Goal: Task Accomplishment & Management: Manage account settings

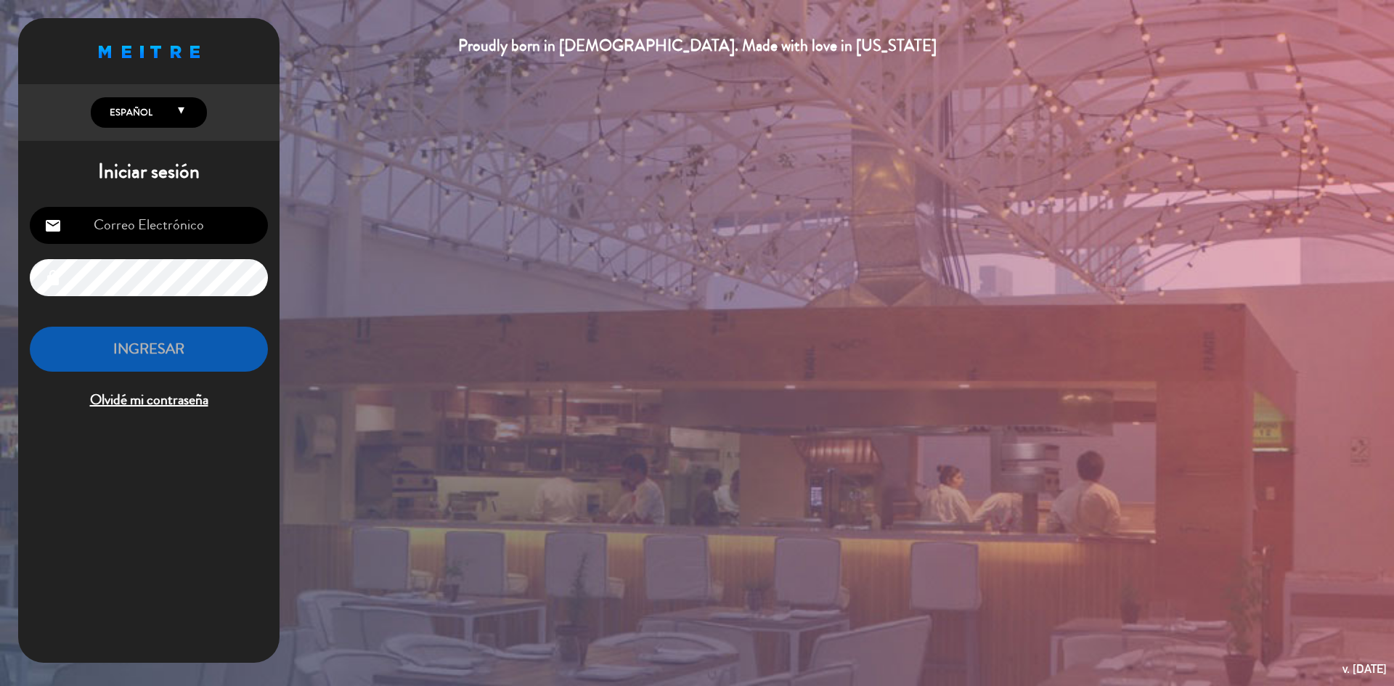
click at [158, 229] on input "email" at bounding box center [149, 225] width 238 height 37
drag, startPoint x: 158, startPoint y: 228, endPoint x: 105, endPoint y: 226, distance: 52.3
click at [105, 226] on input "email" at bounding box center [149, 225] width 238 height 37
click at [106, 227] on input "email" at bounding box center [149, 225] width 238 height 37
type input "[DOMAIN_NAME][EMAIL_ADDRESS][DOMAIN_NAME]"
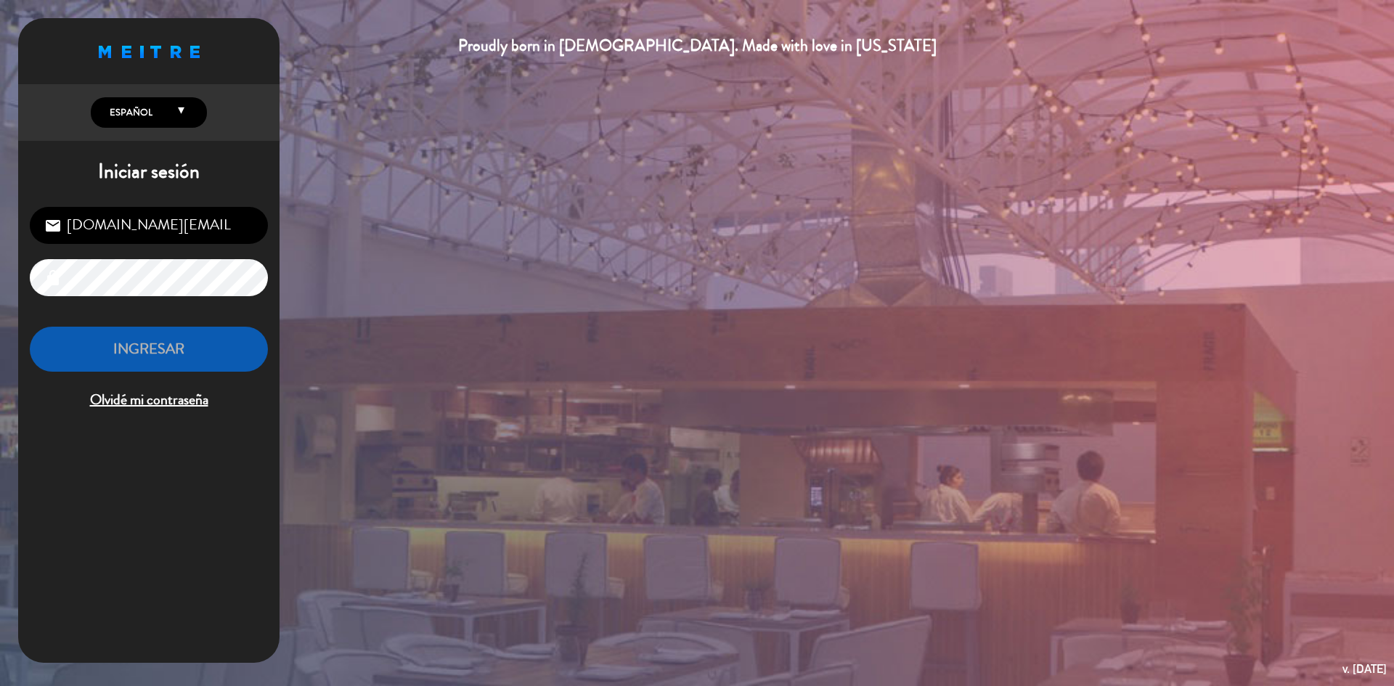
click at [127, 229] on input "[DOMAIN_NAME][EMAIL_ADDRESS][DOMAIN_NAME]" at bounding box center [149, 225] width 238 height 37
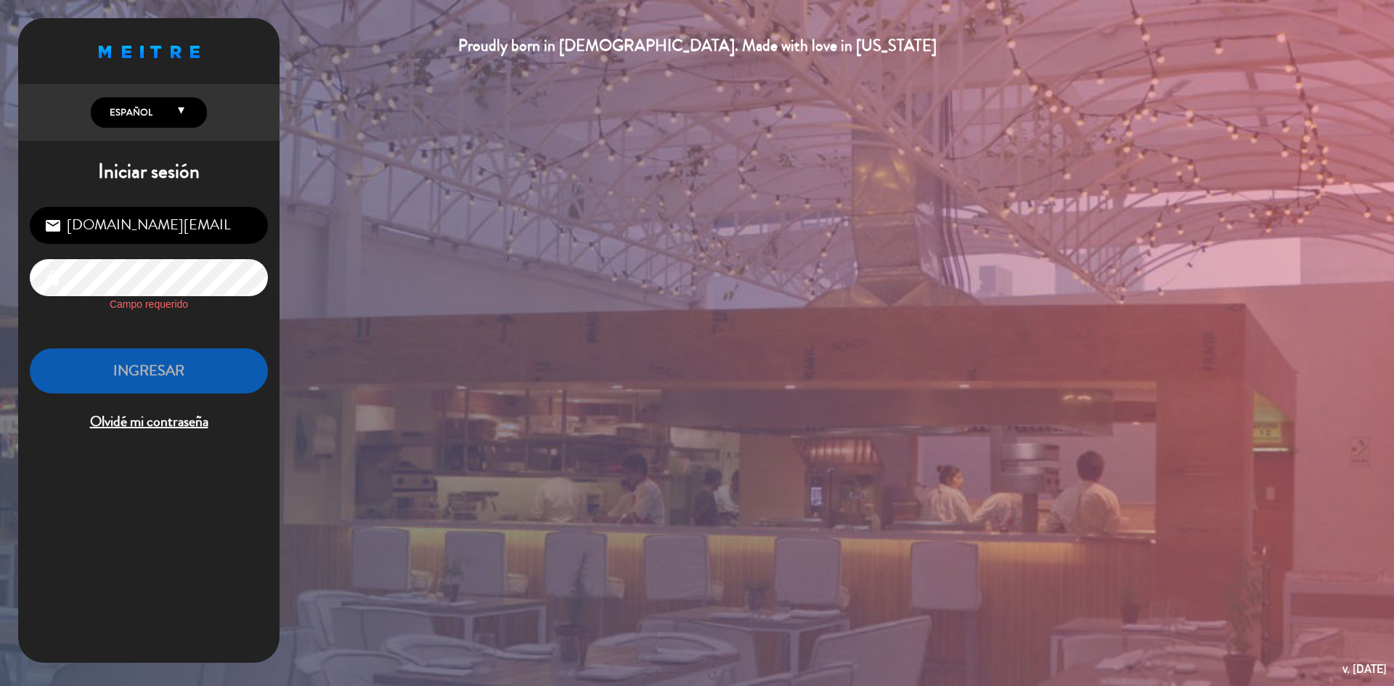
click at [137, 417] on span "Olvidé mi contraseña" at bounding box center [149, 422] width 238 height 24
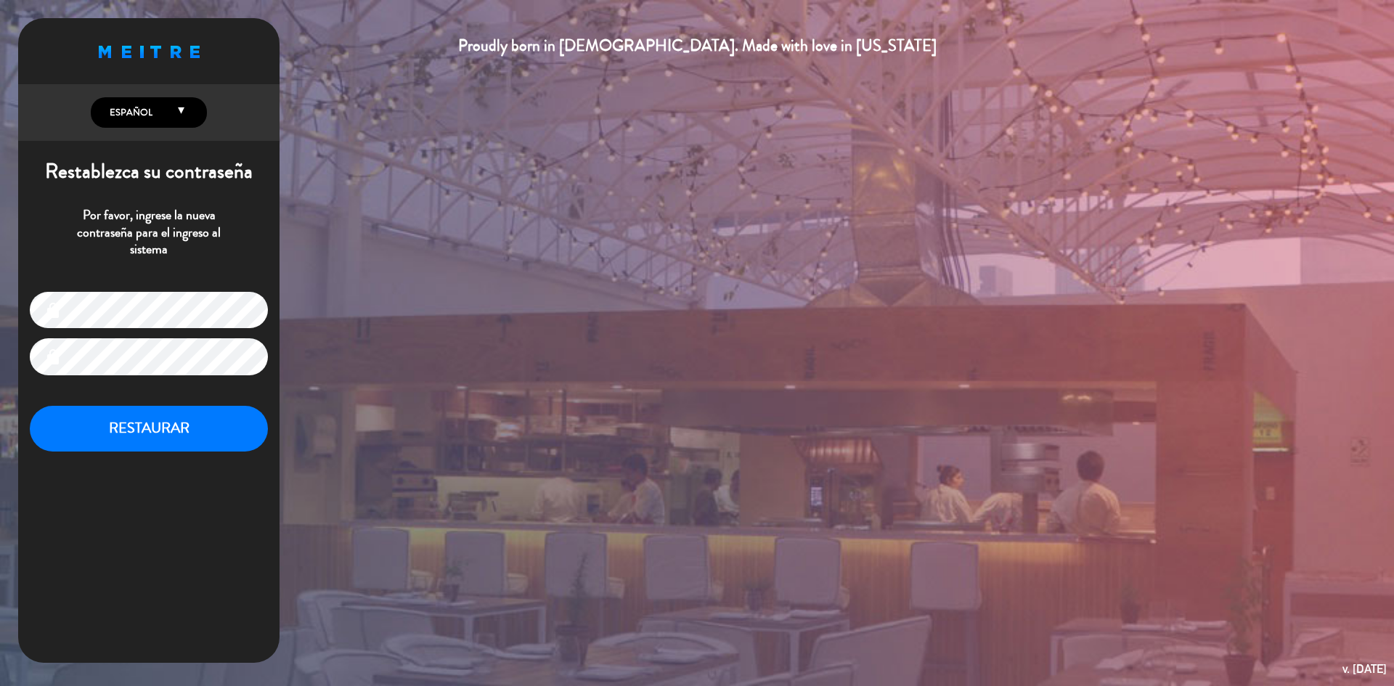
click at [30, 406] on button "RESTAURAR" at bounding box center [149, 429] width 238 height 46
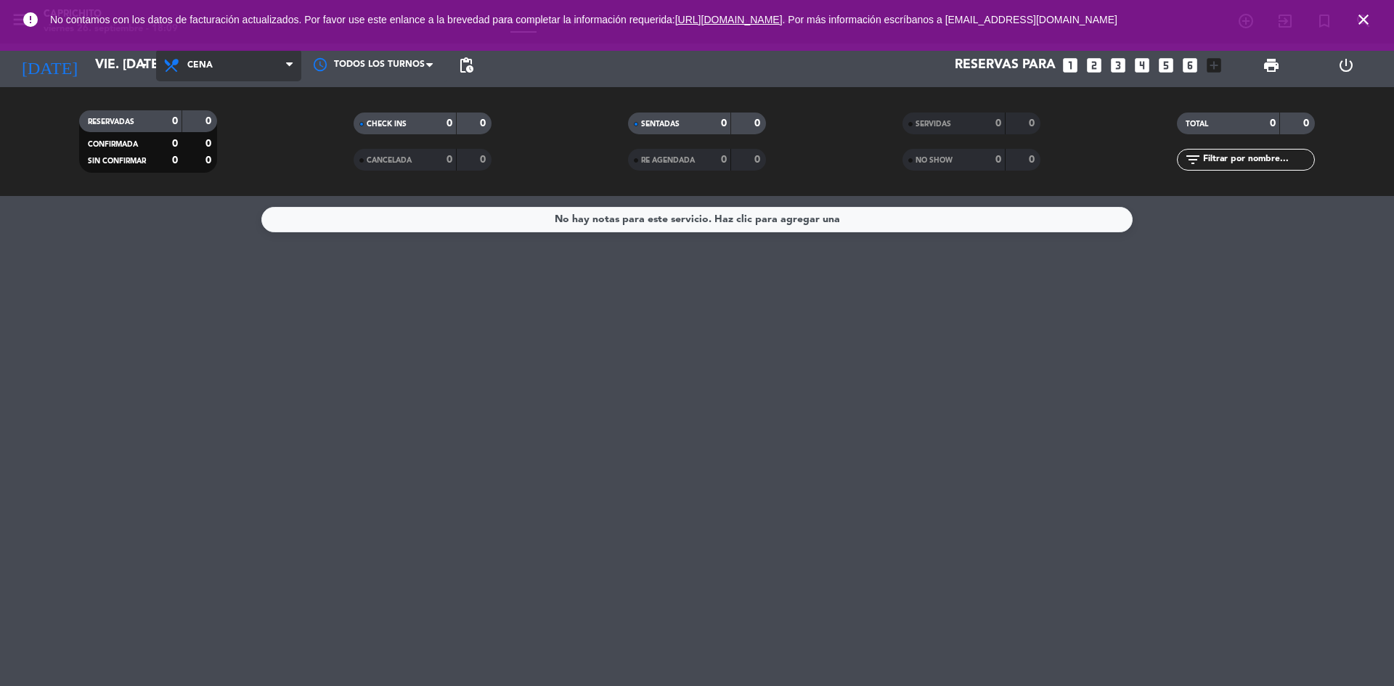
click at [210, 75] on span "Cena" at bounding box center [228, 65] width 145 height 32
click at [98, 69] on input "vie. [DATE]" at bounding box center [172, 65] width 168 height 29
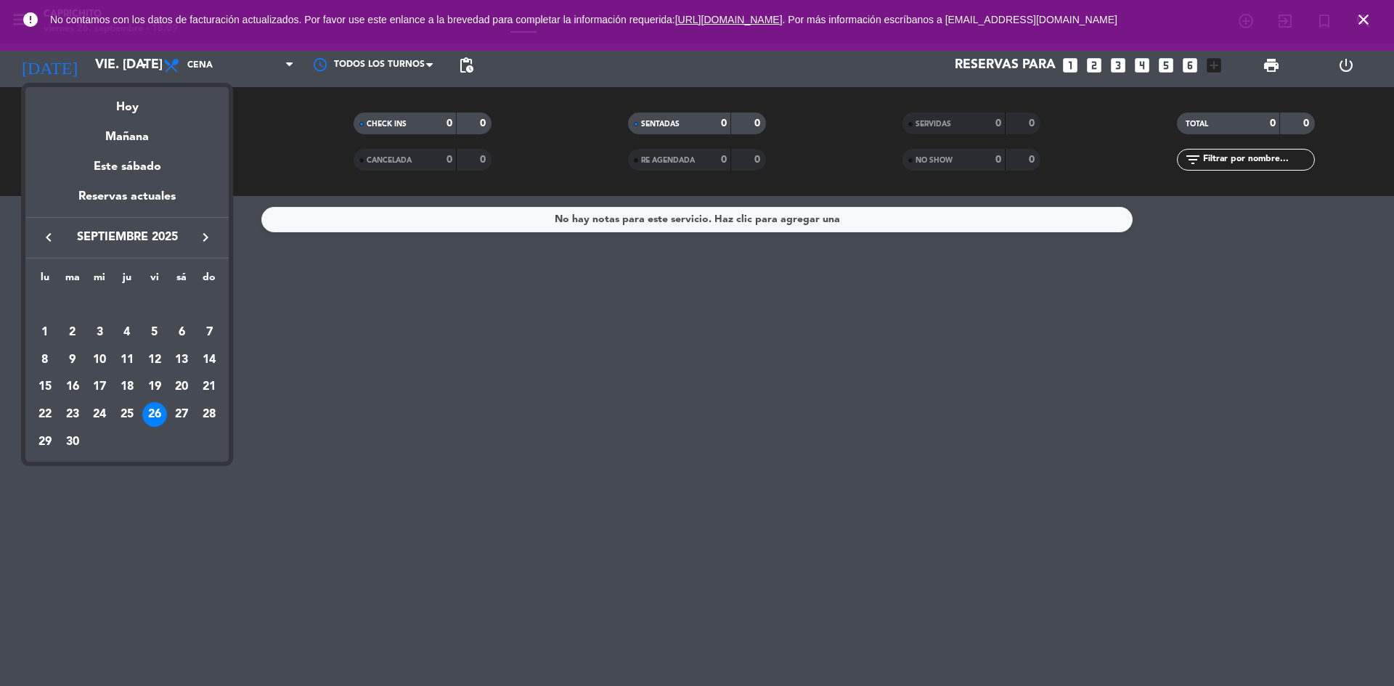
drag, startPoint x: 306, startPoint y: 258, endPoint x: 380, endPoint y: 180, distance: 107.3
click at [306, 259] on div at bounding box center [697, 343] width 1394 height 686
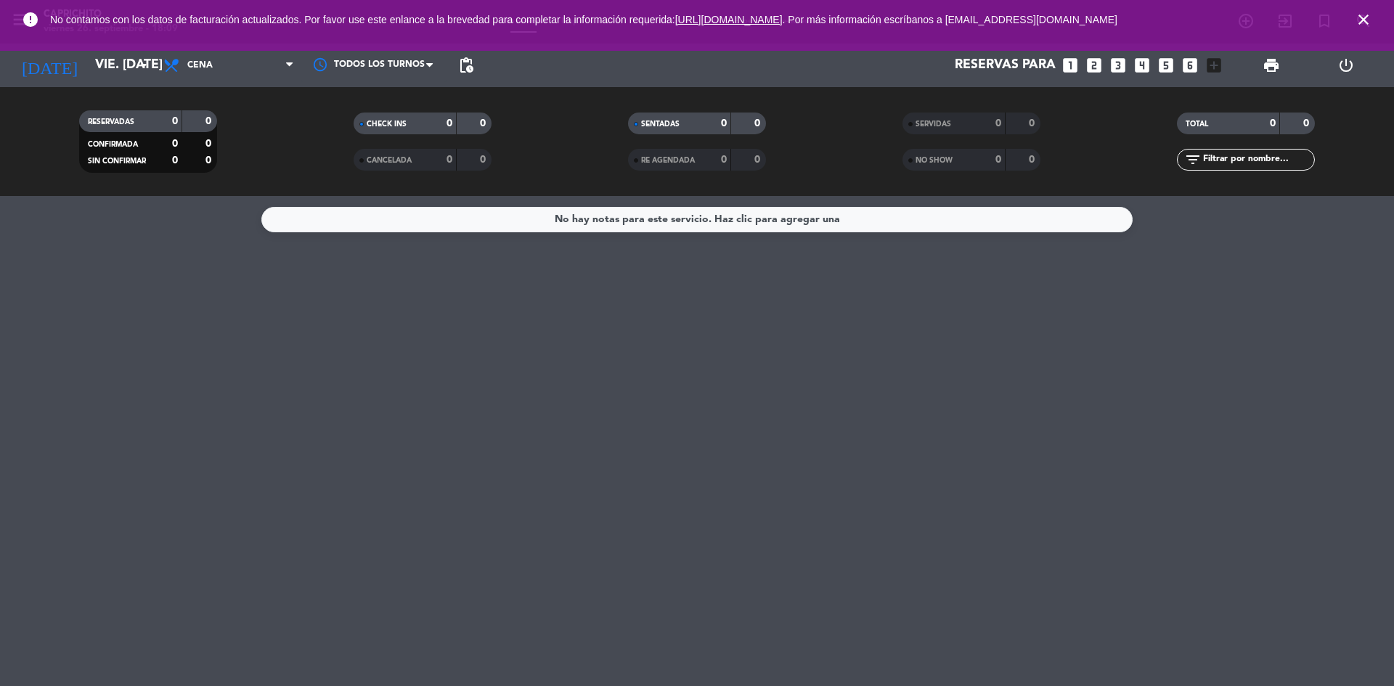
click at [387, 131] on div "CHECK INS" at bounding box center [390, 123] width 67 height 17
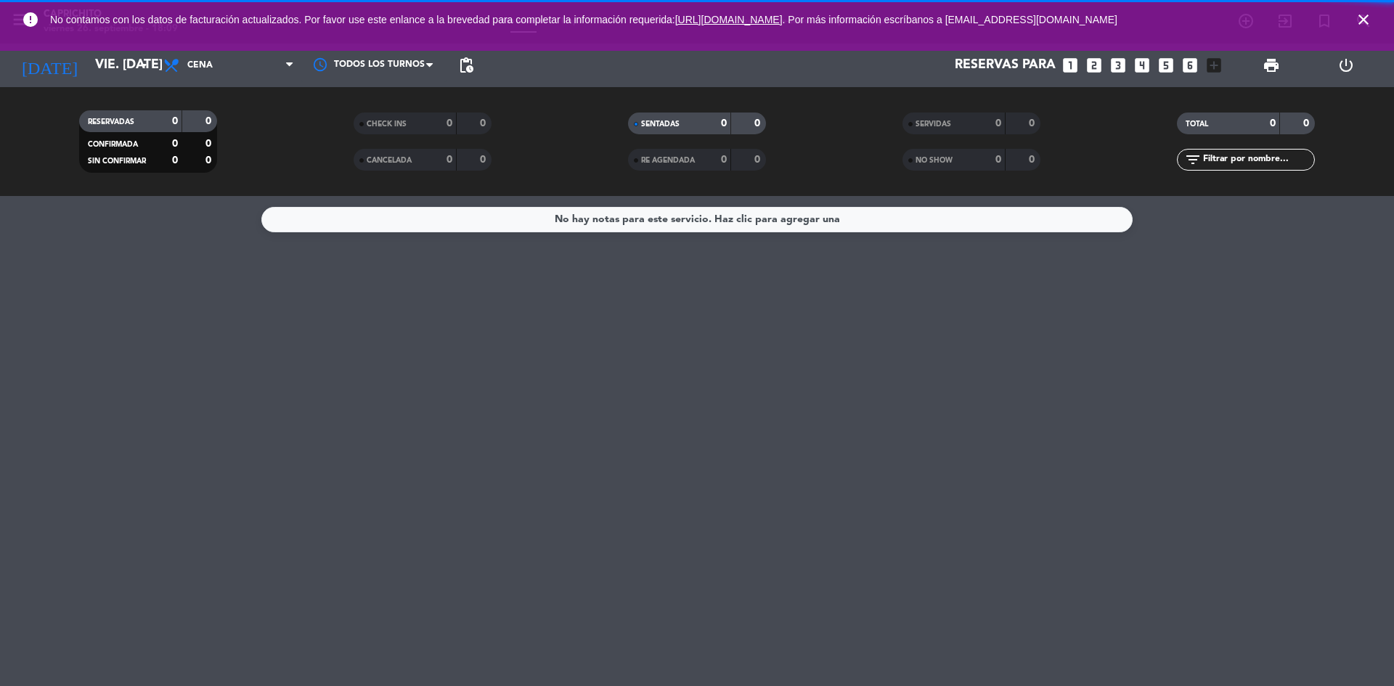
click at [113, 142] on span "CONFIRMADA" at bounding box center [113, 144] width 50 height 7
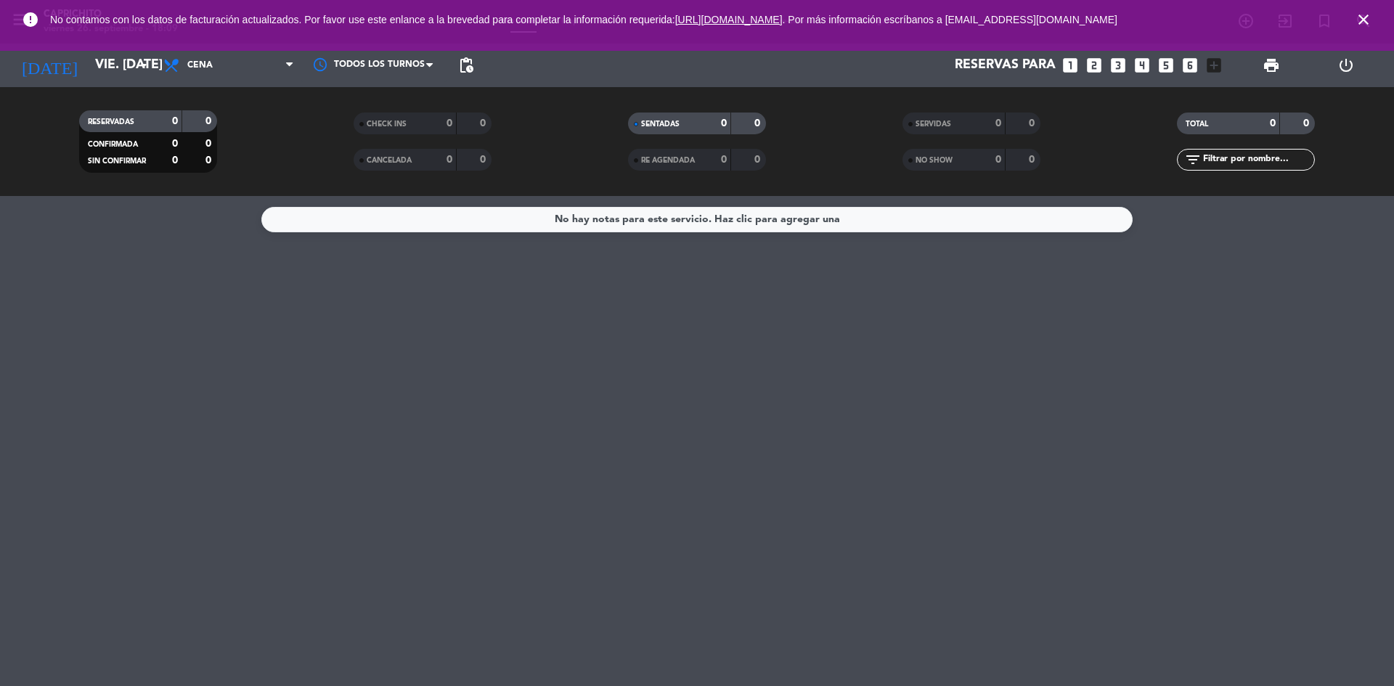
click at [991, 224] on div "No hay notas para este servicio. Haz clic para agregar una" at bounding box center [696, 219] width 871 height 25
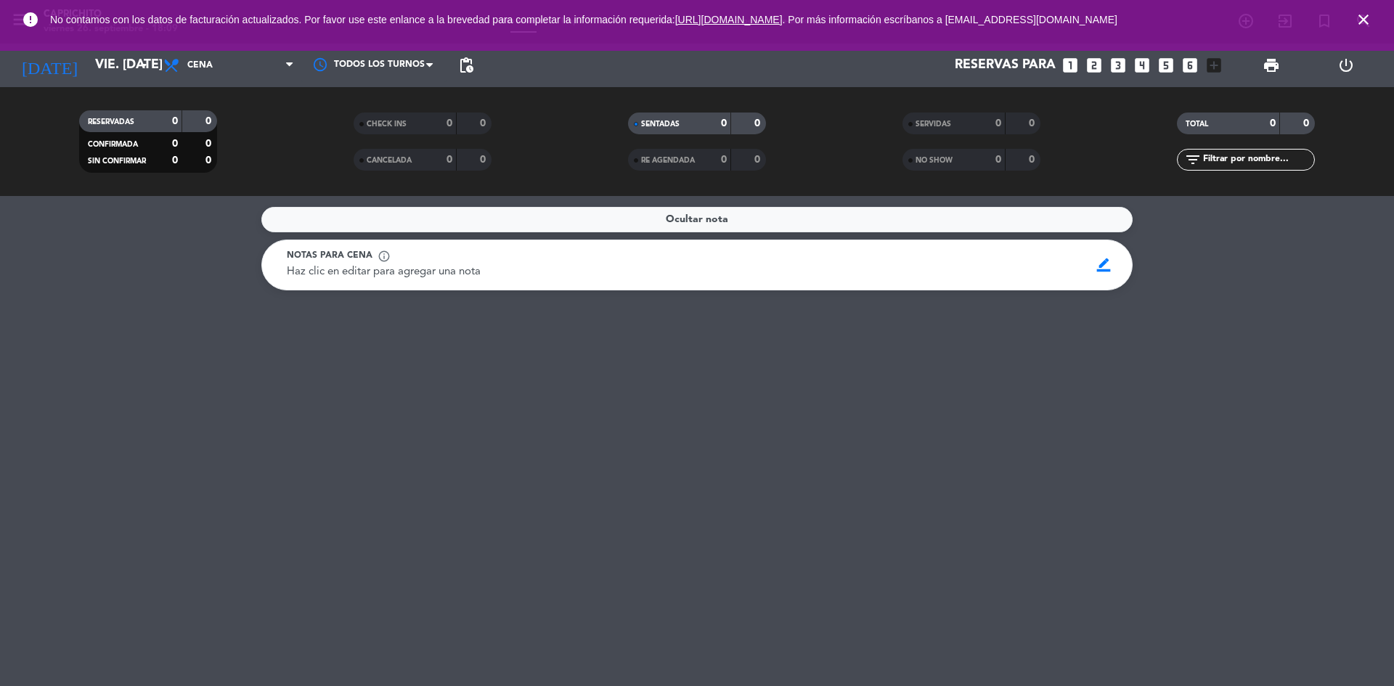
click at [1076, 72] on icon "looks_one" at bounding box center [1069, 65] width 19 height 19
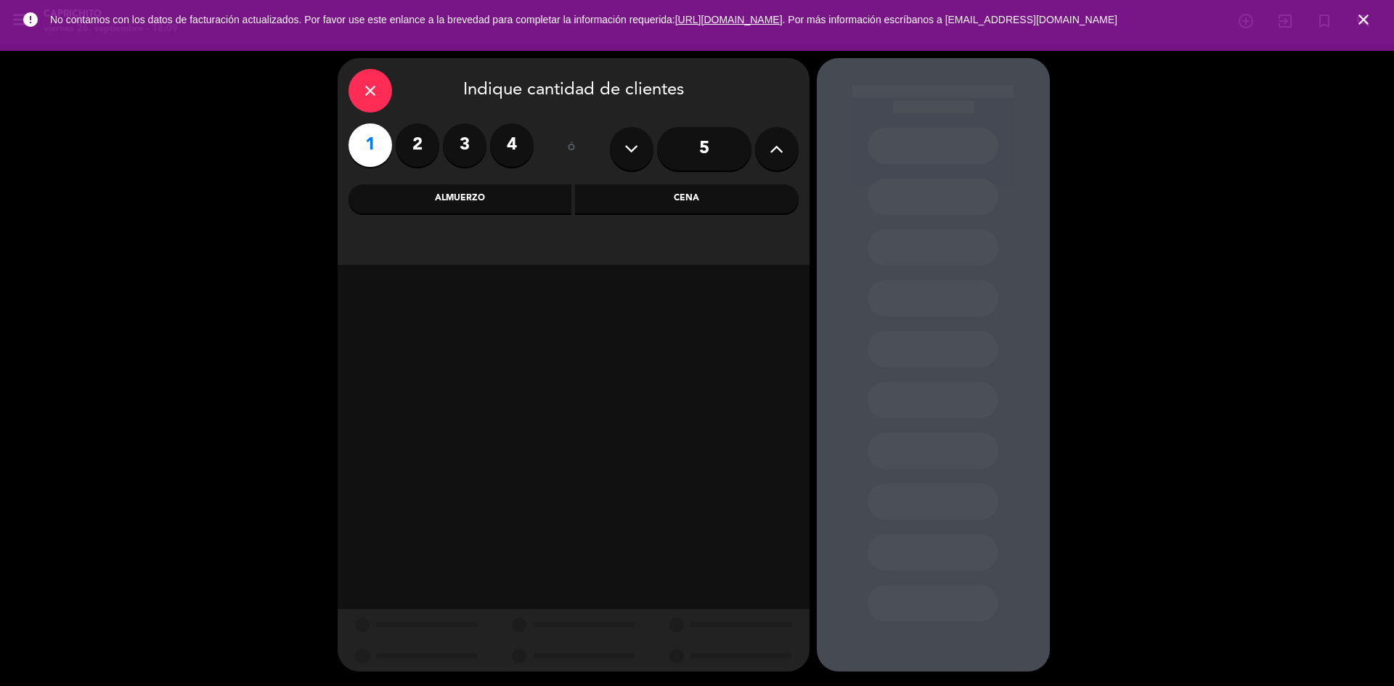
click at [462, 148] on label "3" at bounding box center [465, 145] width 44 height 44
click at [502, 142] on label "4" at bounding box center [512, 145] width 44 height 44
drag, startPoint x: 597, startPoint y: 139, endPoint x: 691, endPoint y: 156, distance: 95.1
click at [605, 140] on div "1 2 3 4 ó 5" at bounding box center [573, 148] width 450 height 51
click at [751, 163] on div "5" at bounding box center [704, 148] width 189 height 51
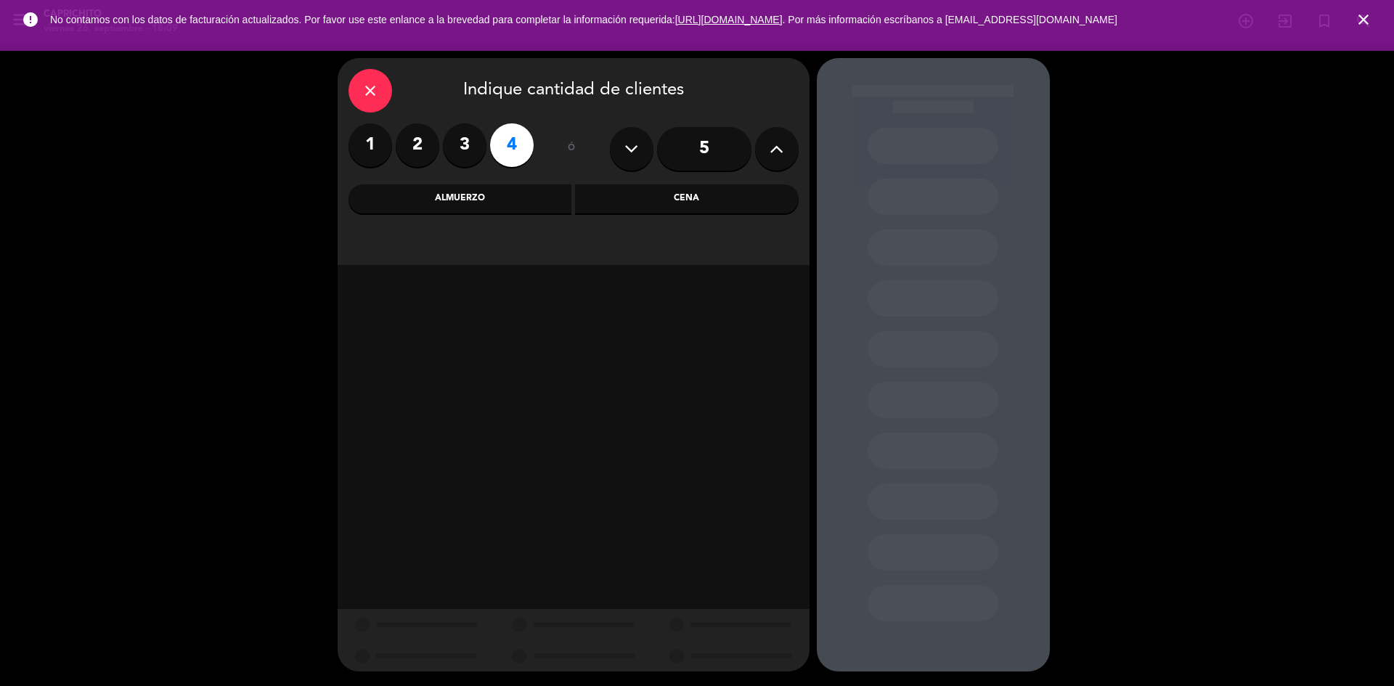
click at [763, 146] on button at bounding box center [777, 149] width 44 height 44
drag, startPoint x: 763, startPoint y: 146, endPoint x: 645, endPoint y: 149, distance: 117.6
click at [764, 146] on button at bounding box center [777, 149] width 44 height 44
click at [639, 149] on button at bounding box center [632, 149] width 44 height 44
type input "6"
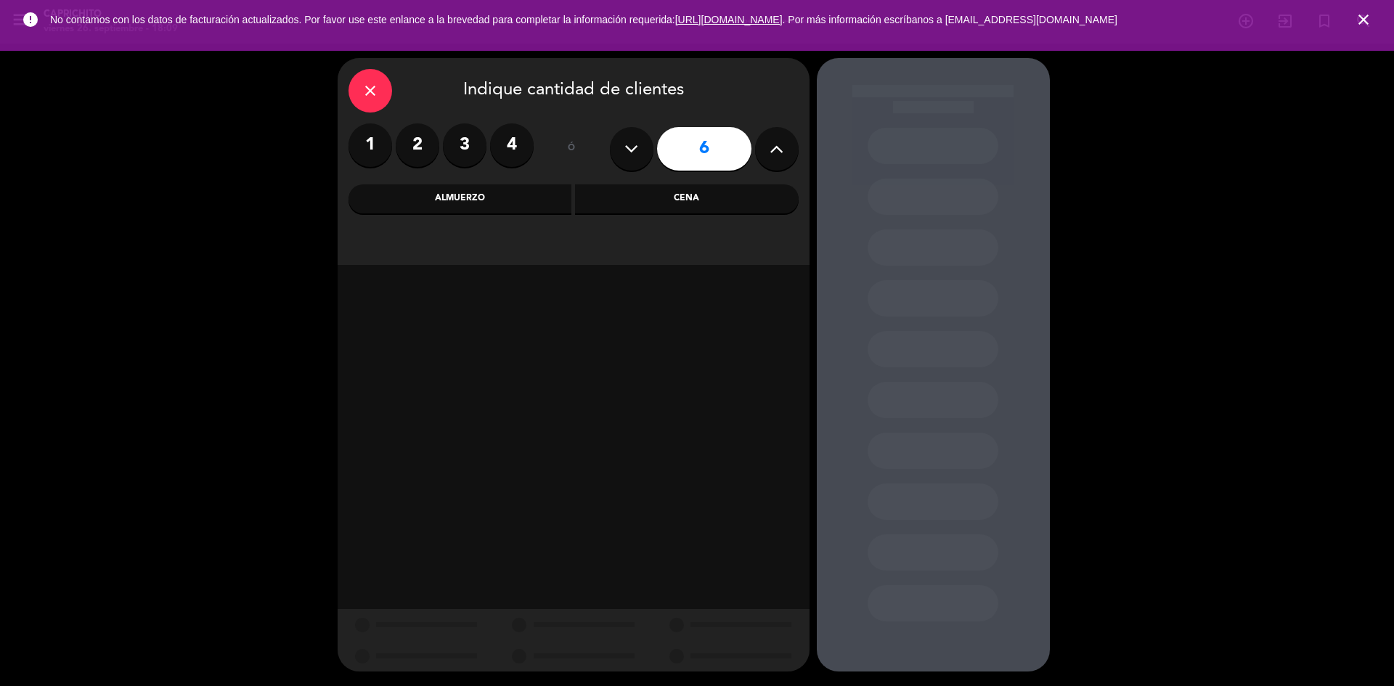
click at [361, 87] on icon "close" at bounding box center [369, 90] width 17 height 17
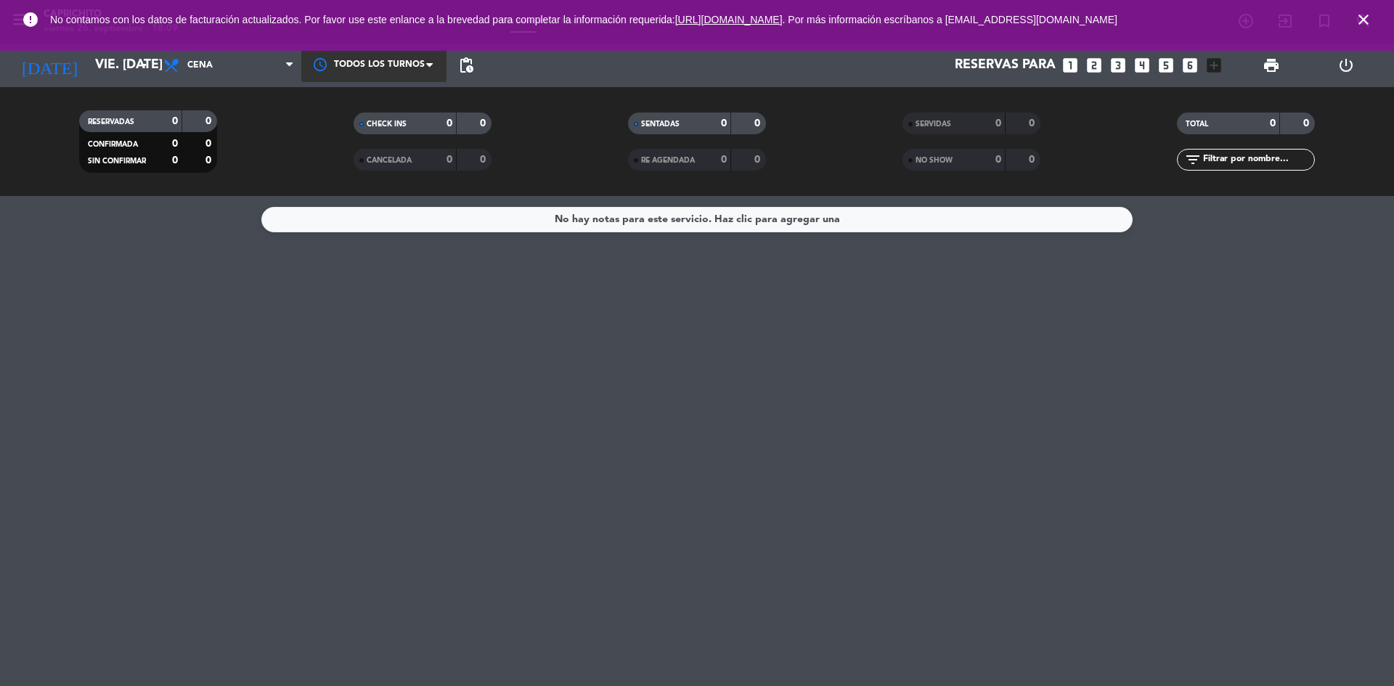
click at [374, 55] on div at bounding box center [373, 65] width 145 height 33
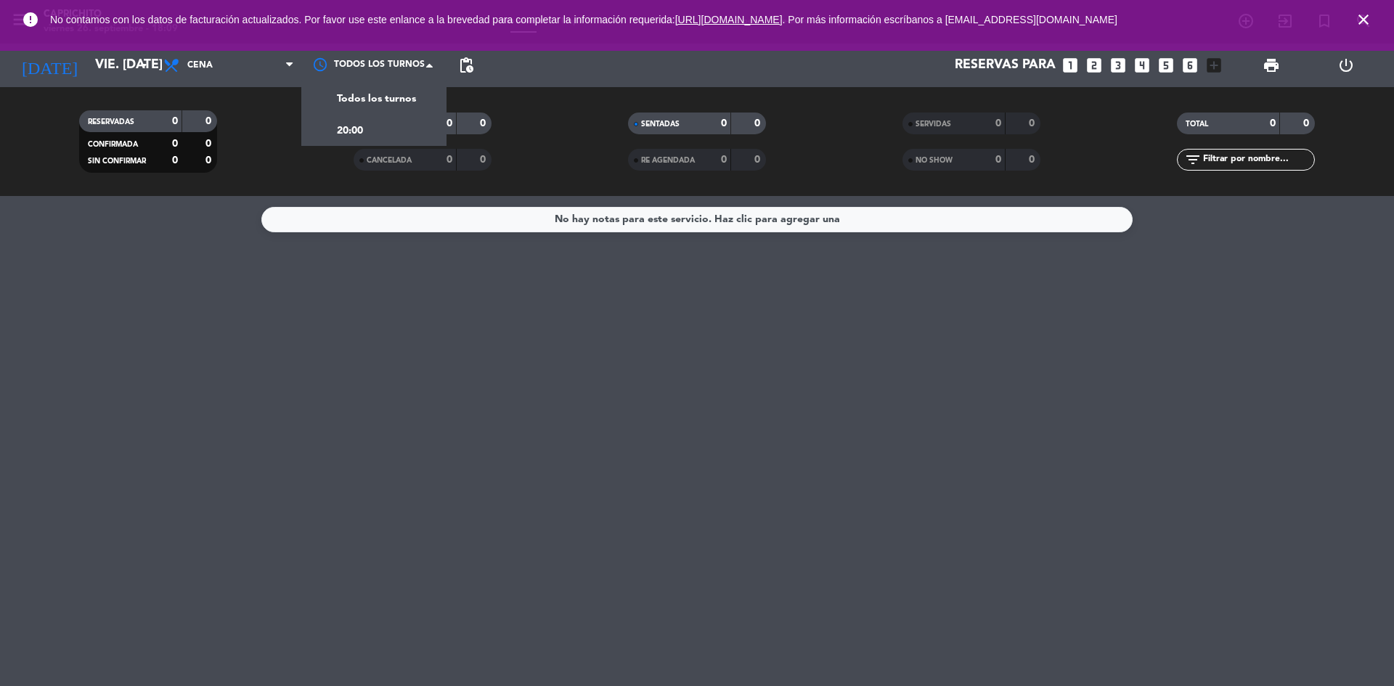
click at [451, 62] on div "[DATE] vie. [DATE] arrow_drop_down Todos los servicios Almuerzo Cena Cena Todos…" at bounding box center [697, 66] width 1394 height 44
click at [462, 62] on span "pending_actions" at bounding box center [465, 65] width 17 height 17
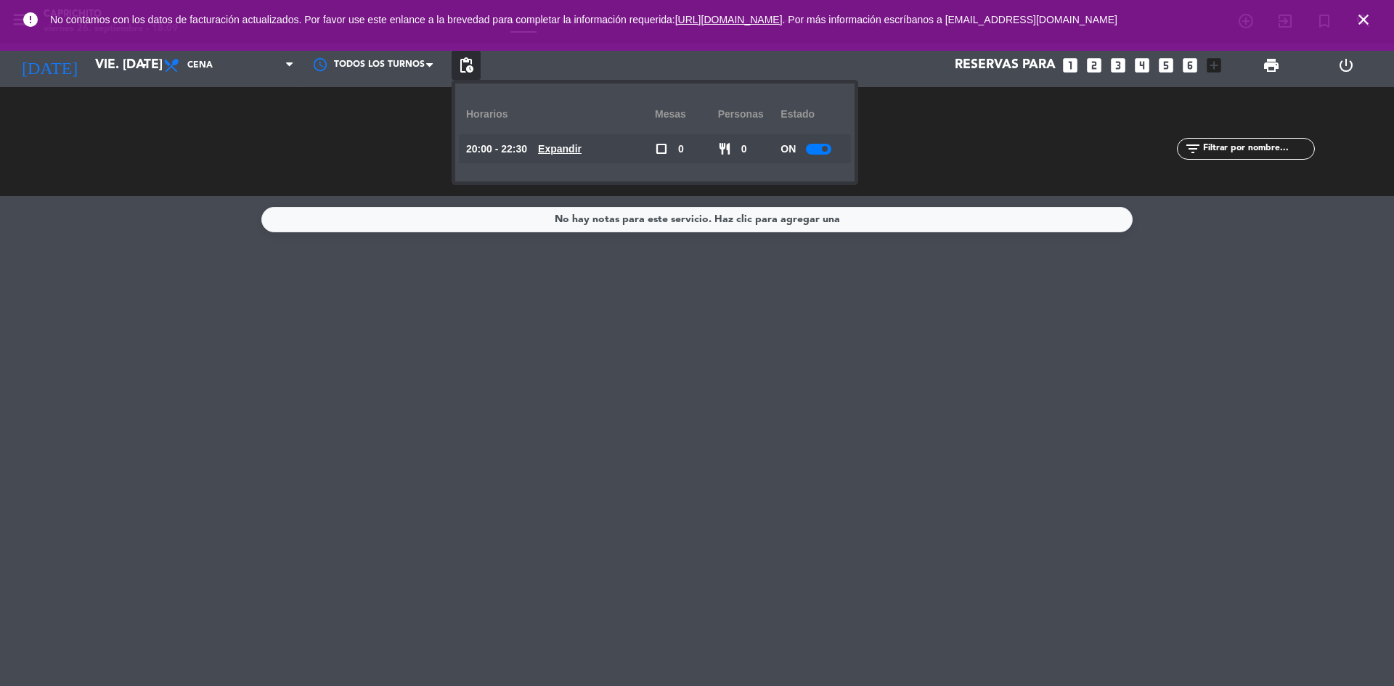
click at [462, 62] on span "pending_actions" at bounding box center [465, 65] width 17 height 17
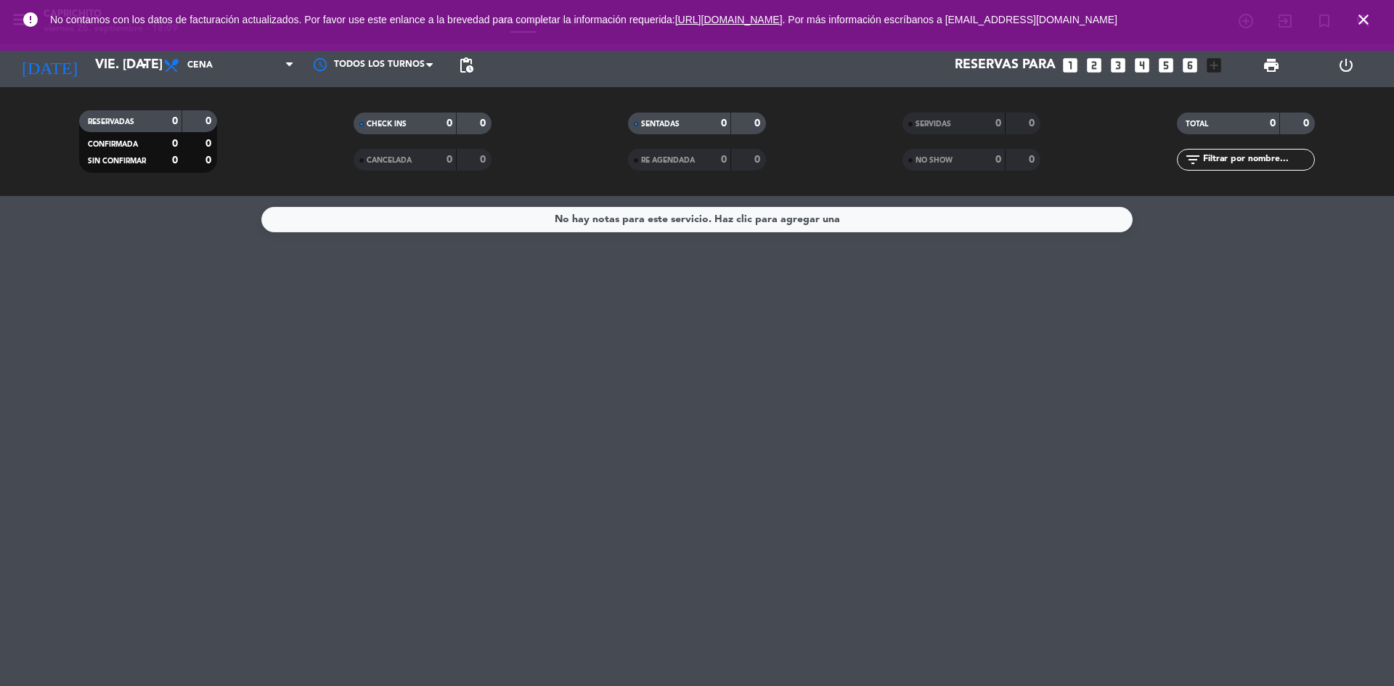
click at [190, 115] on div "0" at bounding box center [200, 121] width 28 height 17
click at [951, 124] on span "SERVIDAS" at bounding box center [933, 123] width 36 height 7
click at [35, 10] on span "error" at bounding box center [30, 19] width 39 height 39
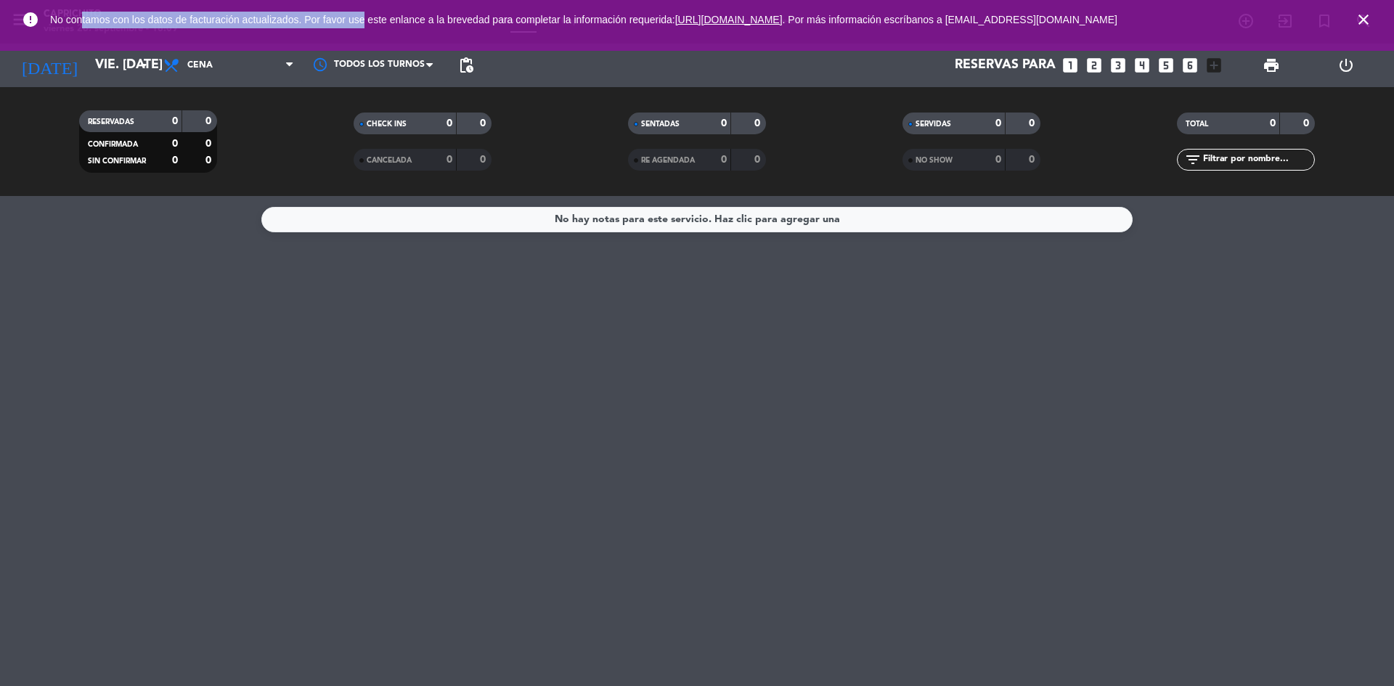
drag, startPoint x: 85, startPoint y: 15, endPoint x: 366, endPoint y: 1, distance: 281.2
click at [365, 1] on div "error No contamos con los datos de facturación actualizados. Por favor use este…" at bounding box center [697, 19] width 1394 height 39
click at [365, 17] on span "No contamos con los datos de facturación actualizados. Por favor use este enlan…" at bounding box center [583, 20] width 1067 height 12
click at [1136, 58] on icon "looks_4" at bounding box center [1141, 65] width 19 height 19
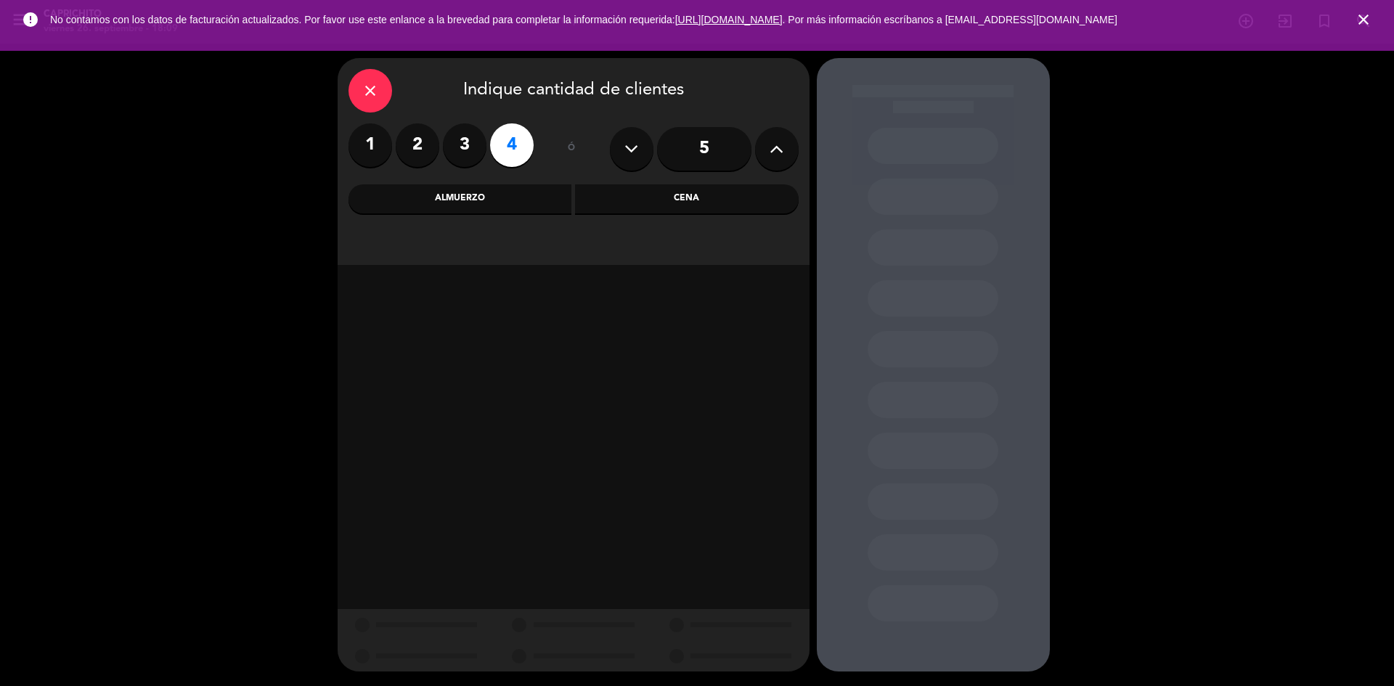
click at [1085, 125] on div "close Indique cantidad de clientes 1 2 3 4 ó 5 Almuerzo Cena" at bounding box center [697, 365] width 1394 height 642
click at [364, 81] on div "close" at bounding box center [370, 91] width 44 height 44
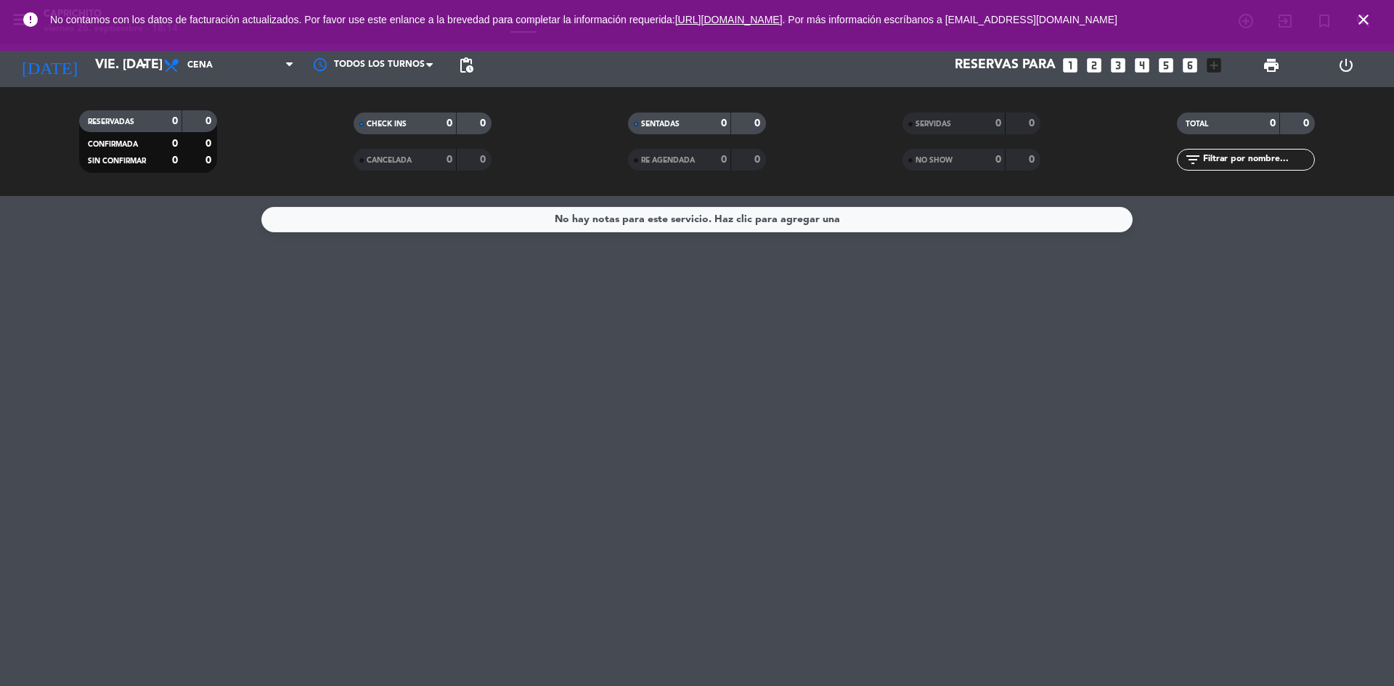
click at [1367, 23] on icon "close" at bounding box center [1362, 19] width 17 height 17
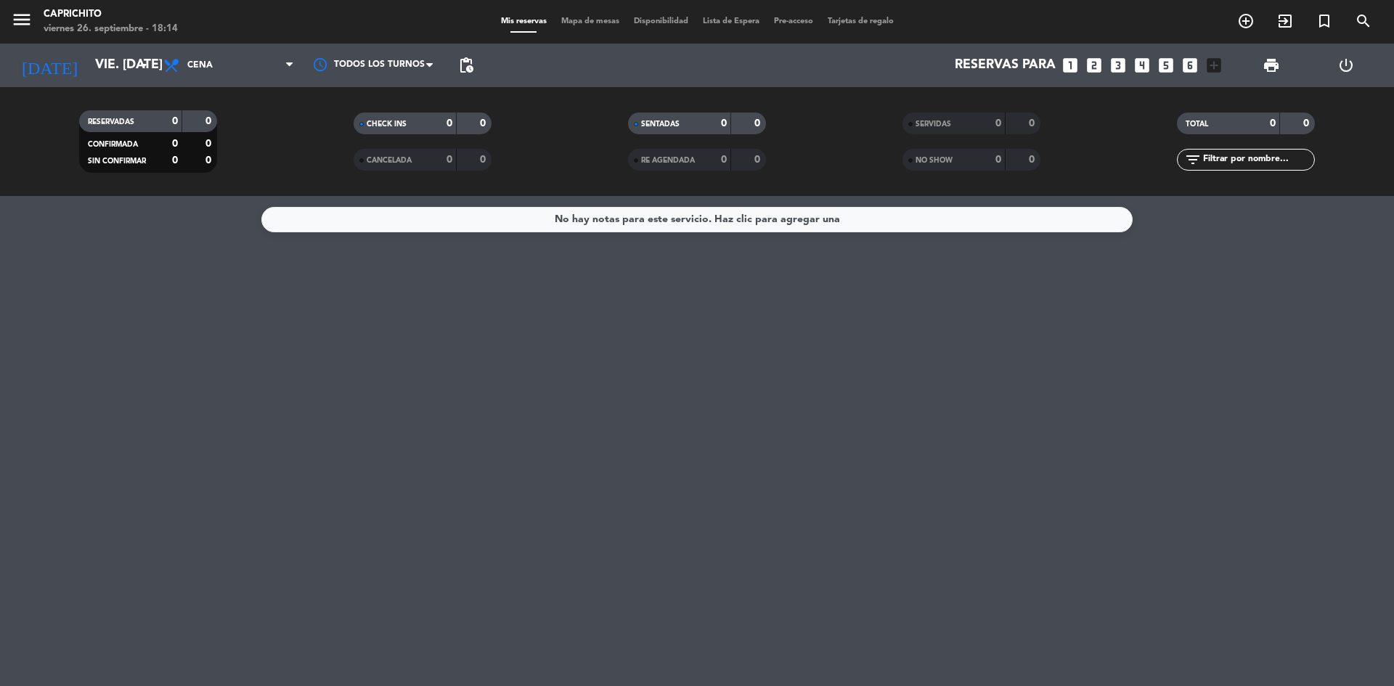
click at [600, 12] on div "menu Caprichito viernes 26. septiembre - 18:14 Mis reservas Mapa de mesas Dispo…" at bounding box center [697, 22] width 1394 height 44
click at [597, 28] on div "menu Caprichito viernes 26. septiembre - 18:14 Mis reservas Mapa de mesas Dispo…" at bounding box center [697, 22] width 1394 height 44
drag, startPoint x: 589, startPoint y: 28, endPoint x: 584, endPoint y: 17, distance: 12.0
click at [588, 25] on div "Mis reservas Mapa de mesas Disponibilidad Lista de Espera Pre-acceso Tarjetas d…" at bounding box center [697, 21] width 407 height 13
click at [583, 16] on div "Mis reservas Mapa de mesas Disponibilidad Lista de Espera Pre-acceso Tarjetas d…" at bounding box center [697, 21] width 407 height 13
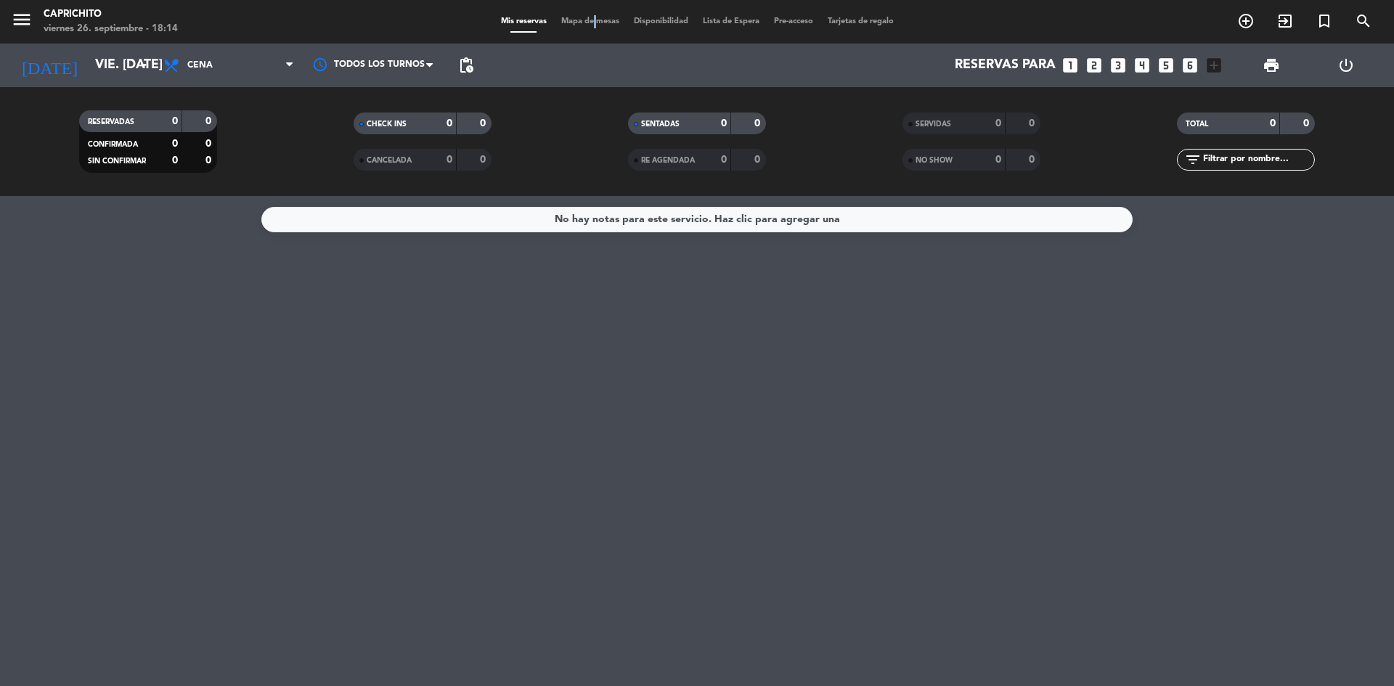
click at [589, 20] on span "Mapa de mesas" at bounding box center [590, 21] width 73 height 8
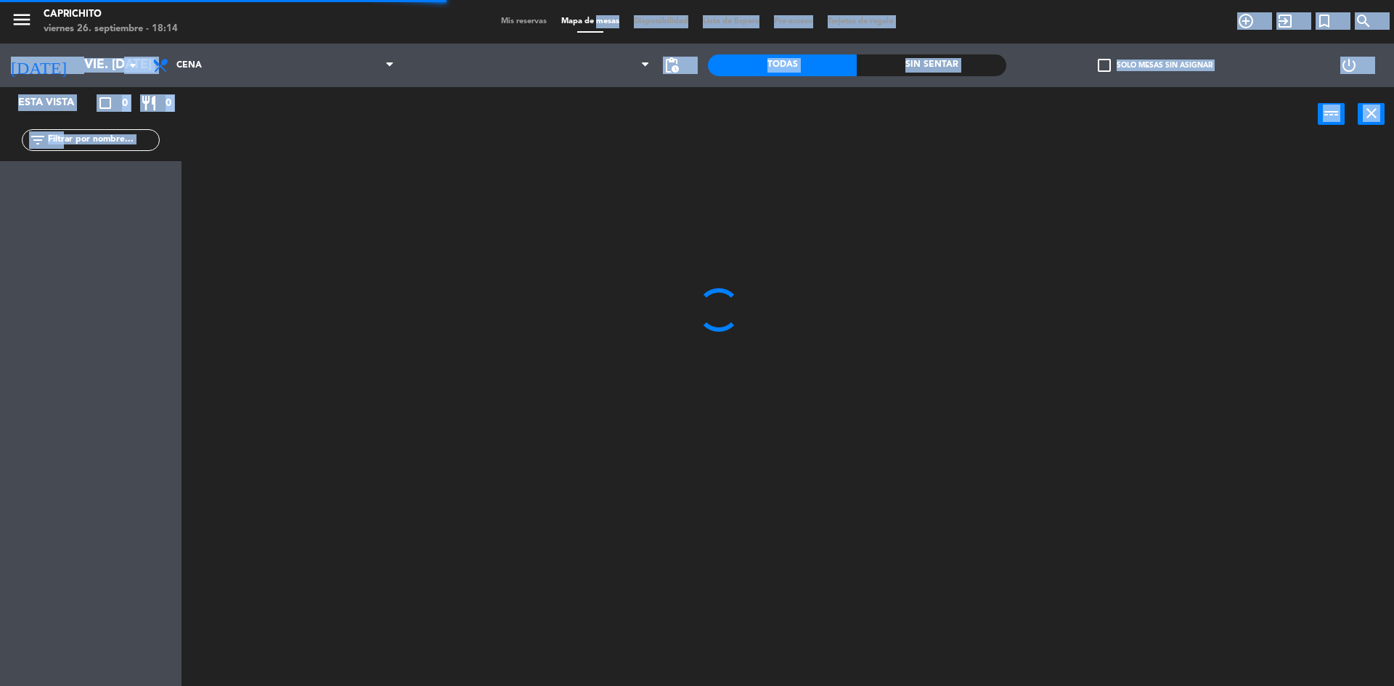
drag, startPoint x: 589, startPoint y: 20, endPoint x: 613, endPoint y: 244, distance: 224.9
click at [613, 244] on ng-component "menu Caprichito viernes 26. septiembre - 18:14 Mis reservas Mapa de mesas Dispo…" at bounding box center [697, 345] width 1394 height 690
click at [619, 253] on div at bounding box center [794, 417] width 1198 height 544
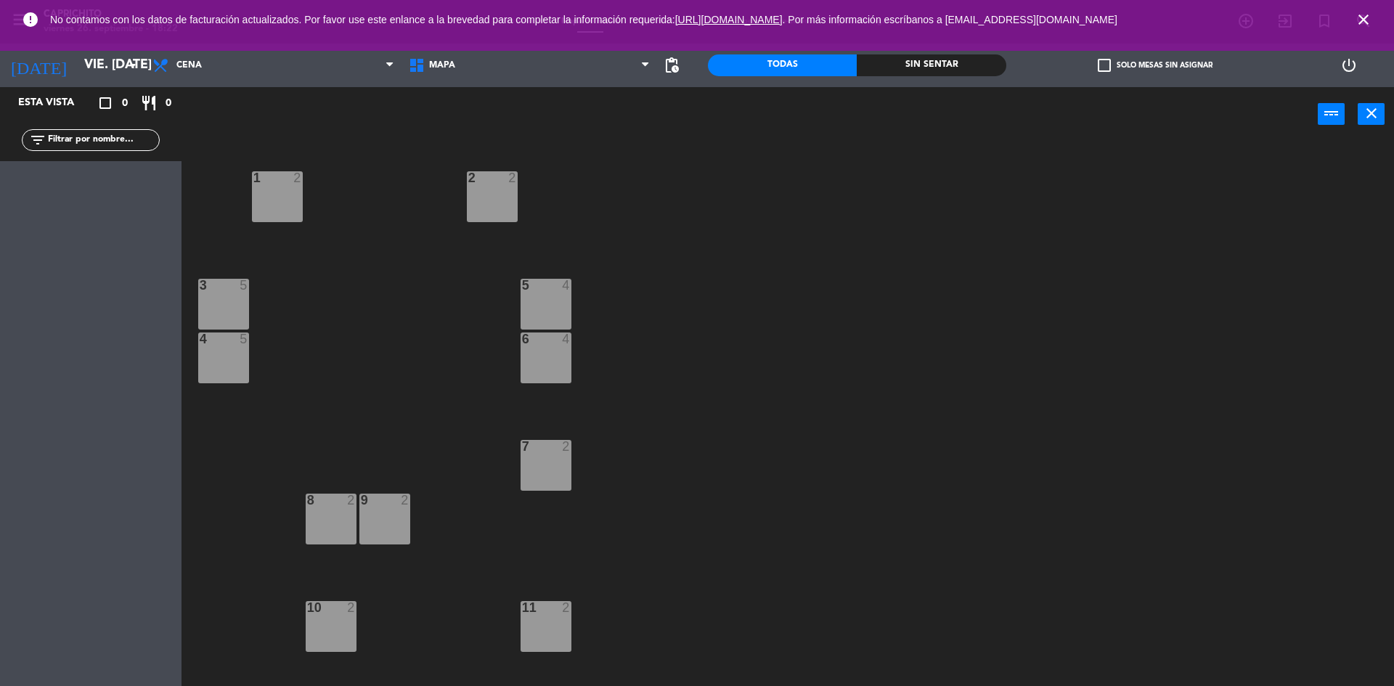
click at [222, 287] on div at bounding box center [223, 285] width 24 height 13
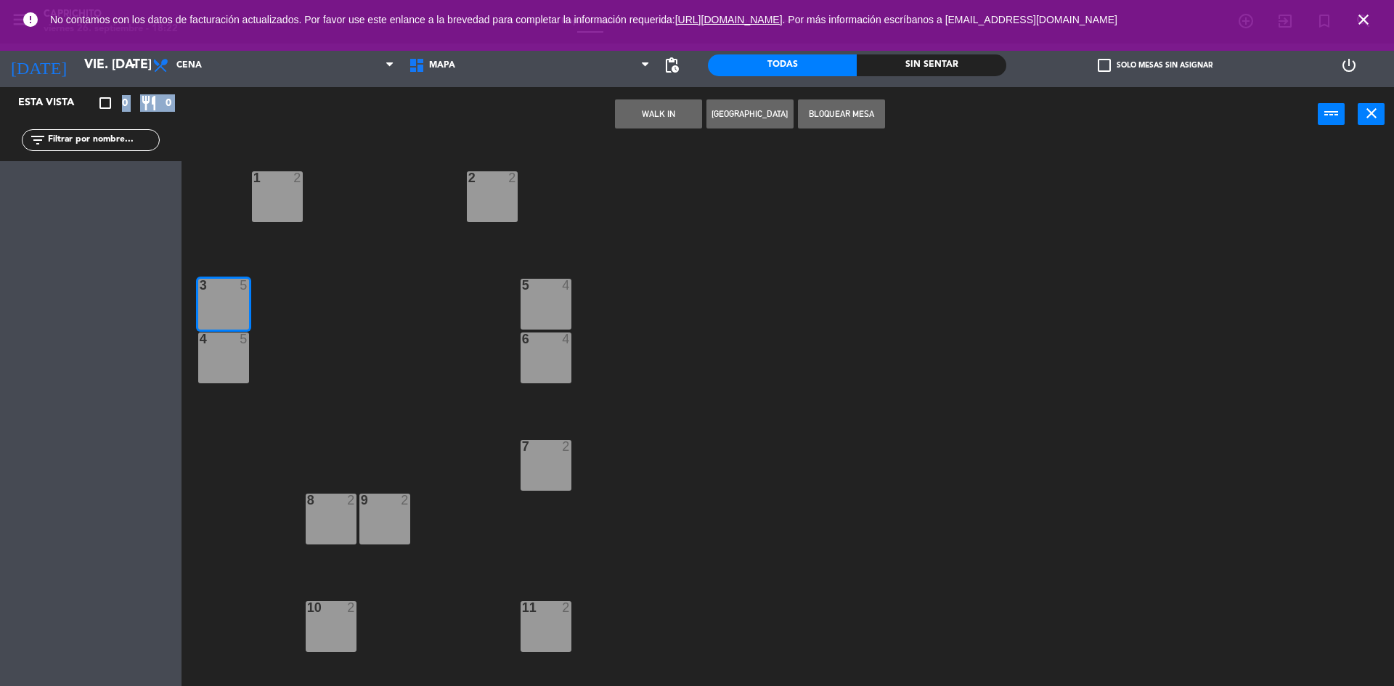
click at [162, 107] on div "crop_square 0 restaurant 0" at bounding box center [140, 102] width 70 height 17
click at [633, 63] on span "MAPA" at bounding box center [529, 65] width 256 height 32
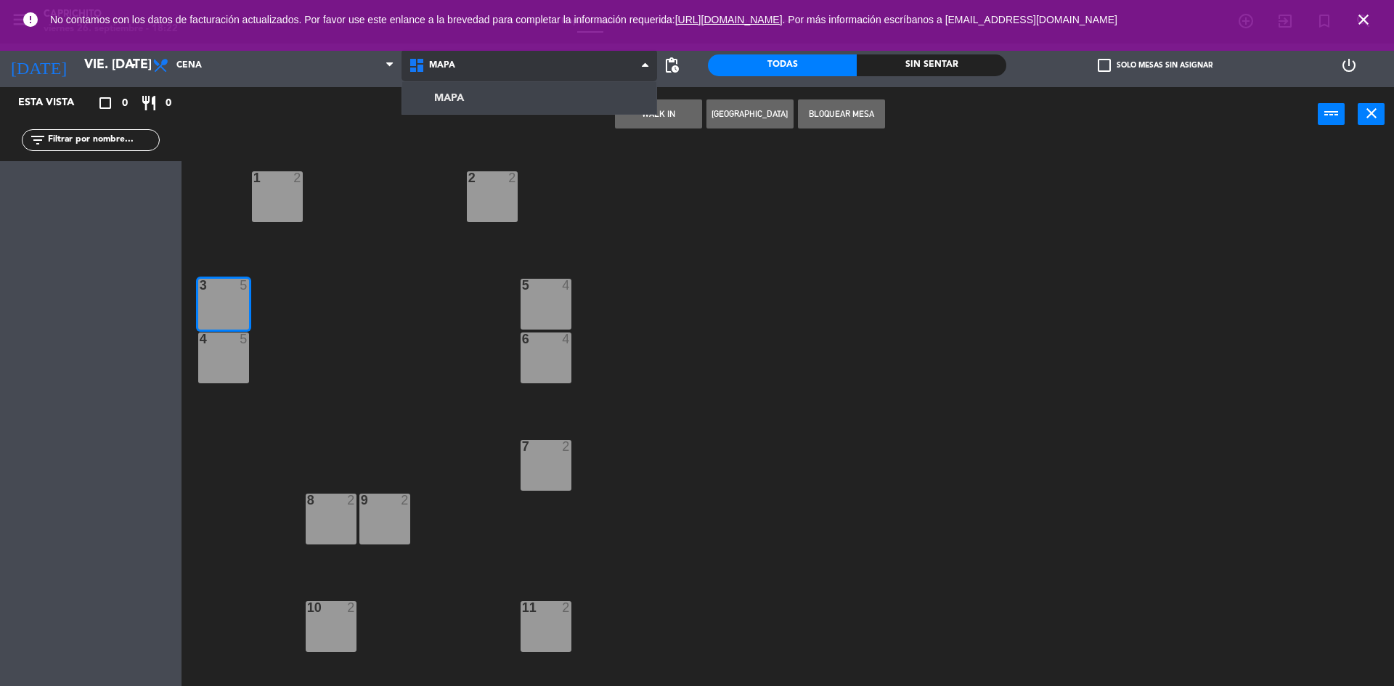
click at [634, 63] on span "MAPA" at bounding box center [529, 65] width 256 height 32
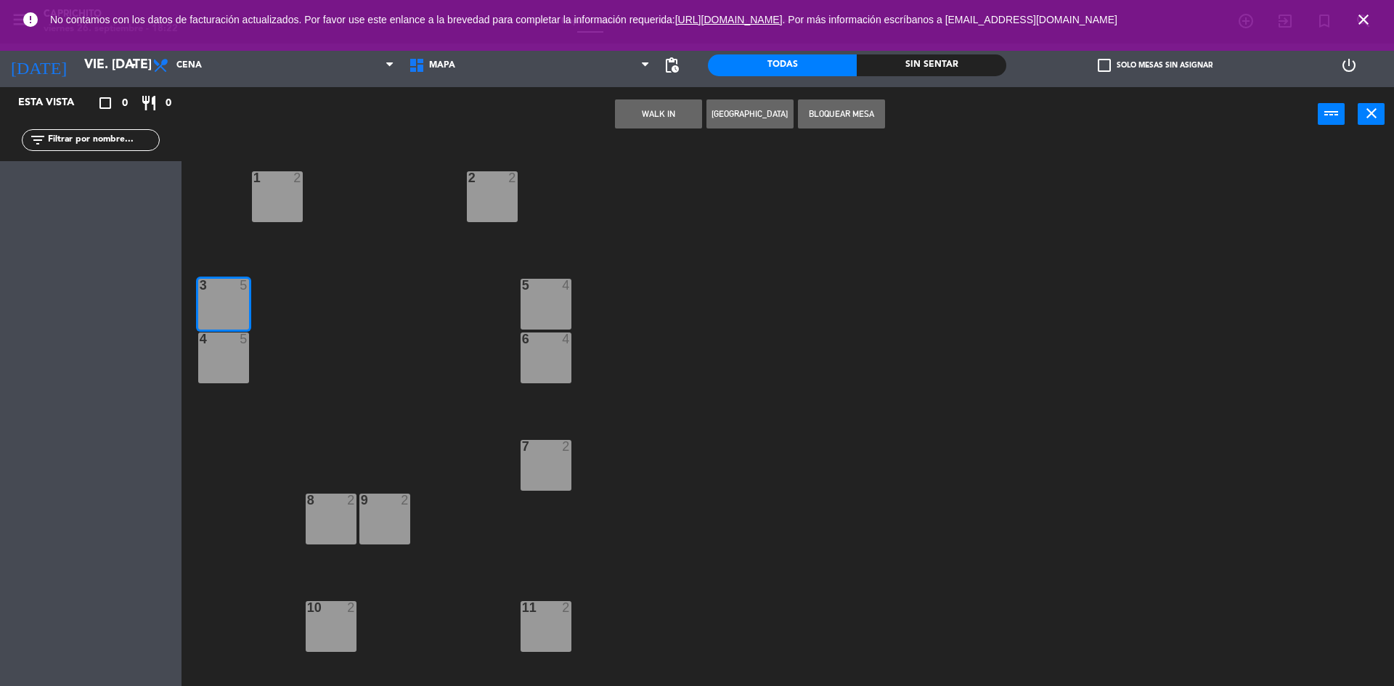
click at [431, 261] on div "1 2 2 2 3 5 5 4 4 5 6 4 7 2 9 2 8 2 10 2 11 2 12 2 13 2 15 2 14 3 17 3 16 3 18 …" at bounding box center [794, 417] width 1198 height 544
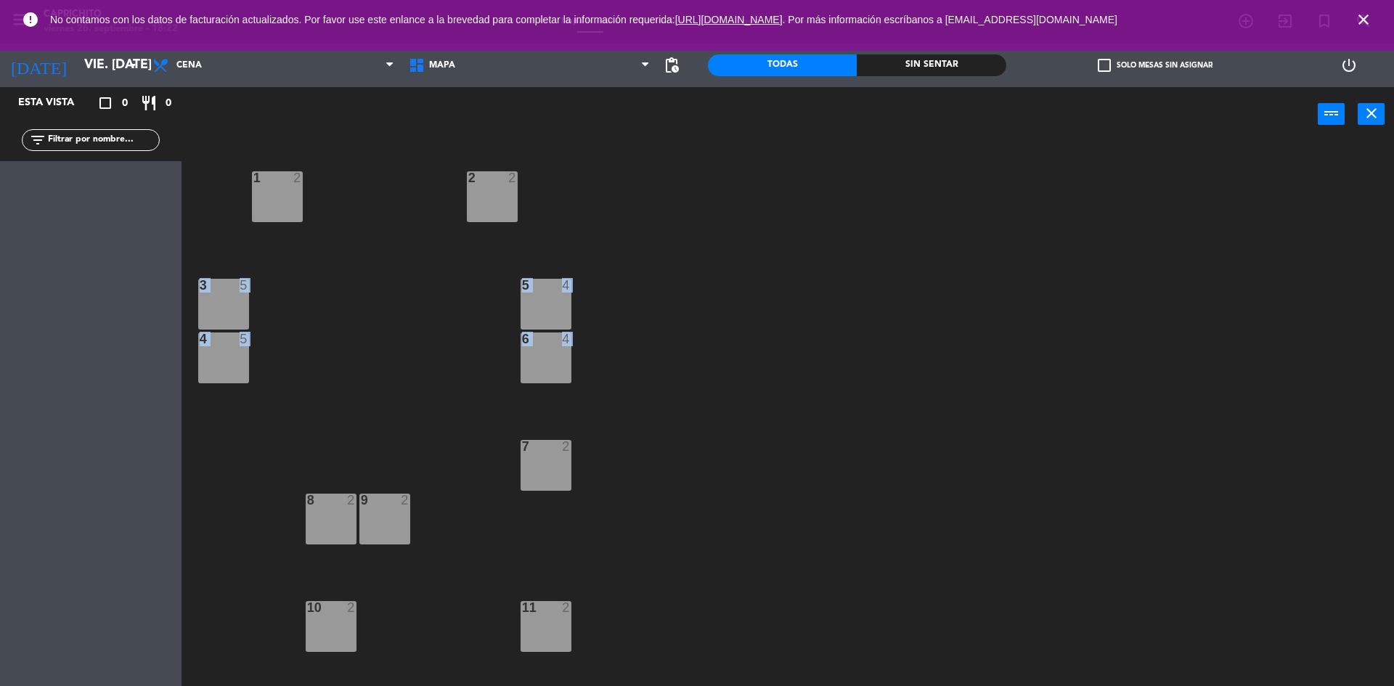
drag, startPoint x: 530, startPoint y: 210, endPoint x: 708, endPoint y: 385, distance: 249.4
click at [708, 385] on div "1 2 2 2 3 5 5 4 4 5 6 4 7 2 9 2 8 2 10 2 11 2 12 2 13 2 15 2 14 3 17 3 16 3 18 …" at bounding box center [794, 417] width 1198 height 544
click at [226, 297] on div "3 5" at bounding box center [223, 304] width 51 height 51
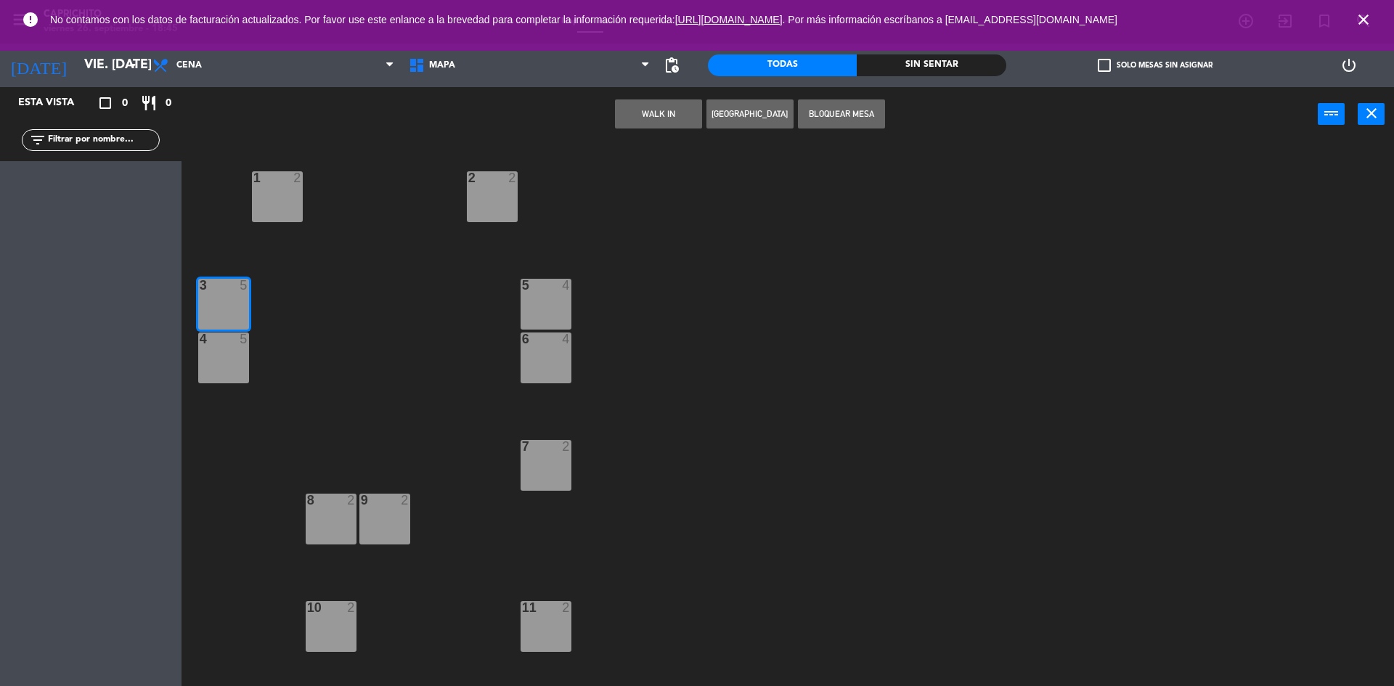
click at [741, 123] on button "[GEOGRAPHIC_DATA]" at bounding box center [749, 113] width 87 height 29
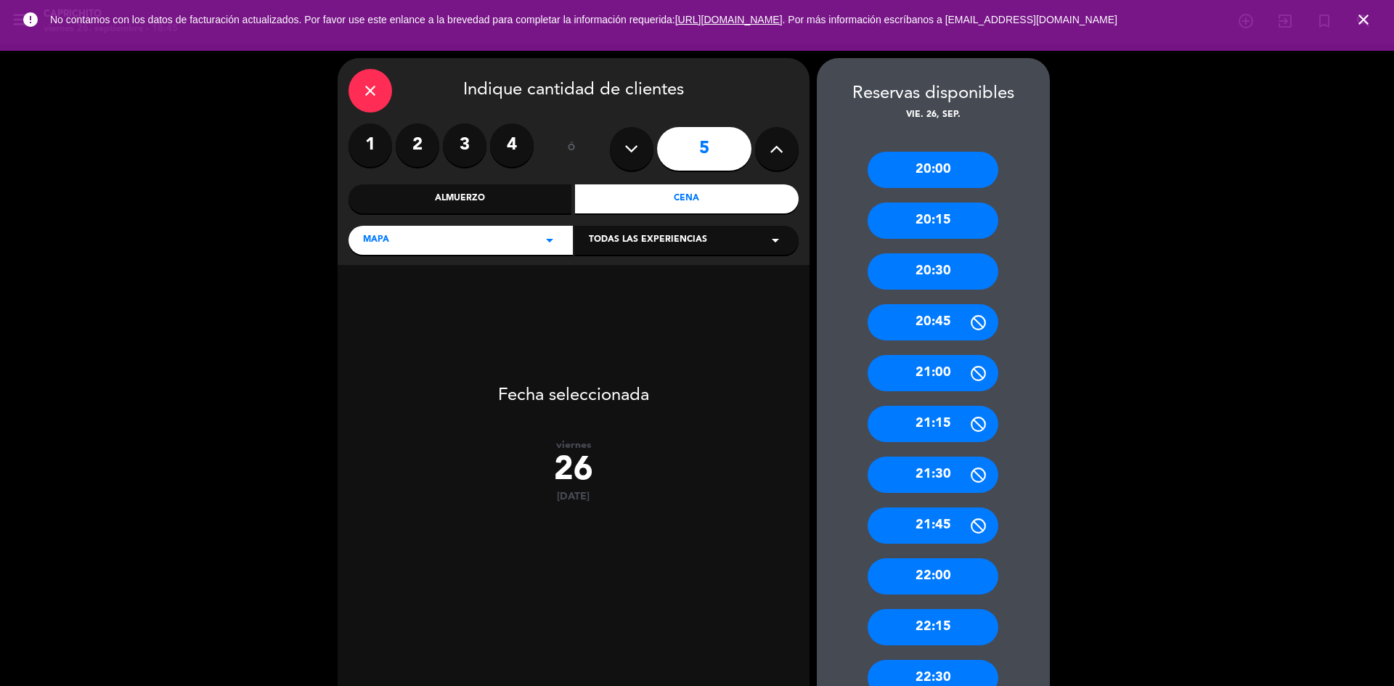
click at [377, 93] on icon "close" at bounding box center [369, 90] width 17 height 17
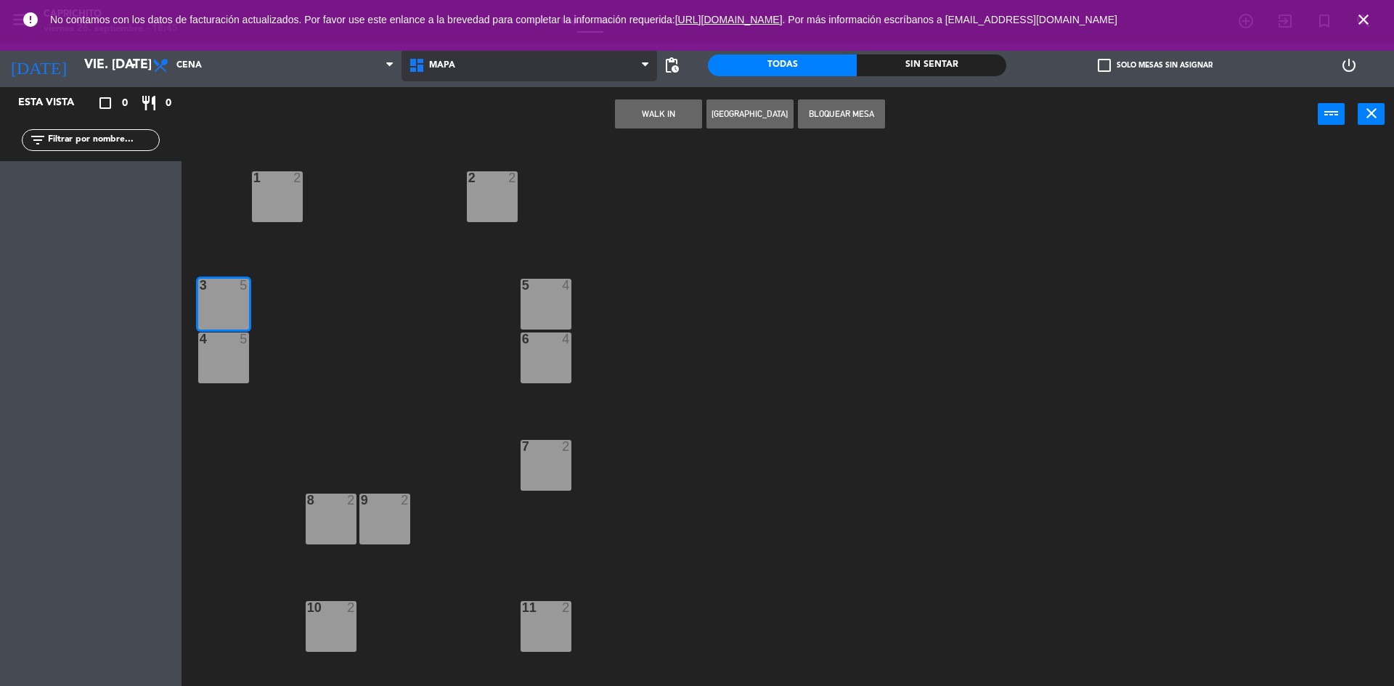
click at [495, 65] on span "MAPA" at bounding box center [529, 65] width 256 height 32
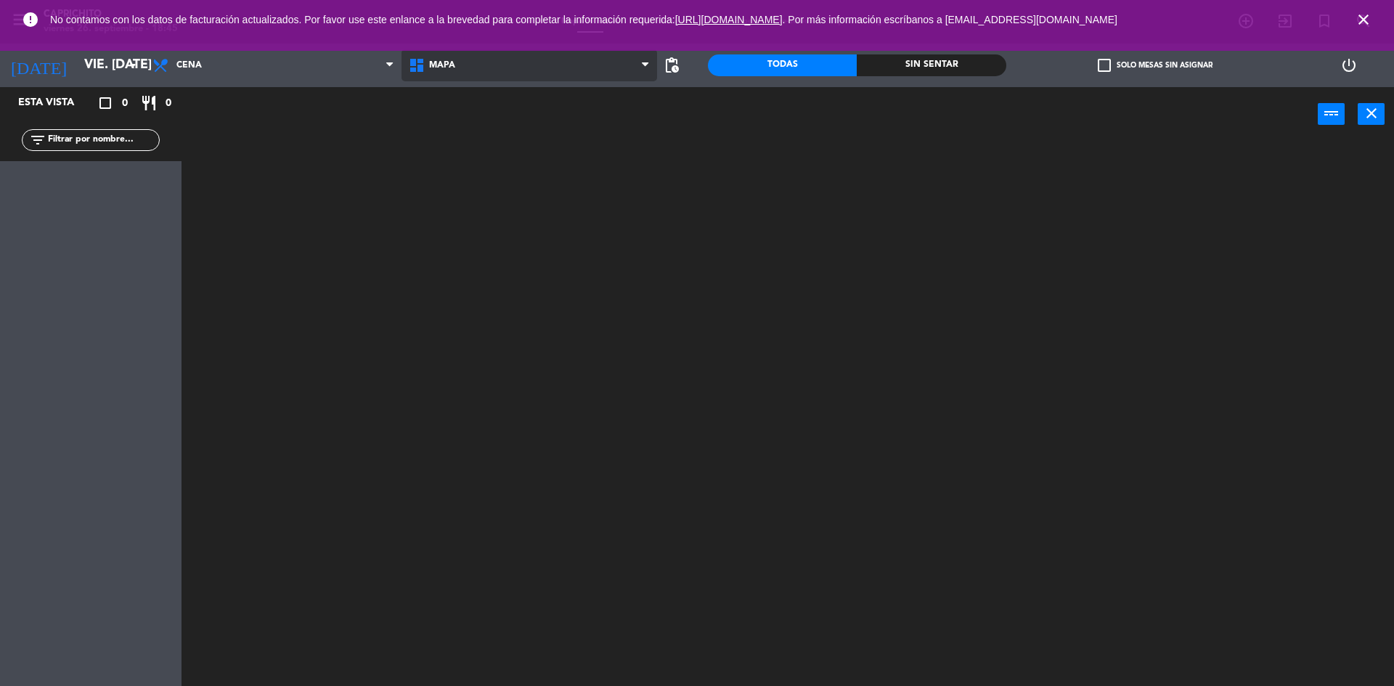
click at [504, 97] on ng-component "menu Caprichito viernes 26. septiembre - 18:45 Mis reservas Mapa de mesas Dispo…" at bounding box center [697, 345] width 1394 height 690
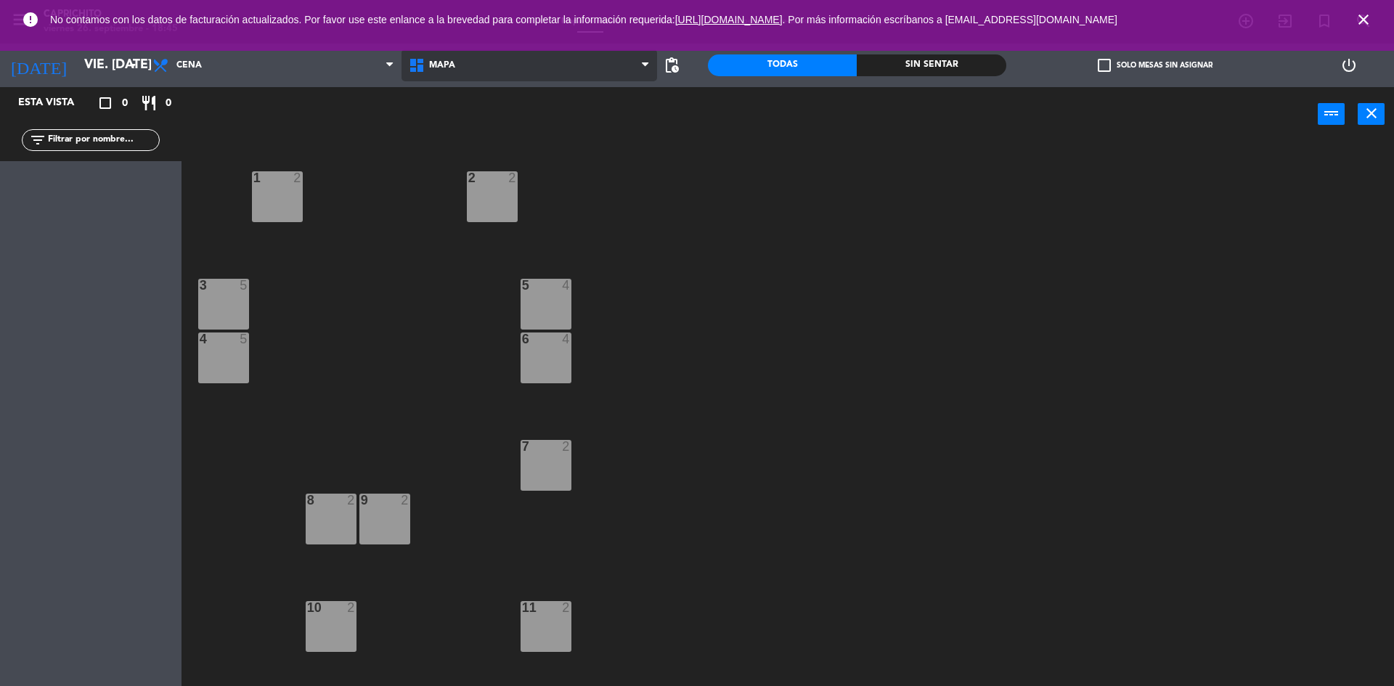
click at [649, 61] on span at bounding box center [649, 66] width 15 height 14
click at [634, 94] on ng-component "menu Caprichito viernes 26. septiembre - 18:45 Mis reservas Mapa de mesas Dispo…" at bounding box center [697, 345] width 1394 height 690
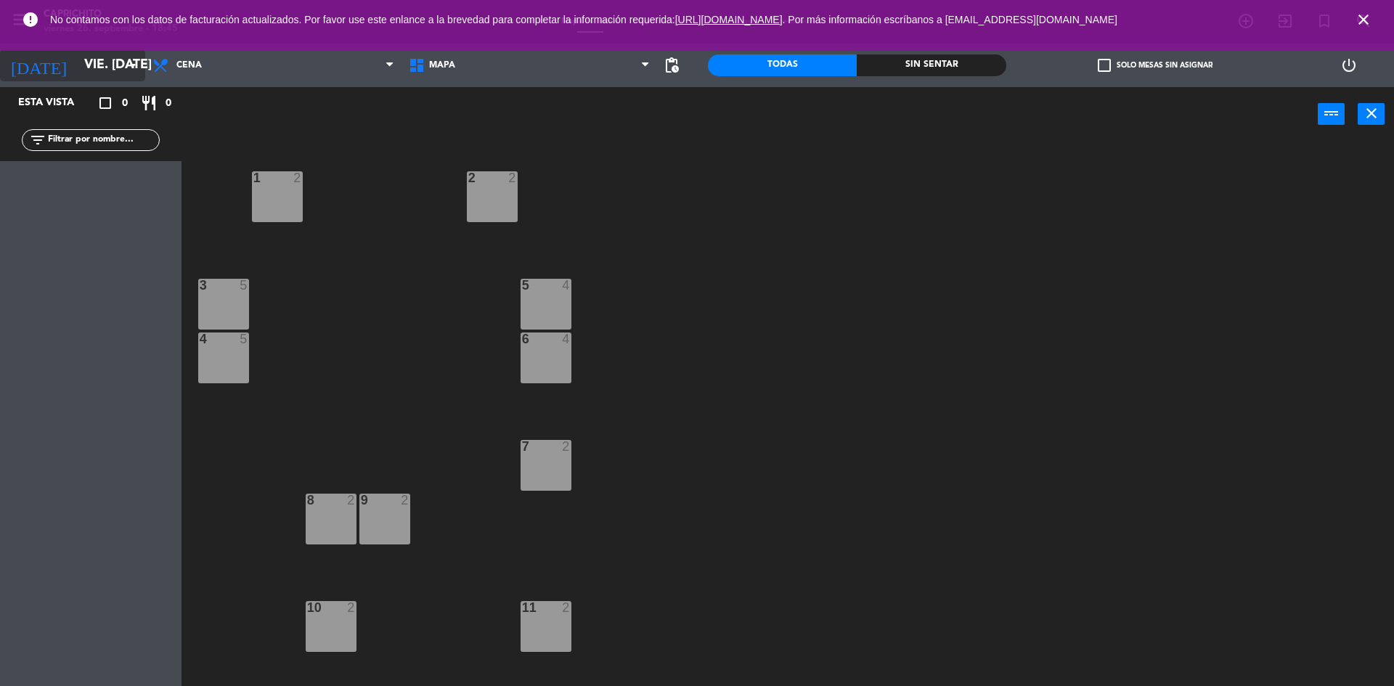
click at [33, 64] on icon "[DATE]" at bounding box center [38, 65] width 77 height 32
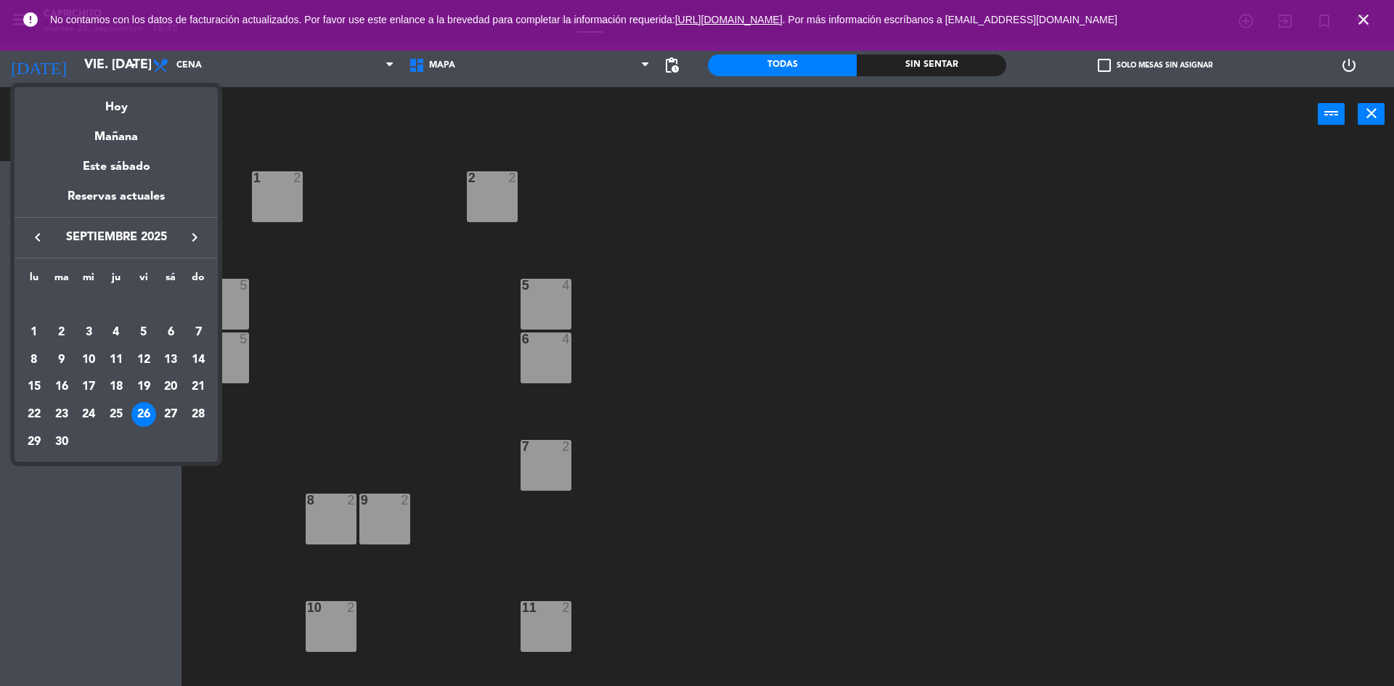
click at [1374, 17] on div at bounding box center [697, 343] width 1394 height 686
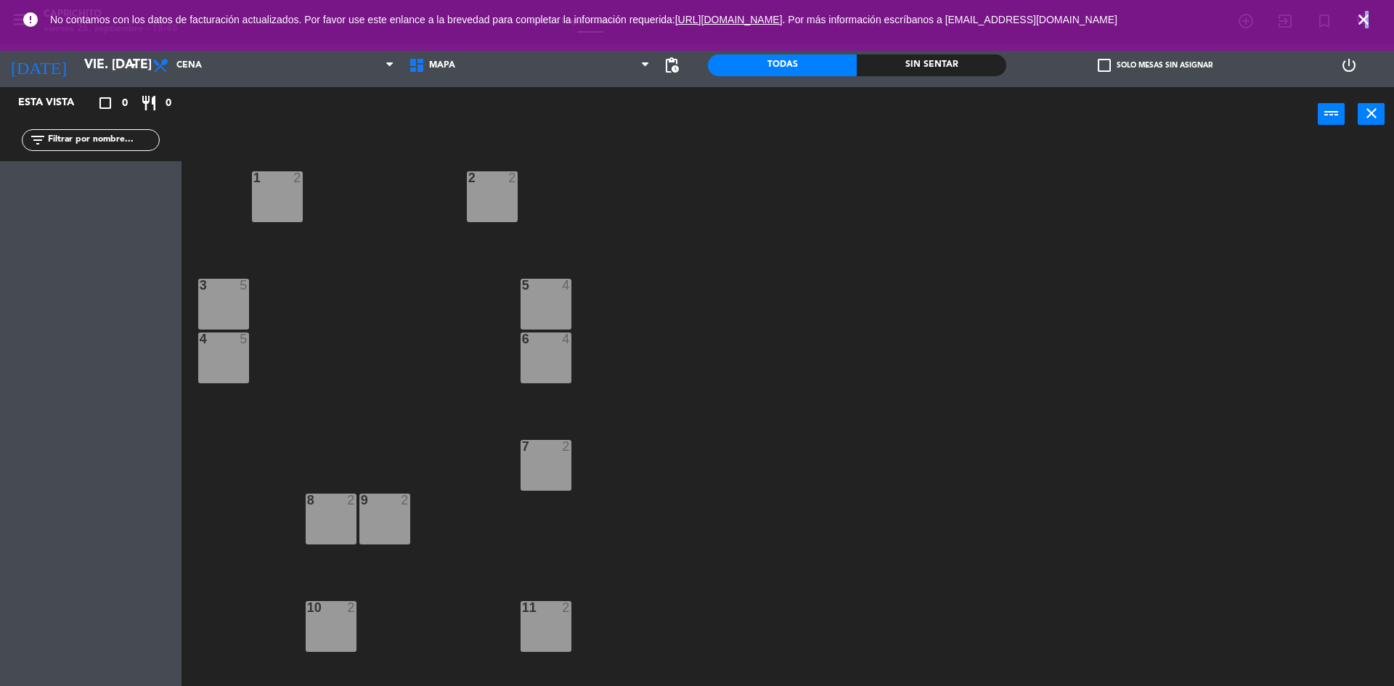
drag, startPoint x: 1367, startPoint y: 17, endPoint x: 1354, endPoint y: 19, distance: 12.4
click at [1366, 18] on icon "close" at bounding box center [1362, 19] width 17 height 17
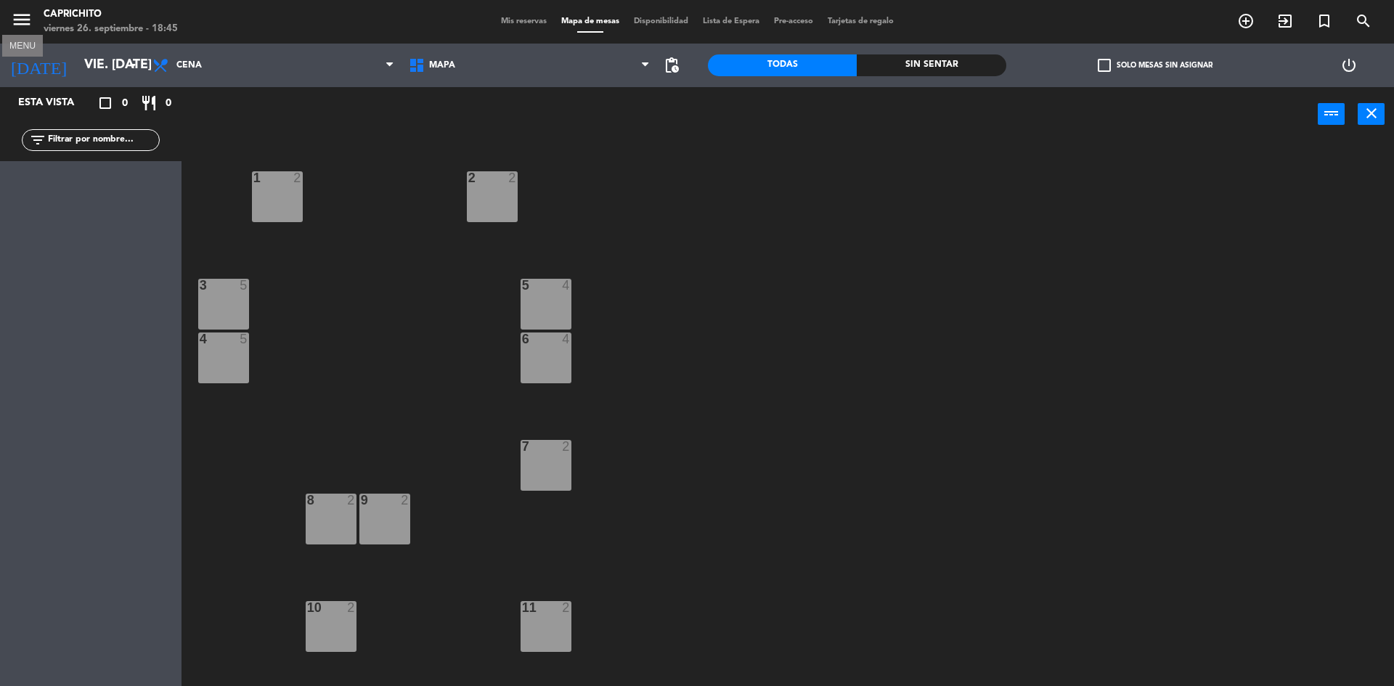
drag, startPoint x: 18, startPoint y: 26, endPoint x: 19, endPoint y: 1, distance: 24.7
click at [19, 4] on div "menu MENU Caprichito viernes 26. septiembre - 18:45 Mis reservas Mapa de mesas …" at bounding box center [697, 22] width 1394 height 44
click at [20, 8] on span "menu" at bounding box center [27, 22] width 33 height 34
click at [21, 11] on icon "menu" at bounding box center [22, 20] width 22 height 22
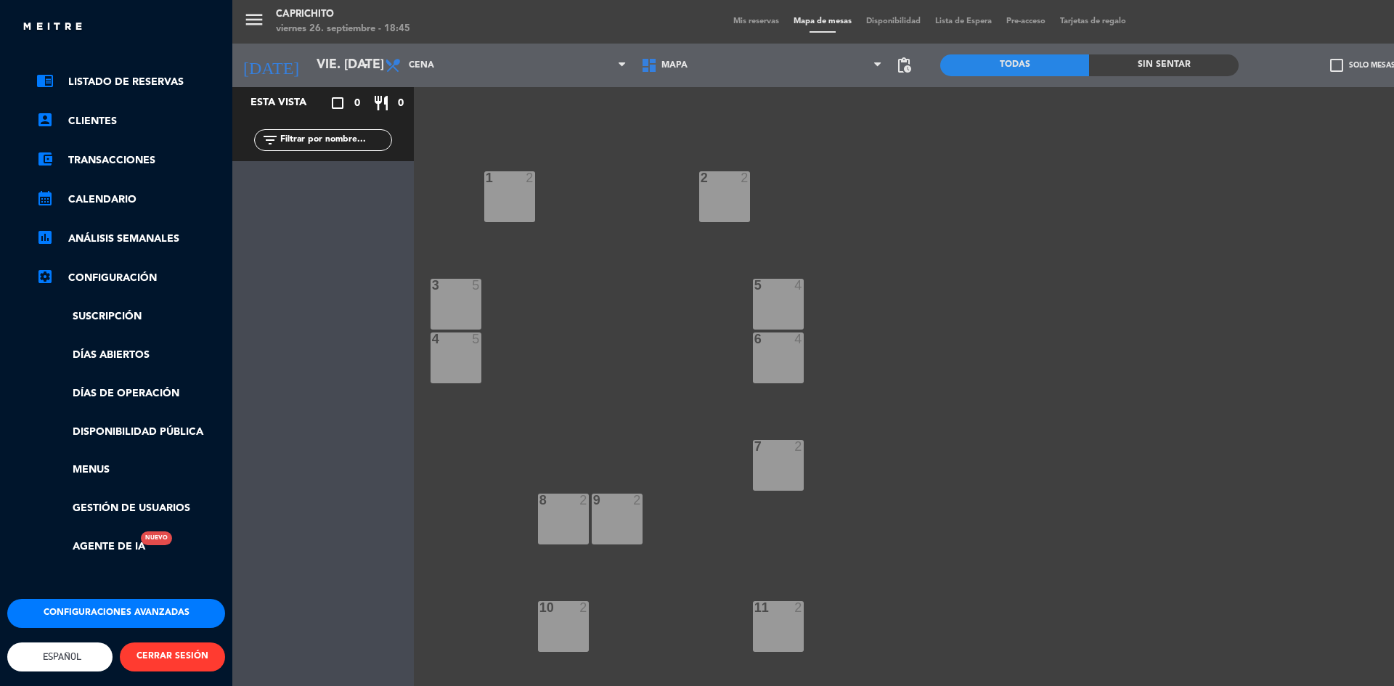
scroll to position [61, 0]
click at [144, 599] on button "Configuraciones avanzadas" at bounding box center [116, 613] width 218 height 29
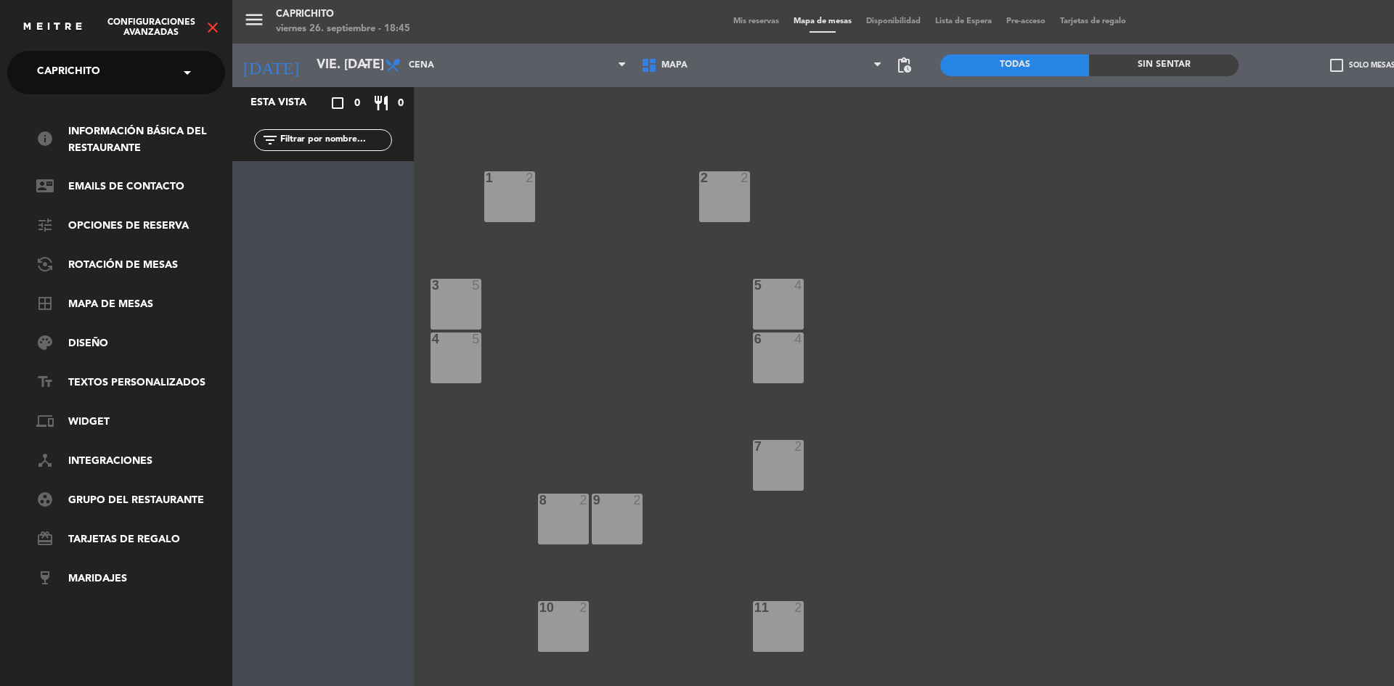
scroll to position [0, 0]
click at [149, 298] on link "border_all Mapa de mesas" at bounding box center [130, 304] width 189 height 17
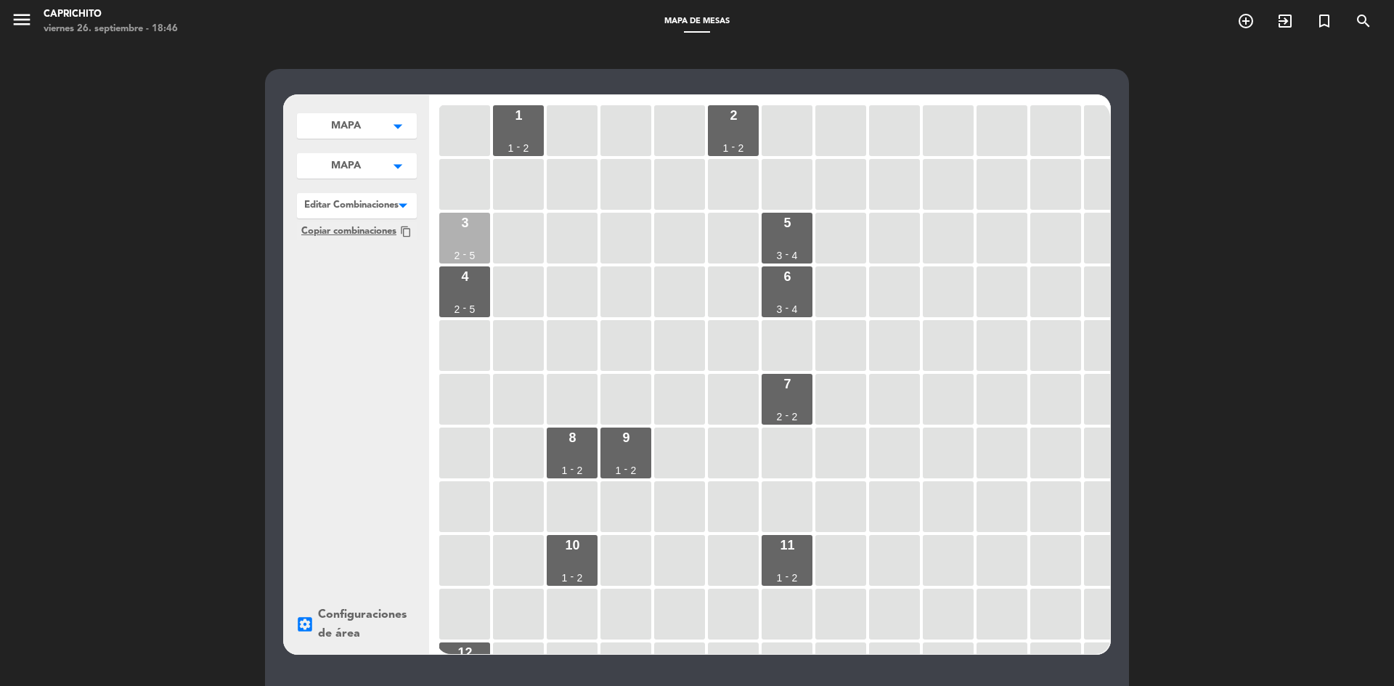
click at [460, 221] on div "3 2 - 5" at bounding box center [464, 238] width 51 height 51
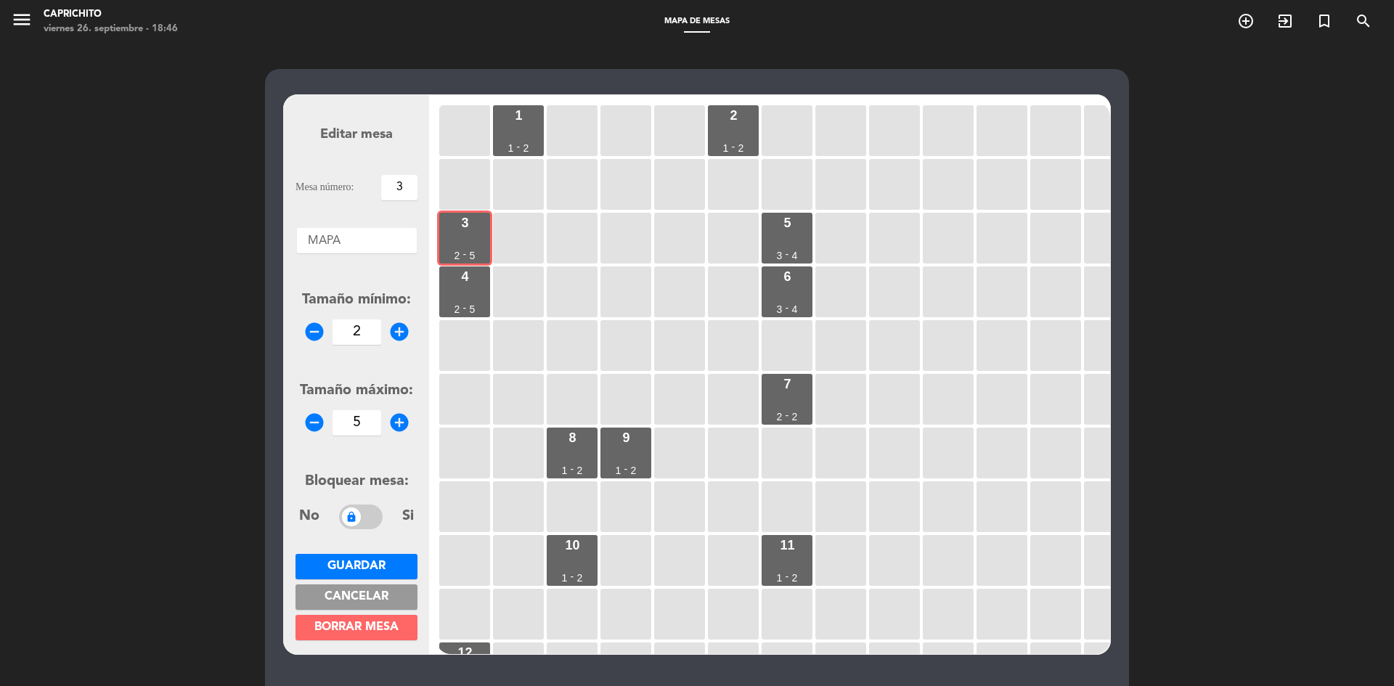
click at [314, 422] on icon "remove_circle" at bounding box center [314, 423] width 22 height 22
click at [315, 422] on icon "remove_circle" at bounding box center [314, 423] width 22 height 22
click at [401, 428] on icon "add_circle" at bounding box center [399, 423] width 22 height 22
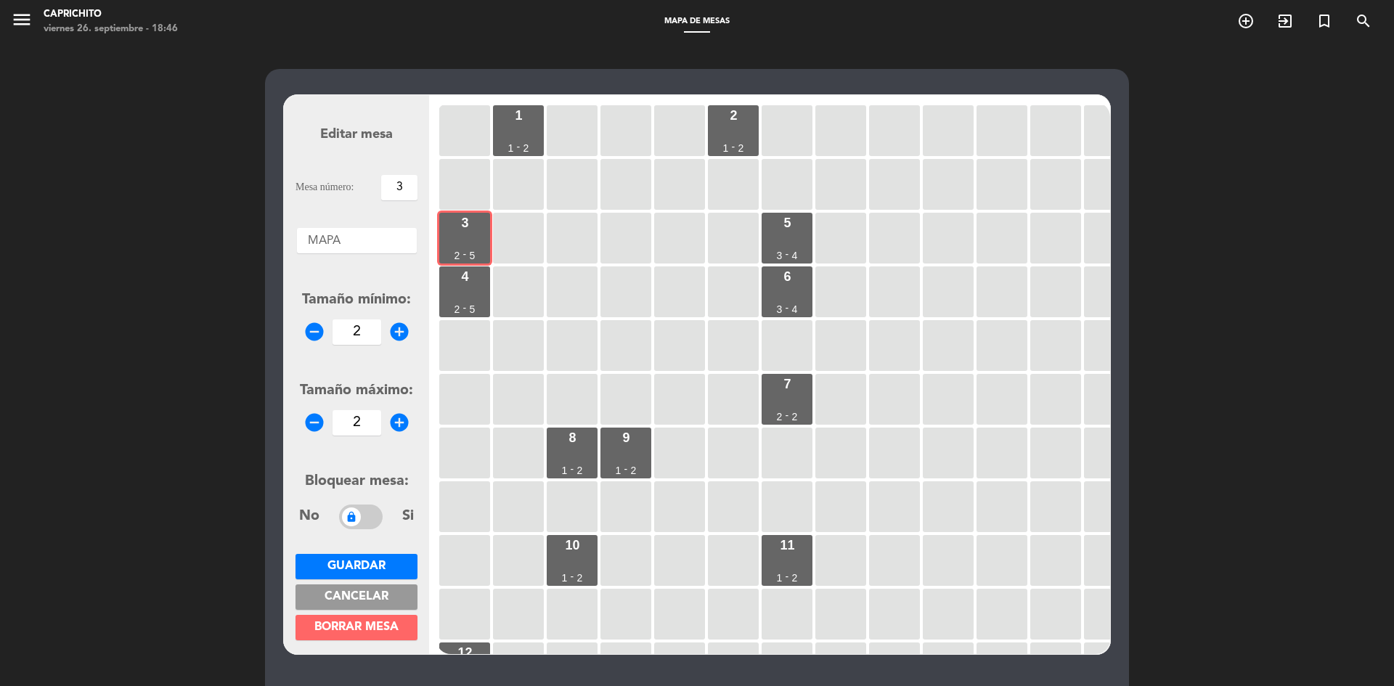
click at [400, 428] on icon "add_circle" at bounding box center [399, 423] width 22 height 22
click at [311, 417] on icon "remove_circle" at bounding box center [314, 423] width 22 height 22
type input "2"
click at [310, 334] on icon "remove_circle" at bounding box center [314, 332] width 22 height 22
type input "1"
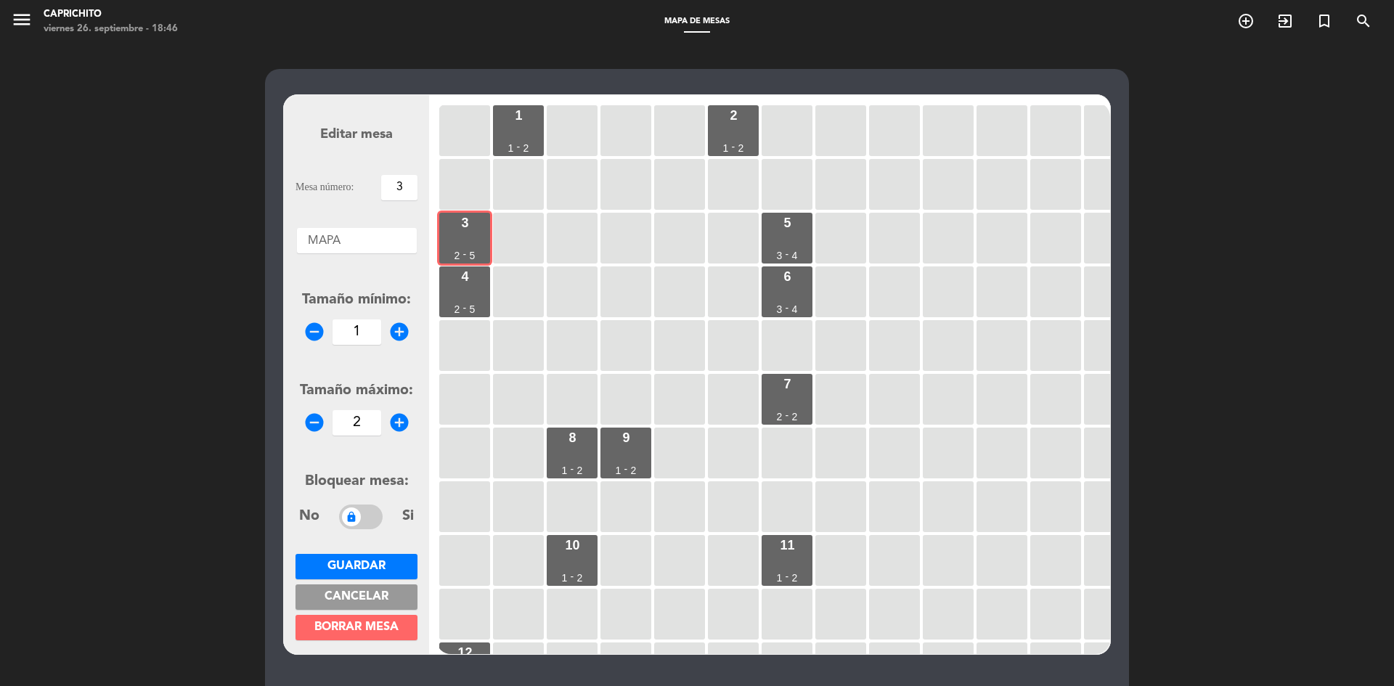
click at [407, 418] on icon "add_circle" at bounding box center [399, 423] width 22 height 22
type input "3"
click at [468, 307] on div "4 2 - 5" at bounding box center [464, 291] width 51 height 51
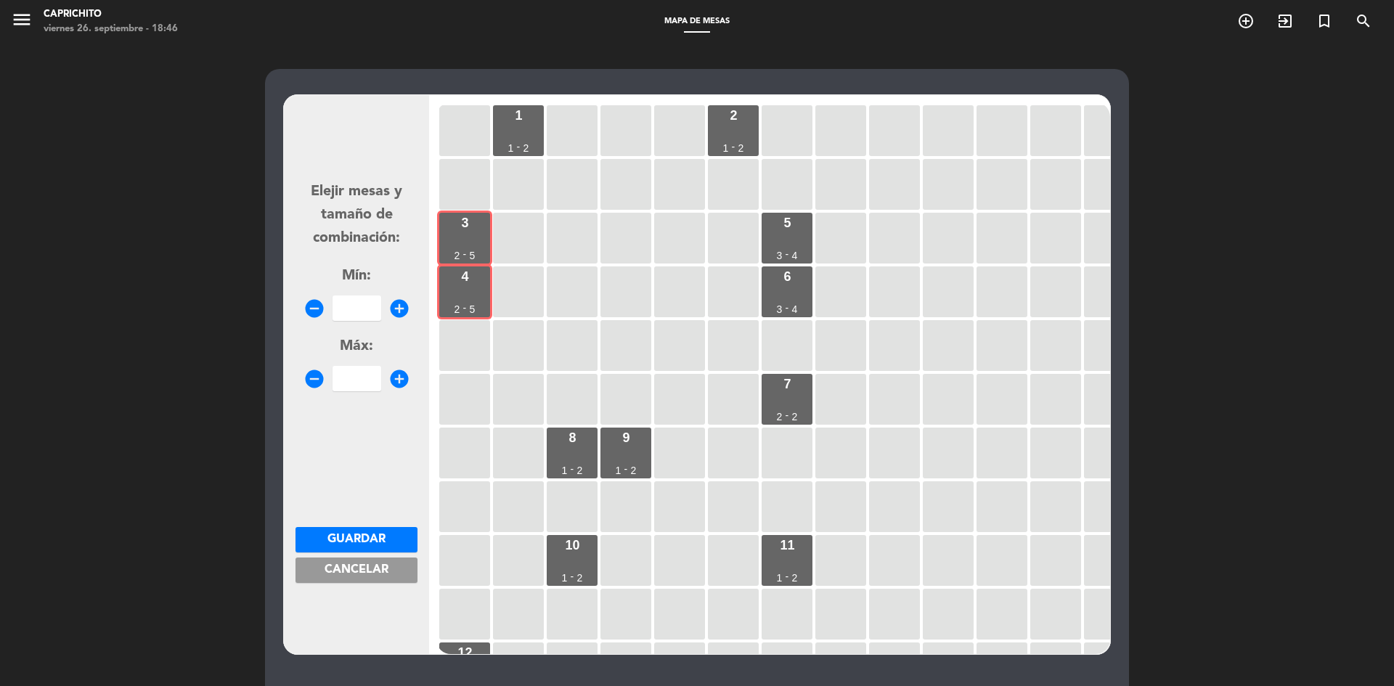
click at [393, 303] on icon "add_circle" at bounding box center [399, 309] width 22 height 22
type input "1"
click at [396, 375] on icon "add_circle" at bounding box center [399, 379] width 22 height 22
type input "2"
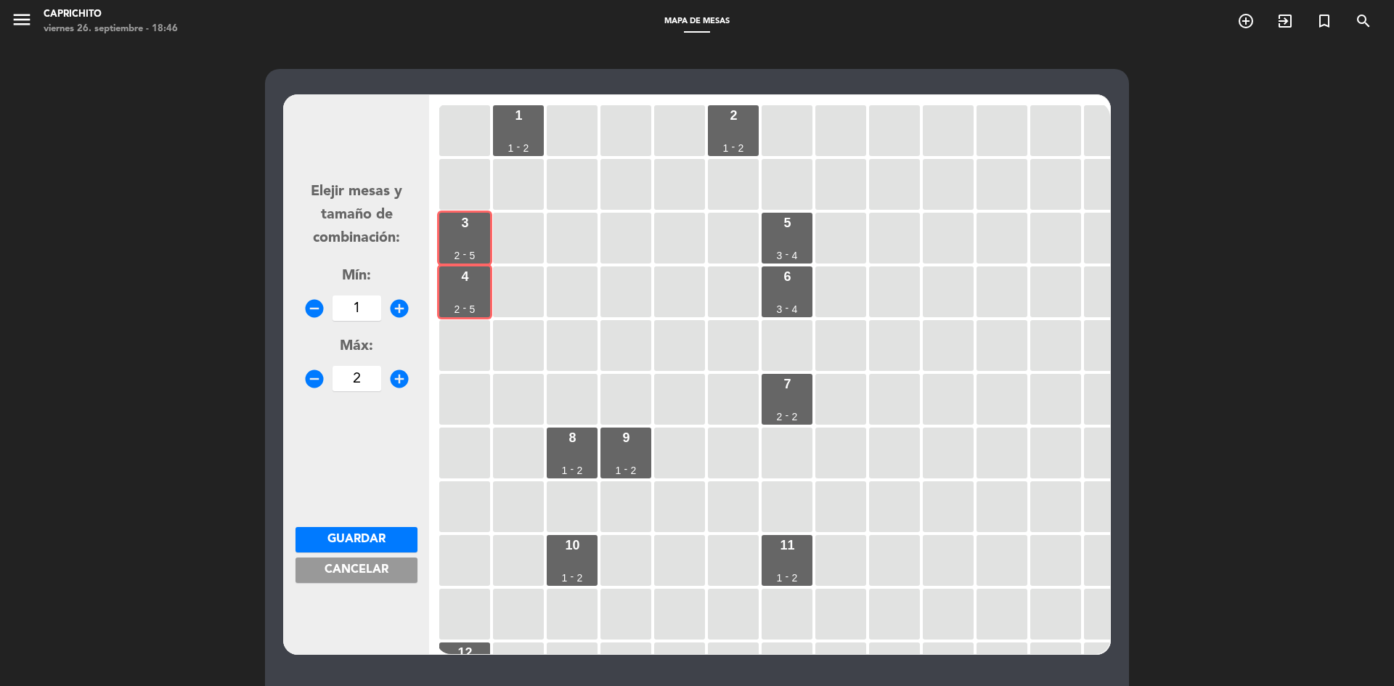
click at [368, 535] on span "Guardar" at bounding box center [356, 539] width 58 height 12
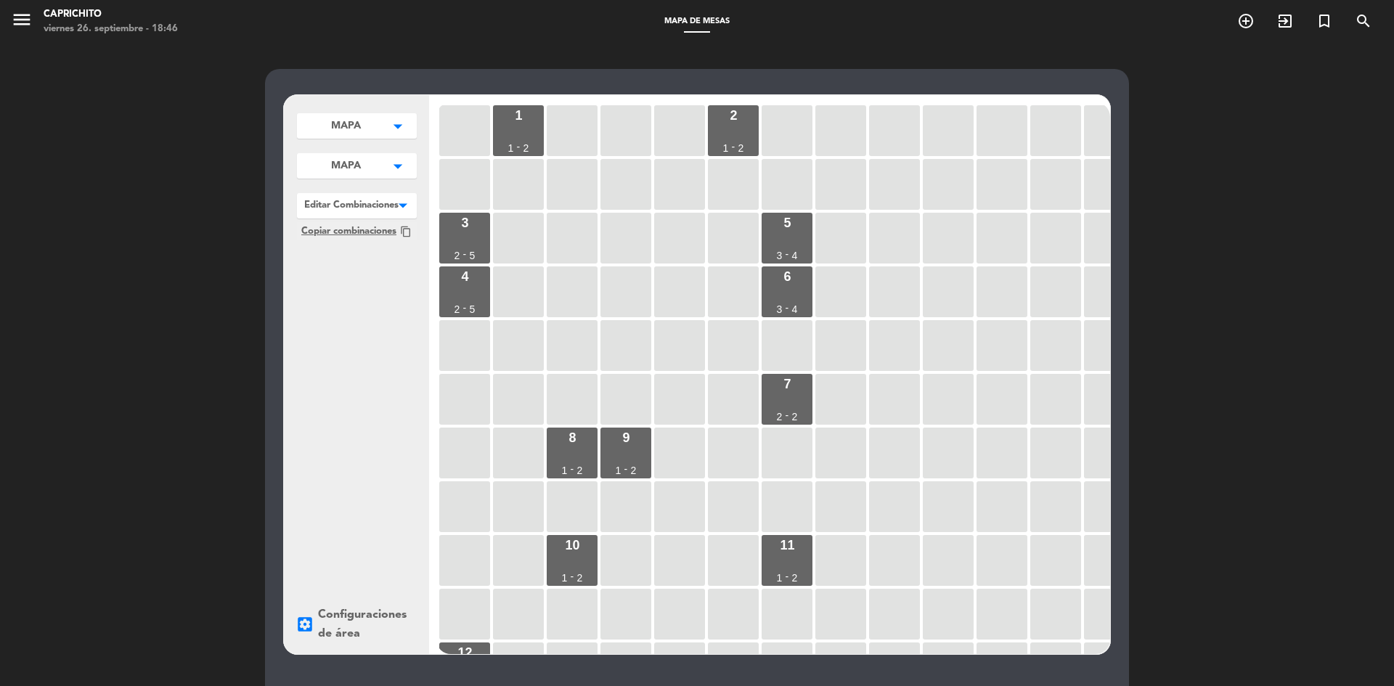
click at [361, 202] on div at bounding box center [357, 202] width 120 height 19
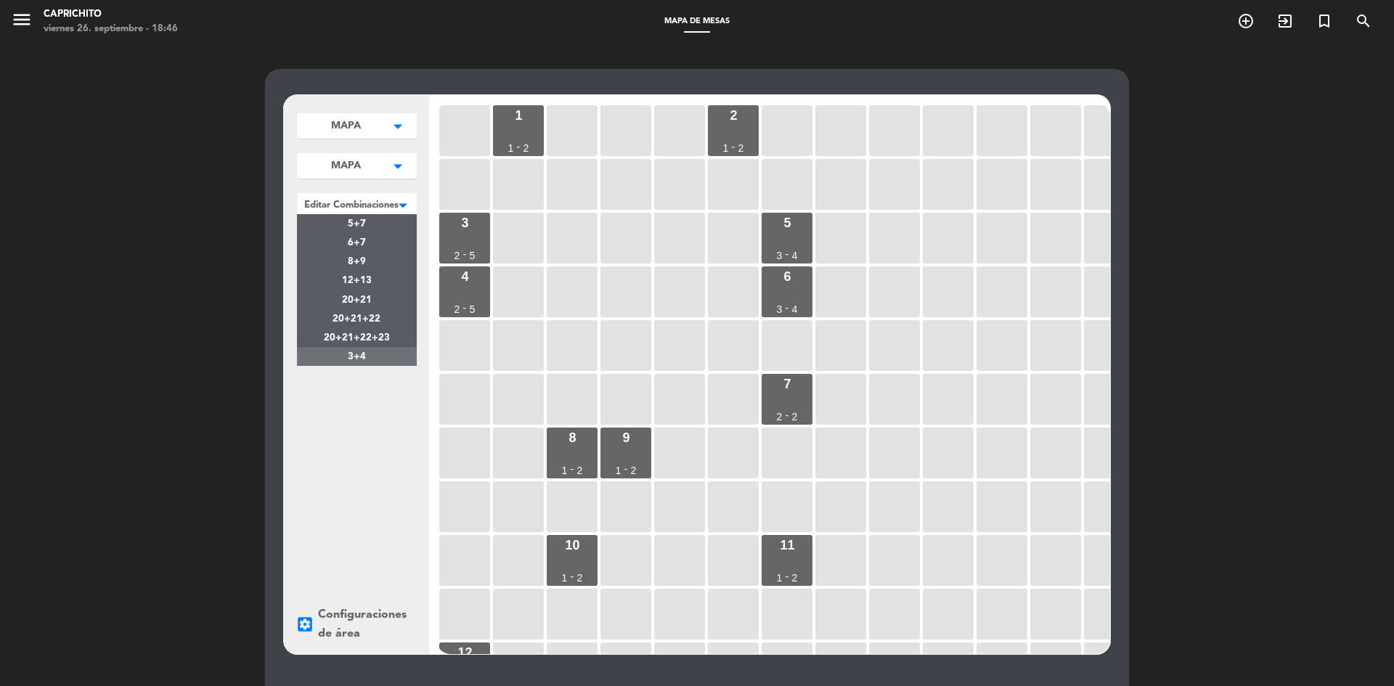
click at [380, 351] on div "3+4" at bounding box center [357, 356] width 120 height 19
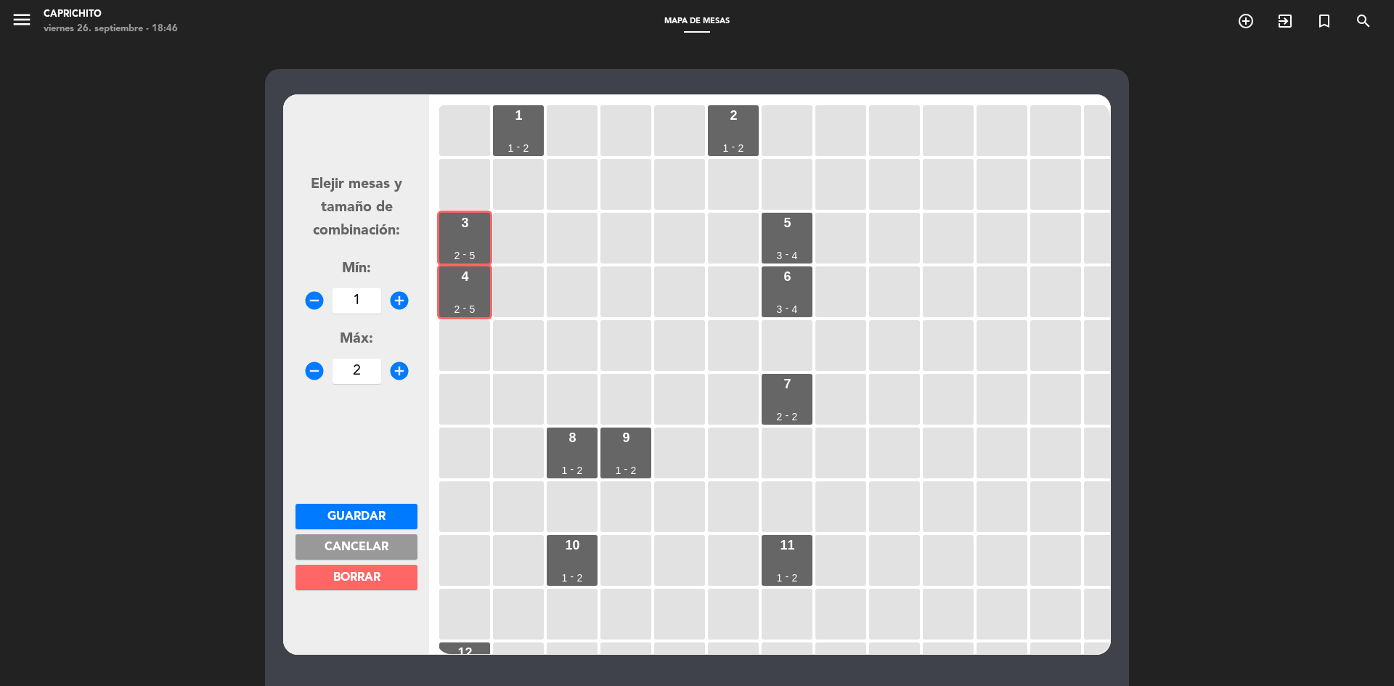
click at [401, 303] on icon "add_circle" at bounding box center [399, 301] width 22 height 22
click at [311, 305] on icon "remove_circle" at bounding box center [314, 301] width 22 height 22
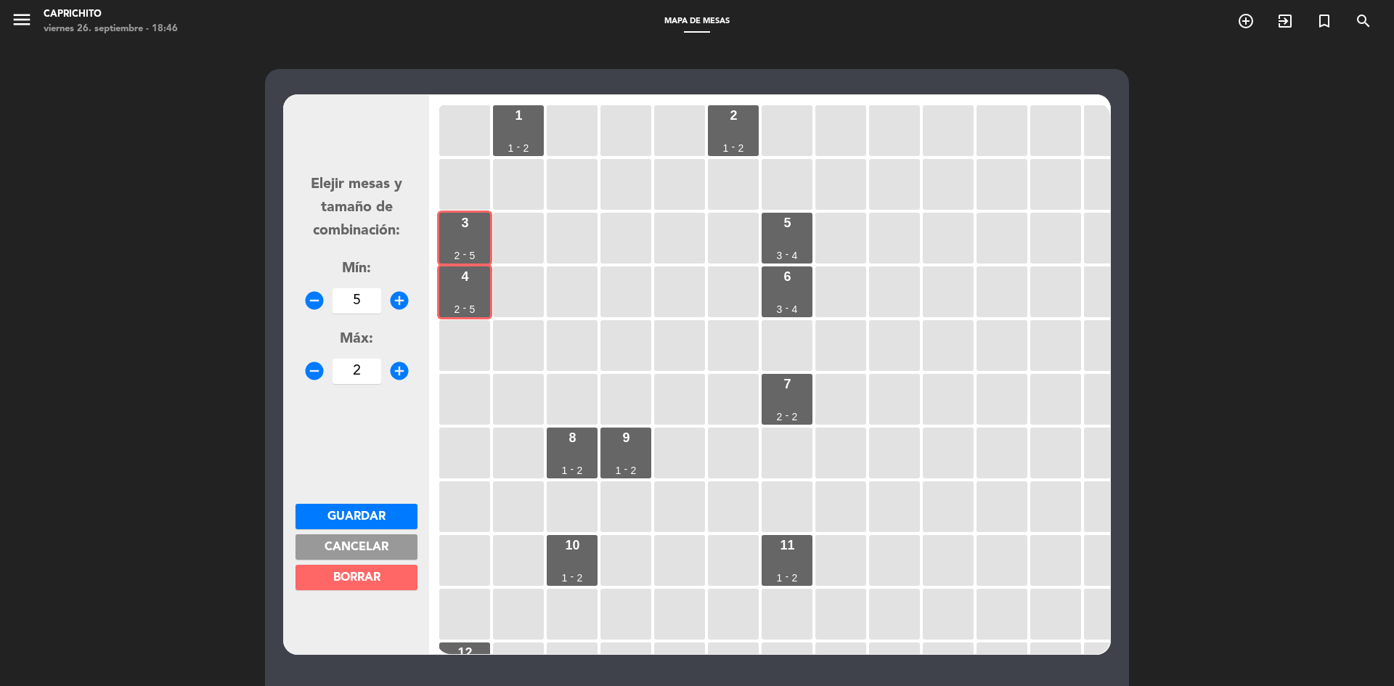
type input "4"
click at [393, 375] on icon "add_circle" at bounding box center [399, 371] width 22 height 22
type input "5"
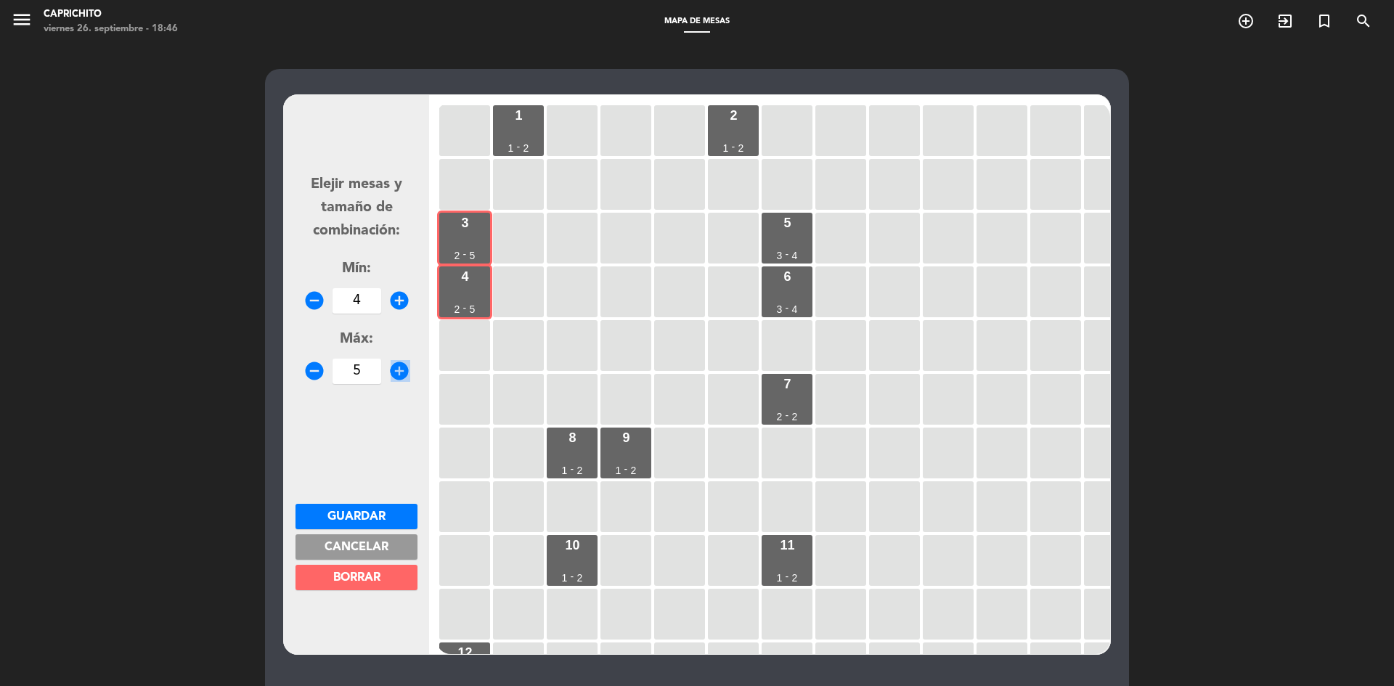
click at [345, 511] on span "Guardar" at bounding box center [356, 517] width 58 height 12
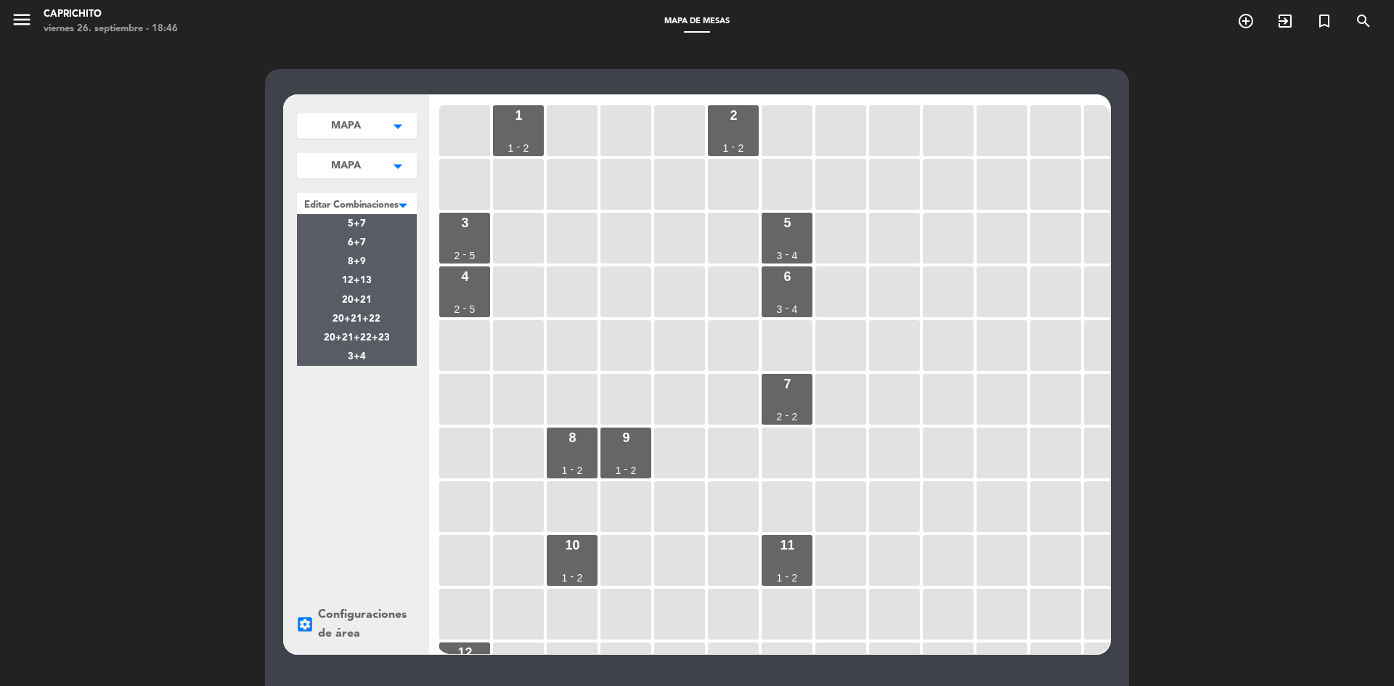
click at [347, 205] on div at bounding box center [357, 202] width 120 height 19
click at [377, 353] on div "3+4" at bounding box center [357, 356] width 120 height 19
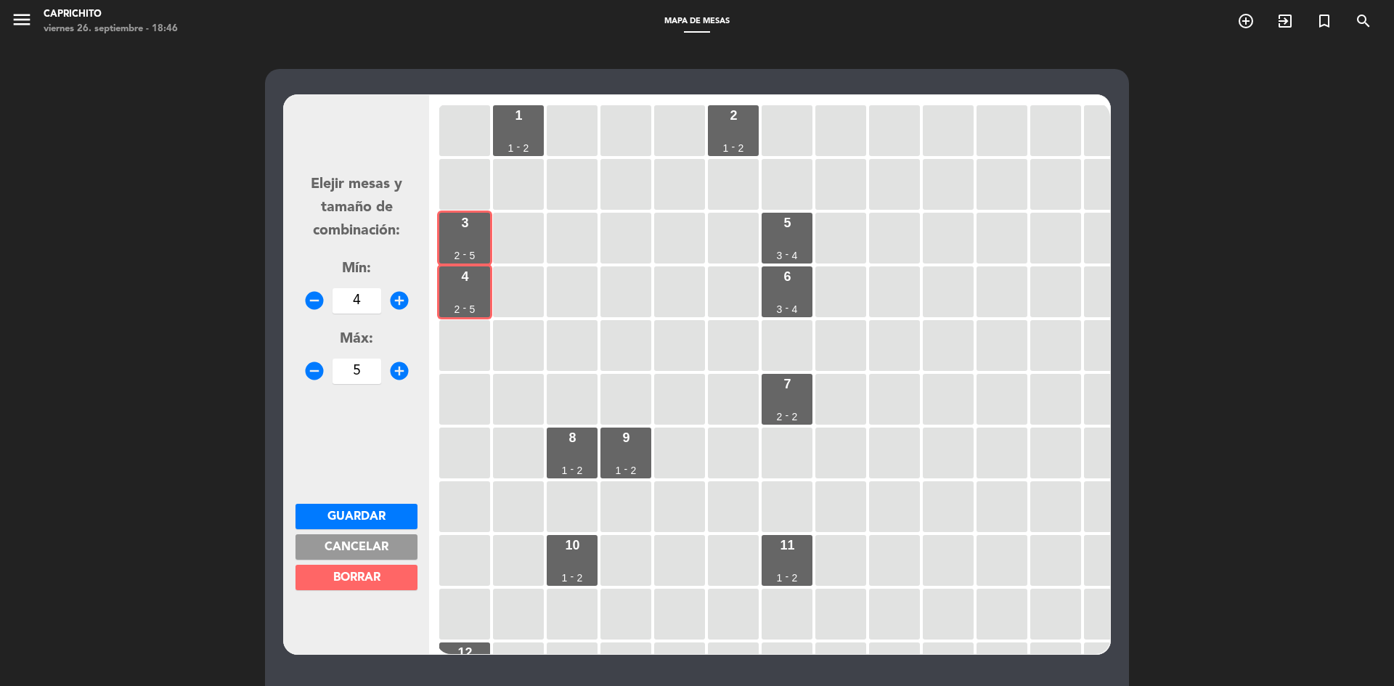
click at [351, 511] on span "Guardar" at bounding box center [356, 517] width 58 height 12
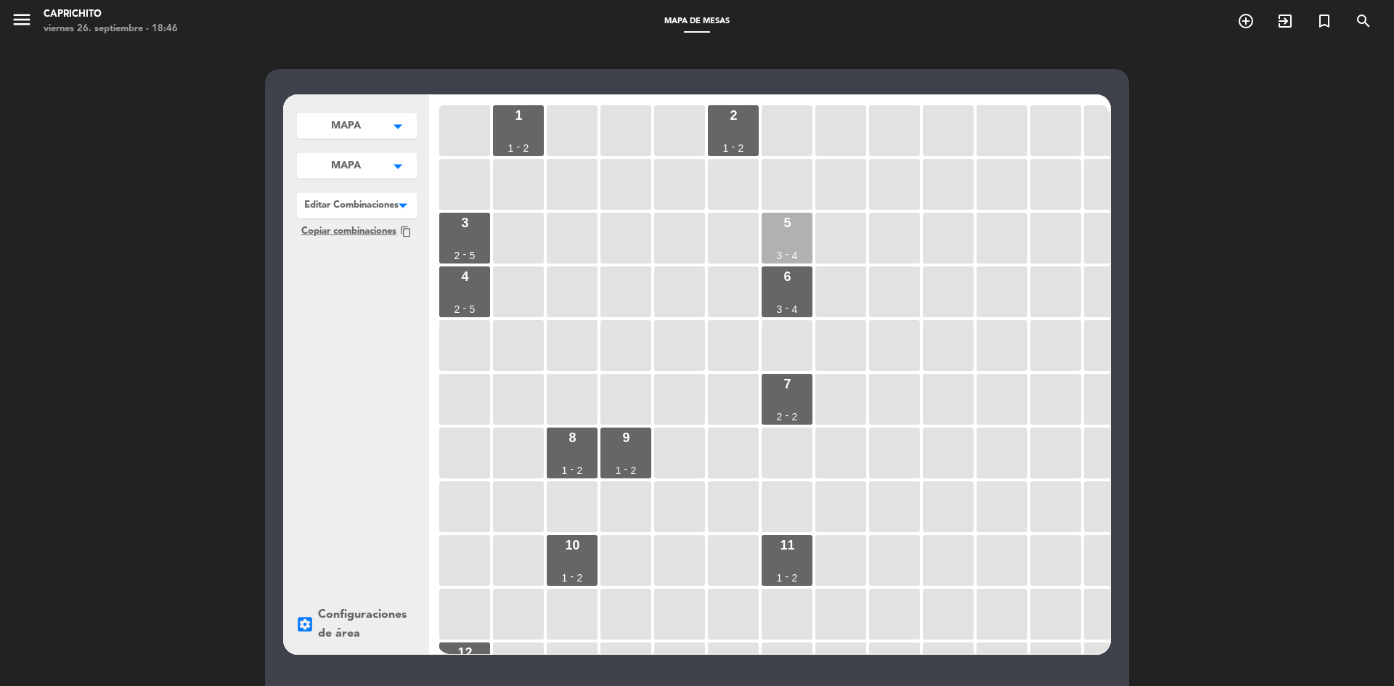
click at [791, 249] on div "5 3 - 4" at bounding box center [786, 238] width 51 height 51
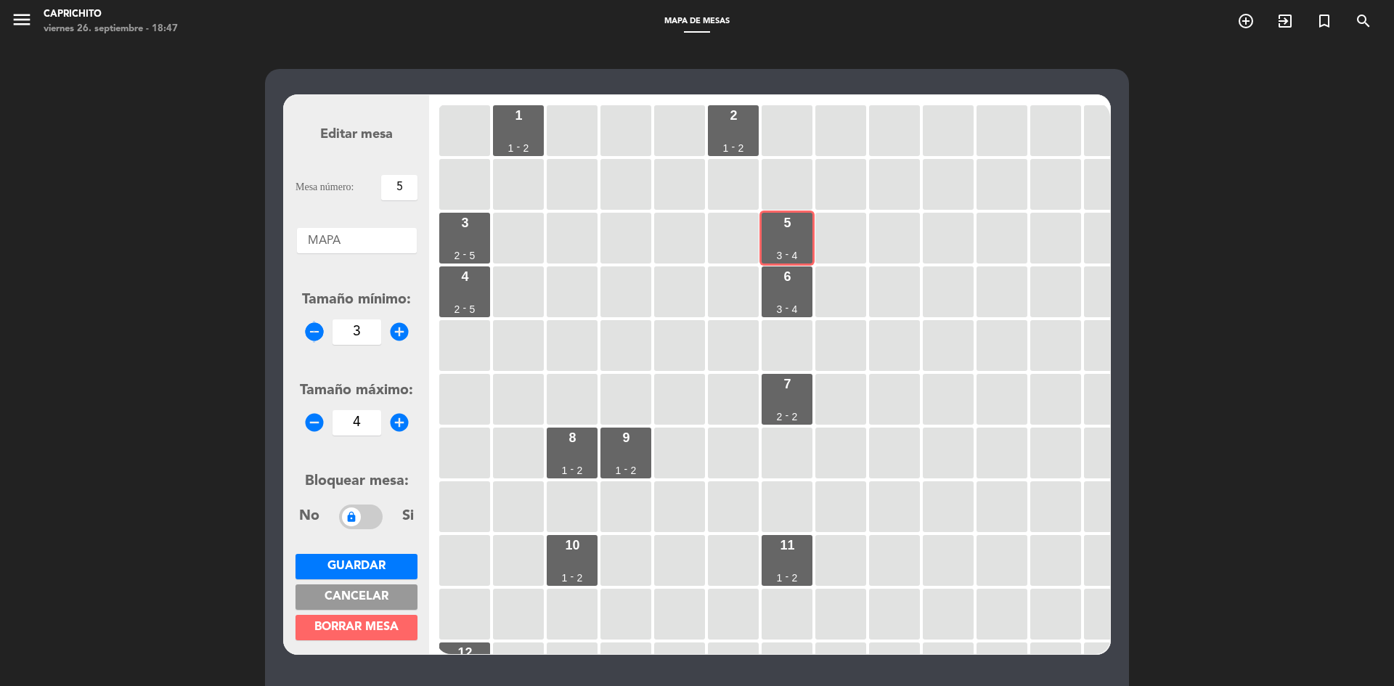
click at [312, 327] on icon "remove_circle" at bounding box center [314, 332] width 22 height 22
type input "1"
click at [312, 423] on icon "remove_circle" at bounding box center [314, 423] width 22 height 22
click at [311, 423] on icon "remove_circle" at bounding box center [314, 423] width 22 height 22
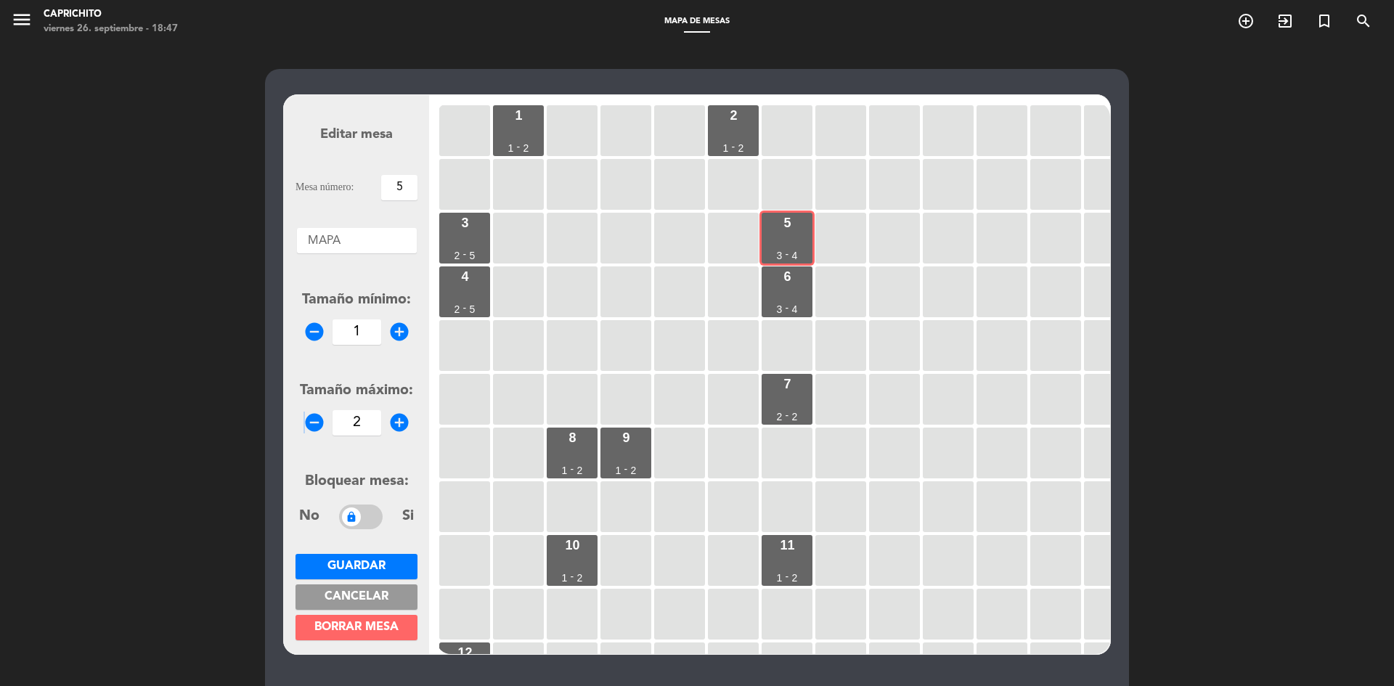
click at [311, 423] on icon "remove_circle" at bounding box center [314, 423] width 22 height 22
click at [398, 422] on icon "add_circle" at bounding box center [399, 423] width 22 height 22
type input "2"
click at [376, 567] on span "Guardar" at bounding box center [356, 566] width 58 height 12
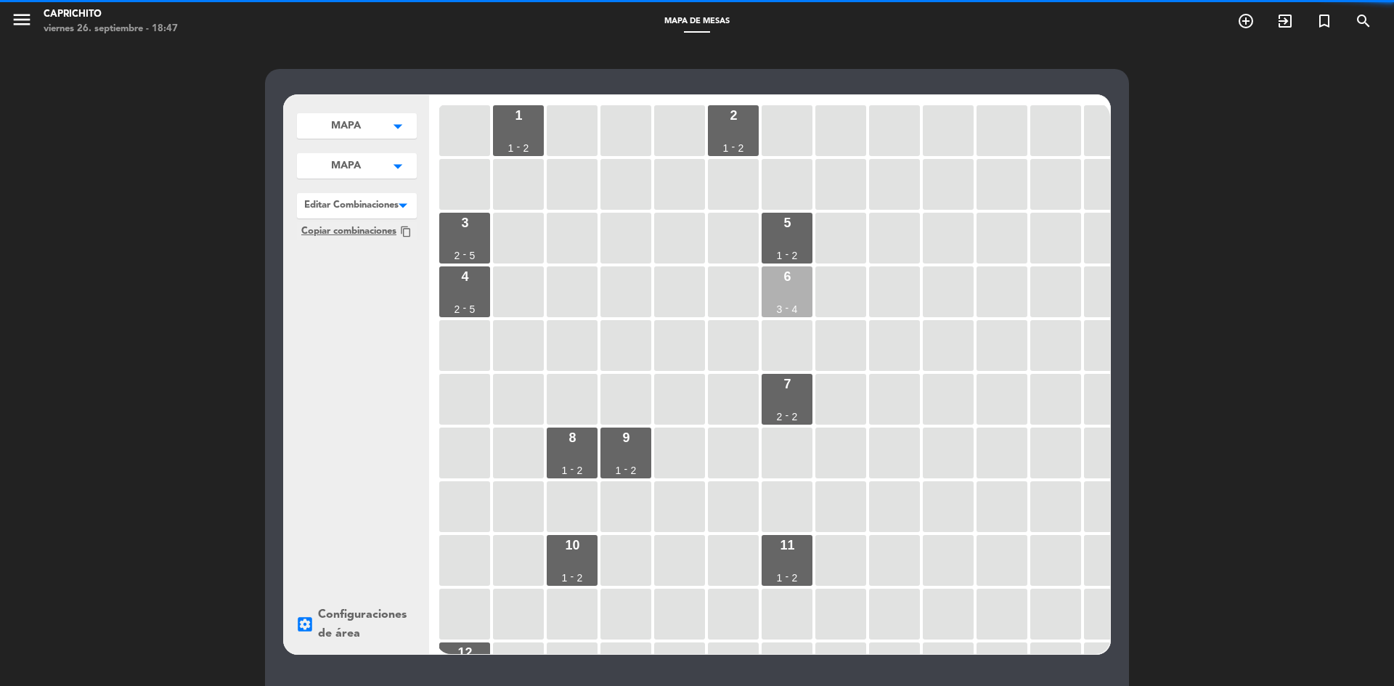
click at [803, 281] on div "6 3 - 4" at bounding box center [786, 291] width 51 height 51
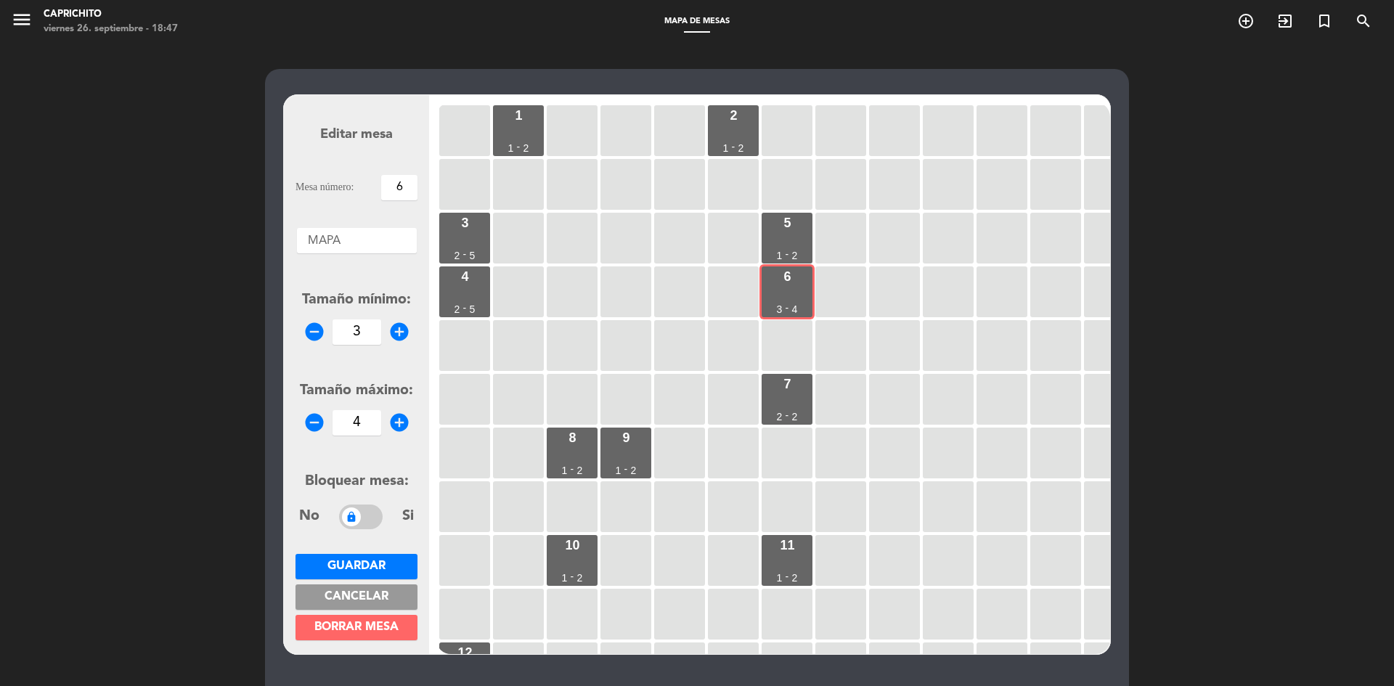
click at [311, 338] on icon "remove_circle" at bounding box center [314, 332] width 22 height 22
type input "1"
click at [401, 415] on icon "add_circle" at bounding box center [399, 423] width 22 height 22
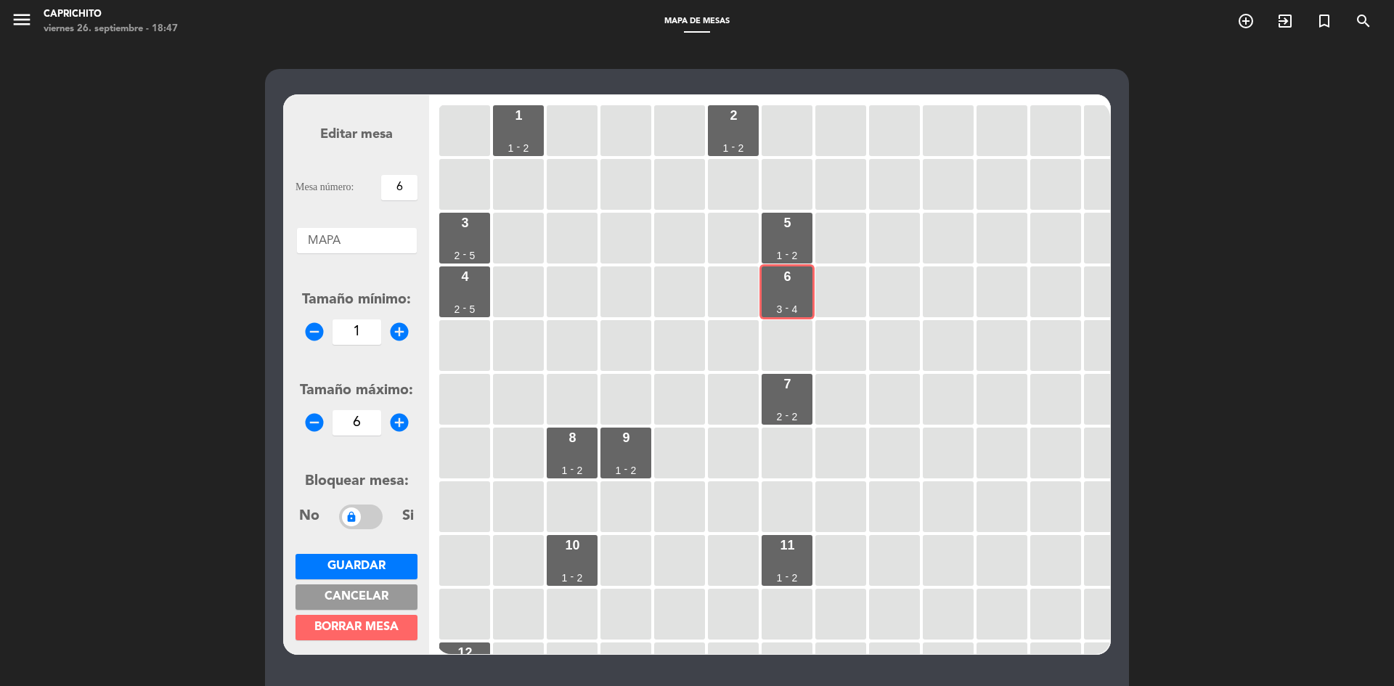
click at [322, 424] on icon "remove_circle" at bounding box center [314, 423] width 22 height 22
type input "2"
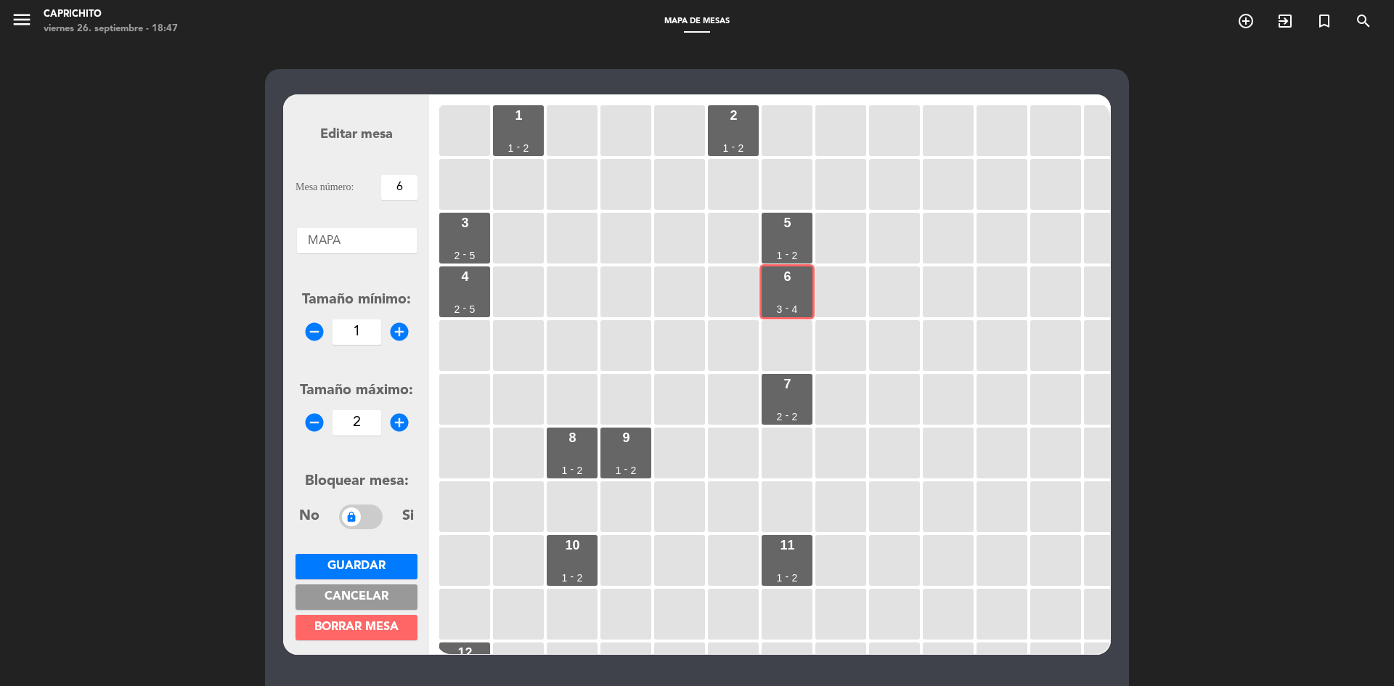
click at [385, 565] on span "Guardar" at bounding box center [356, 566] width 58 height 12
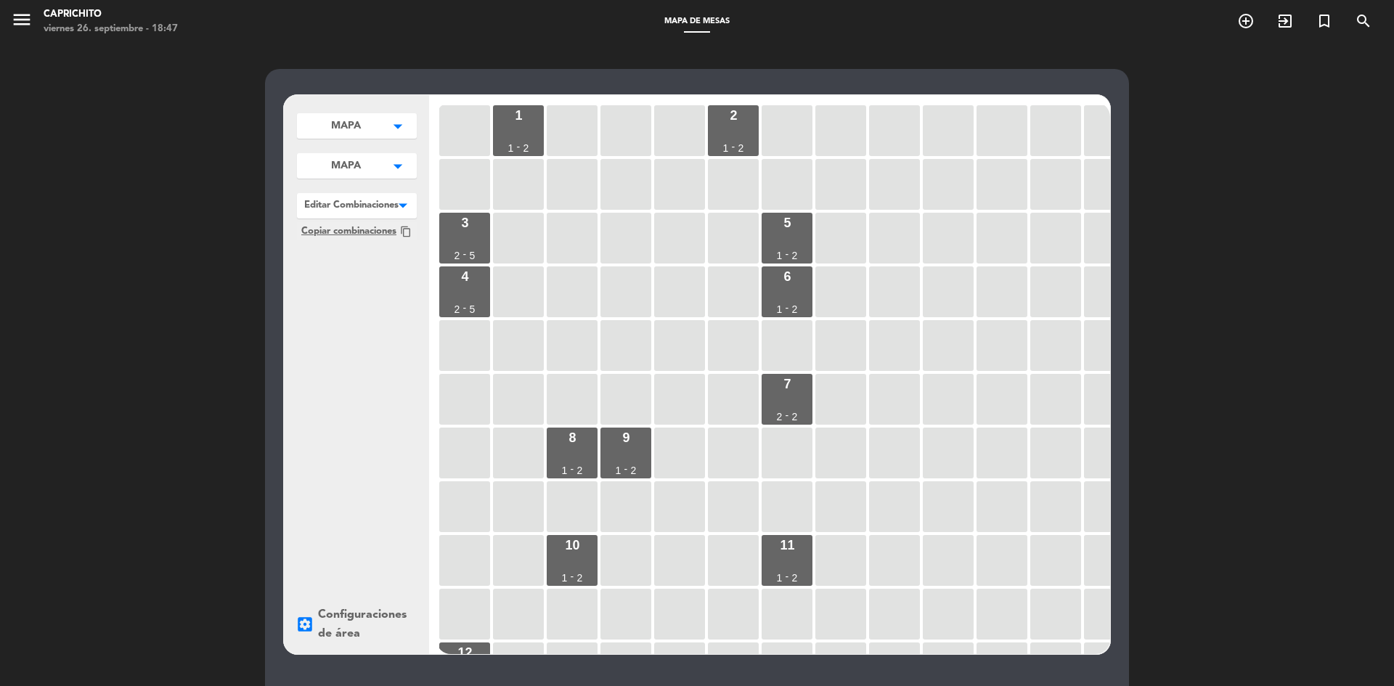
click at [348, 197] on div at bounding box center [357, 202] width 120 height 19
click at [375, 205] on div at bounding box center [357, 202] width 120 height 19
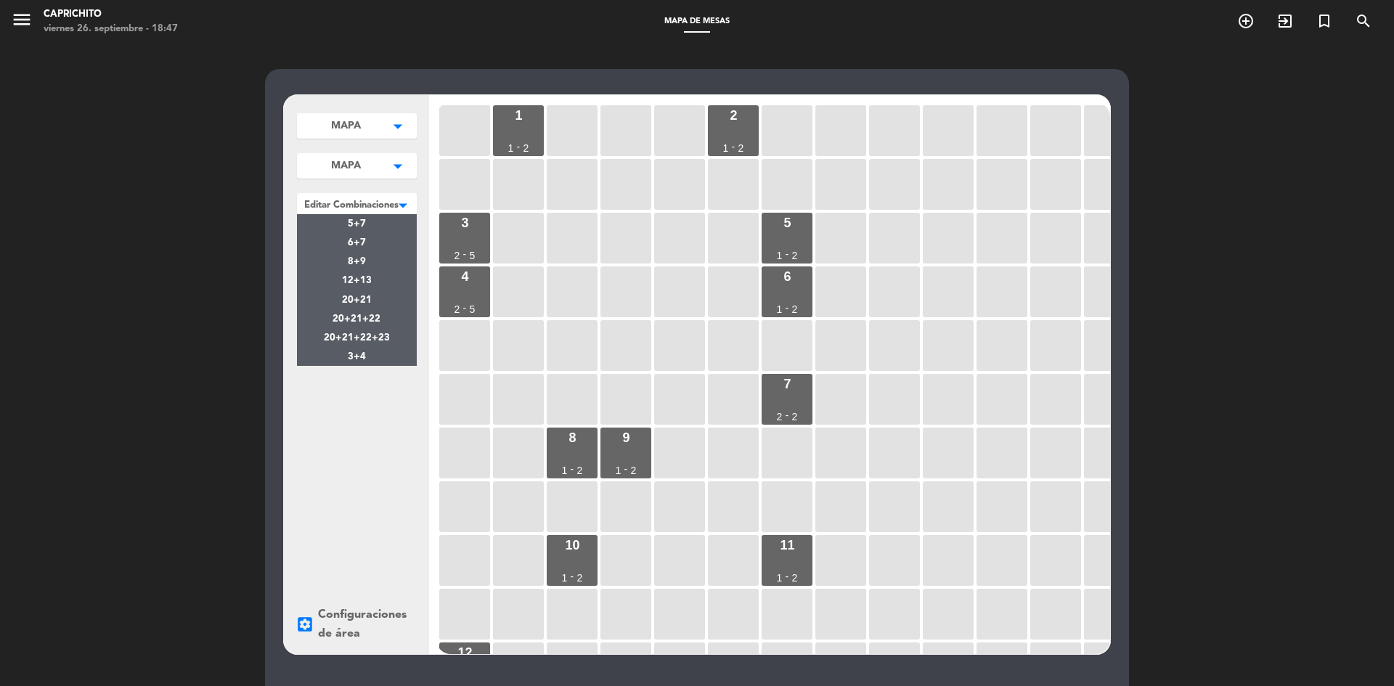
click at [375, 205] on div at bounding box center [357, 202] width 120 height 19
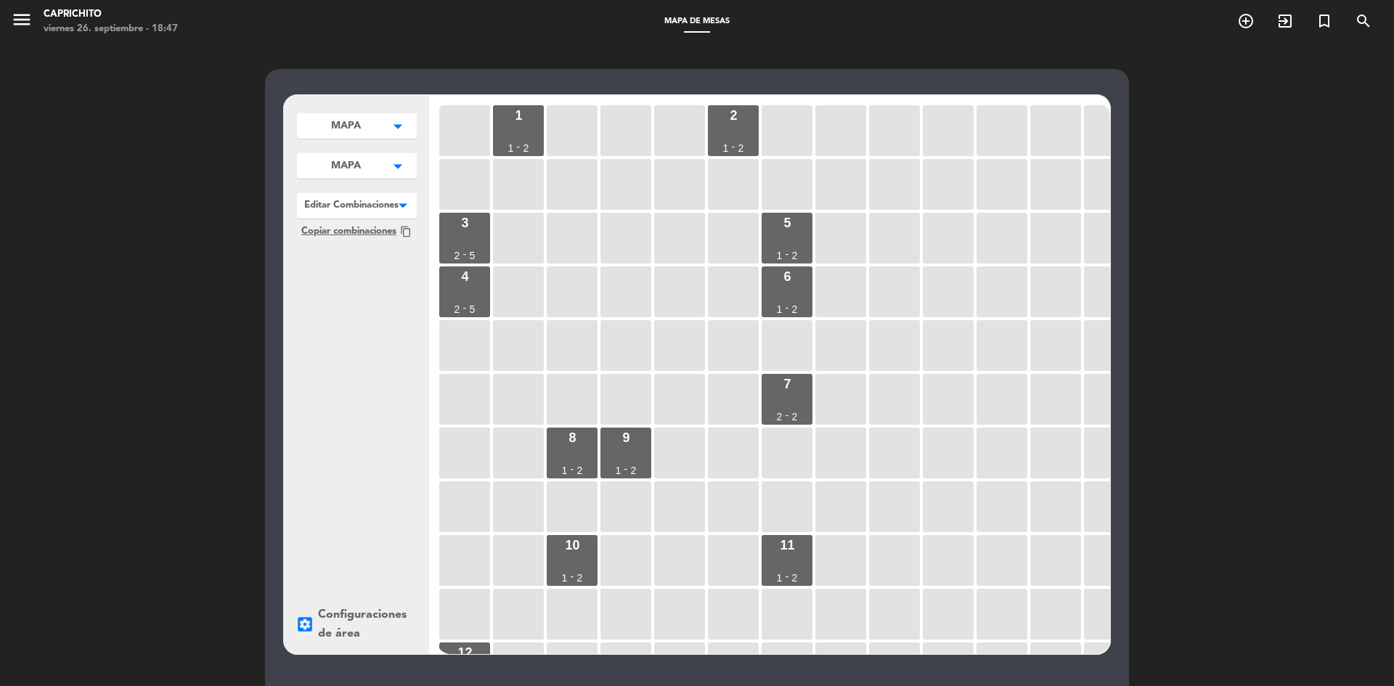
click at [369, 209] on div at bounding box center [357, 202] width 120 height 19
click at [790, 248] on div "5 1 - 2" at bounding box center [786, 238] width 51 height 51
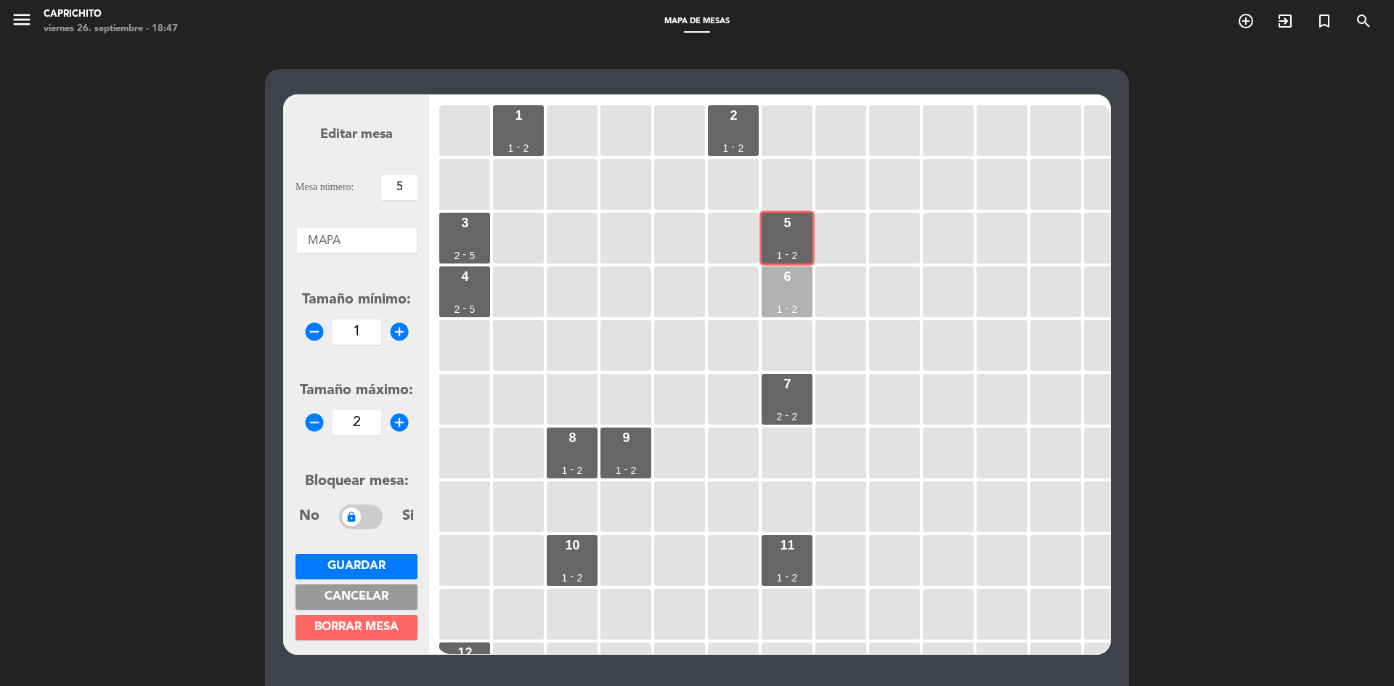
click at [793, 280] on div "6 1 - 2" at bounding box center [786, 291] width 51 height 51
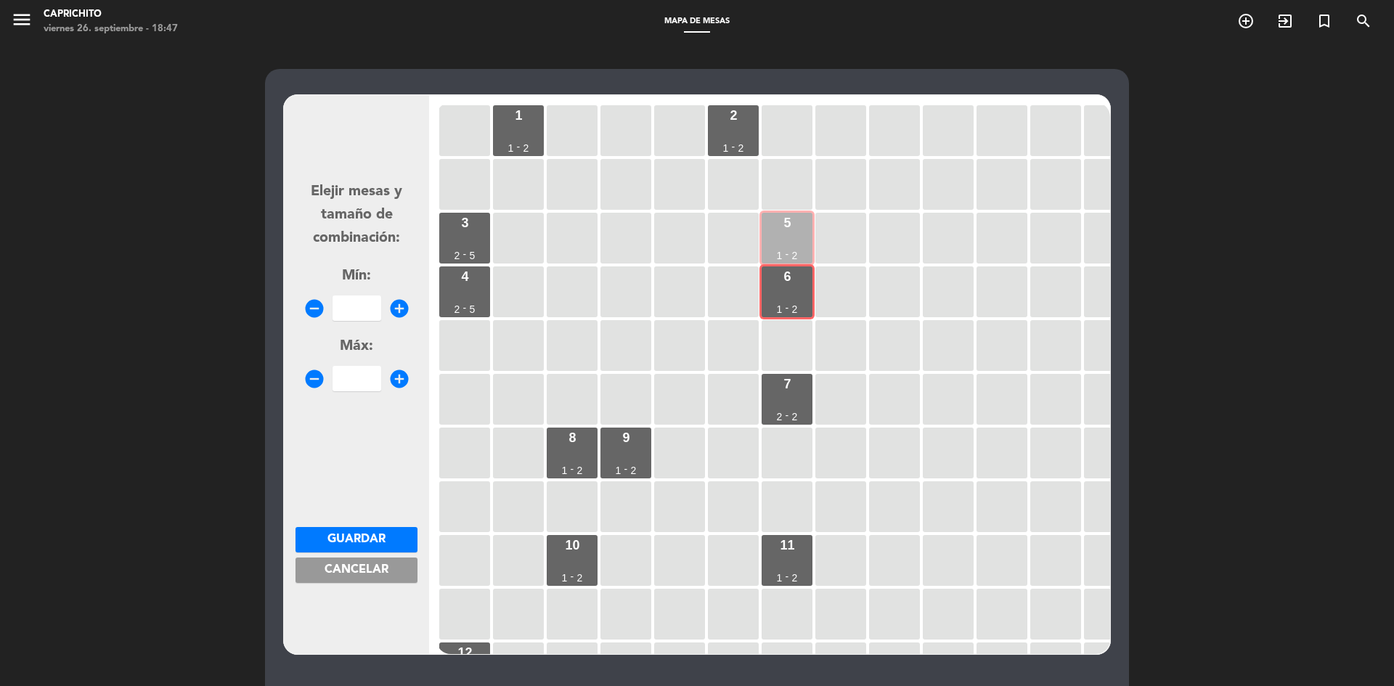
click at [791, 240] on div "5 1 - 2" at bounding box center [786, 238] width 51 height 51
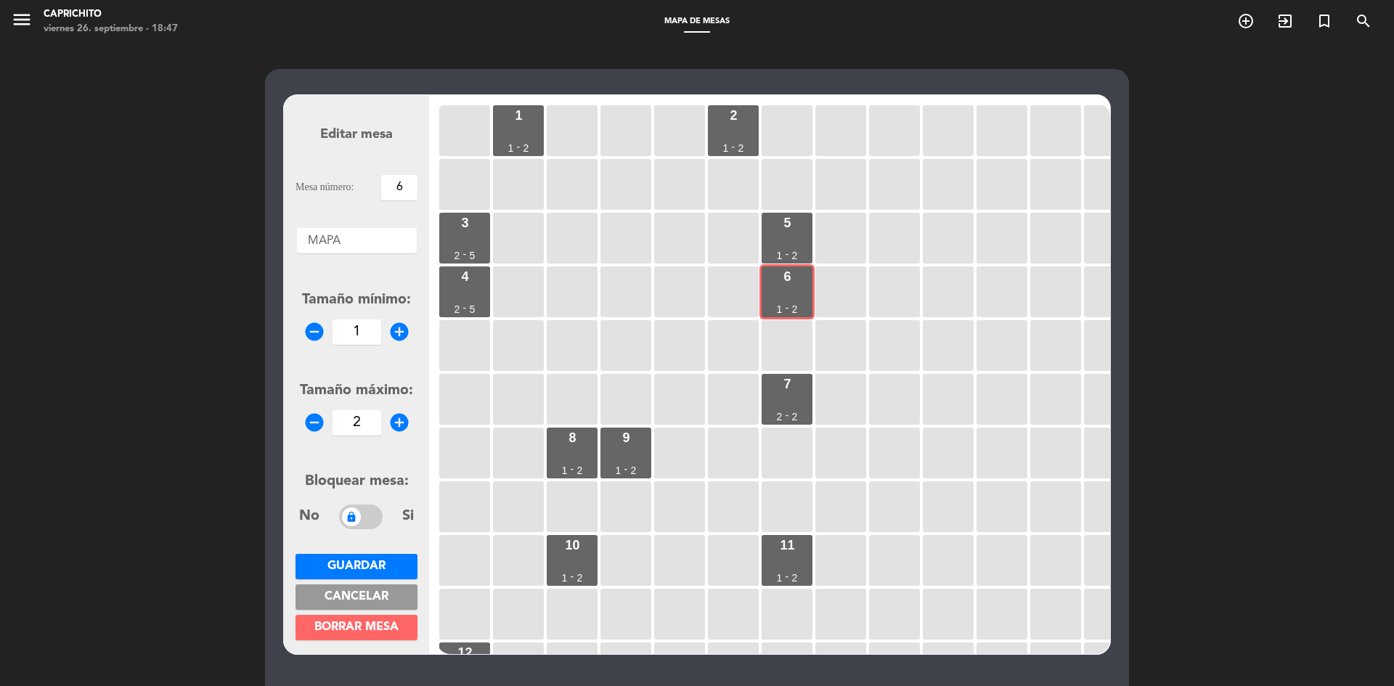
click at [390, 590] on button "Cancelar" at bounding box center [356, 596] width 122 height 25
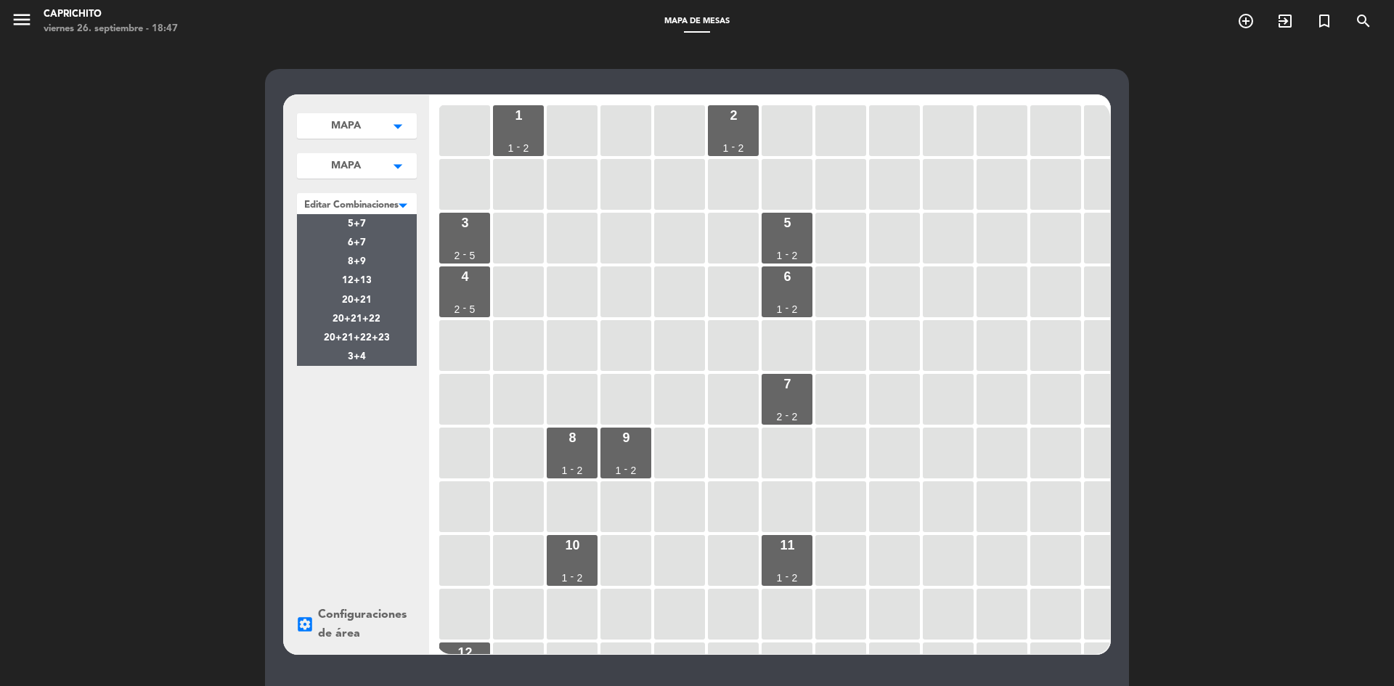
click at [345, 207] on div at bounding box center [357, 202] width 120 height 19
click at [388, 572] on div "MAPA arrow_drop_down MAPA edit renombrar borrar Agregar MAPA arrow_drop_down MA…" at bounding box center [356, 374] width 145 height 559
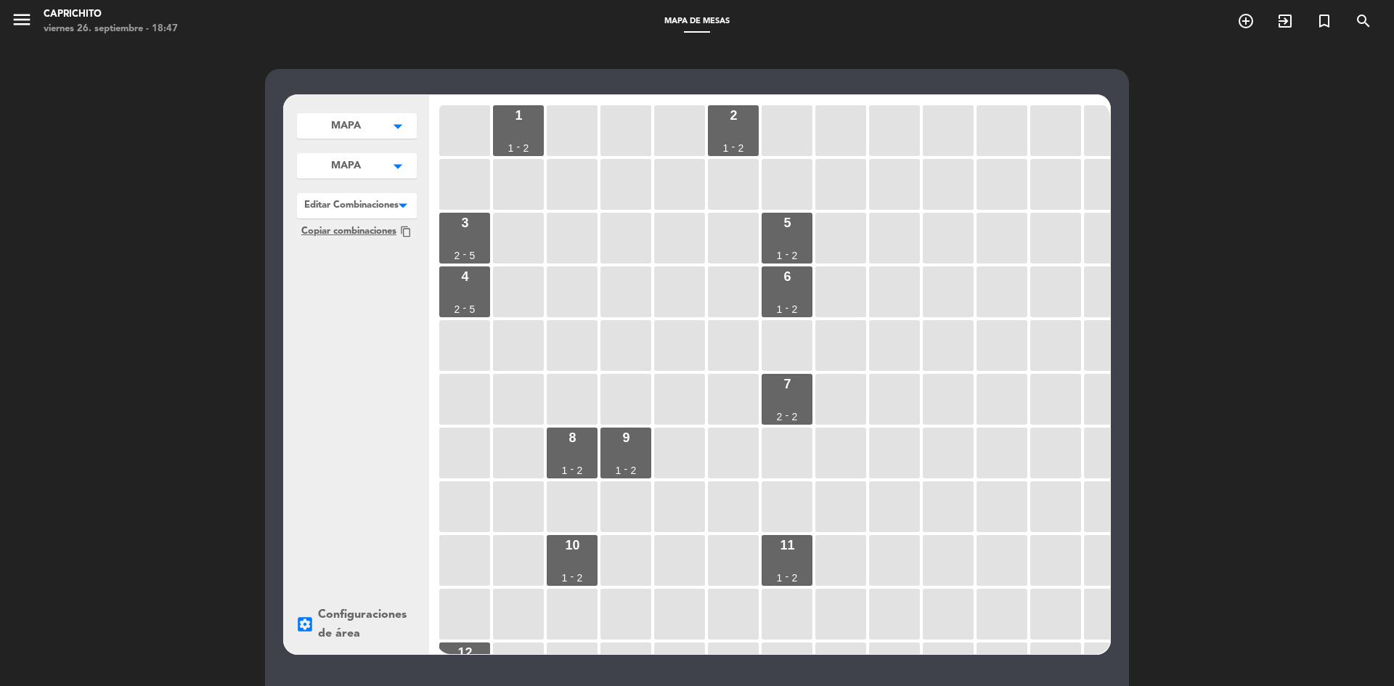
click at [347, 238] on span "Copiar combinaciones" at bounding box center [348, 231] width 95 height 15
click at [334, 631] on div "settings_applications Configuraciones de área" at bounding box center [356, 624] width 122 height 38
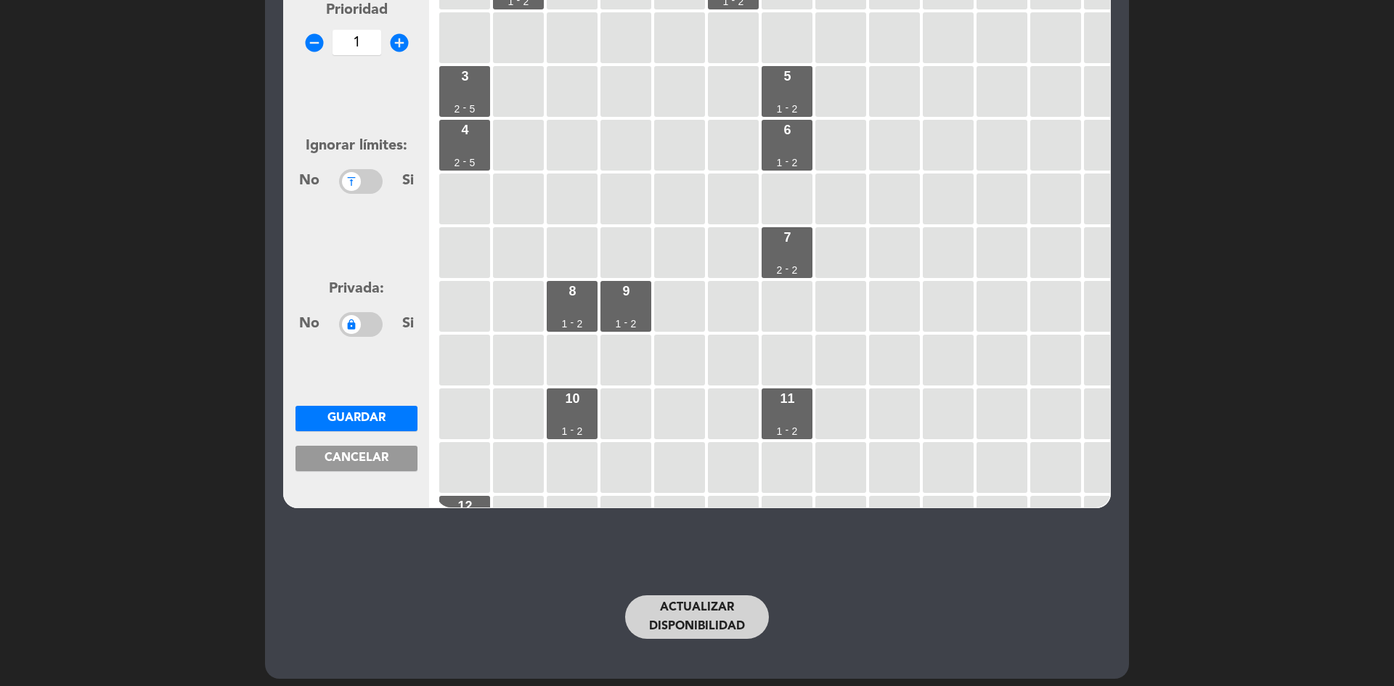
scroll to position [154, 0]
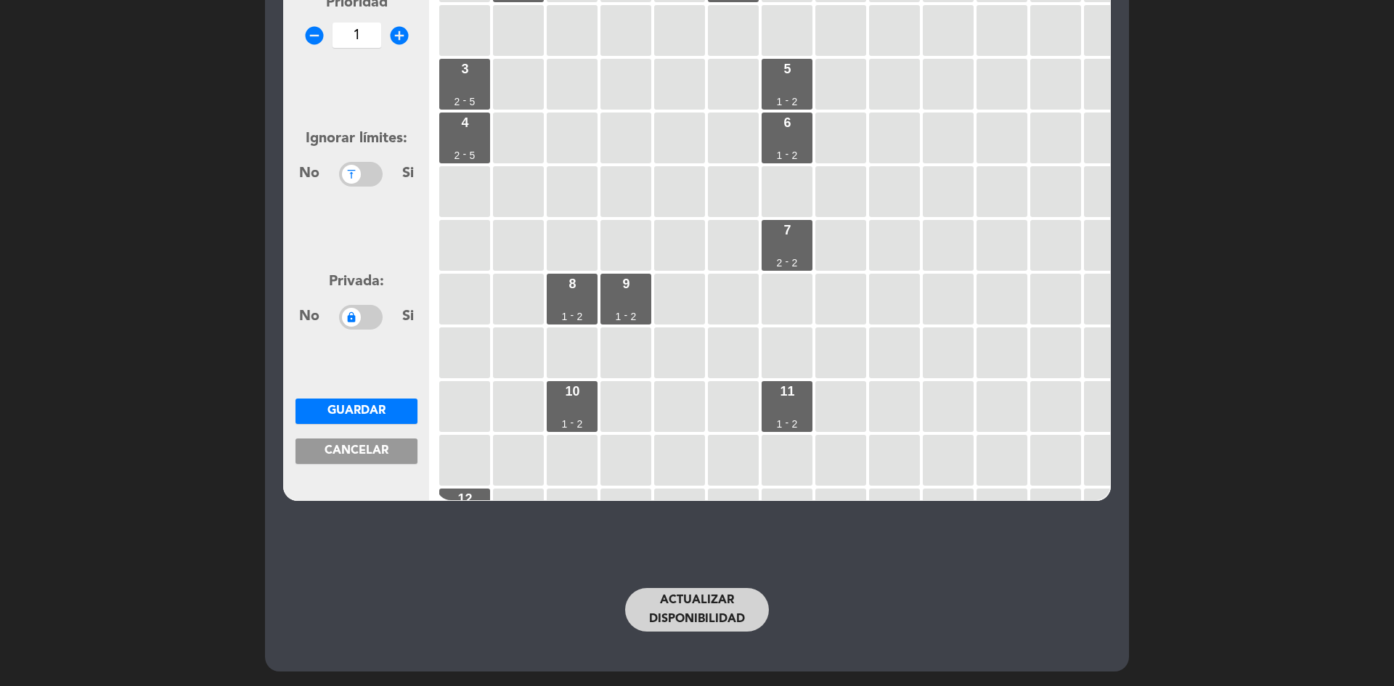
click at [382, 456] on span "Cancelar" at bounding box center [356, 451] width 64 height 12
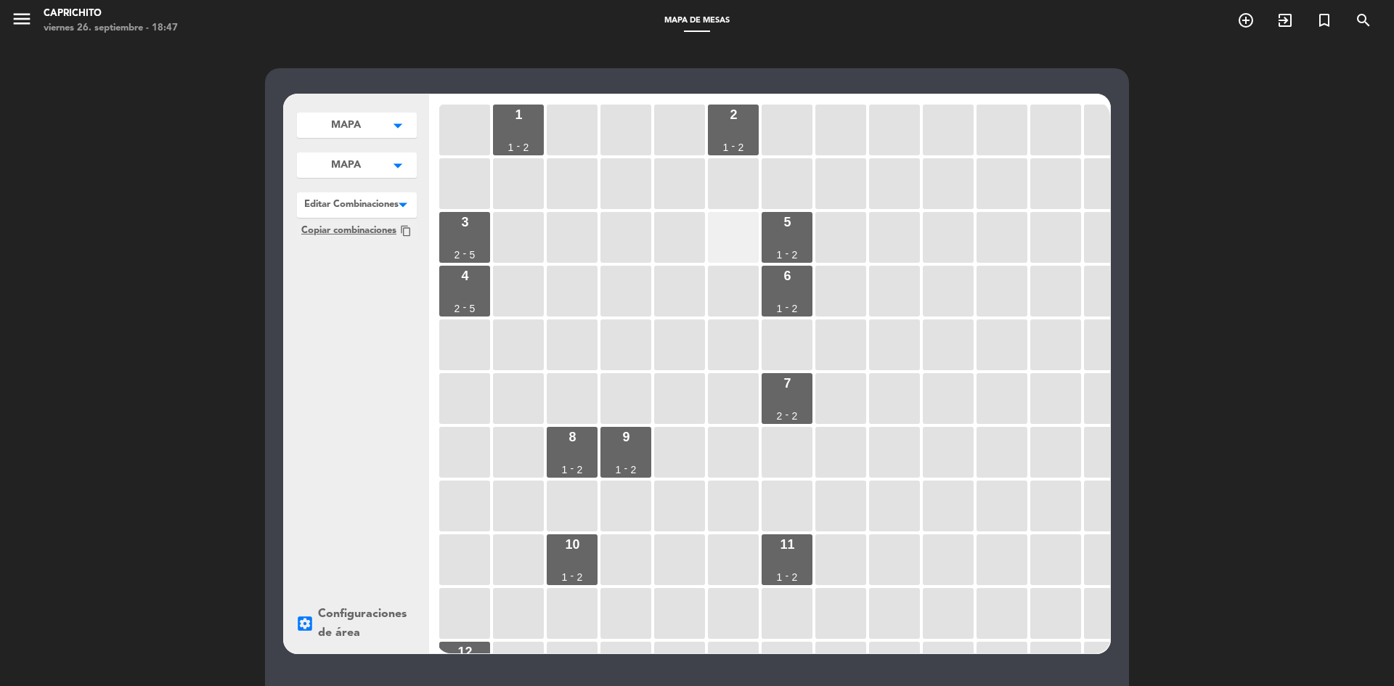
scroll to position [0, 0]
drag, startPoint x: 772, startPoint y: 246, endPoint x: 789, endPoint y: 286, distance: 43.3
click at [789, 286] on div "1 1 - 2 2 1 - 2 3 2 - 5 5 1 - 2 4 2 - 5 6 1 - 2 7 2 - 2 8 1 - 2 9 1 - 2 10 1 - …" at bounding box center [773, 378] width 674 height 552
click at [809, 295] on div "6 1 - 2" at bounding box center [786, 291] width 51 height 51
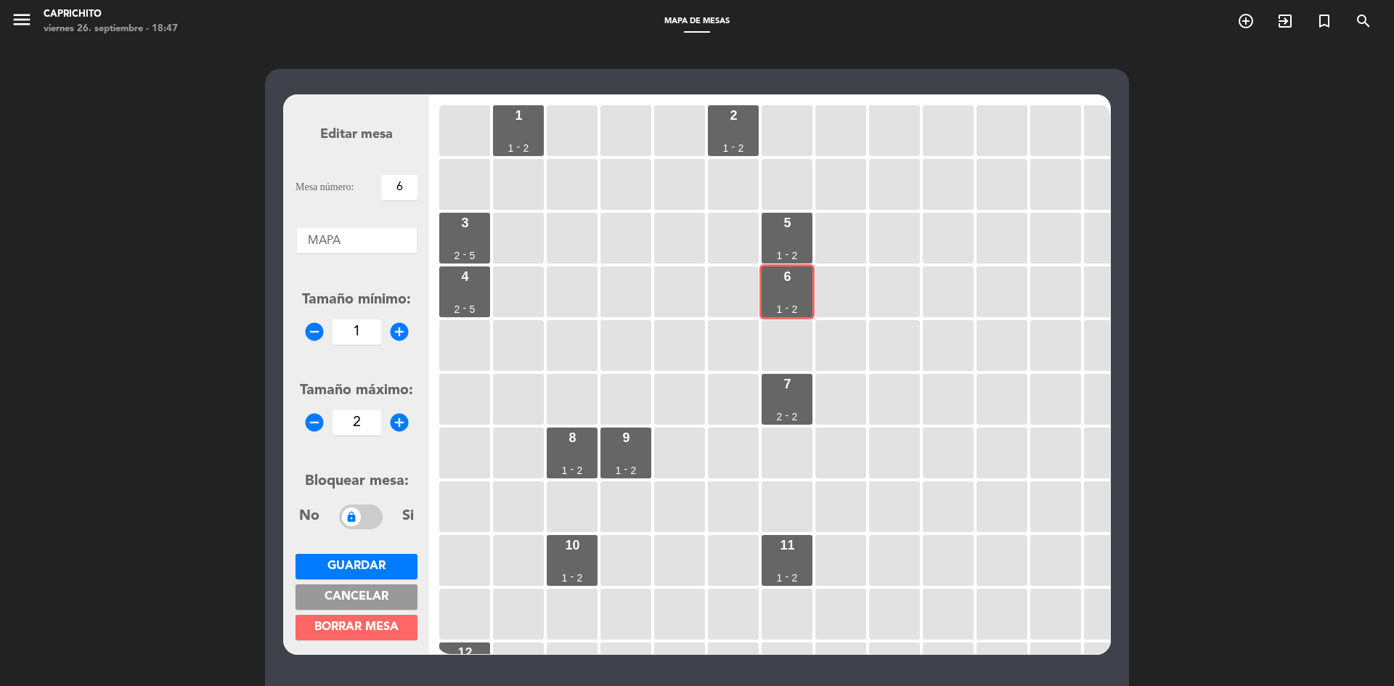
click at [388, 185] on input "6" at bounding box center [399, 187] width 36 height 25
click at [389, 214] on form "Editar mesa Mesa número: 5,6 Áreas × MAPA × Tamaño mínimo: remove_circle 1 add_…" at bounding box center [356, 375] width 122 height 552
drag, startPoint x: 401, startPoint y: 191, endPoint x: 359, endPoint y: 192, distance: 42.1
click at [359, 192] on div "Mesa número: 5,6" at bounding box center [356, 187] width 122 height 25
type input "6"
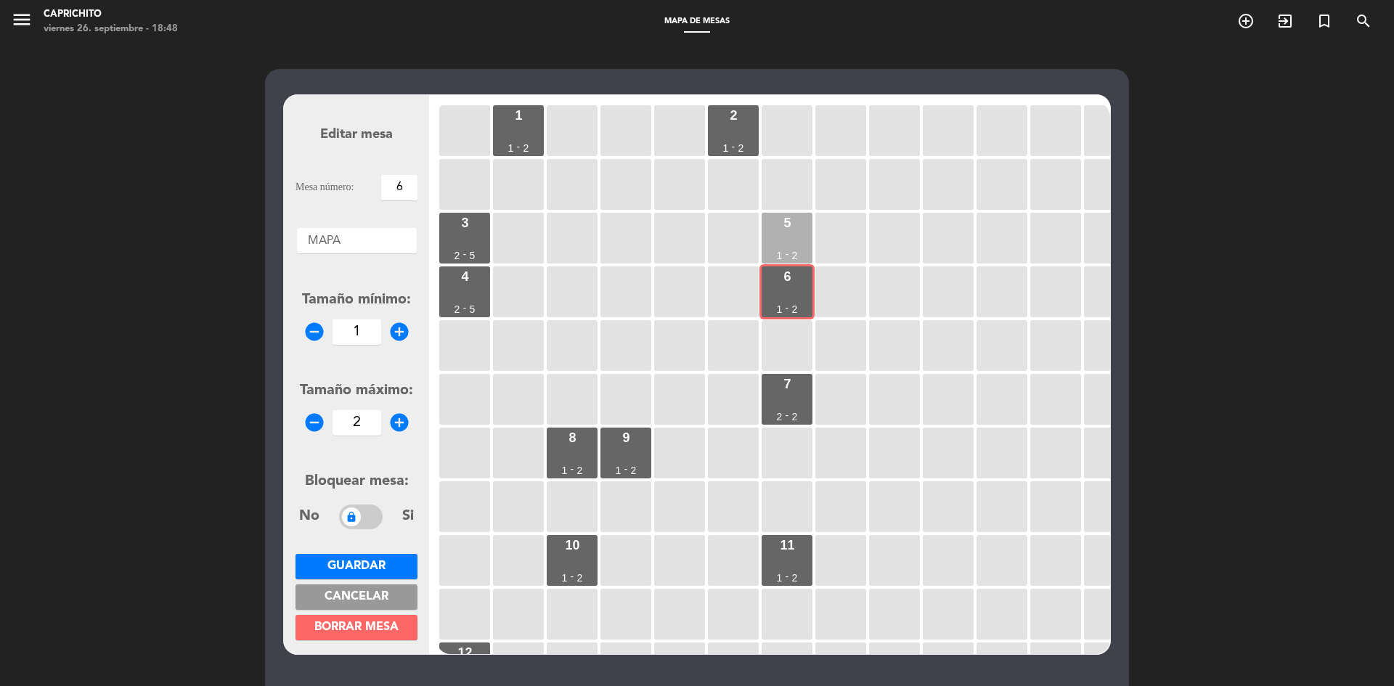
click at [777, 229] on div "5 1 - 2" at bounding box center [786, 238] width 51 height 51
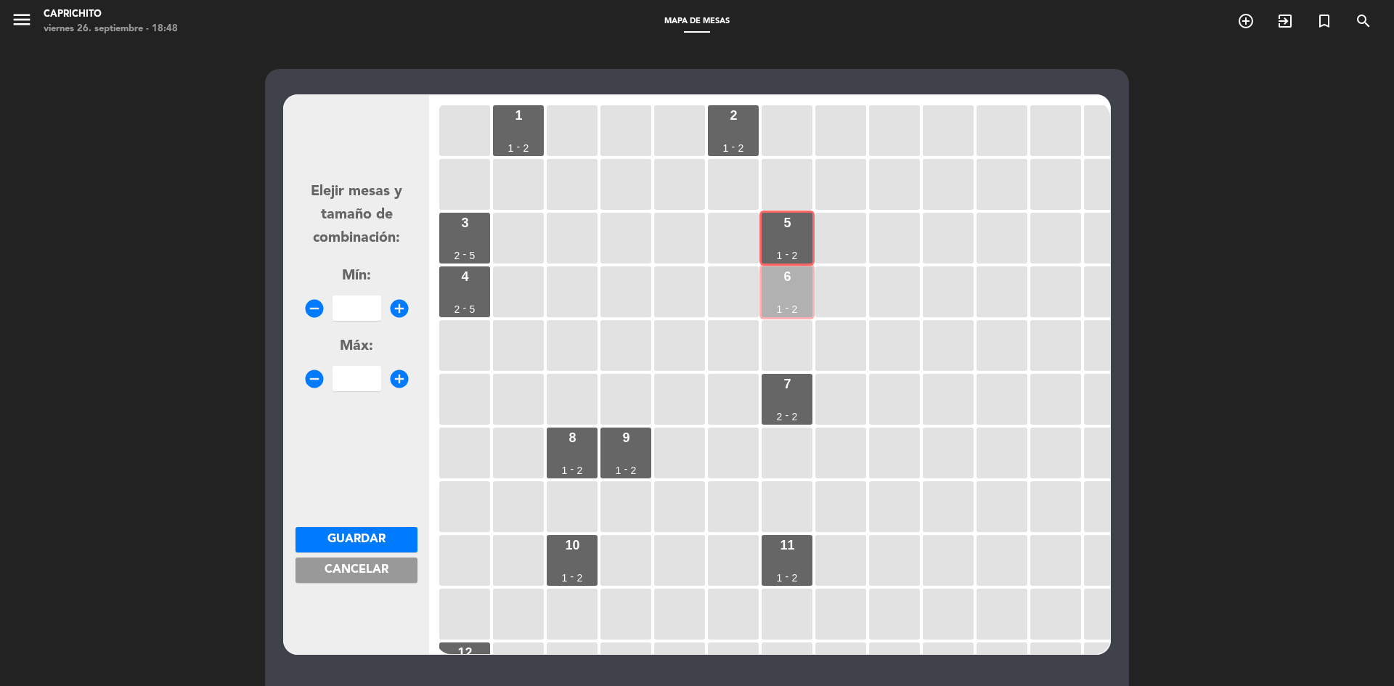
drag, startPoint x: 736, startPoint y: 205, endPoint x: 806, endPoint y: 300, distance: 117.3
click at [806, 300] on div "1 1 - 2 2 1 - 2 3 2 - 5 5 1 - 2 4 2 - 5 6 1 - 2 7 2 - 2 8 1 - 2 9 1 - 2 10 1 - …" at bounding box center [773, 378] width 674 height 552
click at [806, 300] on div "6 1 - 2" at bounding box center [786, 291] width 51 height 51
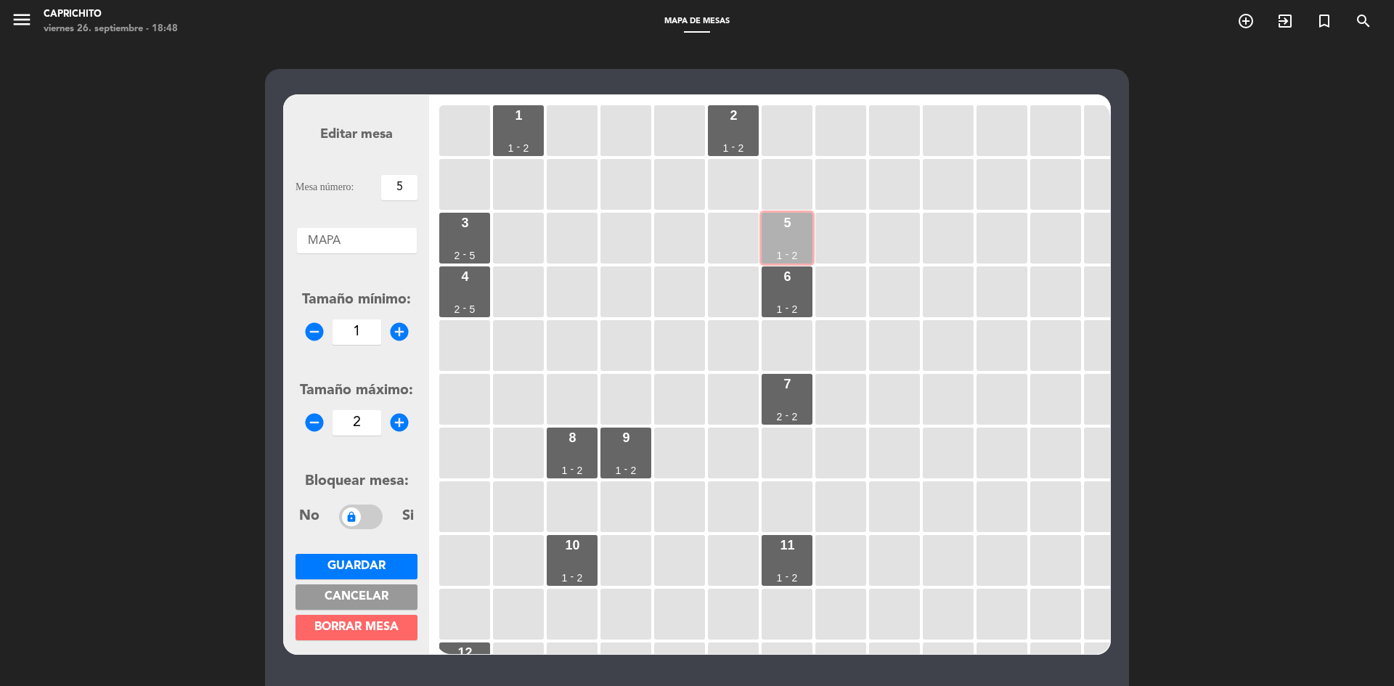
click at [781, 217] on div "5 1 - 2" at bounding box center [786, 238] width 51 height 51
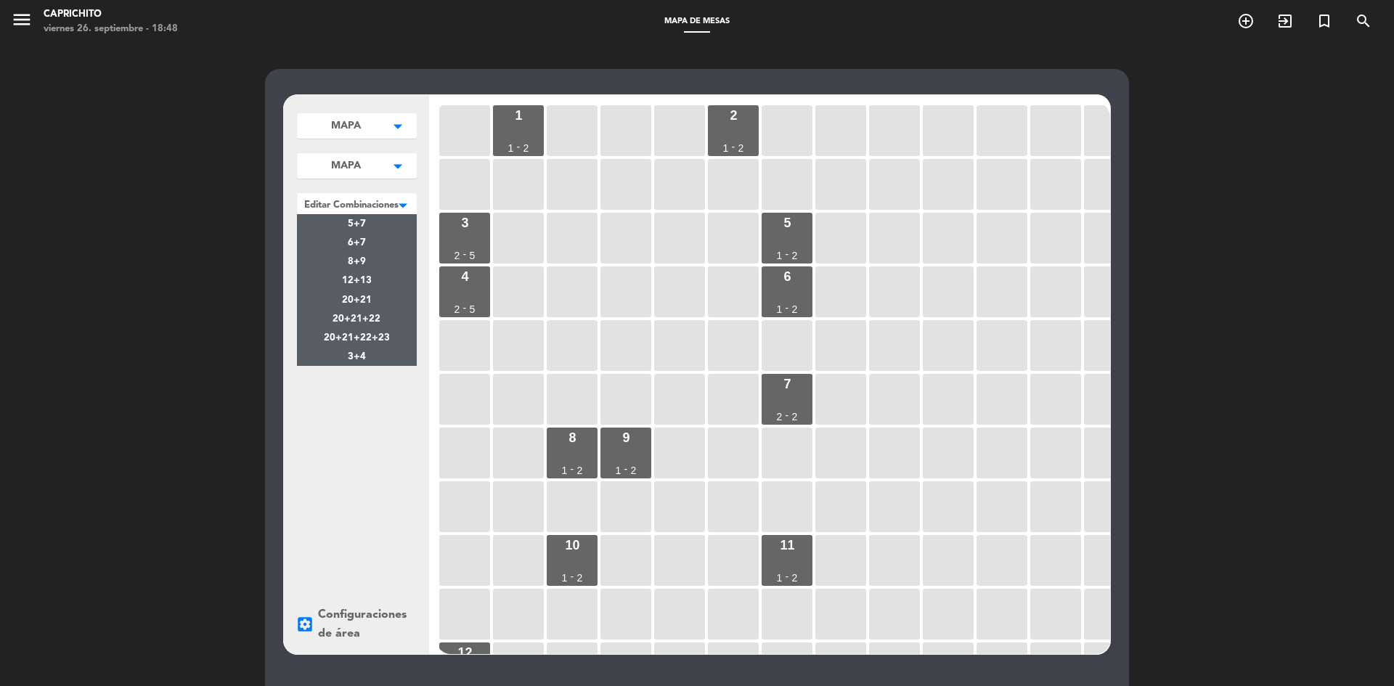
click at [315, 208] on div at bounding box center [357, 202] width 120 height 19
click at [383, 225] on div "5+7" at bounding box center [357, 223] width 120 height 19
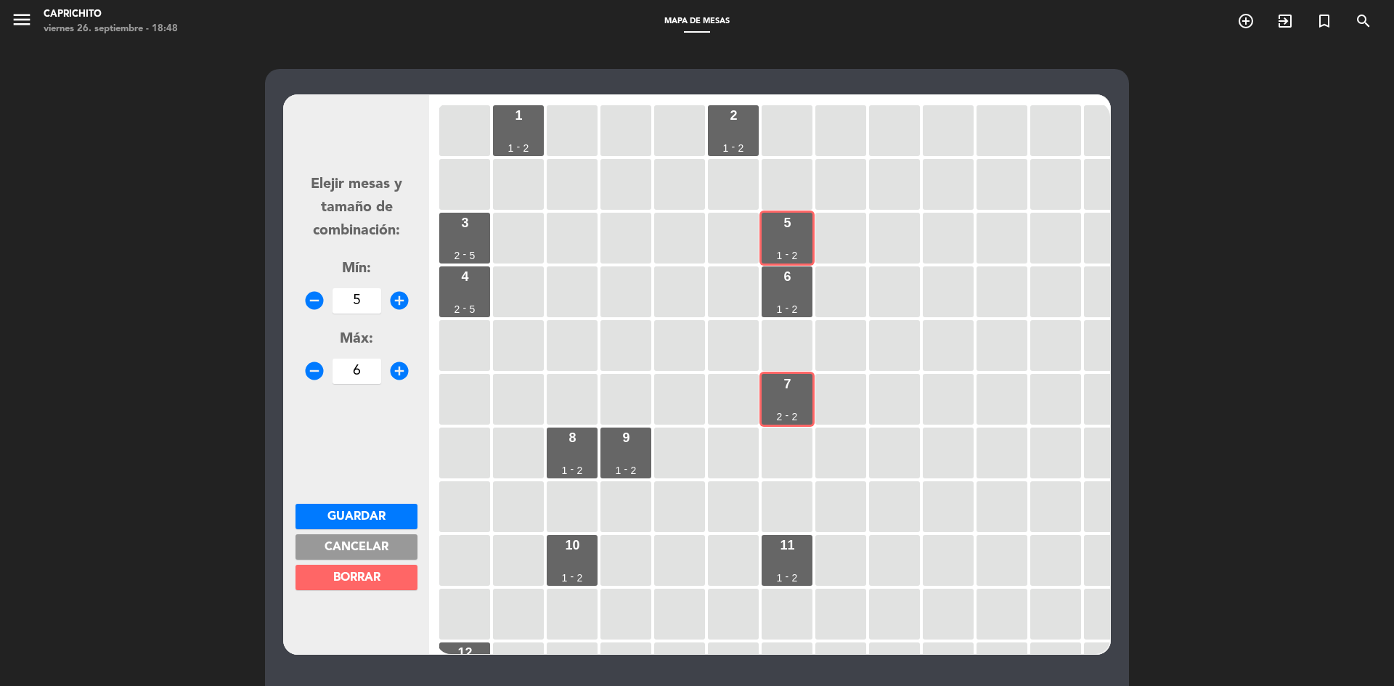
click at [340, 578] on span "BORRAR" at bounding box center [356, 578] width 47 height 12
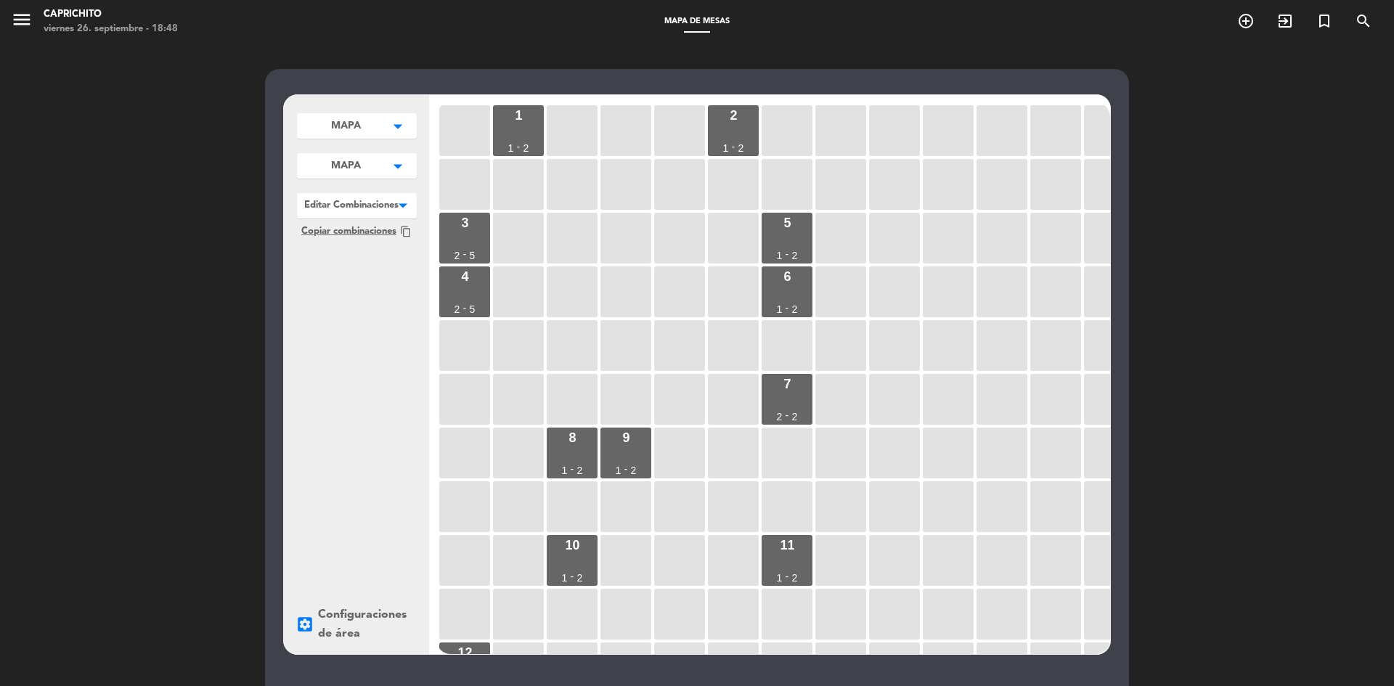
click at [377, 211] on div at bounding box center [357, 202] width 120 height 19
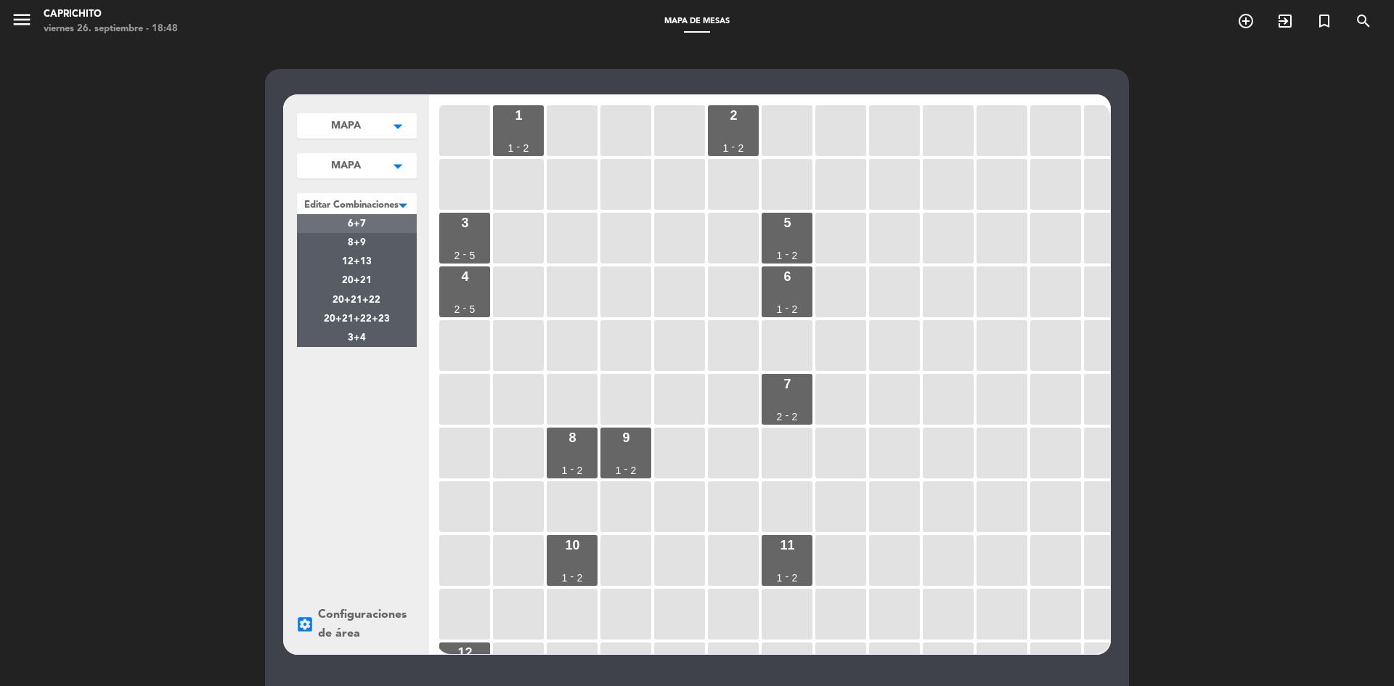
click at [372, 230] on div "6+7" at bounding box center [357, 223] width 120 height 19
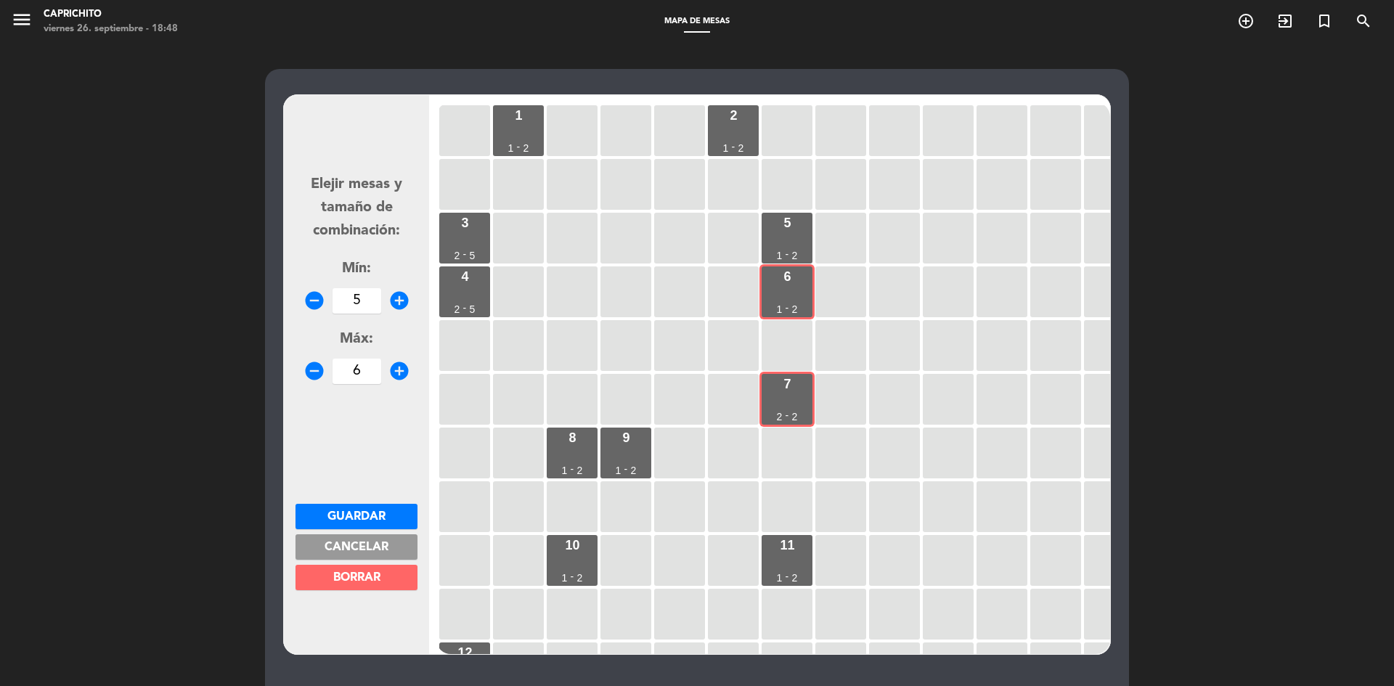
drag, startPoint x: 383, startPoint y: 584, endPoint x: 399, endPoint y: 549, distance: 39.3
click at [399, 549] on div "Guardar Cancelar BORRAR" at bounding box center [356, 547] width 122 height 86
click at [399, 549] on button "Cancelar" at bounding box center [356, 546] width 122 height 25
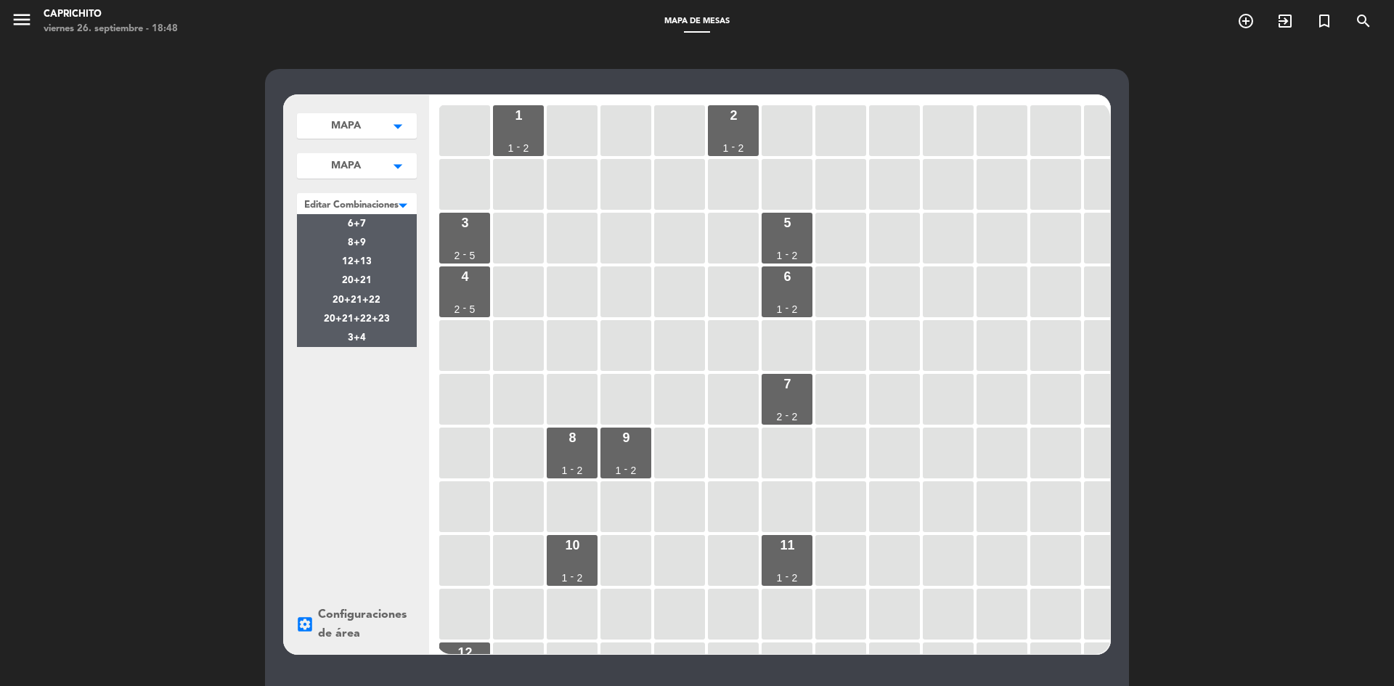
click at [325, 203] on div at bounding box center [357, 202] width 120 height 19
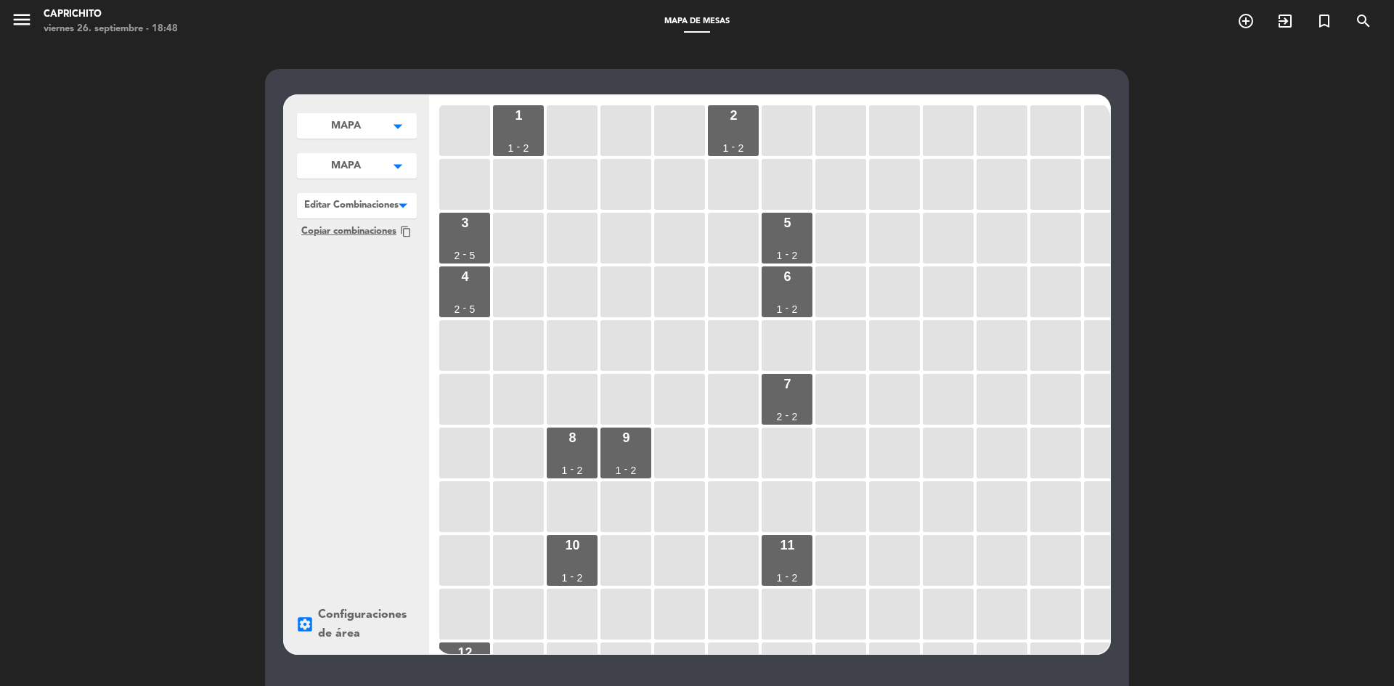
click at [359, 372] on div "MAPA arrow_drop_down MAPA edit renombrar borrar Agregar MAPA arrow_drop_down MA…" at bounding box center [356, 374] width 145 height 559
click at [375, 122] on button "MAPA arrow_drop_down" at bounding box center [357, 125] width 120 height 25
click at [367, 126] on button "MAPA arrow_drop_down" at bounding box center [357, 125] width 120 height 25
click at [361, 170] on button "MAPA arrow_drop_down" at bounding box center [357, 165] width 120 height 25
click at [372, 210] on button "Agregar" at bounding box center [356, 219] width 107 height 21
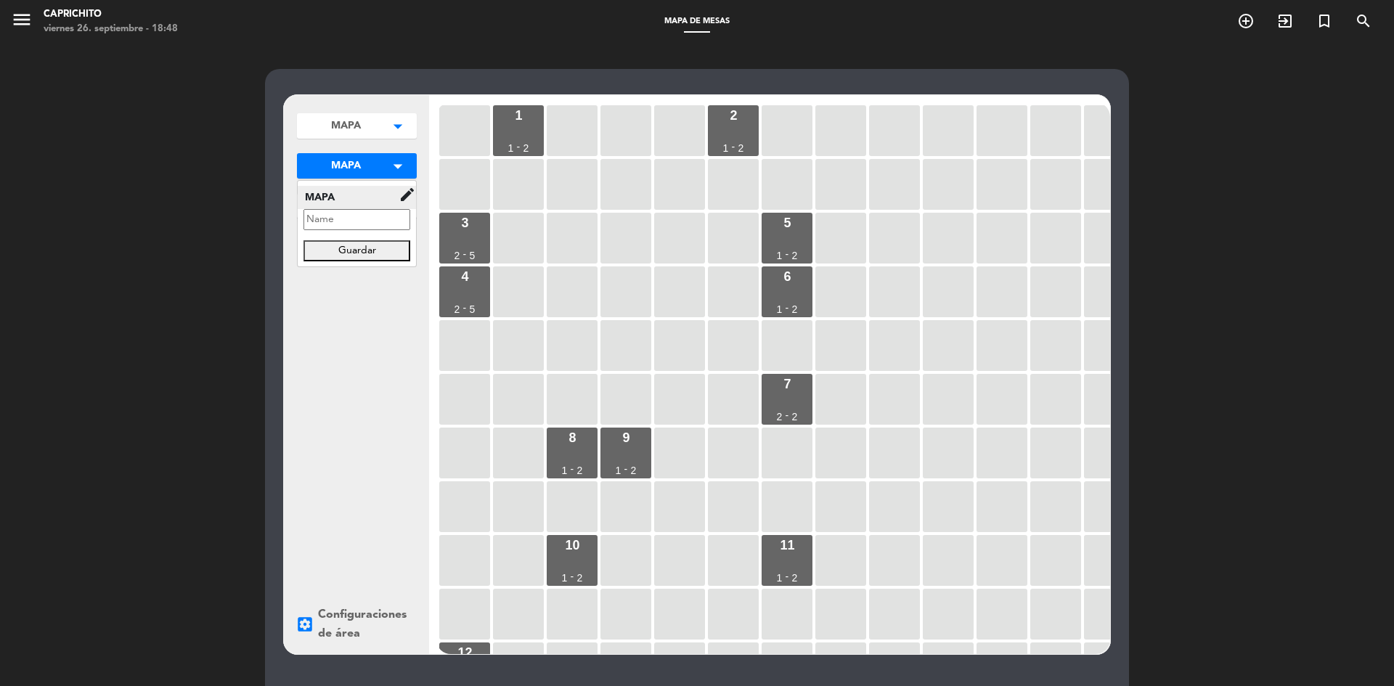
click at [371, 198] on span "MAPA" at bounding box center [348, 197] width 101 height 17
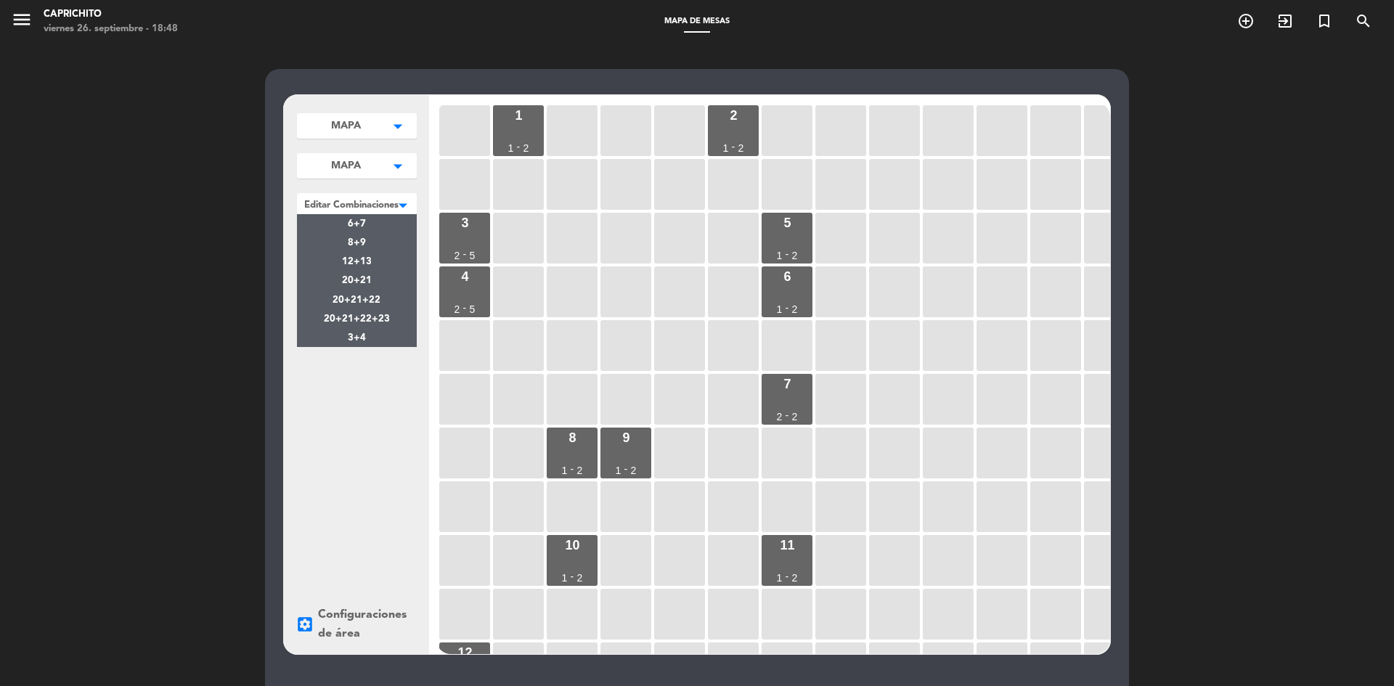
click at [359, 206] on div at bounding box center [357, 202] width 120 height 19
click at [375, 341] on div "3+4" at bounding box center [357, 337] width 120 height 19
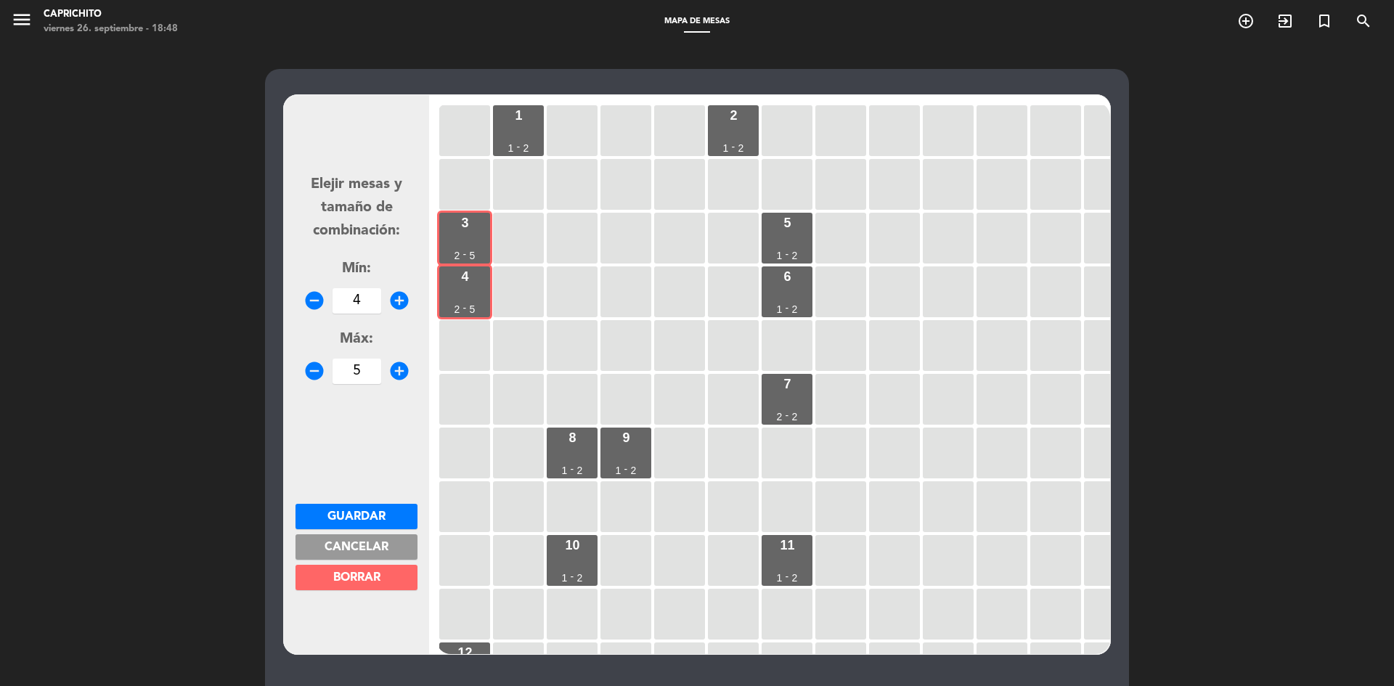
click at [355, 511] on span "Guardar" at bounding box center [356, 517] width 58 height 12
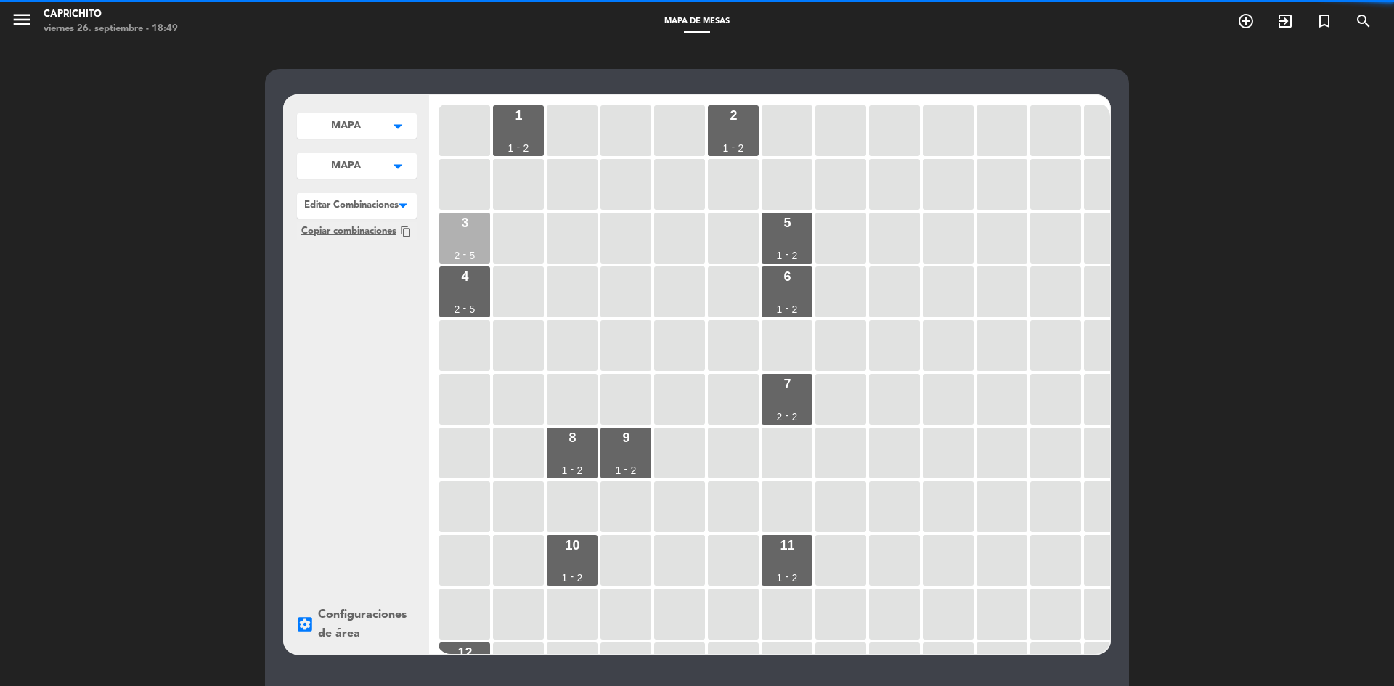
click at [468, 261] on div "3 2 - 5" at bounding box center [464, 238] width 51 height 51
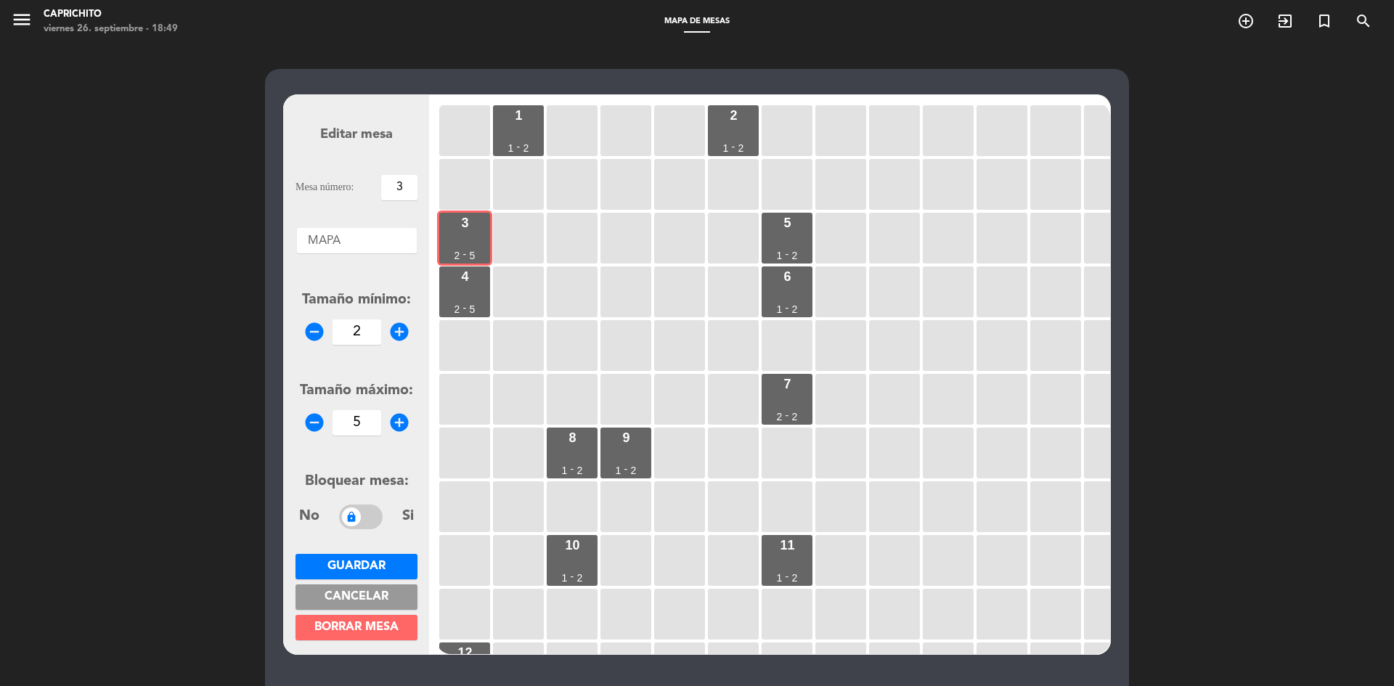
click at [311, 329] on icon "remove_circle" at bounding box center [314, 332] width 22 height 22
type input "1"
click at [382, 556] on button "Guardar" at bounding box center [356, 566] width 122 height 25
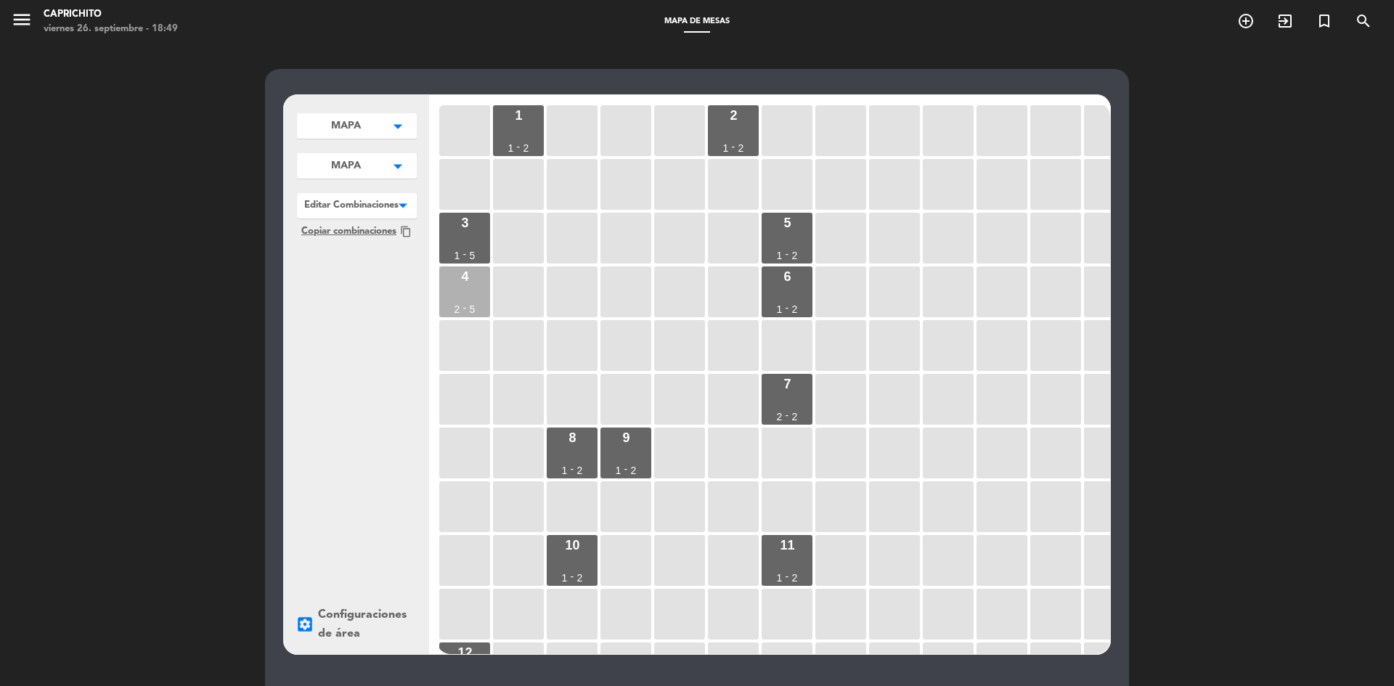
click at [448, 298] on div "4 2 - 5" at bounding box center [464, 291] width 51 height 51
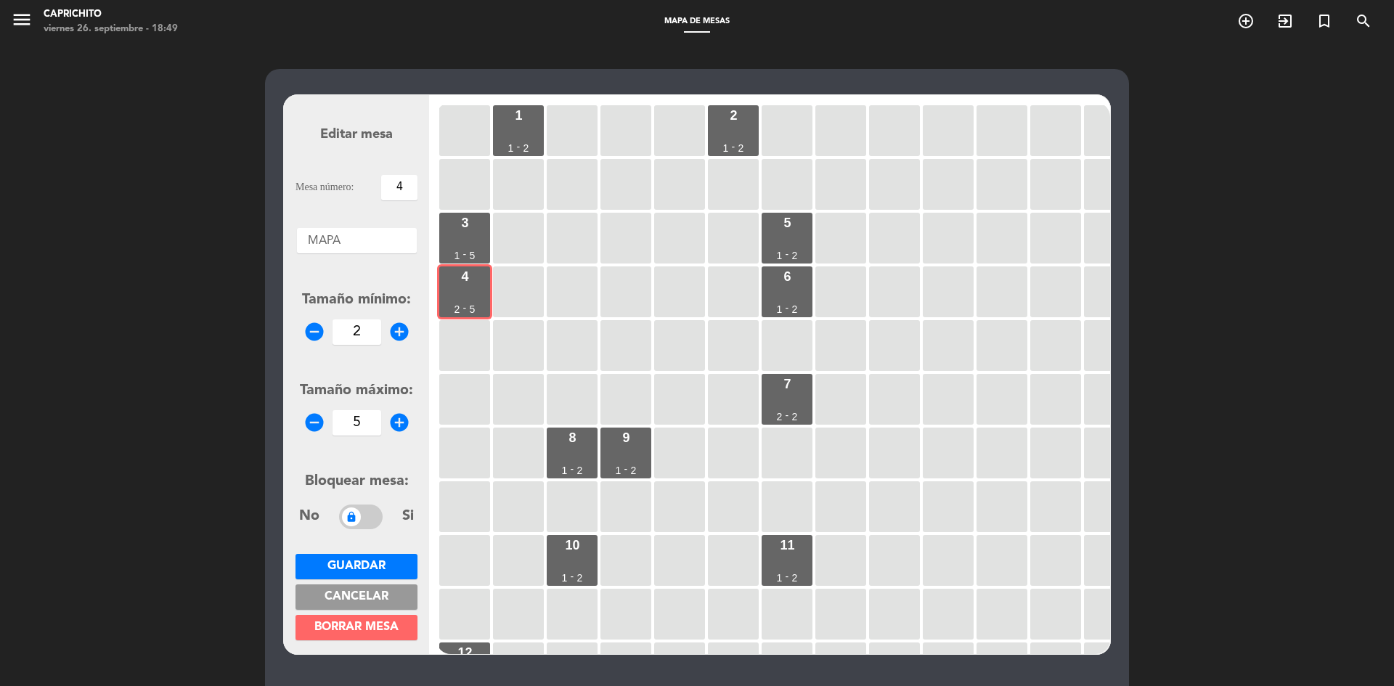
click at [303, 326] on icon "remove_circle" at bounding box center [314, 332] width 22 height 22
type input "1"
click at [383, 569] on span "Guardar" at bounding box center [356, 566] width 58 height 12
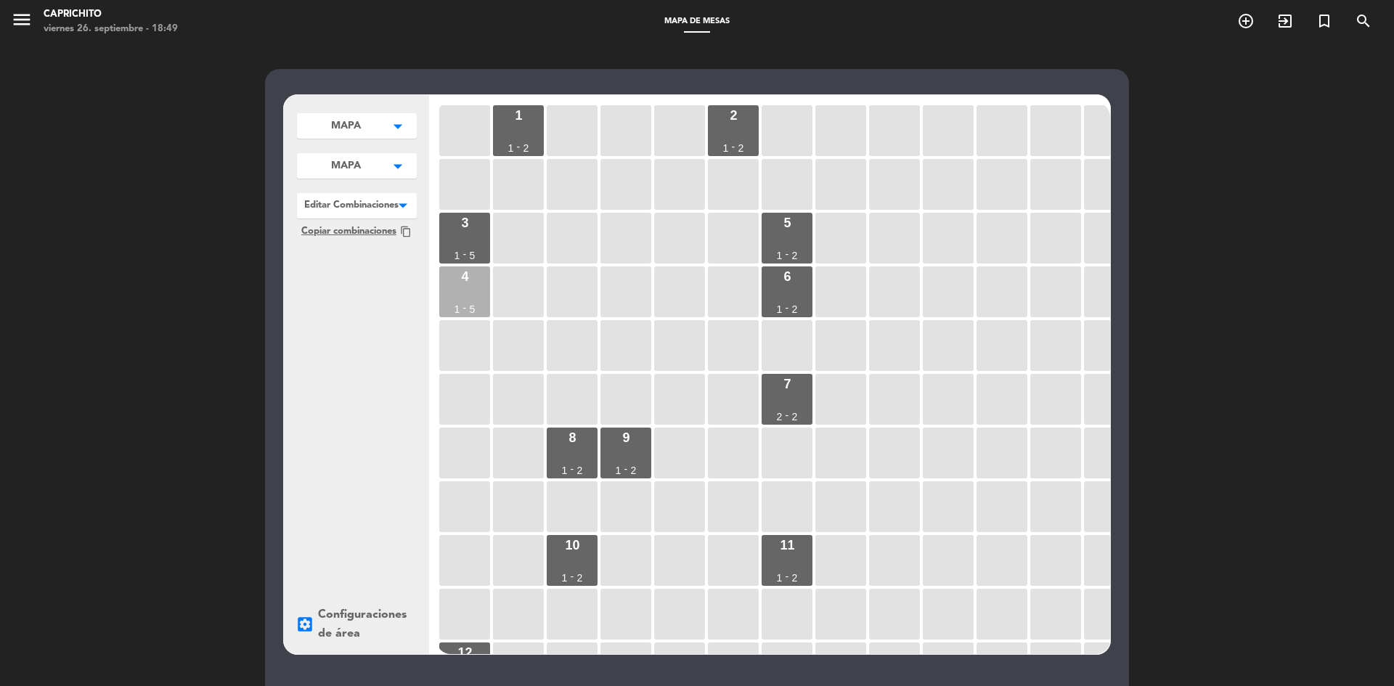
click at [462, 271] on div "4" at bounding box center [464, 276] width 7 height 13
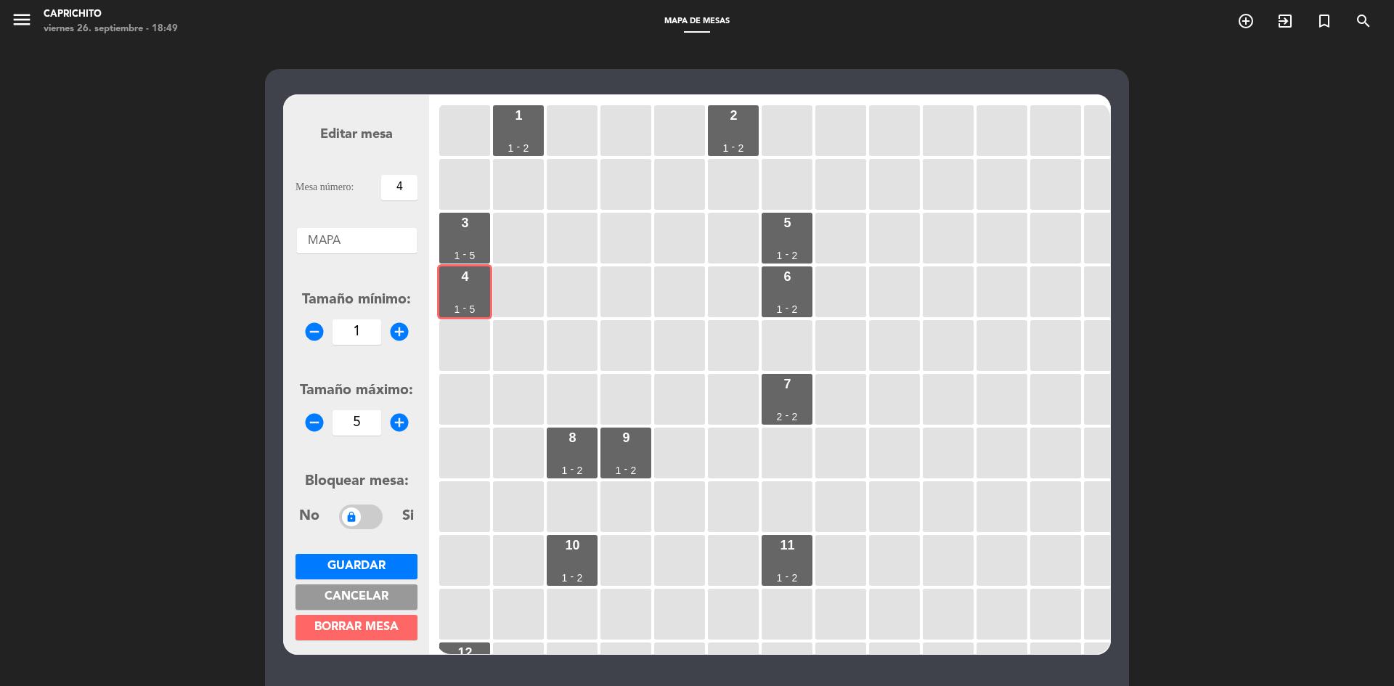
click at [313, 420] on icon "remove_circle" at bounding box center [314, 423] width 22 height 22
click at [313, 421] on icon "remove_circle" at bounding box center [314, 423] width 22 height 22
type input "3"
click at [360, 560] on span "Guardar" at bounding box center [356, 566] width 58 height 12
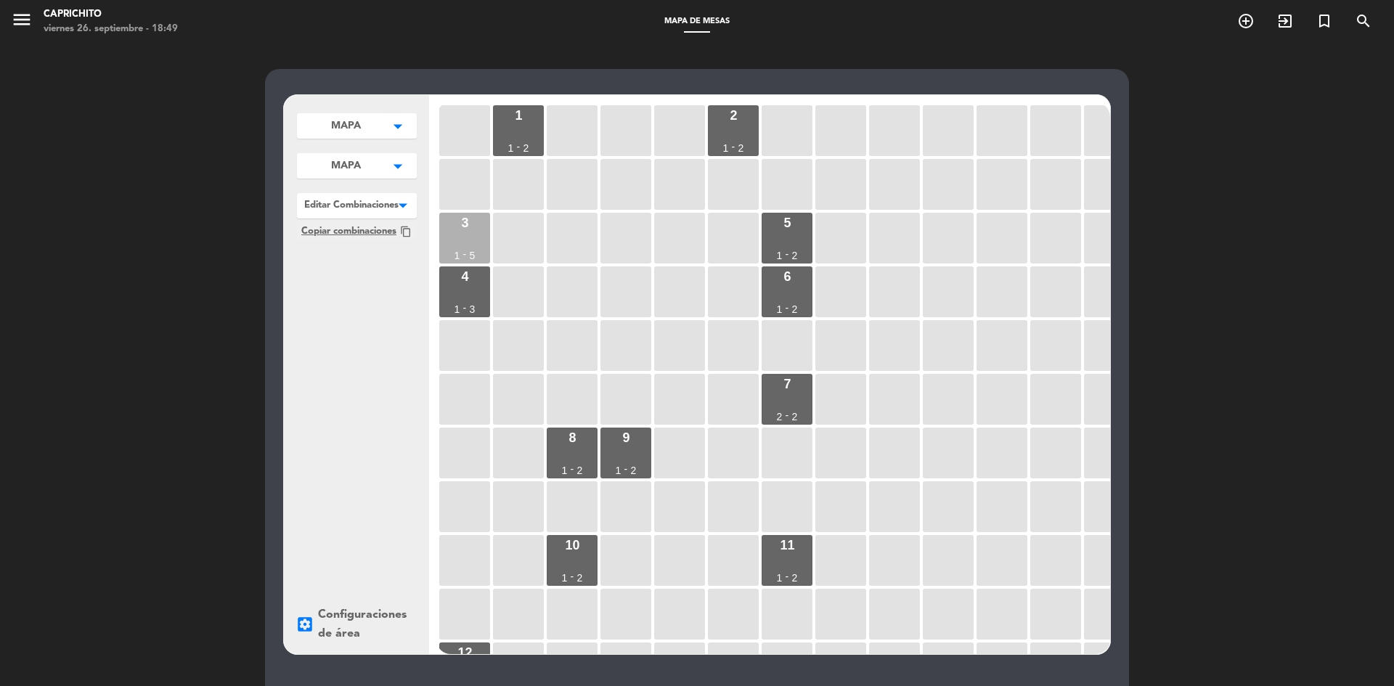
click at [467, 252] on div "3 1 - 5" at bounding box center [464, 238] width 51 height 51
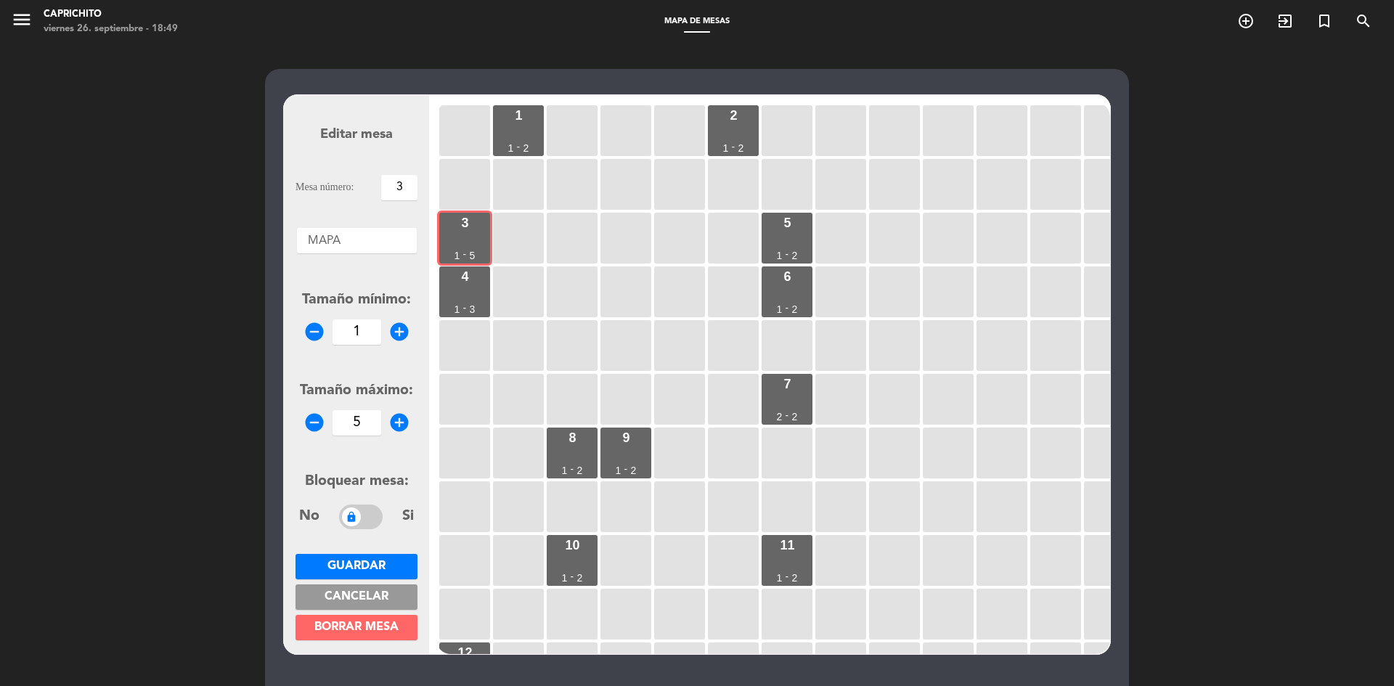
click at [319, 428] on icon "remove_circle" at bounding box center [314, 423] width 22 height 22
type input "2"
click at [369, 563] on span "Guardar" at bounding box center [356, 566] width 58 height 12
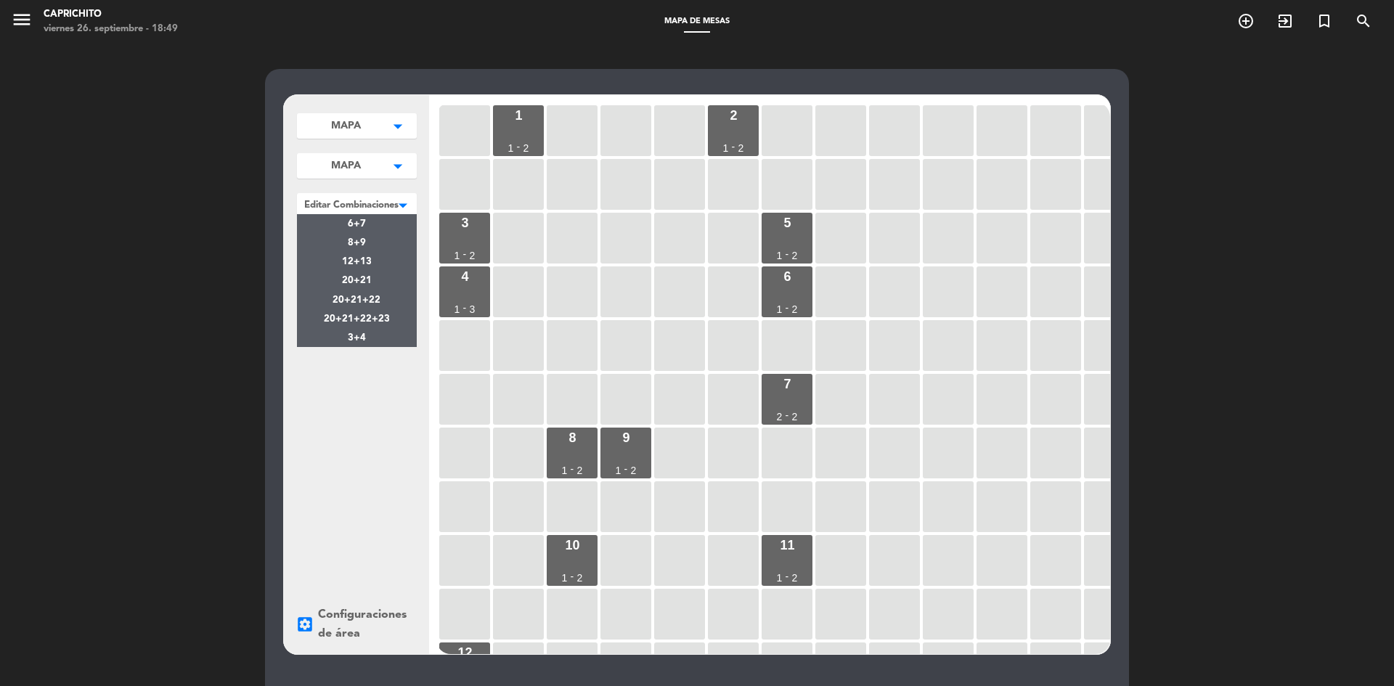
click at [367, 211] on div at bounding box center [357, 202] width 120 height 19
click at [388, 330] on div "3+4" at bounding box center [357, 337] width 120 height 19
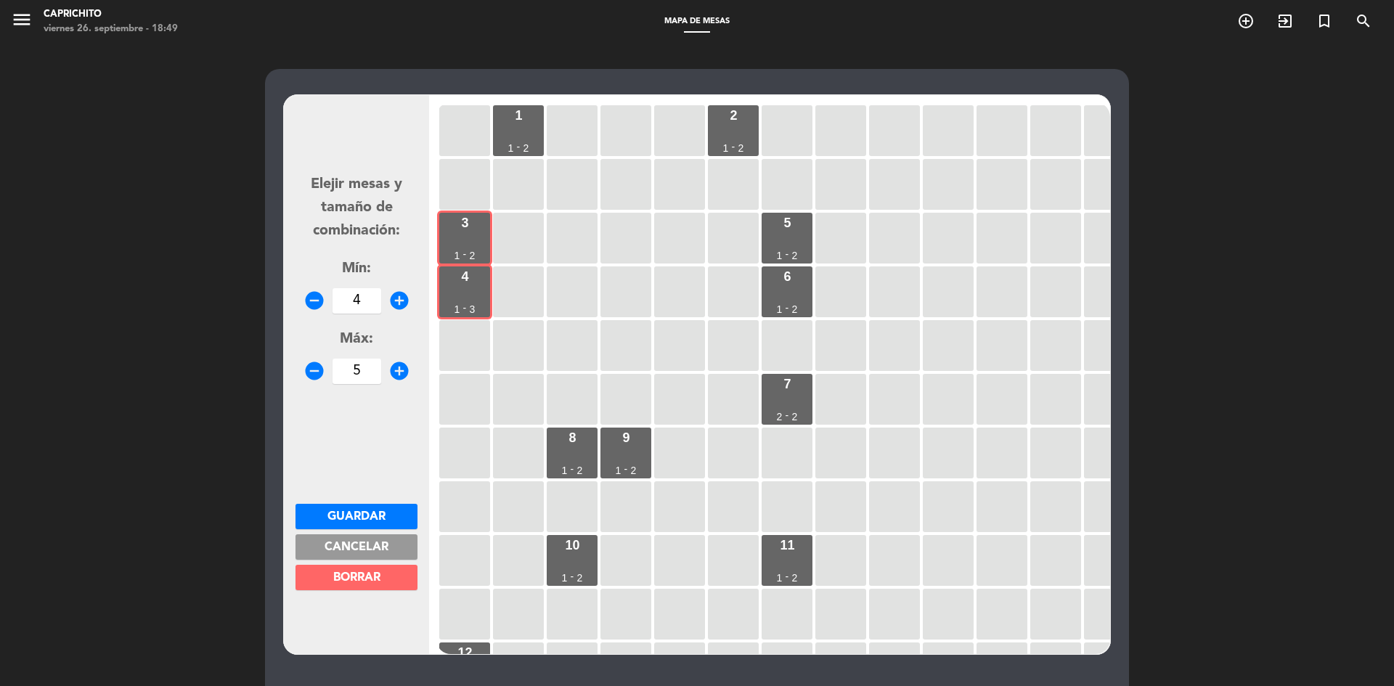
click at [375, 511] on span "Guardar" at bounding box center [356, 517] width 58 height 12
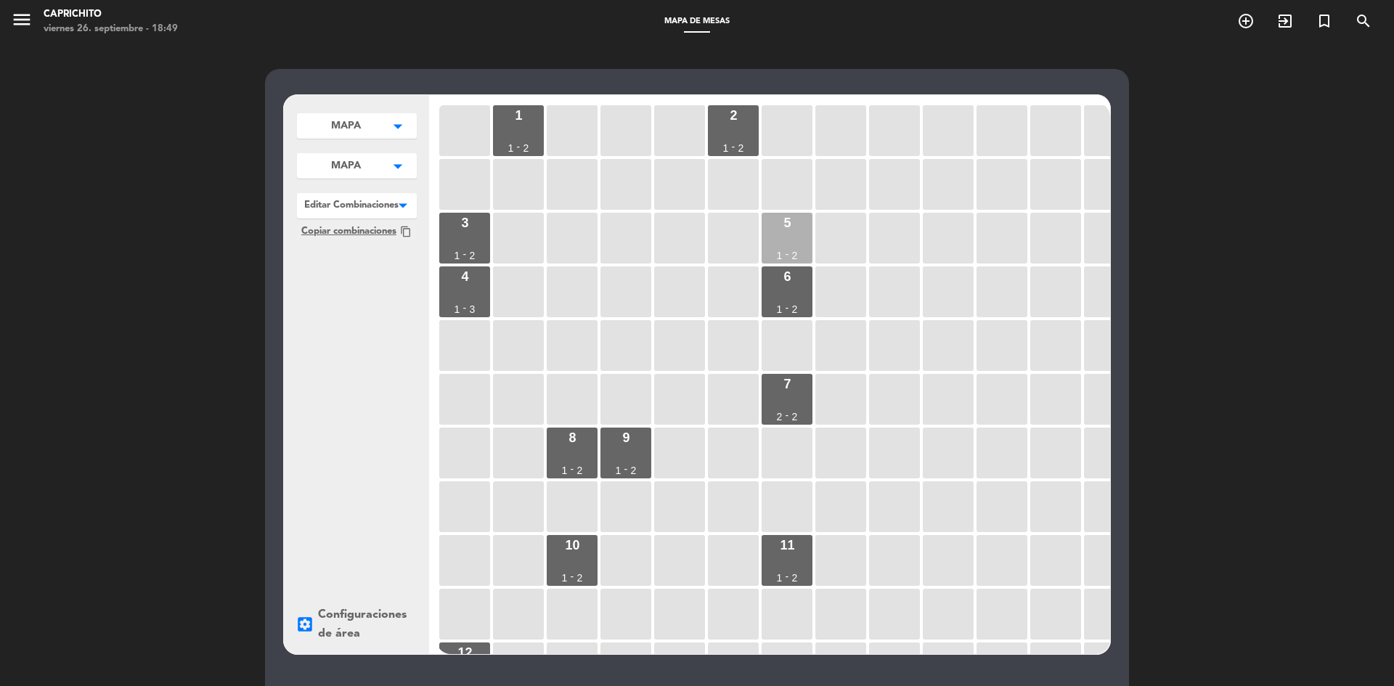
click at [777, 228] on div "5 1 - 2" at bounding box center [786, 238] width 51 height 51
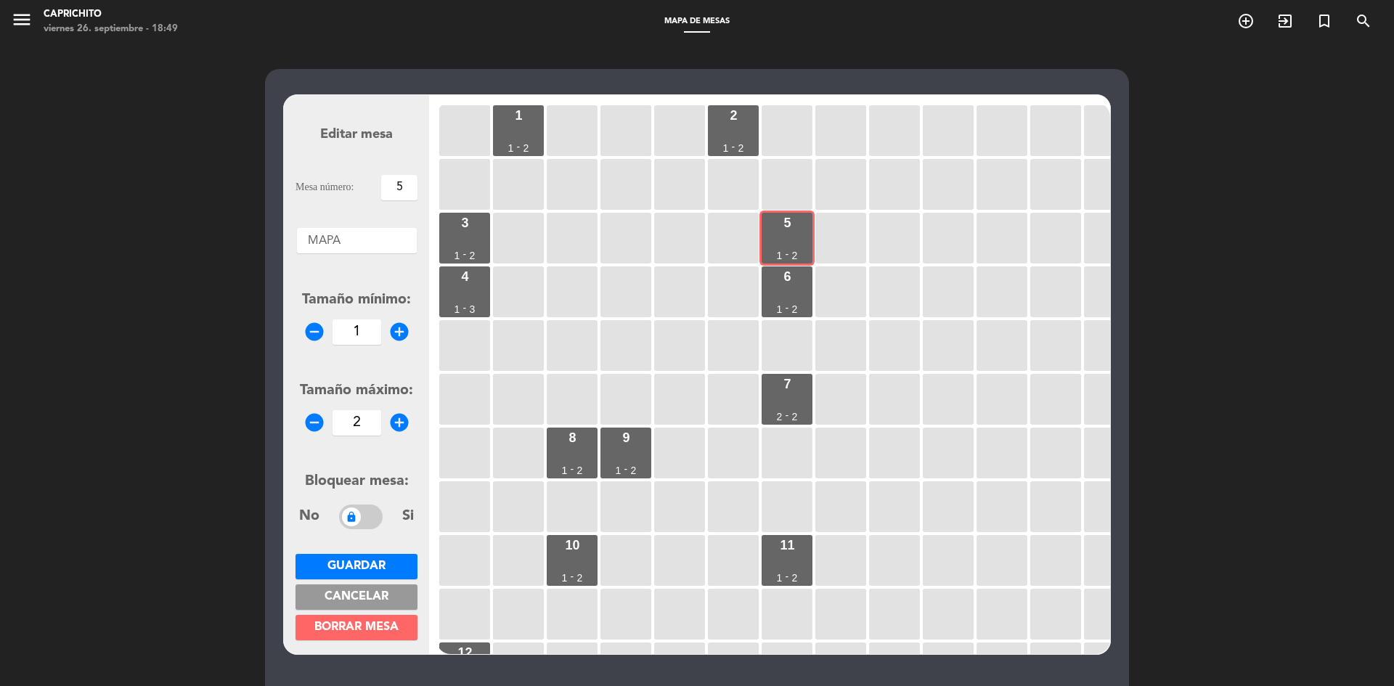
click at [365, 244] on div at bounding box center [357, 237] width 120 height 19
click at [388, 239] on div at bounding box center [357, 237] width 120 height 19
click at [403, 565] on button "Guardar" at bounding box center [356, 566] width 122 height 25
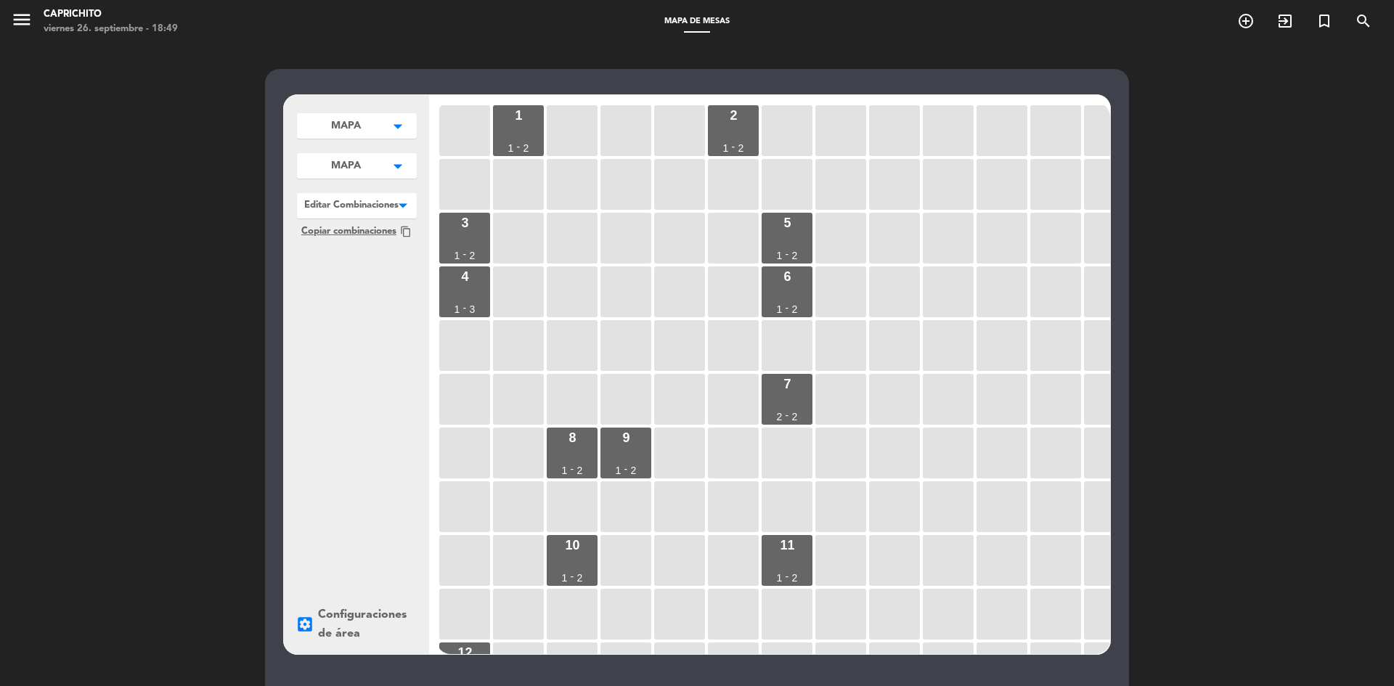
click at [368, 203] on div at bounding box center [357, 202] width 120 height 19
drag, startPoint x: 374, startPoint y: 277, endPoint x: 375, endPoint y: 195, distance: 82.0
drag, startPoint x: 375, startPoint y: 195, endPoint x: 368, endPoint y: 205, distance: 12.5
click at [368, 205] on div at bounding box center [357, 202] width 120 height 19
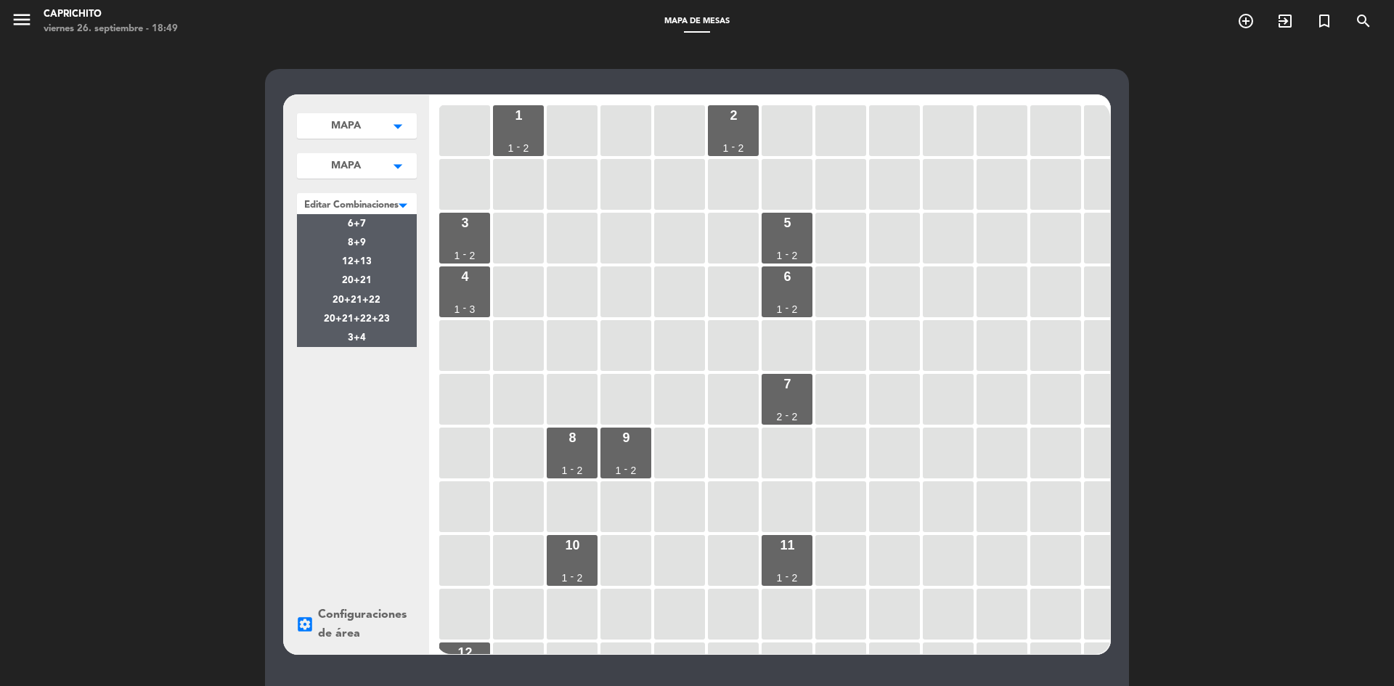
click at [377, 204] on div at bounding box center [357, 202] width 120 height 19
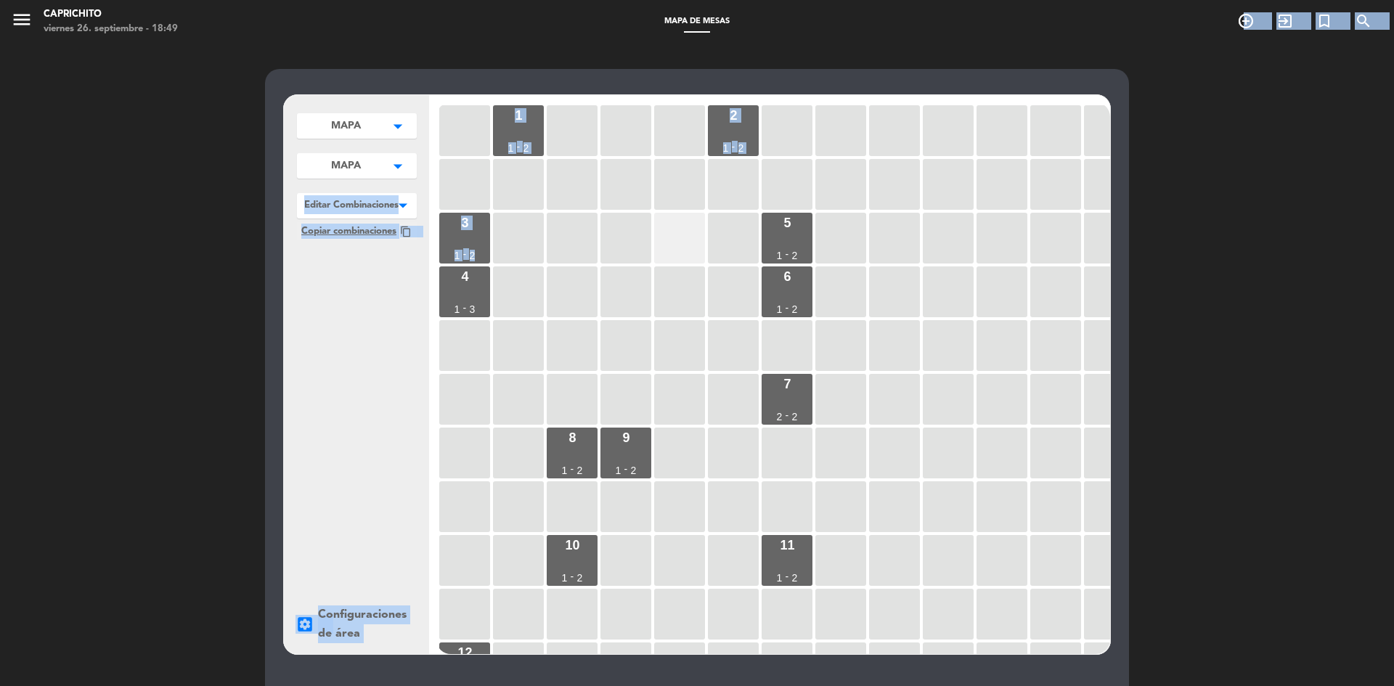
drag, startPoint x: 1243, startPoint y: 20, endPoint x: 662, endPoint y: 241, distance: 621.9
click at [662, 241] on ng-component "menu Caprichito viernes 26. septiembre - 18:49 Mapa de mesas add_circle_outline…" at bounding box center [697, 364] width 1394 height 729
drag, startPoint x: 362, startPoint y: 287, endPoint x: 345, endPoint y: 210, distance: 78.9
click at [360, 285] on div "MAPA arrow_drop_down MAPA edit renombrar borrar Agregar MAPA arrow_drop_down MA…" at bounding box center [356, 374] width 145 height 559
click at [349, 224] on span "Copiar combinaciones" at bounding box center [348, 231] width 95 height 15
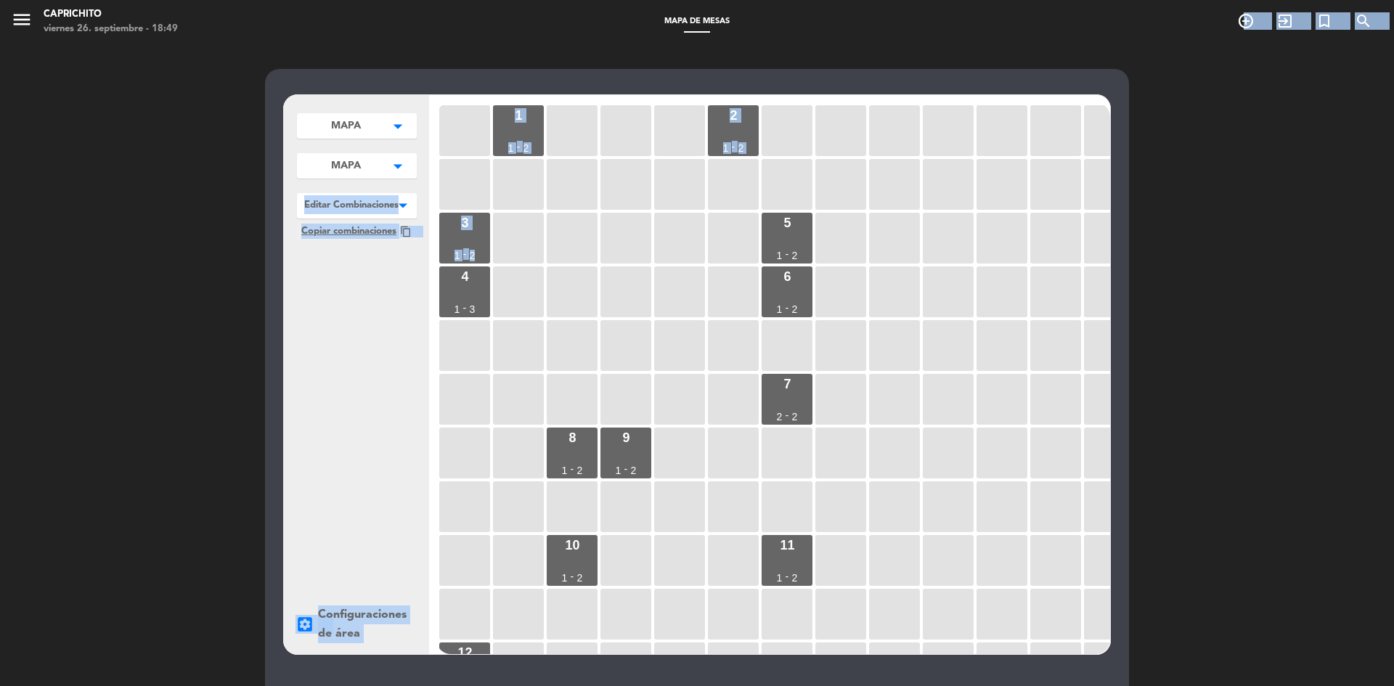
copy ng-component "cle_outline exit_to_app turned_in_not search Reserva especial MAPA arrow_drop_d…"
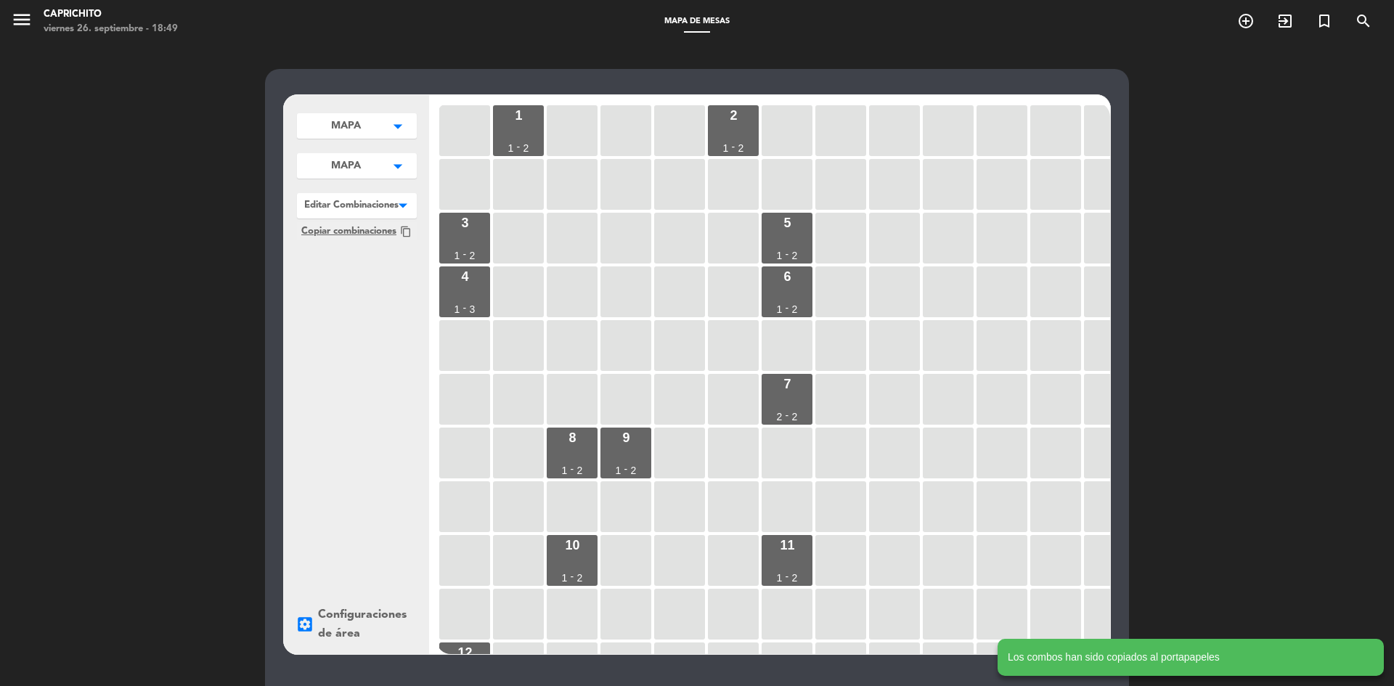
click at [369, 208] on div at bounding box center [357, 202] width 120 height 19
click at [371, 208] on div at bounding box center [357, 202] width 120 height 19
click at [363, 239] on span "Copiar combinaciones" at bounding box center [348, 231] width 95 height 15
click at [318, 618] on div "settings_applications Configuraciones de área" at bounding box center [356, 624] width 122 height 38
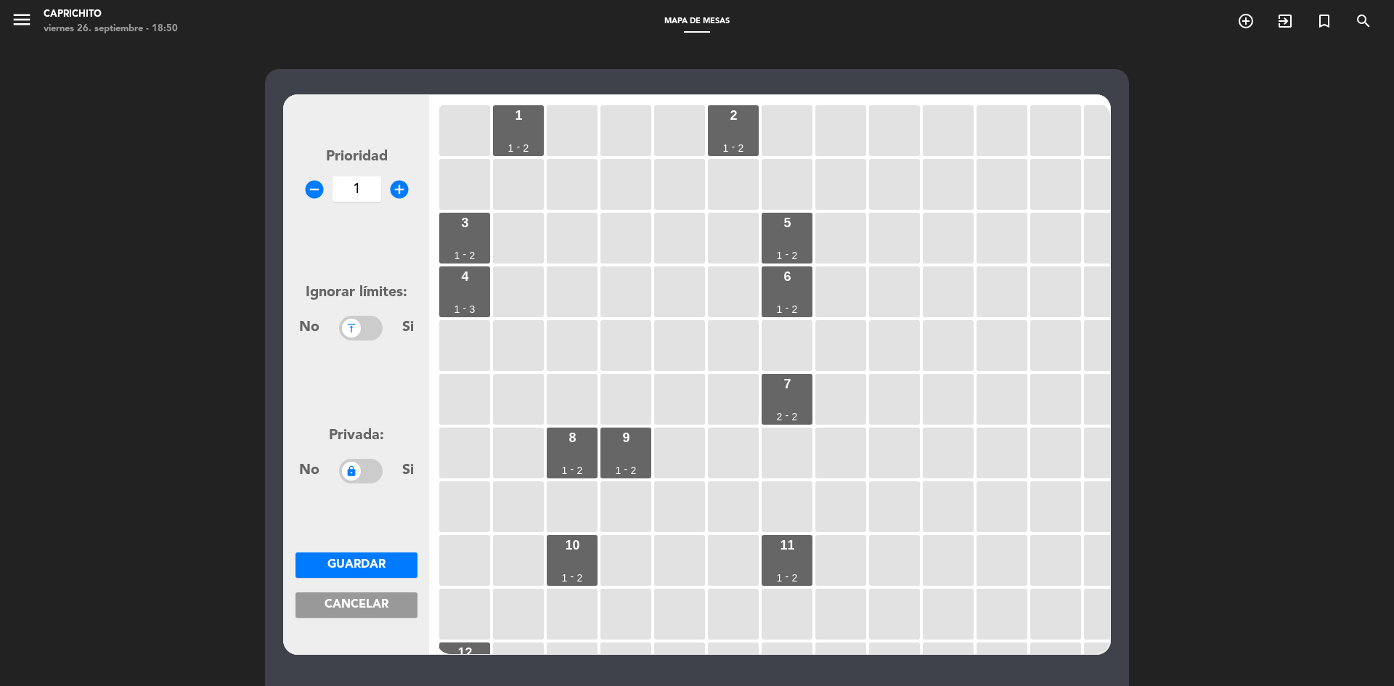
click at [361, 197] on input "1" at bounding box center [356, 188] width 49 height 25
click at [396, 186] on icon "add_circle" at bounding box center [399, 190] width 22 height 22
click at [318, 186] on icon "remove_circle" at bounding box center [314, 190] width 22 height 22
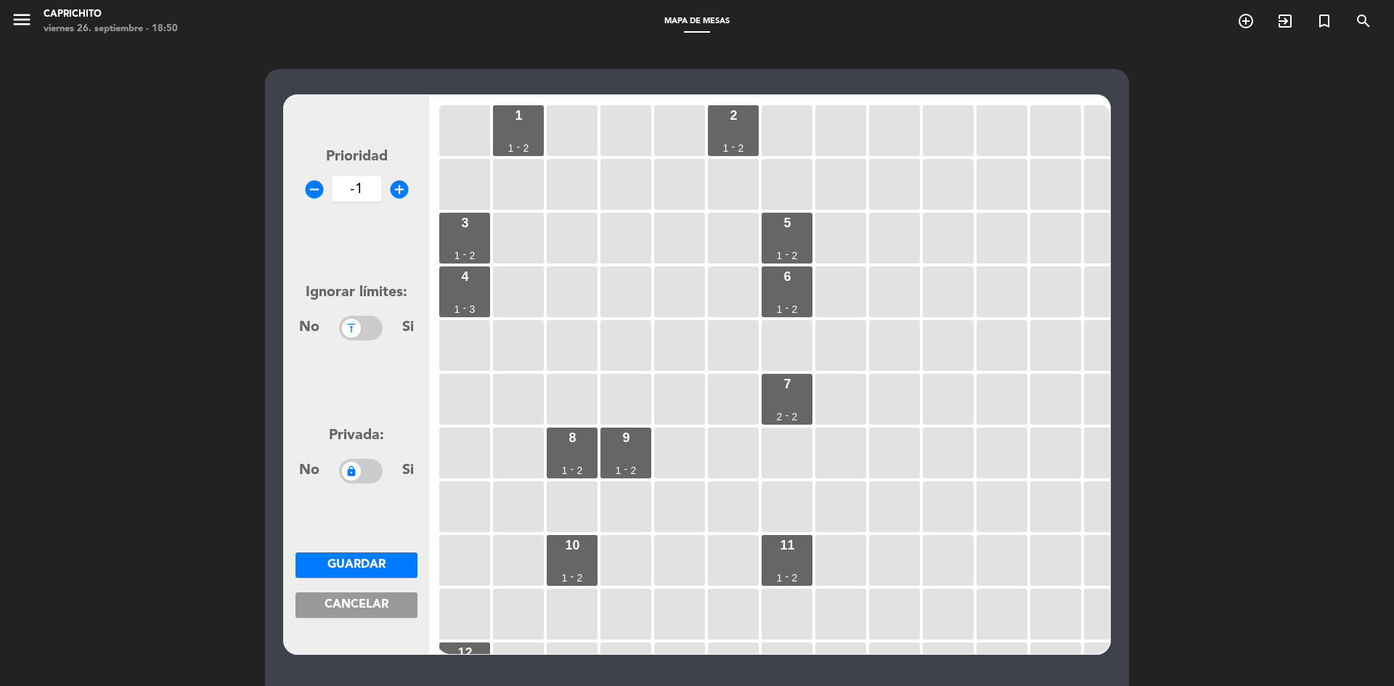
click at [399, 192] on icon "add_circle" at bounding box center [399, 190] width 22 height 22
type input "0"
click at [396, 557] on button "Guardar" at bounding box center [356, 564] width 122 height 25
click at [324, 573] on button "Guardar" at bounding box center [356, 564] width 122 height 25
click at [353, 613] on button "Cancelar" at bounding box center [356, 604] width 122 height 25
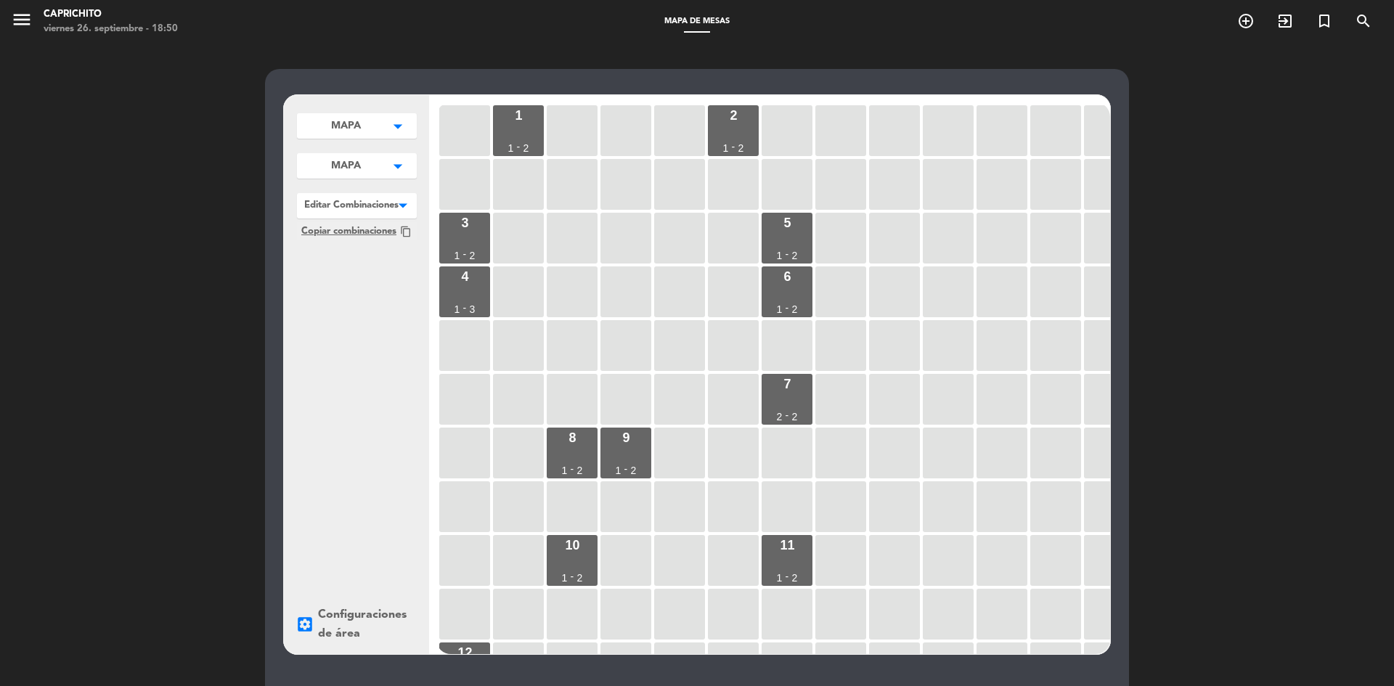
click at [340, 195] on div at bounding box center [357, 202] width 120 height 19
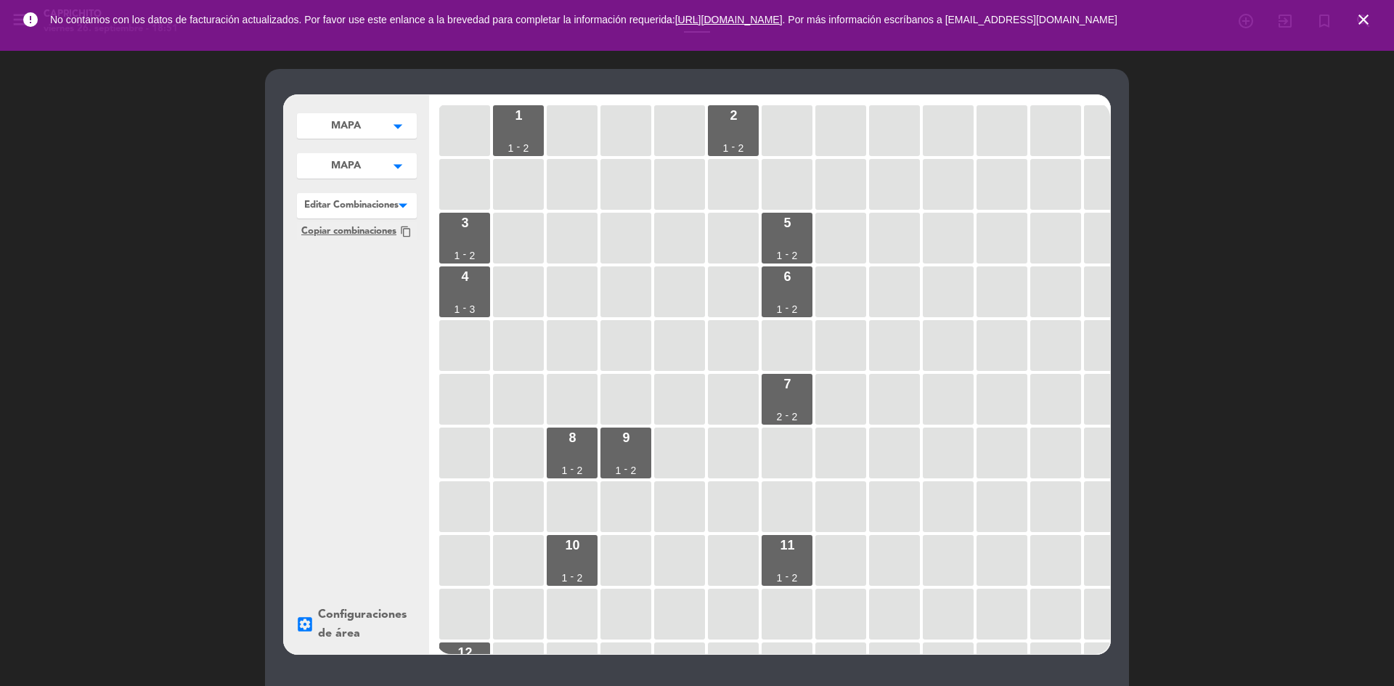
click at [359, 194] on div at bounding box center [357, 202] width 120 height 19
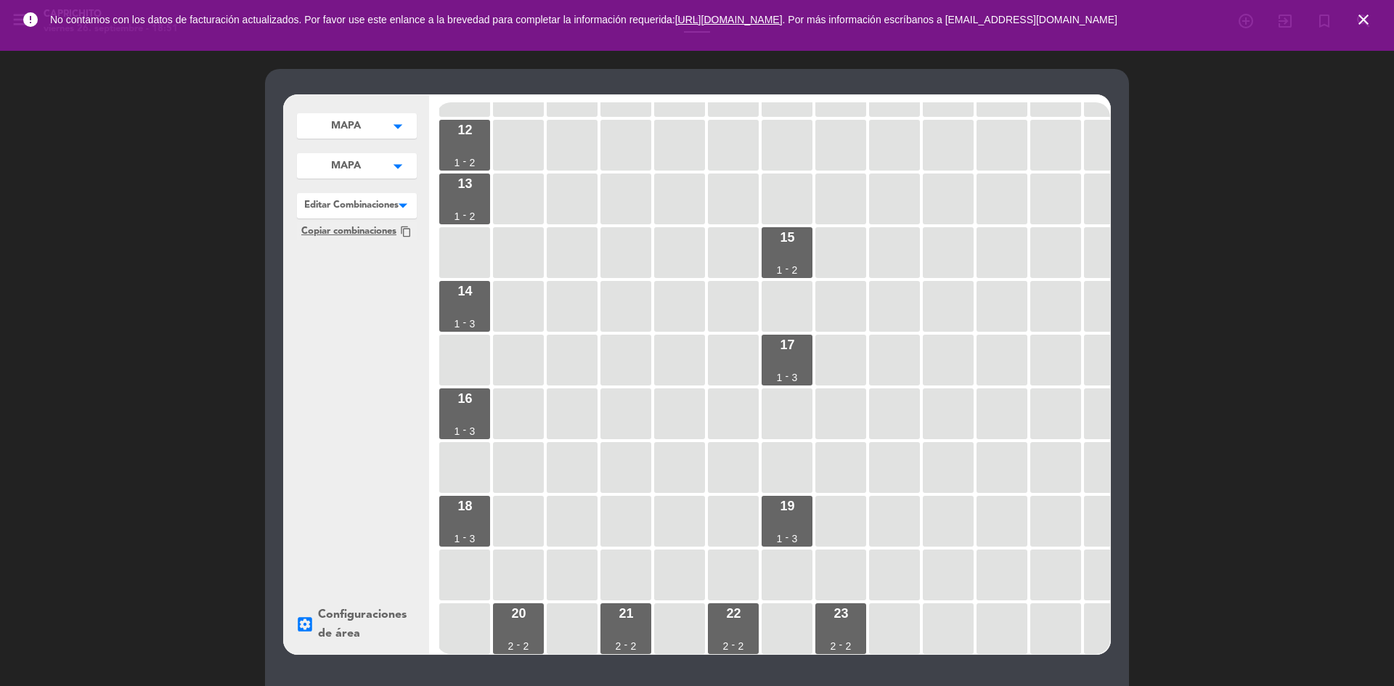
click at [391, 195] on div at bounding box center [357, 202] width 120 height 19
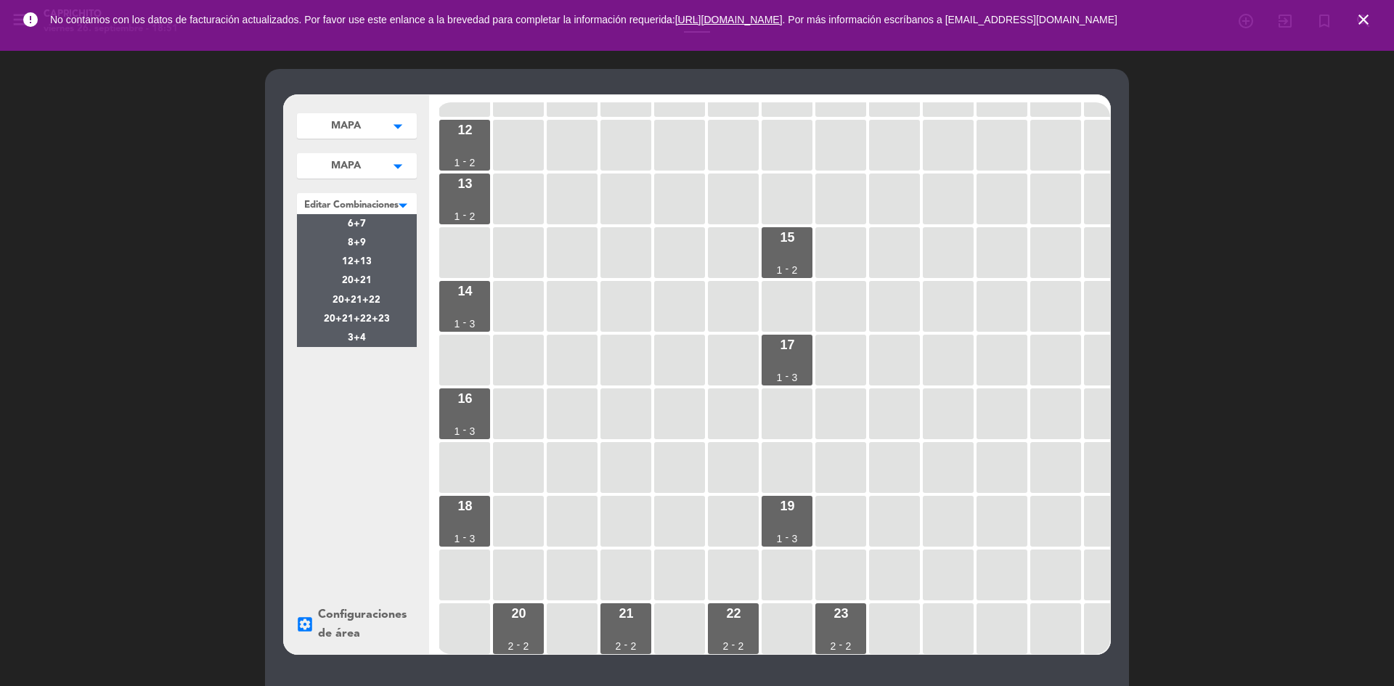
click at [417, 200] on span at bounding box center [417, 203] width 0 height 21
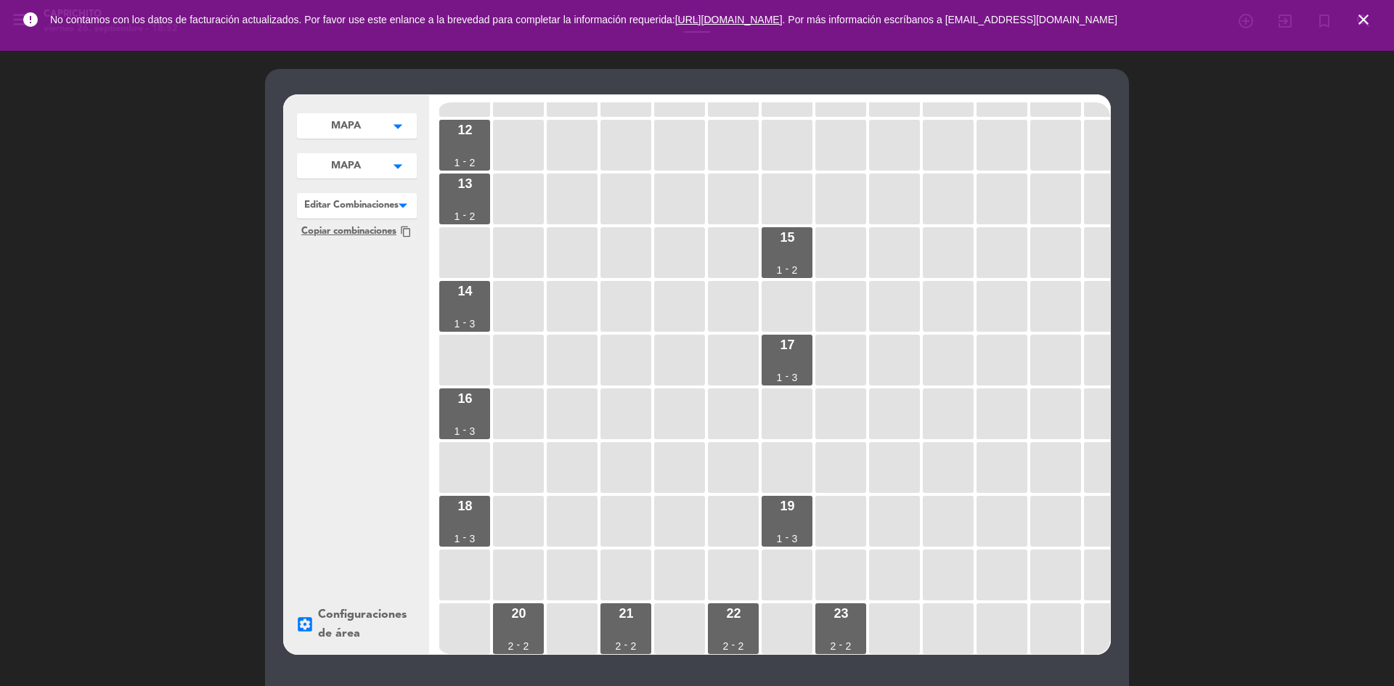
click at [351, 209] on div at bounding box center [357, 202] width 120 height 19
click at [383, 380] on div "MAPA arrow_drop_down MAPA edit renombrar borrar Agregar MAPA arrow_drop_down MA…" at bounding box center [356, 374] width 145 height 559
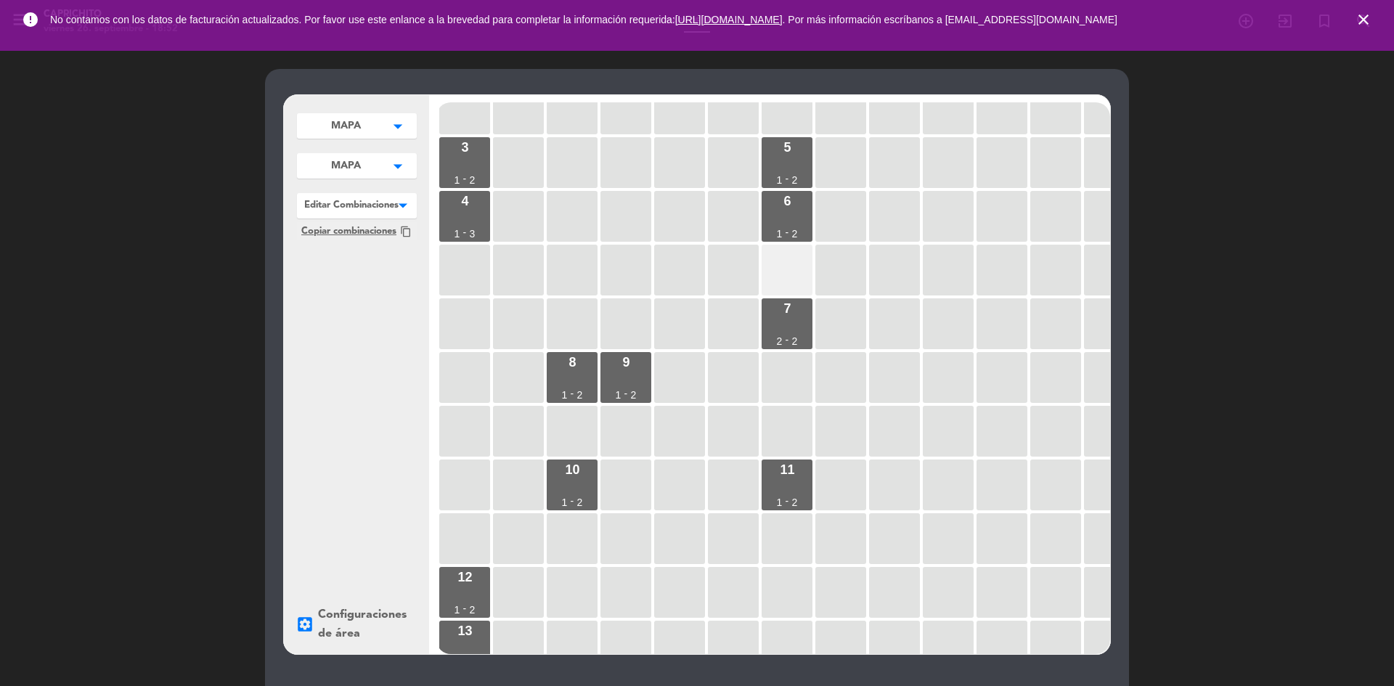
scroll to position [23, 0]
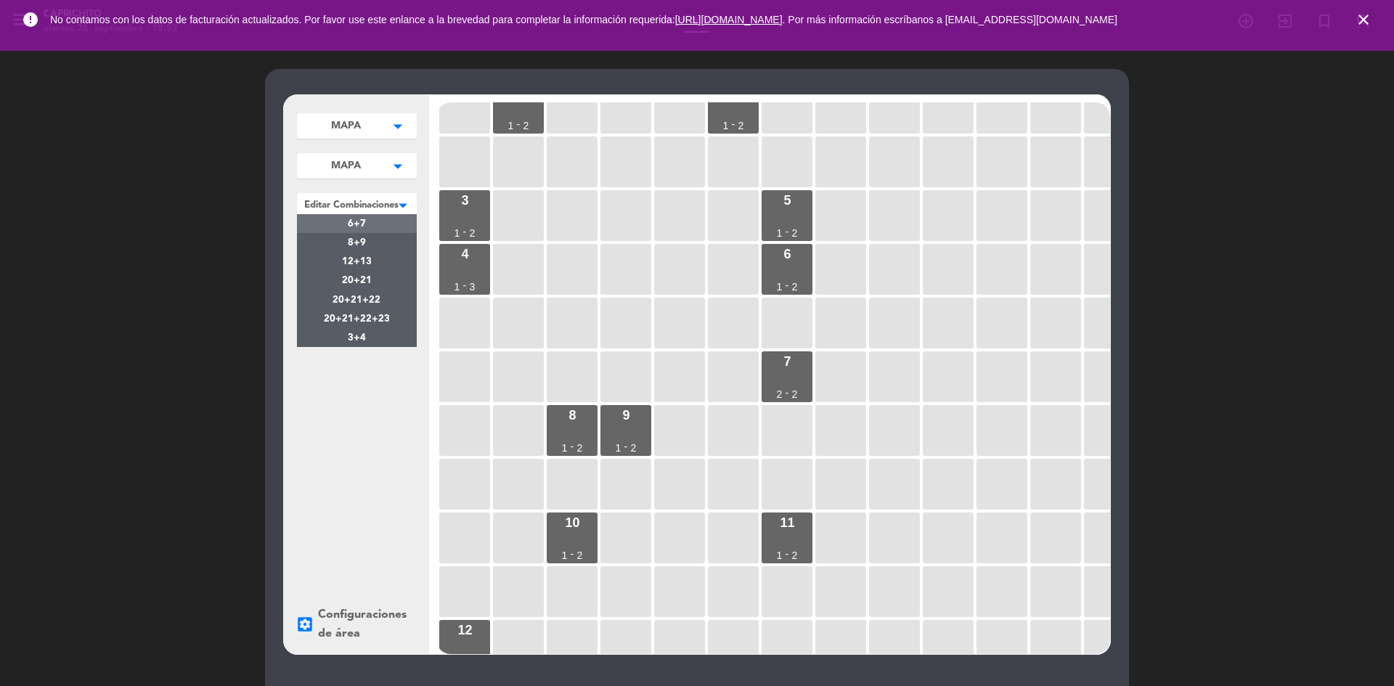
click at [334, 214] on div "Editar Combinaciones × Editar Combinaciones" at bounding box center [357, 203] width 120 height 21
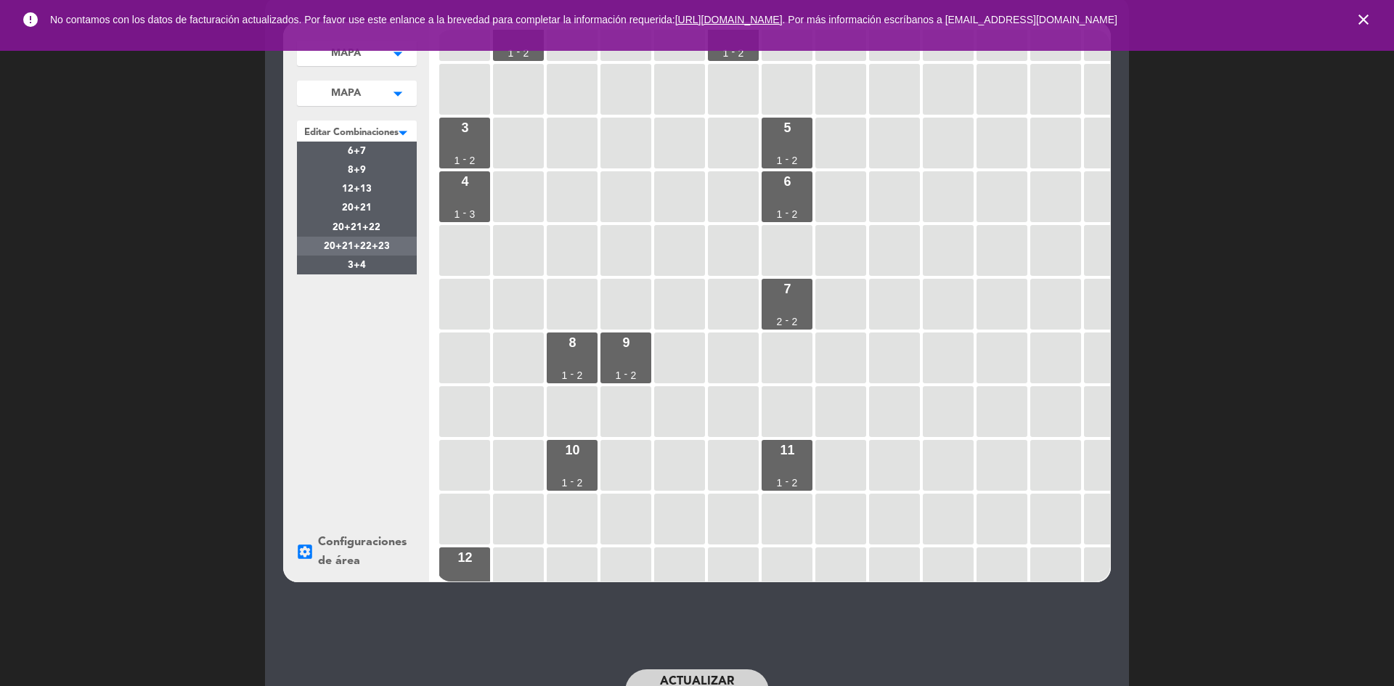
scroll to position [0, 0]
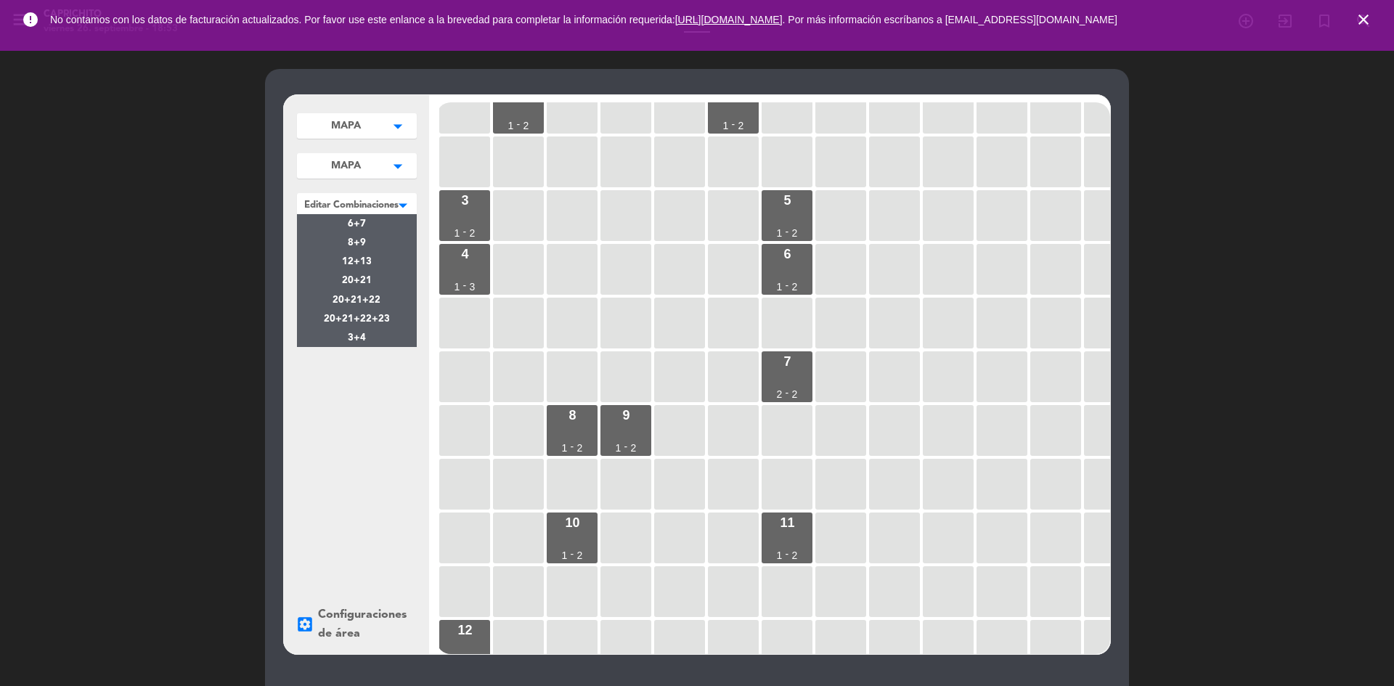
click at [359, 203] on div at bounding box center [357, 202] width 120 height 19
click at [357, 205] on div at bounding box center [357, 202] width 120 height 19
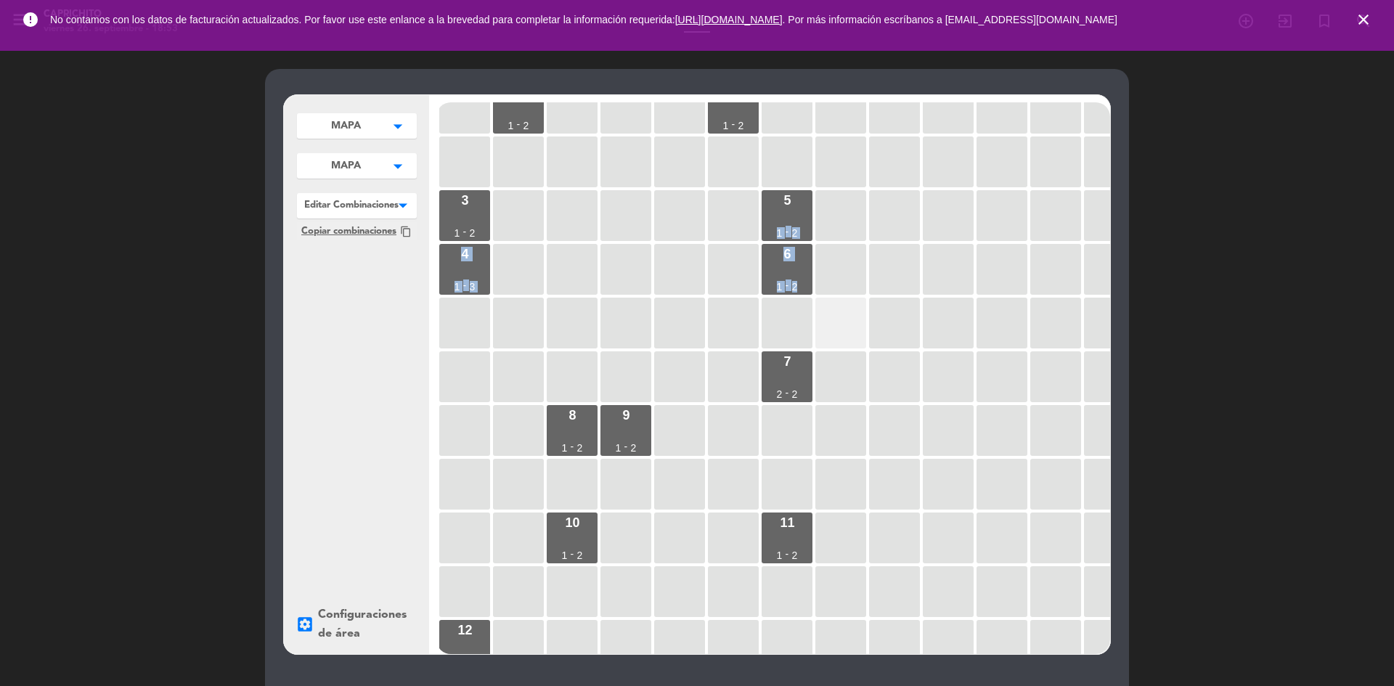
drag, startPoint x: 735, startPoint y: 199, endPoint x: 854, endPoint y: 348, distance: 190.1
click at [855, 348] on div "1 1 - 2 2 1 - 2 3 1 - 2 5 1 - 2 4 1 - 3 6 1 - 2 7 2 - 2 8 1 - 2 9 1 - 2 10 1 - …" at bounding box center [773, 378] width 674 height 552
drag, startPoint x: 854, startPoint y: 348, endPoint x: 828, endPoint y: 340, distance: 26.6
click at [853, 348] on div at bounding box center [840, 323] width 51 height 51
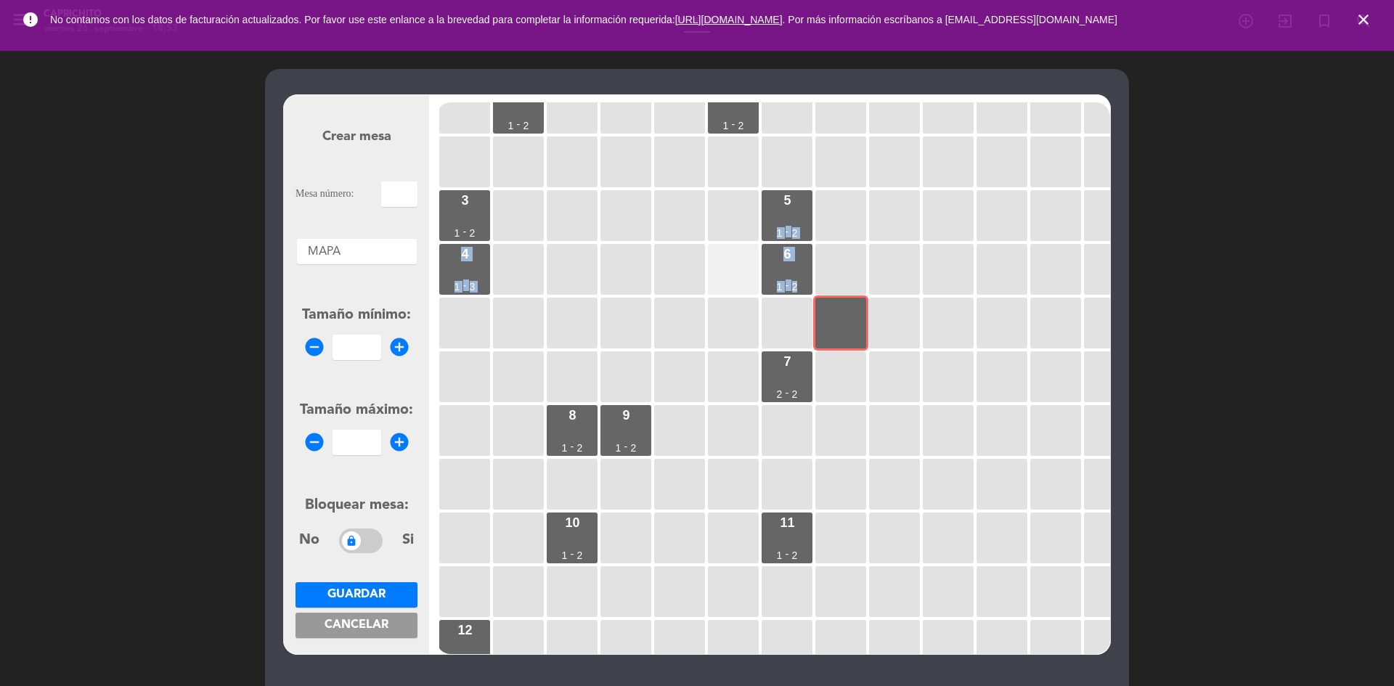
click at [708, 287] on div at bounding box center [733, 269] width 51 height 51
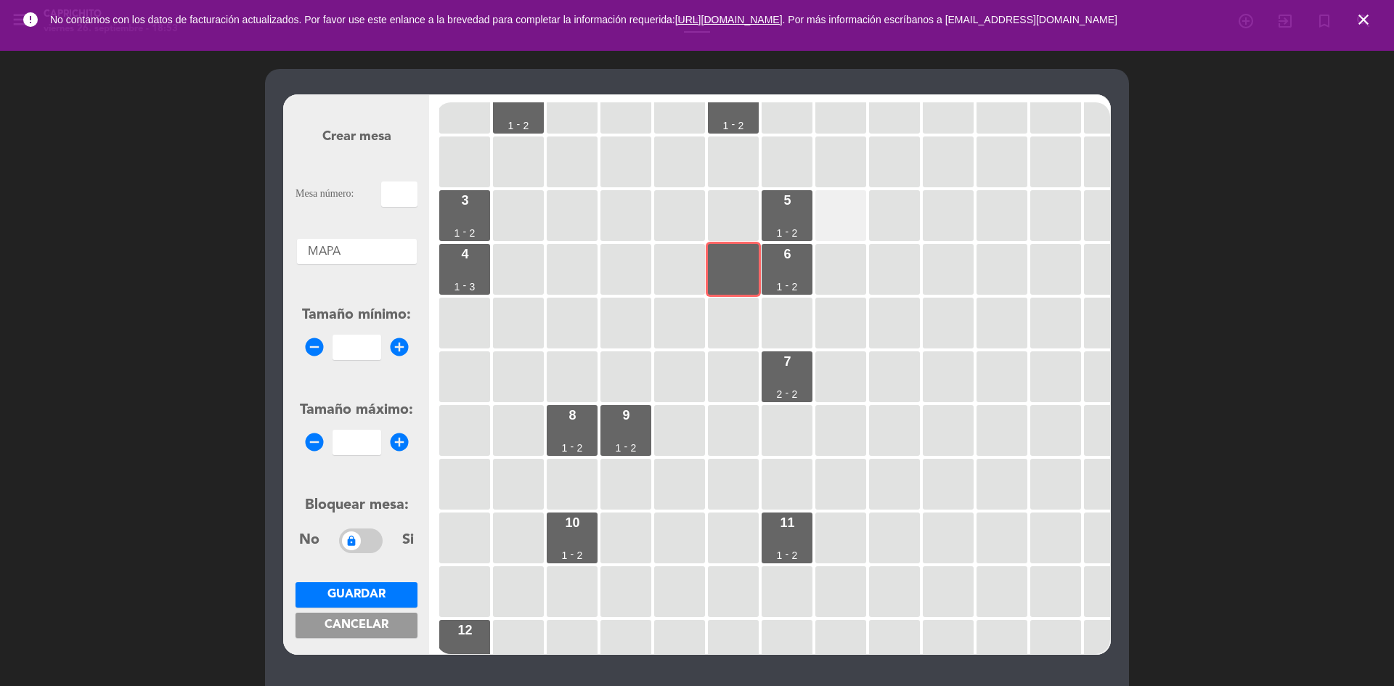
click at [843, 216] on div at bounding box center [840, 215] width 51 height 51
click at [375, 623] on span "Cancelar" at bounding box center [356, 625] width 64 height 12
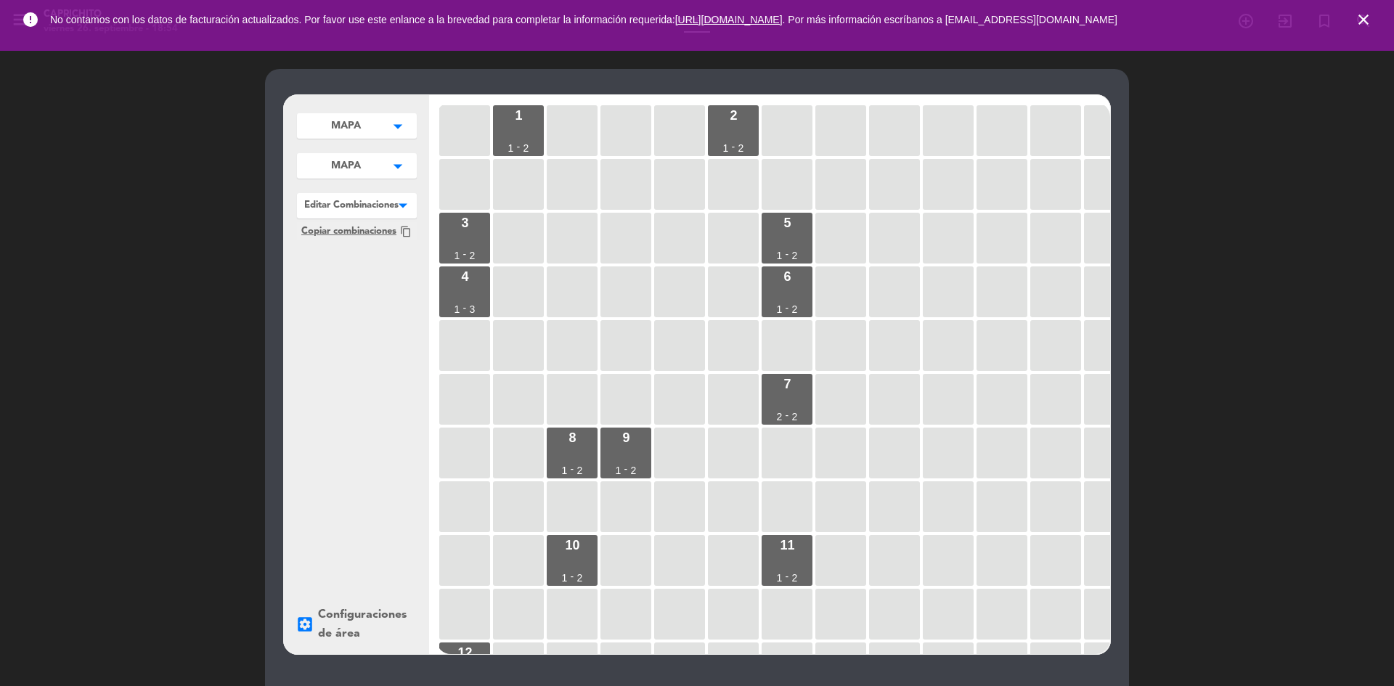
click at [404, 193] on div "MAPA arrow_drop_down MAPA edit renombrar borrar Agregar MAPA arrow_drop_down MA…" at bounding box center [357, 170] width 120 height 142
click at [417, 201] on span at bounding box center [417, 203] width 0 height 21
click at [375, 181] on div "MAPA arrow_drop_down MAPA edit renombrar borrar Agregar MAPA arrow_drop_down MA…" at bounding box center [357, 170] width 120 height 142
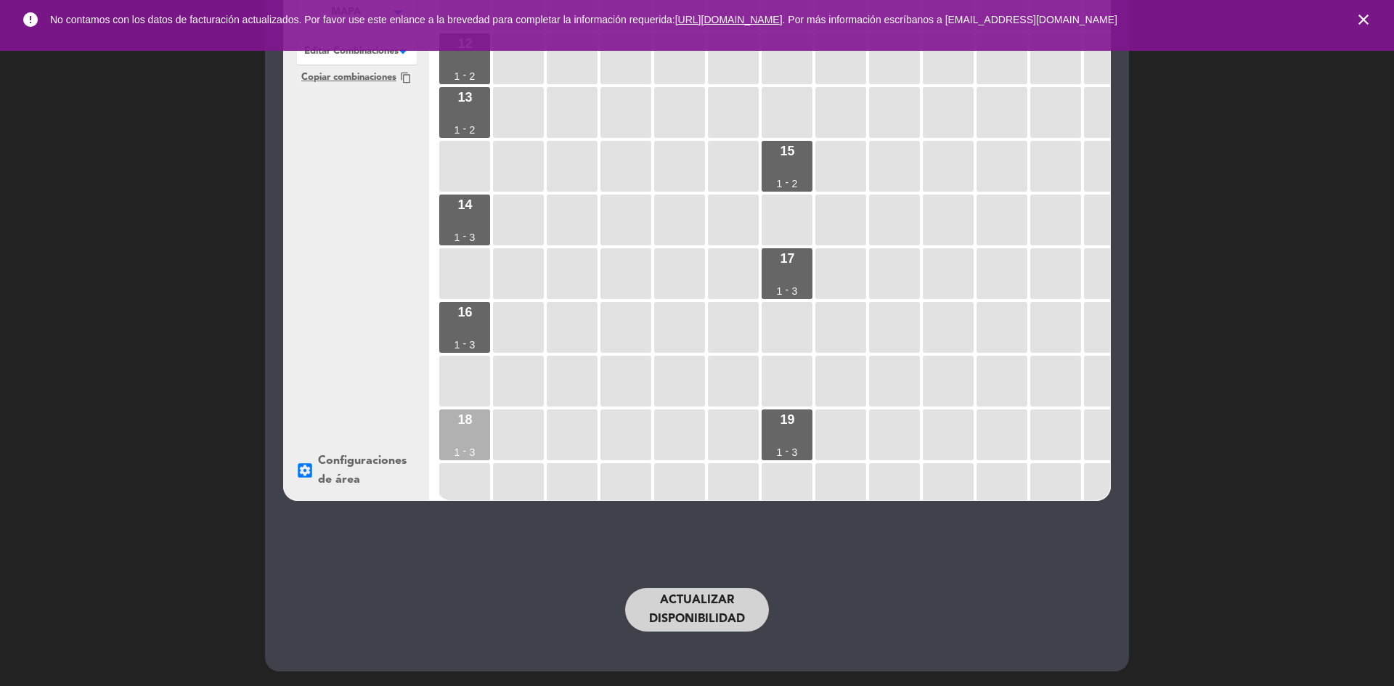
scroll to position [531, 0]
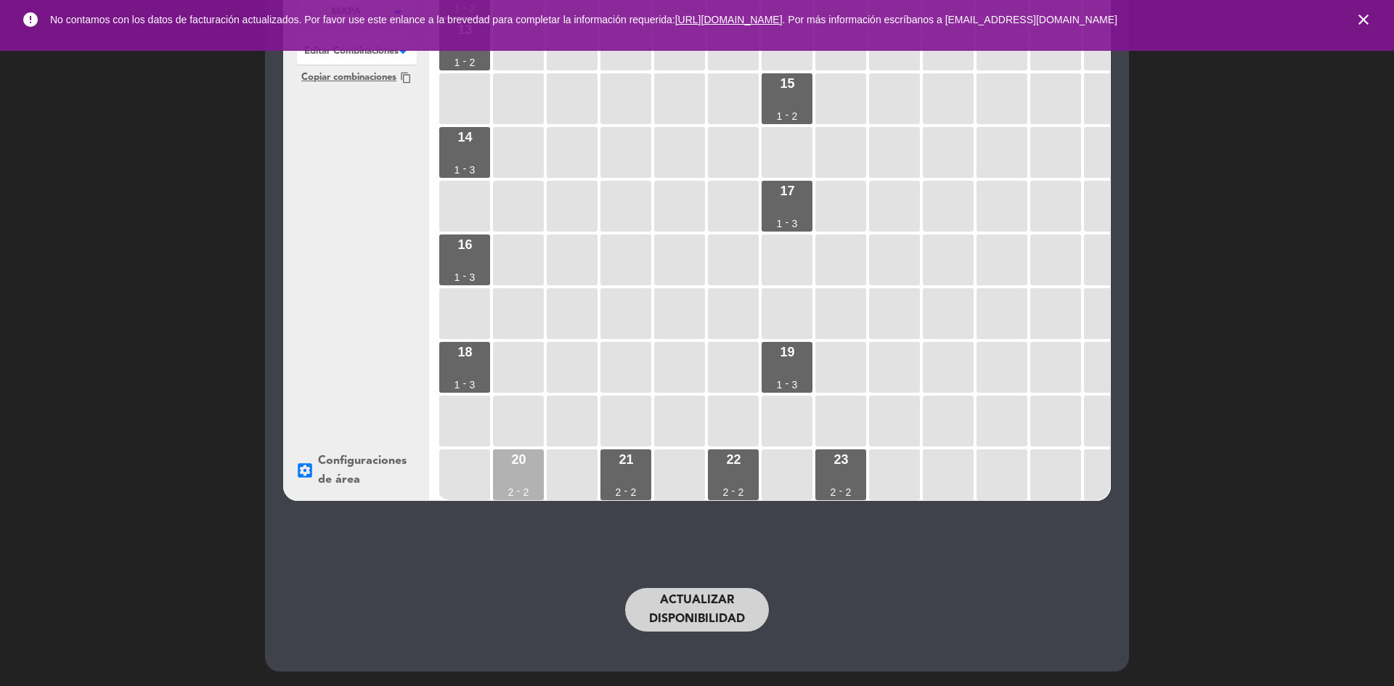
click at [512, 453] on div "20" at bounding box center [518, 459] width 15 height 13
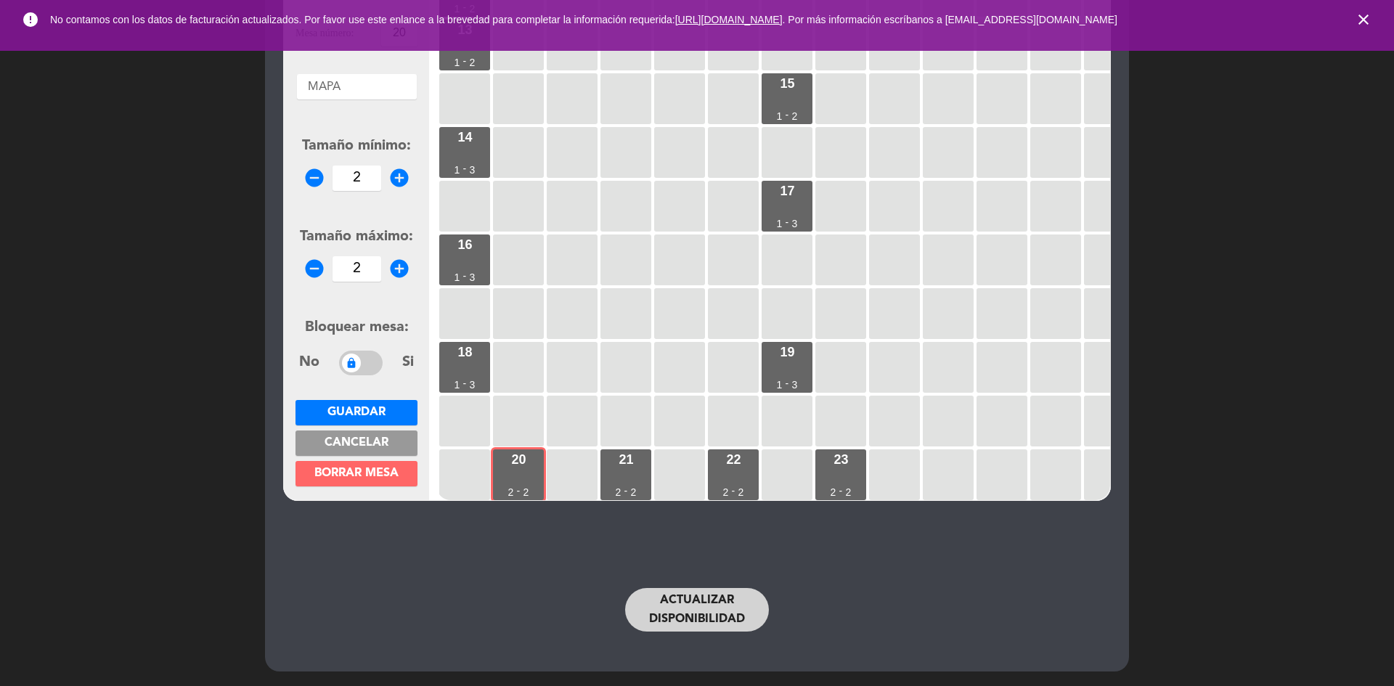
click at [395, 405] on button "Guardar" at bounding box center [356, 412] width 122 height 25
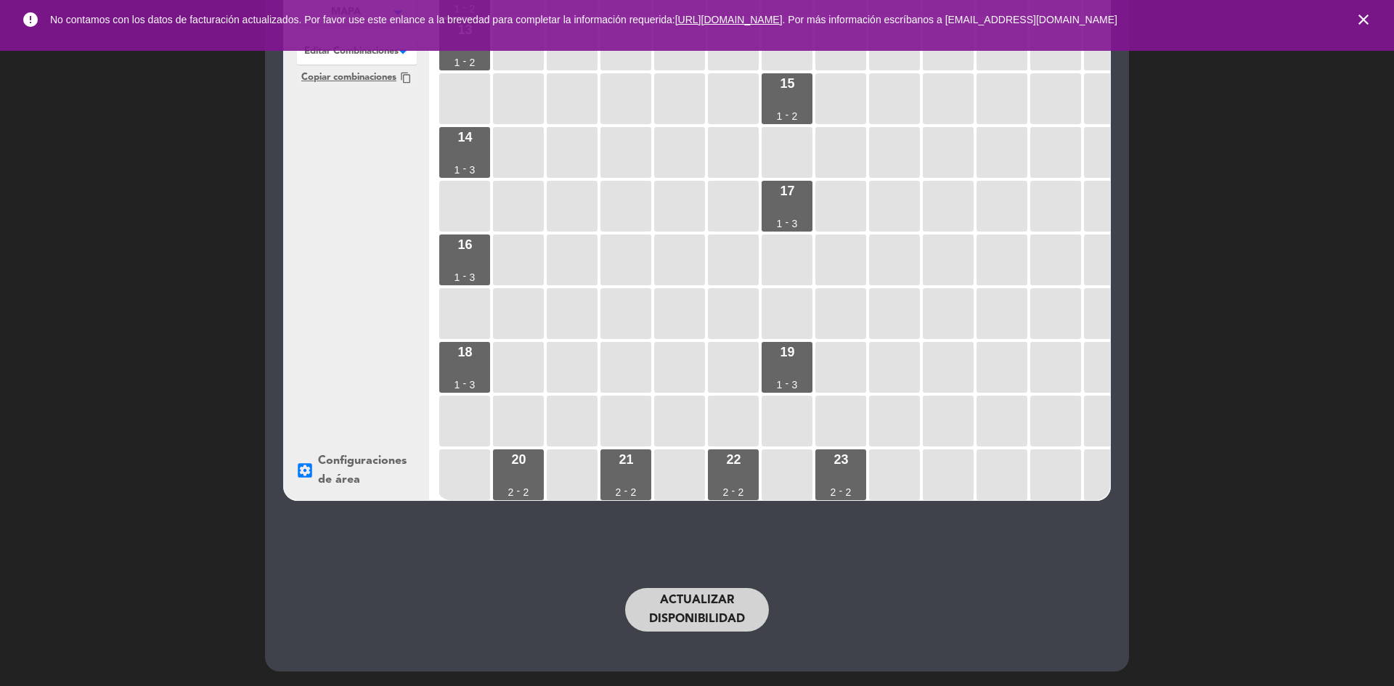
click at [396, 455] on div "settings_applications Configuraciones de área" at bounding box center [356, 470] width 122 height 38
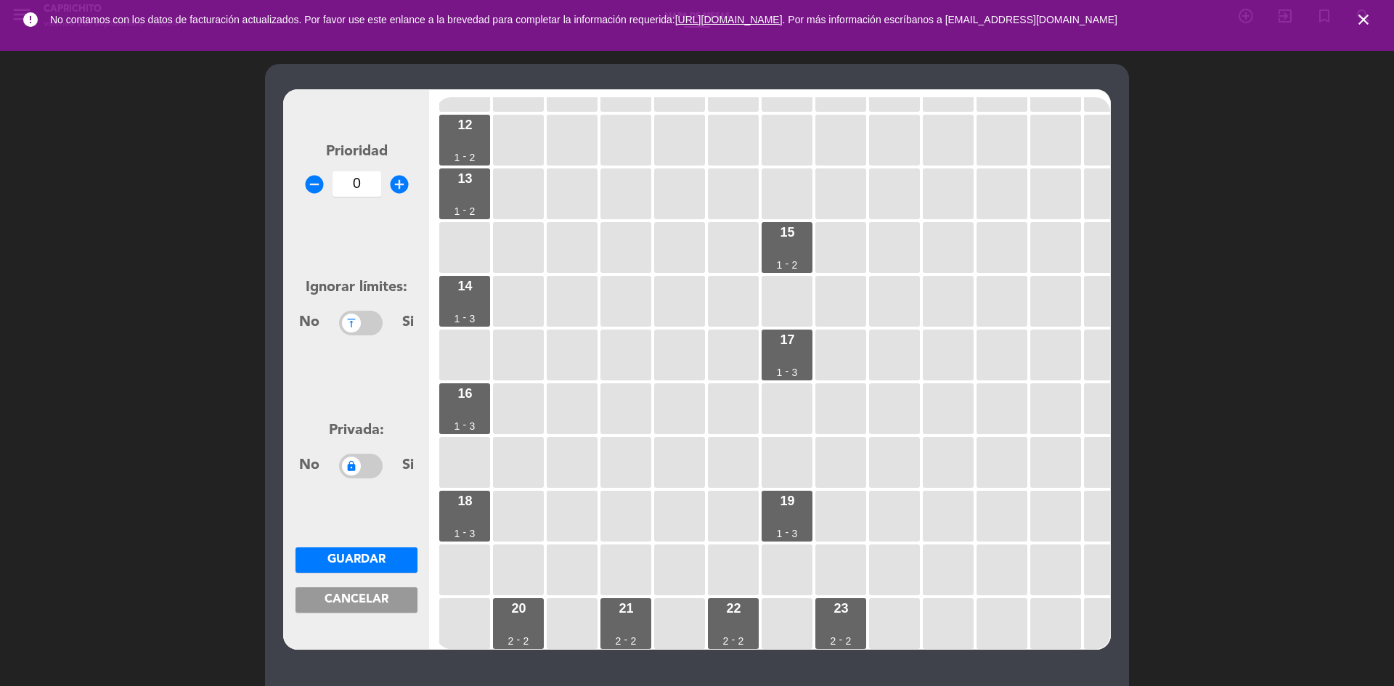
scroll to position [0, 0]
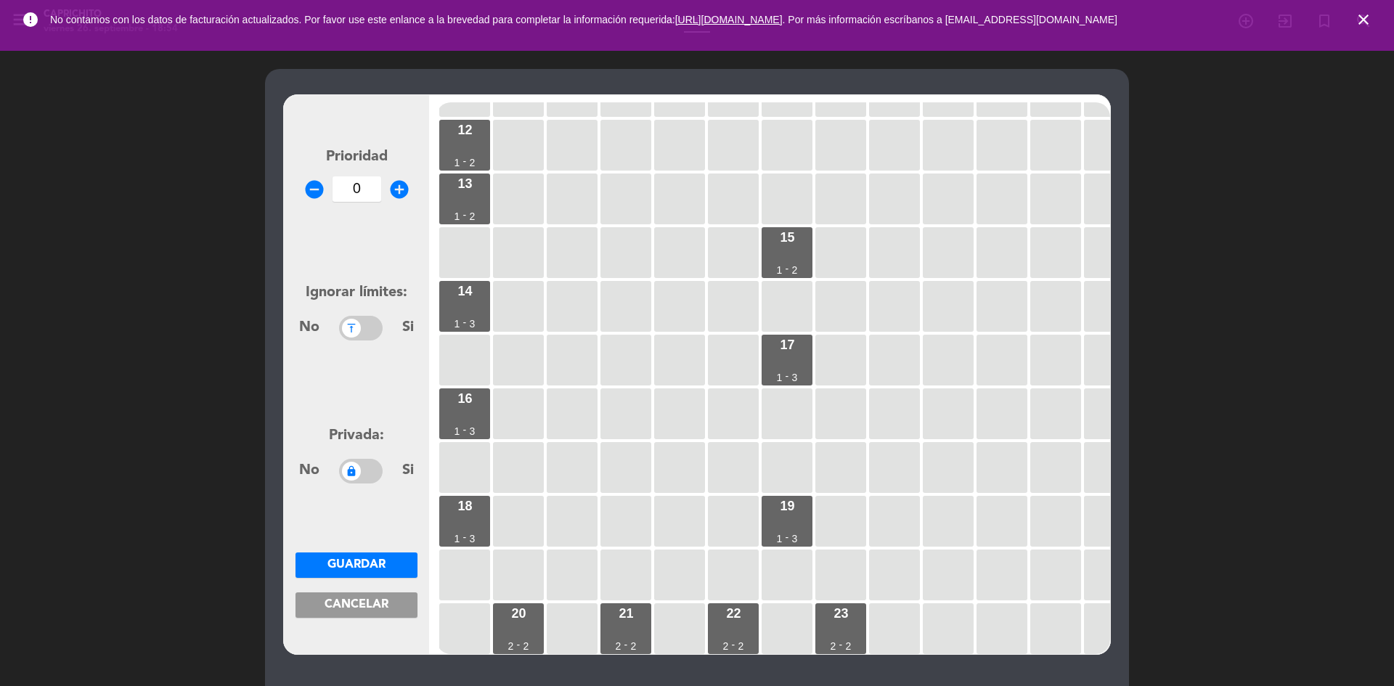
click at [353, 566] on span "Guardar" at bounding box center [356, 565] width 58 height 12
click at [380, 602] on span "Cancelar" at bounding box center [356, 605] width 64 height 12
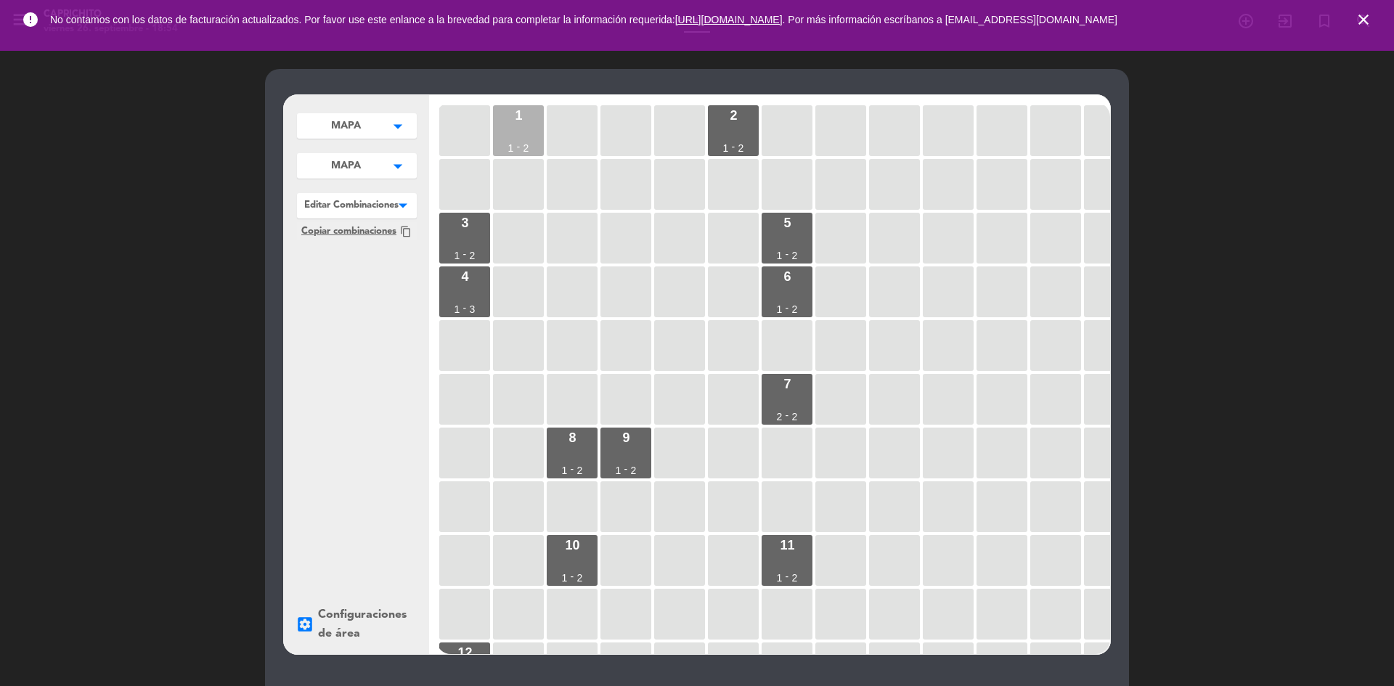
drag, startPoint x: 502, startPoint y: 136, endPoint x: 504, endPoint y: 155, distance: 19.0
click at [504, 154] on div "1 1 - 2" at bounding box center [518, 130] width 51 height 51
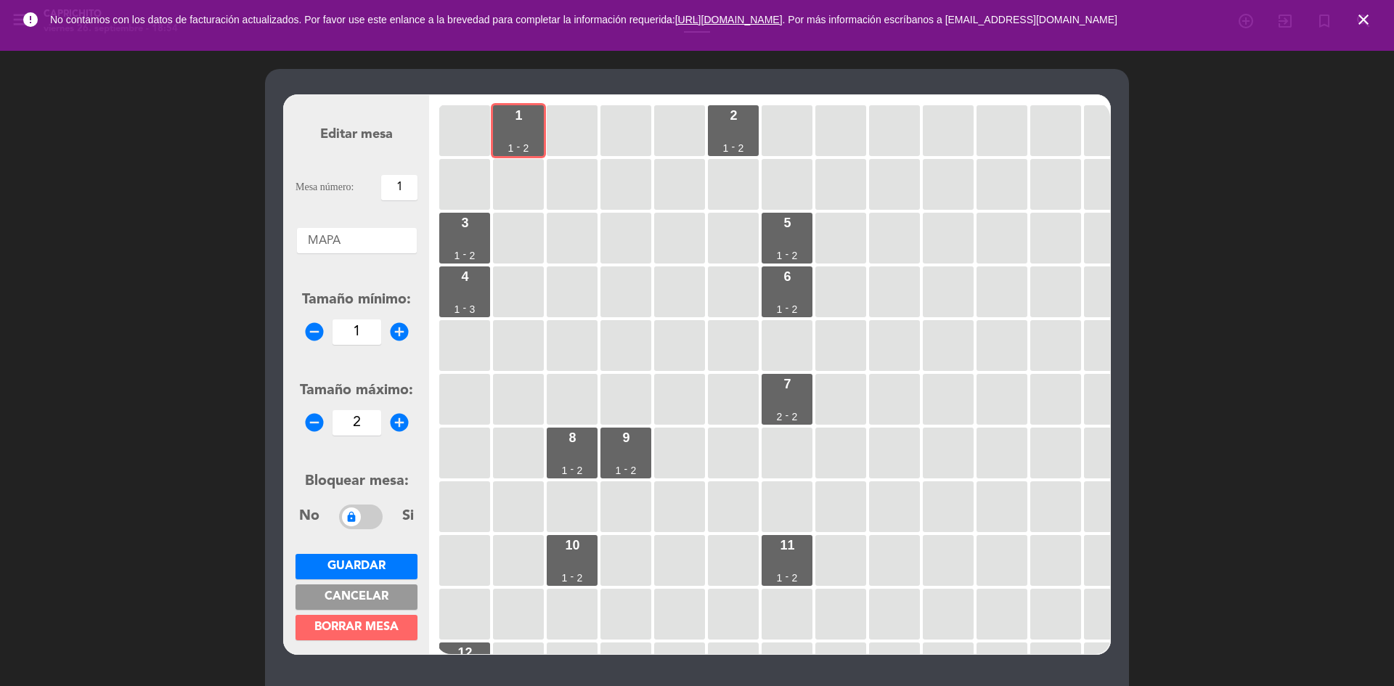
click at [360, 565] on span "Guardar" at bounding box center [356, 566] width 58 height 12
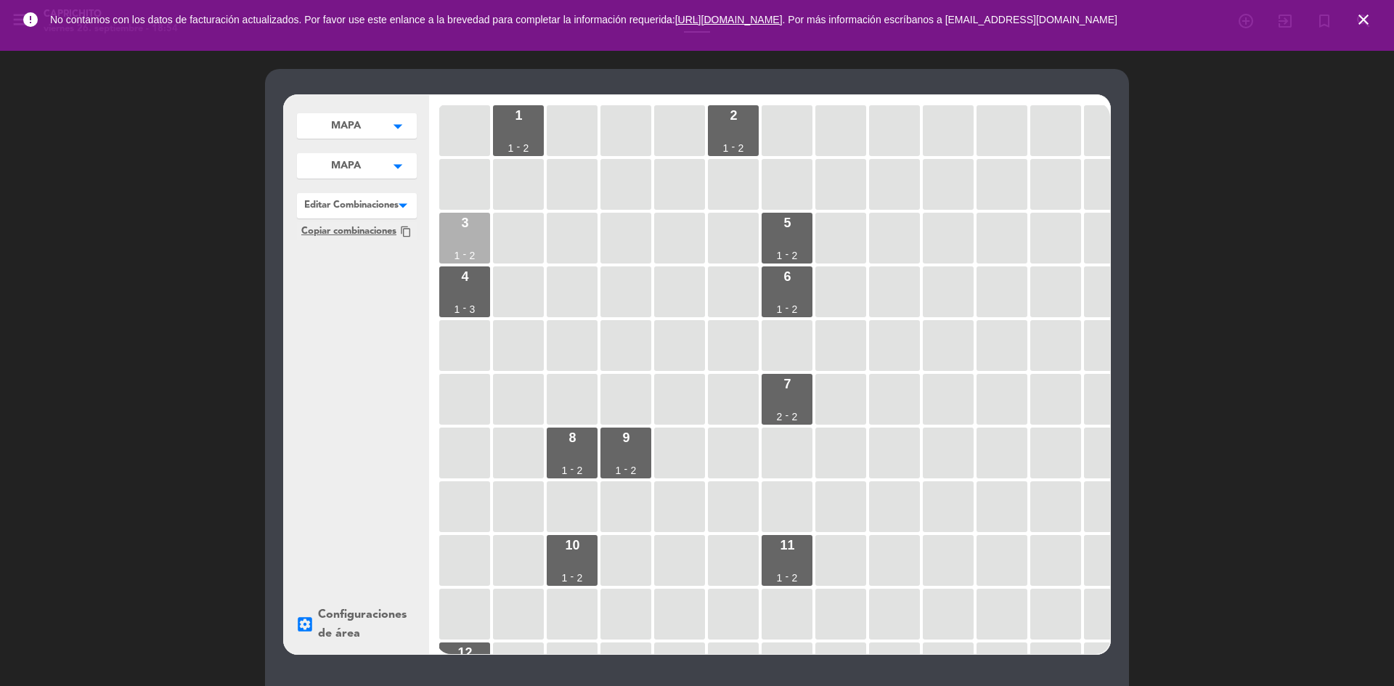
drag, startPoint x: 464, startPoint y: 245, endPoint x: 471, endPoint y: 244, distance: 7.4
click at [471, 244] on div "3 1 - 2" at bounding box center [464, 238] width 51 height 51
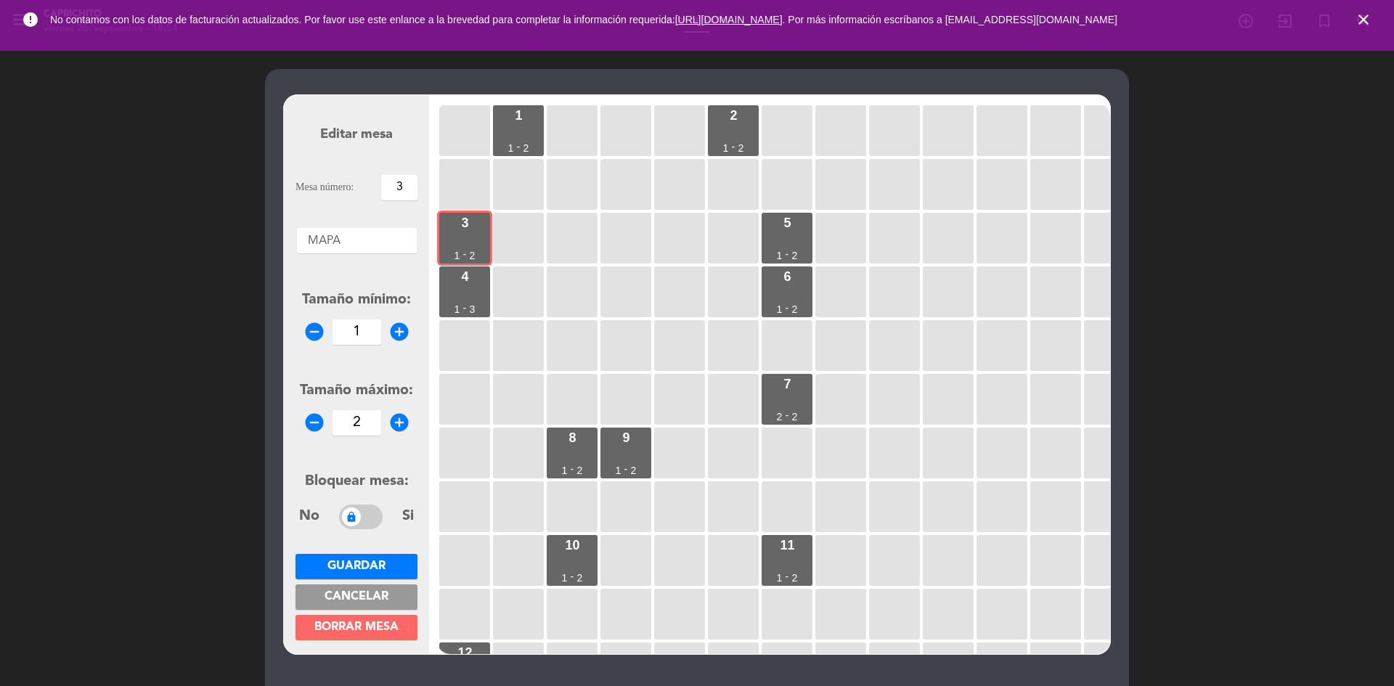
click at [351, 562] on span "Guardar" at bounding box center [356, 566] width 58 height 12
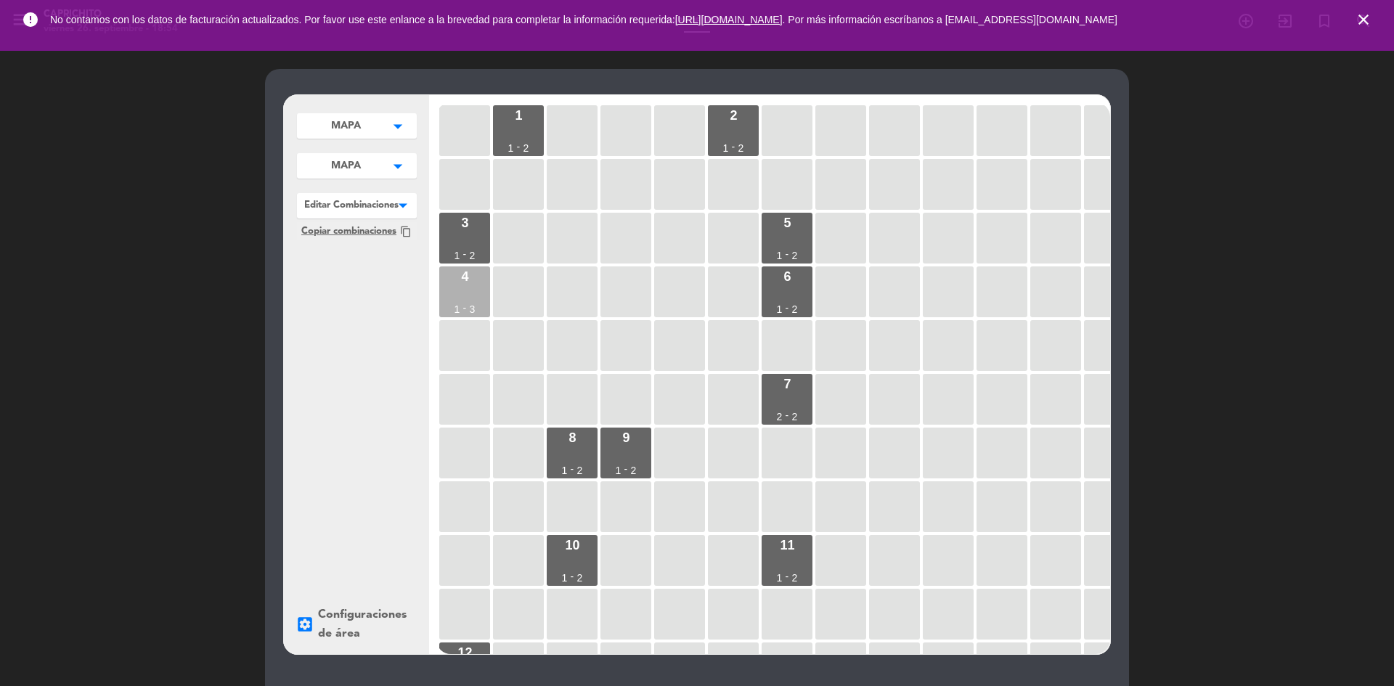
click at [451, 295] on div "4 1 - 3" at bounding box center [464, 291] width 51 height 51
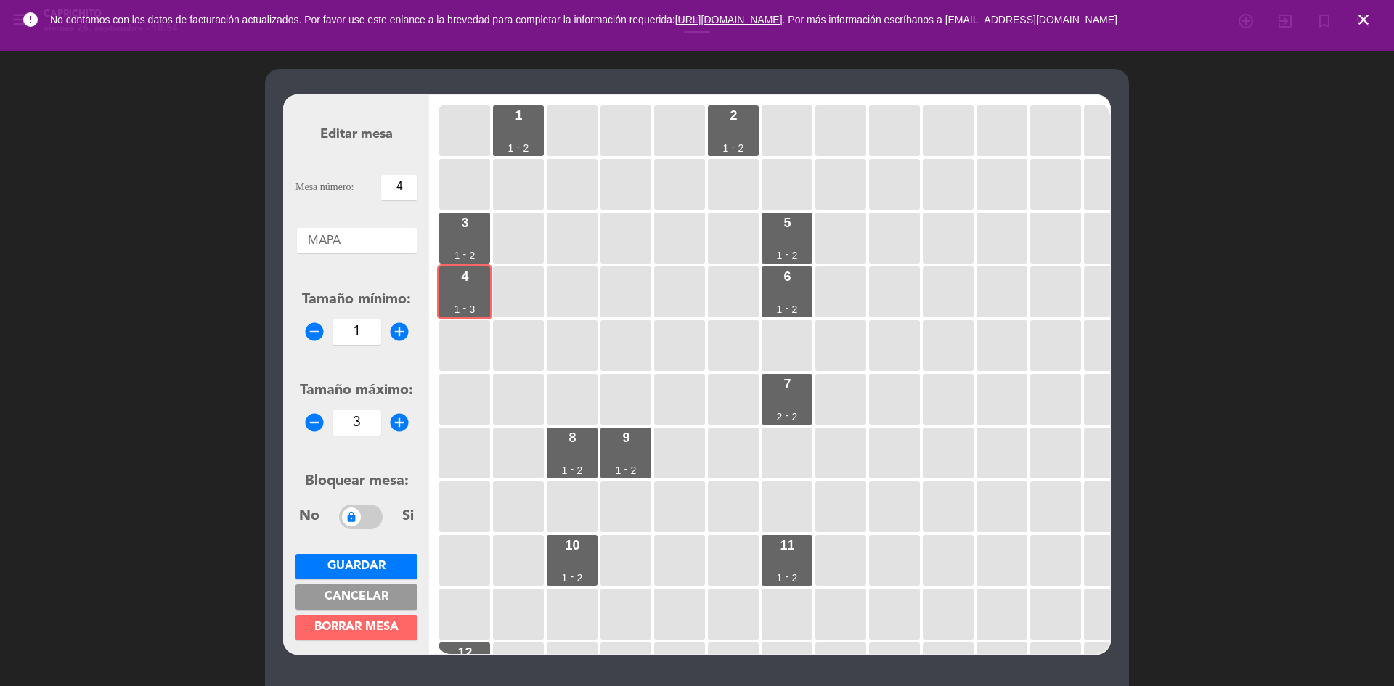
click at [401, 554] on button "Guardar" at bounding box center [356, 566] width 122 height 25
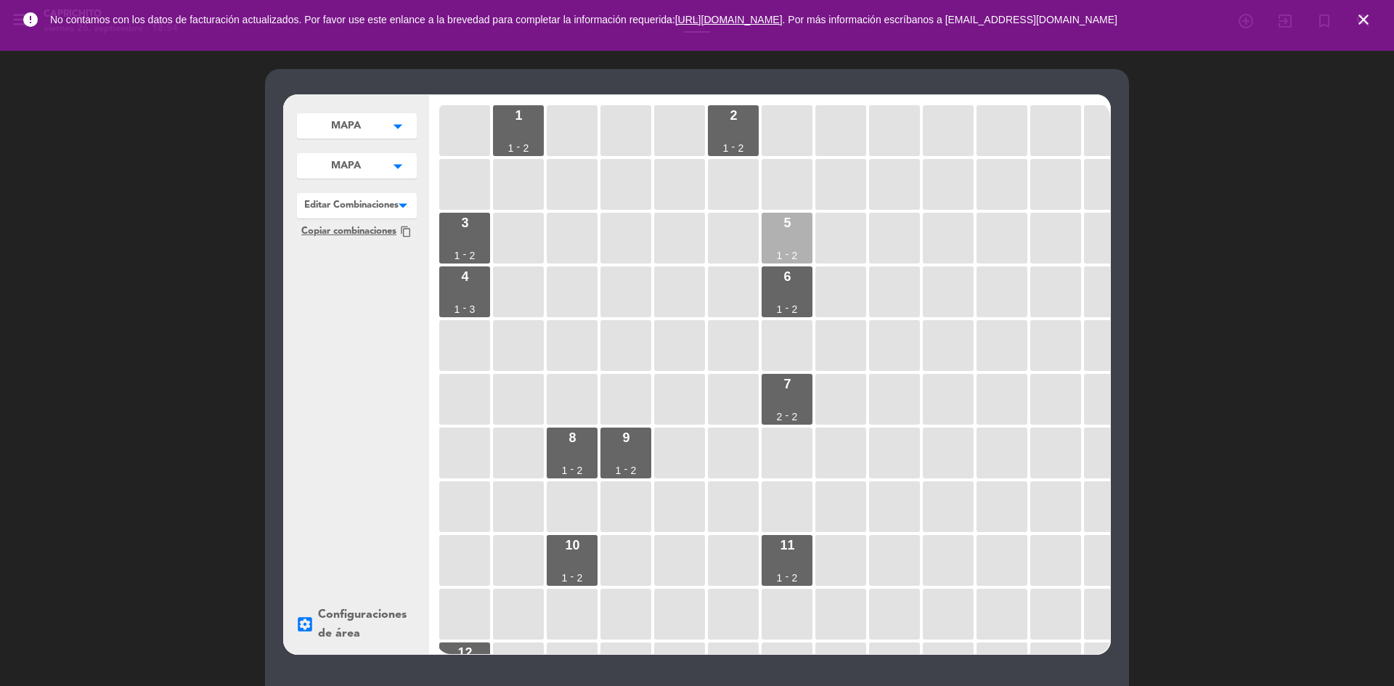
click at [782, 245] on div "5 1 - 2" at bounding box center [786, 238] width 51 height 51
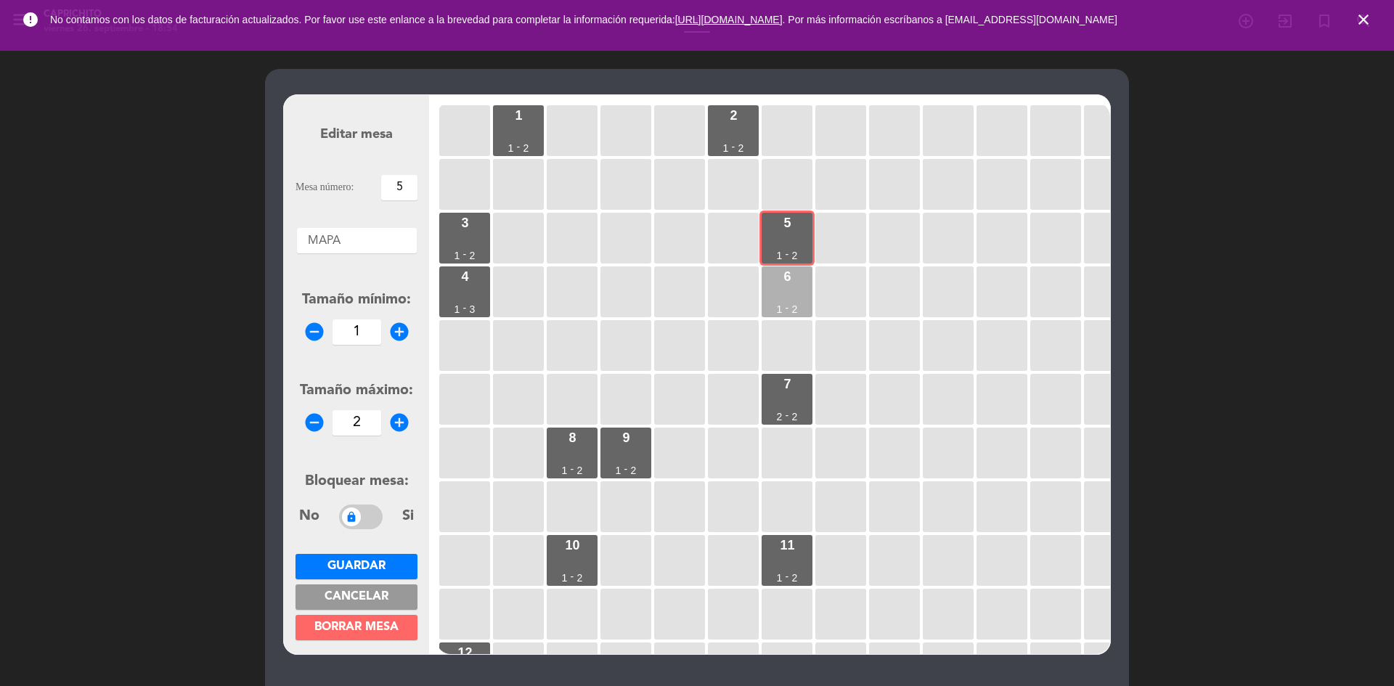
click at [796, 298] on div "6 1 - 2" at bounding box center [786, 291] width 51 height 51
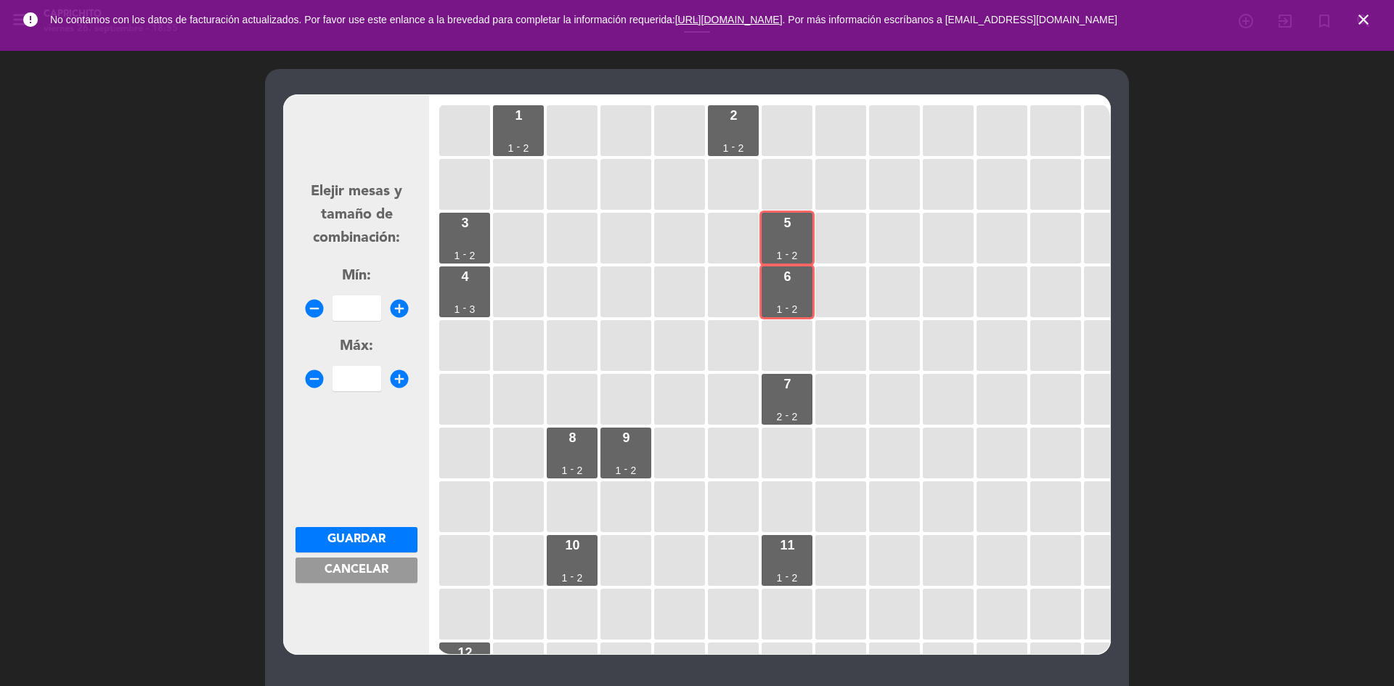
click at [395, 316] on icon "add_circle" at bounding box center [399, 309] width 22 height 22
click at [398, 312] on icon "add_circle" at bounding box center [399, 309] width 22 height 22
type input "4"
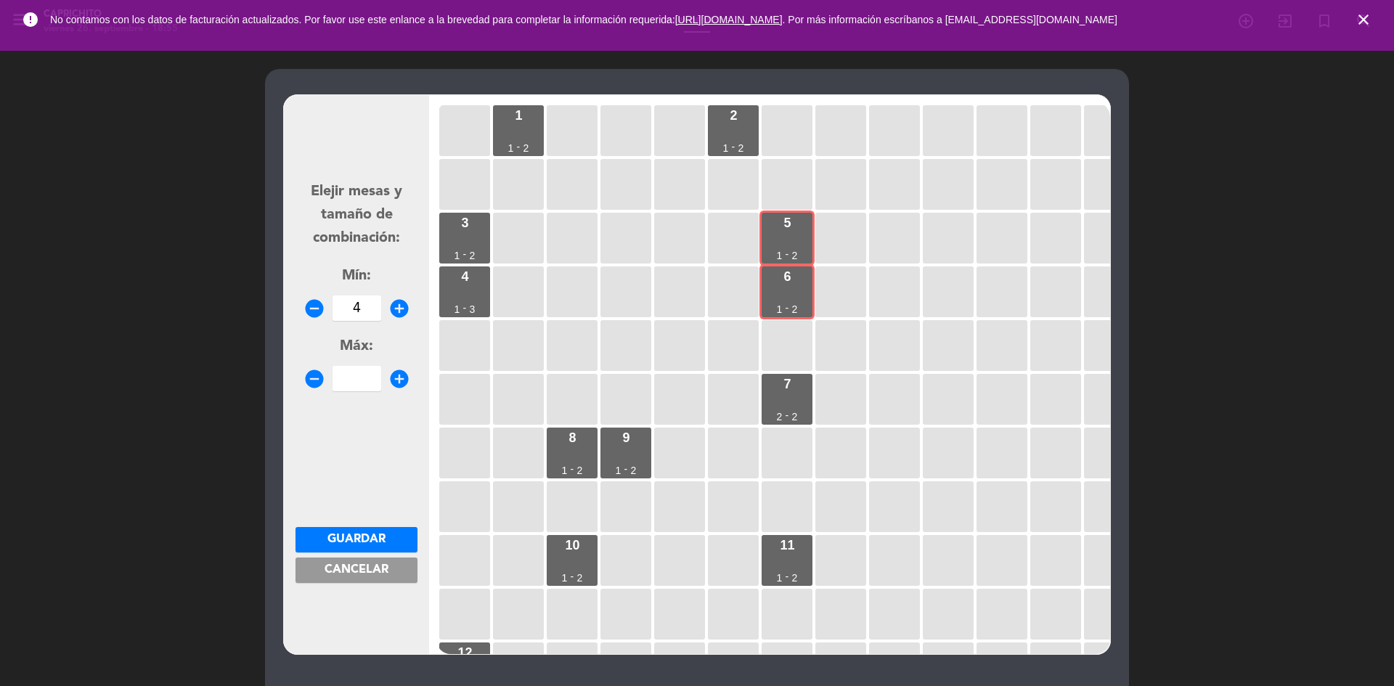
click at [406, 377] on icon "add_circle" at bounding box center [399, 379] width 22 height 22
click at [407, 377] on icon "add_circle" at bounding box center [399, 379] width 22 height 22
type input "4"
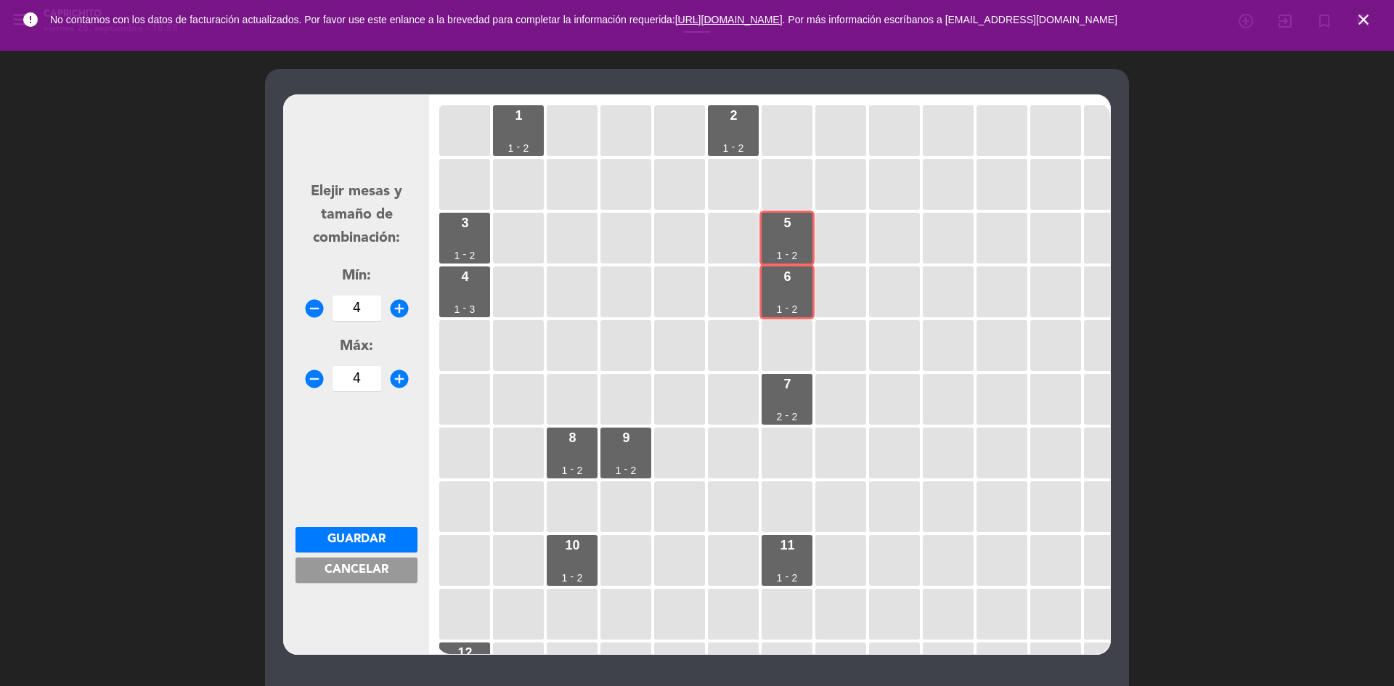
click at [378, 531] on button "Guardar" at bounding box center [356, 539] width 122 height 25
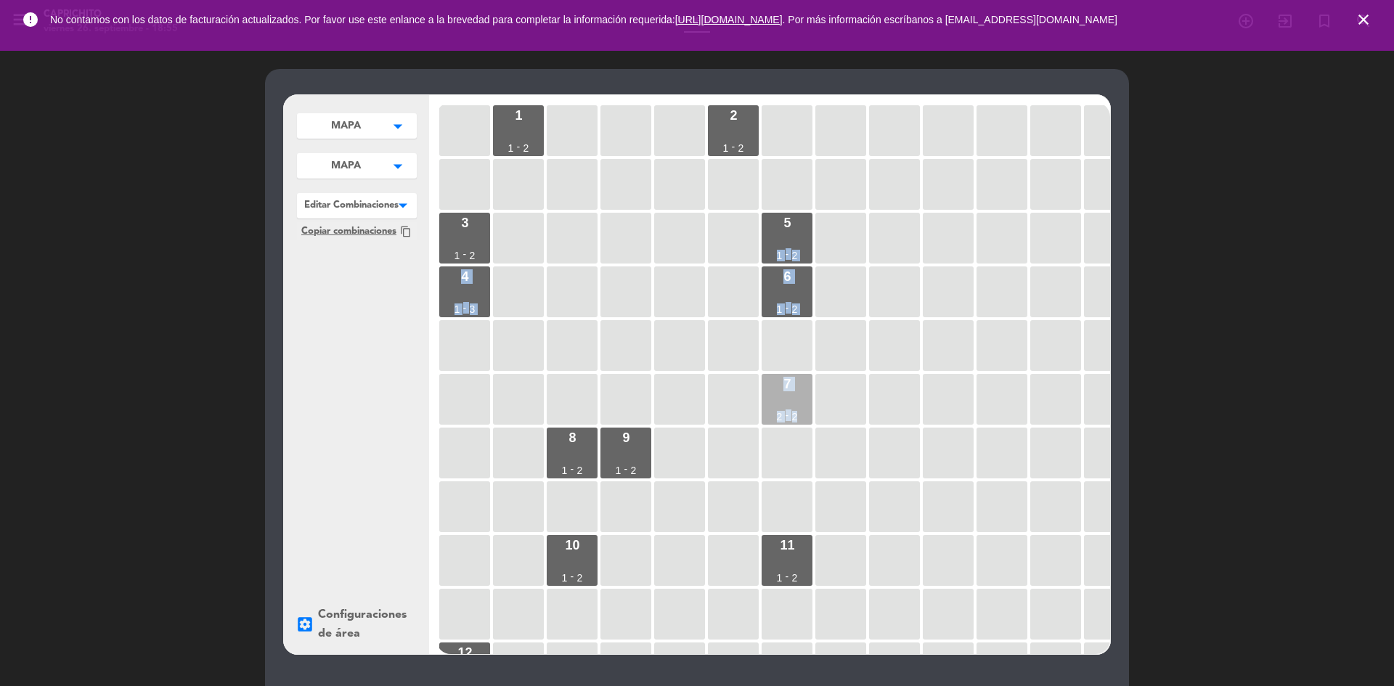
drag, startPoint x: 745, startPoint y: 225, endPoint x: 810, endPoint y: 415, distance: 201.1
click at [817, 424] on div "1 1 - 2 2 1 - 2 3 1 - 2 5 1 - 2 4 1 - 3 6 1 - 2 7 2 - 2 8 1 - 2 9 1 - 2 10 1 - …" at bounding box center [773, 378] width 674 height 552
click at [795, 396] on div "7 2 - 2" at bounding box center [786, 399] width 51 height 51
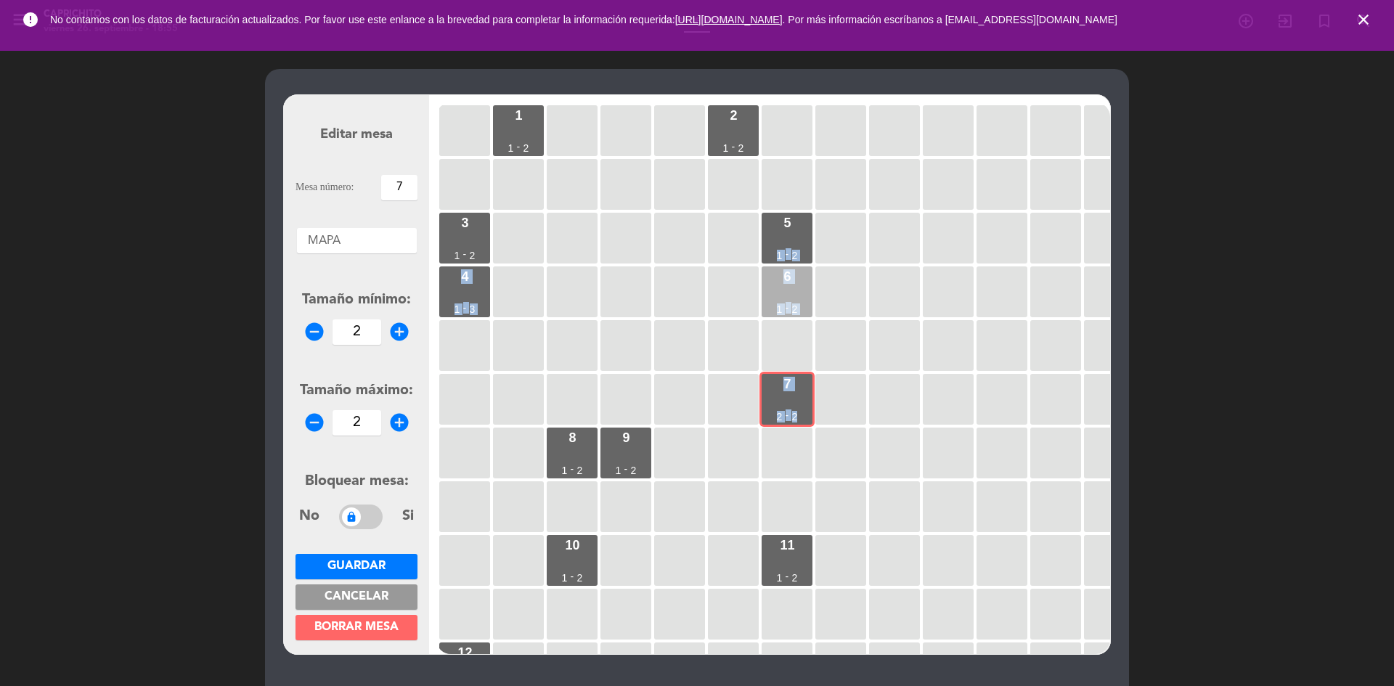
click at [796, 288] on div "6 1 - 2" at bounding box center [786, 291] width 51 height 51
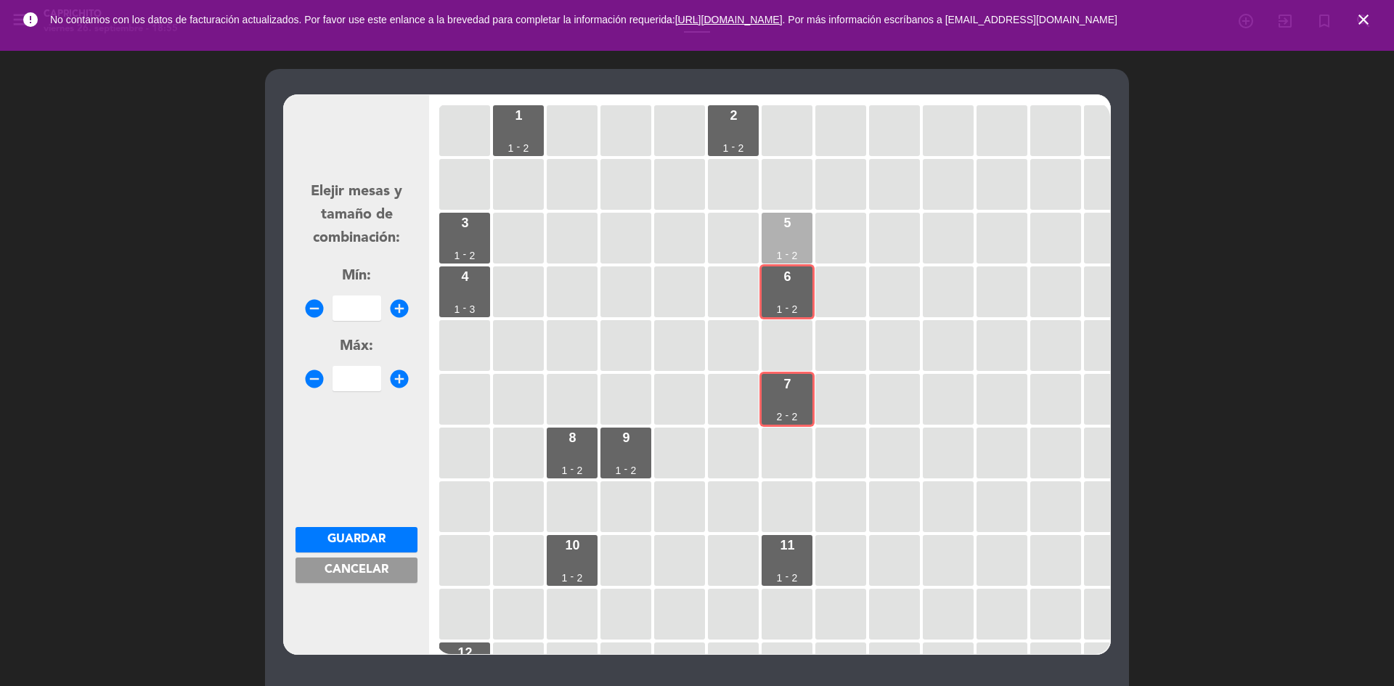
click at [796, 240] on div "5 1 - 2" at bounding box center [786, 238] width 51 height 51
click at [405, 311] on icon "add_circle" at bounding box center [399, 309] width 22 height 22
click at [405, 310] on icon "add_circle" at bounding box center [399, 309] width 22 height 22
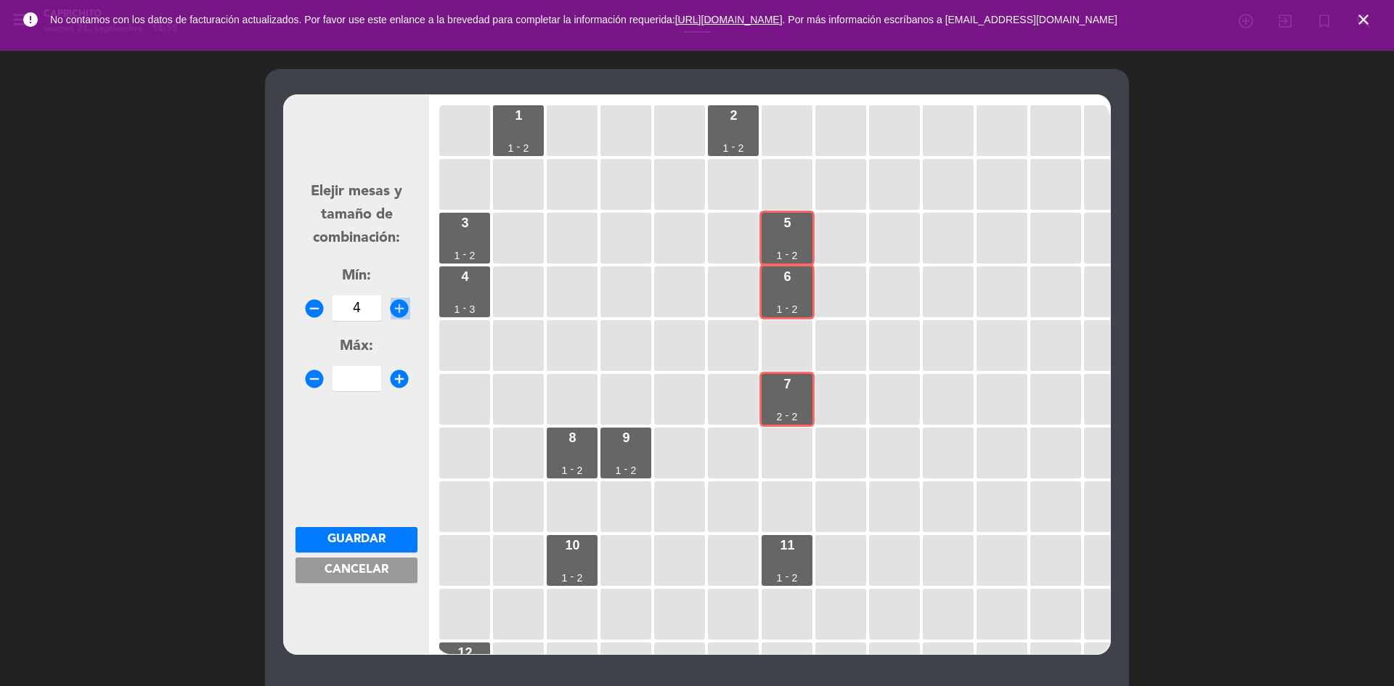
click at [405, 310] on icon "add_circle" at bounding box center [399, 309] width 22 height 22
type input "5"
click at [401, 383] on icon "add_circle" at bounding box center [399, 379] width 22 height 22
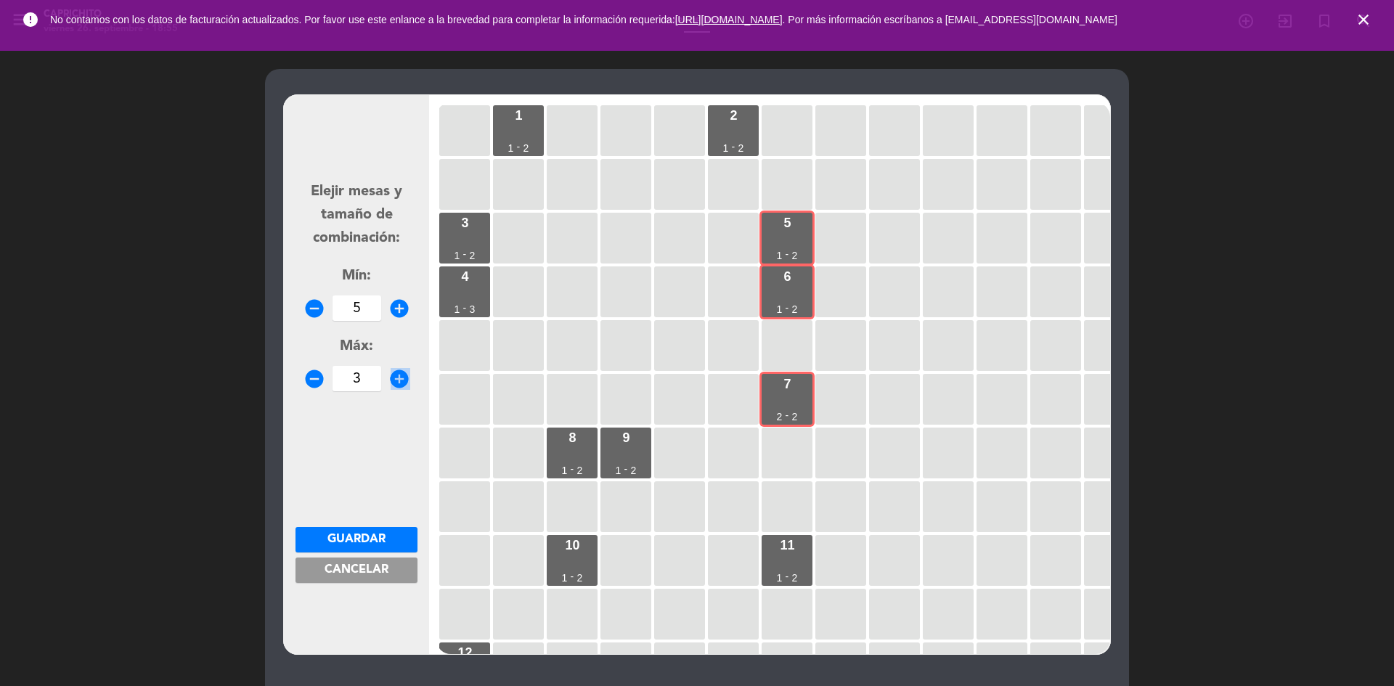
click at [401, 383] on icon "add_circle" at bounding box center [399, 379] width 22 height 22
click at [396, 383] on icon "add_circle" at bounding box center [399, 379] width 22 height 22
type input "6"
click at [327, 533] on span "Guardar" at bounding box center [356, 539] width 58 height 12
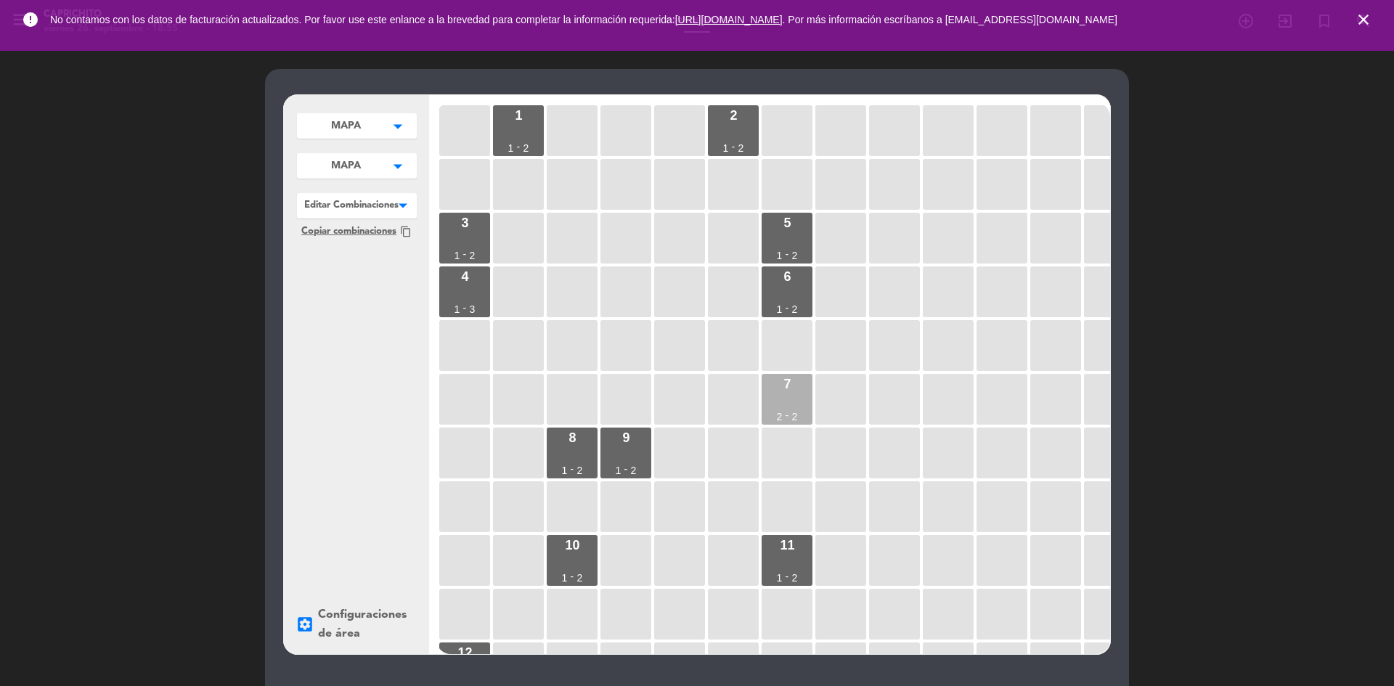
click at [788, 380] on div "7" at bounding box center [786, 383] width 7 height 13
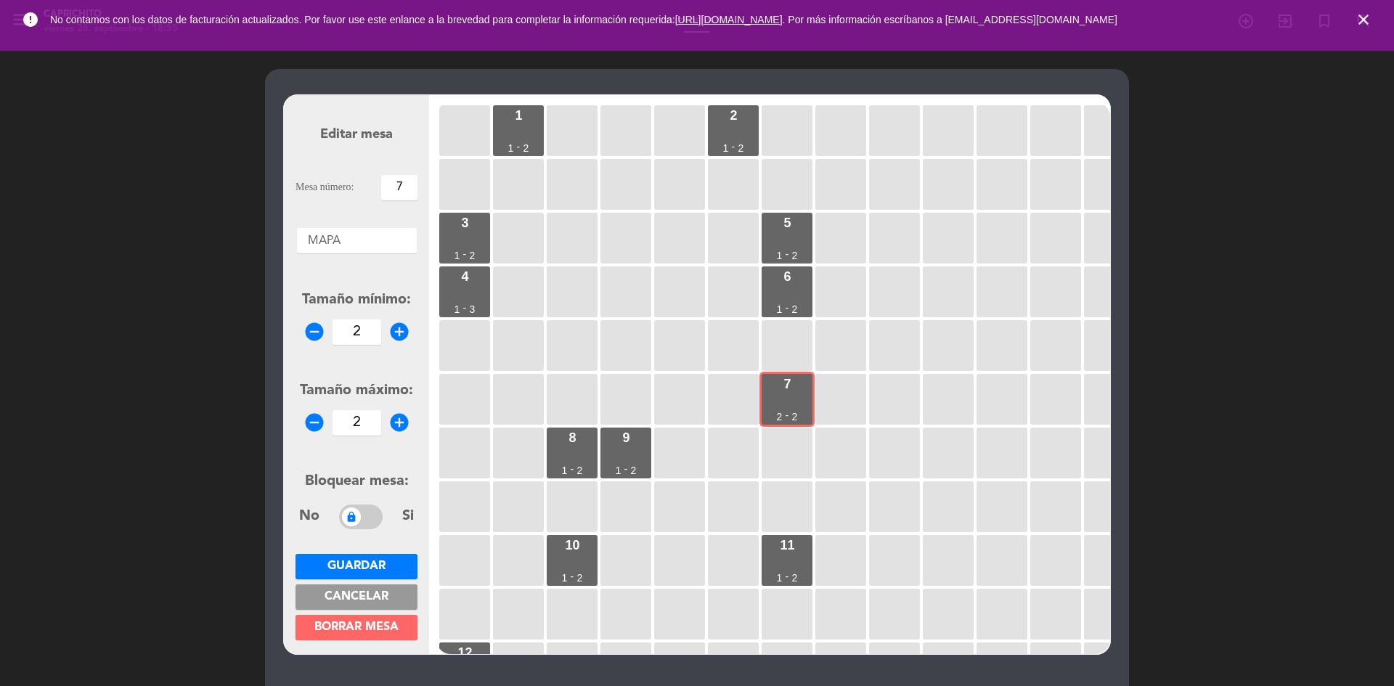
click at [319, 335] on icon "remove_circle" at bounding box center [314, 332] width 22 height 22
type input "1"
click at [381, 572] on span "Guardar" at bounding box center [356, 566] width 58 height 12
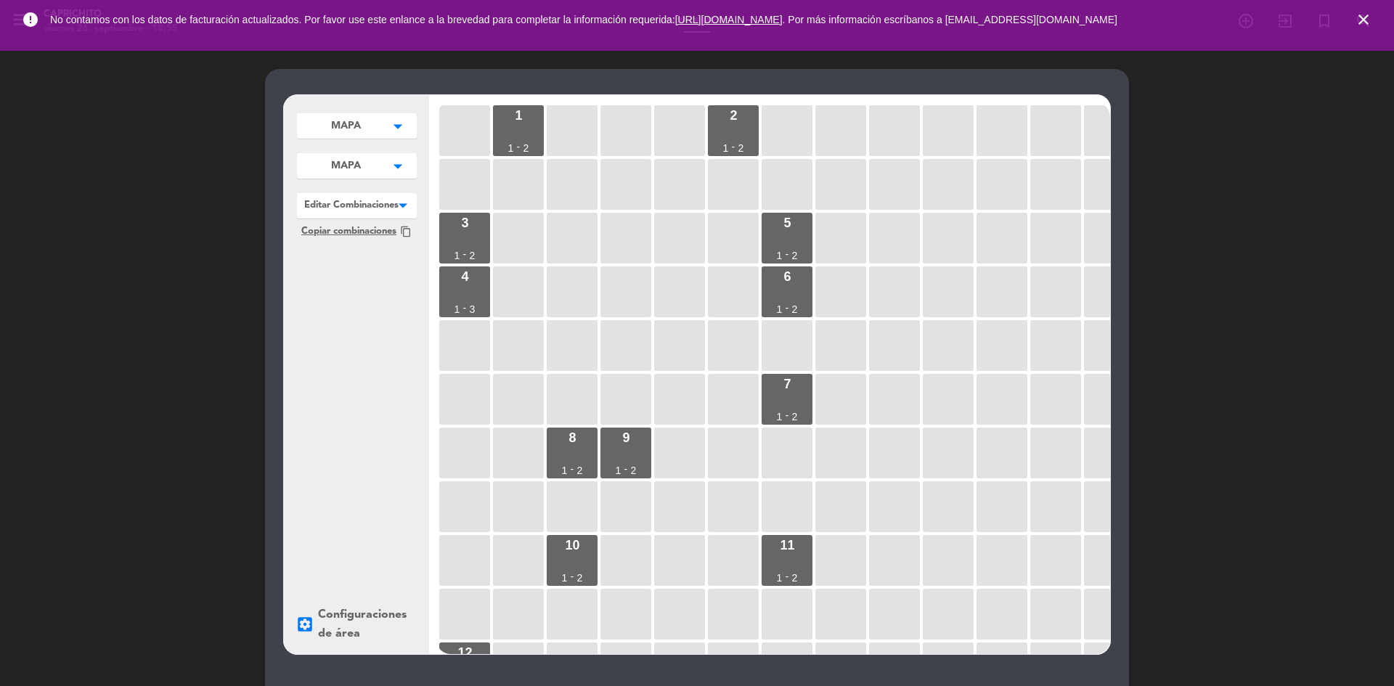
click at [373, 208] on div at bounding box center [357, 202] width 120 height 19
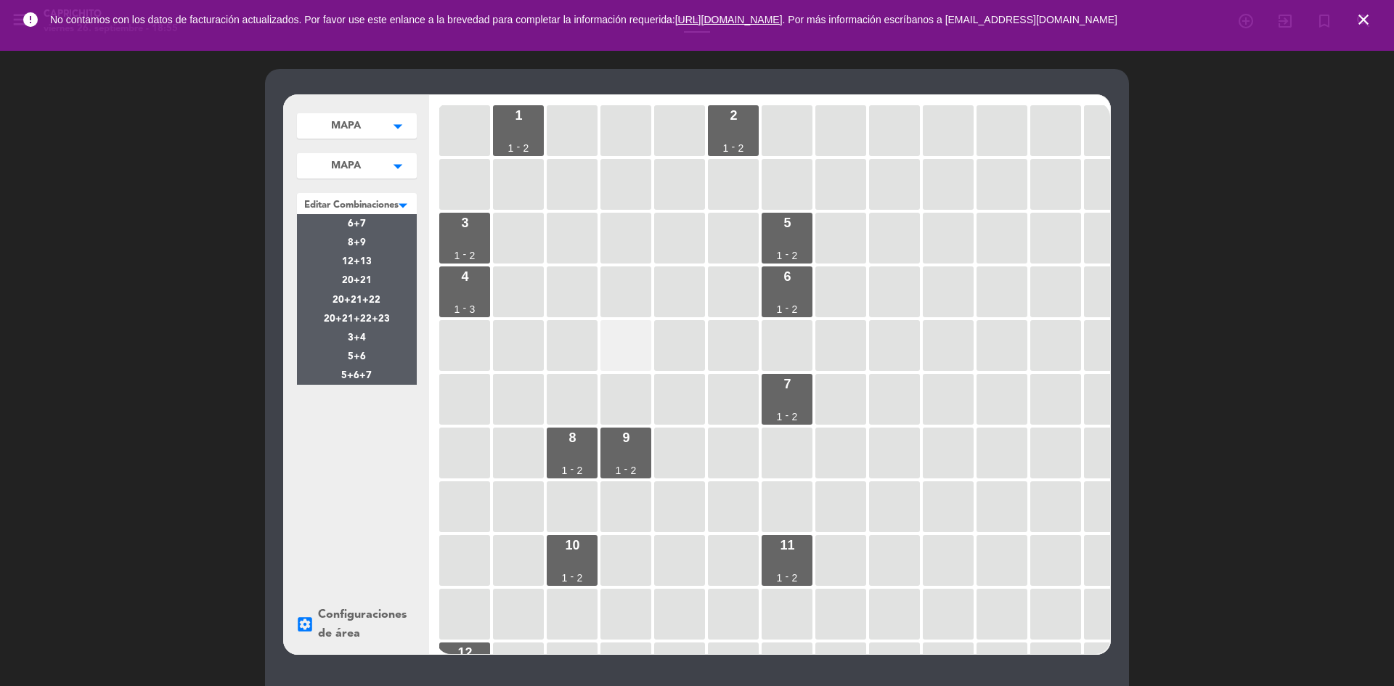
click at [602, 335] on div at bounding box center [625, 345] width 51 height 51
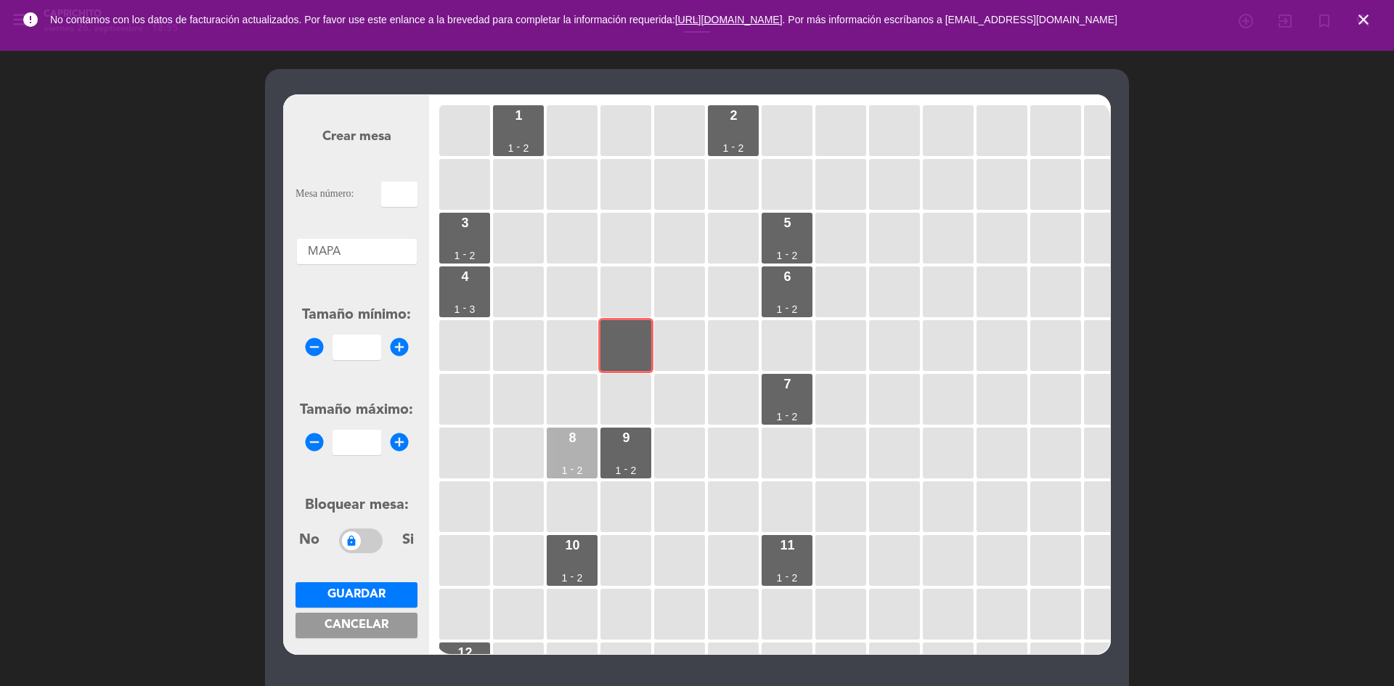
click at [576, 449] on div "8 1 - 2" at bounding box center [572, 453] width 51 height 51
type input "8"
type input "1"
type input "2"
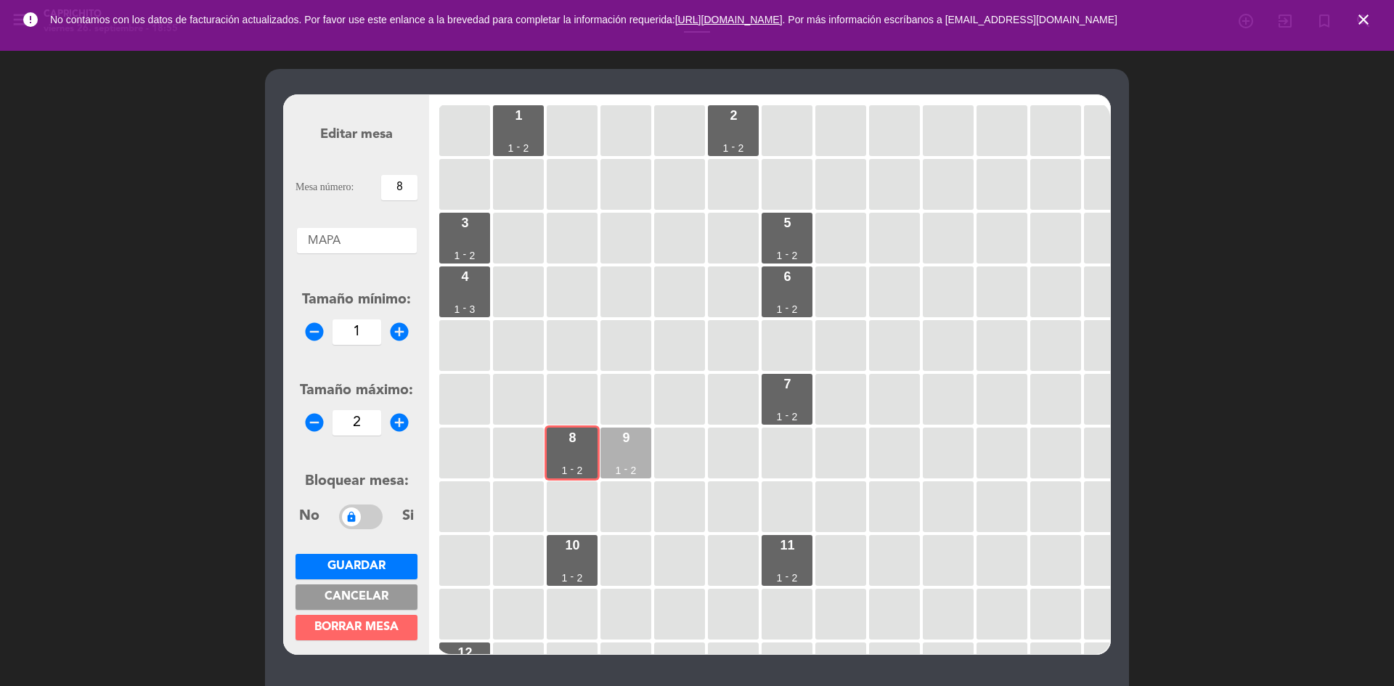
click at [611, 458] on div "9 1 - 2" at bounding box center [625, 453] width 51 height 51
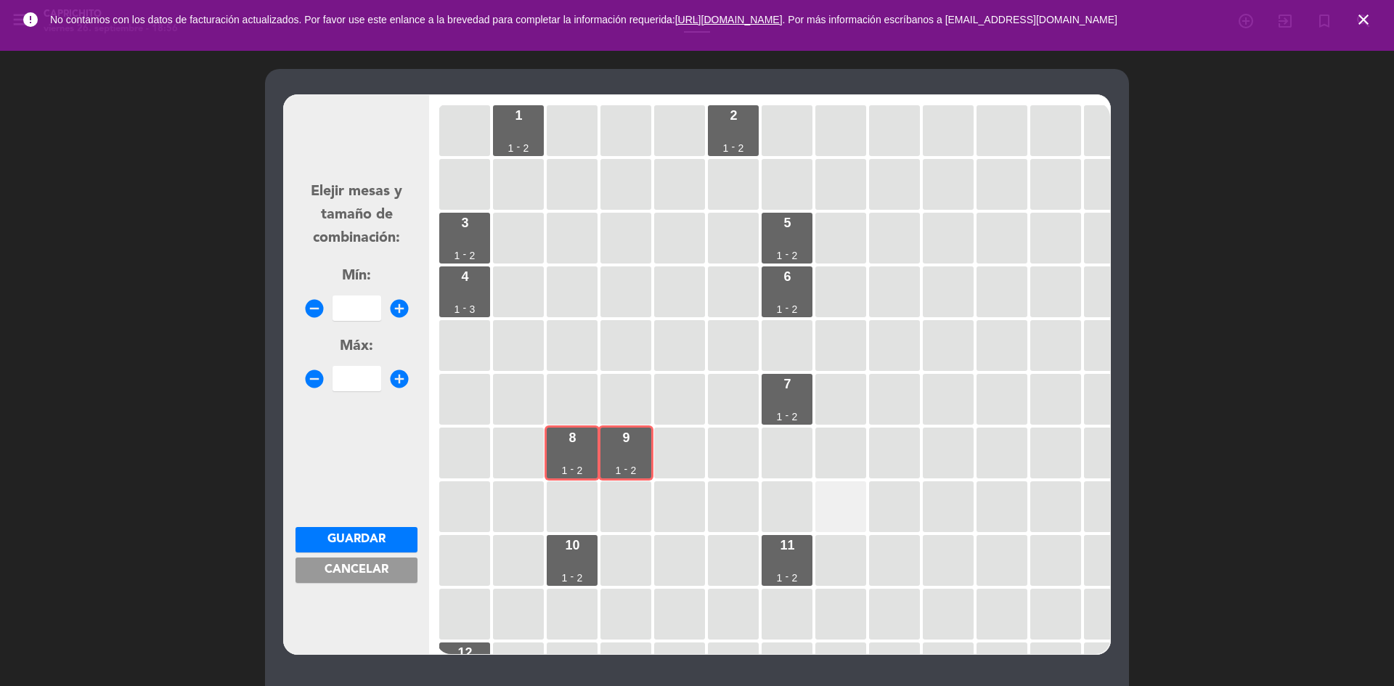
scroll to position [73, 0]
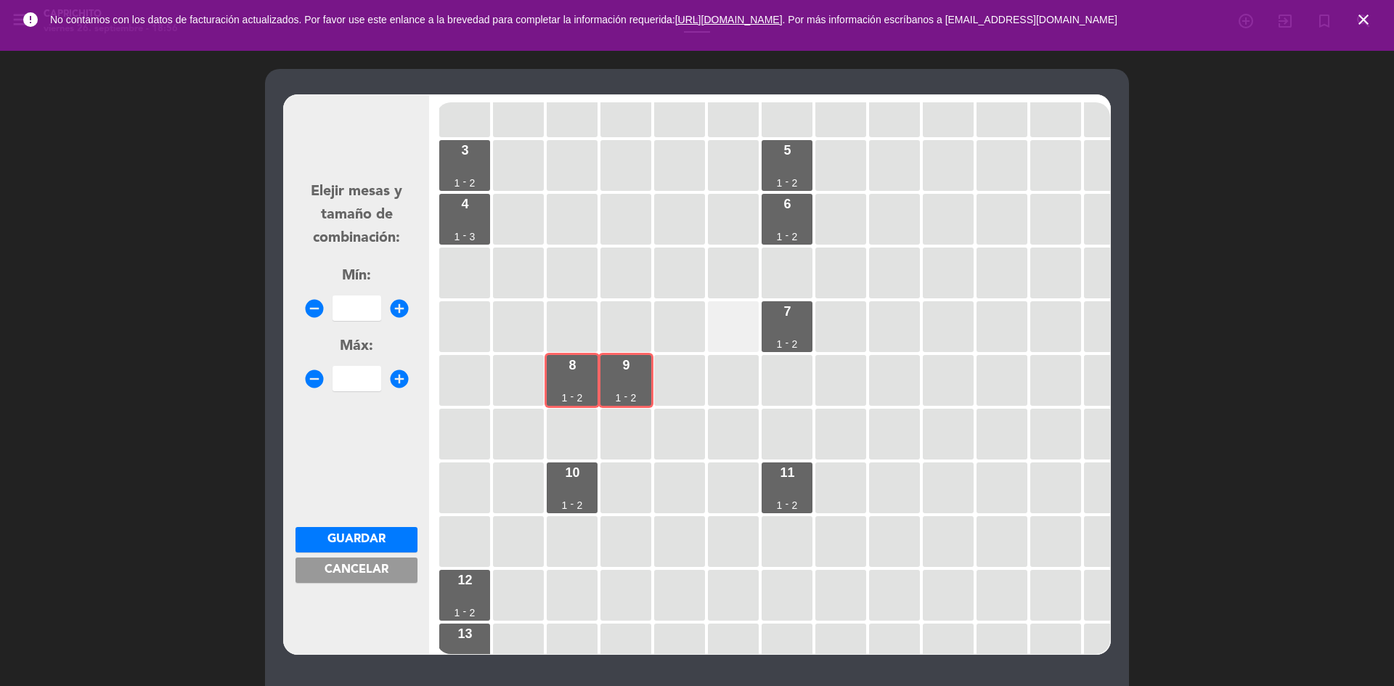
click at [754, 337] on div at bounding box center [733, 326] width 51 height 51
click at [797, 330] on div "7 1 - 2" at bounding box center [786, 326] width 51 height 51
click at [395, 316] on icon "add_circle" at bounding box center [399, 309] width 22 height 22
type input "1"
drag, startPoint x: 396, startPoint y: 367, endPoint x: 396, endPoint y: 378, distance: 11.6
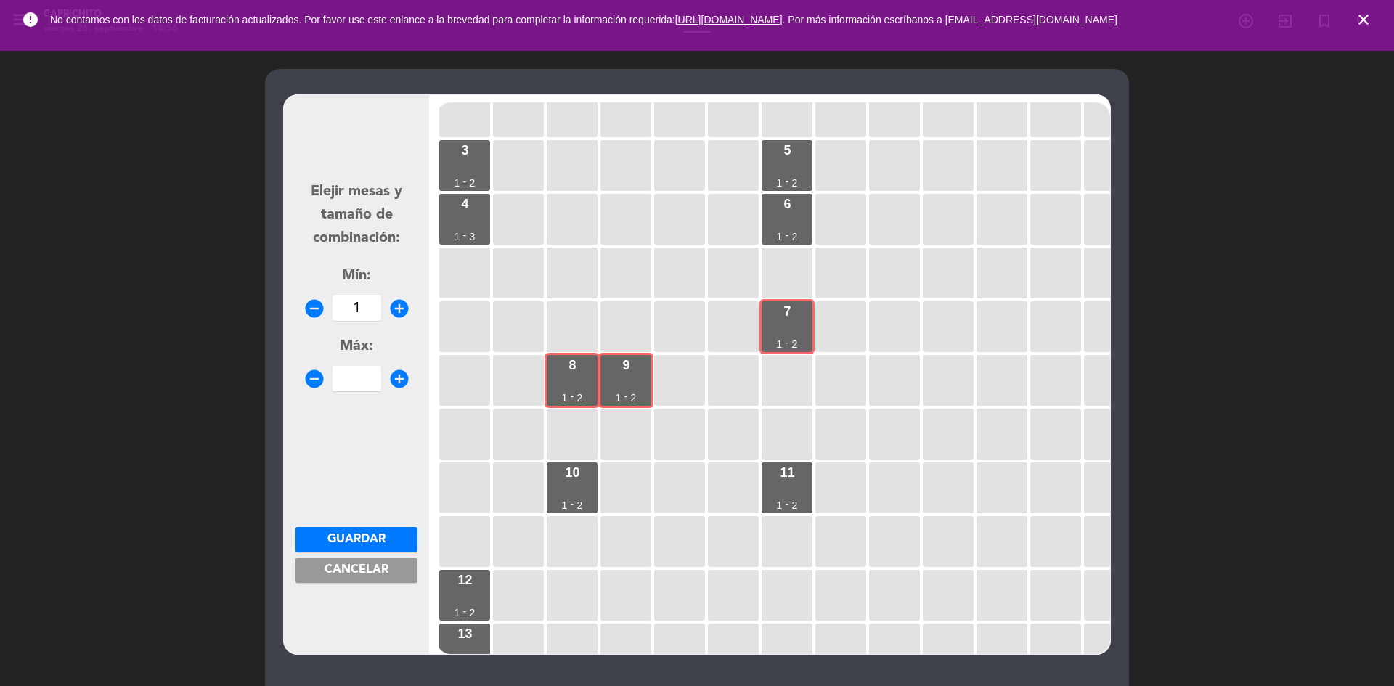
click at [396, 369] on div "remove_circle add_circle" at bounding box center [356, 378] width 122 height 25
click at [398, 393] on form "Elejir mesas y tamaño de combinación: Mín: remove_circle 1 add_circle Máx: remo…" at bounding box center [356, 375] width 122 height 552
click at [399, 383] on icon "add_circle" at bounding box center [399, 379] width 22 height 22
type input "2"
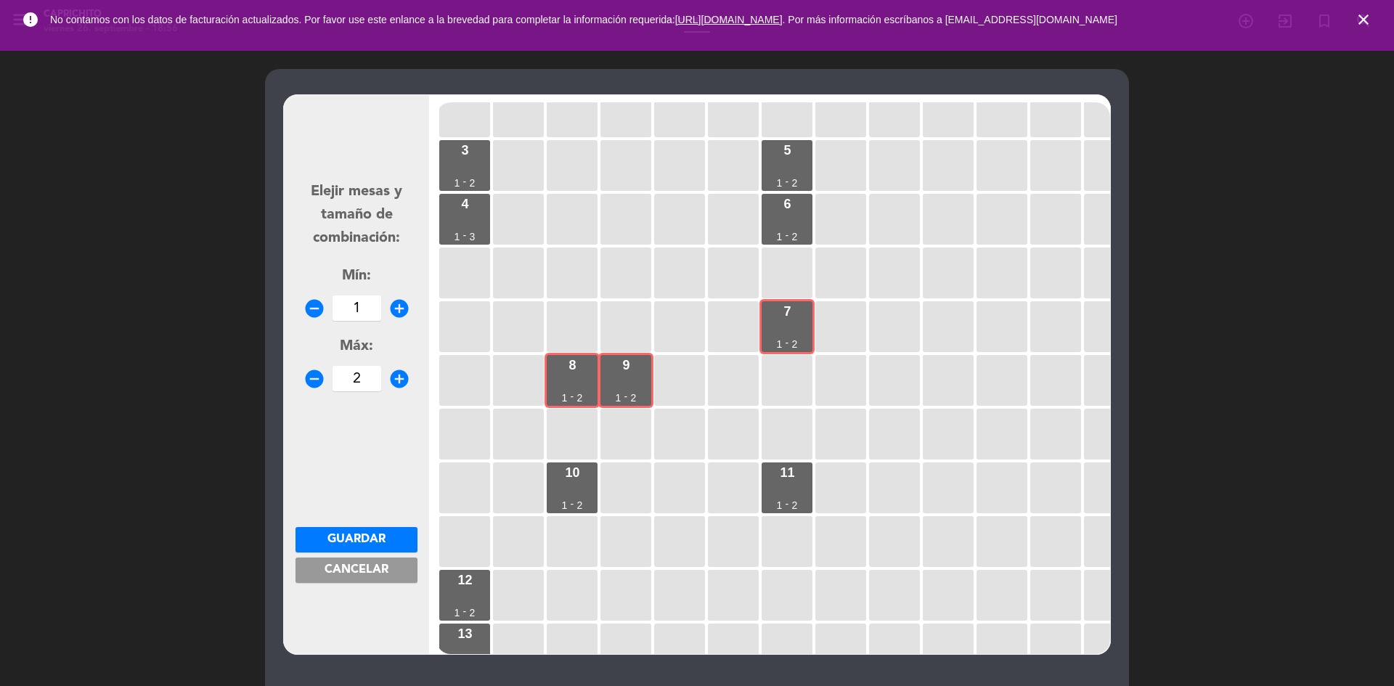
click at [346, 544] on span "Guardar" at bounding box center [356, 539] width 58 height 12
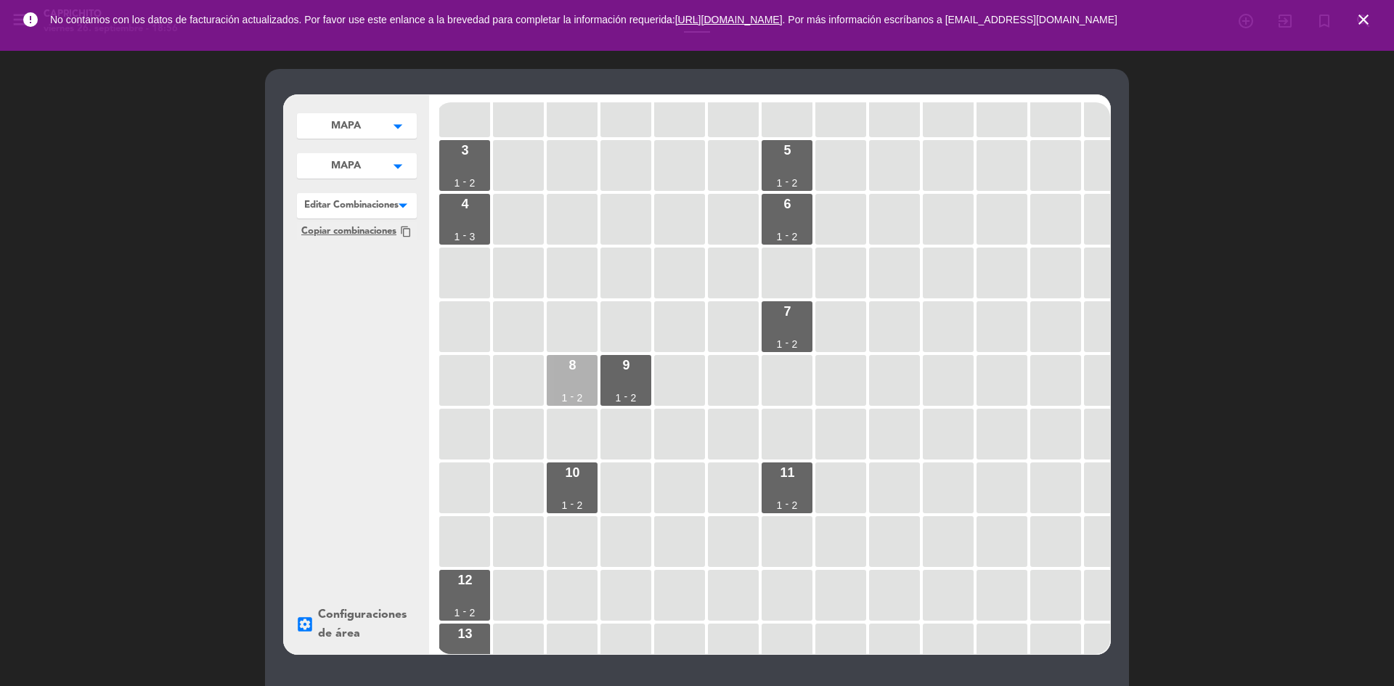
click at [583, 369] on div "8 1 - 2" at bounding box center [572, 380] width 51 height 51
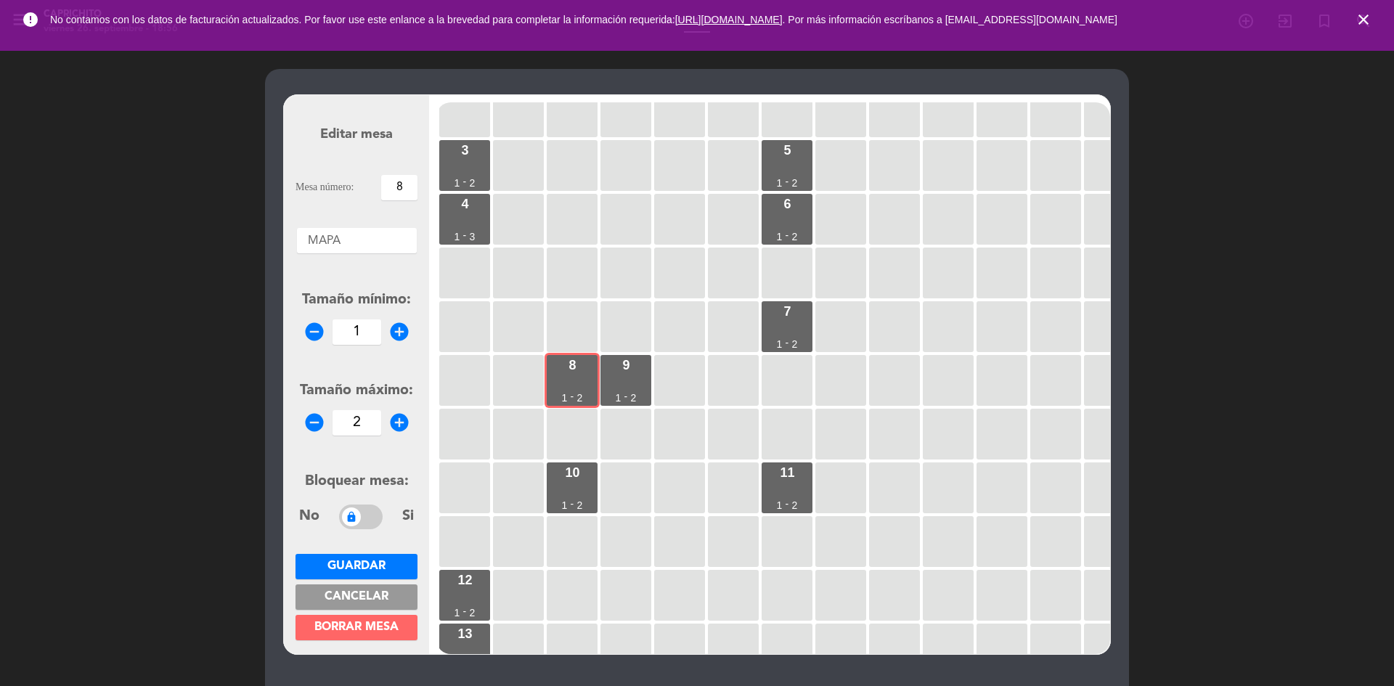
click at [375, 570] on span "Guardar" at bounding box center [356, 566] width 58 height 12
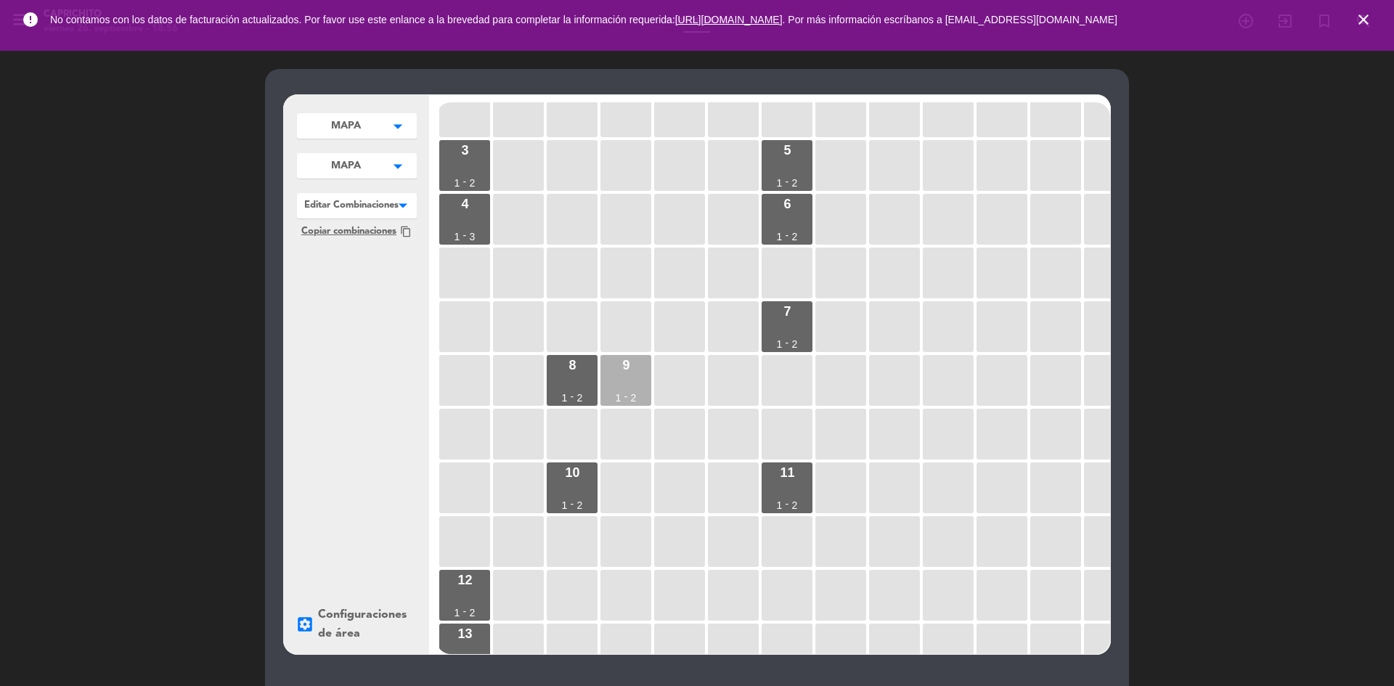
click at [635, 395] on div "2" at bounding box center [634, 398] width 6 height 10
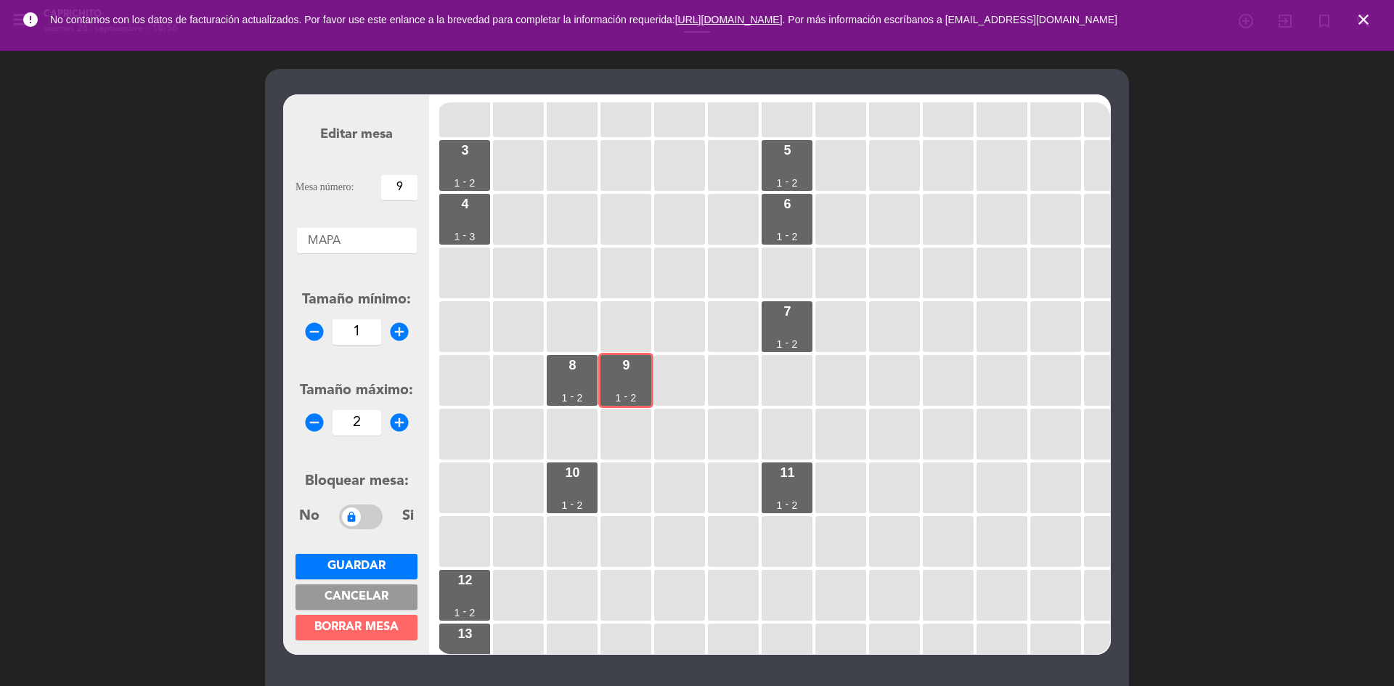
click at [375, 562] on span "Guardar" at bounding box center [356, 566] width 58 height 12
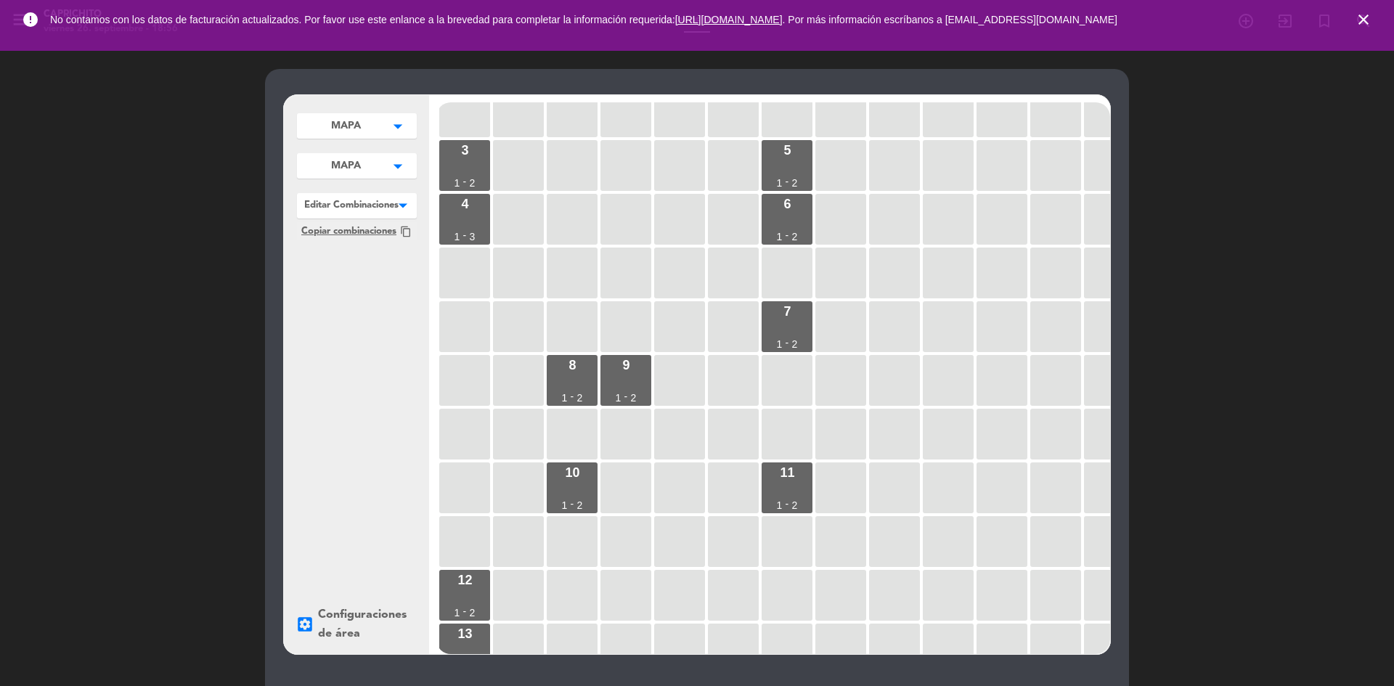
click at [372, 166] on button "MAPA arrow_drop_down" at bounding box center [357, 165] width 120 height 25
click at [372, 165] on button "MAPA arrow_drop_down" at bounding box center [357, 165] width 120 height 25
click at [376, 195] on div at bounding box center [357, 202] width 120 height 19
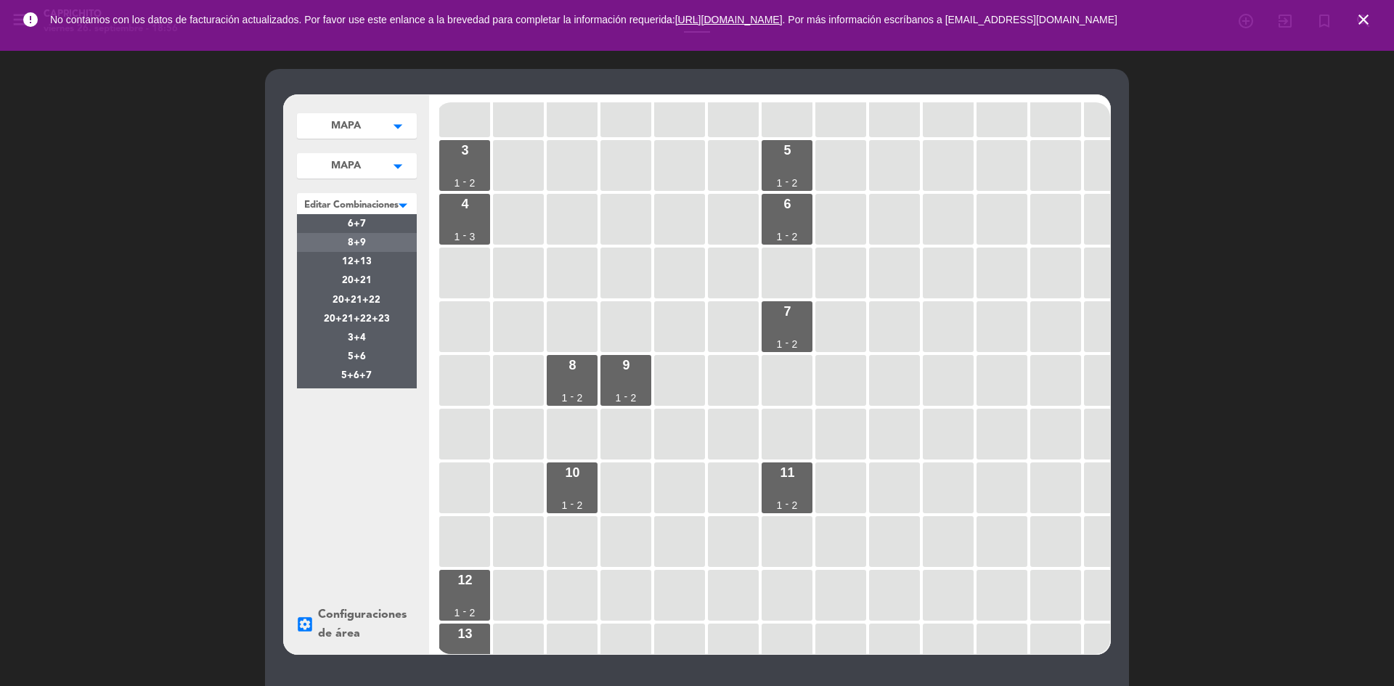
click at [346, 245] on div "8+9" at bounding box center [357, 242] width 120 height 19
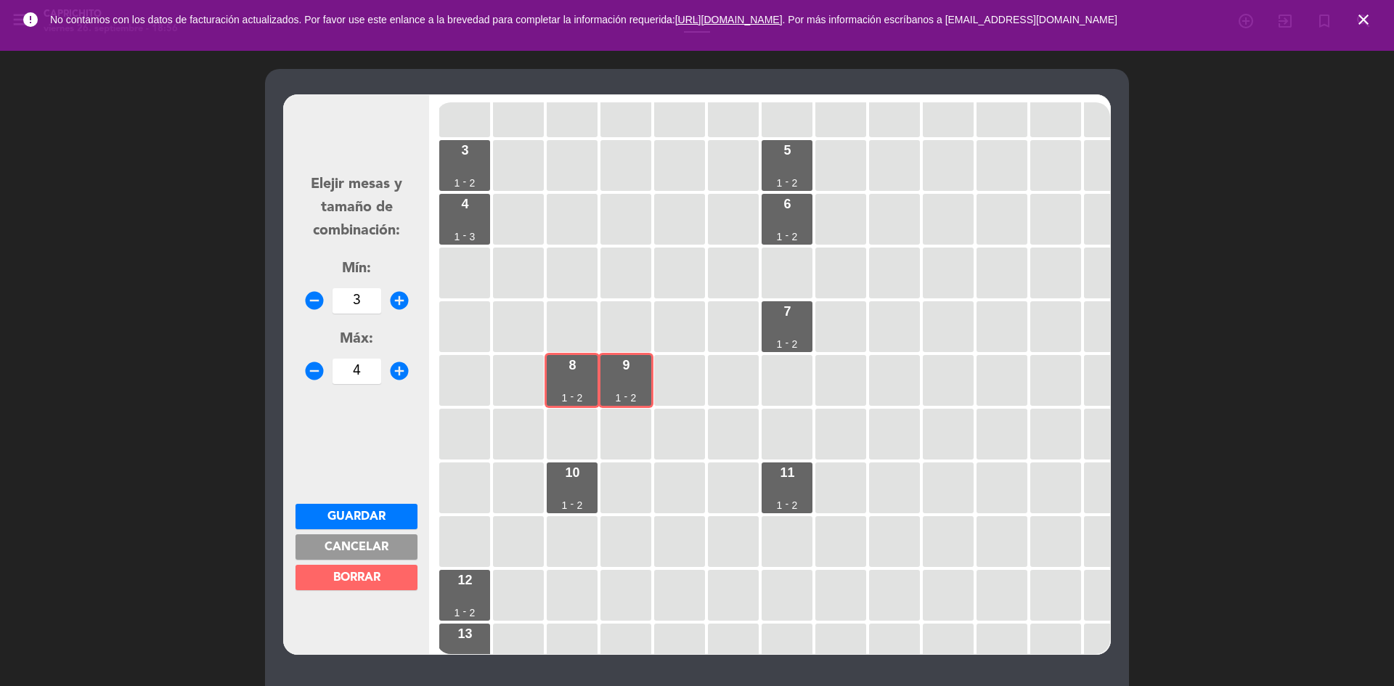
click at [405, 300] on icon "add_circle" at bounding box center [399, 301] width 22 height 22
click at [306, 294] on icon "remove_circle" at bounding box center [314, 301] width 22 height 22
type input "3"
click at [340, 518] on span "Guardar" at bounding box center [356, 517] width 58 height 12
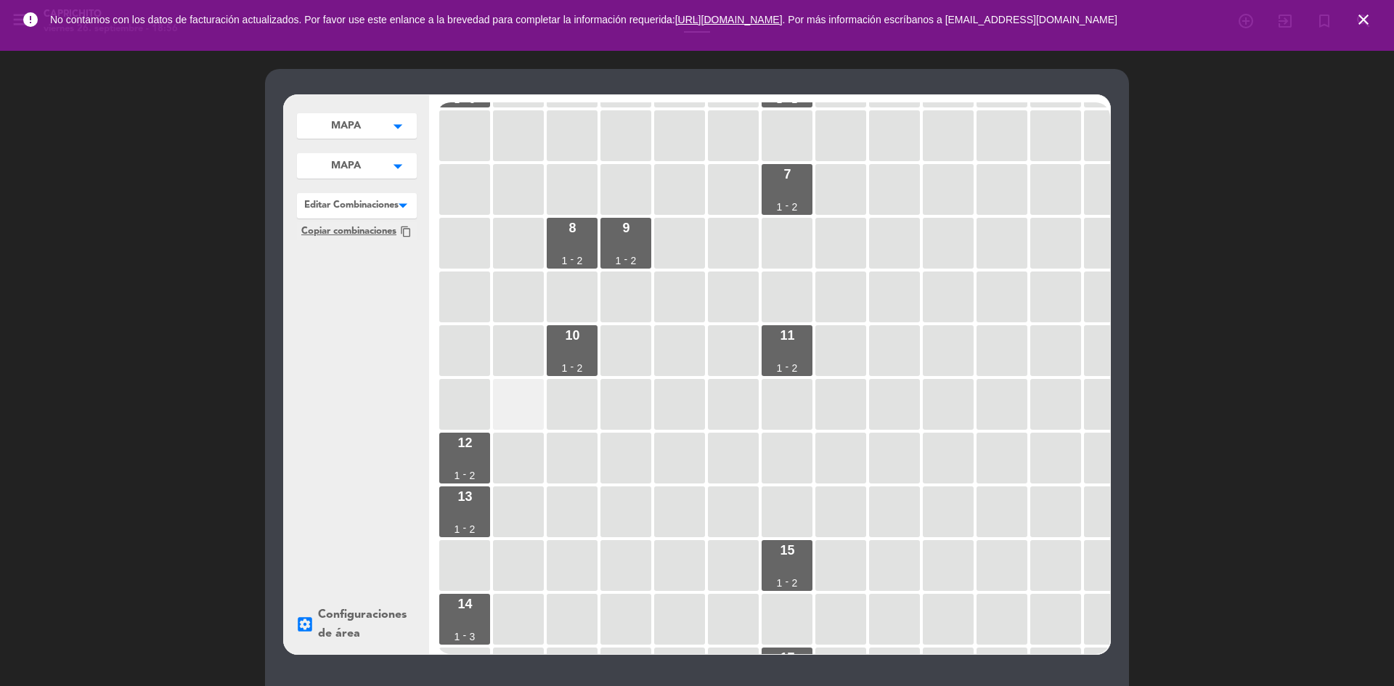
scroll to position [218, 0]
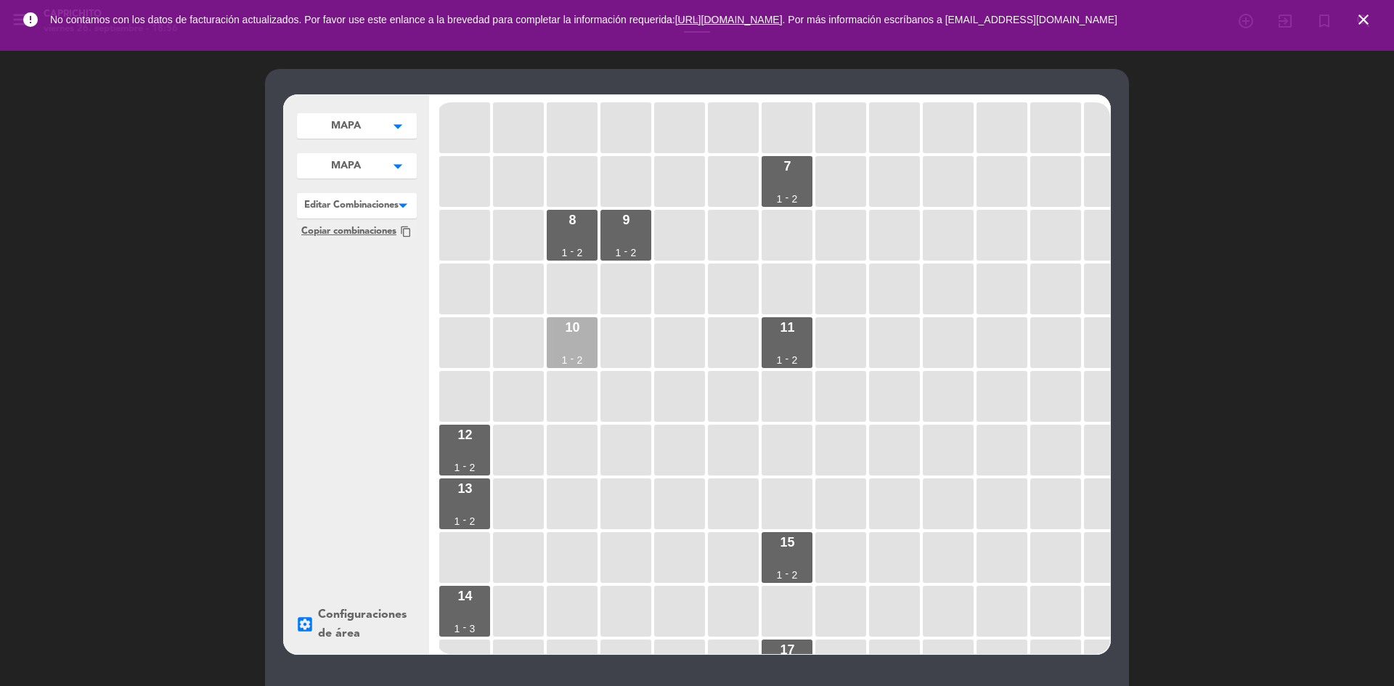
click at [568, 342] on div "10 1 - 2" at bounding box center [572, 342] width 51 height 51
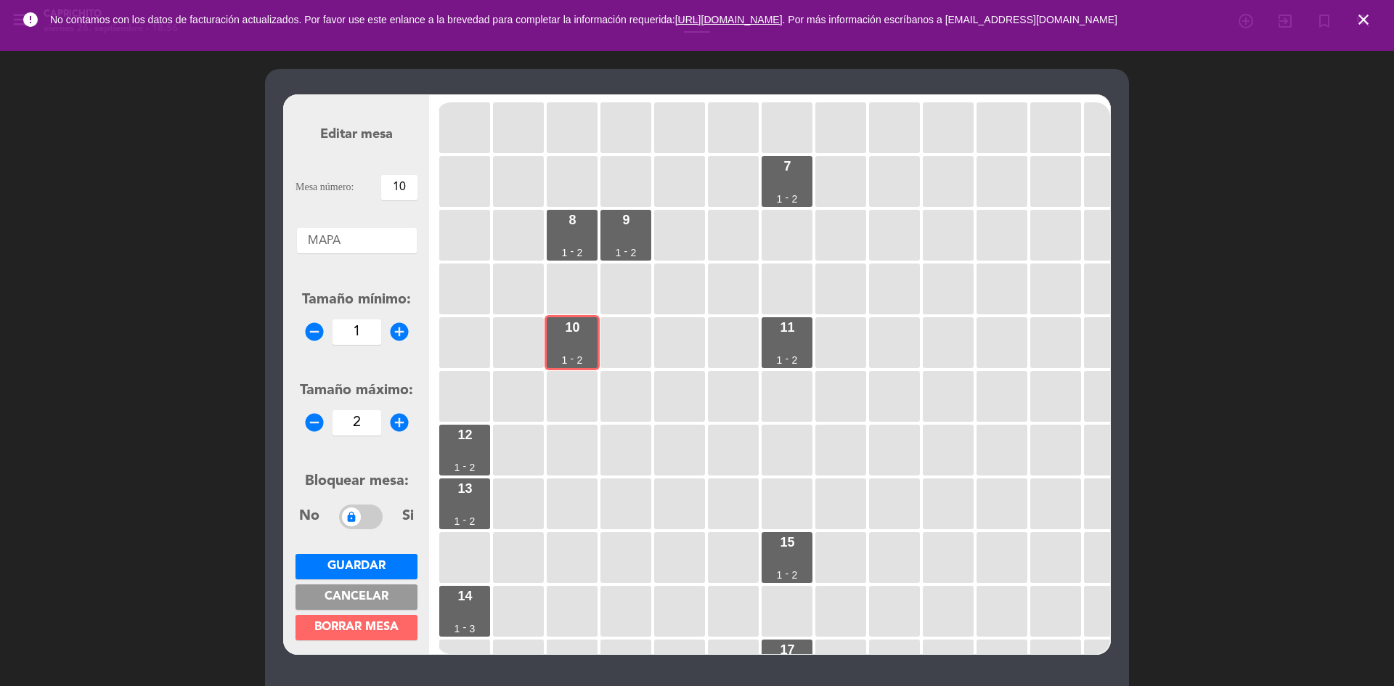
click at [385, 566] on span "Guardar" at bounding box center [356, 566] width 58 height 12
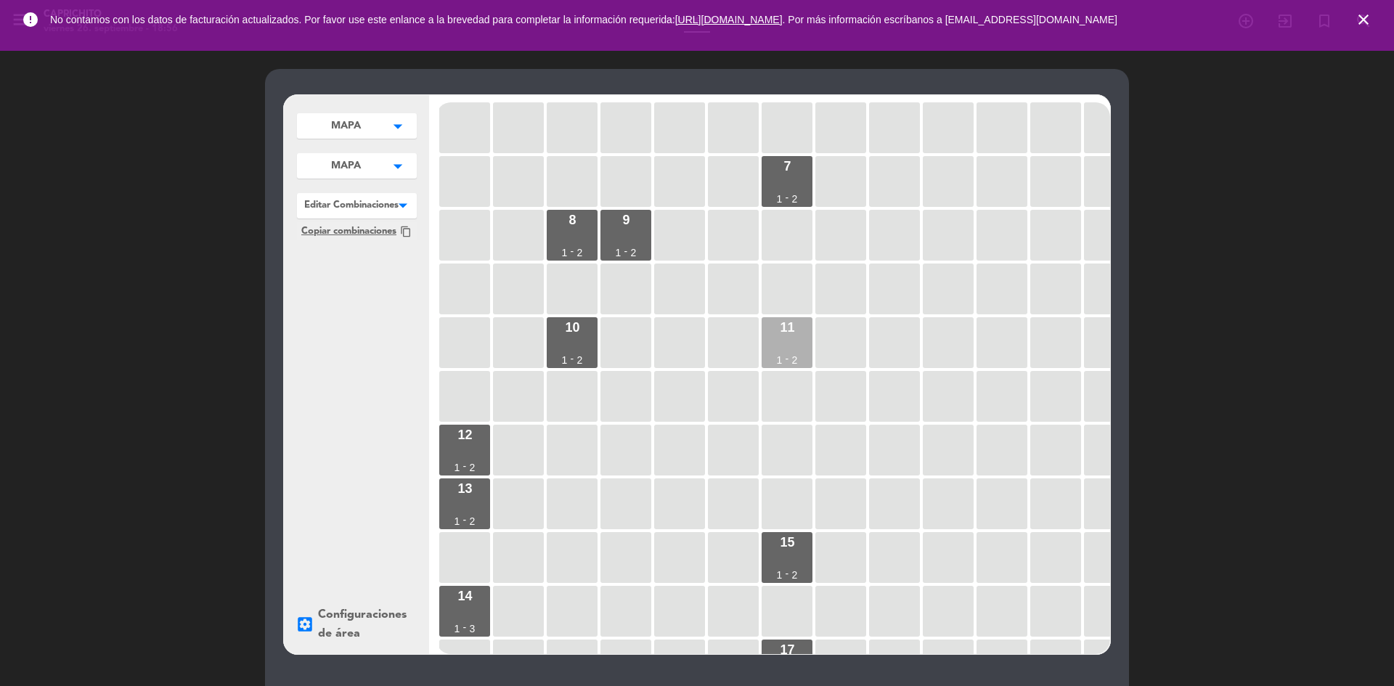
click at [772, 326] on div "11 1 - 2" at bounding box center [786, 342] width 51 height 51
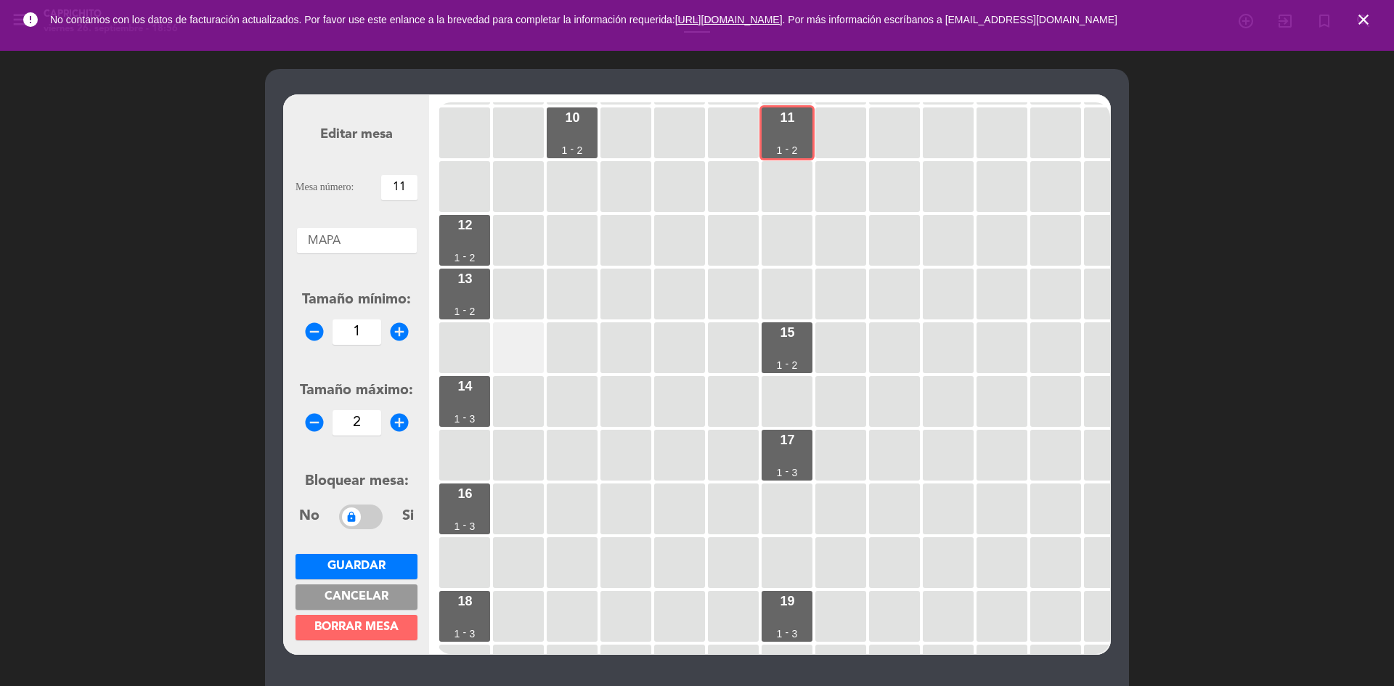
scroll to position [435, 0]
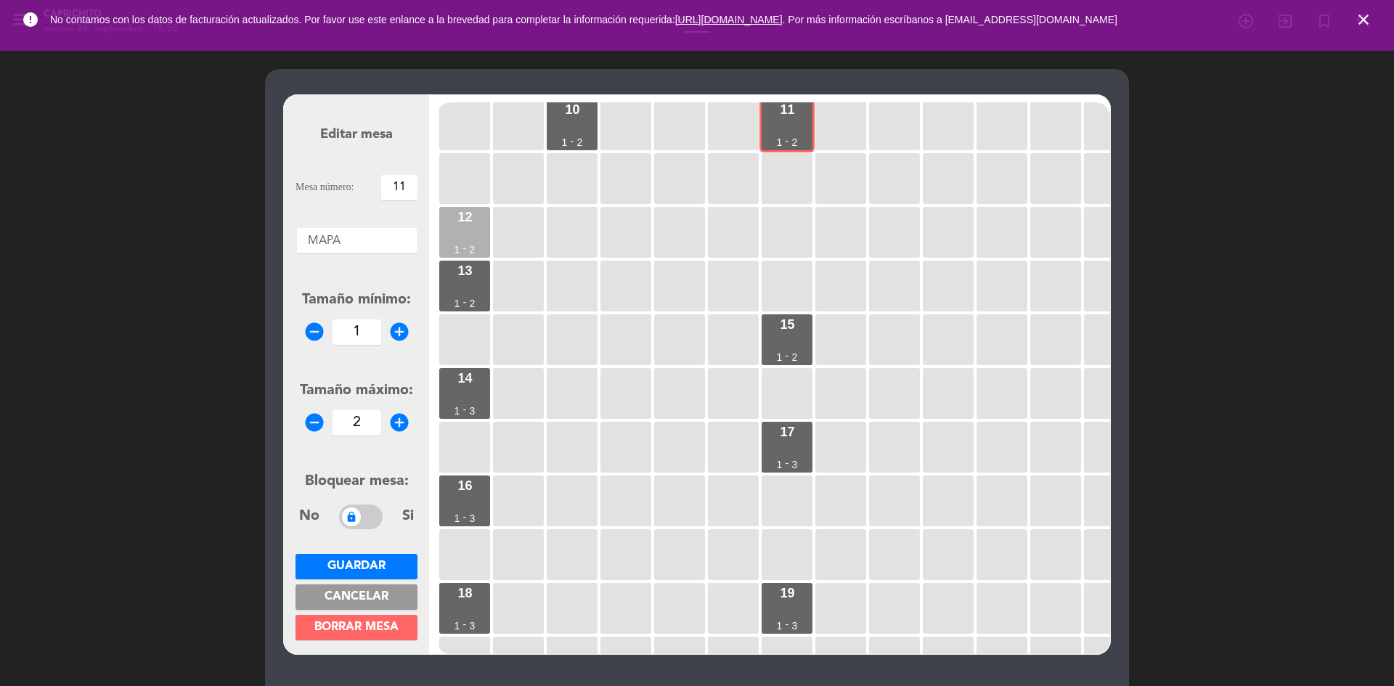
click at [466, 232] on div "12 1 - 2" at bounding box center [464, 232] width 51 height 51
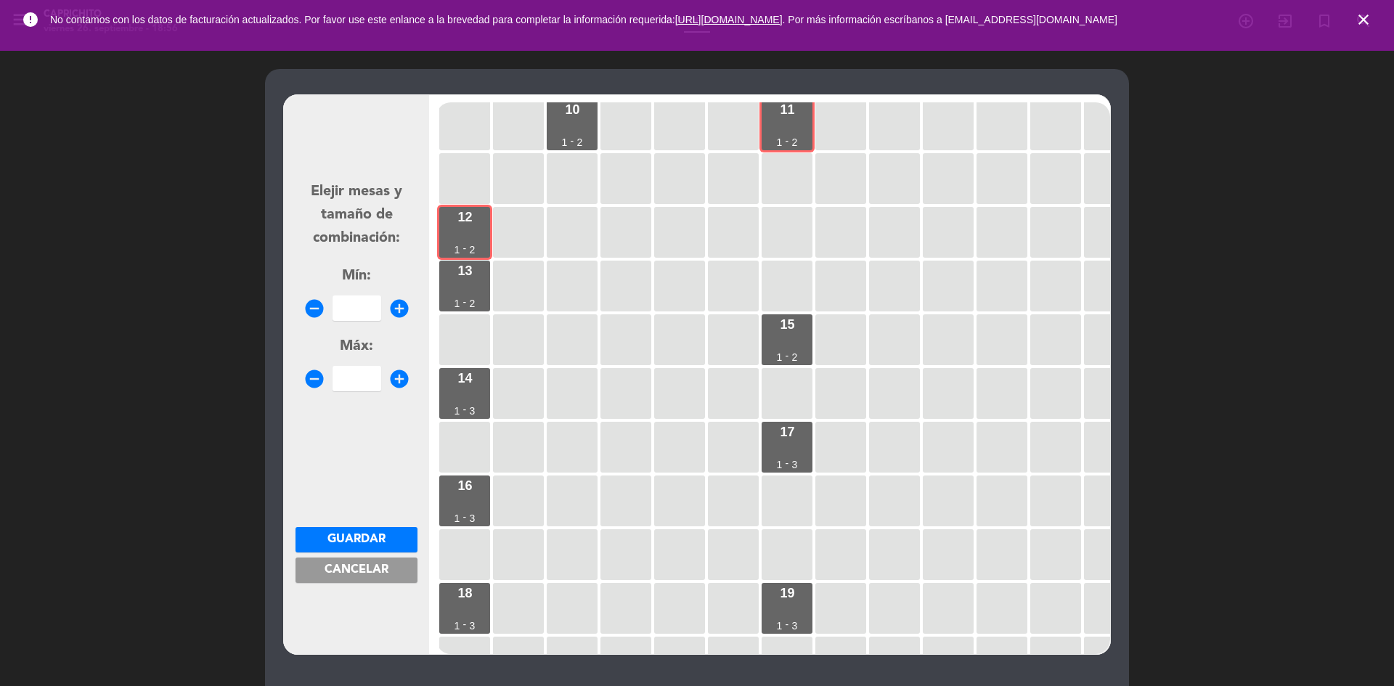
click at [401, 307] on icon "add_circle" at bounding box center [399, 309] width 22 height 22
type input "1"
click at [404, 375] on icon "add_circle" at bounding box center [399, 379] width 22 height 22
type input "2"
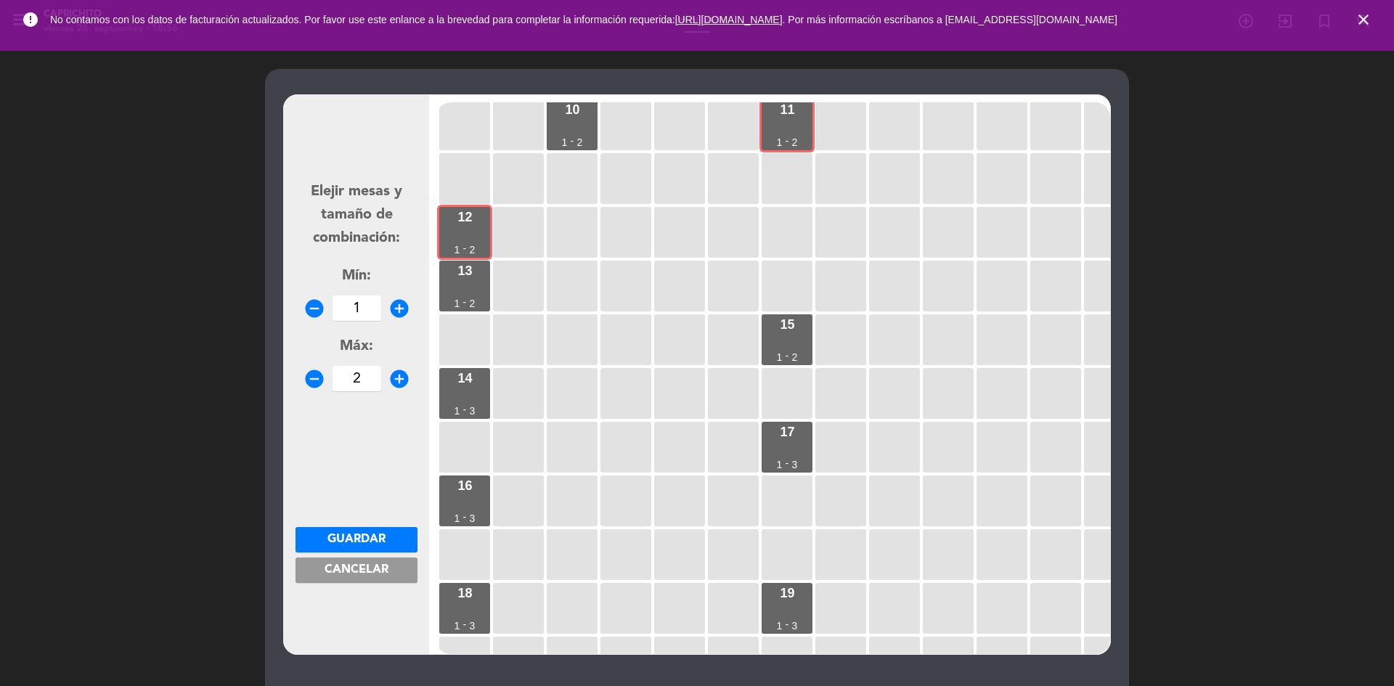
click at [396, 538] on button "Guardar" at bounding box center [356, 539] width 122 height 25
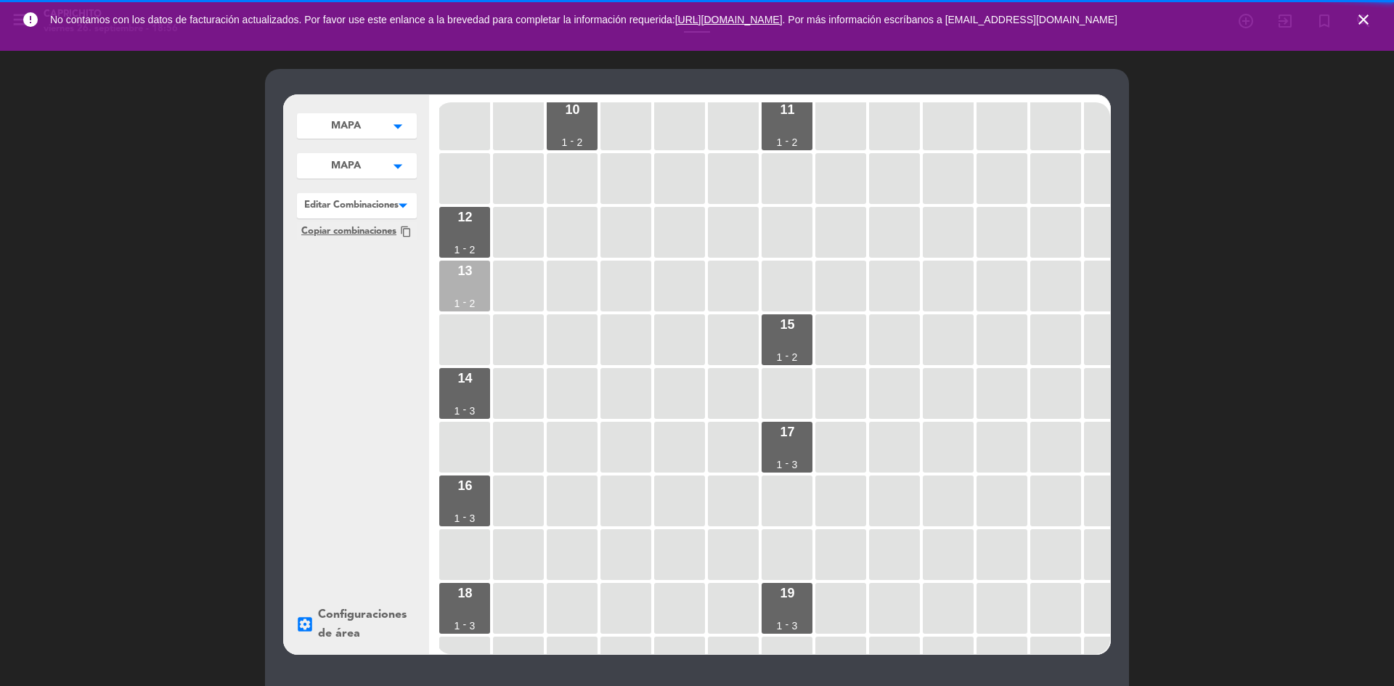
click at [470, 277] on div "13" at bounding box center [464, 270] width 15 height 13
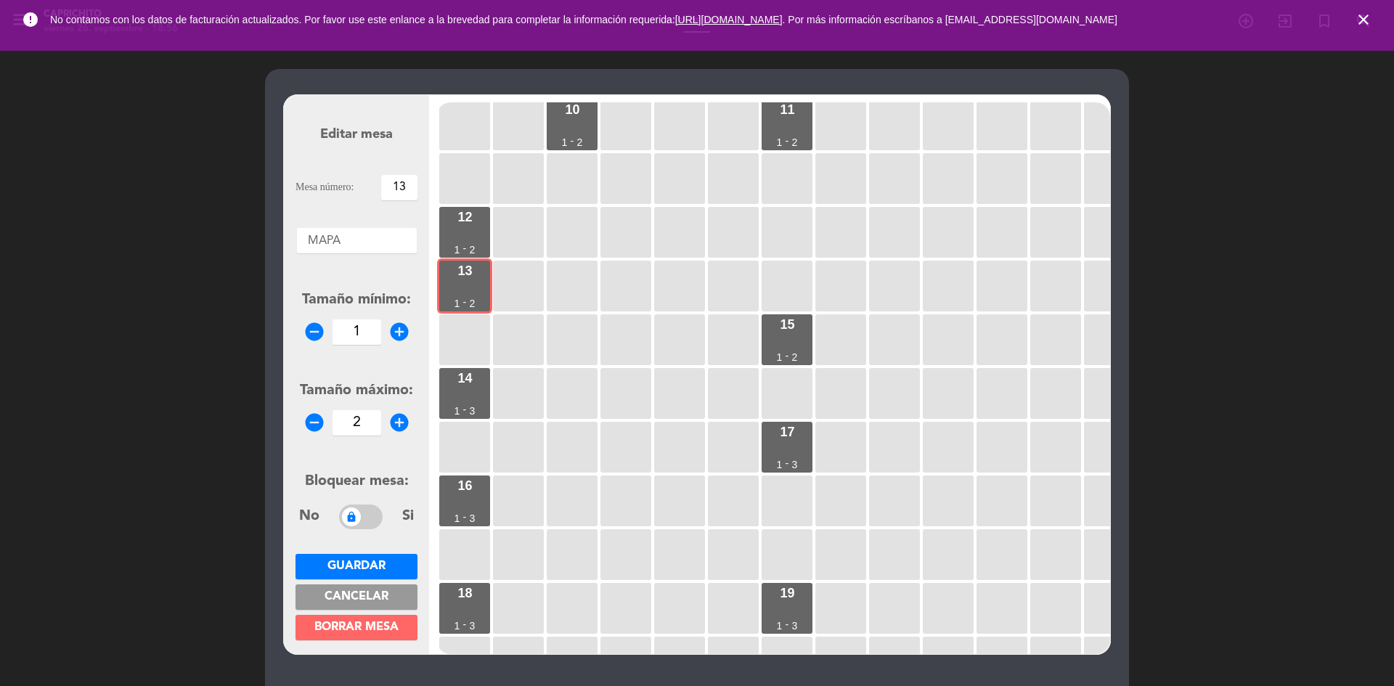
click at [398, 557] on button "Guardar" at bounding box center [356, 566] width 122 height 25
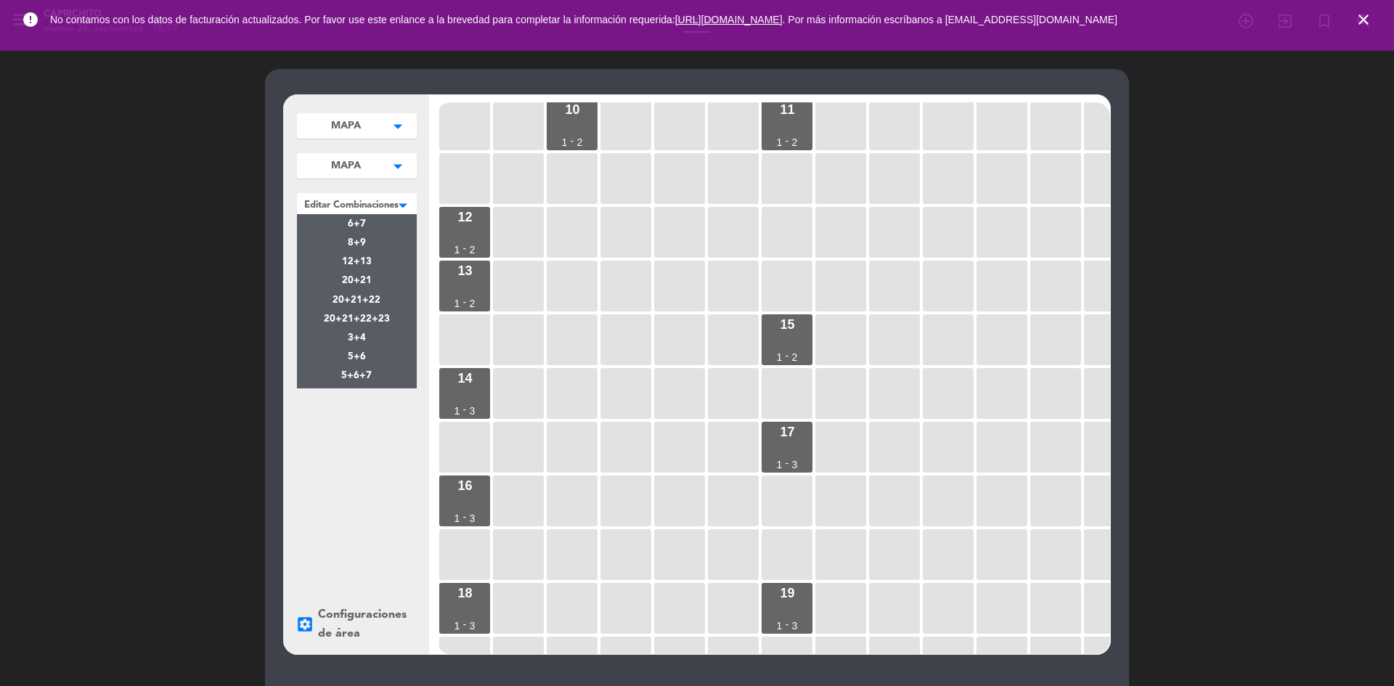
click at [417, 206] on span at bounding box center [417, 203] width 0 height 21
click at [383, 256] on div "12+13" at bounding box center [357, 261] width 120 height 19
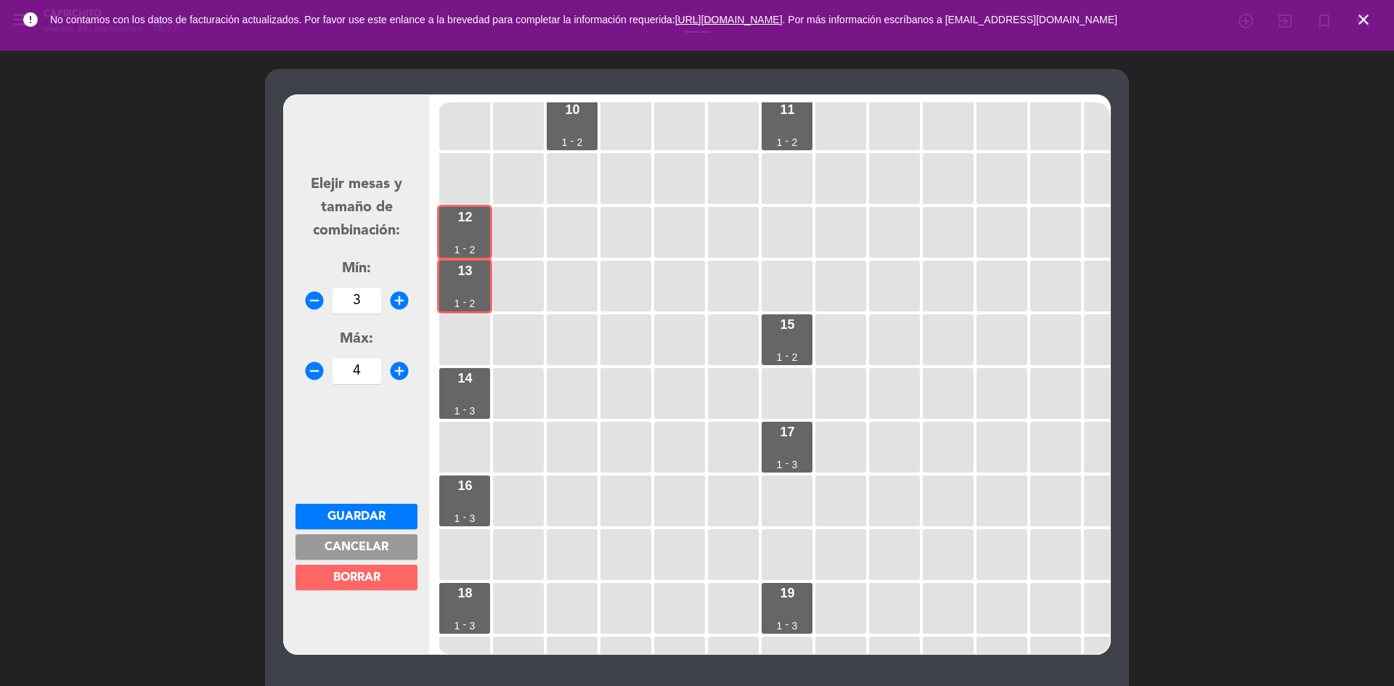
click at [334, 514] on span "Guardar" at bounding box center [356, 517] width 58 height 12
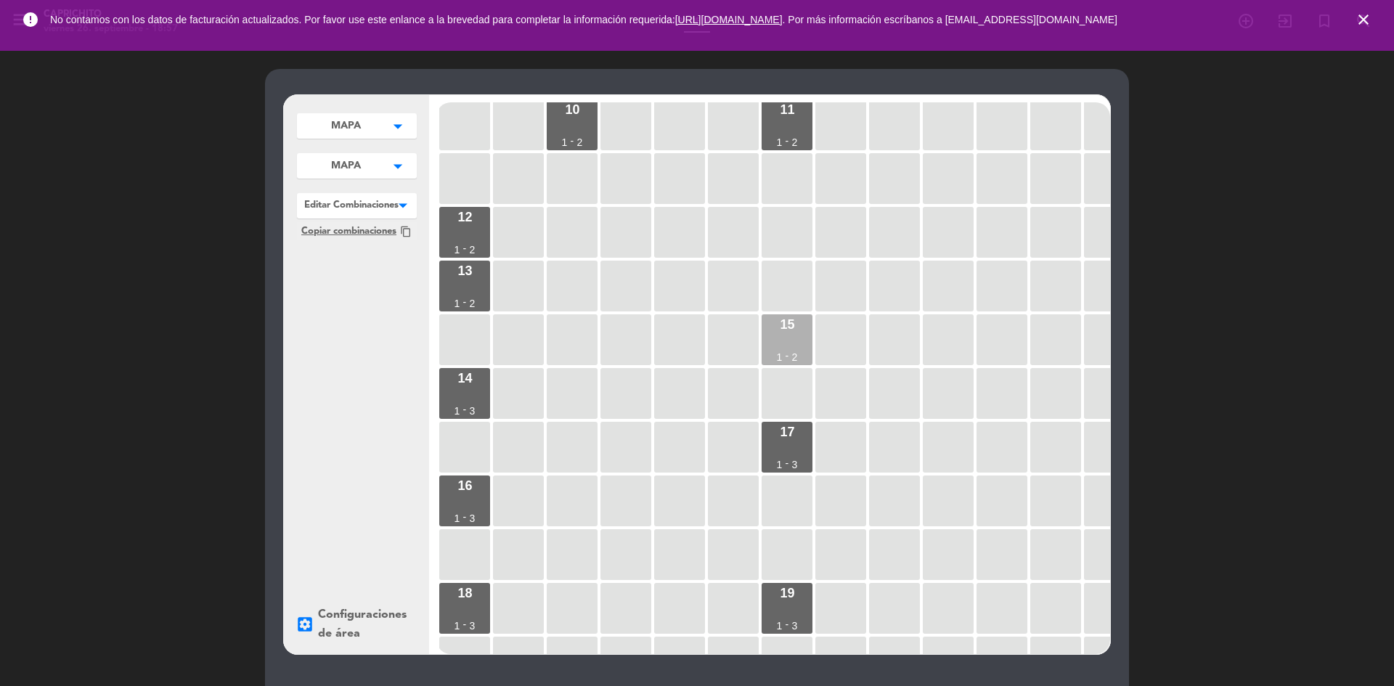
click at [785, 337] on div "15 1 - 2" at bounding box center [786, 339] width 51 height 51
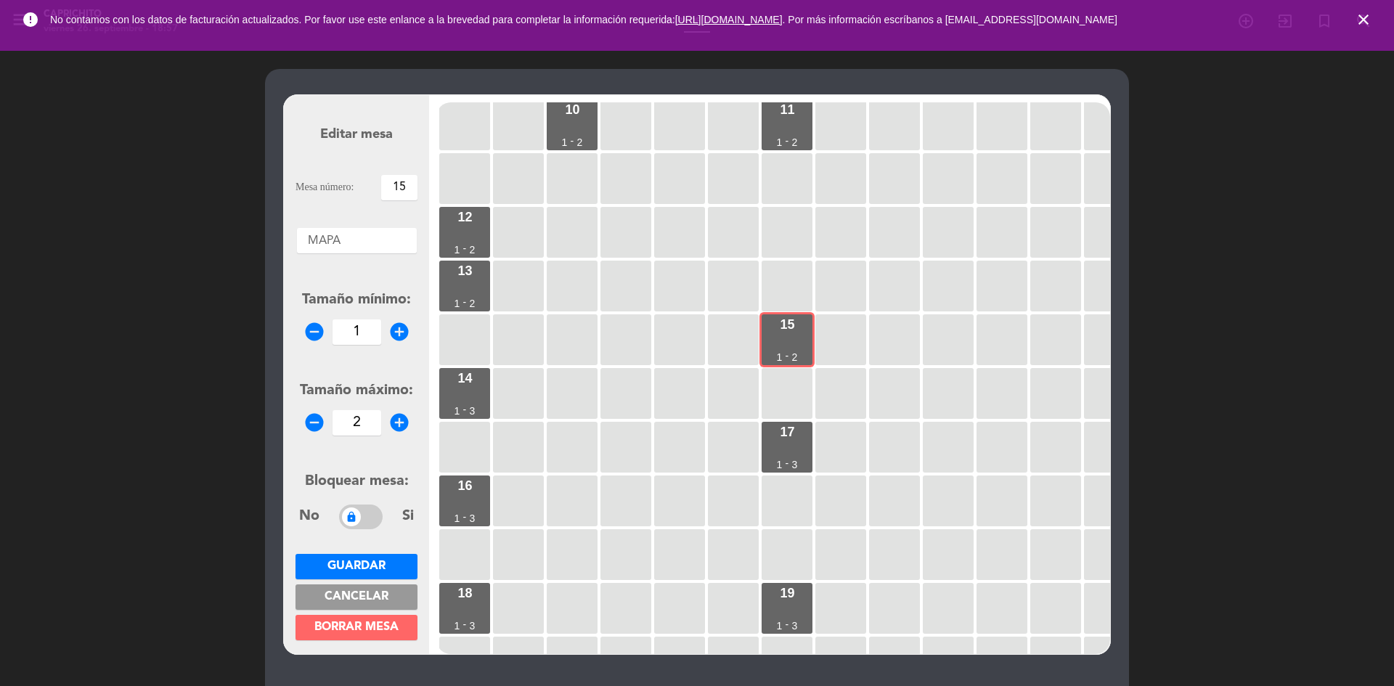
click at [411, 564] on button "Guardar" at bounding box center [356, 566] width 122 height 25
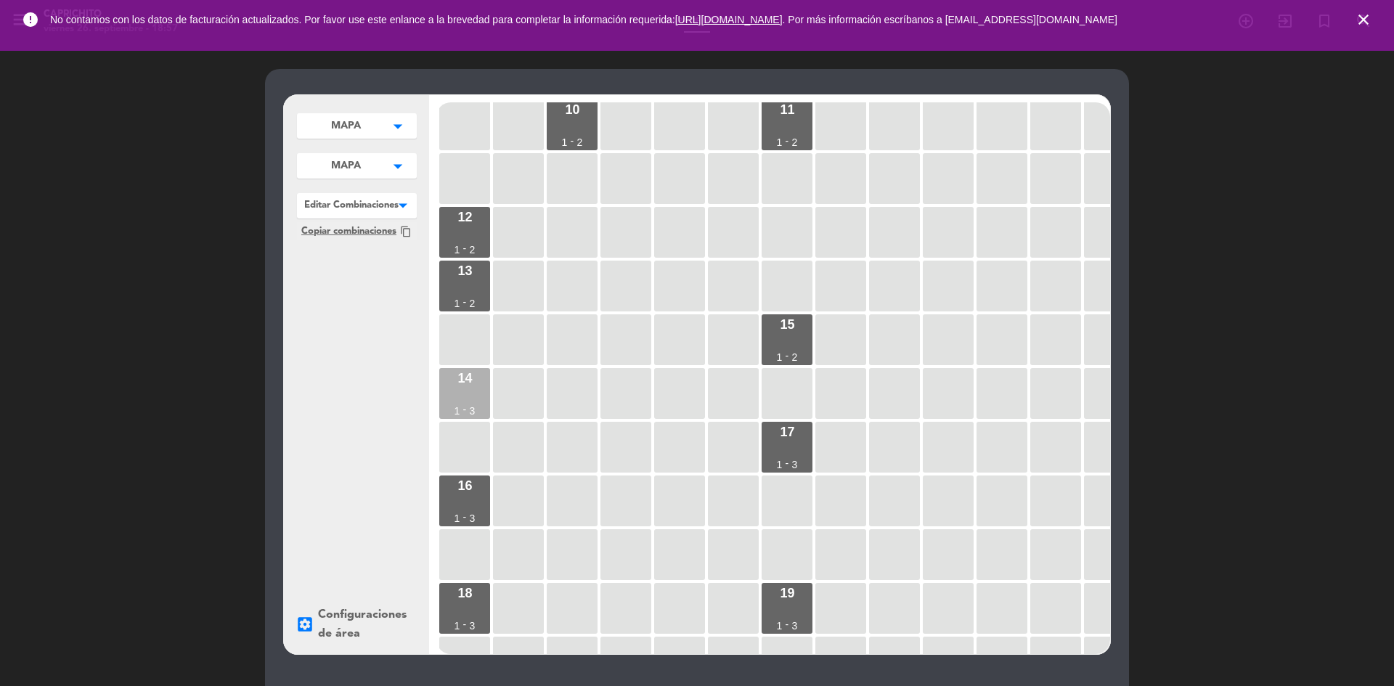
click at [459, 415] on div "1" at bounding box center [457, 411] width 6 height 10
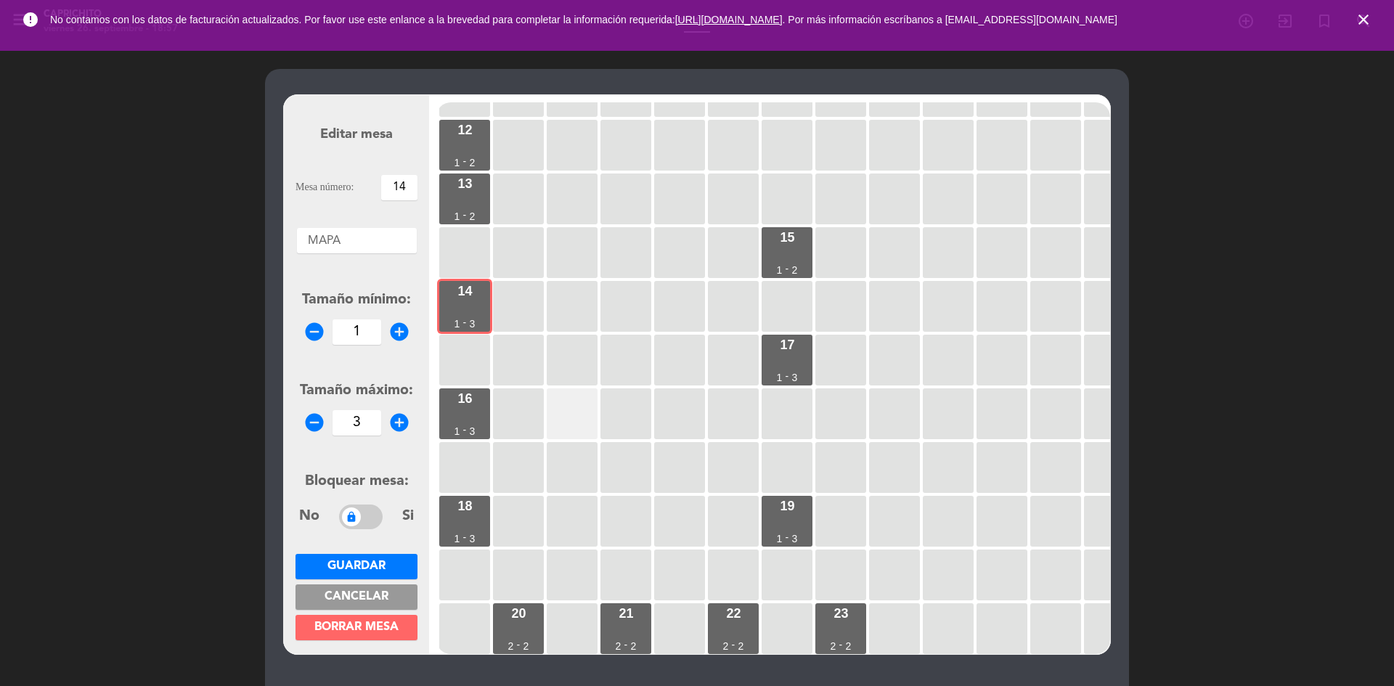
scroll to position [531, 0]
click at [393, 317] on div "Tamaño mínimo: remove_circle 1 add_circle" at bounding box center [356, 317] width 122 height 56
click at [397, 322] on icon "add_circle" at bounding box center [399, 332] width 22 height 22
type input "2"
click at [392, 559] on button "Guardar" at bounding box center [356, 566] width 122 height 25
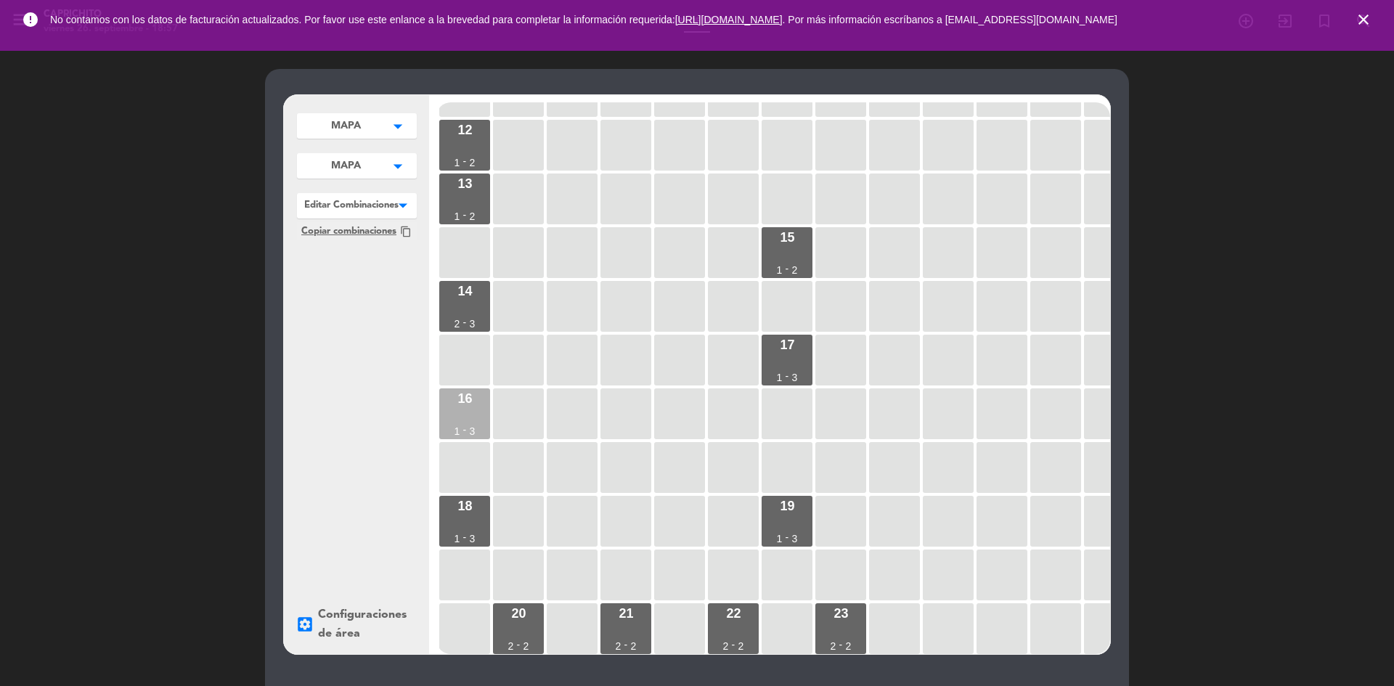
click at [475, 410] on div "16 1 - 3" at bounding box center [464, 413] width 51 height 51
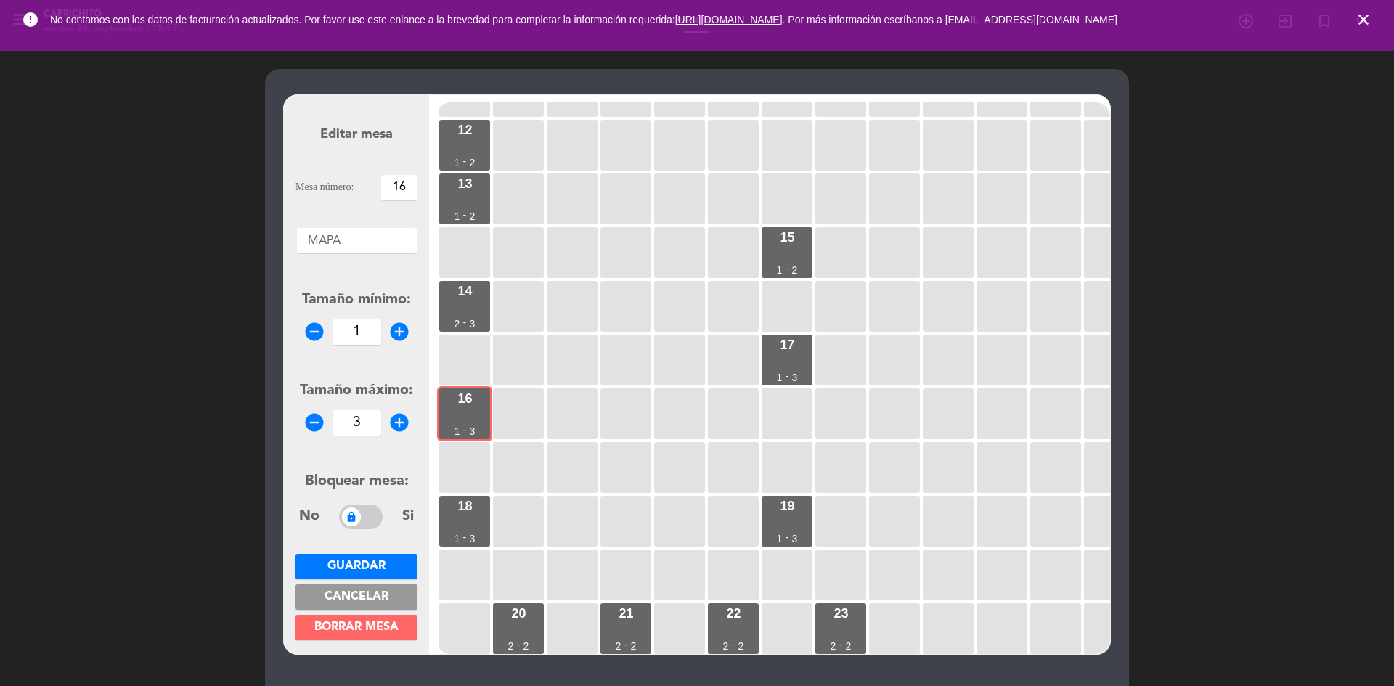
click at [398, 327] on icon "add_circle" at bounding box center [399, 332] width 22 height 22
type input "2"
click at [390, 563] on button "Guardar" at bounding box center [356, 566] width 122 height 25
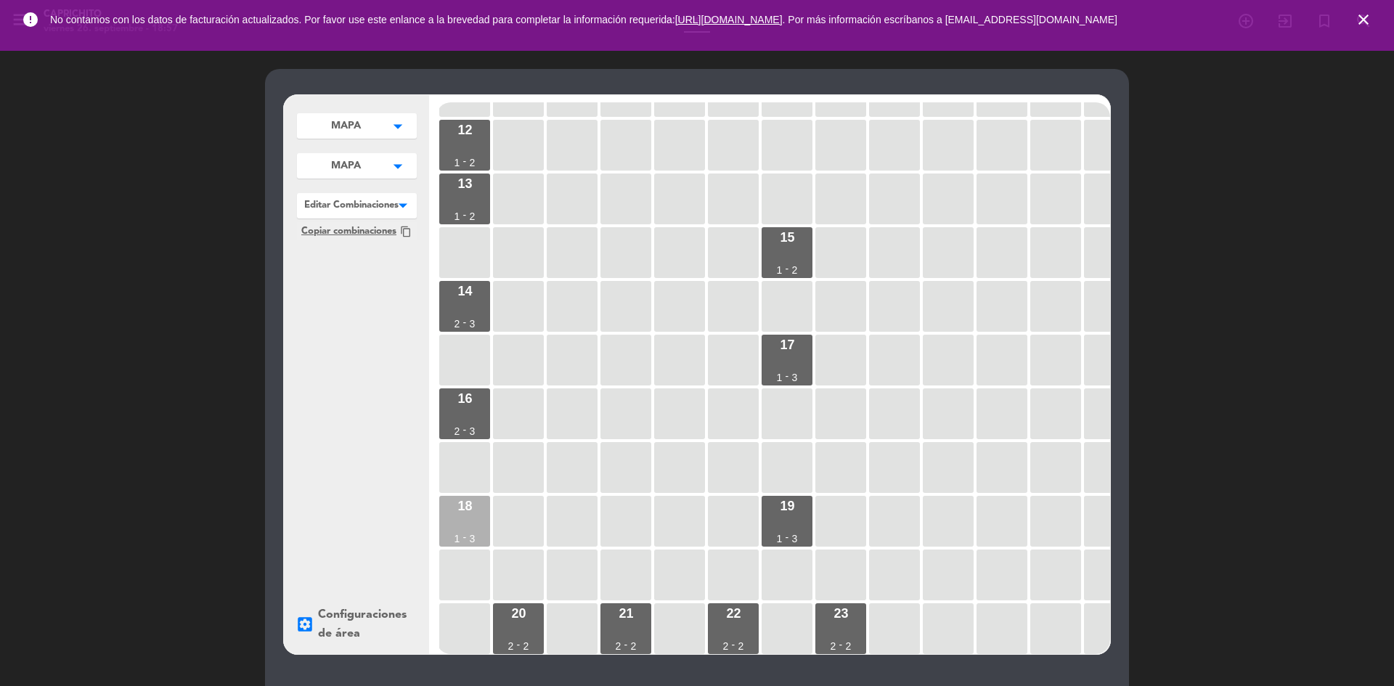
click at [457, 533] on div "1" at bounding box center [457, 538] width 6 height 10
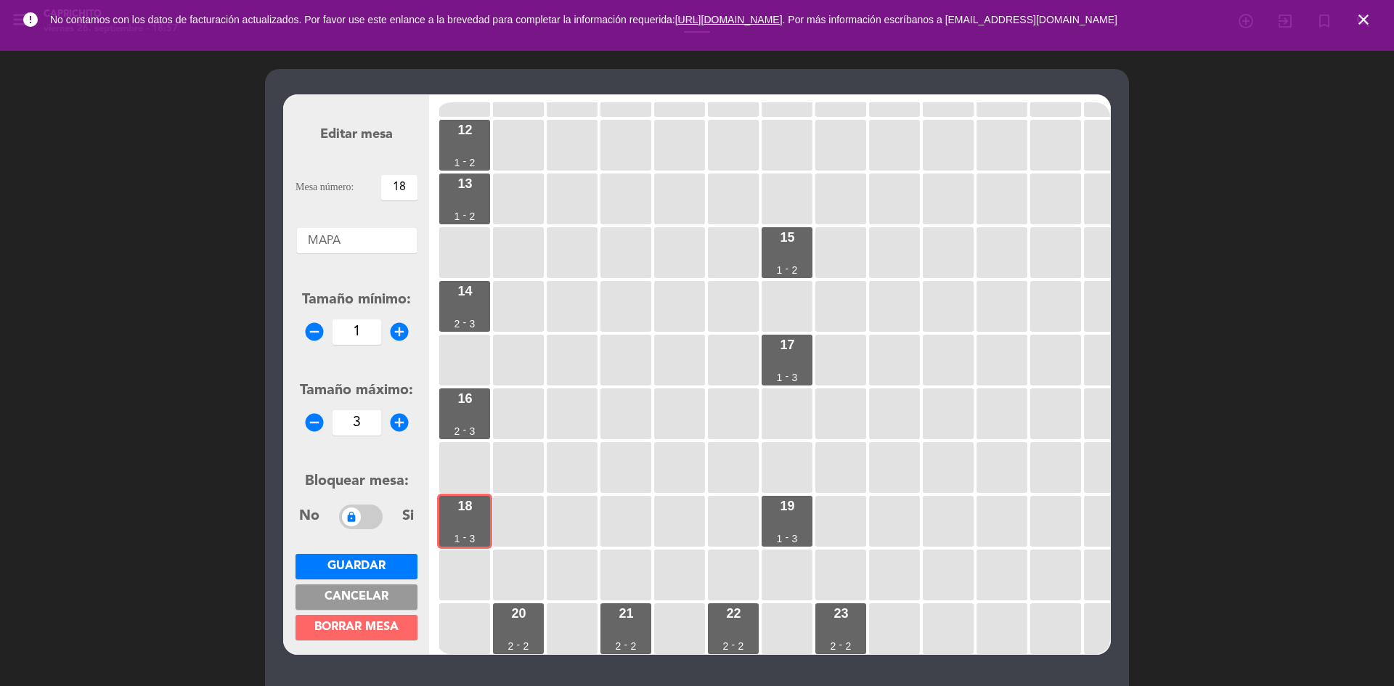
click at [391, 327] on icon "add_circle" at bounding box center [399, 332] width 22 height 22
type input "2"
click at [369, 562] on span "Guardar" at bounding box center [356, 566] width 58 height 12
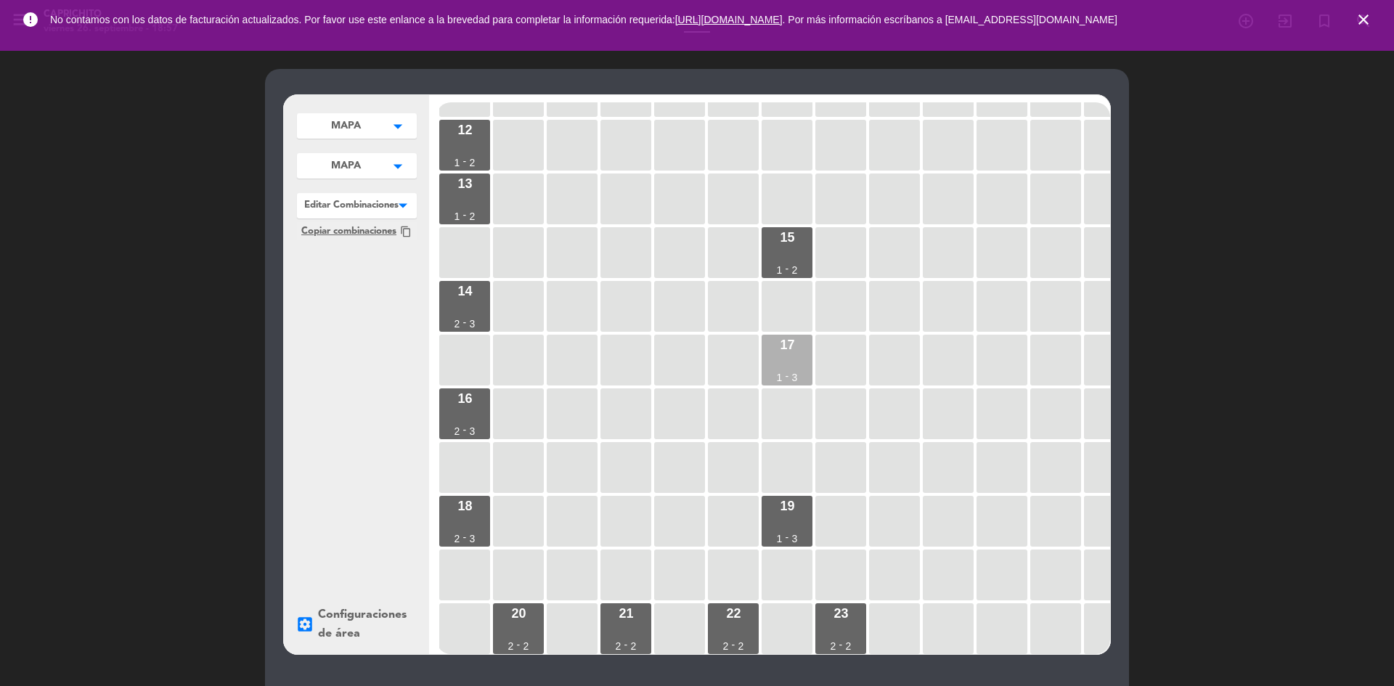
click at [796, 346] on div "17 1 - 3" at bounding box center [786, 360] width 51 height 51
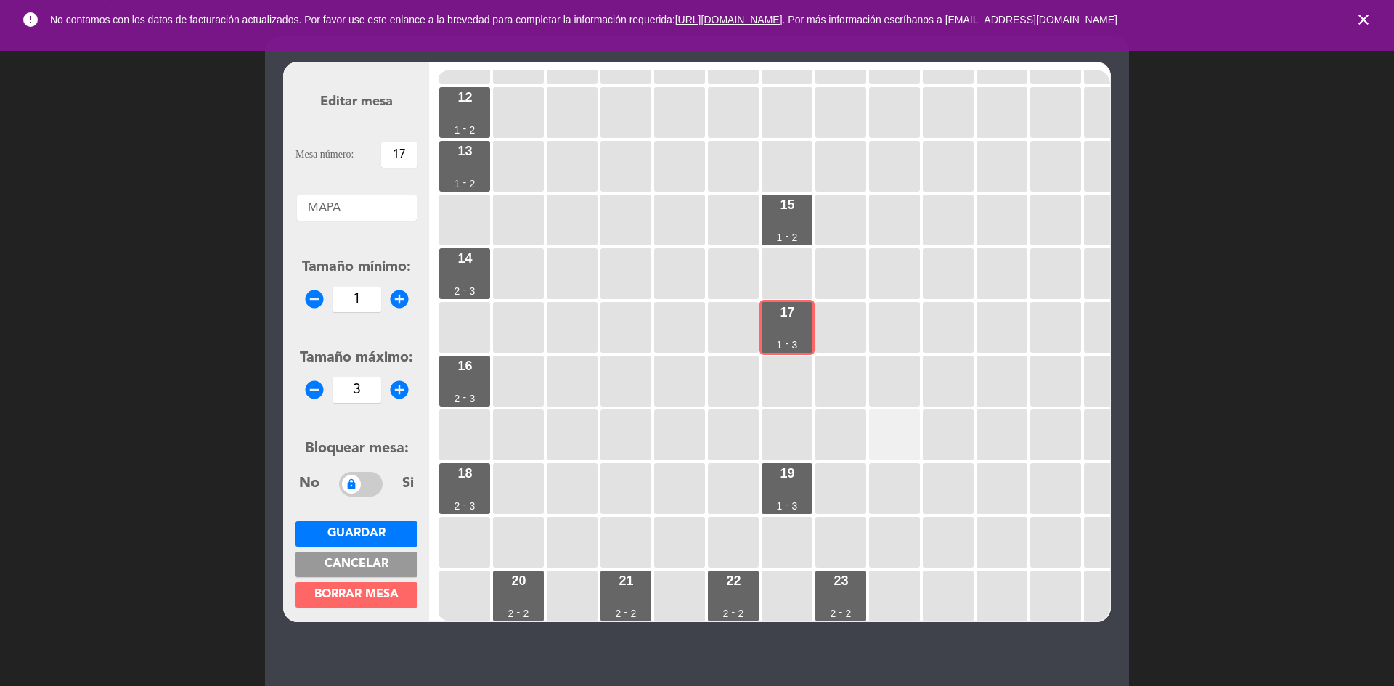
scroll to position [73, 0]
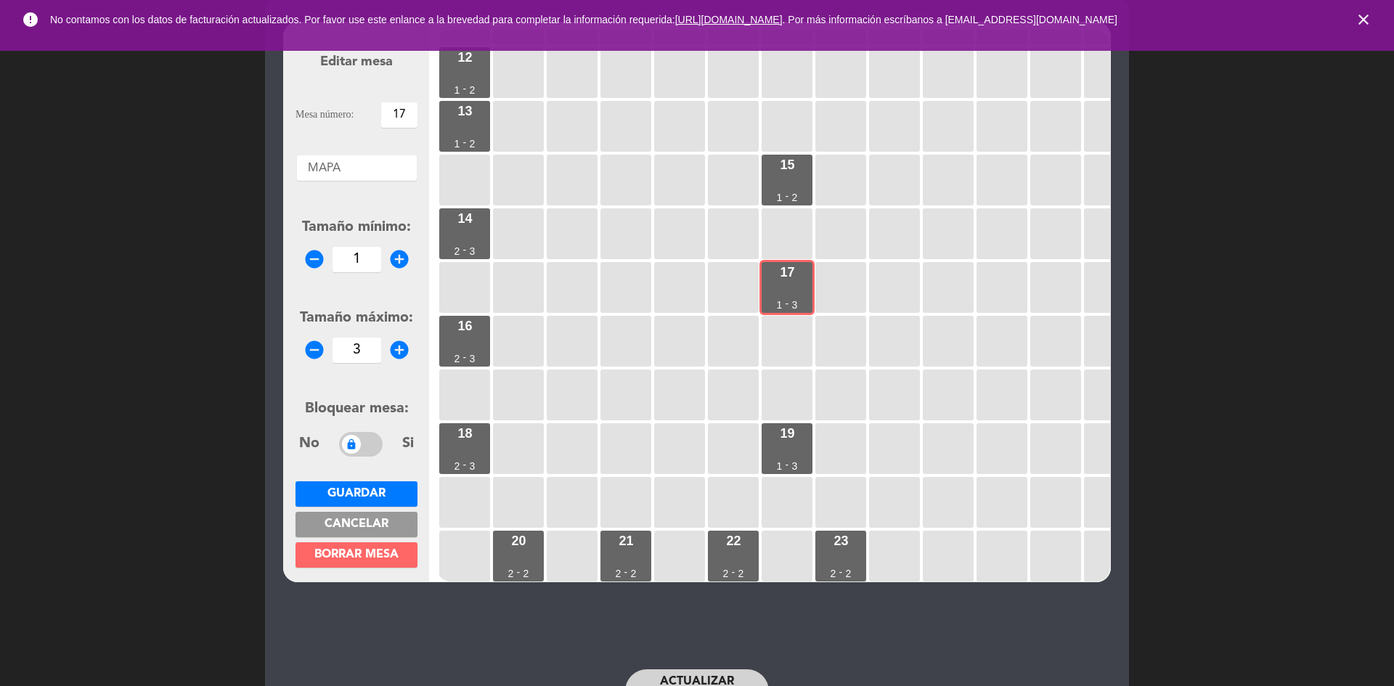
click at [399, 489] on button "Guardar" at bounding box center [356, 493] width 122 height 25
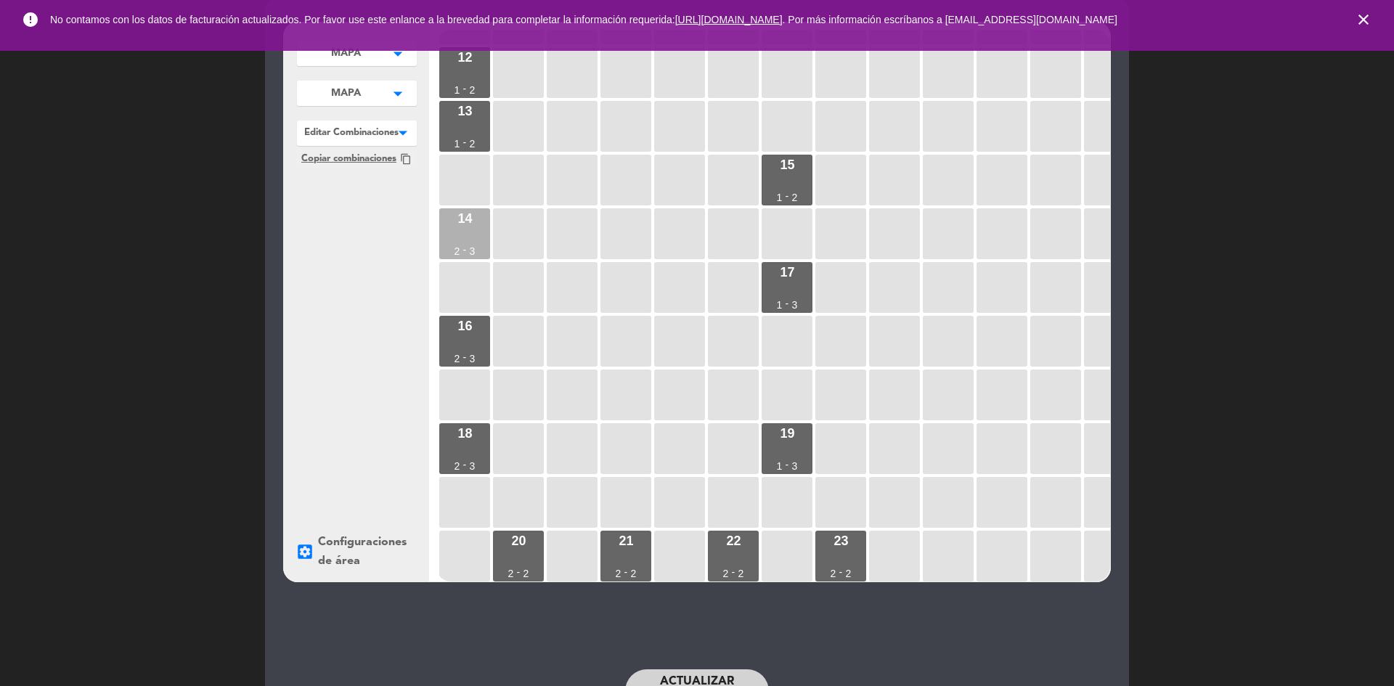
click at [459, 234] on div "14 2 - 3" at bounding box center [464, 233] width 51 height 51
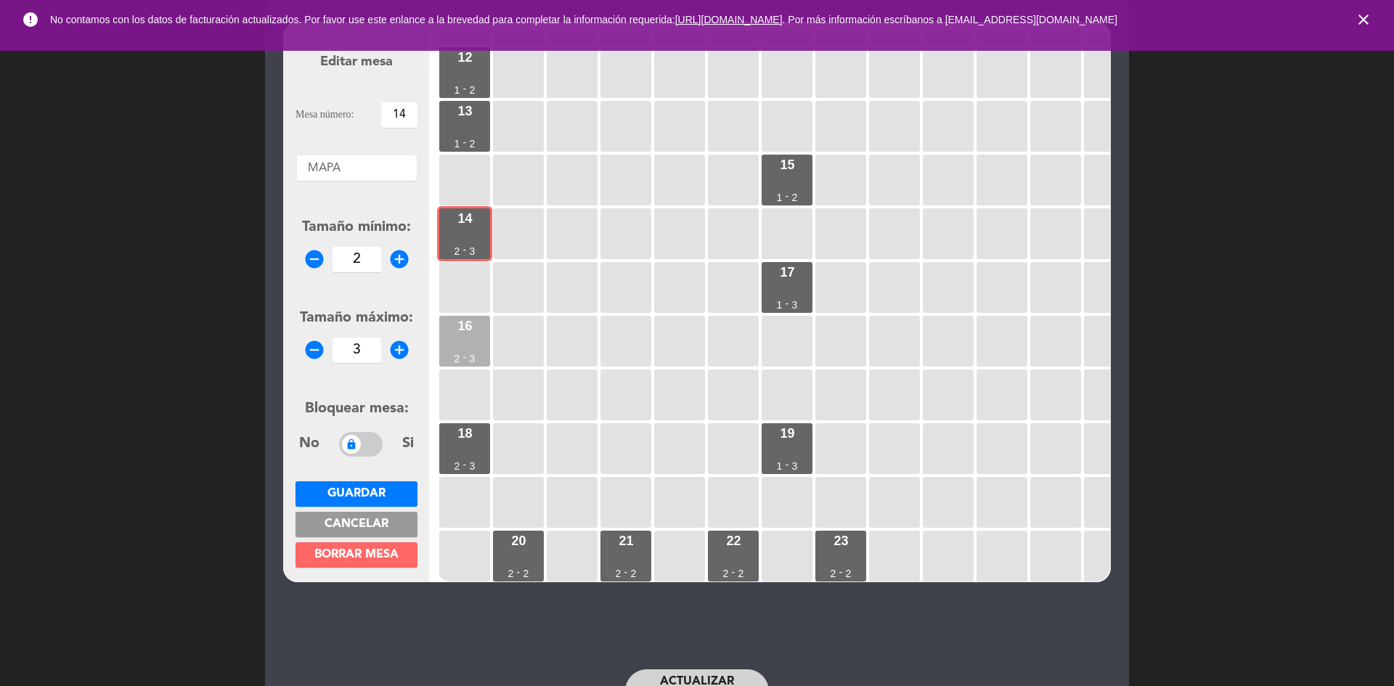
click at [475, 322] on div "16 2 - 3" at bounding box center [464, 341] width 51 height 51
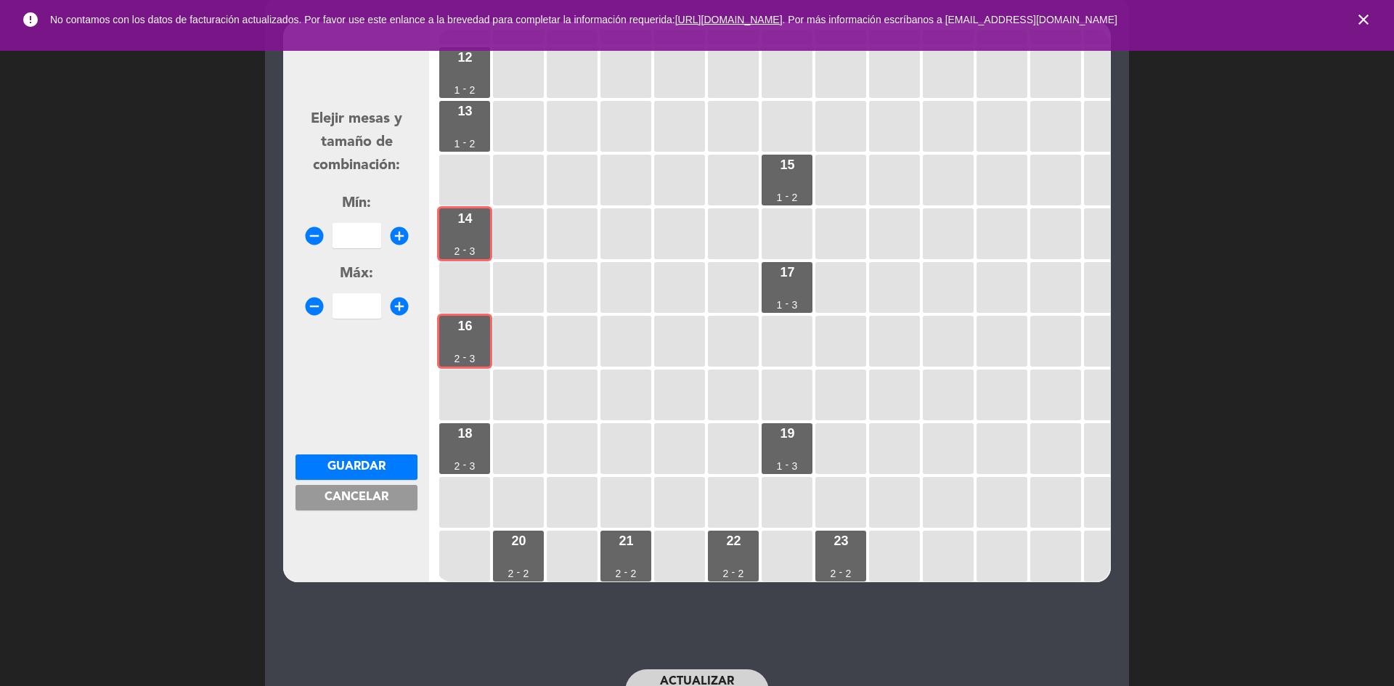
click at [393, 239] on icon "add_circle" at bounding box center [399, 236] width 22 height 22
click at [394, 237] on icon "add_circle" at bounding box center [399, 236] width 22 height 22
click at [396, 235] on icon "add_circle" at bounding box center [399, 236] width 22 height 22
type input "4"
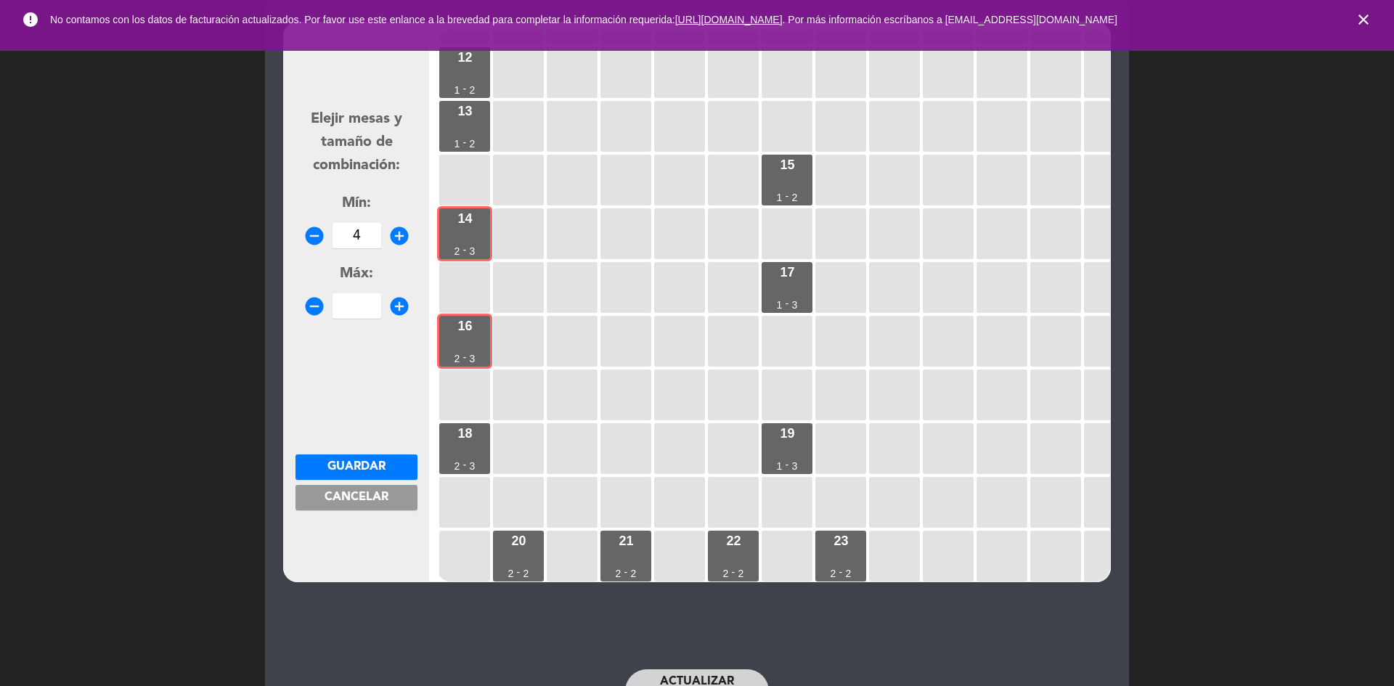
click at [399, 299] on icon "add_circle" at bounding box center [399, 306] width 22 height 22
click at [399, 300] on icon "add_circle" at bounding box center [399, 306] width 22 height 22
click at [398, 300] on icon "add_circle" at bounding box center [399, 306] width 22 height 22
click at [397, 300] on icon "add_circle" at bounding box center [399, 306] width 22 height 22
click at [393, 302] on icon "add_circle" at bounding box center [399, 306] width 22 height 22
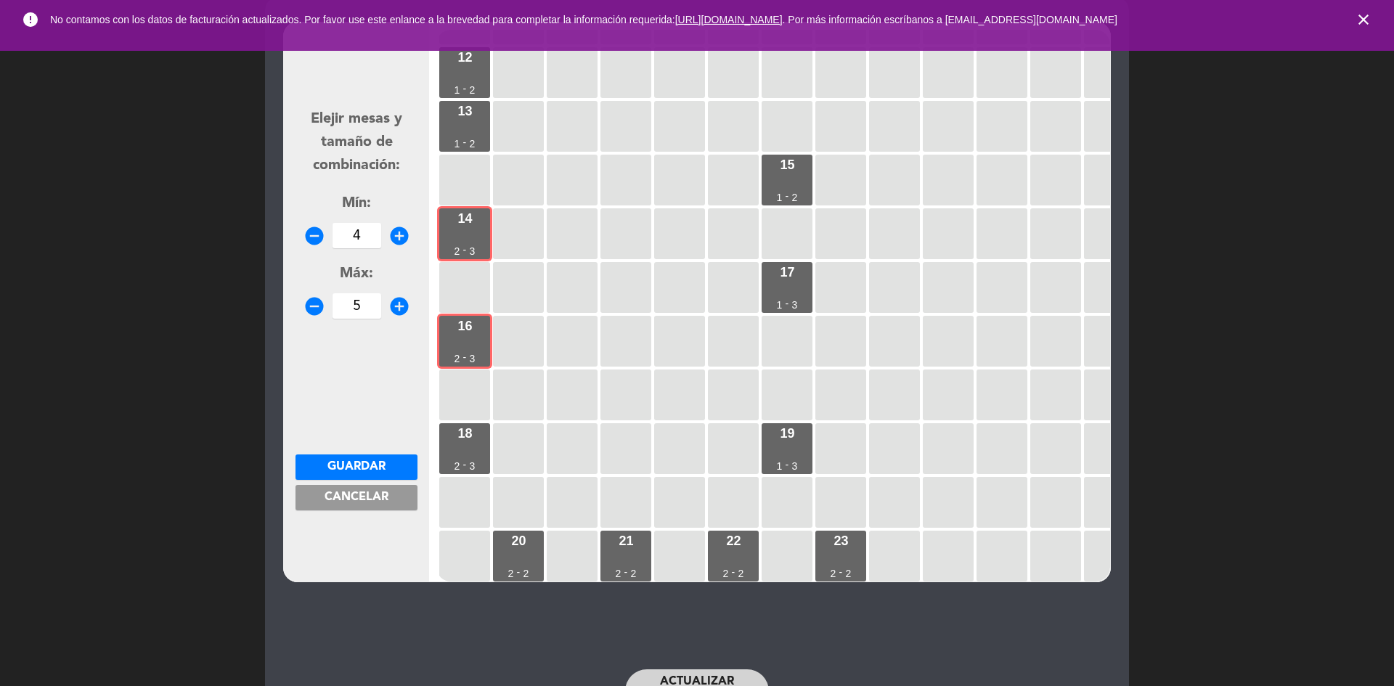
click at [393, 306] on icon "add_circle" at bounding box center [399, 306] width 22 height 22
type input "6"
click at [390, 457] on button "Guardar" at bounding box center [356, 466] width 122 height 25
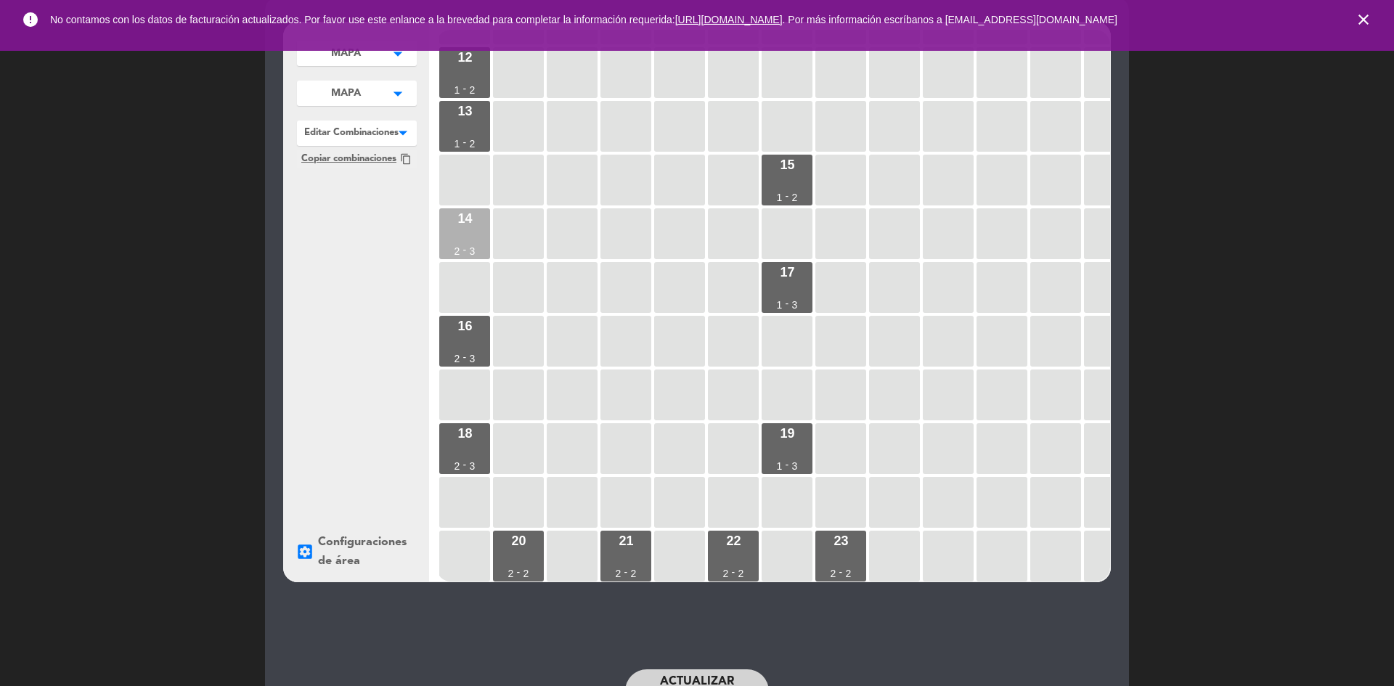
click at [471, 246] on div "3" at bounding box center [473, 251] width 6 height 10
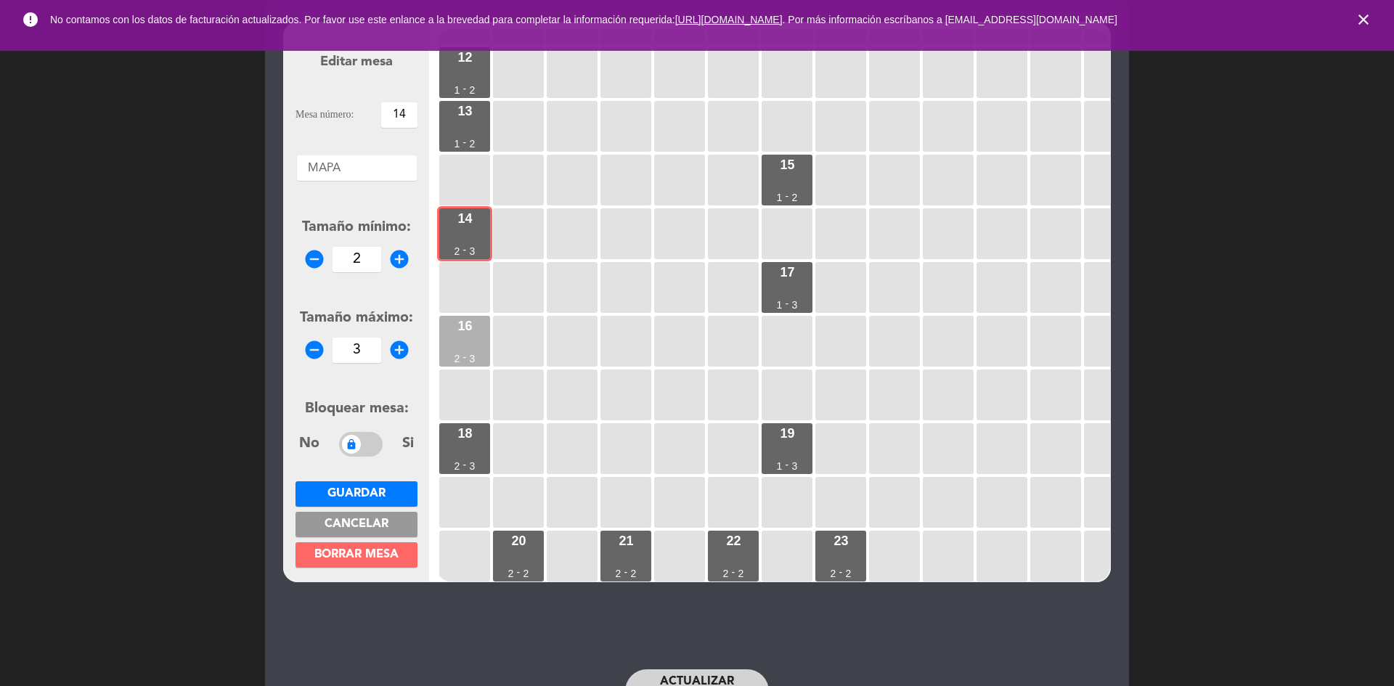
click at [475, 316] on div "16 2 - 3" at bounding box center [464, 341] width 51 height 51
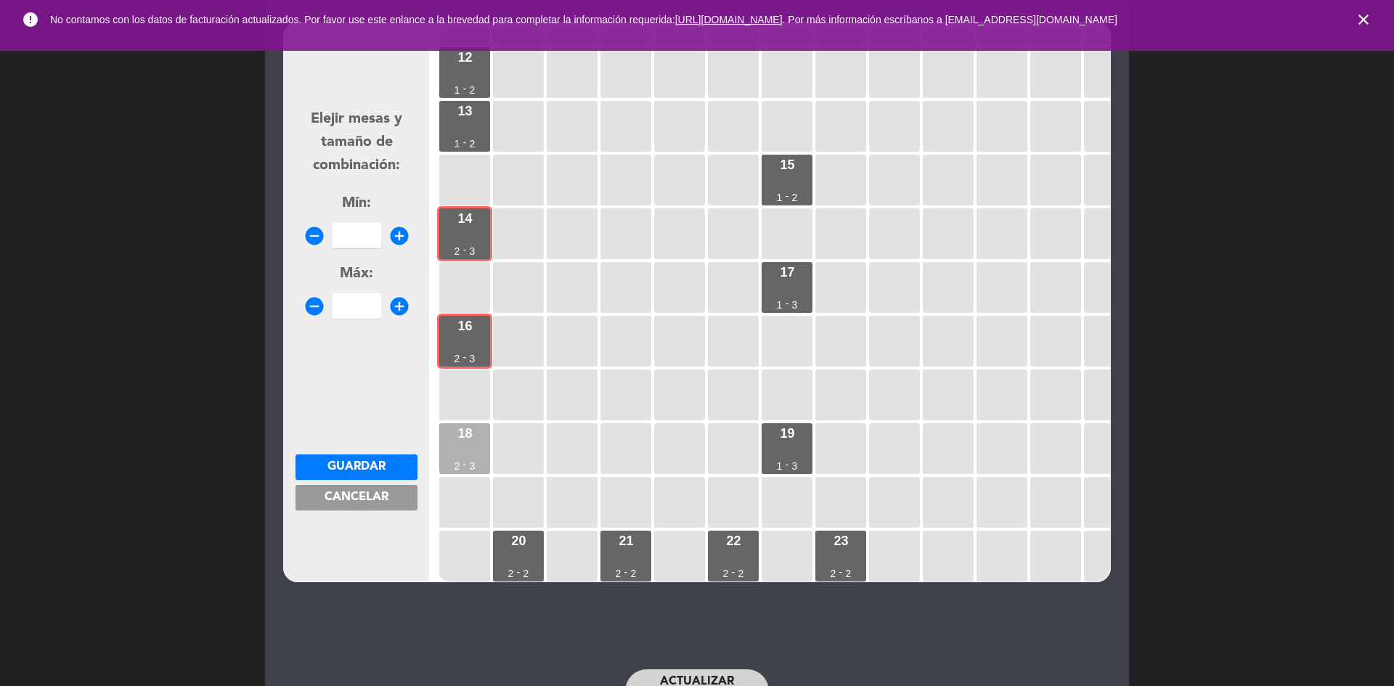
click at [470, 433] on div "18 2 - 3" at bounding box center [464, 448] width 51 height 51
click at [394, 237] on icon "add_circle" at bounding box center [399, 236] width 22 height 22
click at [393, 235] on icon "add_circle" at bounding box center [399, 236] width 22 height 22
click at [396, 235] on icon "add_circle" at bounding box center [399, 236] width 22 height 22
click at [398, 235] on icon "add_circle" at bounding box center [399, 236] width 22 height 22
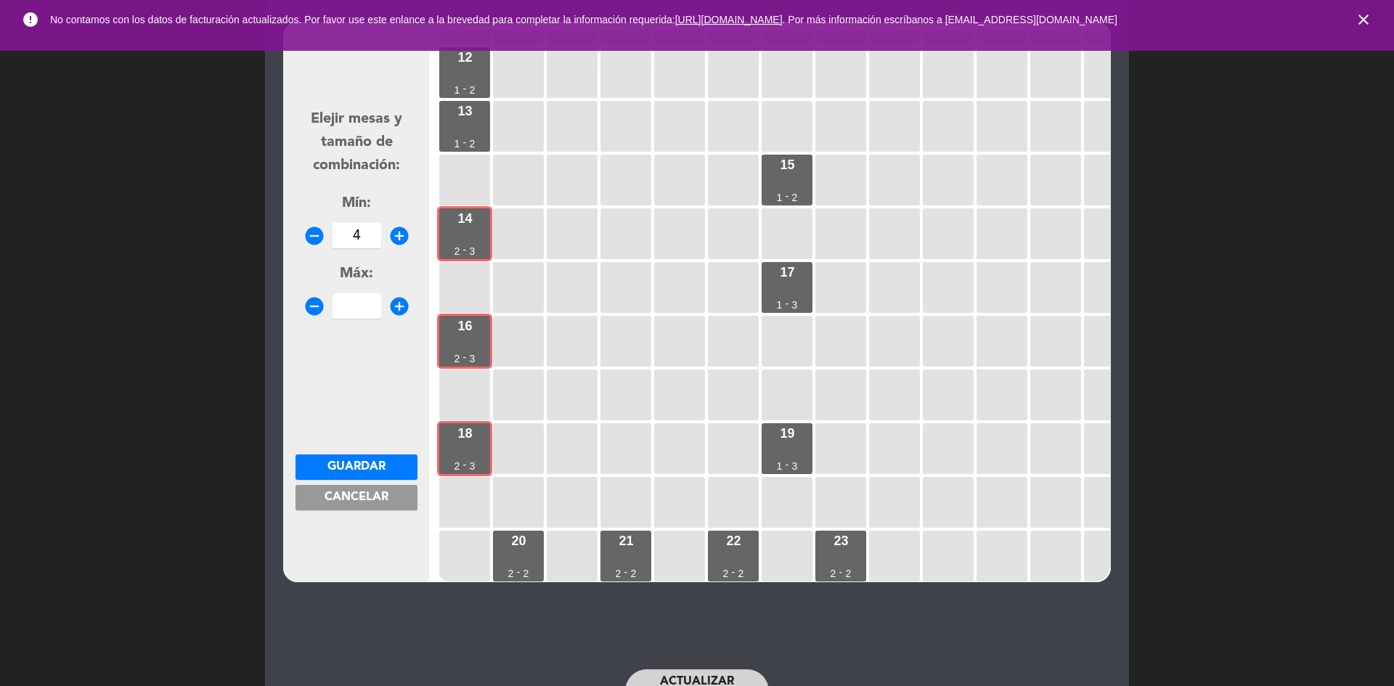
click at [398, 236] on icon "add_circle" at bounding box center [399, 236] width 22 height 22
type input "6"
click at [400, 300] on icon "add_circle" at bounding box center [399, 306] width 22 height 22
click at [400, 301] on icon "add_circle" at bounding box center [399, 306] width 22 height 22
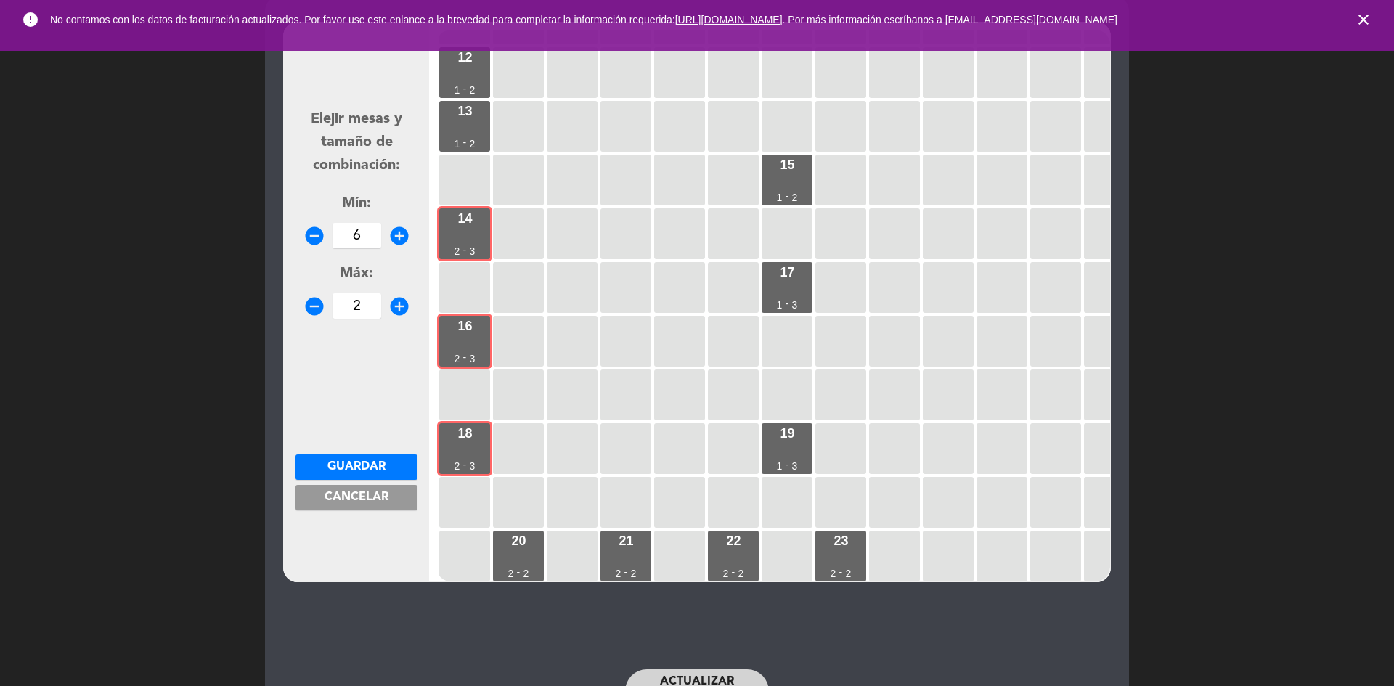
click at [400, 301] on icon "add_circle" at bounding box center [399, 306] width 22 height 22
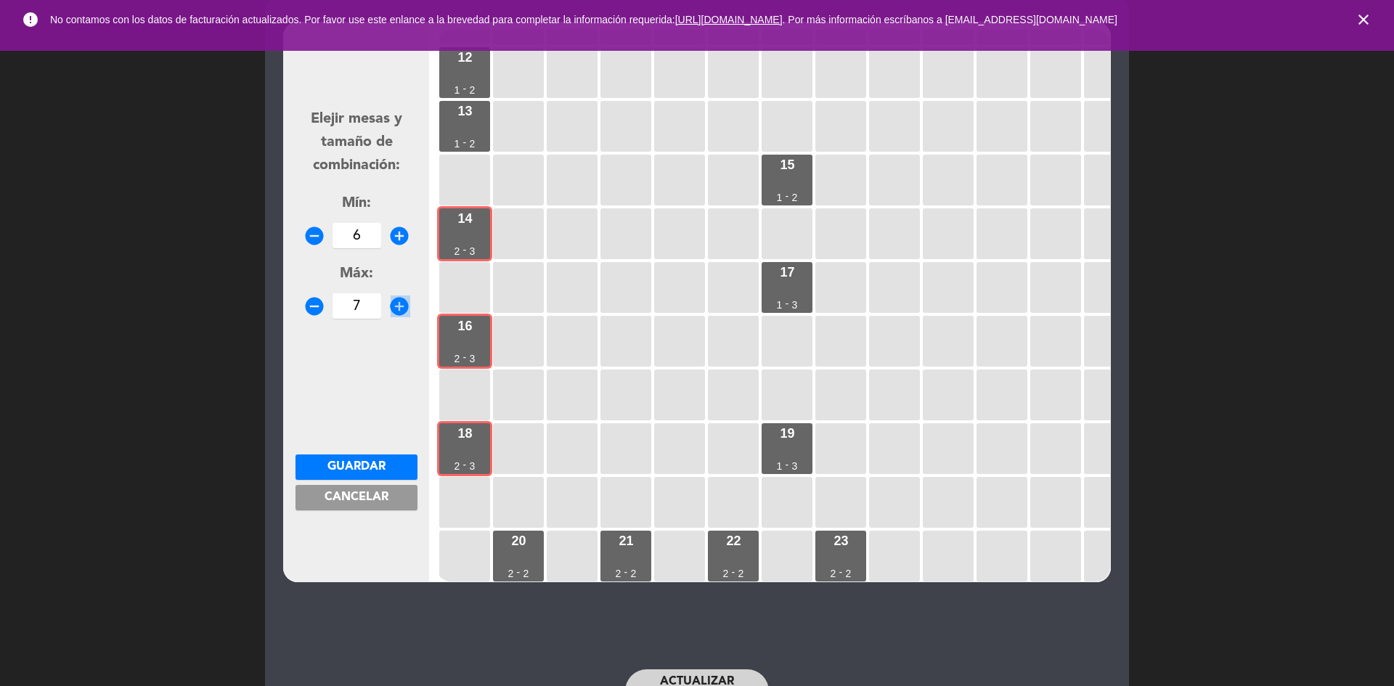
click at [400, 301] on icon "add_circle" at bounding box center [399, 306] width 22 height 22
type input "8"
click at [349, 468] on span "Guardar" at bounding box center [356, 467] width 58 height 12
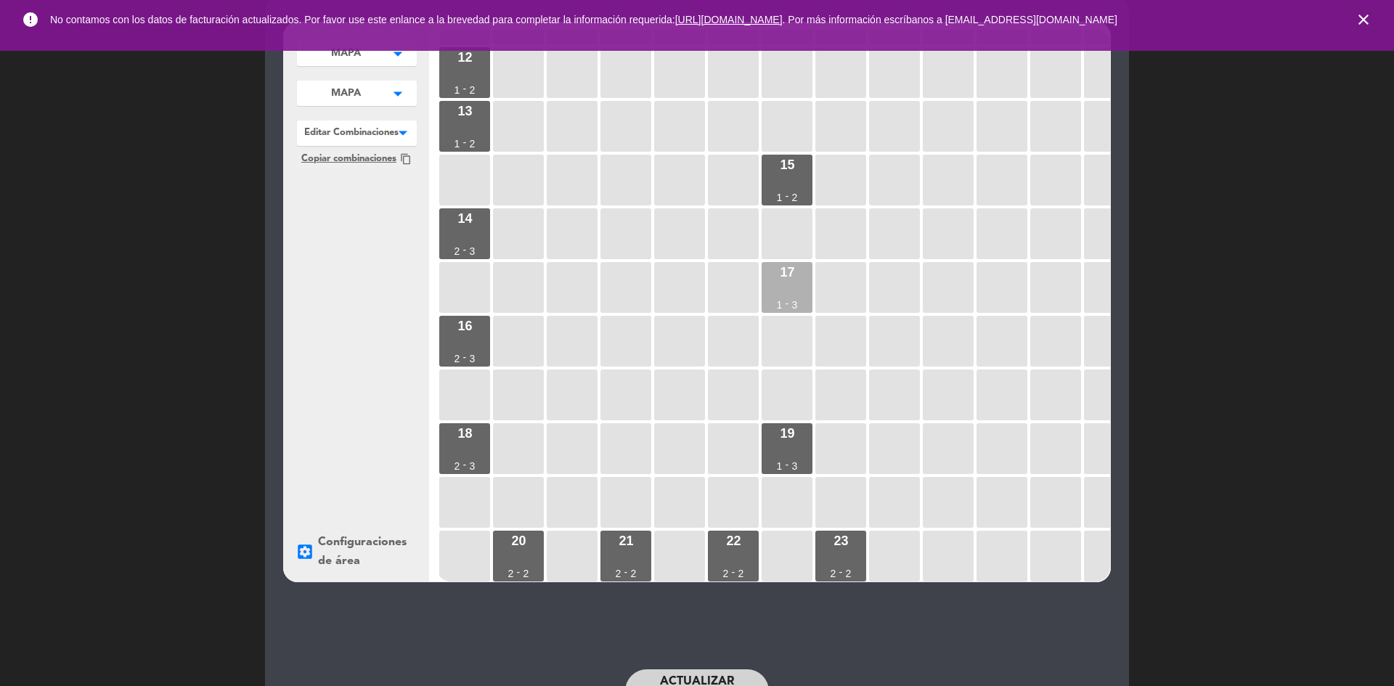
click at [785, 278] on div "17 1 - 3" at bounding box center [786, 287] width 51 height 51
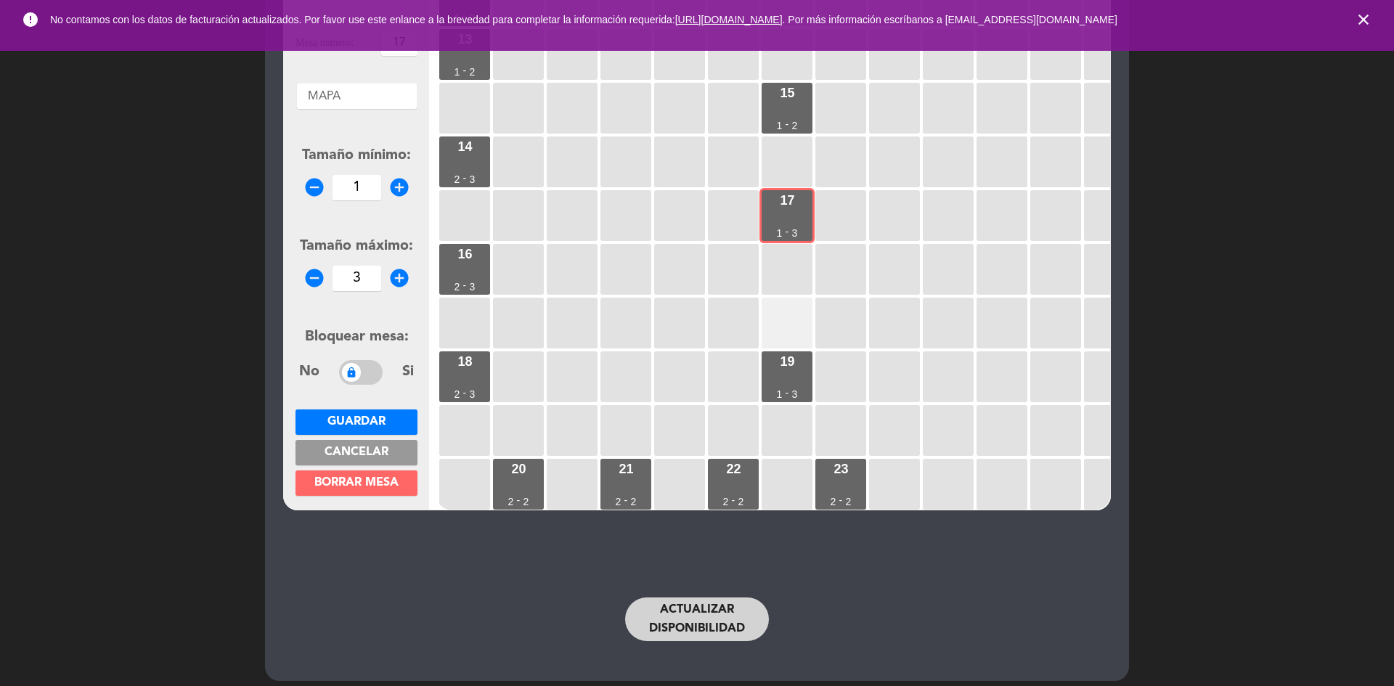
scroll to position [145, 0]
click at [785, 366] on div "19 1 - 3" at bounding box center [786, 376] width 51 height 51
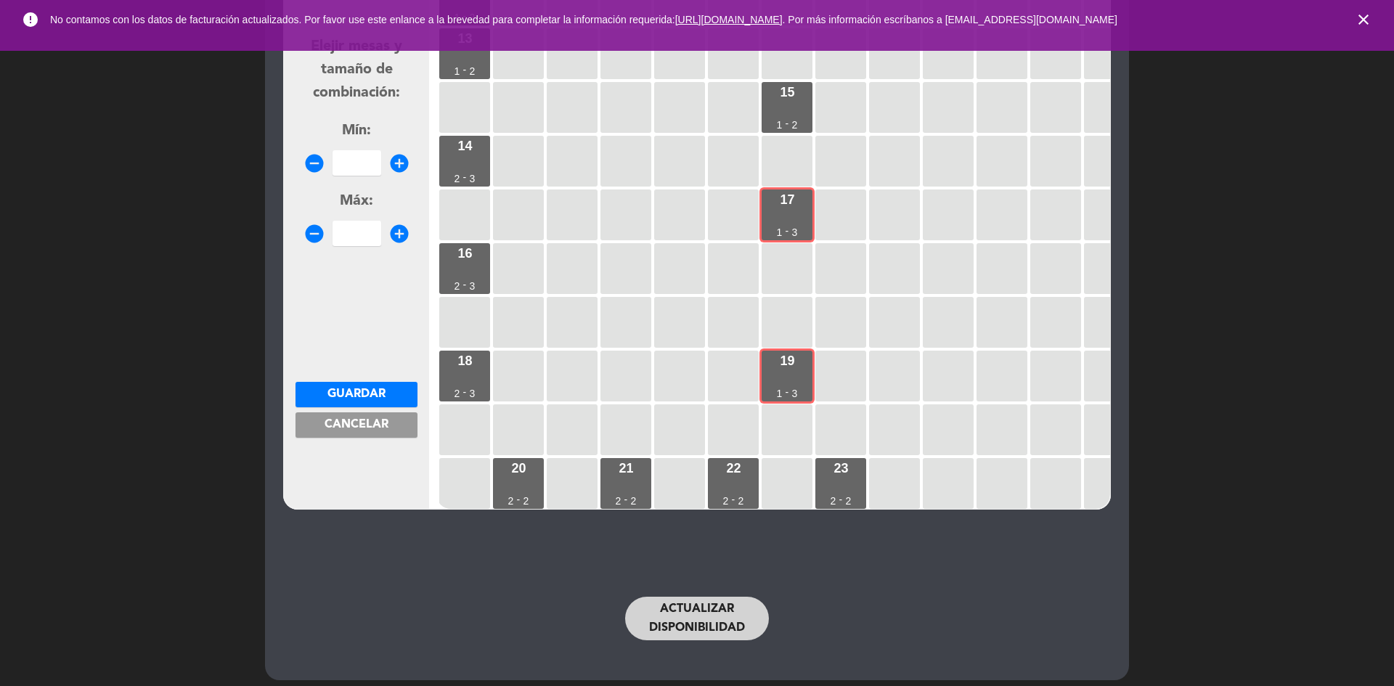
click at [391, 159] on icon "add_circle" at bounding box center [399, 163] width 22 height 22
type input "1"
click at [405, 229] on icon "add_circle" at bounding box center [399, 234] width 22 height 22
click at [406, 229] on icon "add_circle" at bounding box center [399, 234] width 22 height 22
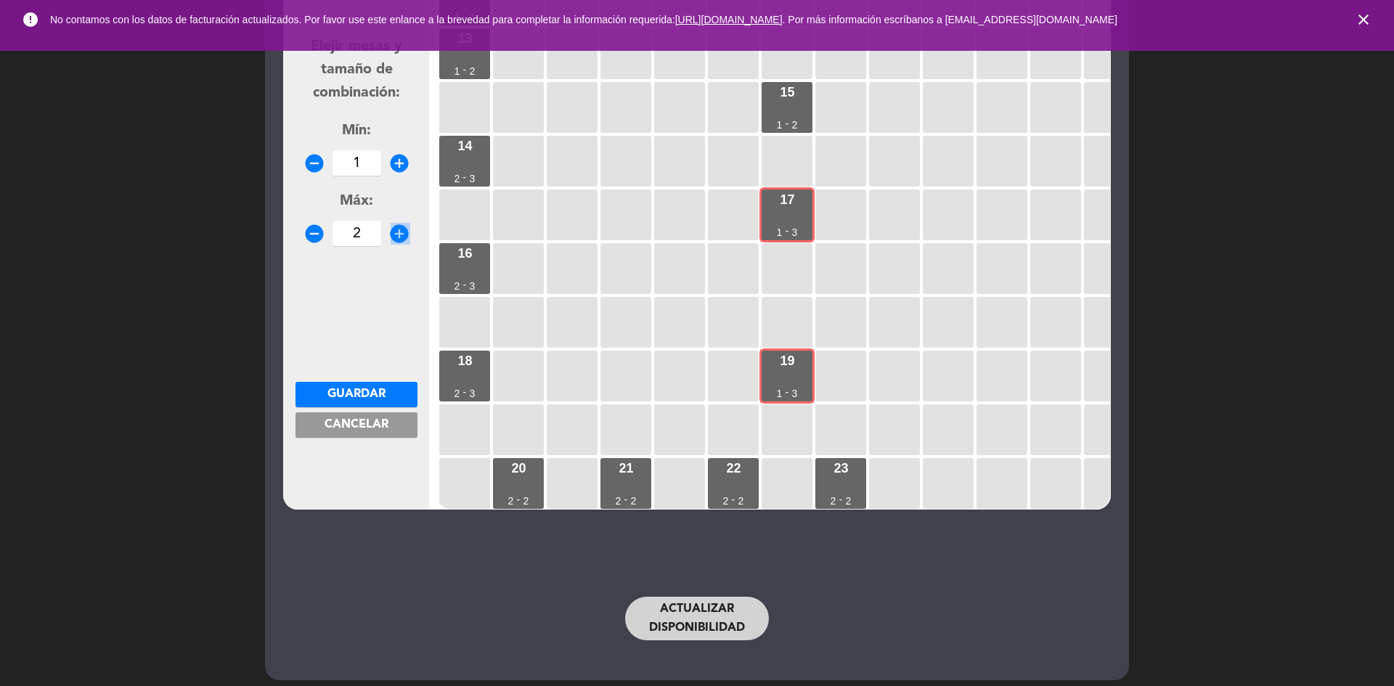
type input "3"
click at [371, 377] on form "Elejir mesas y tamaño de combinación: Mín: remove_circle 1 add_circle Máx: remo…" at bounding box center [356, 230] width 122 height 552
click at [371, 383] on button "Guardar" at bounding box center [356, 394] width 122 height 25
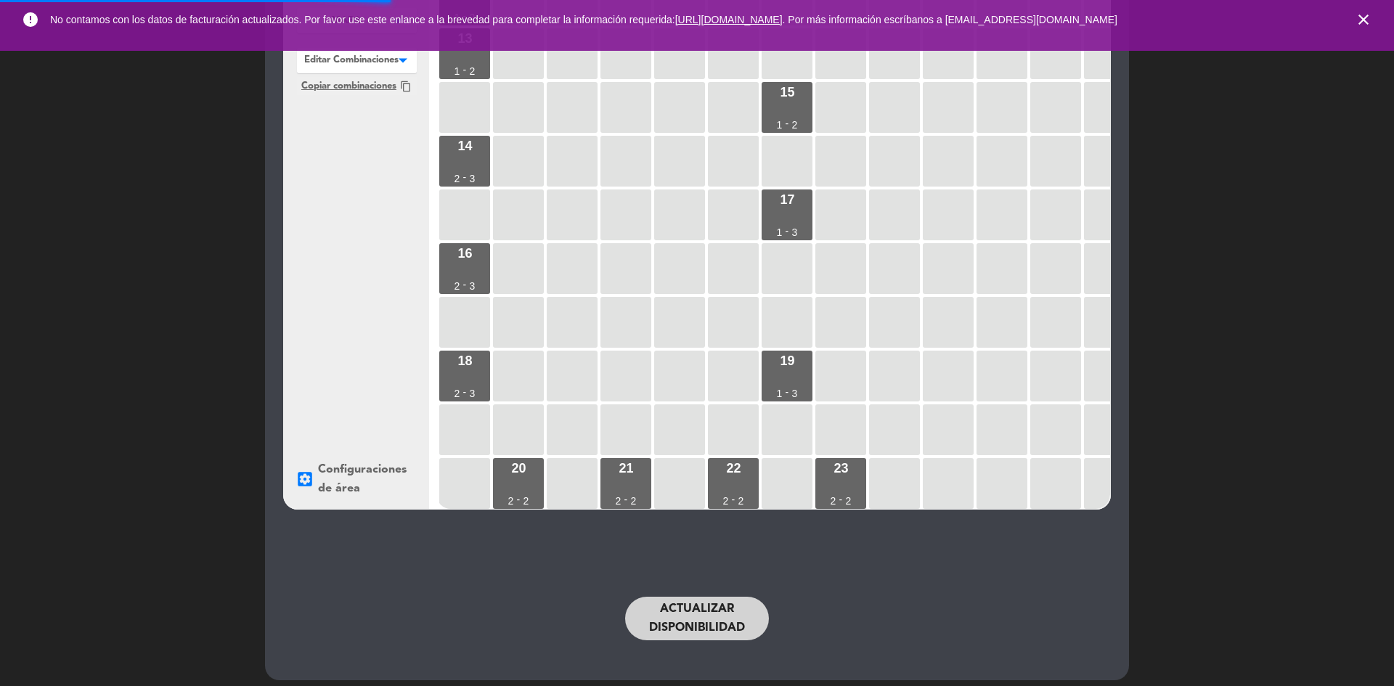
scroll to position [154, 0]
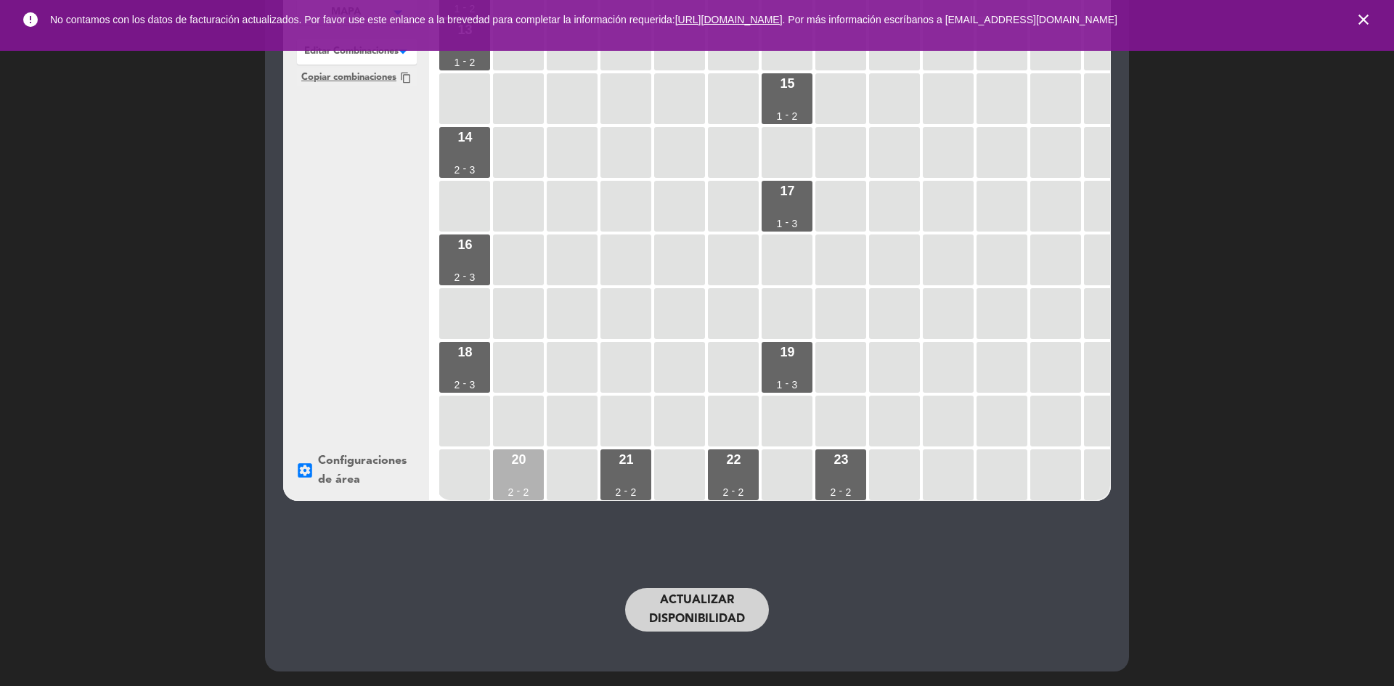
click at [509, 475] on div "20 2 - 2" at bounding box center [518, 474] width 51 height 51
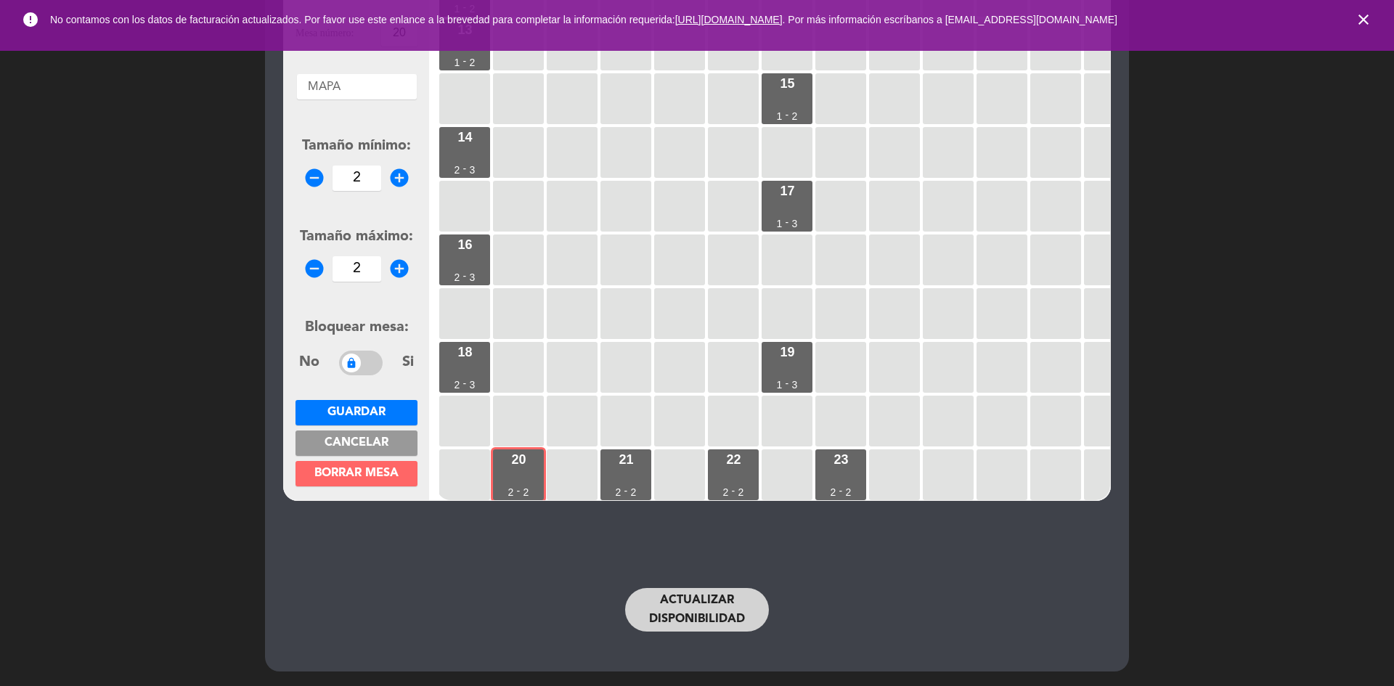
click at [312, 178] on icon "remove_circle" at bounding box center [314, 178] width 22 height 22
type input "1"
click at [389, 407] on button "Guardar" at bounding box center [356, 412] width 122 height 25
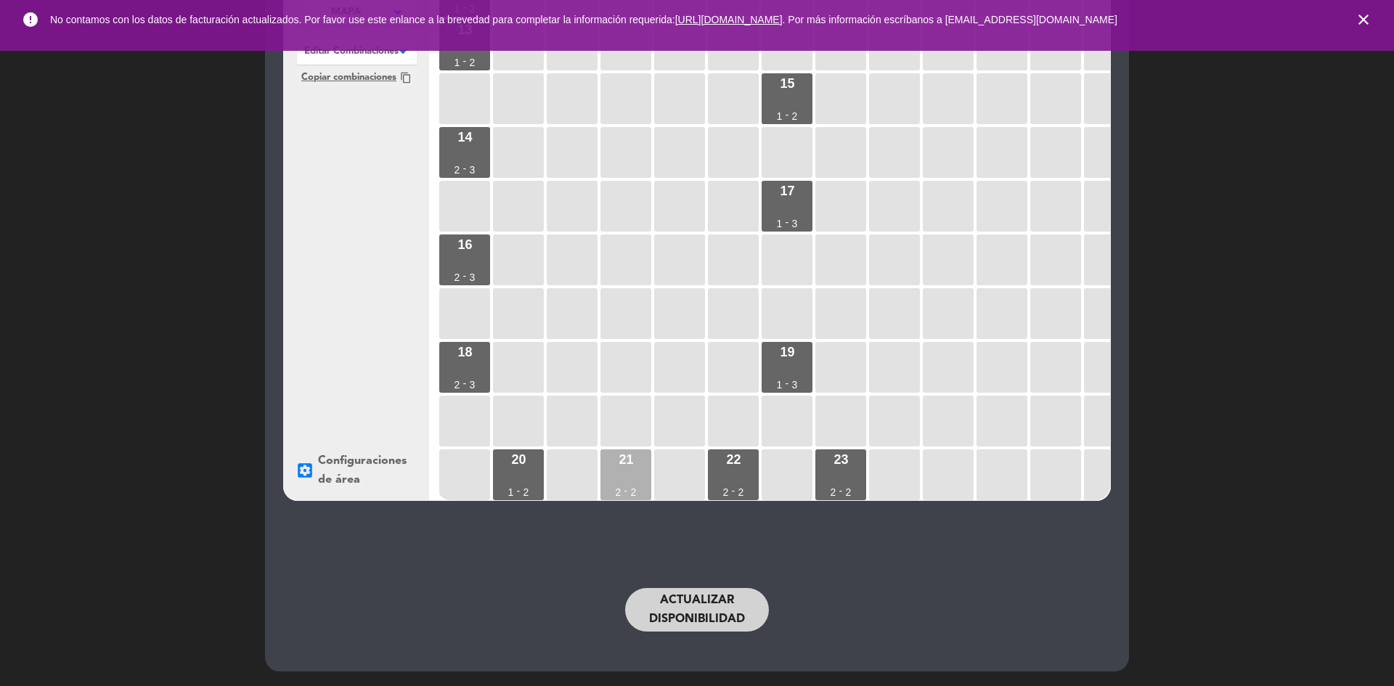
click at [621, 470] on div "21 2 - 2" at bounding box center [625, 474] width 51 height 51
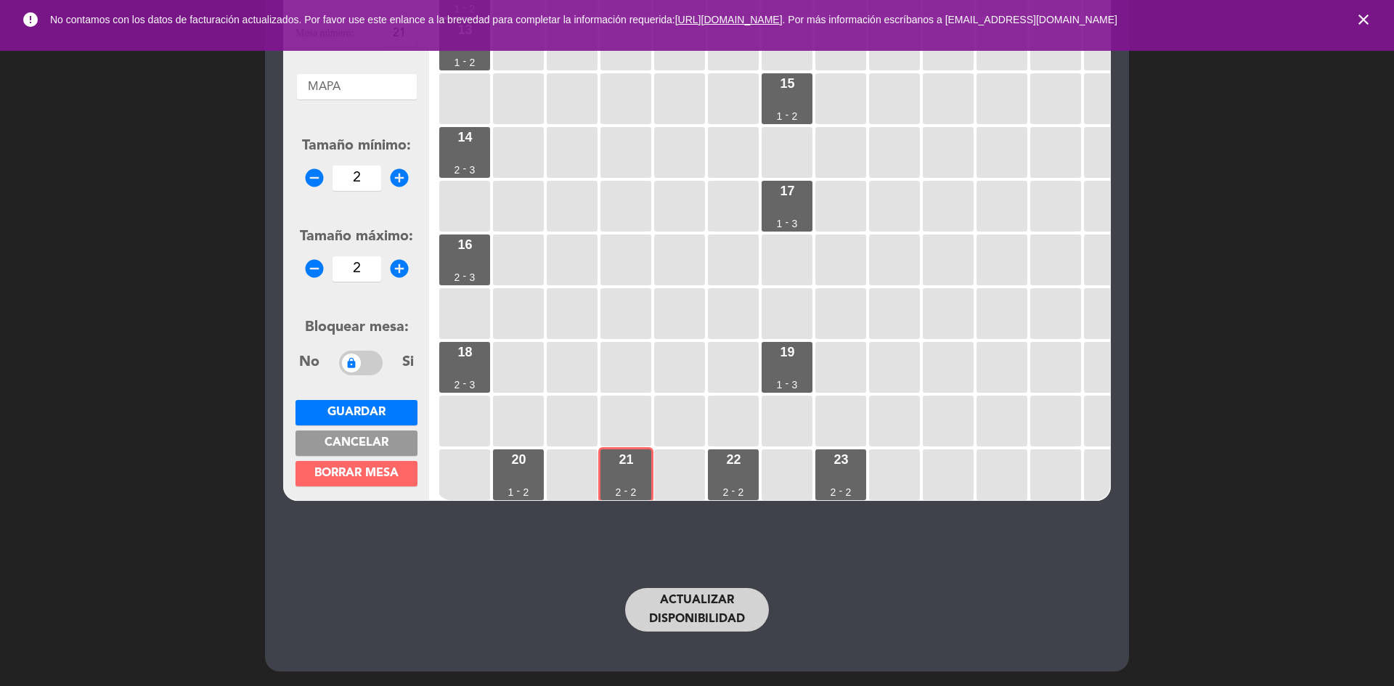
click at [312, 182] on icon "remove_circle" at bounding box center [314, 178] width 22 height 22
type input "1"
click at [403, 268] on icon "add_circle" at bounding box center [399, 269] width 22 height 22
type input "3"
click at [393, 409] on button "Guardar" at bounding box center [356, 412] width 122 height 25
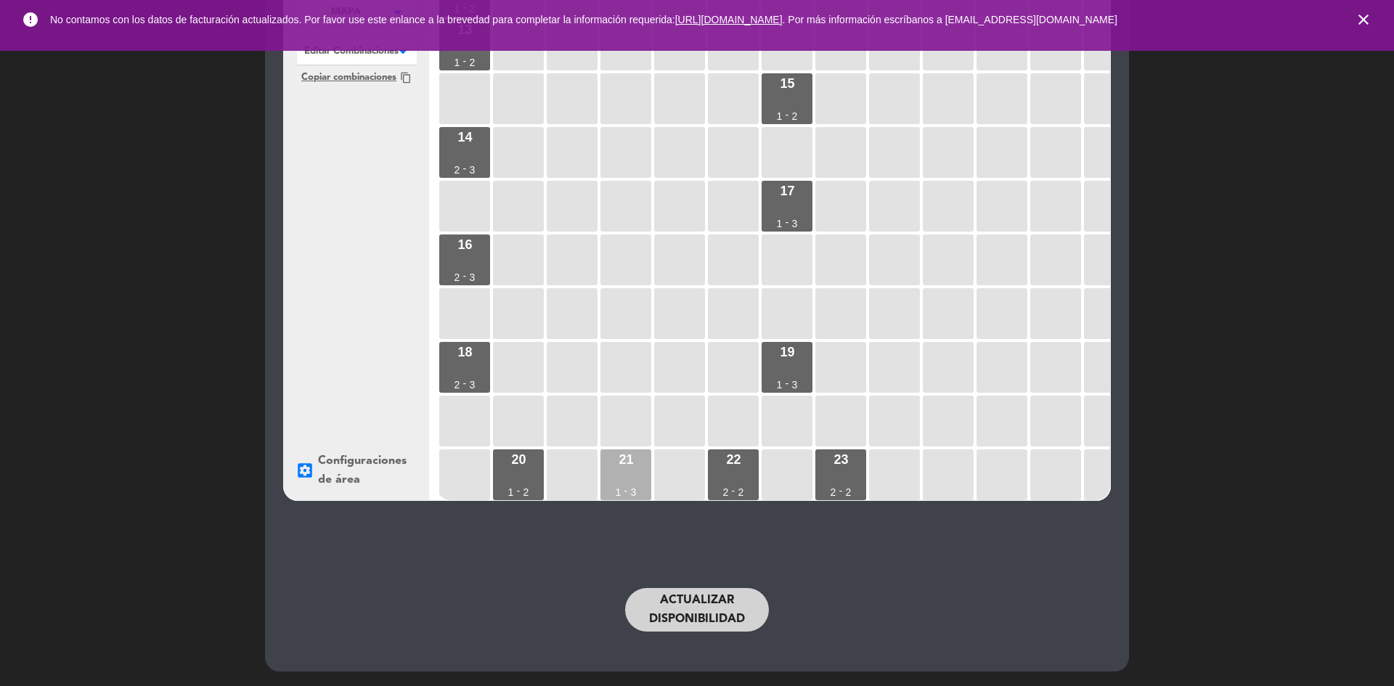
click at [620, 487] on div "1" at bounding box center [619, 492] width 6 height 10
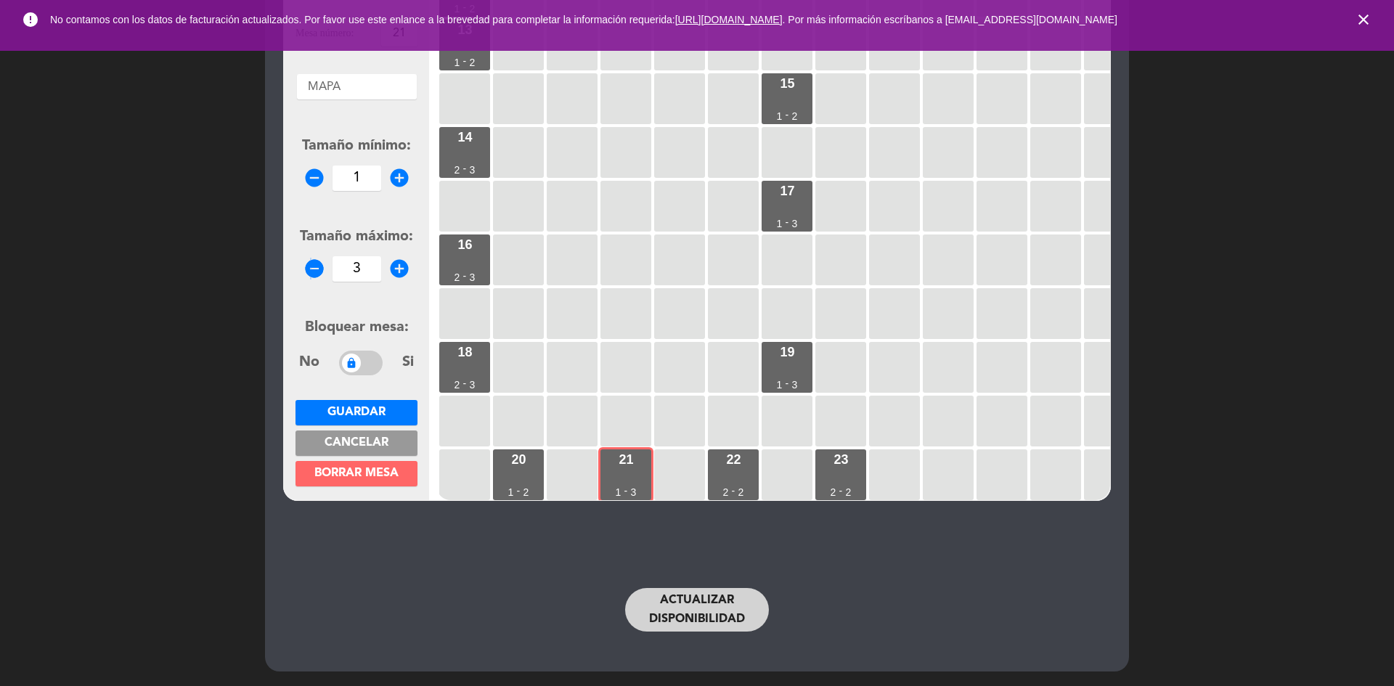
click at [308, 269] on icon "remove_circle" at bounding box center [314, 269] width 22 height 22
type input "2"
click at [380, 409] on span "Guardar" at bounding box center [356, 412] width 58 height 12
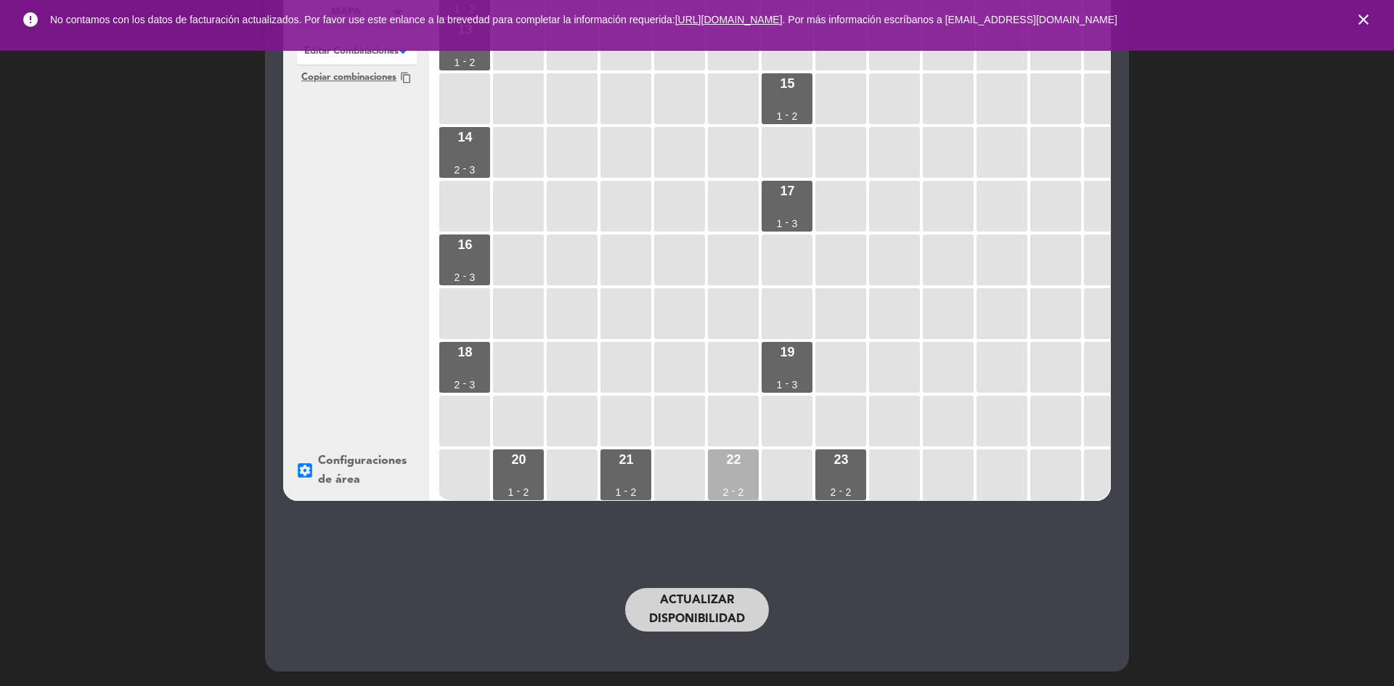
click at [734, 464] on div "22 2 - 2" at bounding box center [733, 474] width 51 height 51
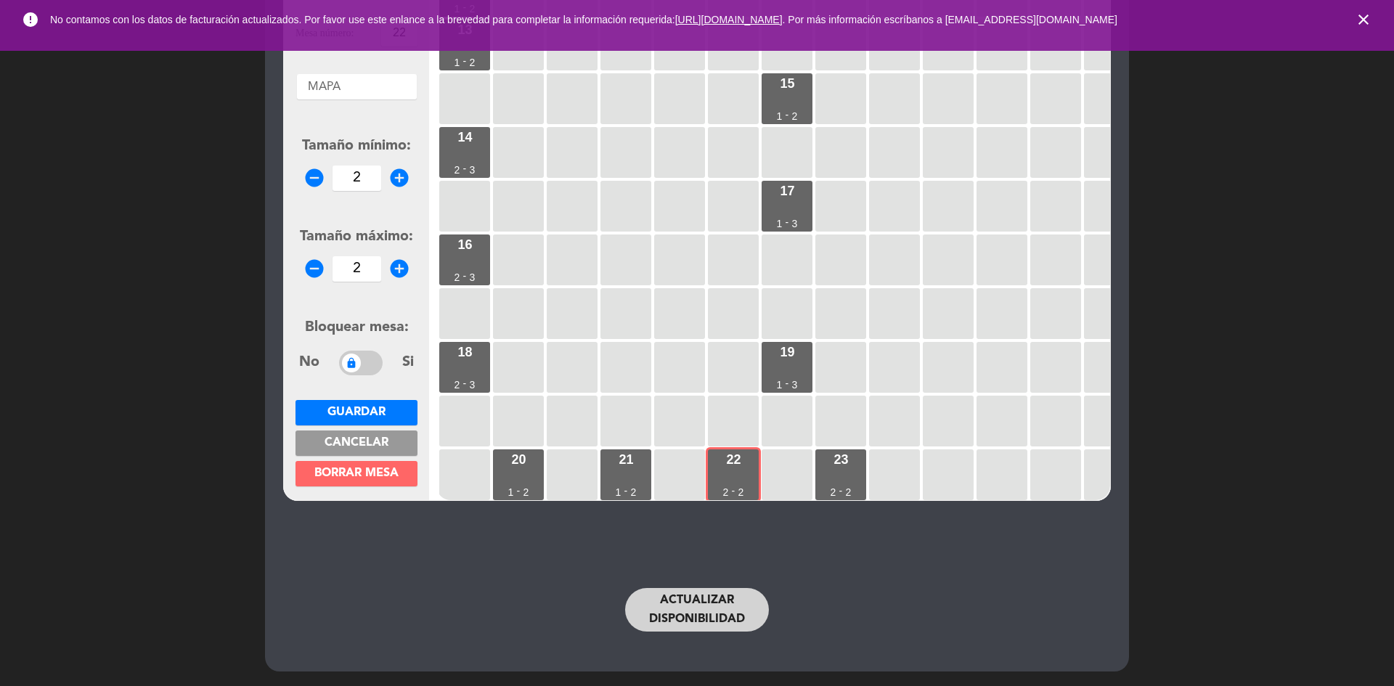
click at [314, 176] on icon "remove_circle" at bounding box center [314, 178] width 22 height 22
type input "1"
click at [369, 411] on span "Guardar" at bounding box center [356, 412] width 58 height 12
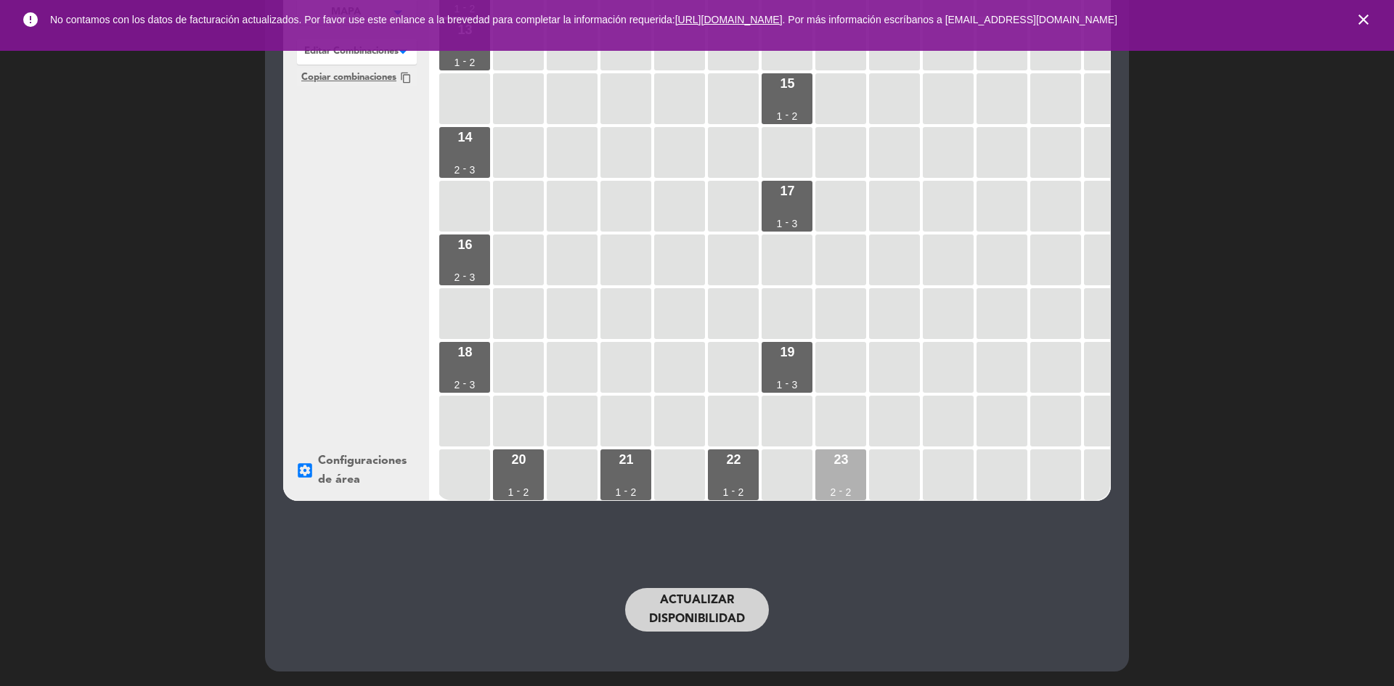
click at [825, 459] on div "23 2 - 2" at bounding box center [840, 474] width 51 height 51
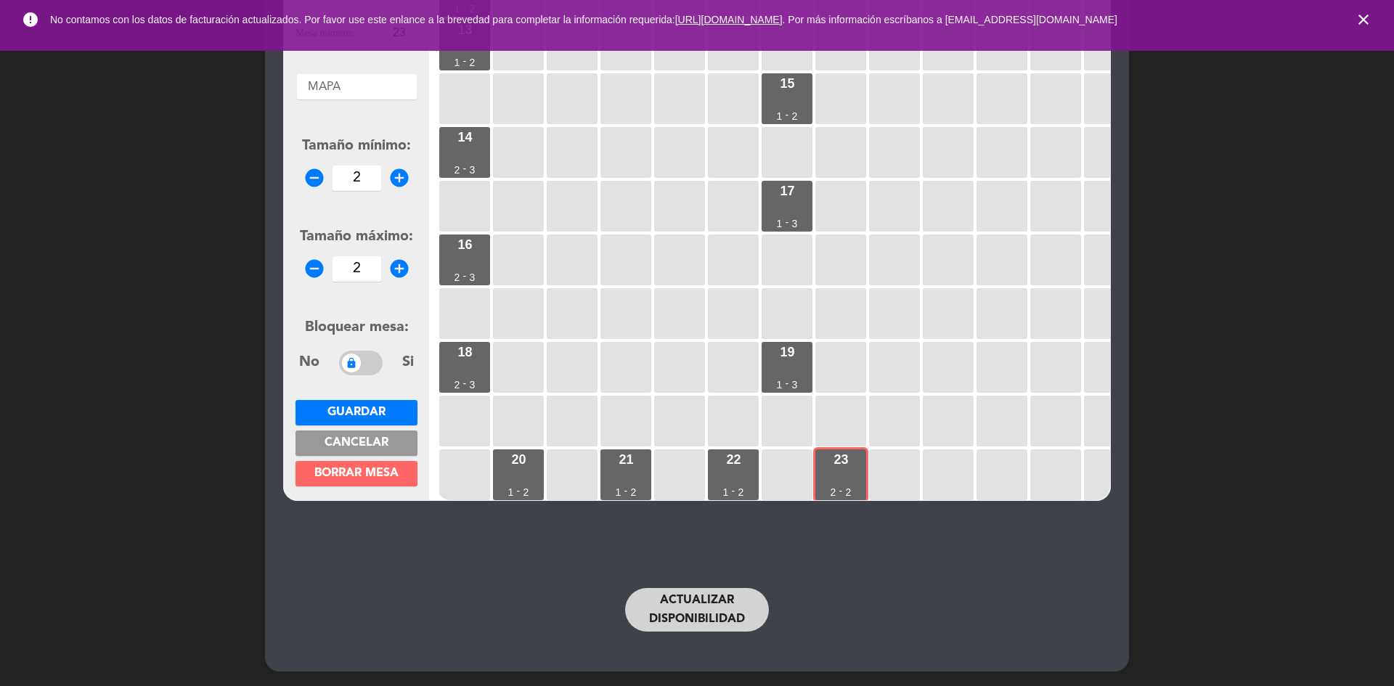
click at [318, 177] on icon "remove_circle" at bounding box center [314, 178] width 22 height 22
type input "1"
click at [376, 409] on span "Guardar" at bounding box center [356, 412] width 58 height 12
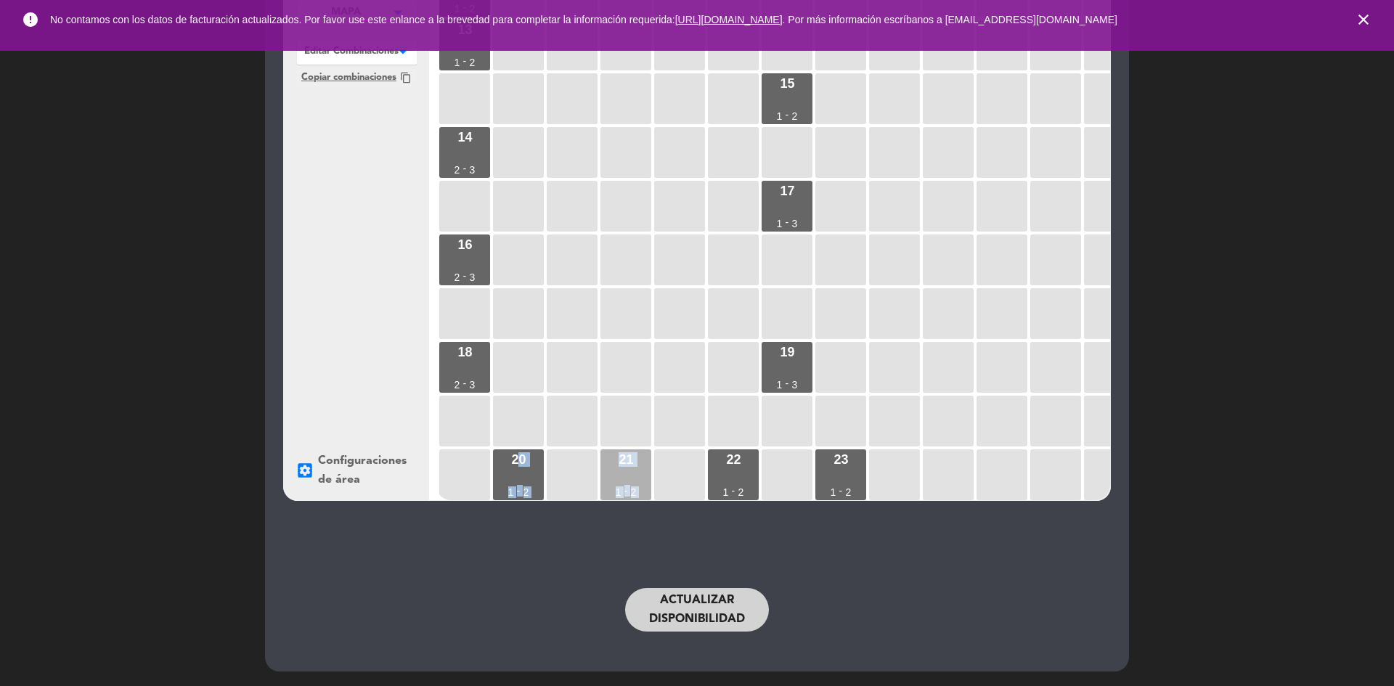
drag, startPoint x: 533, startPoint y: 449, endPoint x: 615, endPoint y: 473, distance: 85.4
click at [650, 477] on div "1 1 - 2 2 1 - 2 3 1 - 2 5 1 - 2 4 1 - 3 6 1 - 2 7 1 - 2 8 1 - 2 9 1 - 2 10 1 - …" at bounding box center [773, 224] width 674 height 552
click at [523, 470] on div "20 1 - 2" at bounding box center [518, 474] width 51 height 51
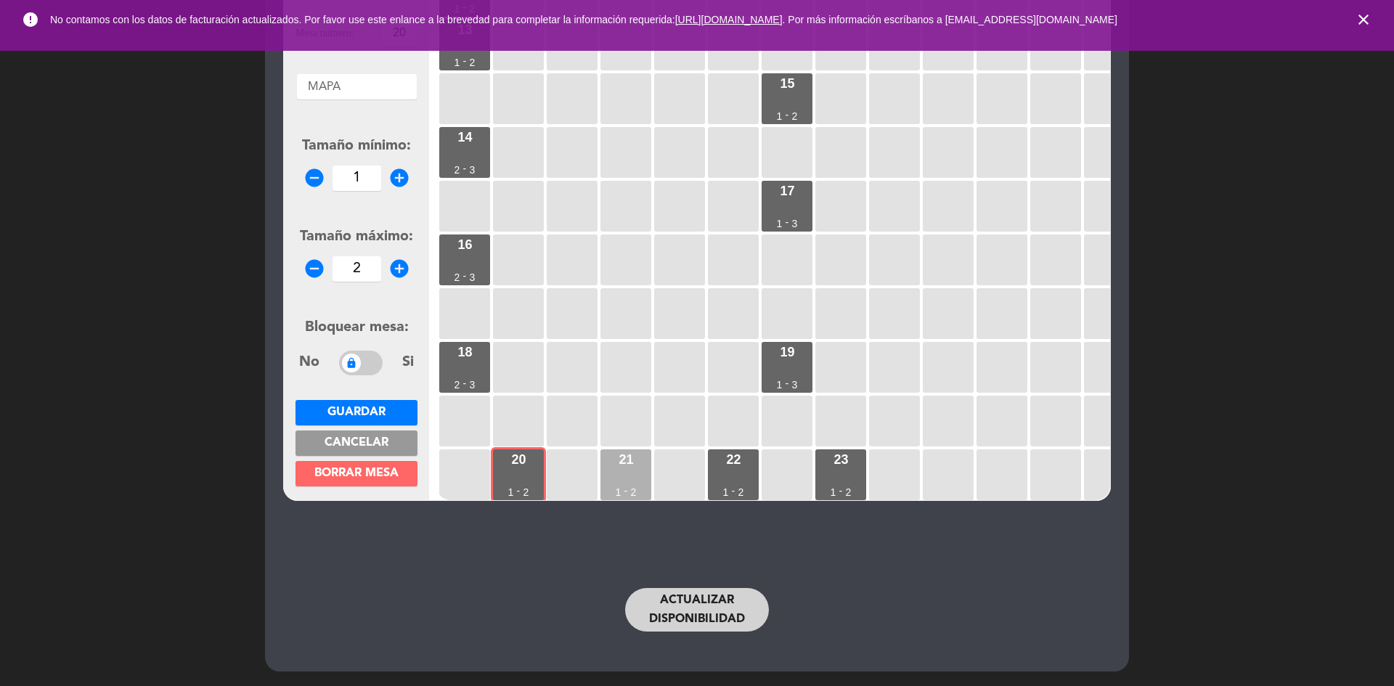
click at [601, 468] on div "21 1 - 2" at bounding box center [625, 474] width 51 height 51
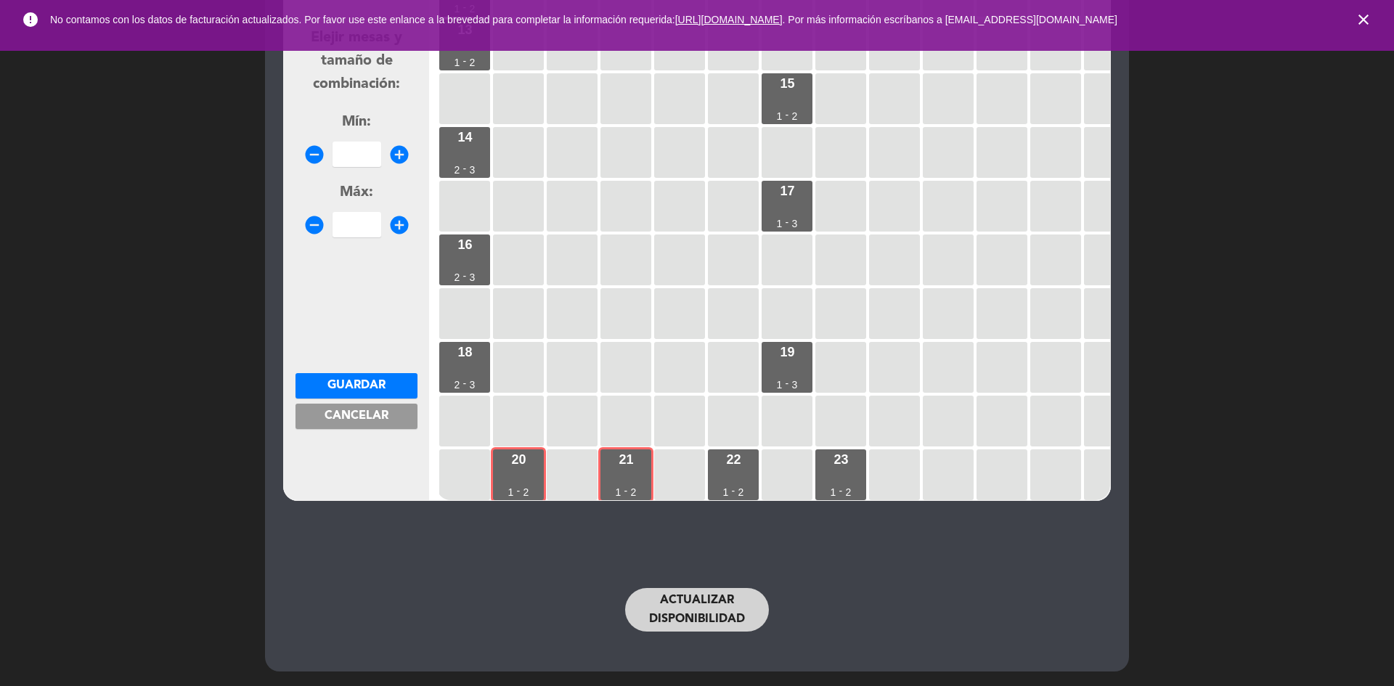
click at [396, 148] on icon "add_circle" at bounding box center [399, 155] width 22 height 22
click at [396, 149] on icon "add_circle" at bounding box center [399, 155] width 22 height 22
type input "4"
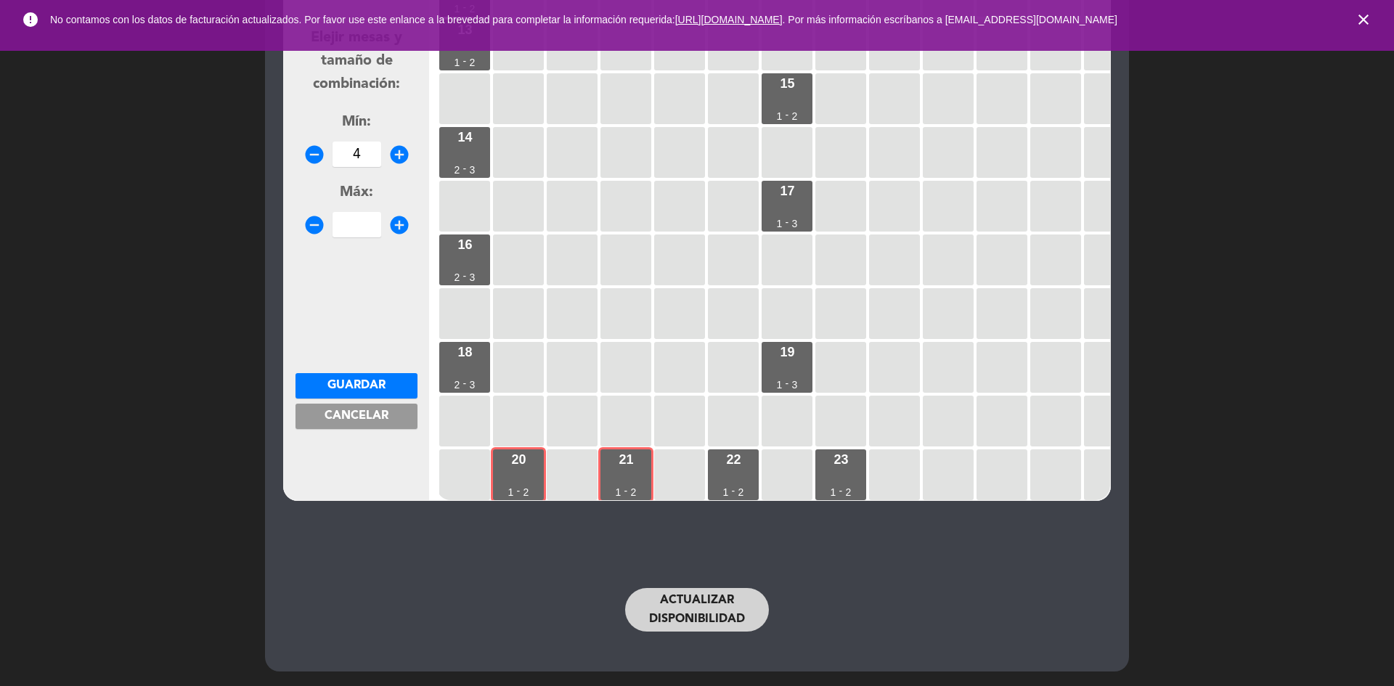
click at [396, 216] on icon "add_circle" at bounding box center [399, 225] width 22 height 22
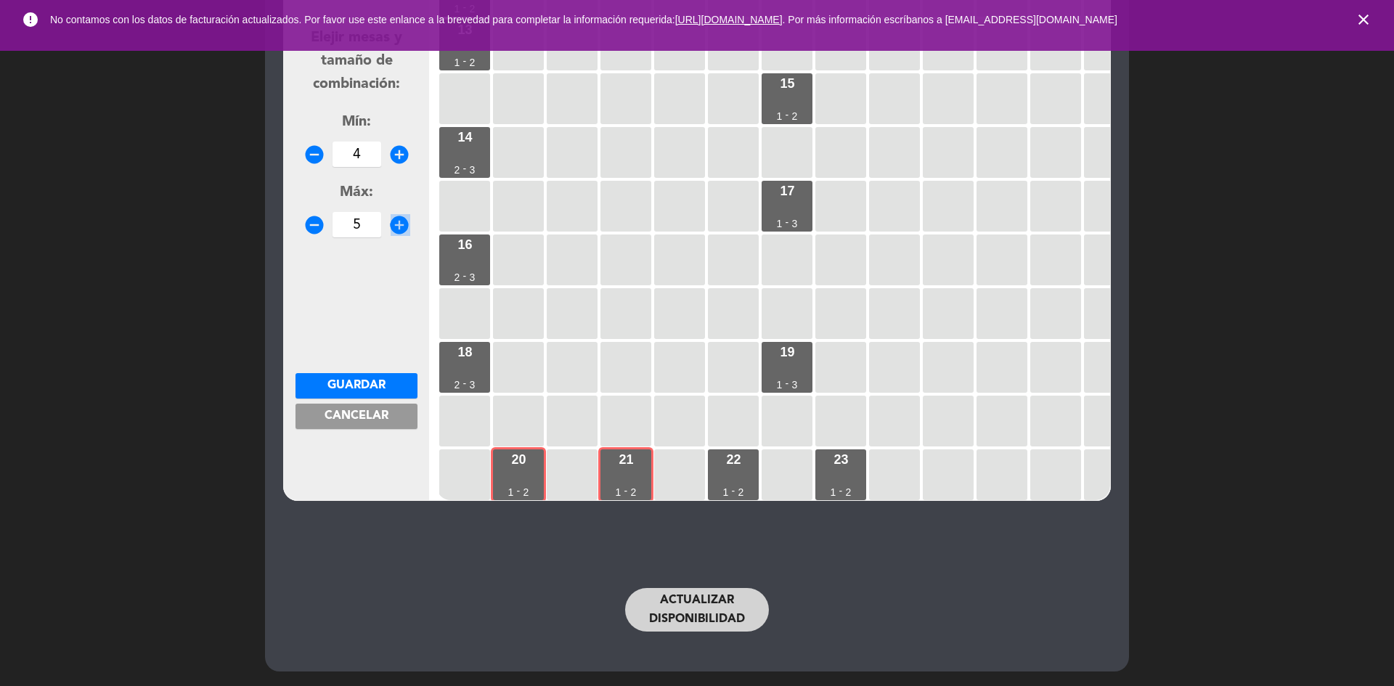
click at [396, 216] on icon "add_circle" at bounding box center [399, 225] width 22 height 22
type input "6"
click at [359, 380] on span "Guardar" at bounding box center [356, 386] width 58 height 12
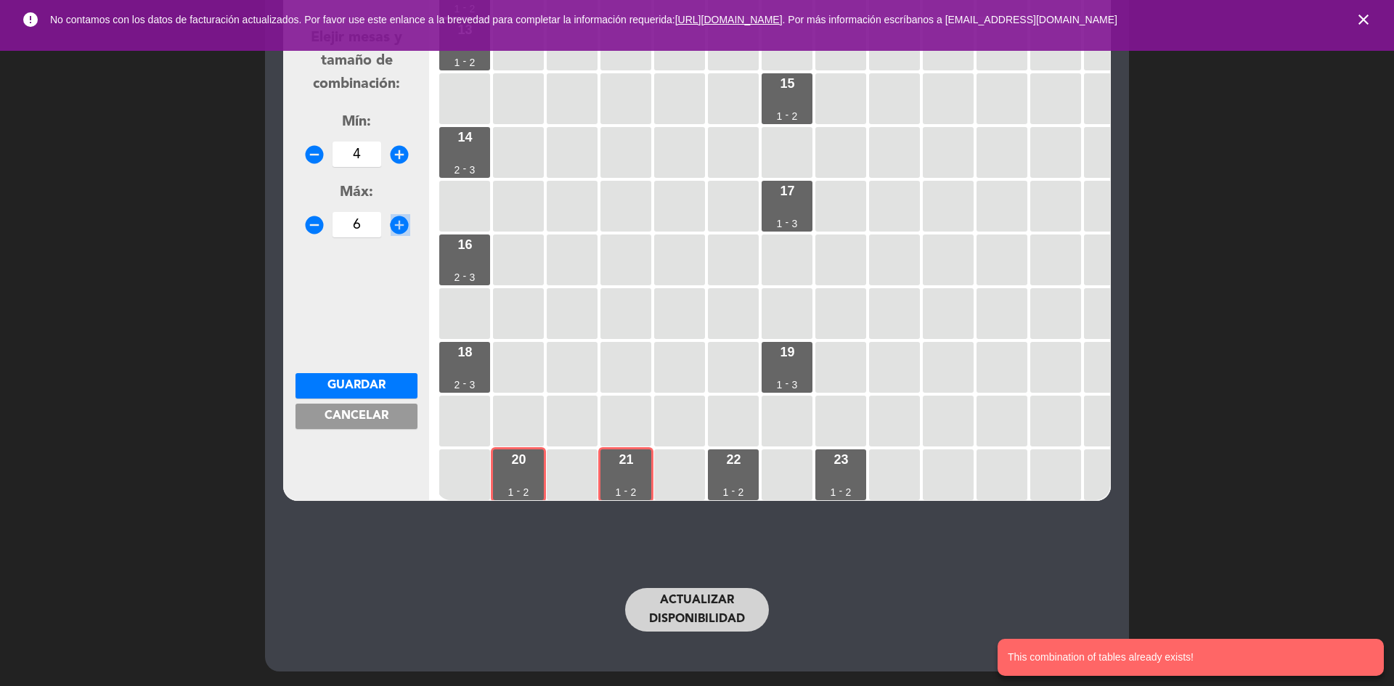
click at [386, 386] on button "Guardar" at bounding box center [356, 385] width 122 height 25
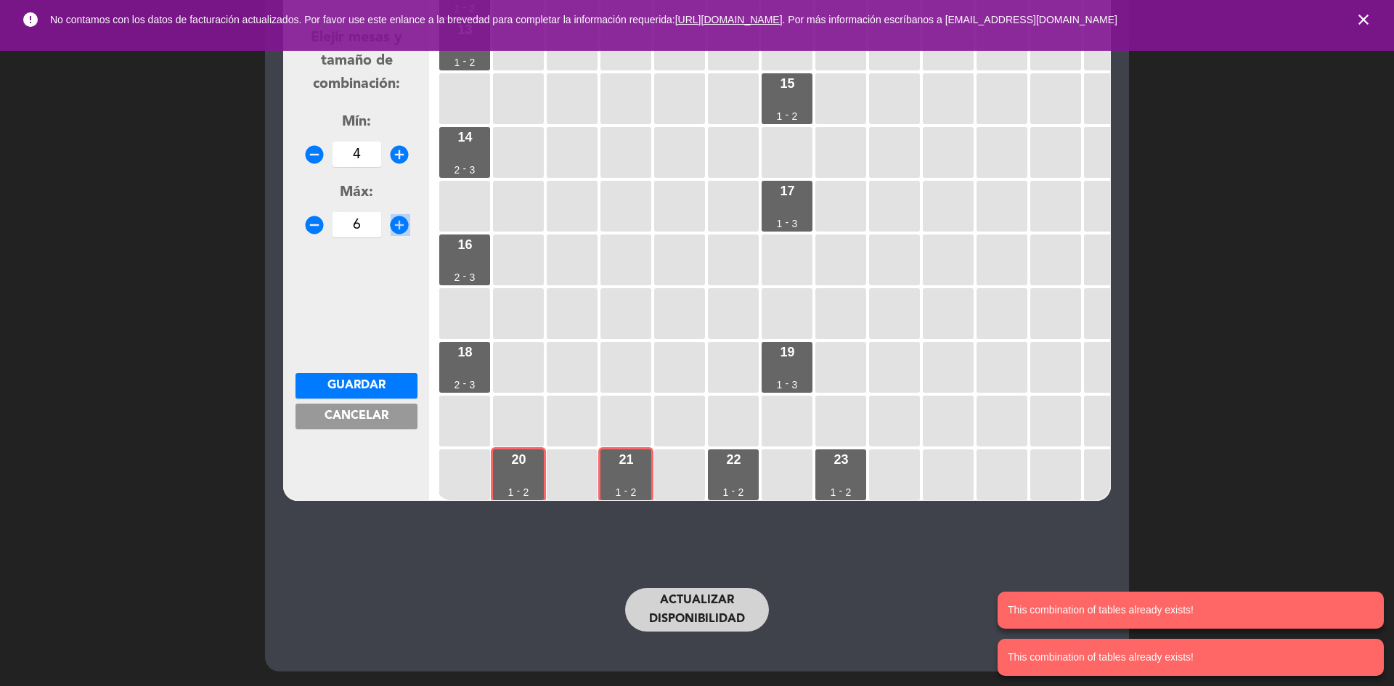
click at [386, 411] on span "Cancelar" at bounding box center [356, 416] width 64 height 12
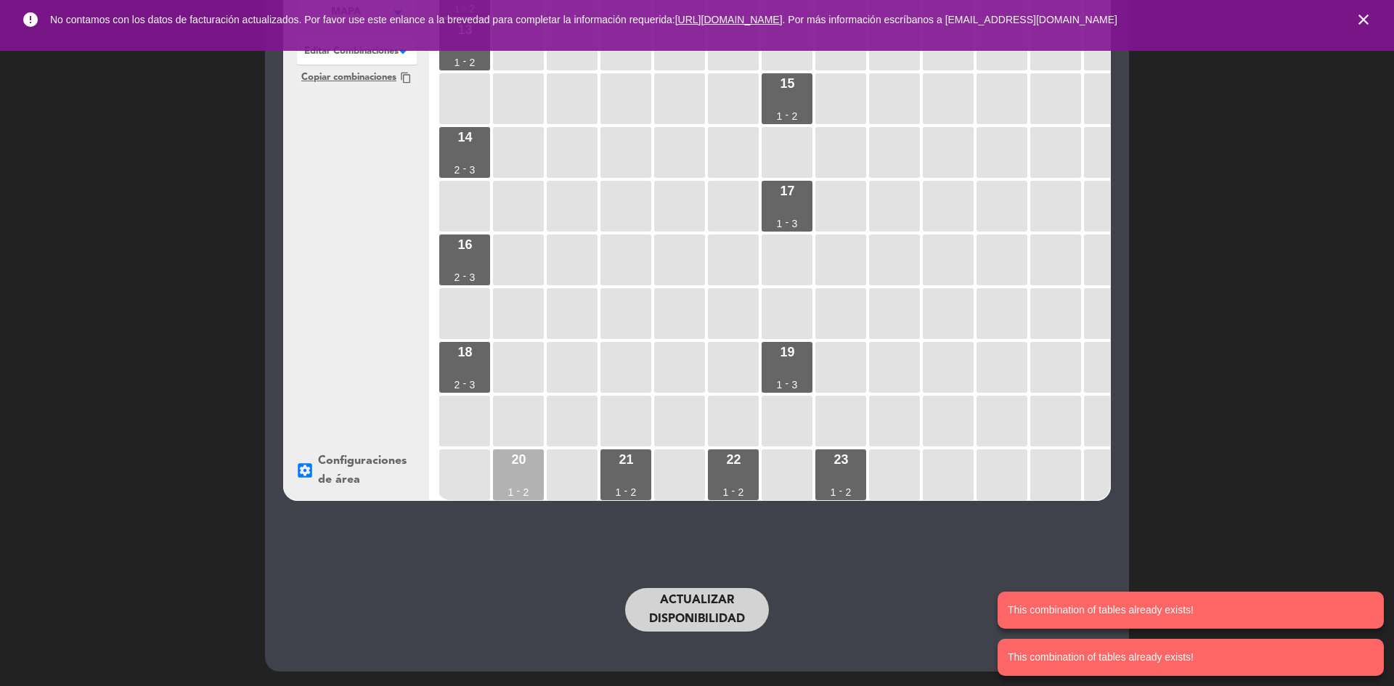
click at [512, 466] on div "20 1 - 2" at bounding box center [518, 474] width 51 height 51
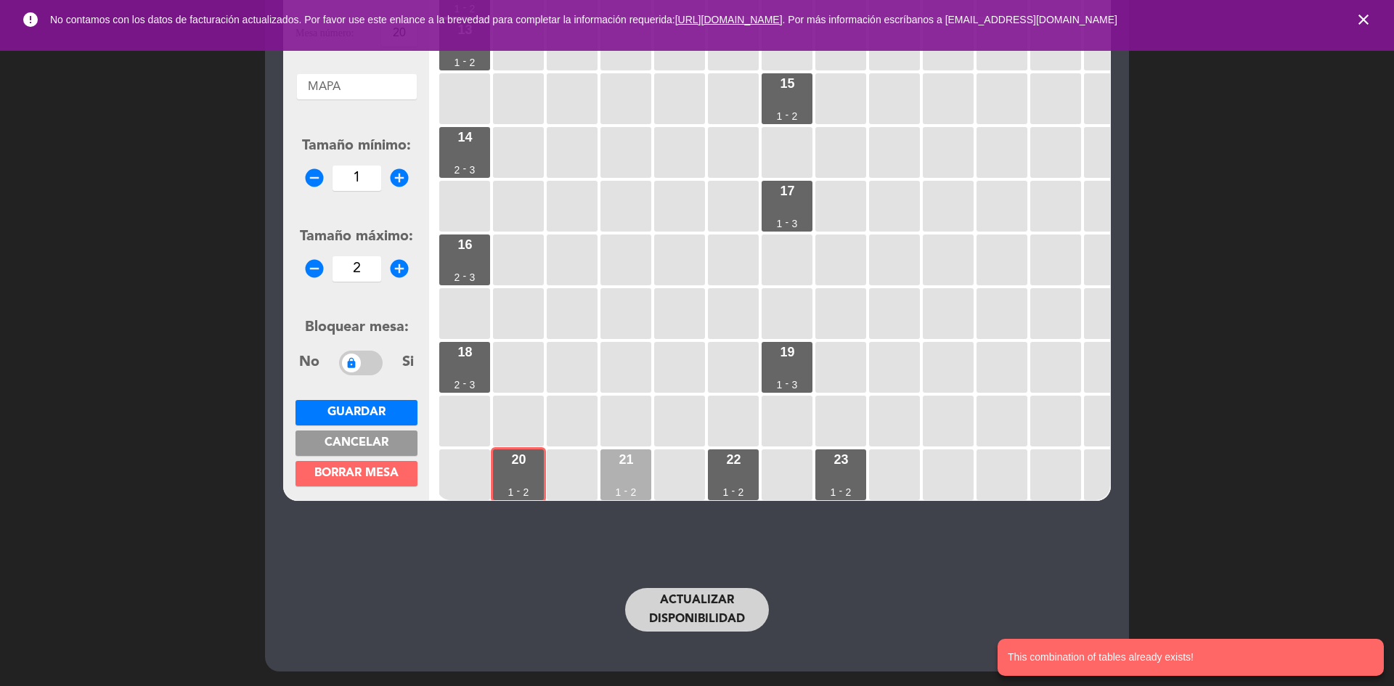
click at [621, 453] on div "21" at bounding box center [625, 459] width 15 height 13
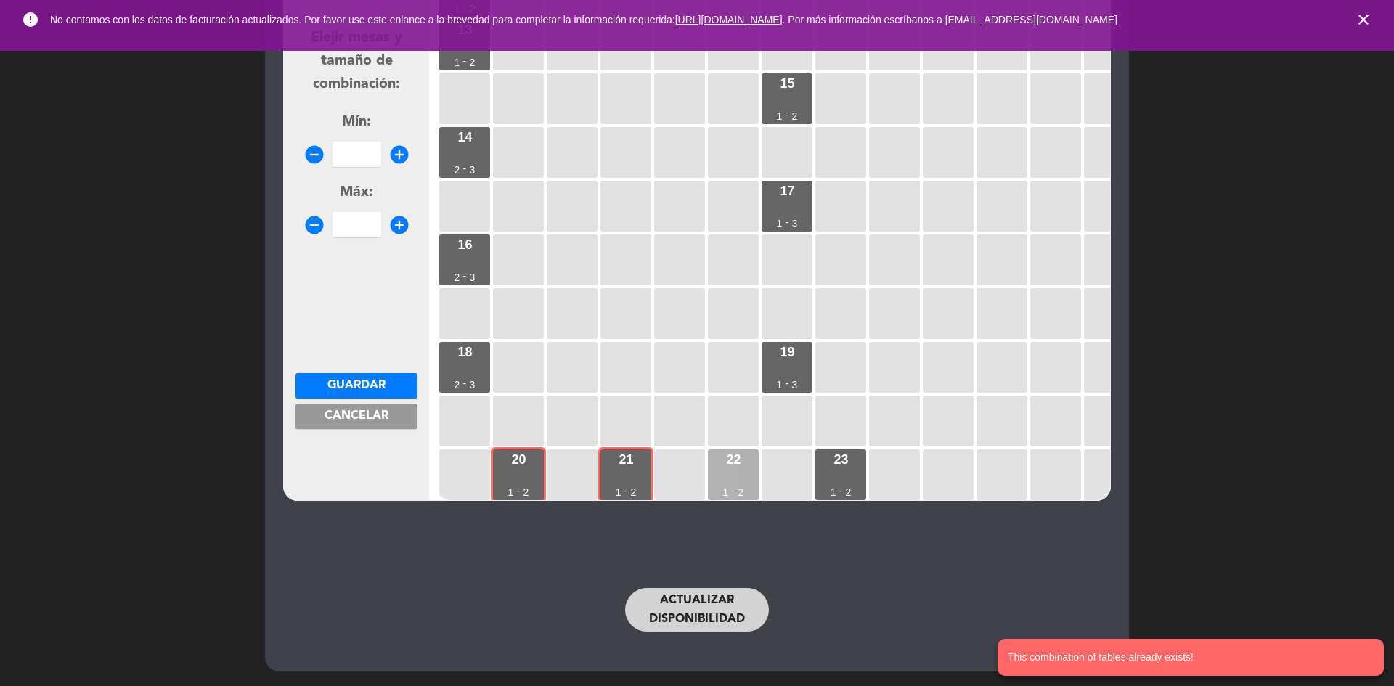
click at [715, 460] on div "22 1 - 2" at bounding box center [733, 474] width 51 height 51
click at [383, 160] on div "remove_circle add_circle" at bounding box center [356, 154] width 122 height 25
click at [401, 156] on icon "add_circle" at bounding box center [399, 155] width 22 height 22
click at [404, 155] on icon "add_circle" at bounding box center [399, 155] width 22 height 22
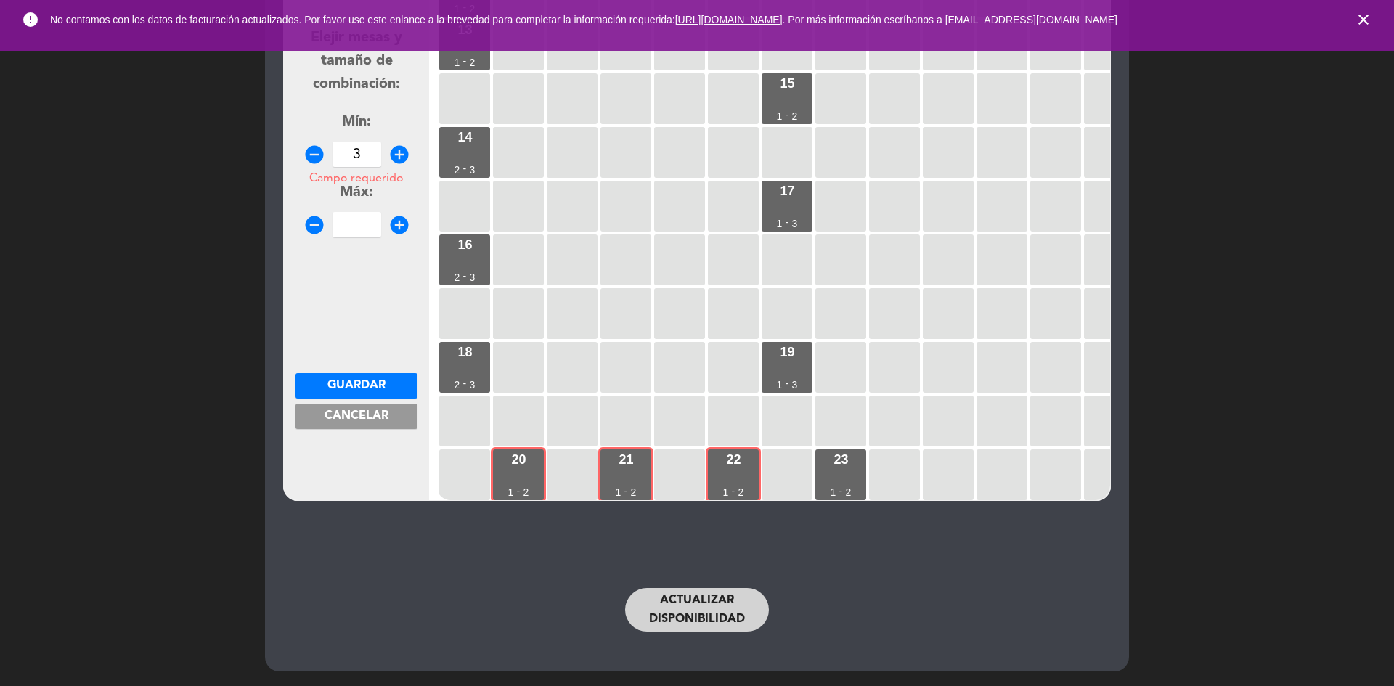
click at [404, 155] on icon "add_circle" at bounding box center [399, 155] width 22 height 22
click at [405, 156] on icon "add_circle" at bounding box center [399, 155] width 22 height 22
type input "6"
click at [396, 221] on icon "add_circle" at bounding box center [399, 225] width 22 height 22
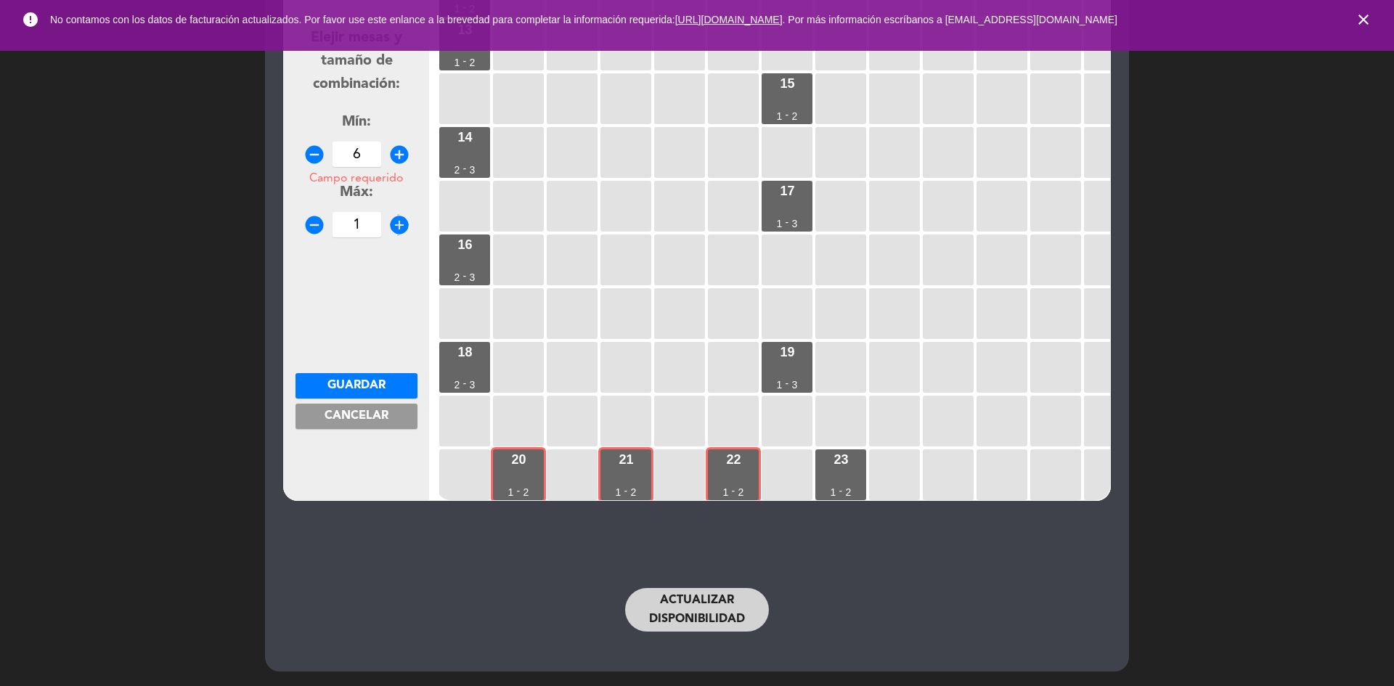
click at [396, 221] on icon "add_circle" at bounding box center [399, 225] width 22 height 22
click at [397, 221] on icon "add_circle" at bounding box center [399, 225] width 22 height 22
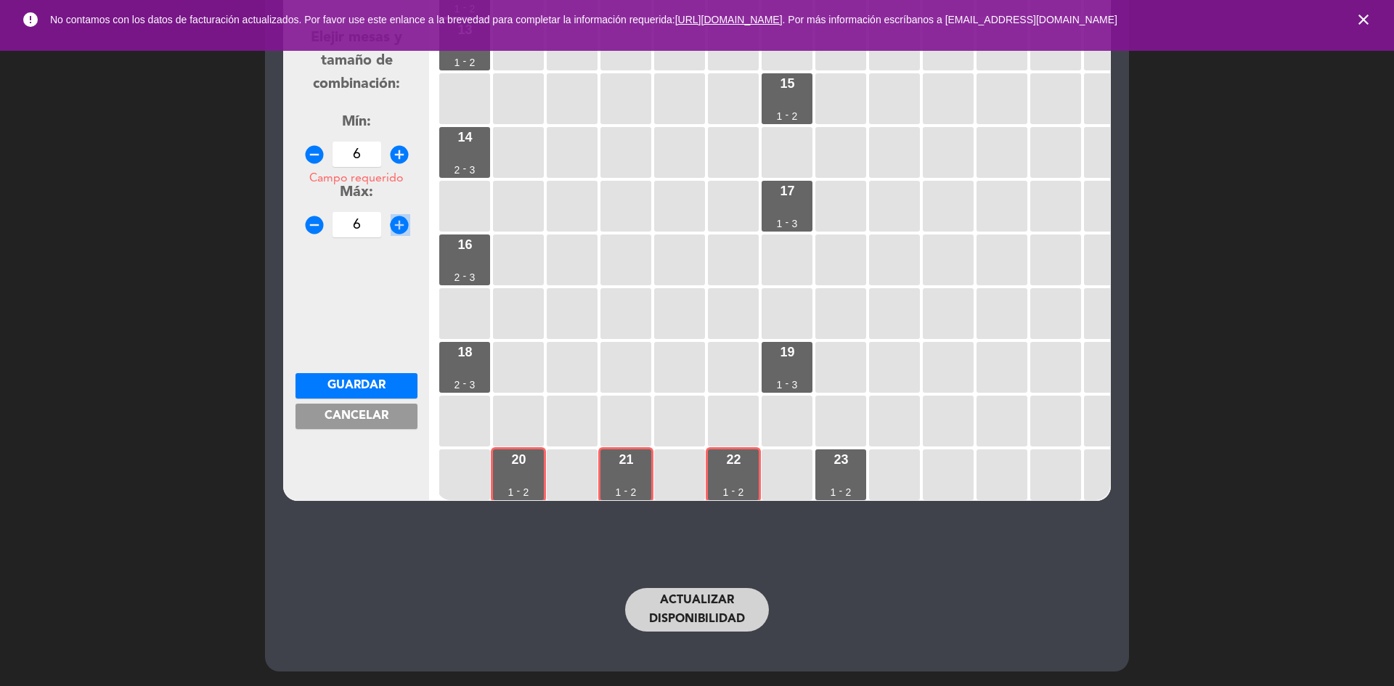
click at [398, 221] on icon "add_circle" at bounding box center [399, 225] width 22 height 22
type input "8"
click at [387, 385] on button "Guardar" at bounding box center [356, 385] width 122 height 25
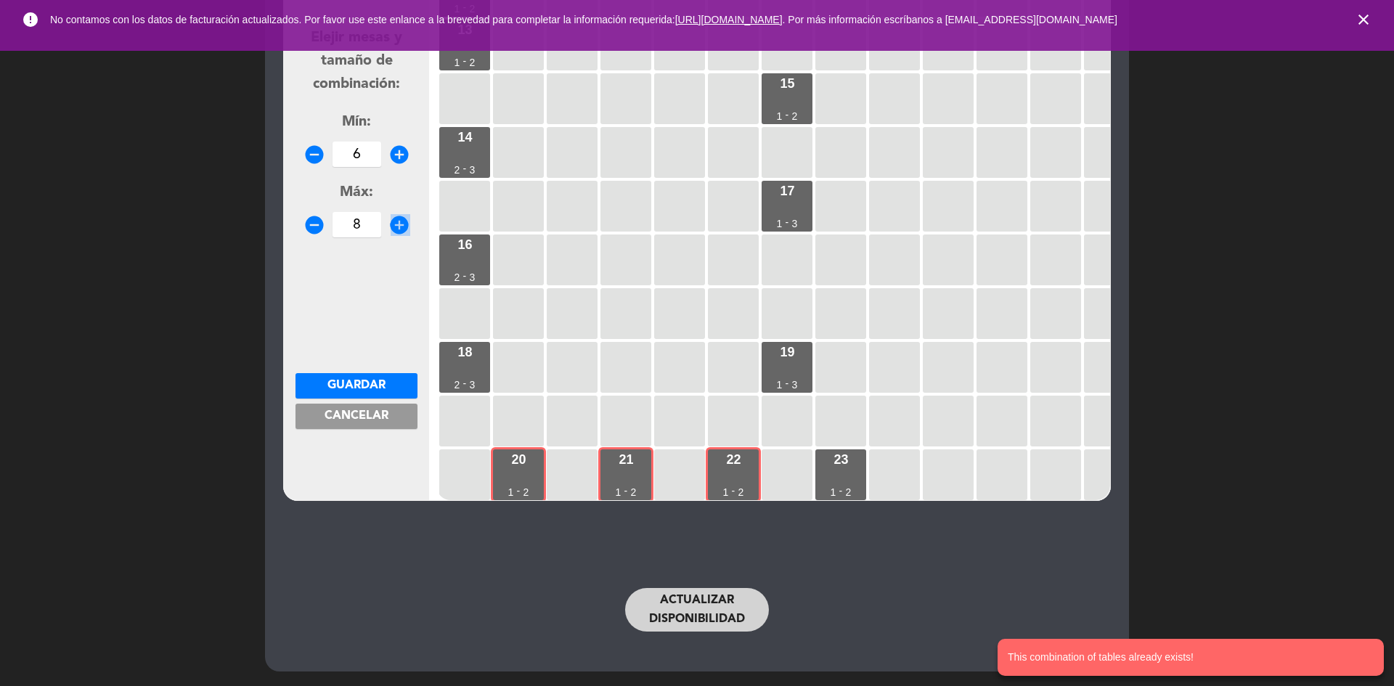
click at [381, 415] on span "Cancelar" at bounding box center [356, 416] width 64 height 12
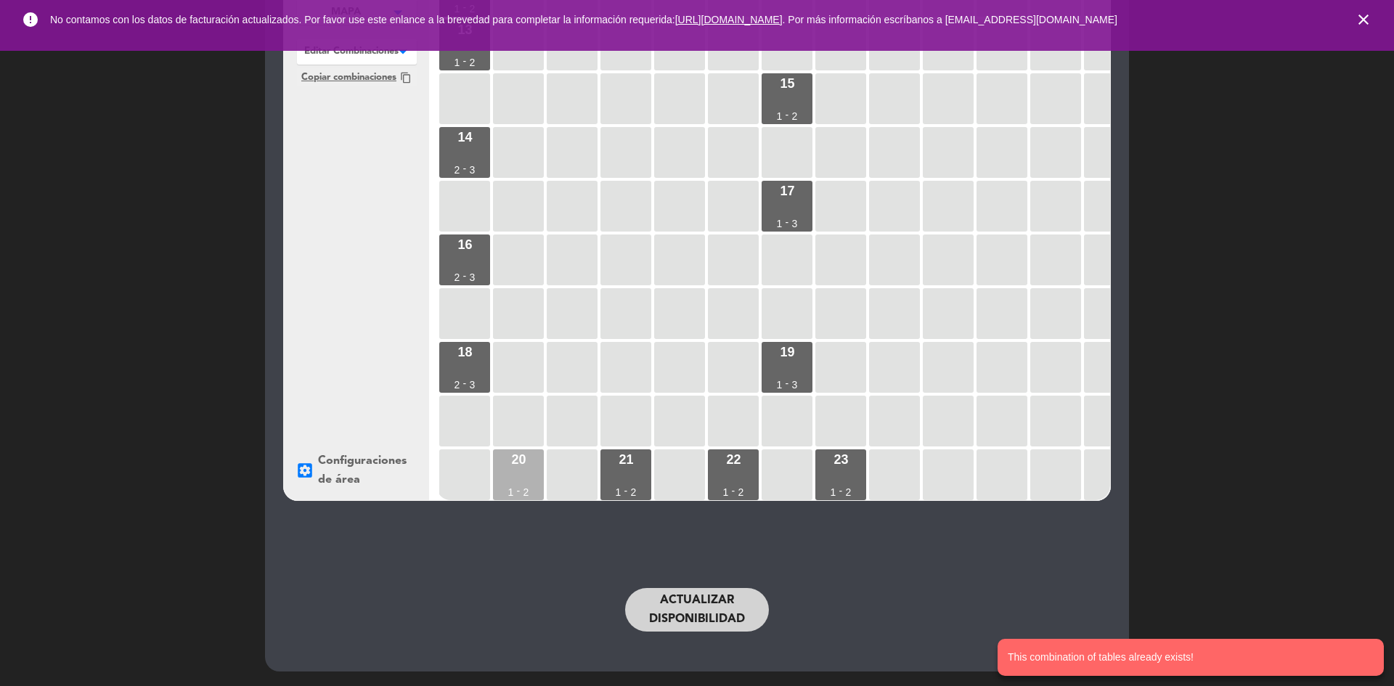
click at [531, 465] on div "20 1 - 2" at bounding box center [518, 474] width 51 height 51
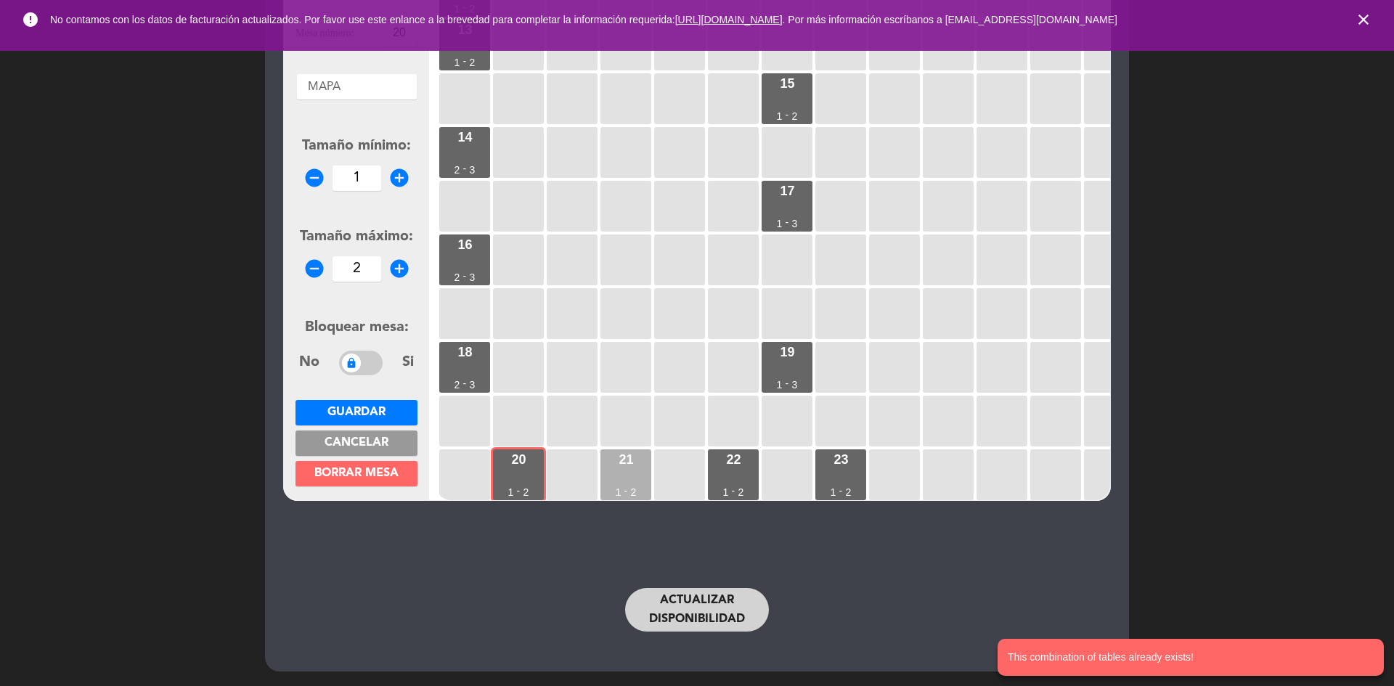
click at [627, 457] on div "21" at bounding box center [625, 459] width 15 height 13
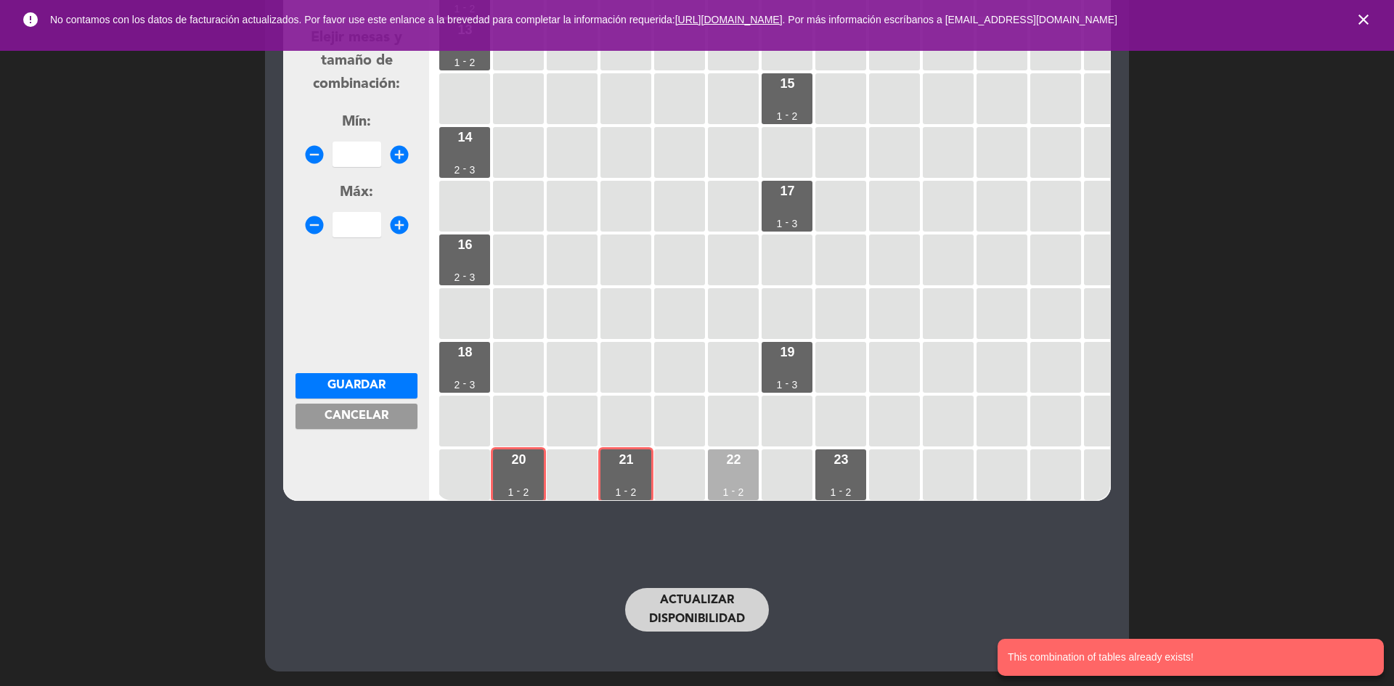
click at [709, 472] on div "22 1 - 2" at bounding box center [733, 474] width 51 height 51
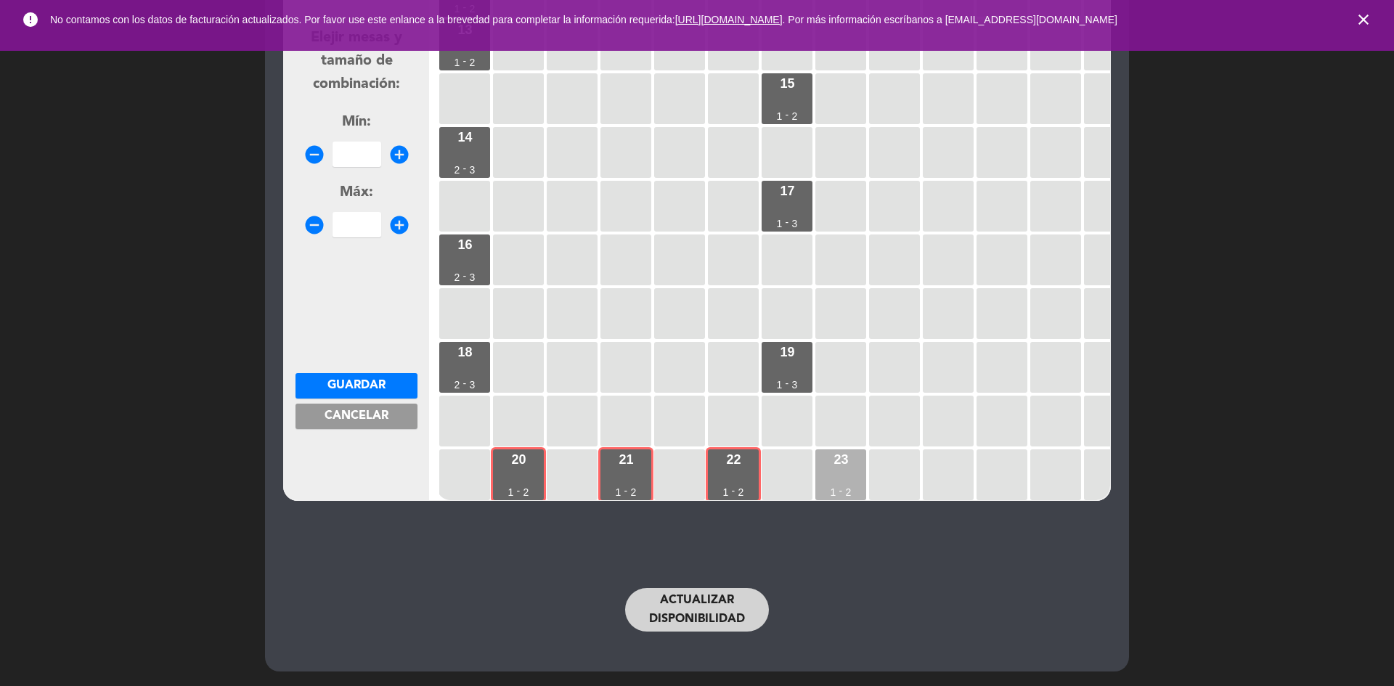
click at [835, 462] on div "23 1 - 2" at bounding box center [840, 474] width 51 height 51
click at [398, 154] on icon "add_circle" at bounding box center [399, 155] width 22 height 22
click at [398, 153] on icon "add_circle" at bounding box center [399, 155] width 22 height 22
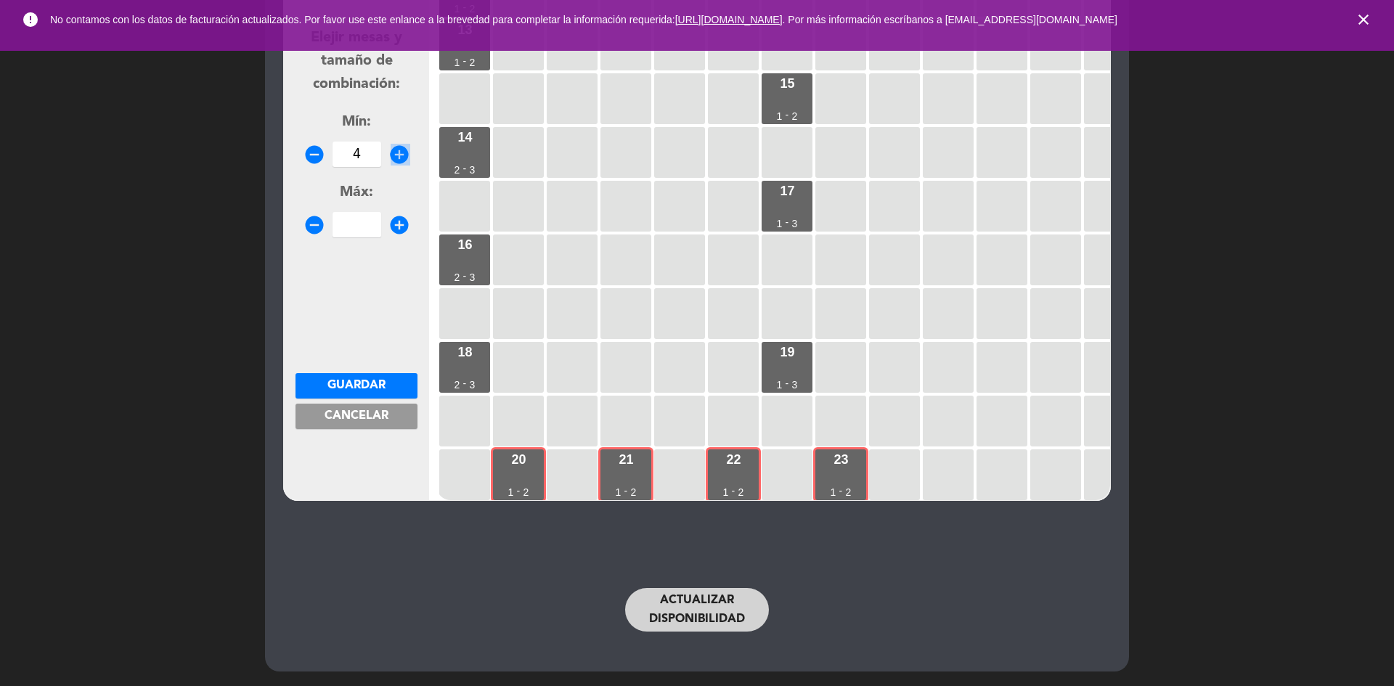
click at [398, 153] on icon "add_circle" at bounding box center [399, 155] width 22 height 22
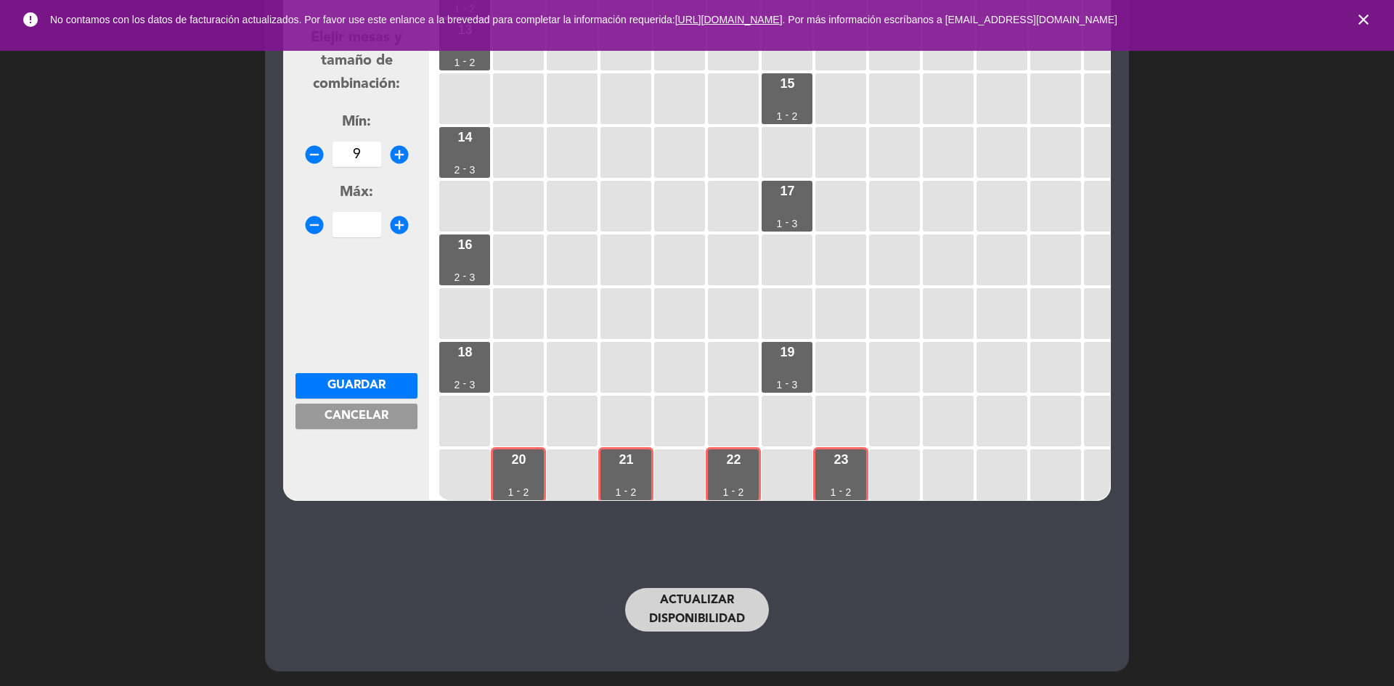
click at [325, 155] on div "remove_circle 9 add_circle" at bounding box center [356, 154] width 122 height 25
click at [315, 163] on icon "remove_circle" at bounding box center [314, 155] width 22 height 22
type input "8"
click at [398, 225] on icon "add_circle" at bounding box center [399, 225] width 22 height 22
click at [398, 226] on icon "add_circle" at bounding box center [399, 225] width 22 height 22
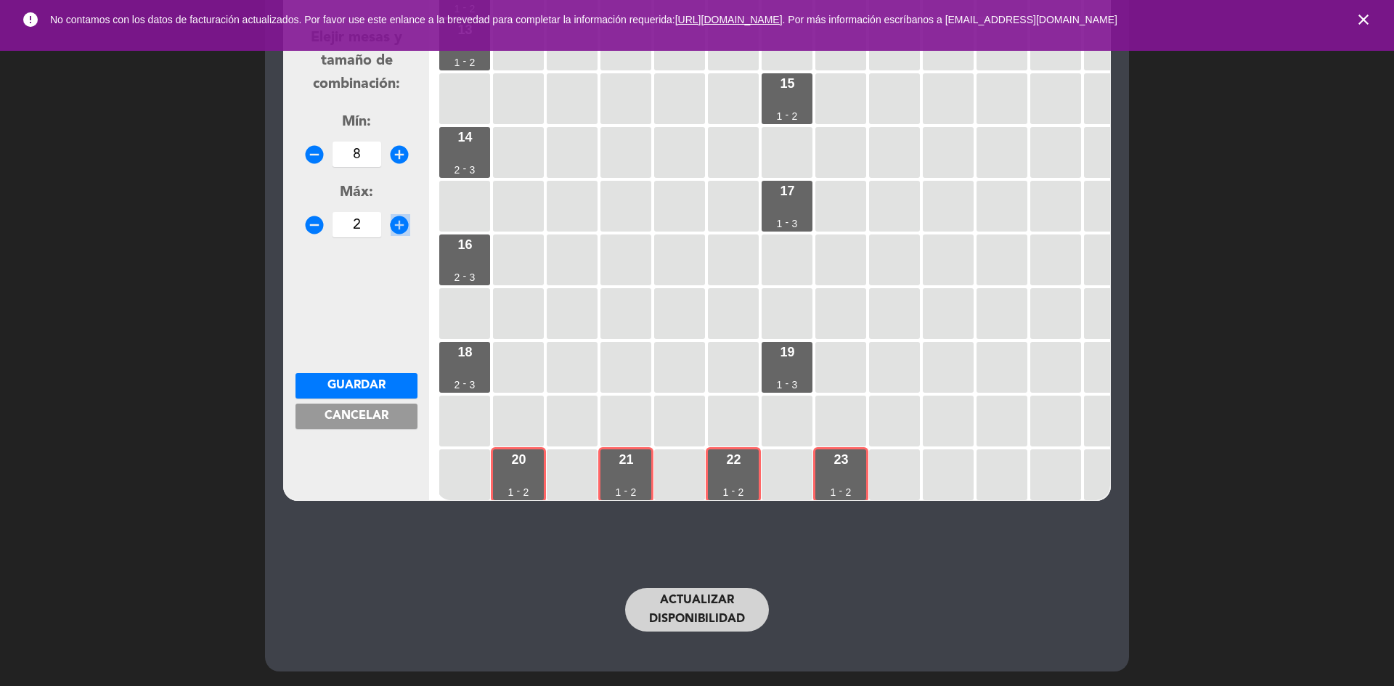
click at [398, 226] on icon "add_circle" at bounding box center [399, 225] width 22 height 22
click at [400, 226] on icon "add_circle" at bounding box center [399, 225] width 22 height 22
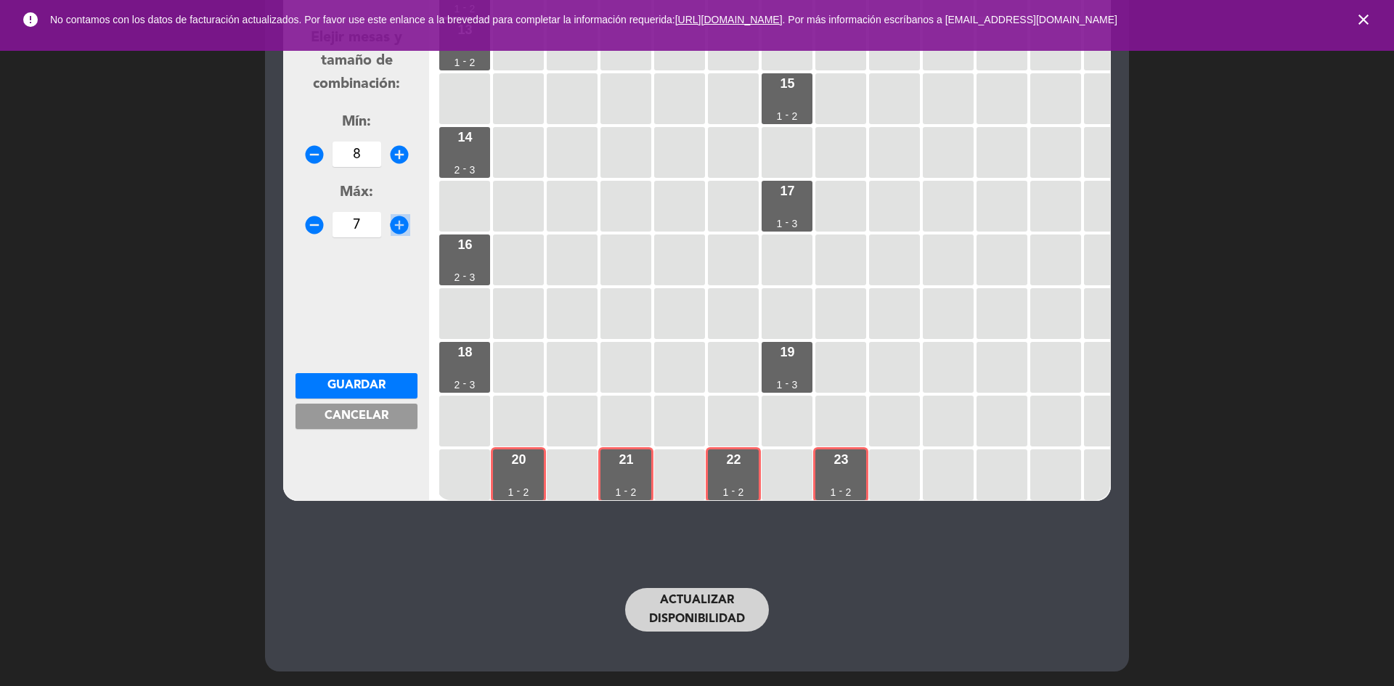
click at [401, 226] on icon "add_circle" at bounding box center [399, 225] width 22 height 22
type input "10"
click at [365, 383] on span "Guardar" at bounding box center [356, 386] width 58 height 12
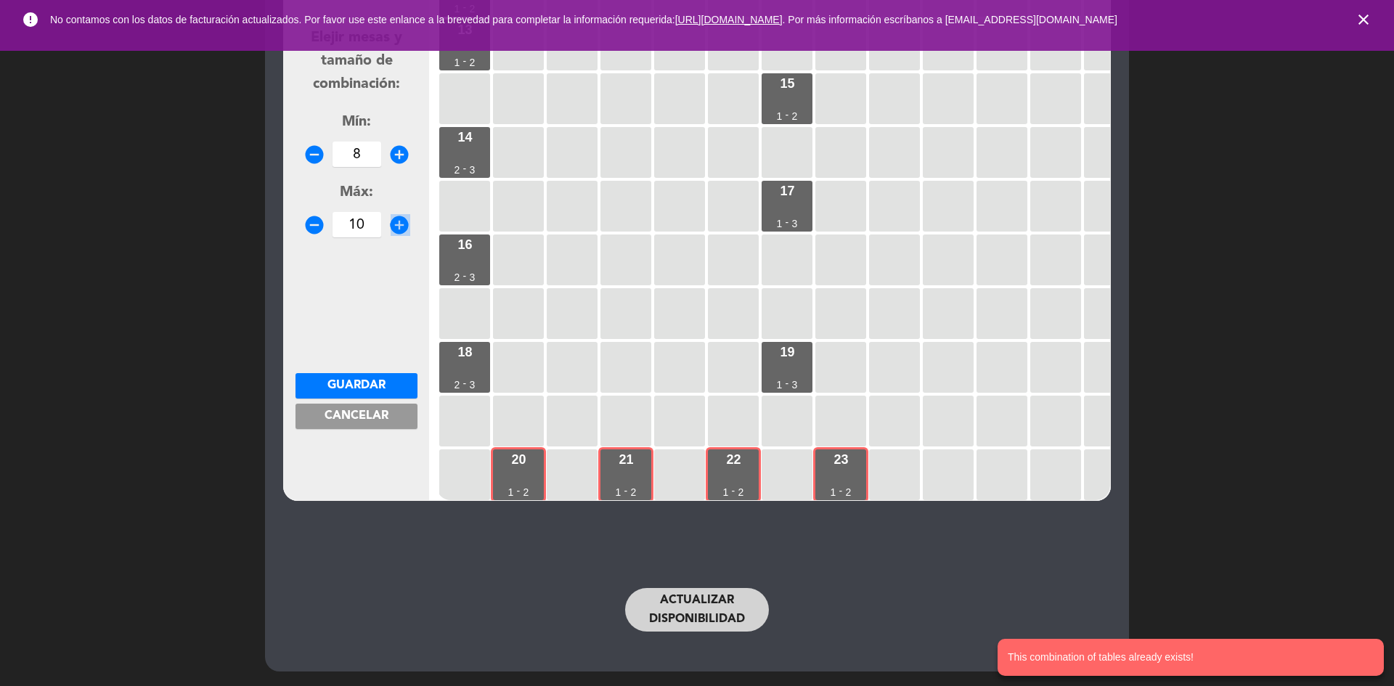
click at [374, 422] on button "Cancelar" at bounding box center [356, 416] width 122 height 25
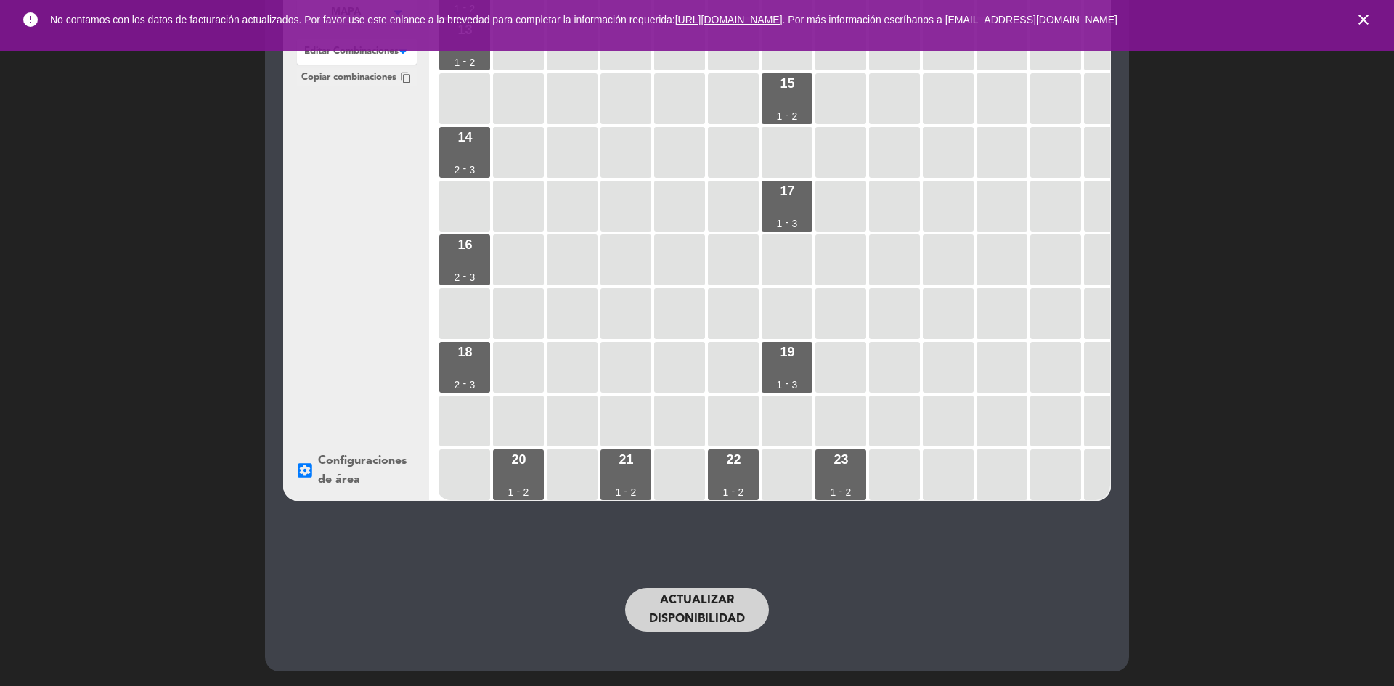
click at [695, 599] on button "Actualizar disponibilidad" at bounding box center [697, 610] width 144 height 44
click at [711, 604] on button "Actualizar disponibilidad" at bounding box center [697, 610] width 144 height 44
click at [717, 612] on button "Actualizar disponibilidad" at bounding box center [697, 610] width 144 height 44
click at [716, 612] on button "Actualizar disponibilidad" at bounding box center [697, 610] width 144 height 44
drag, startPoint x: 822, startPoint y: 486, endPoint x: 831, endPoint y: 517, distance: 31.9
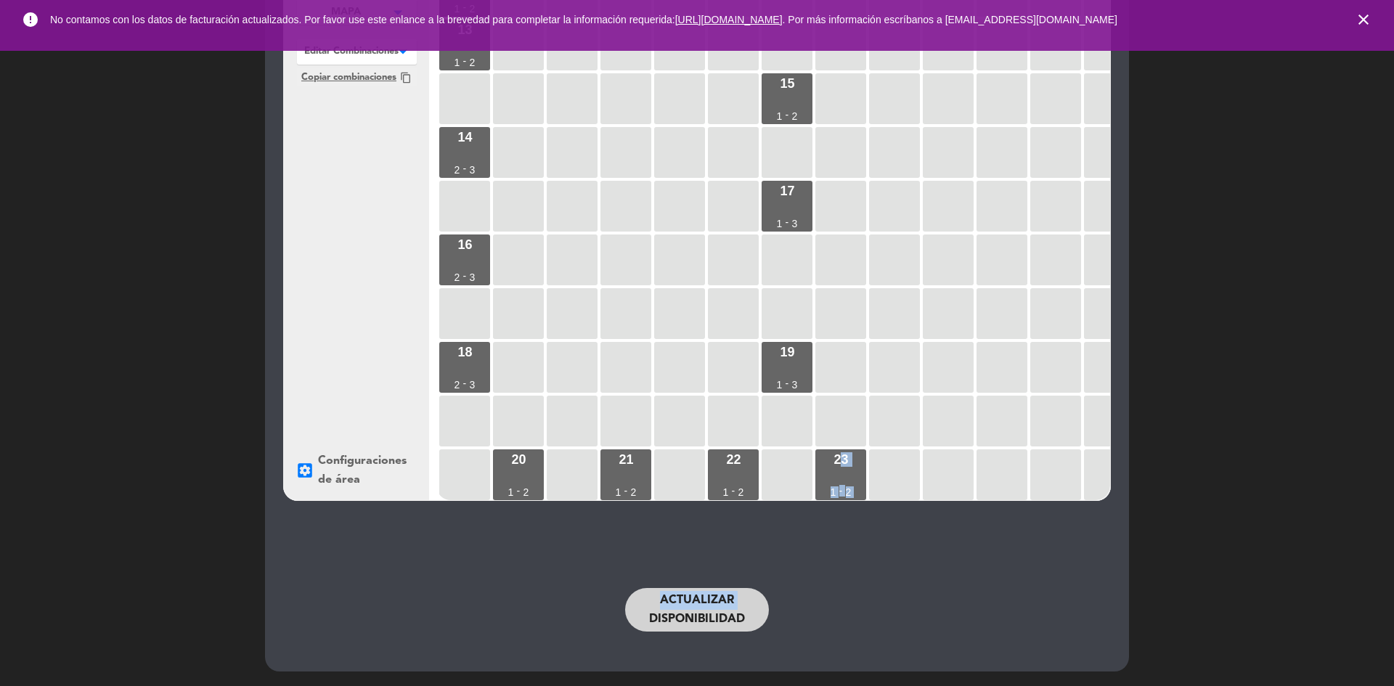
click at [830, 517] on div "MAPA arrow_drop_down MAPA edit renombrar borrar Agregar MAPA arrow_drop_down MA…" at bounding box center [697, 293] width 864 height 756
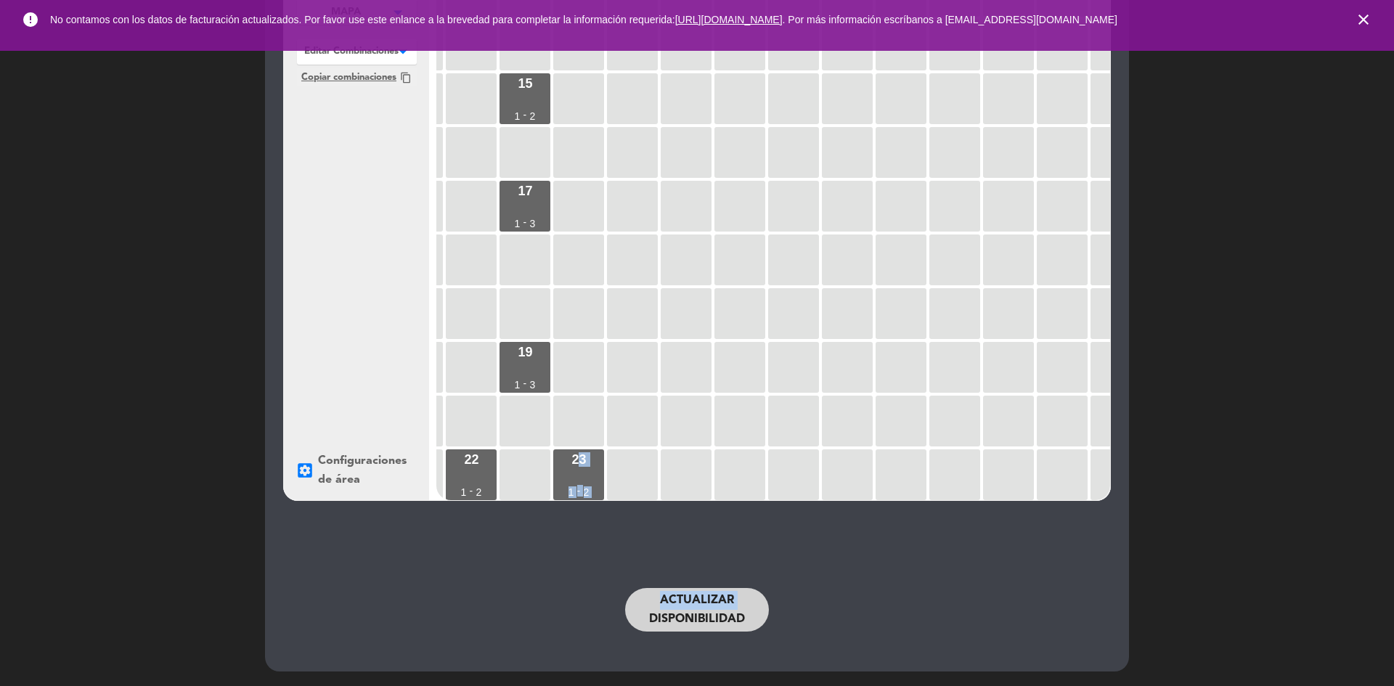
scroll to position [531, 401]
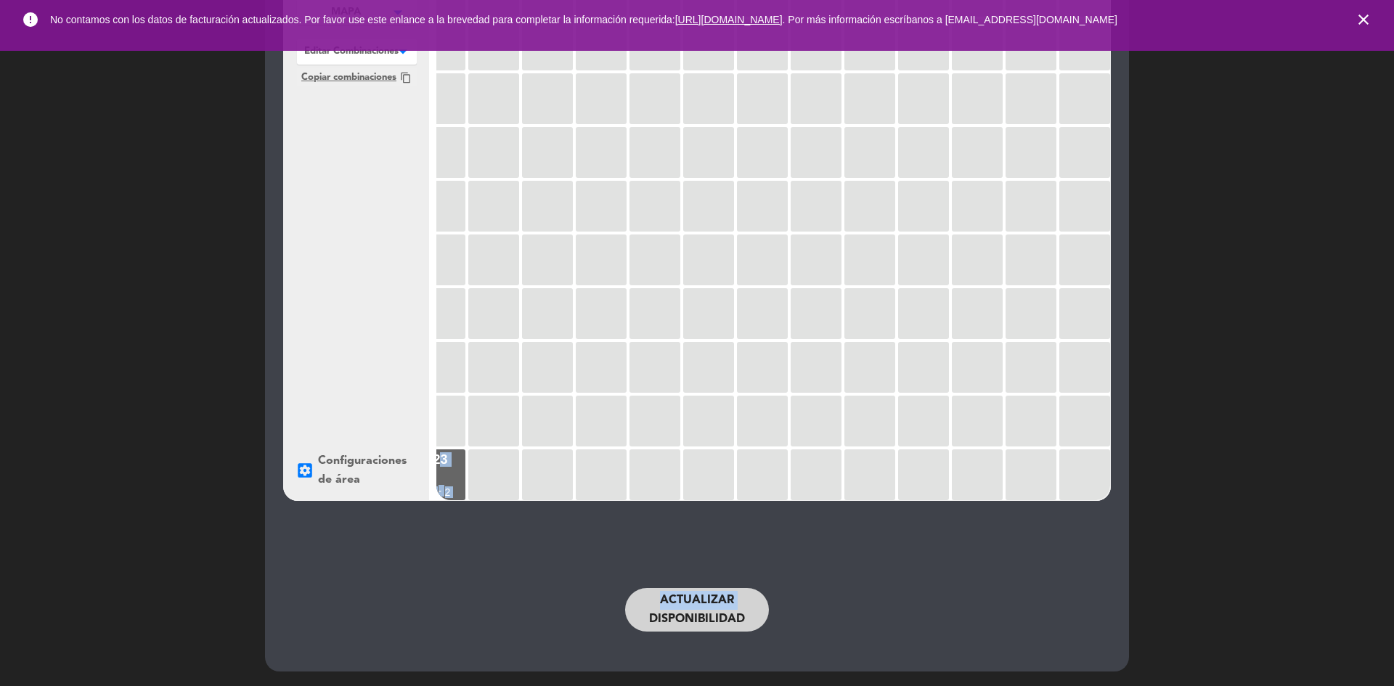
click at [692, 611] on button "Actualizar disponibilidad" at bounding box center [697, 610] width 144 height 44
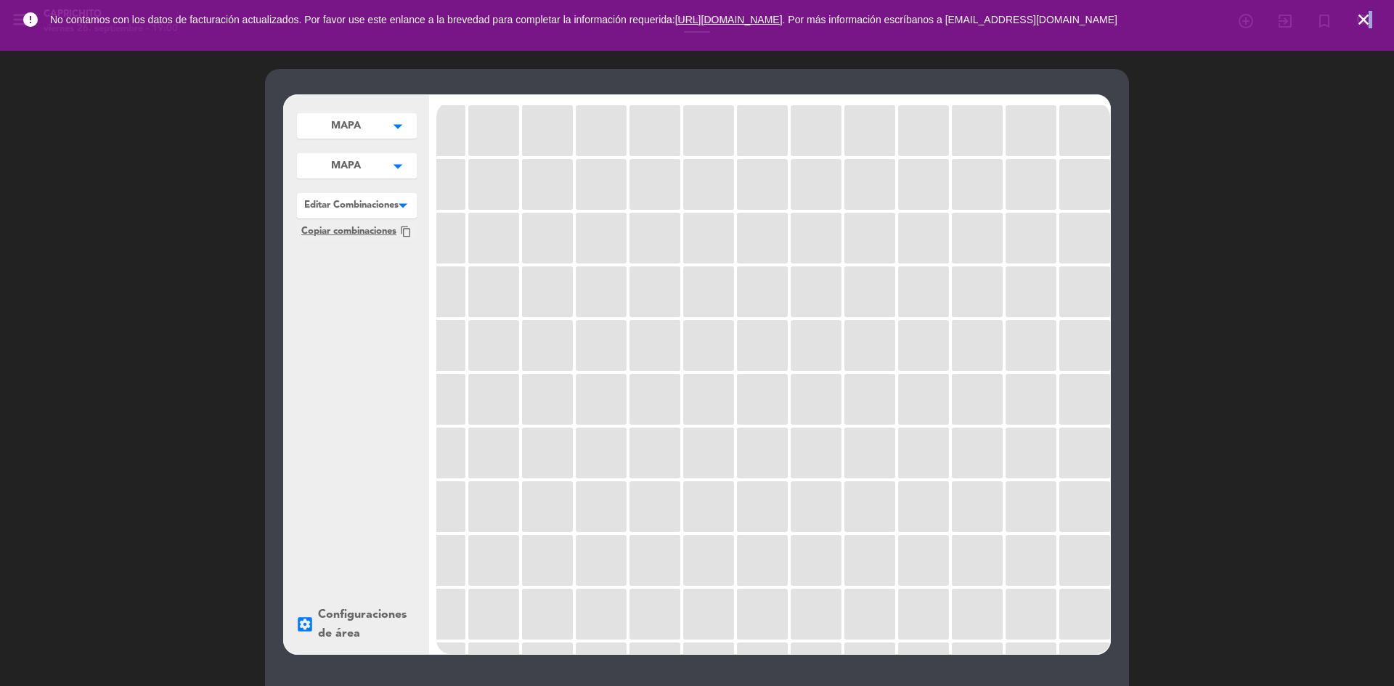
click at [1367, 12] on icon "close" at bounding box center [1362, 19] width 17 height 17
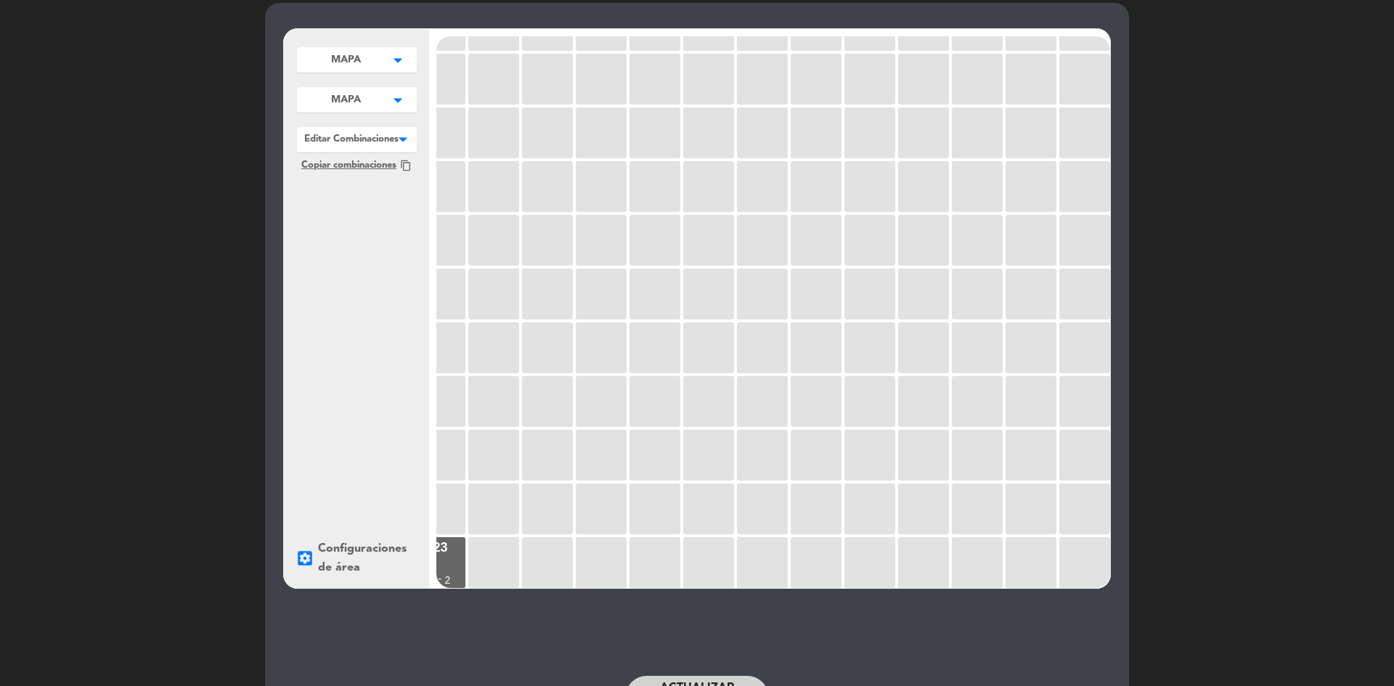
scroll to position [154, 0]
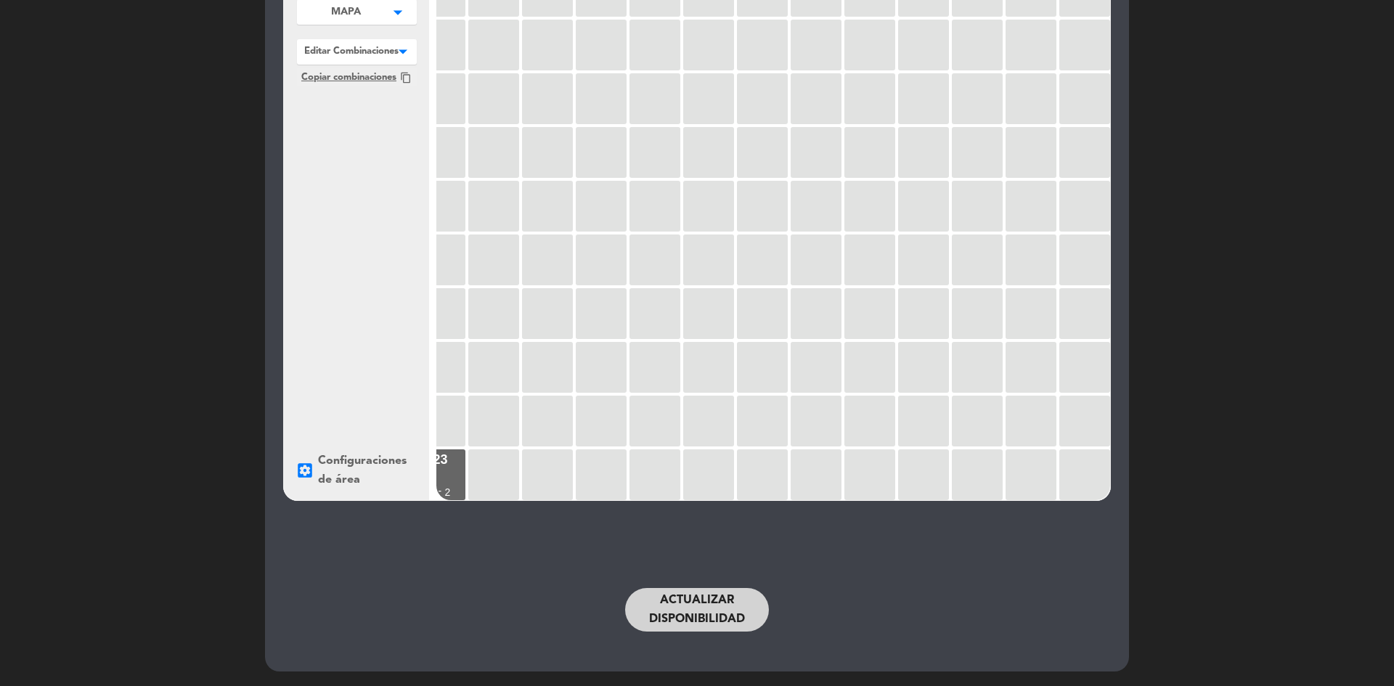
click at [731, 605] on button "Actualizar disponibilidad" at bounding box center [697, 610] width 144 height 44
drag, startPoint x: 781, startPoint y: 491, endPoint x: 780, endPoint y: 499, distance: 8.8
click at [780, 499] on div "1 1 - 2 2 1 - 2 3 1 - 2 5 1 - 2 4 1 - 3 6 1 - 2 7 1 - 2 8 1 - 2 9 1 - 2 10 1 - …" at bounding box center [773, 224] width 674 height 552
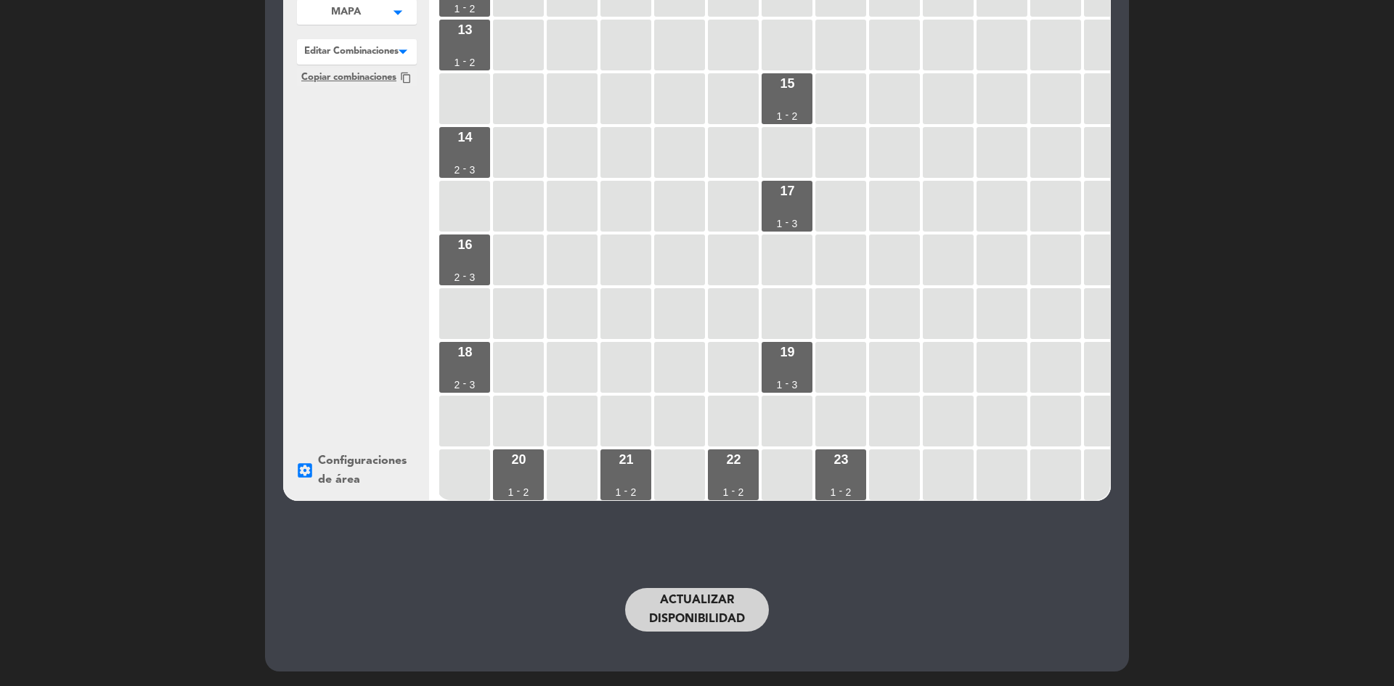
click at [394, 539] on div "MAPA arrow_drop_down MAPA edit renombrar borrar Agregar MAPA arrow_drop_down MA…" at bounding box center [697, 293] width 864 height 756
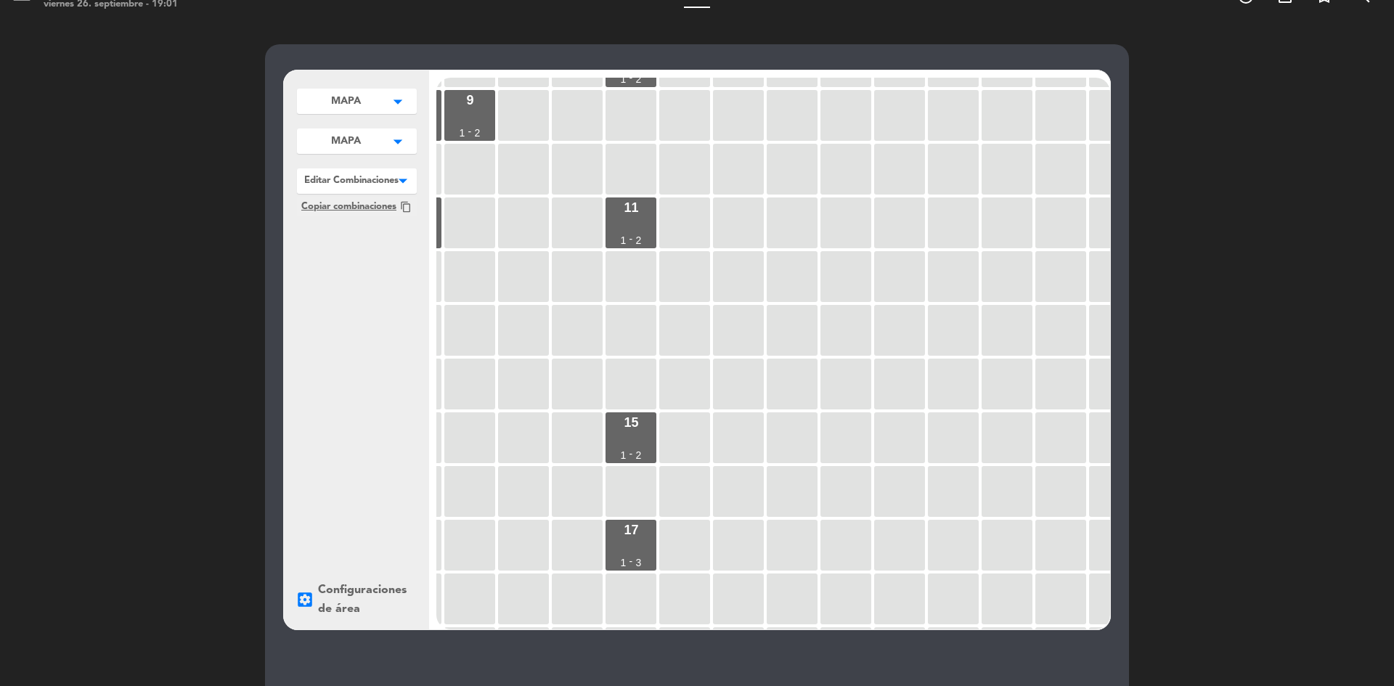
scroll to position [0, 0]
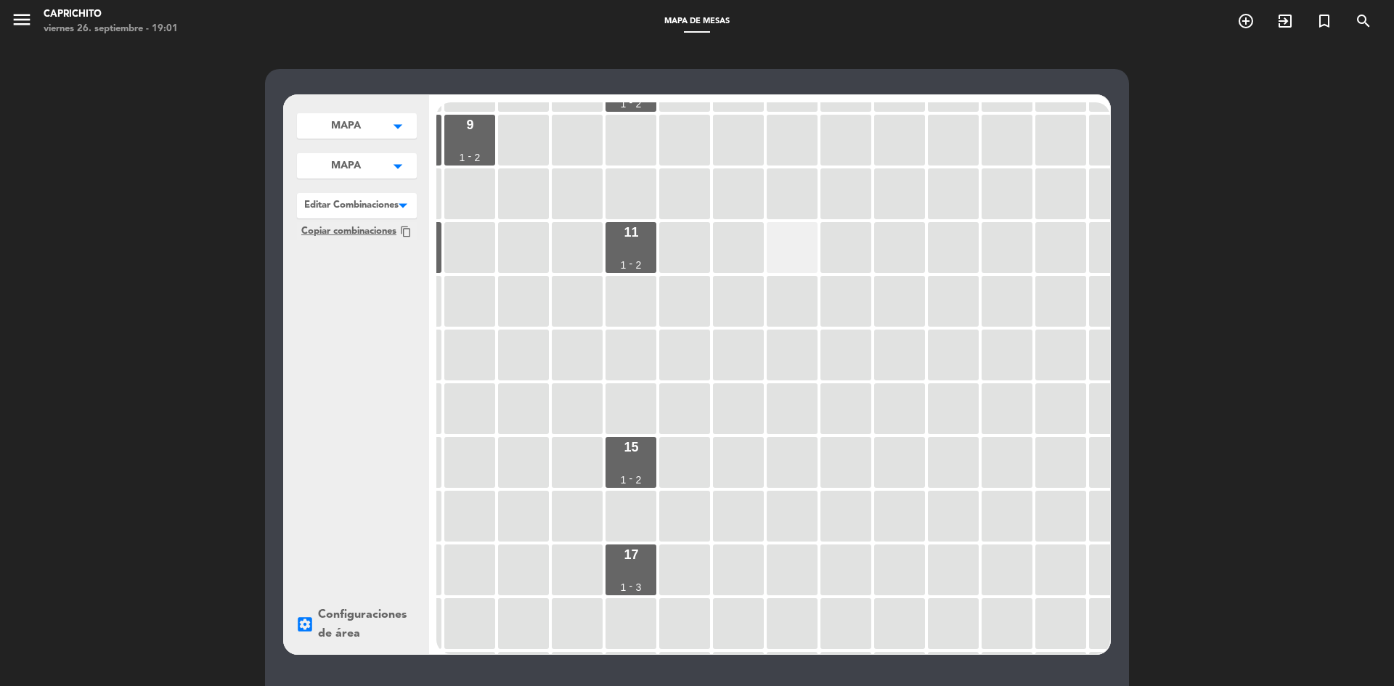
click at [801, 241] on div at bounding box center [791, 247] width 51 height 51
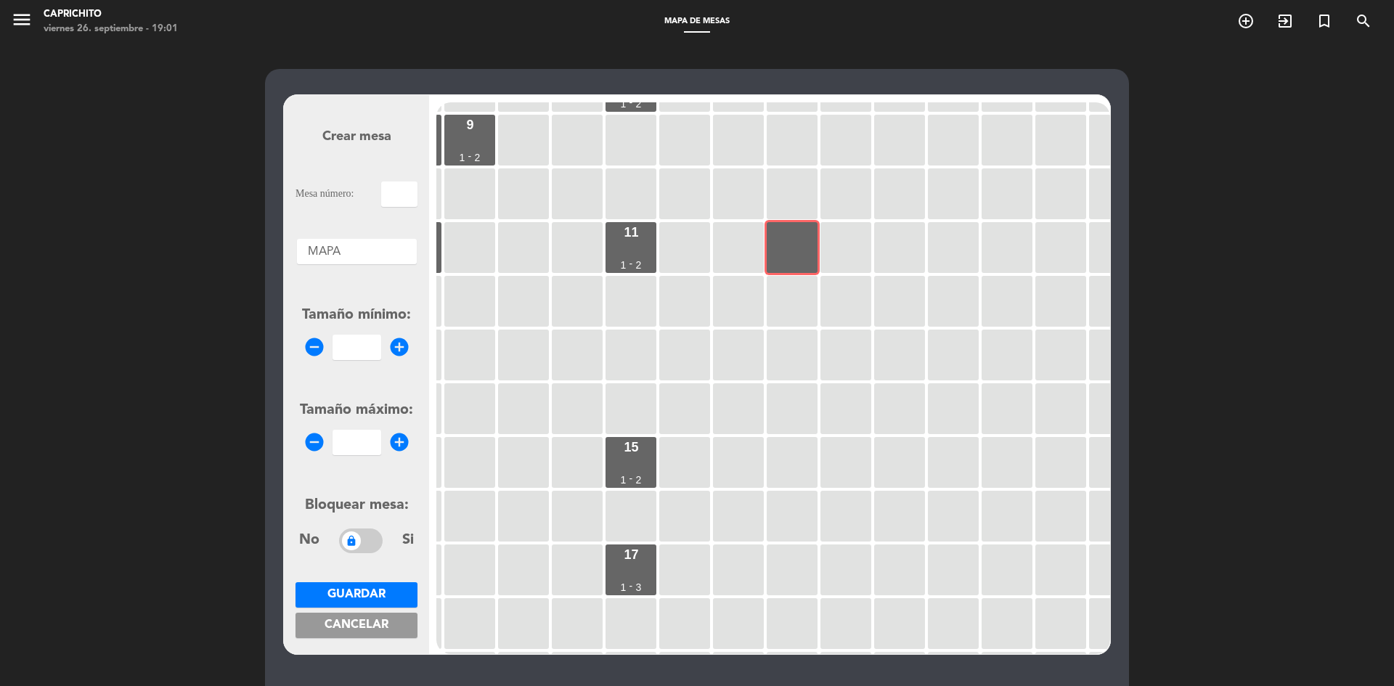
click at [397, 198] on input "text" at bounding box center [399, 193] width 36 height 25
type input "b"
type input "B40"
drag, startPoint x: 415, startPoint y: 194, endPoint x: 372, endPoint y: 192, distance: 42.8
click at [372, 192] on div "Mesa número: B40" at bounding box center [356, 193] width 122 height 25
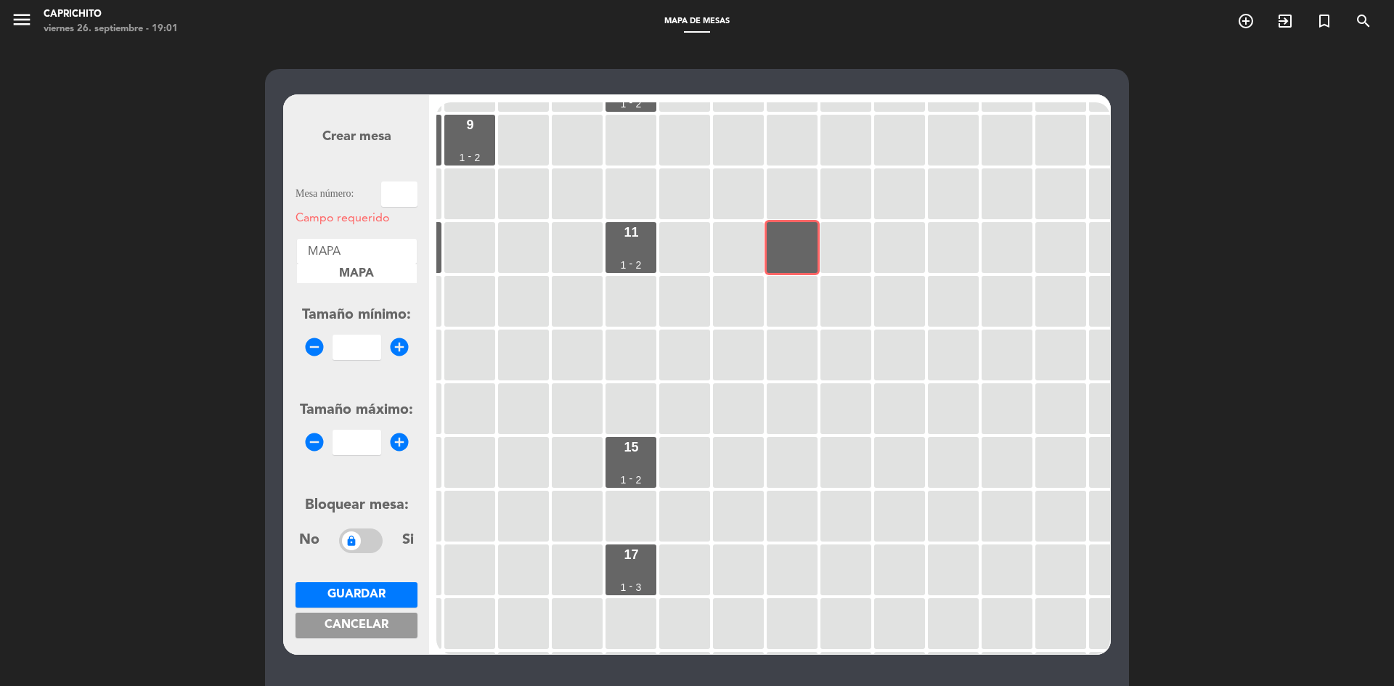
click at [345, 255] on div at bounding box center [357, 248] width 120 height 19
click at [363, 253] on div at bounding box center [357, 248] width 120 height 19
click at [324, 625] on span "Cancelar" at bounding box center [356, 625] width 64 height 12
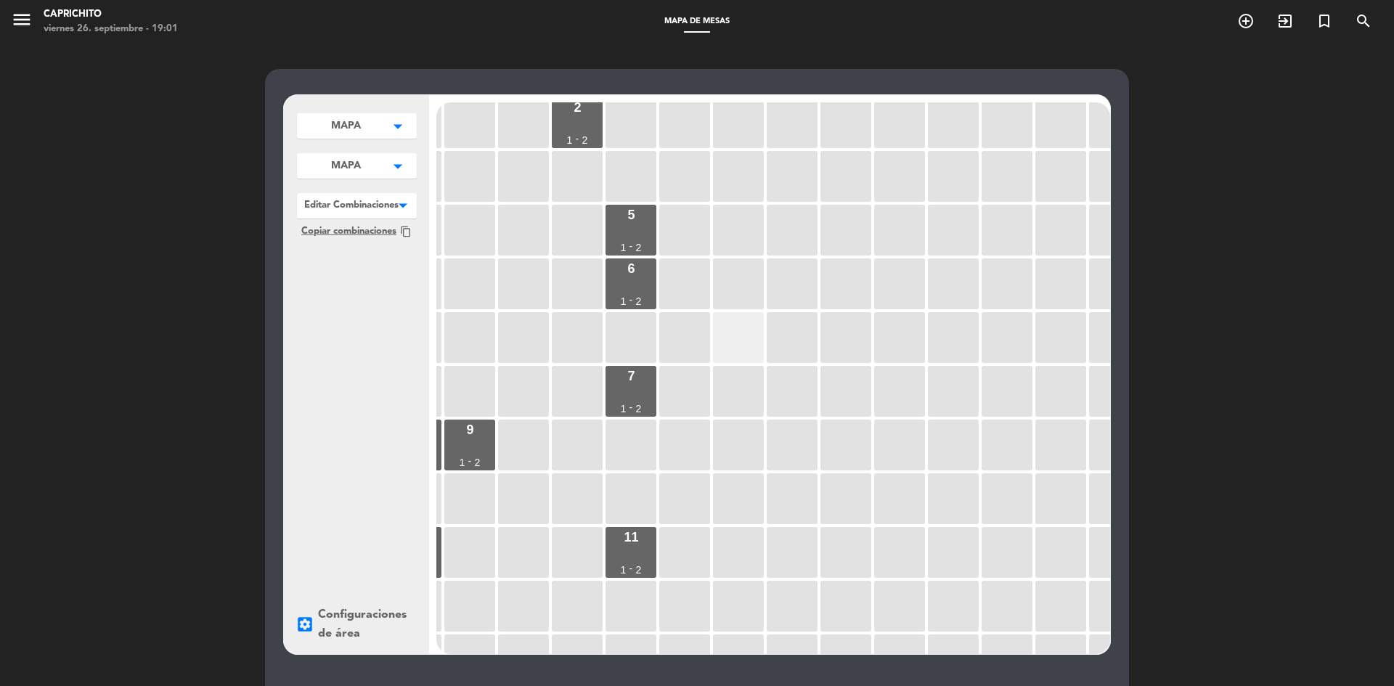
scroll to position [0, 156]
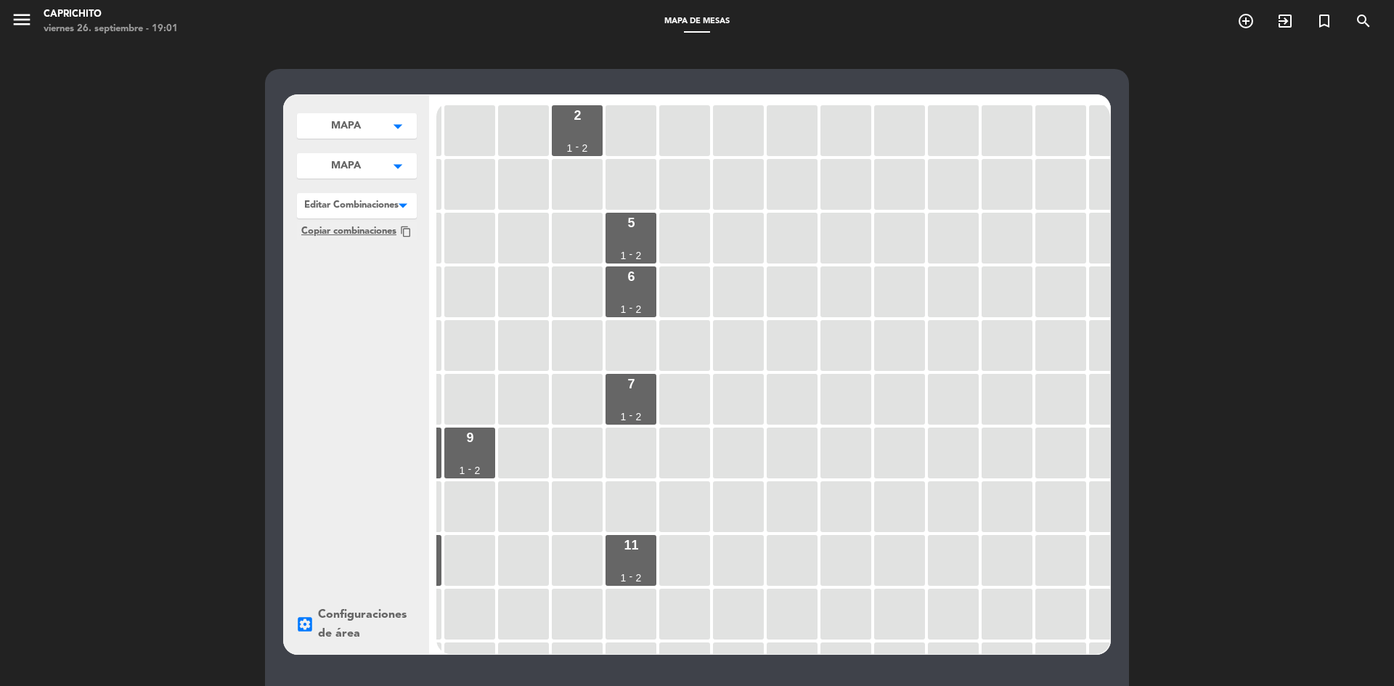
click at [375, 165] on button "MAPA arrow_drop_down" at bounding box center [357, 165] width 120 height 25
drag, startPoint x: 405, startPoint y: 195, endPoint x: 364, endPoint y: 195, distance: 40.6
click at [405, 195] on icon "edit" at bounding box center [406, 194] width 17 height 17
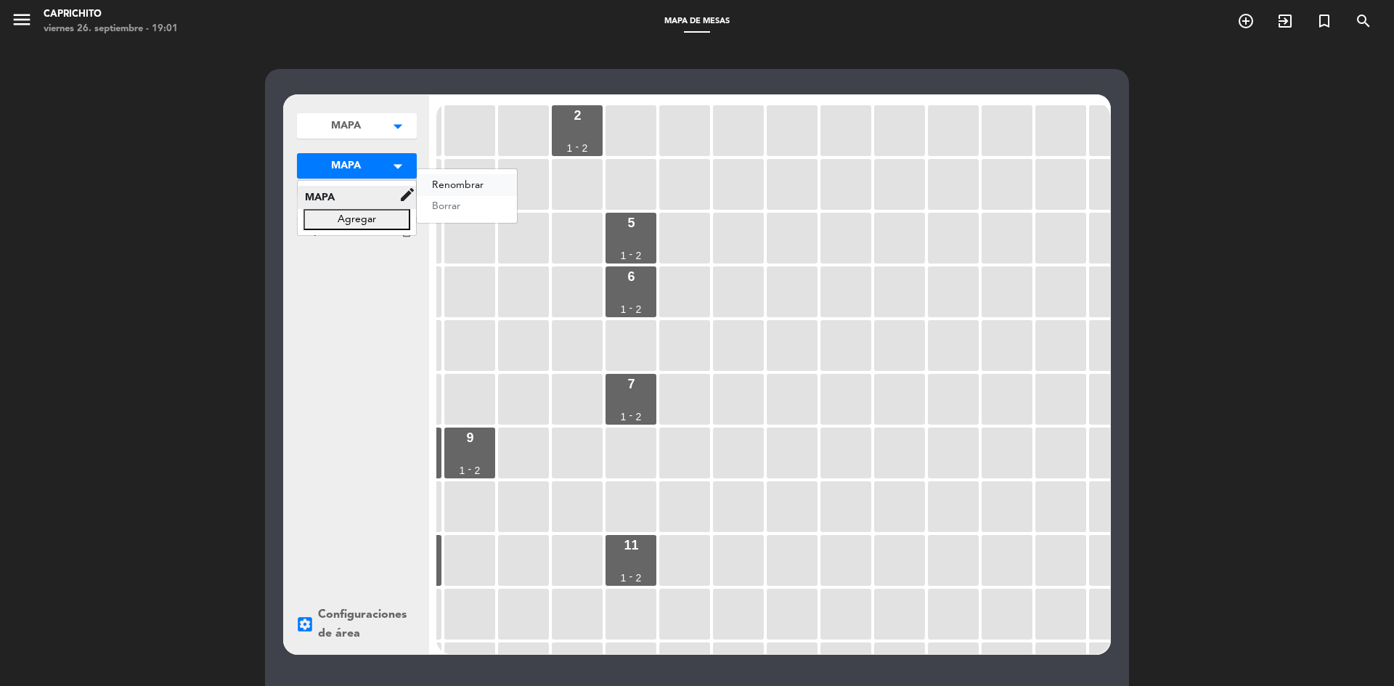
click at [470, 184] on button "renombrar" at bounding box center [467, 185] width 100 height 22
drag, startPoint x: 293, startPoint y: 181, endPoint x: 240, endPoint y: 175, distance: 54.0
click at [240, 175] on div "MAPA arrow_drop_down MAPA edit renombrar borrar Agregar MAPA arrow_drop_down MA…" at bounding box center [697, 442] width 1394 height 796
type input "s"
type input "D"
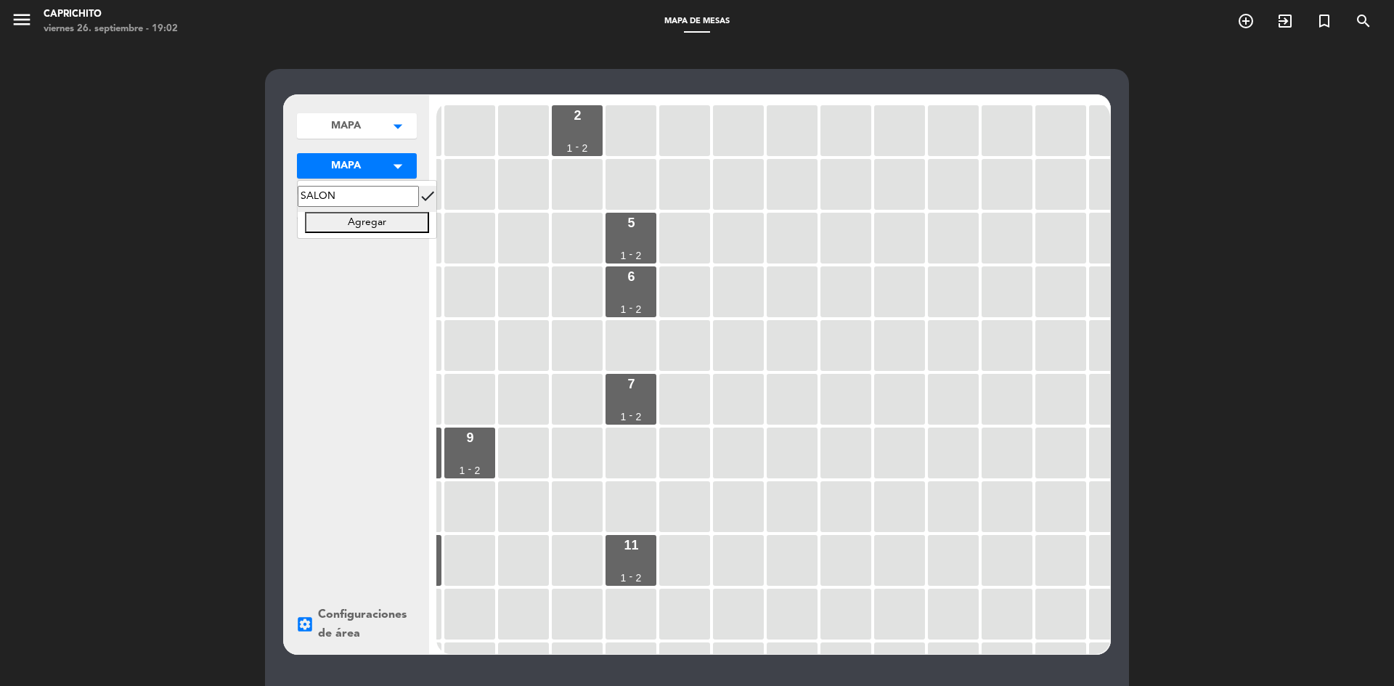
type input "SALON"
click at [343, 217] on button "Agregar" at bounding box center [366, 222] width 125 height 21
click at [361, 224] on input "text" at bounding box center [366, 222] width 125 height 21
type input "SALON"
click at [390, 255] on button "Guardar" at bounding box center [366, 252] width 125 height 21
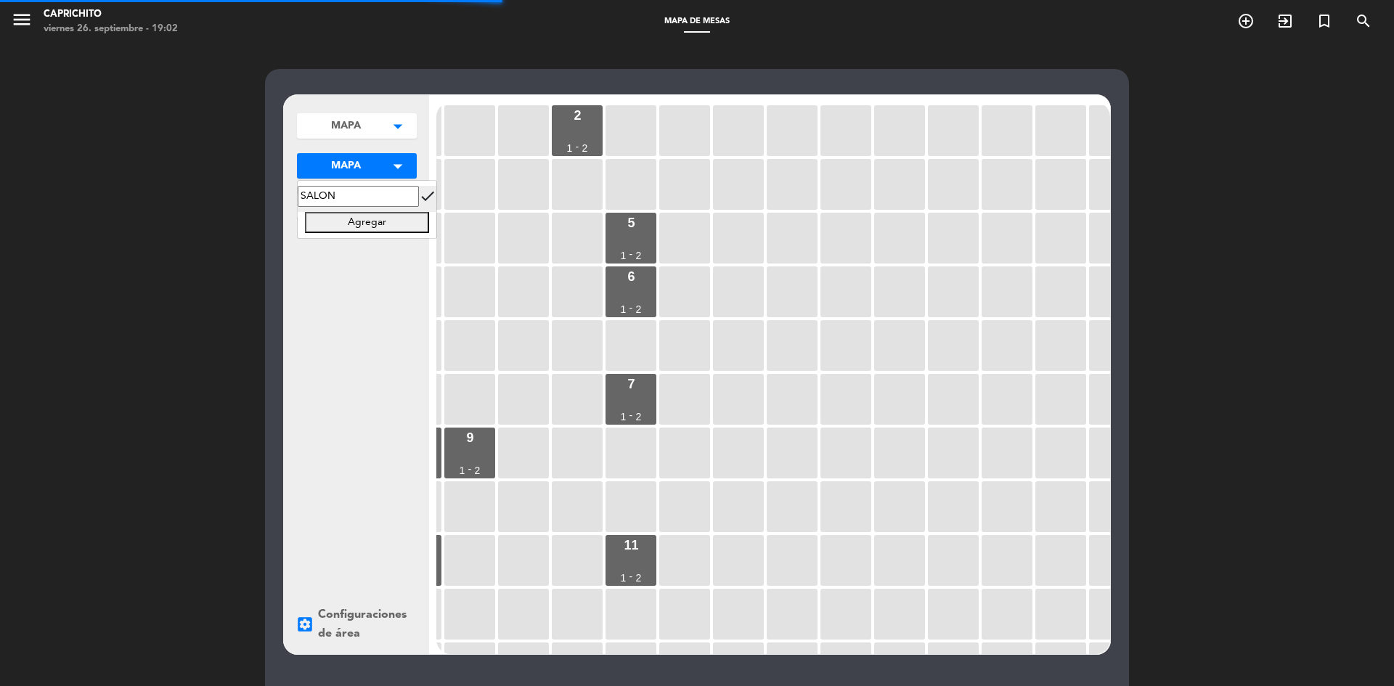
click at [397, 217] on div "SALON check Agregar" at bounding box center [367, 209] width 140 height 59
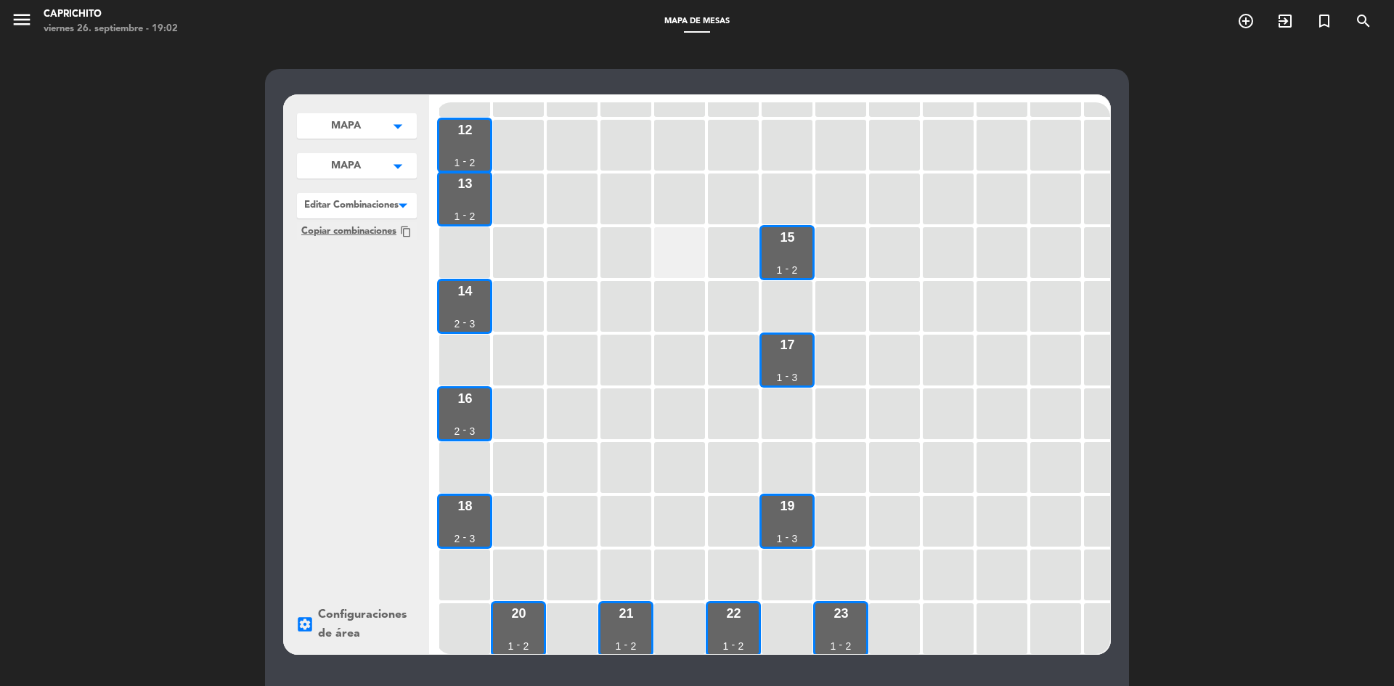
scroll to position [0, 0]
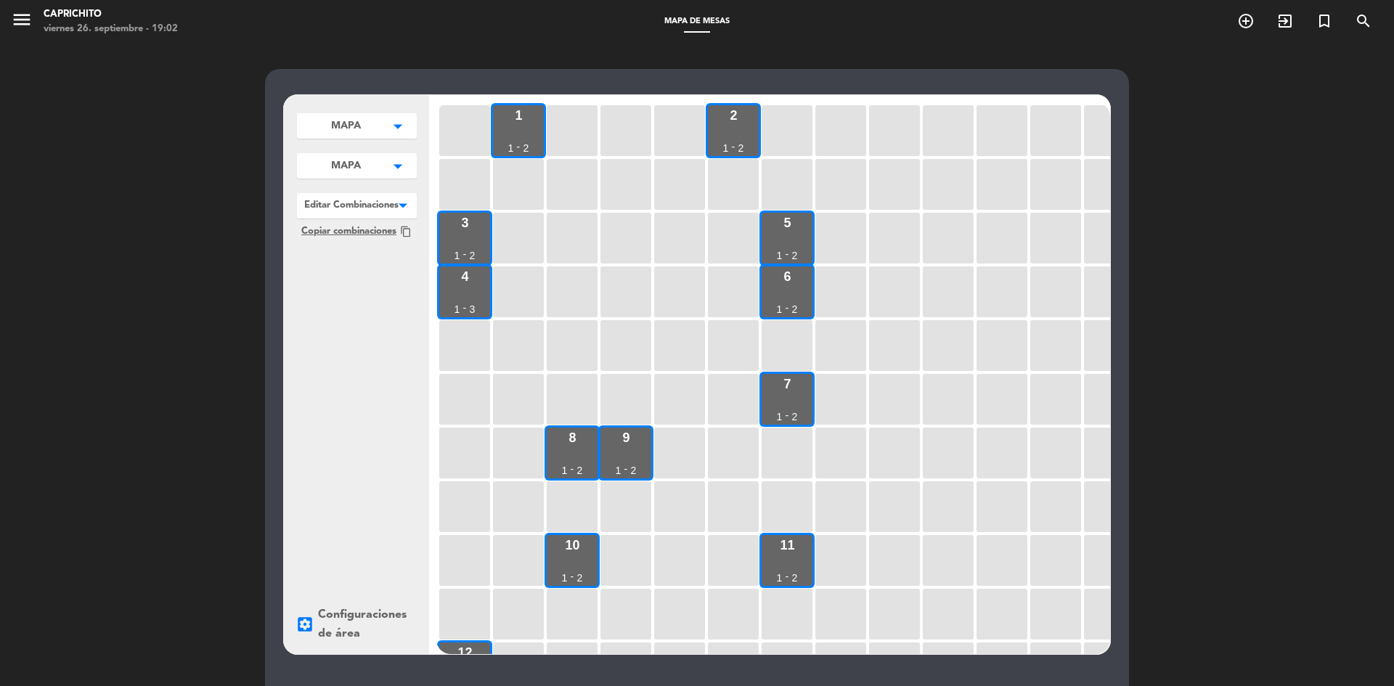
click at [358, 157] on button "MAPA arrow_drop_down" at bounding box center [357, 165] width 120 height 25
click at [412, 191] on icon "edit" at bounding box center [406, 194] width 17 height 17
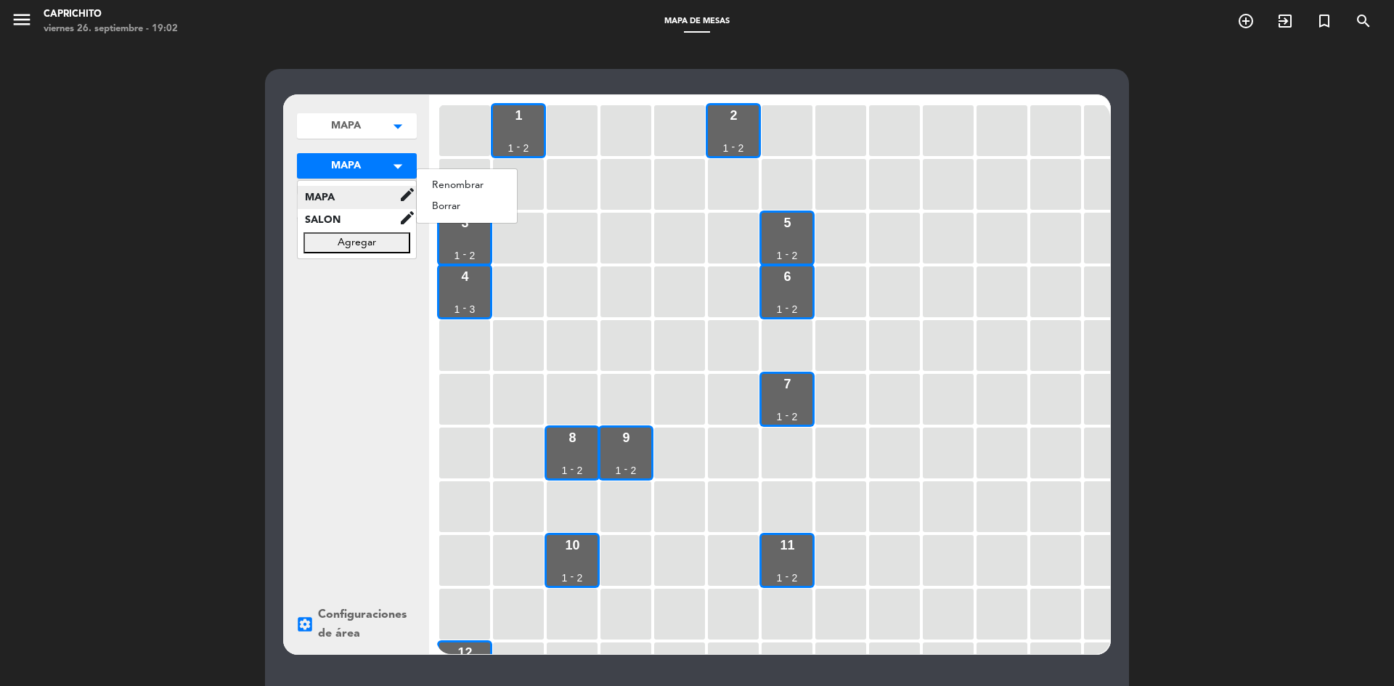
click at [369, 203] on span "MAPA" at bounding box center [348, 197] width 101 height 17
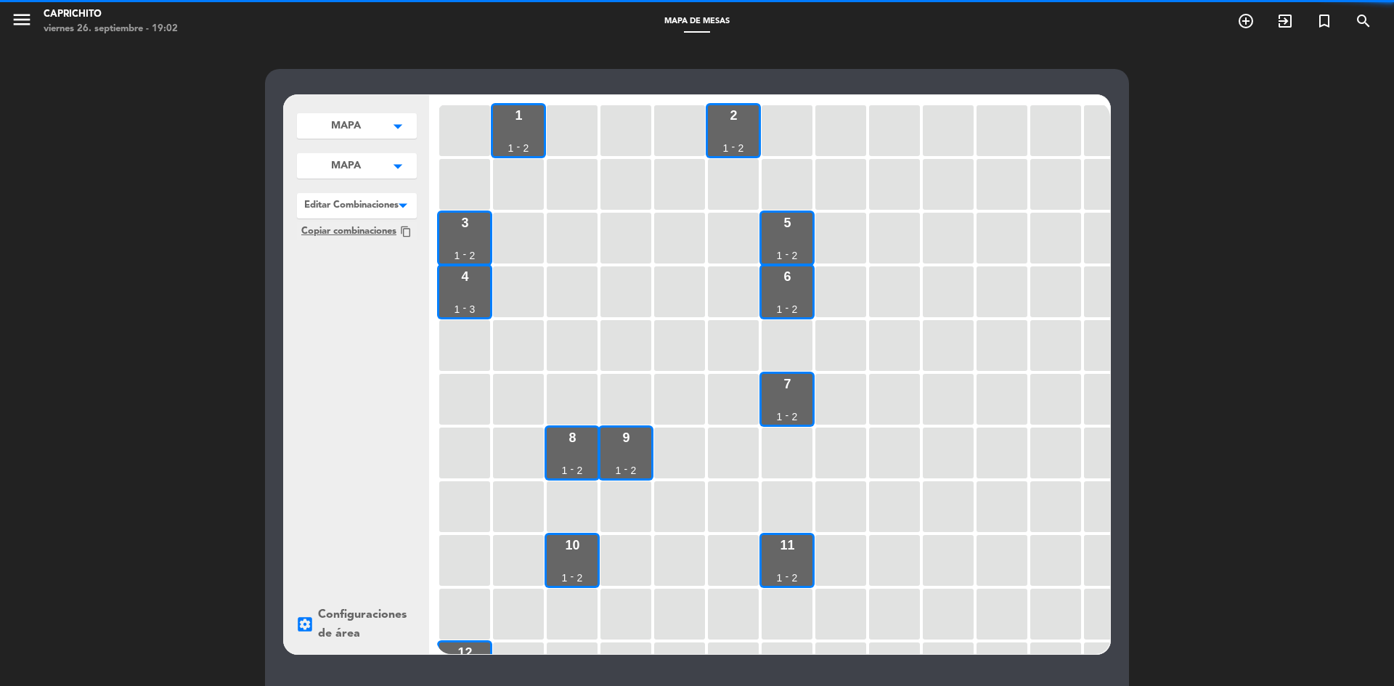
click at [343, 160] on span "MAPA" at bounding box center [346, 165] width 30 height 15
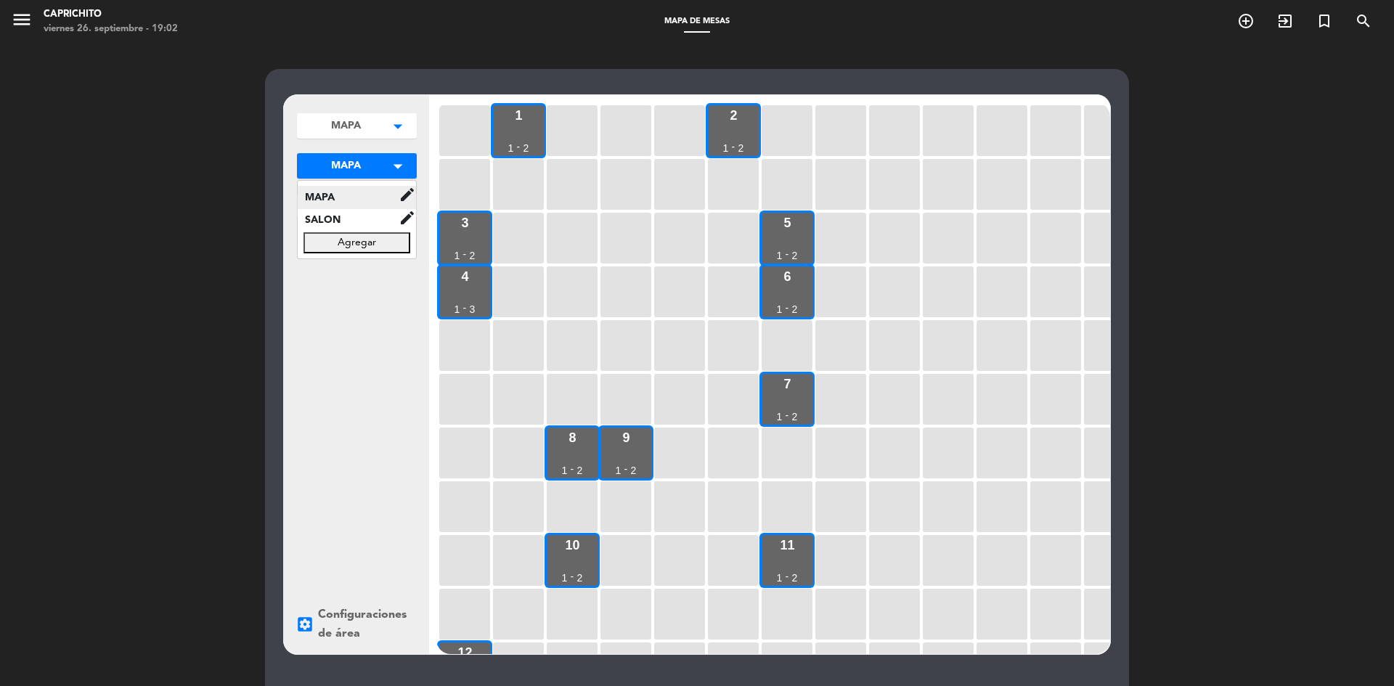
click at [381, 202] on span "MAPA" at bounding box center [348, 197] width 101 height 17
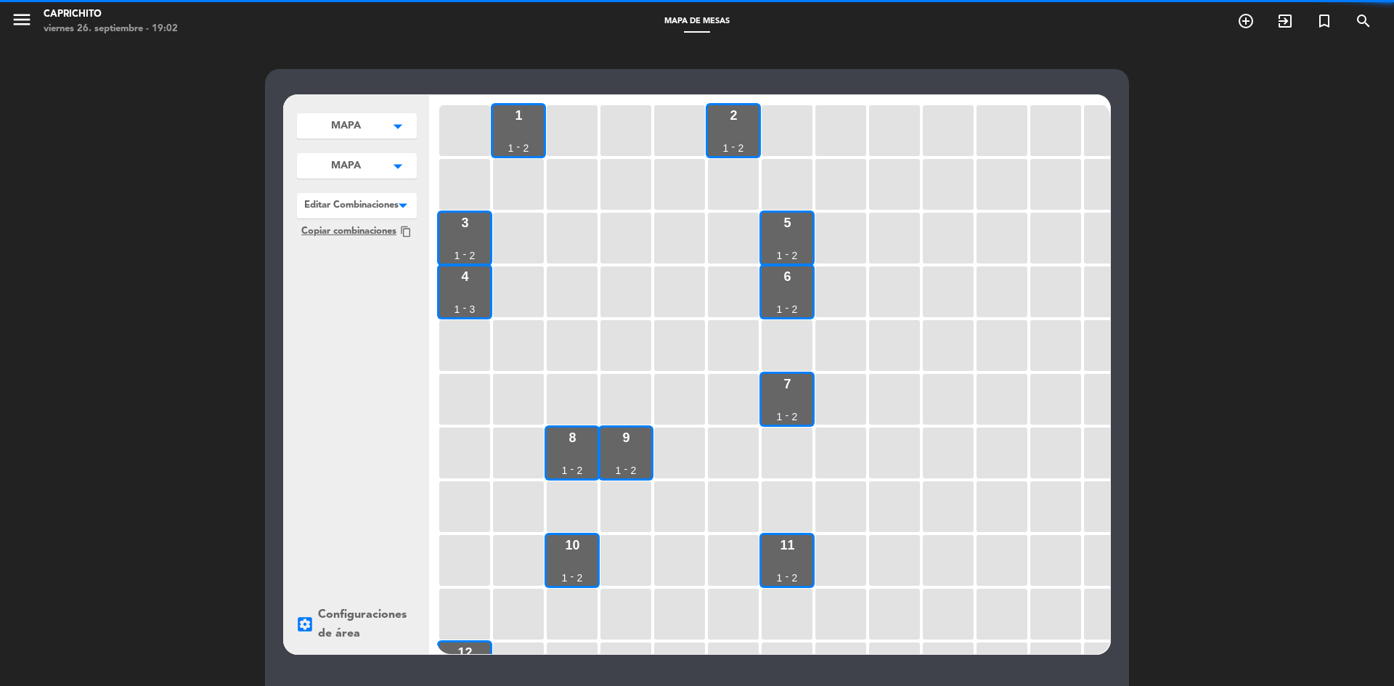
click at [381, 160] on button "MAPA arrow_drop_down" at bounding box center [357, 165] width 120 height 25
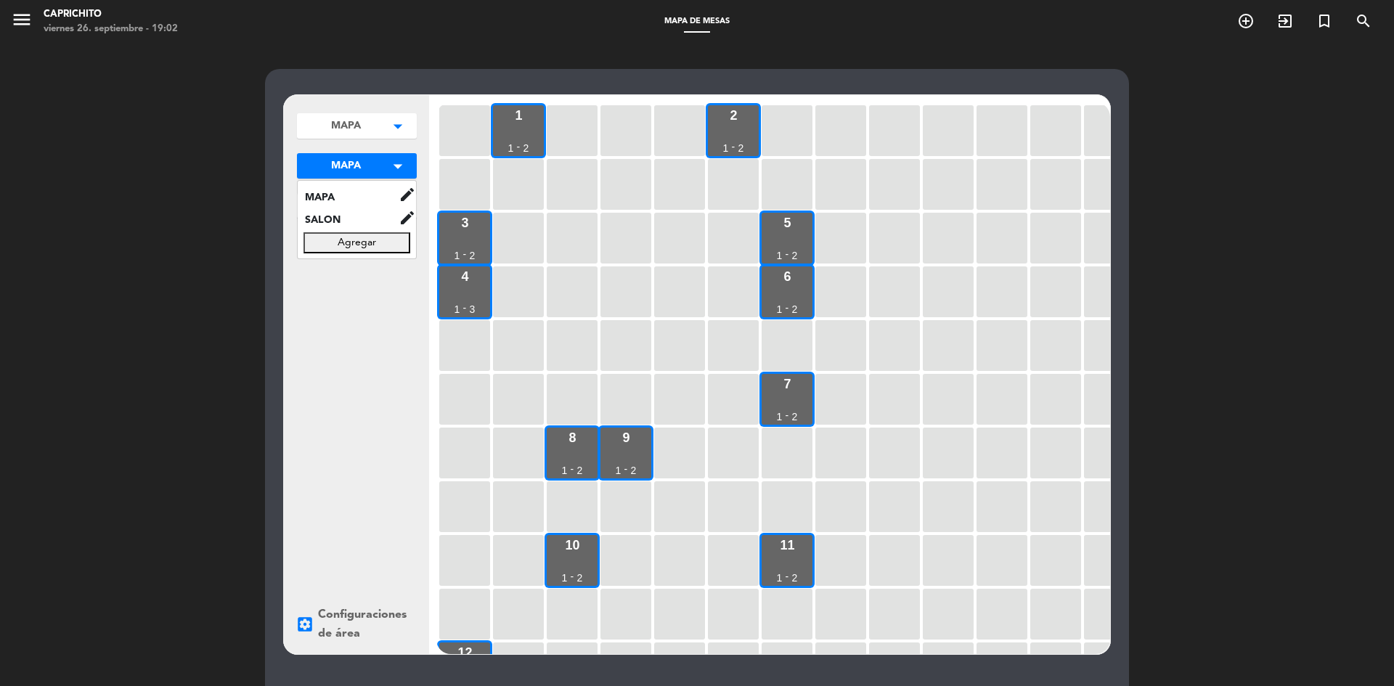
click at [369, 237] on button "Agregar" at bounding box center [356, 242] width 107 height 21
click at [356, 240] on input "text" at bounding box center [356, 242] width 107 height 21
type input "b"
type input "BARRA"
click at [374, 269] on button "Guardar" at bounding box center [356, 273] width 107 height 21
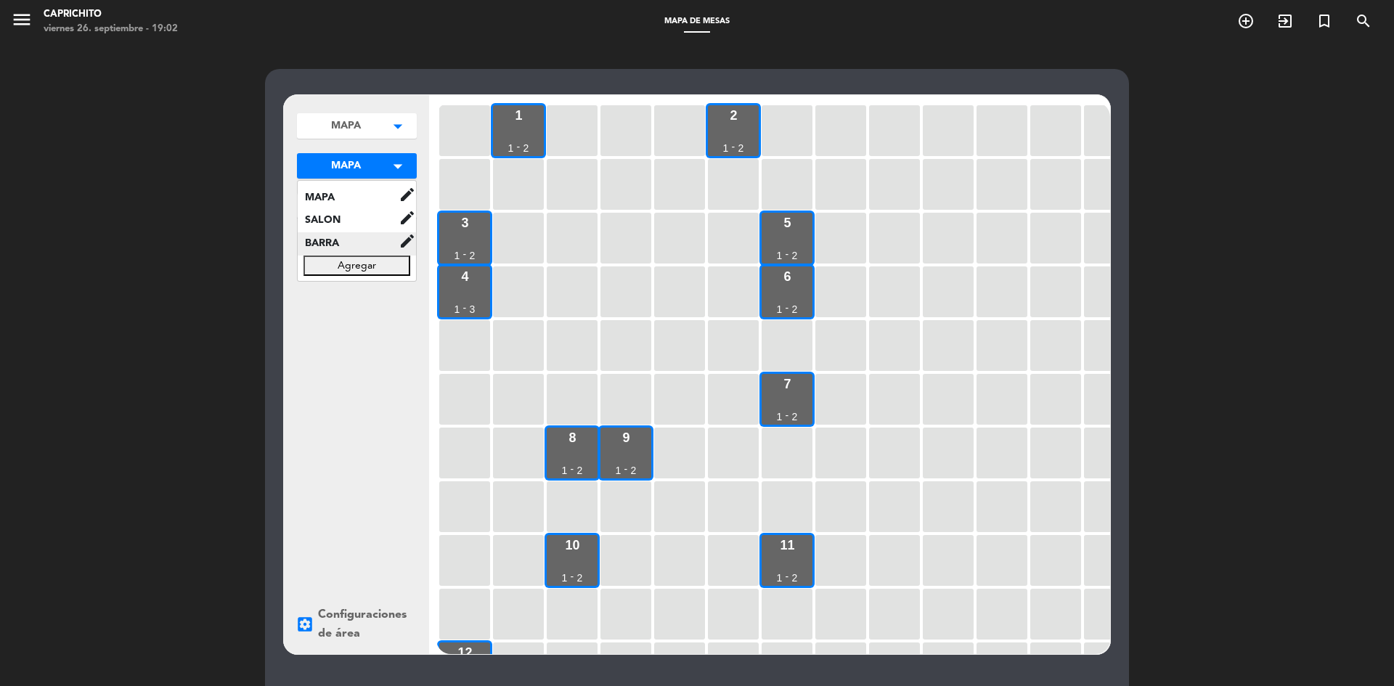
click at [351, 241] on span "BARRA" at bounding box center [348, 243] width 101 height 17
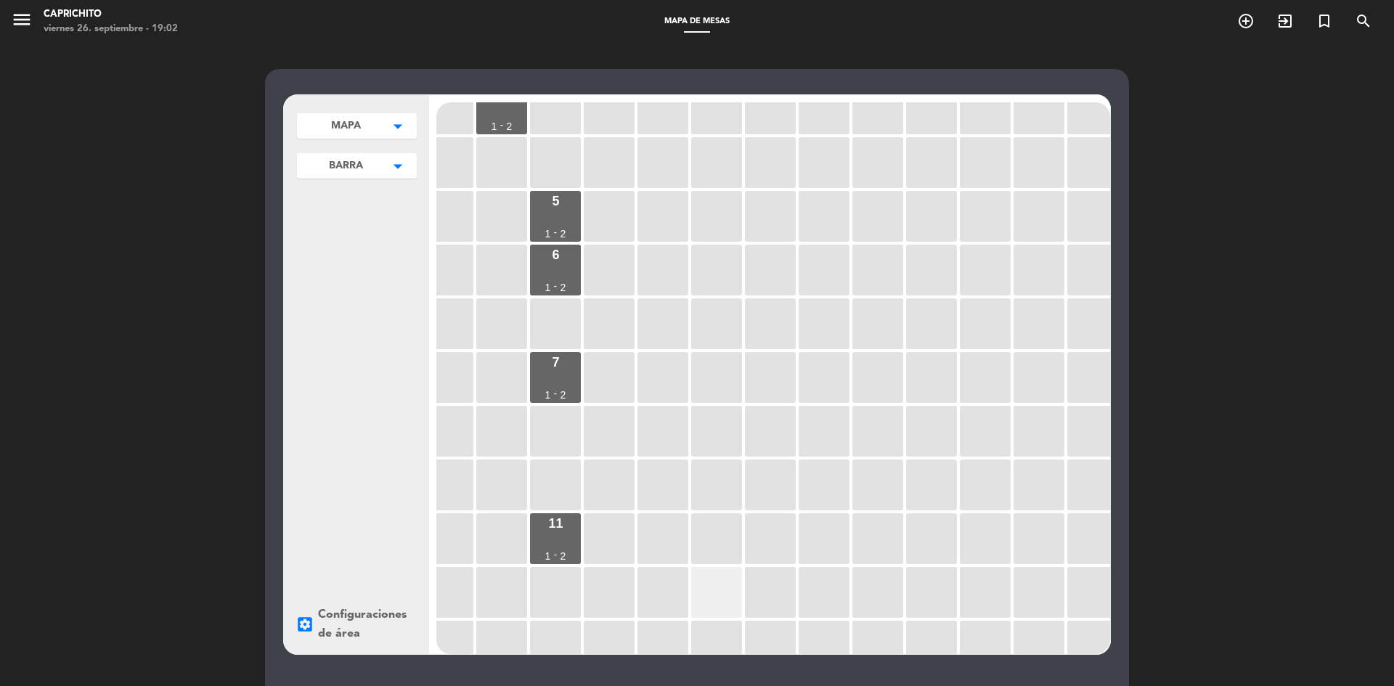
scroll to position [218, 232]
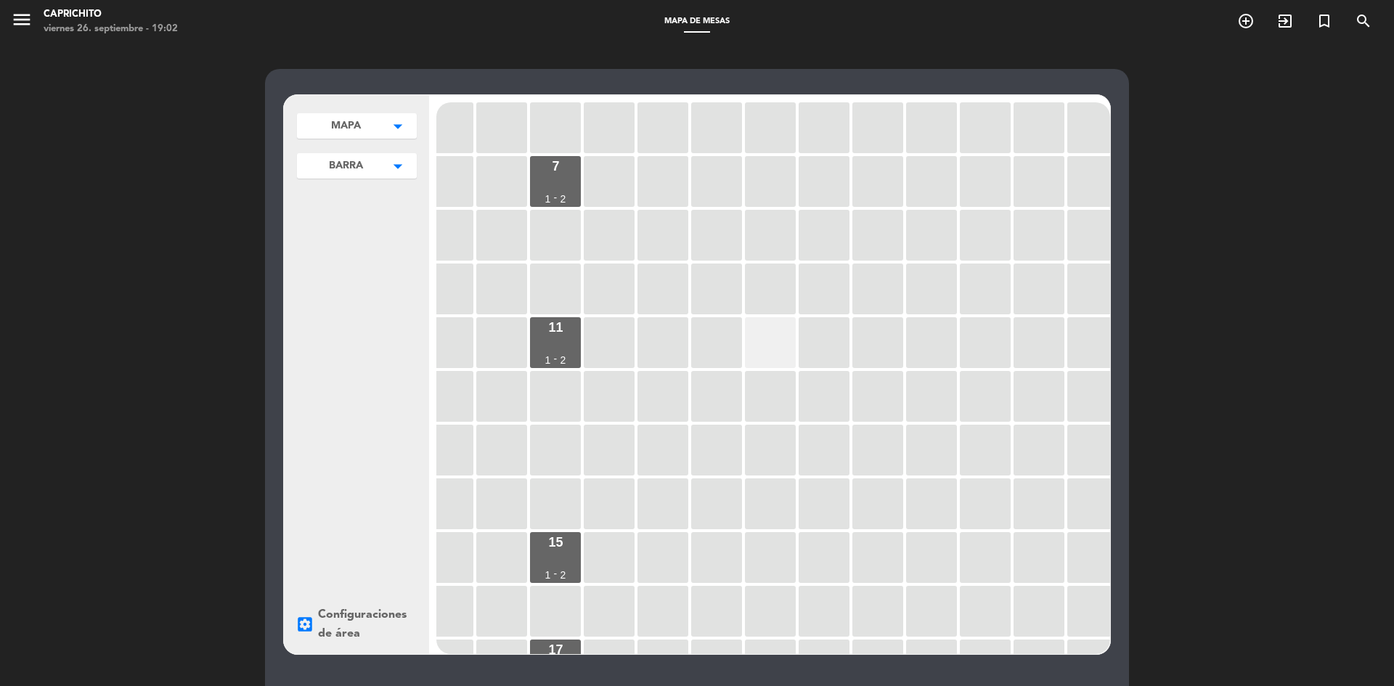
click at [761, 331] on div at bounding box center [770, 342] width 51 height 51
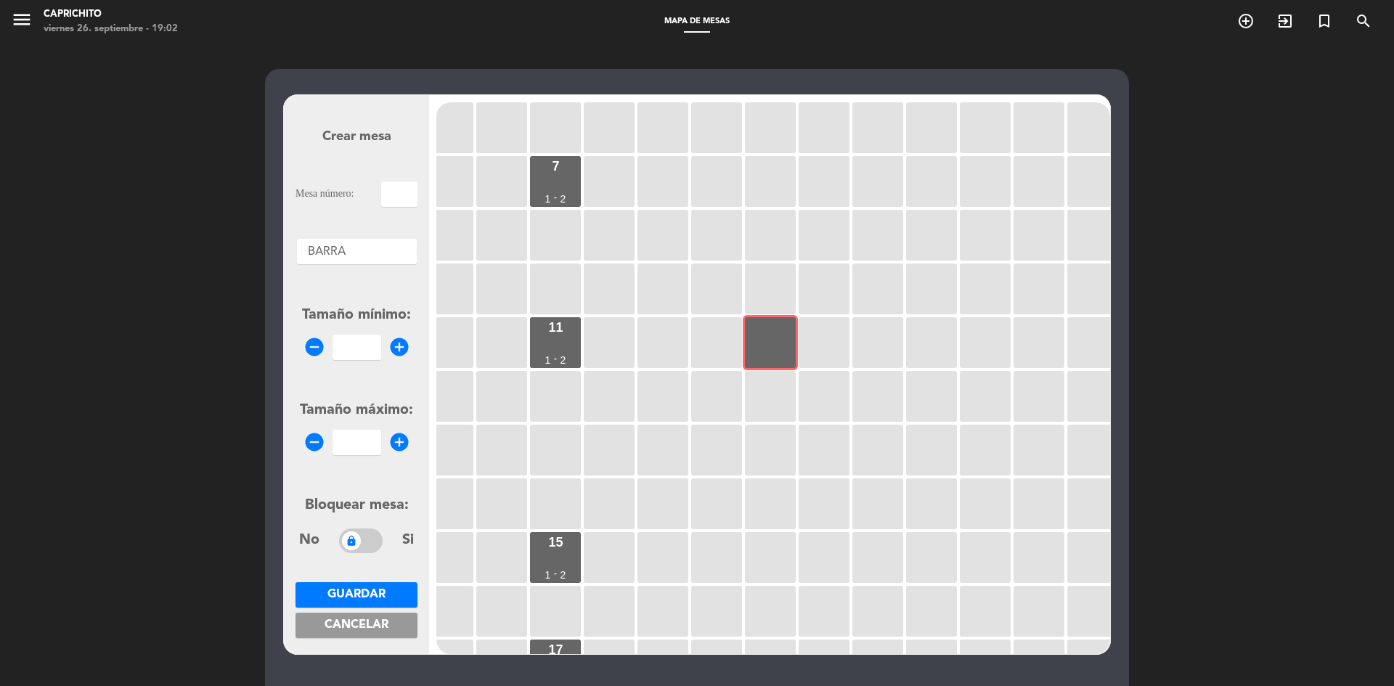
click at [399, 185] on input "text" at bounding box center [399, 193] width 36 height 25
type input "B40"
click at [398, 346] on icon "add_circle" at bounding box center [399, 347] width 22 height 22
type input "1"
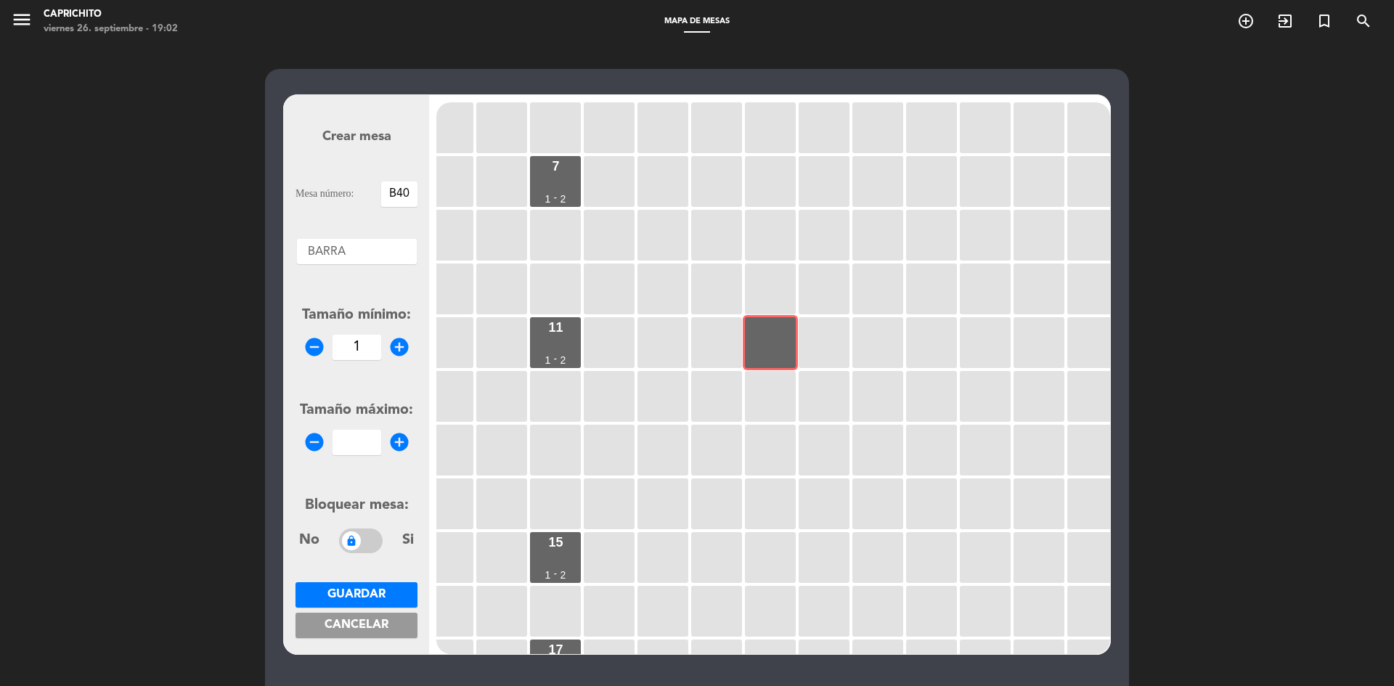
click at [406, 447] on icon "add_circle" at bounding box center [399, 442] width 22 height 22
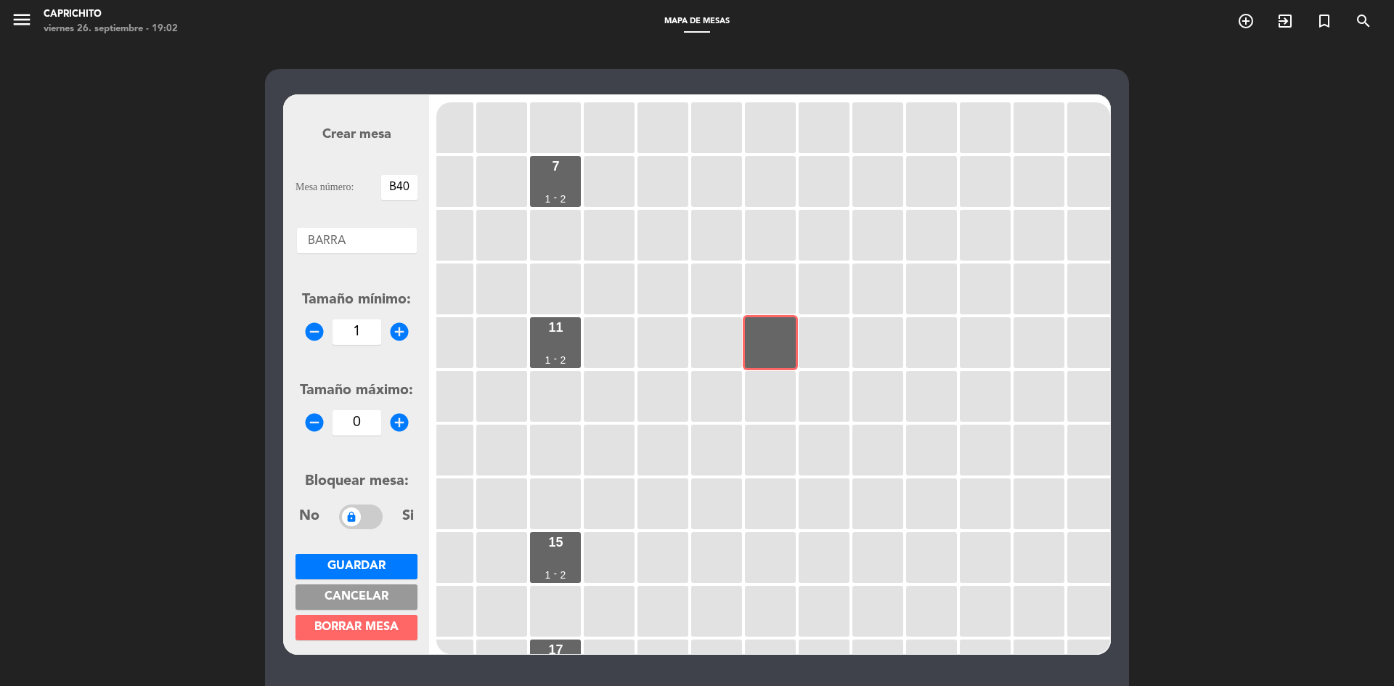
type input "1"
click at [411, 560] on button "Guardar" at bounding box center [356, 566] width 122 height 25
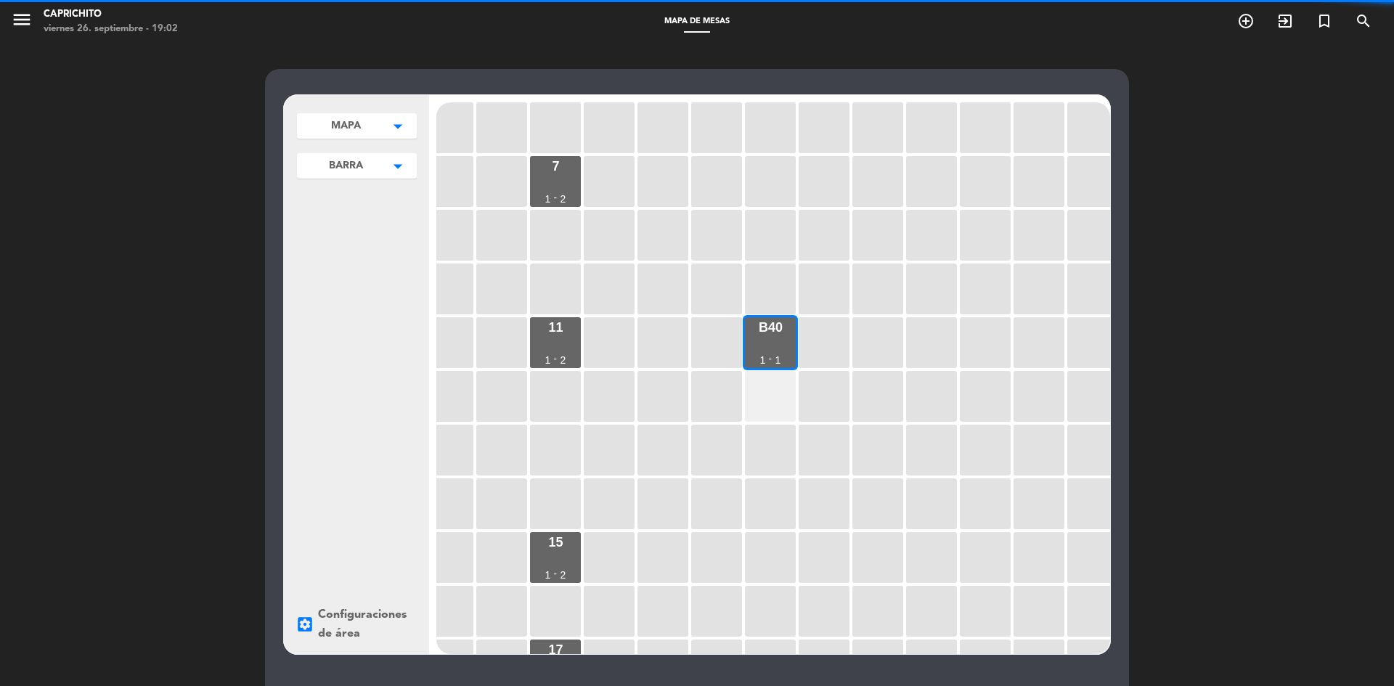
click at [777, 399] on div at bounding box center [770, 396] width 51 height 51
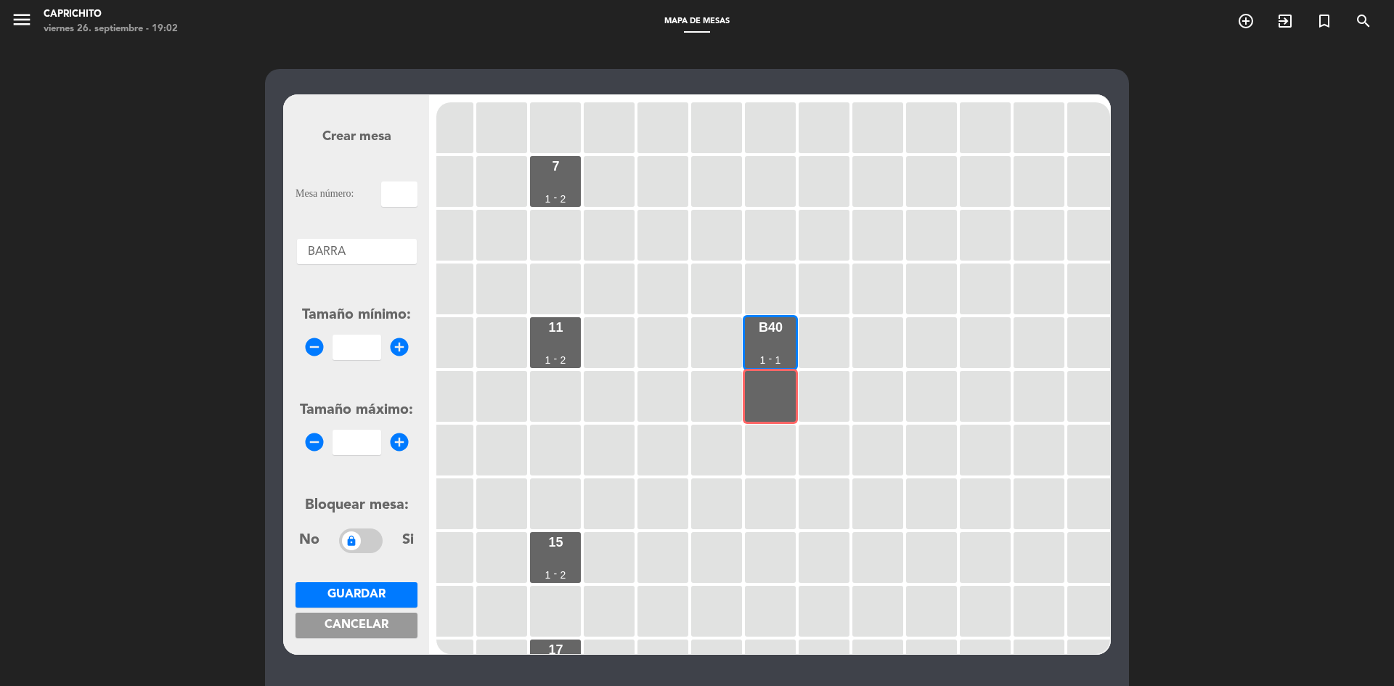
click at [404, 193] on input "text" at bounding box center [399, 193] width 36 height 25
type input "B41"
drag, startPoint x: 406, startPoint y: 343, endPoint x: 399, endPoint y: 364, distance: 22.0
click at [404, 344] on icon "add_circle" at bounding box center [399, 347] width 22 height 22
click at [398, 340] on icon "add_circle" at bounding box center [399, 347] width 22 height 22
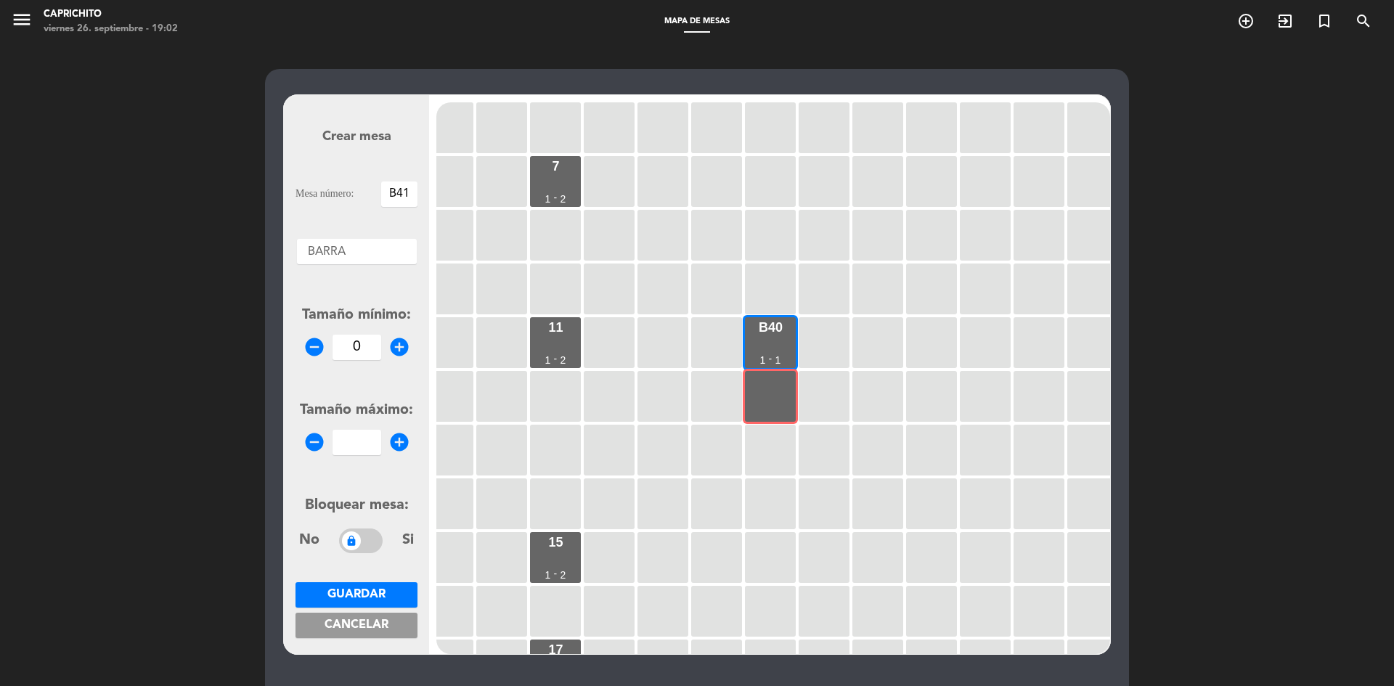
type input "1"
click at [404, 440] on icon "add_circle" at bounding box center [399, 442] width 22 height 22
click at [404, 441] on icon "add_circle" at bounding box center [399, 442] width 22 height 22
type input "1"
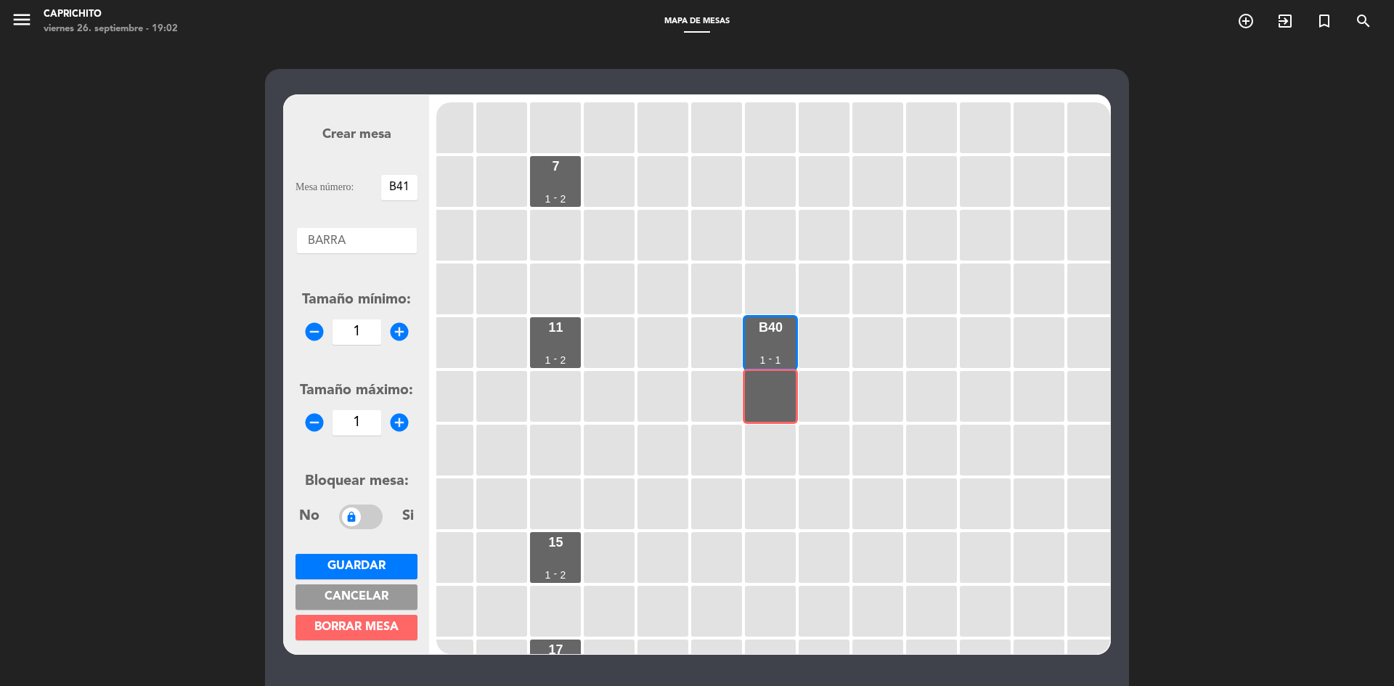
click at [387, 568] on button "Guardar" at bounding box center [356, 566] width 122 height 25
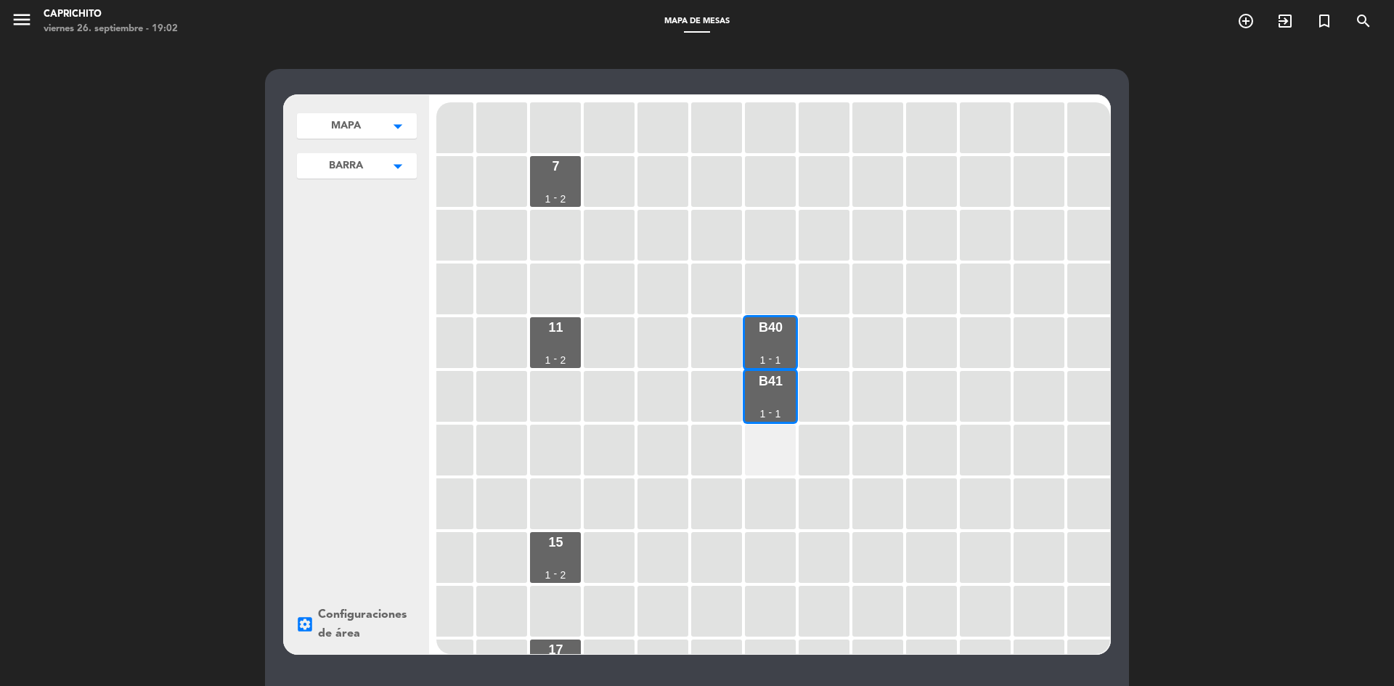
click at [788, 454] on div at bounding box center [770, 450] width 51 height 51
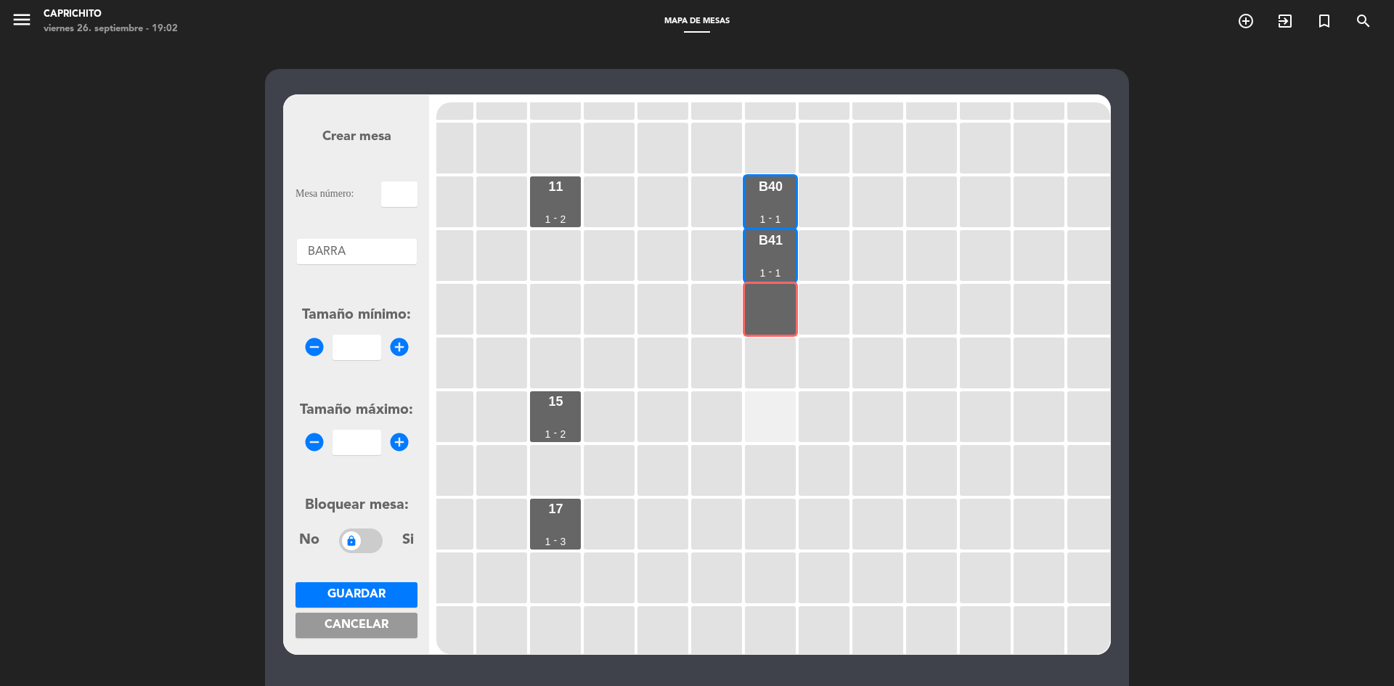
scroll to position [363, 232]
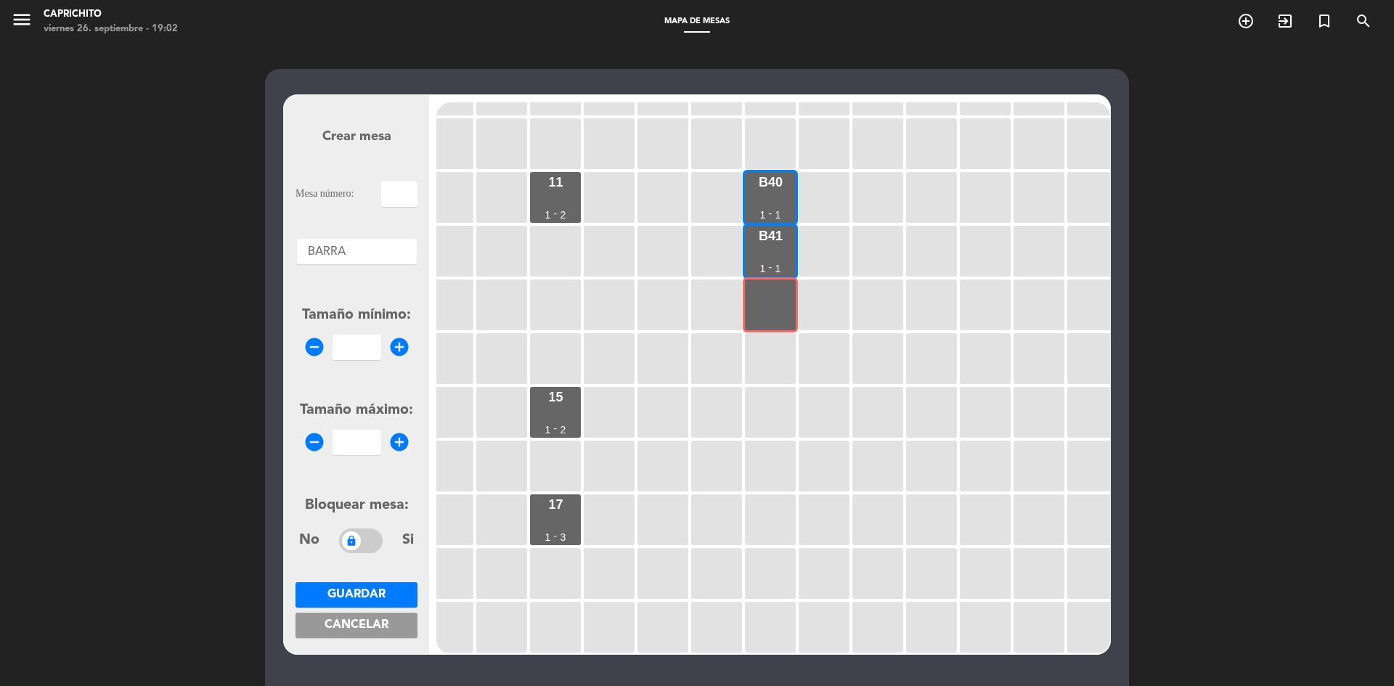
click at [357, 351] on input "number" at bounding box center [356, 347] width 49 height 25
type input "1"
click at [405, 443] on icon "add_circle" at bounding box center [399, 442] width 22 height 22
click at [400, 442] on icon "add_circle" at bounding box center [399, 442] width 22 height 22
type input "1"
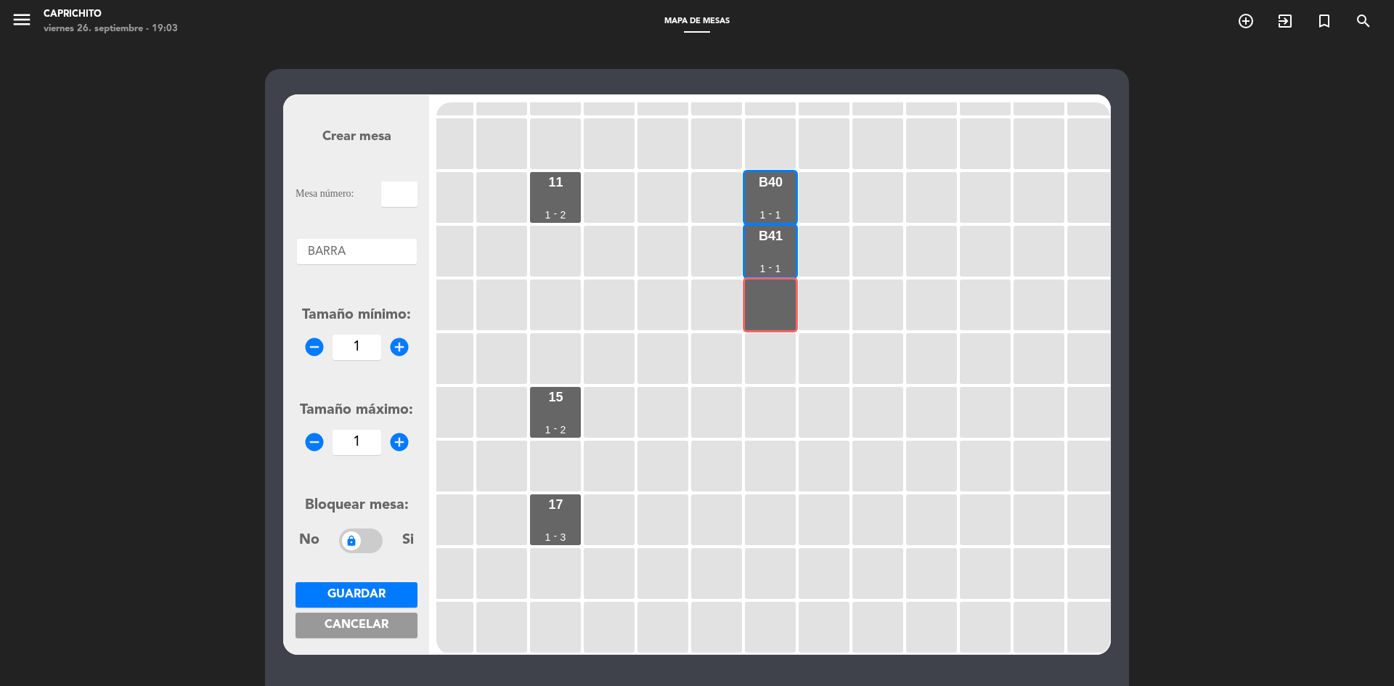
click at [392, 598] on button "Guardar" at bounding box center [356, 594] width 122 height 25
click at [398, 214] on form "Crear mesa Mesa número: Campo requerido Áreas × BARRA × Tamaño mínimo: remove_c…" at bounding box center [356, 375] width 122 height 552
click at [397, 202] on input "Campo requerido" at bounding box center [399, 193] width 36 height 25
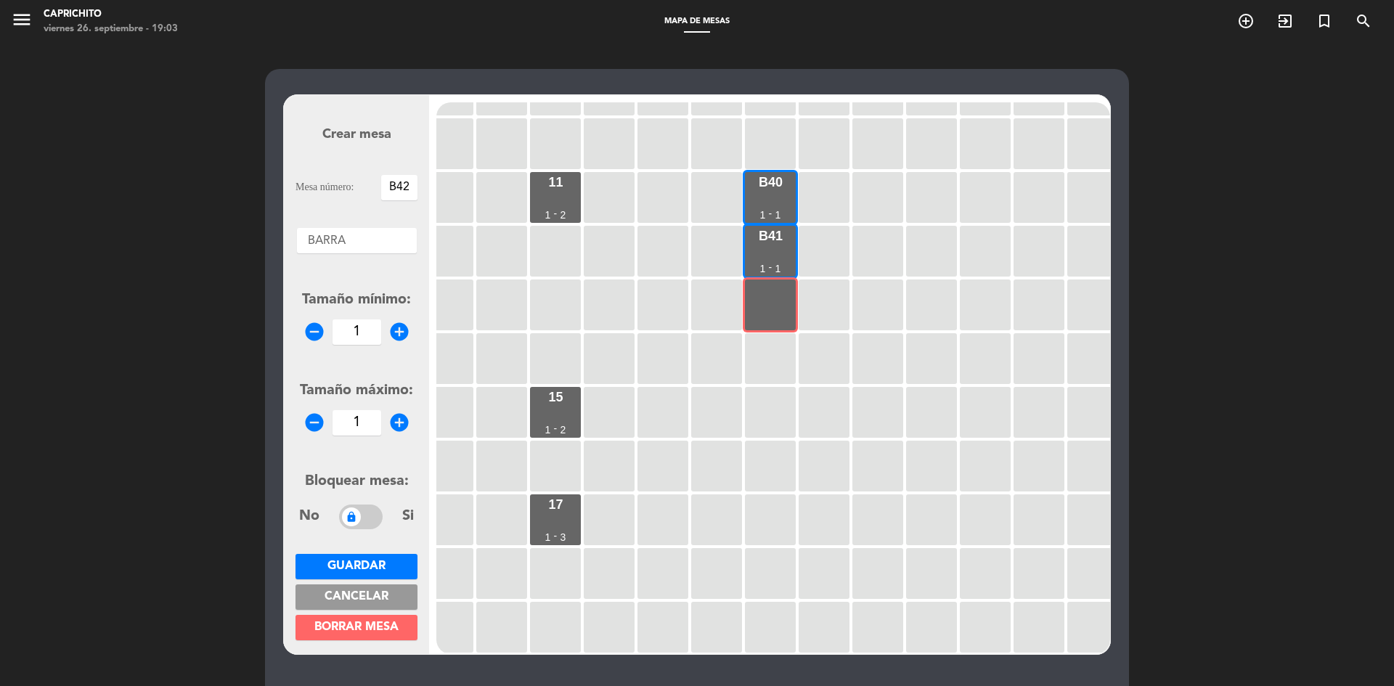
type input "B42"
click at [365, 560] on span "Guardar" at bounding box center [356, 566] width 58 height 12
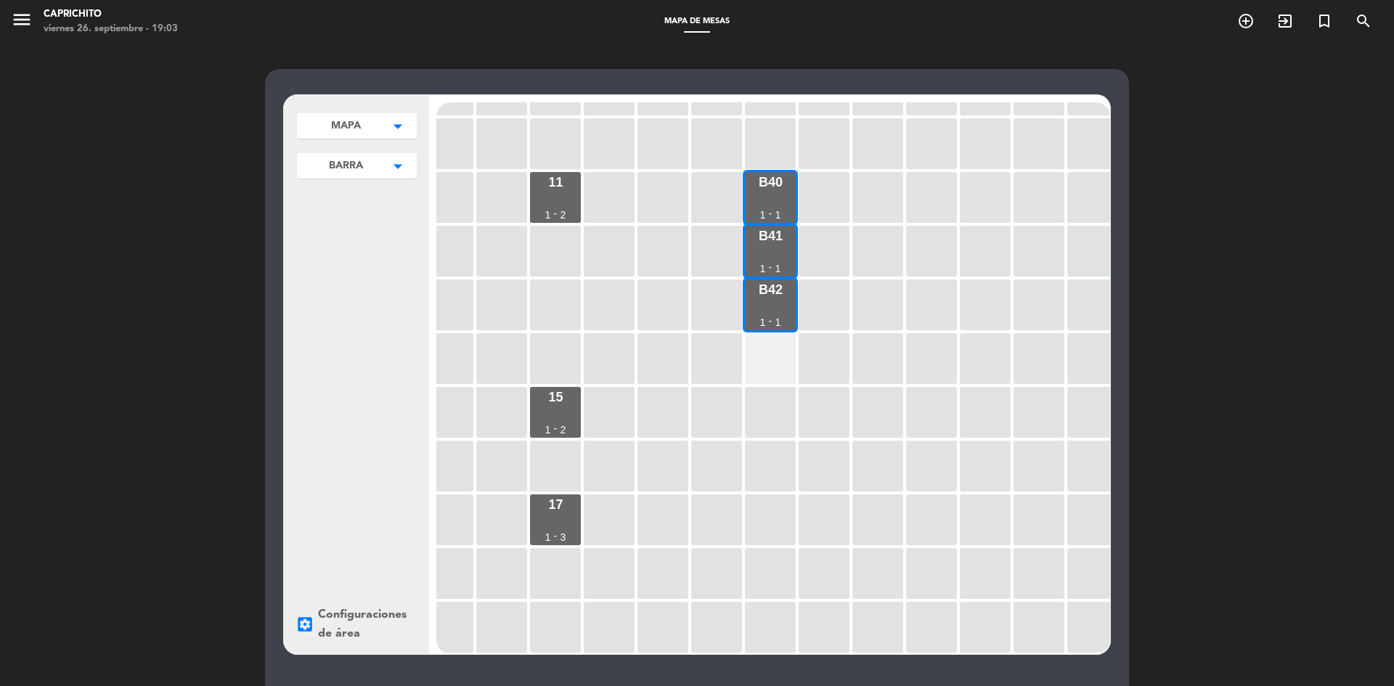
click at [772, 363] on div at bounding box center [770, 358] width 51 height 51
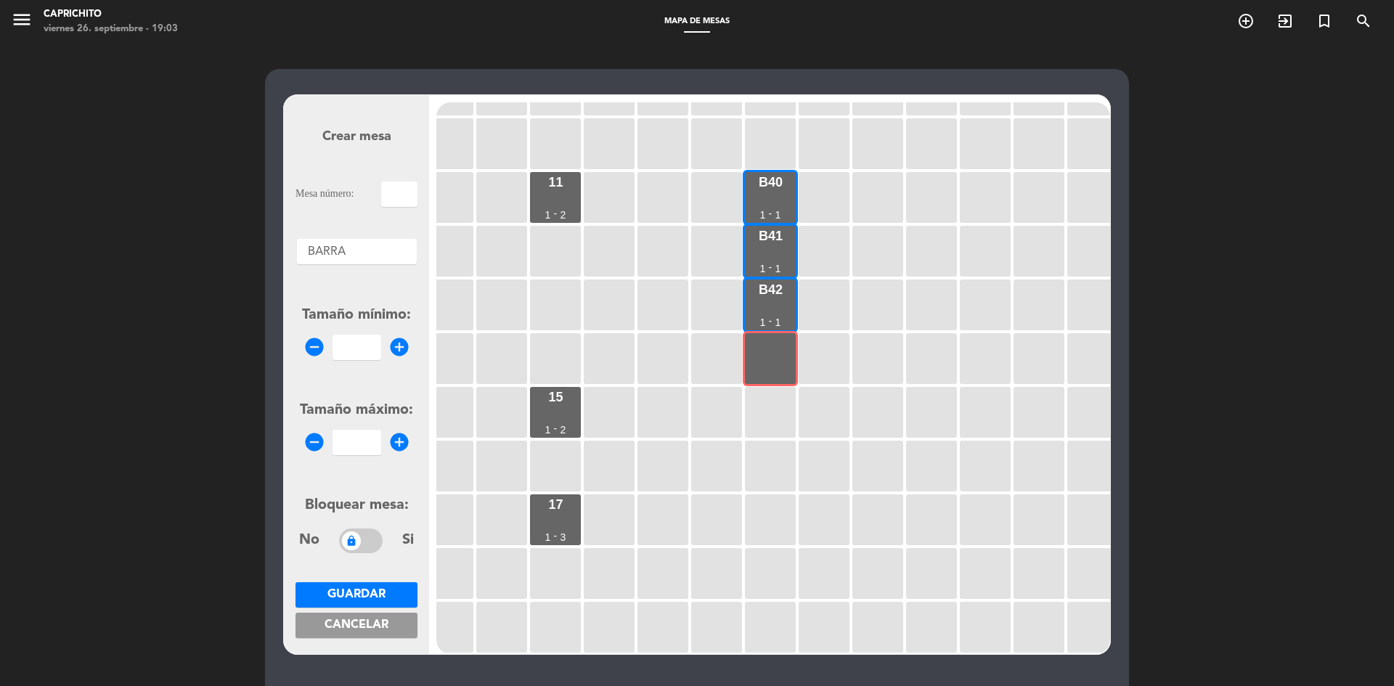
click at [388, 197] on input "text" at bounding box center [399, 193] width 36 height 25
type input "B43"
click at [405, 361] on form "Crear mesa Mesa número: B43 Áreas × BARRA × Tamaño mínimo: remove_circle add_ci…" at bounding box center [356, 375] width 122 height 552
click at [402, 357] on icon "add_circle" at bounding box center [399, 347] width 22 height 22
click at [399, 357] on icon "add_circle" at bounding box center [399, 347] width 22 height 22
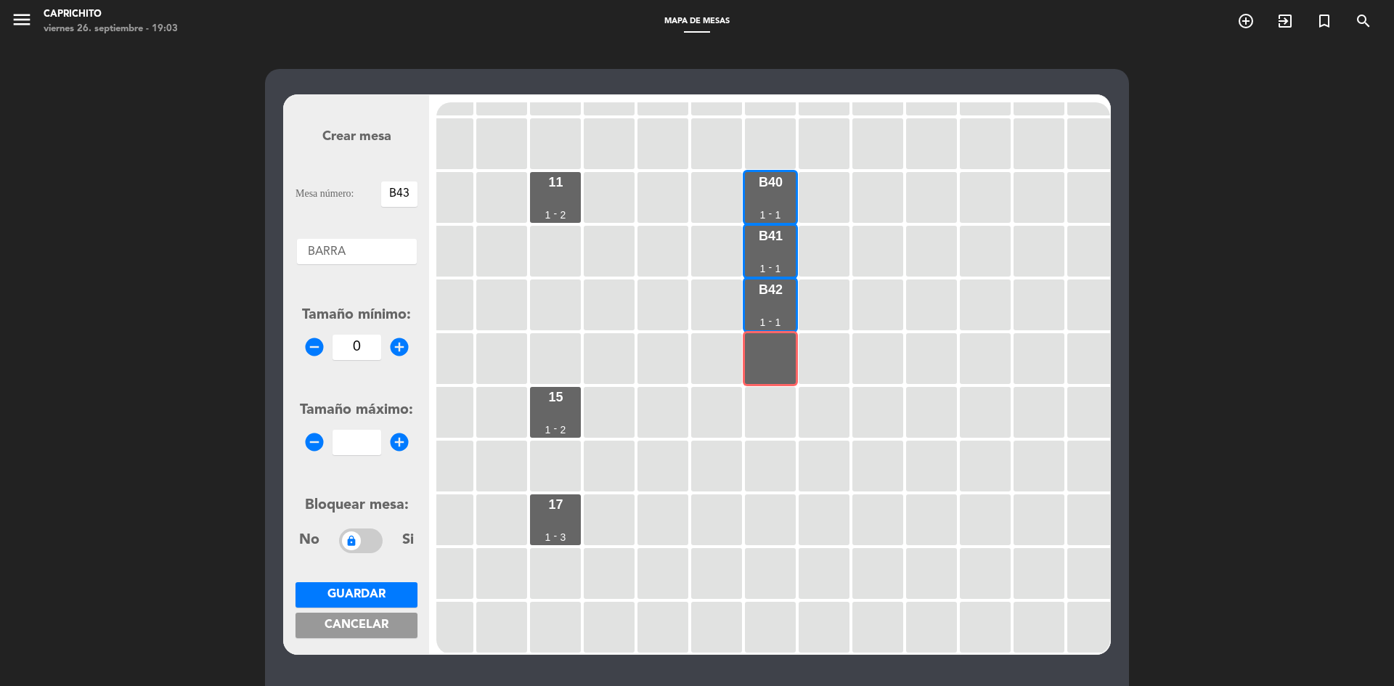
type input "1"
click at [403, 430] on div "remove_circle add_circle" at bounding box center [356, 442] width 122 height 25
click at [402, 438] on icon "add_circle" at bounding box center [399, 442] width 22 height 22
type input "1"
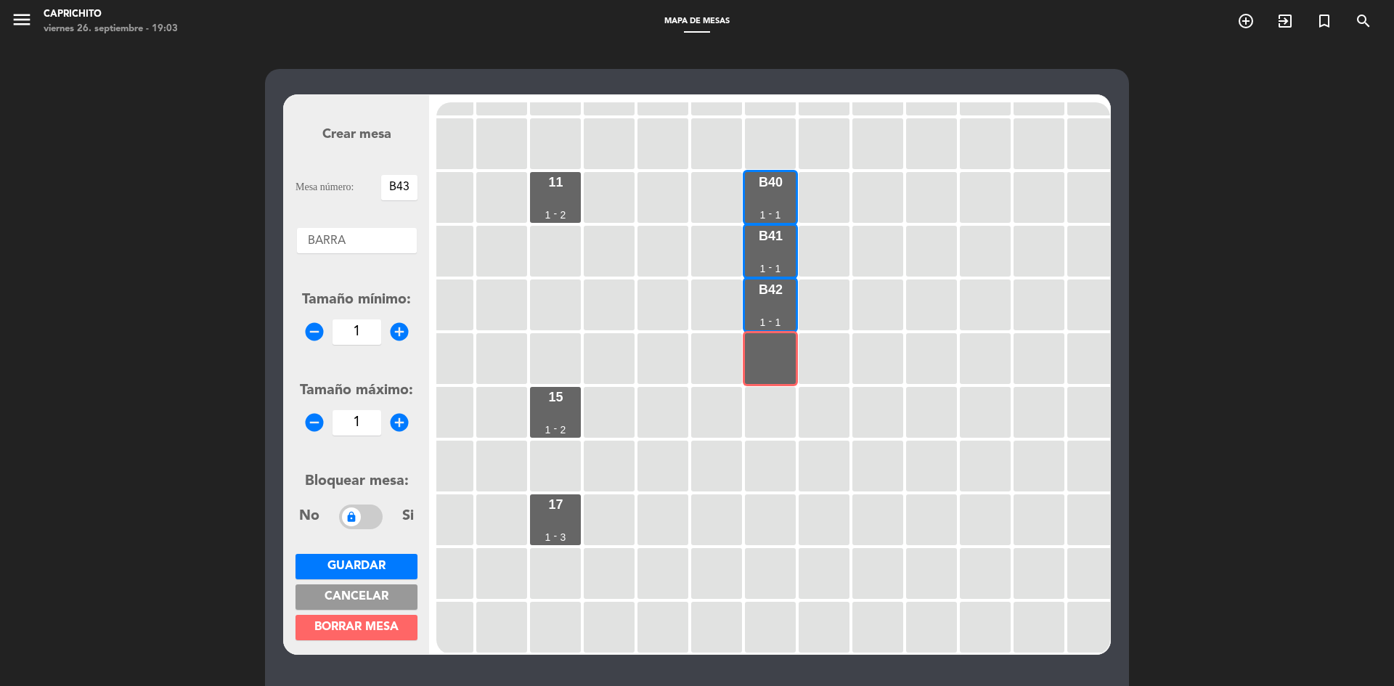
click at [394, 565] on button "Guardar" at bounding box center [356, 566] width 122 height 25
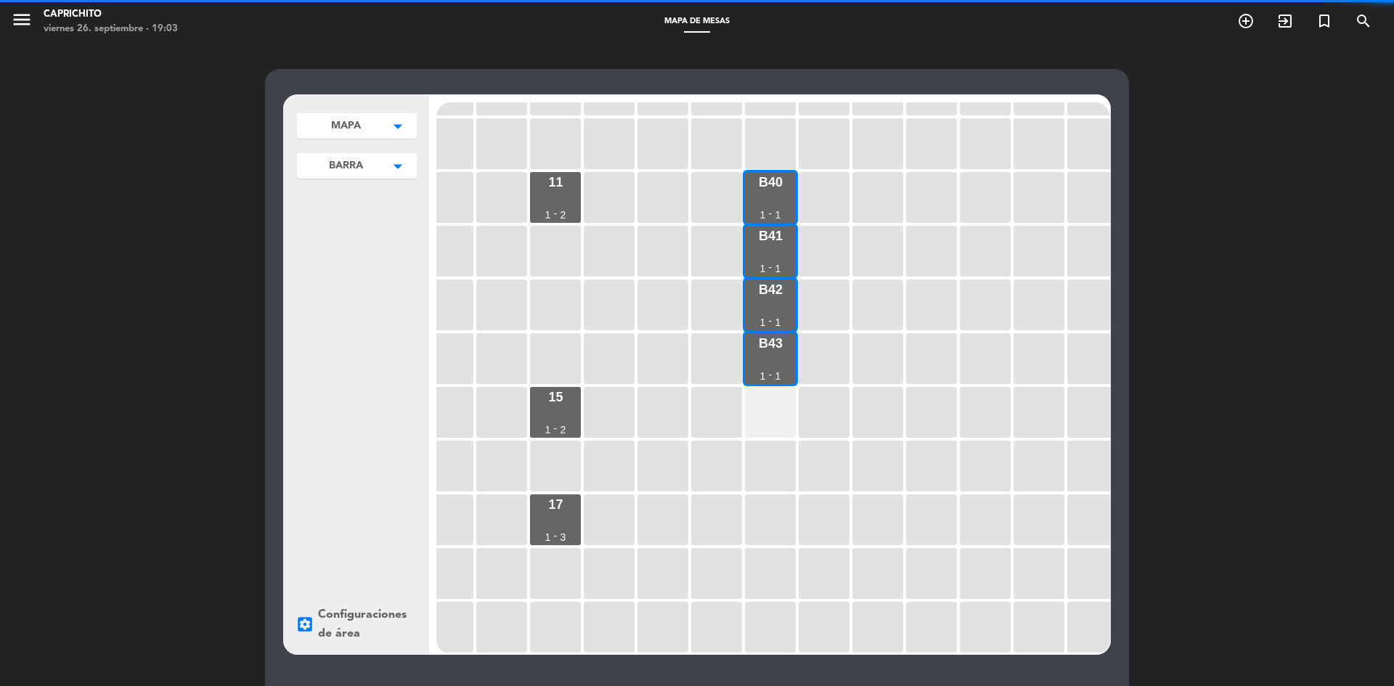
click at [779, 396] on div at bounding box center [770, 412] width 51 height 51
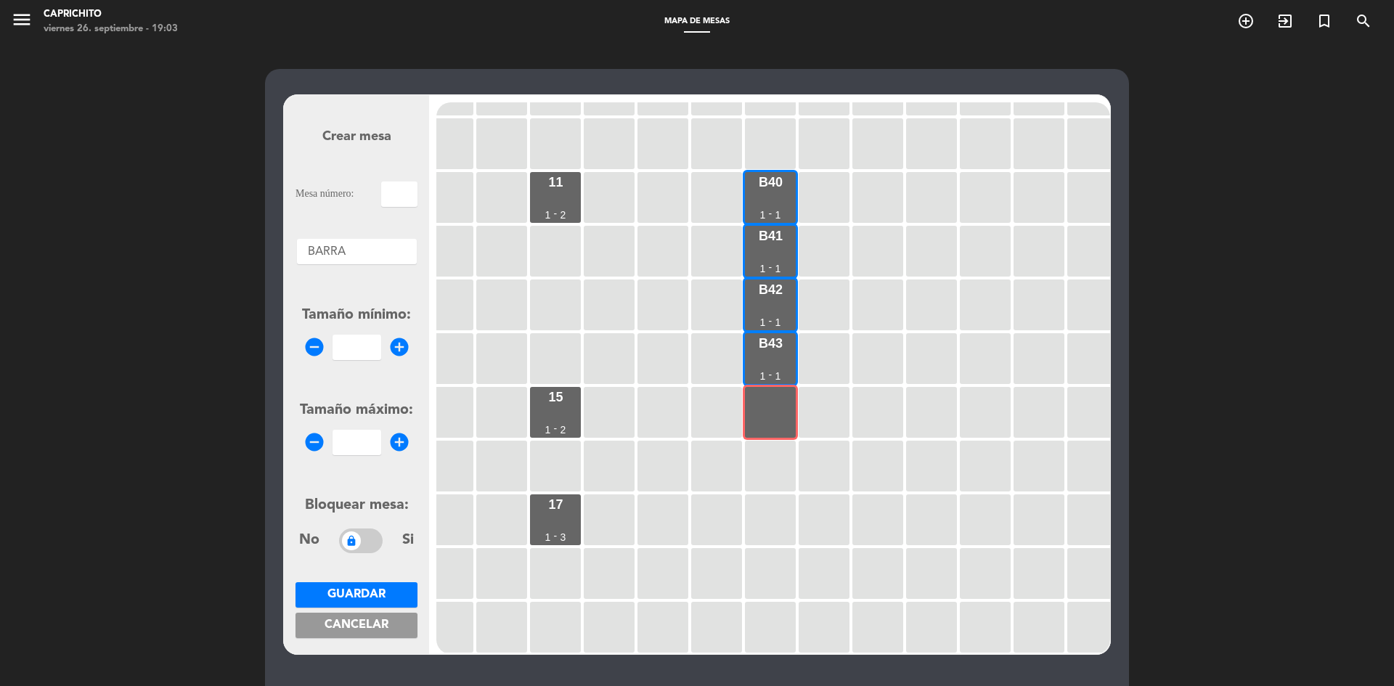
click at [405, 203] on input "text" at bounding box center [399, 193] width 36 height 25
type input "B44"
click at [403, 352] on icon "add_circle" at bounding box center [399, 347] width 22 height 22
click at [401, 341] on icon "add_circle" at bounding box center [399, 347] width 22 height 22
type input "1"
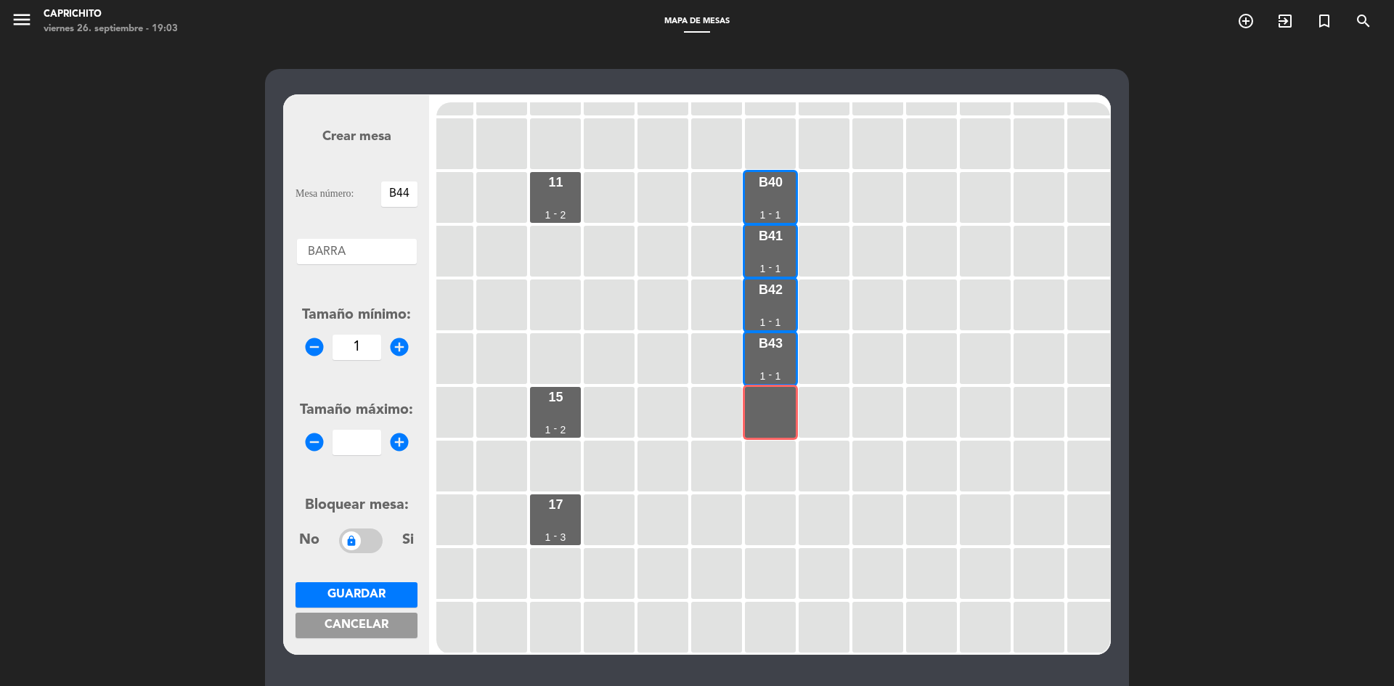
click at [406, 449] on icon "add_circle" at bounding box center [399, 442] width 22 height 22
click at [407, 450] on icon "add_circle" at bounding box center [399, 442] width 22 height 22
type input "1"
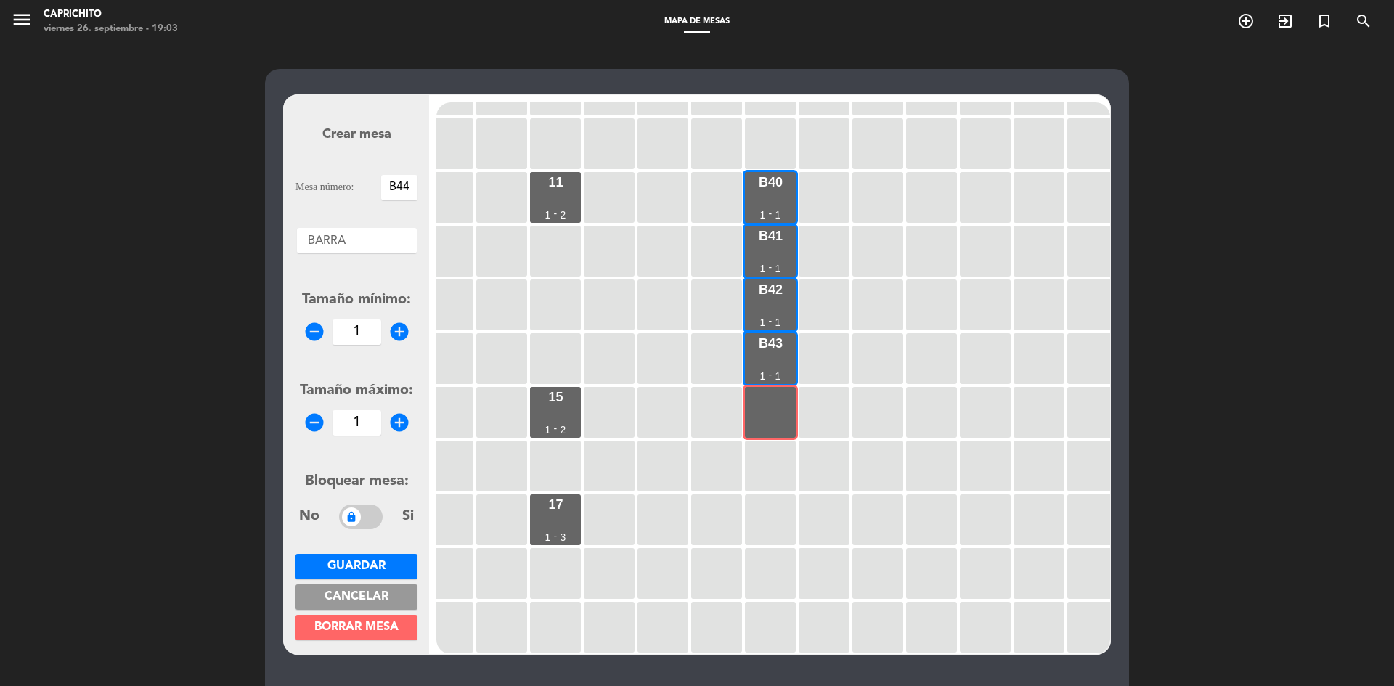
click at [403, 557] on button "Guardar" at bounding box center [356, 566] width 122 height 25
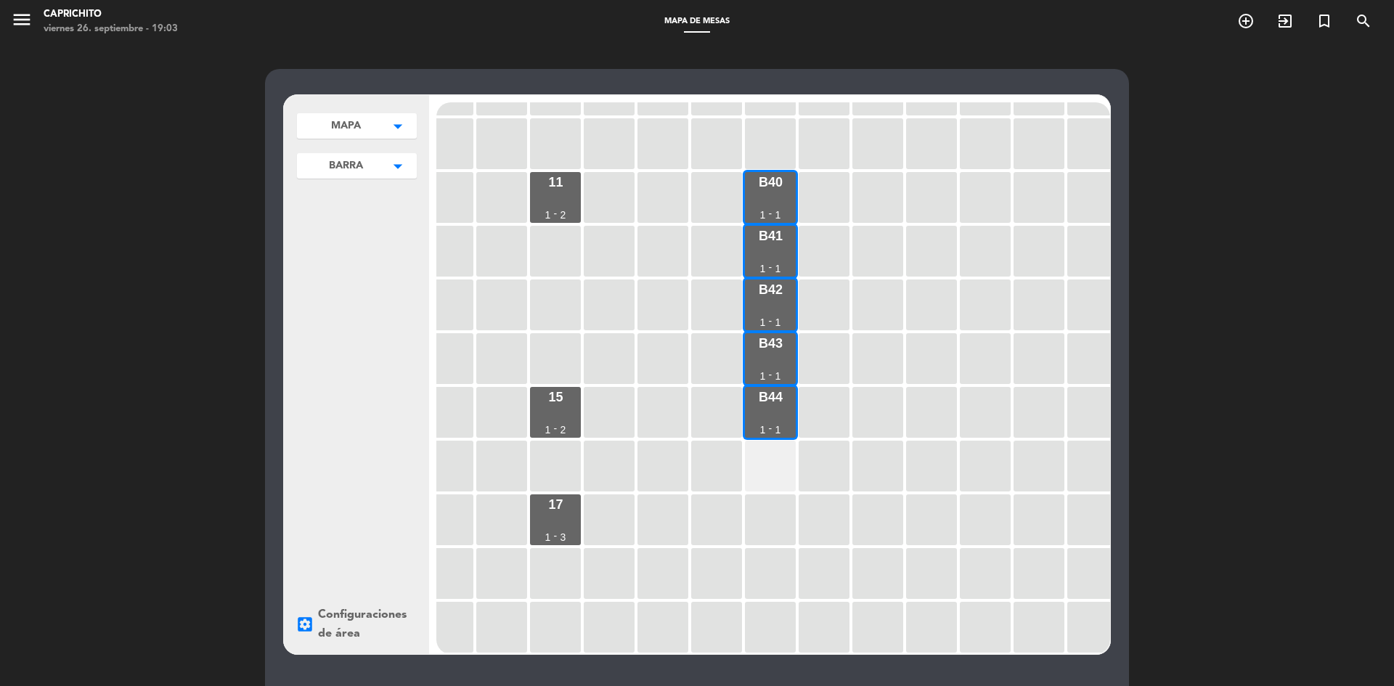
click at [774, 469] on div at bounding box center [770, 466] width 51 height 51
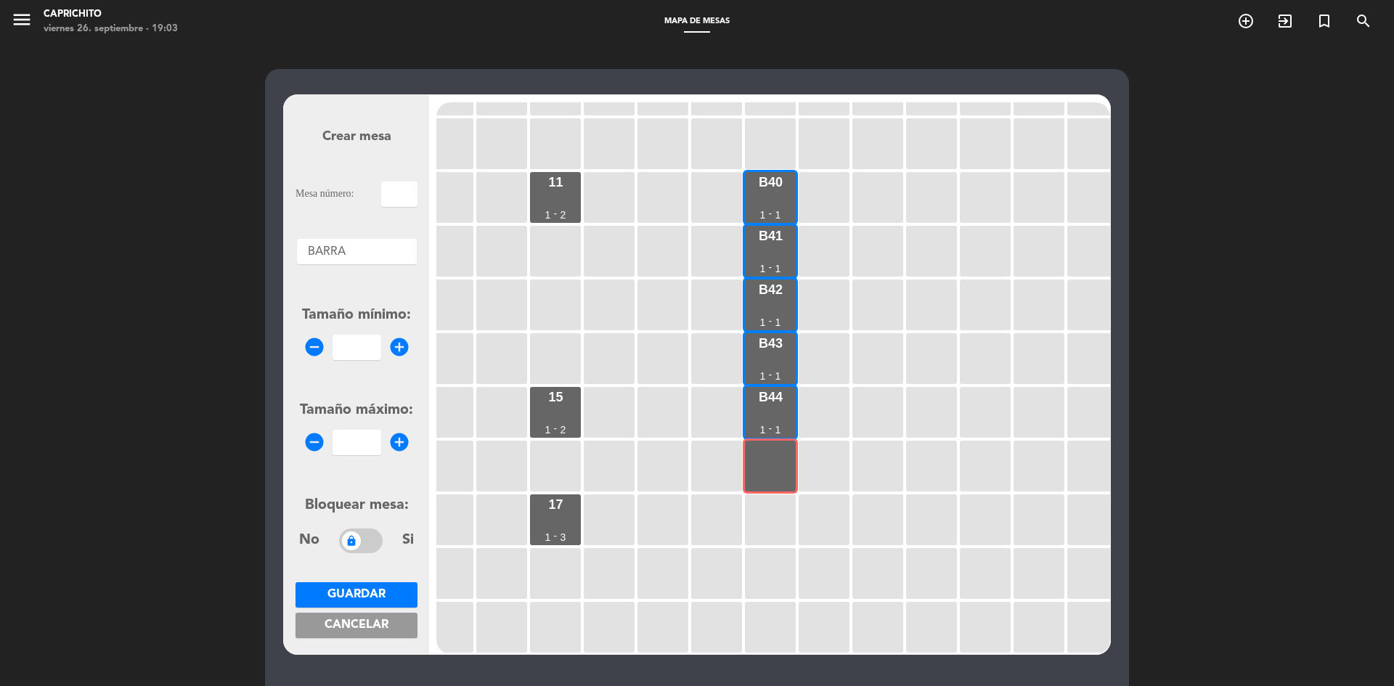
click at [395, 191] on input "text" at bounding box center [399, 193] width 36 height 25
type input "B45"
drag, startPoint x: 389, startPoint y: 335, endPoint x: 390, endPoint y: 343, distance: 8.7
click at [389, 339] on div "remove_circle add_circle" at bounding box center [356, 347] width 122 height 25
click at [390, 343] on icon "add_circle" at bounding box center [399, 347] width 22 height 22
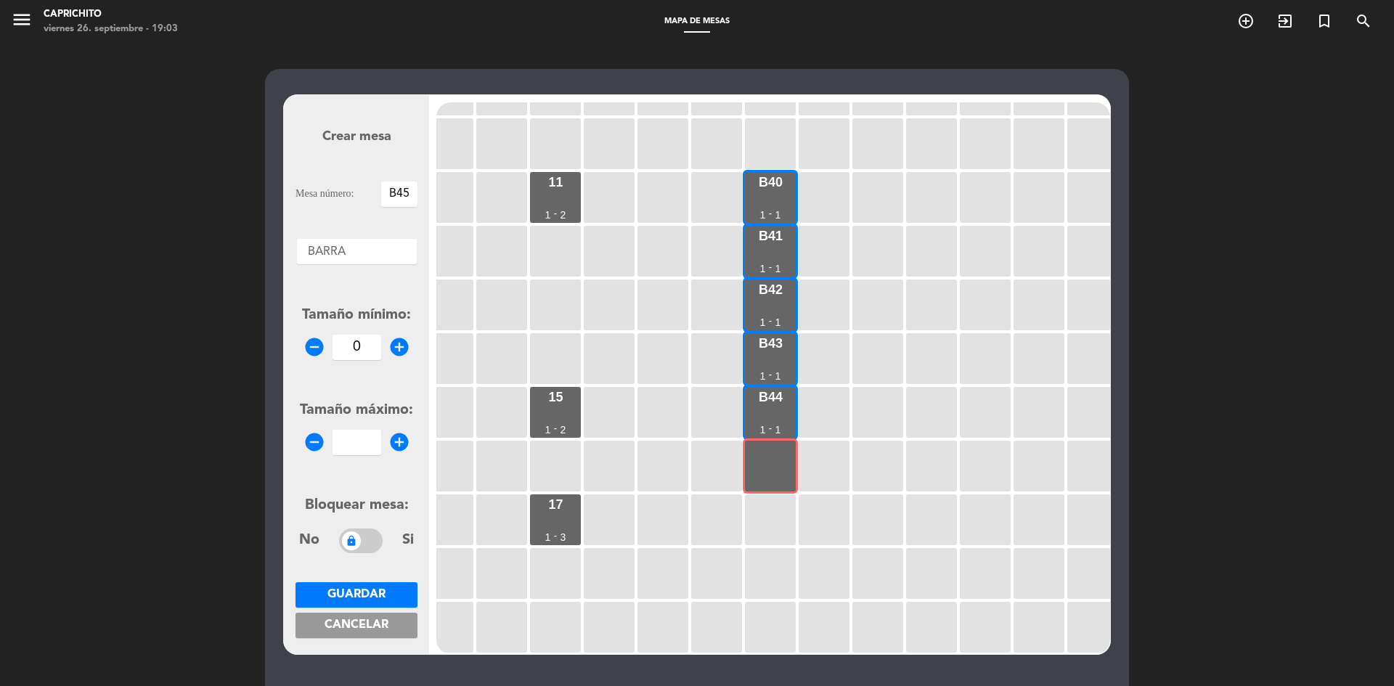
click at [390, 343] on icon "add_circle" at bounding box center [399, 347] width 22 height 22
type input "1"
click at [400, 451] on icon "add_circle" at bounding box center [399, 442] width 22 height 22
click at [396, 451] on icon "add_circle" at bounding box center [399, 442] width 22 height 22
type input "1"
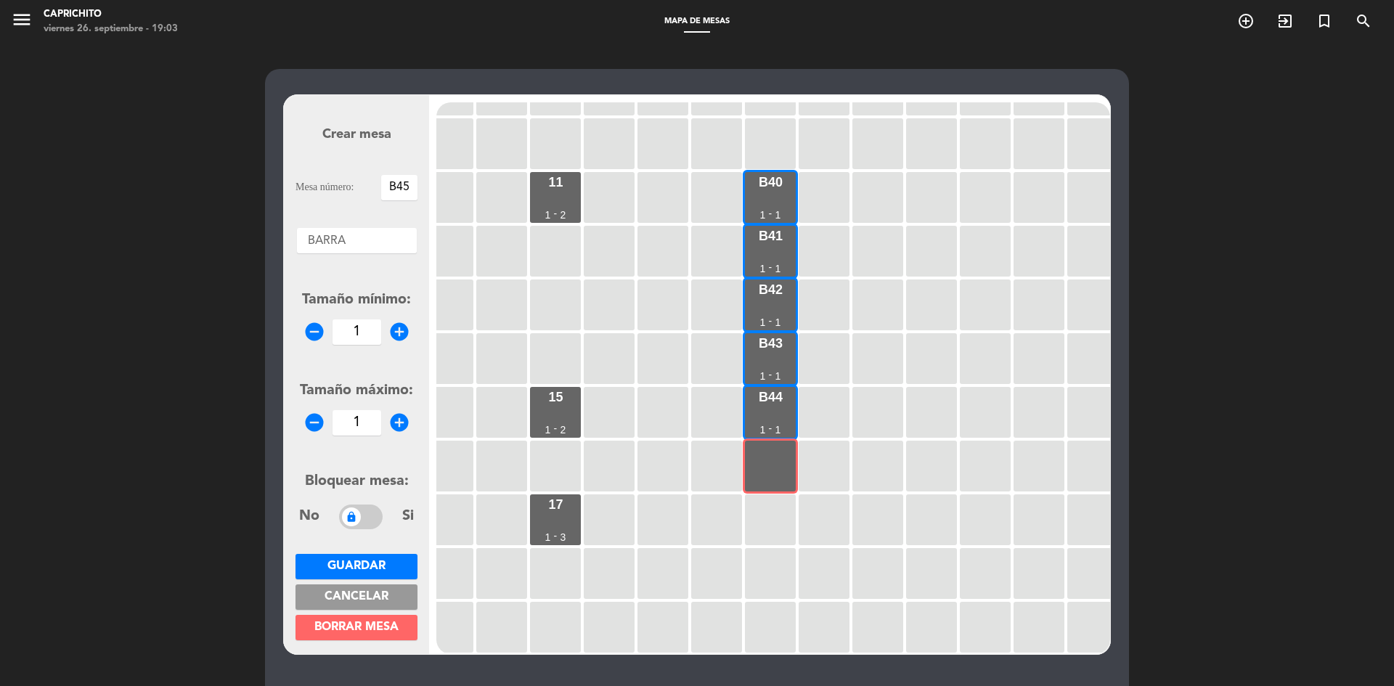
click at [399, 565] on button "Guardar" at bounding box center [356, 566] width 122 height 25
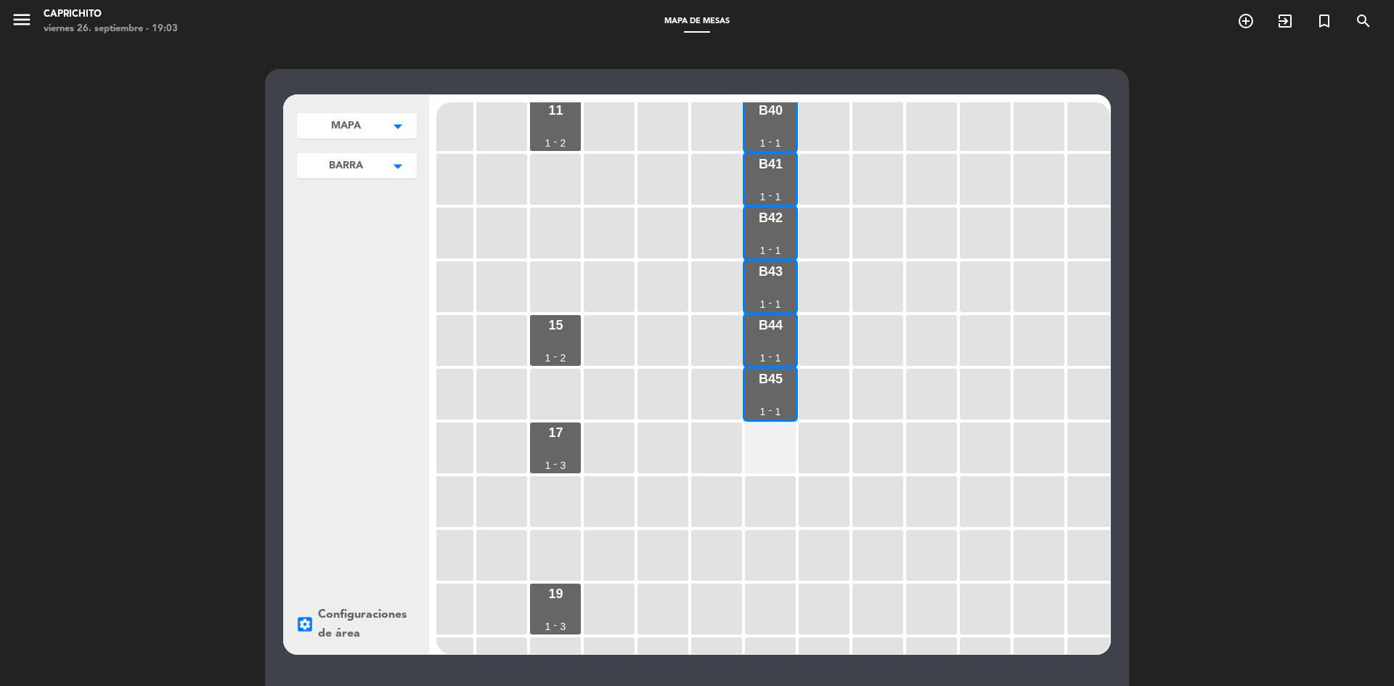
scroll to position [435, 232]
click at [757, 448] on div at bounding box center [770, 447] width 51 height 51
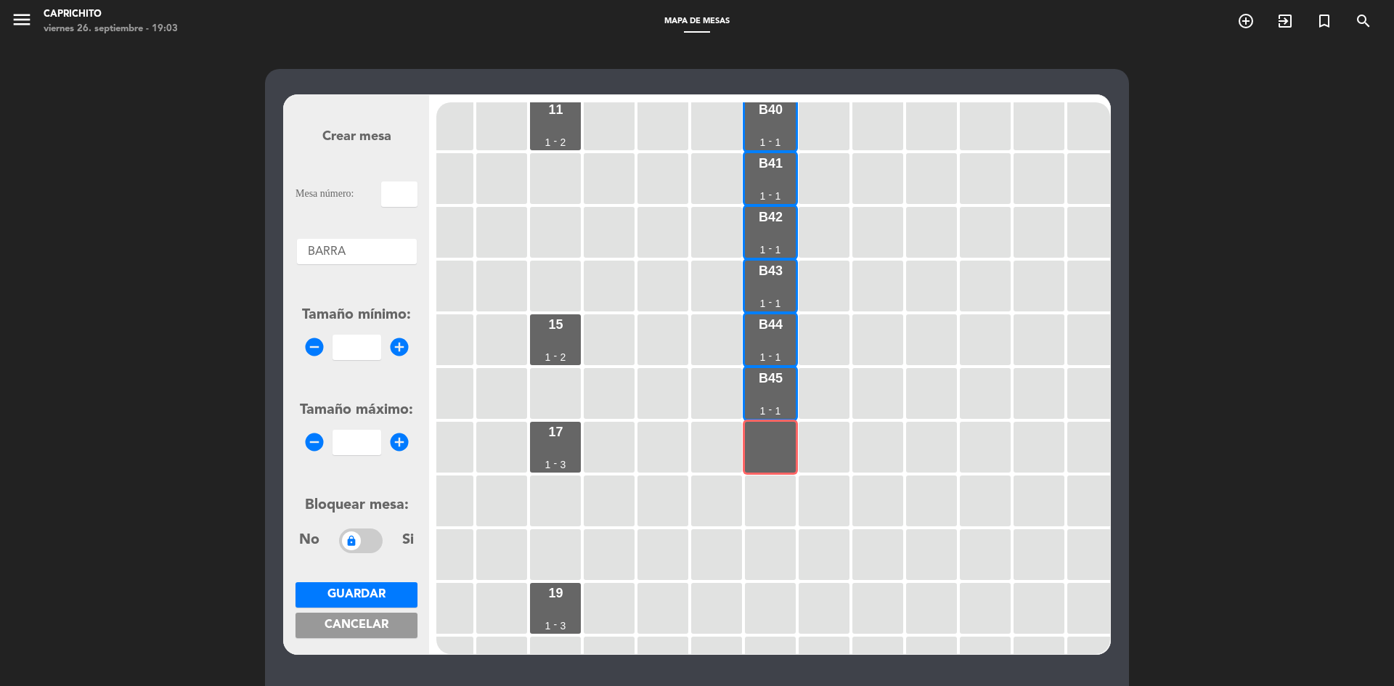
click at [391, 193] on input "text" at bounding box center [399, 193] width 36 height 25
type input "B46"
click at [393, 357] on icon "add_circle" at bounding box center [399, 347] width 22 height 22
click at [393, 358] on div "remove_circle 0 add_circle" at bounding box center [356, 347] width 122 height 25
click at [406, 347] on icon "add_circle" at bounding box center [399, 347] width 22 height 22
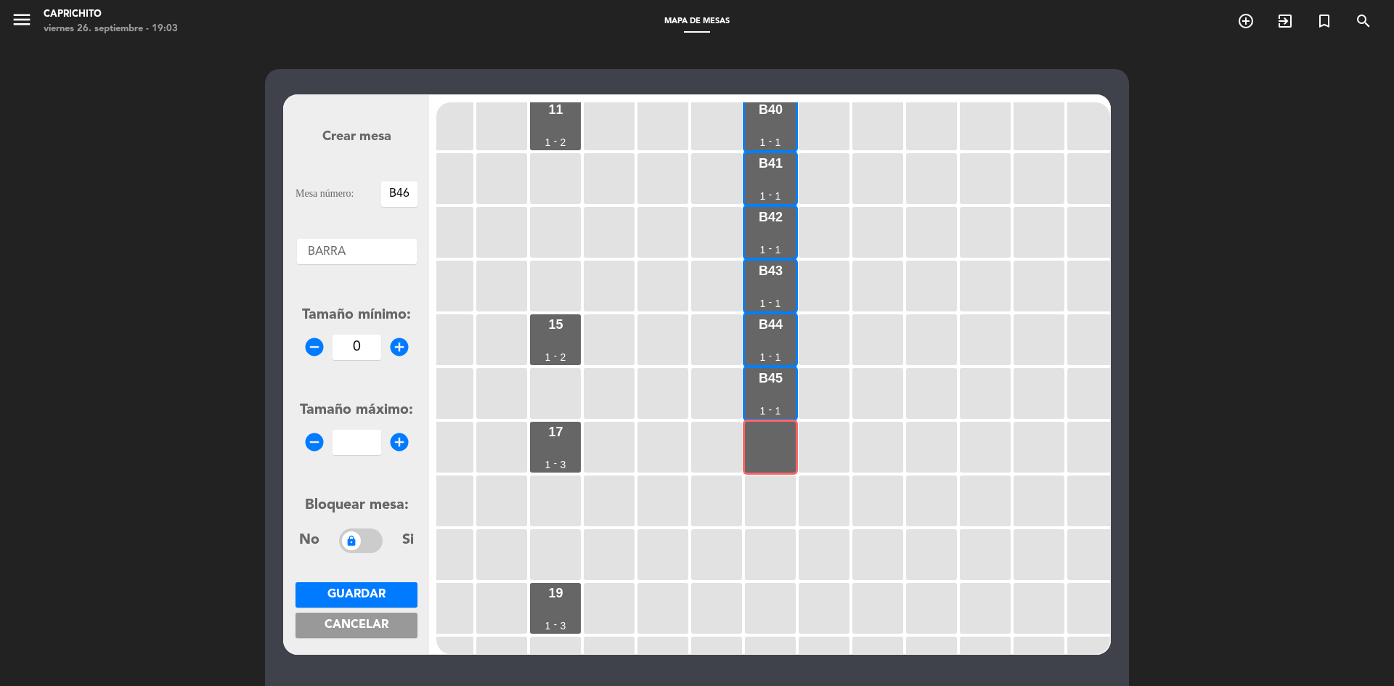
type input "1"
click at [400, 450] on icon "add_circle" at bounding box center [399, 442] width 22 height 22
type input "1"
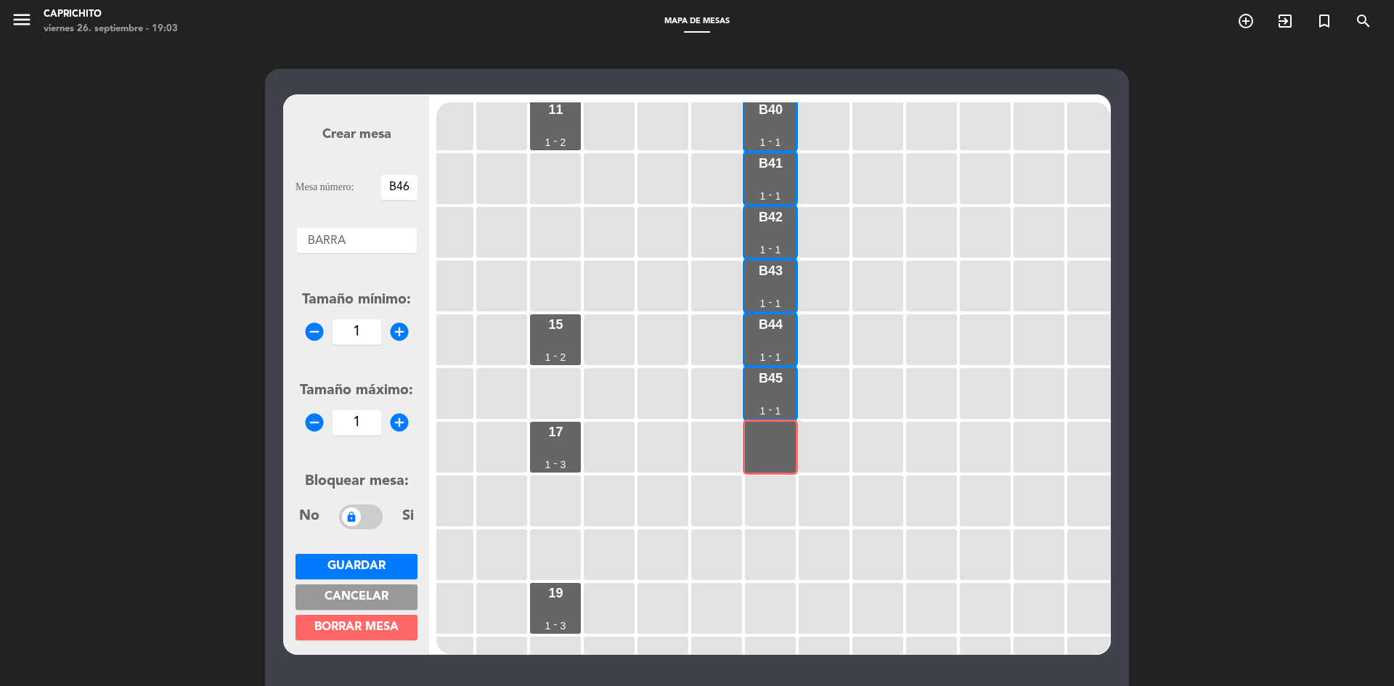
click at [398, 565] on button "Guardar" at bounding box center [356, 566] width 122 height 25
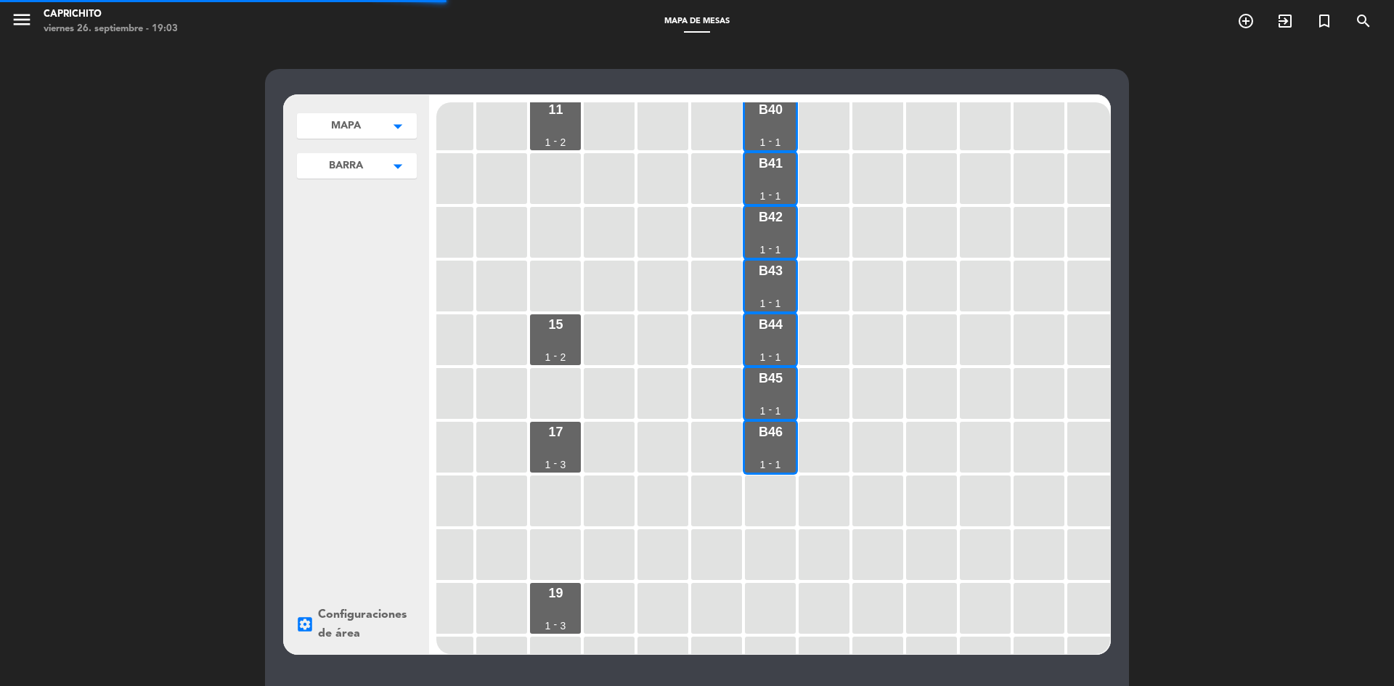
click at [767, 492] on div at bounding box center [770, 500] width 51 height 51
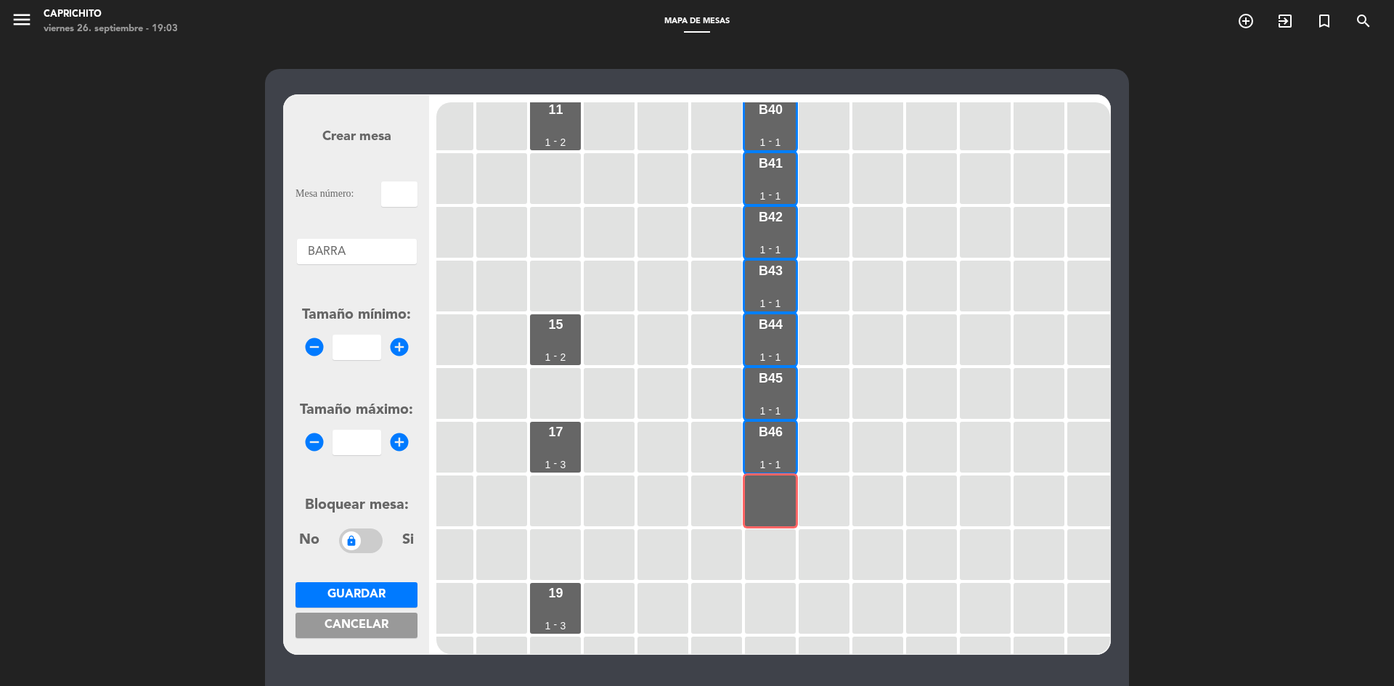
click at [400, 195] on input "text" at bounding box center [399, 193] width 36 height 25
type input "B47"
click at [395, 341] on icon "add_circle" at bounding box center [399, 347] width 22 height 22
click at [395, 340] on icon "add_circle" at bounding box center [399, 347] width 22 height 22
type input "1"
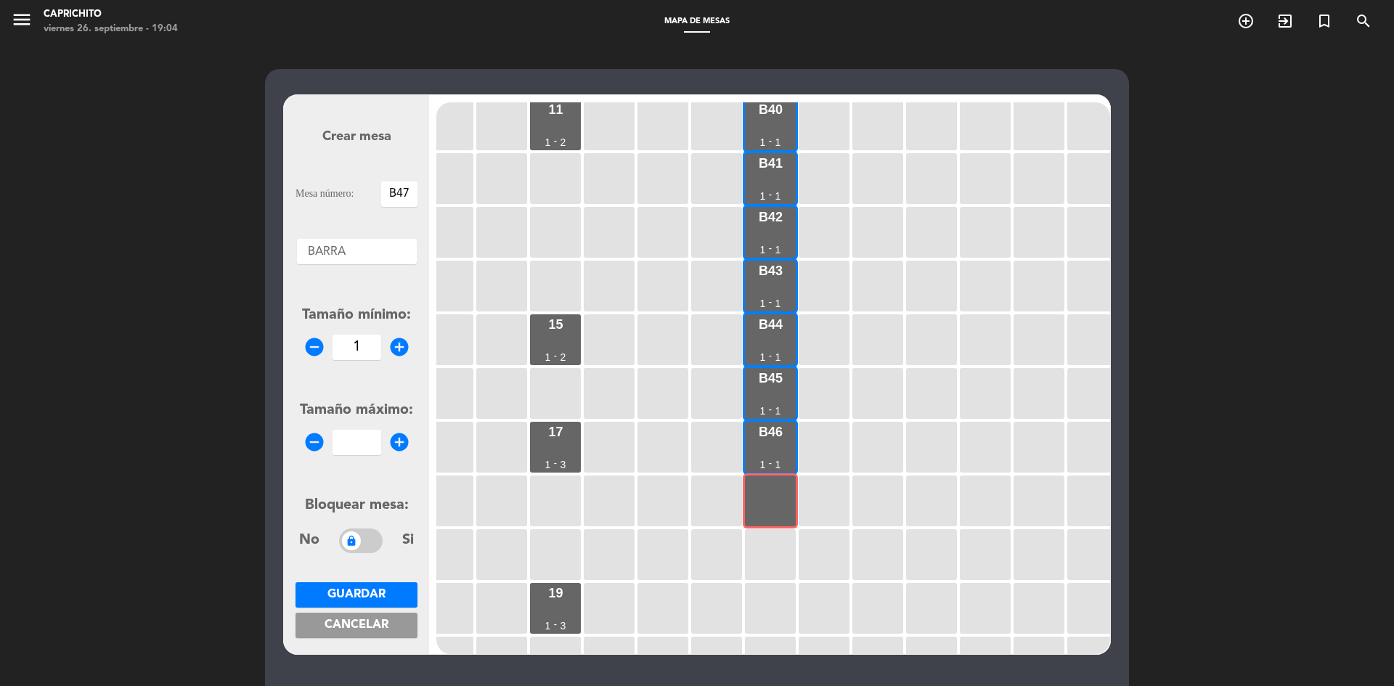
click at [406, 433] on icon "add_circle" at bounding box center [399, 442] width 22 height 22
click at [406, 436] on icon "add_circle" at bounding box center [399, 442] width 22 height 22
type input "1"
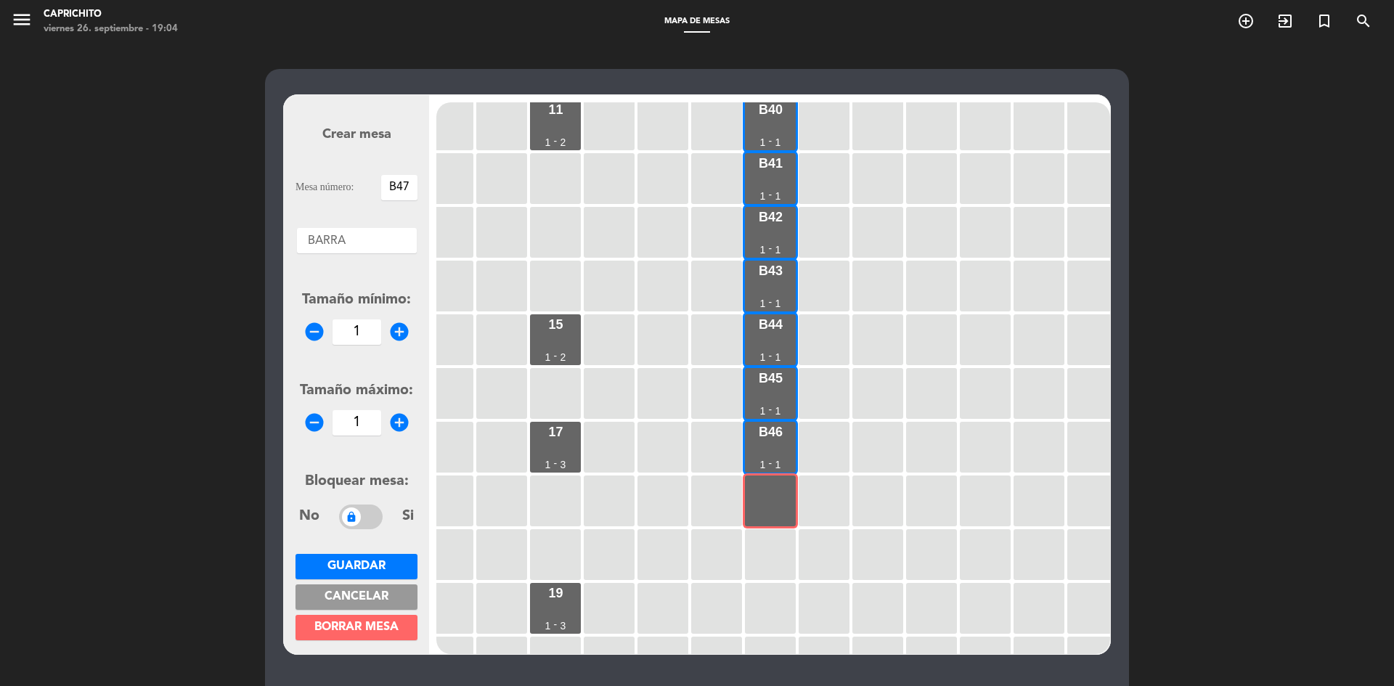
click at [397, 573] on button "Guardar" at bounding box center [356, 566] width 122 height 25
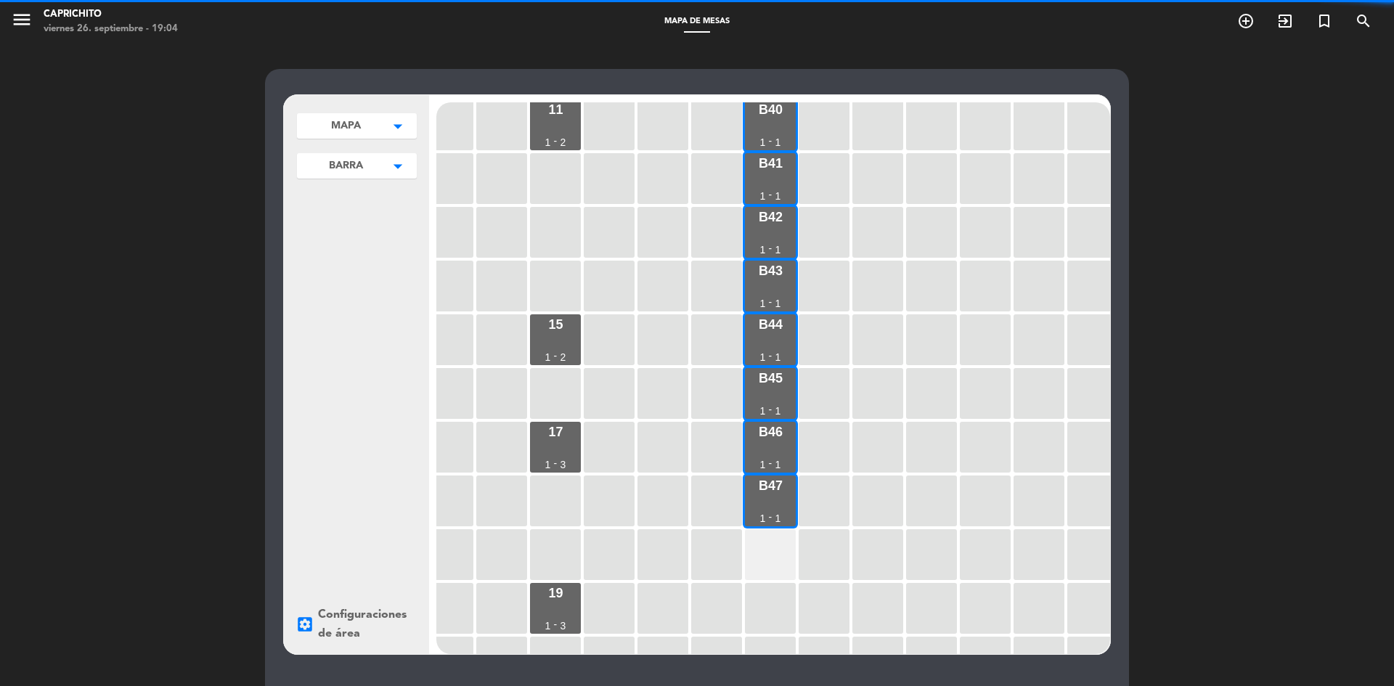
click at [761, 549] on div at bounding box center [770, 554] width 51 height 51
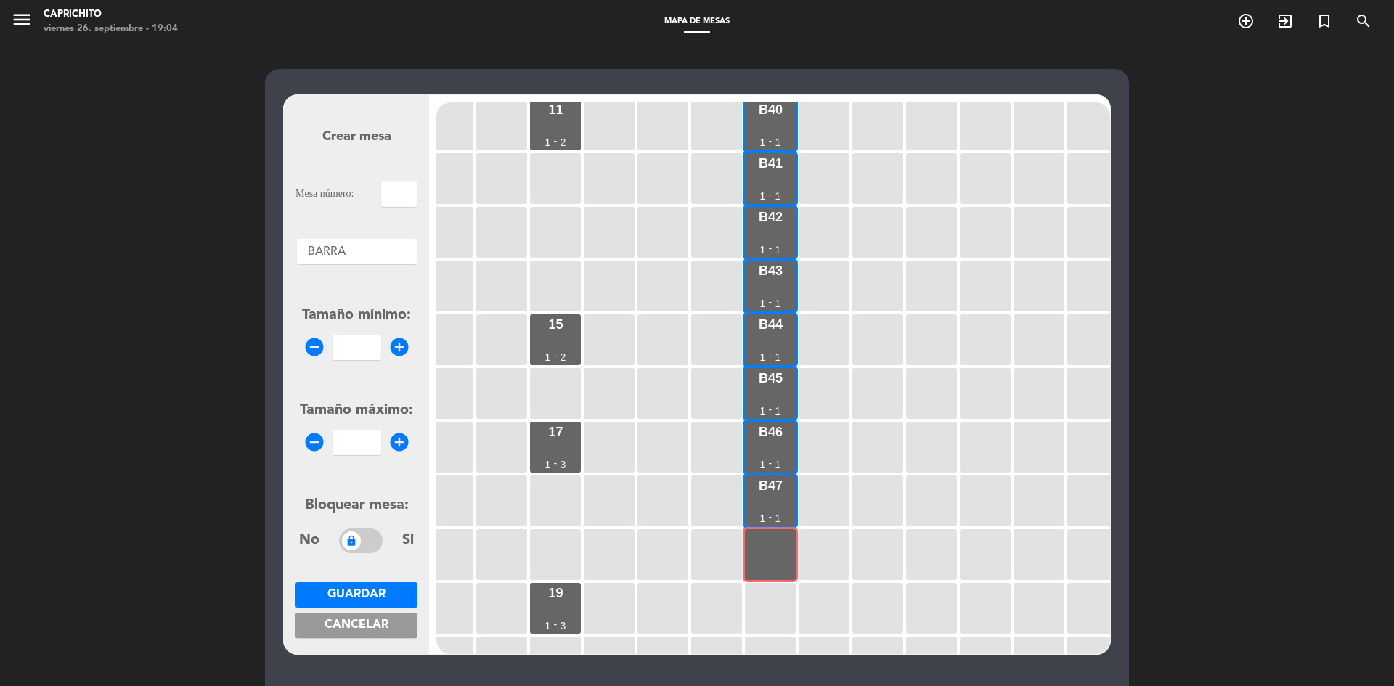
click at [396, 190] on input "text" at bounding box center [399, 193] width 36 height 25
type input "B48"
click at [389, 340] on icon "add_circle" at bounding box center [399, 347] width 22 height 22
type input "1"
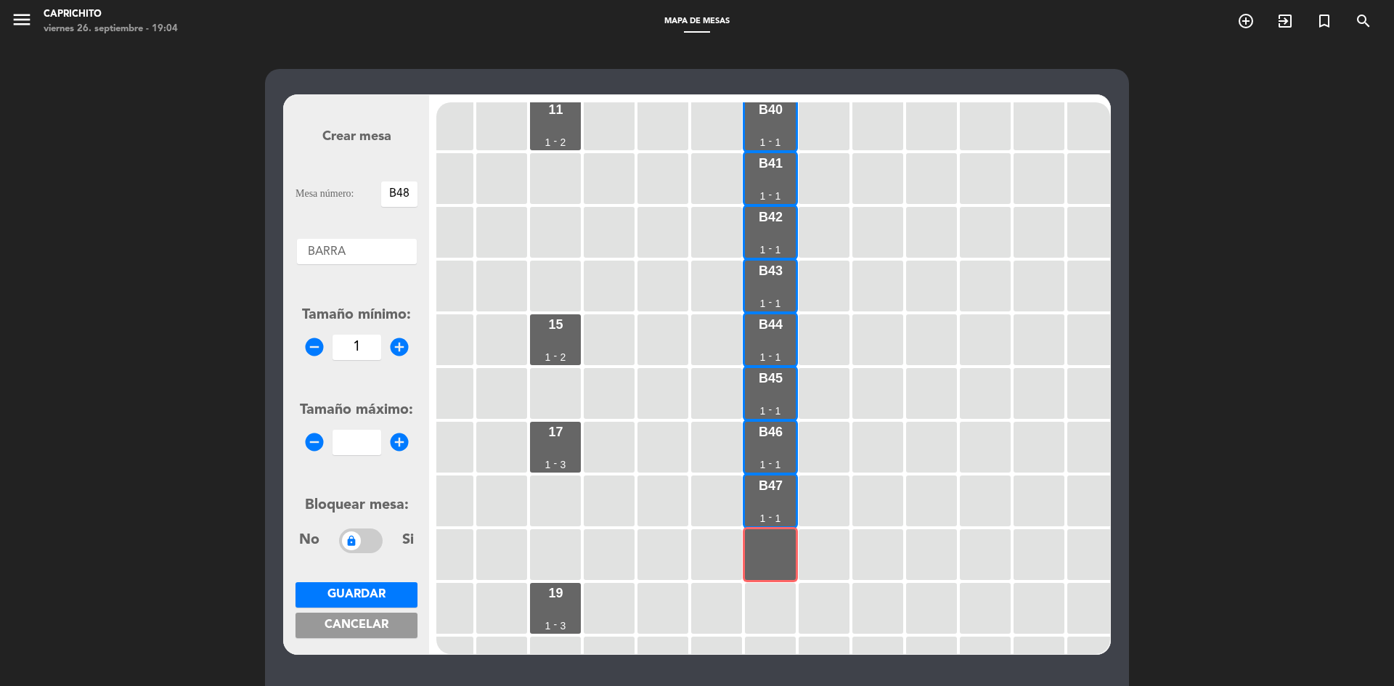
click at [393, 446] on icon "add_circle" at bounding box center [399, 442] width 22 height 22
type input "1"
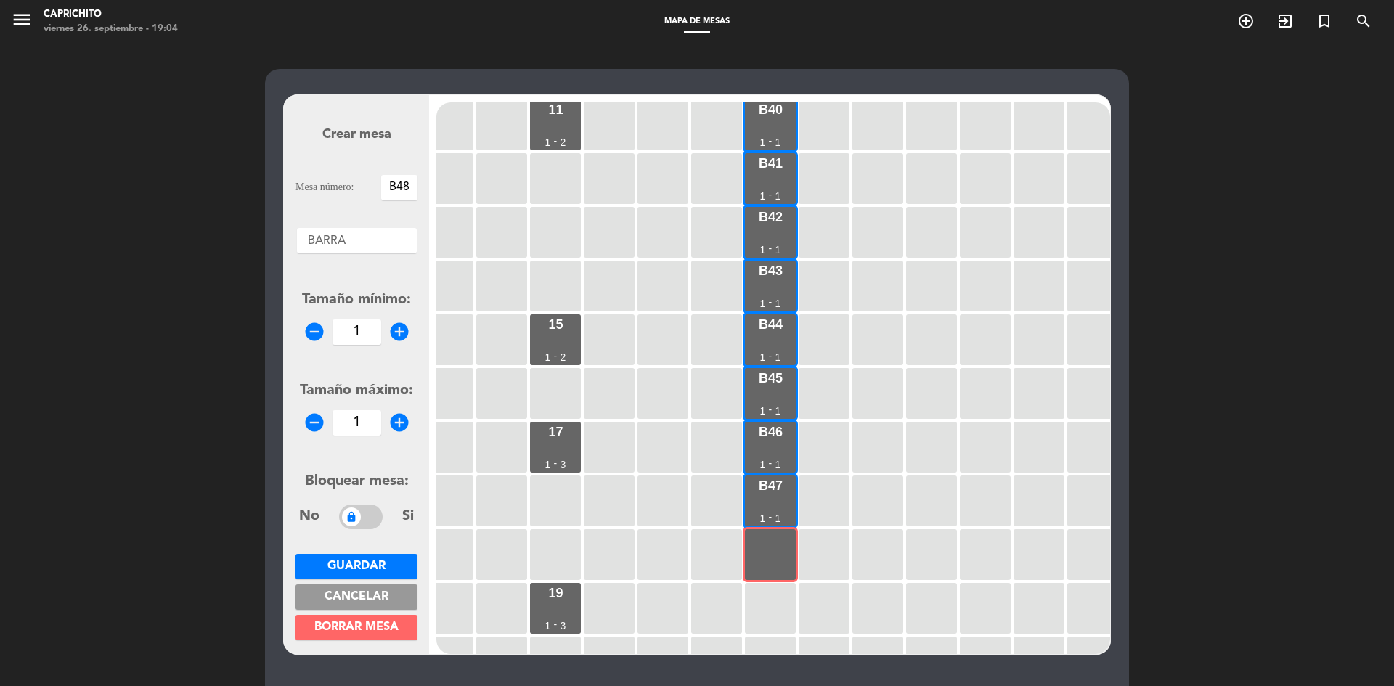
click at [379, 557] on button "Guardar" at bounding box center [356, 566] width 122 height 25
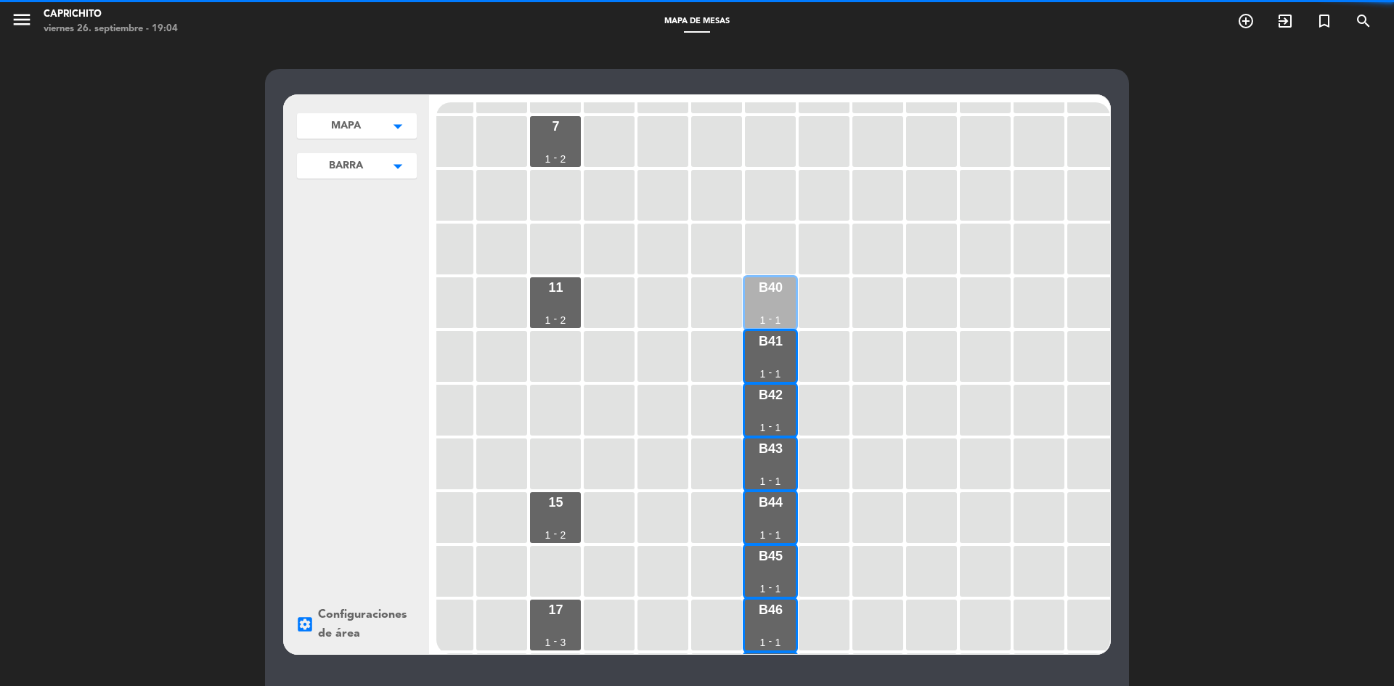
scroll to position [218, 232]
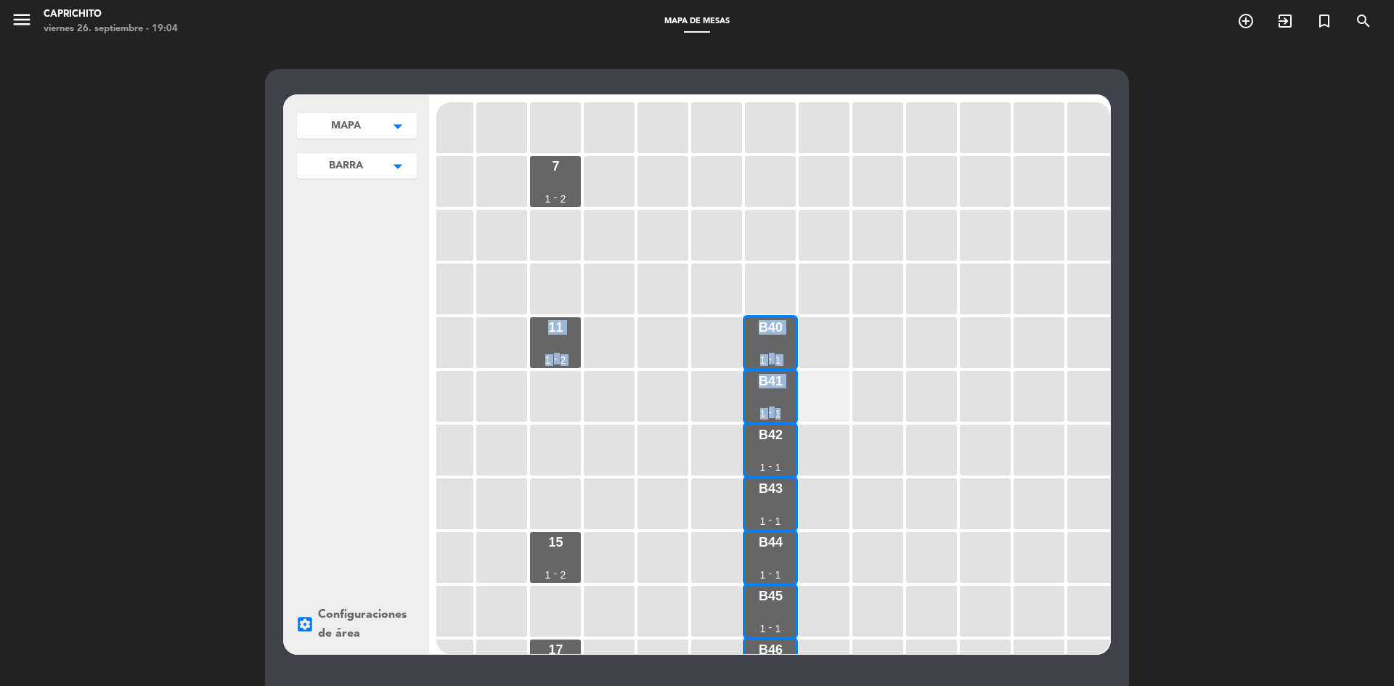
drag, startPoint x: 711, startPoint y: 312, endPoint x: 807, endPoint y: 407, distance: 135.0
click at [807, 407] on div "1 1 - 2 2 1 - 2 3 1 - 2 5 1 - 2 4 1 - 3 6 1 - 2 7 1 - 2 8 1 - 2 9 1 - 2 10 1 - …" at bounding box center [773, 378] width 674 height 552
click at [812, 365] on div at bounding box center [823, 342] width 51 height 51
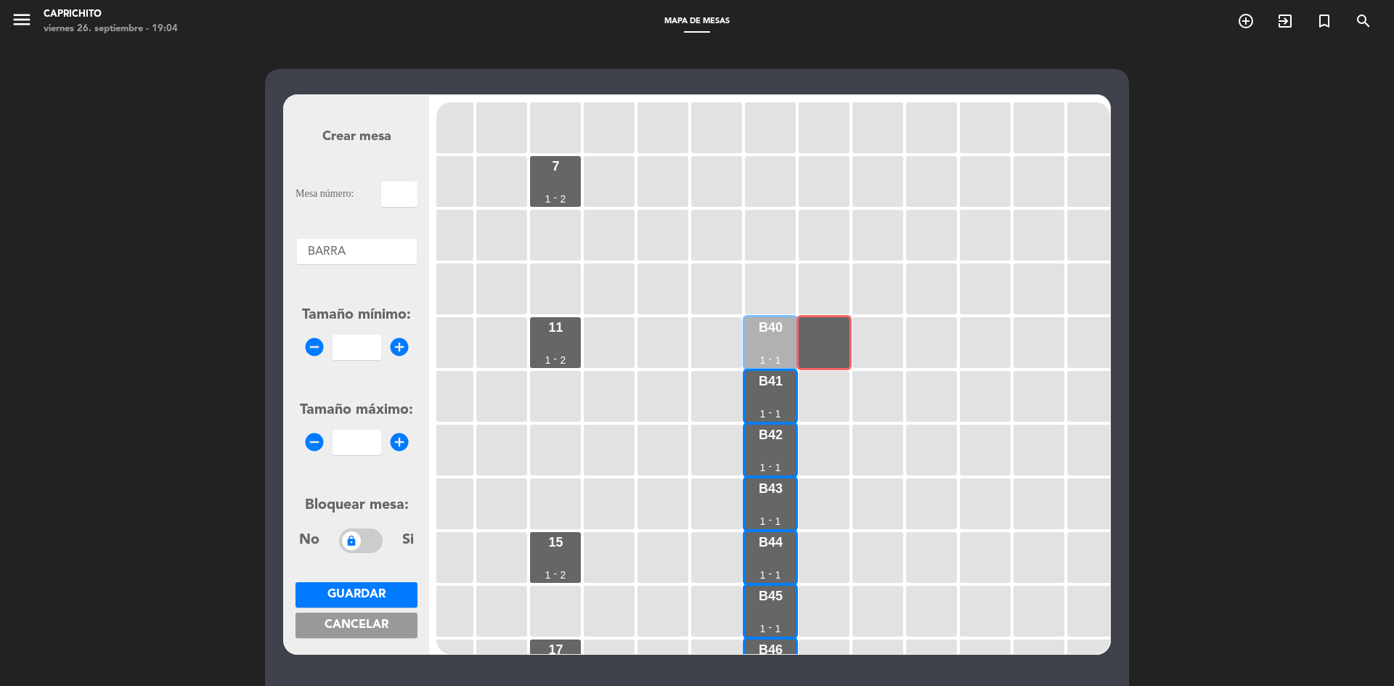
click at [773, 360] on div "B40 1 - 1" at bounding box center [770, 342] width 51 height 51
type input "B40"
type input "1"
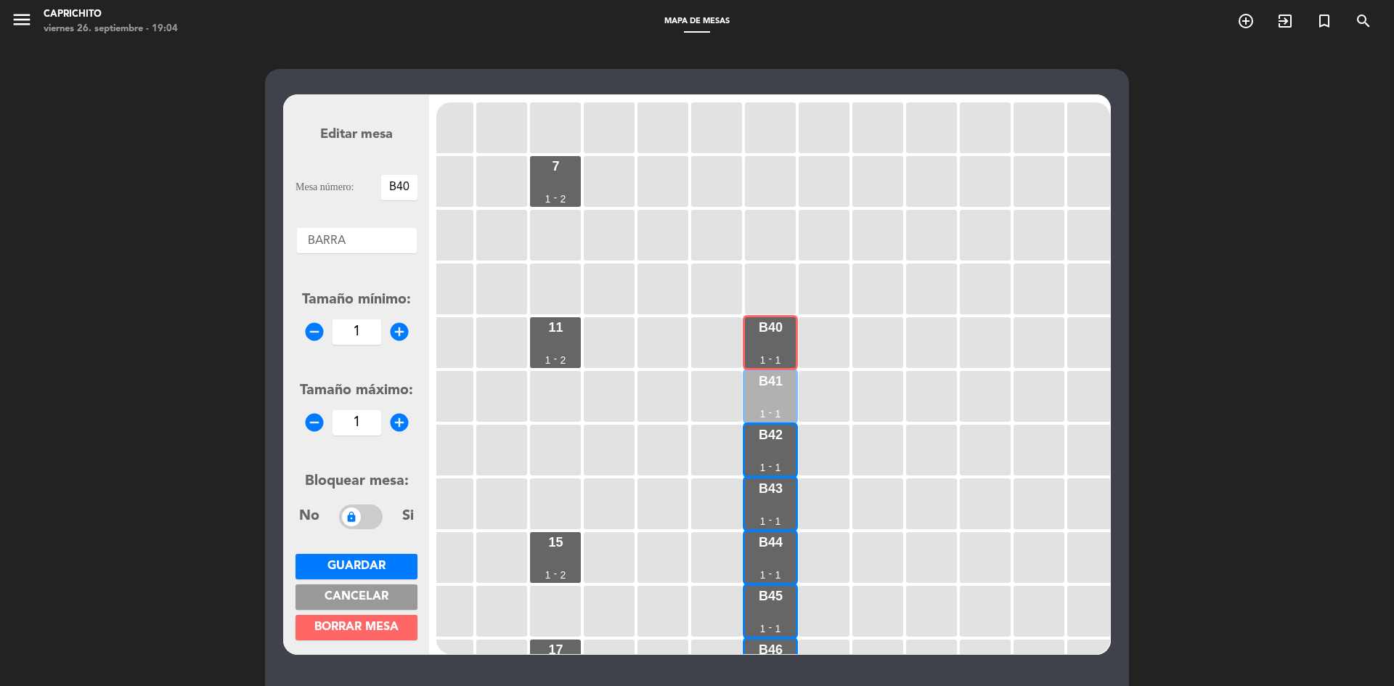
click at [780, 392] on div "B41 1 - 1" at bounding box center [770, 396] width 51 height 51
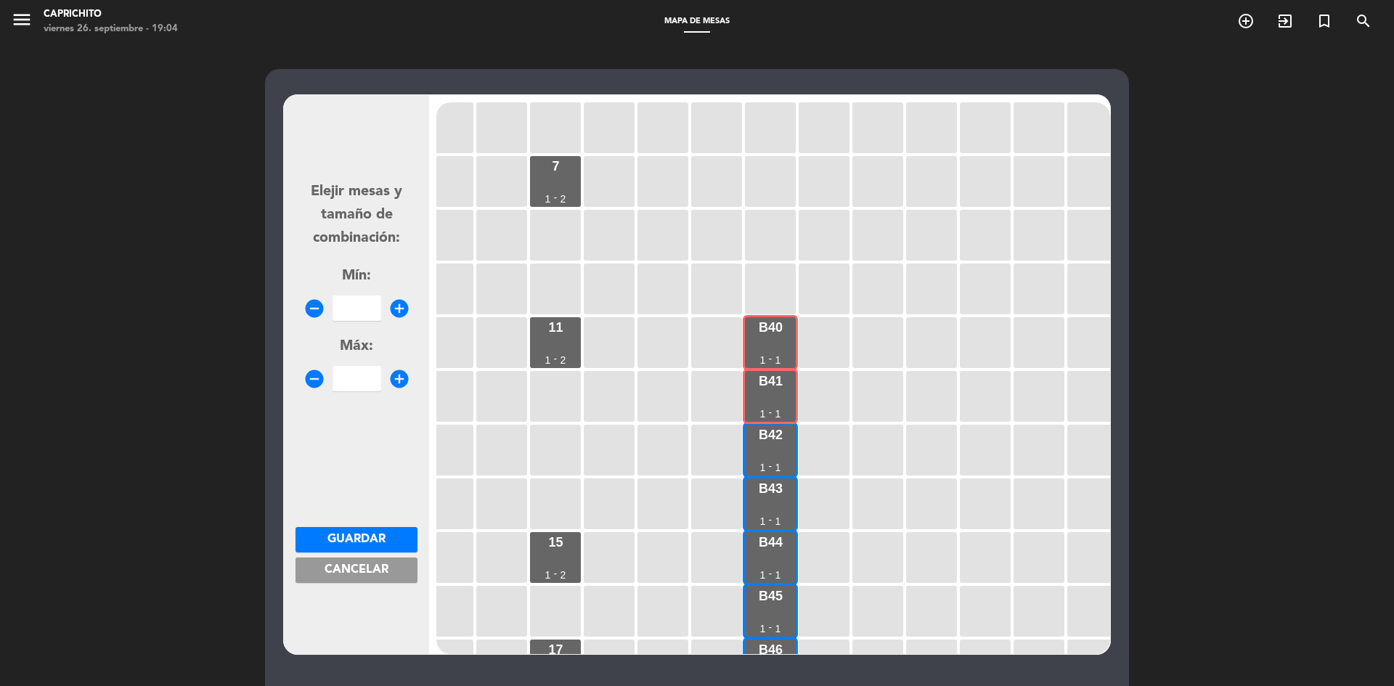
click at [388, 574] on span "Cancelar" at bounding box center [356, 570] width 64 height 12
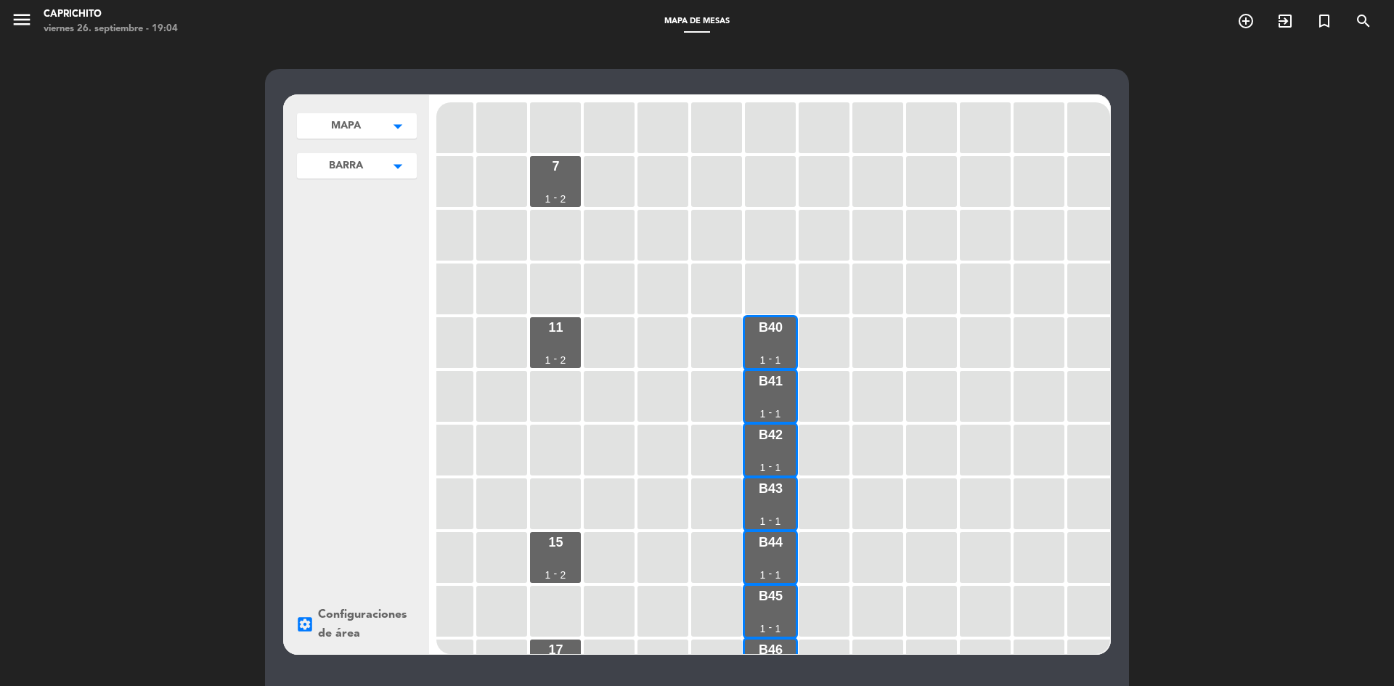
click at [374, 163] on button "BARRA arrow_drop_down" at bounding box center [357, 165] width 120 height 25
click at [331, 221] on span "SALON" at bounding box center [348, 220] width 101 height 17
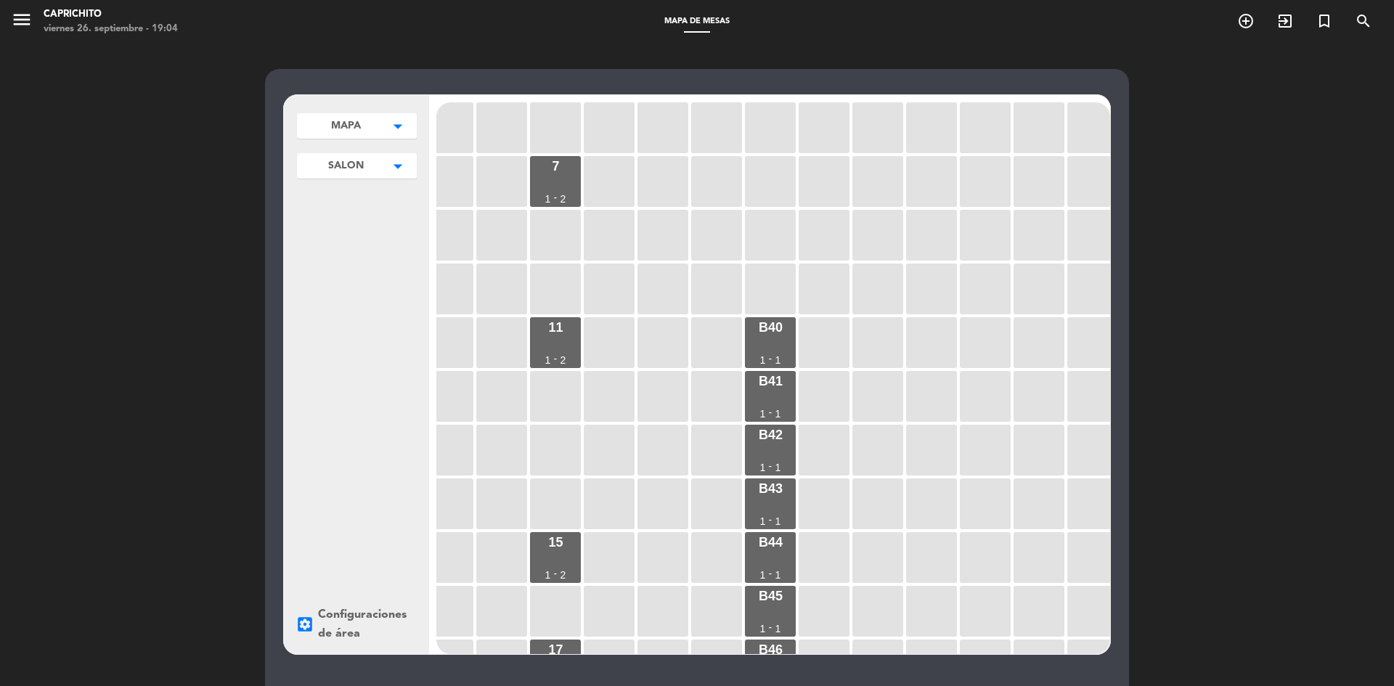
click at [362, 168] on span "SALON" at bounding box center [346, 165] width 36 height 15
click at [362, 213] on span "SALON" at bounding box center [348, 220] width 101 height 17
click at [557, 173] on div "7" at bounding box center [555, 166] width 7 height 13
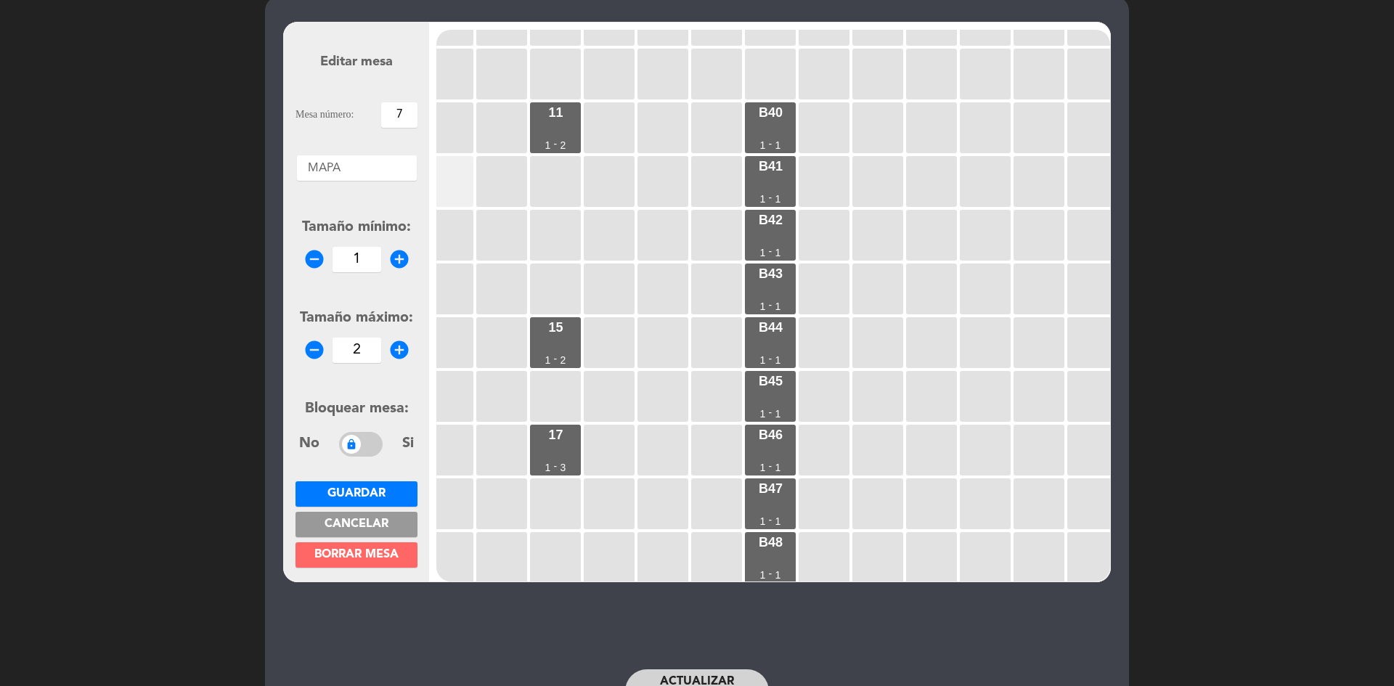
scroll to position [363, 232]
click at [360, 523] on span "Cancelar" at bounding box center [356, 524] width 64 height 12
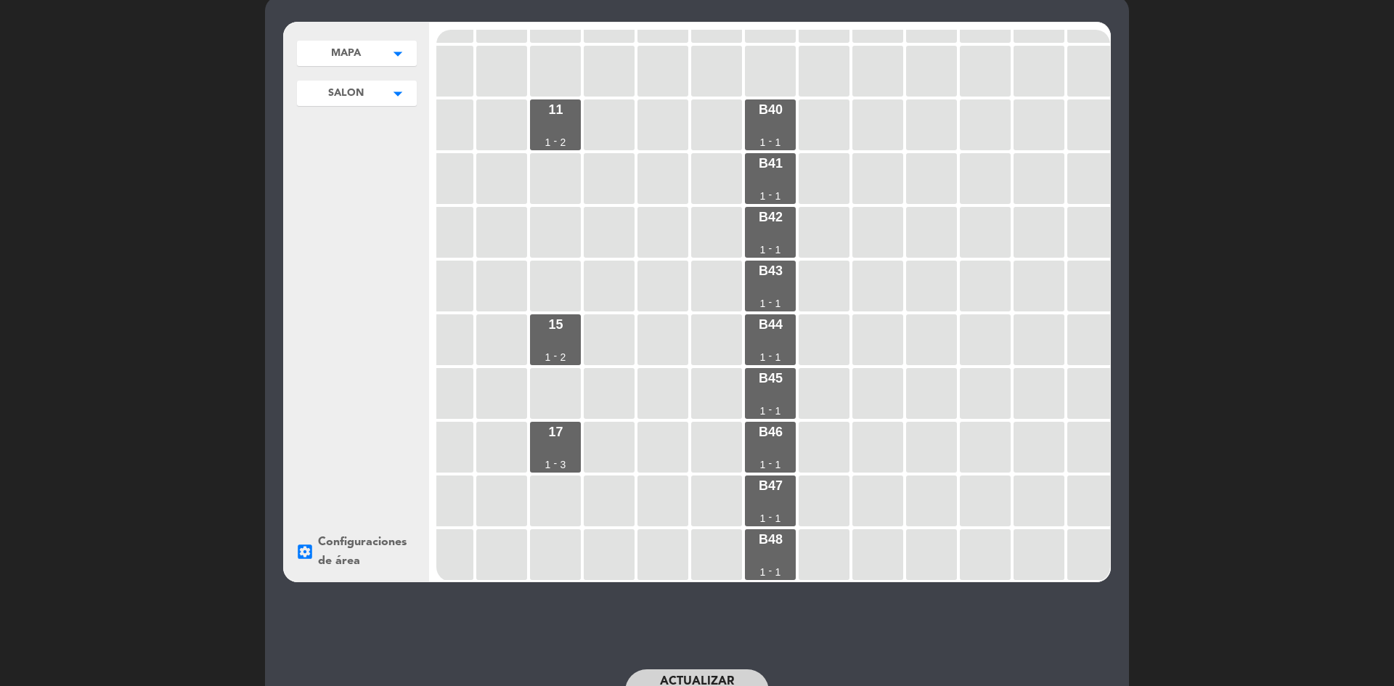
click at [371, 57] on button "MAPA arrow_drop_down" at bounding box center [357, 53] width 120 height 25
click at [401, 81] on icon "edit" at bounding box center [406, 81] width 17 height 17
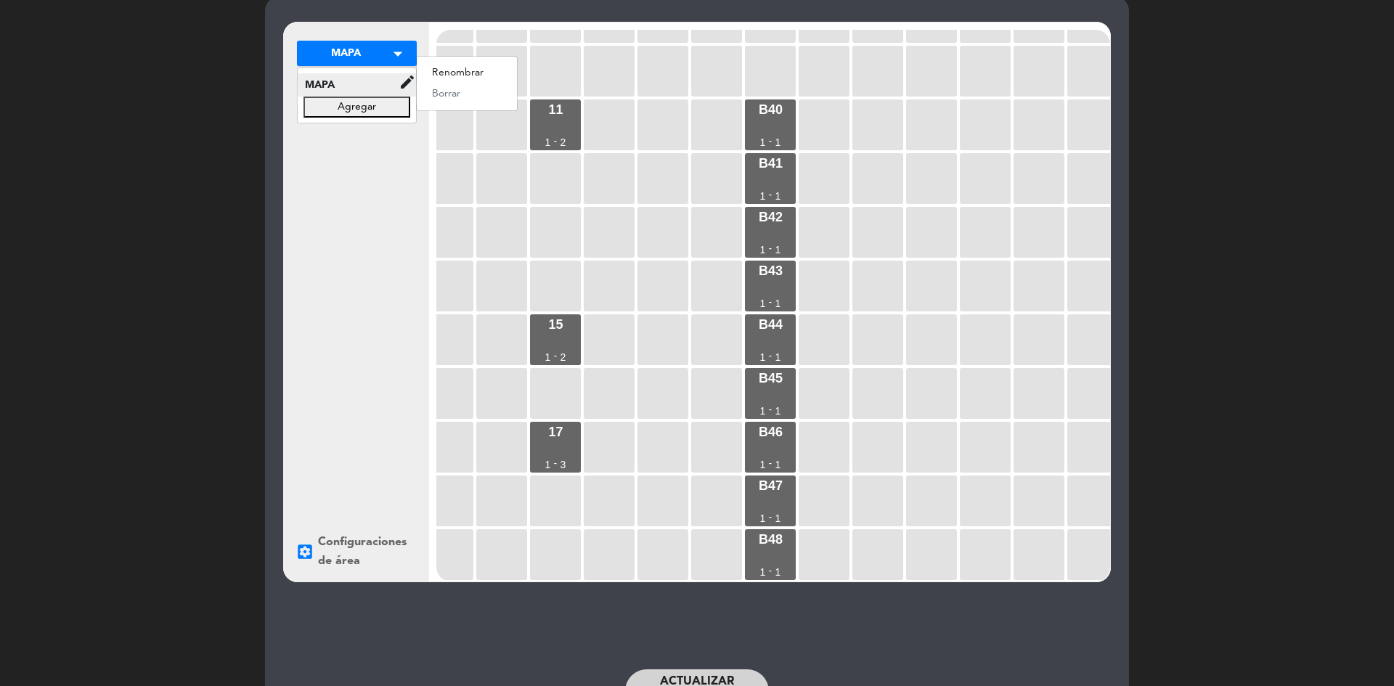
click at [468, 88] on div "renombrar borrar" at bounding box center [467, 83] width 102 height 55
click at [348, 150] on div "MAPA arrow_drop_down MAPA edit renombrar borrar Agregar SALON arrow_drop_down M…" at bounding box center [356, 302] width 145 height 559
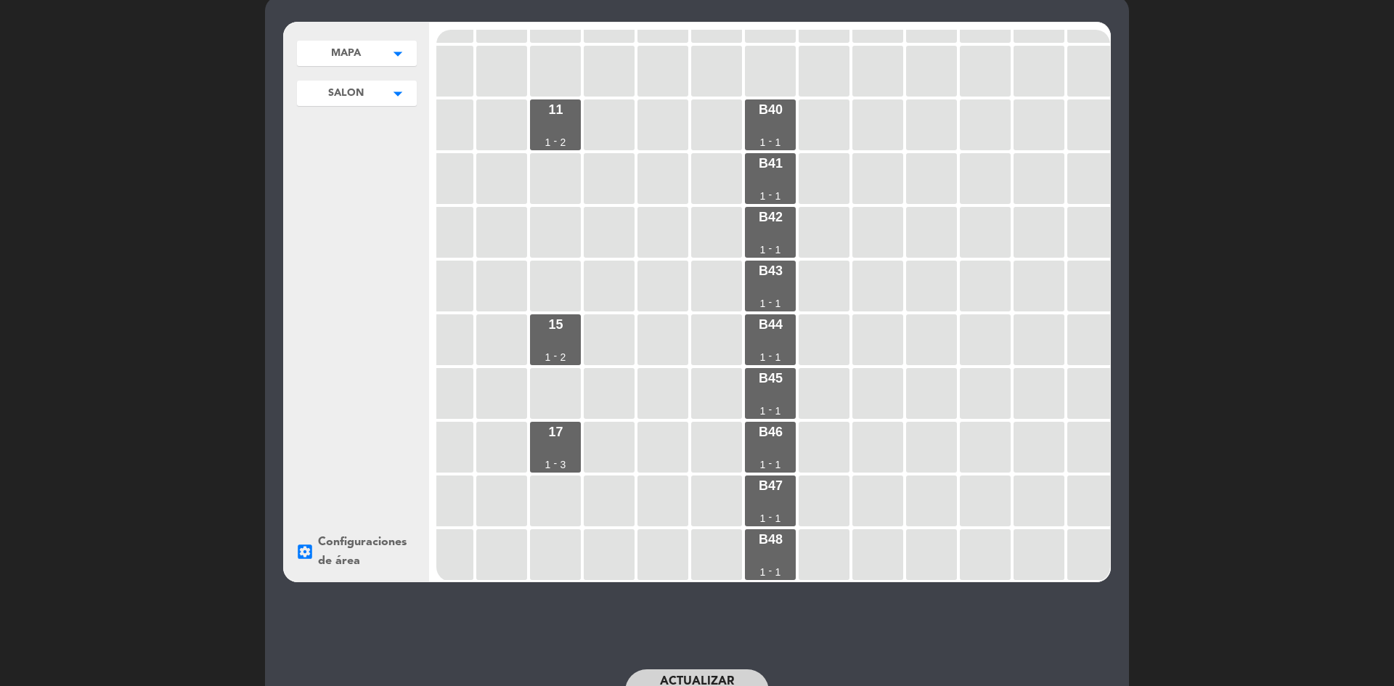
click at [356, 94] on span "SALON" at bounding box center [346, 93] width 36 height 15
click at [361, 130] on span "MAPA" at bounding box center [348, 124] width 101 height 17
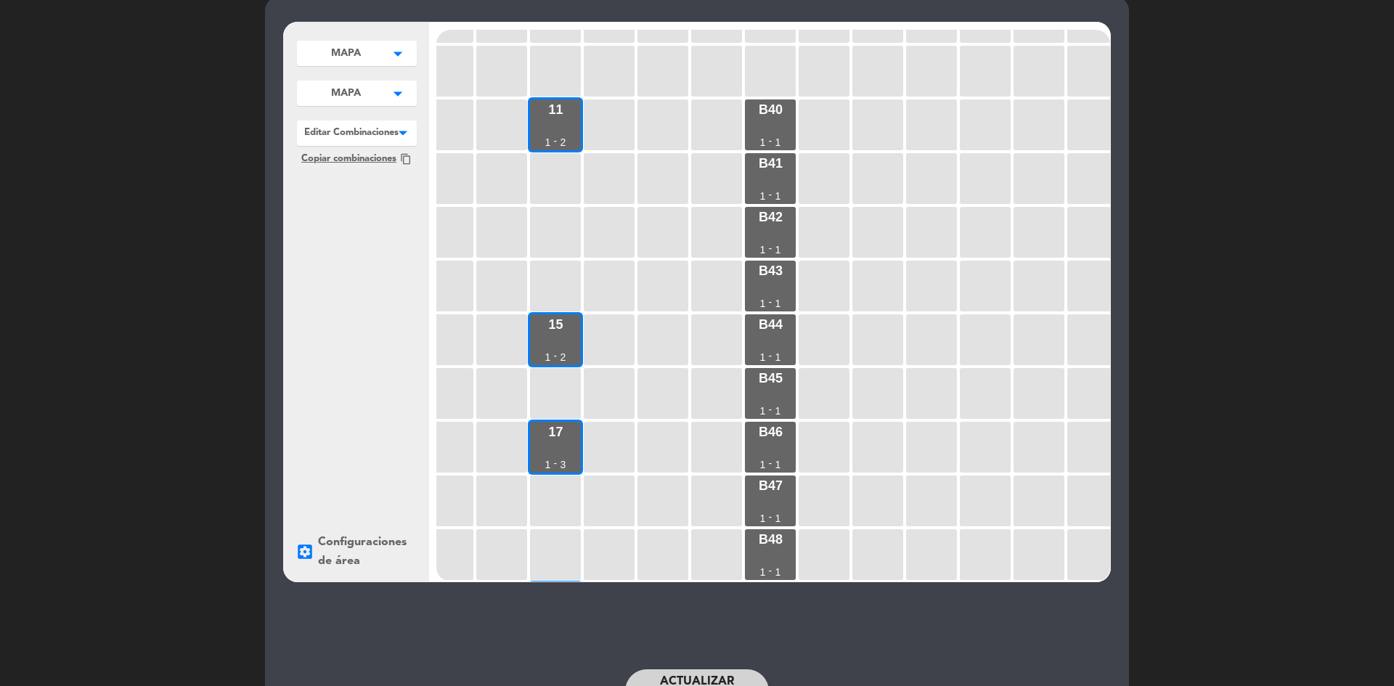
click at [351, 100] on span "MAPA" at bounding box center [346, 93] width 30 height 15
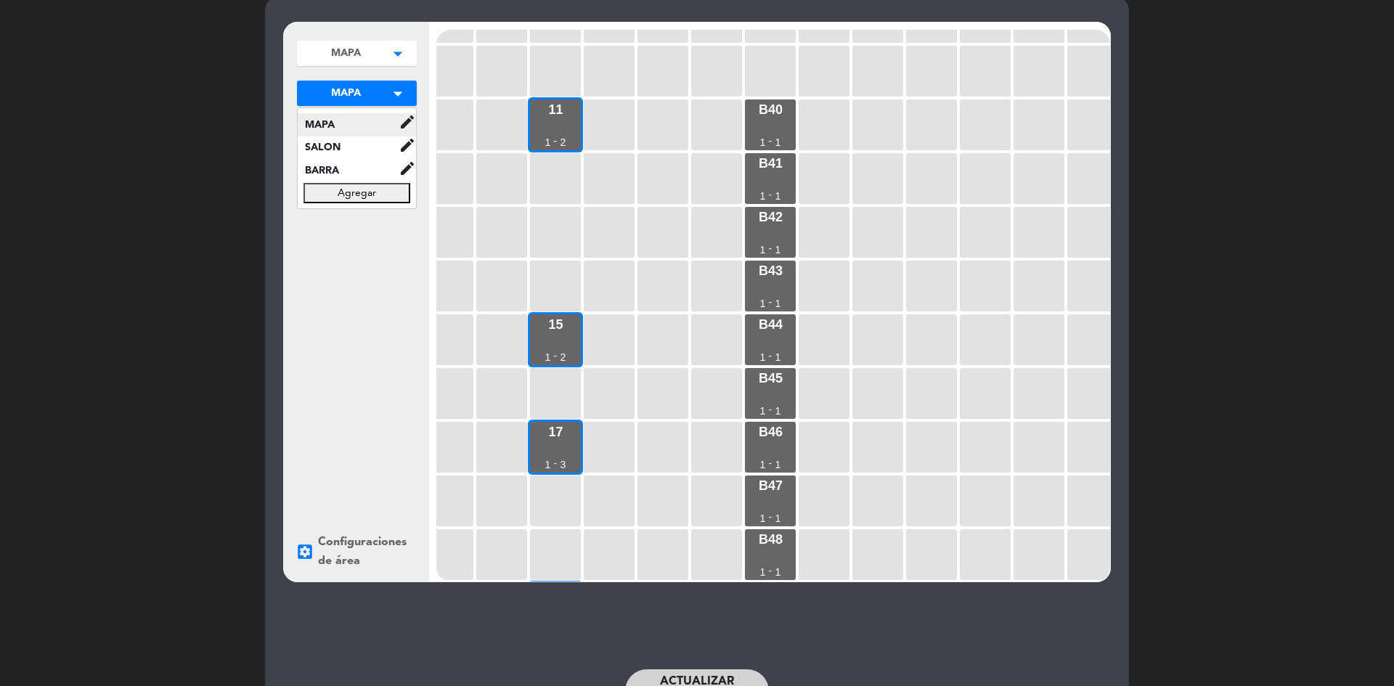
click at [343, 128] on span "MAPA" at bounding box center [348, 124] width 101 height 17
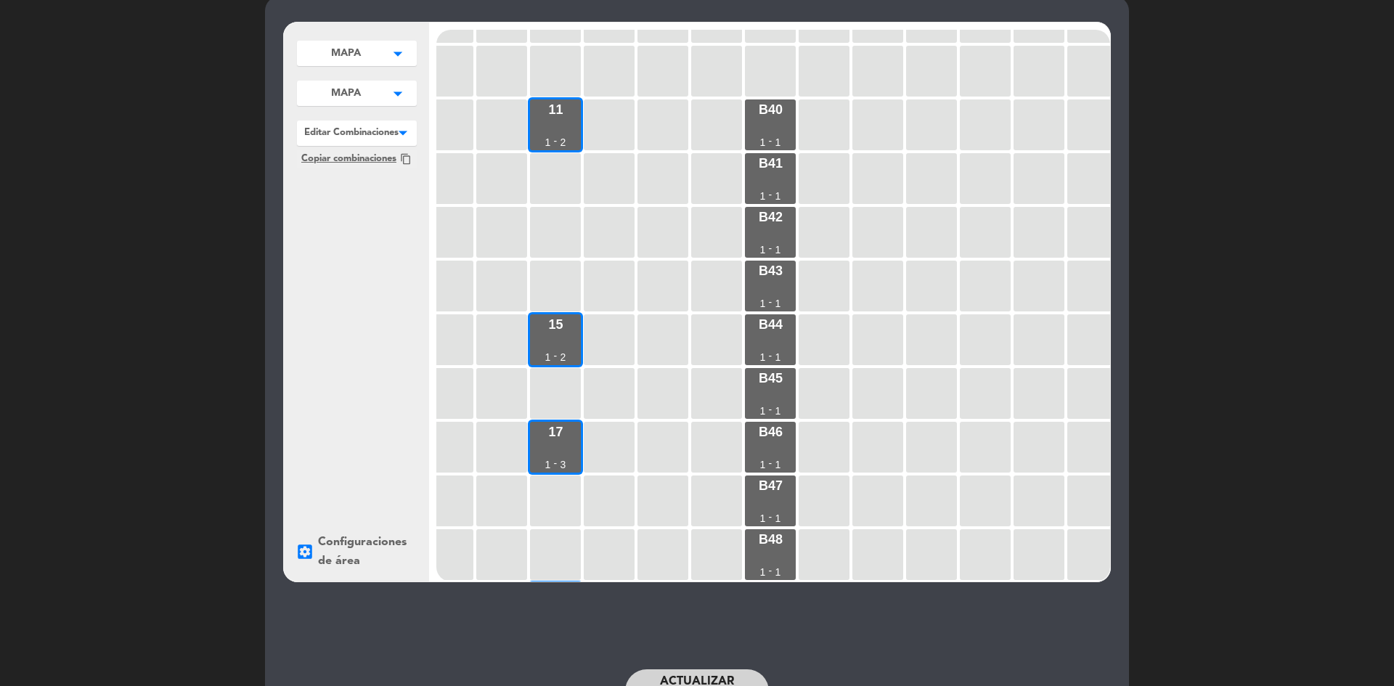
click at [385, 94] on button "MAPA arrow_drop_down" at bounding box center [357, 93] width 120 height 25
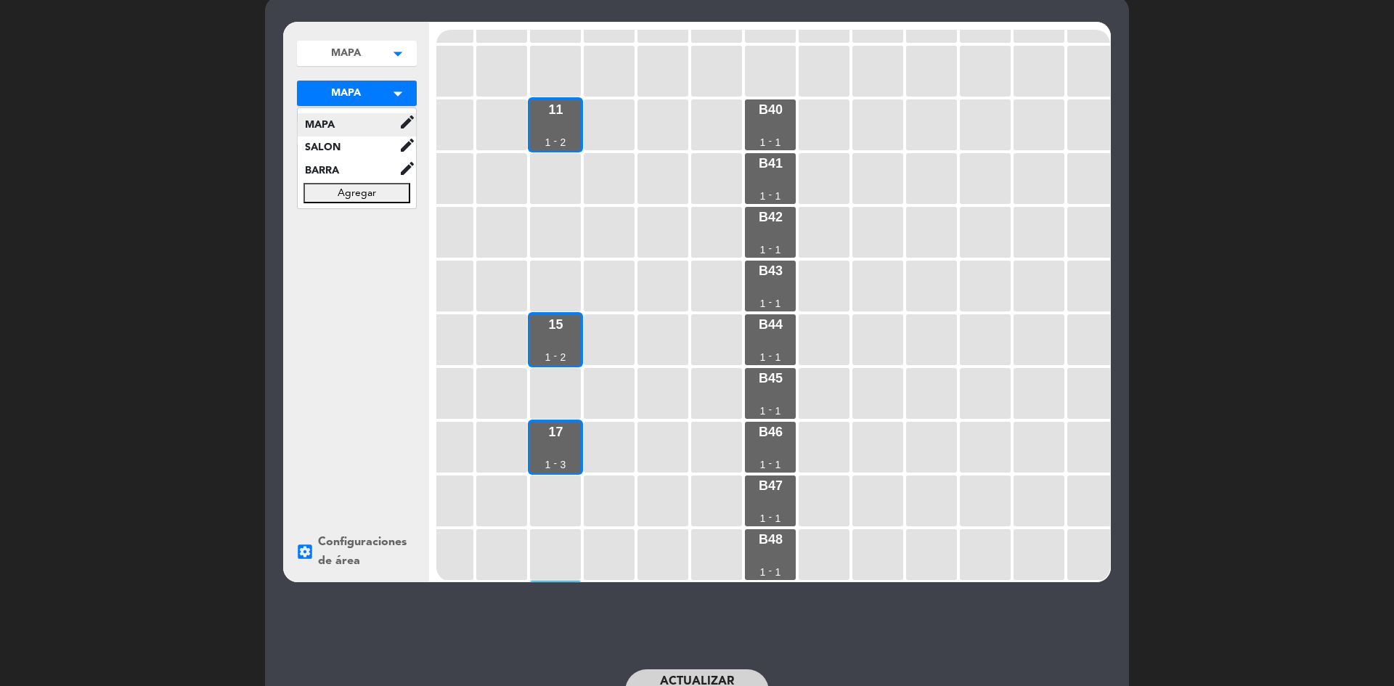
click at [410, 122] on icon "edit" at bounding box center [406, 121] width 17 height 17
click at [453, 115] on button "renombrar" at bounding box center [467, 113] width 100 height 22
drag, startPoint x: 352, startPoint y: 122, endPoint x: 0, endPoint y: 107, distance: 352.3
click at [0, 107] on div "MAPA arrow_drop_down MAPA edit renombrar borrar Agregar MAPA arrow_drop_down MA…" at bounding box center [697, 369] width 1394 height 796
type input "s"
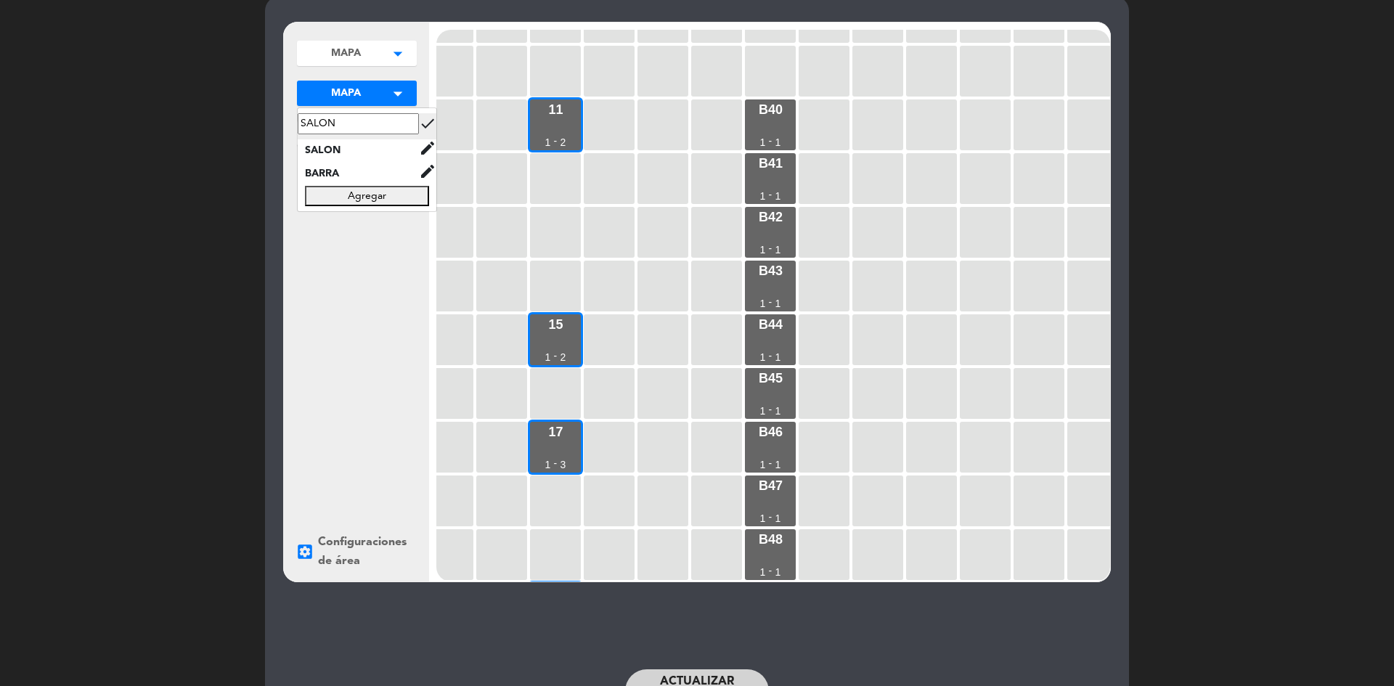
type input "SALON"
click at [419, 122] on icon "check" at bounding box center [427, 123] width 17 height 17
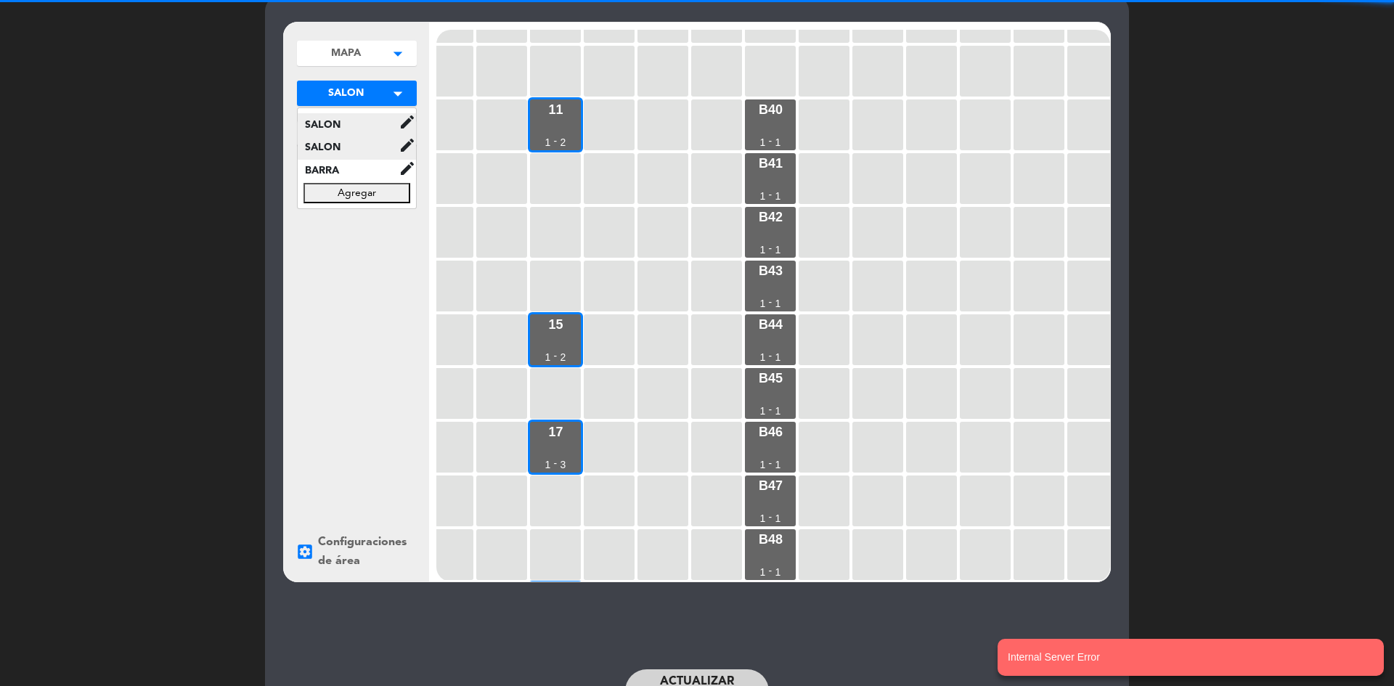
click at [340, 155] on span "SALON" at bounding box center [348, 147] width 101 height 17
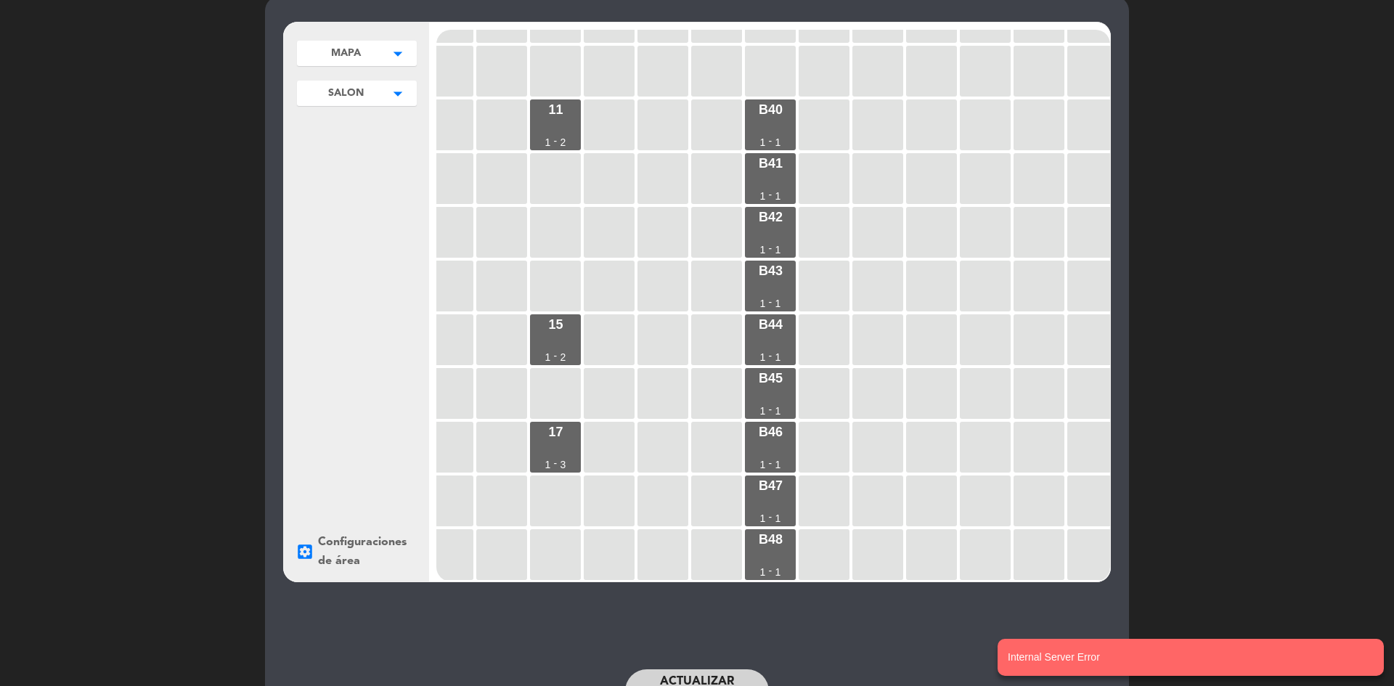
click at [360, 99] on span "SALON" at bounding box center [346, 93] width 36 height 15
click at [407, 150] on icon "edit" at bounding box center [406, 144] width 17 height 17
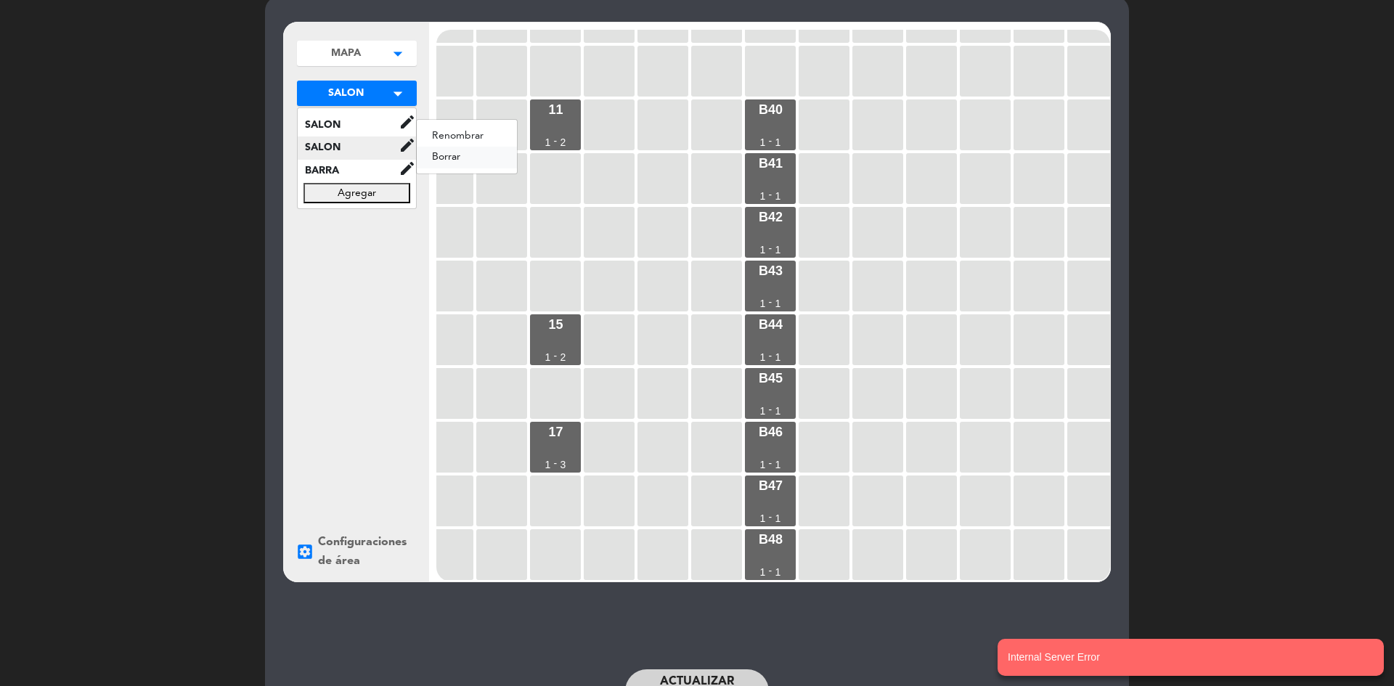
click at [462, 155] on button "borrar" at bounding box center [467, 157] width 100 height 22
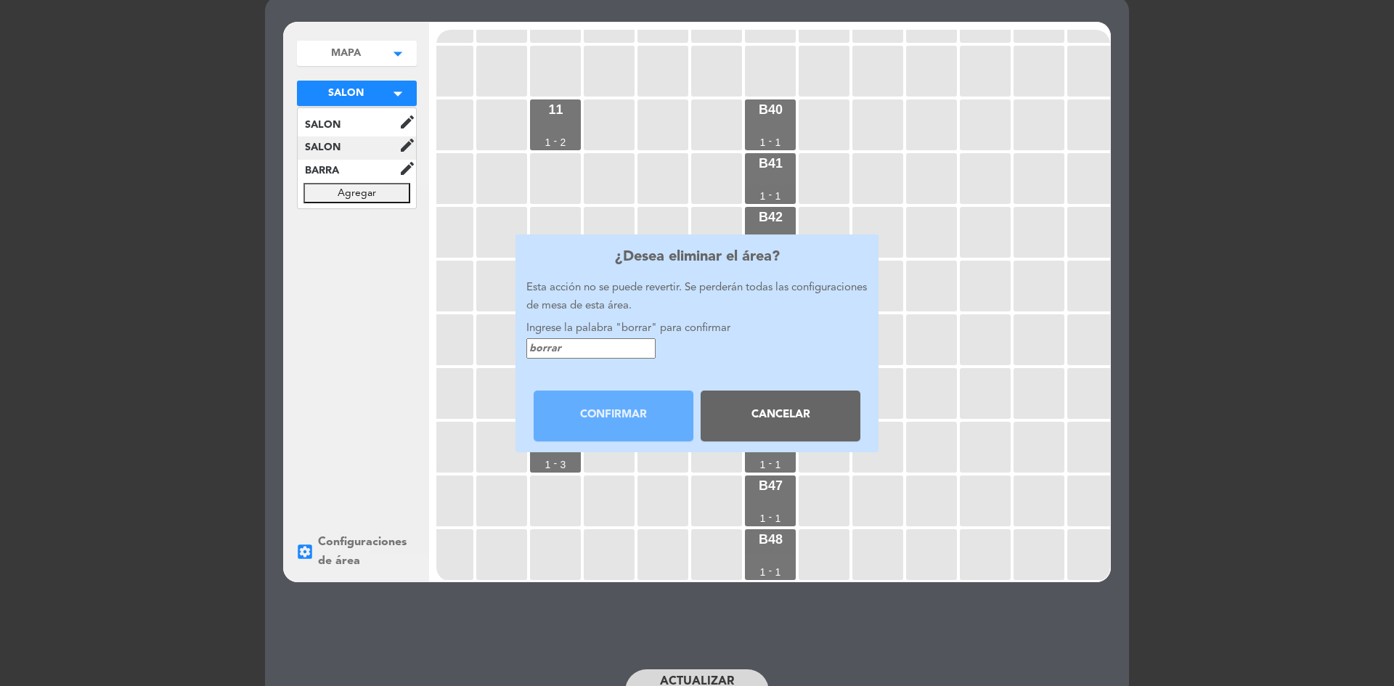
click at [591, 345] on input "text" at bounding box center [590, 348] width 129 height 21
drag, startPoint x: 767, startPoint y: 429, endPoint x: 731, endPoint y: 438, distance: 37.5
click at [767, 430] on button "Cancelar" at bounding box center [780, 415] width 160 height 51
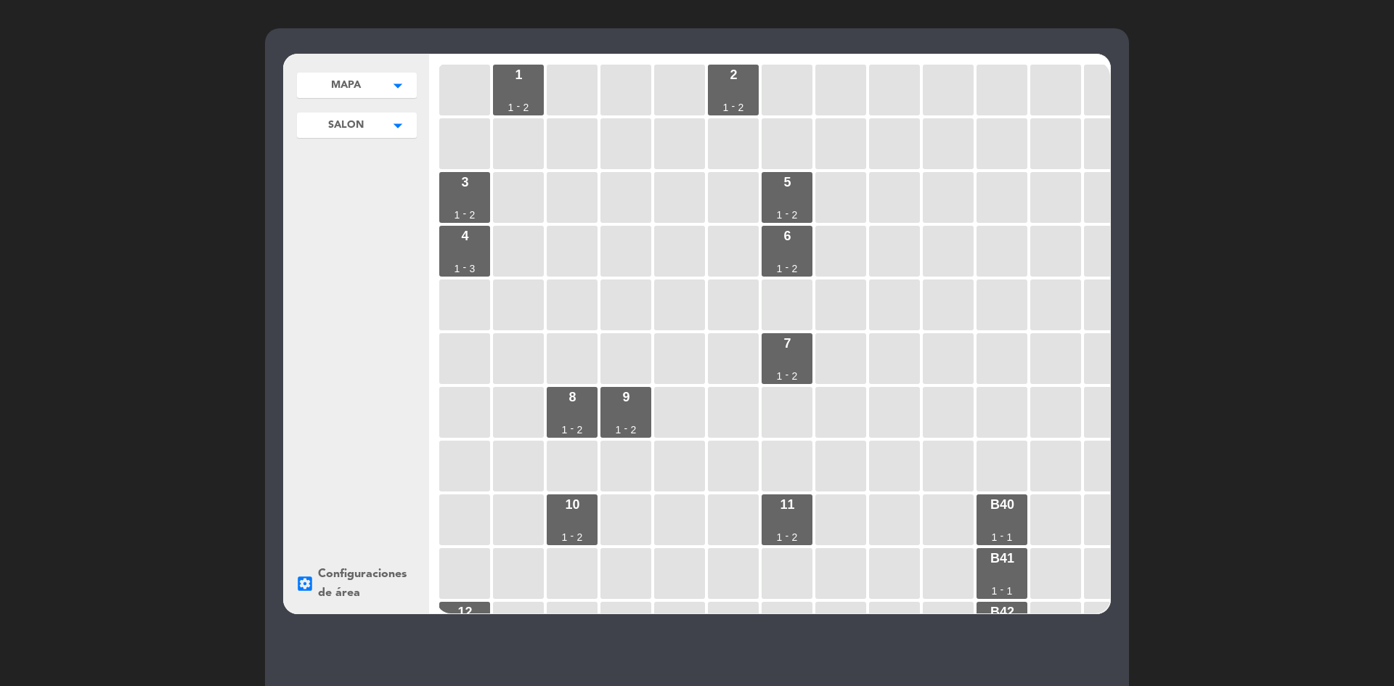
scroll to position [0, 0]
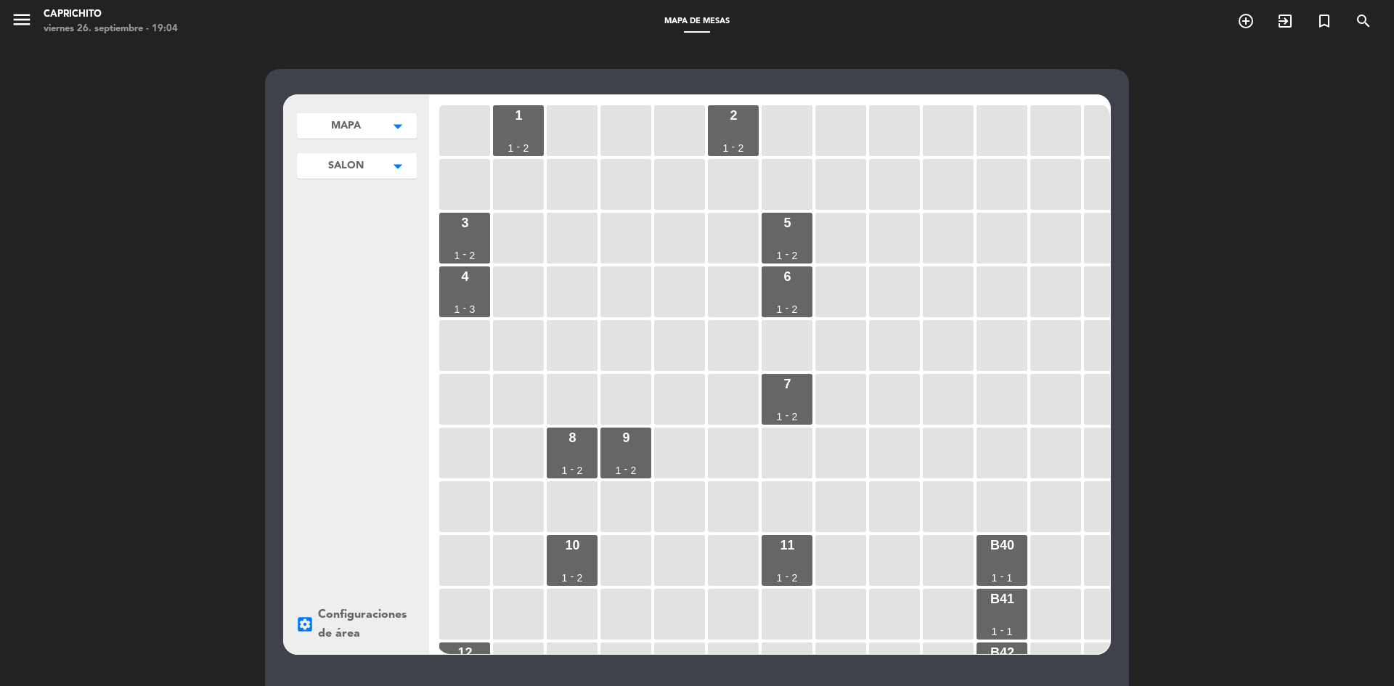
click at [336, 160] on span "SALON" at bounding box center [346, 165] width 36 height 15
click at [334, 207] on div "SALON edit renombrar borrar" at bounding box center [357, 197] width 118 height 23
click at [335, 205] on span "SALON" at bounding box center [348, 197] width 101 height 17
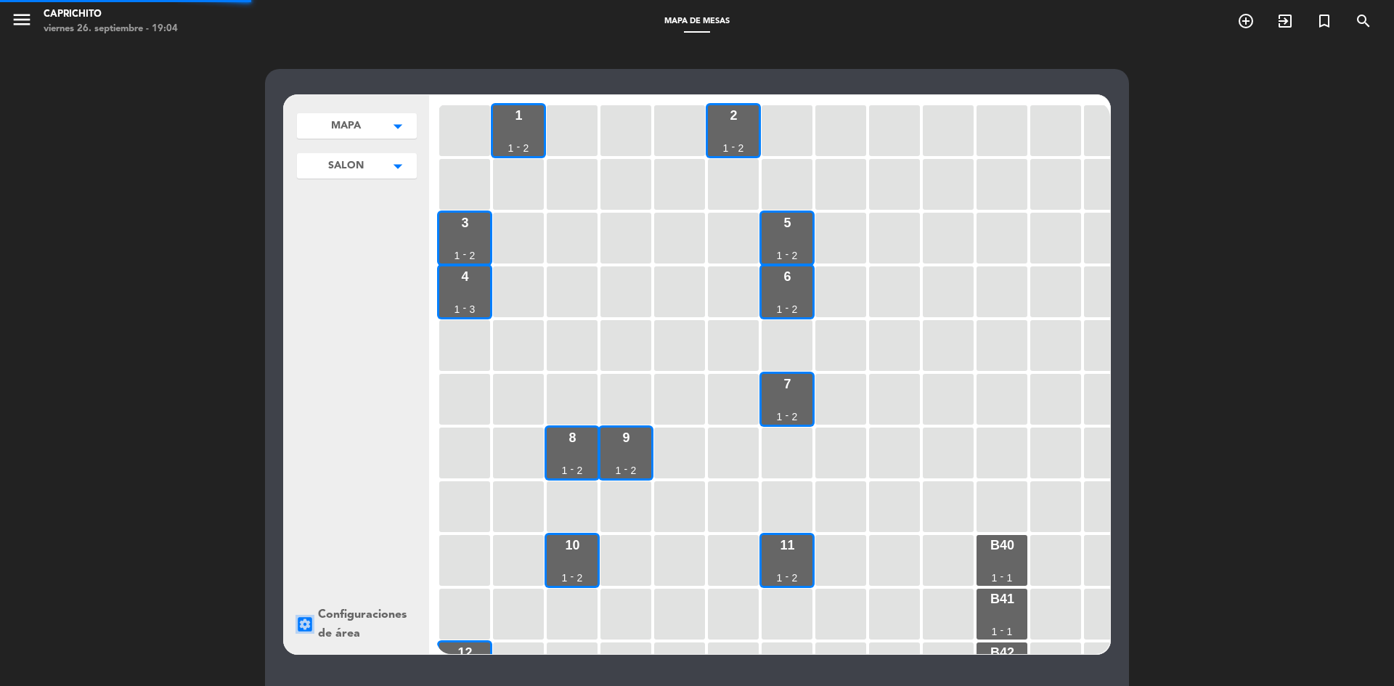
click at [335, 203] on div "MAPA arrow_drop_down MAPA edit renombrar borrar Agregar SALON arrow_drop_down S…" at bounding box center [356, 374] width 145 height 559
click at [382, 171] on button "SALON arrow_drop_down" at bounding box center [357, 165] width 120 height 25
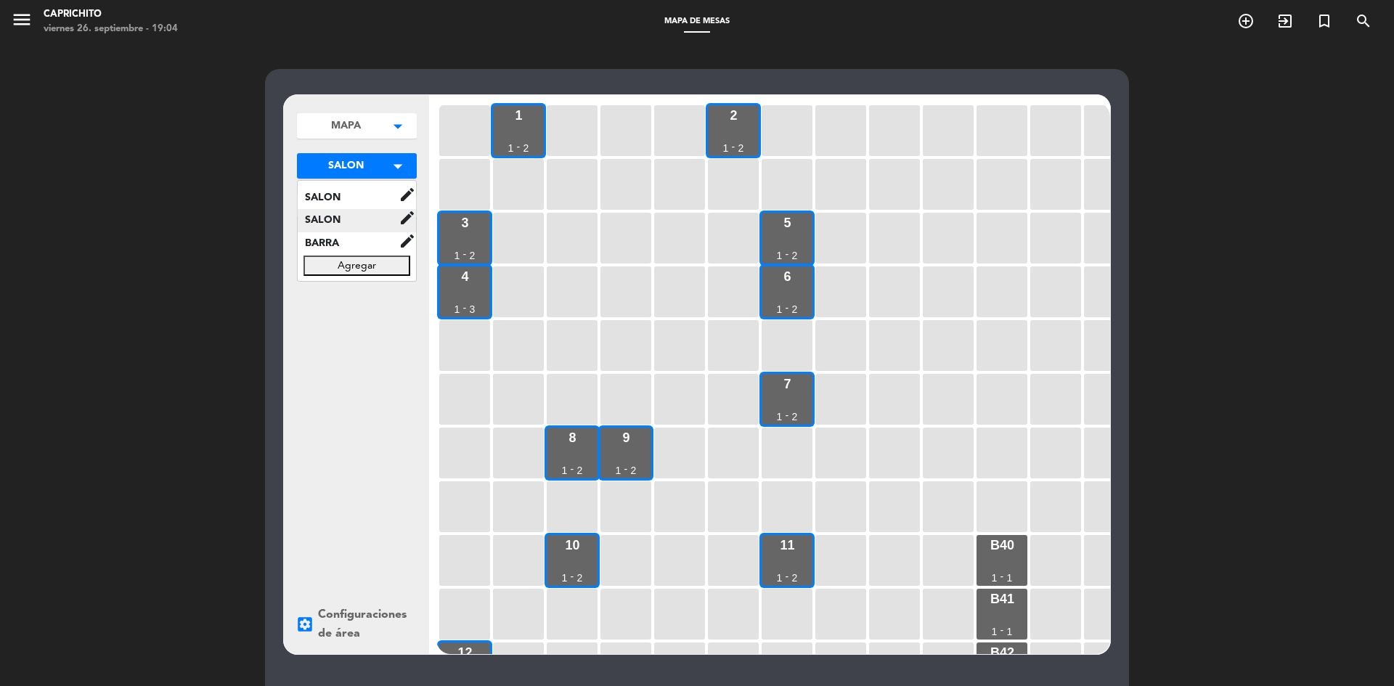
click at [370, 219] on span "SALON" at bounding box center [348, 220] width 101 height 17
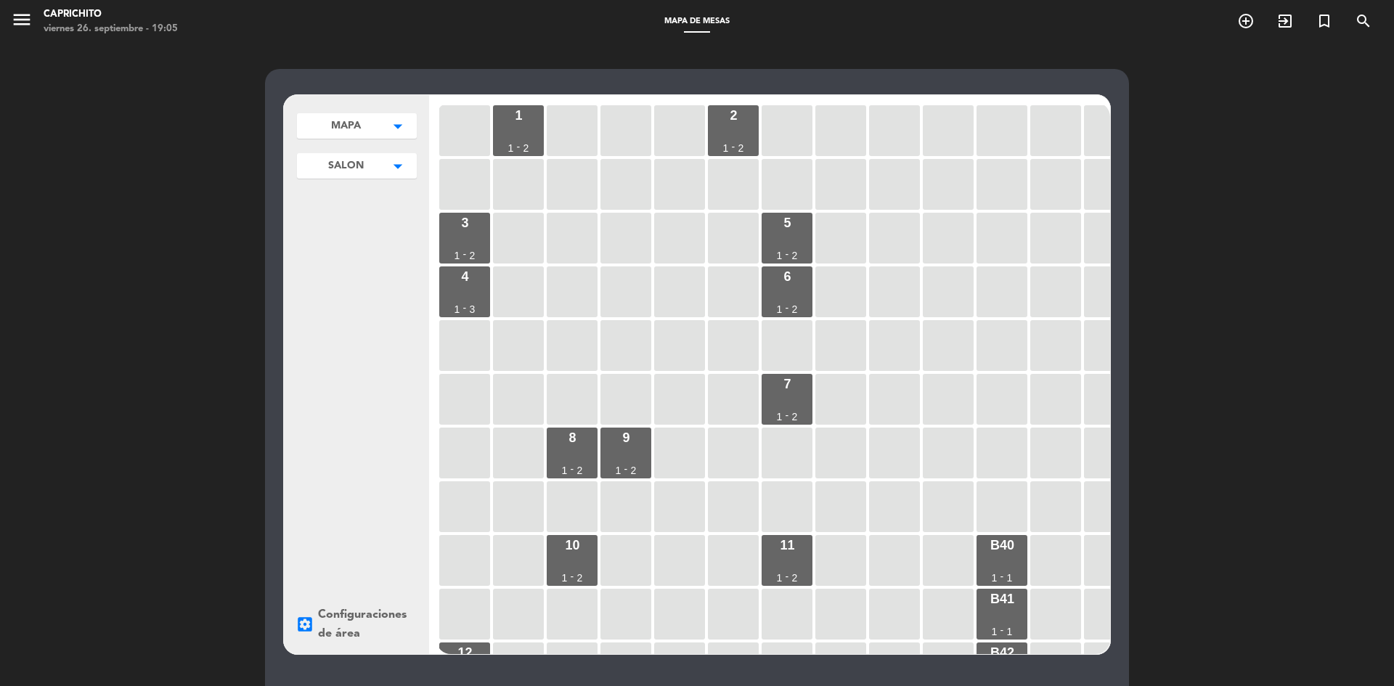
click at [369, 174] on button "SALON arrow_drop_down" at bounding box center [357, 165] width 120 height 25
click at [408, 223] on icon "edit" at bounding box center [406, 217] width 17 height 17
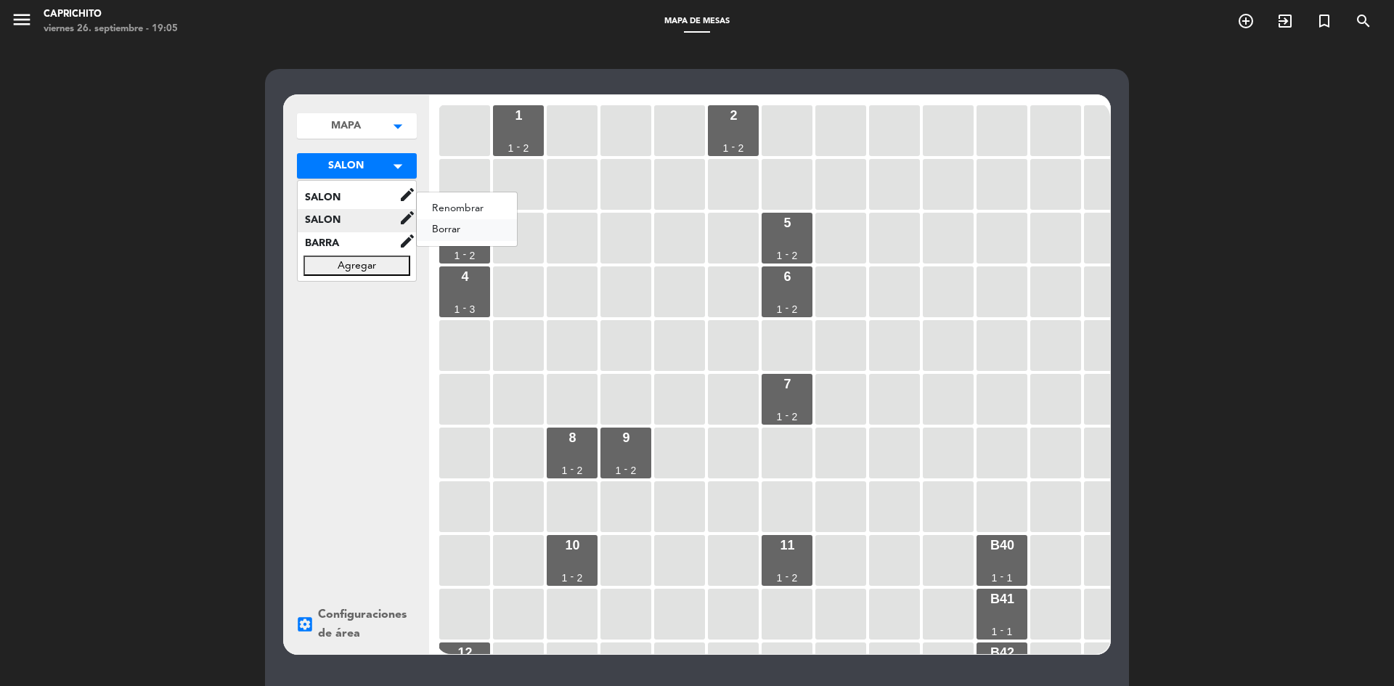
click at [485, 230] on button "borrar" at bounding box center [467, 229] width 100 height 22
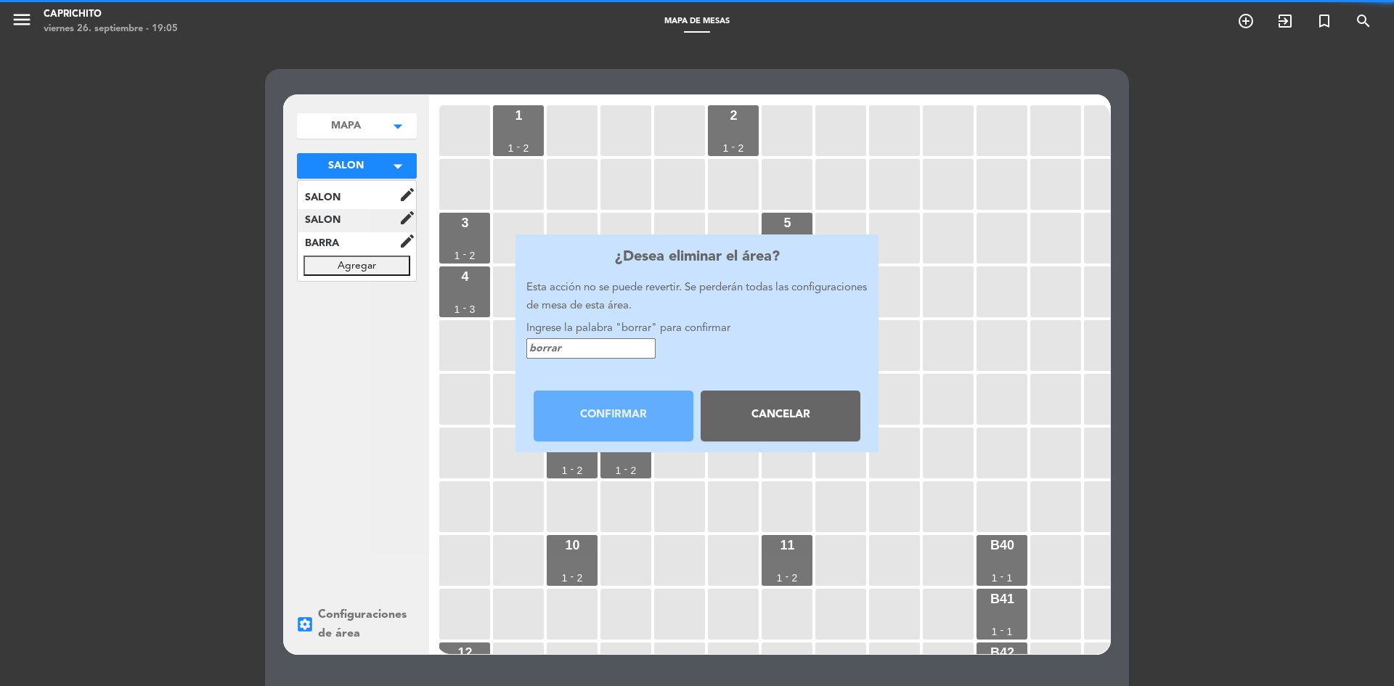
click at [582, 340] on input "text" at bounding box center [590, 348] width 129 height 21
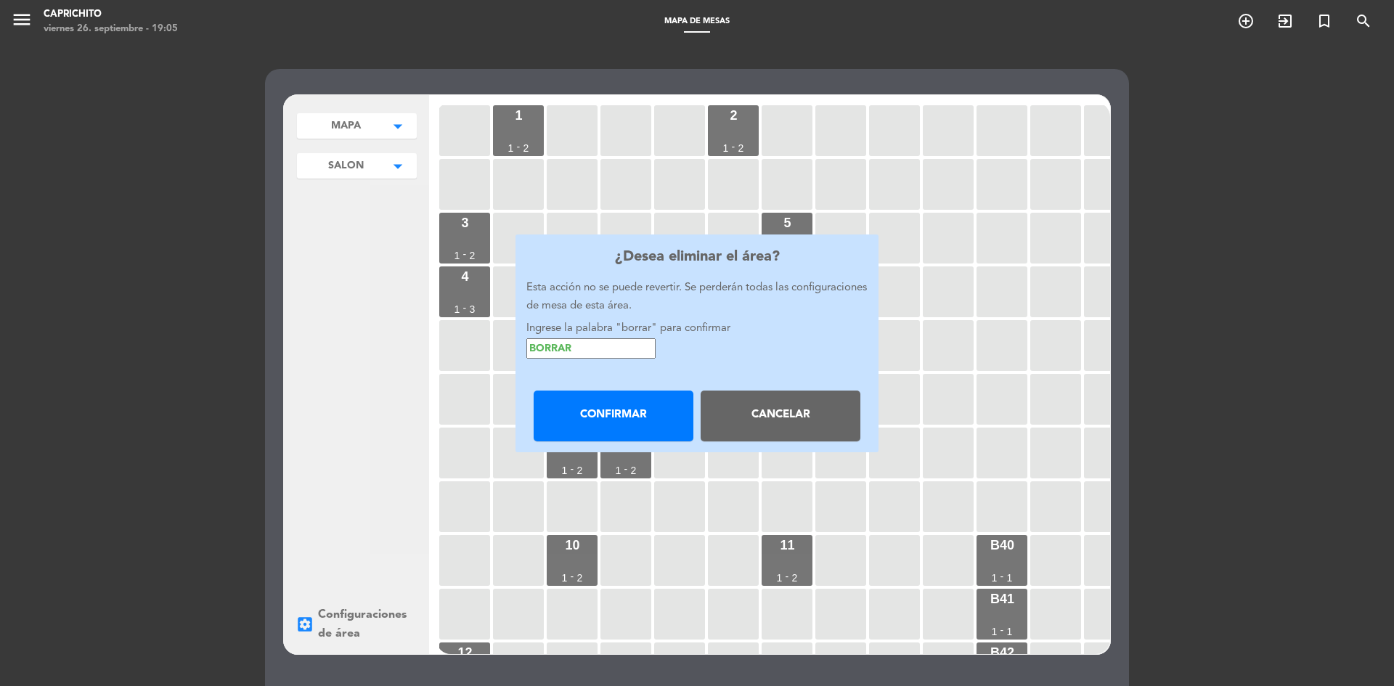
type input "BORRAR"
click at [603, 396] on button "Confirmar" at bounding box center [613, 415] width 160 height 51
click at [602, 411] on button "Confirmar" at bounding box center [613, 415] width 160 height 51
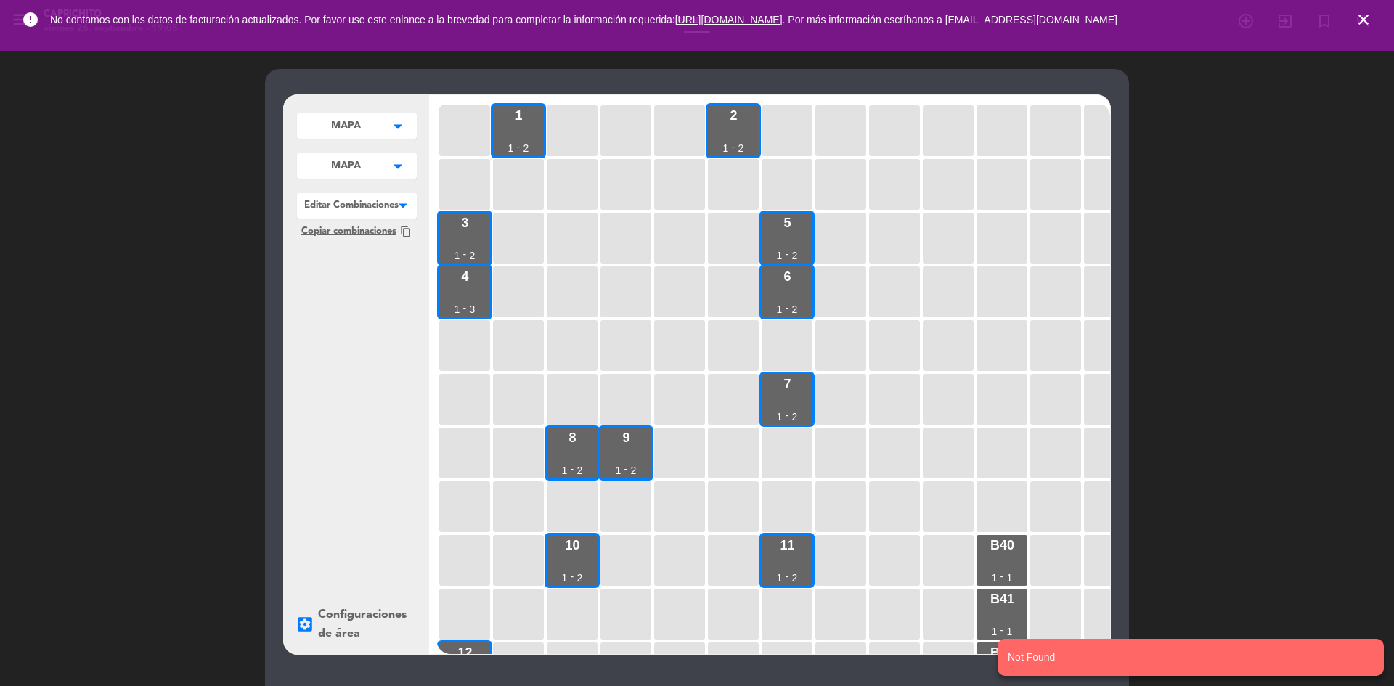
click at [322, 188] on div "MAPA arrow_drop_down MAPA edit renombrar borrar Agregar MAPA arrow_drop_down MA…" at bounding box center [357, 170] width 120 height 142
click at [326, 175] on button "MAPA arrow_drop_down" at bounding box center [357, 165] width 120 height 25
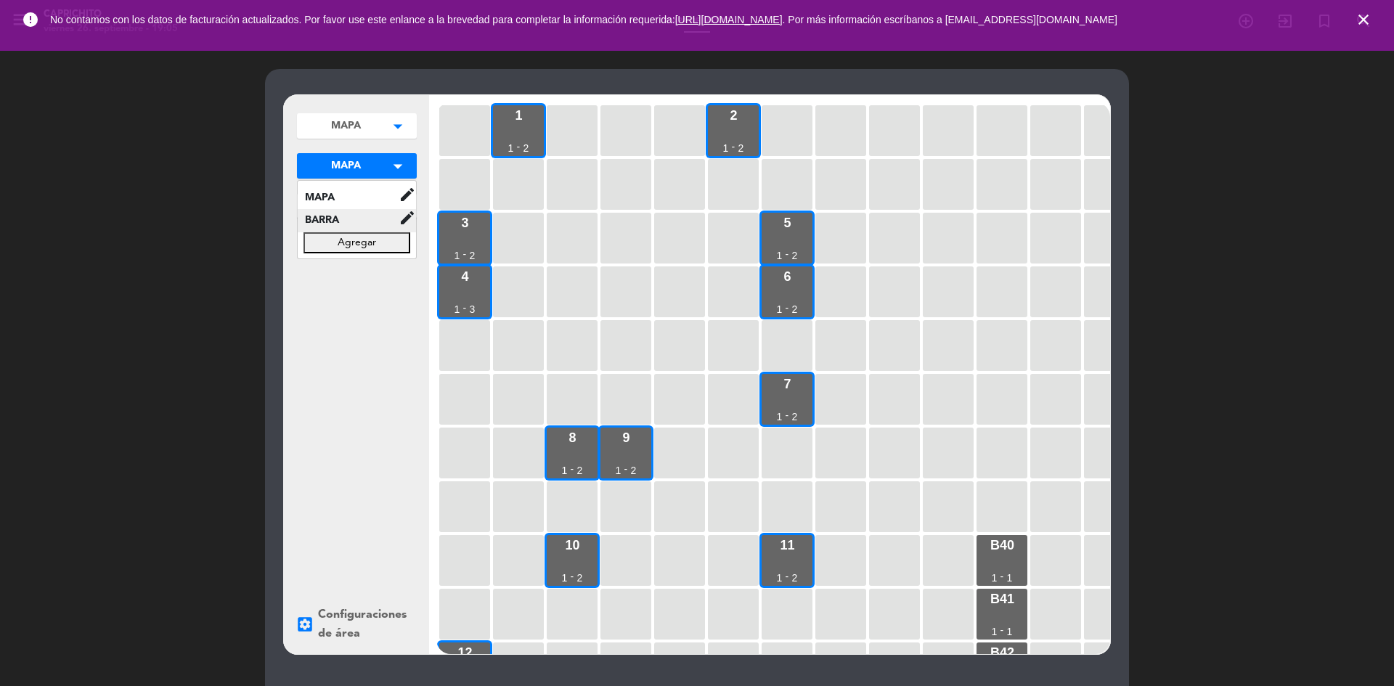
click at [337, 224] on span "BARRA" at bounding box center [348, 220] width 101 height 17
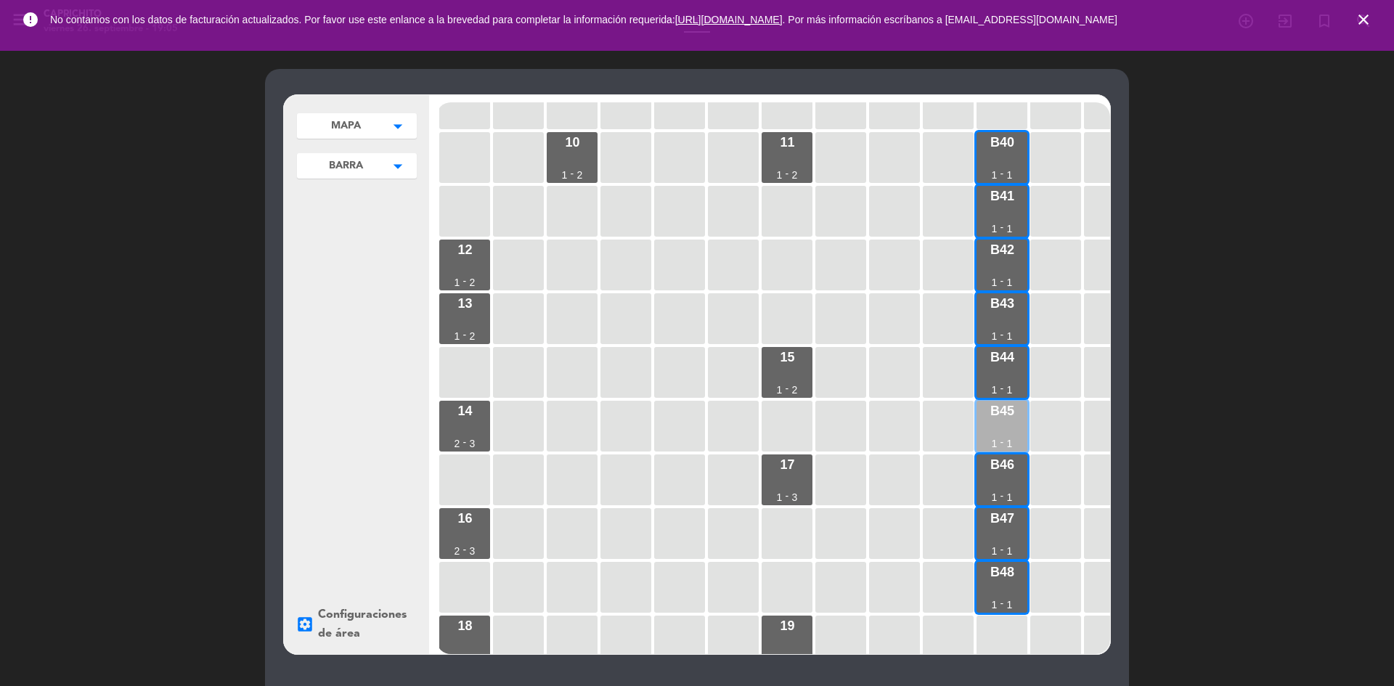
scroll to position [435, 0]
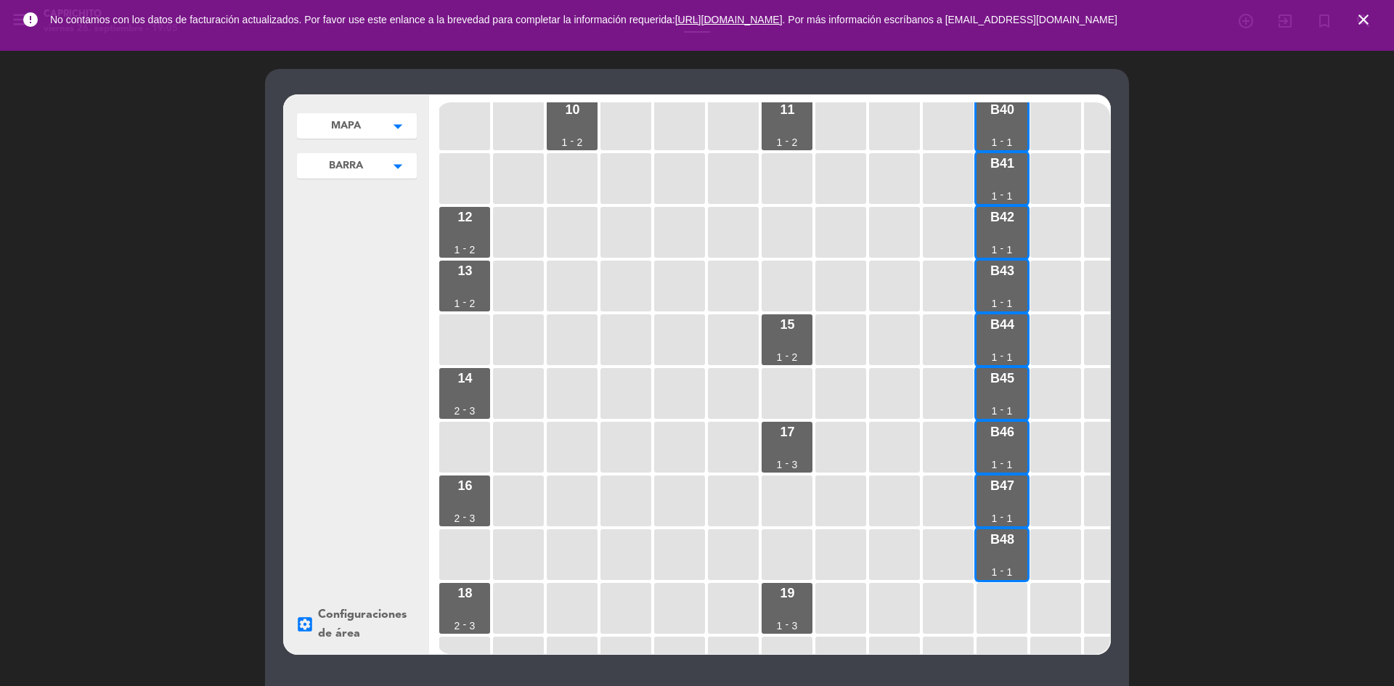
click at [374, 176] on button "BARRA arrow_drop_down" at bounding box center [357, 165] width 120 height 25
click at [410, 197] on icon "edit" at bounding box center [406, 194] width 17 height 17
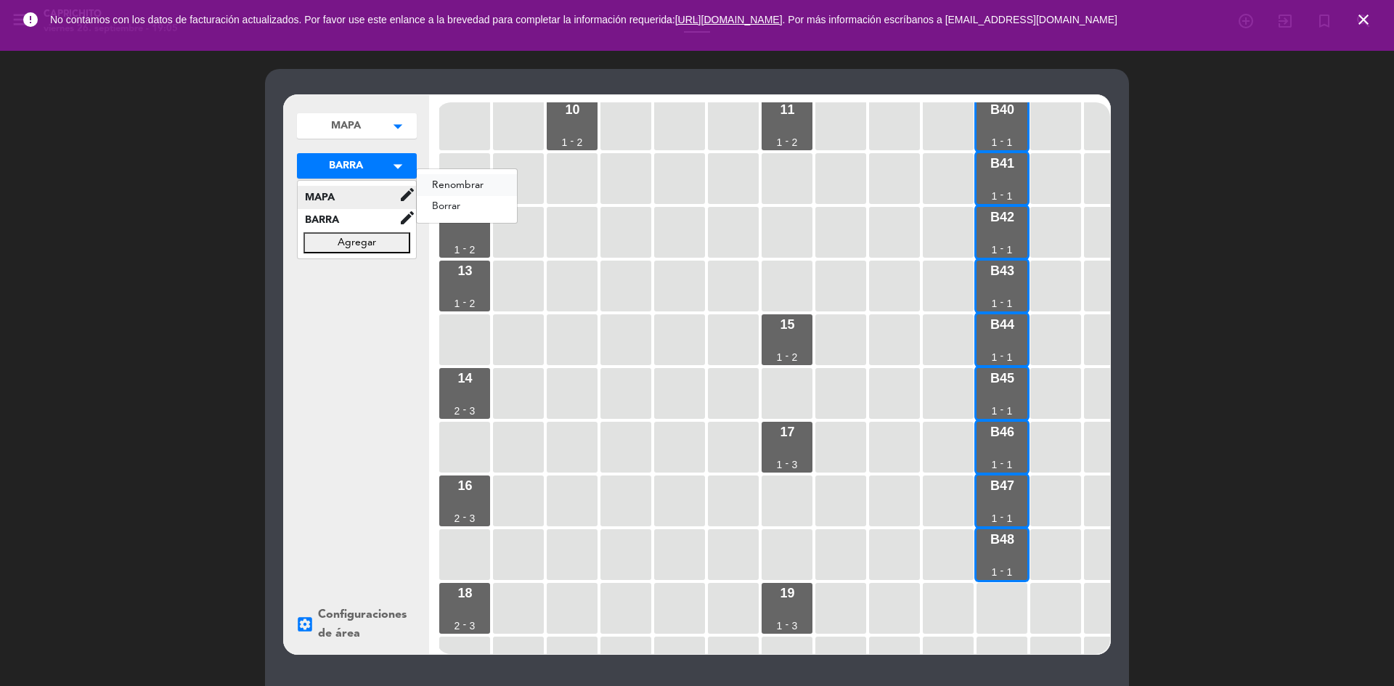
click at [448, 180] on button "renombrar" at bounding box center [467, 185] width 100 height 22
drag, startPoint x: 371, startPoint y: 200, endPoint x: 151, endPoint y: 195, distance: 220.0
click at [151, 195] on div "MAPA arrow_drop_down MAPA edit renombrar borrar Agregar BARRA arrow_drop_down M…" at bounding box center [697, 442] width 1394 height 796
type input "SALON"
click at [425, 195] on icon "check" at bounding box center [427, 195] width 17 height 17
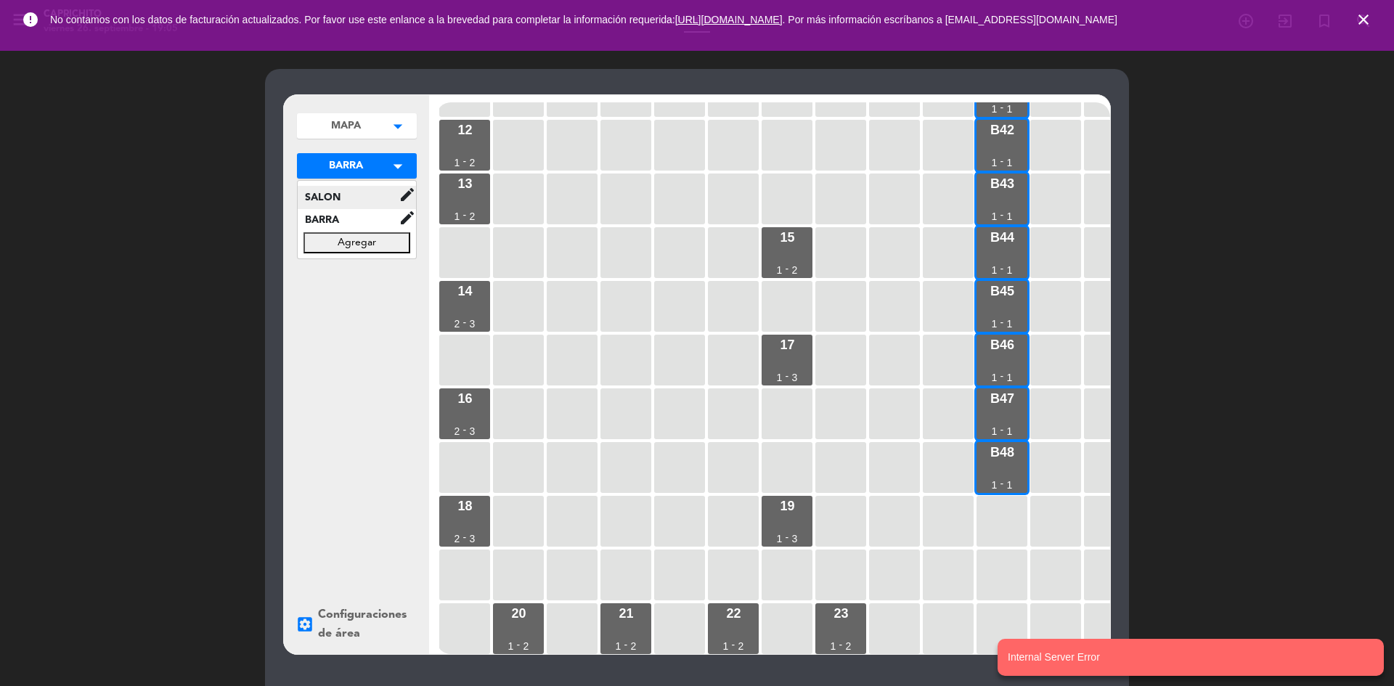
scroll to position [154, 0]
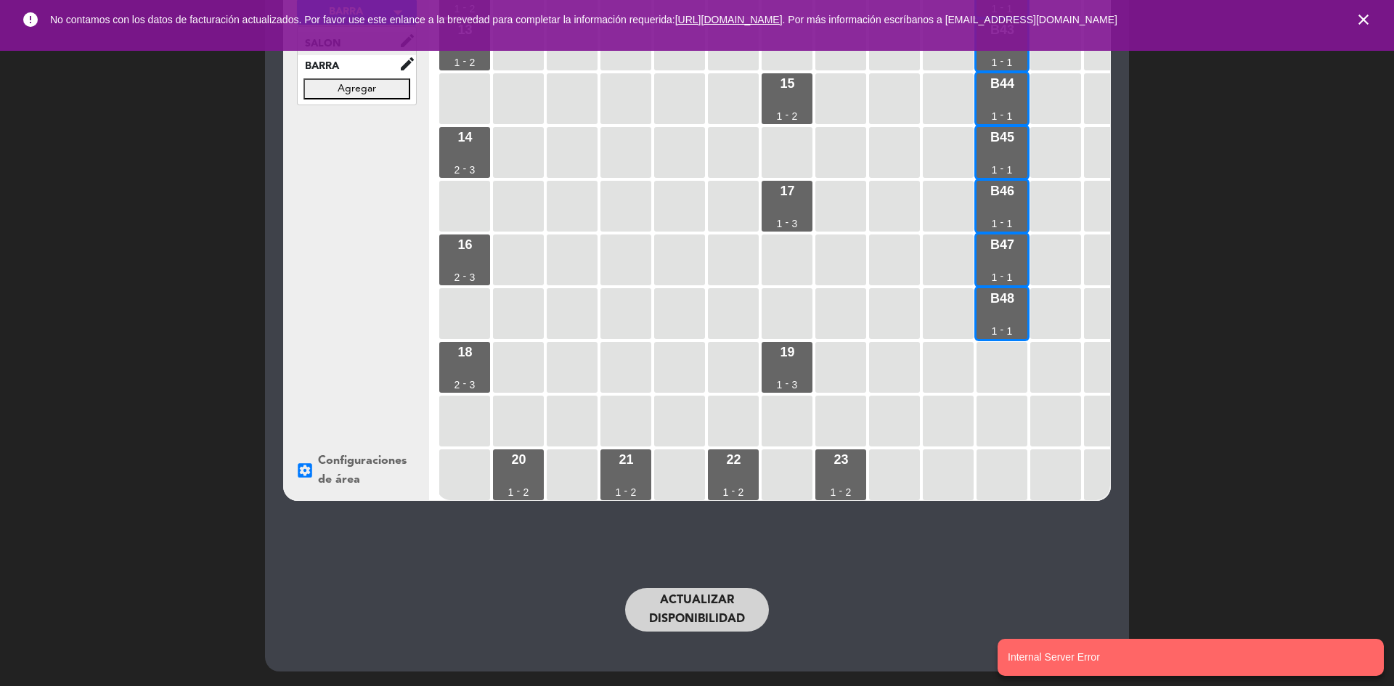
click at [687, 614] on button "Actualizar disponibilidad" at bounding box center [697, 610] width 144 height 44
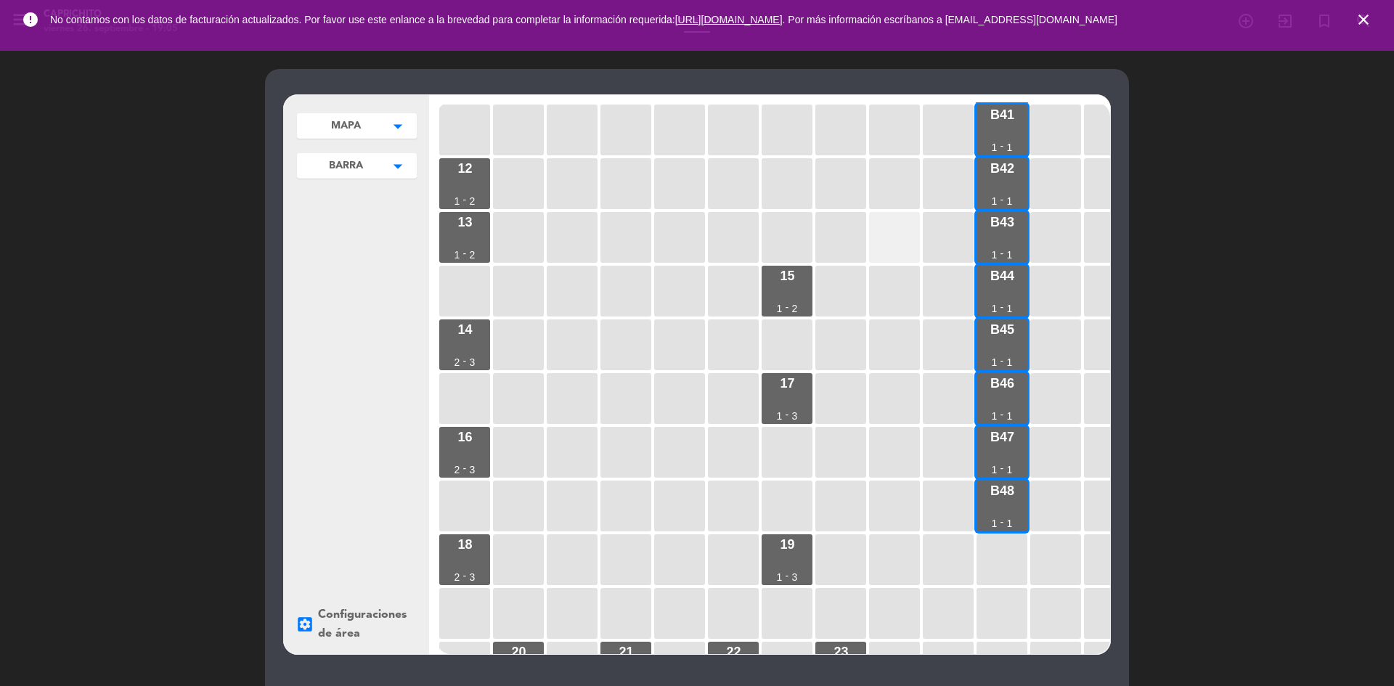
scroll to position [385, 0]
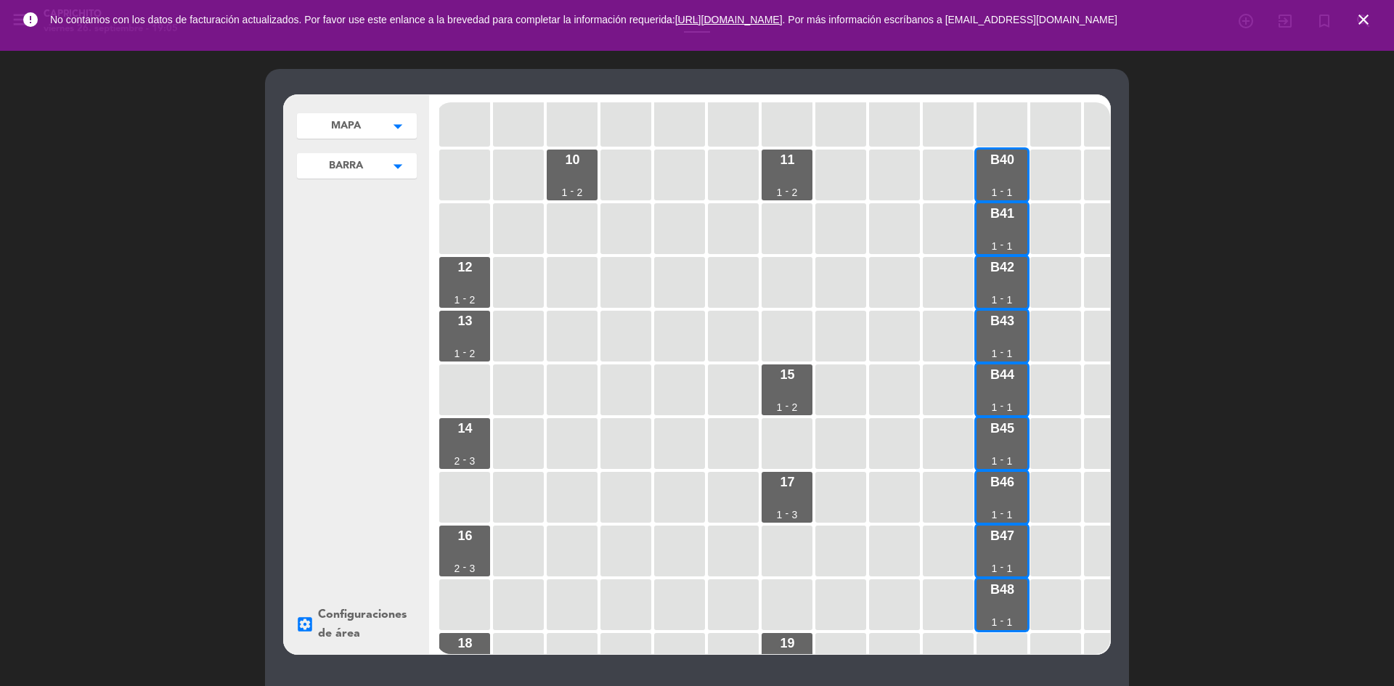
click at [386, 176] on button "BARRA arrow_drop_down" at bounding box center [357, 165] width 120 height 25
click at [363, 202] on span "SALON" at bounding box center [348, 197] width 101 height 17
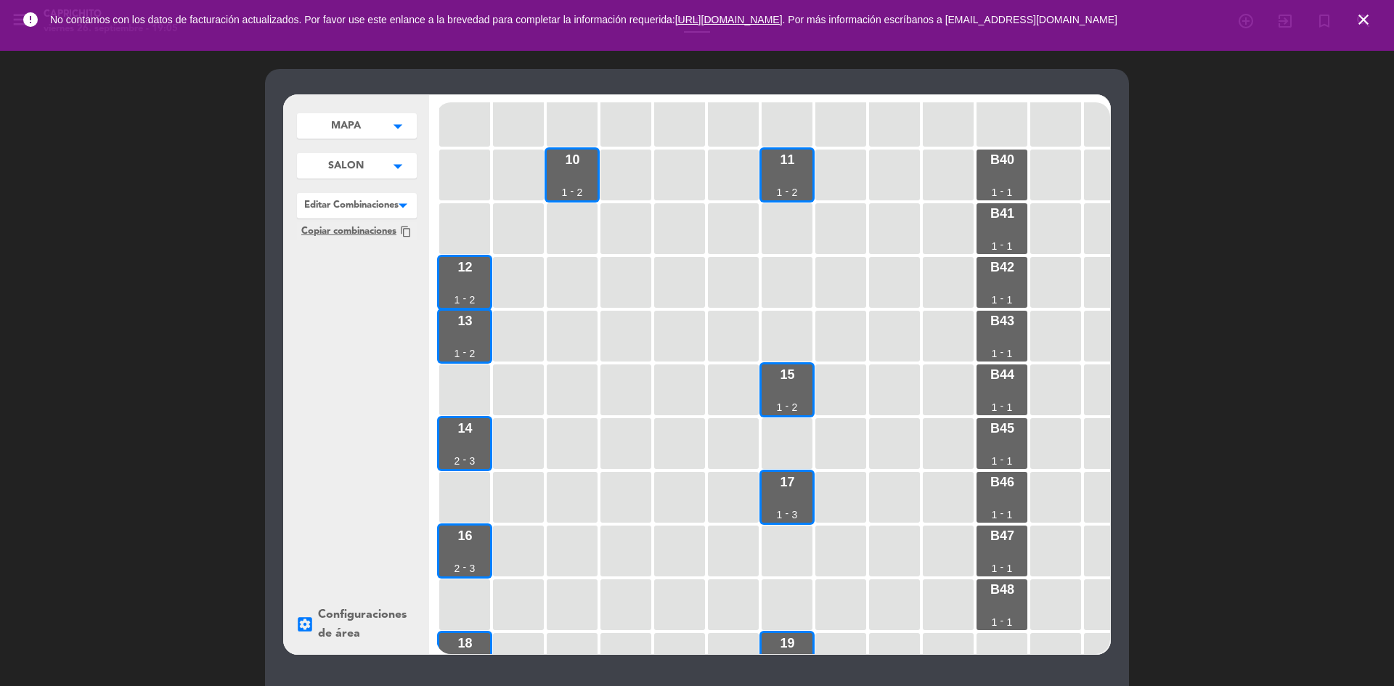
click at [363, 167] on span "SALON" at bounding box center [346, 165] width 36 height 15
click at [338, 221] on span "BARRA" at bounding box center [348, 220] width 101 height 17
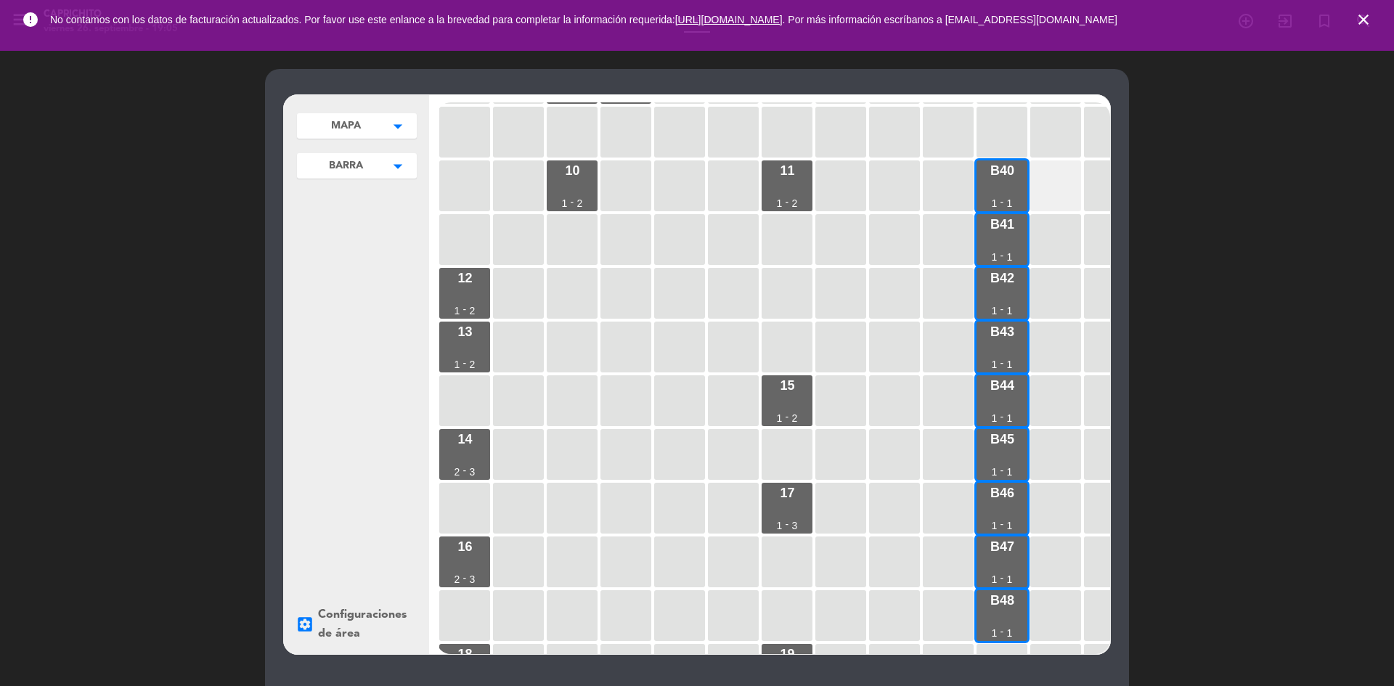
scroll to position [313, 0]
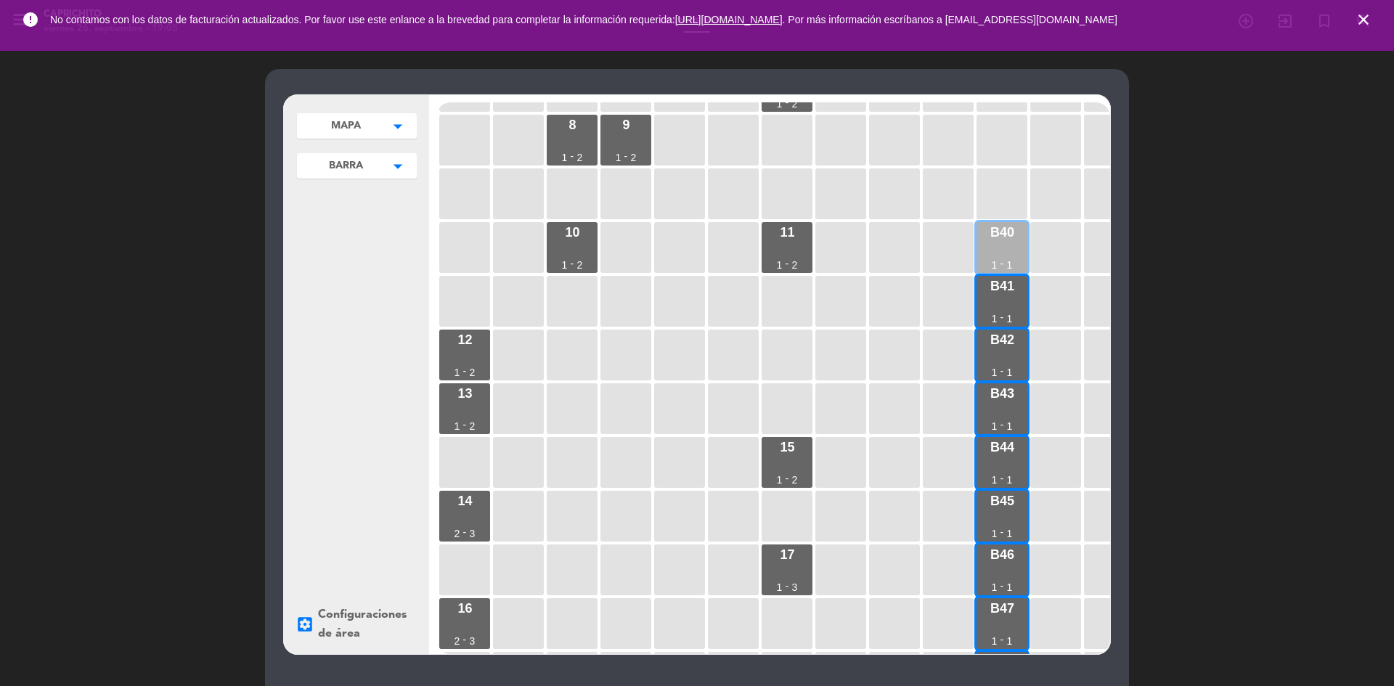
drag, startPoint x: 1033, startPoint y: 232, endPoint x: 1018, endPoint y: 239, distance: 16.2
click at [1033, 232] on div at bounding box center [1055, 247] width 51 height 51
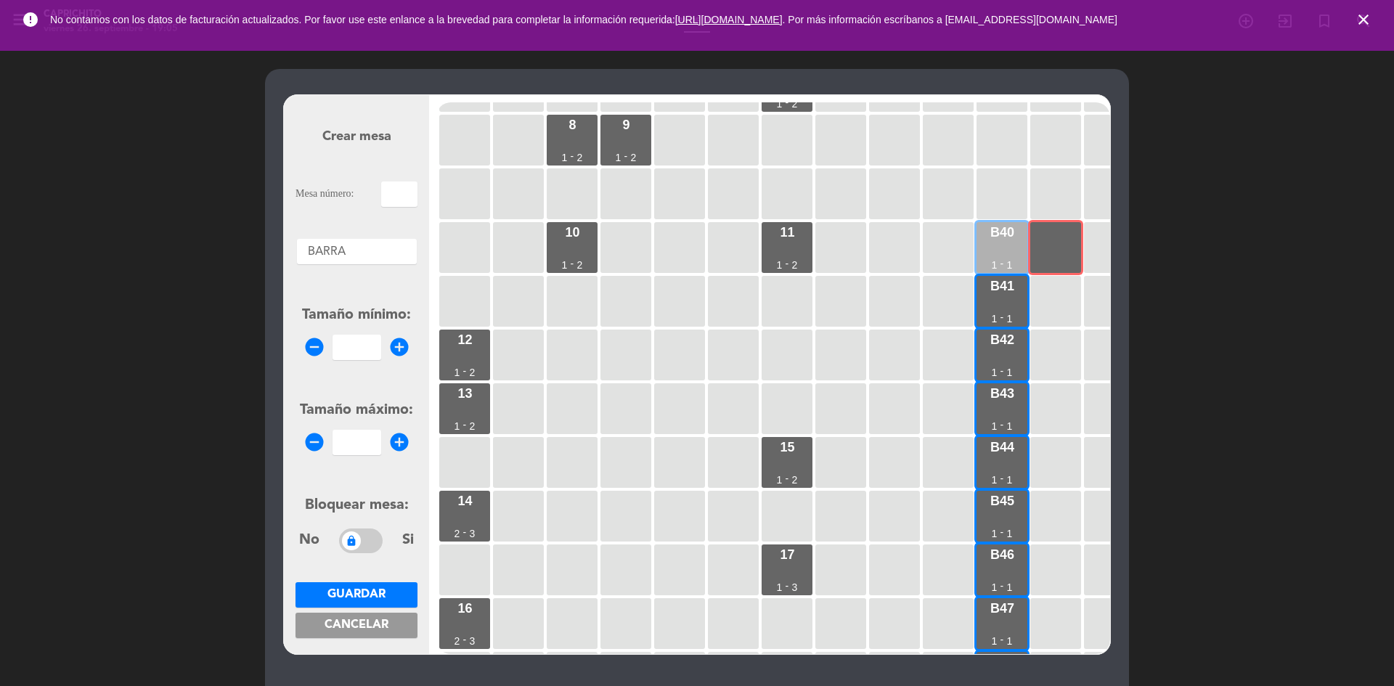
click at [1003, 245] on div "B40 1 - 1" at bounding box center [1001, 247] width 51 height 51
type input "B40"
type input "1"
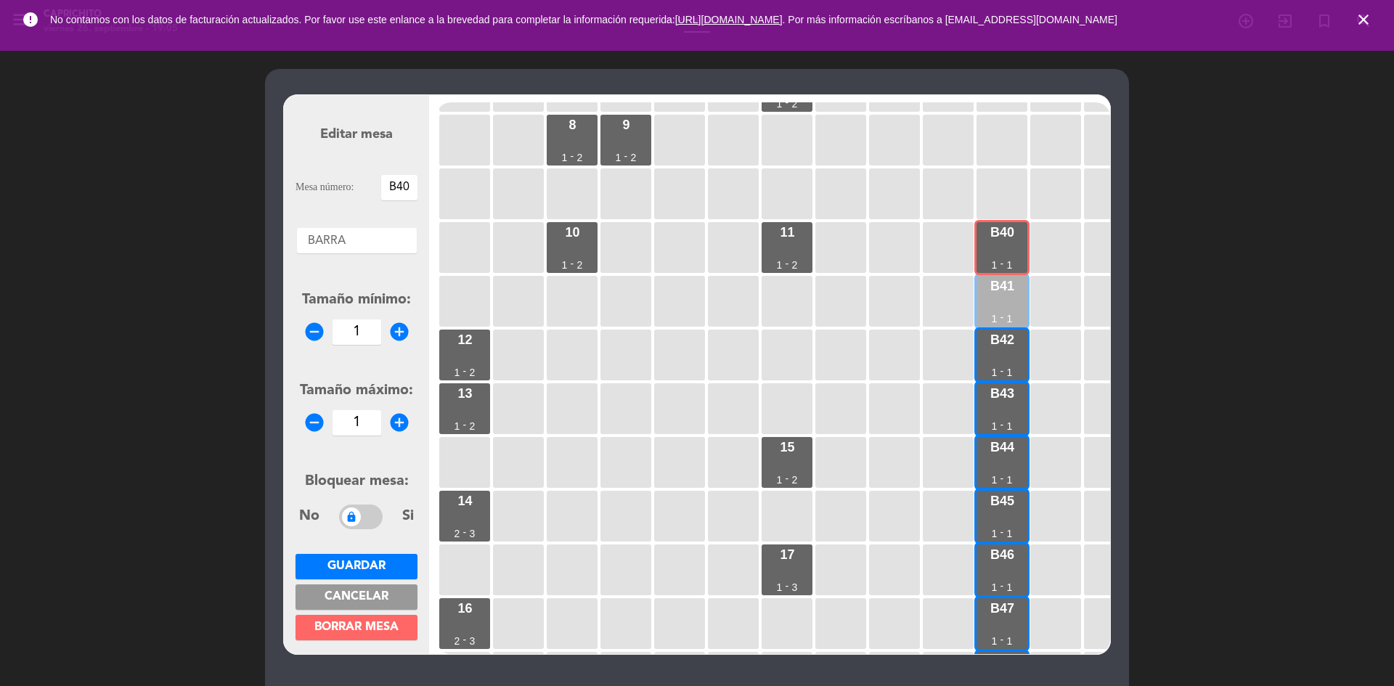
click at [1019, 303] on div "B41 1 - 1" at bounding box center [1001, 301] width 51 height 51
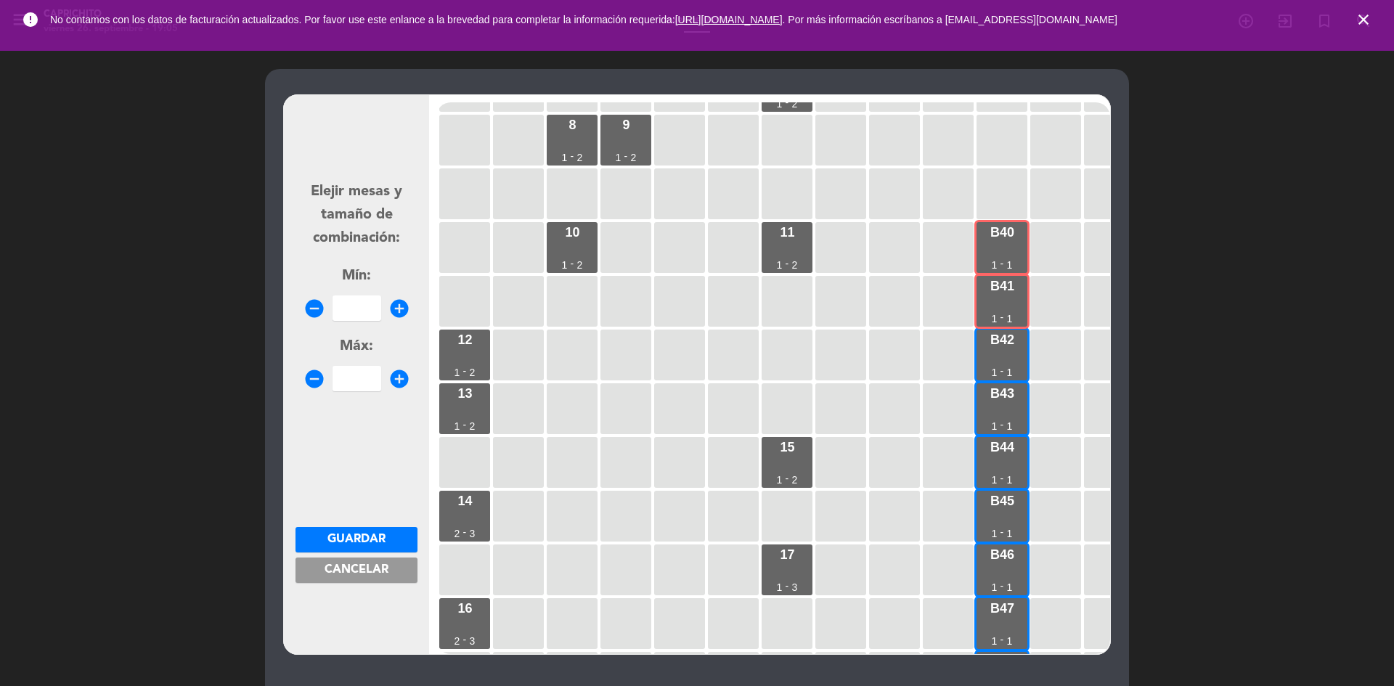
drag, startPoint x: 412, startPoint y: 306, endPoint x: 405, endPoint y: 307, distance: 7.3
click at [410, 306] on div "remove_circle add_circle" at bounding box center [356, 307] width 122 height 25
click at [405, 307] on icon "add_circle" at bounding box center [399, 309] width 22 height 22
type input "2"
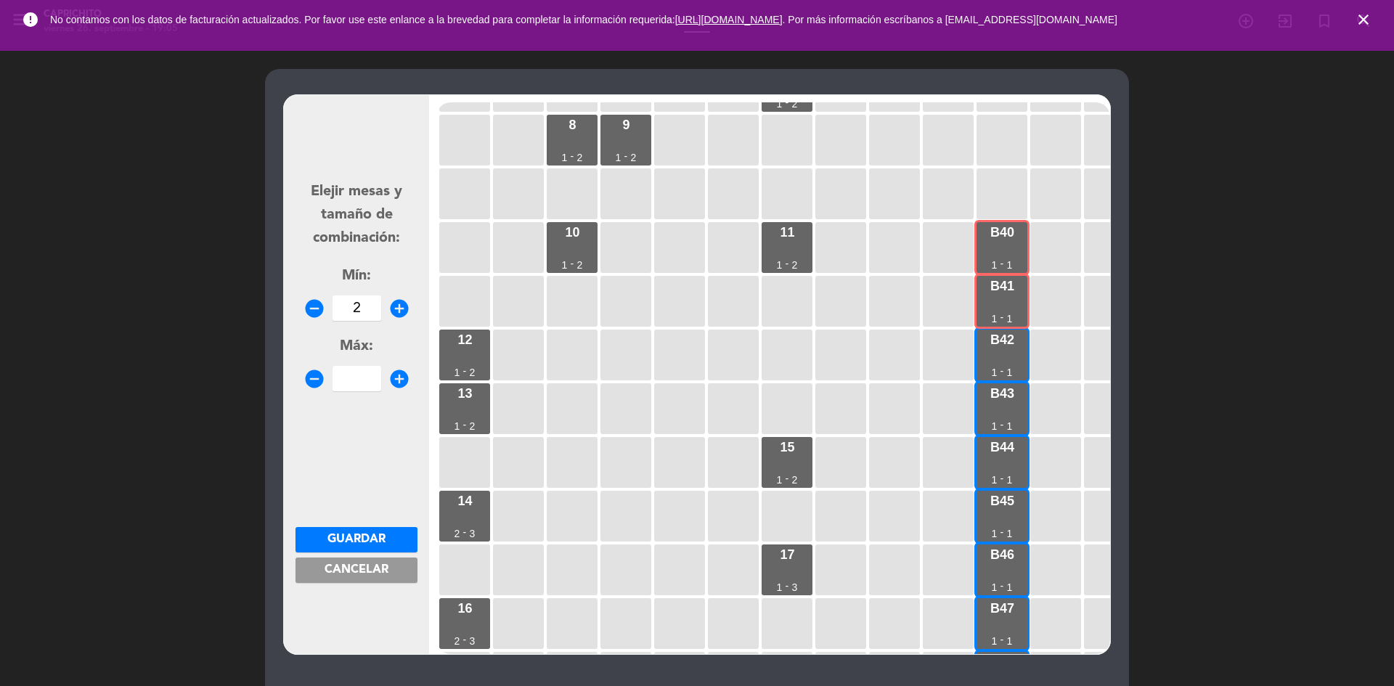
click at [396, 374] on icon "add_circle" at bounding box center [399, 379] width 22 height 22
type input "2"
click at [367, 536] on span "Guardar" at bounding box center [356, 539] width 58 height 12
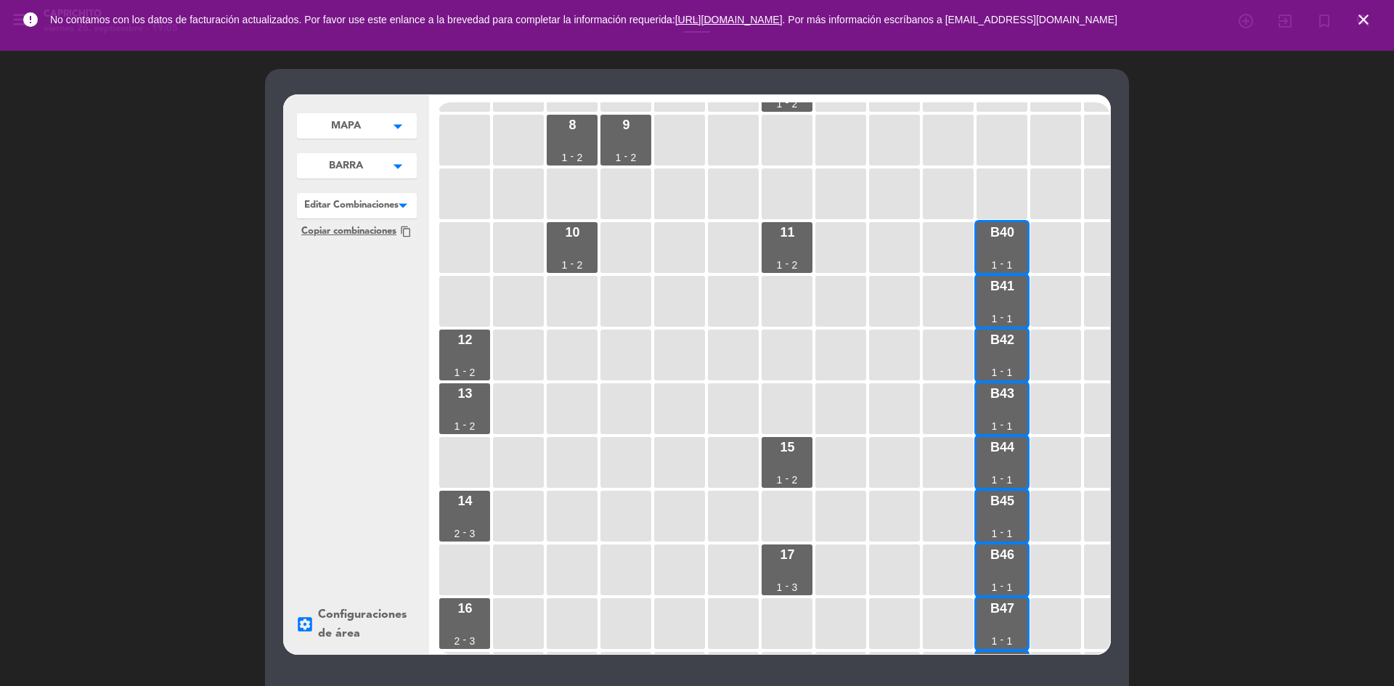
click at [1004, 274] on div "1 1 - 2 2 1 - 2 3 1 - 2 5 1 - 2 4 1 - 3 6 1 - 2 7 1 - 2 8 1 - 2 9 1 - 2 10 1 - …" at bounding box center [773, 378] width 674 height 552
click at [1002, 302] on div "B41 1 - 1" at bounding box center [1001, 301] width 51 height 51
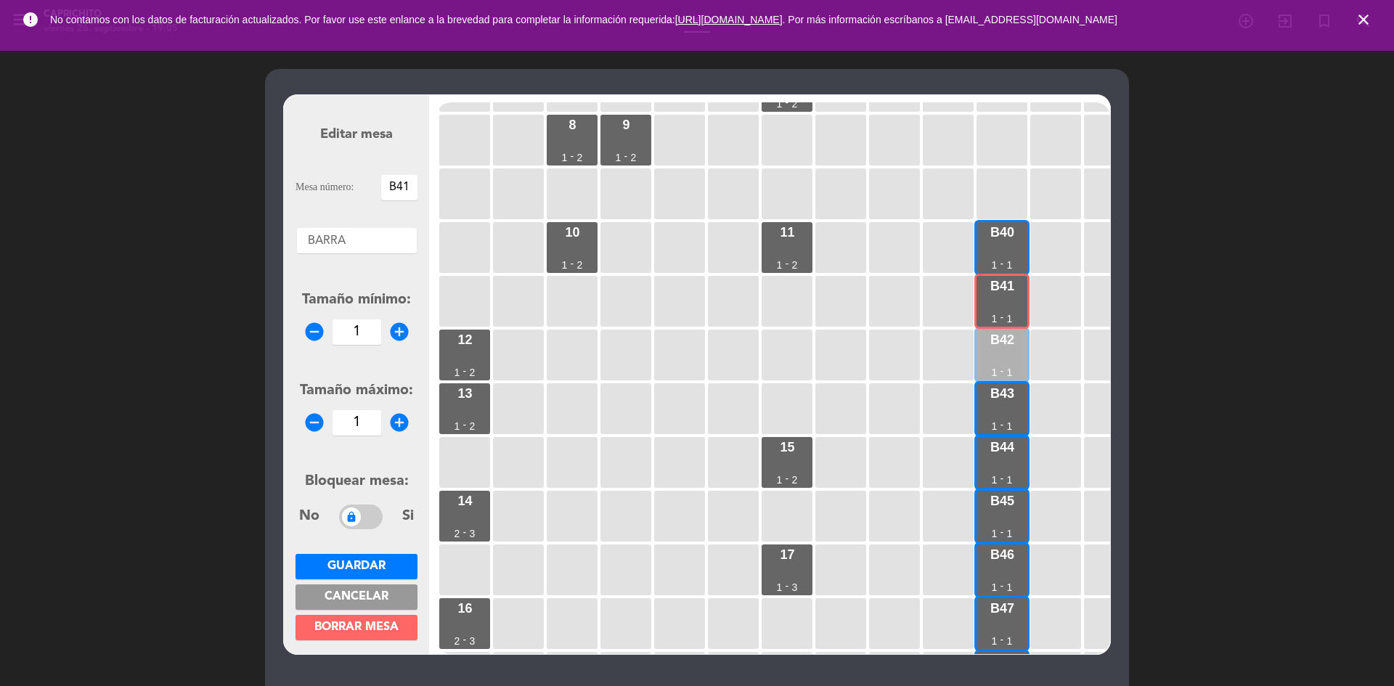
click at [1009, 346] on div "B42" at bounding box center [1002, 339] width 24 height 13
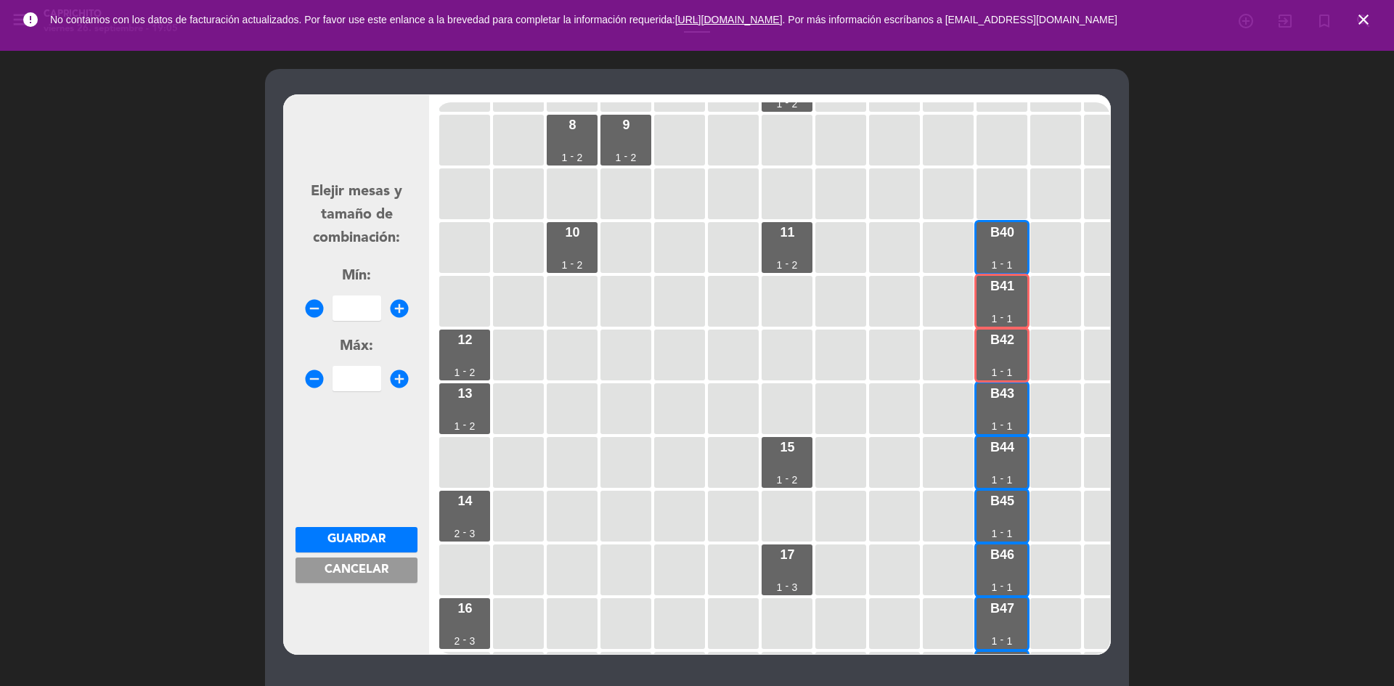
click at [403, 318] on icon "add_circle" at bounding box center [399, 309] width 22 height 22
click at [404, 316] on icon "add_circle" at bounding box center [399, 309] width 22 height 22
type input "2"
click at [398, 377] on icon "add_circle" at bounding box center [399, 379] width 22 height 22
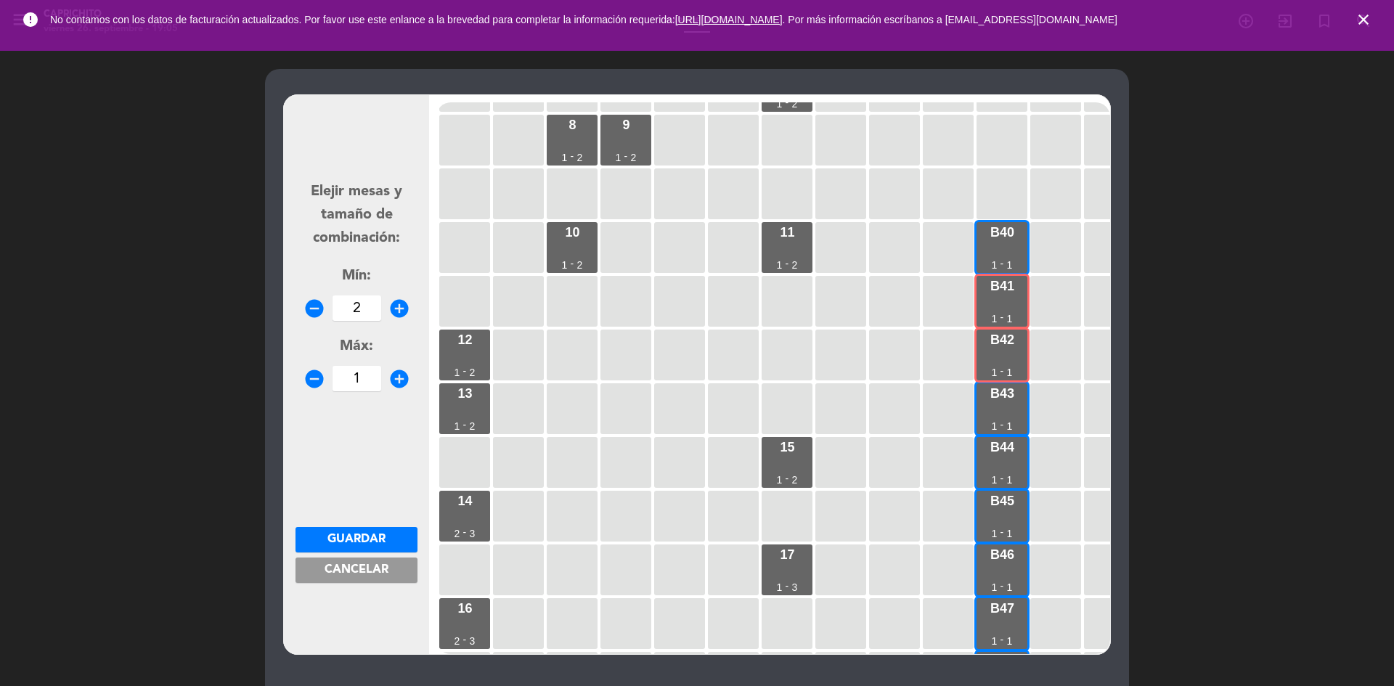
type input "2"
click at [376, 535] on span "Guardar" at bounding box center [356, 539] width 58 height 12
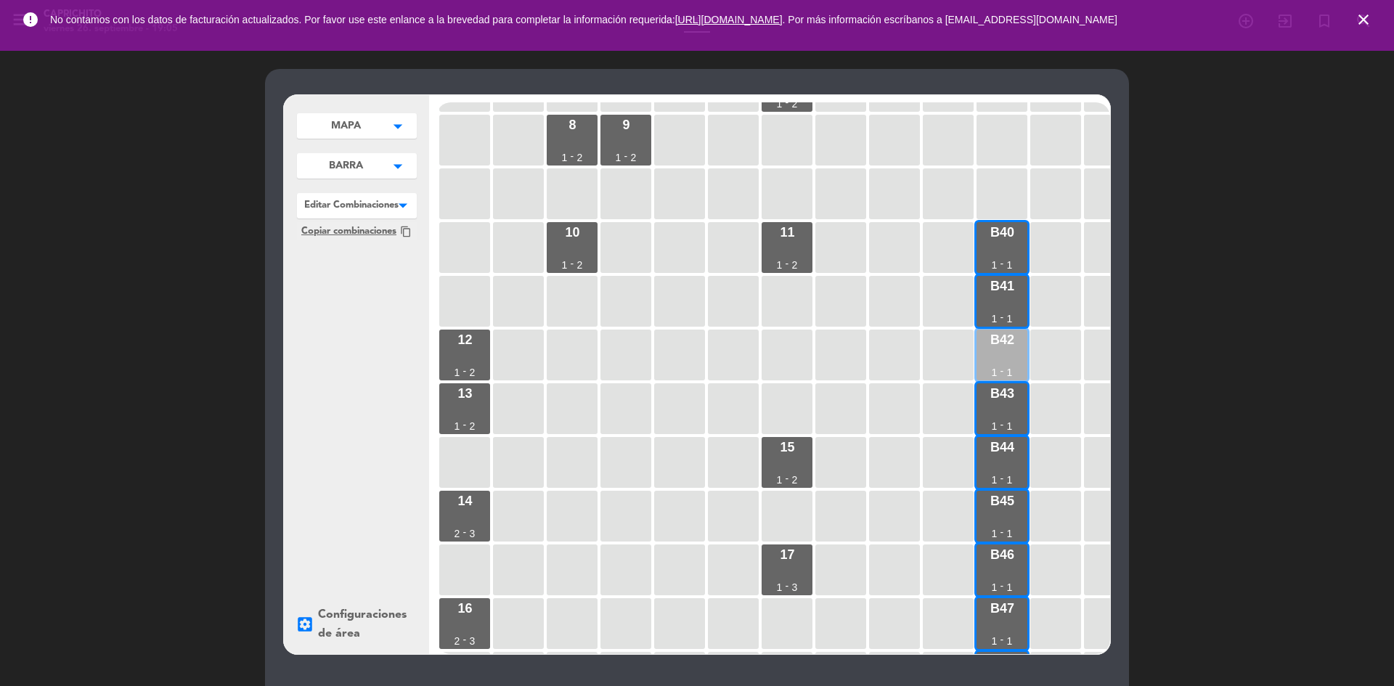
click at [1010, 361] on div "B42 1 - 1" at bounding box center [1001, 355] width 51 height 51
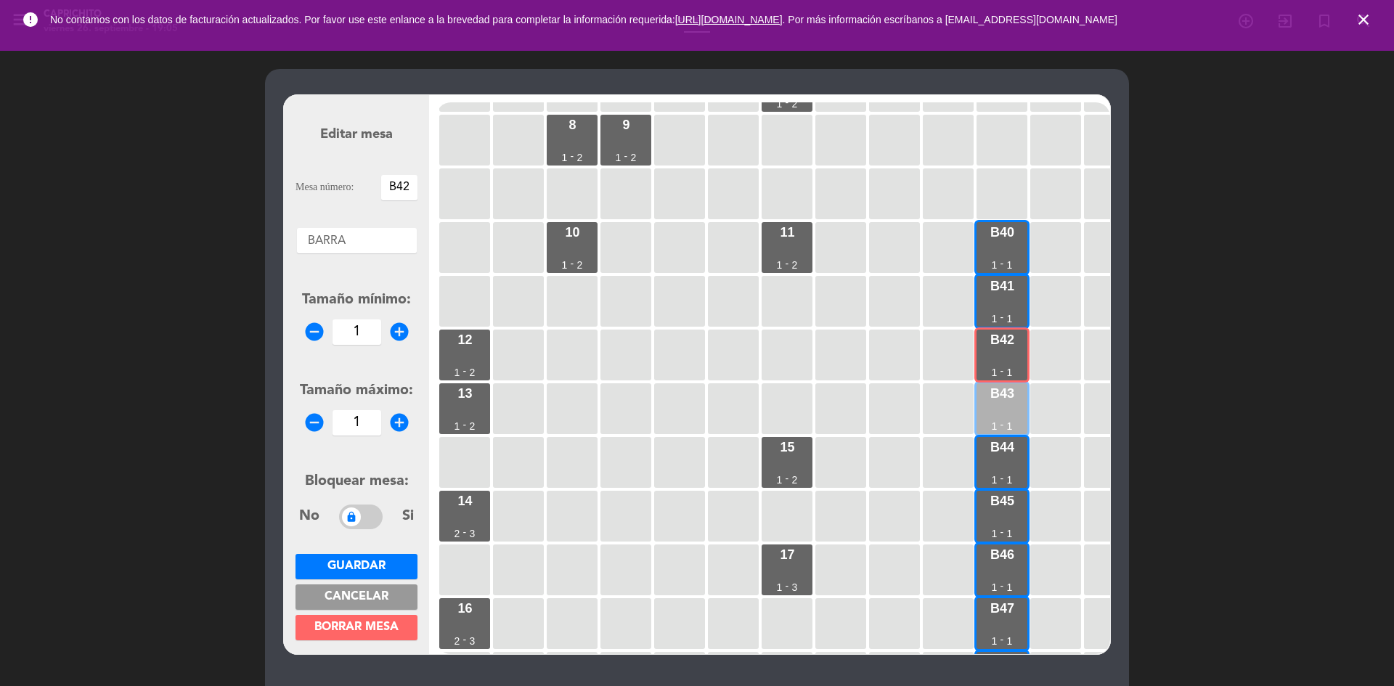
click at [1009, 407] on div "B43 1 - 1" at bounding box center [1001, 408] width 51 height 51
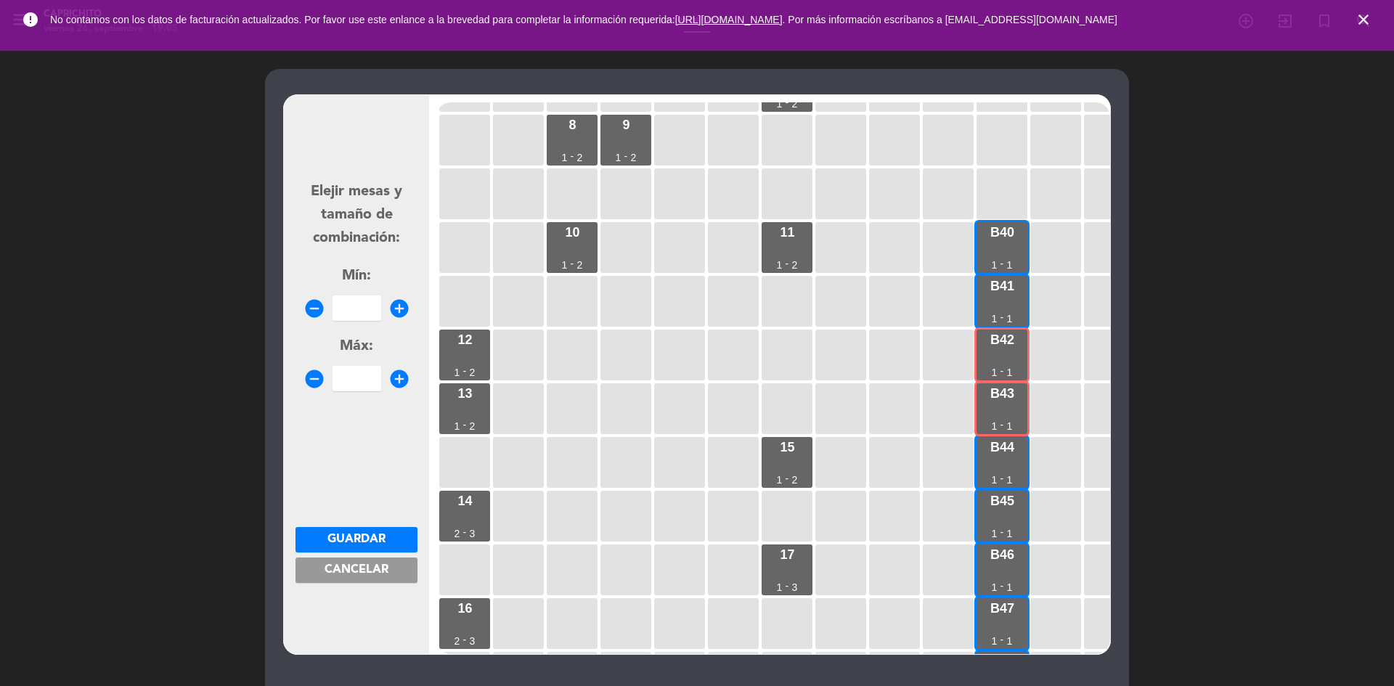
click at [401, 311] on icon "add_circle" at bounding box center [399, 309] width 22 height 22
type input "2"
click at [397, 383] on icon "add_circle" at bounding box center [399, 379] width 22 height 22
drag, startPoint x: 397, startPoint y: 383, endPoint x: 398, endPoint y: 397, distance: 13.8
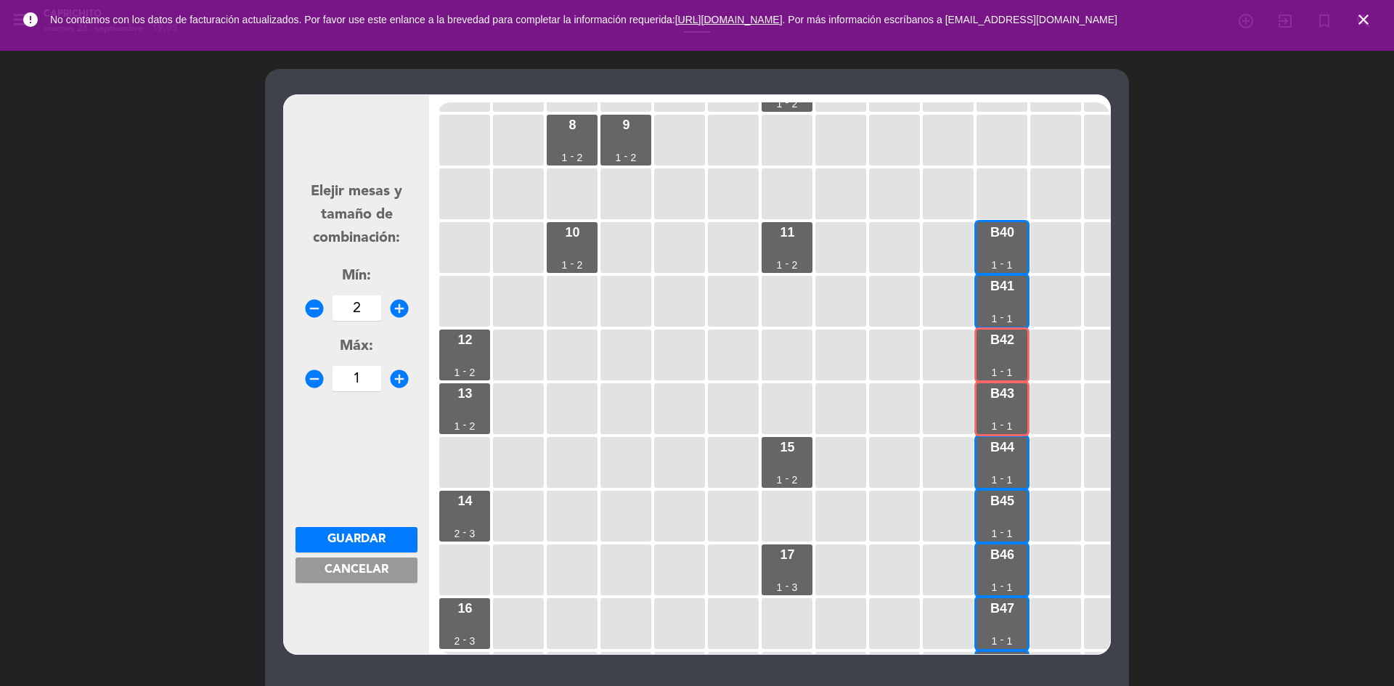
click at [397, 383] on icon "add_circle" at bounding box center [399, 379] width 22 height 22
type input "2"
click at [372, 538] on span "Guardar" at bounding box center [356, 539] width 58 height 12
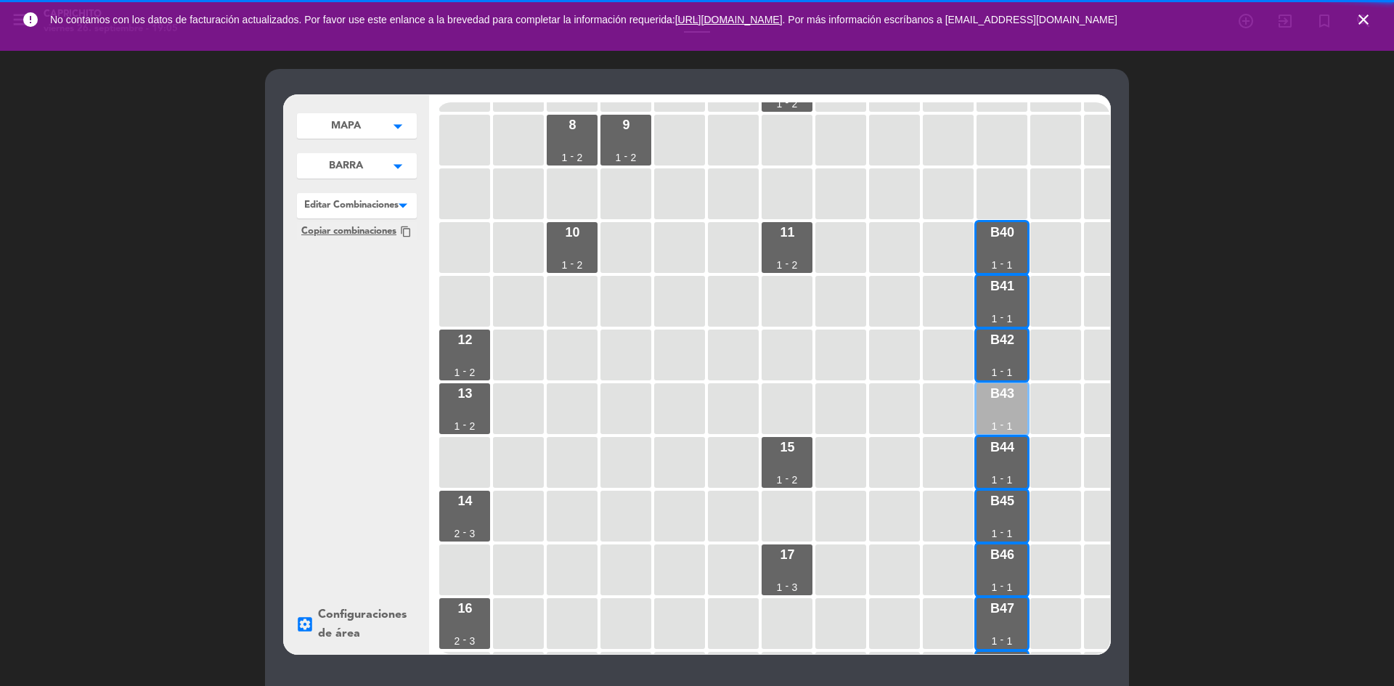
click at [1016, 414] on div "B43 1 - 1" at bounding box center [1001, 408] width 51 height 51
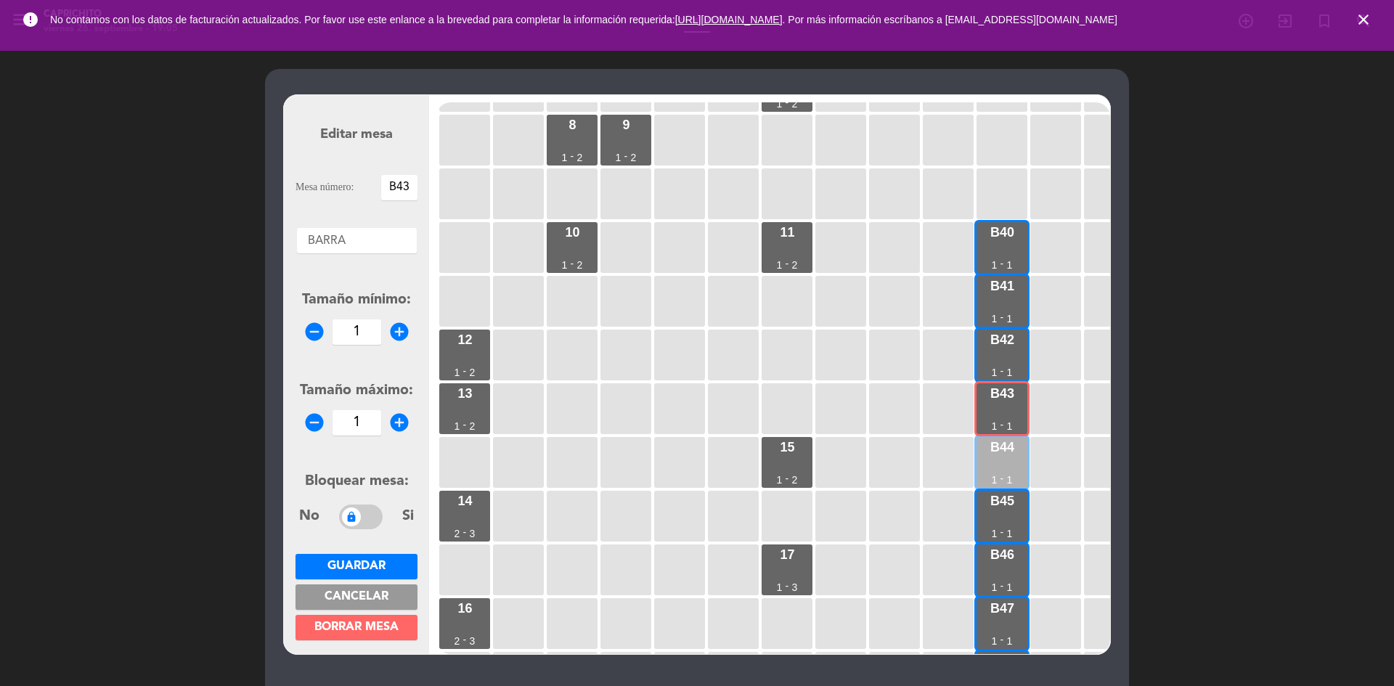
click at [1010, 464] on div "B44 1 - 1" at bounding box center [1001, 462] width 51 height 51
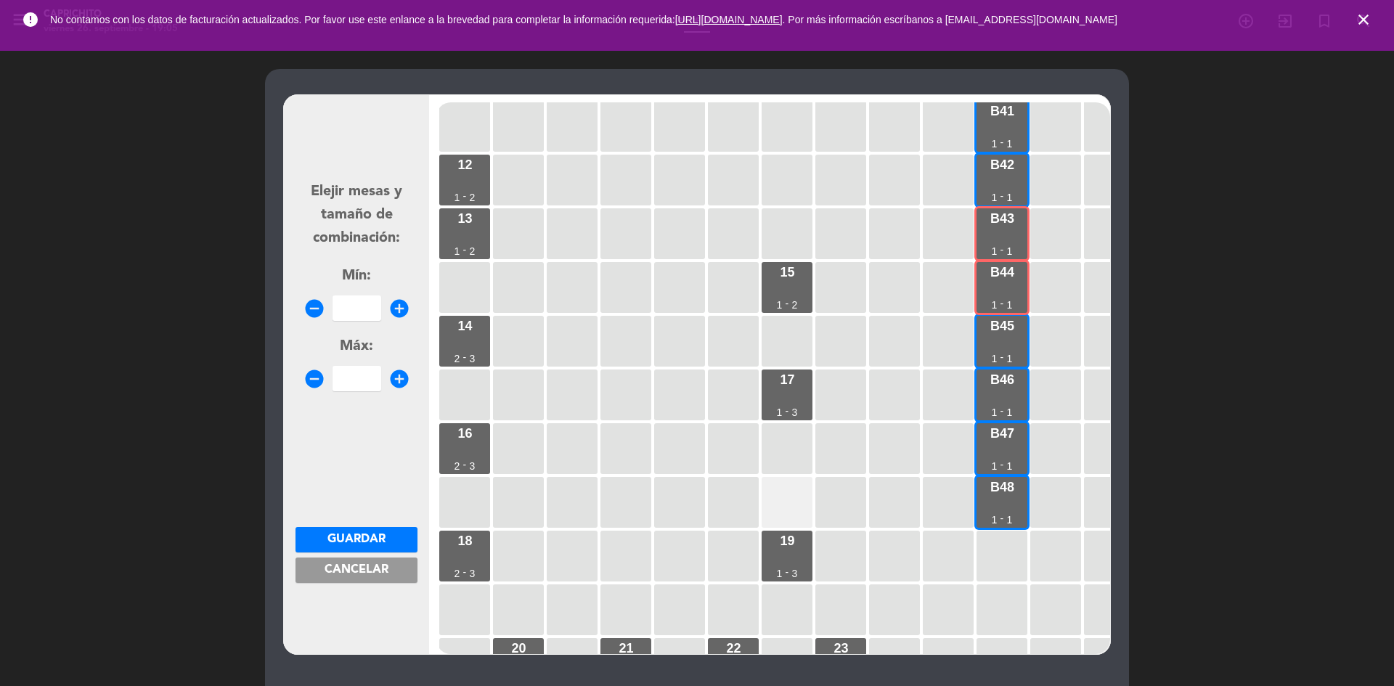
scroll to position [385, 0]
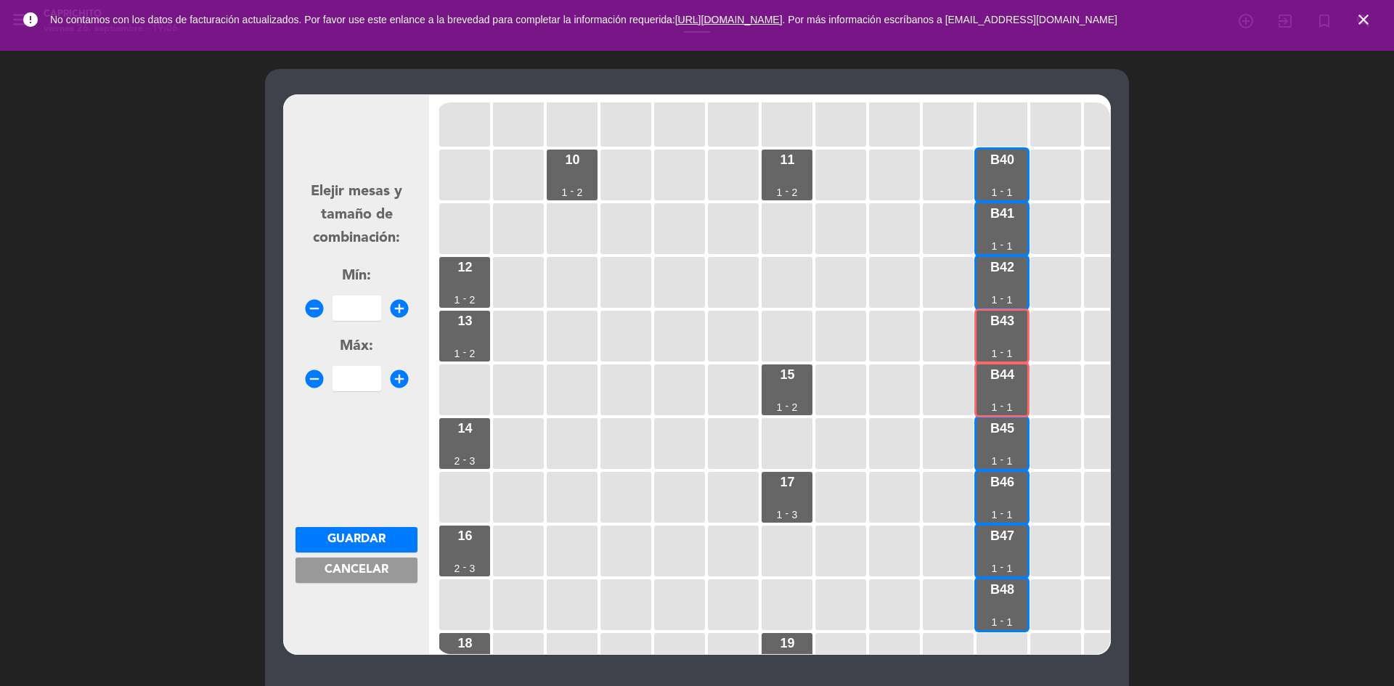
click at [377, 568] on span "Cancelar" at bounding box center [356, 570] width 64 height 12
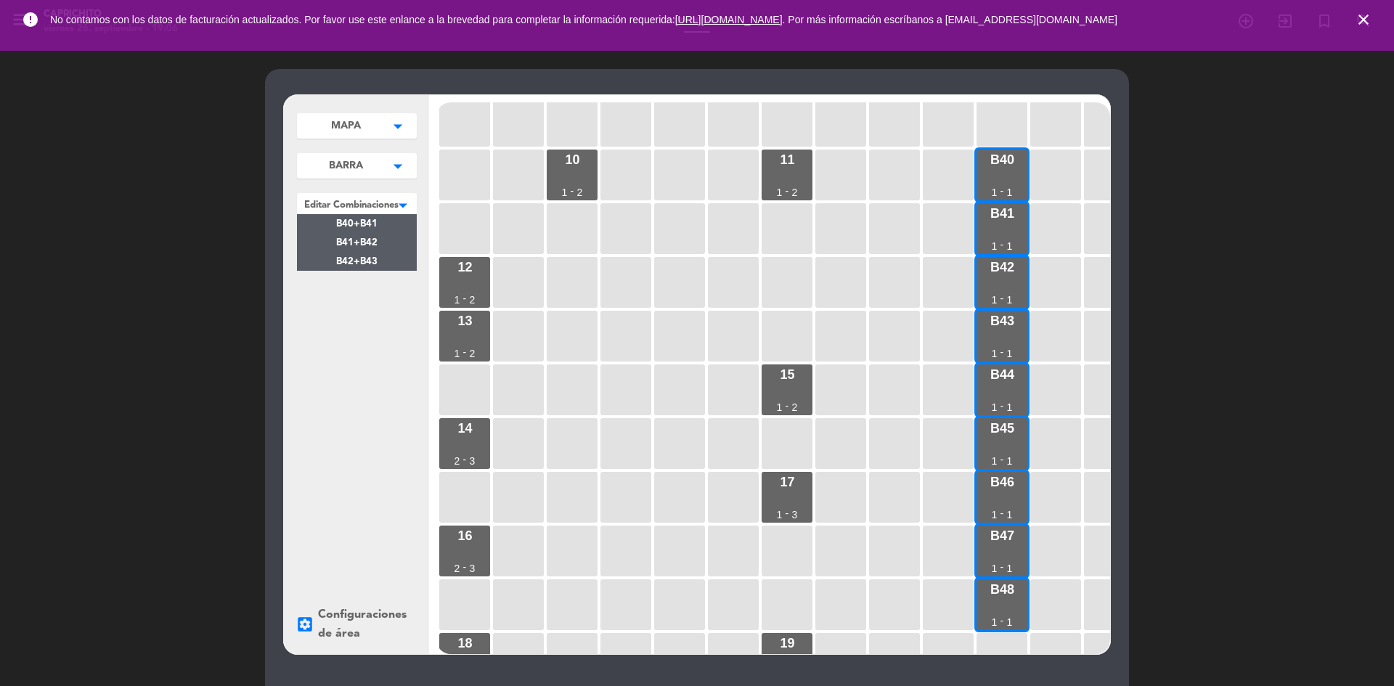
click at [361, 198] on div at bounding box center [357, 202] width 120 height 19
click at [384, 224] on div "B40+B41" at bounding box center [357, 223] width 120 height 19
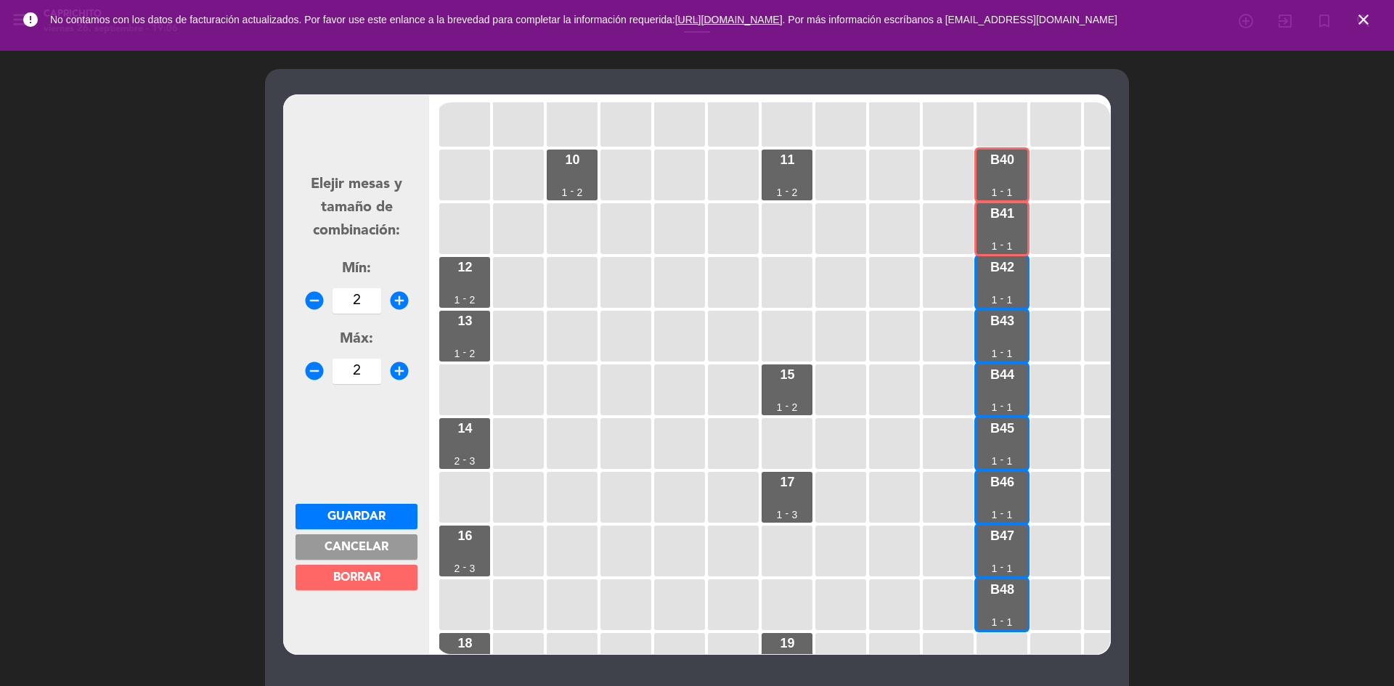
click at [382, 512] on span "Guardar" at bounding box center [356, 517] width 58 height 12
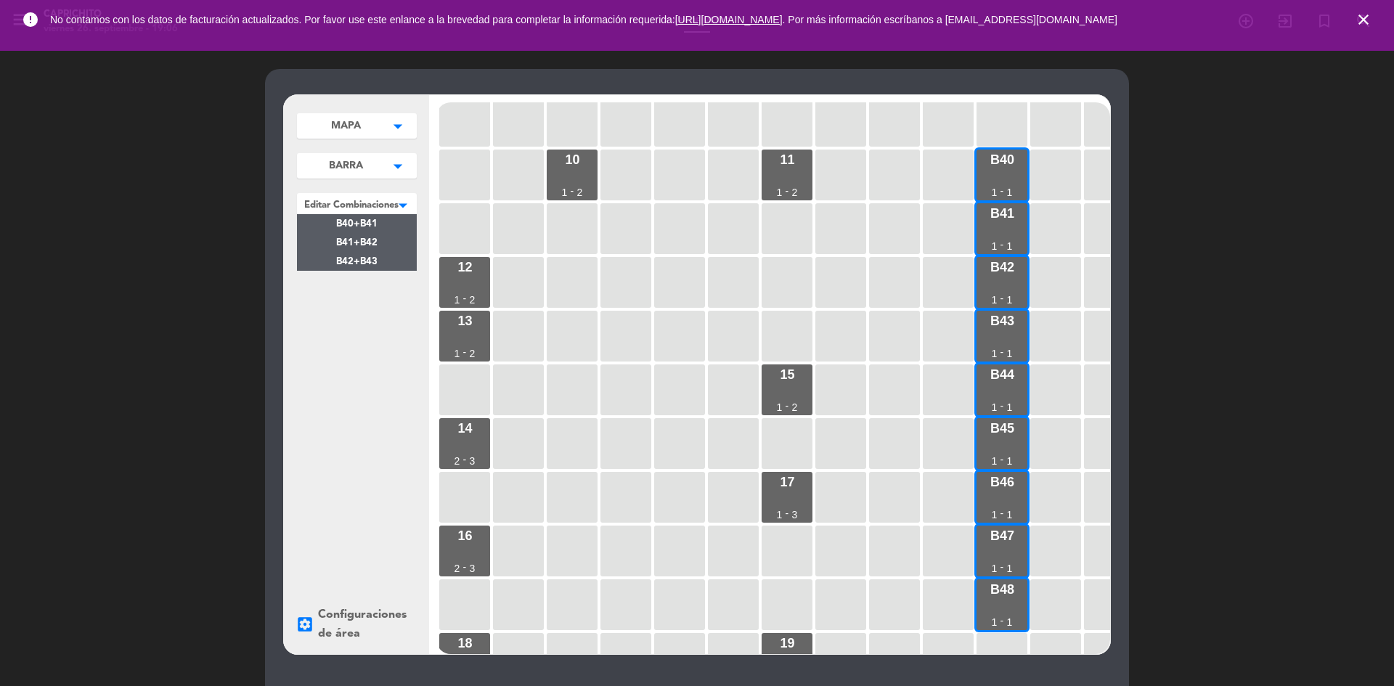
click at [383, 206] on div at bounding box center [357, 202] width 120 height 19
click at [382, 242] on div "B41+B42" at bounding box center [357, 242] width 120 height 19
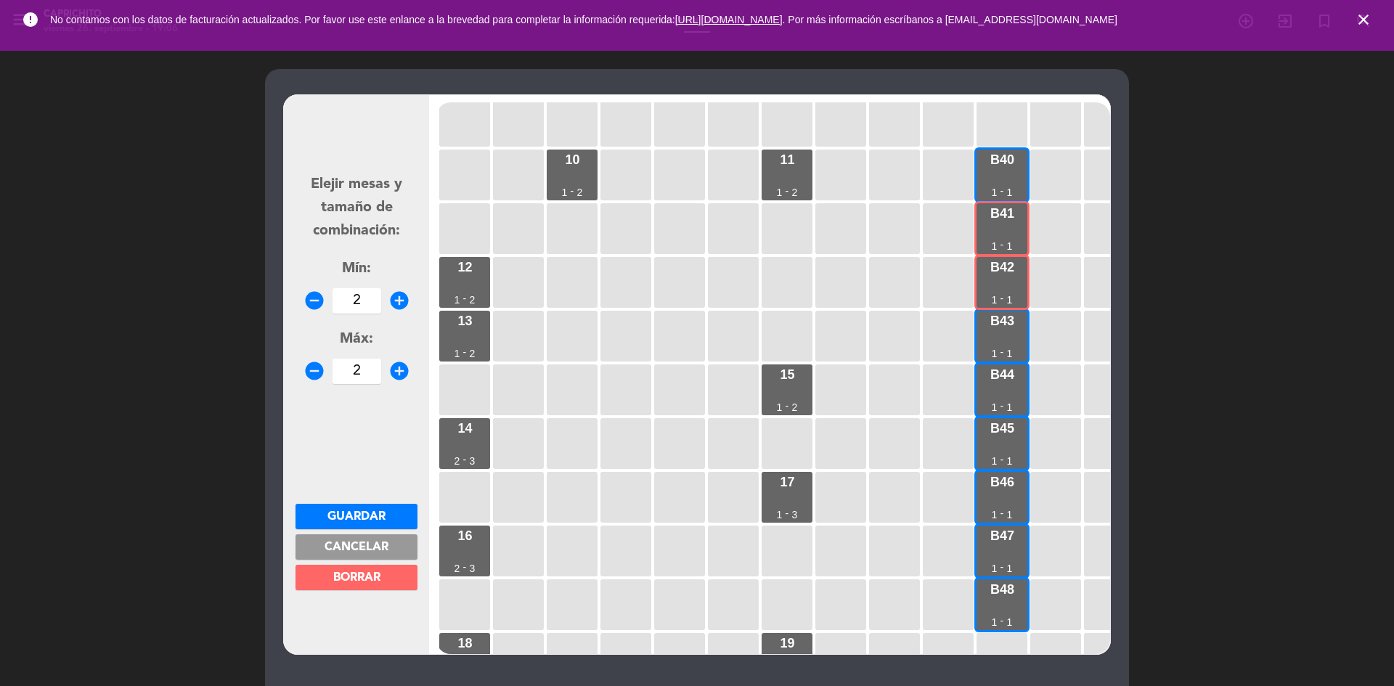
click at [388, 547] on button "Cancelar" at bounding box center [356, 546] width 122 height 25
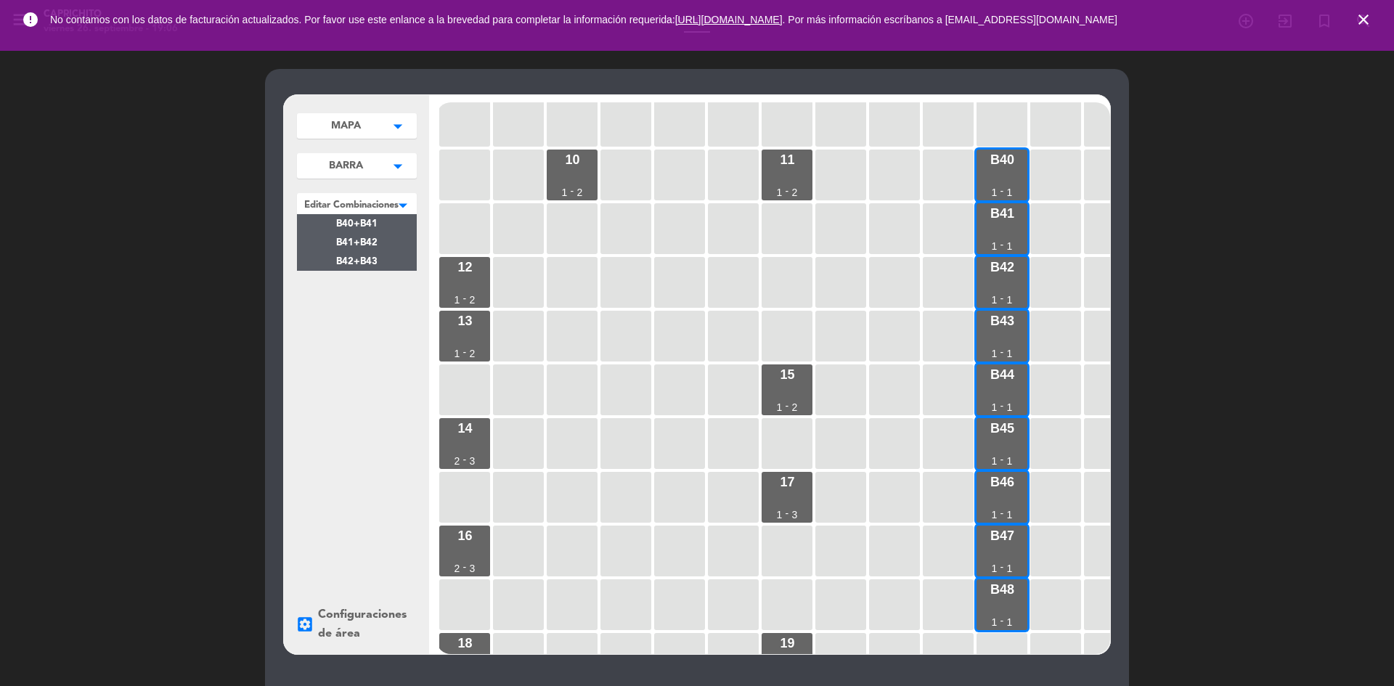
click at [365, 205] on div at bounding box center [357, 202] width 120 height 19
click at [1011, 323] on div "B43" at bounding box center [1002, 320] width 24 height 13
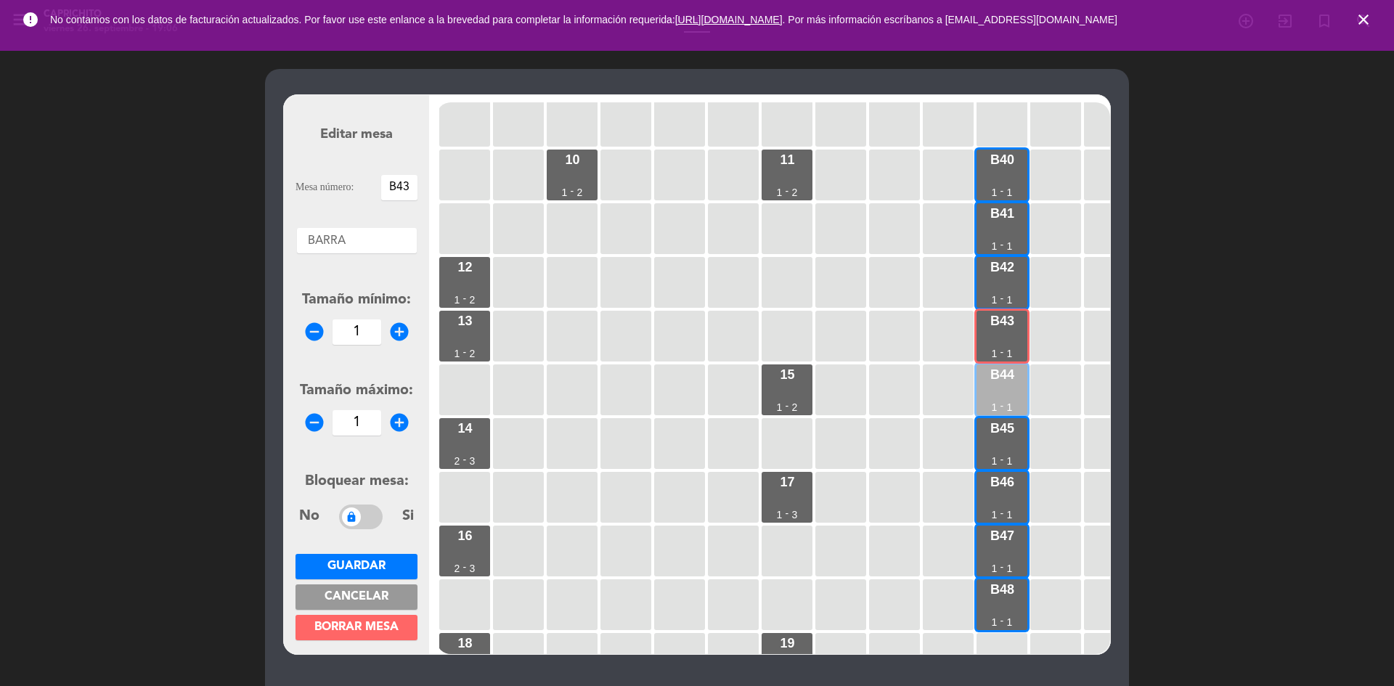
click at [1001, 401] on div "-" at bounding box center [1002, 406] width 4 height 10
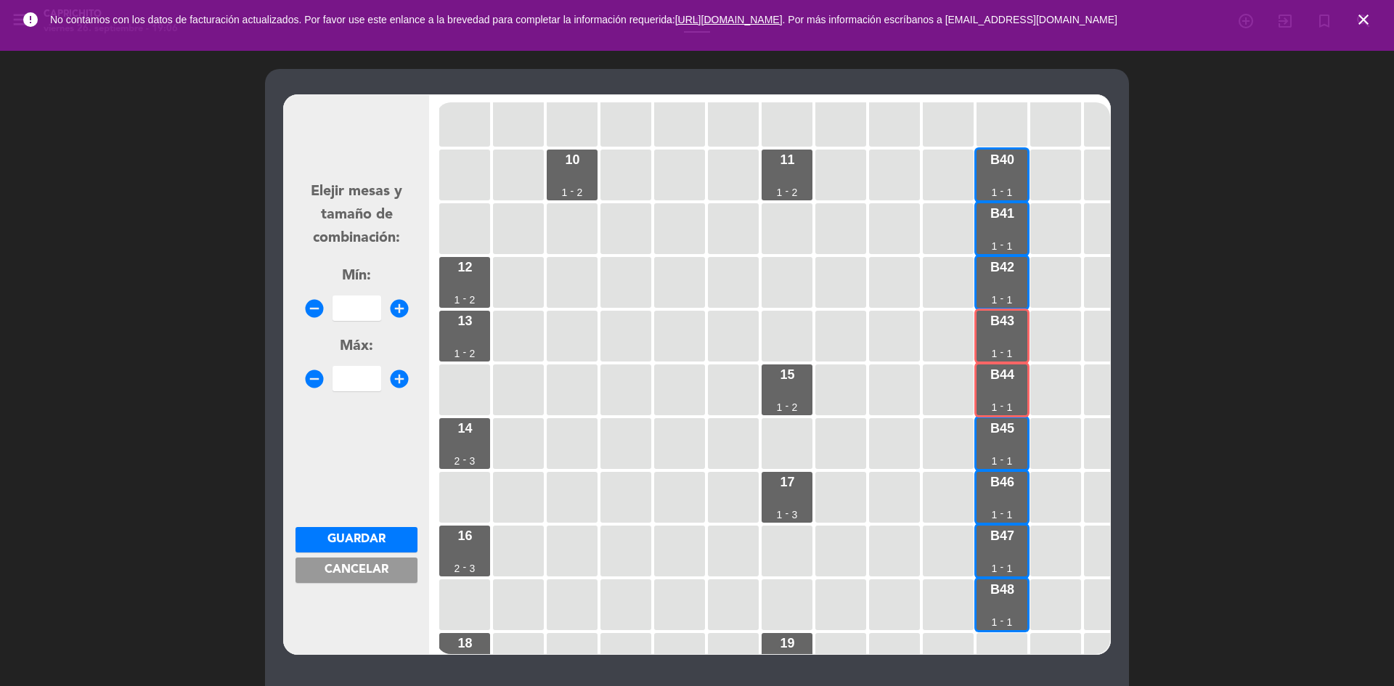
click at [406, 310] on icon "add_circle" at bounding box center [399, 309] width 22 height 22
type input "2"
click at [396, 383] on icon "add_circle" at bounding box center [399, 379] width 22 height 22
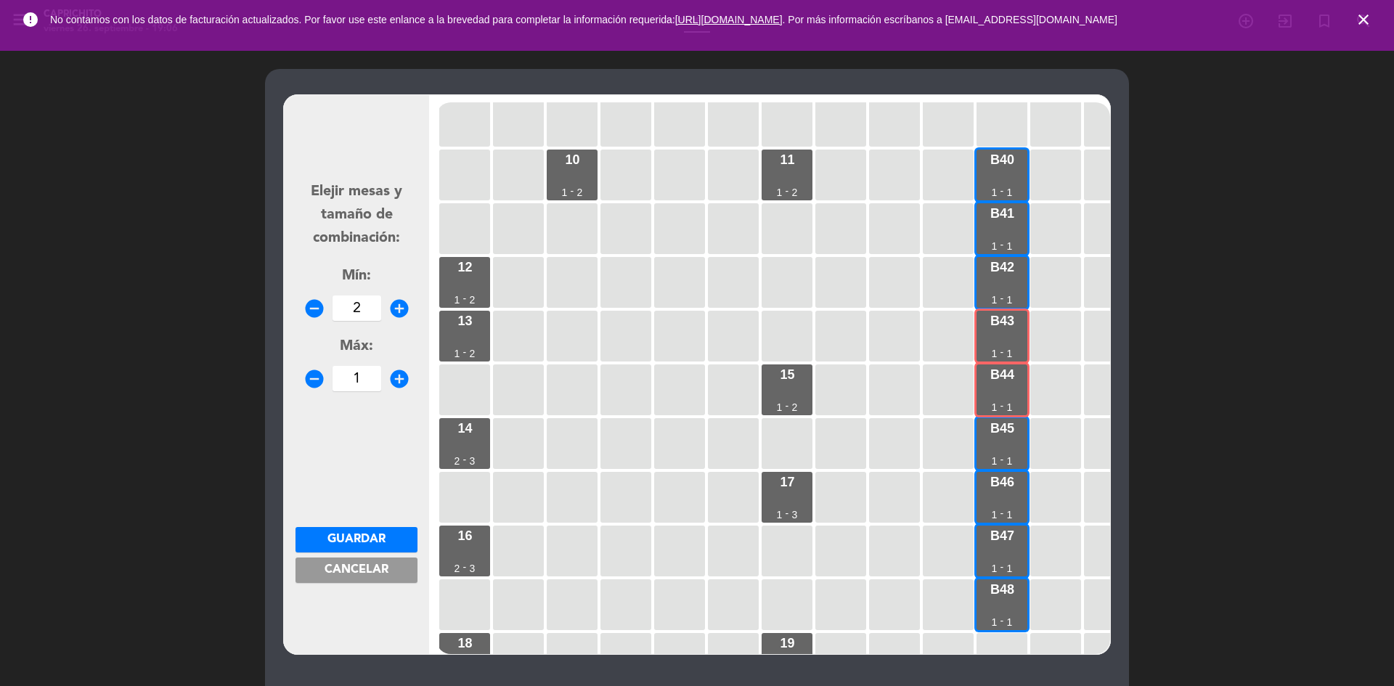
type input "2"
click at [375, 544] on span "Guardar" at bounding box center [356, 539] width 58 height 12
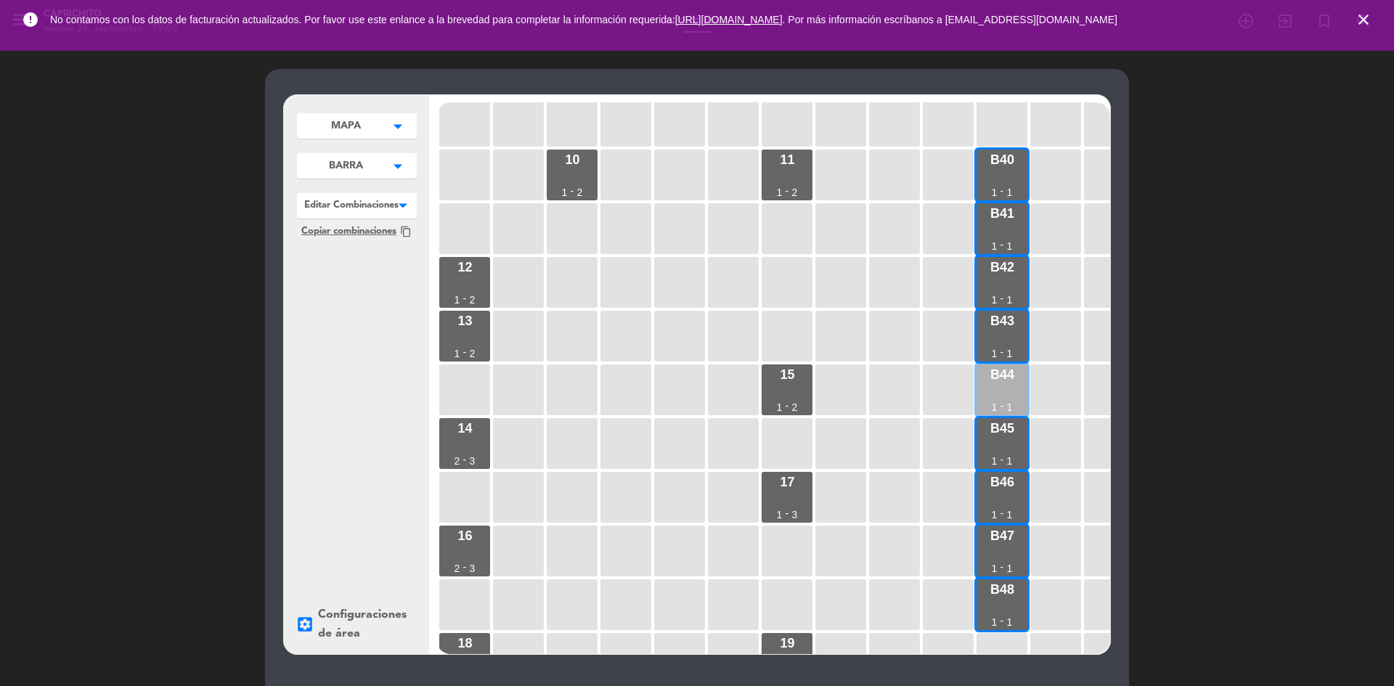
click at [1005, 396] on div "B44 1 - 1" at bounding box center [1001, 389] width 51 height 51
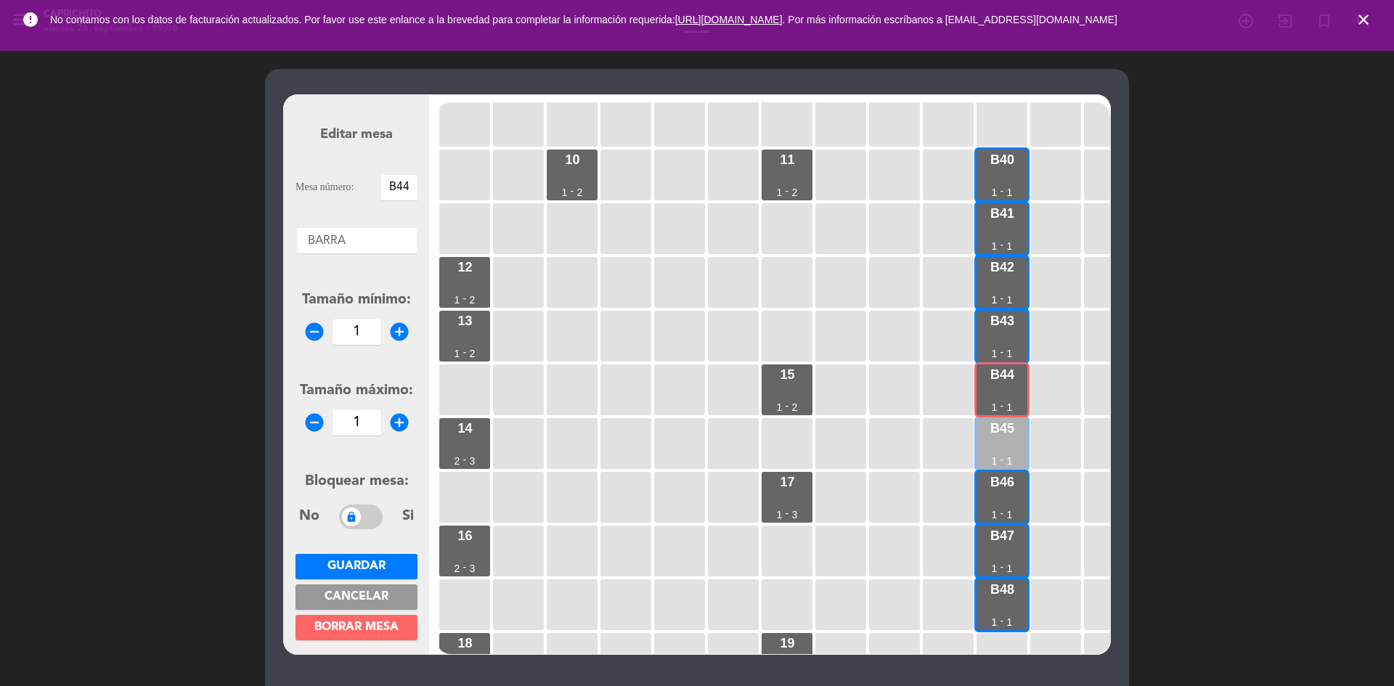
click at [1004, 452] on div "B45 1 - 1" at bounding box center [1001, 443] width 51 height 51
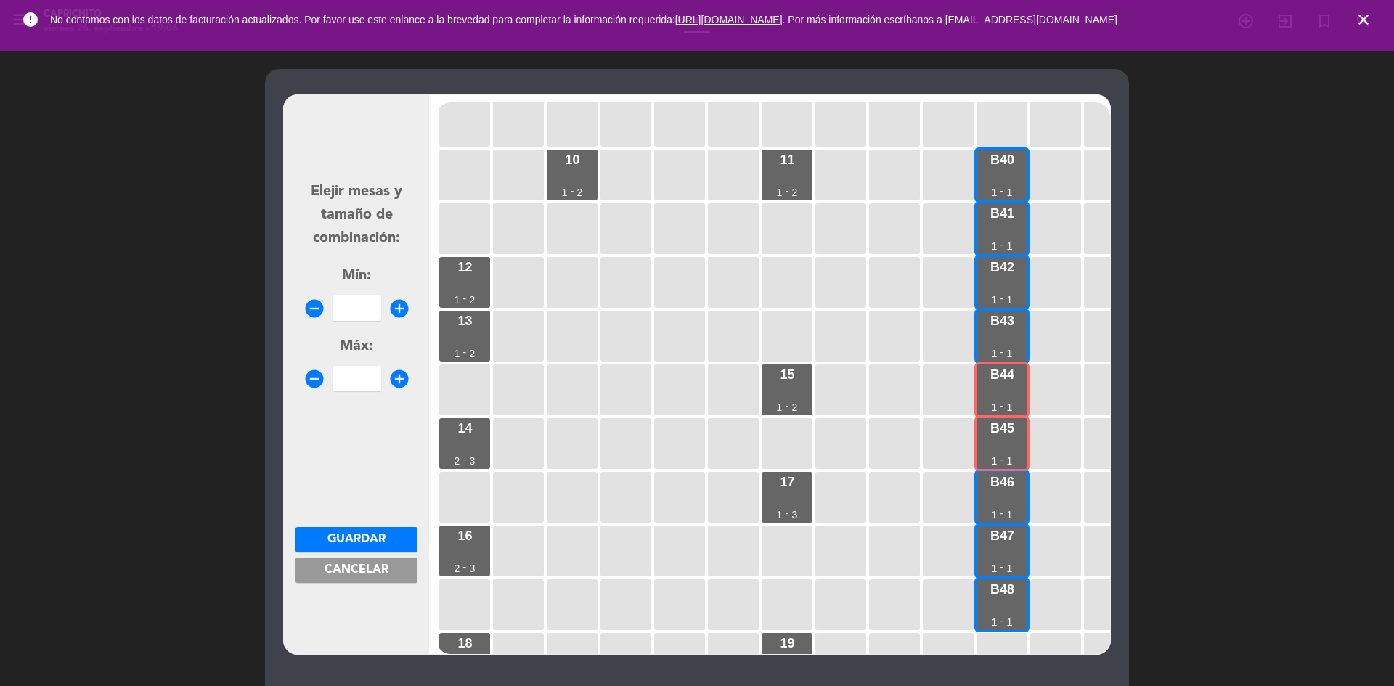
click at [399, 315] on icon "add_circle" at bounding box center [399, 309] width 22 height 22
type input "2"
click at [403, 377] on icon "add_circle" at bounding box center [399, 379] width 22 height 22
click at [403, 380] on icon "add_circle" at bounding box center [399, 379] width 22 height 22
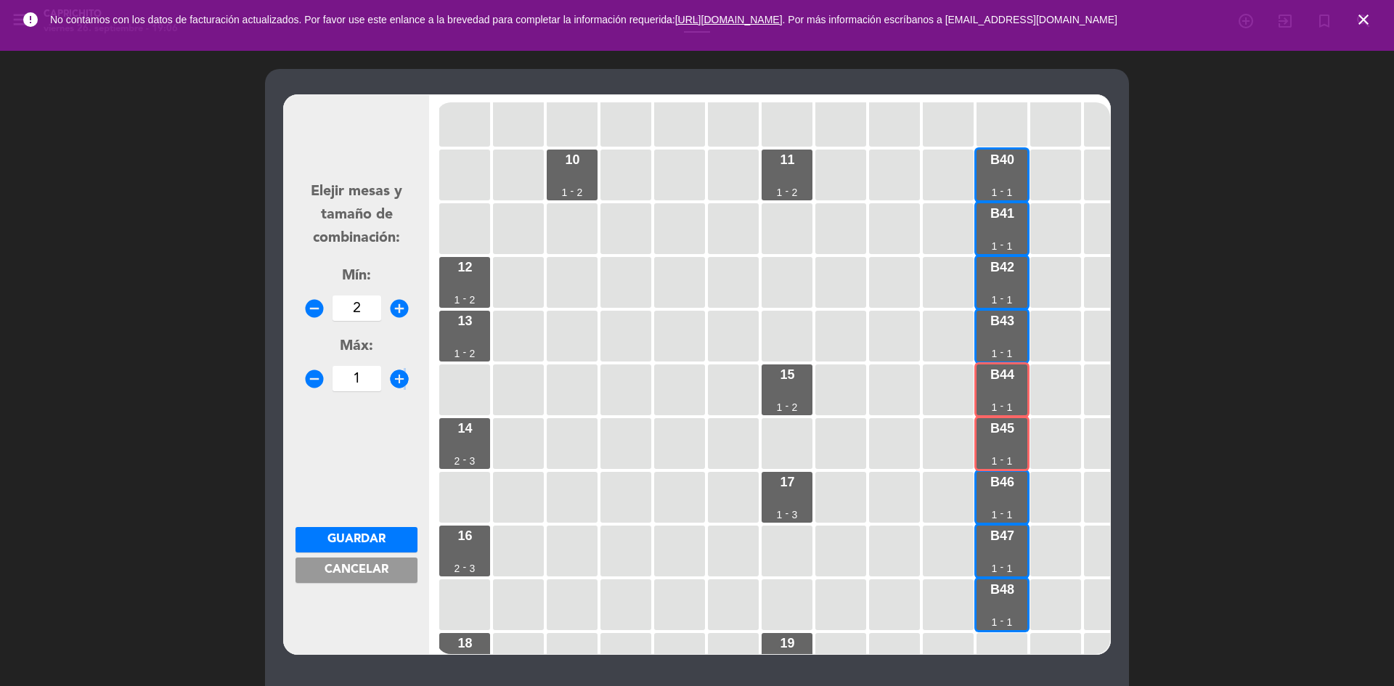
type input "2"
click at [400, 531] on button "Guardar" at bounding box center [356, 539] width 122 height 25
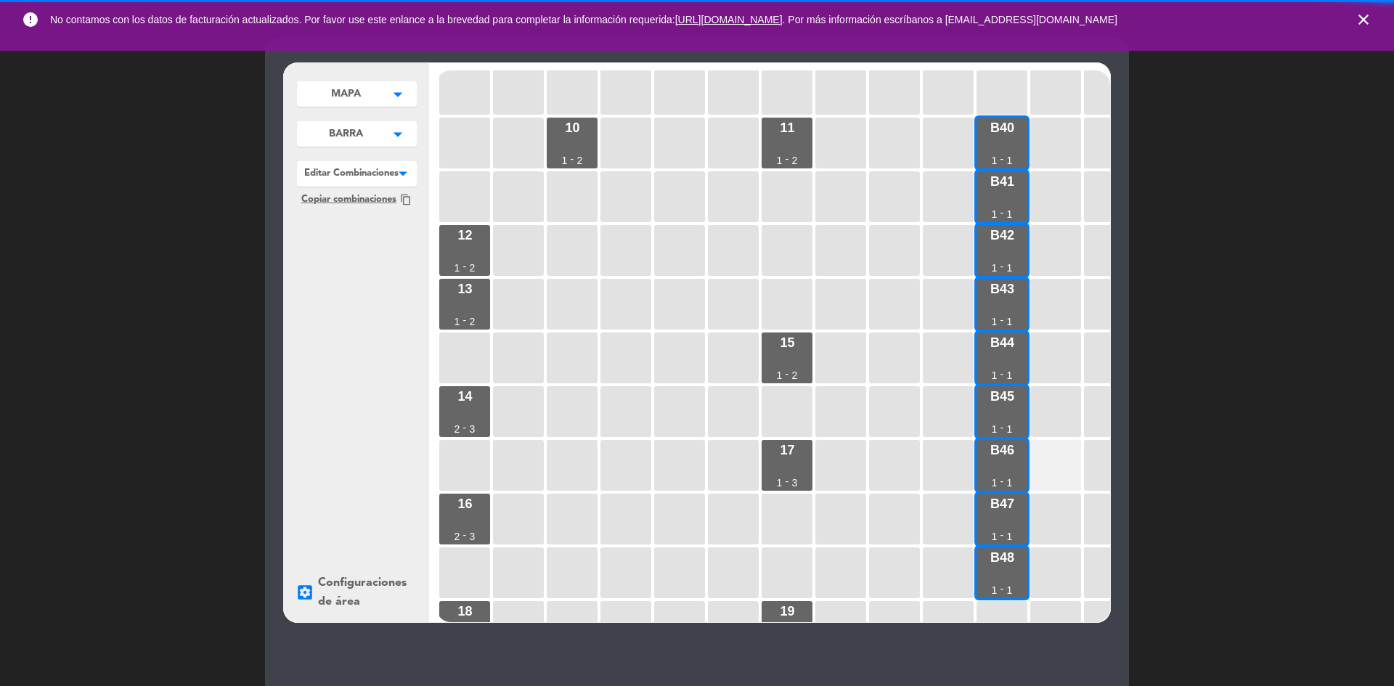
scroll to position [73, 0]
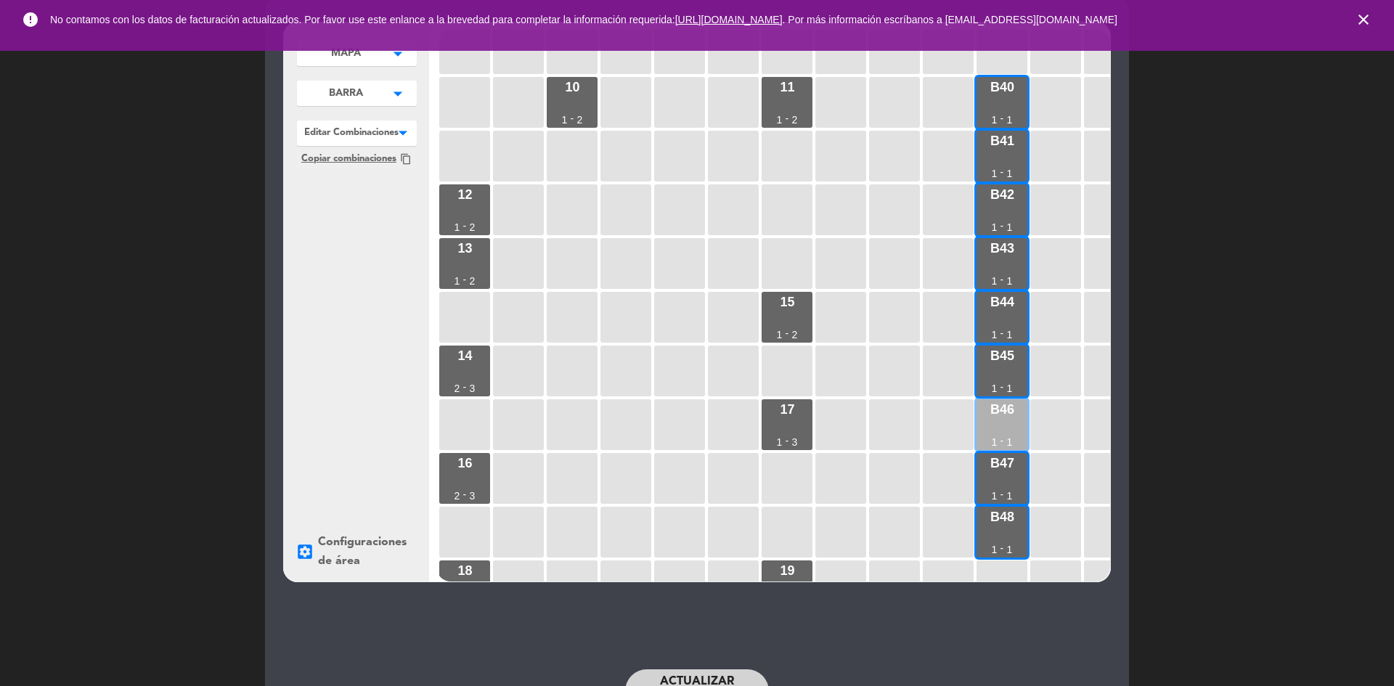
drag, startPoint x: 1022, startPoint y: 369, endPoint x: 1002, endPoint y: 427, distance: 60.8
click at [1022, 369] on div "B45 1 - 1" at bounding box center [1001, 370] width 51 height 51
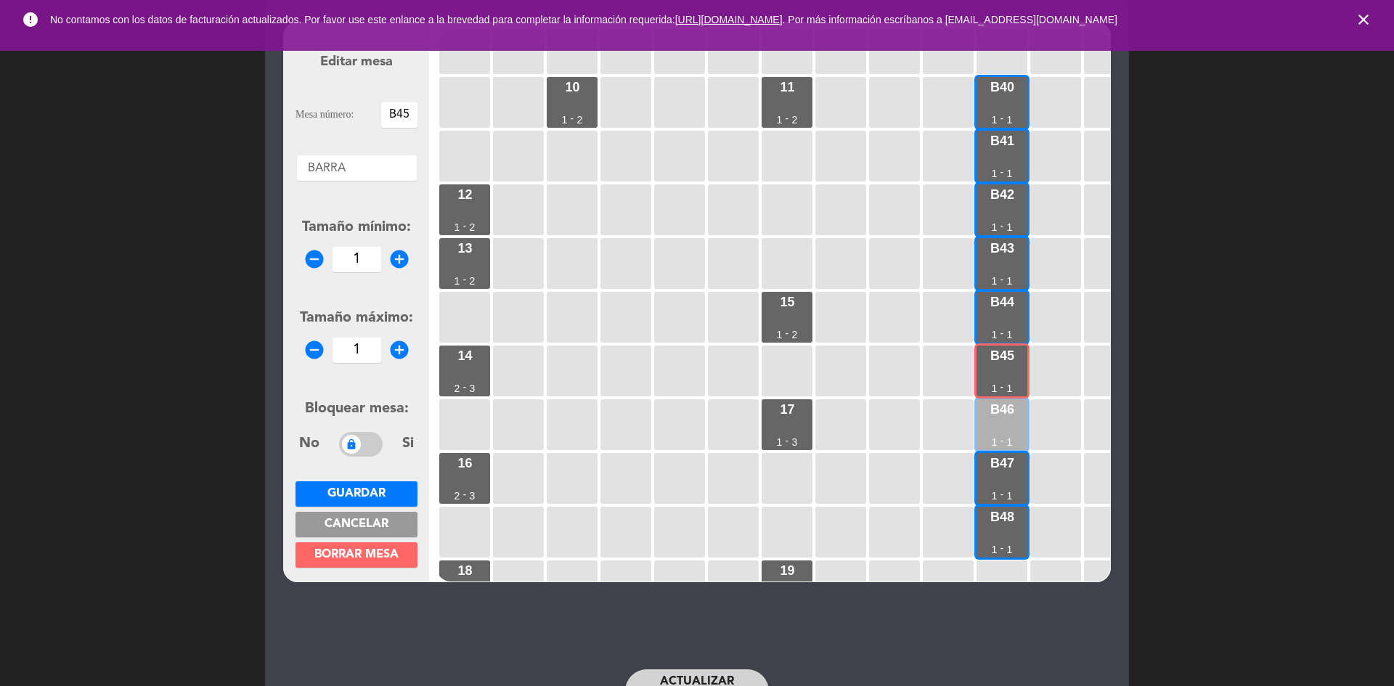
click at [1000, 430] on div "B46 1 - 1" at bounding box center [1001, 424] width 51 height 51
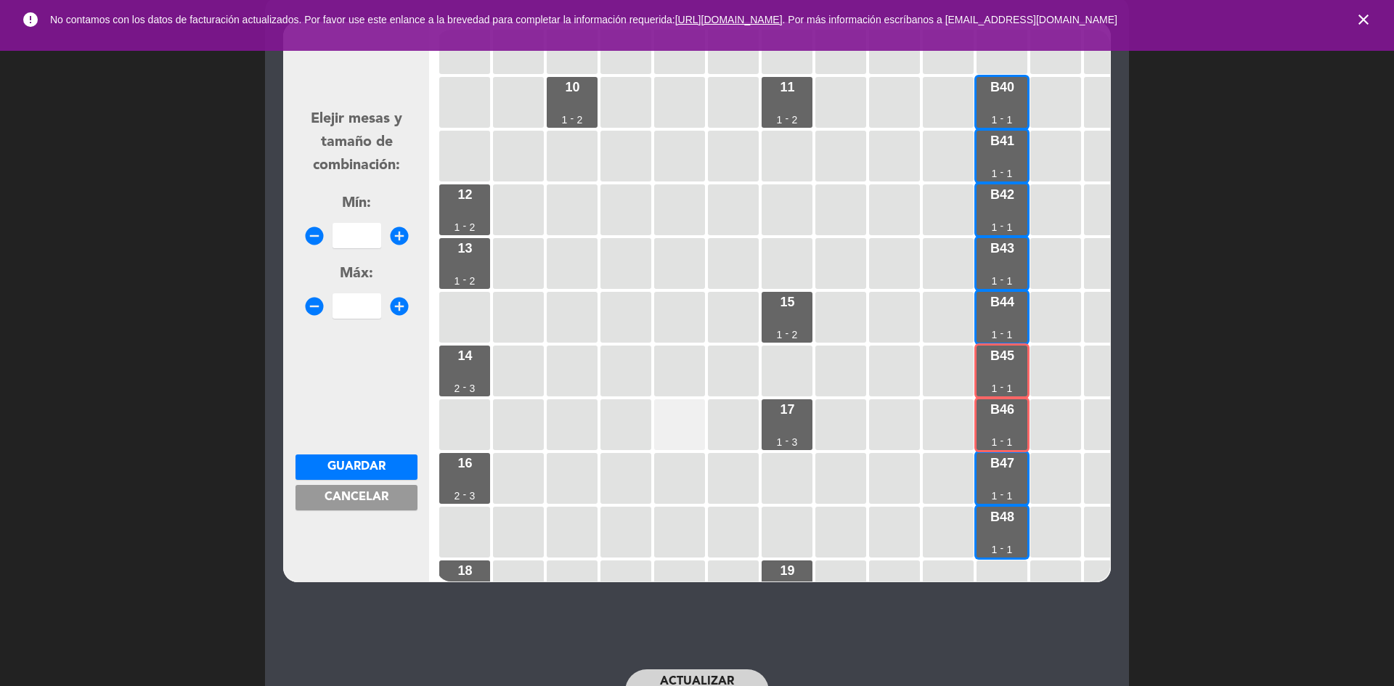
scroll to position [458, 0]
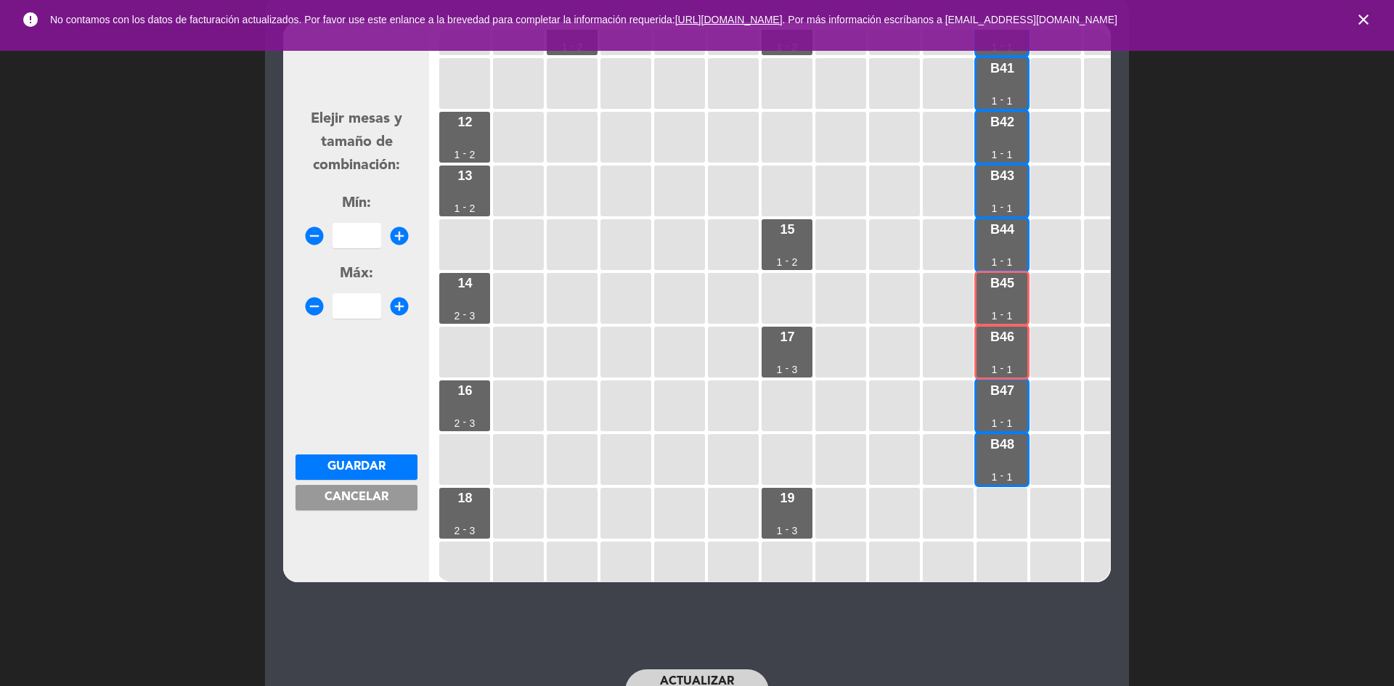
click at [392, 237] on icon "add_circle" at bounding box center [399, 236] width 22 height 22
type input "2"
click at [396, 309] on icon "add_circle" at bounding box center [399, 306] width 22 height 22
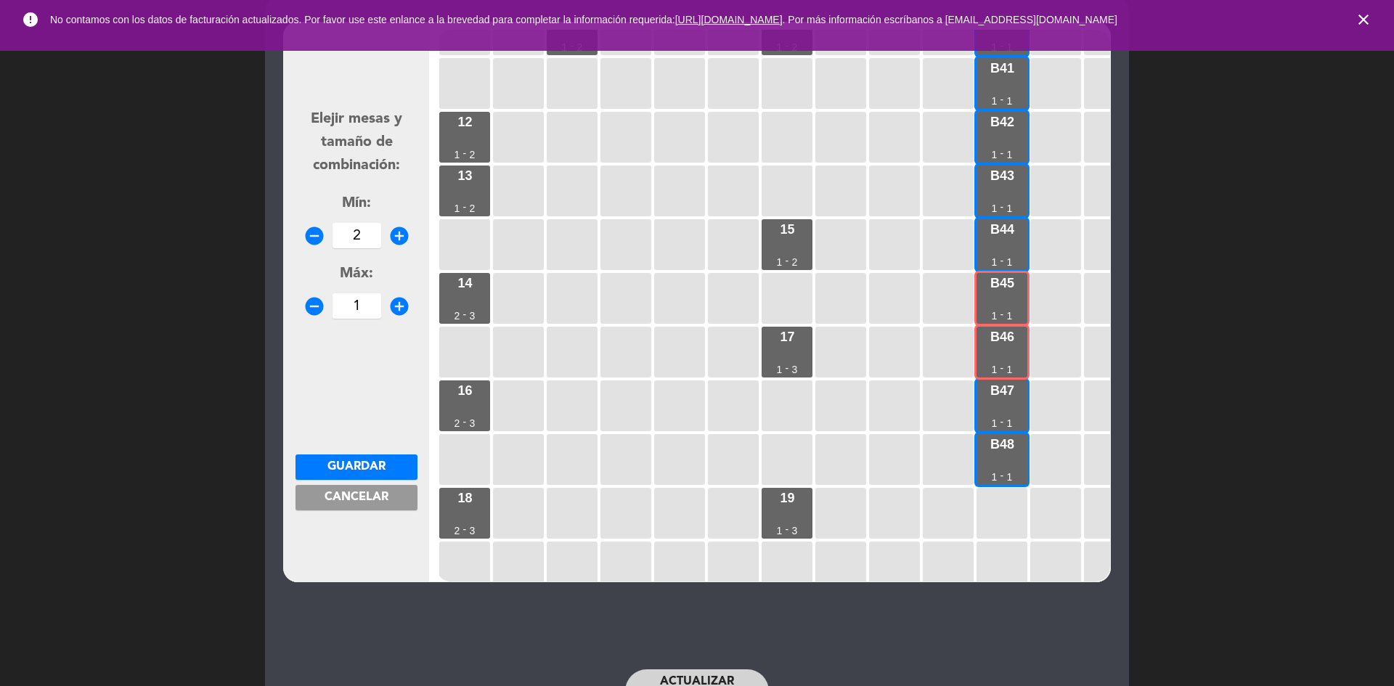
type input "2"
click at [373, 472] on span "Guardar" at bounding box center [356, 467] width 58 height 12
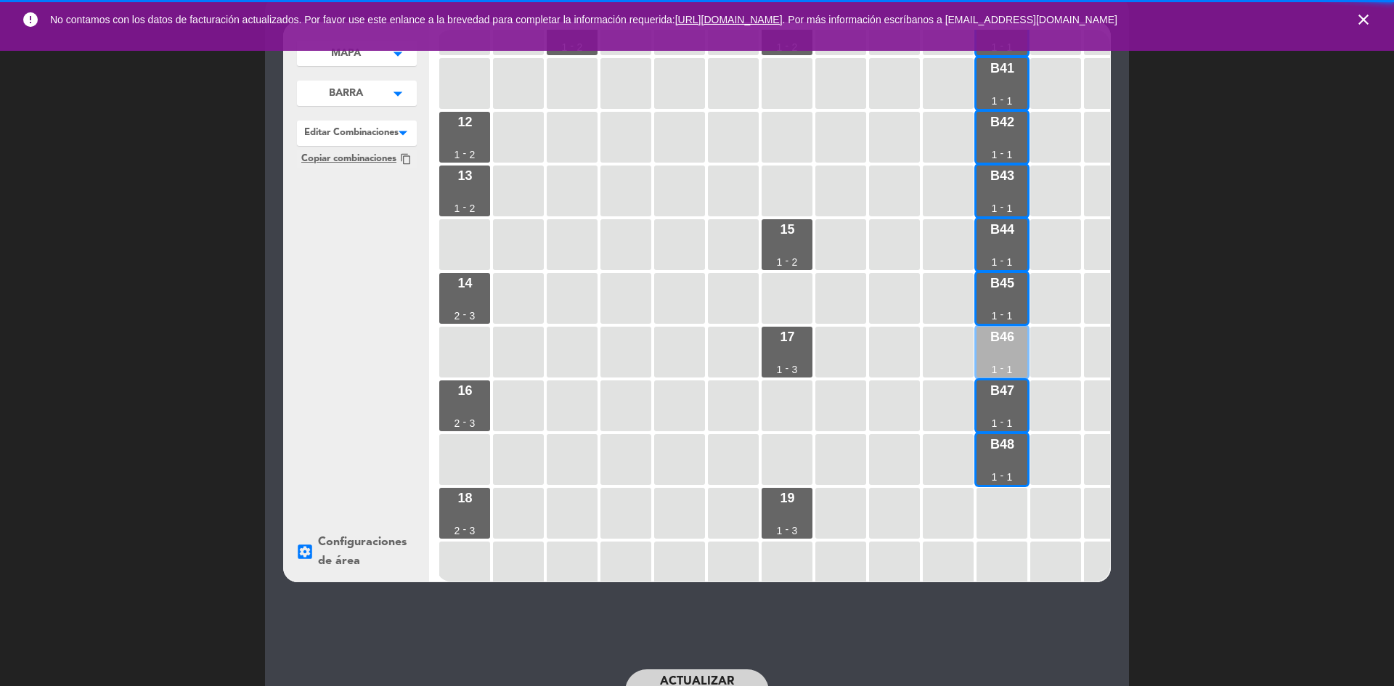
click at [985, 359] on div "B46 1 - 1" at bounding box center [1001, 352] width 51 height 51
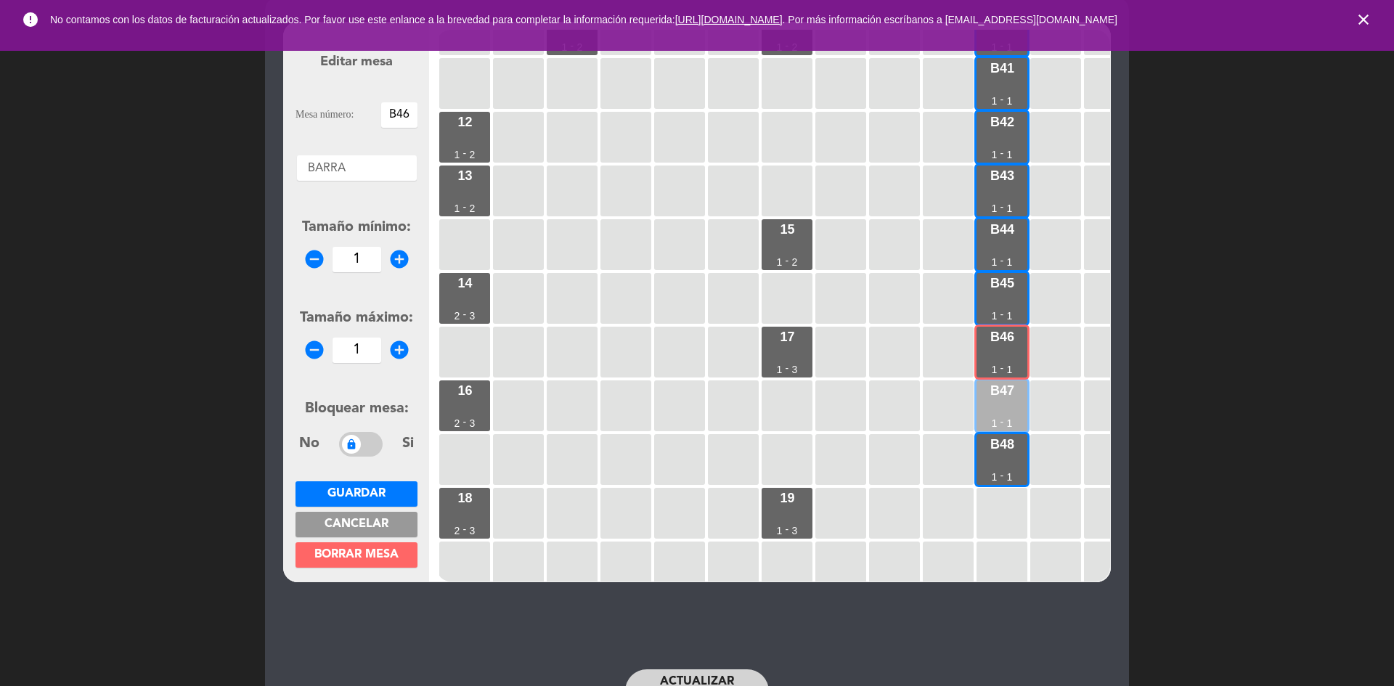
click at [1005, 396] on div "B47" at bounding box center [1002, 390] width 24 height 13
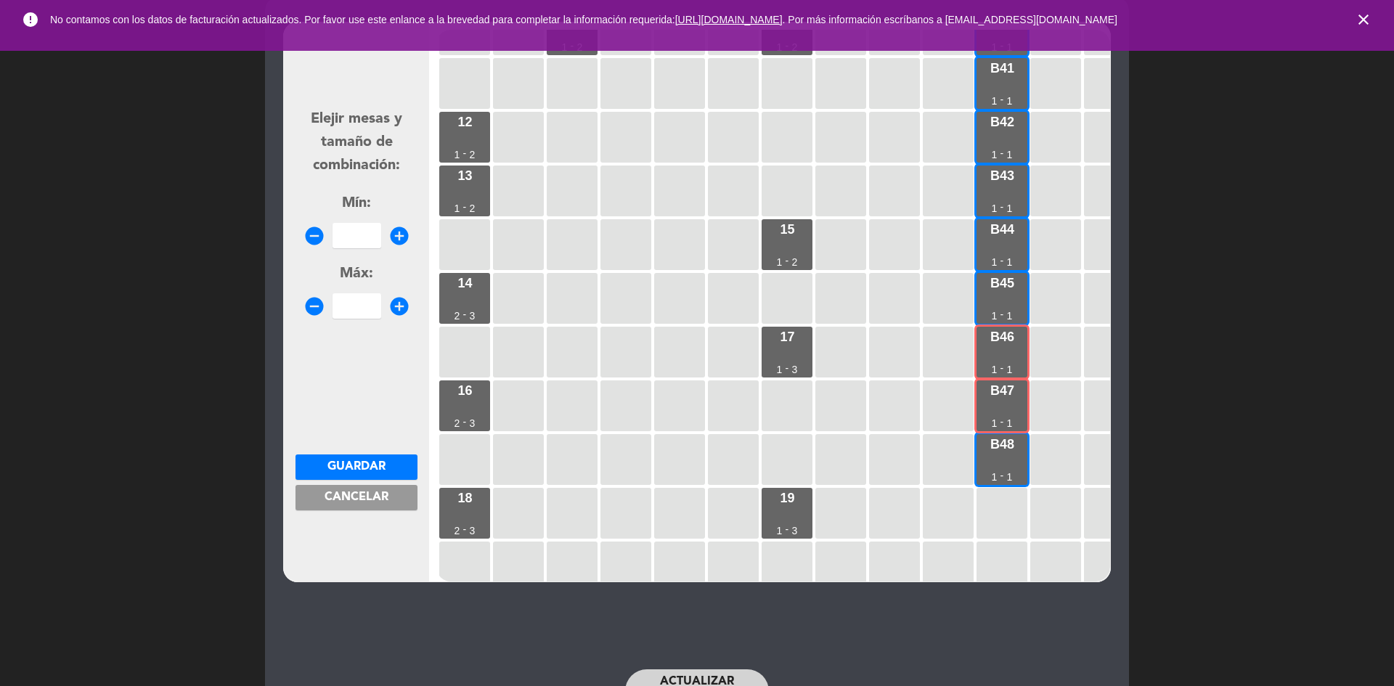
click at [396, 238] on icon "add_circle" at bounding box center [399, 236] width 22 height 22
type input "2"
click at [407, 308] on icon "add_circle" at bounding box center [399, 306] width 22 height 22
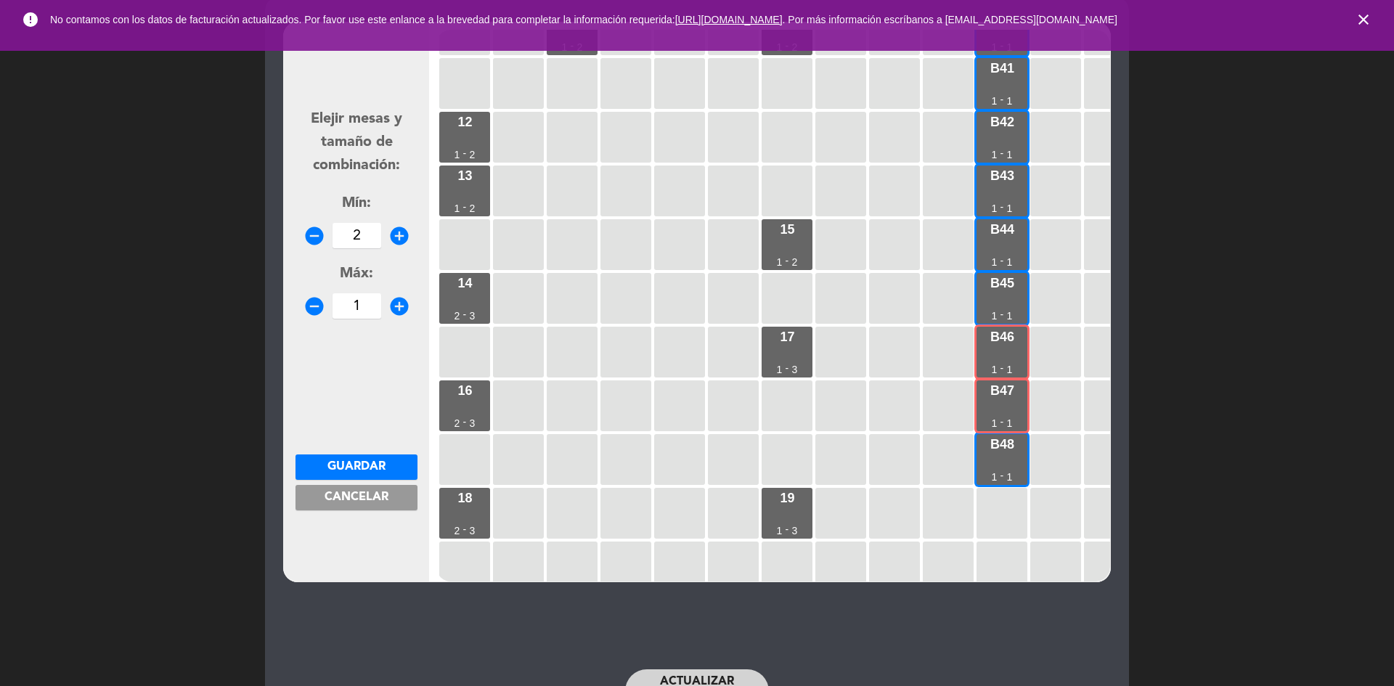
type input "2"
click at [383, 469] on span "Guardar" at bounding box center [356, 467] width 58 height 12
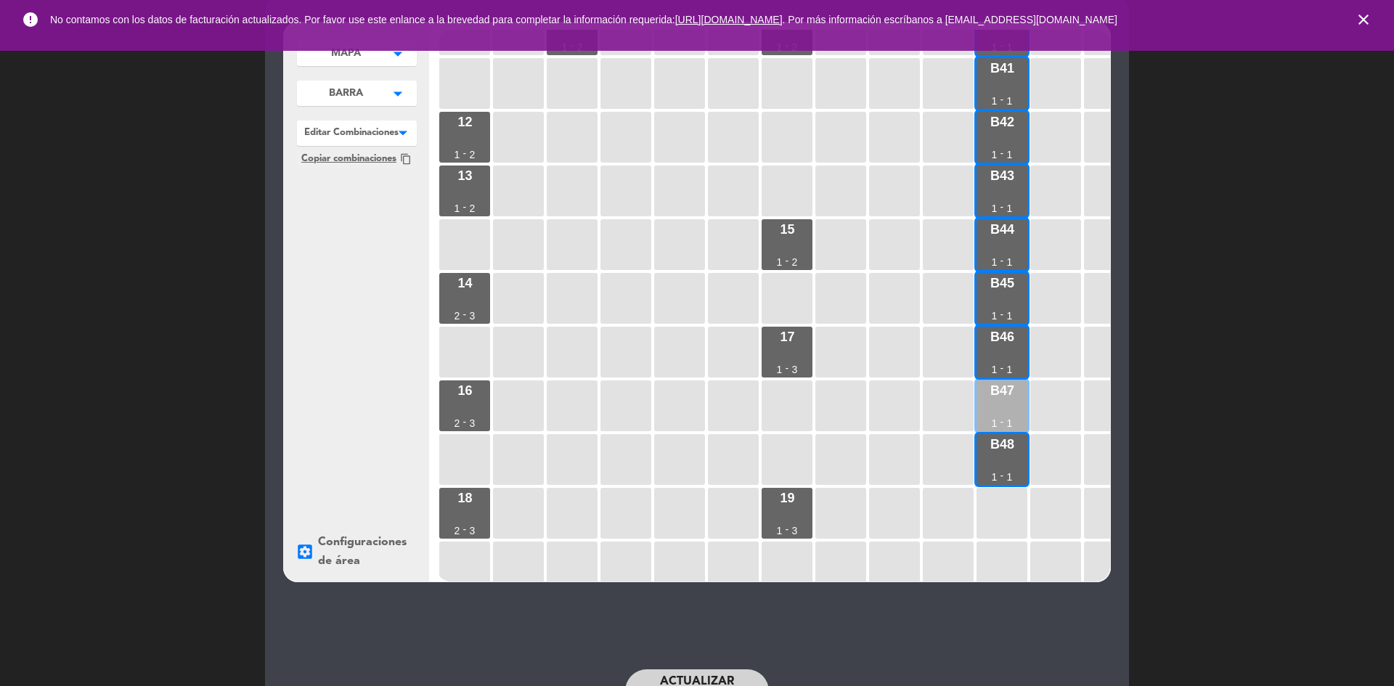
click at [992, 402] on div "B47 1 - 1" at bounding box center [1001, 405] width 51 height 51
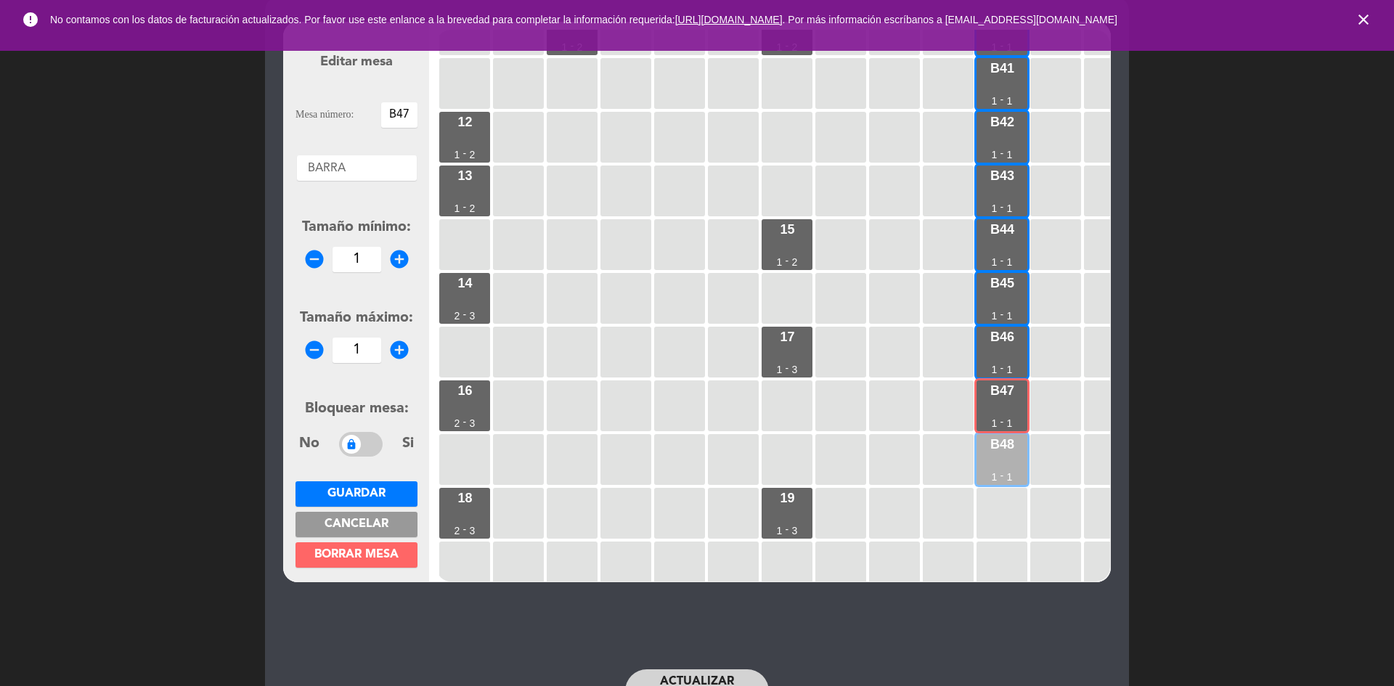
drag, startPoint x: 1008, startPoint y: 461, endPoint x: 989, endPoint y: 455, distance: 20.4
click at [1008, 459] on div "B48 1 - 1" at bounding box center [1001, 459] width 51 height 51
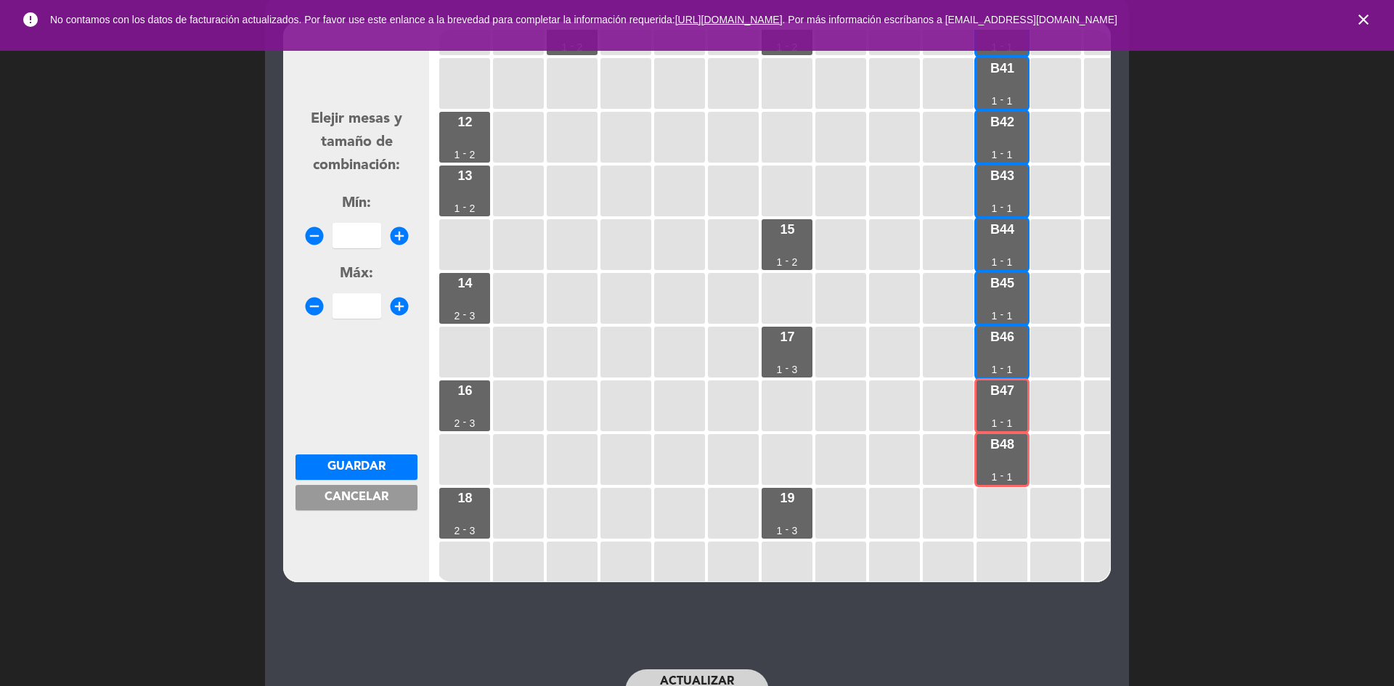
click at [396, 247] on div "remove_circle add_circle" at bounding box center [356, 235] width 122 height 25
click at [394, 240] on icon "add_circle" at bounding box center [399, 236] width 22 height 22
type input "2"
click at [403, 314] on icon "add_circle" at bounding box center [399, 306] width 22 height 22
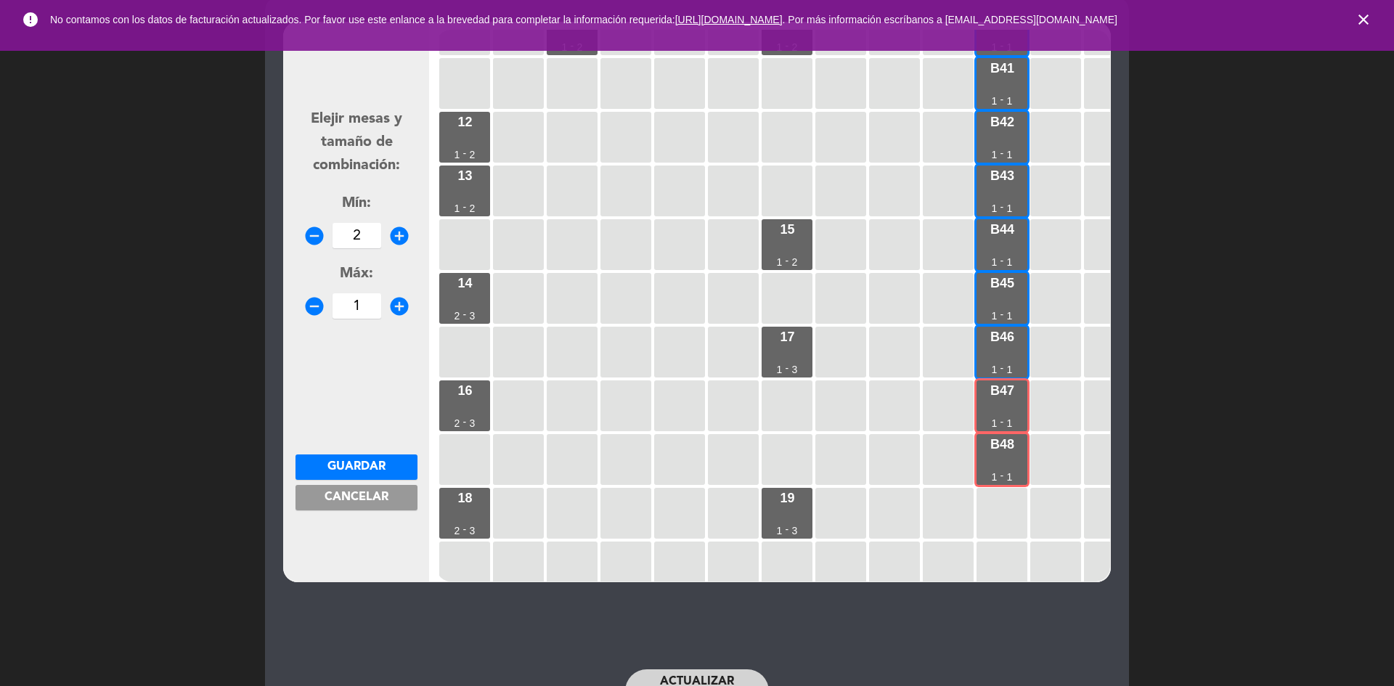
click at [404, 314] on icon "add_circle" at bounding box center [399, 306] width 22 height 22
type input "2"
click at [386, 459] on button "Guardar" at bounding box center [356, 466] width 122 height 25
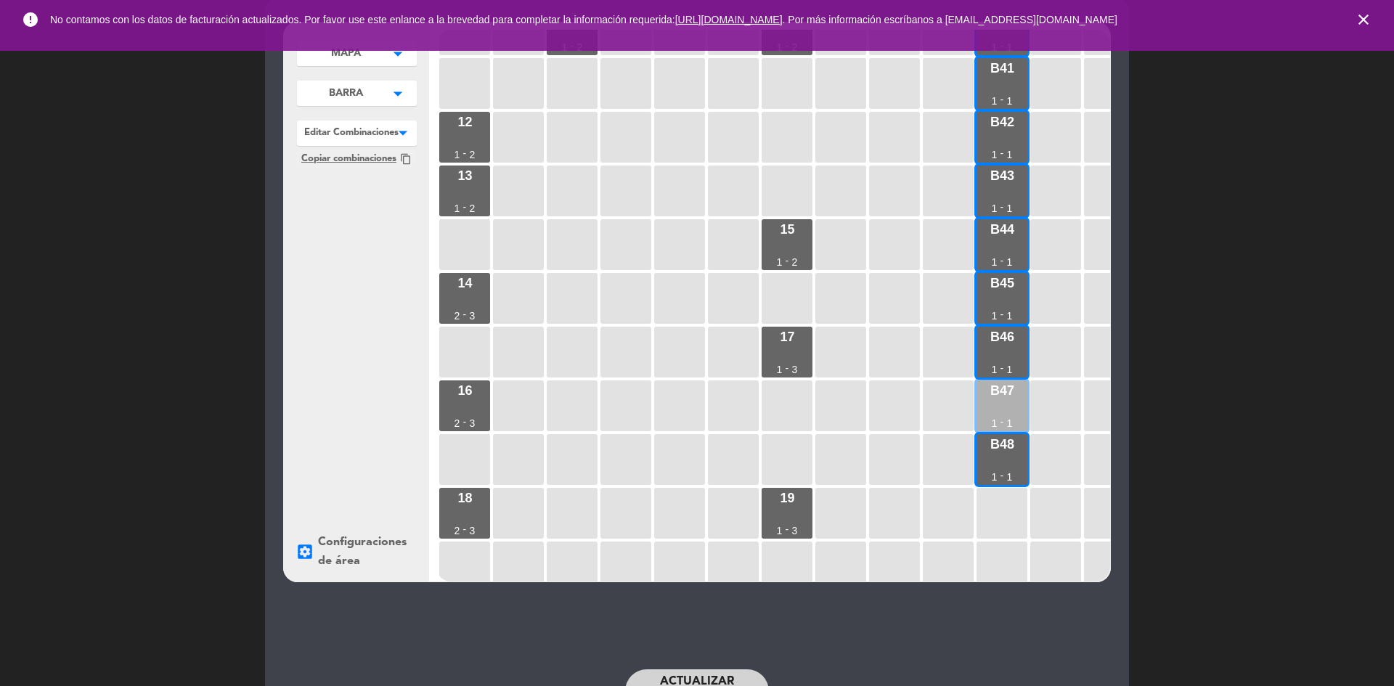
click at [1016, 435] on div "B48 1 - 1" at bounding box center [1001, 459] width 51 height 51
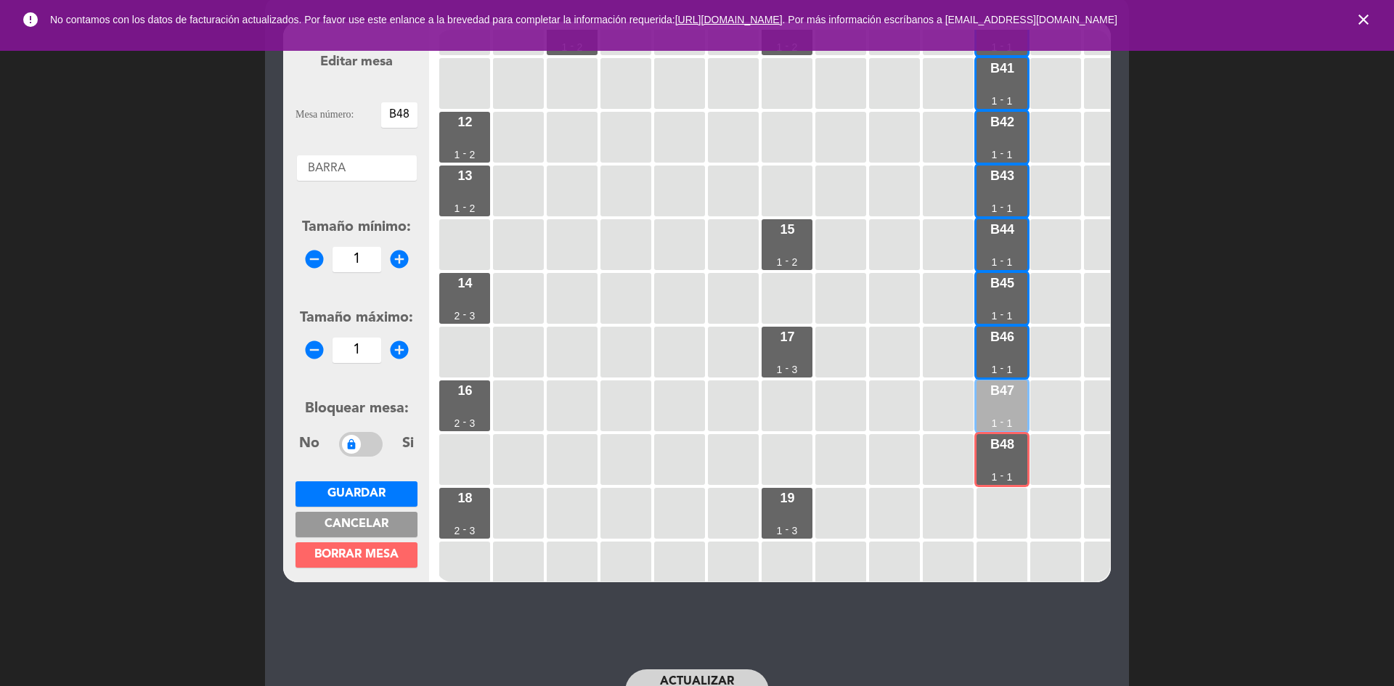
click at [1012, 410] on div "B47 1 - 1" at bounding box center [1001, 405] width 51 height 51
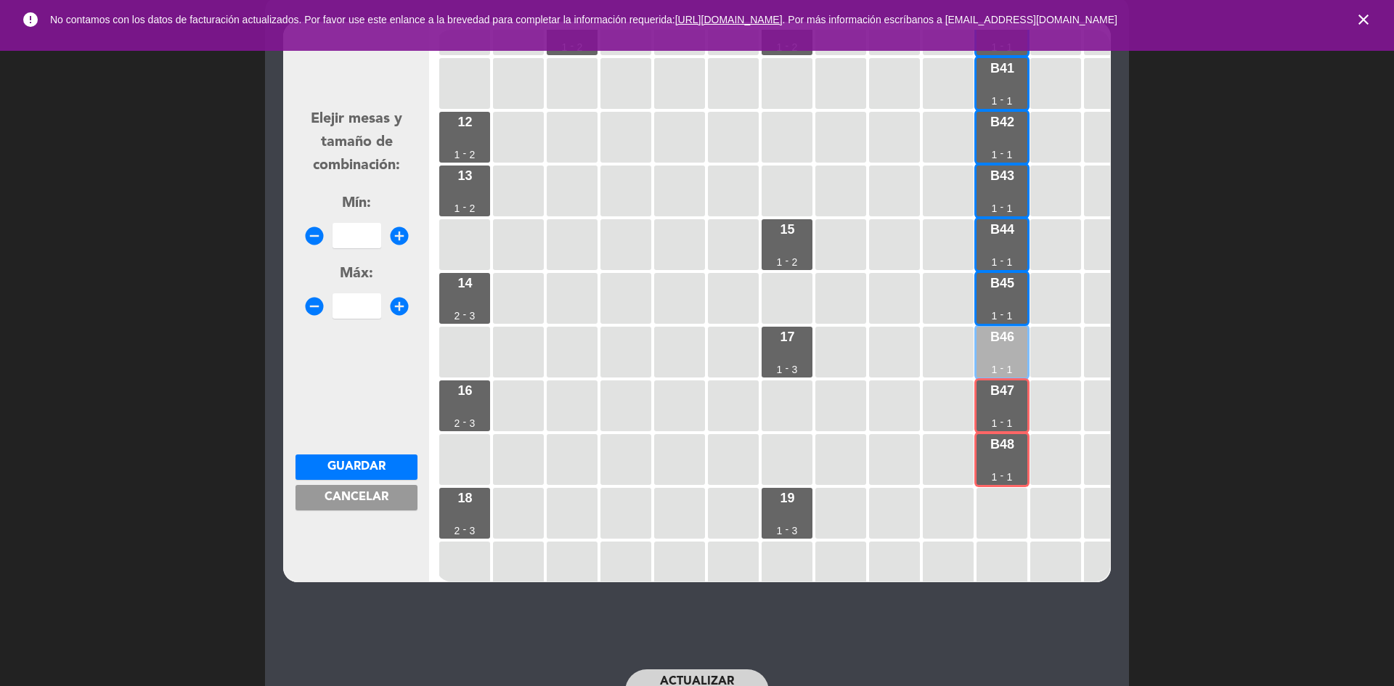
click at [1003, 361] on div "B46 1 - 1" at bounding box center [1001, 352] width 51 height 51
click at [404, 240] on icon "add_circle" at bounding box center [399, 236] width 22 height 22
click at [405, 241] on icon "add_circle" at bounding box center [399, 236] width 22 height 22
type input "3"
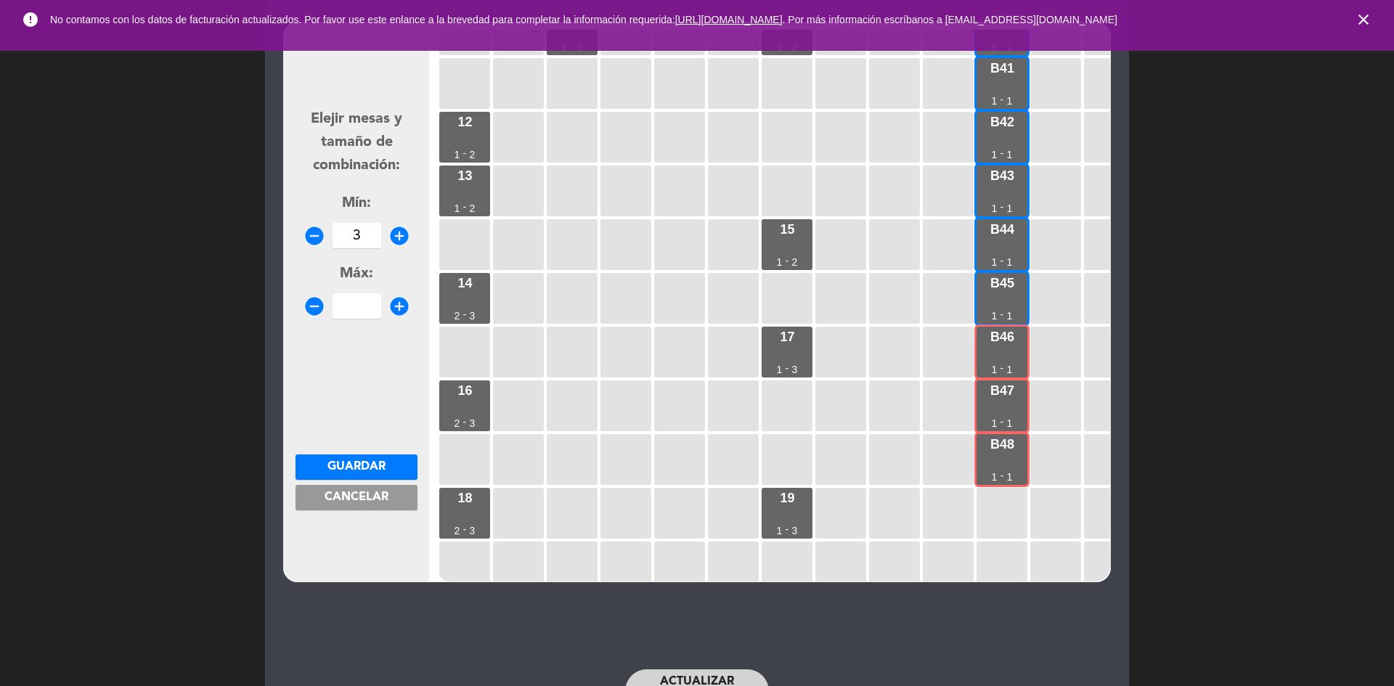
click at [399, 311] on icon "add_circle" at bounding box center [399, 306] width 22 height 22
type input "3"
click at [393, 465] on button "Guardar" at bounding box center [356, 466] width 122 height 25
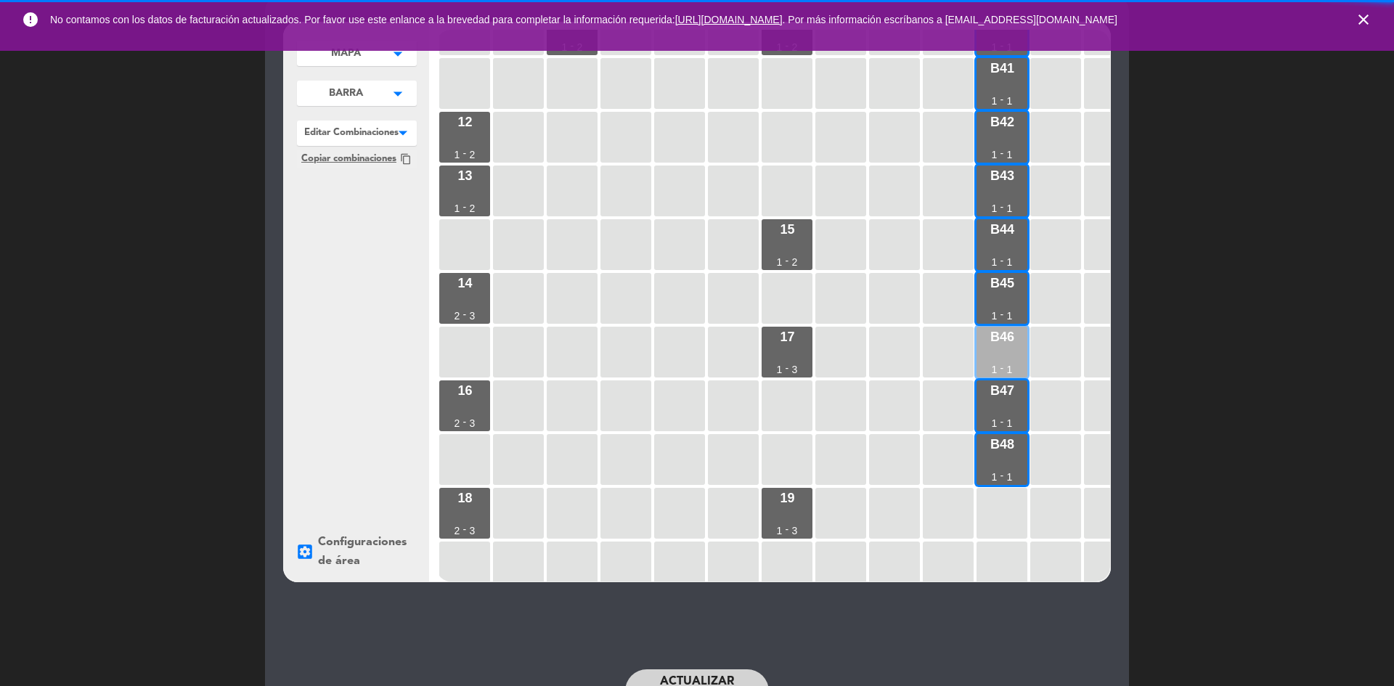
click at [1015, 390] on div "B47 1 - 1" at bounding box center [1001, 405] width 51 height 51
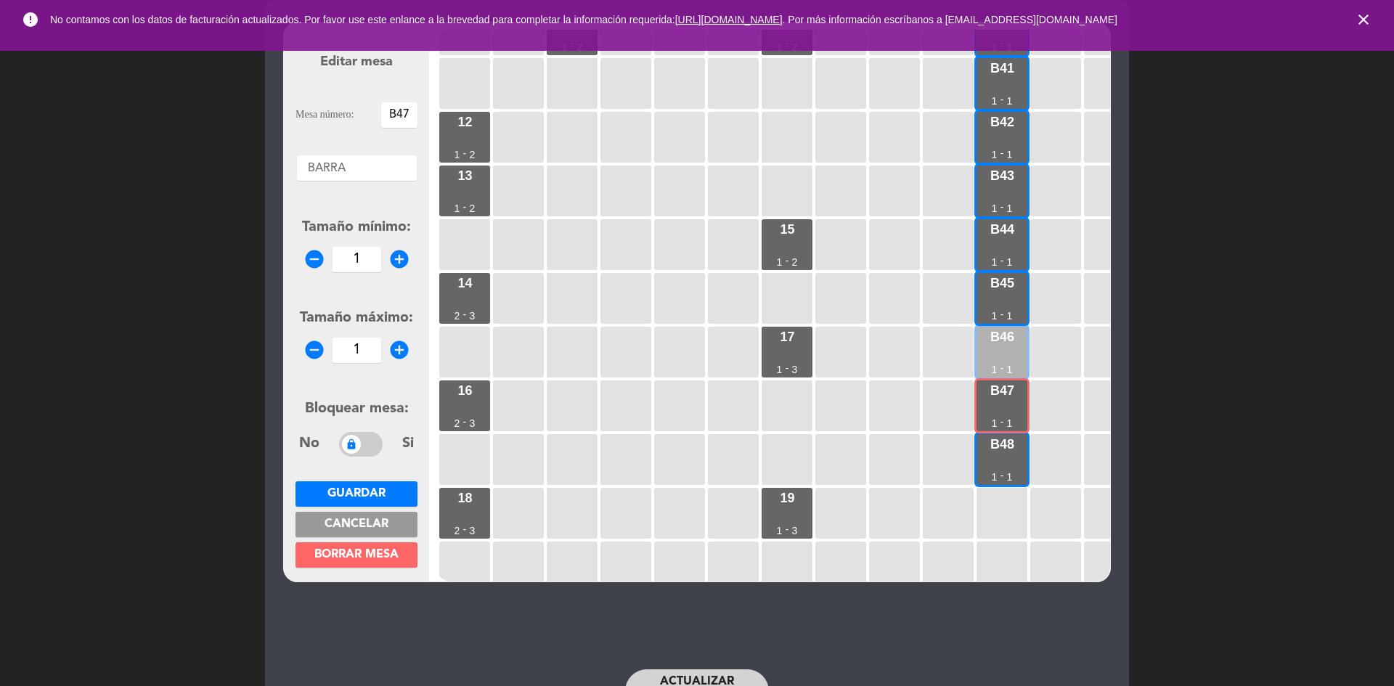
click at [1011, 333] on div "B46" at bounding box center [1002, 336] width 24 height 13
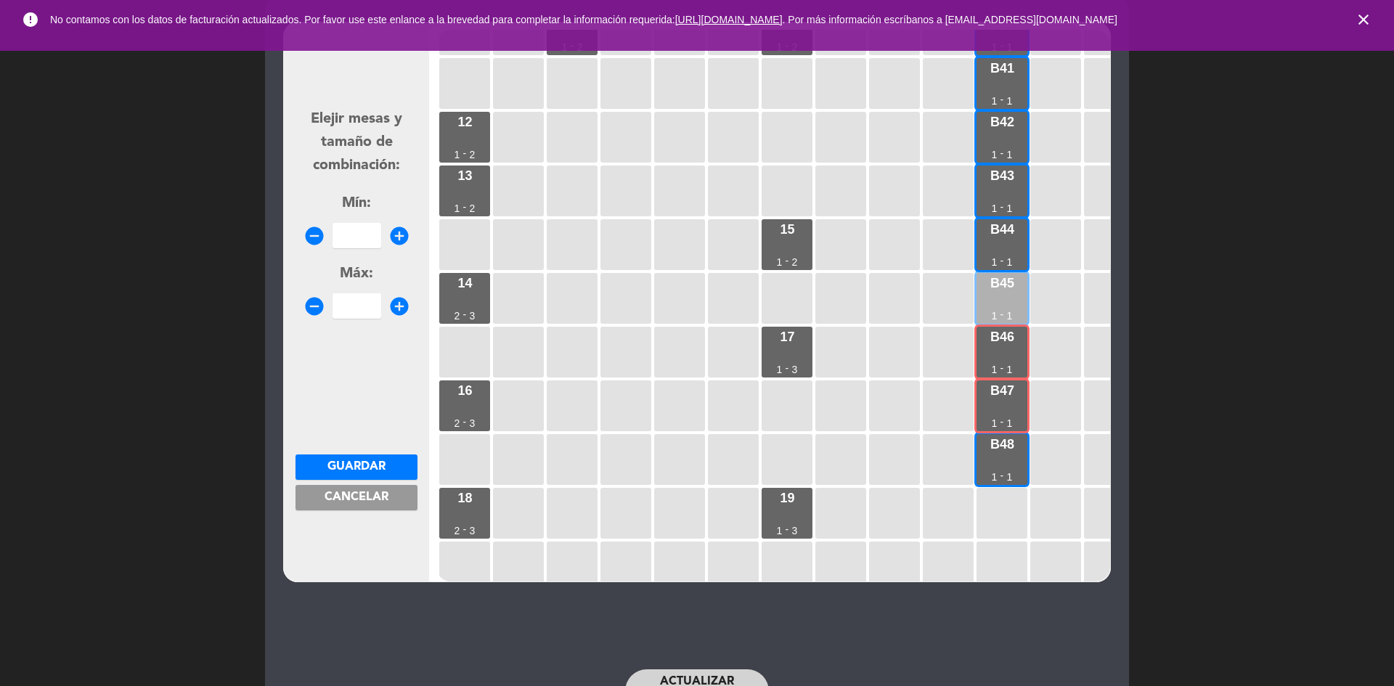
click at [1007, 301] on div "B45 1 - 1" at bounding box center [1001, 298] width 51 height 51
click at [393, 232] on icon "add_circle" at bounding box center [399, 236] width 22 height 22
type input "3"
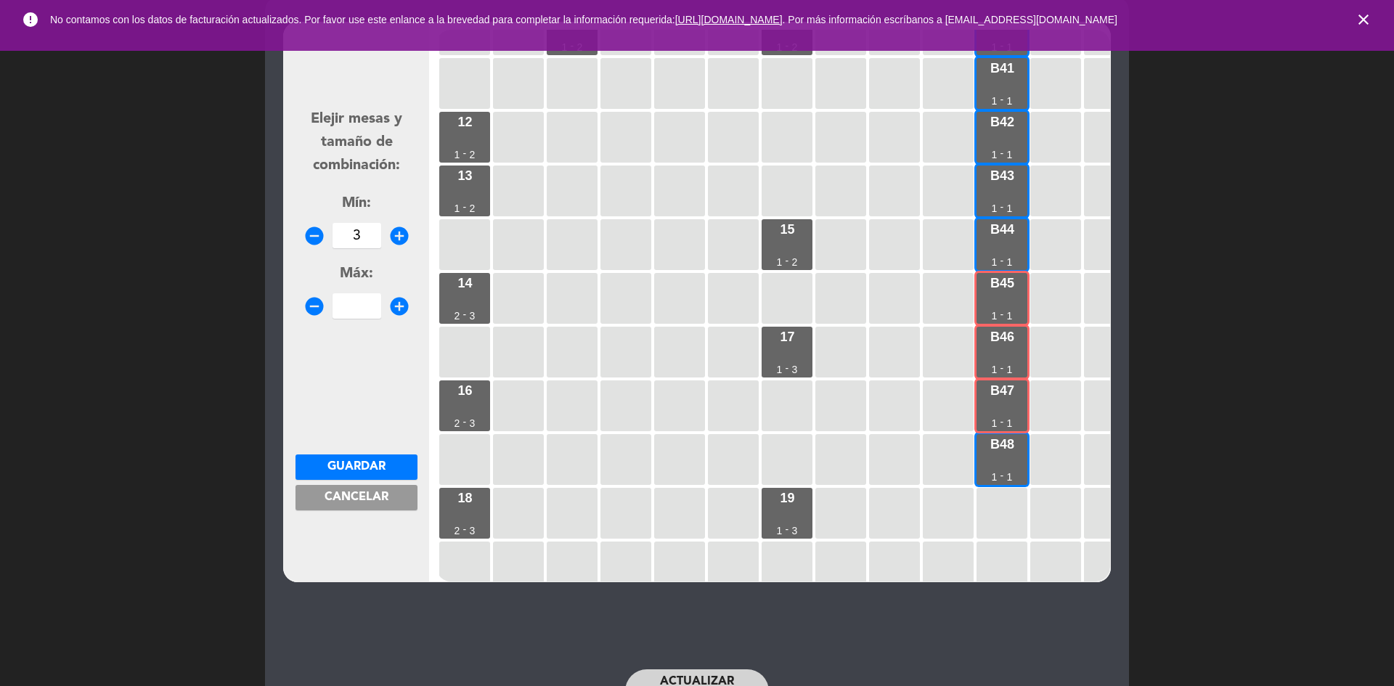
click at [391, 312] on icon "add_circle" at bounding box center [399, 306] width 22 height 22
click at [392, 311] on icon "add_circle" at bounding box center [399, 306] width 22 height 22
type input "3"
click at [389, 470] on button "Guardar" at bounding box center [356, 466] width 122 height 25
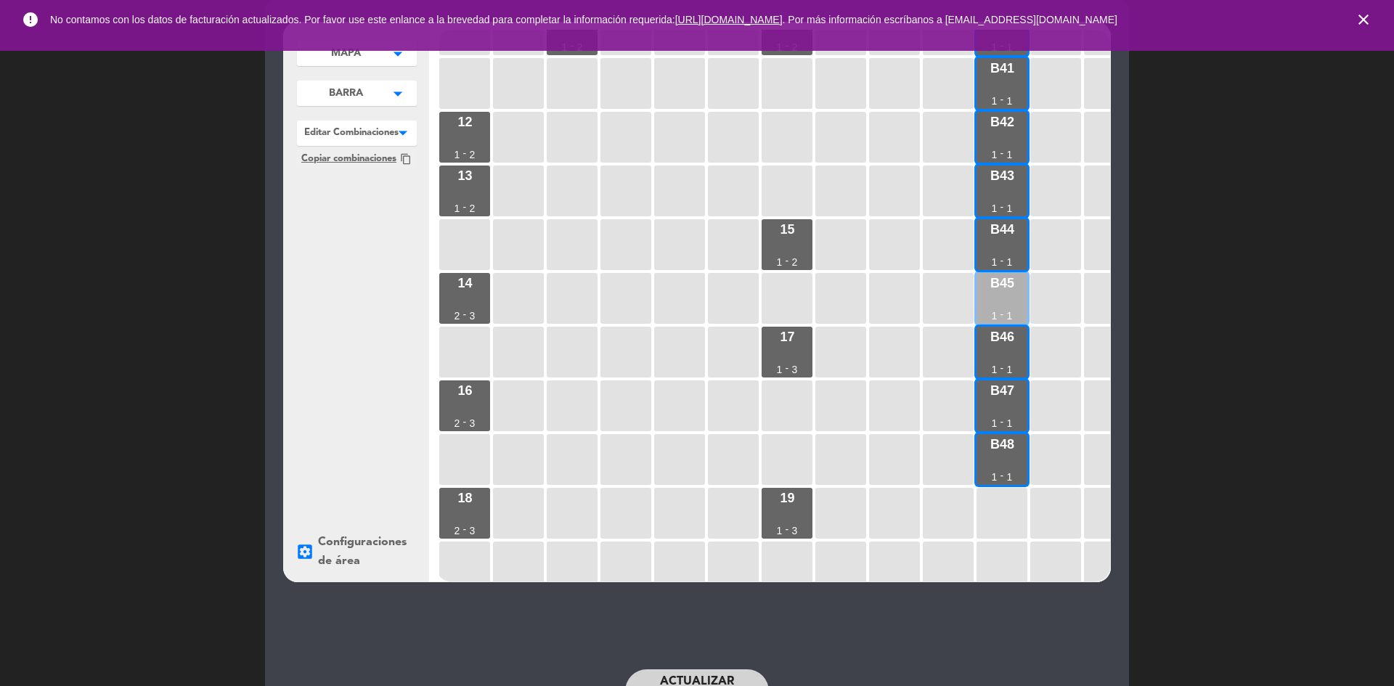
drag, startPoint x: 1016, startPoint y: 355, endPoint x: 994, endPoint y: 290, distance: 68.4
click at [1011, 350] on div "B46 1 - 1" at bounding box center [1001, 352] width 51 height 51
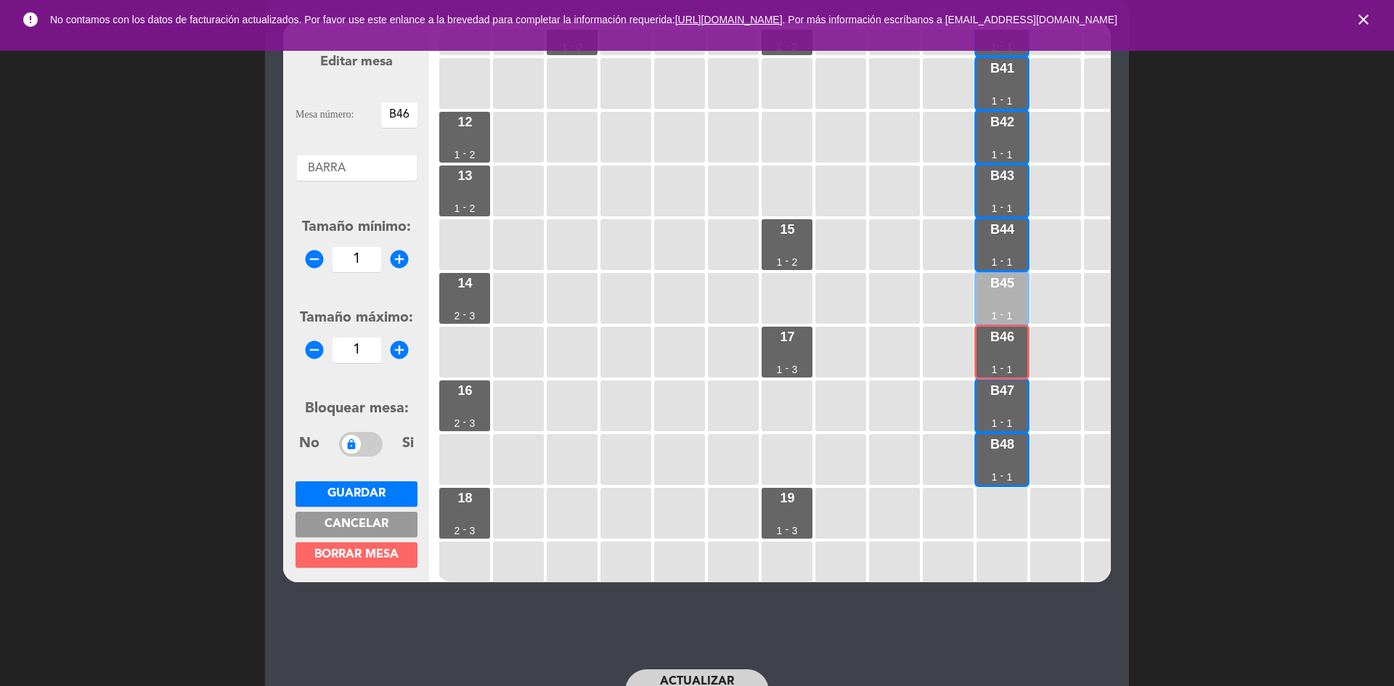
click at [994, 290] on div "B45 1 - 1" at bounding box center [1001, 298] width 51 height 51
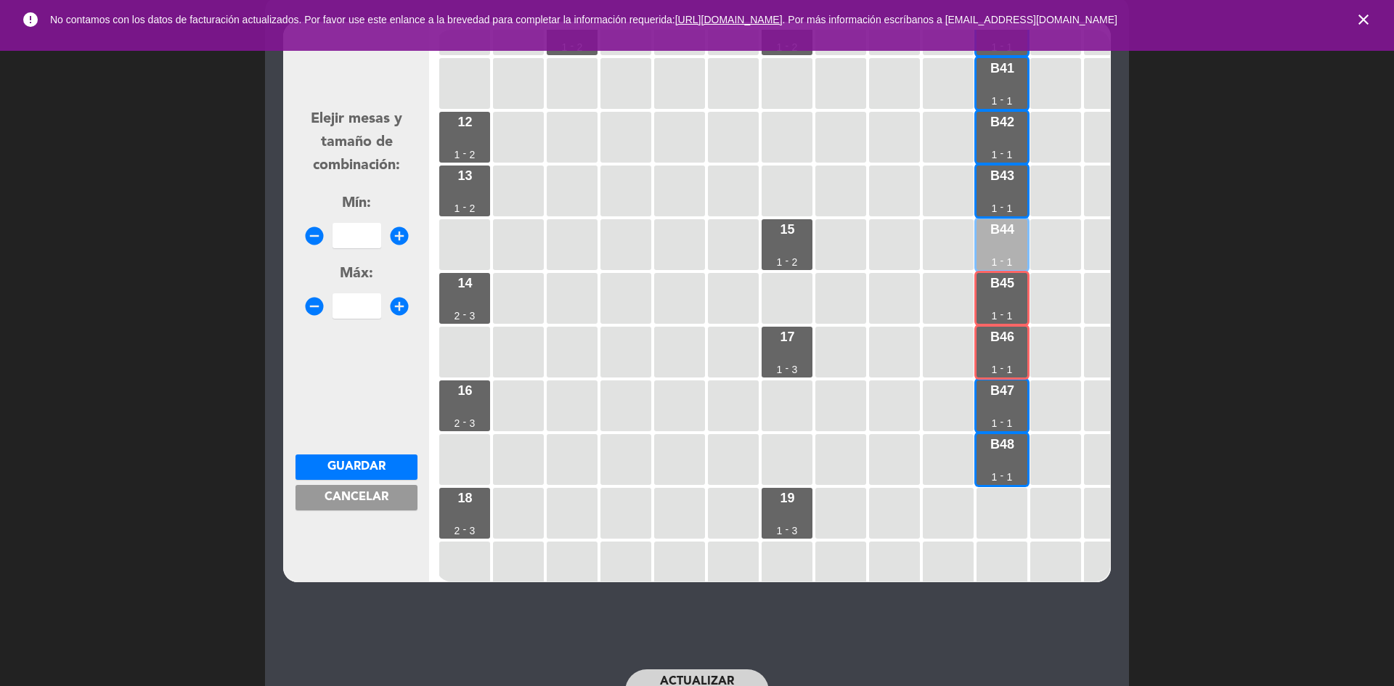
click at [994, 238] on div "B44 1 - 1" at bounding box center [1001, 244] width 51 height 51
click at [402, 235] on icon "add_circle" at bounding box center [399, 236] width 22 height 22
type input "3"
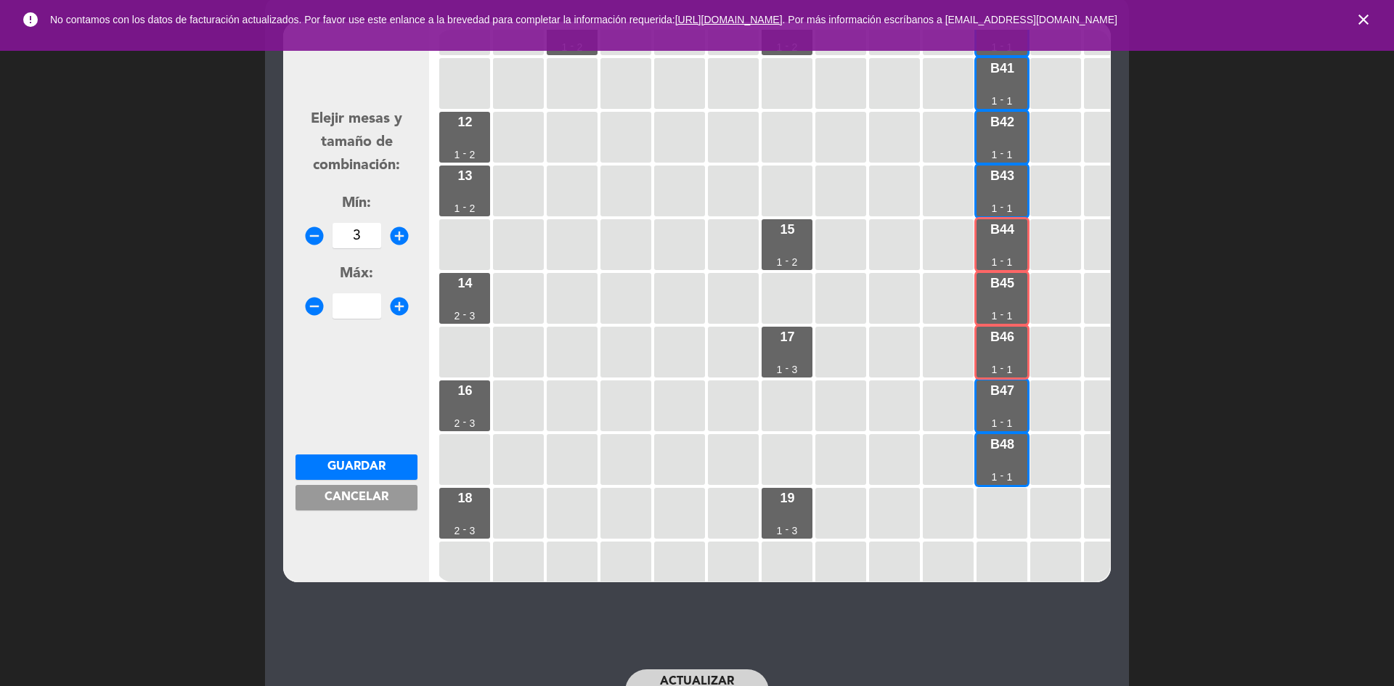
click at [400, 299] on icon "add_circle" at bounding box center [399, 306] width 22 height 22
type input "3"
click at [383, 466] on span "Guardar" at bounding box center [356, 467] width 58 height 12
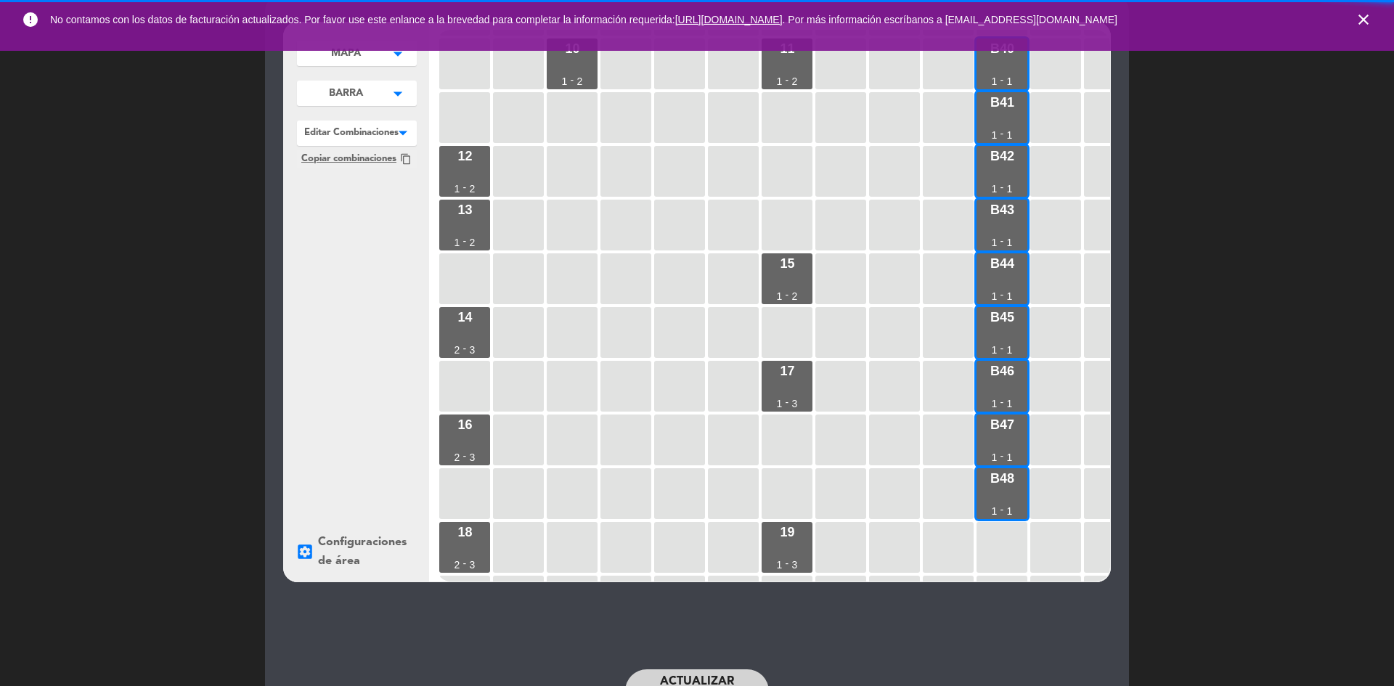
scroll to position [385, 0]
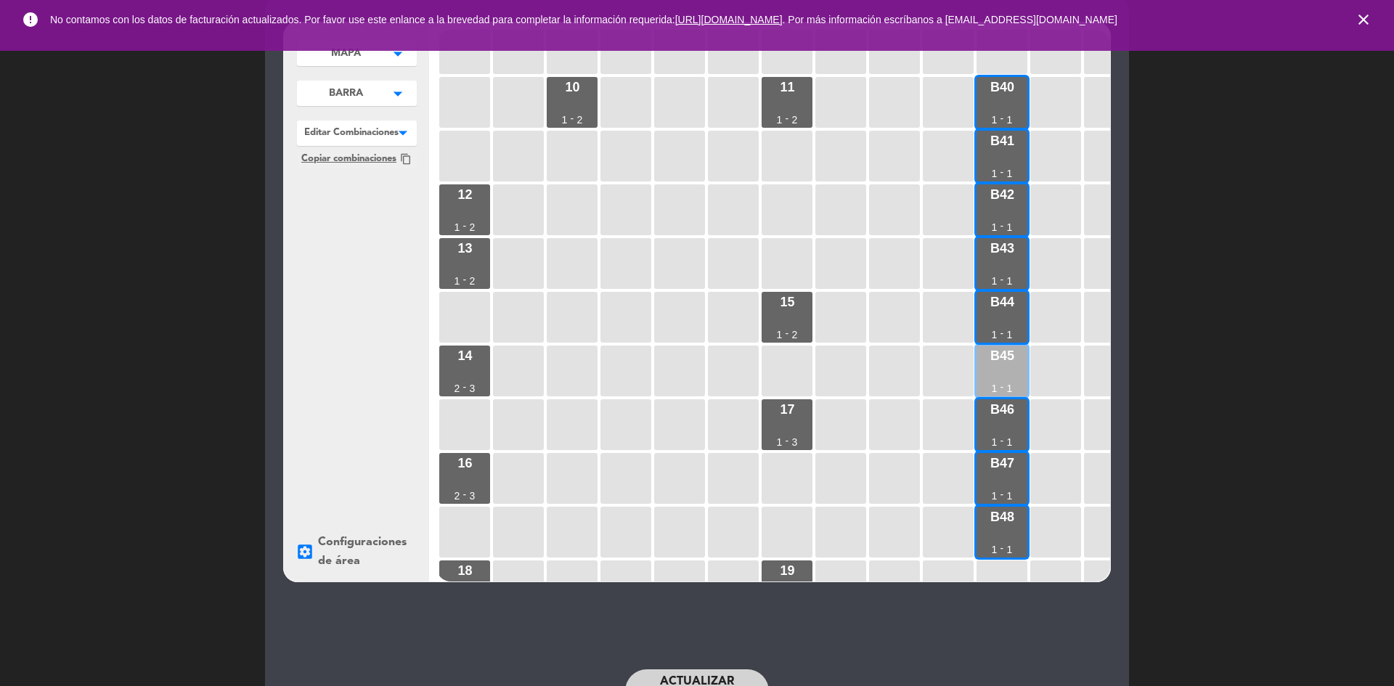
click at [1024, 355] on div "B45 1 - 1" at bounding box center [1001, 370] width 51 height 51
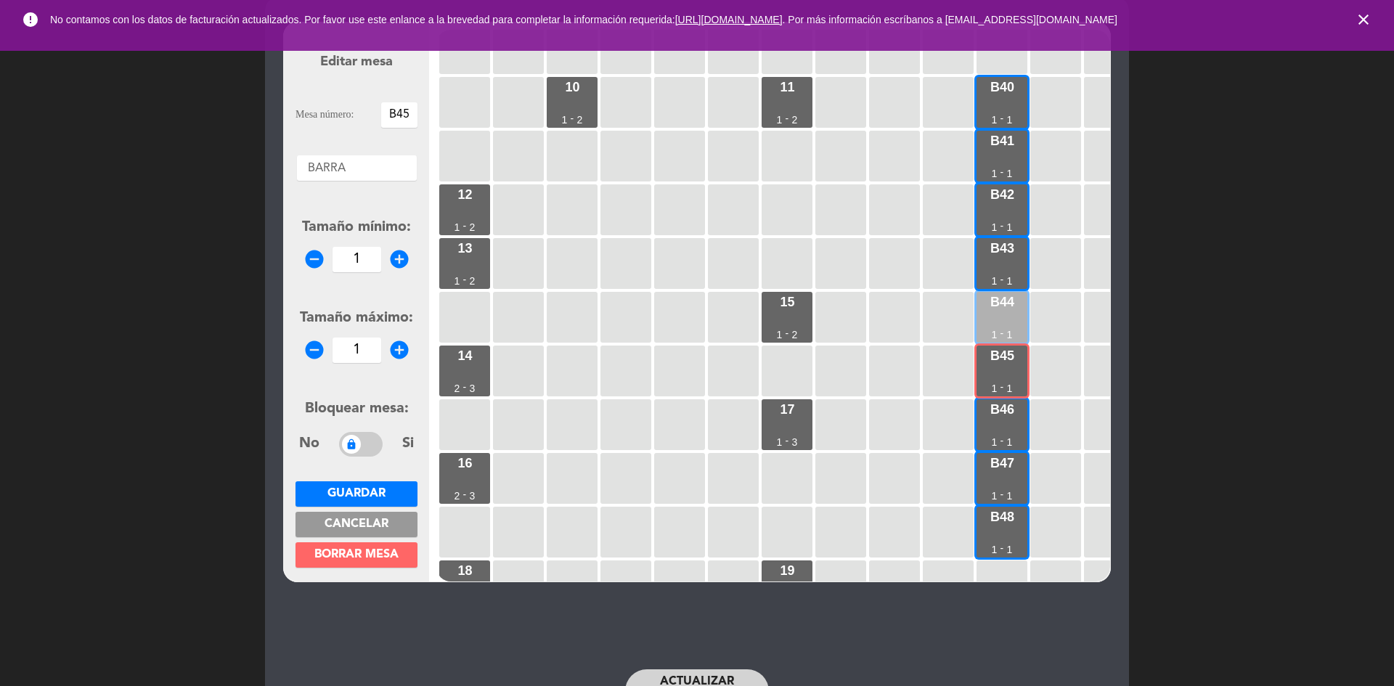
click at [1013, 324] on div "B44 1 - 1" at bounding box center [1001, 317] width 51 height 51
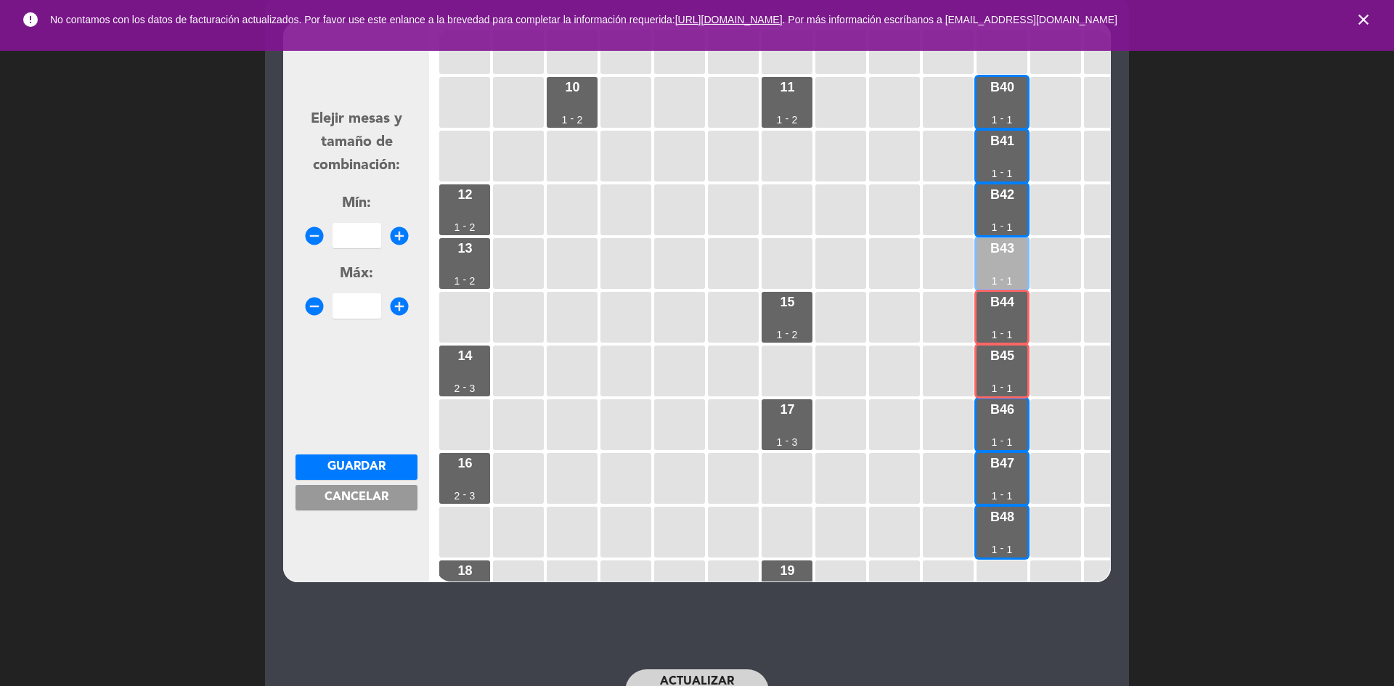
click at [1005, 258] on div "B43 1 - 1" at bounding box center [1001, 263] width 51 height 51
click at [389, 239] on icon "add_circle" at bounding box center [399, 236] width 22 height 22
click at [393, 230] on icon "add_circle" at bounding box center [399, 236] width 22 height 22
type input "3"
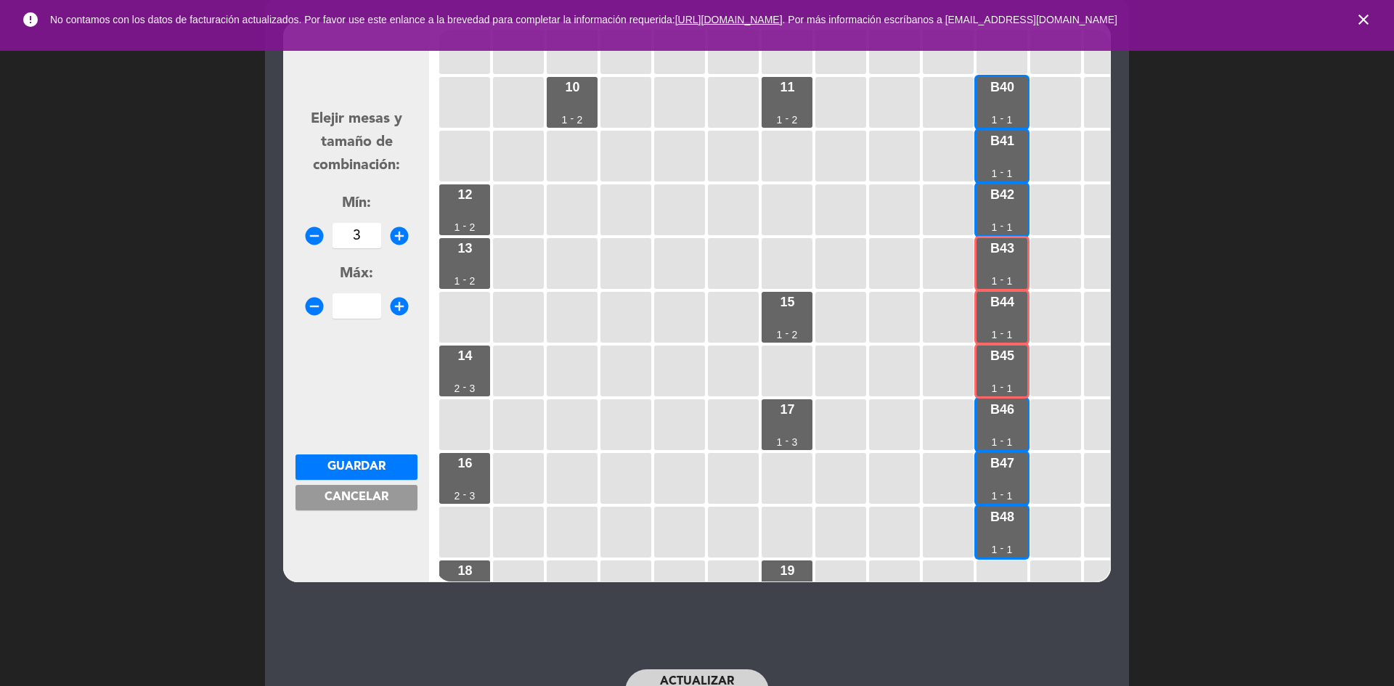
click at [392, 302] on icon "add_circle" at bounding box center [399, 306] width 22 height 22
click at [392, 303] on icon "add_circle" at bounding box center [399, 306] width 22 height 22
click at [393, 302] on icon "add_circle" at bounding box center [399, 306] width 22 height 22
type input "3"
click at [382, 454] on button "Guardar" at bounding box center [356, 466] width 122 height 25
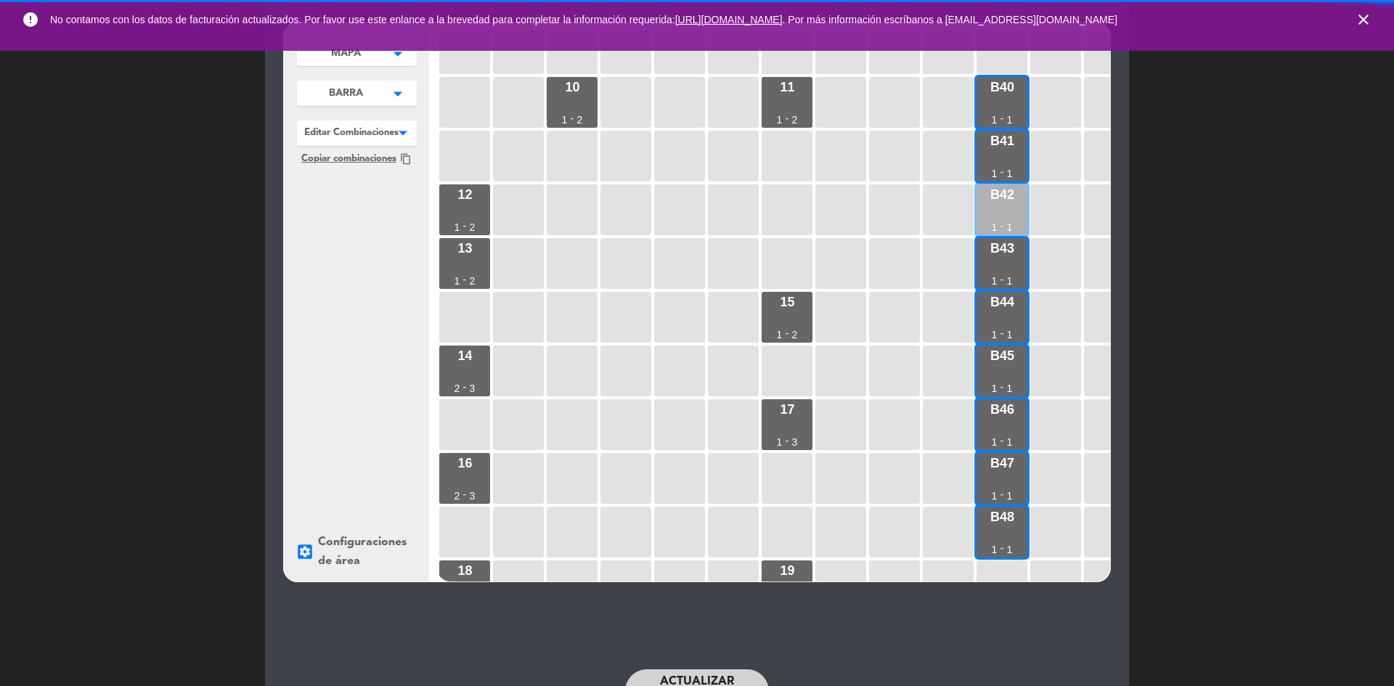
click at [1000, 211] on div "B42 1 - 1" at bounding box center [1001, 209] width 51 height 51
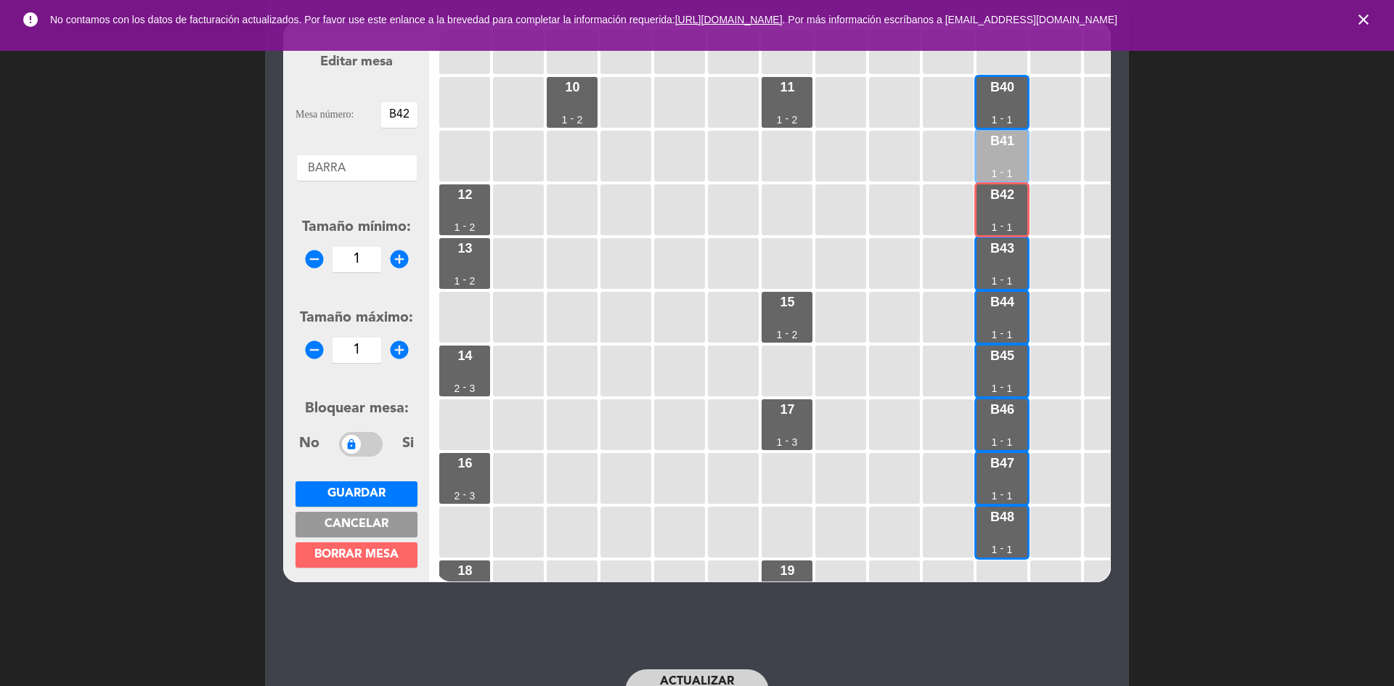
click at [1005, 152] on div "B41 1 - 1" at bounding box center [1001, 156] width 51 height 51
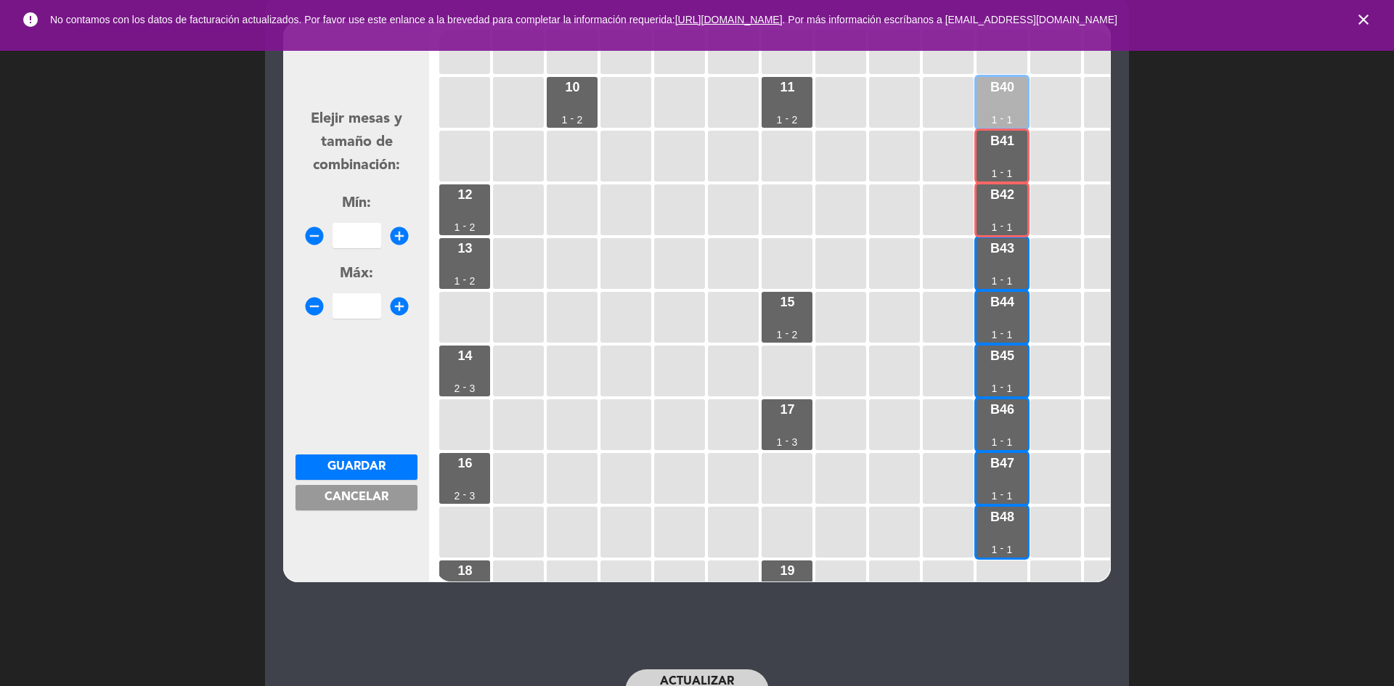
click at [1010, 77] on div "B40 1 - 1" at bounding box center [1001, 102] width 51 height 51
click at [380, 231] on input "number" at bounding box center [356, 235] width 49 height 25
click at [391, 239] on icon "add_circle" at bounding box center [399, 236] width 22 height 22
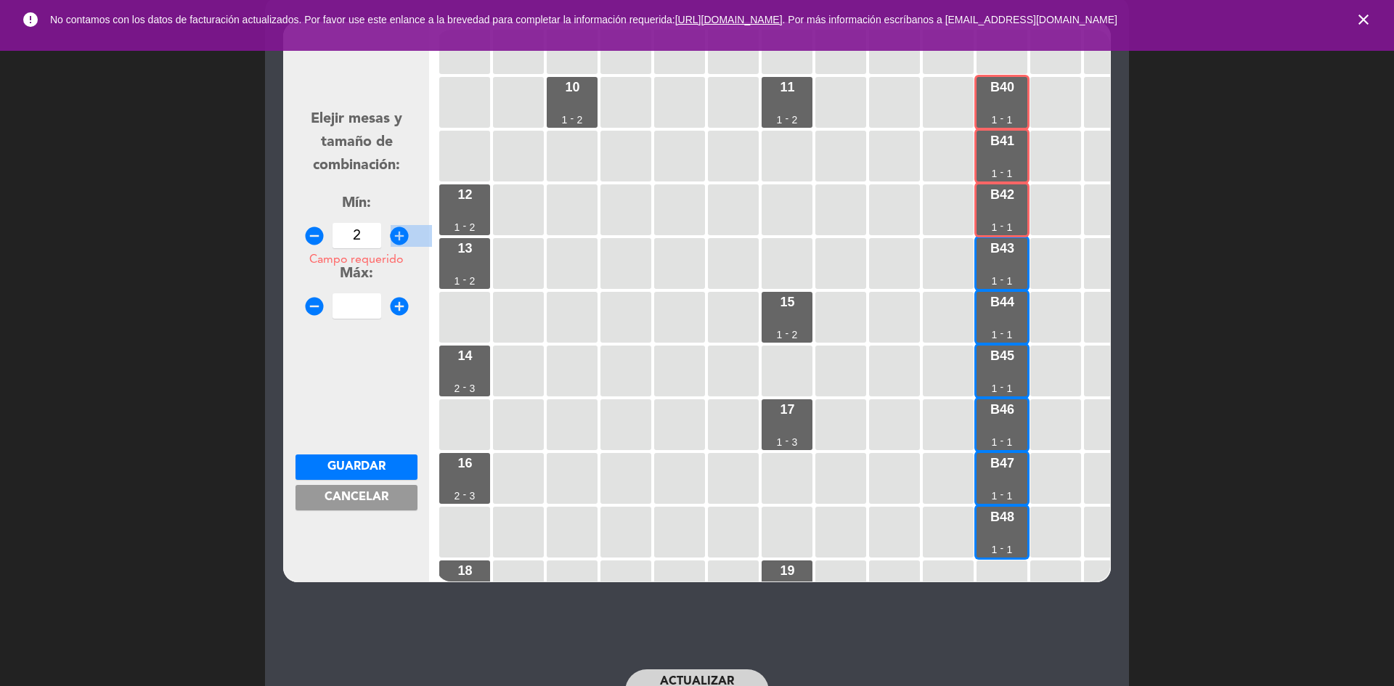
type input "3"
click at [404, 306] on icon "add_circle" at bounding box center [399, 306] width 22 height 22
click at [404, 308] on icon "add_circle" at bounding box center [399, 306] width 22 height 22
type input "3"
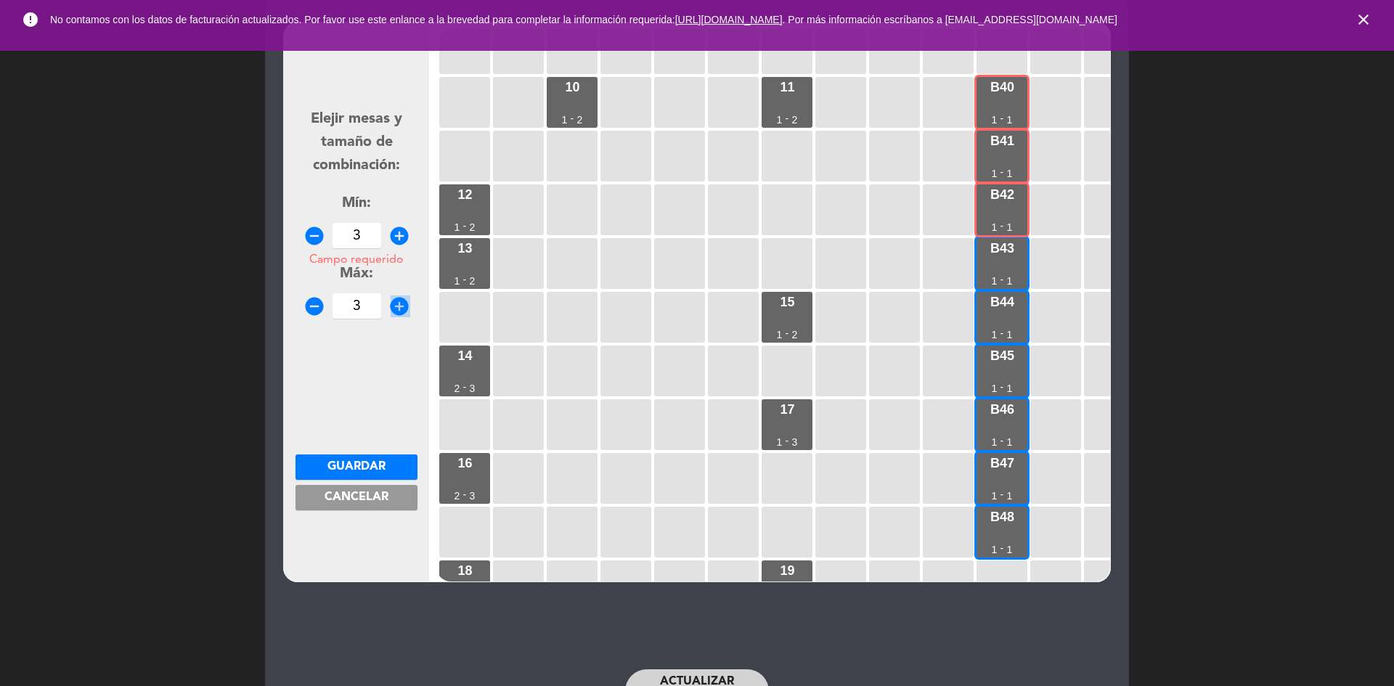
click at [383, 465] on span "Guardar" at bounding box center [356, 467] width 58 height 12
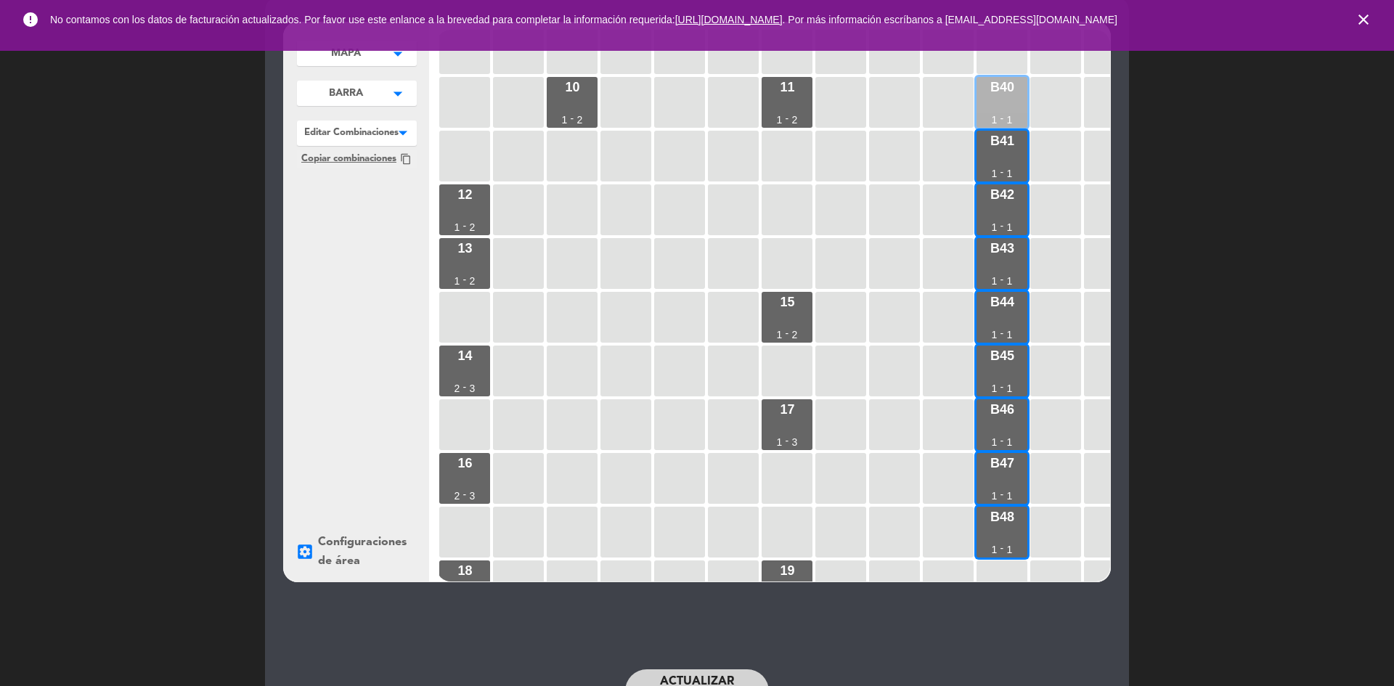
click at [1005, 106] on div "B40 1 - 1" at bounding box center [1001, 102] width 51 height 51
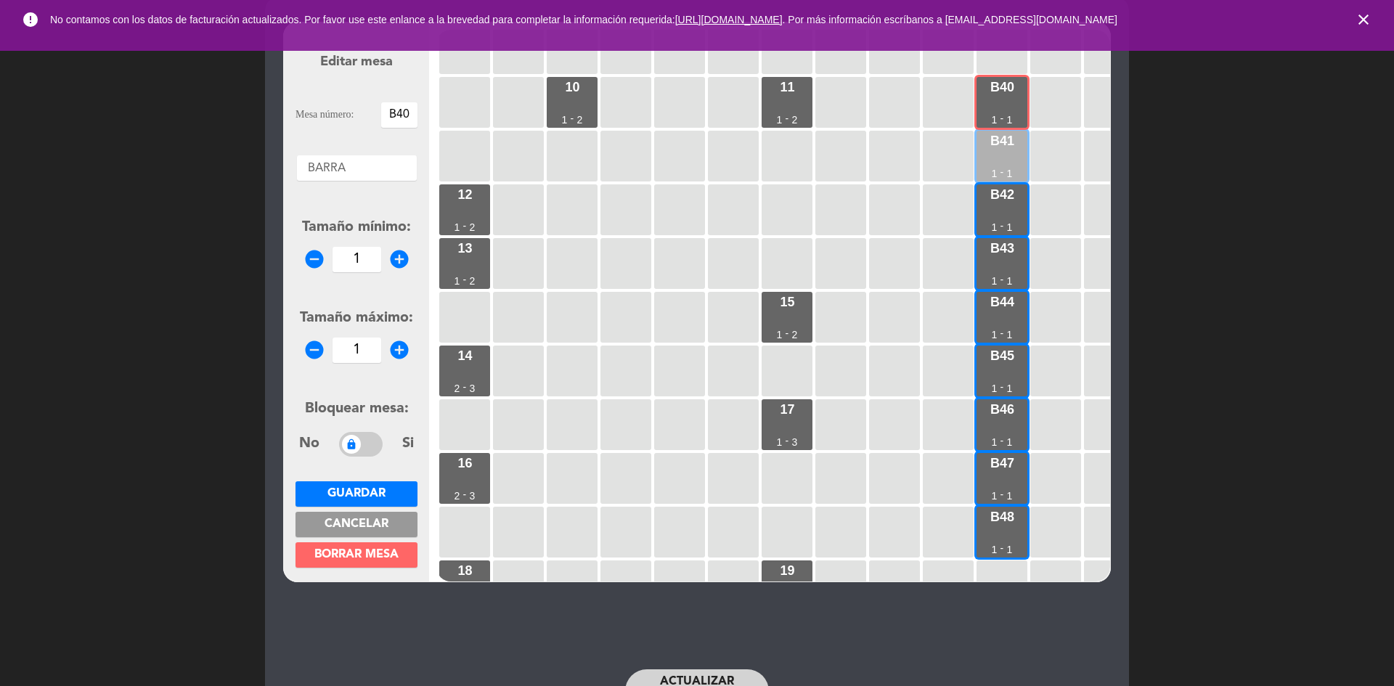
click at [999, 159] on div "B41 1 - 1" at bounding box center [1001, 156] width 51 height 51
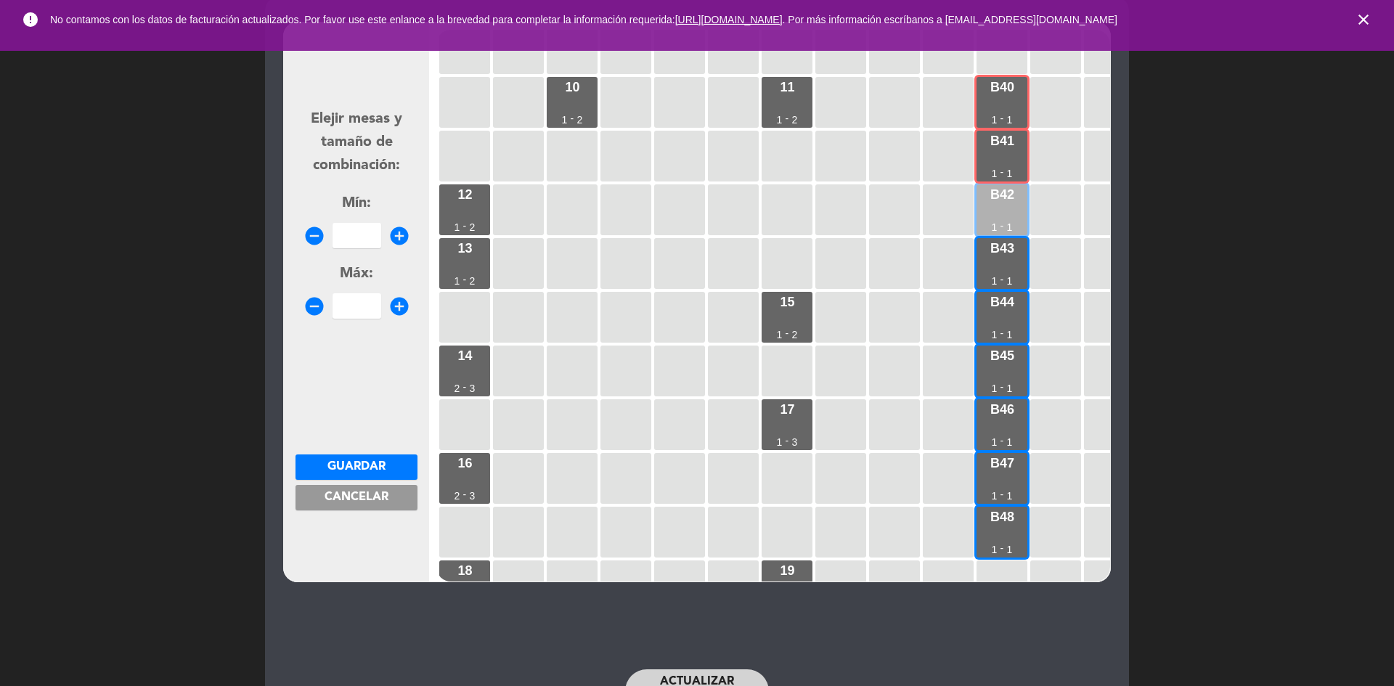
click at [1022, 213] on div "B42 1 - 1" at bounding box center [1001, 209] width 51 height 51
click at [1011, 254] on div "B43" at bounding box center [1002, 248] width 24 height 13
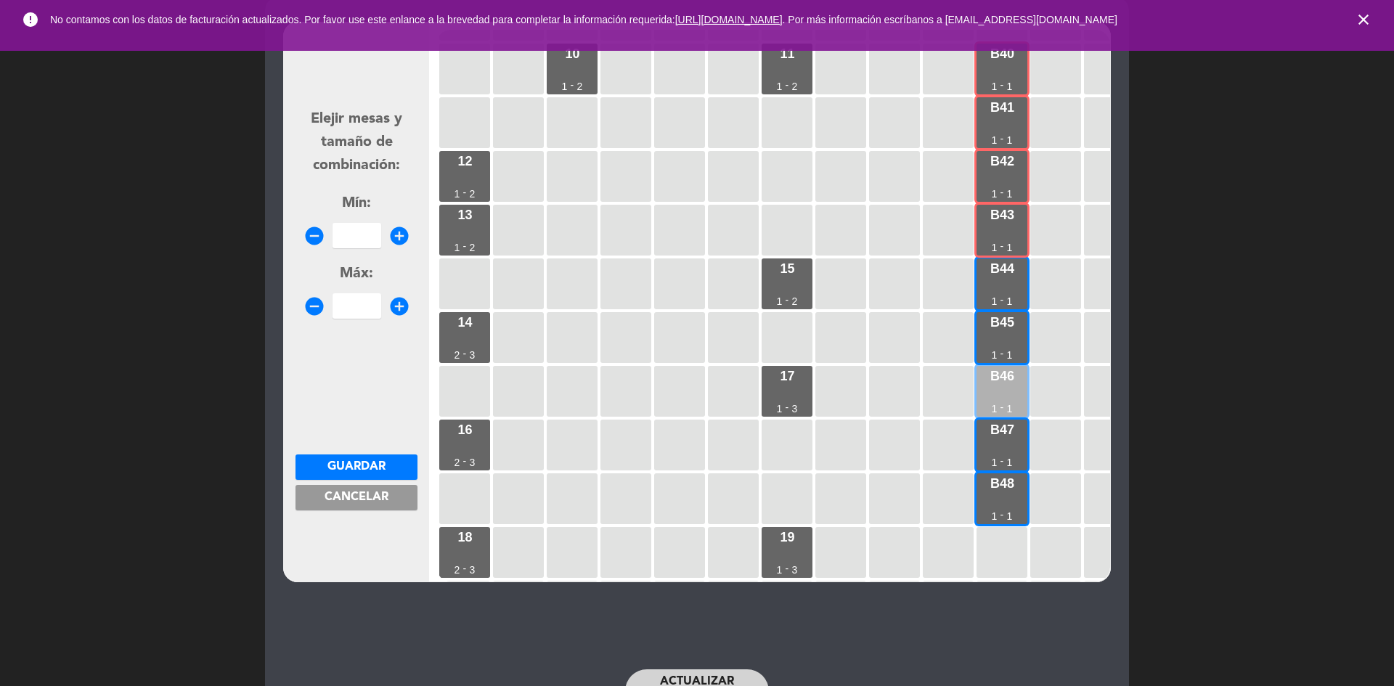
scroll to position [458, 0]
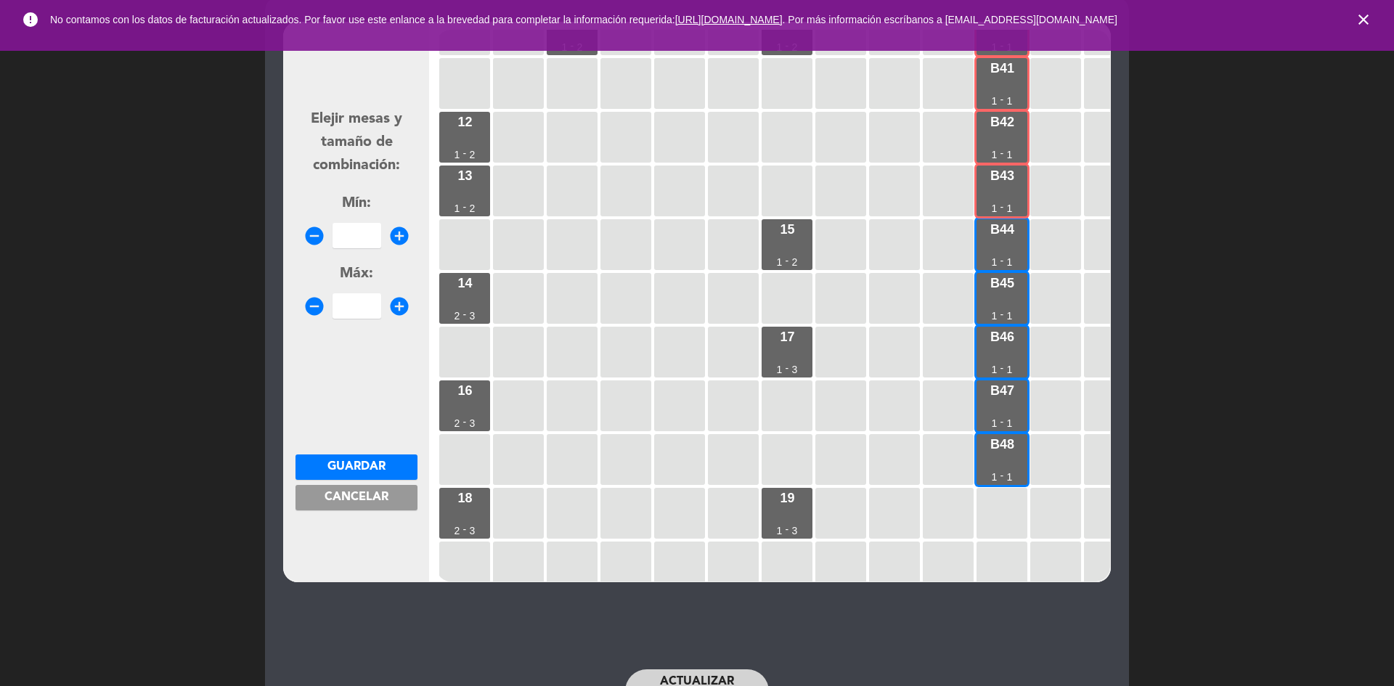
drag, startPoint x: 374, startPoint y: 510, endPoint x: 388, endPoint y: 457, distance: 54.8
click at [373, 510] on form "Elejir mesas y tamaño de combinación: Mín: remove_circle add_circle Máx: remove…" at bounding box center [356, 302] width 122 height 552
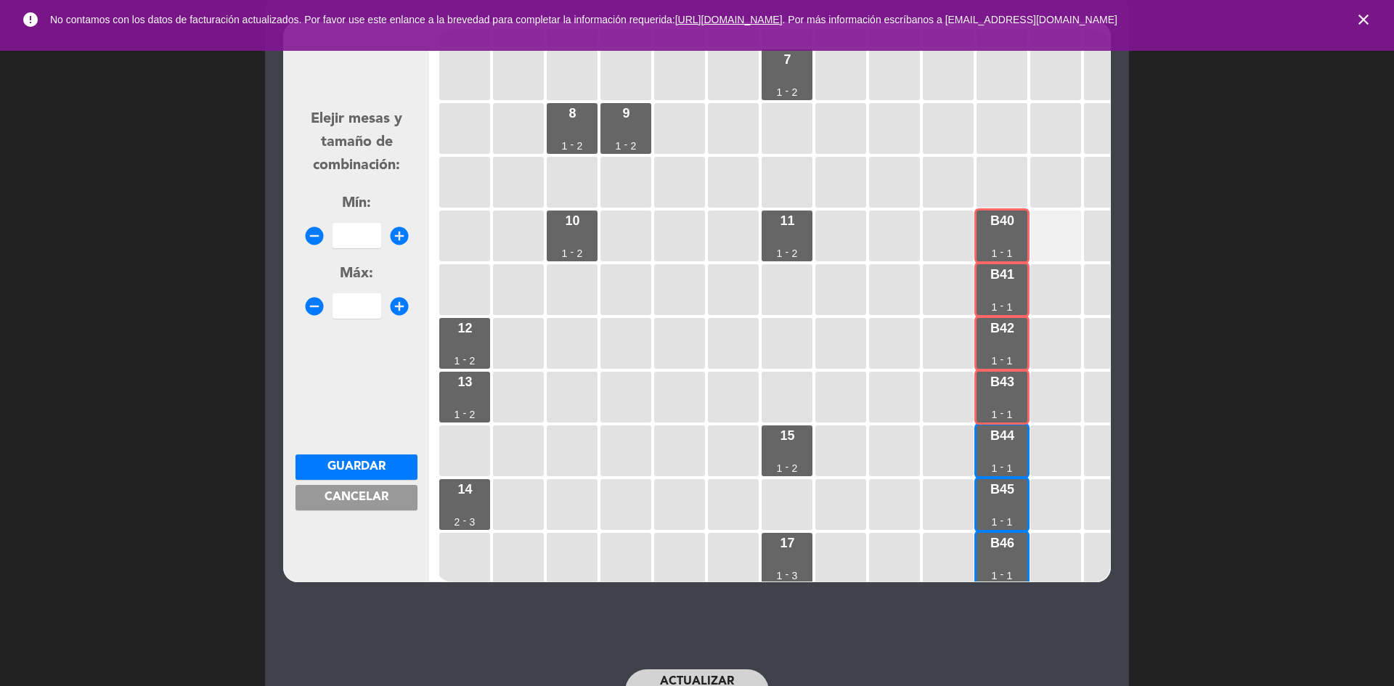
scroll to position [240, 0]
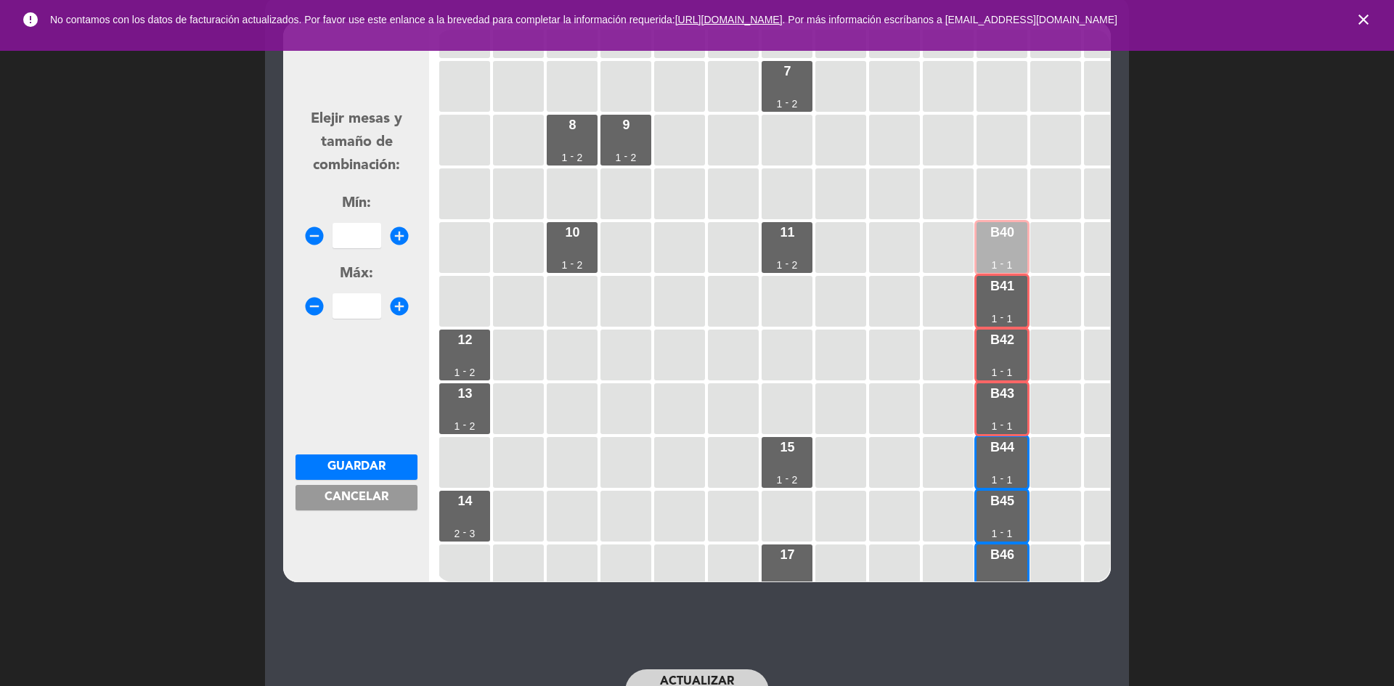
click at [1007, 253] on div "B40 1 - 1" at bounding box center [1001, 247] width 51 height 51
click at [1010, 298] on div "B41 1 - 1" at bounding box center [1001, 301] width 51 height 51
click at [334, 502] on span "Cancelar" at bounding box center [356, 497] width 64 height 12
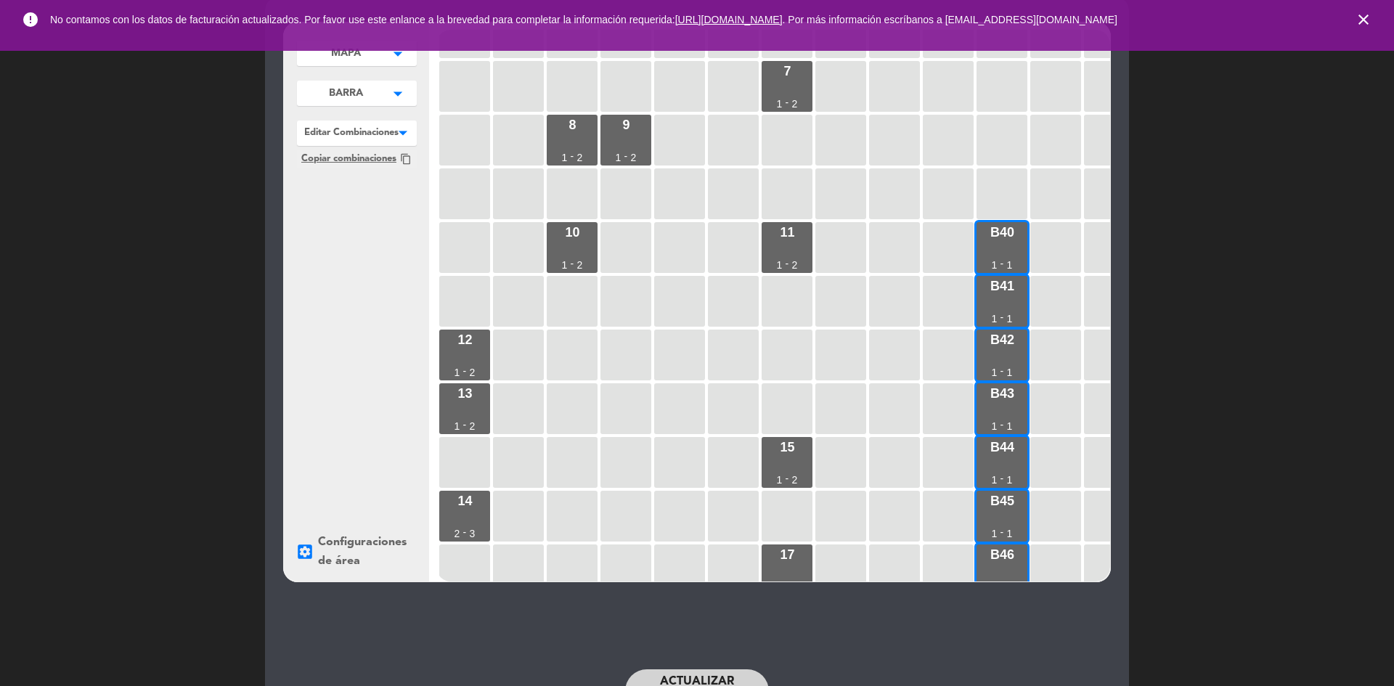
click at [361, 86] on button "BARRA arrow_drop_down" at bounding box center [357, 93] width 120 height 25
click at [361, 144] on span "BARRA" at bounding box center [348, 147] width 101 height 17
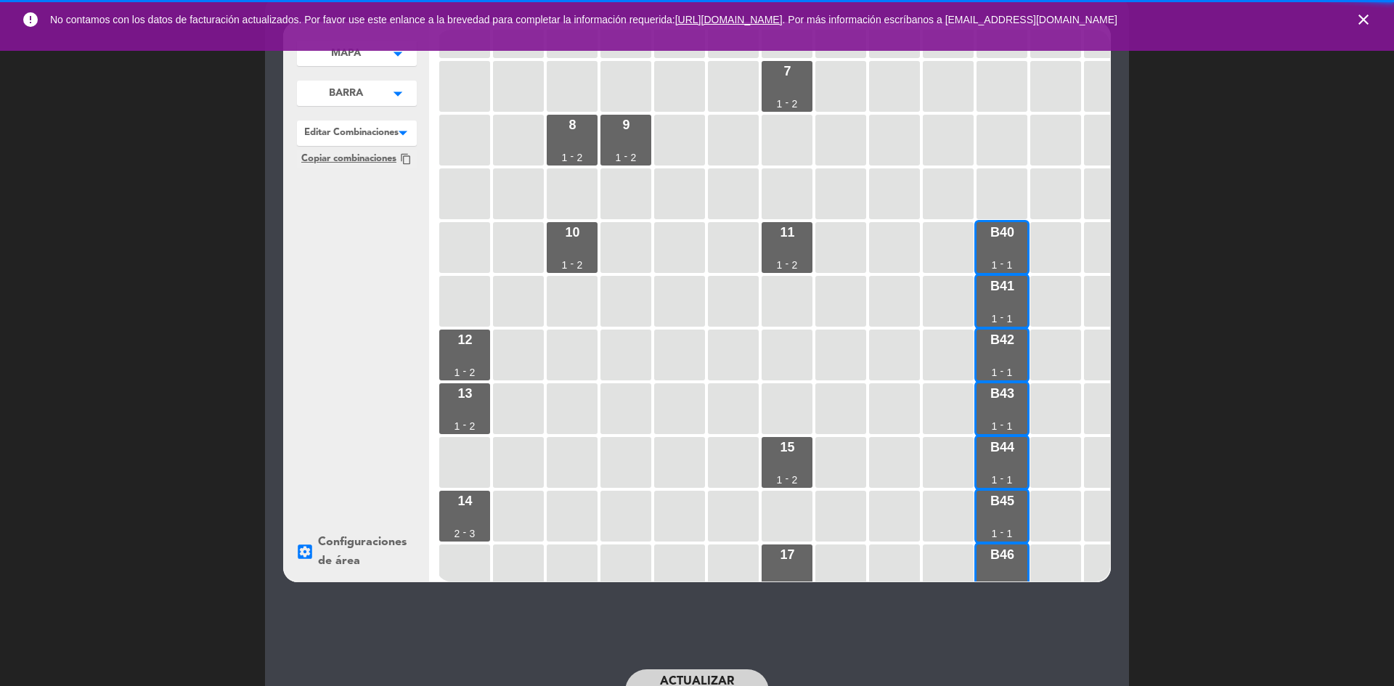
click at [361, 131] on div at bounding box center [357, 129] width 120 height 19
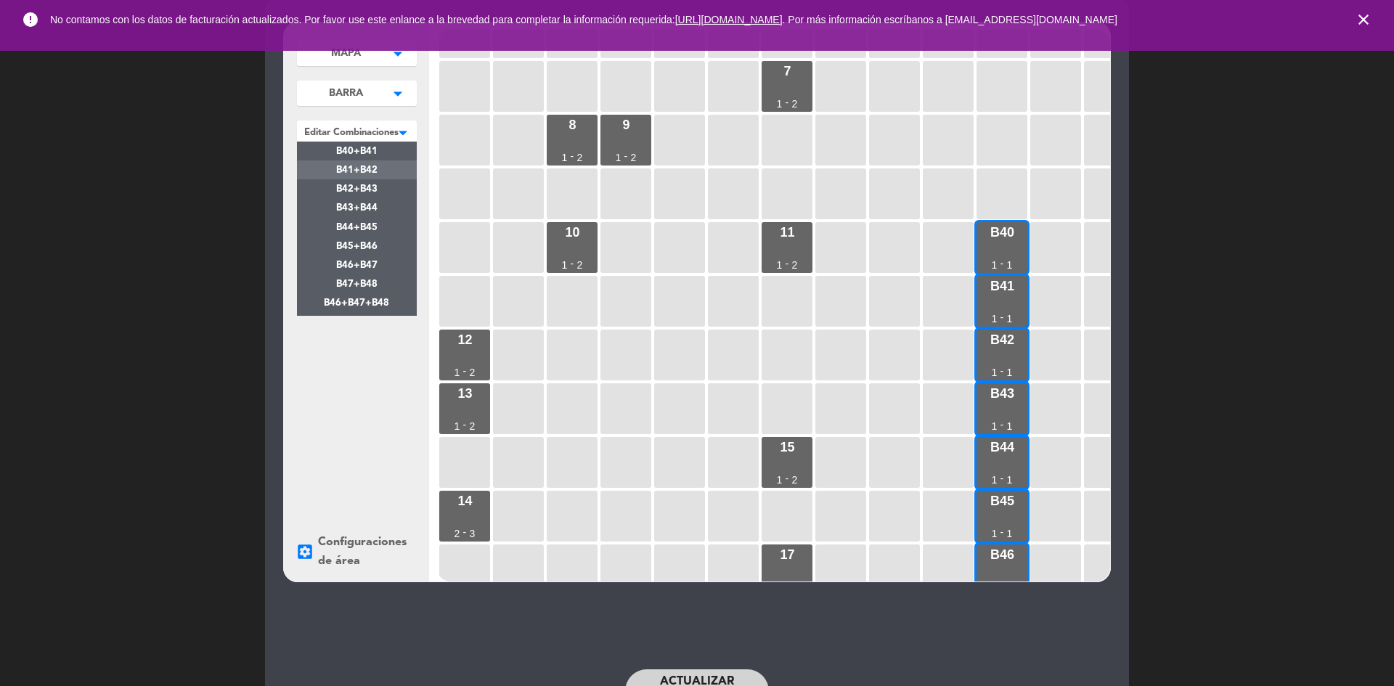
click at [396, 170] on div "B41+B42" at bounding box center [357, 169] width 120 height 19
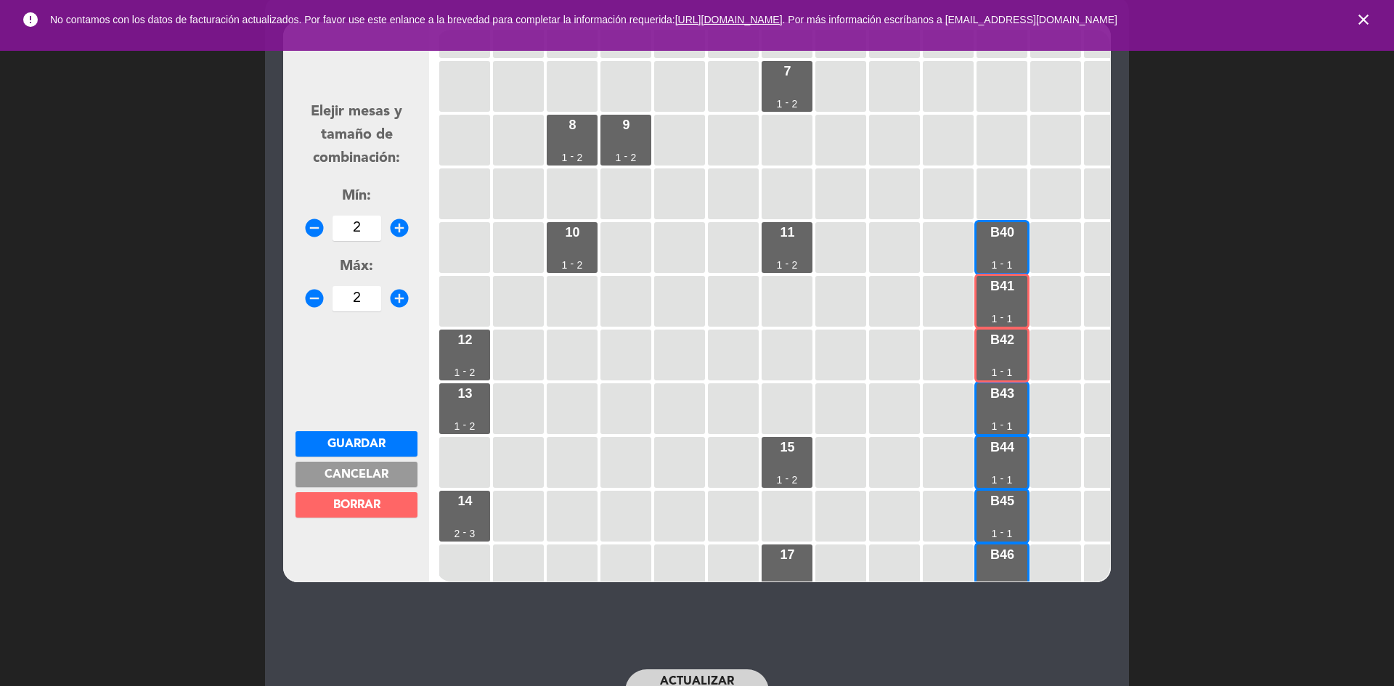
click at [382, 501] on button "BORRAR" at bounding box center [356, 504] width 122 height 25
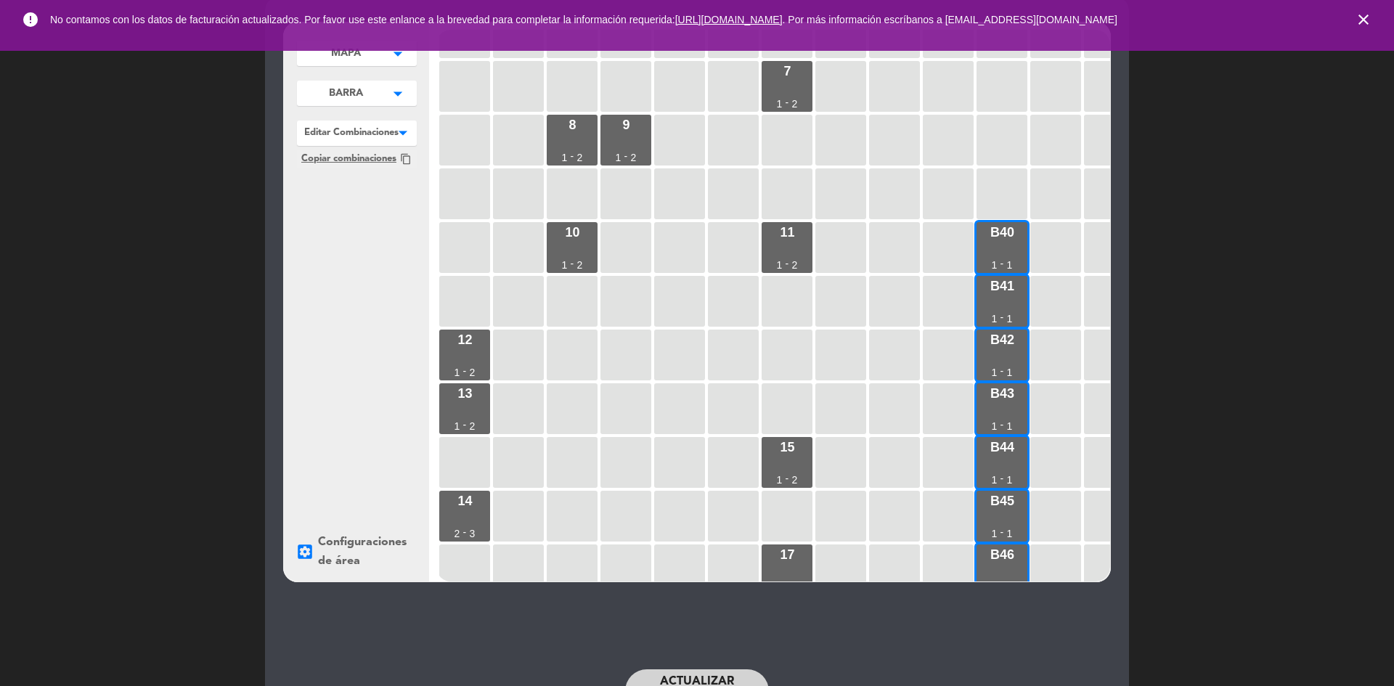
click at [356, 124] on div at bounding box center [357, 129] width 120 height 19
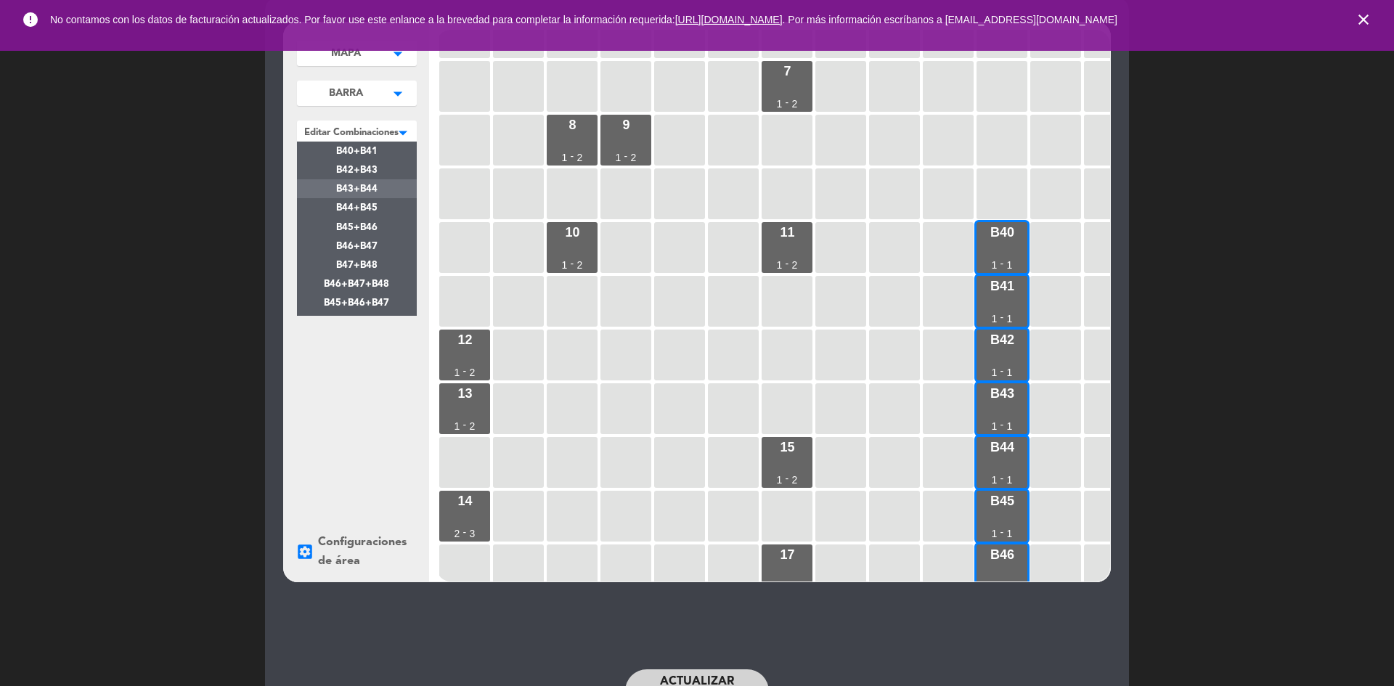
click at [375, 189] on span "B43+B44" at bounding box center [356, 188] width 41 height 9
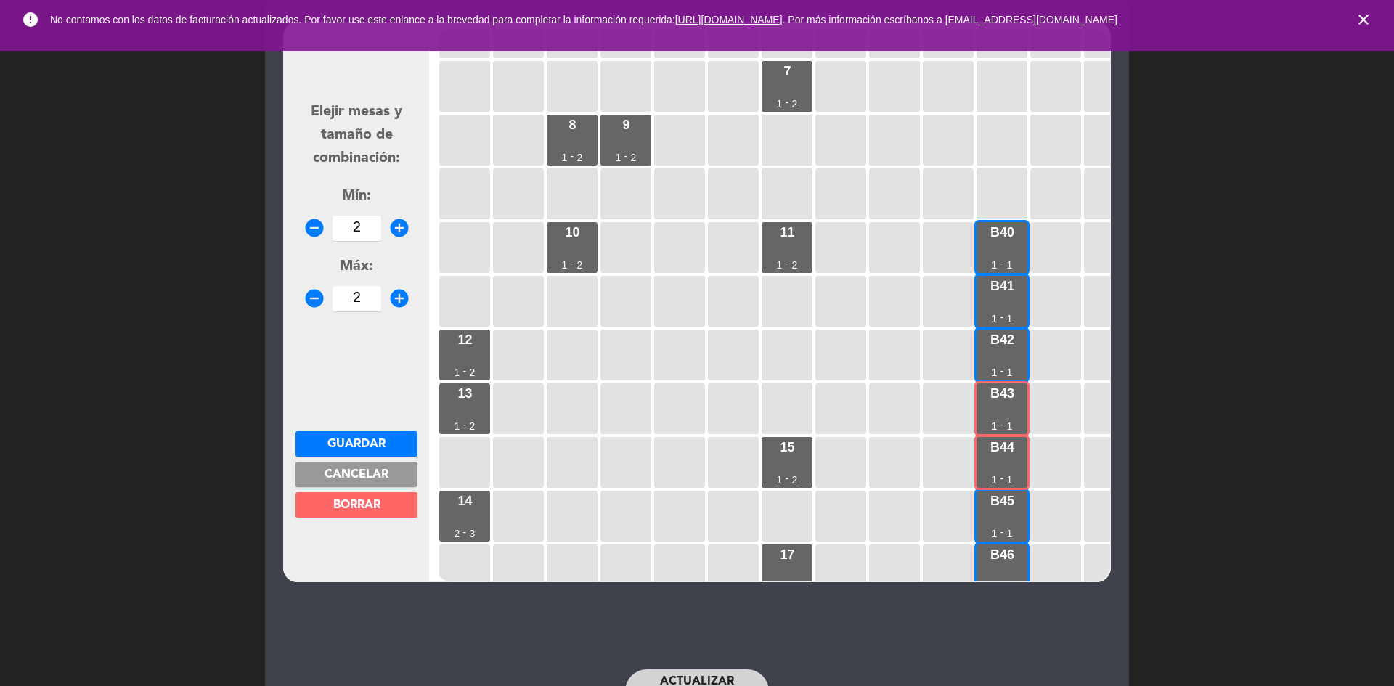
click at [351, 510] on span "BORRAR" at bounding box center [356, 505] width 47 height 12
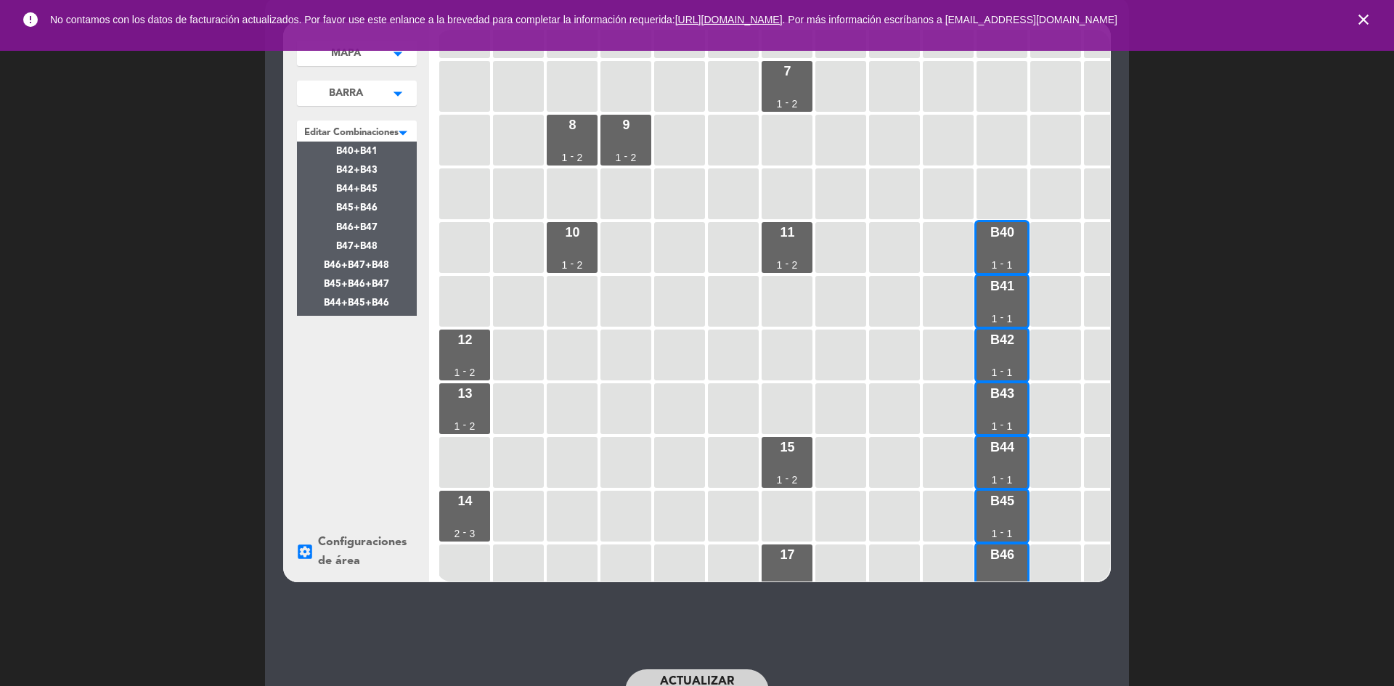
click at [370, 134] on div at bounding box center [357, 129] width 120 height 19
click at [382, 205] on div "B45+B46" at bounding box center [357, 207] width 120 height 19
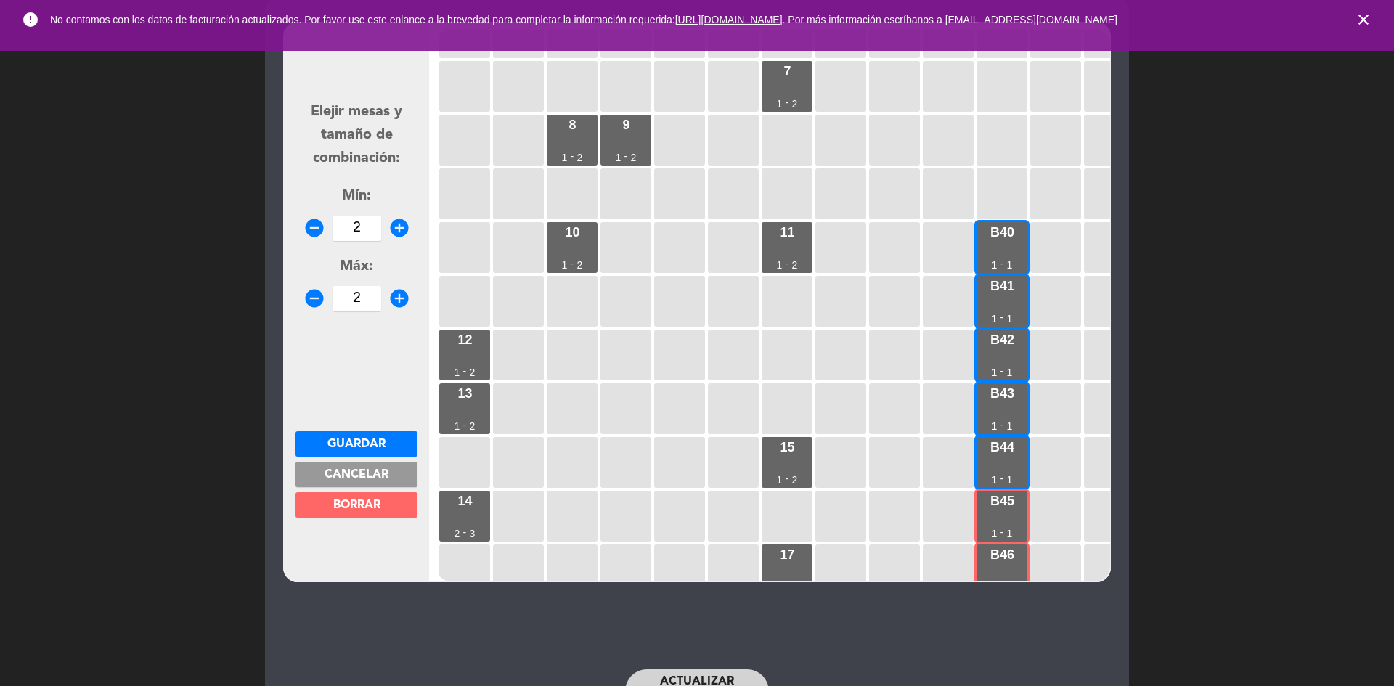
click at [364, 500] on span "BORRAR" at bounding box center [356, 505] width 47 height 12
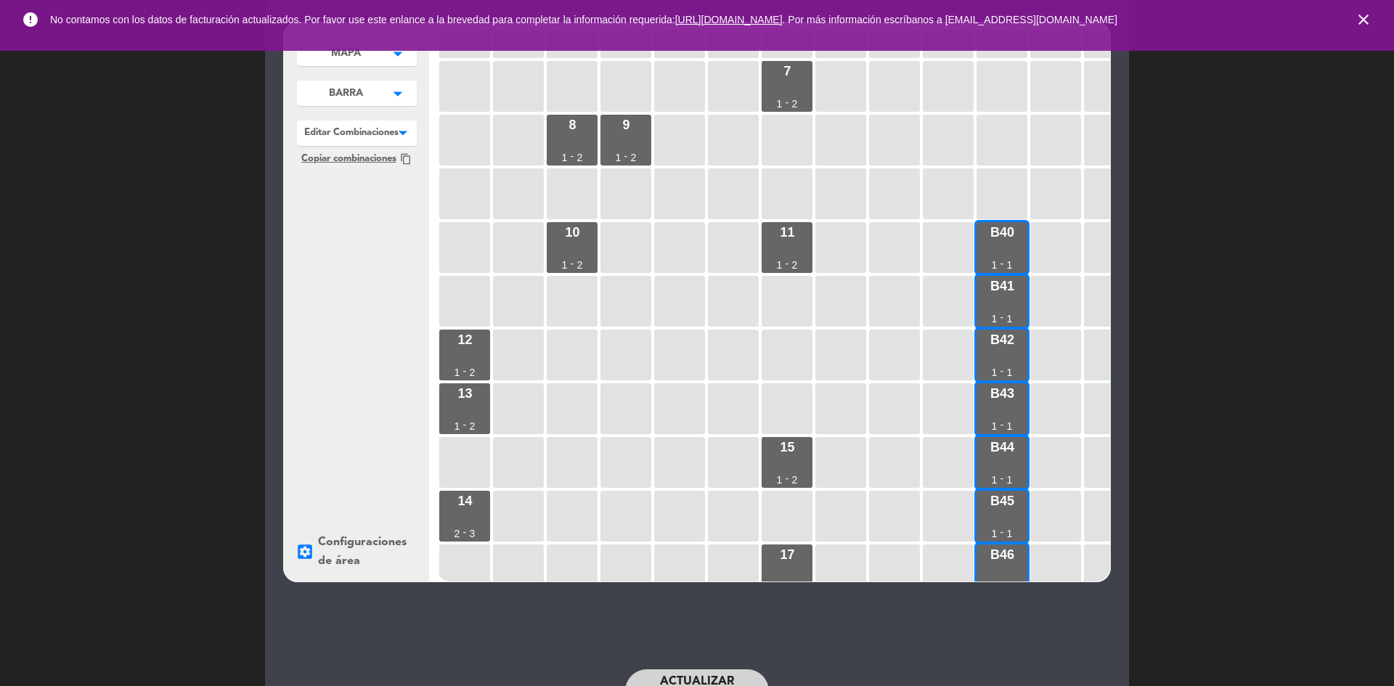
click at [376, 124] on div at bounding box center [357, 129] width 120 height 19
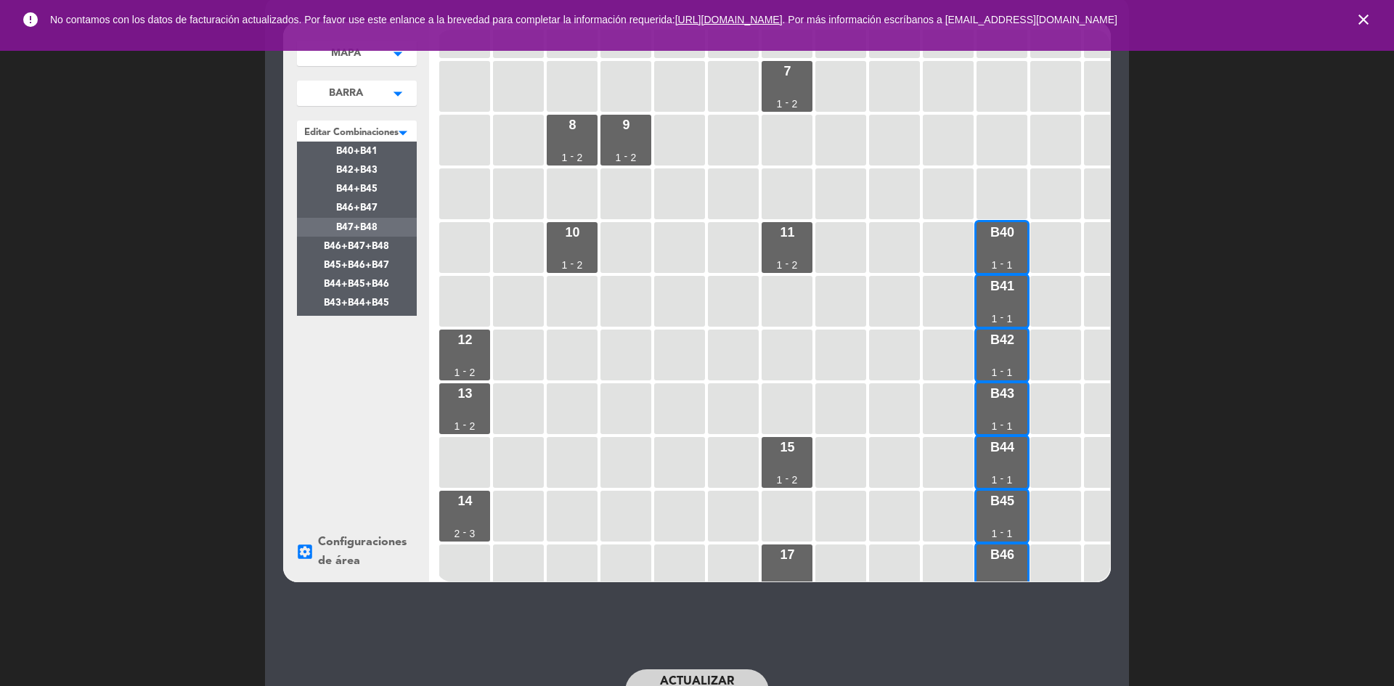
click at [388, 229] on div "B47+B48" at bounding box center [357, 227] width 120 height 19
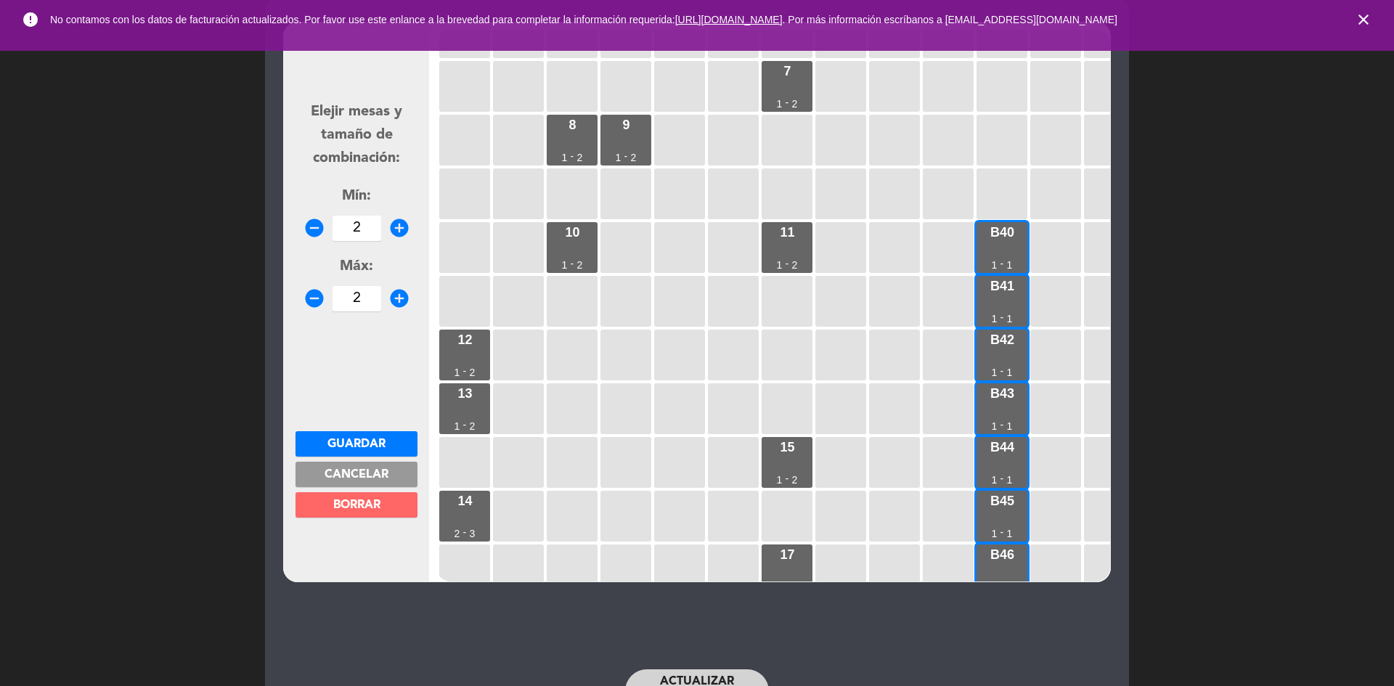
click at [379, 516] on button "BORRAR" at bounding box center [356, 504] width 122 height 25
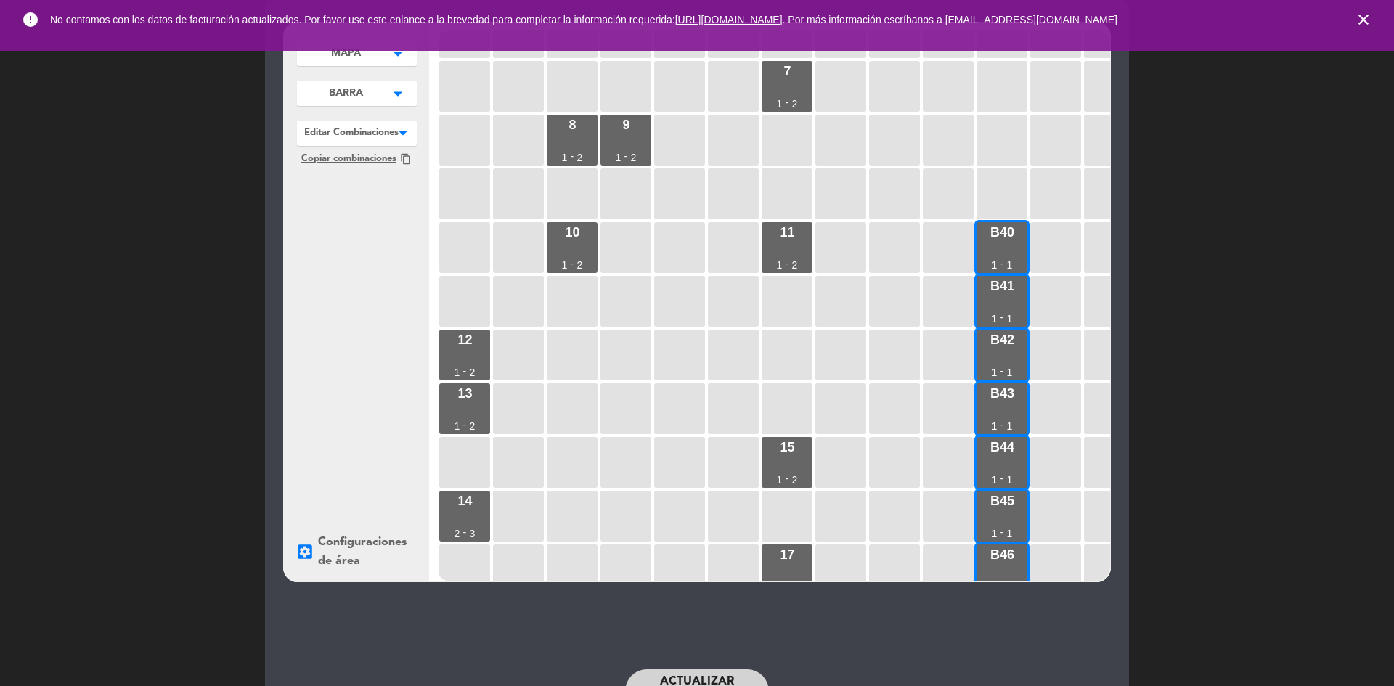
click at [374, 131] on div at bounding box center [357, 129] width 120 height 19
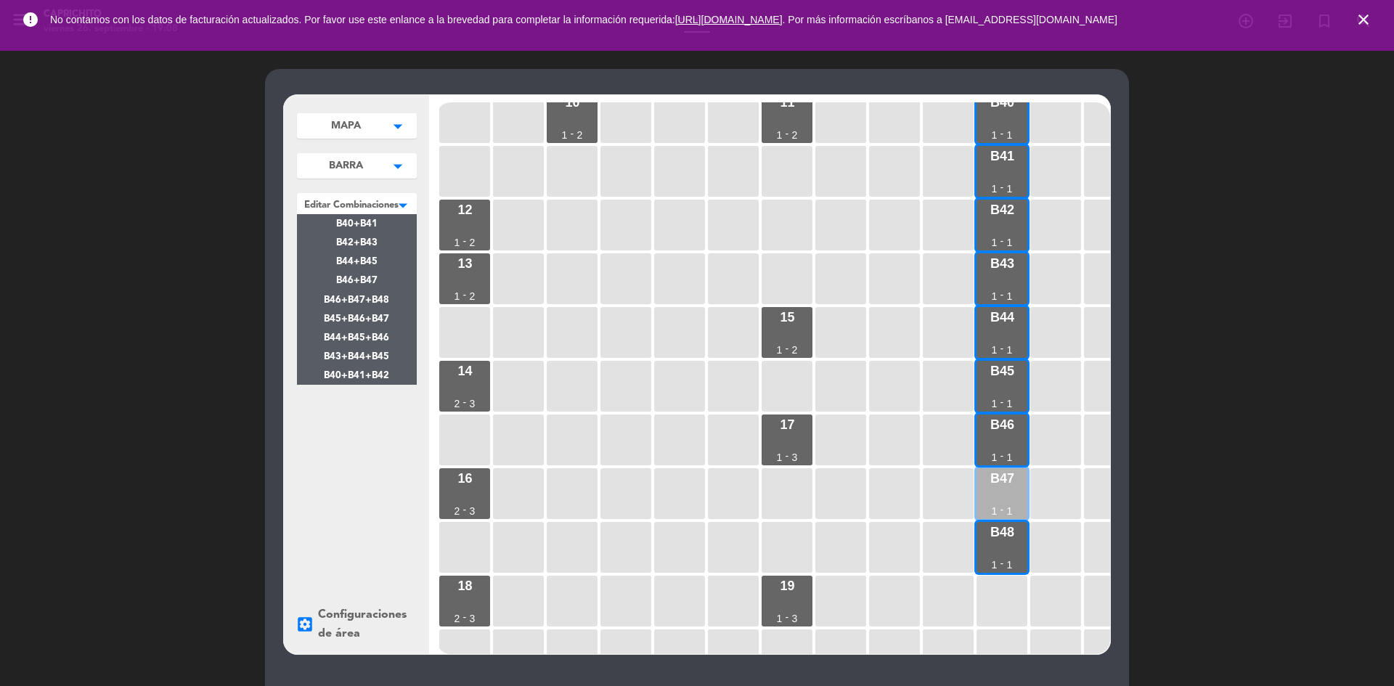
scroll to position [458, 0]
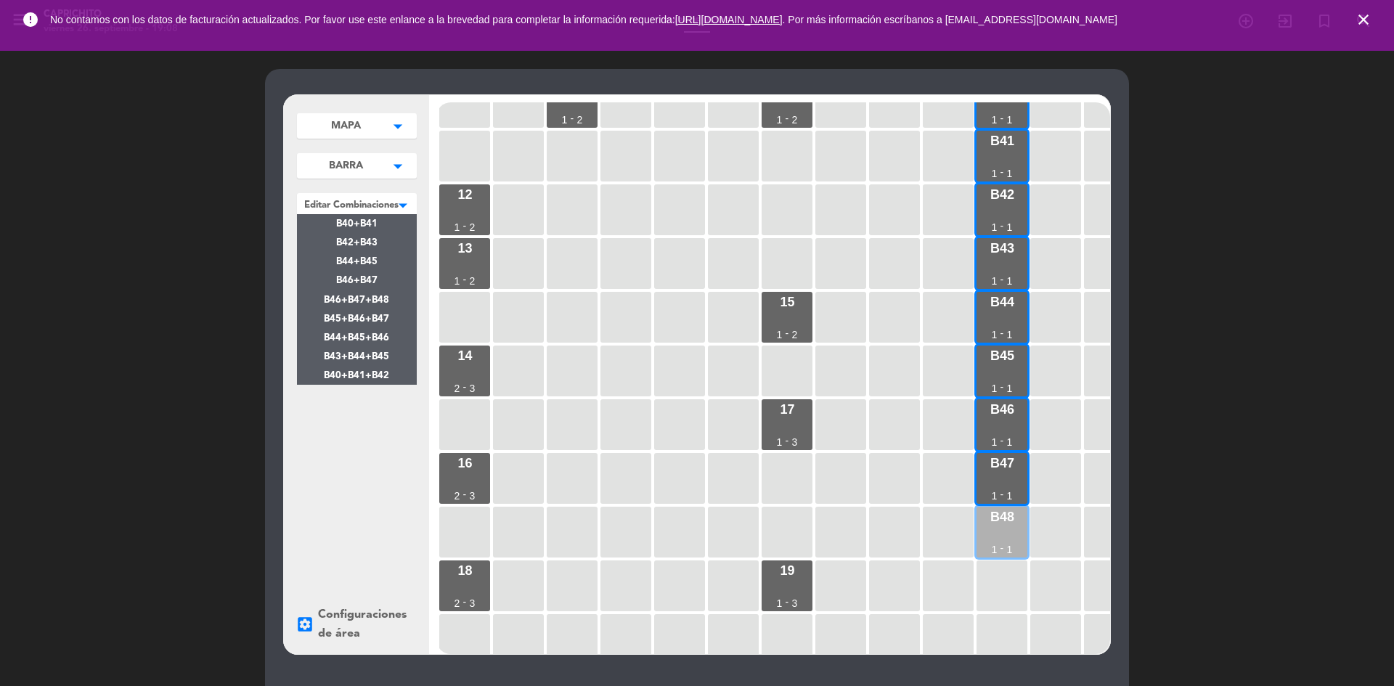
click at [994, 537] on div "B48 1 - 1" at bounding box center [1001, 532] width 51 height 51
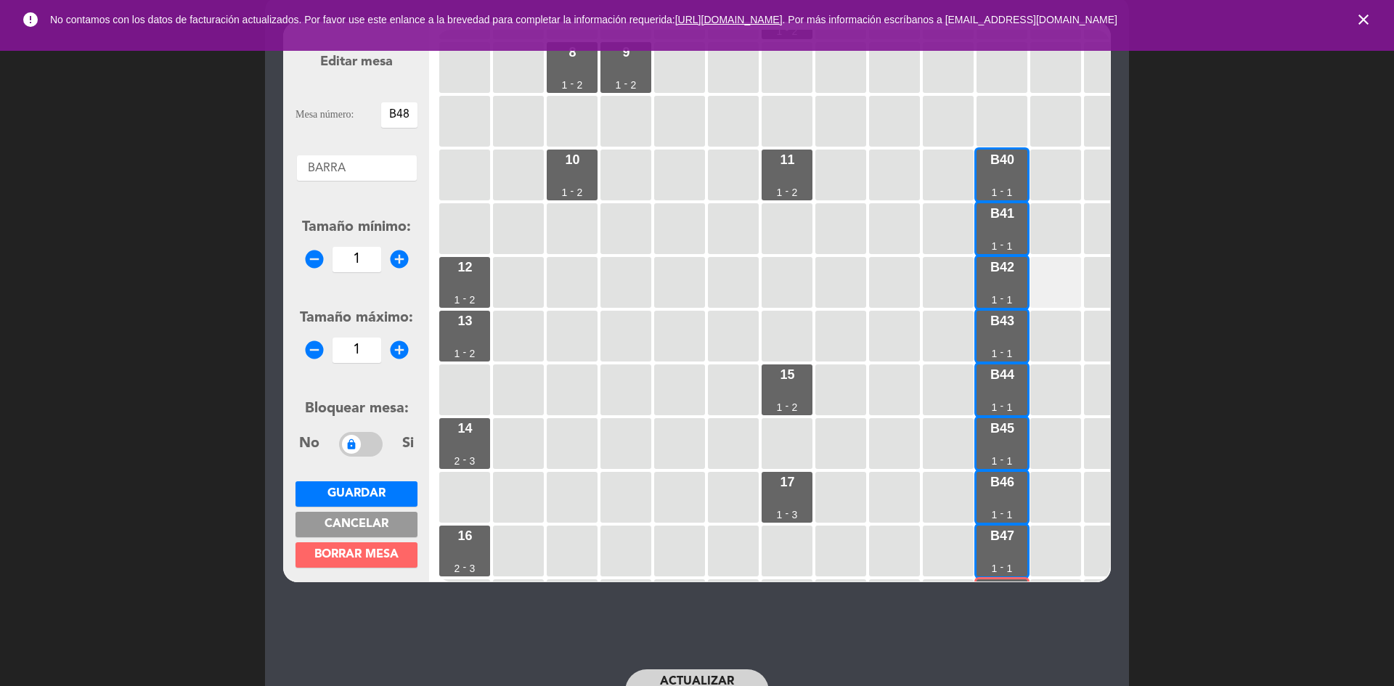
scroll to position [385, 0]
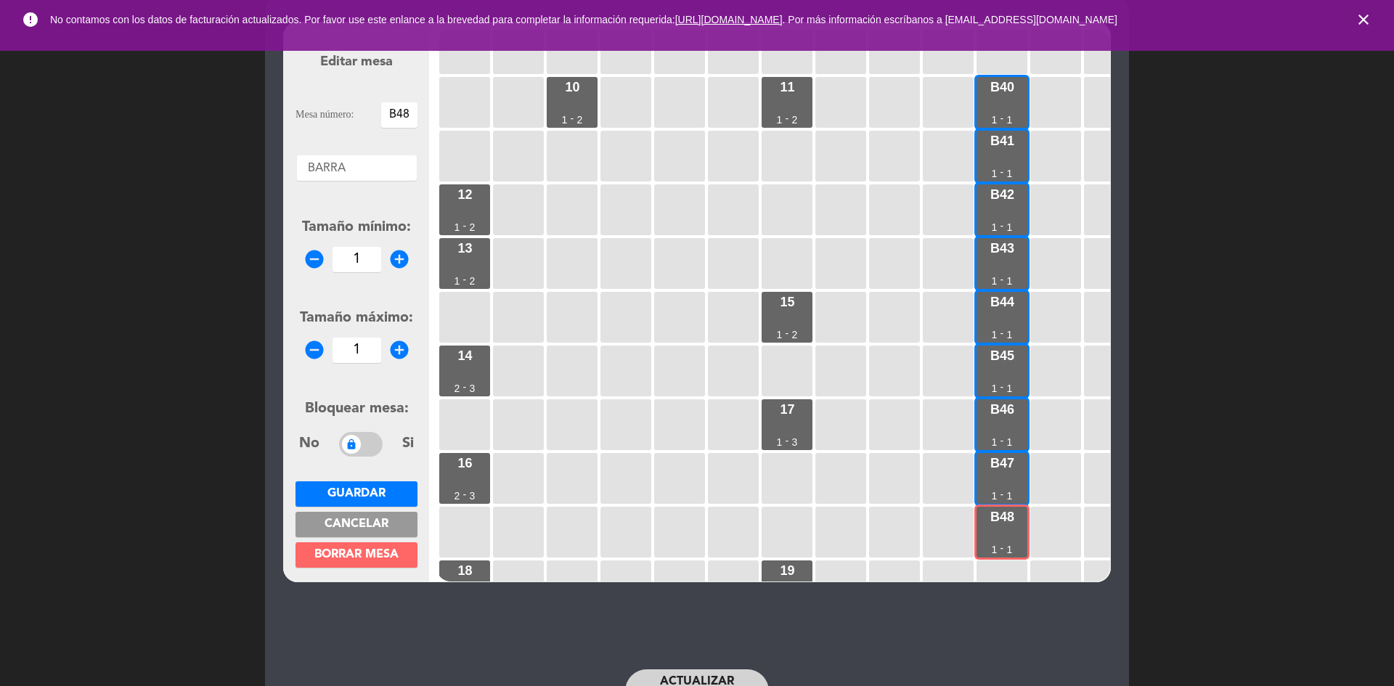
click at [335, 560] on span "Borrar mesa" at bounding box center [356, 555] width 84 height 12
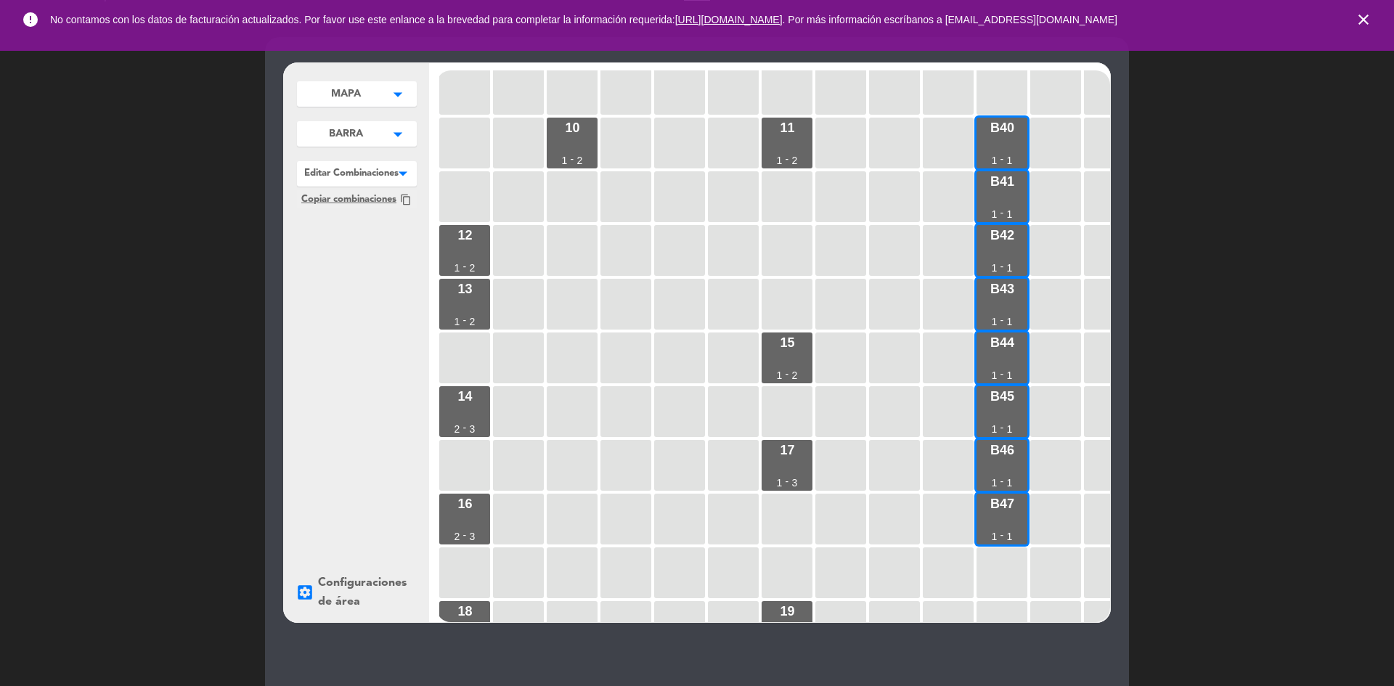
scroll to position [0, 0]
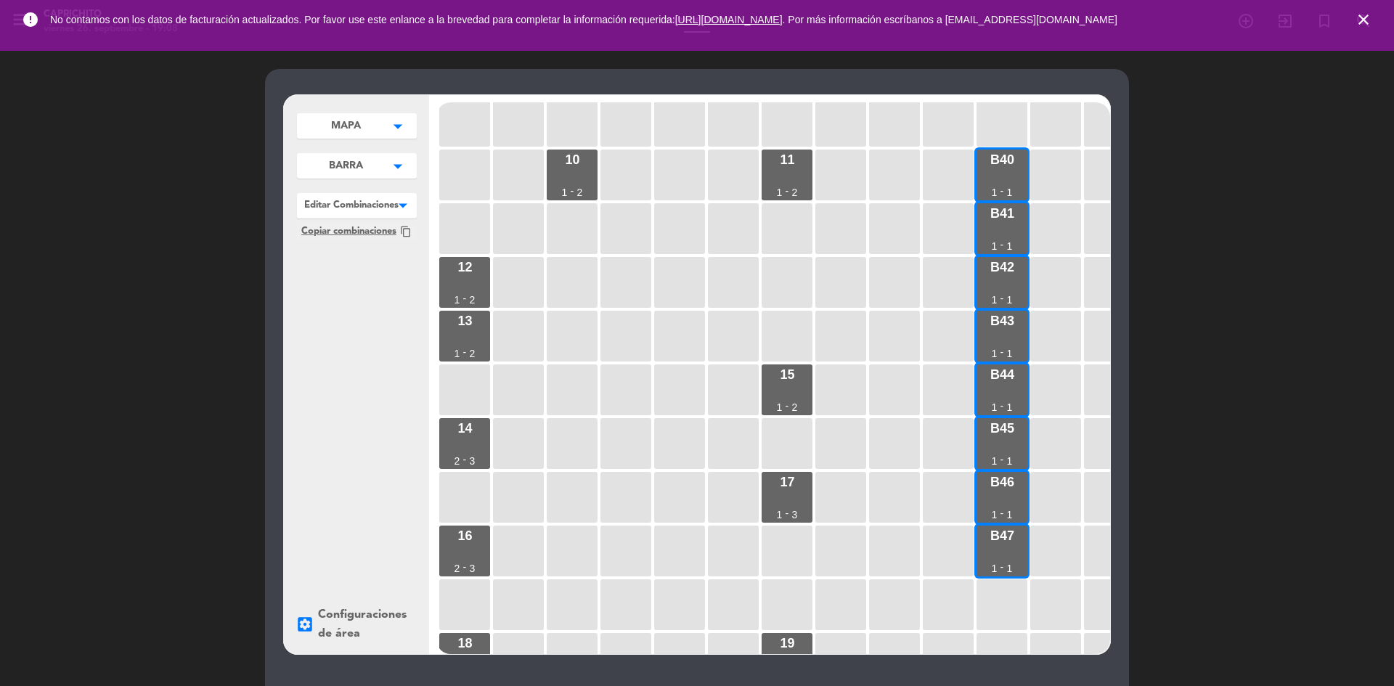
click at [358, 212] on div at bounding box center [357, 202] width 120 height 19
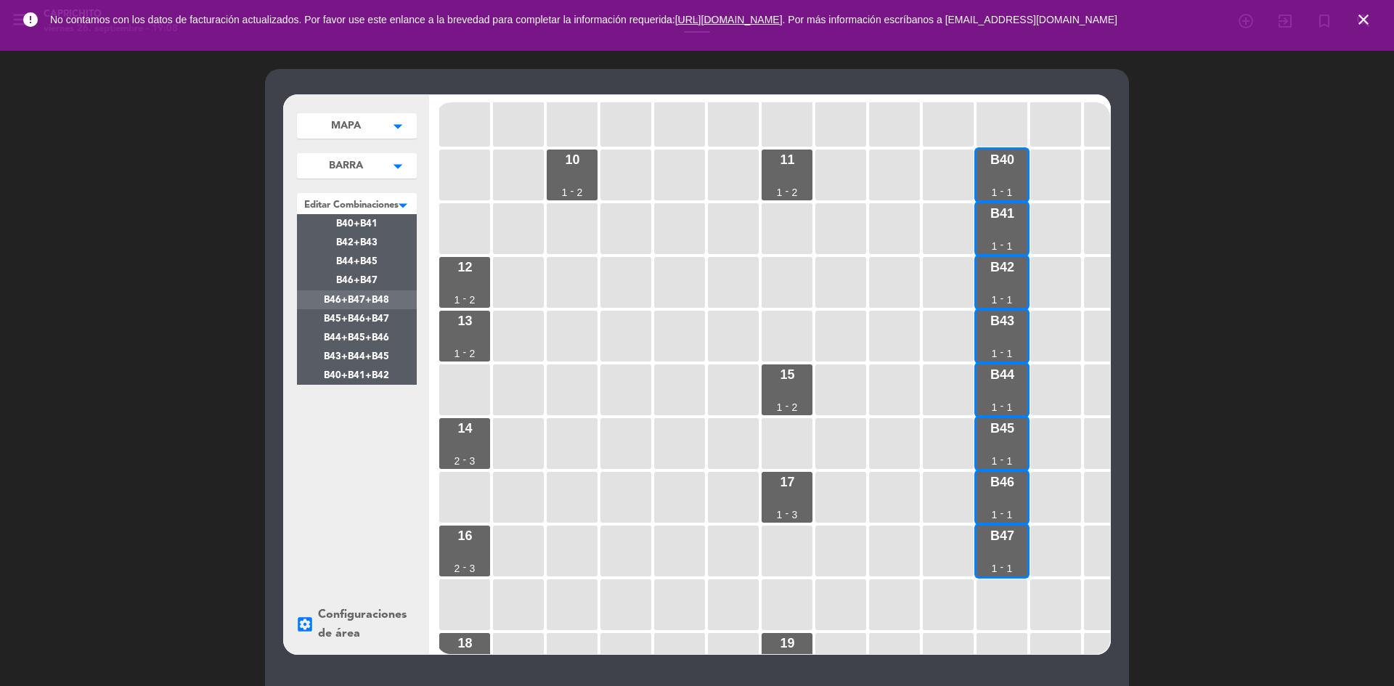
click at [372, 292] on div "B46+B47+B48" at bounding box center [357, 299] width 120 height 19
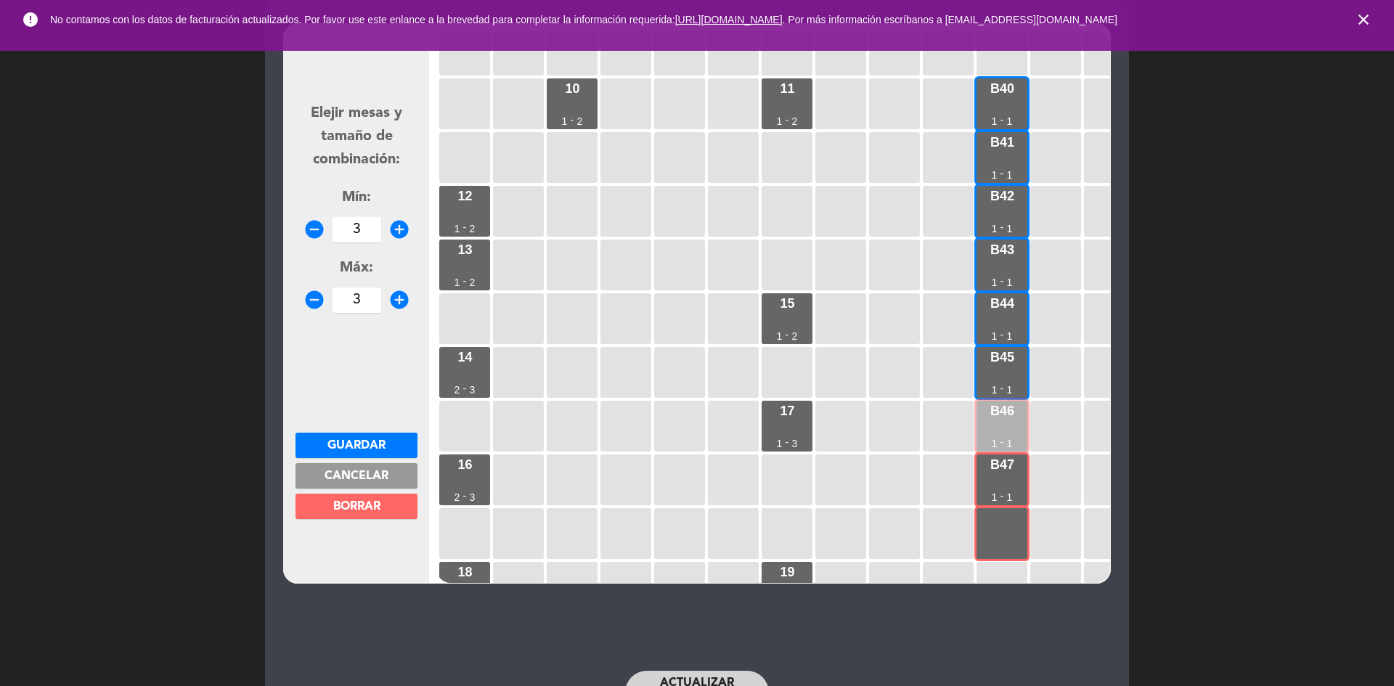
scroll to position [73, 0]
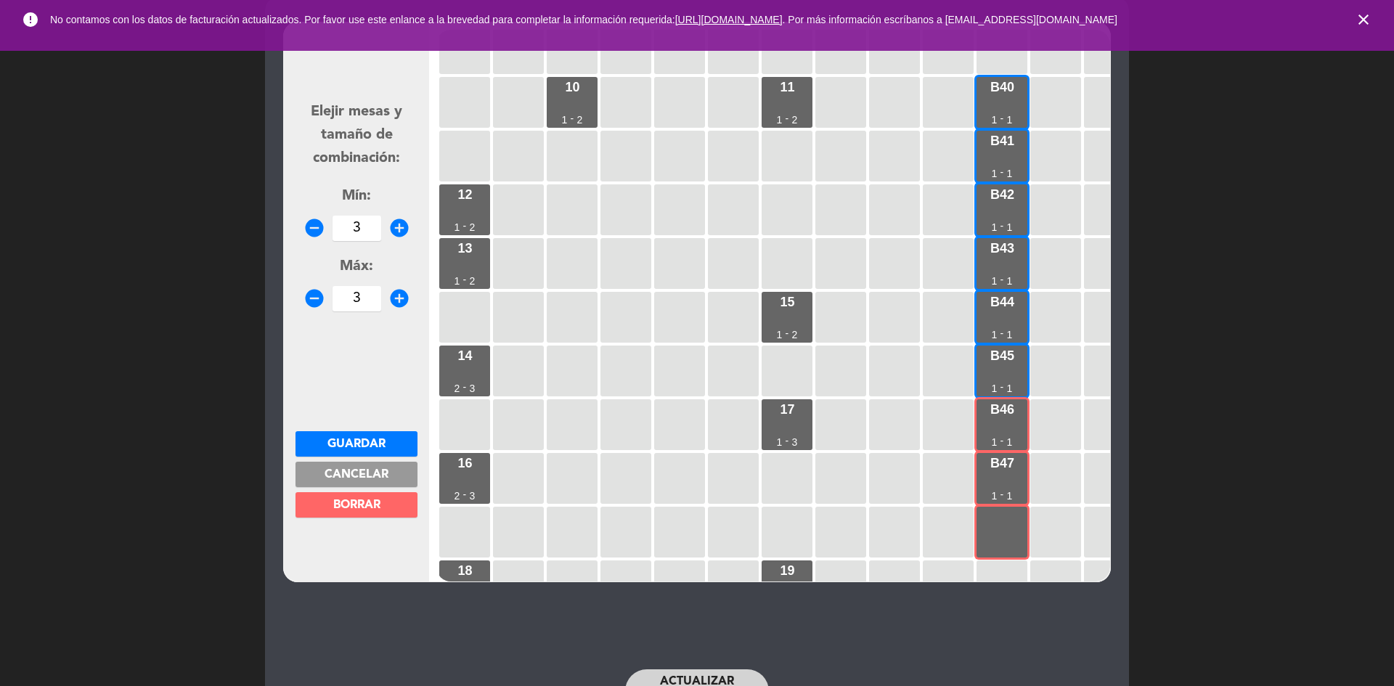
click at [358, 507] on span "BORRAR" at bounding box center [356, 505] width 47 height 12
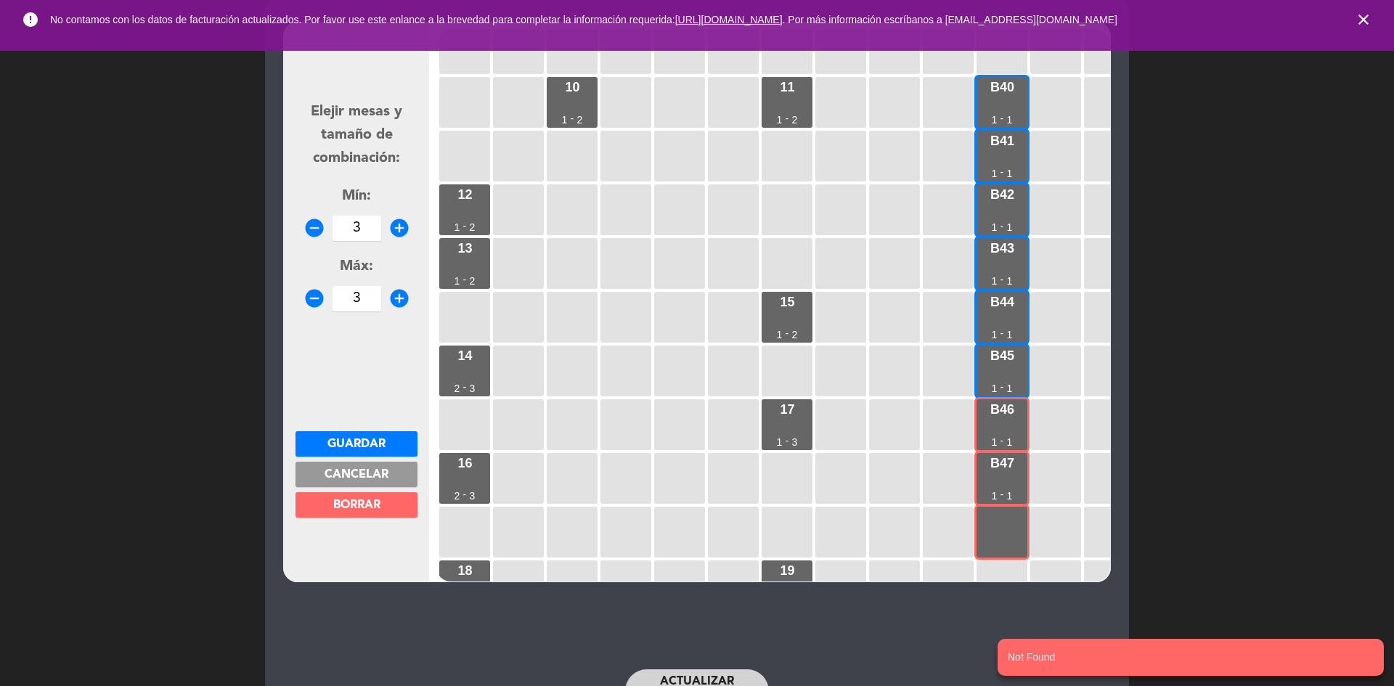
click at [377, 502] on span "BORRAR" at bounding box center [356, 505] width 47 height 12
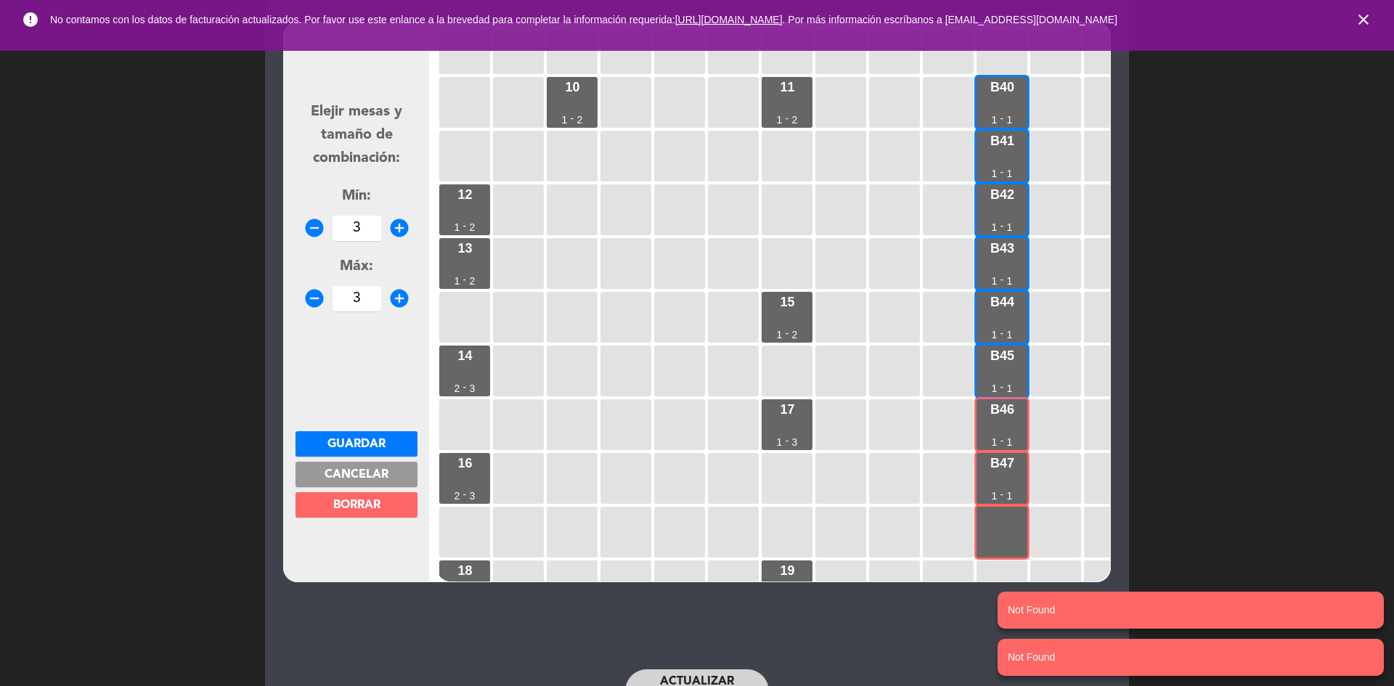
click at [387, 476] on span "Cancelar" at bounding box center [356, 475] width 64 height 12
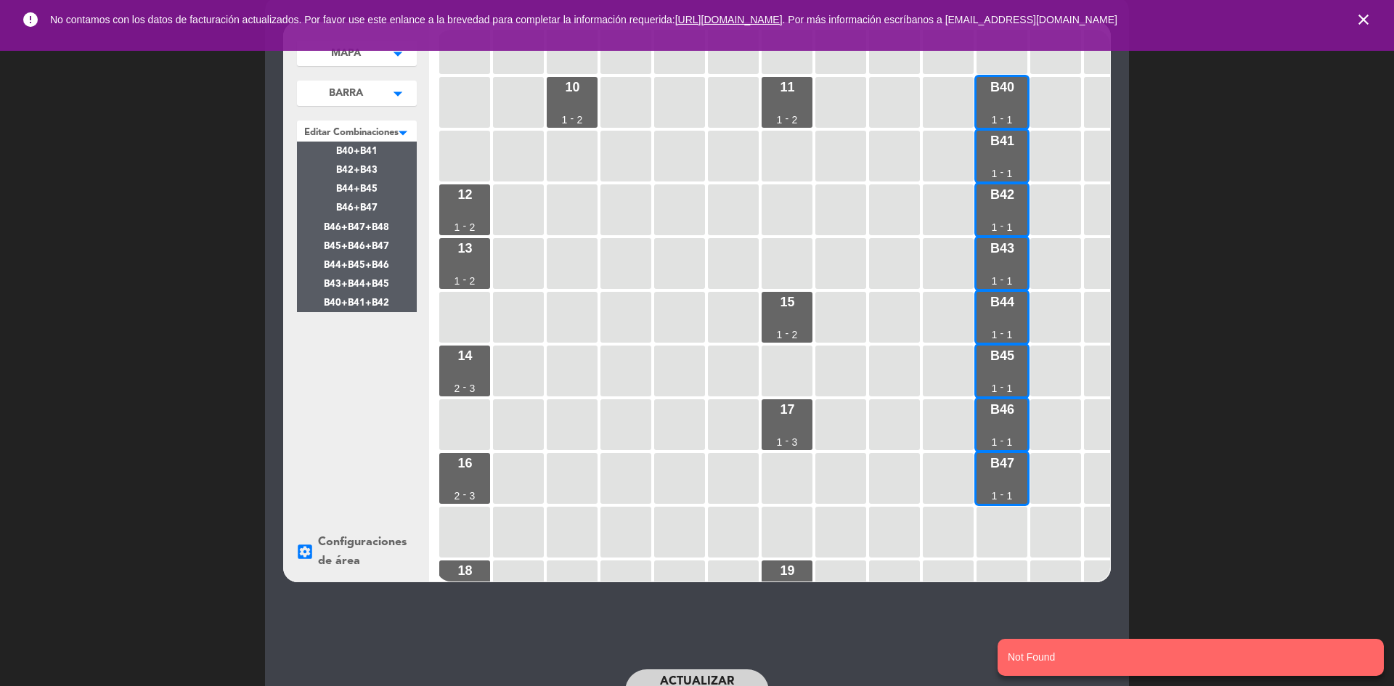
click at [380, 126] on div at bounding box center [357, 129] width 120 height 19
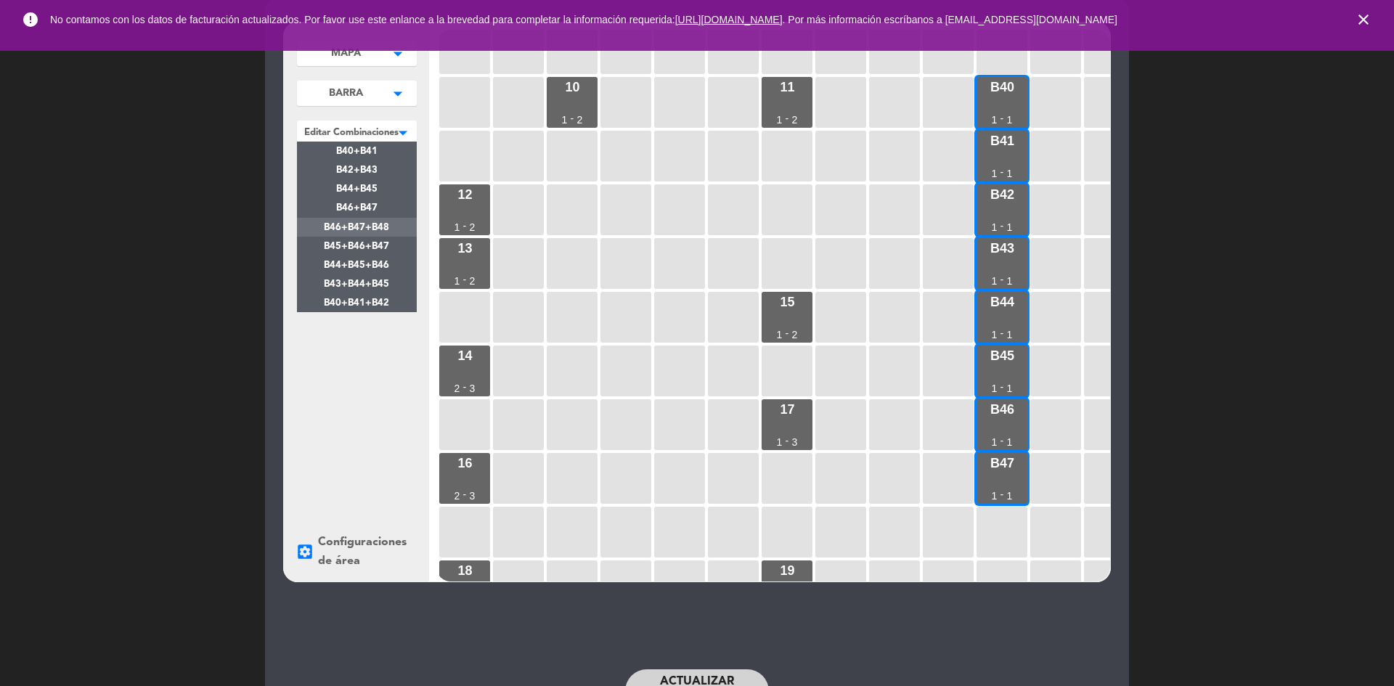
drag, startPoint x: 396, startPoint y: 229, endPoint x: 381, endPoint y: 229, distance: 14.5
click at [381, 229] on span "B46+B47+B48" at bounding box center [356, 227] width 65 height 9
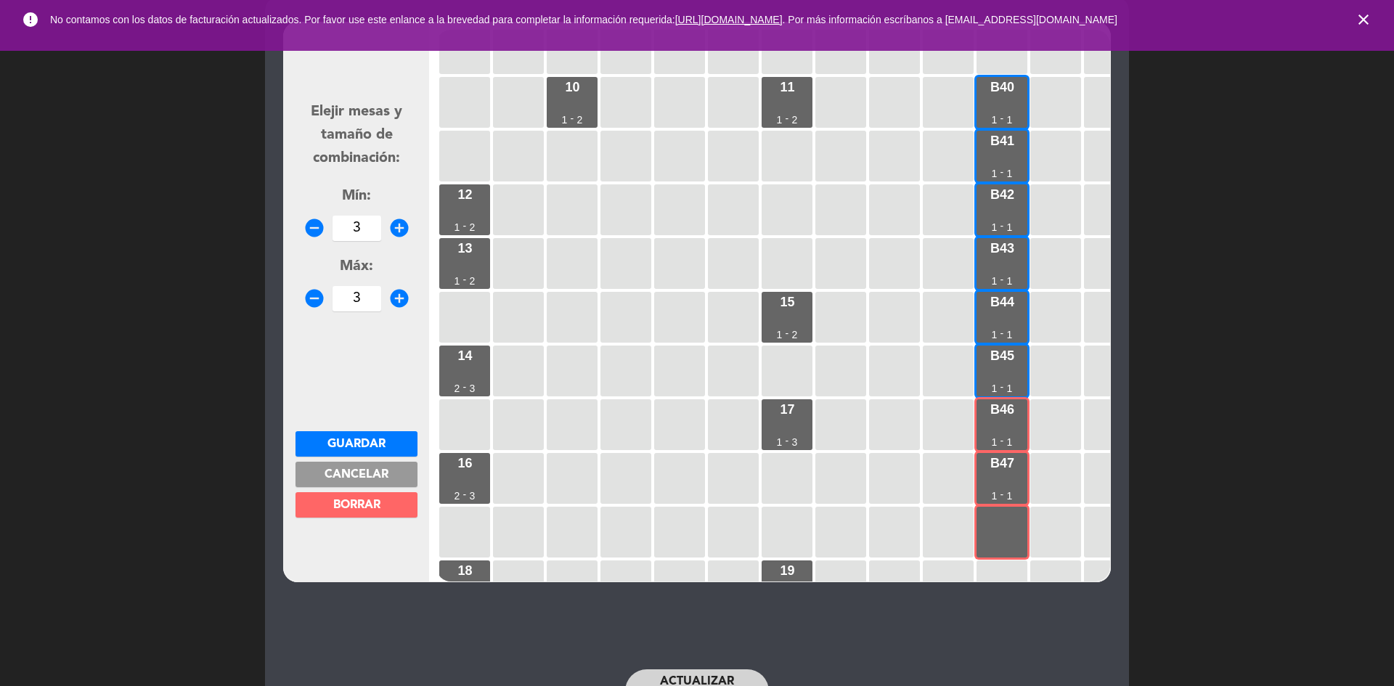
click at [384, 511] on button "BORRAR" at bounding box center [356, 504] width 122 height 25
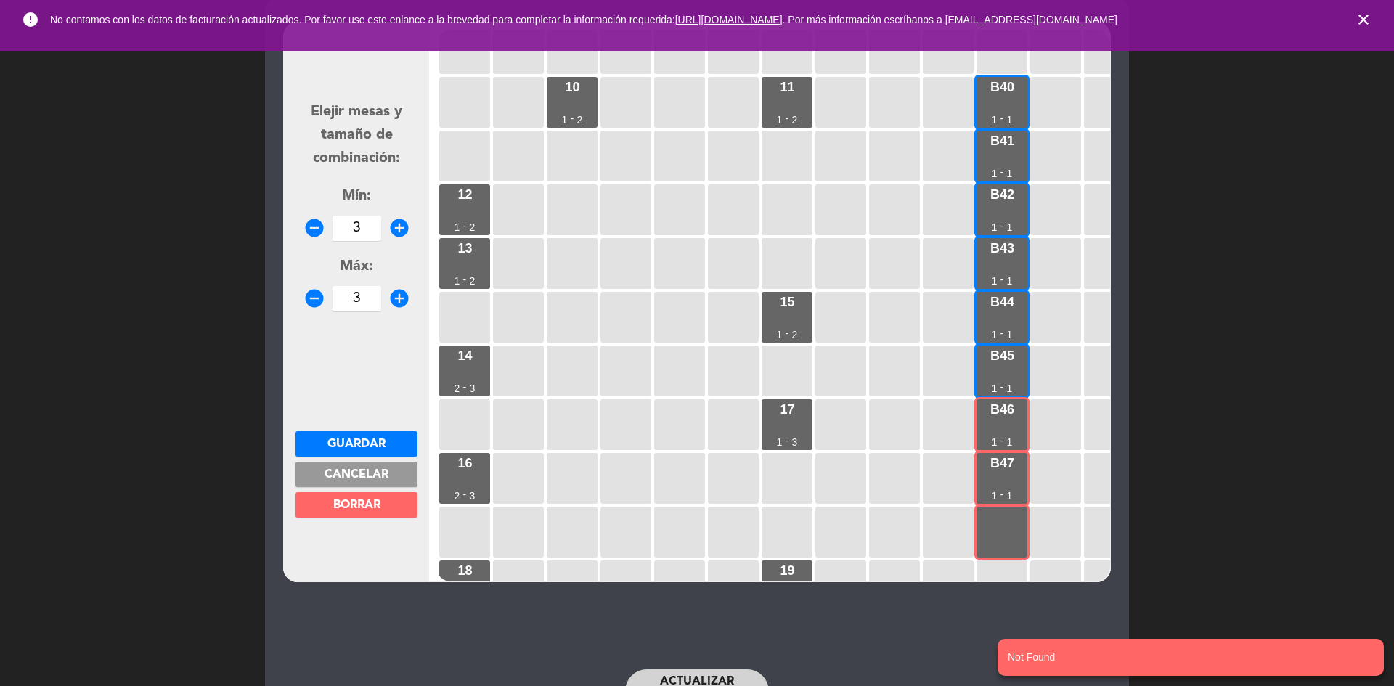
click at [369, 479] on span "Cancelar" at bounding box center [356, 475] width 64 height 12
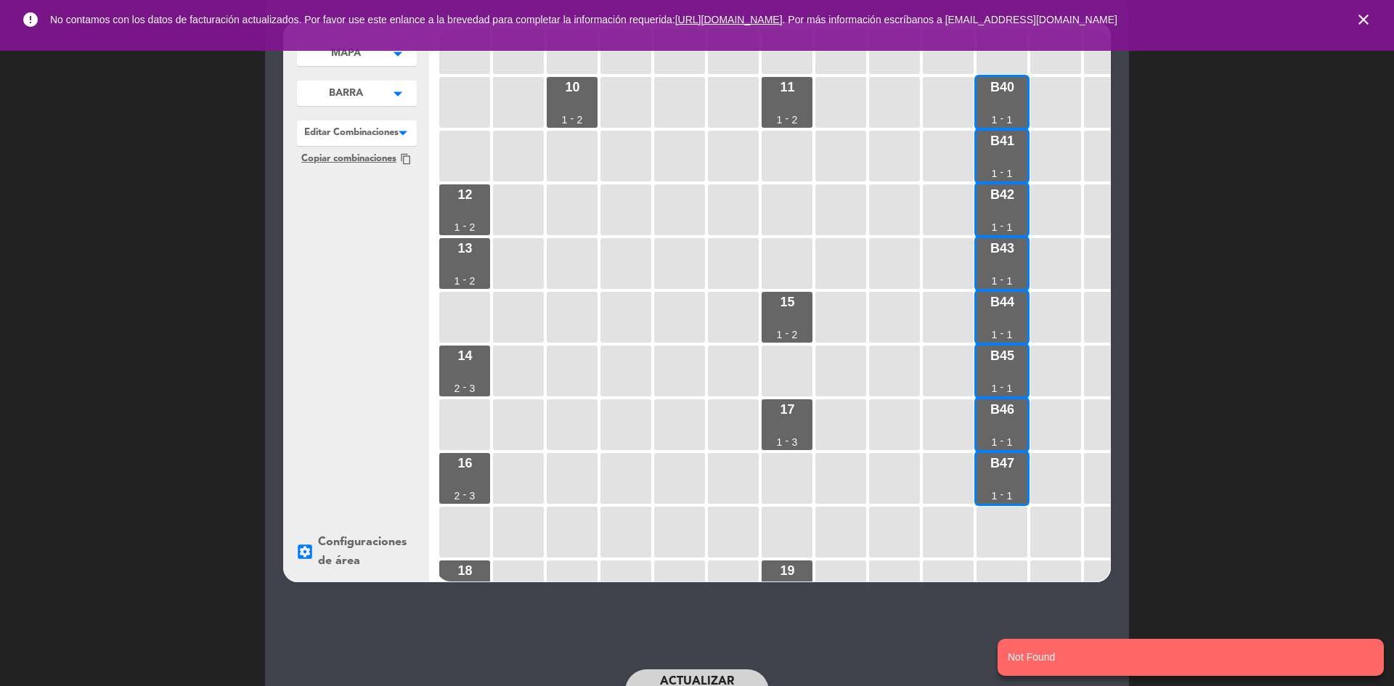
click at [380, 129] on div at bounding box center [357, 129] width 120 height 19
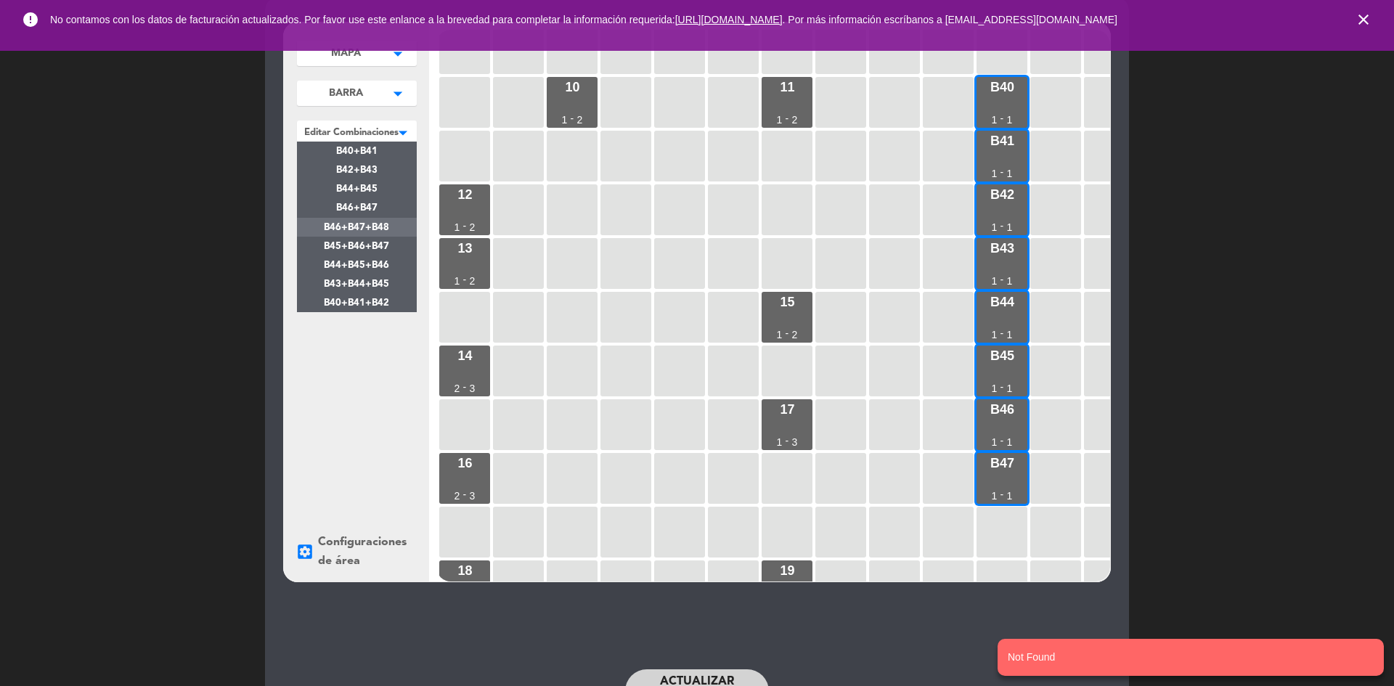
click at [386, 226] on span "B46+B47+B48" at bounding box center [356, 227] width 65 height 9
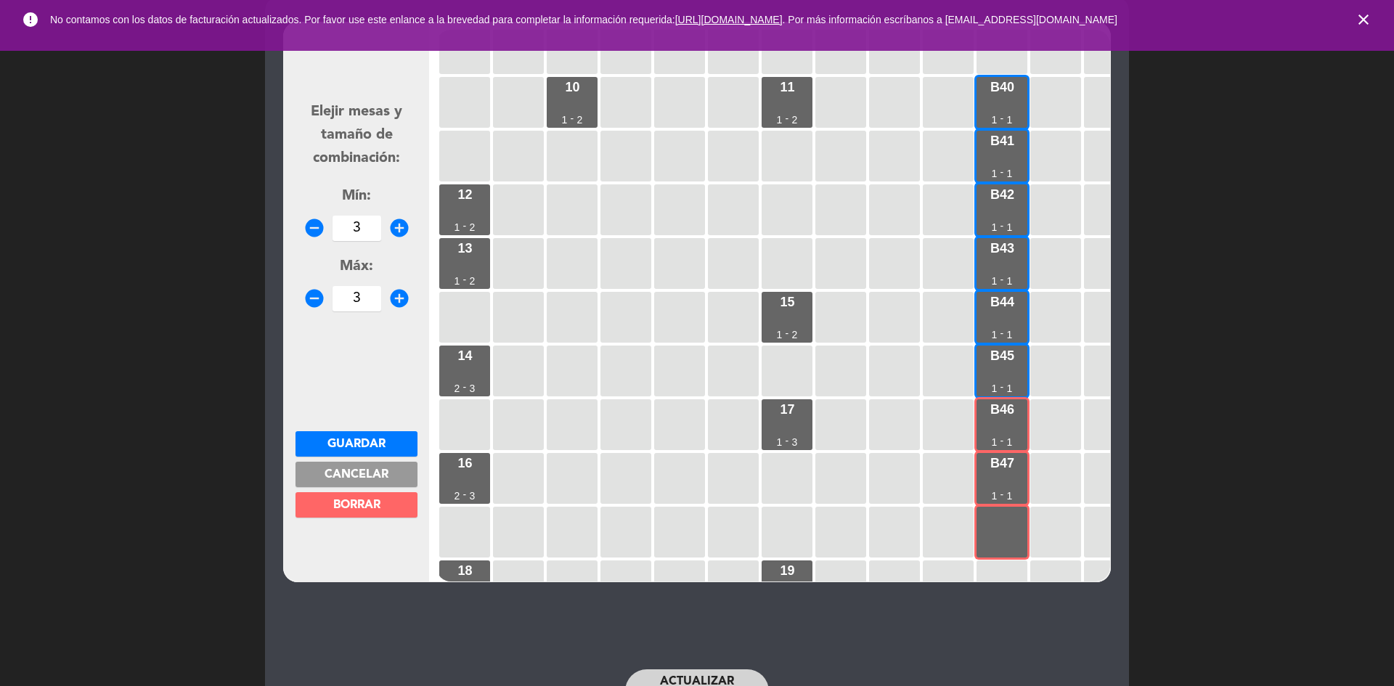
click at [316, 230] on icon "remove_circle" at bounding box center [314, 228] width 22 height 22
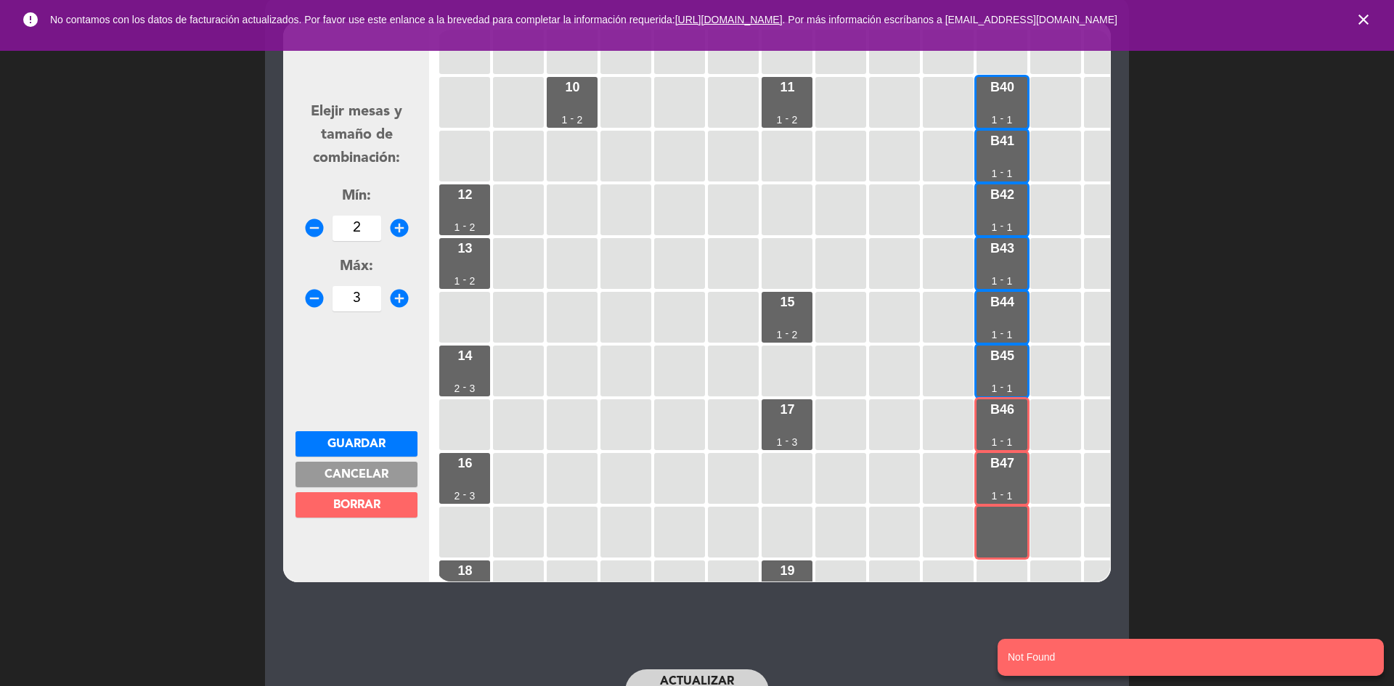
click at [316, 230] on icon "remove_circle" at bounding box center [314, 228] width 22 height 22
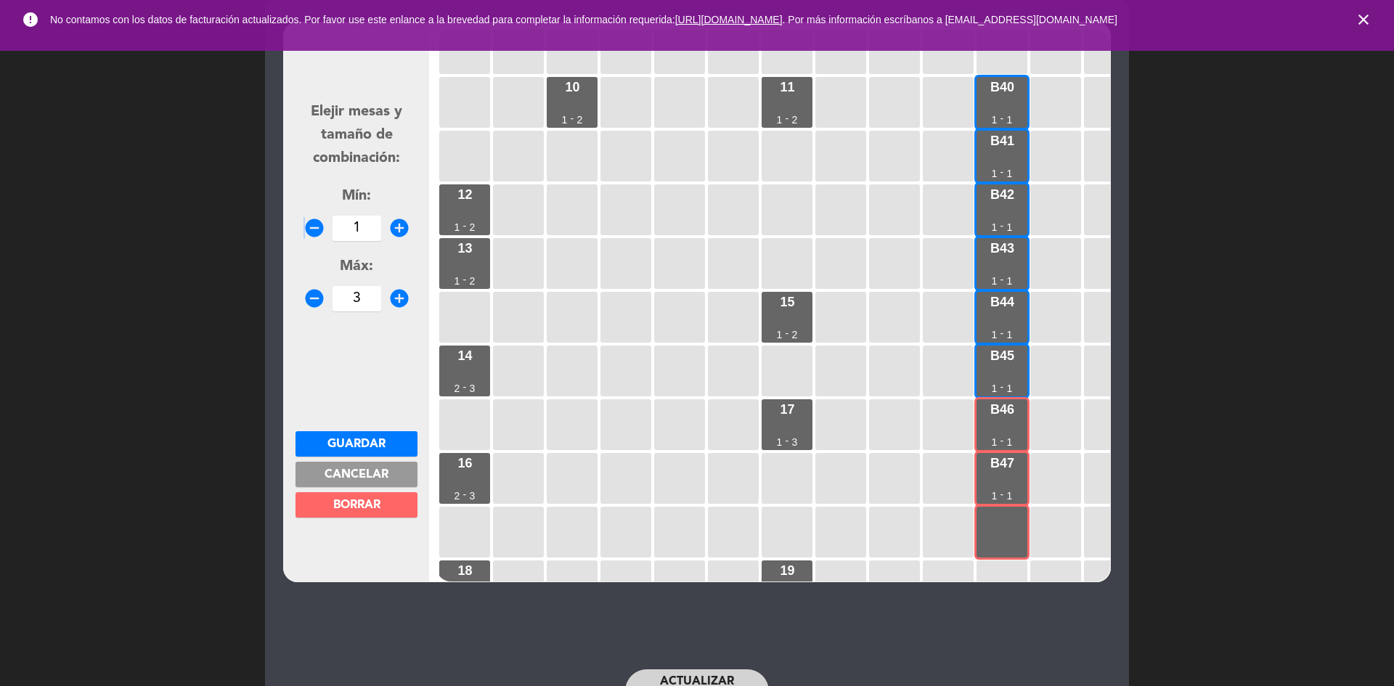
click at [316, 230] on icon "remove_circle" at bounding box center [314, 228] width 22 height 22
type input "0"
click at [306, 295] on icon "remove_circle" at bounding box center [314, 298] width 22 height 22
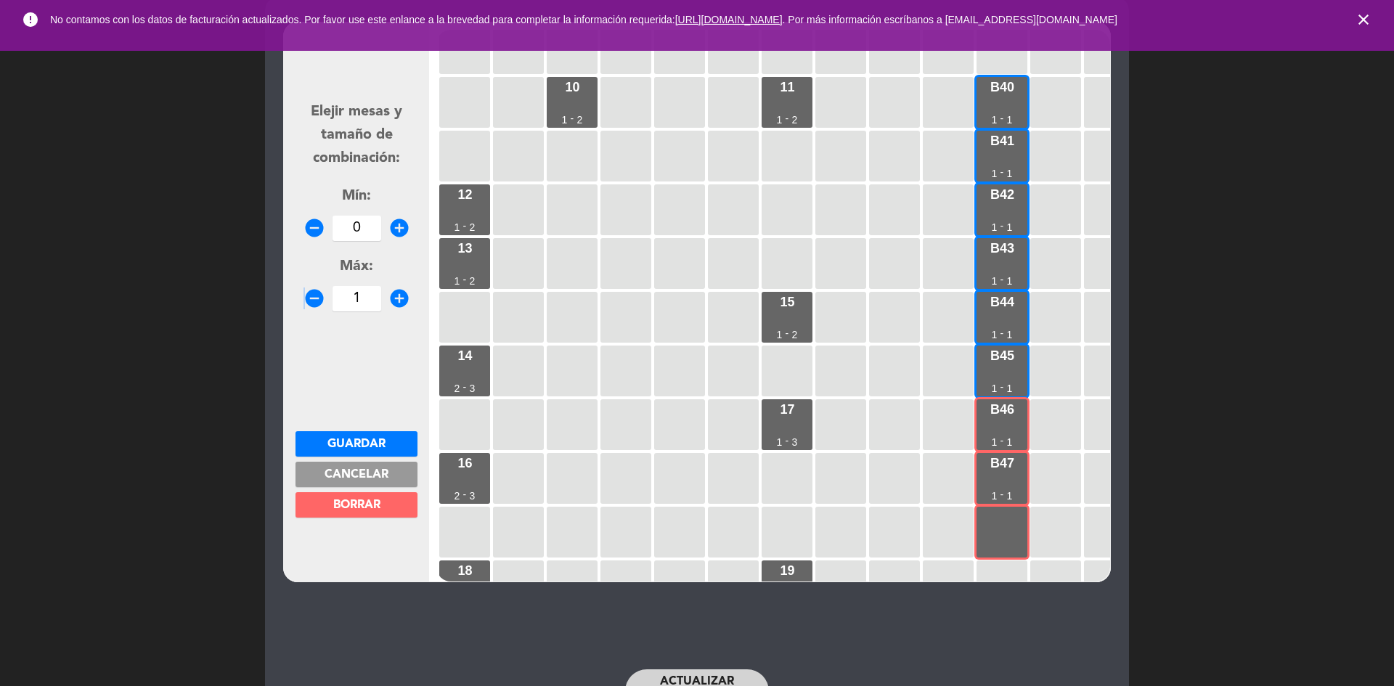
type input "0"
click at [375, 444] on span "Guardar" at bounding box center [356, 444] width 58 height 12
click at [380, 438] on span "Guardar" at bounding box center [356, 444] width 58 height 12
click at [379, 506] on span "BORRAR" at bounding box center [356, 505] width 47 height 12
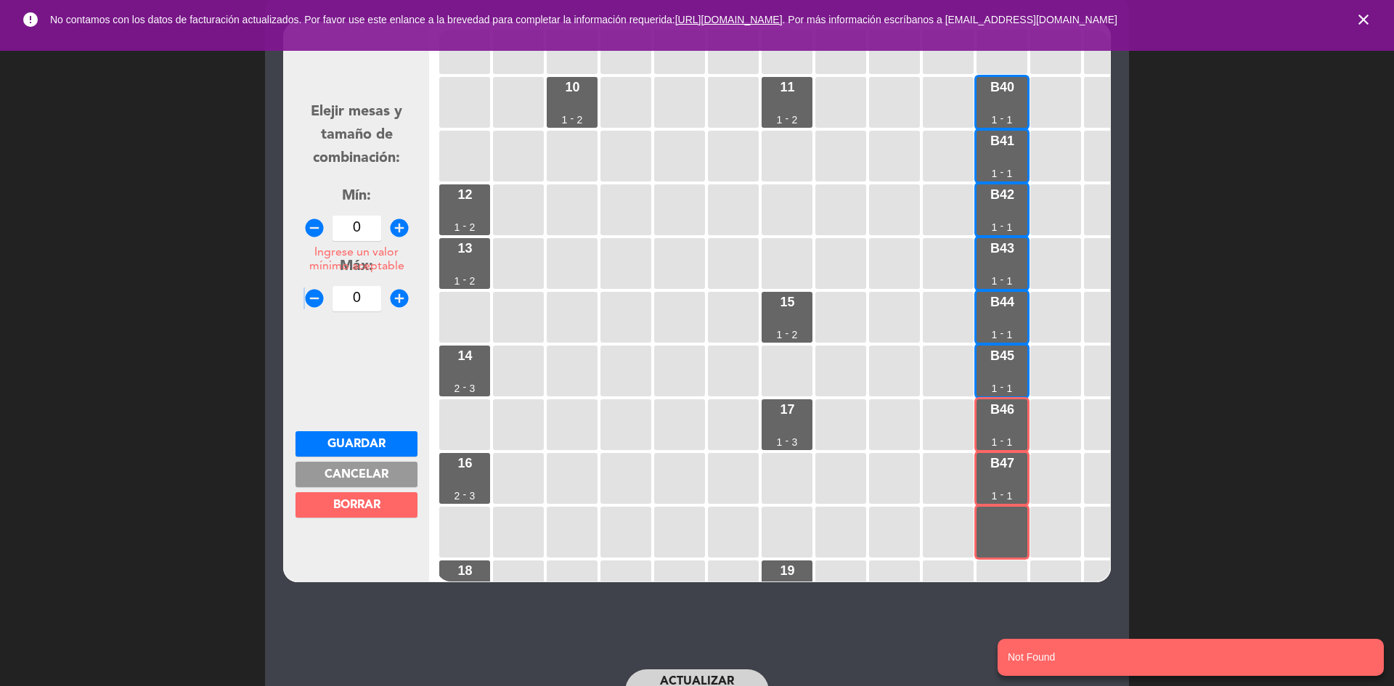
click at [374, 496] on button "BORRAR" at bounding box center [356, 504] width 122 height 25
click at [373, 504] on span "BORRAR" at bounding box center [356, 505] width 47 height 12
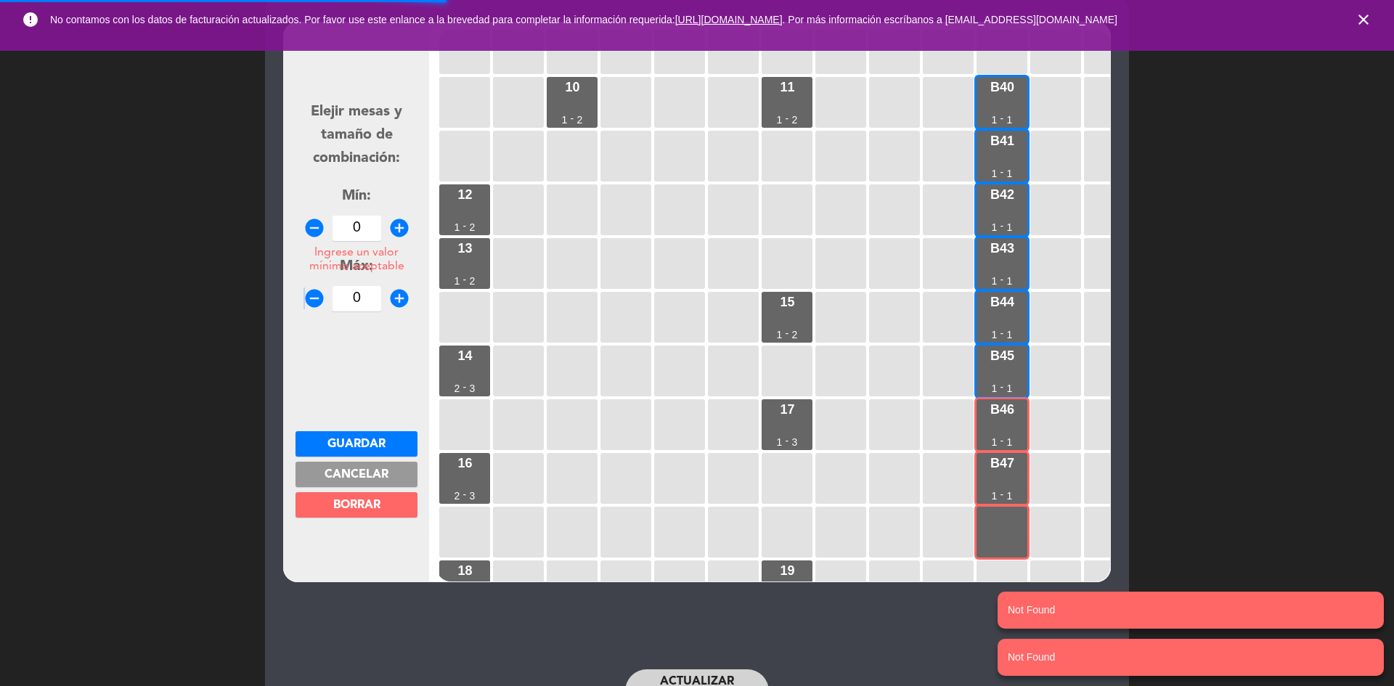
click at [373, 504] on span "BORRAR" at bounding box center [356, 505] width 47 height 12
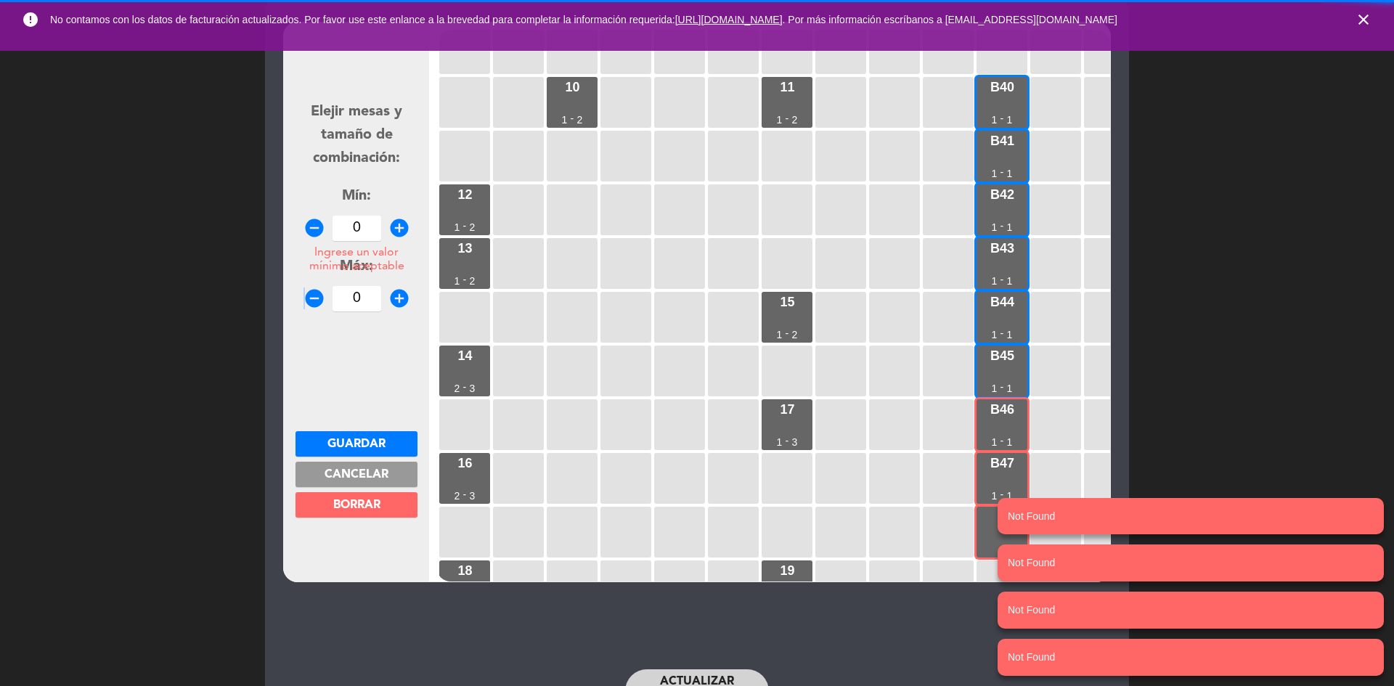
click at [391, 473] on button "Cancelar" at bounding box center [356, 474] width 122 height 25
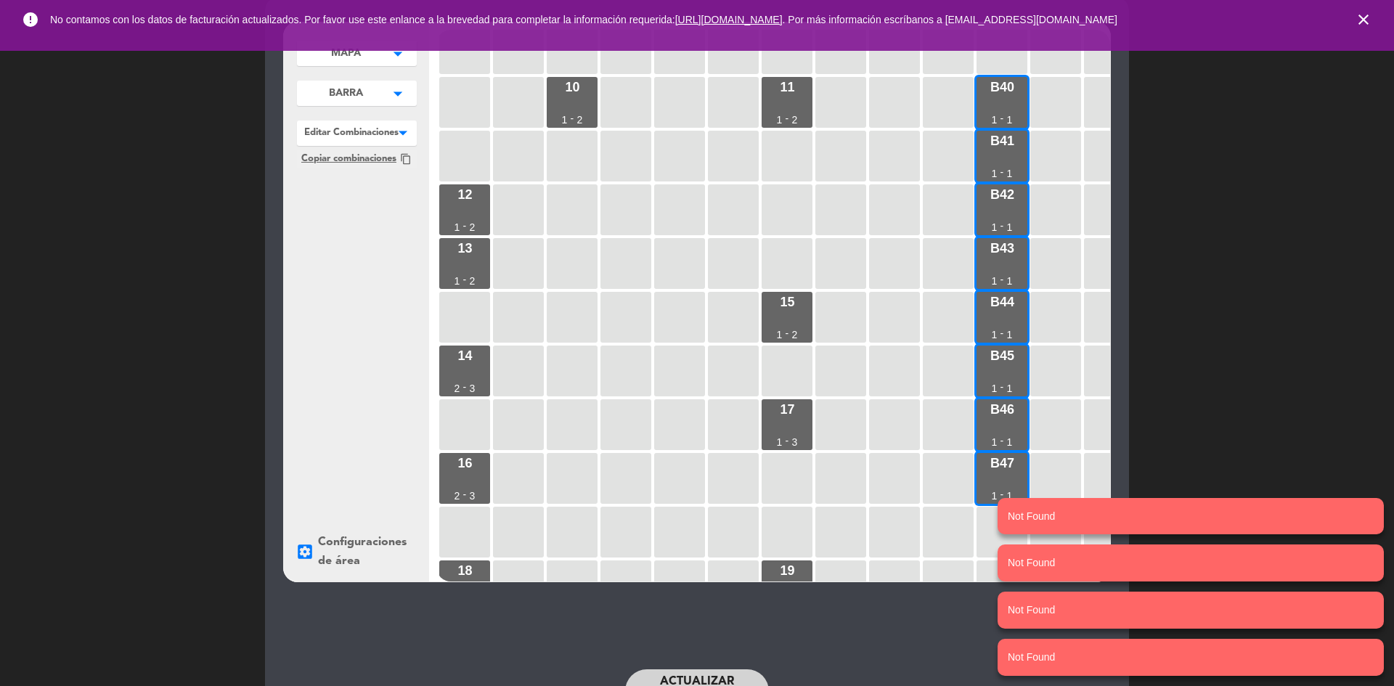
click at [339, 130] on div at bounding box center [357, 129] width 120 height 19
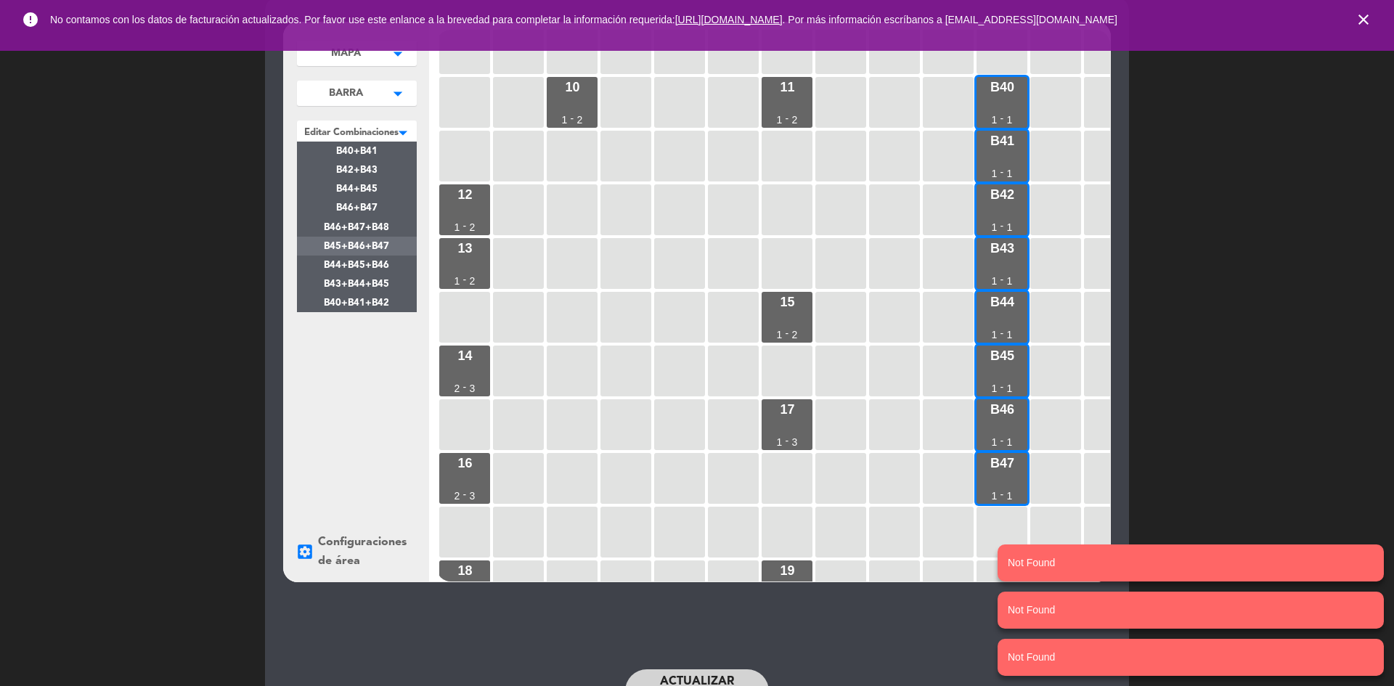
click at [369, 245] on span "B45+B46+B47" at bounding box center [356, 246] width 65 height 9
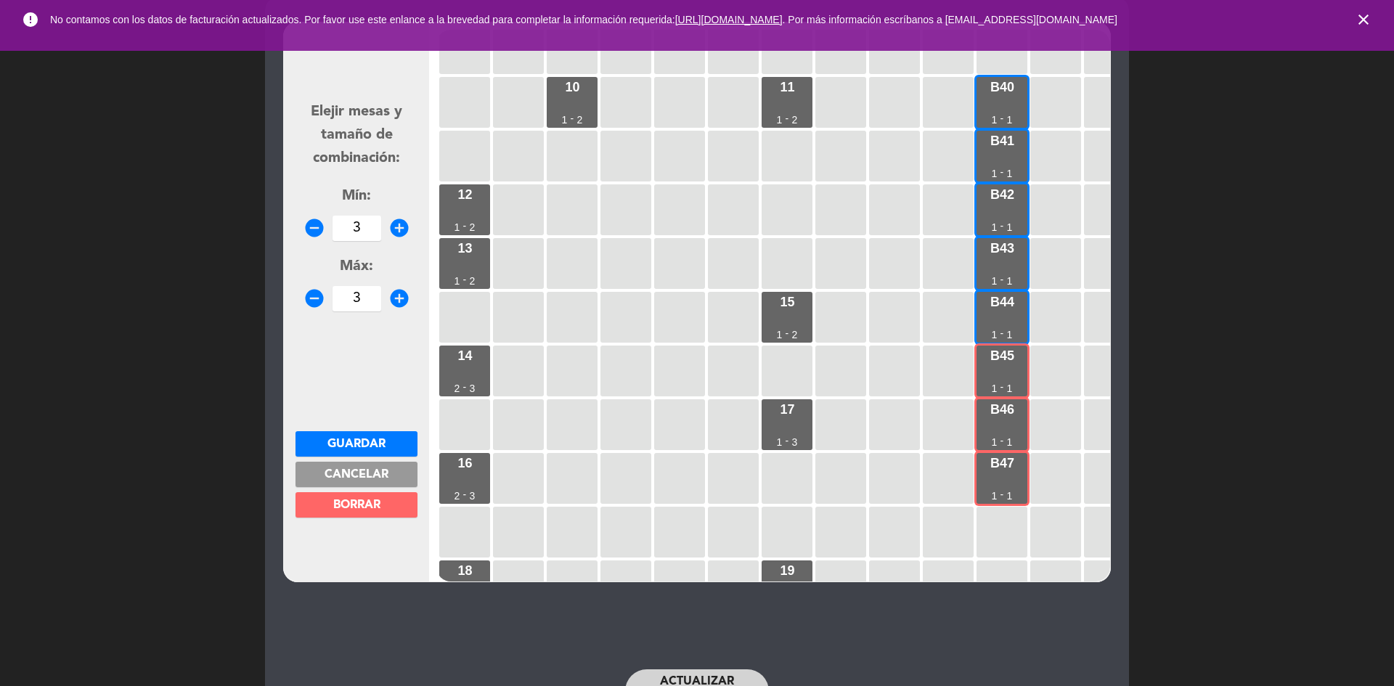
click at [352, 447] on span "Guardar" at bounding box center [356, 444] width 58 height 12
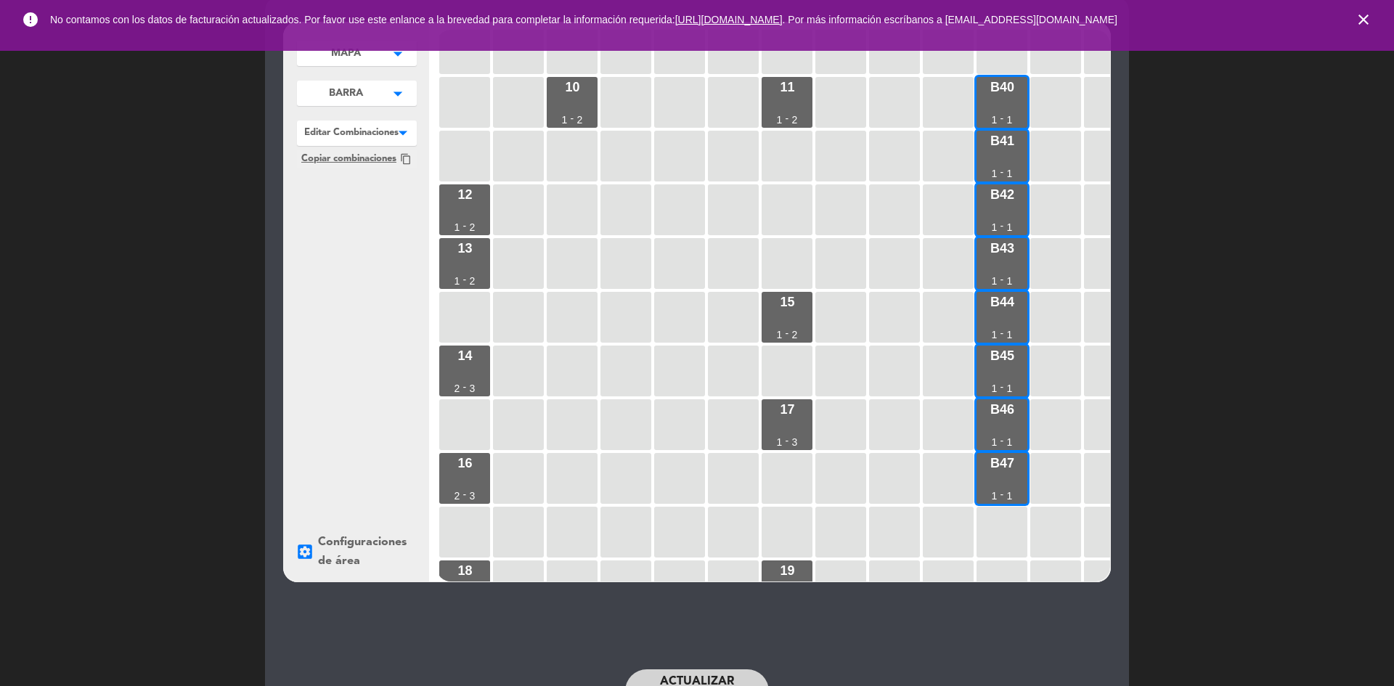
click at [373, 125] on div at bounding box center [357, 129] width 120 height 19
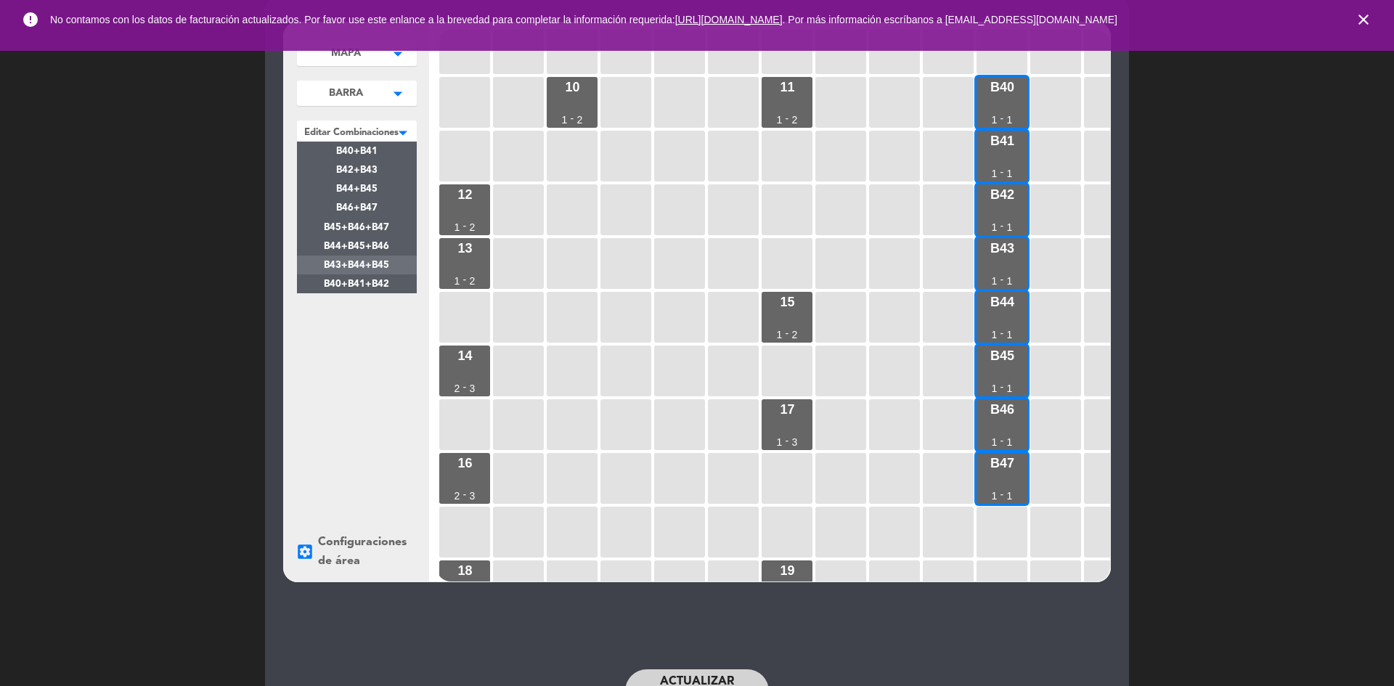
click at [388, 266] on span "B43+B44+B45" at bounding box center [356, 265] width 65 height 9
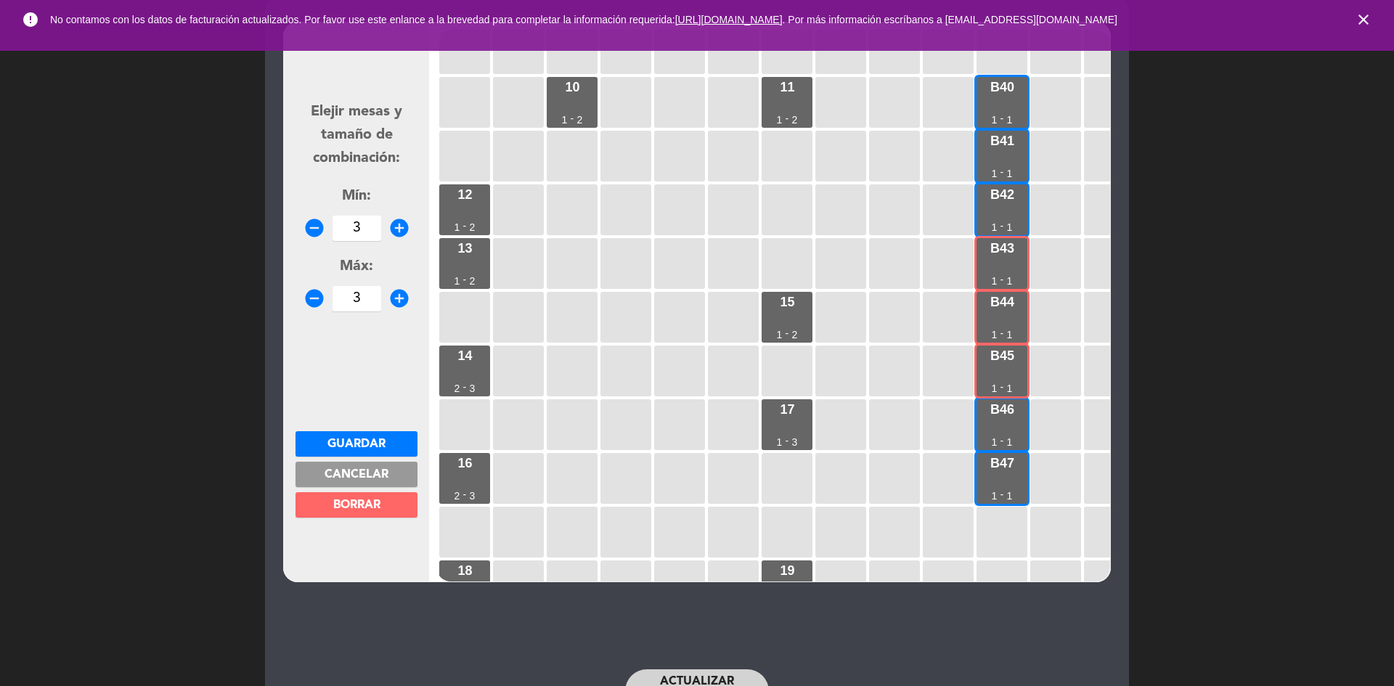
click at [397, 438] on button "Guardar" at bounding box center [356, 443] width 122 height 25
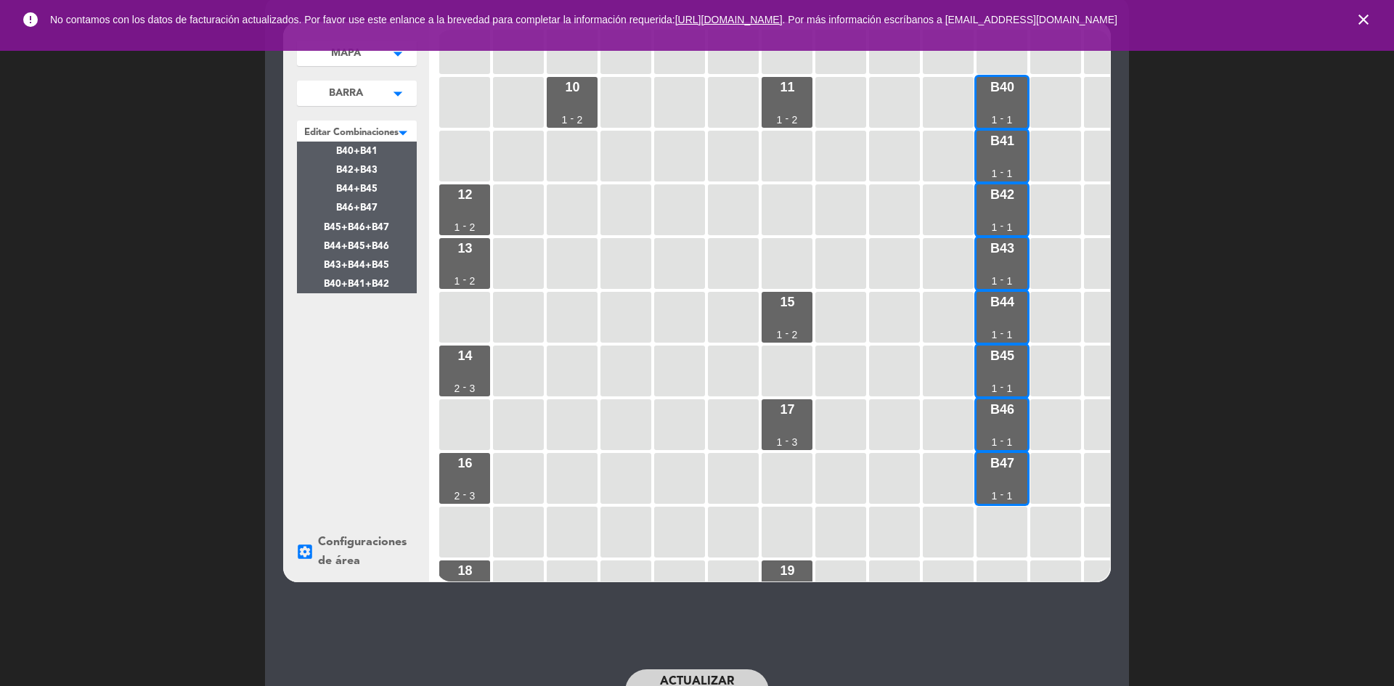
click at [388, 129] on div at bounding box center [357, 129] width 120 height 19
drag, startPoint x: 373, startPoint y: 274, endPoint x: 373, endPoint y: 286, distance: 12.3
click at [373, 286] on div "B40+B41 B42+B43 B44+B45 B46+B47 B45+B46+B47 B44+B45+B46 B43+B44+B45 B40+B41+B42" at bounding box center [357, 218] width 120 height 152
click at [383, 281] on span "B40+B41+B42" at bounding box center [356, 283] width 65 height 9
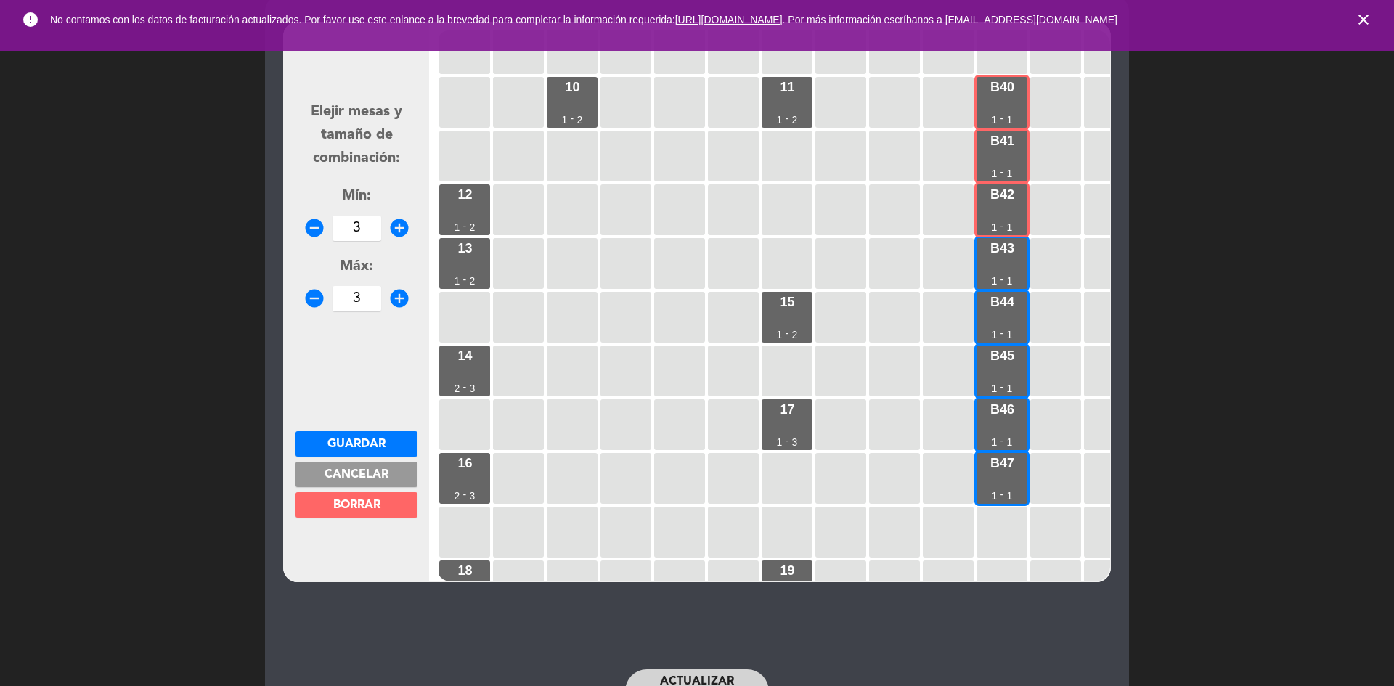
click at [394, 439] on button "Guardar" at bounding box center [356, 443] width 122 height 25
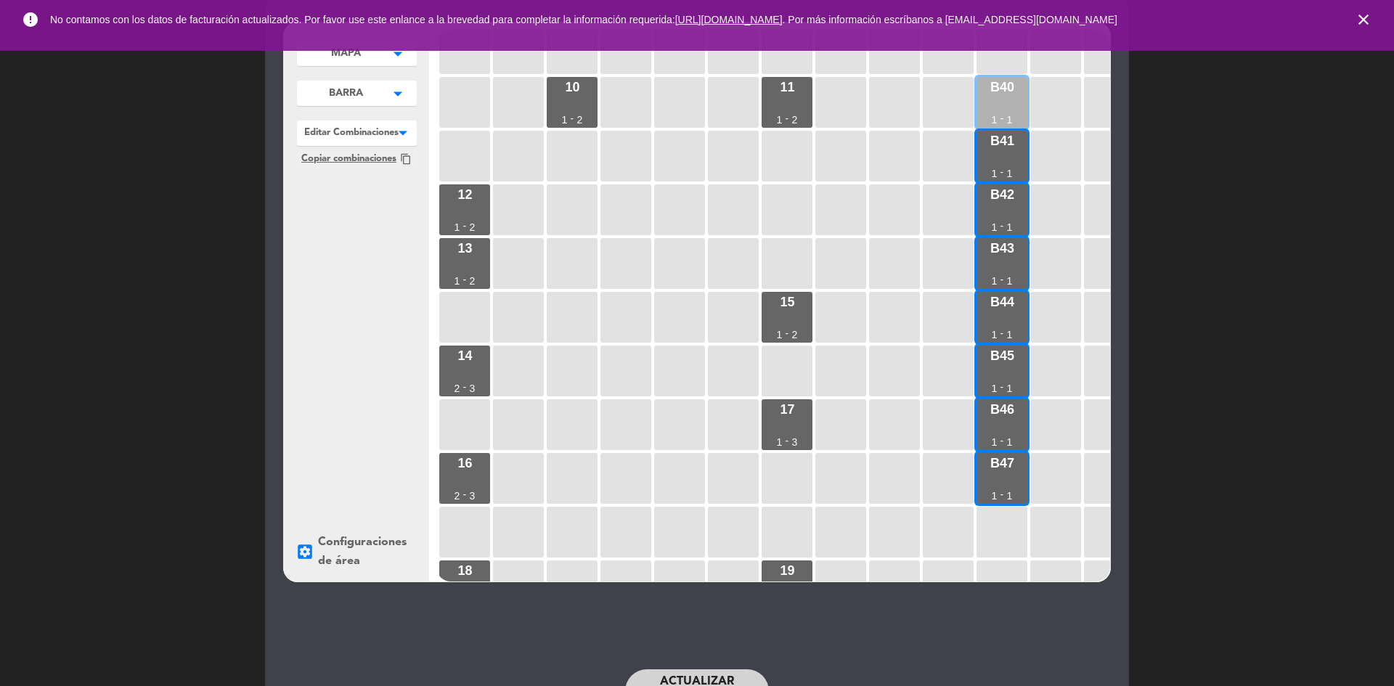
click at [1013, 94] on div "B40" at bounding box center [1002, 87] width 24 height 13
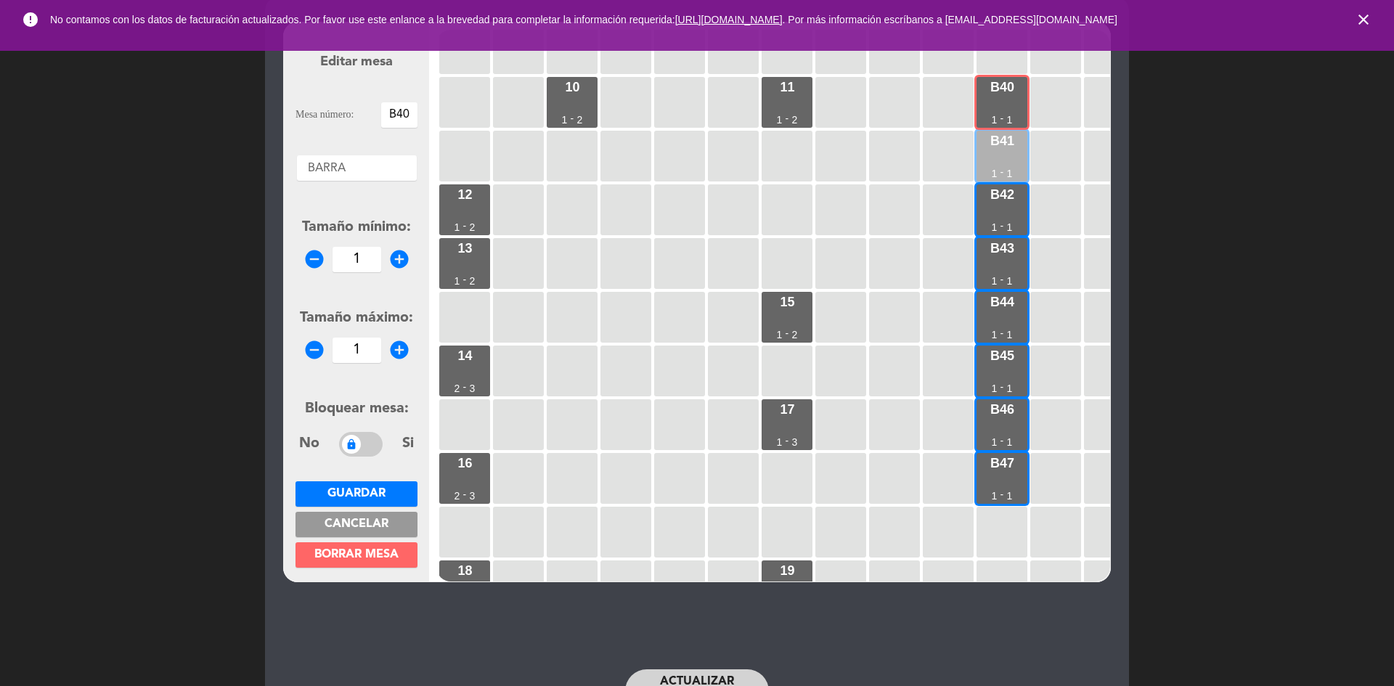
click at [1016, 160] on div "B41 1 - 1" at bounding box center [1001, 156] width 51 height 51
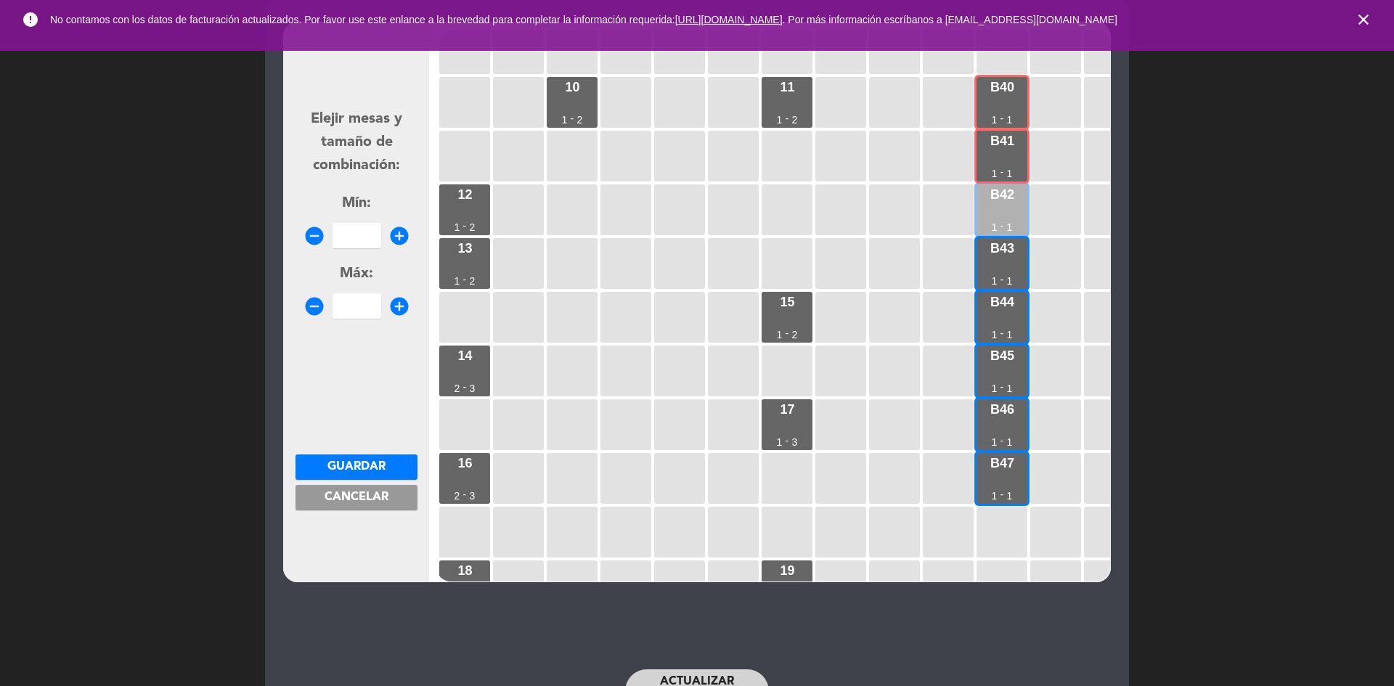
click at [1015, 202] on div "B42 1 - 1" at bounding box center [1001, 209] width 51 height 51
drag, startPoint x: 1009, startPoint y: 234, endPoint x: 1014, endPoint y: 260, distance: 25.9
click at [1014, 260] on div "1 1 - 2 2 1 - 2 3 1 - 2 5 1 - 2 4 1 - 3 6 1 - 2 7 1 - 2 8 1 - 2 9 1 - 2 10 1 - …" at bounding box center [773, 306] width 674 height 552
click at [1011, 271] on div "B43 1 - 1" at bounding box center [1001, 263] width 51 height 51
click at [998, 317] on div "B44 1 - 1" at bounding box center [1001, 317] width 51 height 51
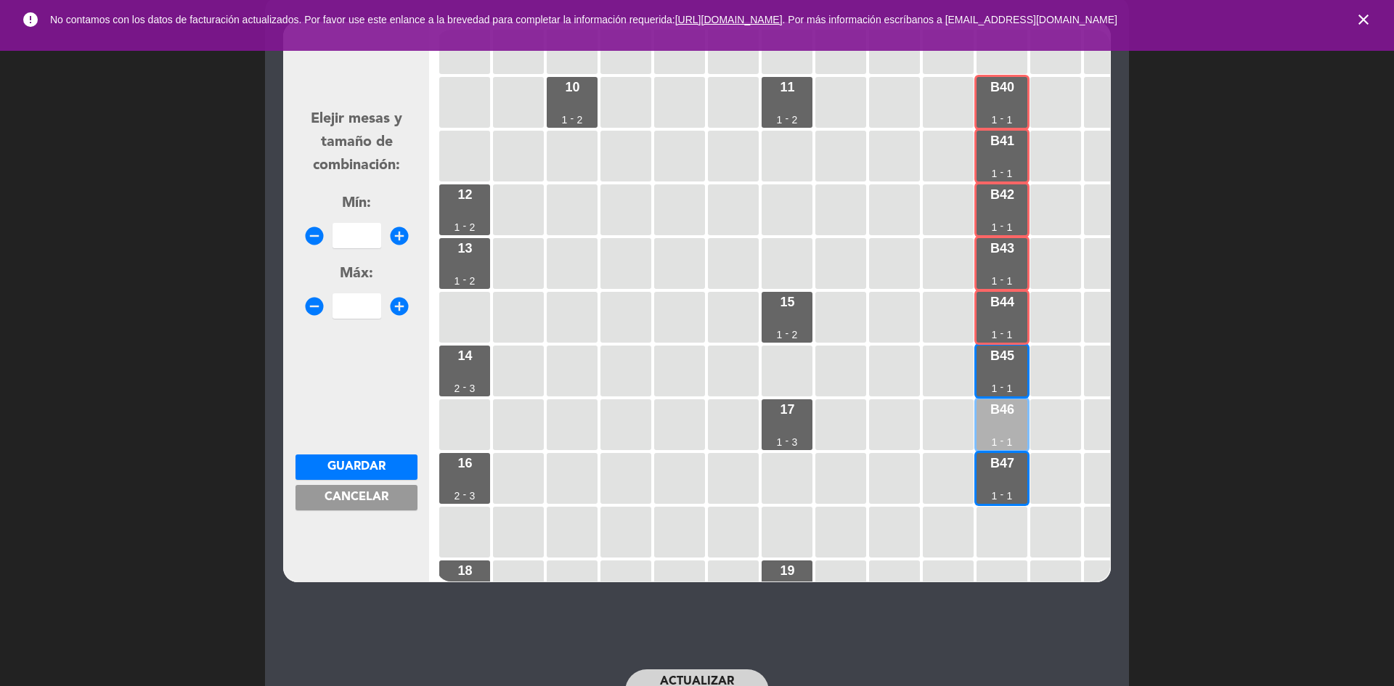
drag, startPoint x: 994, startPoint y: 374, endPoint x: 996, endPoint y: 401, distance: 27.7
click at [994, 376] on div "B45 1 - 1" at bounding box center [1001, 370] width 51 height 51
drag, startPoint x: 999, startPoint y: 413, endPoint x: 996, endPoint y: 475, distance: 61.8
click at [999, 415] on div "B46" at bounding box center [1002, 409] width 24 height 13
drag, startPoint x: 999, startPoint y: 475, endPoint x: 994, endPoint y: 469, distance: 8.2
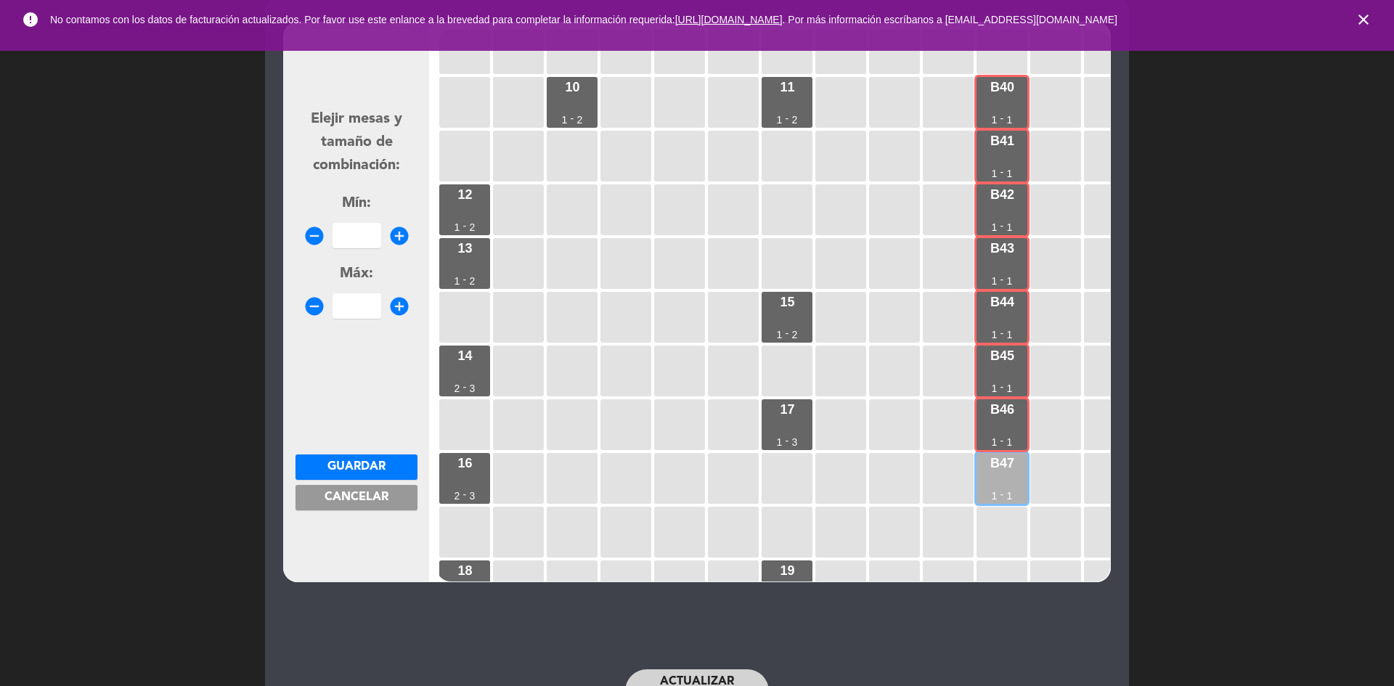
click at [1000, 474] on div "B47 1 - 1" at bounding box center [1001, 478] width 51 height 51
click at [390, 239] on icon "add_circle" at bounding box center [399, 236] width 22 height 22
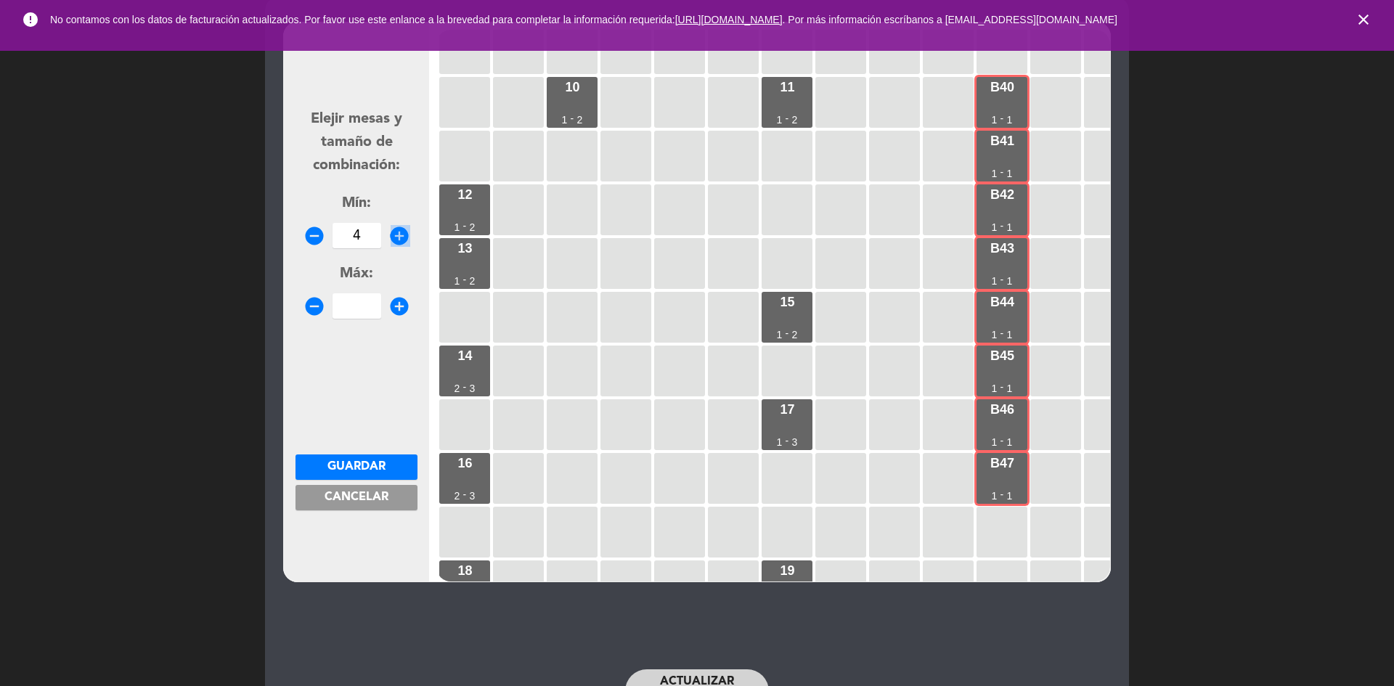
click at [390, 239] on icon "add_circle" at bounding box center [399, 236] width 22 height 22
click at [395, 226] on icon "add_circle" at bounding box center [399, 236] width 22 height 22
type input "8"
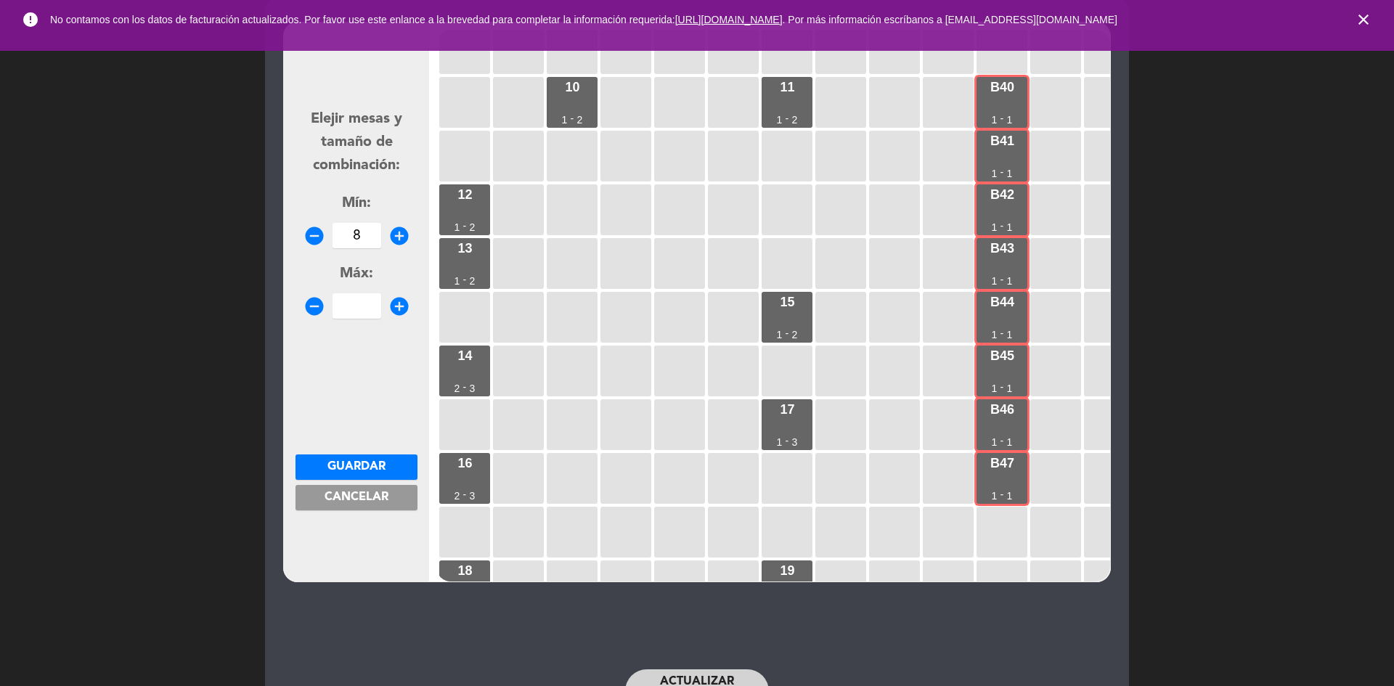
click at [393, 315] on icon "add_circle" at bounding box center [399, 306] width 22 height 22
click at [393, 316] on icon "add_circle" at bounding box center [399, 306] width 22 height 22
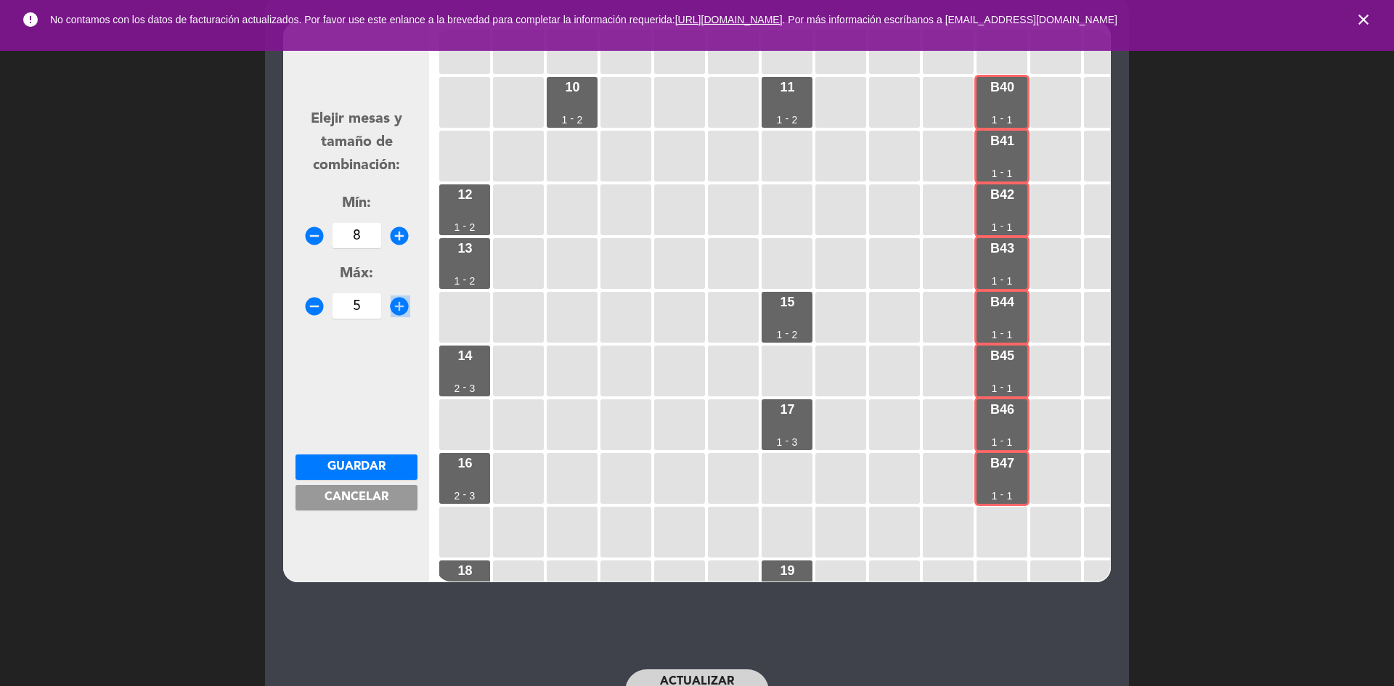
click at [393, 316] on icon "add_circle" at bounding box center [399, 306] width 22 height 22
click at [394, 303] on icon "add_circle" at bounding box center [399, 306] width 22 height 22
type input "8"
click at [372, 465] on span "Guardar" at bounding box center [356, 467] width 58 height 12
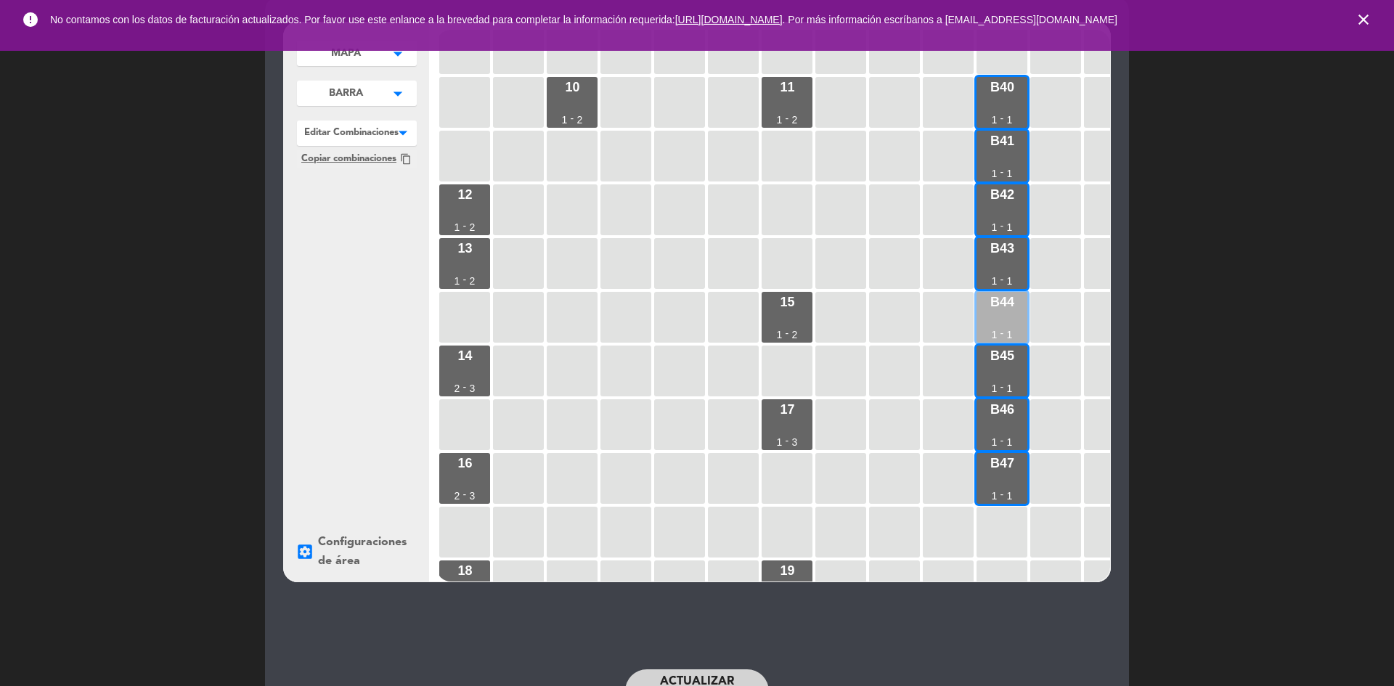
click at [1010, 324] on div "B44 1 - 1" at bounding box center [1001, 317] width 51 height 51
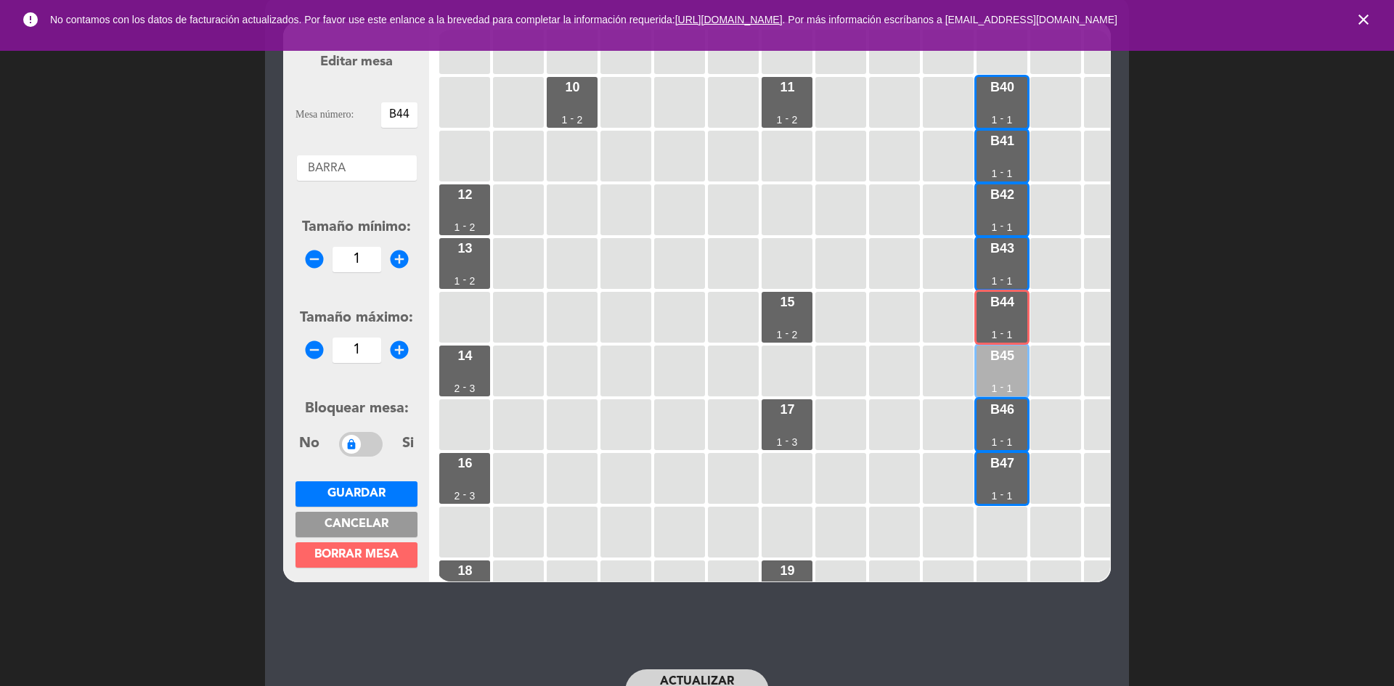
click at [1007, 371] on div "B45 1 - 1" at bounding box center [1001, 370] width 51 height 51
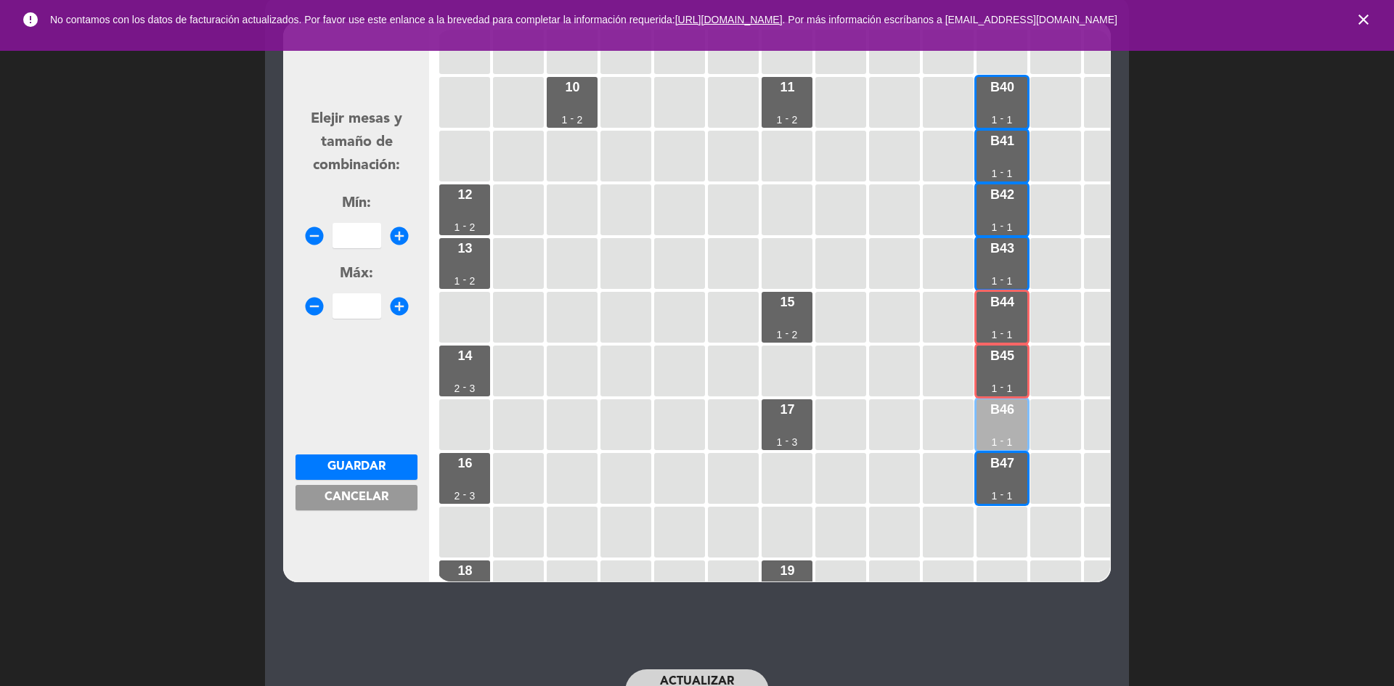
click at [1008, 431] on div "B46 1 - 1" at bounding box center [1001, 424] width 51 height 51
drag, startPoint x: 1007, startPoint y: 462, endPoint x: 933, endPoint y: 438, distance: 78.3
click at [1007, 461] on div "B47" at bounding box center [1002, 463] width 24 height 13
click at [399, 229] on icon "add_circle" at bounding box center [399, 236] width 22 height 22
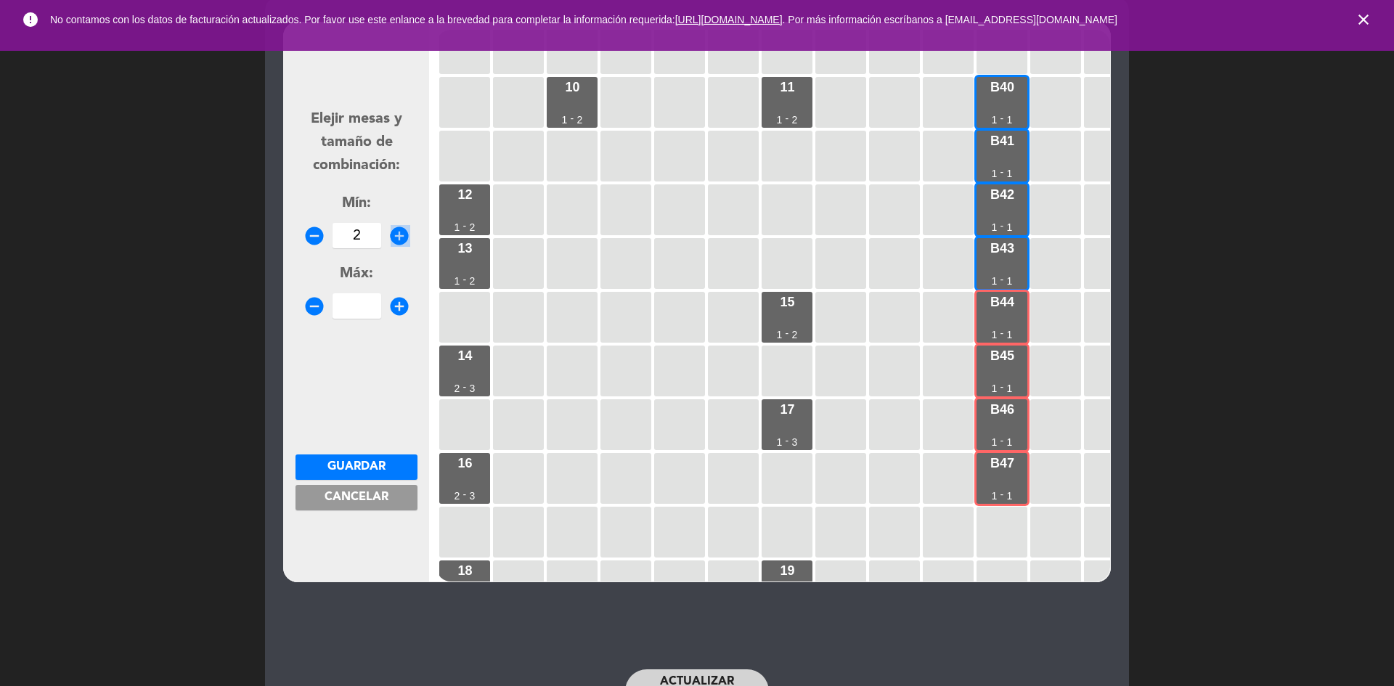
click at [399, 230] on icon "add_circle" at bounding box center [399, 236] width 22 height 22
type input "4"
click at [398, 301] on icon "add_circle" at bounding box center [399, 306] width 22 height 22
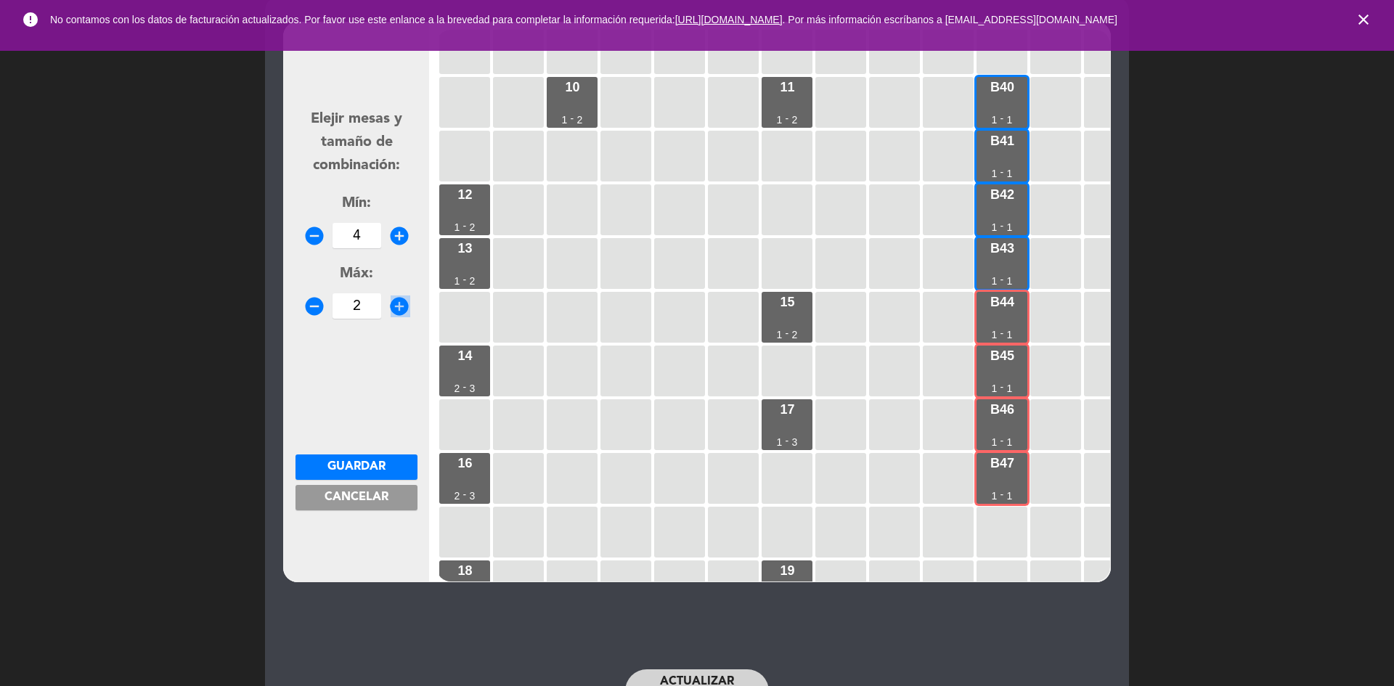
click at [398, 301] on icon "add_circle" at bounding box center [399, 306] width 22 height 22
type input "4"
click at [380, 459] on button "Guardar" at bounding box center [356, 466] width 122 height 25
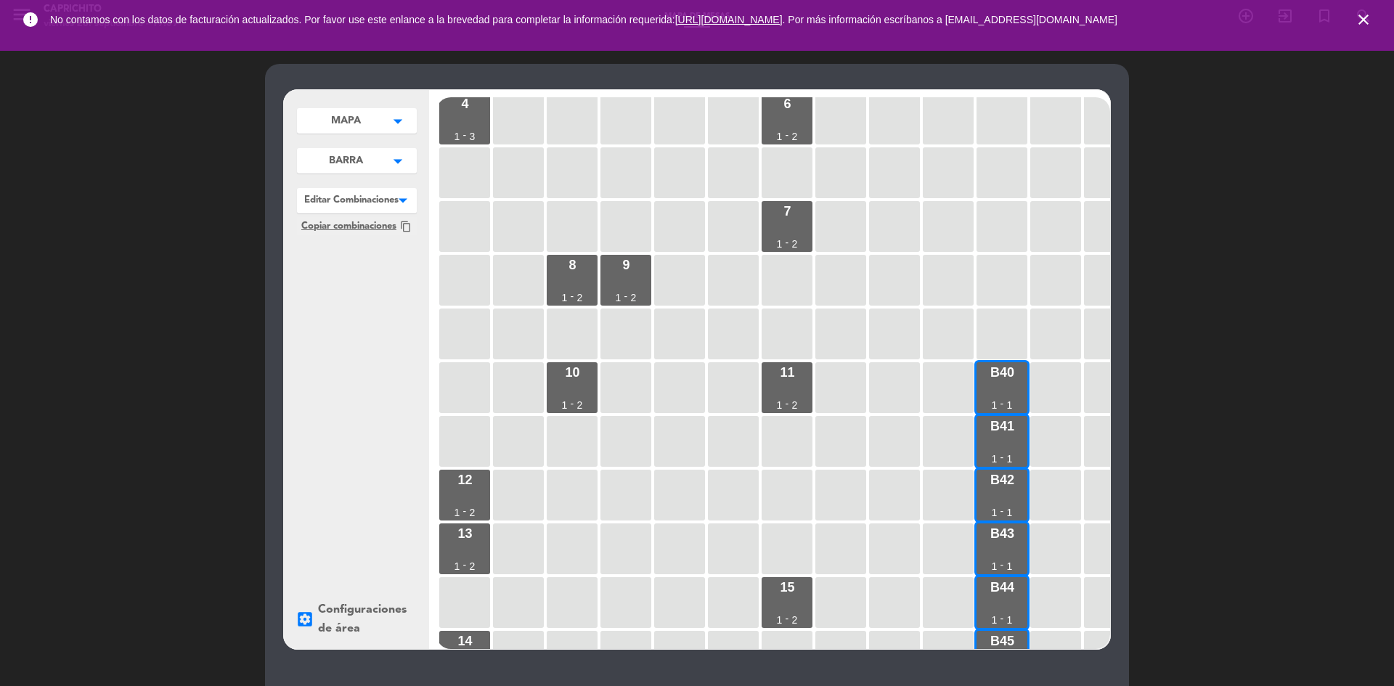
scroll to position [0, 0]
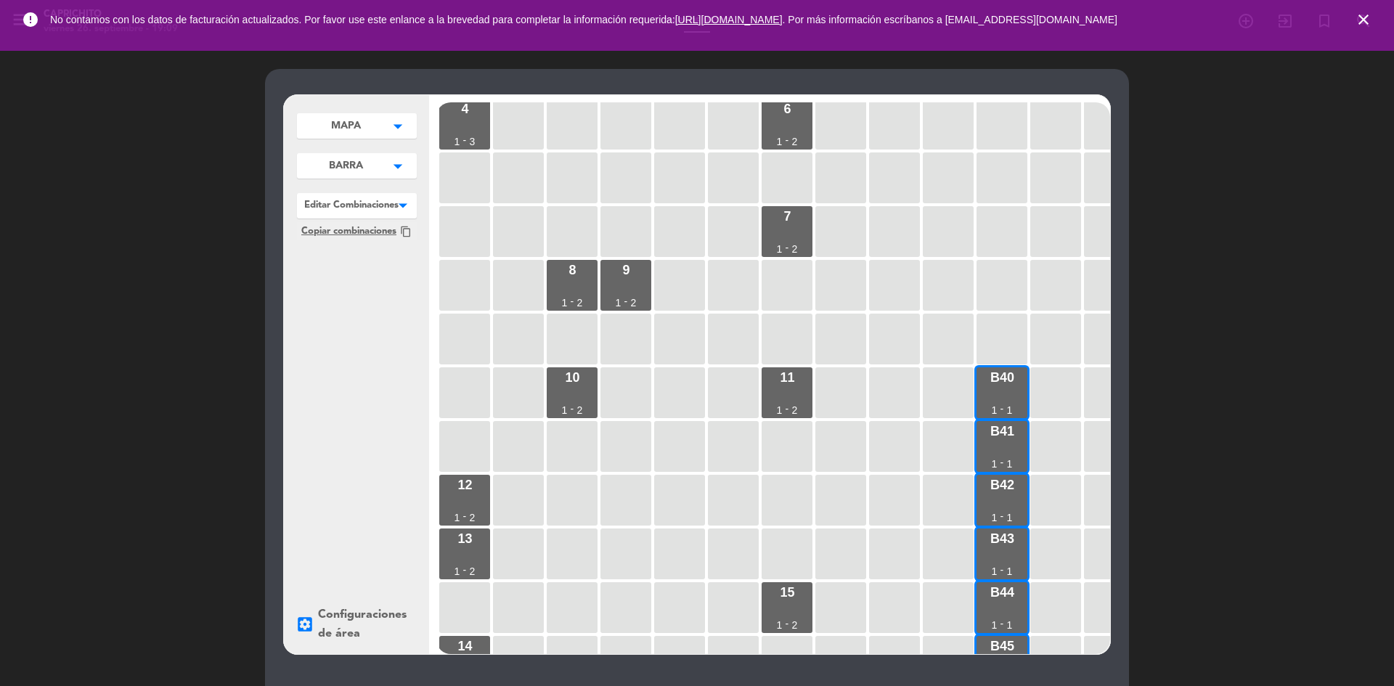
click at [324, 211] on div at bounding box center [357, 202] width 120 height 19
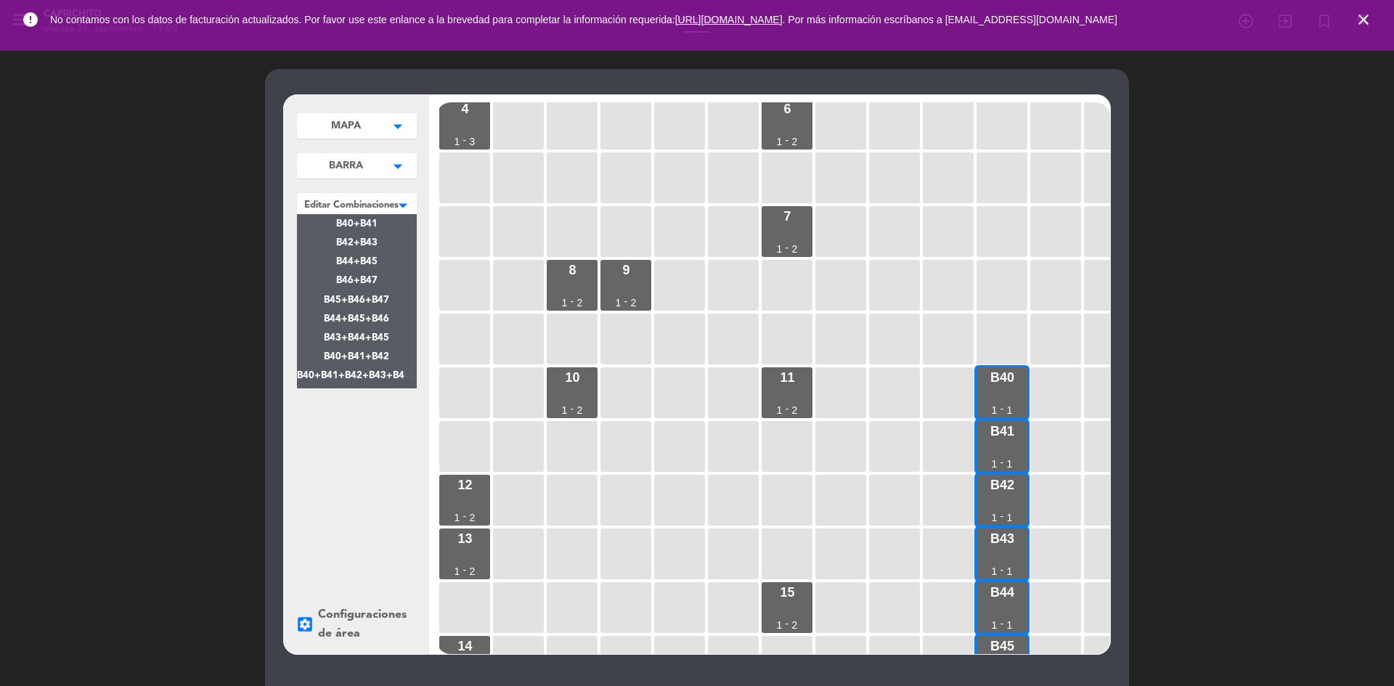
click
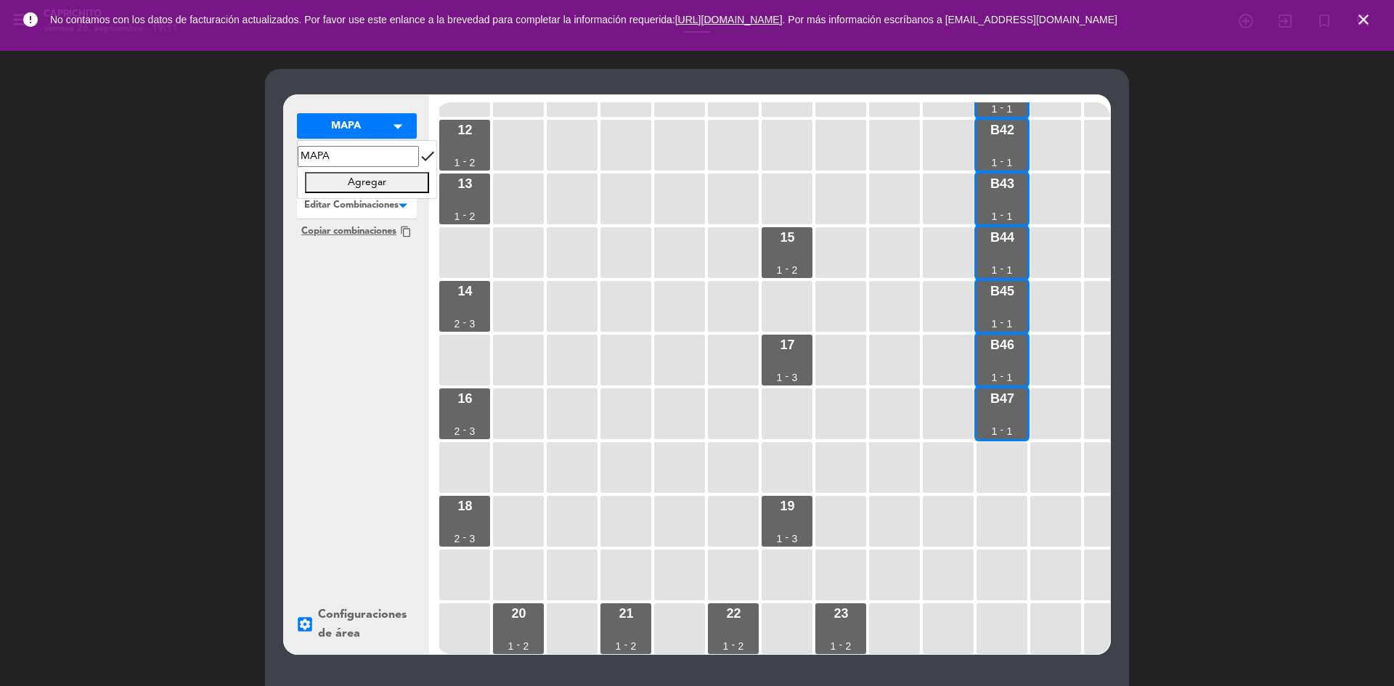
drag, startPoint x: 358, startPoint y: 159, endPoint x: 0, endPoint y: 116, distance: 360.4
type input "SALON"
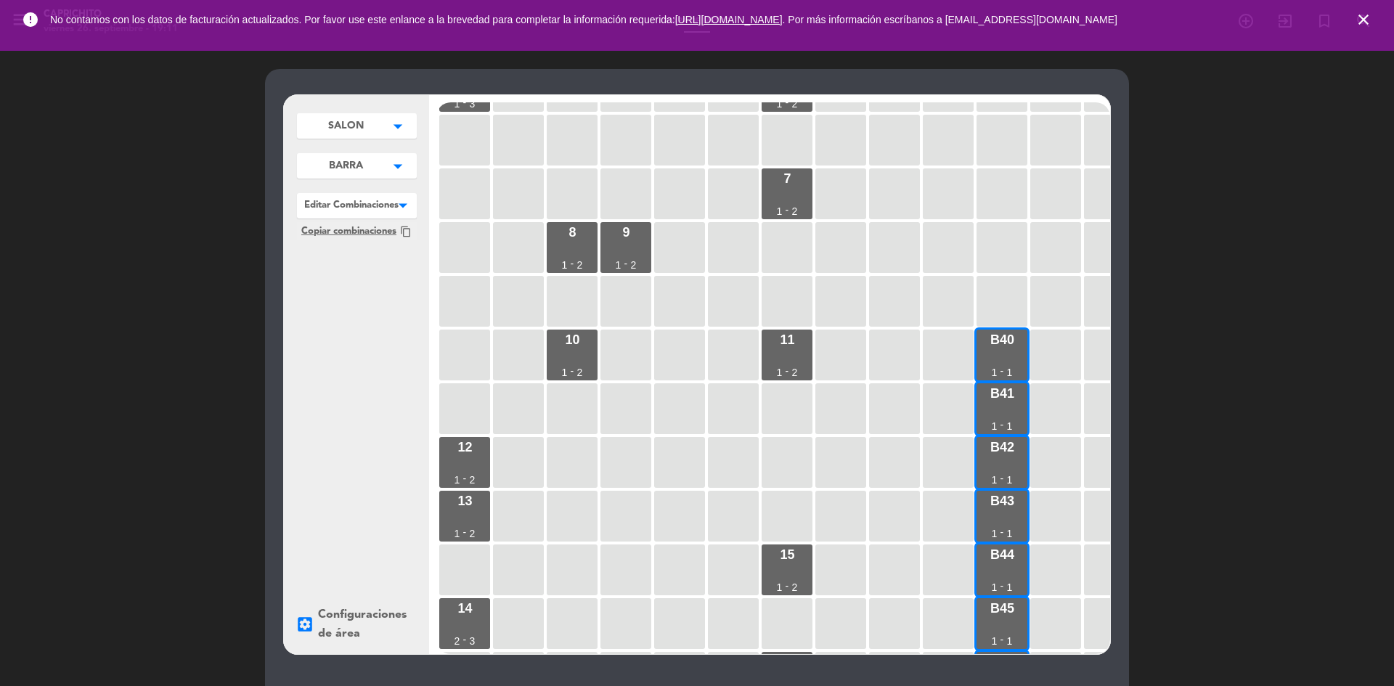
scroll to position [168, 0]
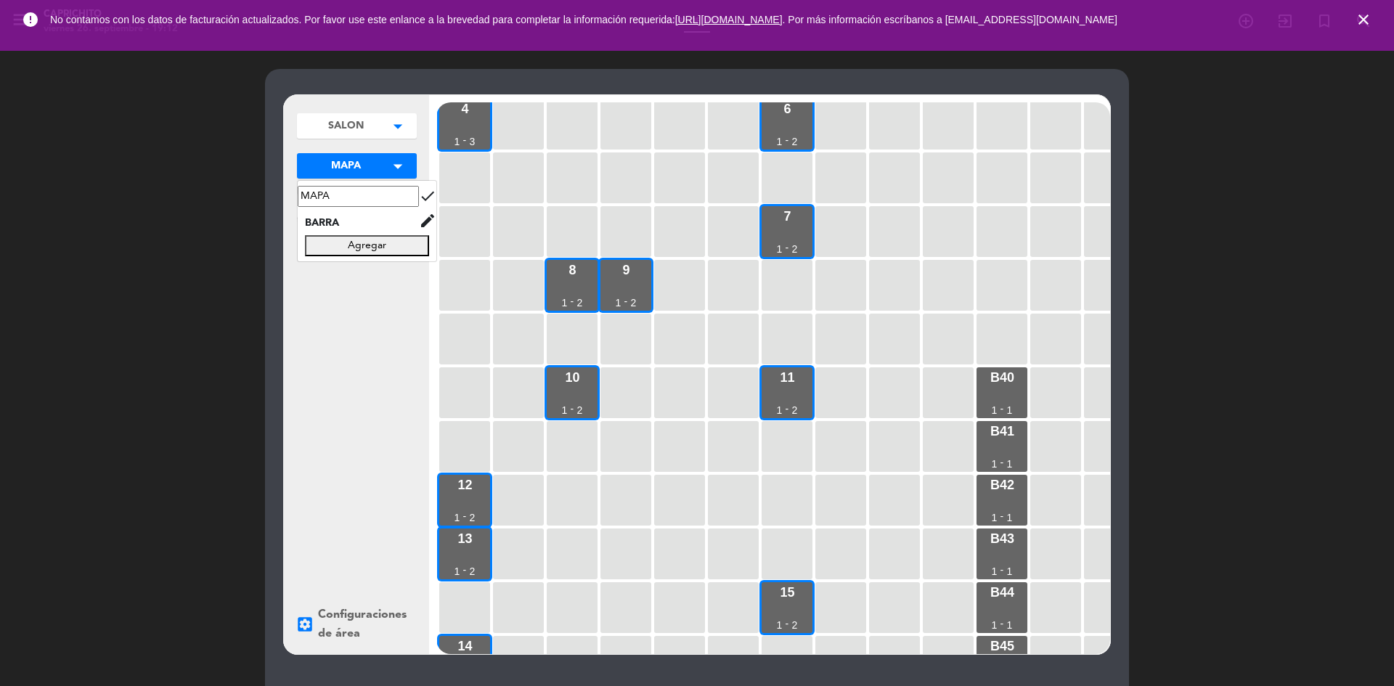
drag, startPoint x: 329, startPoint y: 197, endPoint x: 0, endPoint y: 167, distance: 330.1
type input "SALON"
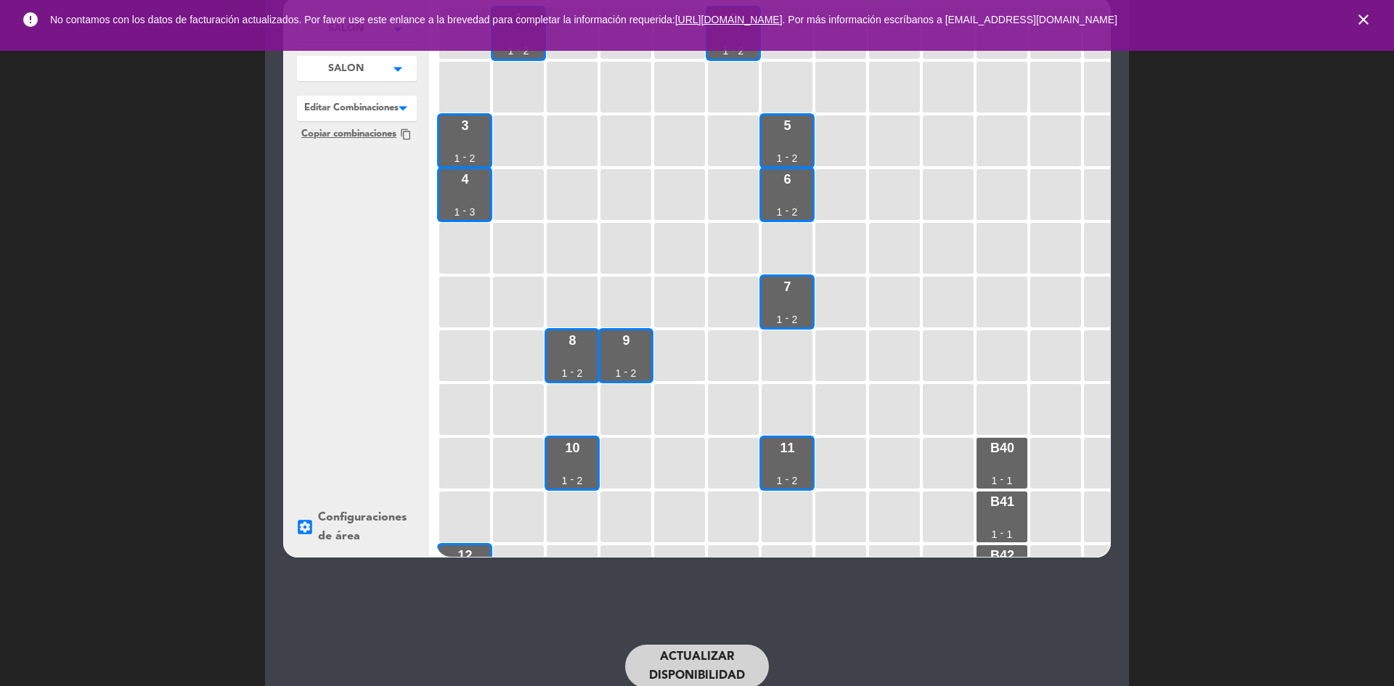
scroll to position [0, 0]
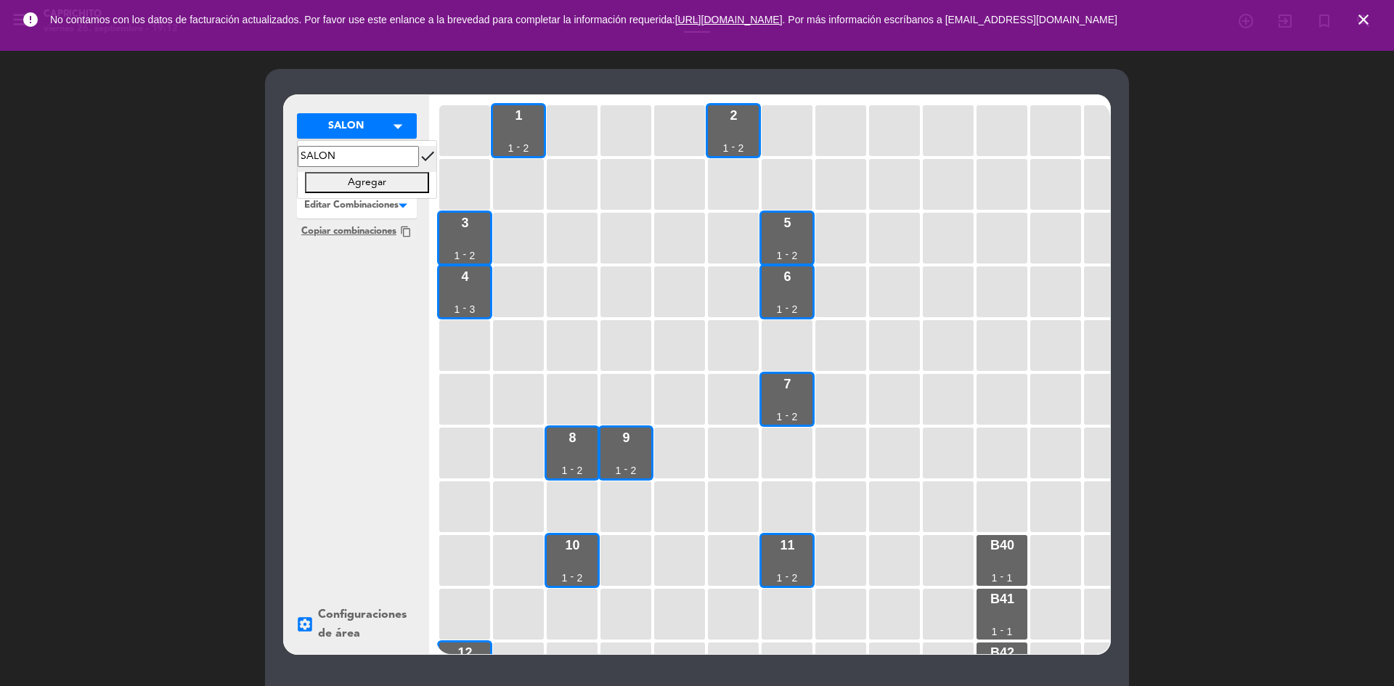
drag, startPoint x: 161, startPoint y: 127, endPoint x: 16, endPoint y: 90, distance: 149.8
type input "MAPA"
drag, startPoint x: 367, startPoint y: 170, endPoint x: 368, endPoint y: 160, distance: 10.2
drag, startPoint x: 374, startPoint y: 148, endPoint x: 87, endPoint y: 113, distance: 288.9
type input "SALON"
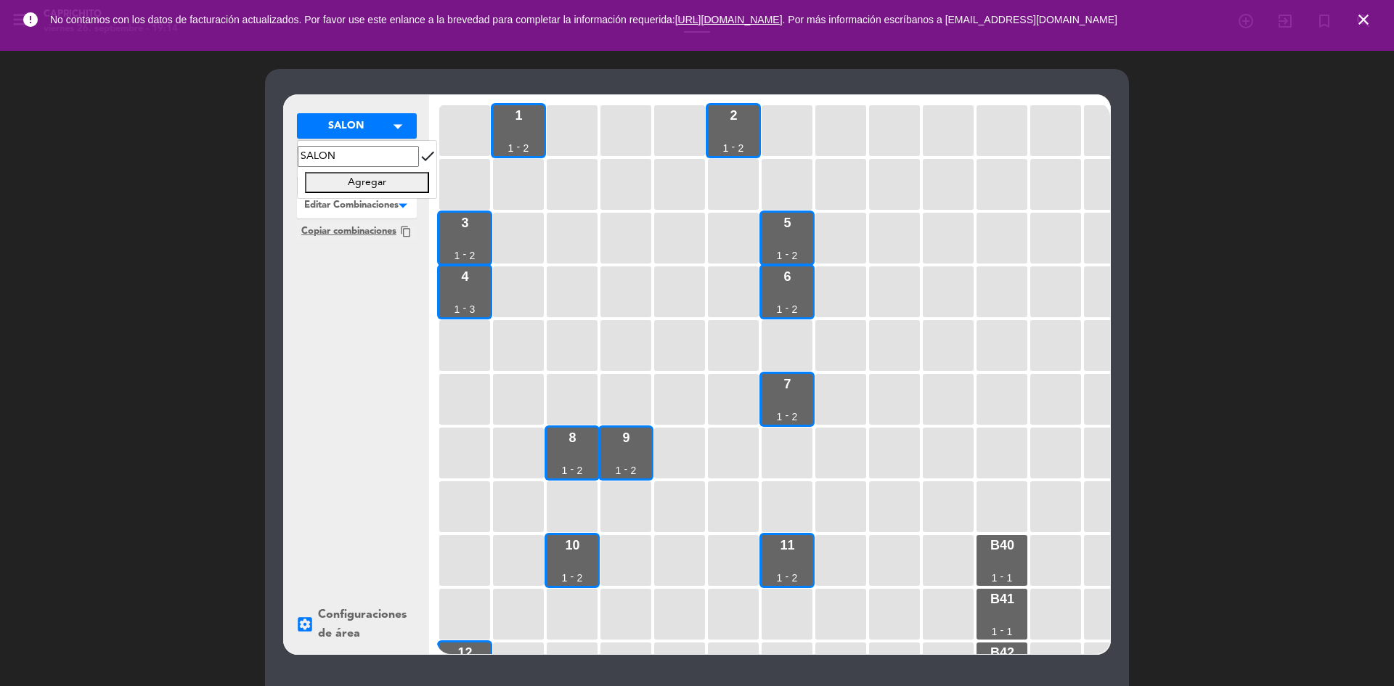
drag, startPoint x: 301, startPoint y: 154, endPoint x: 0, endPoint y: 150, distance: 301.2
type input "N"
type input "MAPA"
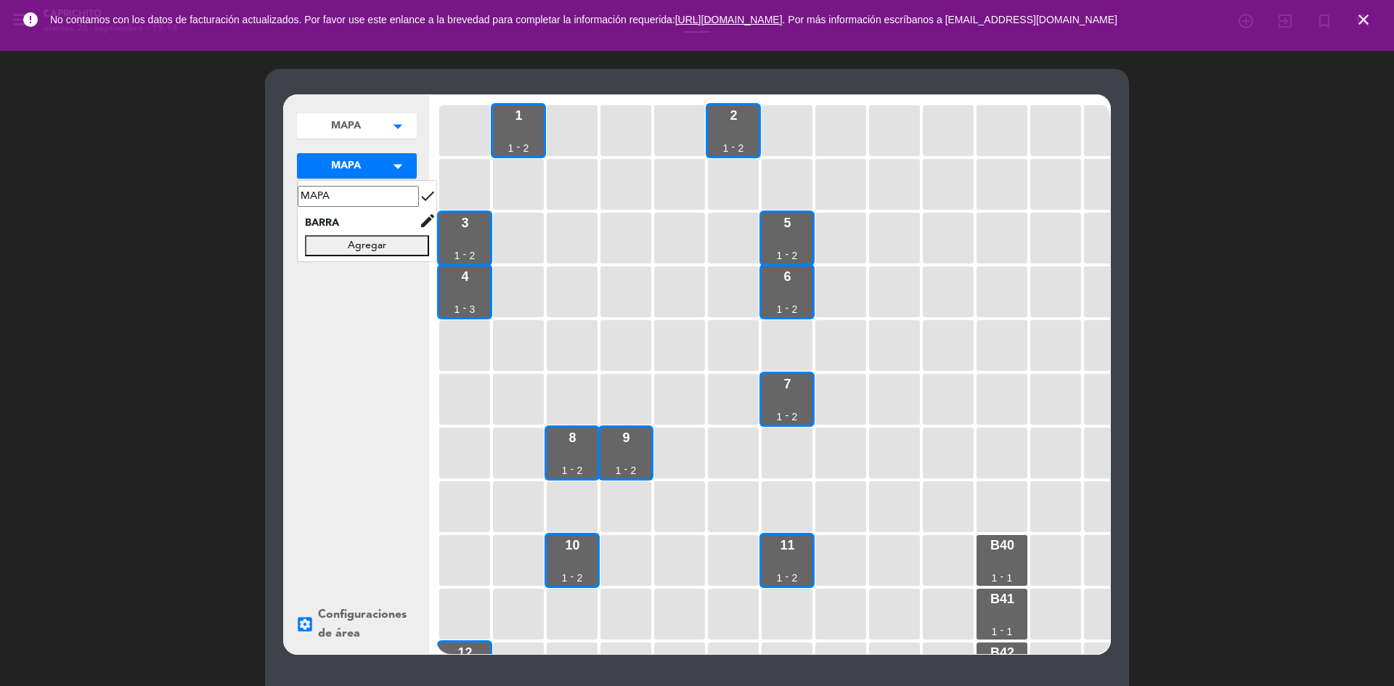
drag, startPoint x: 336, startPoint y: 194, endPoint x: 217, endPoint y: 187, distance: 119.3
type input "SALON"
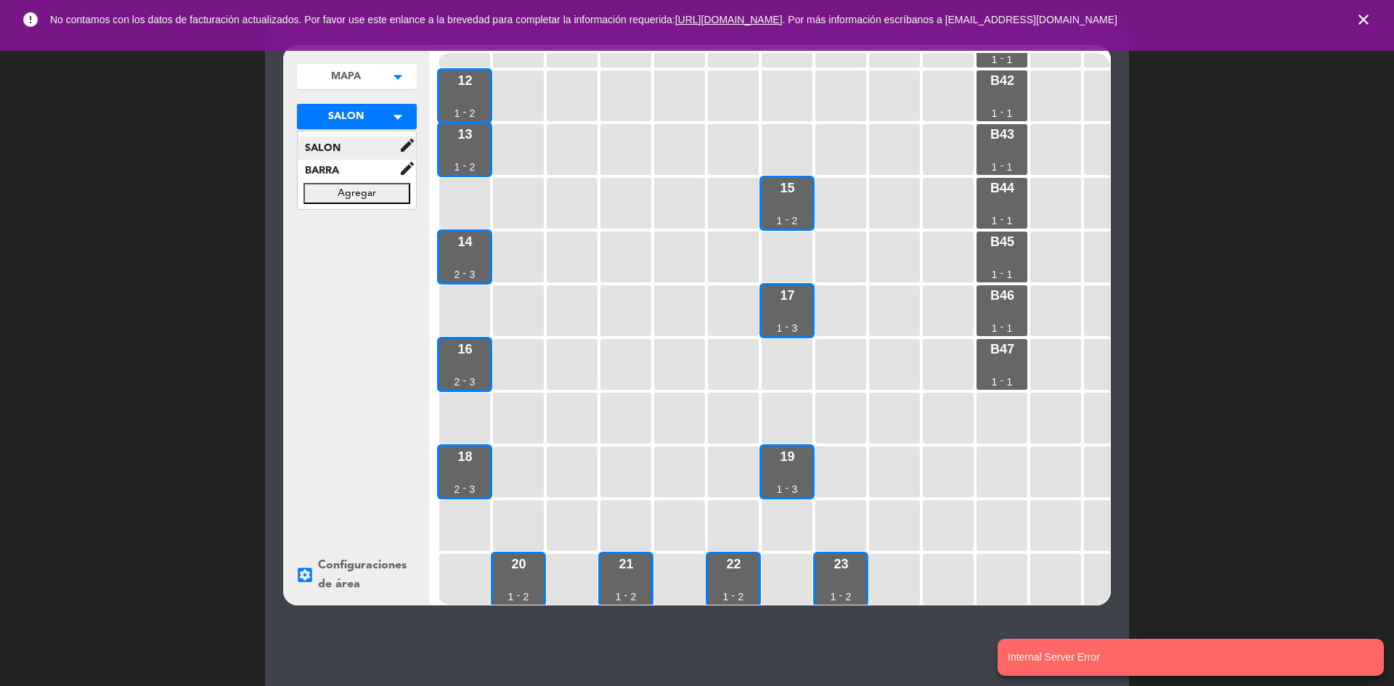
scroll to position [154, 0]
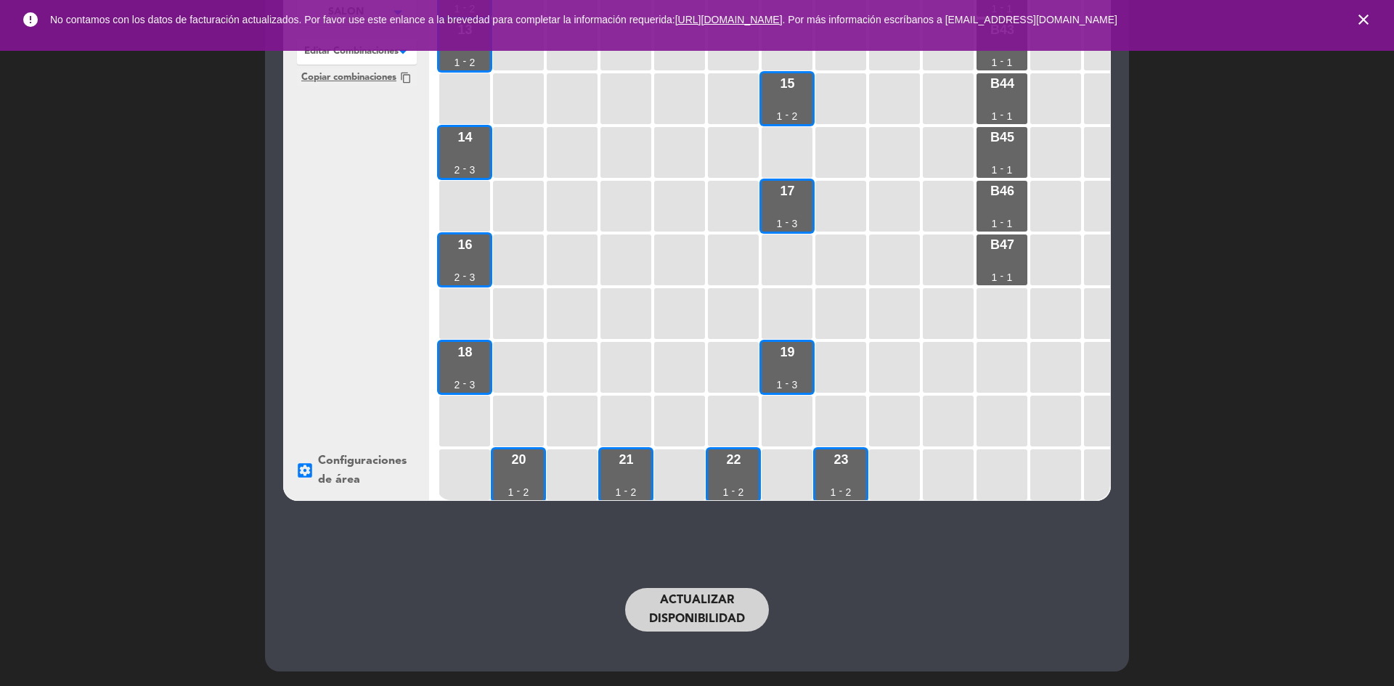
drag, startPoint x: 710, startPoint y: 597, endPoint x: 697, endPoint y: 598, distance: 13.1
drag, startPoint x: 697, startPoint y: 598, endPoint x: 584, endPoint y: 472, distance: 169.1
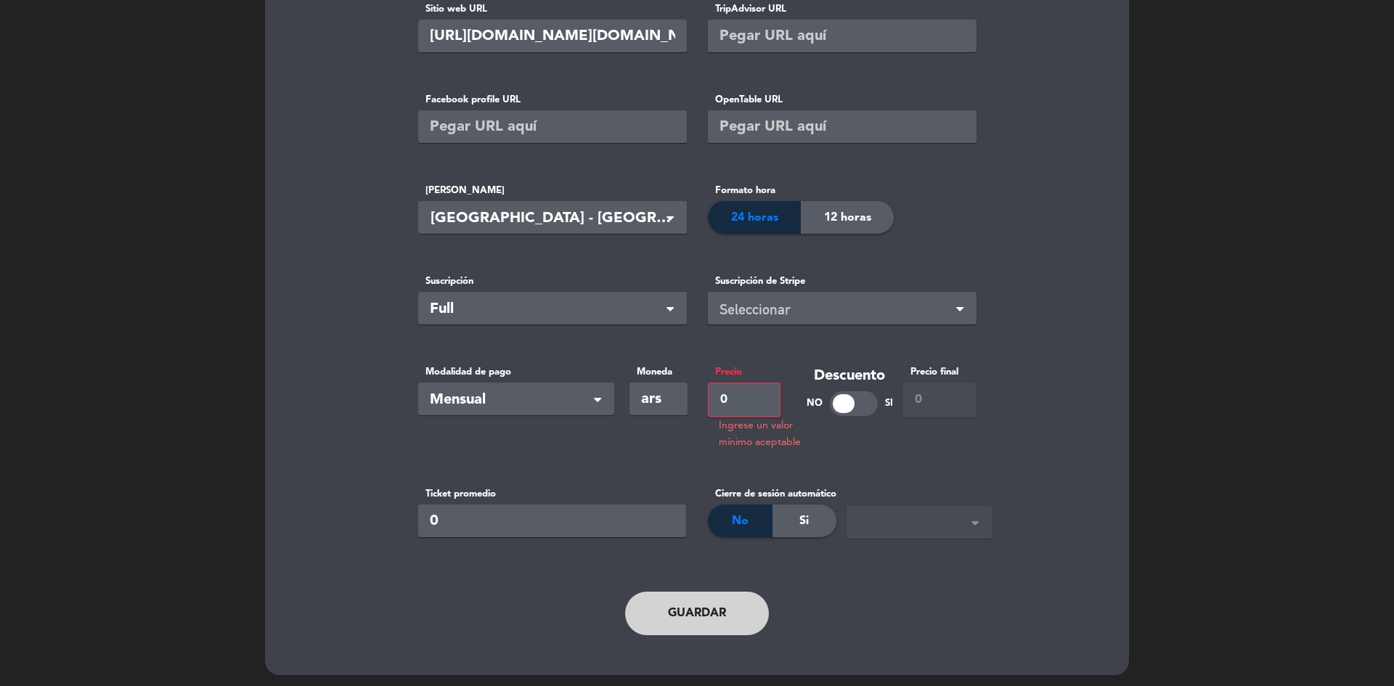
scroll to position [369, 0]
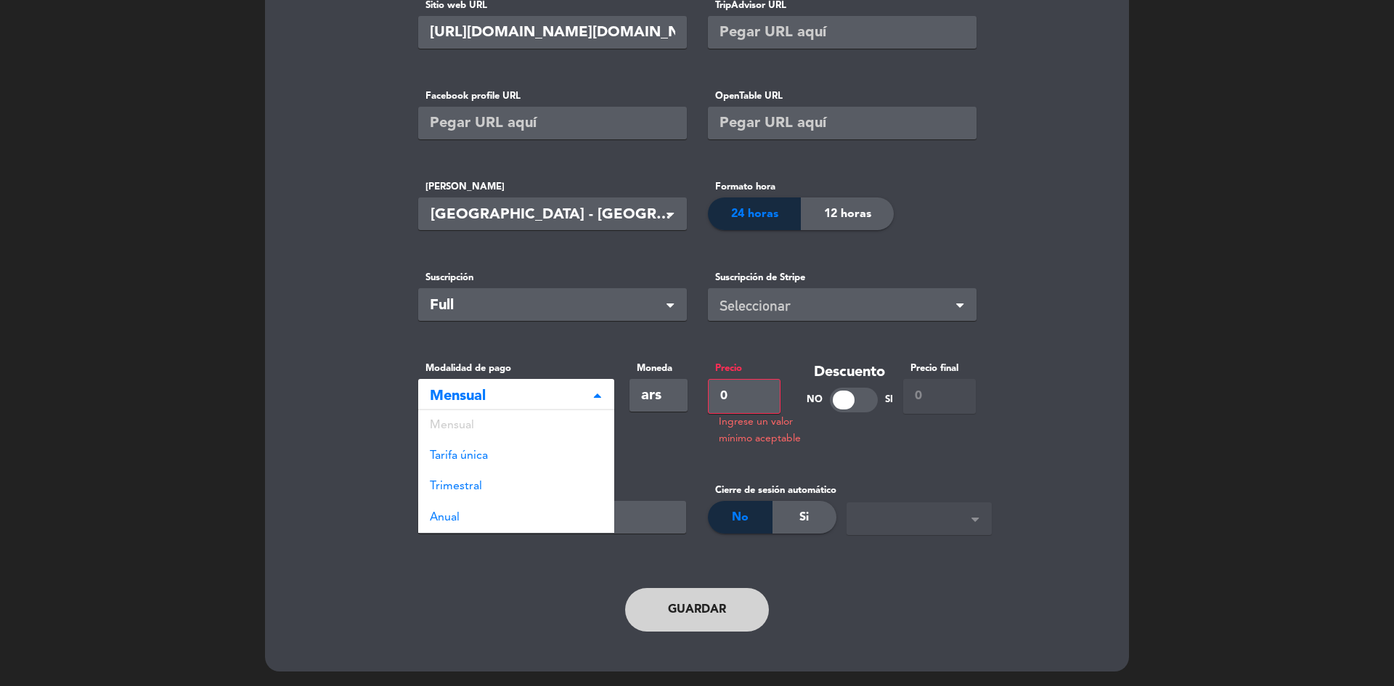
click at [454, 389] on span "Mensual" at bounding box center [510, 397] width 161 height 24
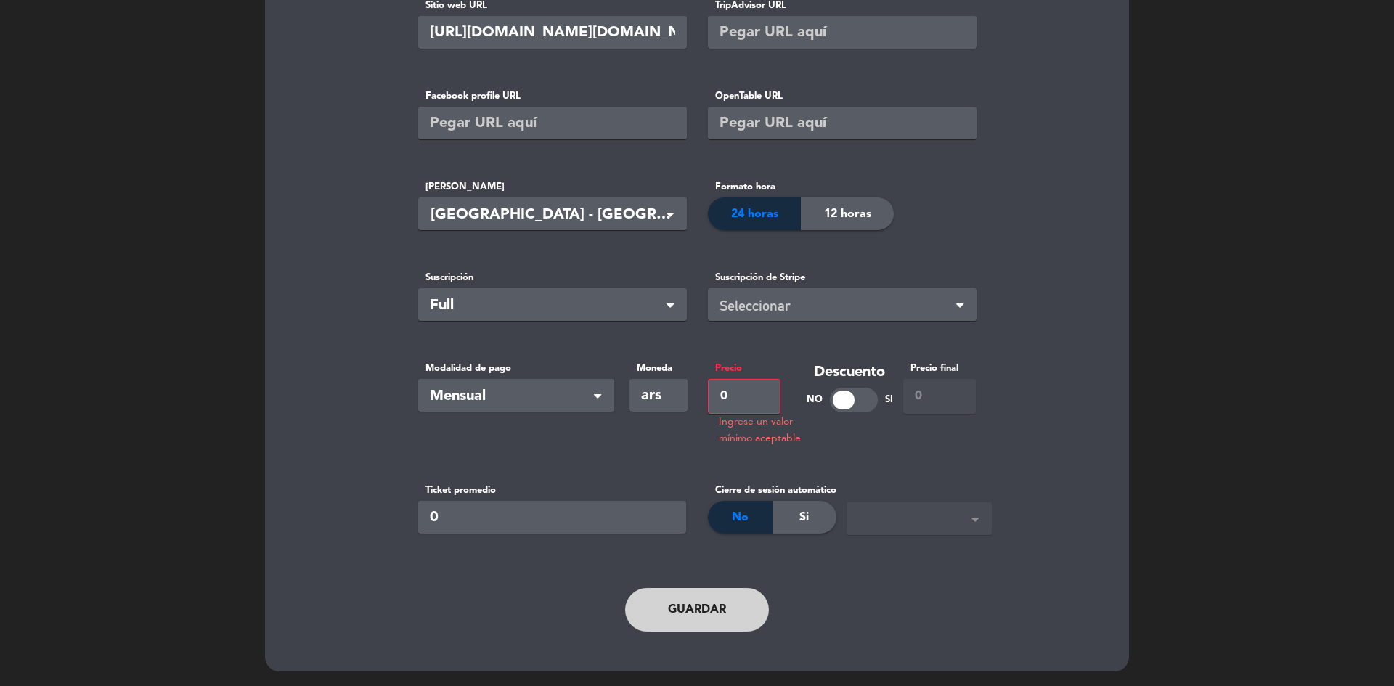
click at [453, 390] on span "Mensual" at bounding box center [510, 397] width 161 height 24
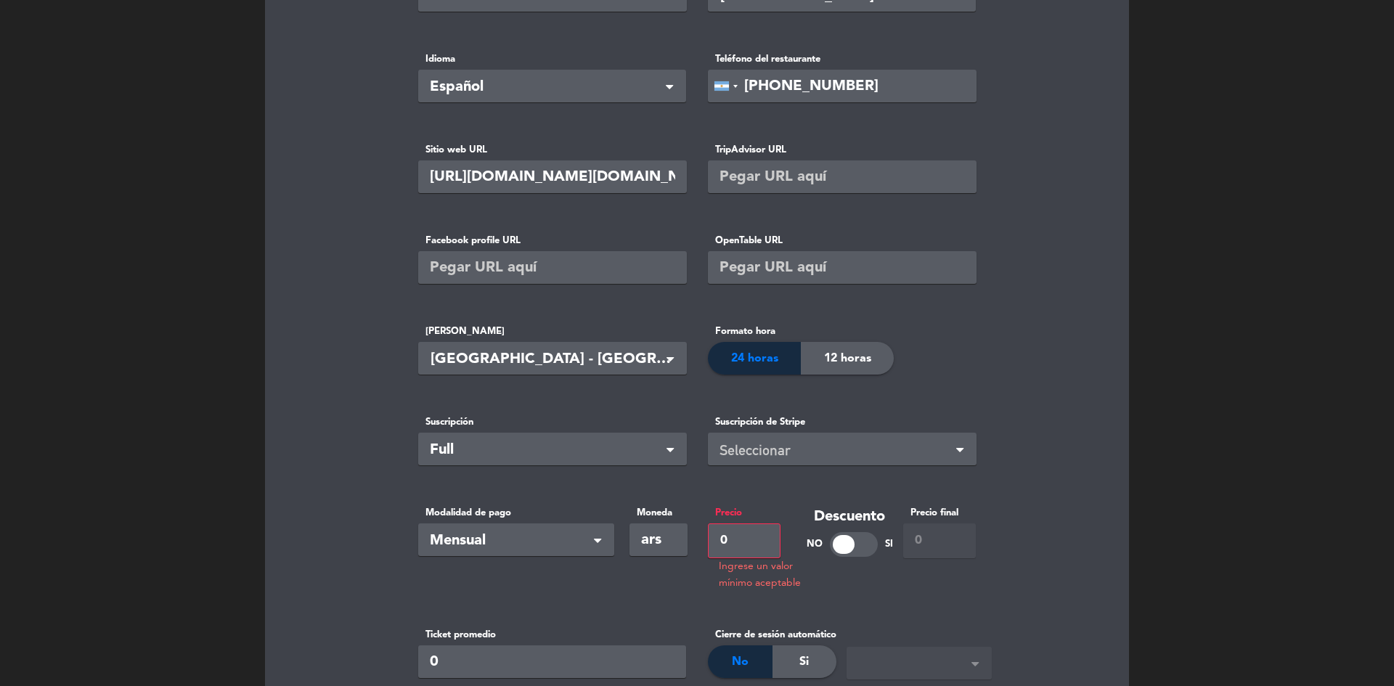
scroll to position [0, 0]
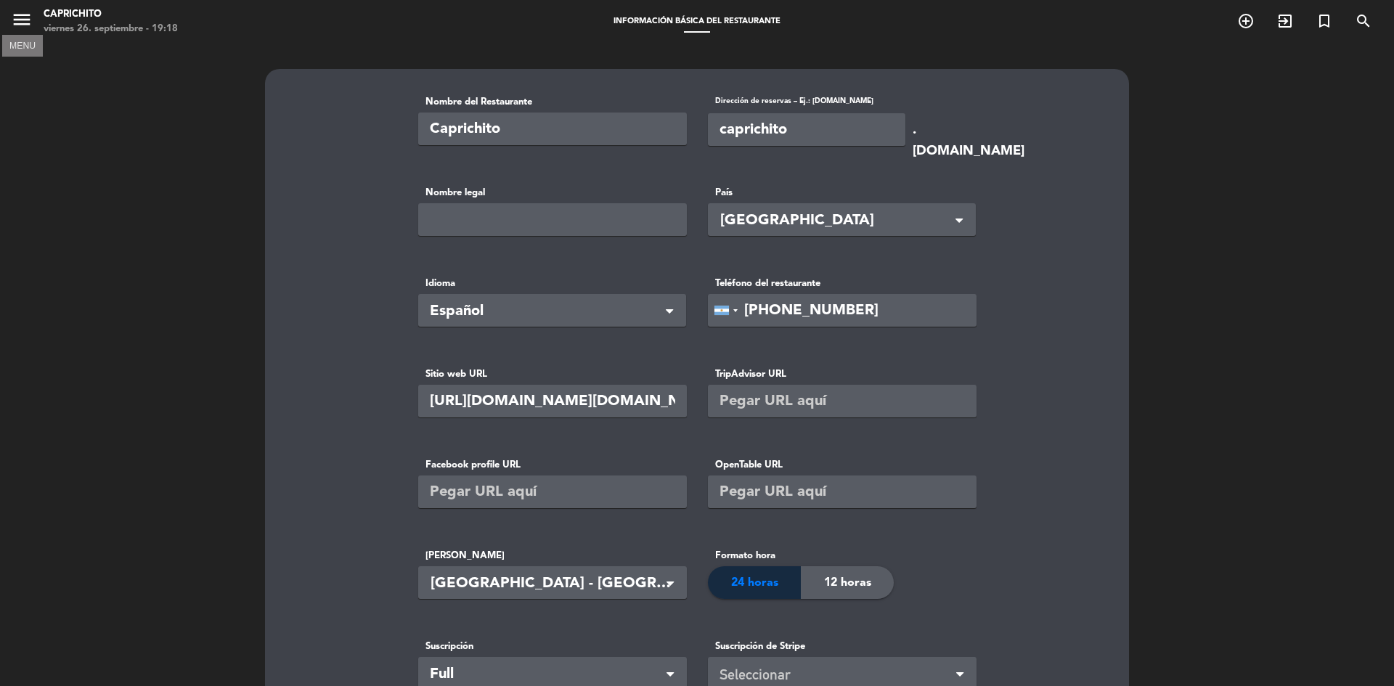
click at [25, 22] on icon "menu" at bounding box center [22, 20] width 22 height 22
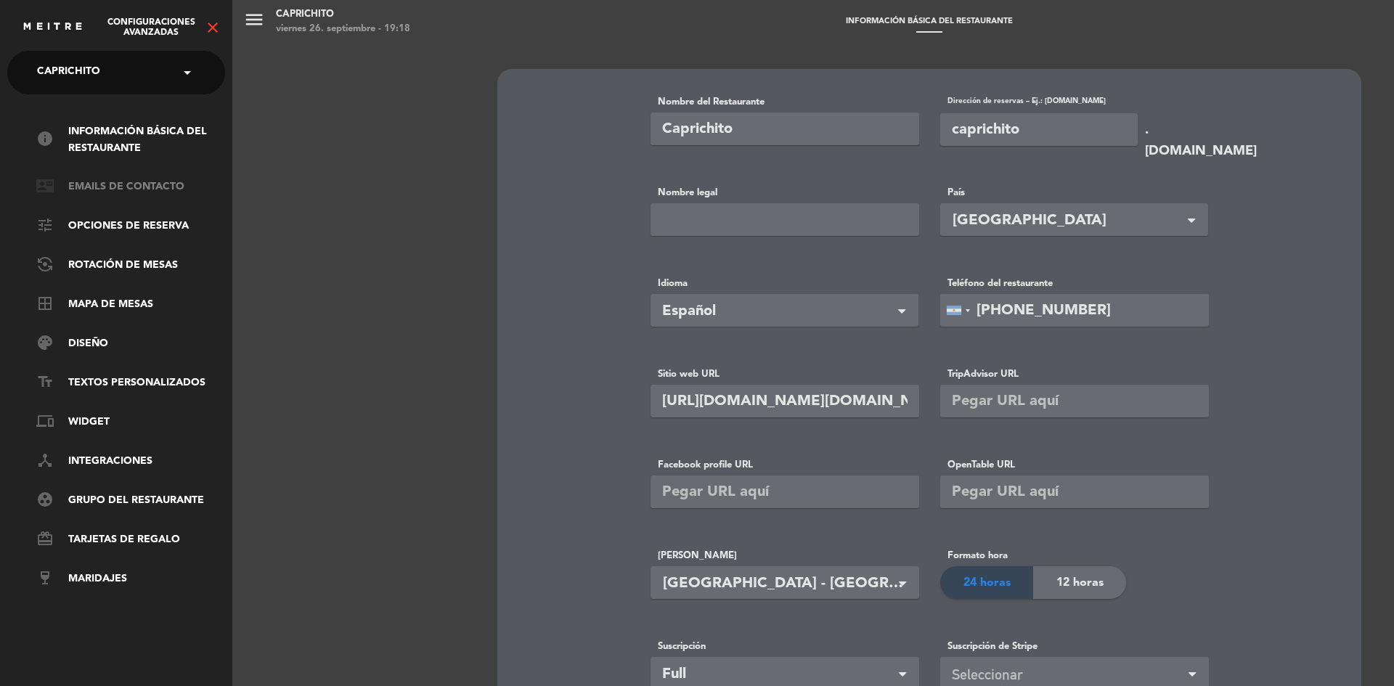
click at [97, 189] on link "contact_mail Emails de Contacto" at bounding box center [130, 187] width 189 height 17
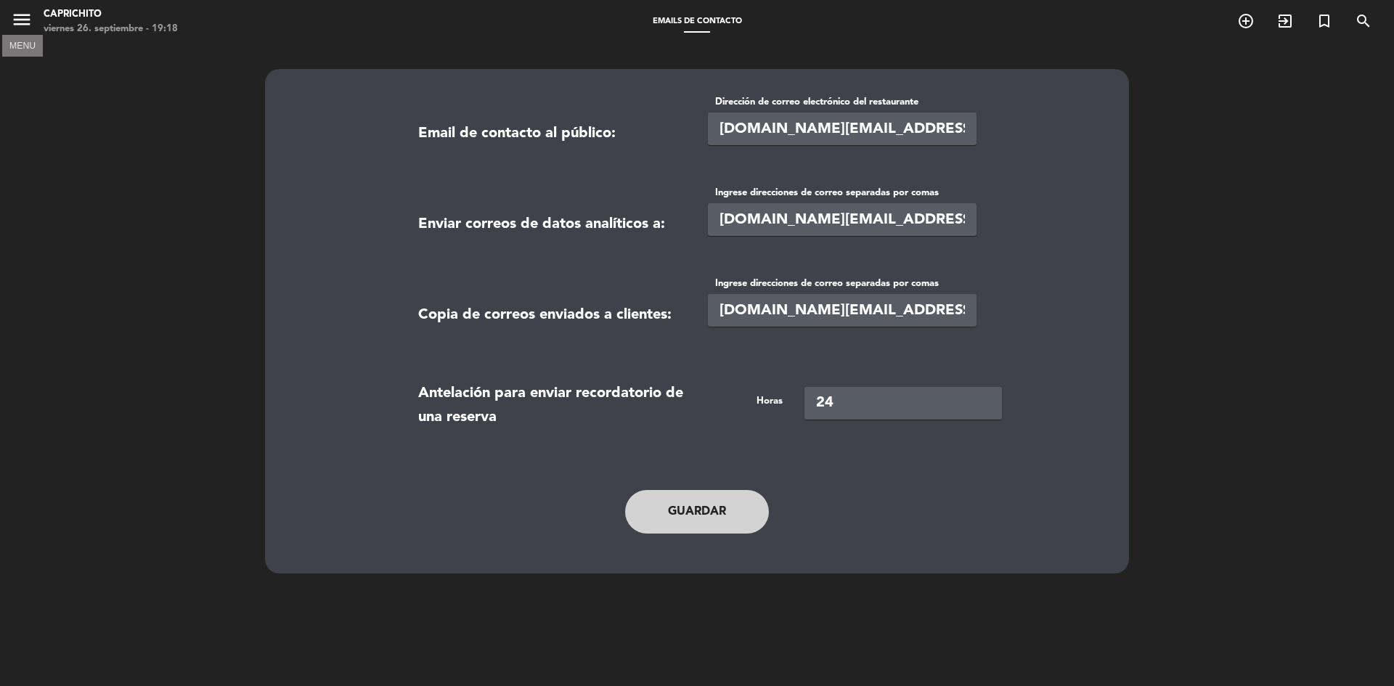
click at [23, 30] on icon "menu" at bounding box center [22, 20] width 22 height 22
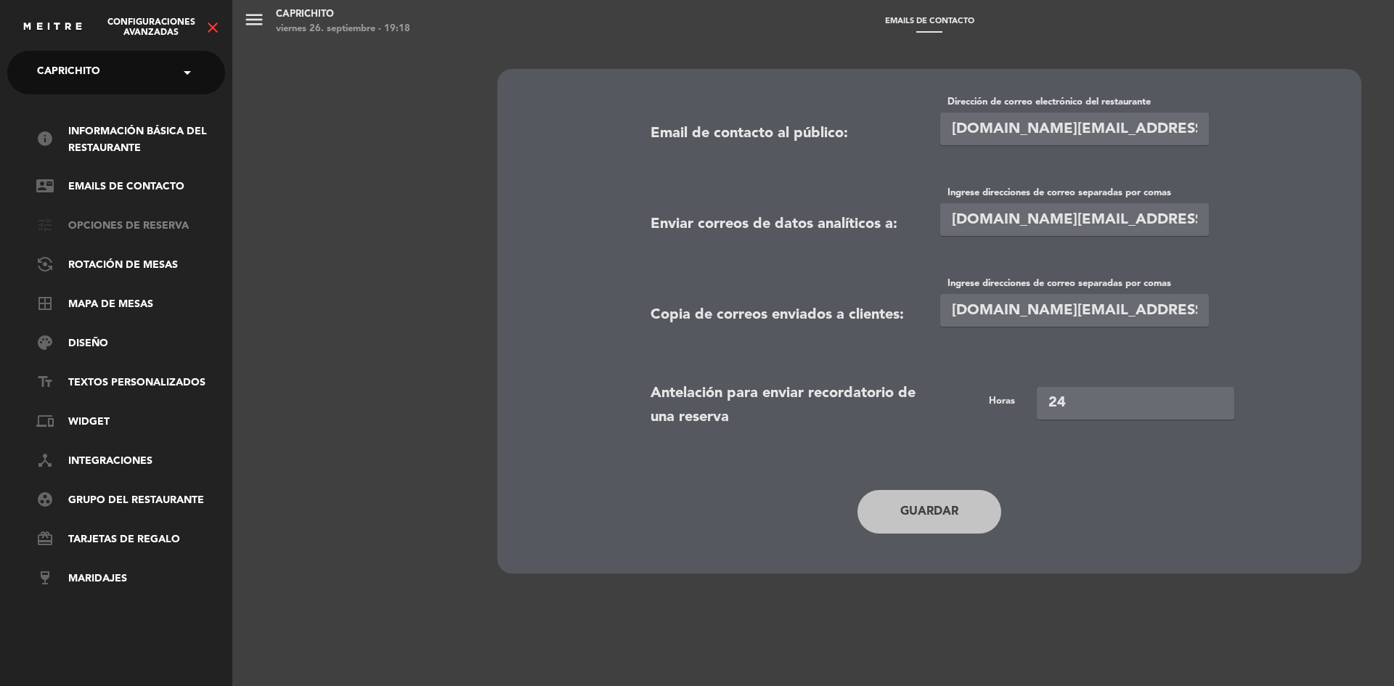
click at [94, 234] on link "tune Opciones de reserva" at bounding box center [130, 226] width 189 height 17
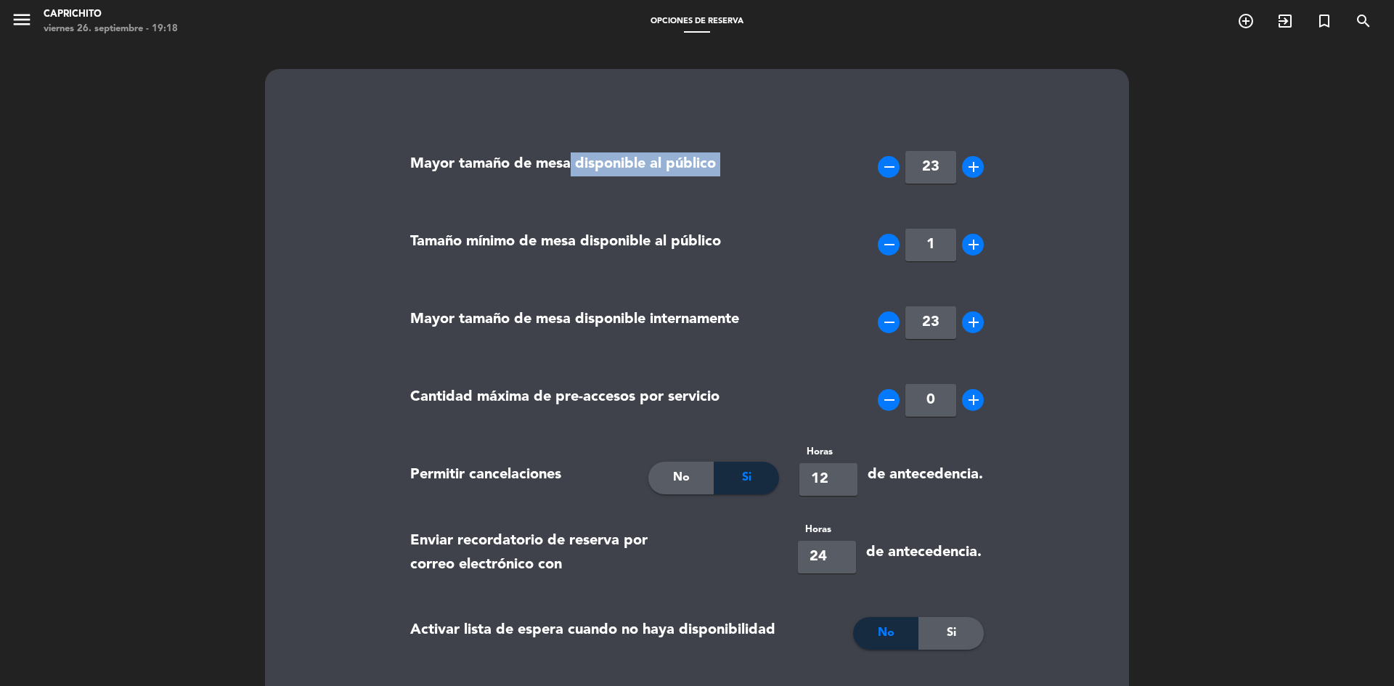
drag, startPoint x: 779, startPoint y: 189, endPoint x: 866, endPoint y: 195, distance: 87.3
click at [866, 195] on div "Mayor tamaño de mesa disponible al público remove 23 add" at bounding box center [696, 170] width 595 height 78
click at [788, 185] on div "Mayor tamaño de mesa disponible al público" at bounding box center [594, 167] width 390 height 73
drag, startPoint x: 468, startPoint y: 158, endPoint x: 679, endPoint y: 165, distance: 210.6
click at [679, 165] on label "Mayor tamaño de mesa disponible al público" at bounding box center [563, 164] width 306 height 24
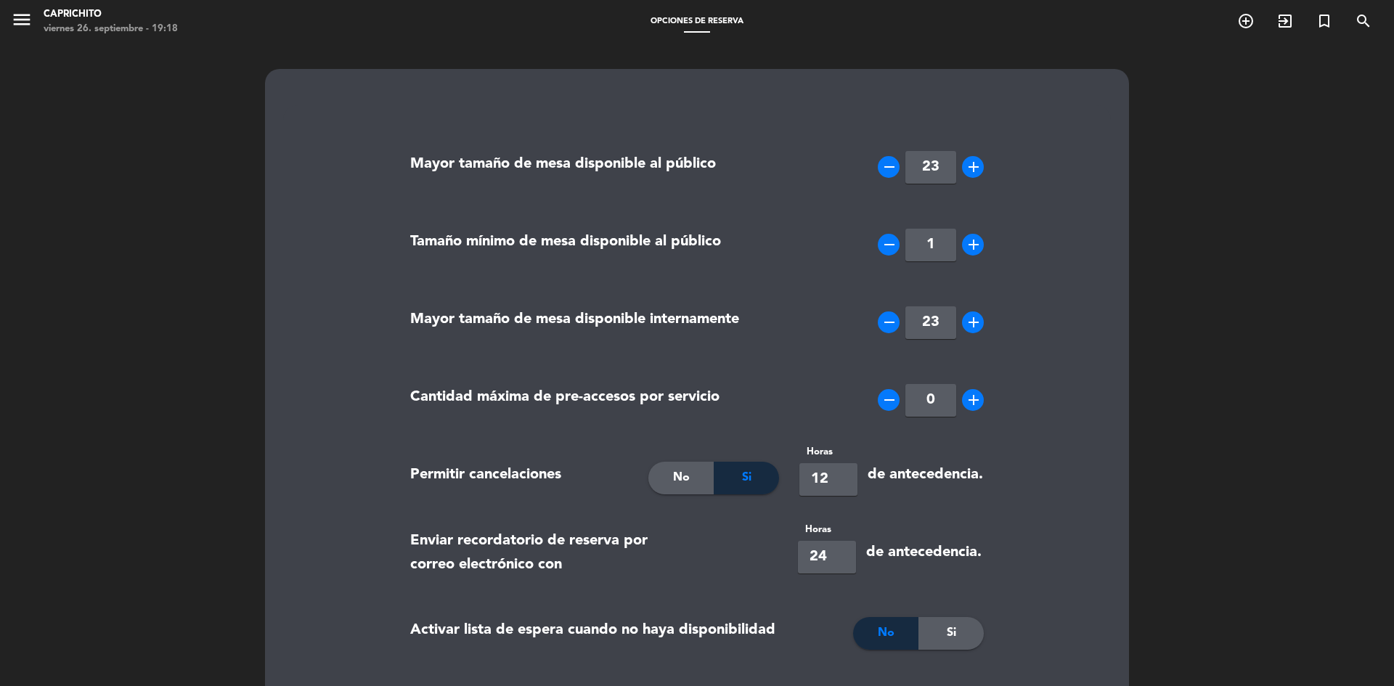
click at [681, 165] on label "Mayor tamaño de mesa disponible al público" at bounding box center [563, 164] width 306 height 24
drag, startPoint x: 718, startPoint y: 308, endPoint x: 475, endPoint y: 337, distance: 244.1
click at [475, 338] on div "Mayor tamaño de mesa disponible internamente" at bounding box center [594, 322] width 390 height 73
click at [549, 234] on label "Tamaño mínimo de mesa disponible al público" at bounding box center [565, 242] width 311 height 24
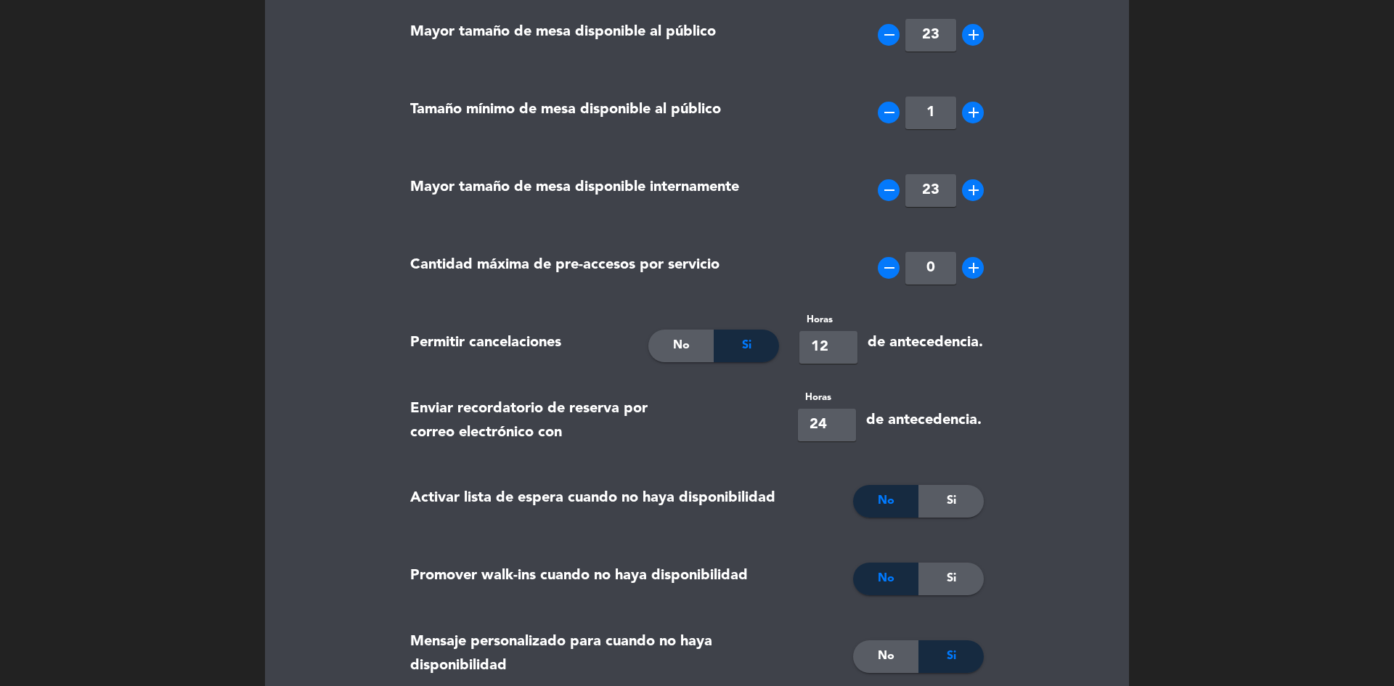
scroll to position [145, 0]
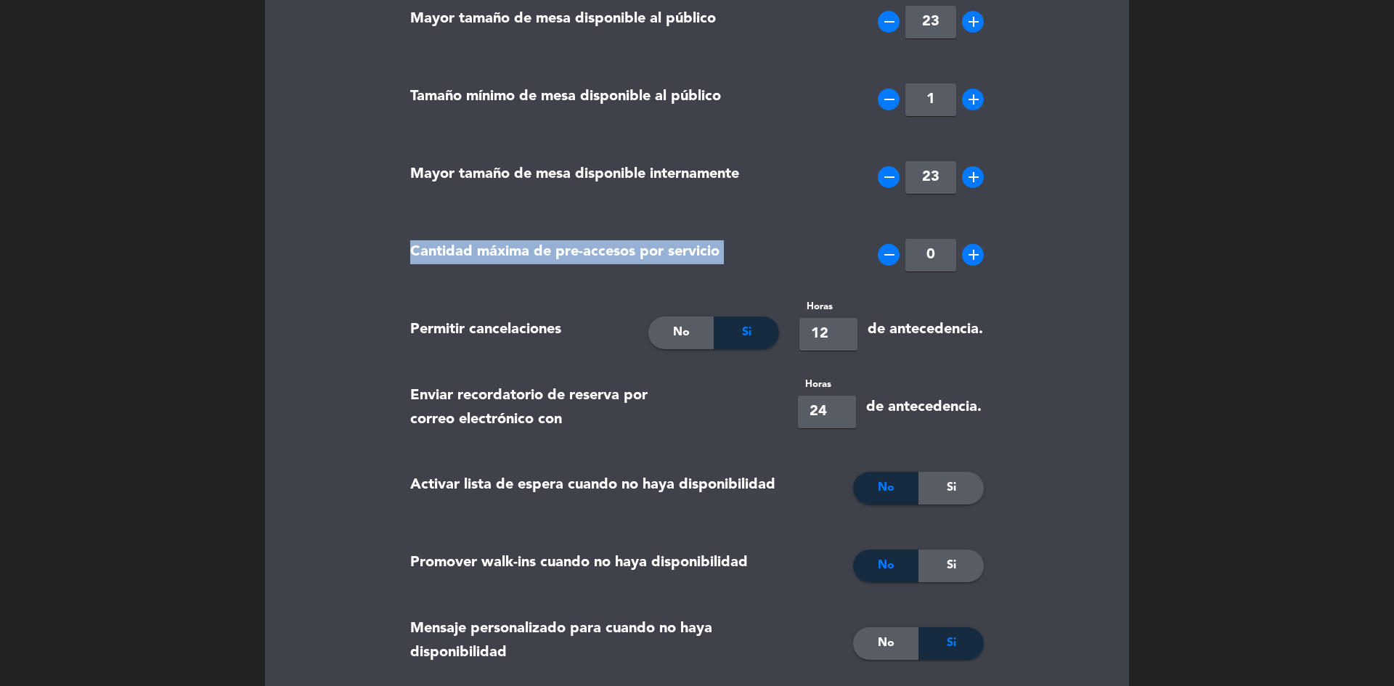
drag, startPoint x: 404, startPoint y: 239, endPoint x: 798, endPoint y: 289, distance: 396.6
click at [798, 290] on div "Cantidad máxima de pre-accesos por servicio remove 0 add" at bounding box center [696, 257] width 595 height 78
click at [743, 256] on div "Cantidad máxima de pre-accesos por servicio" at bounding box center [594, 254] width 390 height 73
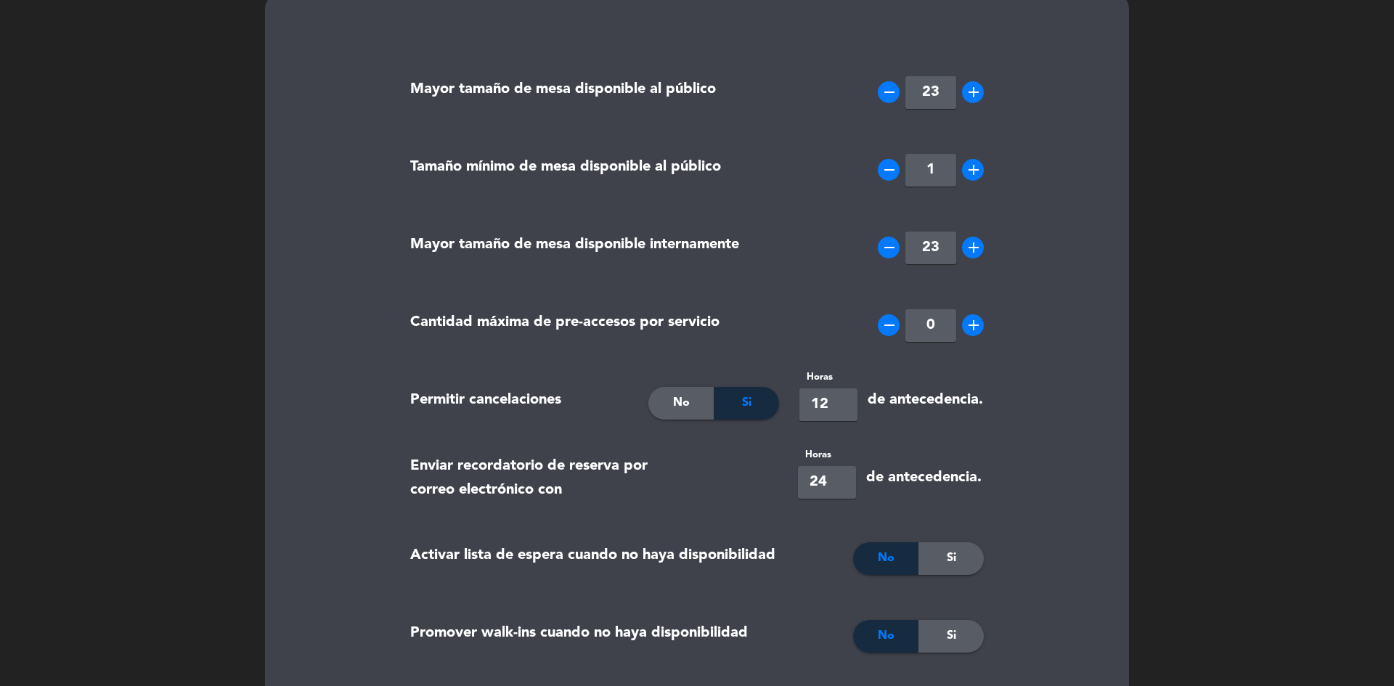
scroll to position [0, 0]
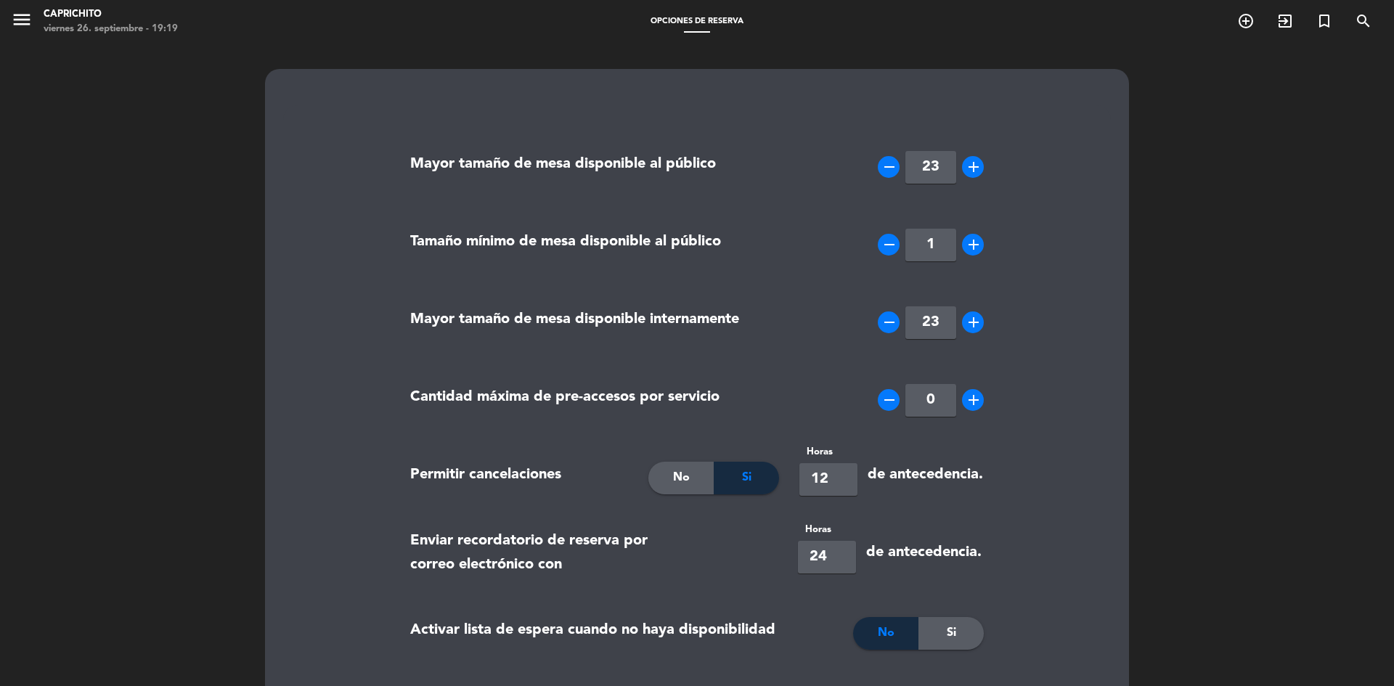
click at [934, 168] on input "23" at bounding box center [930, 167] width 51 height 33
drag, startPoint x: 938, startPoint y: 168, endPoint x: 907, endPoint y: 171, distance: 31.4
click at [907, 171] on input "23" at bounding box center [930, 167] width 51 height 33
click at [921, 172] on input "23" at bounding box center [930, 167] width 51 height 33
click at [932, 167] on input "23" at bounding box center [930, 167] width 51 height 33
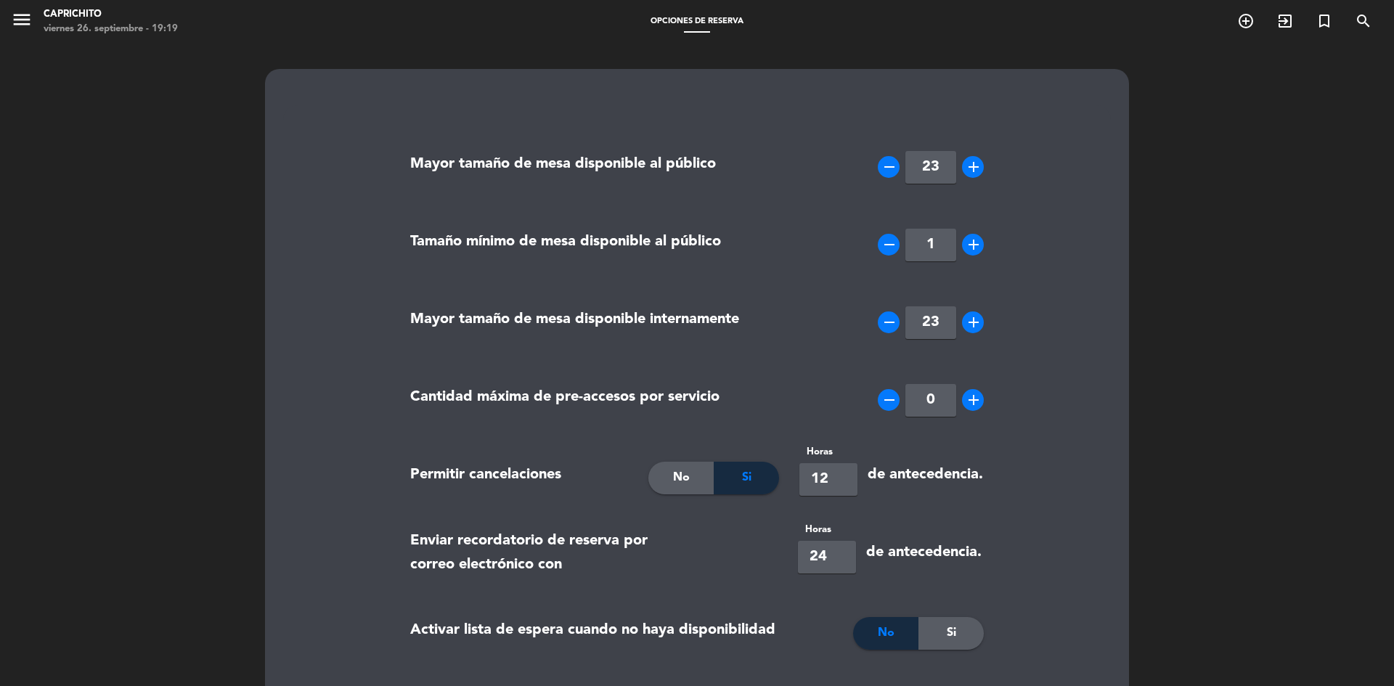
click at [932, 167] on input "23" at bounding box center [930, 167] width 51 height 33
click at [940, 203] on div "Mayor tamaño de mesa disponible al público remove 23 add" at bounding box center [696, 170] width 595 height 78
drag, startPoint x: 909, startPoint y: 165, endPoint x: 894, endPoint y: 162, distance: 15.0
click at [894, 161] on div "remove 23 add" at bounding box center [931, 167] width 106 height 33
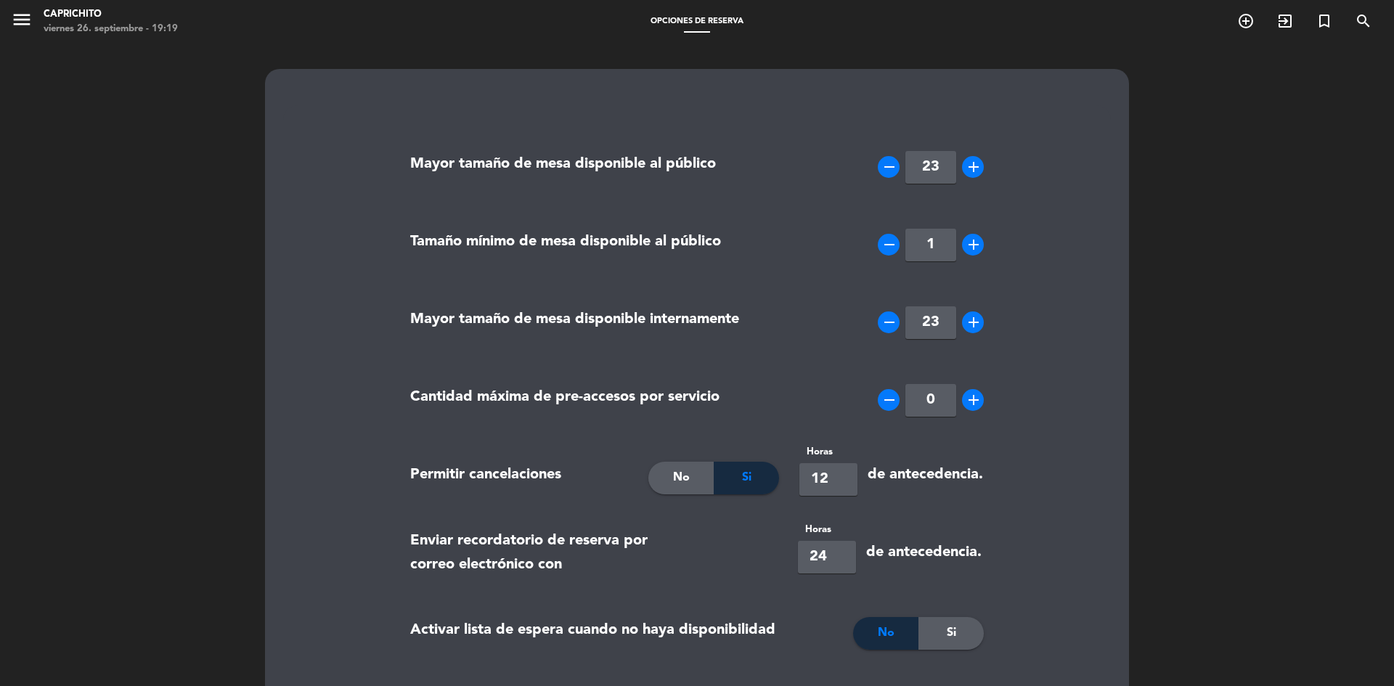
click at [793, 187] on div "remove 23 add" at bounding box center [891, 167] width 205 height 73
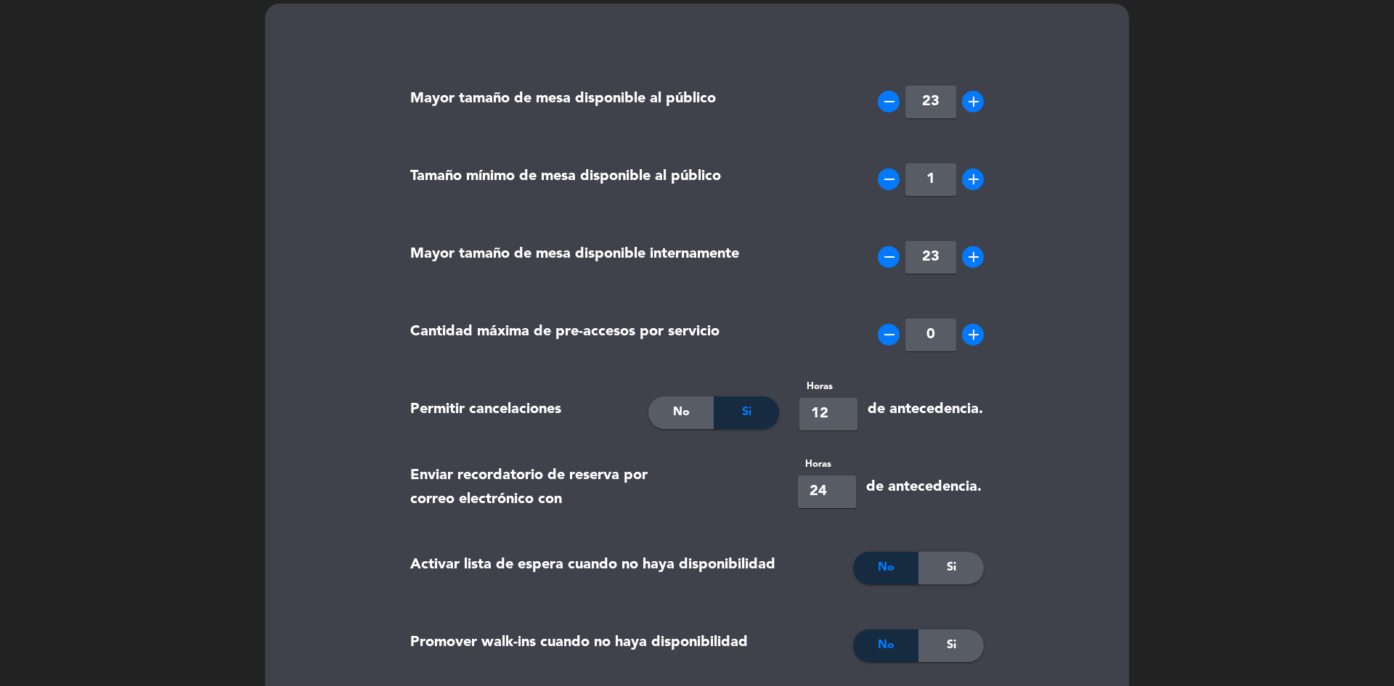
scroll to position [363, 0]
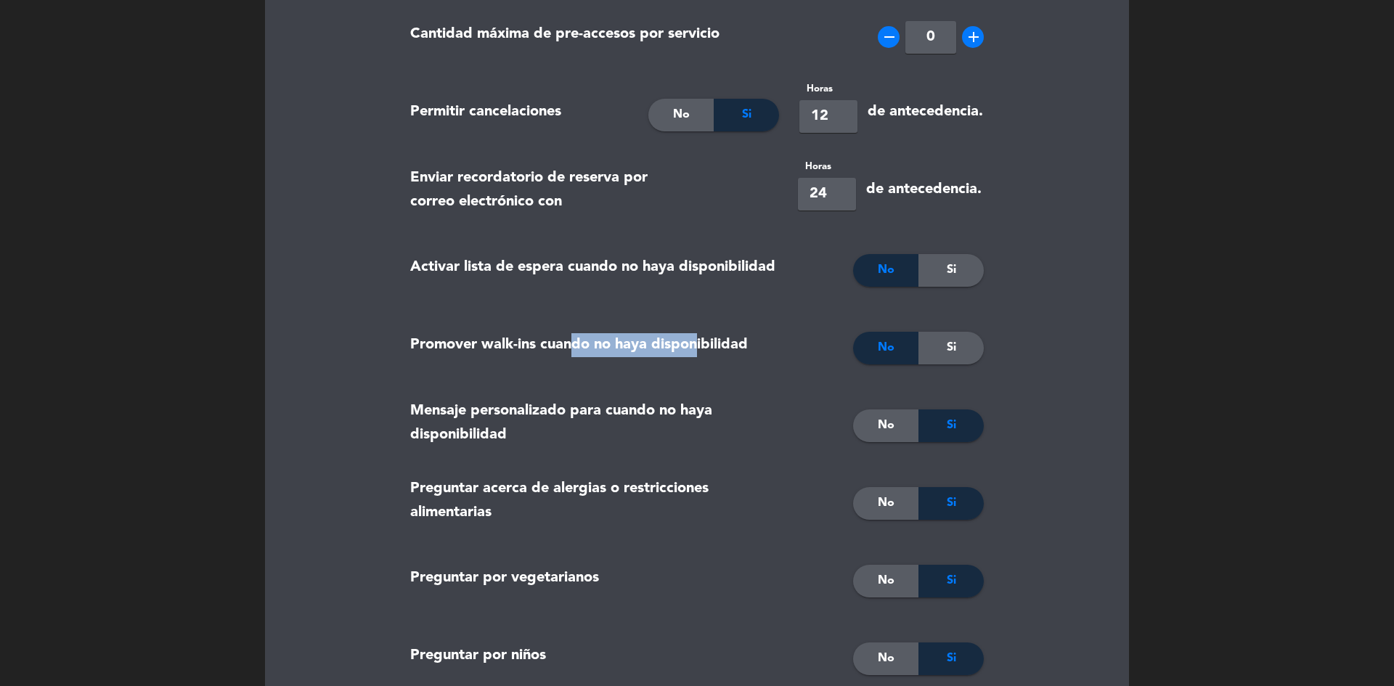
drag, startPoint x: 628, startPoint y: 348, endPoint x: 704, endPoint y: 336, distance: 77.2
click at [703, 338] on label "Promover walk-ins cuando no haya disponibilidad" at bounding box center [579, 345] width 338 height 24
click at [704, 336] on label "Promover walk-ins cuando no haya disponibilidad" at bounding box center [579, 345] width 338 height 24
click at [879, 354] on span "No" at bounding box center [886, 347] width 17 height 19
click at [960, 344] on div "Si" at bounding box center [950, 348] width 65 height 33
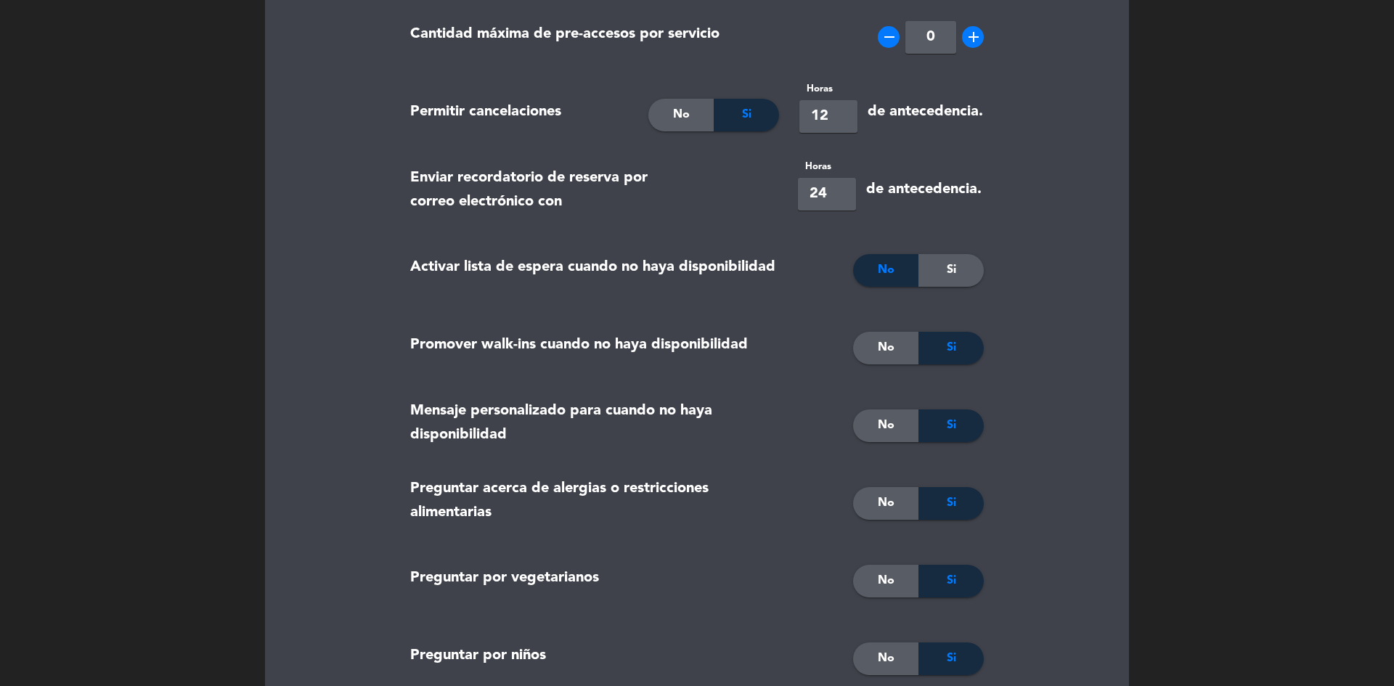
click at [908, 353] on div "No" at bounding box center [885, 348] width 65 height 33
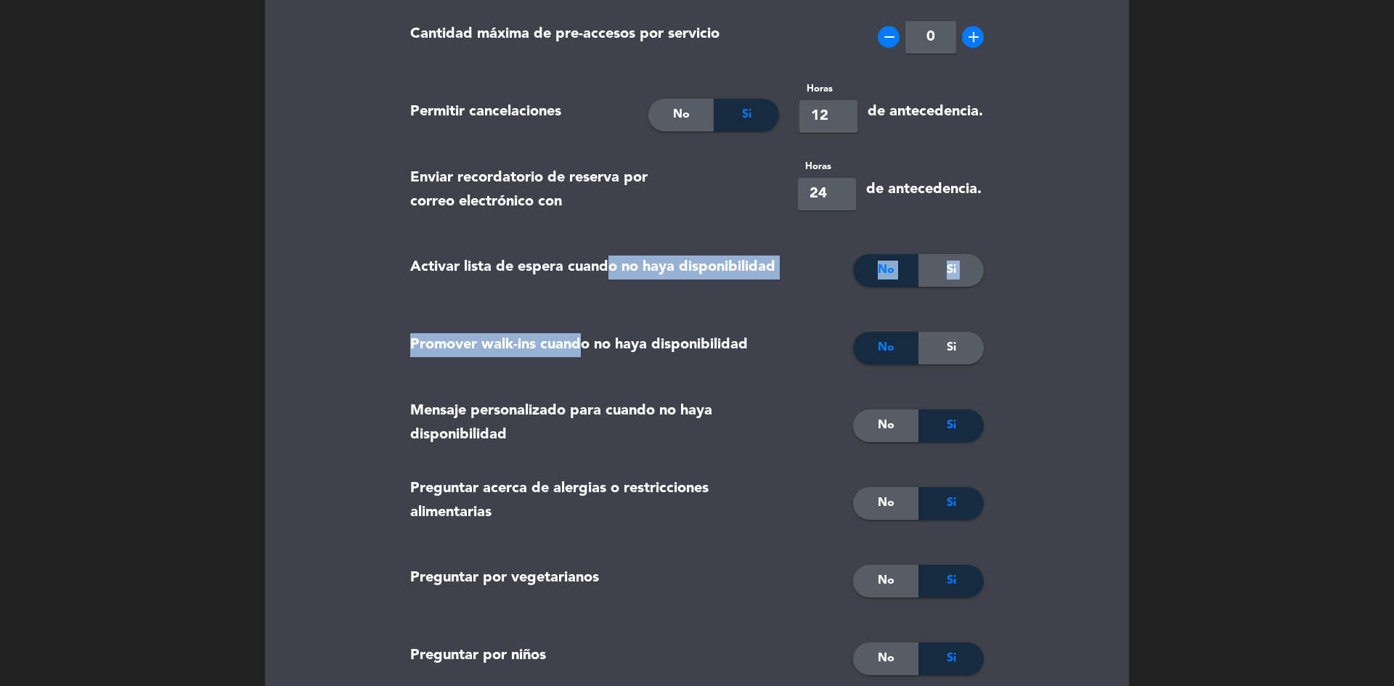
drag, startPoint x: 581, startPoint y: 353, endPoint x: 606, endPoint y: 288, distance: 69.4
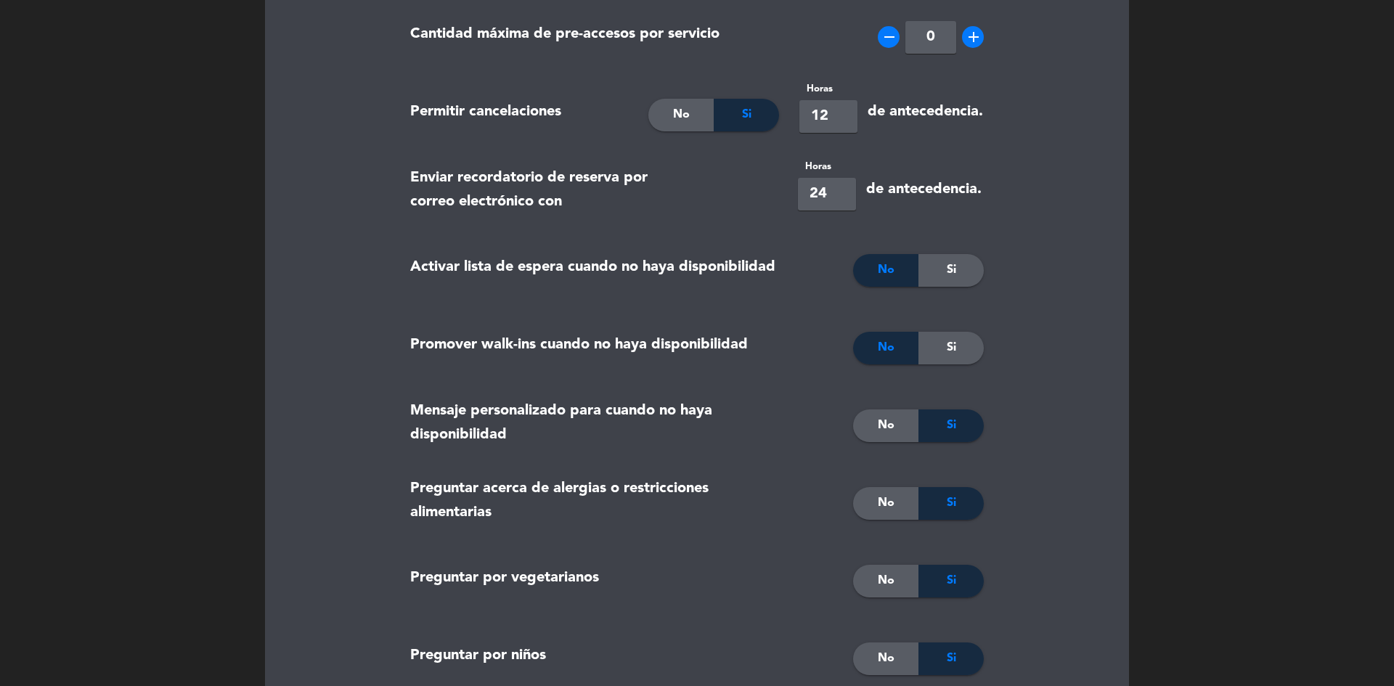
click at [603, 280] on div "Activar lista de espera cuando no haya disponibilidad" at bounding box center [594, 270] width 390 height 73
drag, startPoint x: 552, startPoint y: 240, endPoint x: 753, endPoint y: 290, distance: 207.9
click at [758, 290] on div "Activar lista de espera cuando no haya disponibilidad" at bounding box center [594, 270] width 390 height 73
click at [753, 290] on div "Activar lista de espera cuando no haya disponibilidad" at bounding box center [594, 270] width 390 height 73
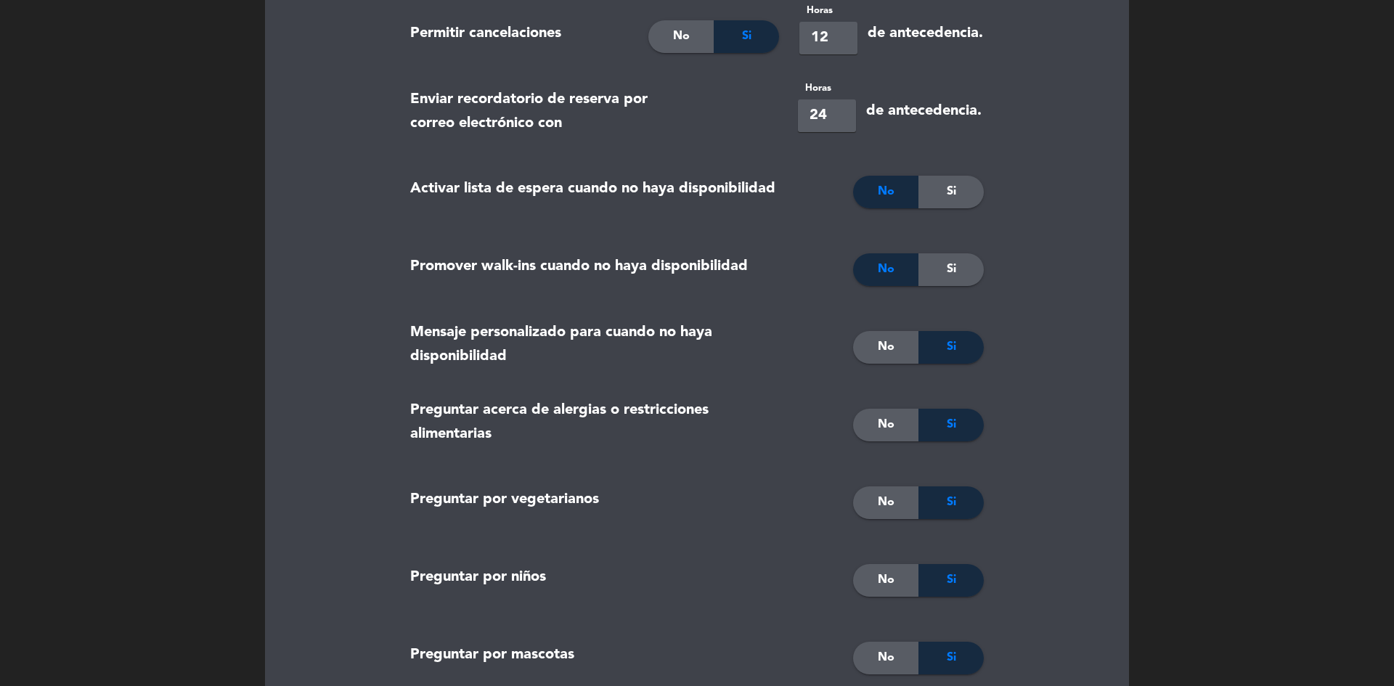
scroll to position [435, 0]
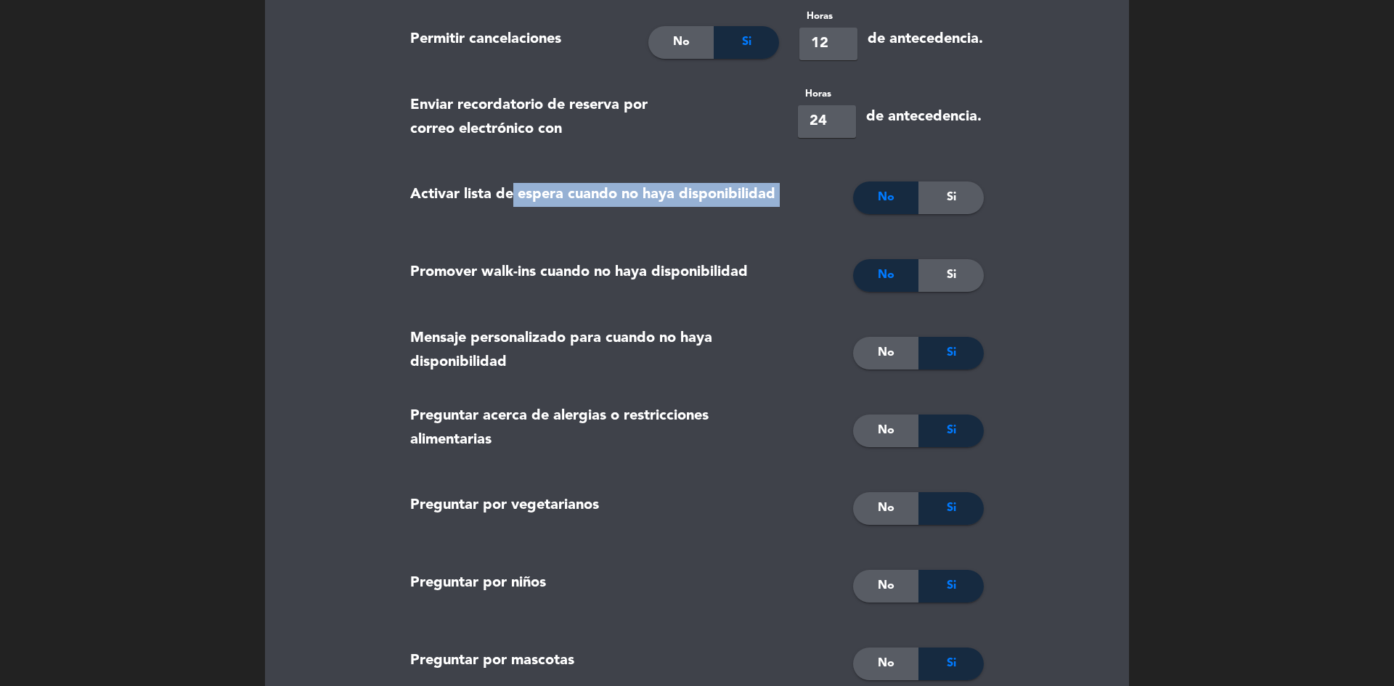
drag, startPoint x: 517, startPoint y: 190, endPoint x: 803, endPoint y: 185, distance: 286.7
click at [803, 185] on div "Activar lista de espera cuando no haya disponibilidad No Si" at bounding box center [696, 200] width 595 height 78
click at [803, 185] on div "No Si" at bounding box center [891, 197] width 205 height 73
click at [887, 196] on span "No" at bounding box center [886, 197] width 17 height 19
click at [949, 189] on span "Si" at bounding box center [950, 197] width 9 height 19
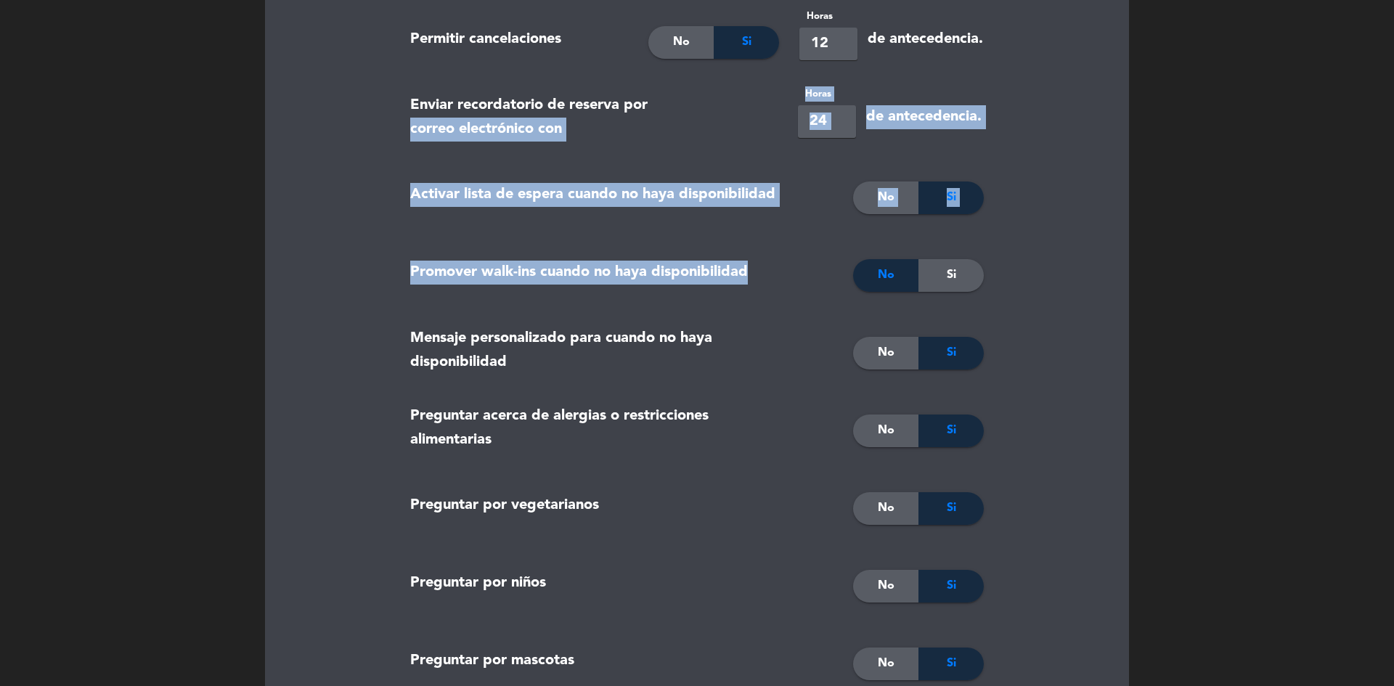
drag, startPoint x: 509, startPoint y: 186, endPoint x: 770, endPoint y: 244, distance: 267.7
drag, startPoint x: 770, startPoint y: 244, endPoint x: 774, endPoint y: 195, distance: 48.8
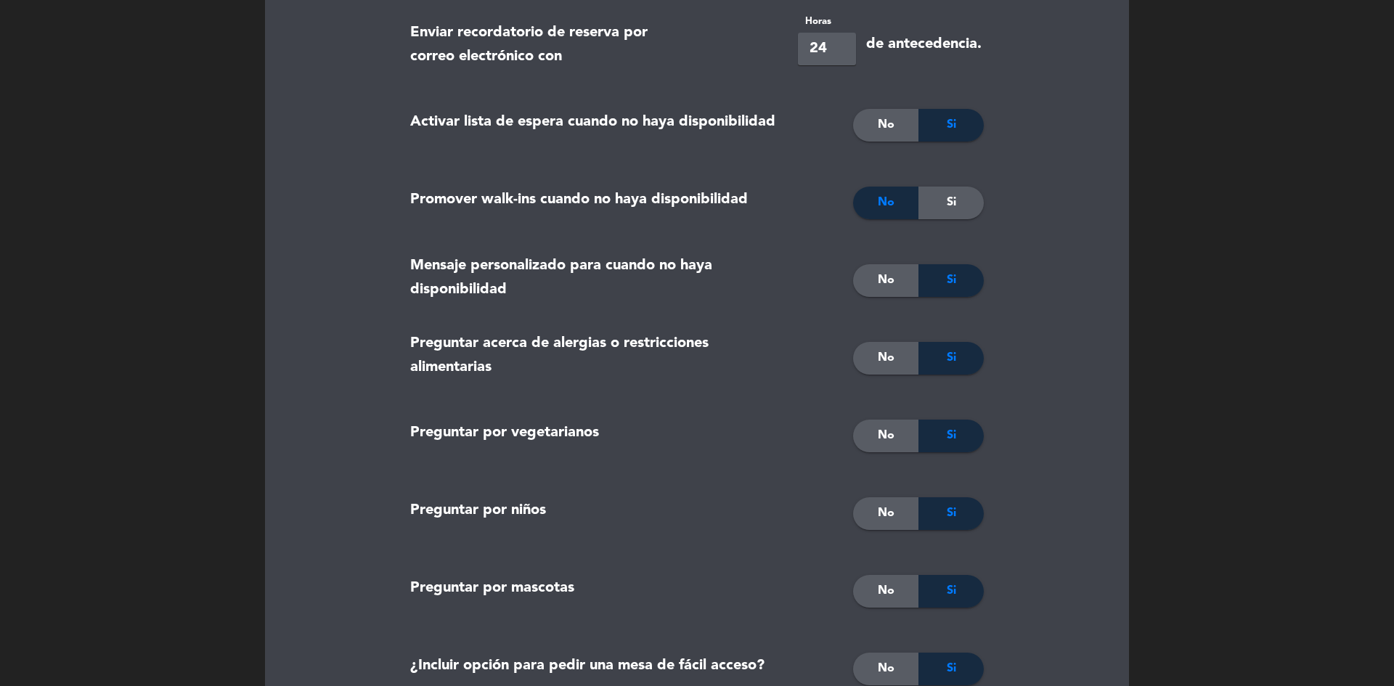
scroll to position [581, 0]
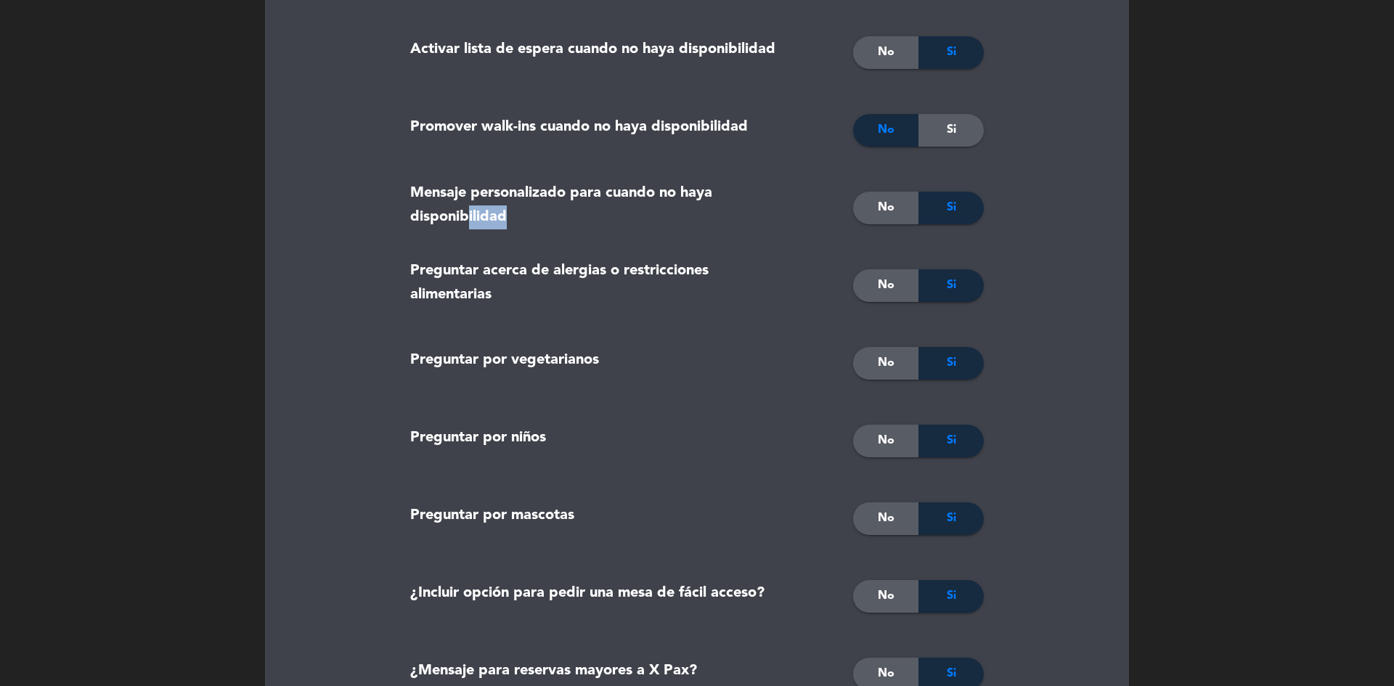
drag, startPoint x: 473, startPoint y: 234, endPoint x: 724, endPoint y: 240, distance: 250.5
click at [724, 240] on div "Mensaje personalizado para cuando no haya disponibilidad" at bounding box center [594, 207] width 390 height 73
click at [864, 285] on div "No" at bounding box center [885, 285] width 65 height 33
click at [878, 362] on span "No" at bounding box center [886, 362] width 17 height 19
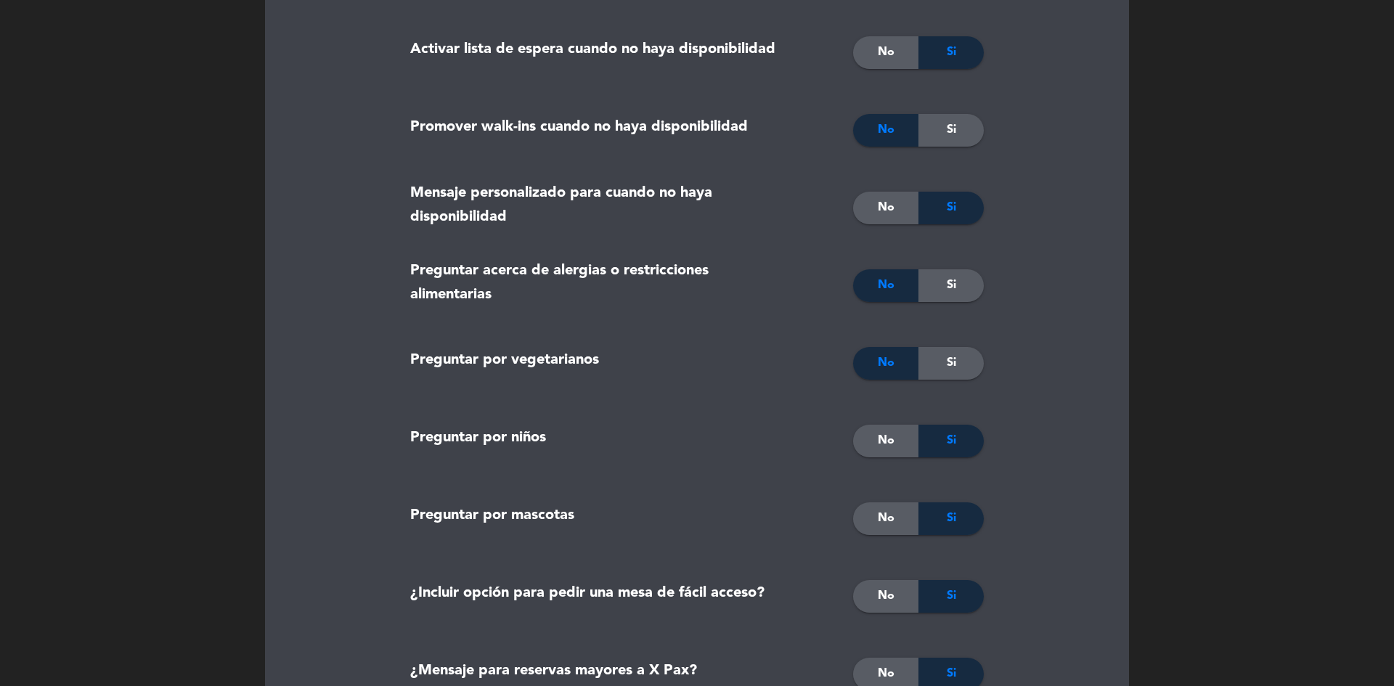
click at [927, 290] on div "Si" at bounding box center [950, 285] width 65 height 33
click at [935, 386] on div "No Si" at bounding box center [891, 363] width 205 height 73
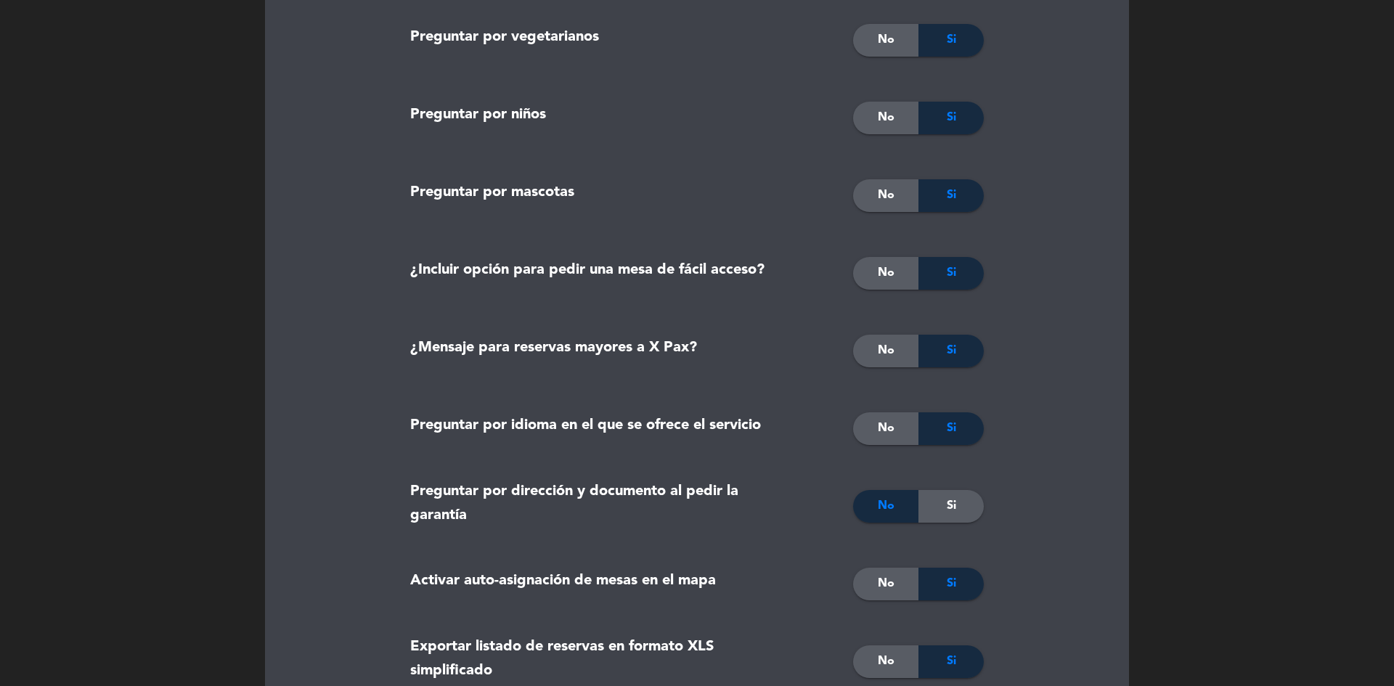
scroll to position [944, 0]
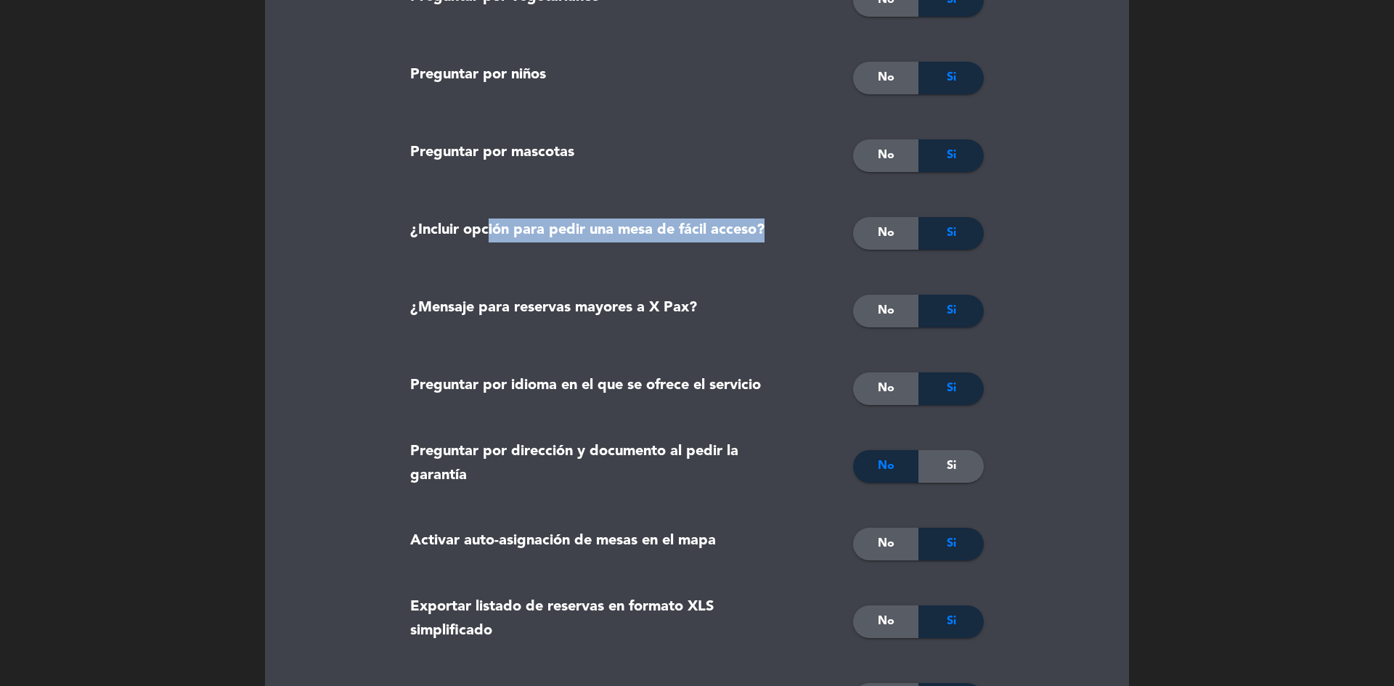
drag, startPoint x: 486, startPoint y: 227, endPoint x: 772, endPoint y: 250, distance: 287.6
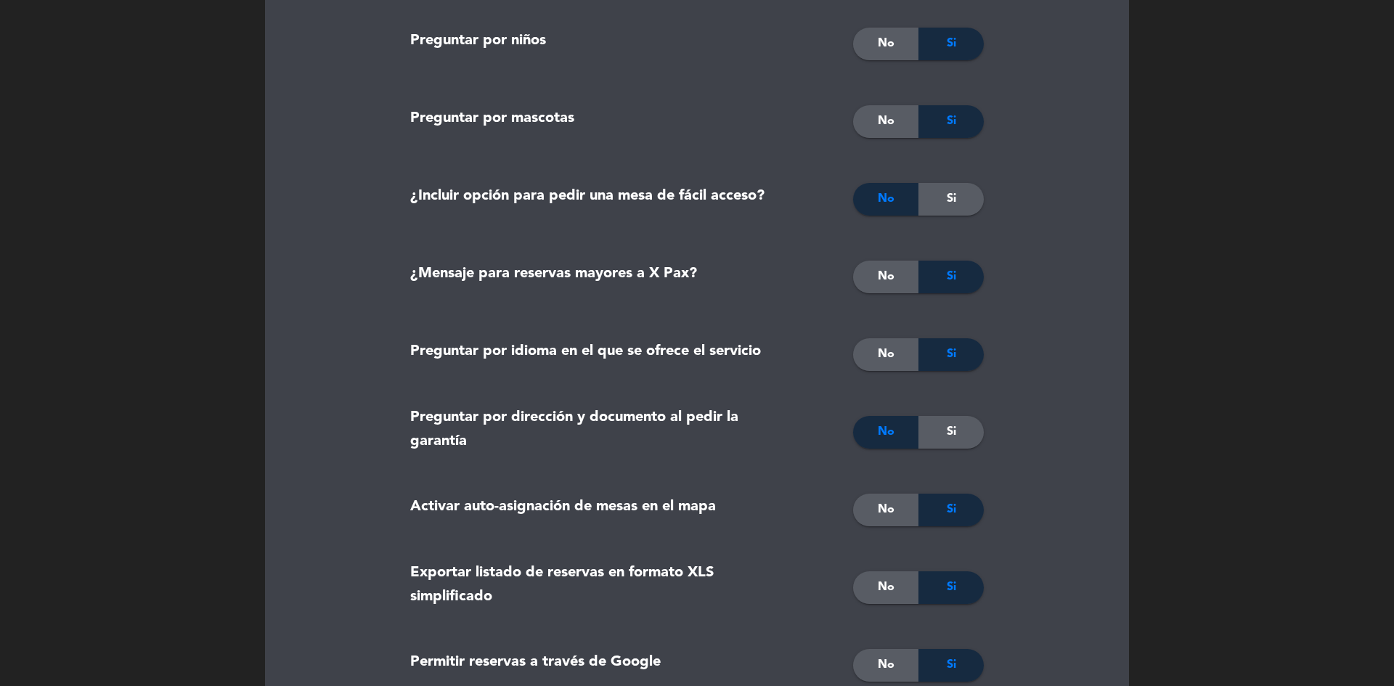
scroll to position [1016, 0]
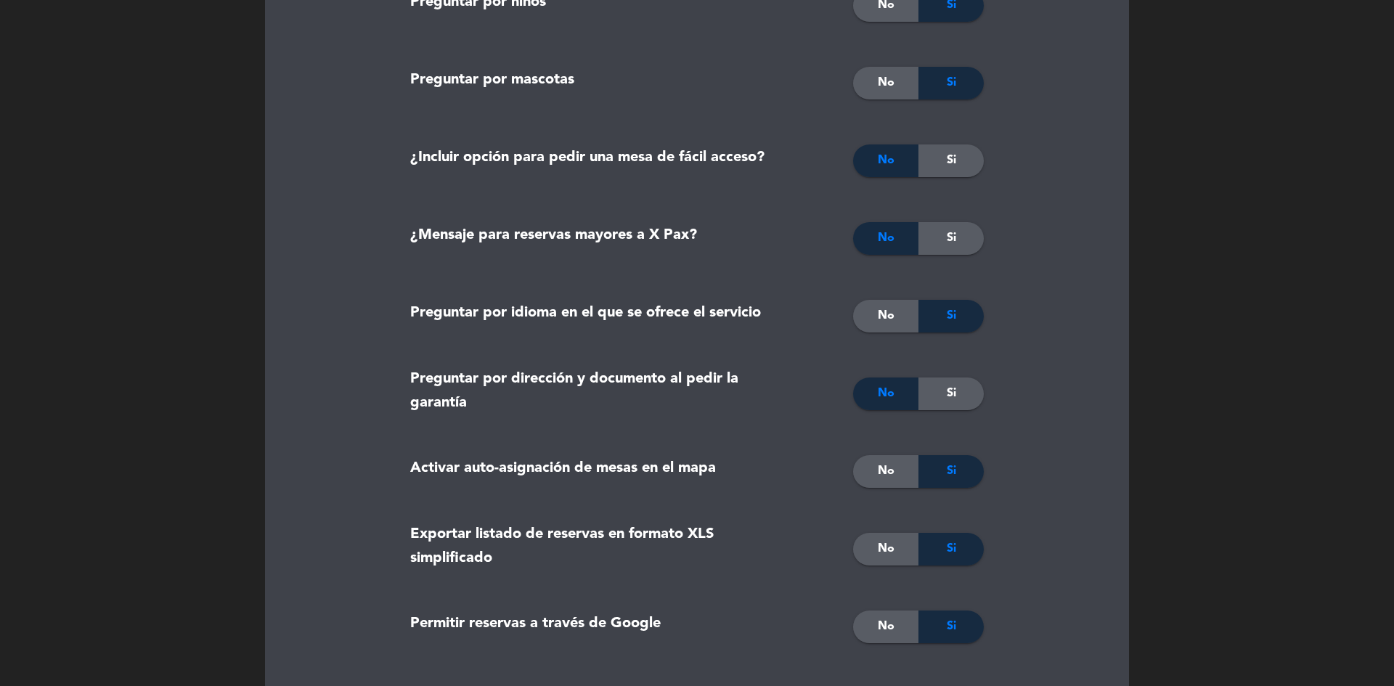
drag, startPoint x: 1025, startPoint y: 330, endPoint x: 985, endPoint y: 295, distance: 53.0
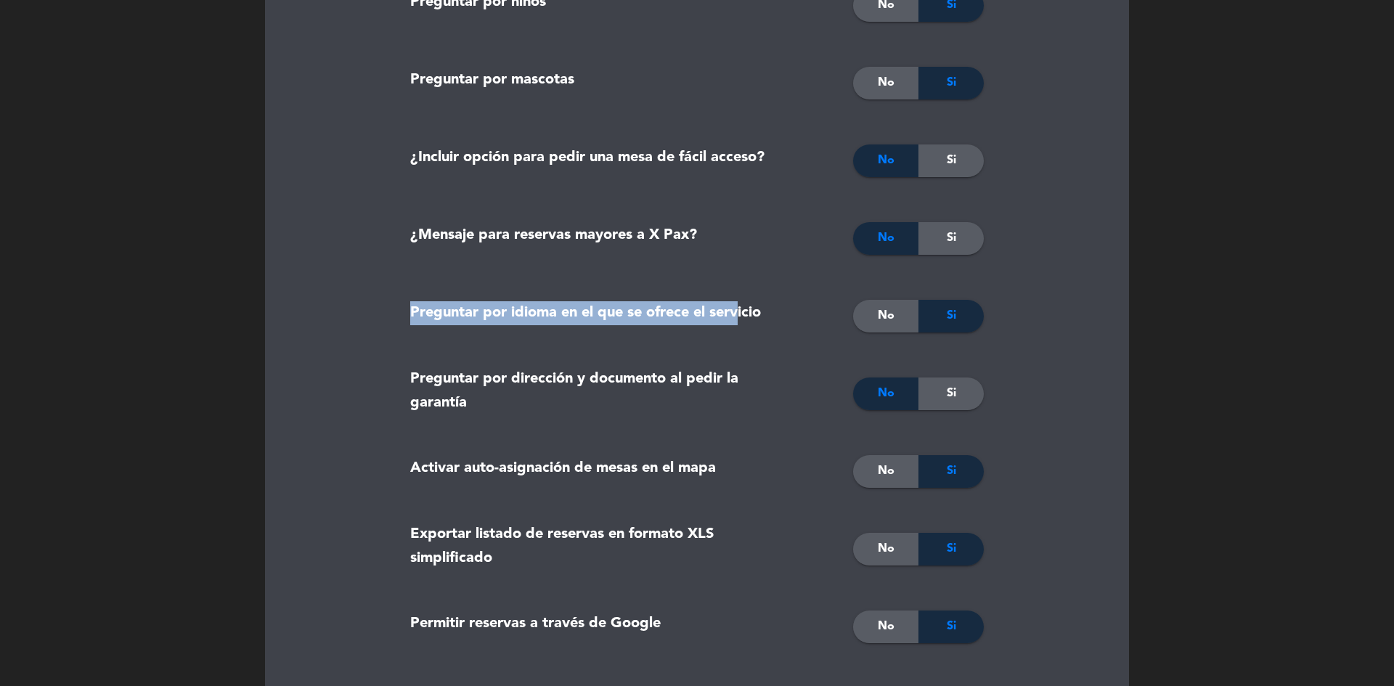
drag, startPoint x: 418, startPoint y: 314, endPoint x: 744, endPoint y: 309, distance: 325.9
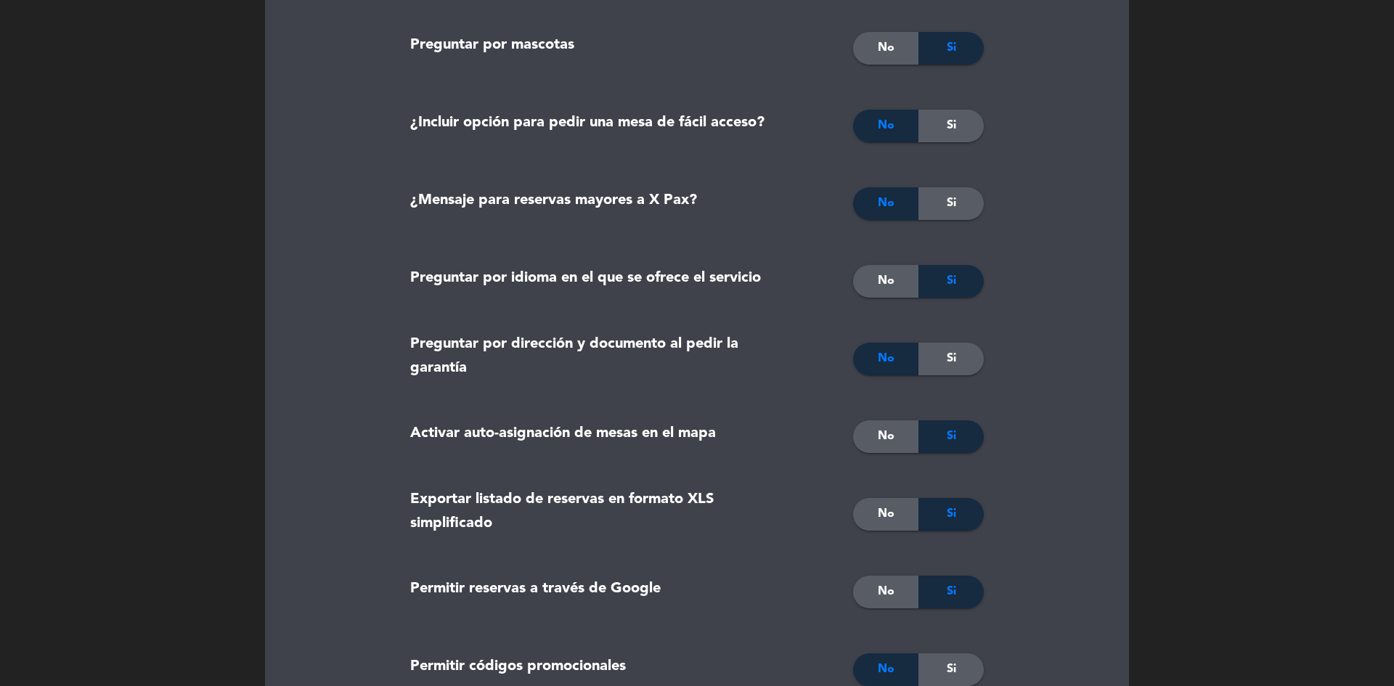
scroll to position [1089, 0]
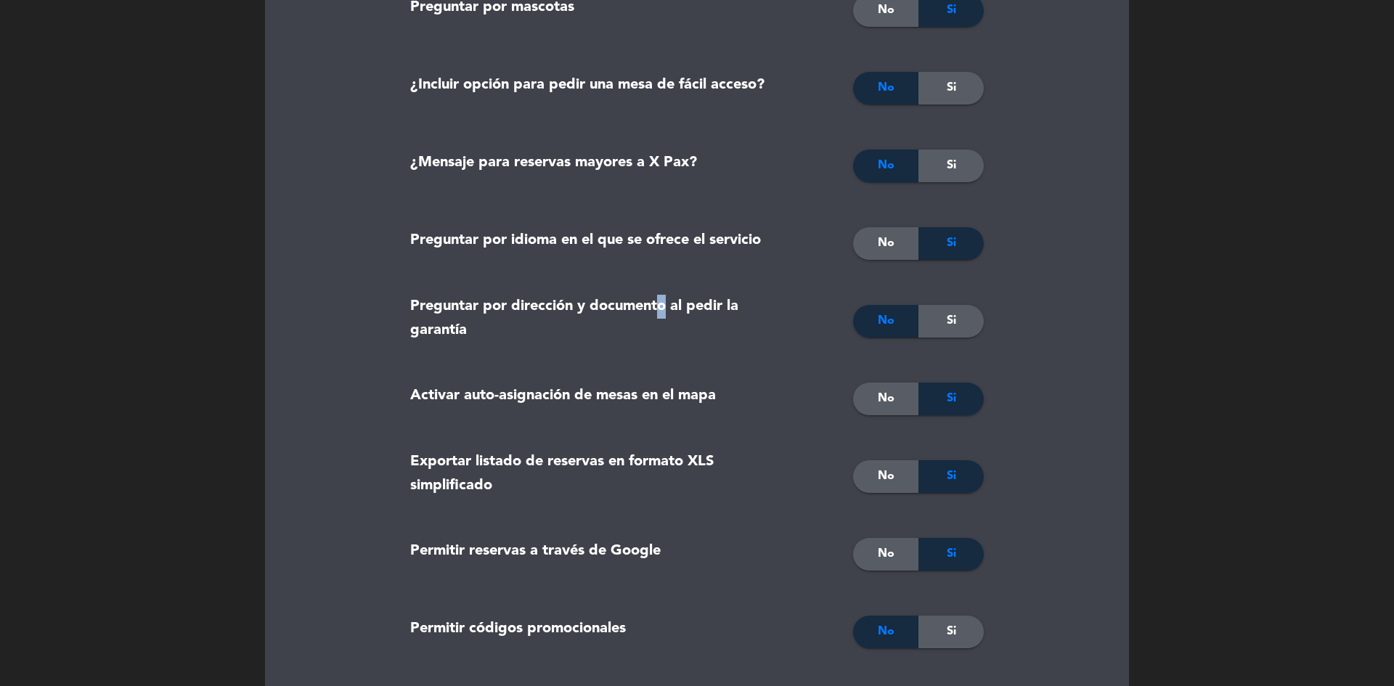
drag, startPoint x: 662, startPoint y: 287, endPoint x: 798, endPoint y: 310, distance: 138.4
drag, startPoint x: 827, startPoint y: 308, endPoint x: 847, endPoint y: 314, distance: 20.4
drag, startPoint x: 851, startPoint y: 316, endPoint x: 870, endPoint y: 317, distance: 18.9
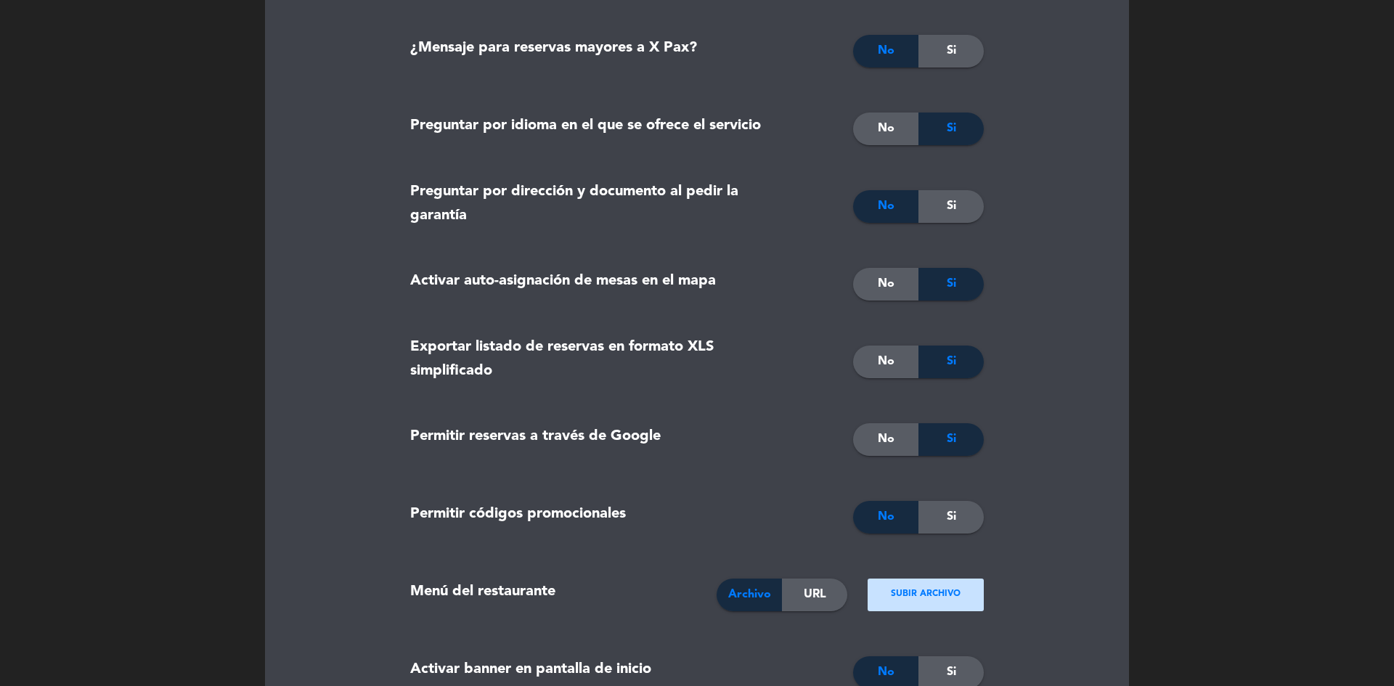
scroll to position [1306, 0]
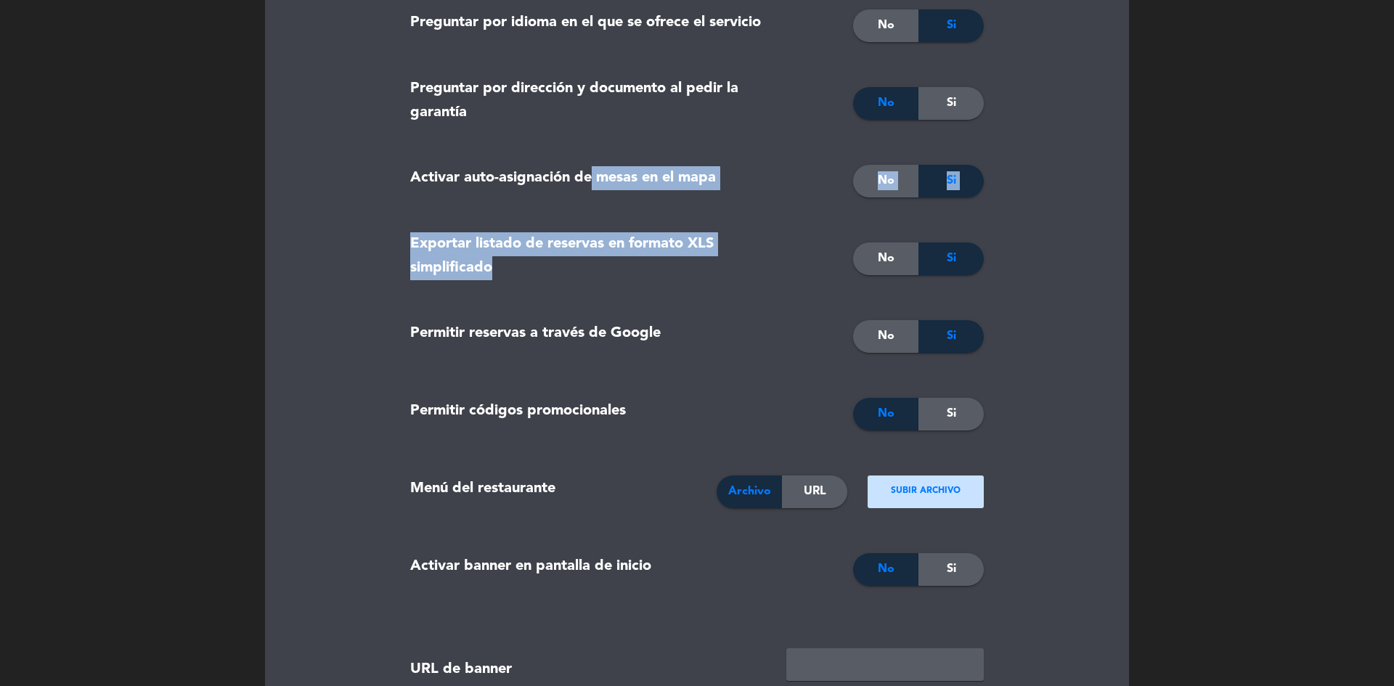
drag, startPoint x: 595, startPoint y: 259, endPoint x: 594, endPoint y: 189, distance: 70.4
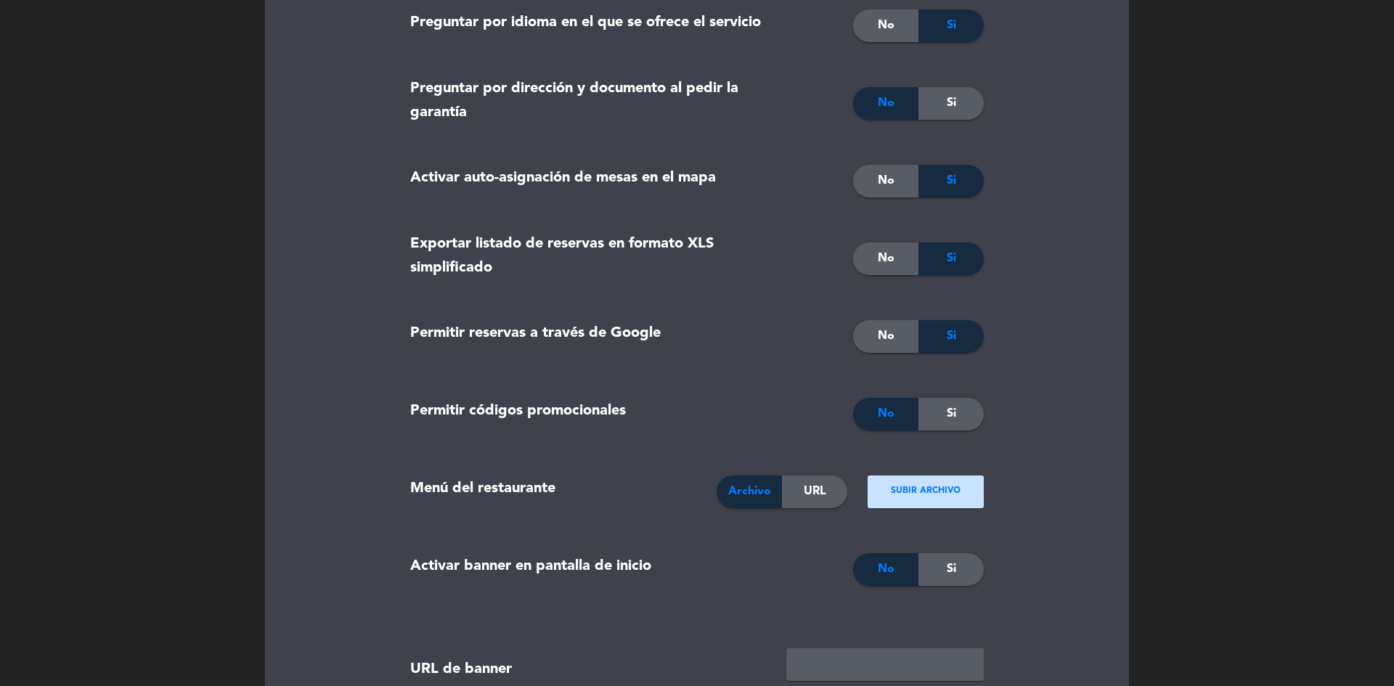
scroll to position [1379, 0]
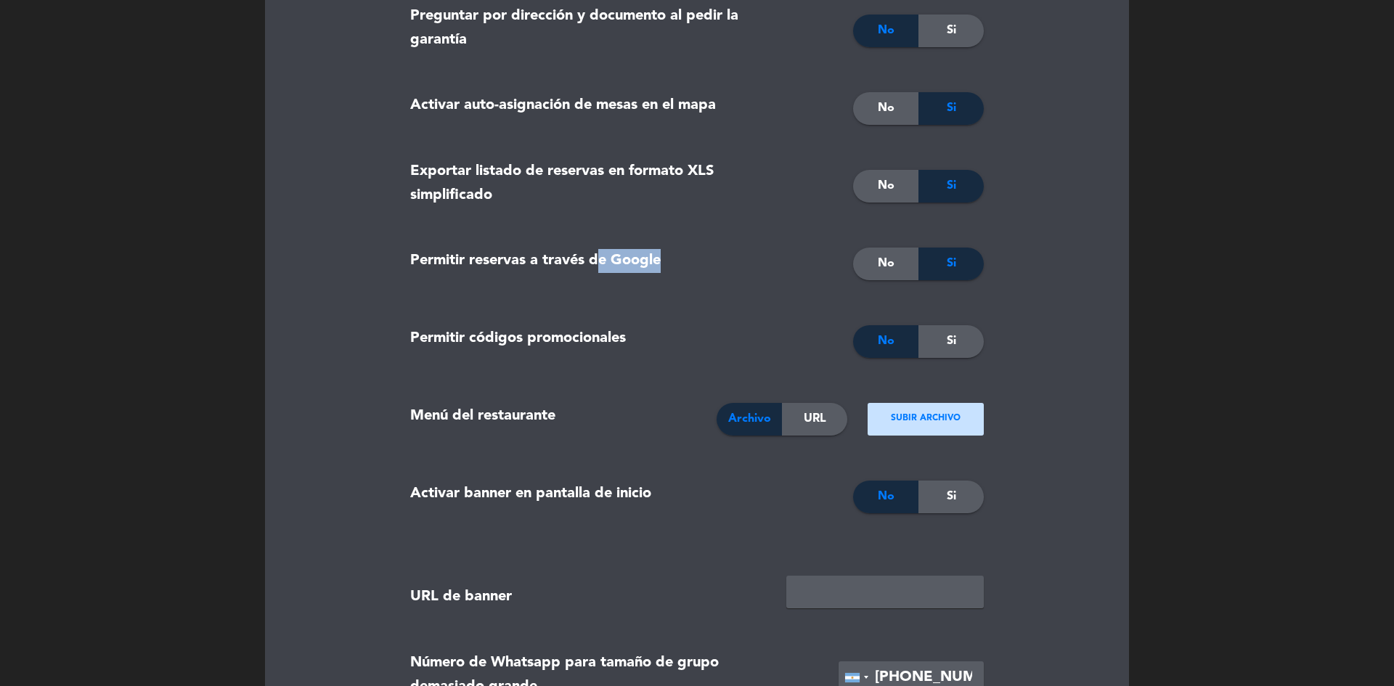
drag, startPoint x: 627, startPoint y: 278, endPoint x: 662, endPoint y: 275, distance: 35.0
drag, startPoint x: 663, startPoint y: 275, endPoint x: 828, endPoint y: 259, distance: 166.3
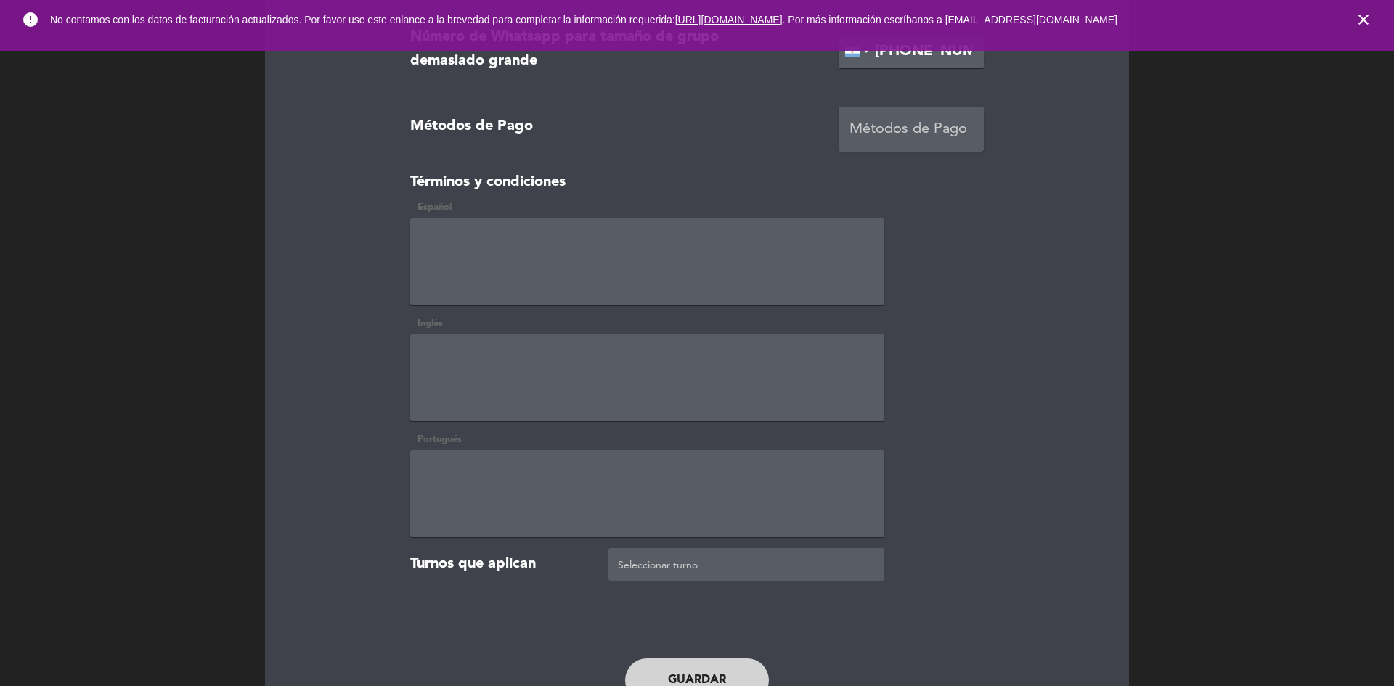
scroll to position [2028, 0]
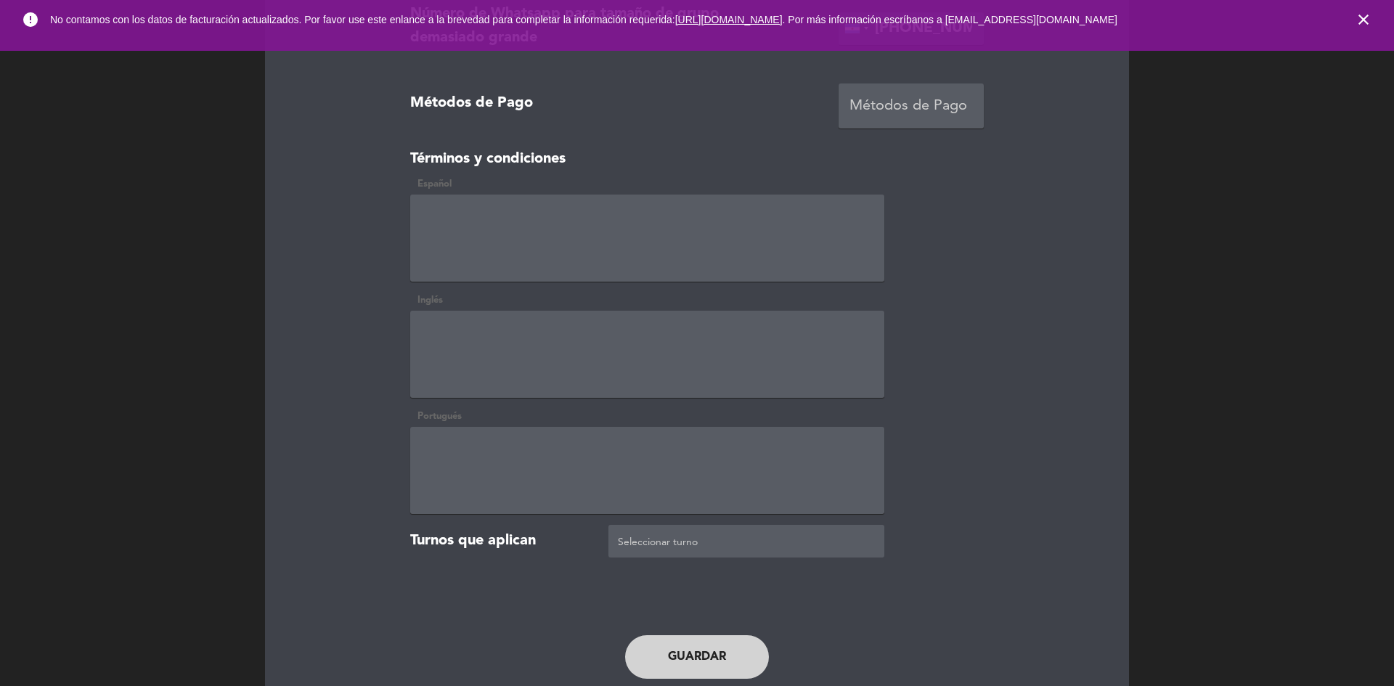
click at [904, 115] on div "Métodos de Pago" at bounding box center [910, 106] width 123 height 24
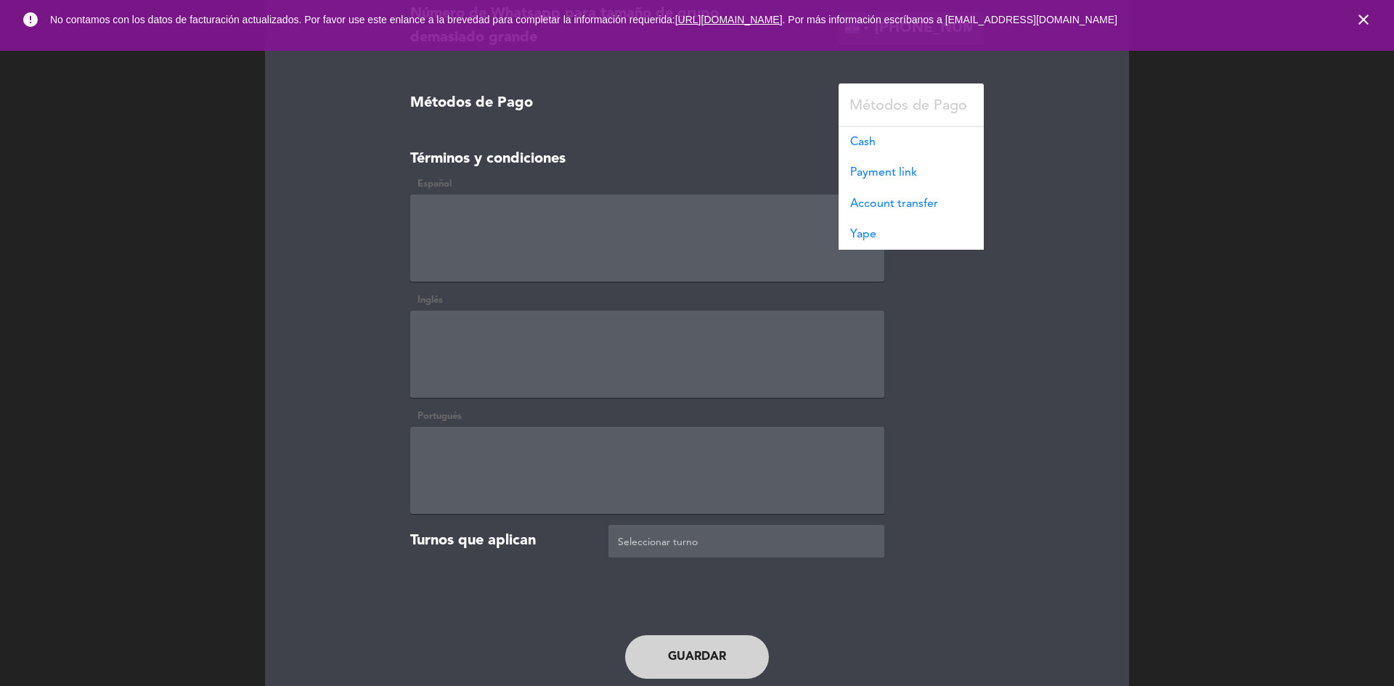
click at [556, 118] on div "Métodos de Pago" at bounding box center [594, 106] width 390 height 73
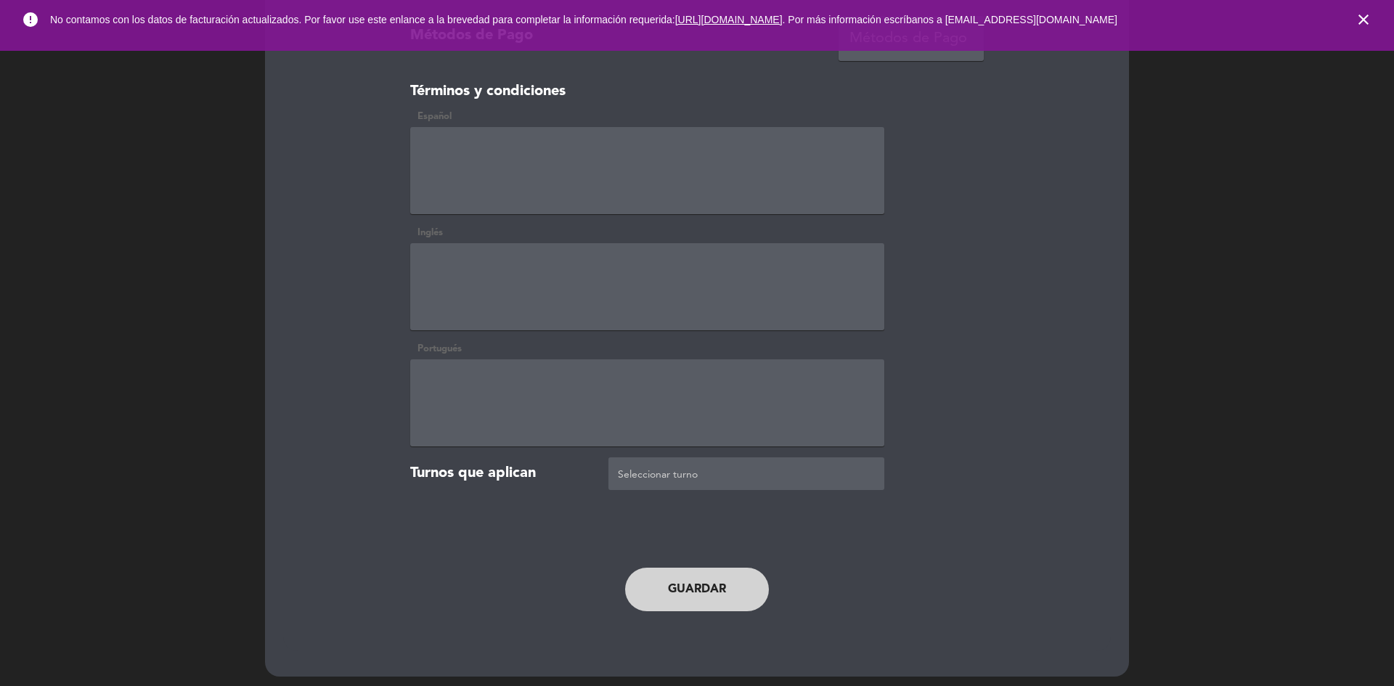
scroll to position [2101, 0]
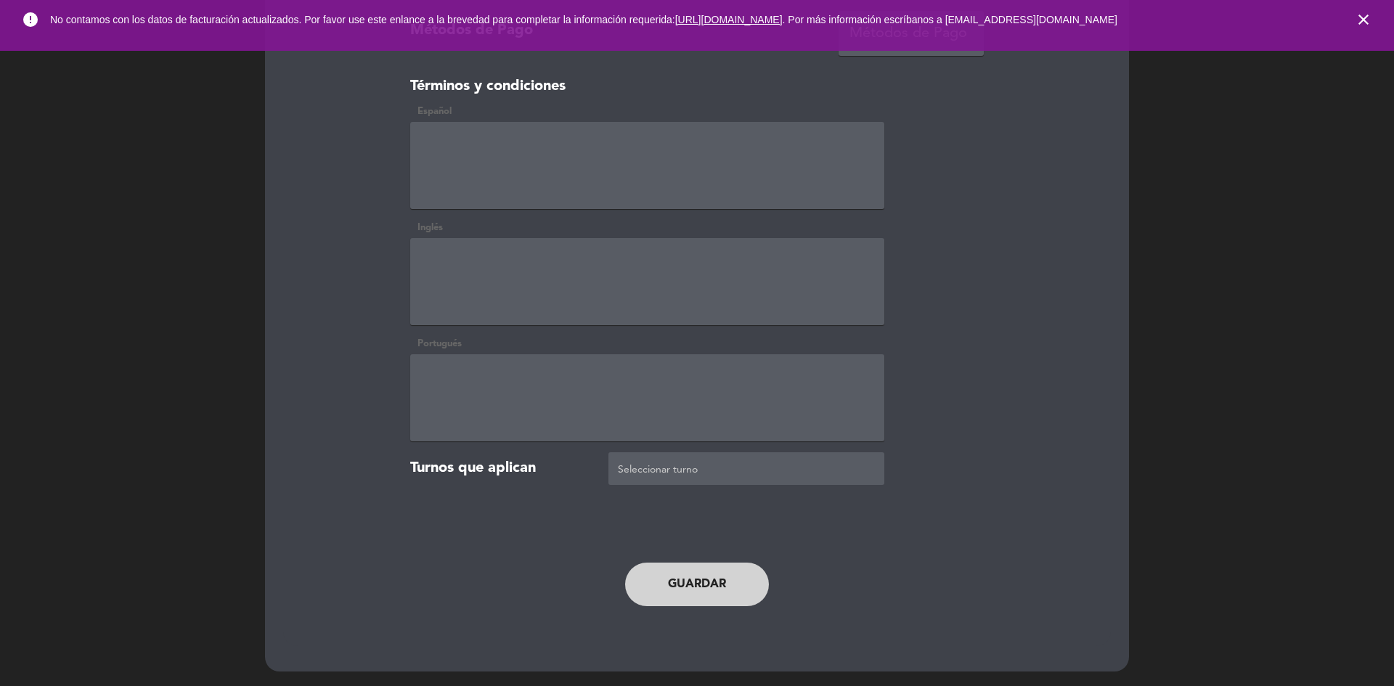
click at [700, 578] on button "Guardar" at bounding box center [697, 585] width 144 height 44
click at [708, 584] on button "Guardar" at bounding box center [697, 585] width 144 height 44
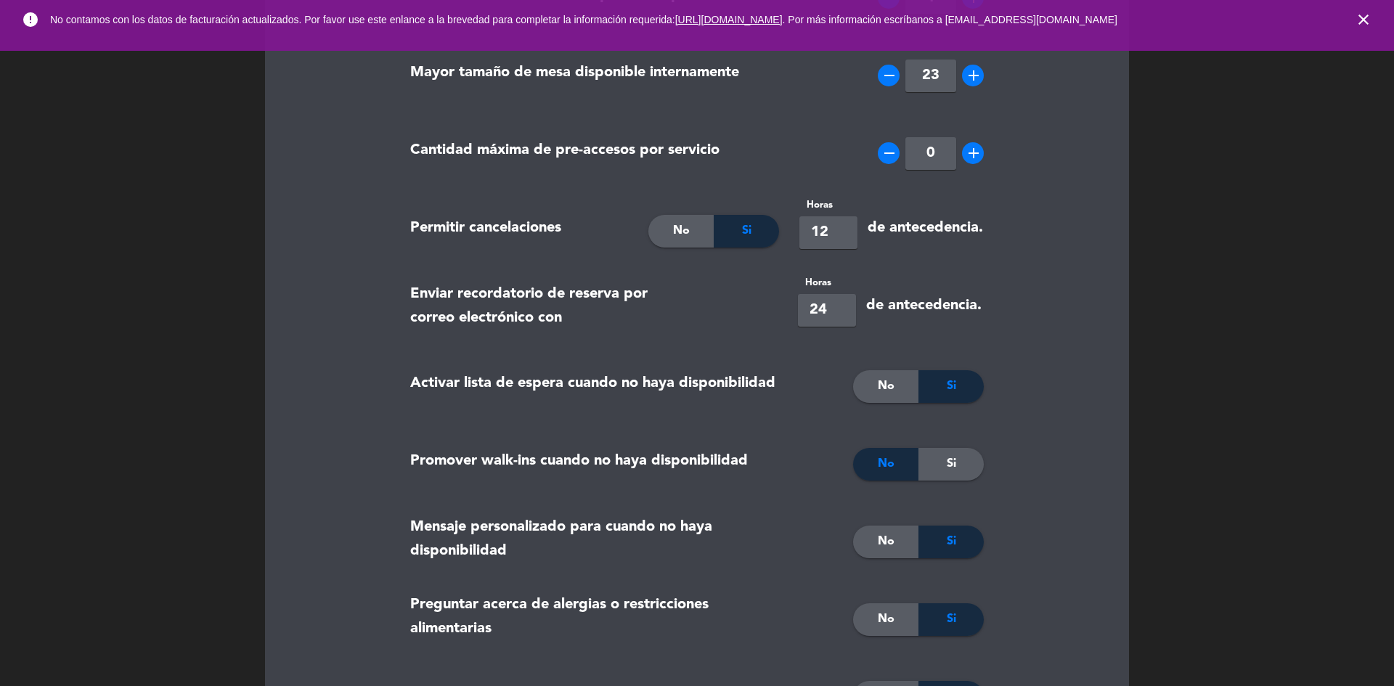
scroll to position [0, 0]
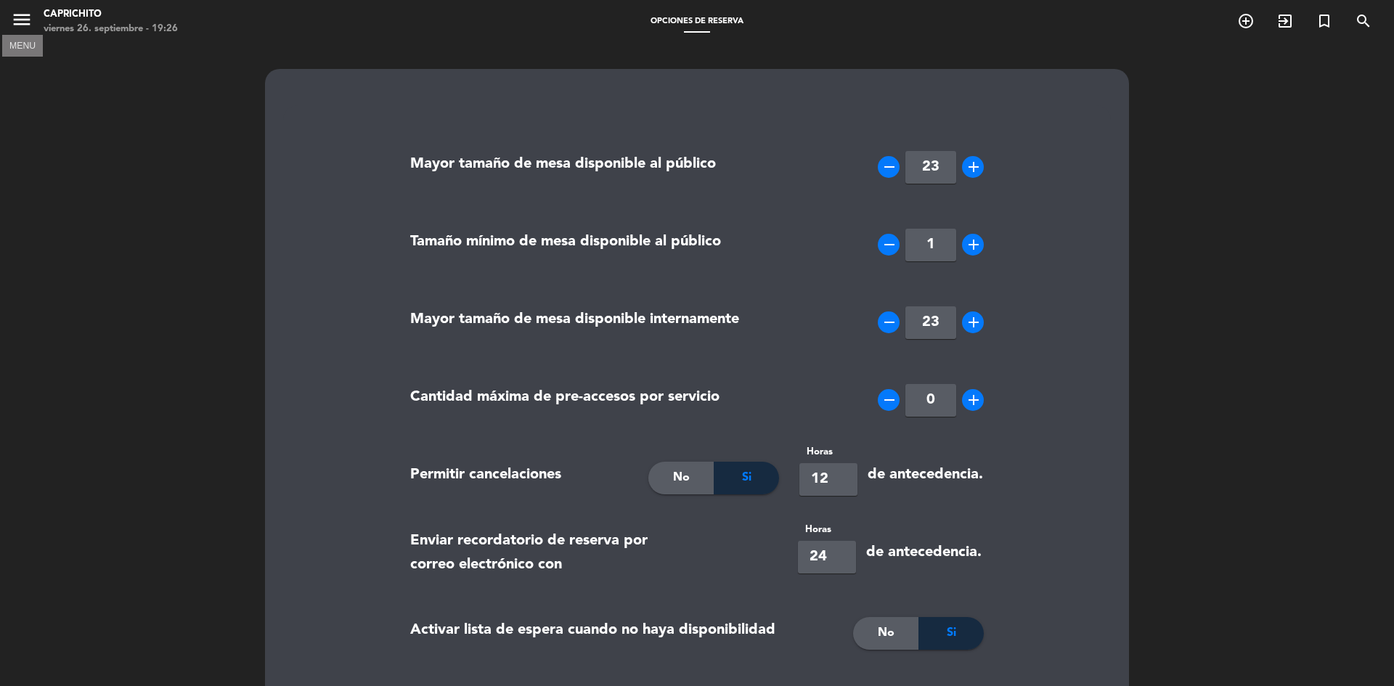
click at [22, 17] on icon "menu" at bounding box center [22, 20] width 22 height 22
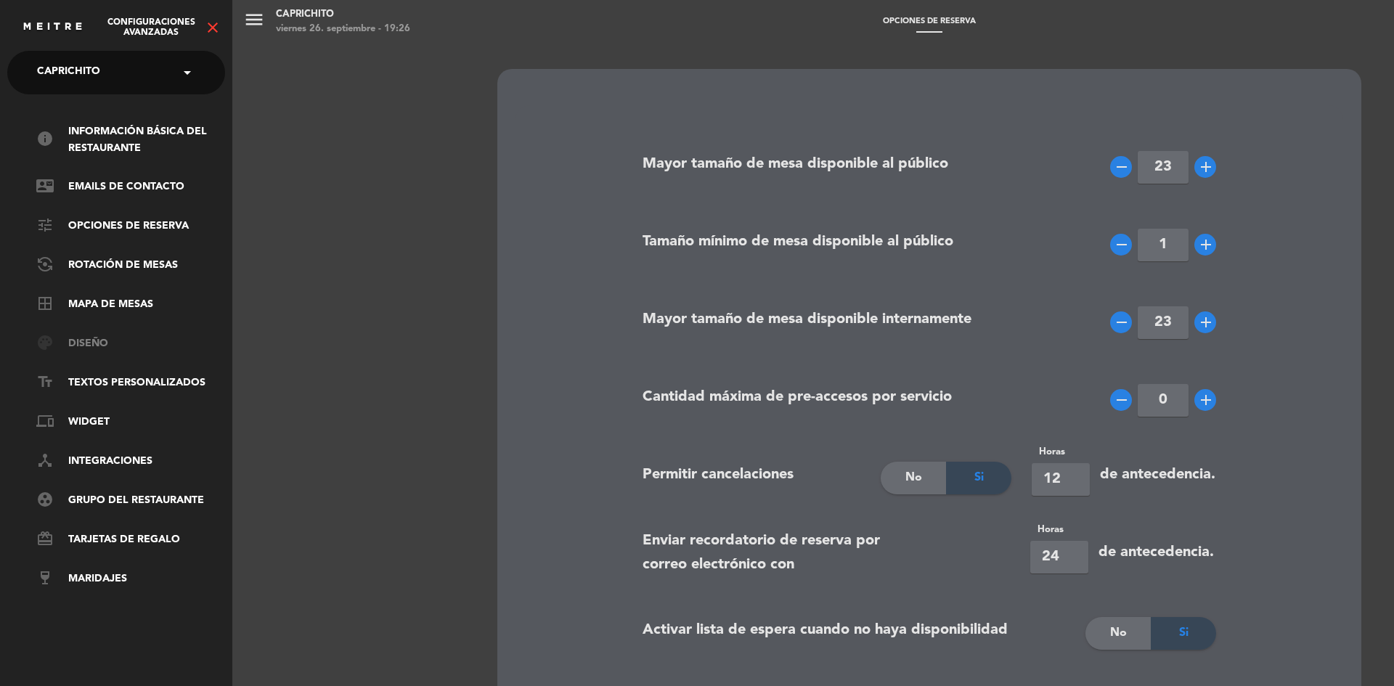
click at [82, 348] on link "palette Diseño" at bounding box center [130, 343] width 189 height 17
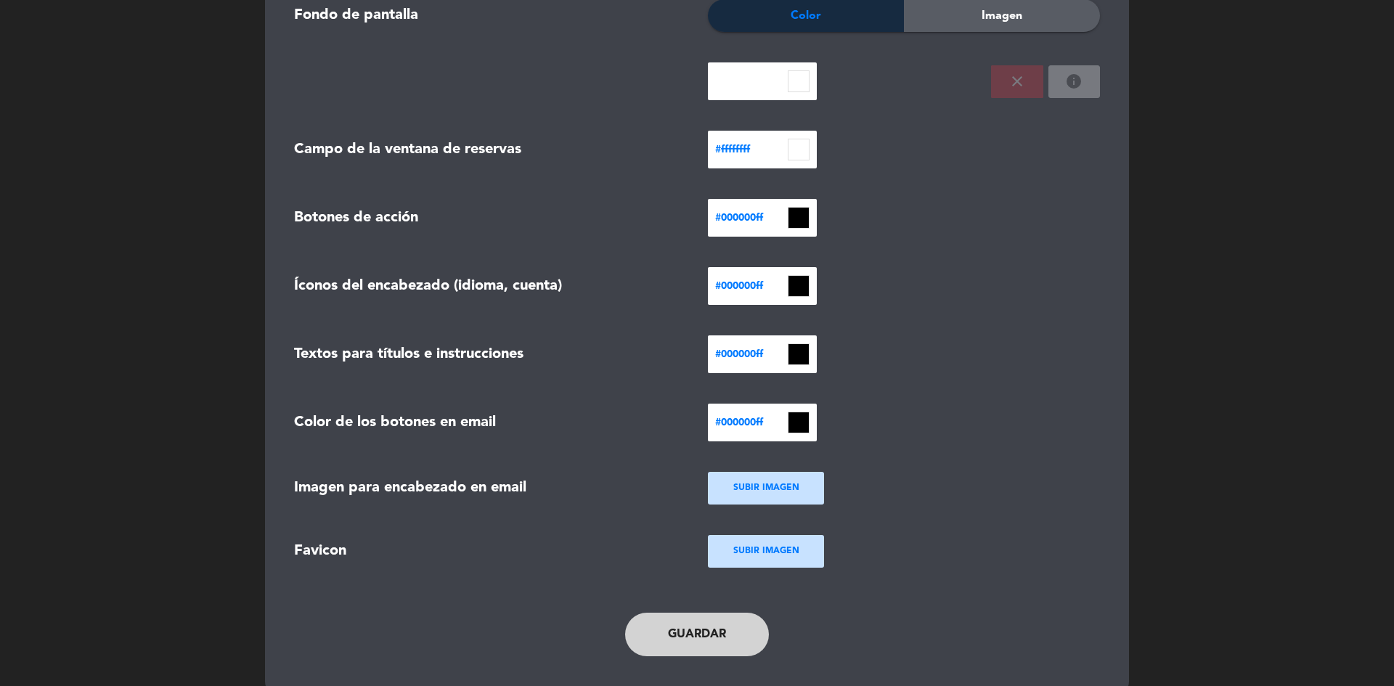
scroll to position [390, 0]
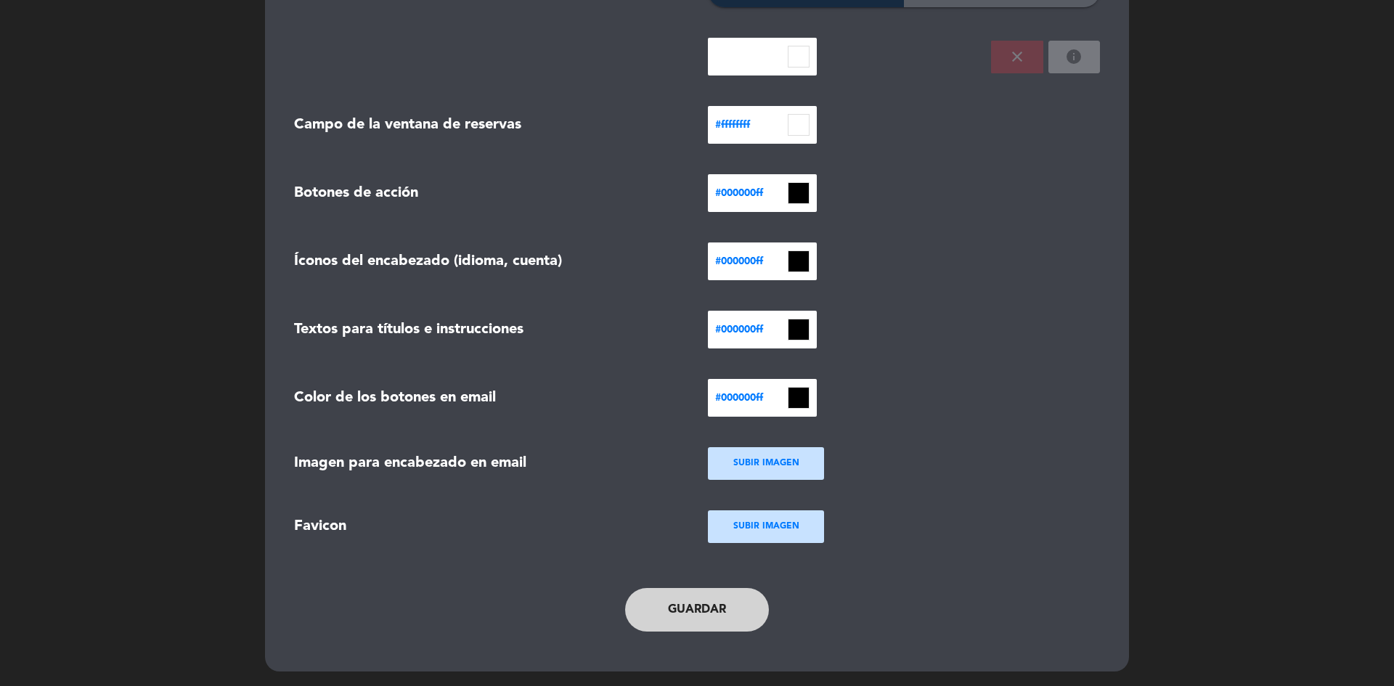
click at [719, 607] on button "Guardar" at bounding box center [697, 610] width 144 height 44
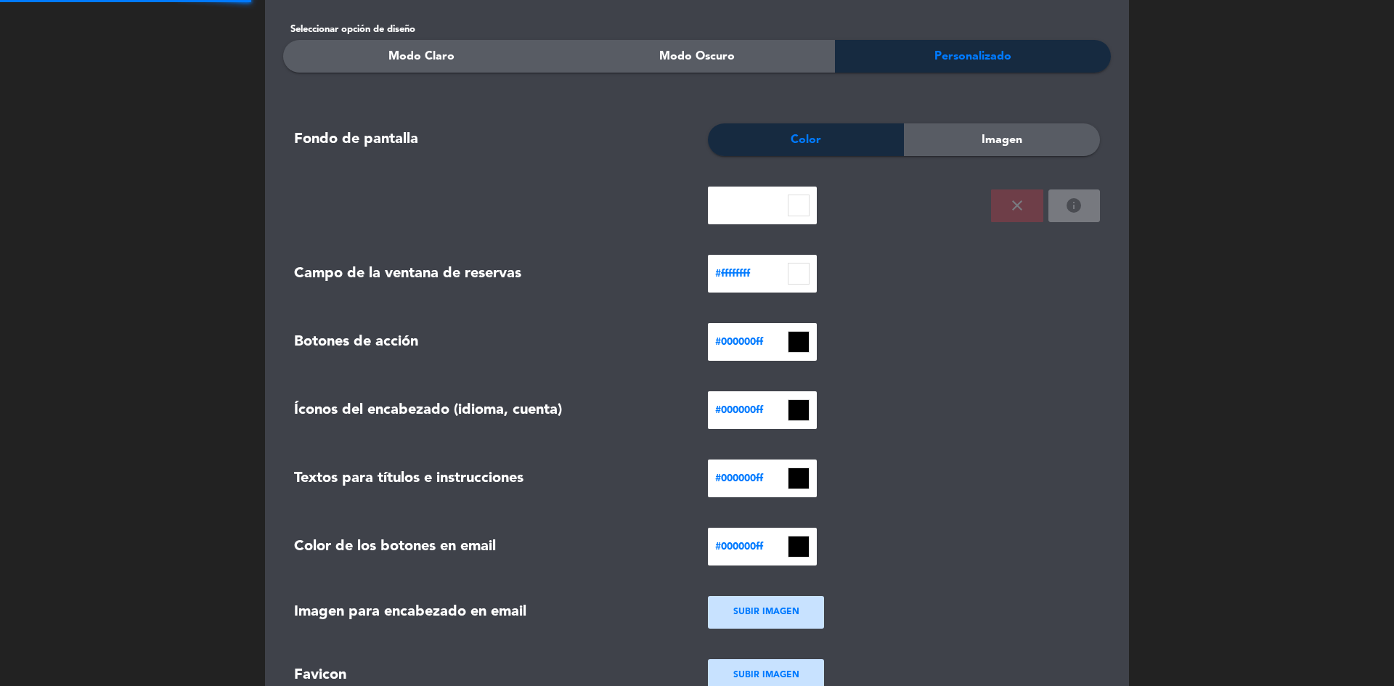
scroll to position [0, 0]
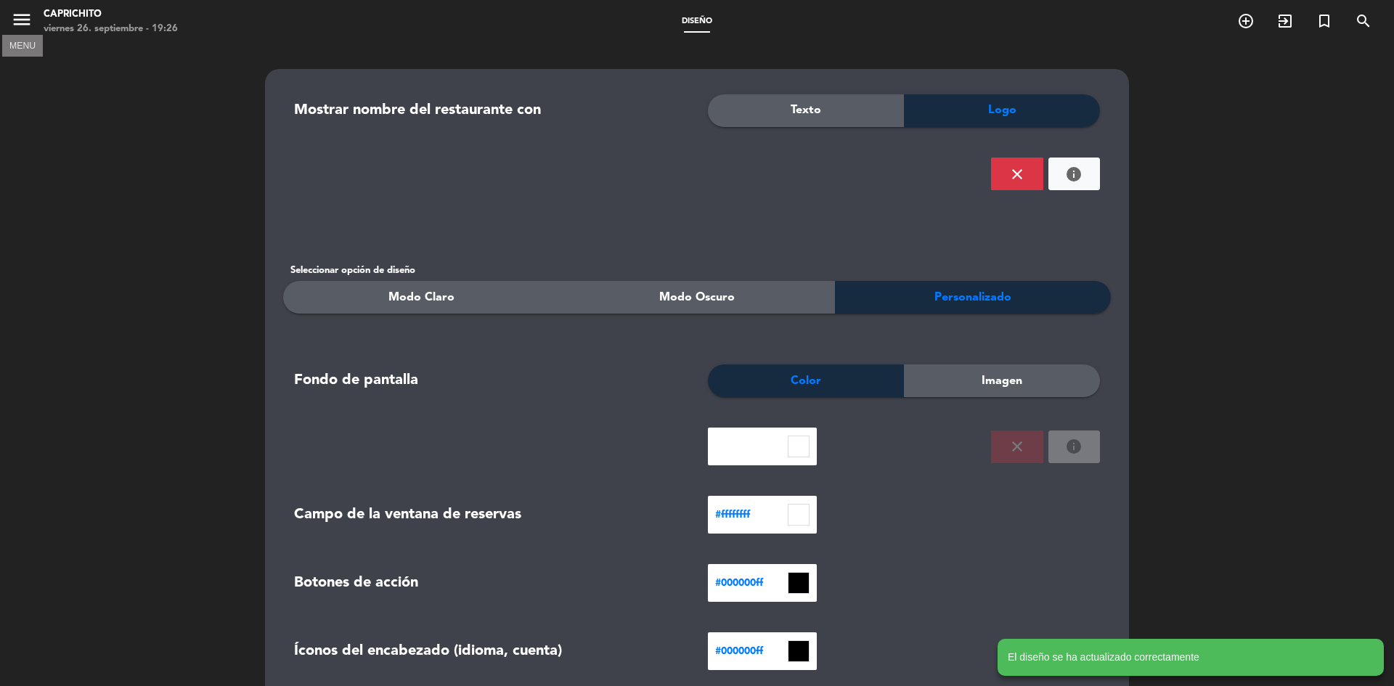
click at [31, 22] on icon "menu" at bounding box center [22, 20] width 22 height 22
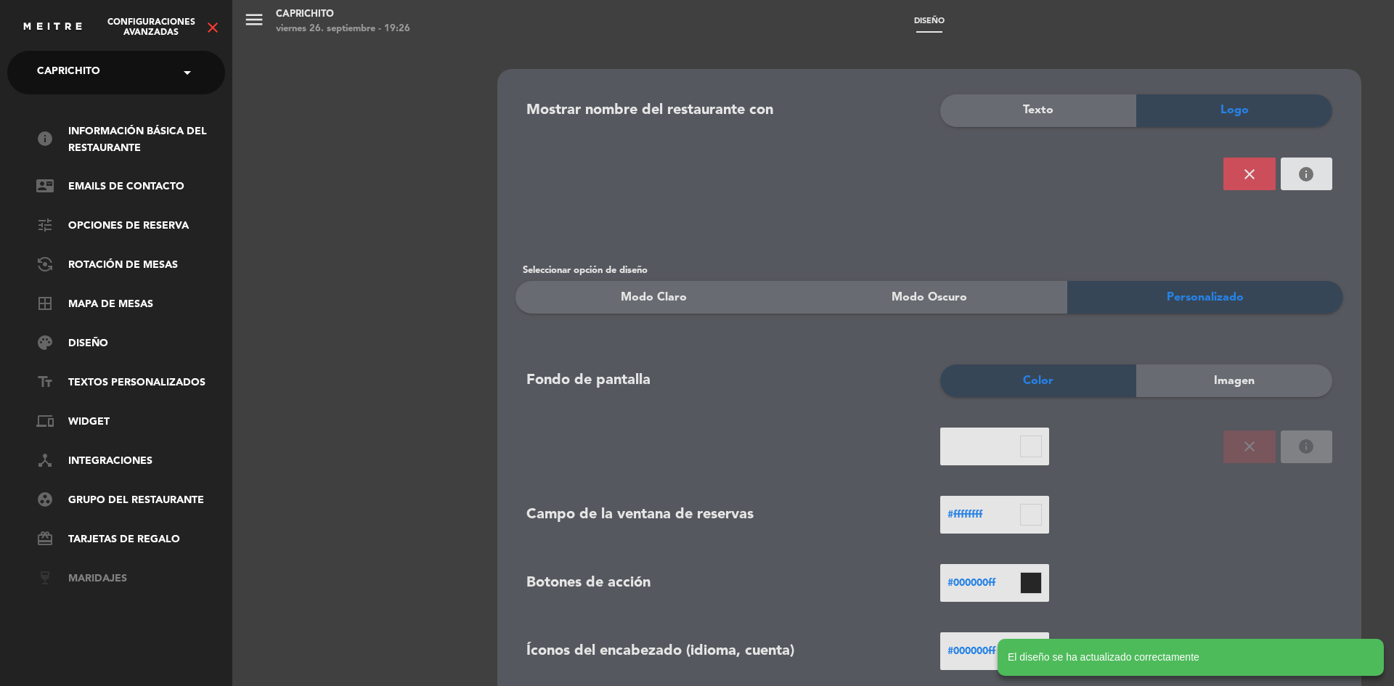
click at [142, 572] on link "wine_bar Maridajes" at bounding box center [130, 579] width 189 height 17
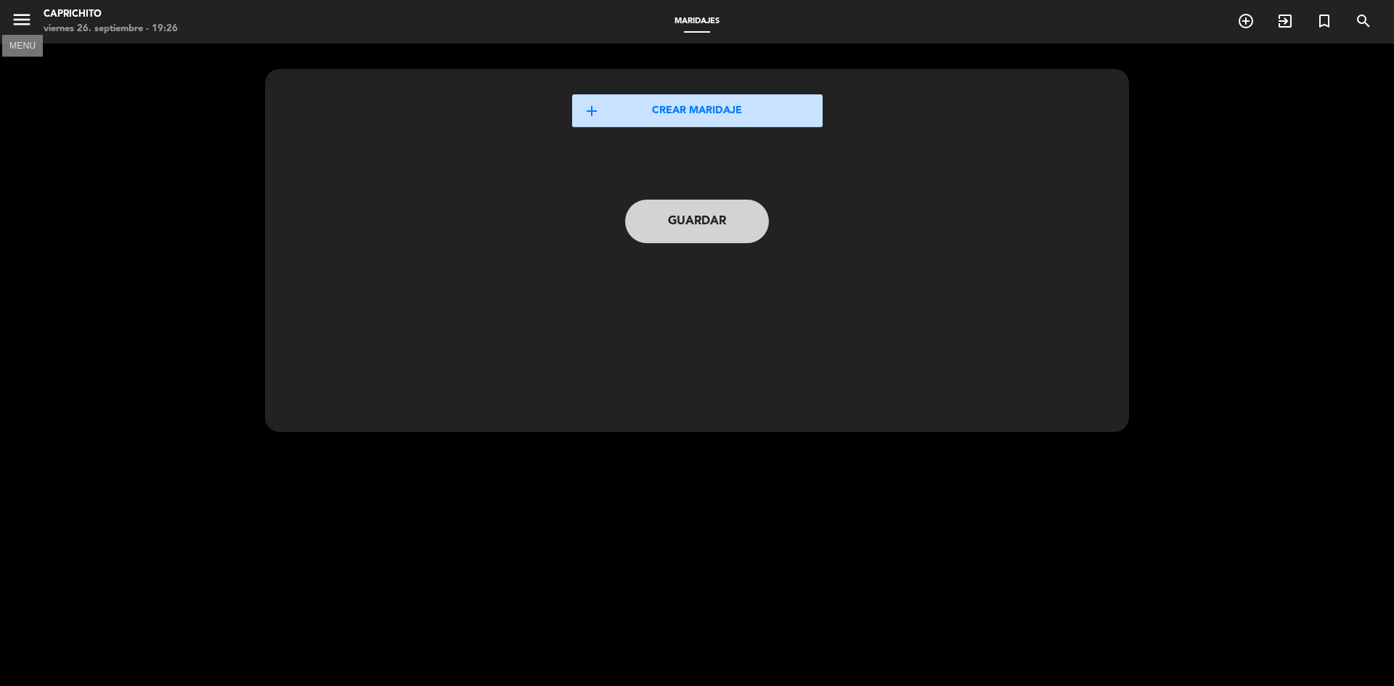
click at [32, 14] on icon "menu" at bounding box center [22, 20] width 22 height 22
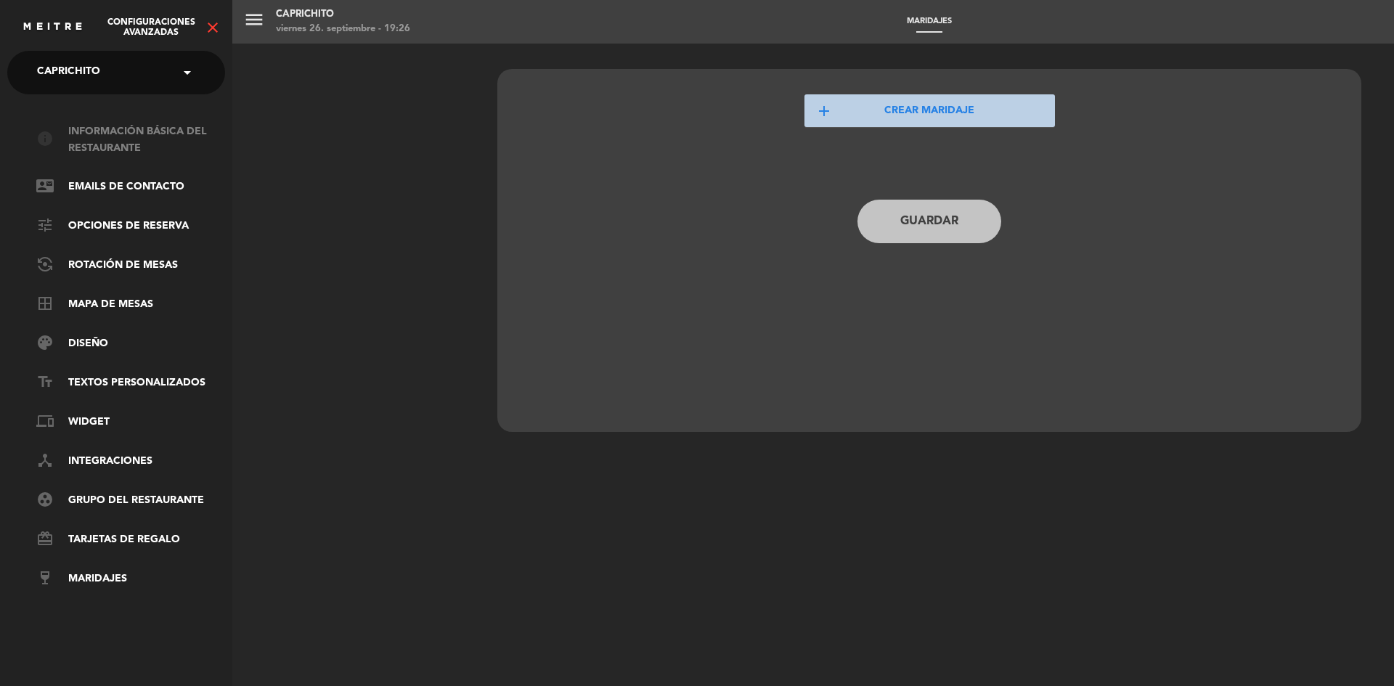
click at [200, 144] on link "info Información básica del restaurante" at bounding box center [130, 139] width 189 height 33
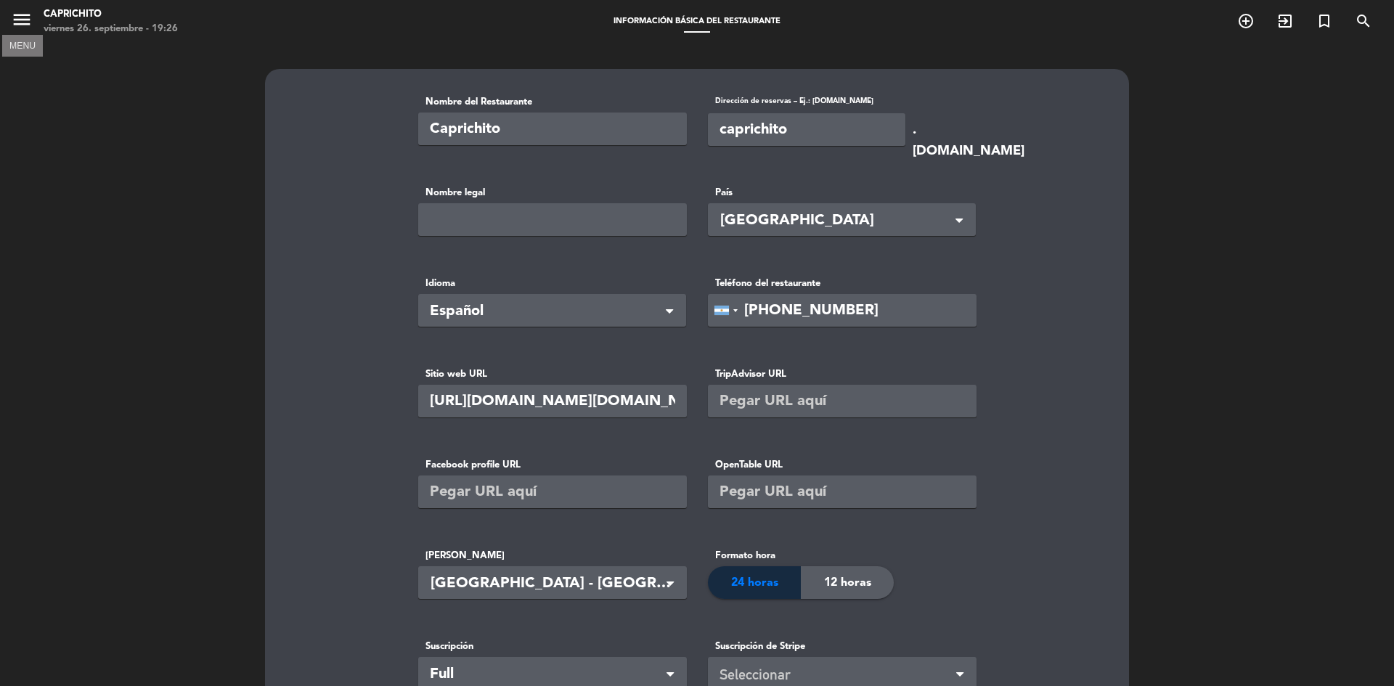
click at [18, 16] on icon "menu" at bounding box center [22, 20] width 22 height 22
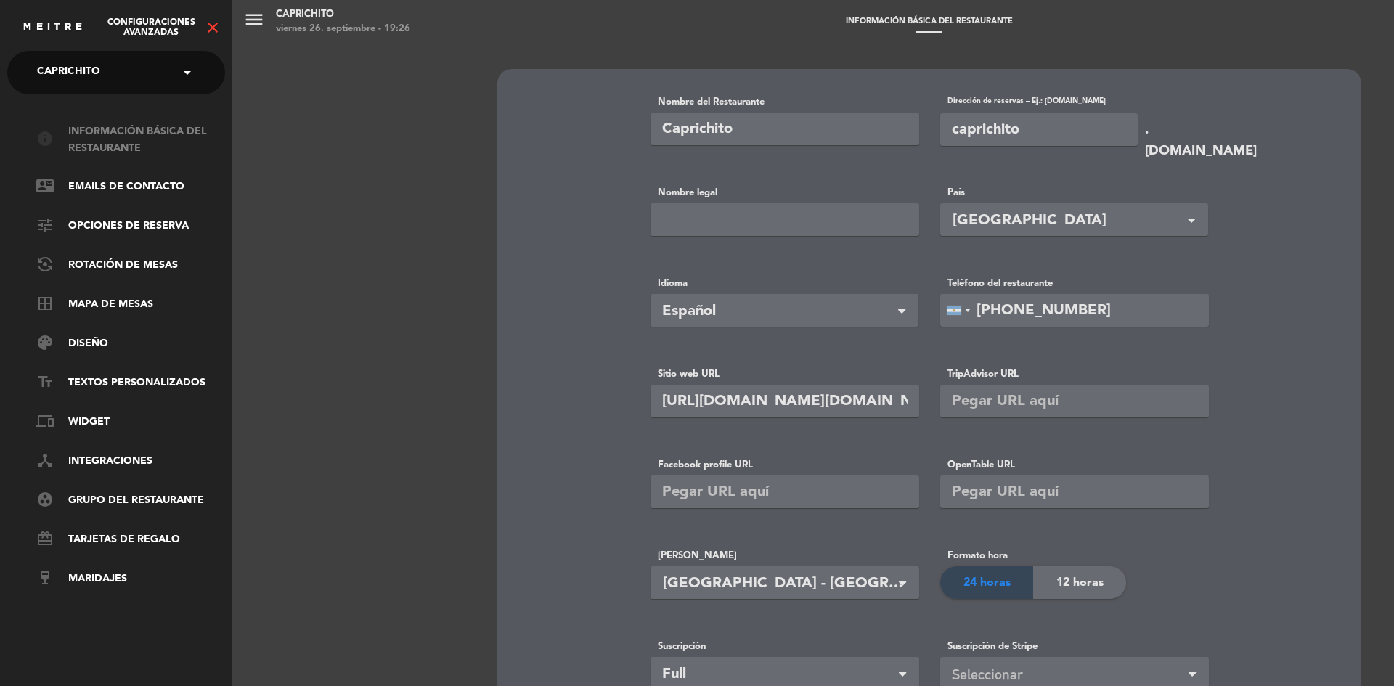
click at [151, 155] on link "info Información básica del restaurante" at bounding box center [130, 139] width 189 height 33
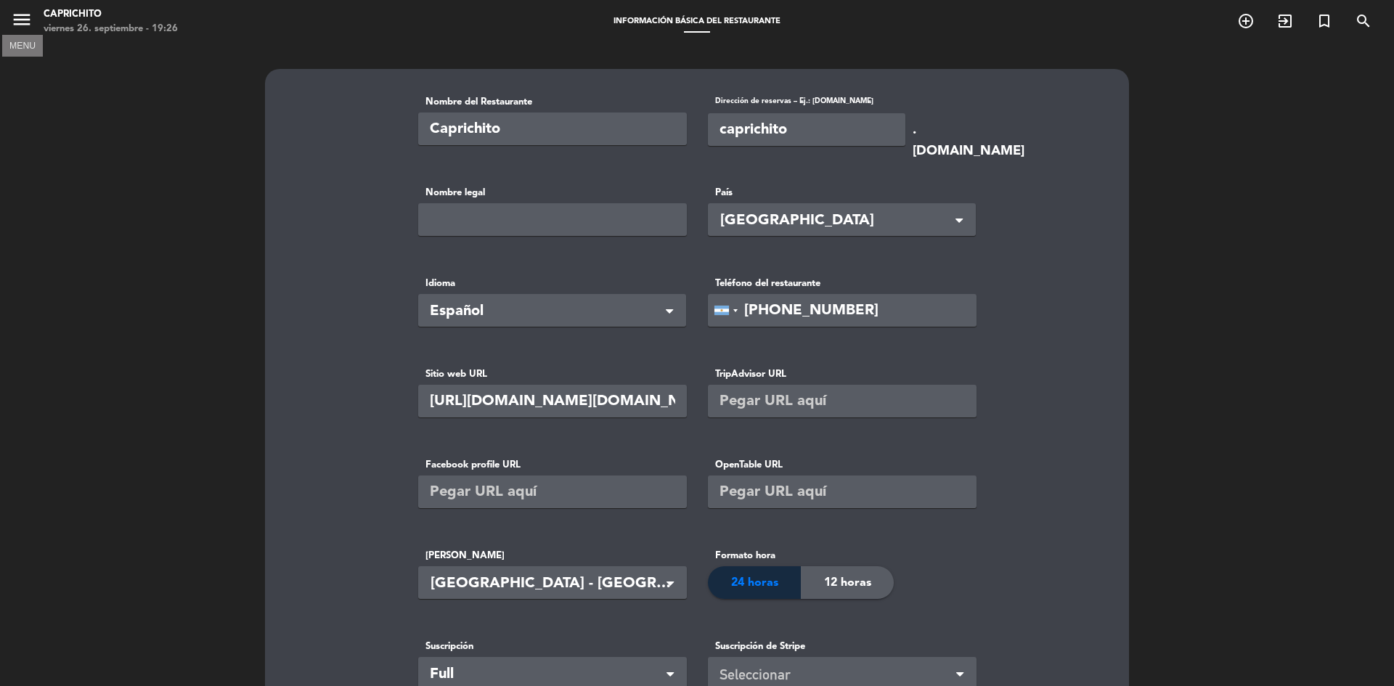
click at [13, 23] on icon "menu" at bounding box center [22, 20] width 22 height 22
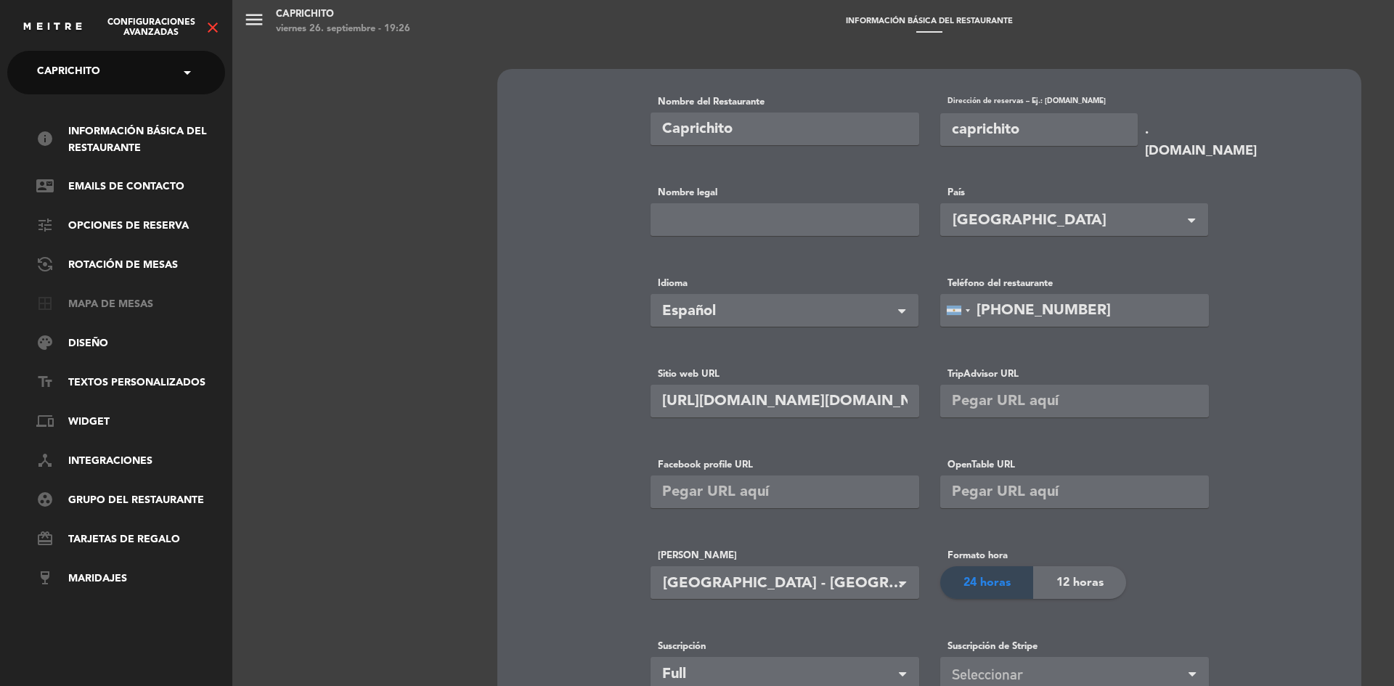
click at [110, 302] on link "border_all Mapa de mesas" at bounding box center [130, 304] width 189 height 17
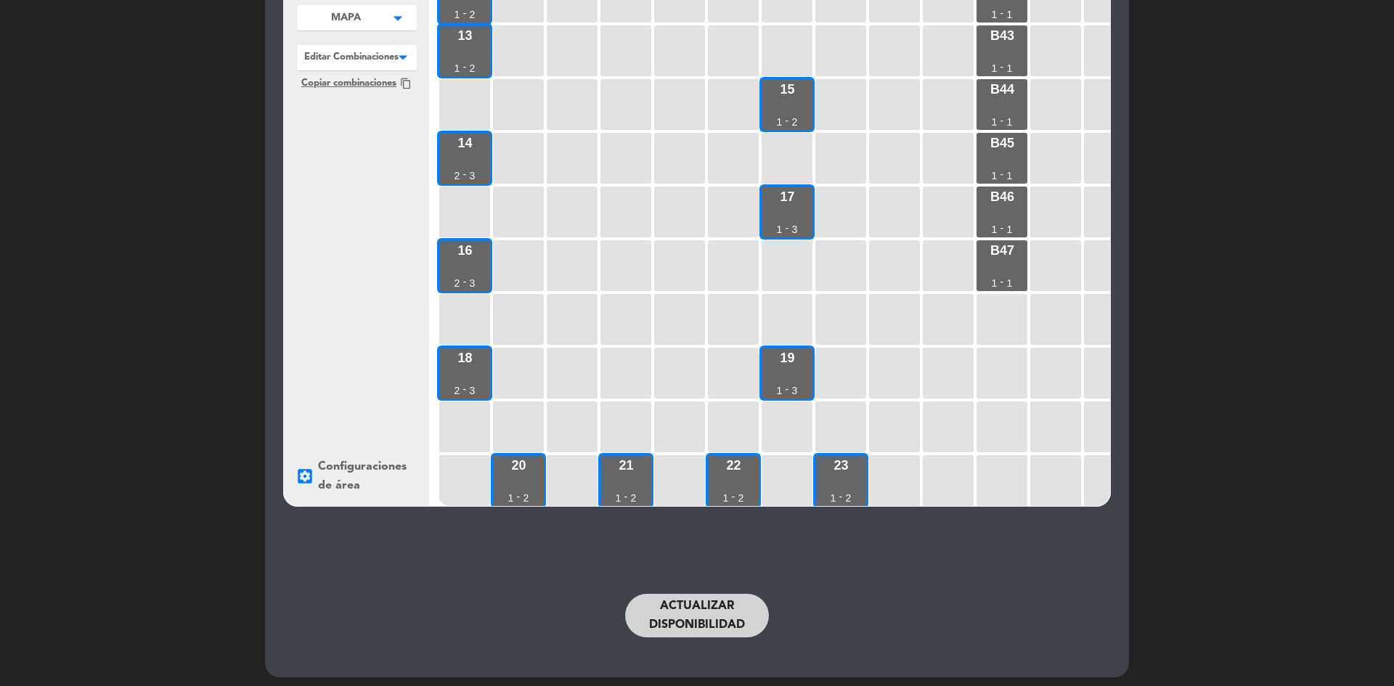
scroll to position [154, 0]
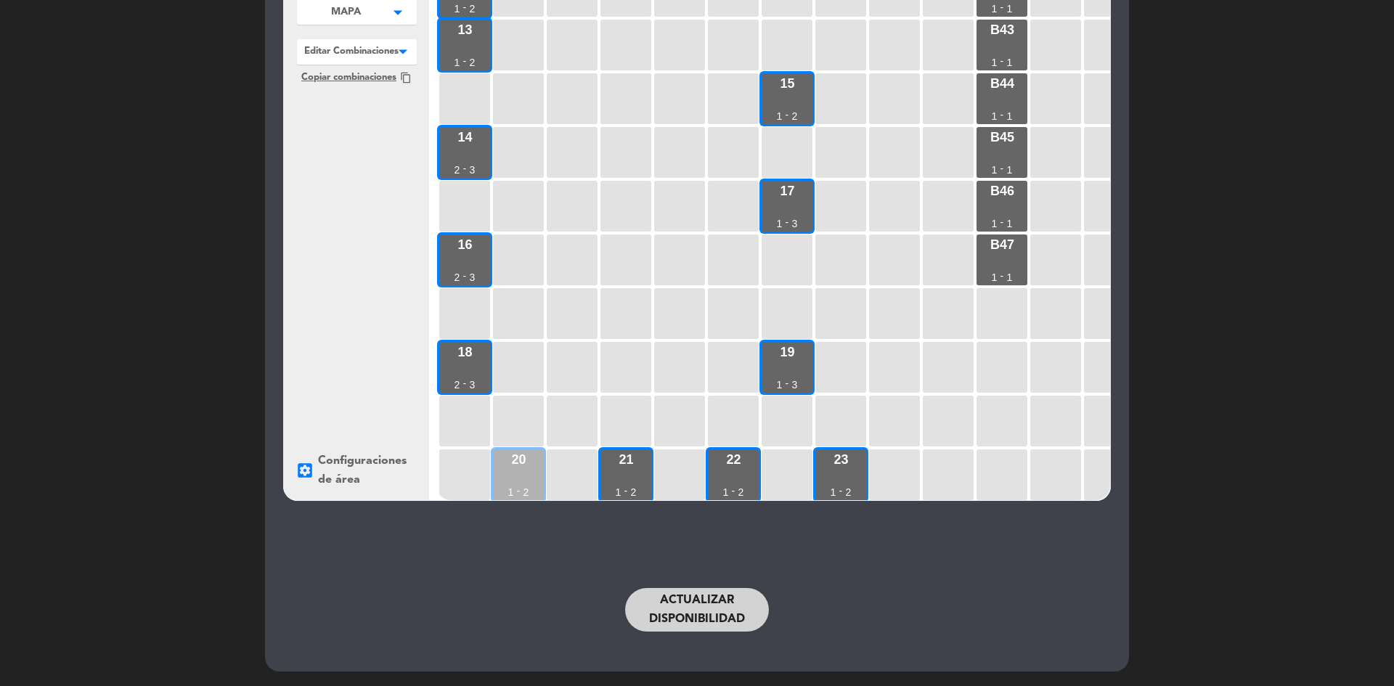
click at [521, 467] on div "20 1 - 2" at bounding box center [518, 474] width 51 height 51
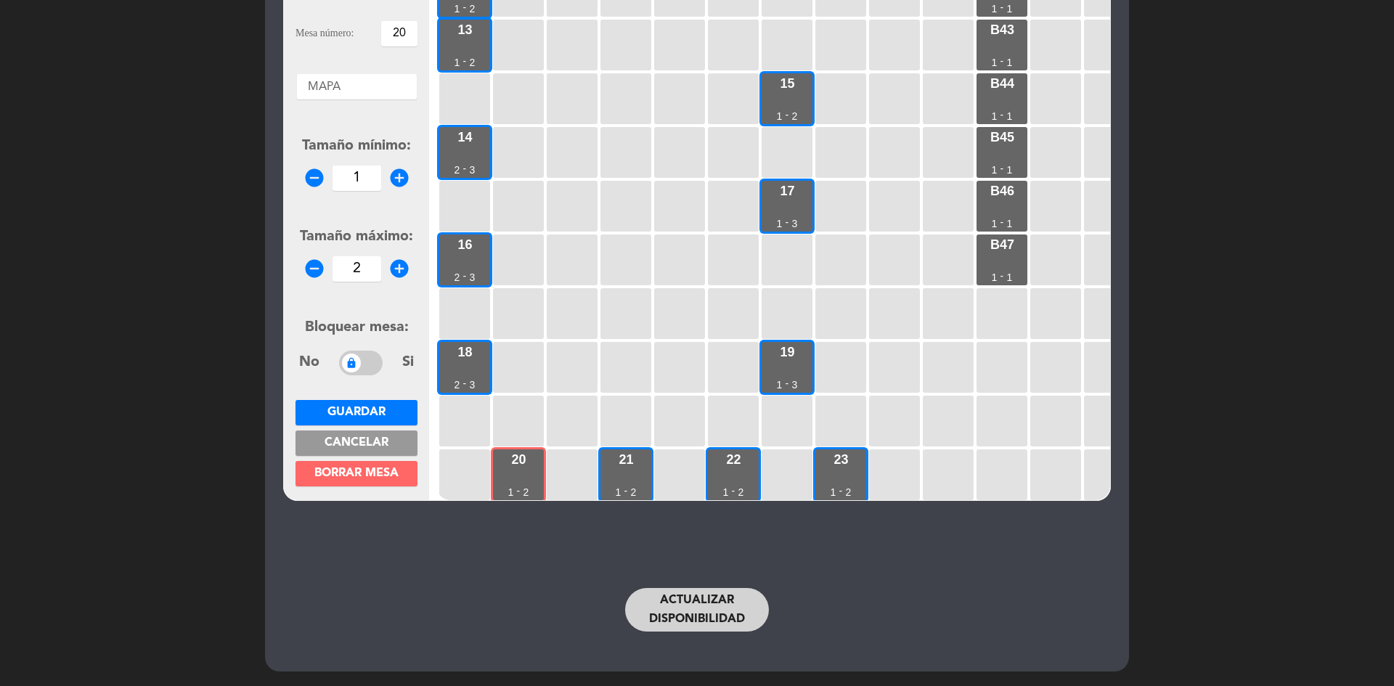
click at [597, 467] on div "1 1 - 2 2 1 - 2 3 1 - 2 5 1 - 2 4 1 - 3 6 1 - 2 7 1 - 2 8 1 - 2 9 1 - 2 10 1 - …" at bounding box center [773, 224] width 674 height 552
click at [618, 467] on div "21 1 - 2" at bounding box center [625, 474] width 51 height 51
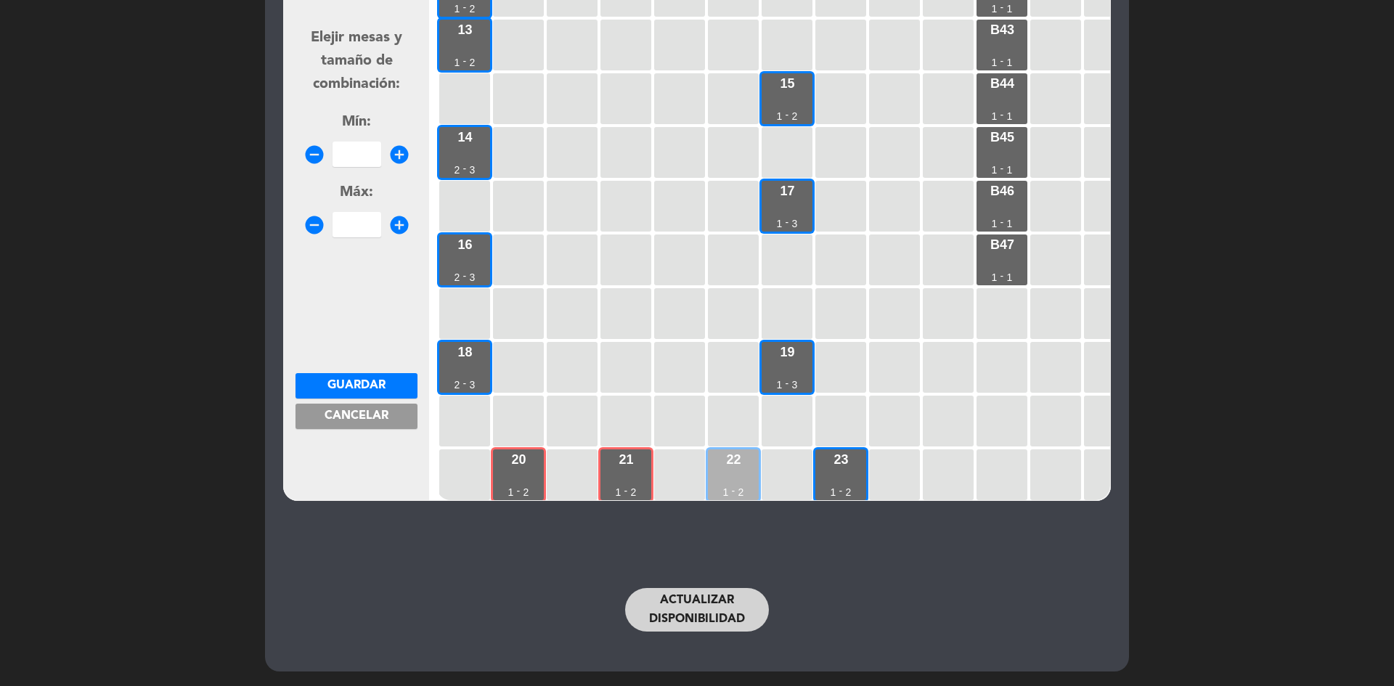
click at [722, 490] on div "22 1 - 2" at bounding box center [733, 474] width 51 height 51
click at [831, 467] on div "23 1 - 2" at bounding box center [840, 474] width 51 height 51
click at [377, 419] on span "Cancelar" at bounding box center [356, 416] width 64 height 12
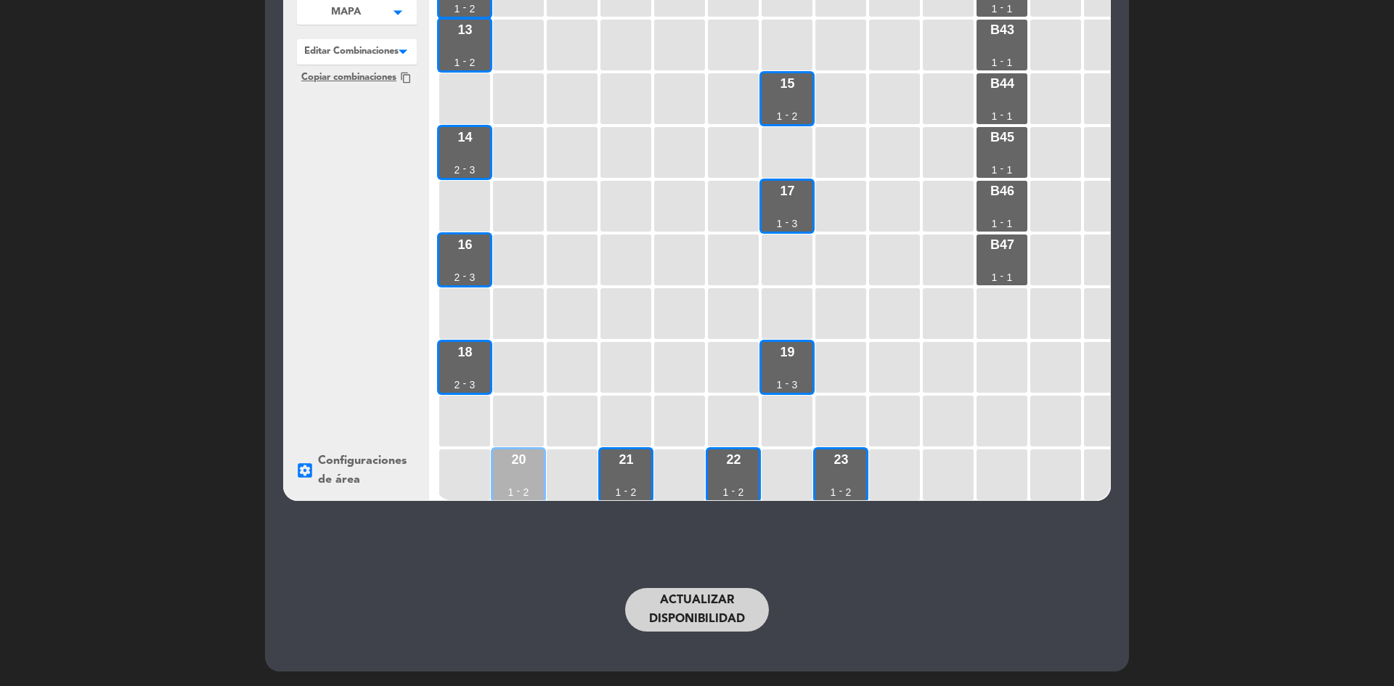
click at [520, 459] on div "20 1 - 2" at bounding box center [518, 474] width 51 height 51
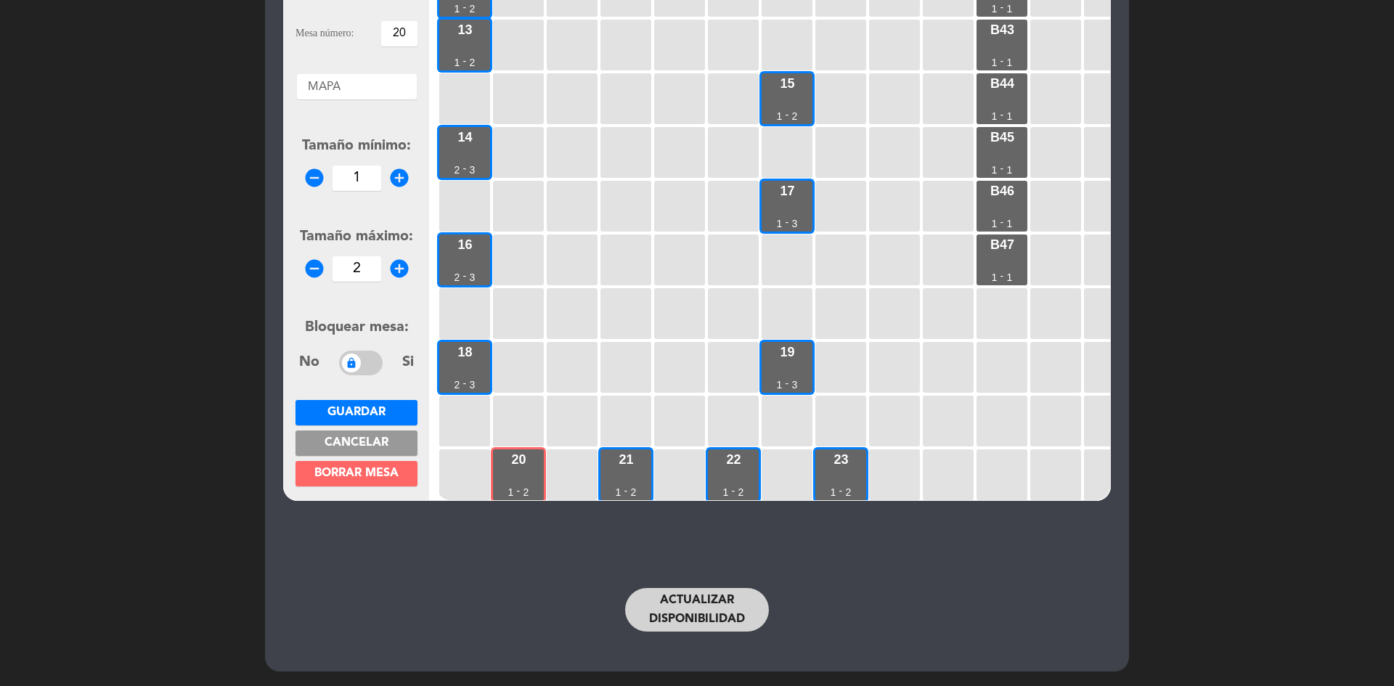
click at [379, 451] on button "Cancelar" at bounding box center [356, 442] width 122 height 25
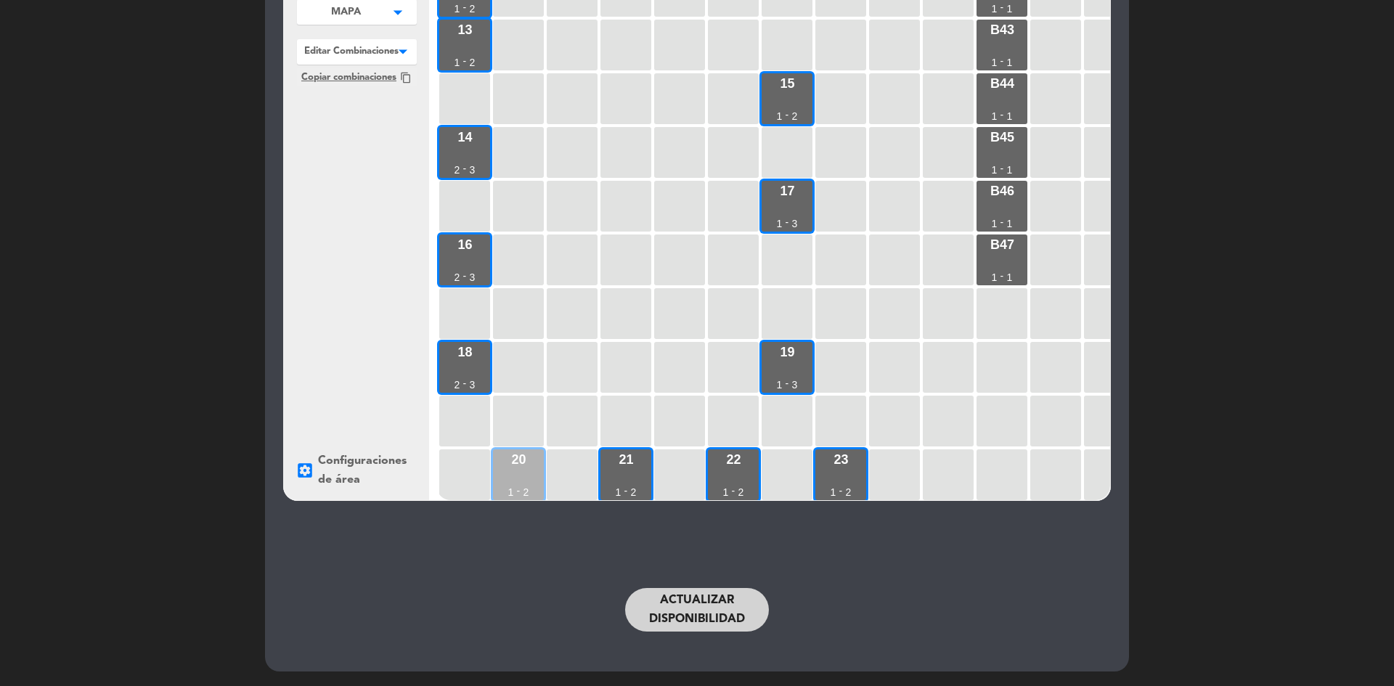
click at [528, 470] on div "20 1 - 2" at bounding box center [518, 474] width 51 height 51
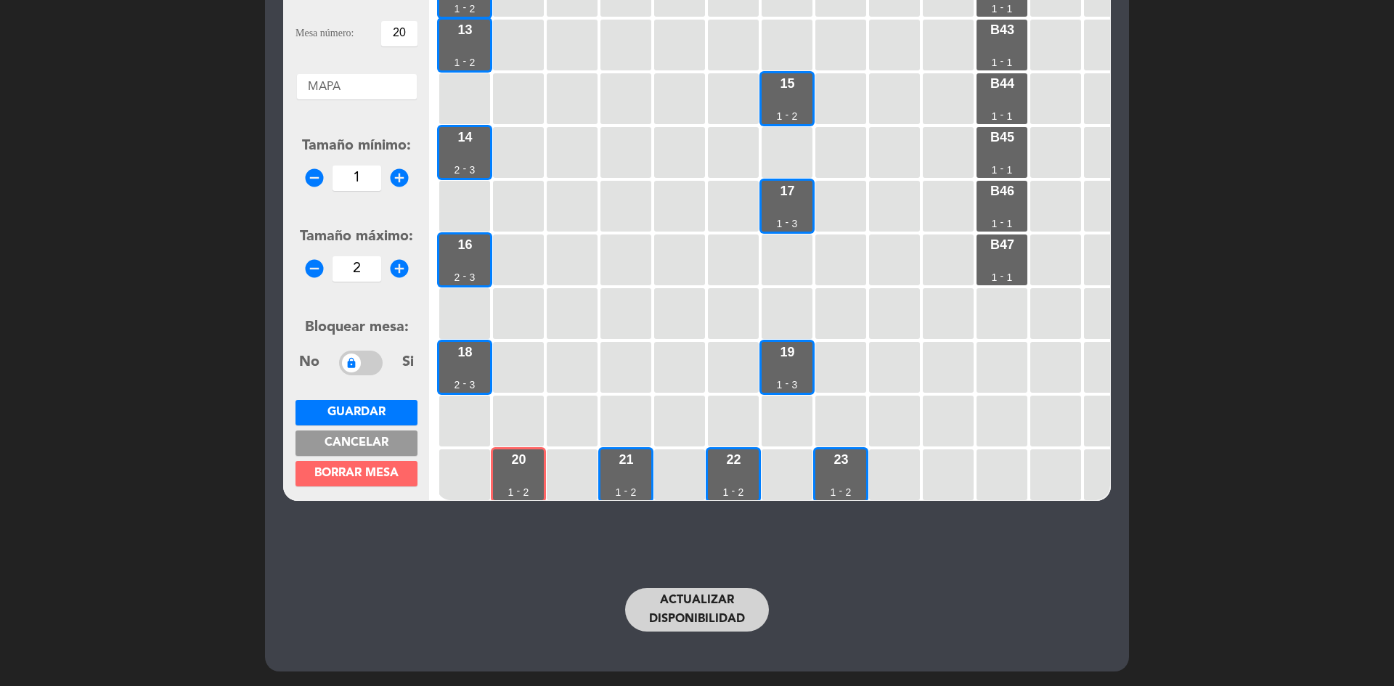
scroll to position [81, 0]
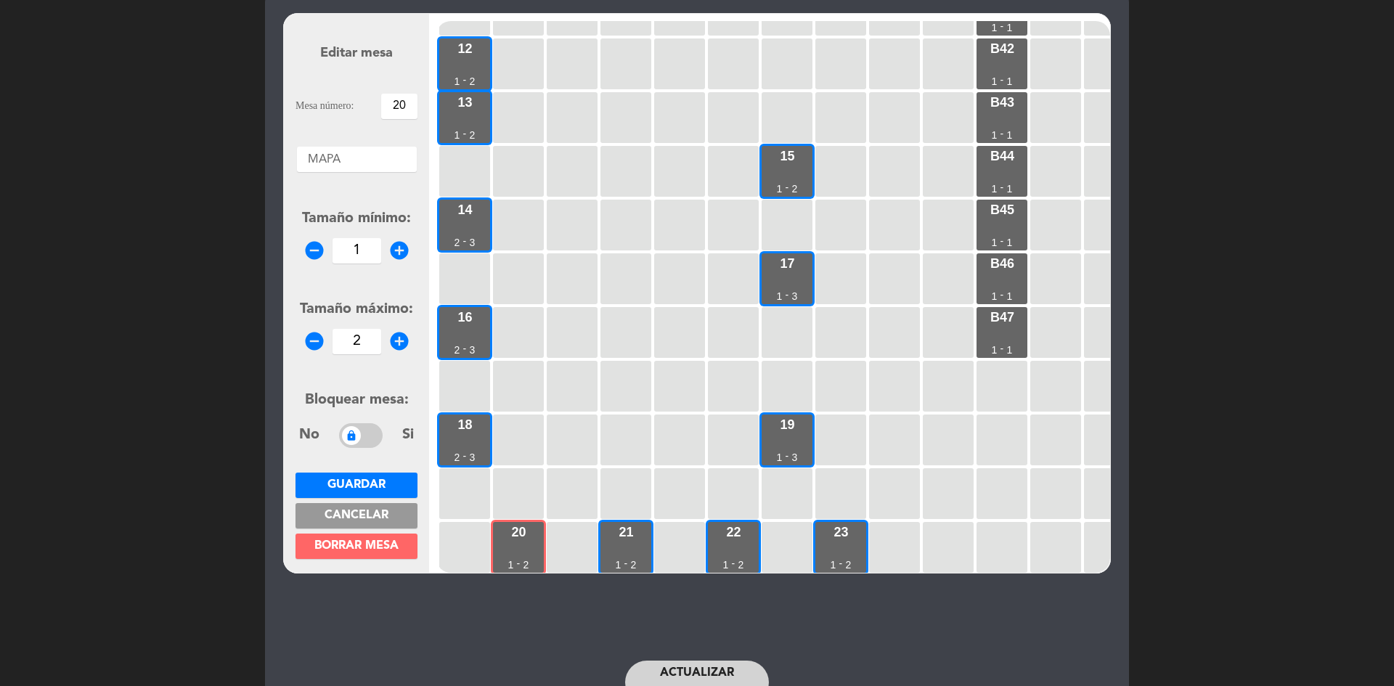
click at [356, 438] on span at bounding box center [361, 435] width 44 height 25
click at [390, 483] on button "Guardar" at bounding box center [356, 485] width 122 height 25
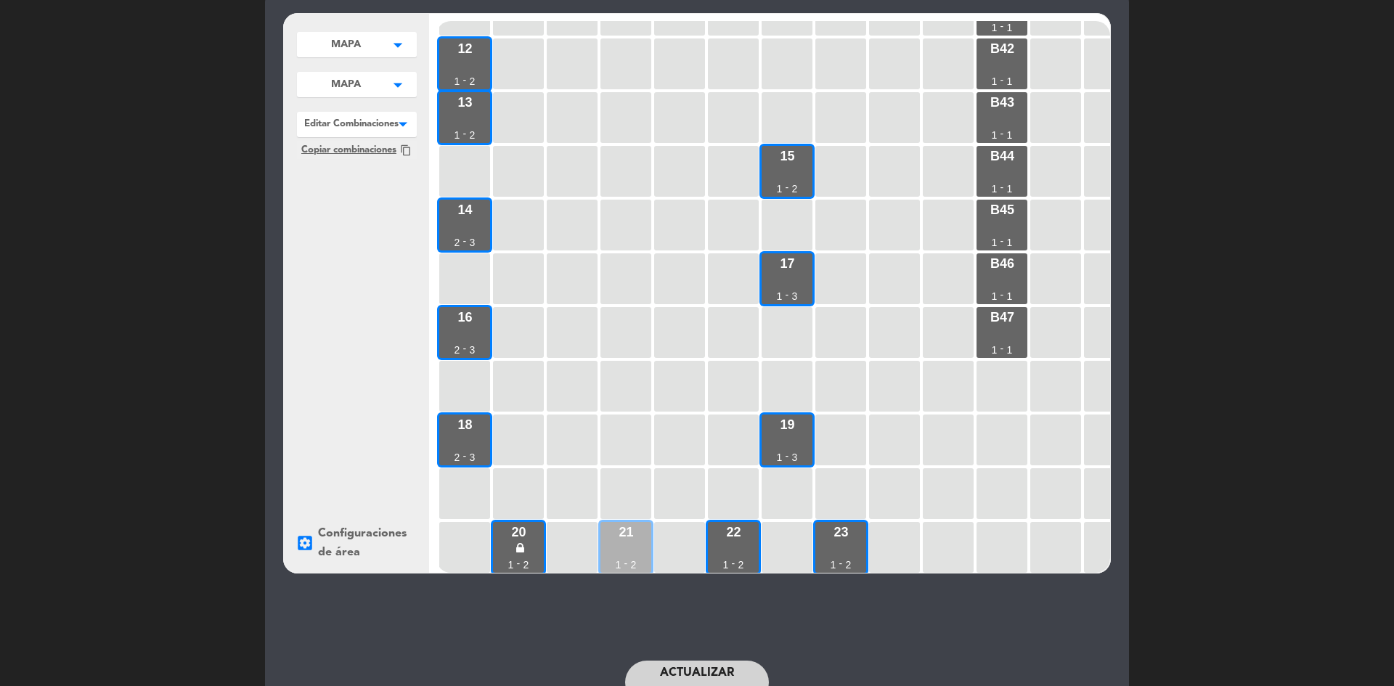
click at [630, 538] on div "21 1 - 2" at bounding box center [625, 547] width 51 height 51
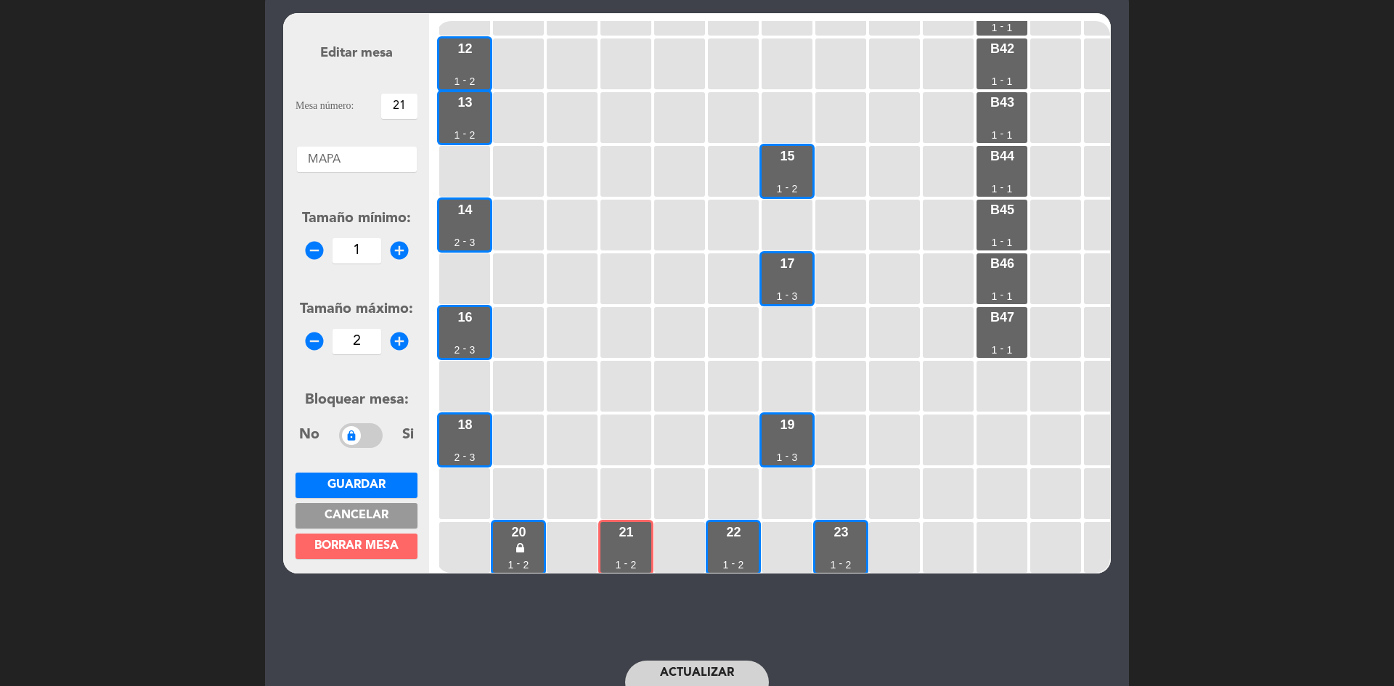
click at [343, 433] on span at bounding box center [361, 435] width 44 height 25
click at [408, 480] on button "Guardar" at bounding box center [356, 485] width 122 height 25
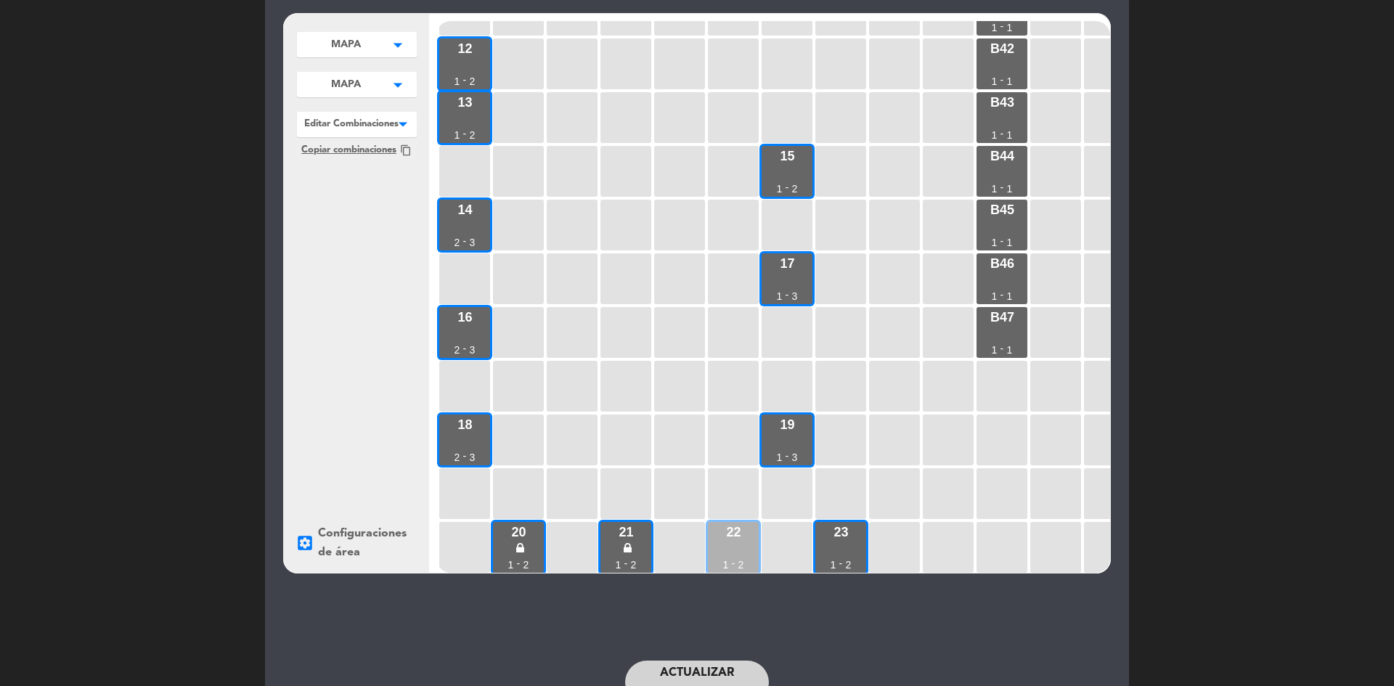
click at [729, 534] on div "22 1 - 2" at bounding box center [733, 547] width 51 height 51
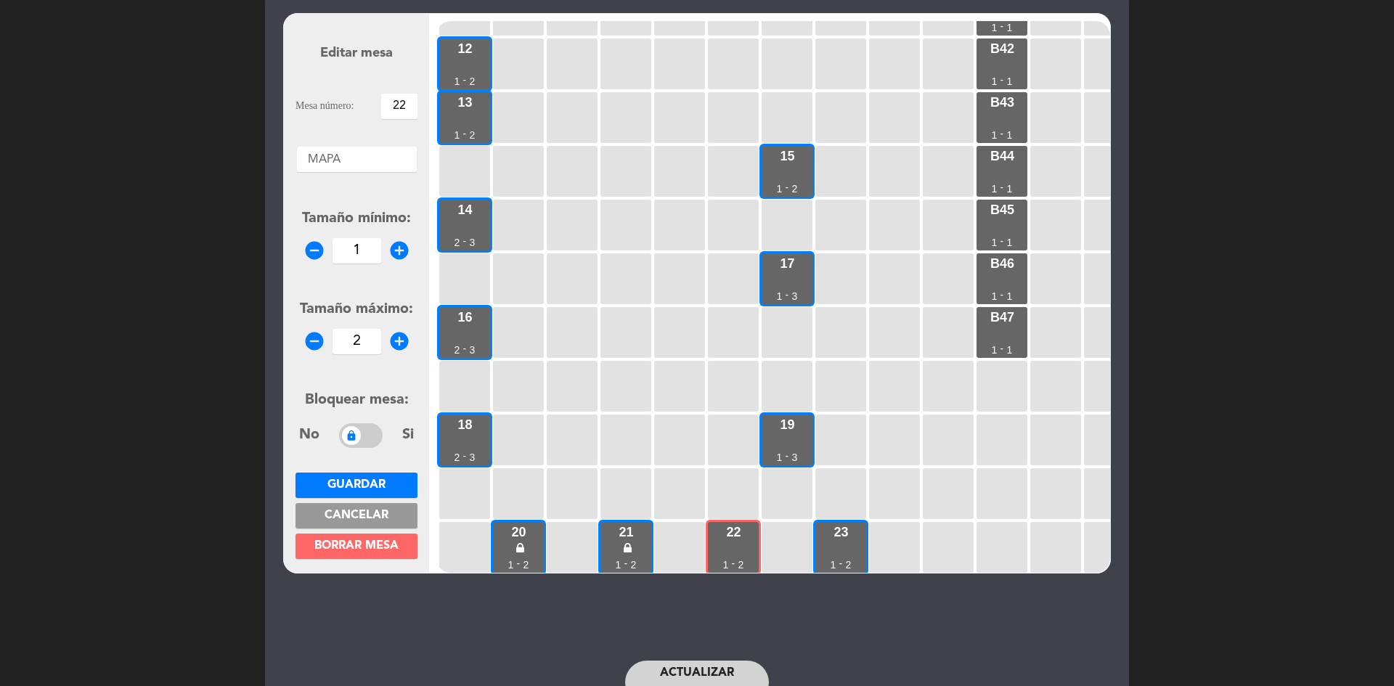
click at [363, 442] on span at bounding box center [361, 435] width 44 height 25
click at [395, 482] on button "Guardar" at bounding box center [356, 485] width 122 height 25
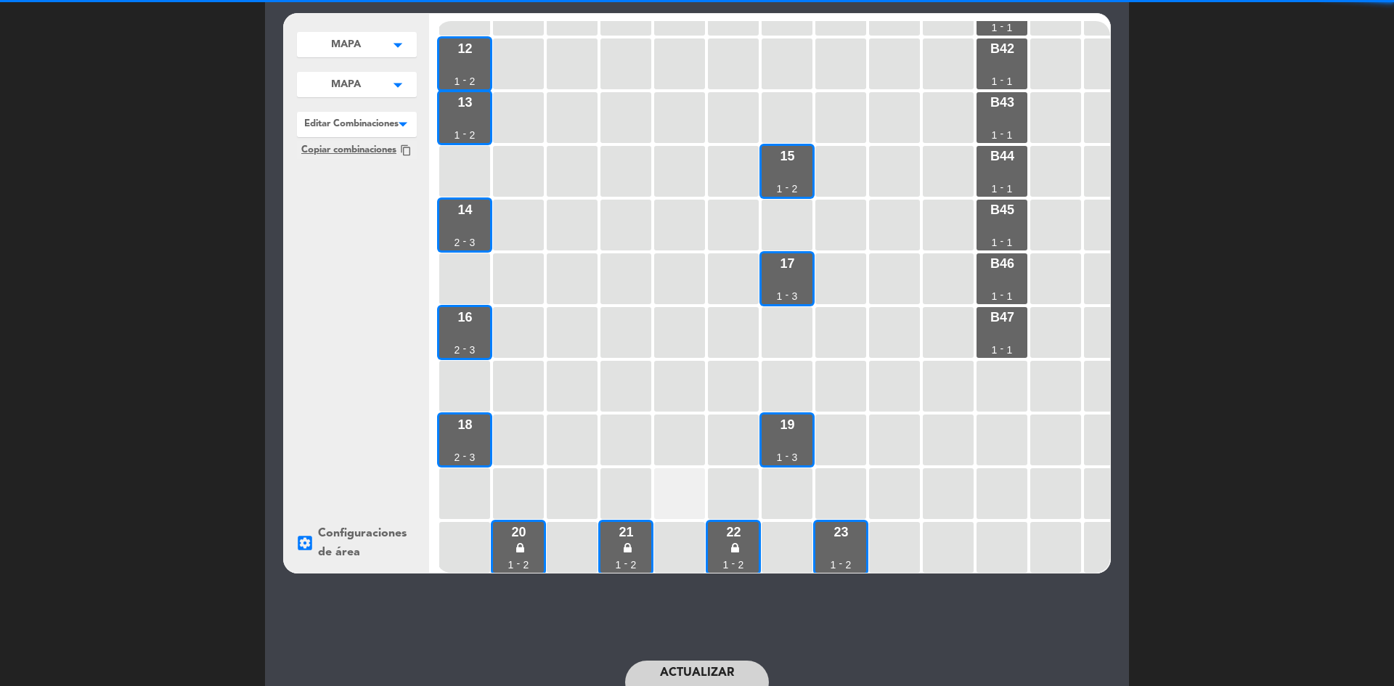
drag, startPoint x: 848, startPoint y: 523, endPoint x: 694, endPoint y: 497, distance: 156.0
click at [848, 523] on div "23 1 - 2" at bounding box center [840, 547] width 51 height 51
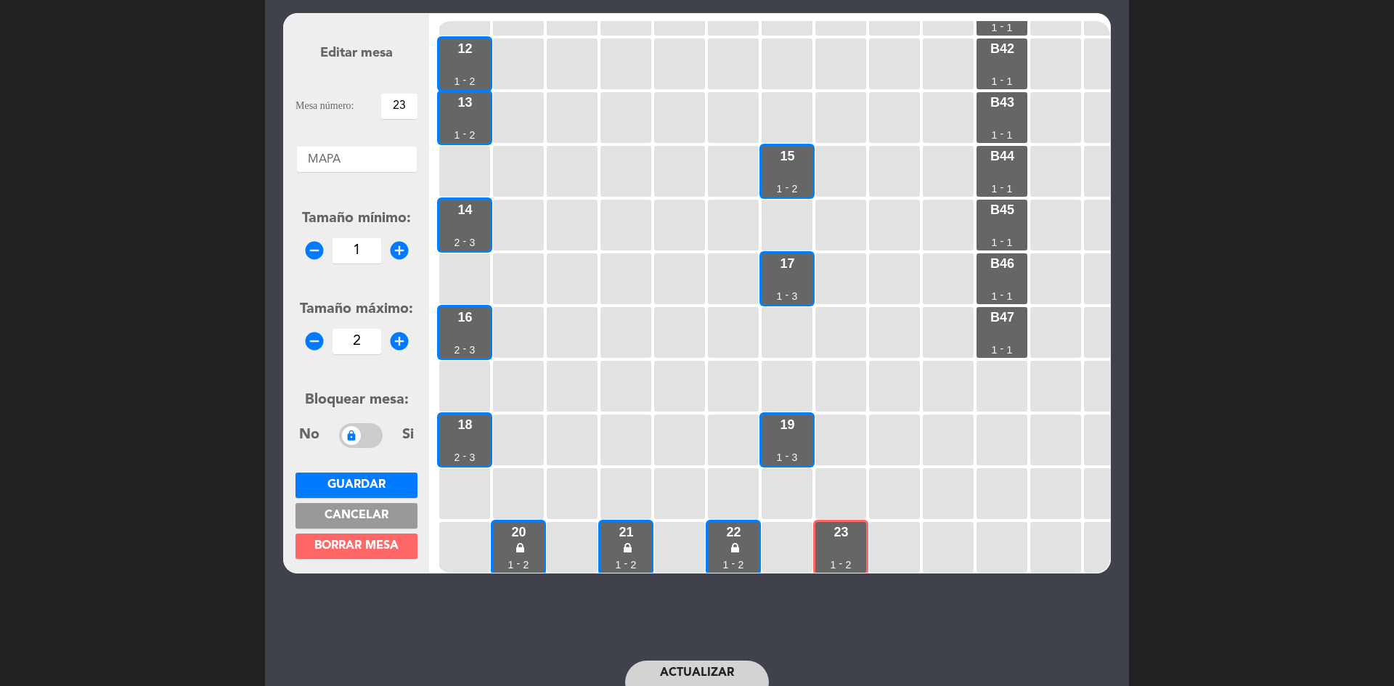
click at [353, 439] on span at bounding box center [361, 435] width 44 height 25
click at [385, 479] on span "Guardar" at bounding box center [356, 485] width 58 height 12
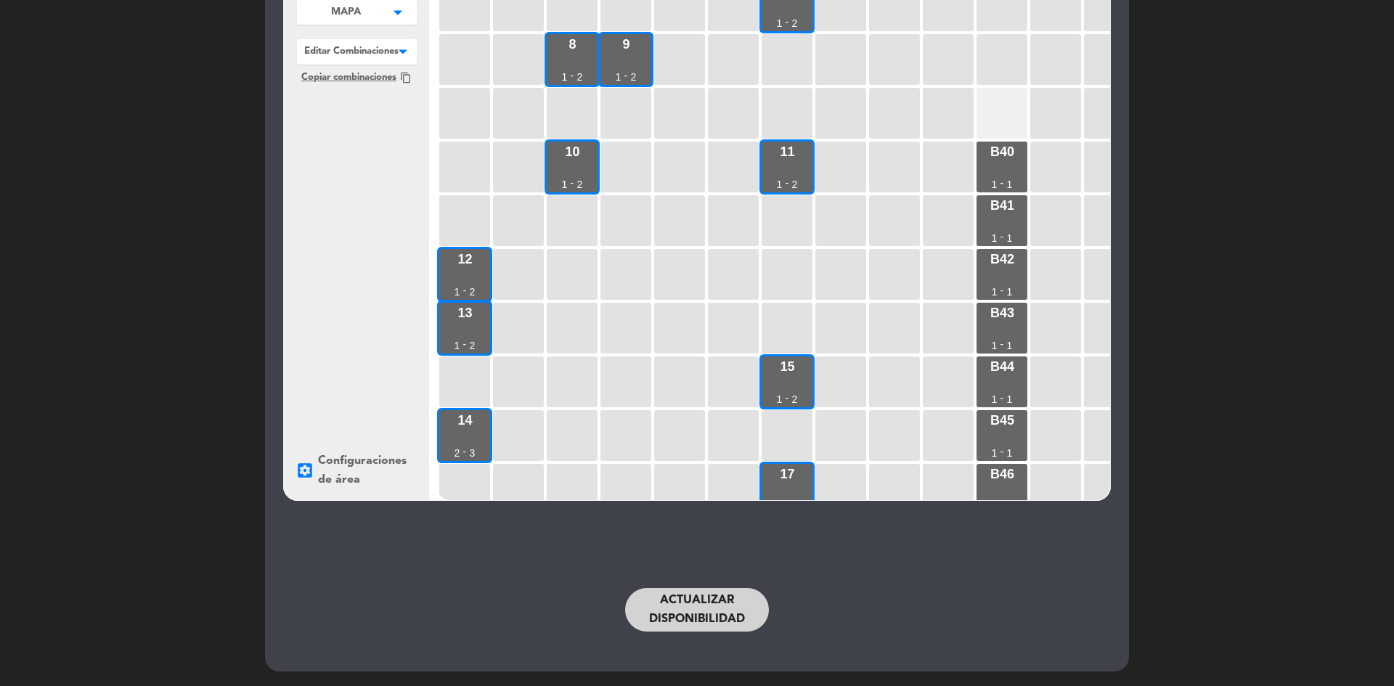
scroll to position [240, 0]
click at [1015, 160] on div "B40 1 - 1" at bounding box center [1001, 166] width 51 height 51
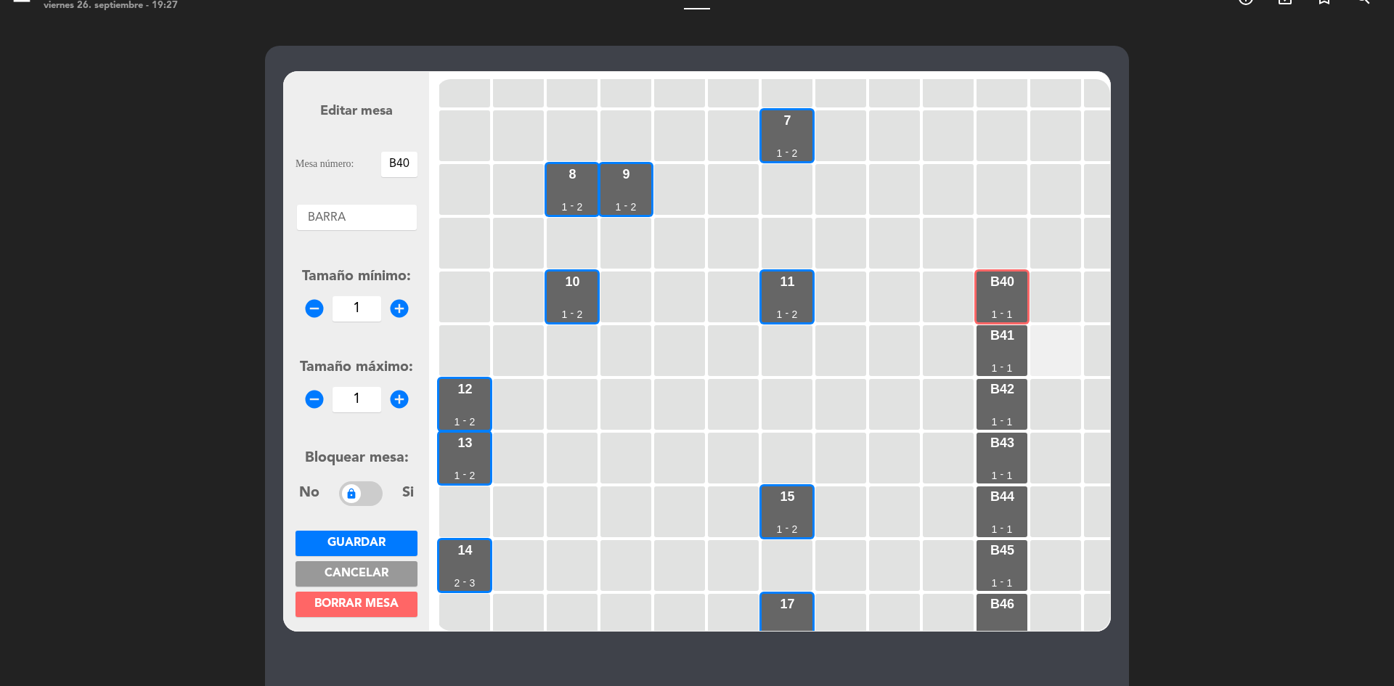
scroll to position [9, 0]
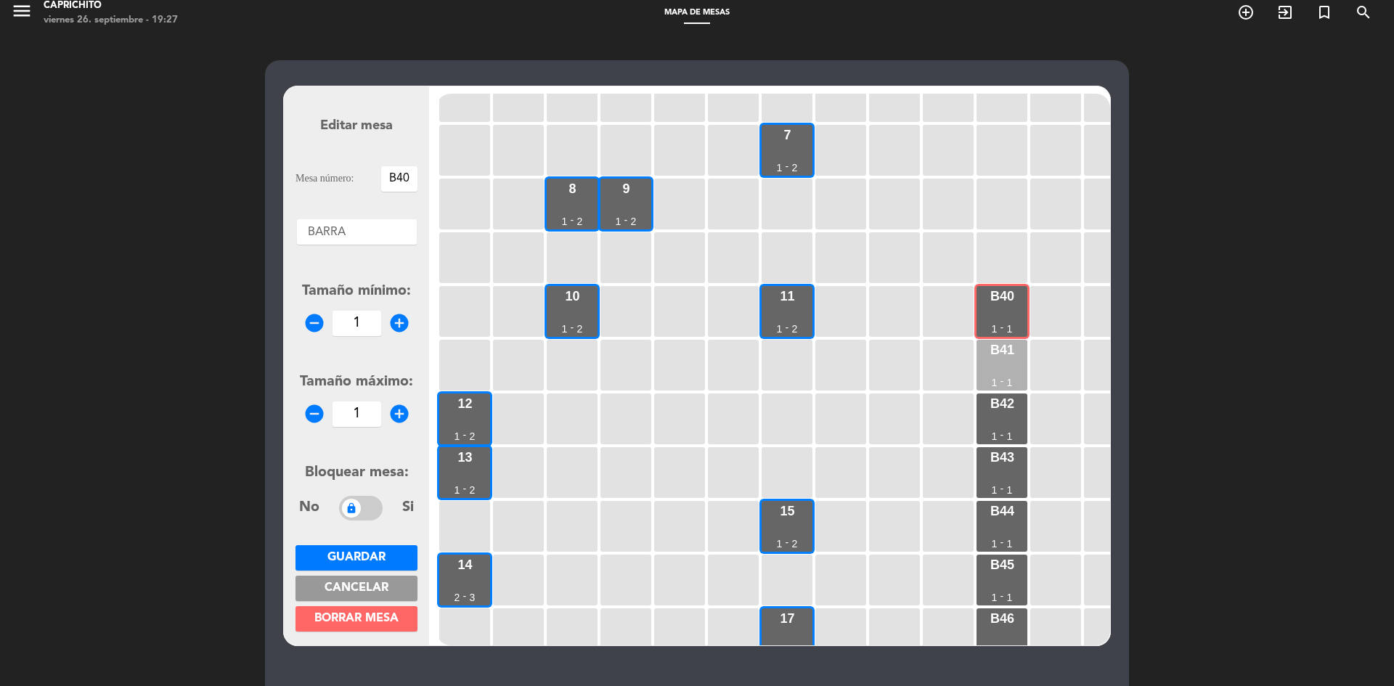
click at [1019, 375] on div "B41 1 - 1" at bounding box center [1001, 365] width 51 height 51
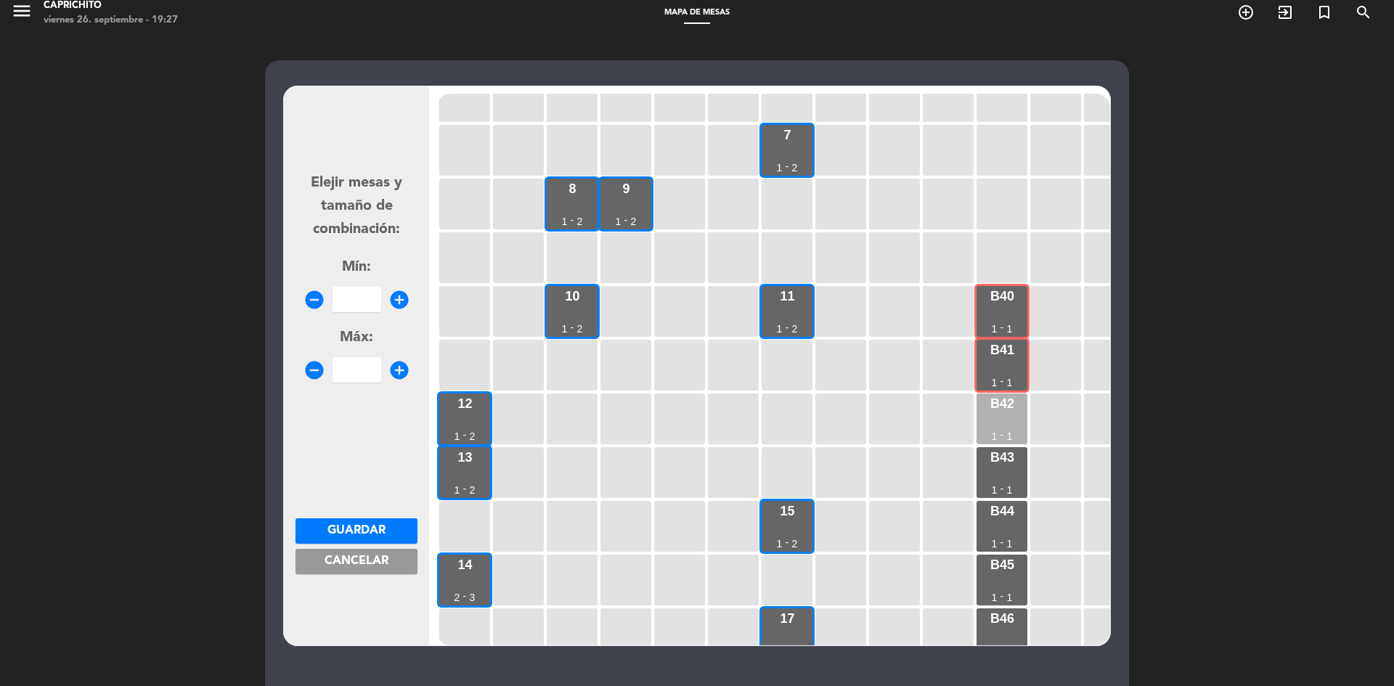
click at [1008, 417] on div "B42 1 - 1" at bounding box center [1001, 418] width 51 height 51
click at [1017, 473] on div "B43 1 - 1" at bounding box center [1001, 472] width 51 height 51
click at [994, 525] on div "B44 1 - 1" at bounding box center [1001, 526] width 51 height 51
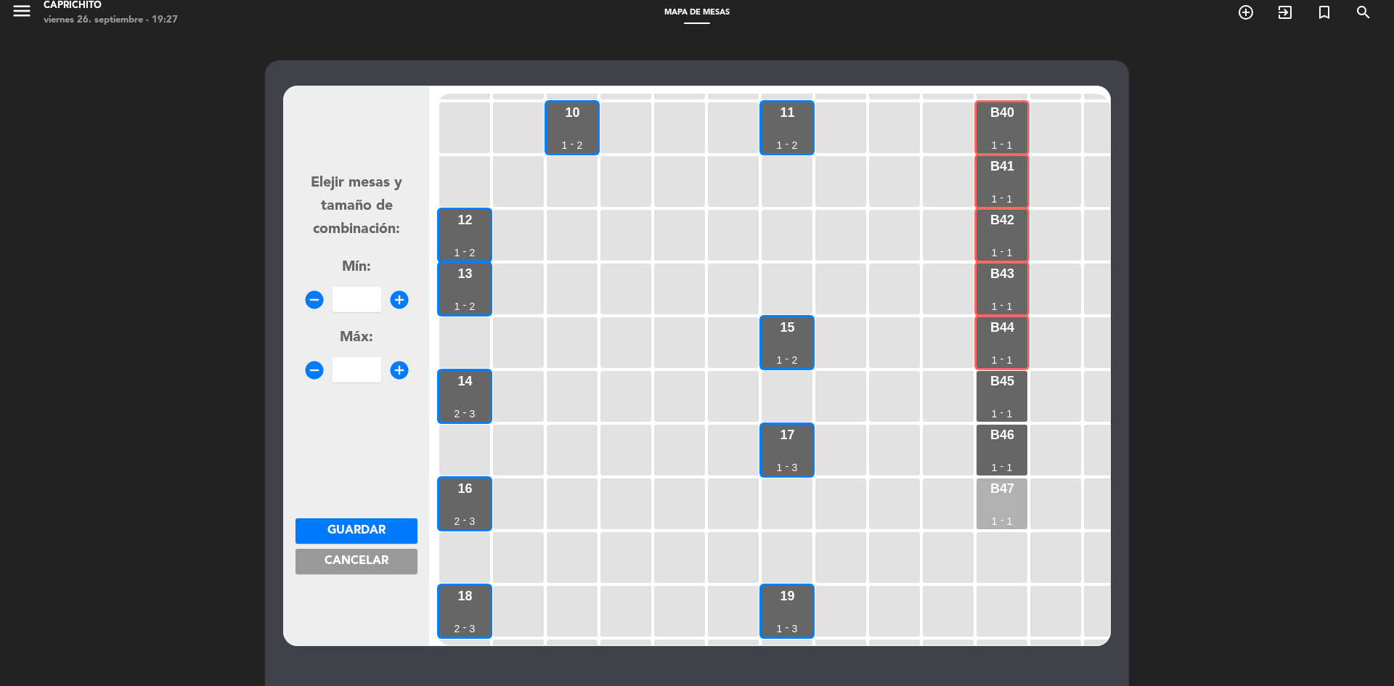
scroll to position [458, 0]
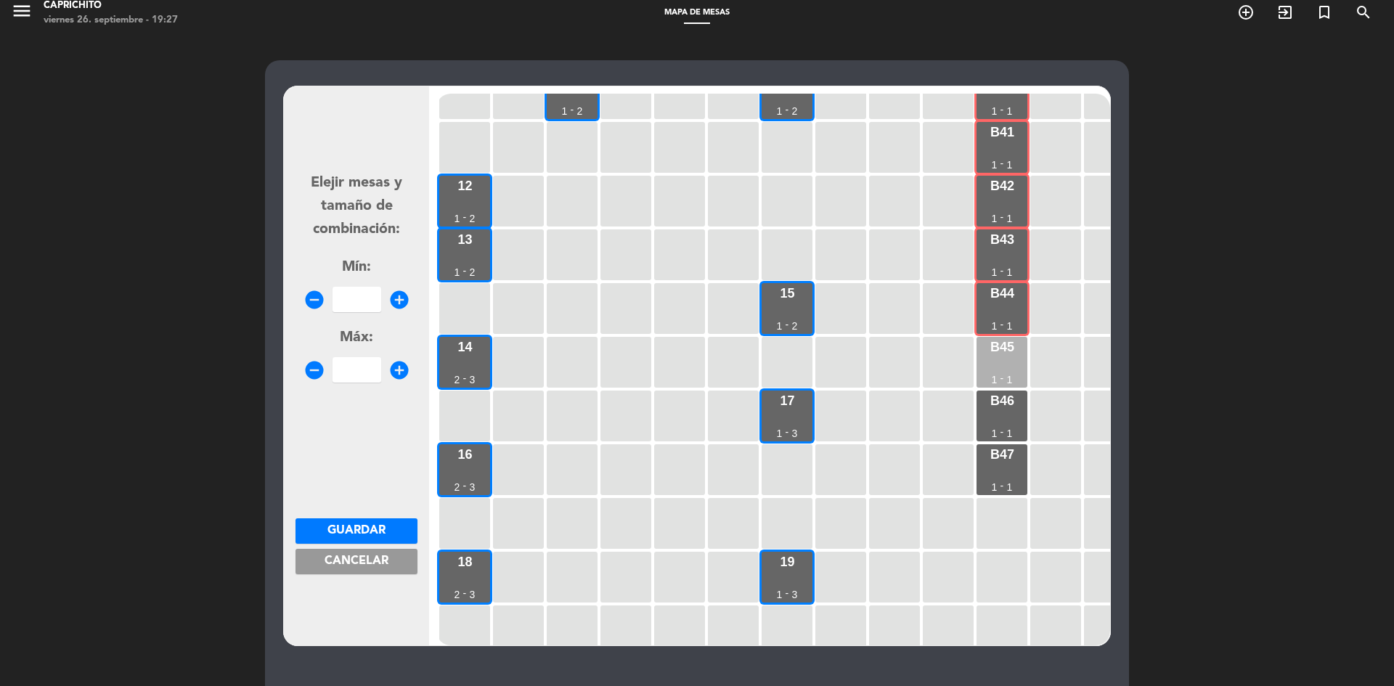
click at [996, 361] on div "B45 1 - 1" at bounding box center [1001, 362] width 51 height 51
click at [1010, 438] on div "B46 1 - 1" at bounding box center [1001, 415] width 51 height 51
click at [1011, 473] on div "B47 1 - 1" at bounding box center [1001, 469] width 51 height 51
click at [385, 568] on button "Cancelar" at bounding box center [356, 561] width 122 height 25
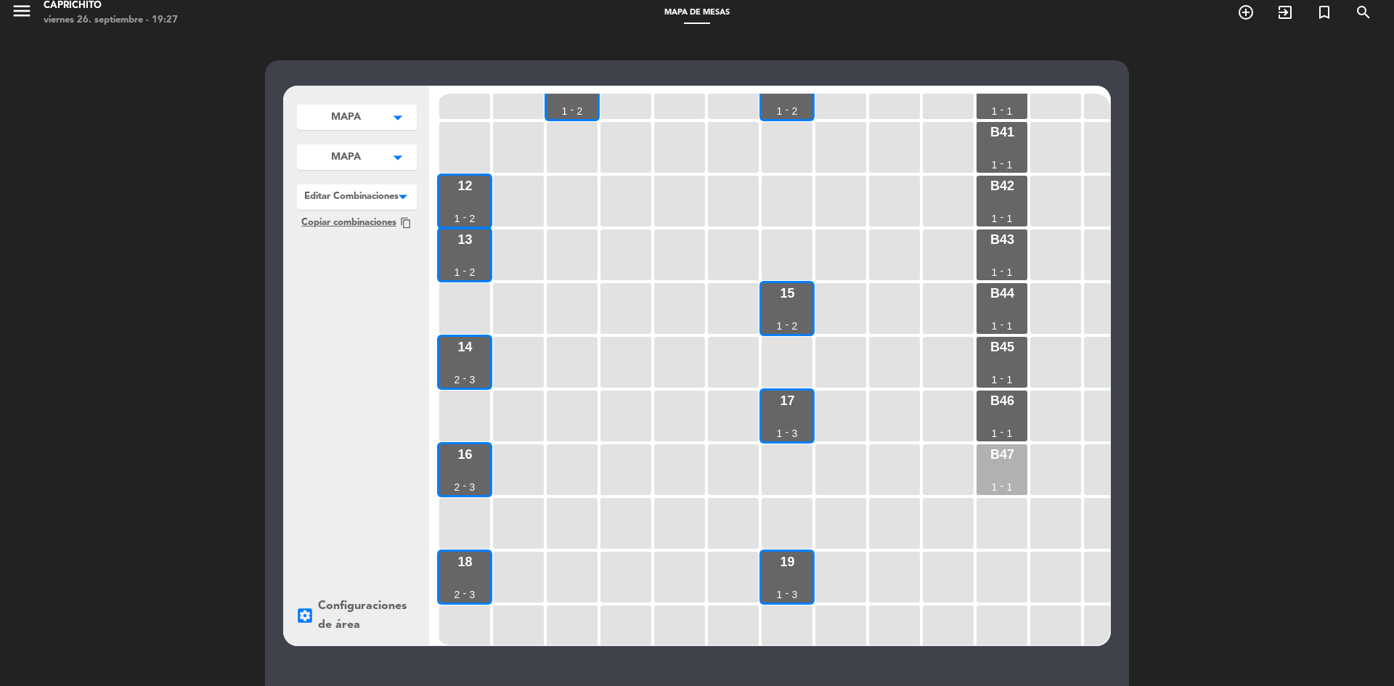
click at [991, 444] on div "B47 1 - 1" at bounding box center [1001, 469] width 51 height 51
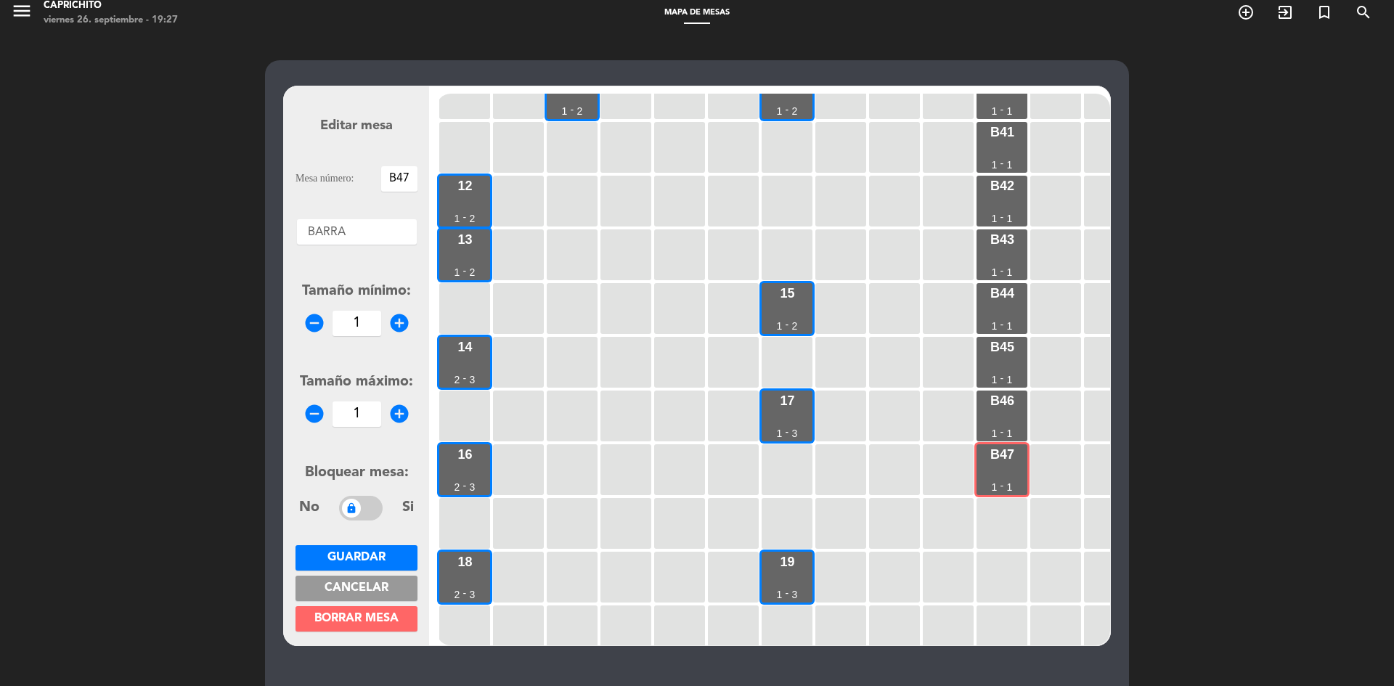
click at [365, 505] on span at bounding box center [361, 508] width 44 height 25
click at [386, 559] on button "Guardar" at bounding box center [356, 557] width 122 height 25
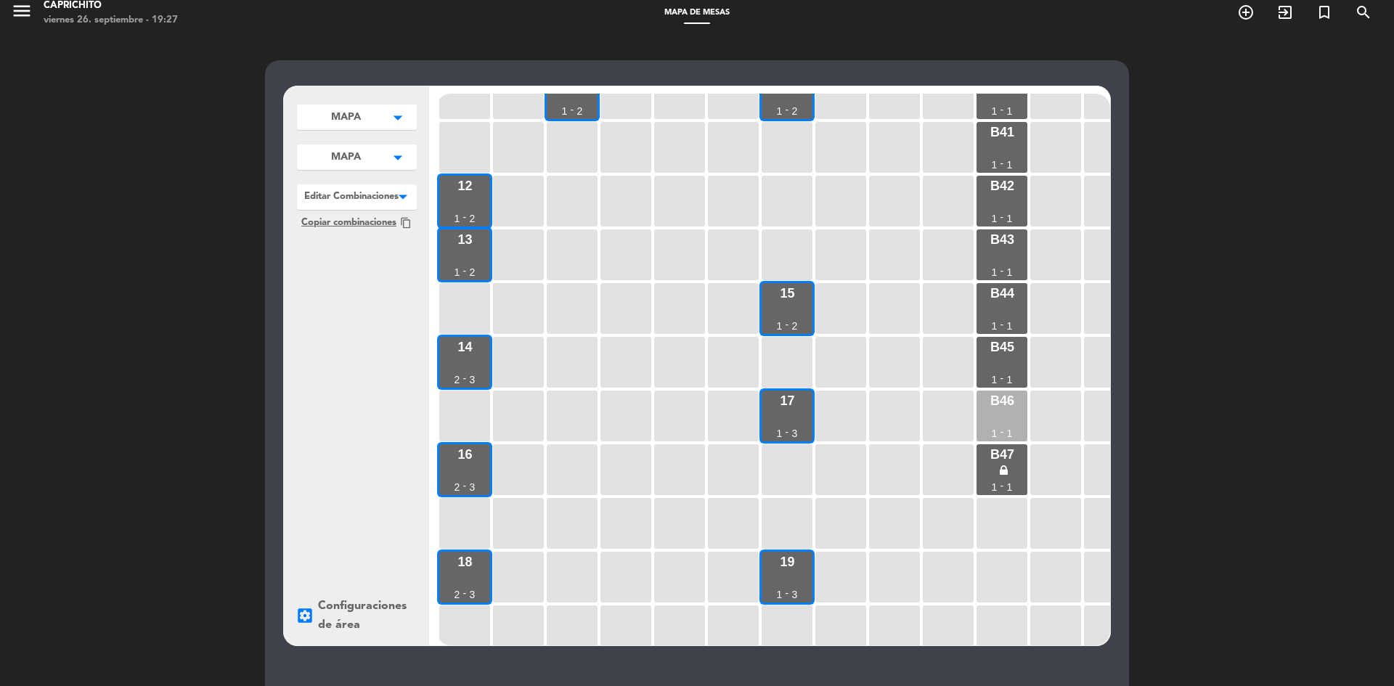
click at [990, 424] on div "B46 1 - 1" at bounding box center [1001, 415] width 51 height 51
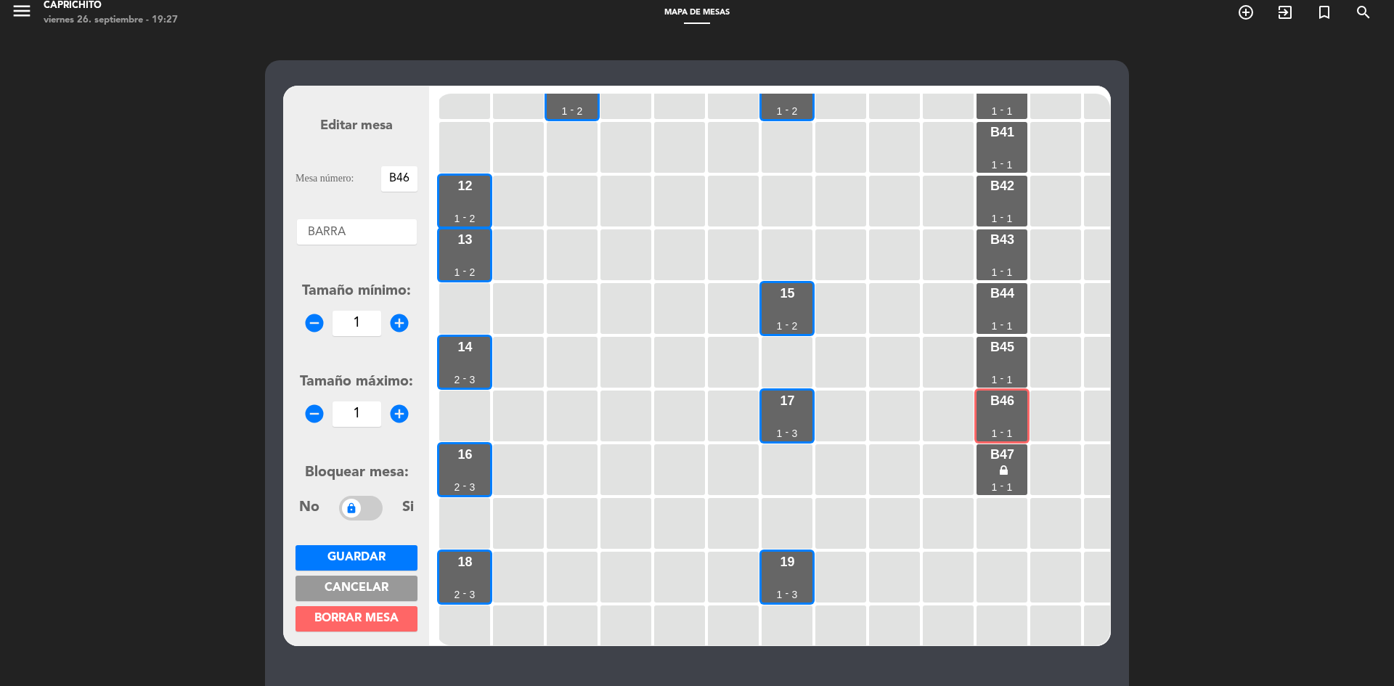
click at [365, 502] on span at bounding box center [361, 508] width 44 height 25
click at [385, 560] on span "Guardar" at bounding box center [356, 558] width 58 height 12
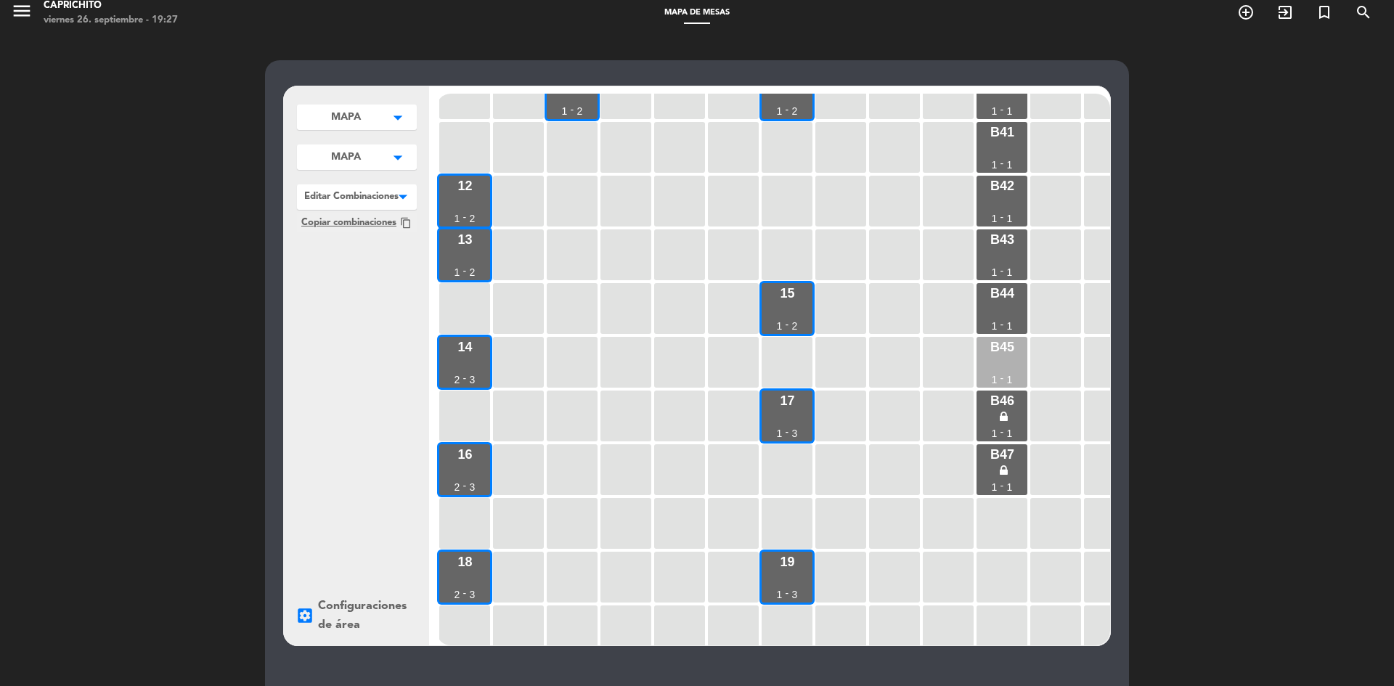
click at [997, 369] on div "B45 1 - 1" at bounding box center [1001, 362] width 51 height 51
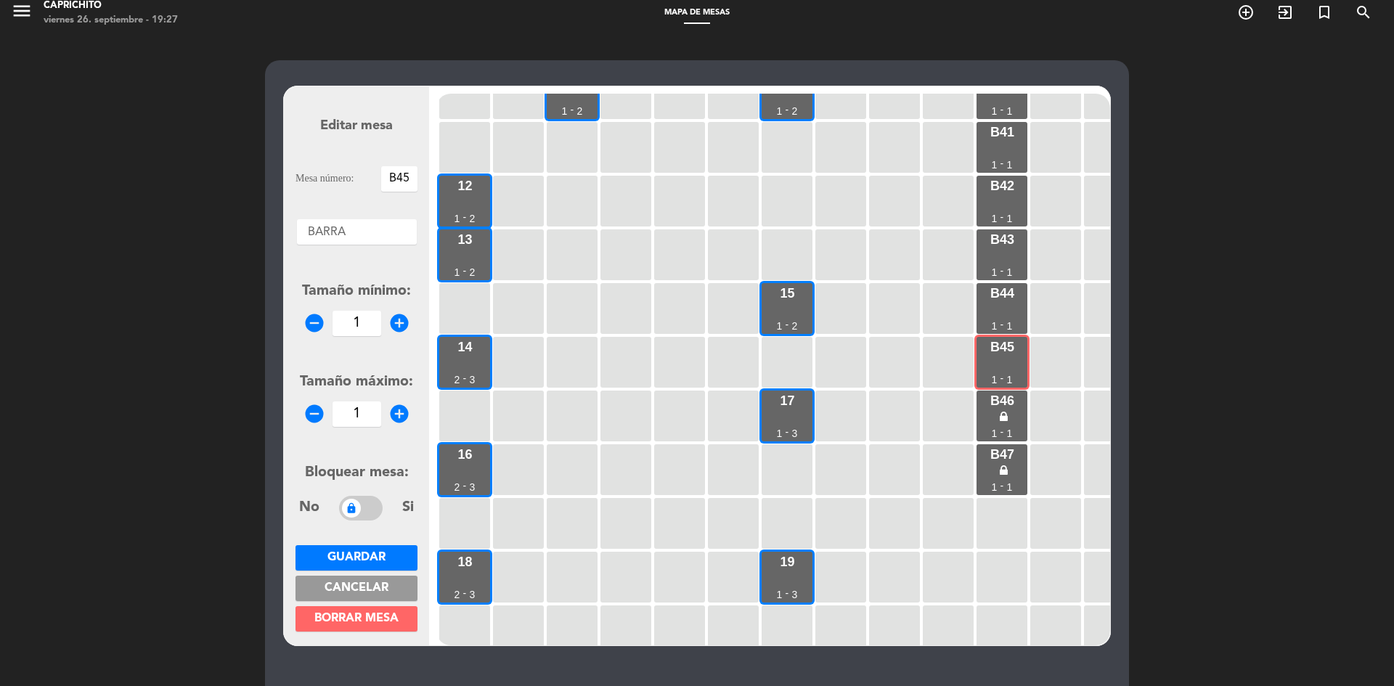
click at [367, 507] on span at bounding box center [361, 508] width 44 height 25
click at [401, 549] on button "Guardar" at bounding box center [356, 557] width 122 height 25
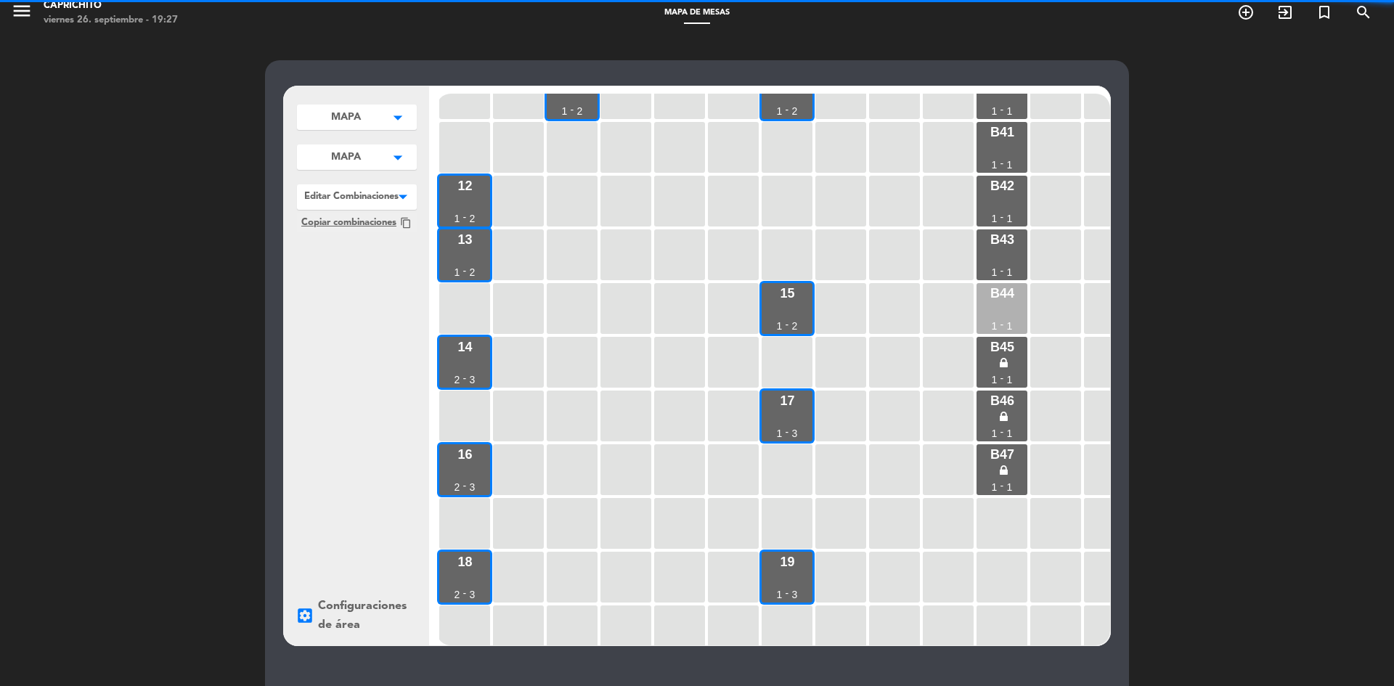
click at [1007, 319] on div "B44 1 - 1" at bounding box center [1001, 308] width 51 height 51
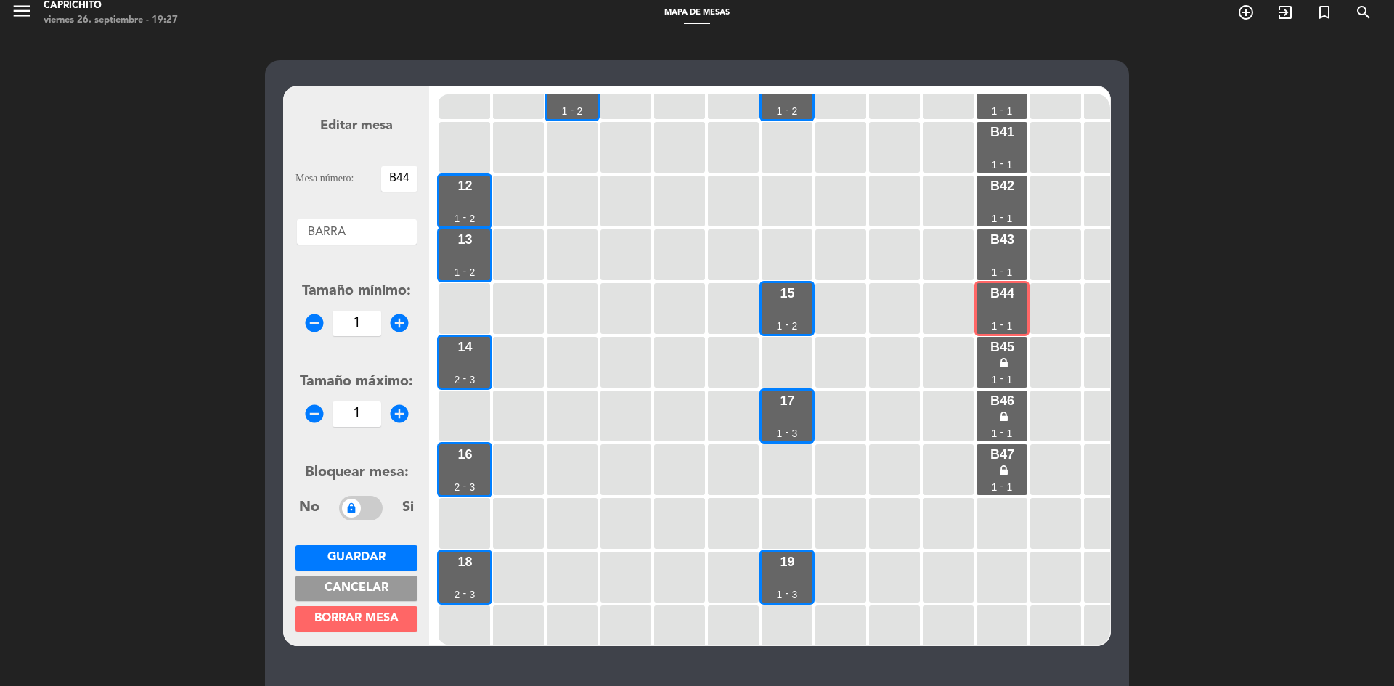
click at [385, 504] on div "No Si" at bounding box center [356, 508] width 115 height 25
click at [365, 506] on span at bounding box center [361, 508] width 44 height 25
click at [398, 545] on button "Guardar" at bounding box center [356, 557] width 122 height 25
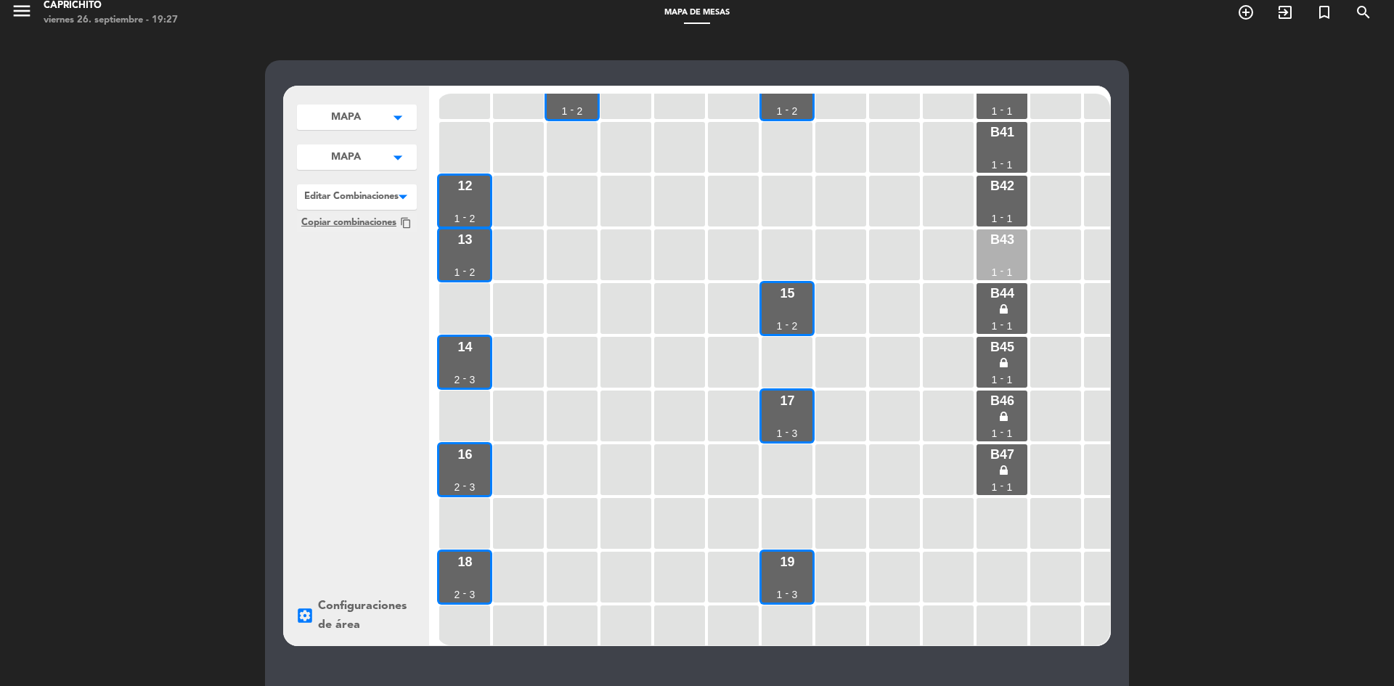
click at [981, 261] on div "B43 1 - 1" at bounding box center [1001, 254] width 51 height 51
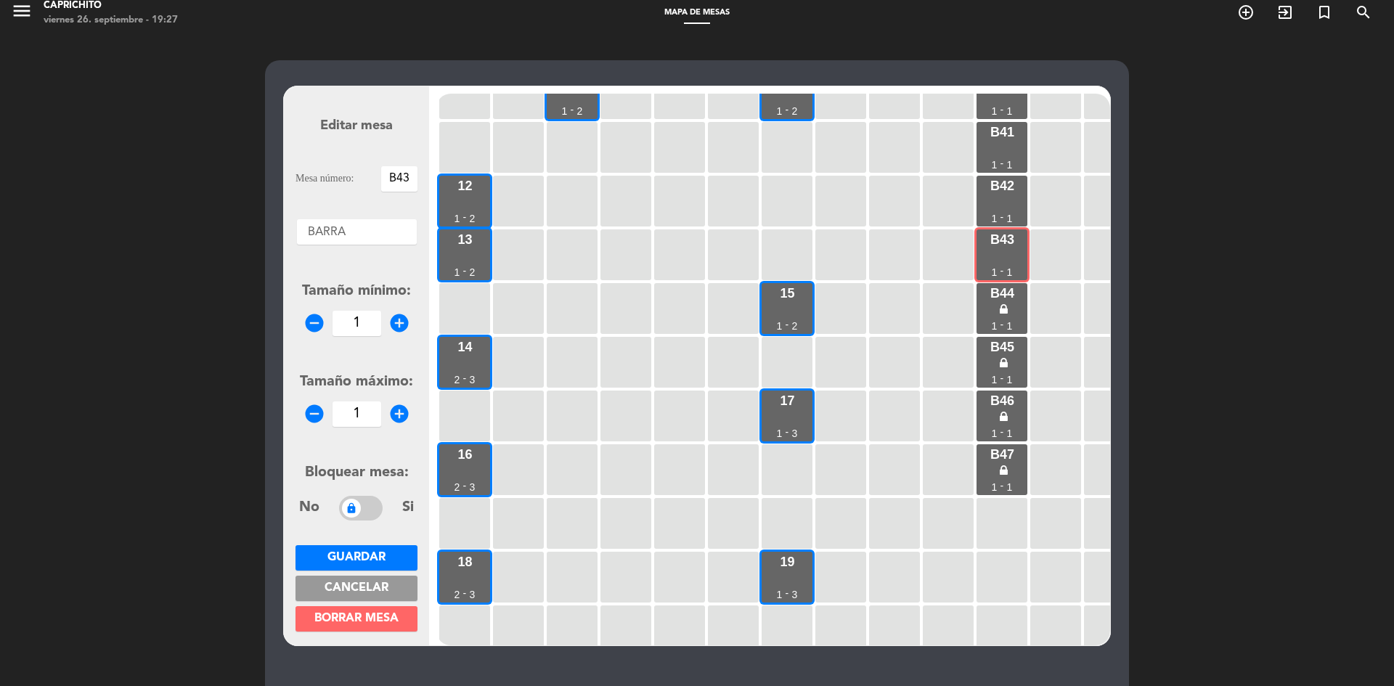
click at [357, 503] on span at bounding box center [361, 508] width 44 height 25
click at [371, 552] on span "Guardar" at bounding box center [356, 558] width 58 height 12
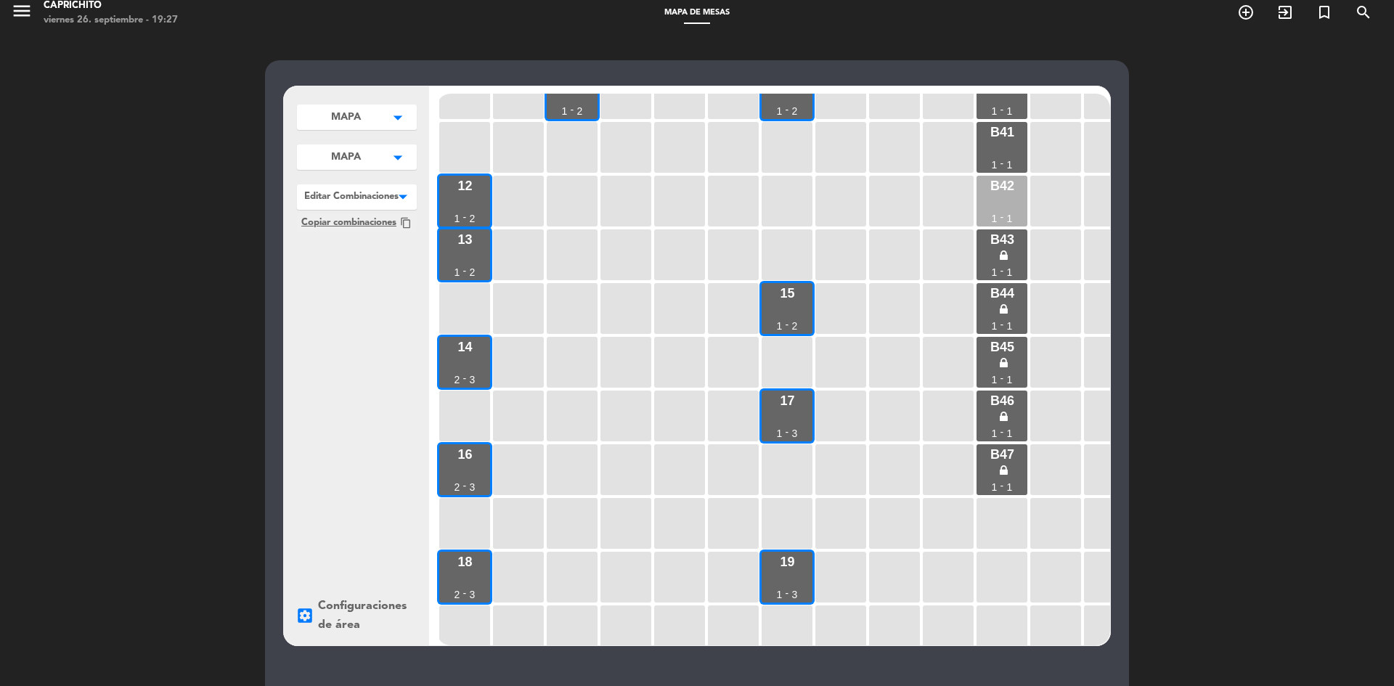
click at [1004, 205] on div "B42 1 - 1" at bounding box center [1001, 201] width 51 height 51
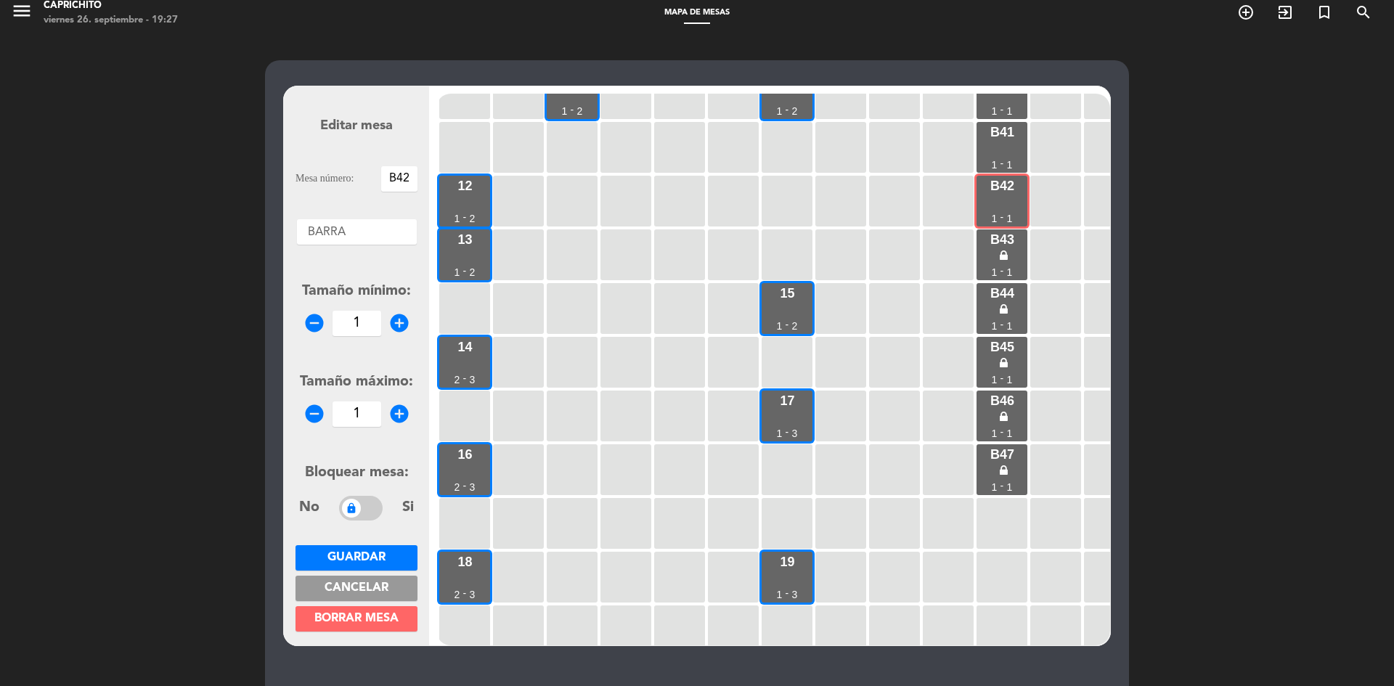
click at [356, 494] on icon-switch "No Si" at bounding box center [356, 508] width 122 height 32
click at [362, 510] on span at bounding box center [361, 508] width 44 height 25
click at [375, 555] on span "Guardar" at bounding box center [356, 558] width 58 height 12
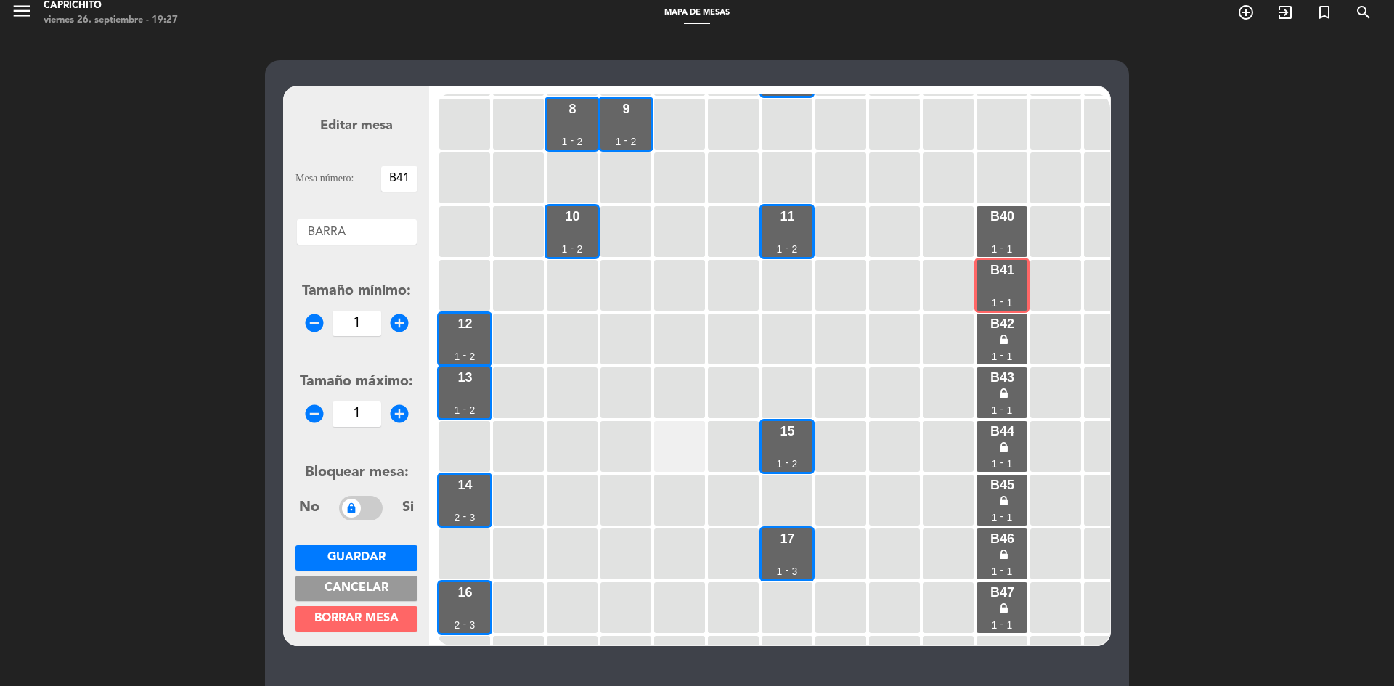
scroll to position [313, 0]
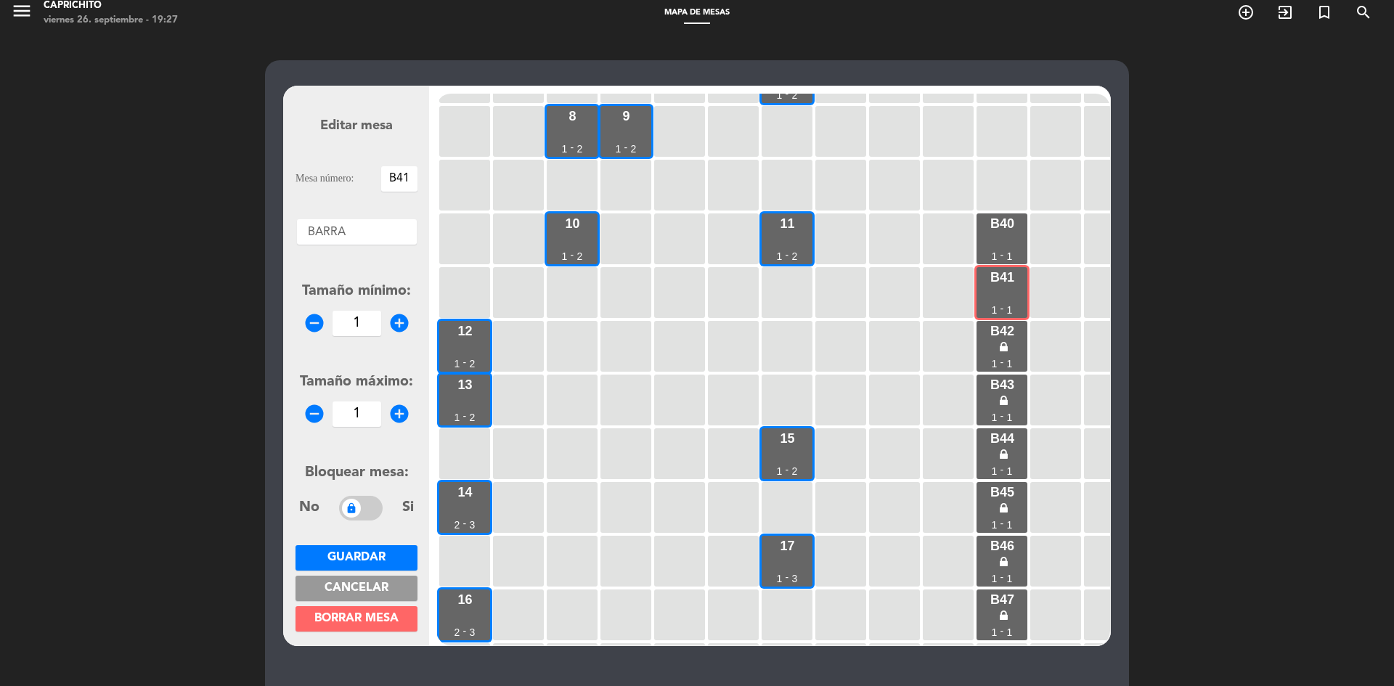
click at [370, 501] on span at bounding box center [361, 508] width 44 height 25
click at [379, 548] on button "Guardar" at bounding box center [356, 557] width 122 height 25
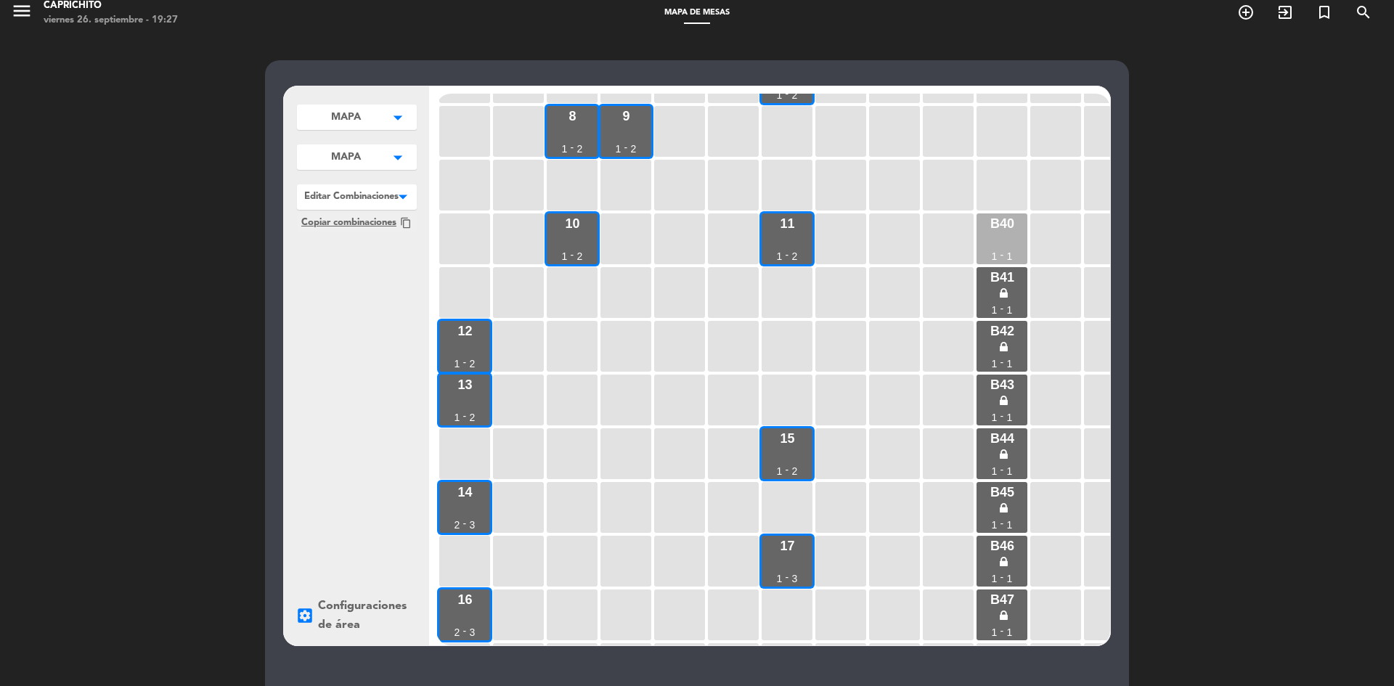
click at [1017, 223] on div "B40 1 - 1" at bounding box center [1001, 238] width 51 height 51
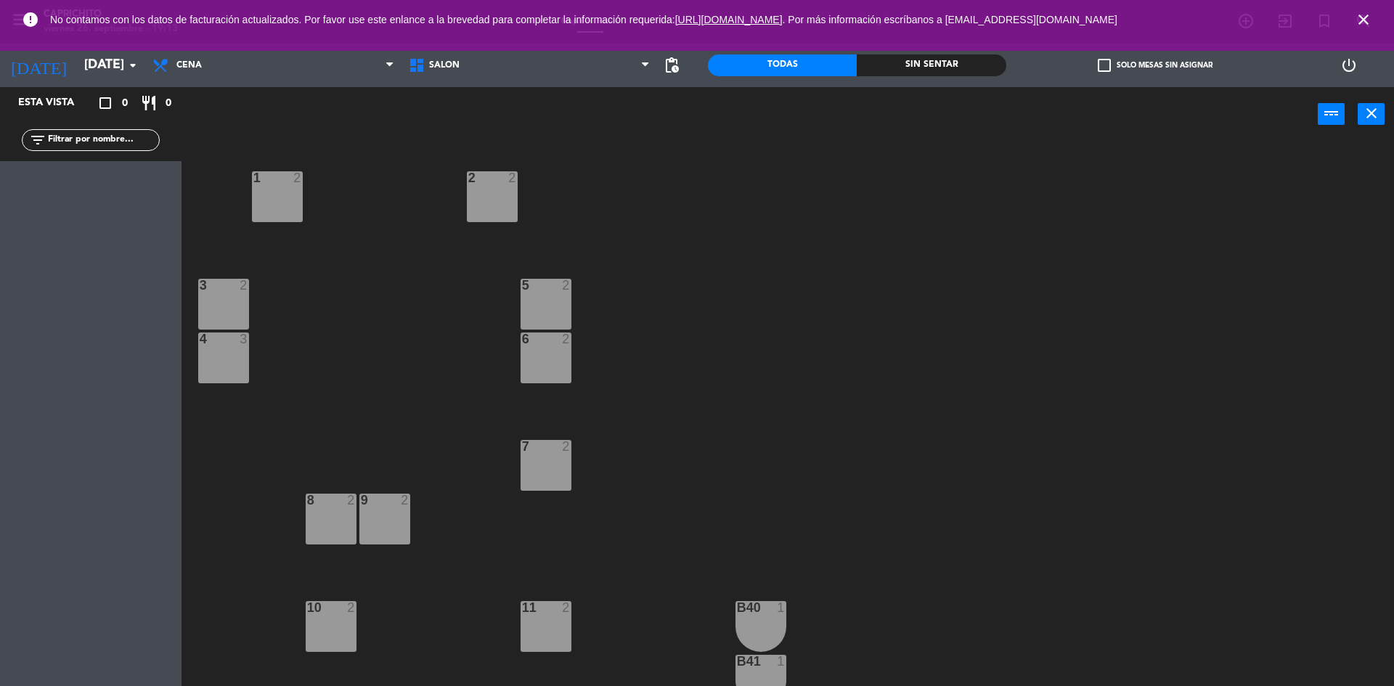
click at [503, 195] on div "2 2" at bounding box center [492, 196] width 51 height 51
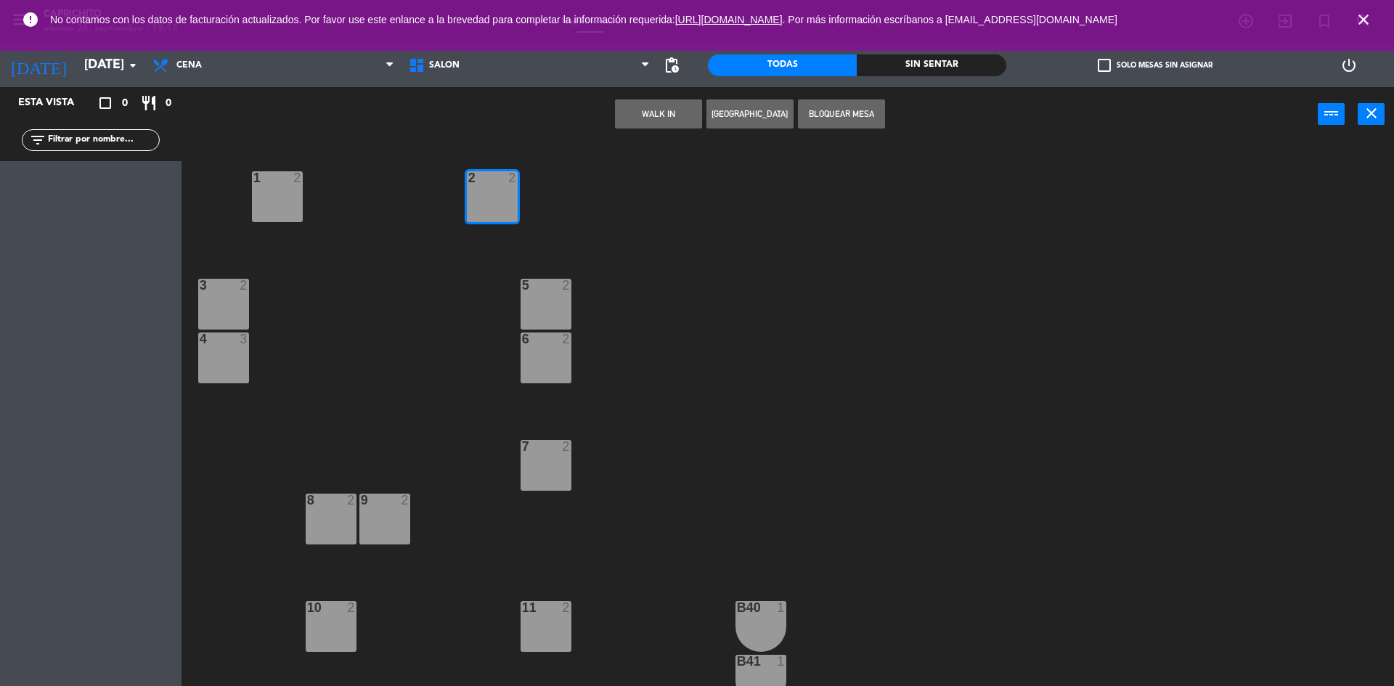
click at [750, 105] on button "[GEOGRAPHIC_DATA]" at bounding box center [749, 113] width 87 height 29
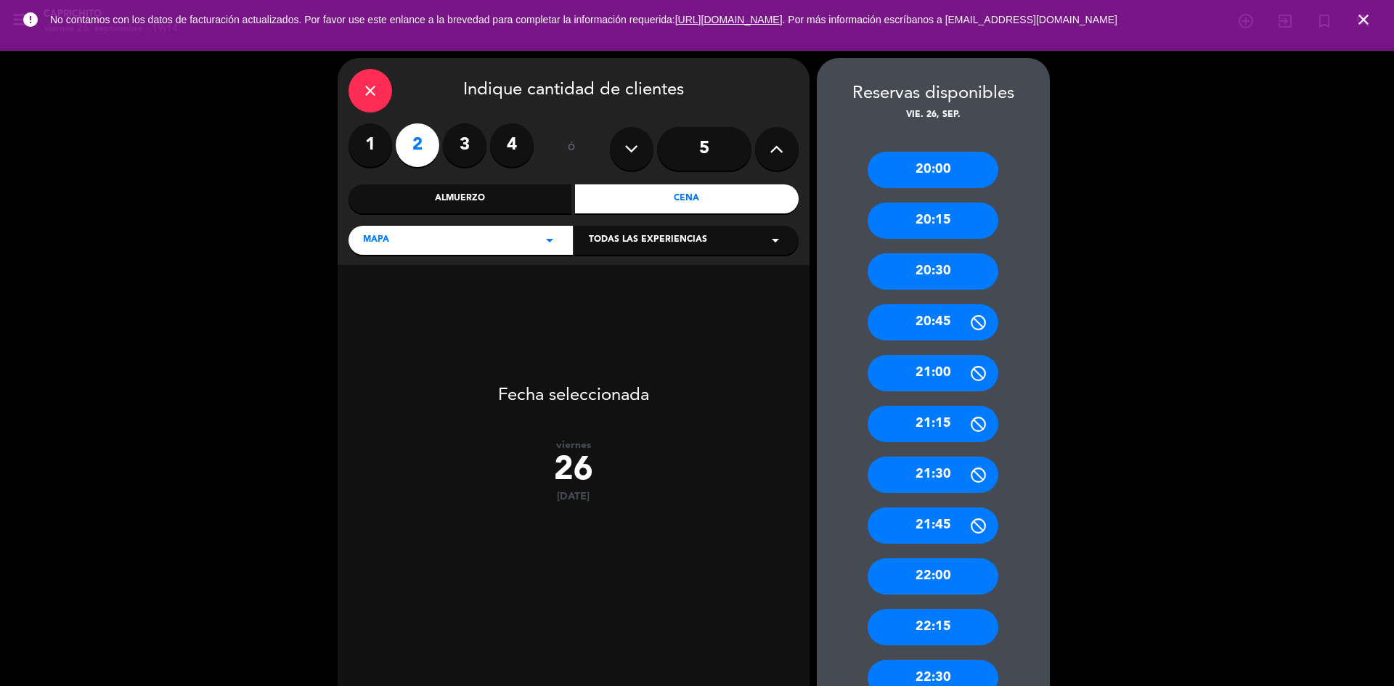
click at [518, 245] on div "MAPA arrow_drop_down" at bounding box center [460, 240] width 224 height 29
click at [385, 294] on div "MAPA" at bounding box center [460, 297] width 217 height 15
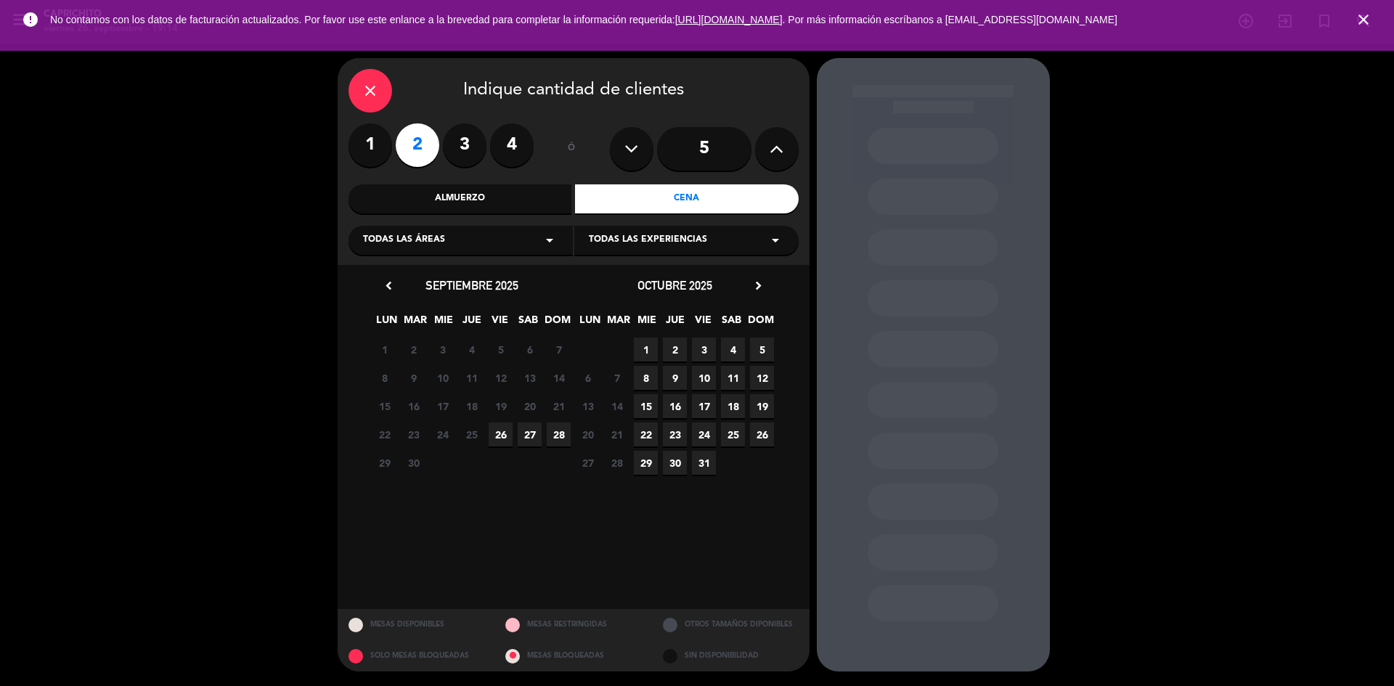
click at [351, 71] on div "close Indique cantidad de clientes" at bounding box center [573, 91] width 450 height 44
click at [390, 94] on div "close" at bounding box center [370, 91] width 44 height 44
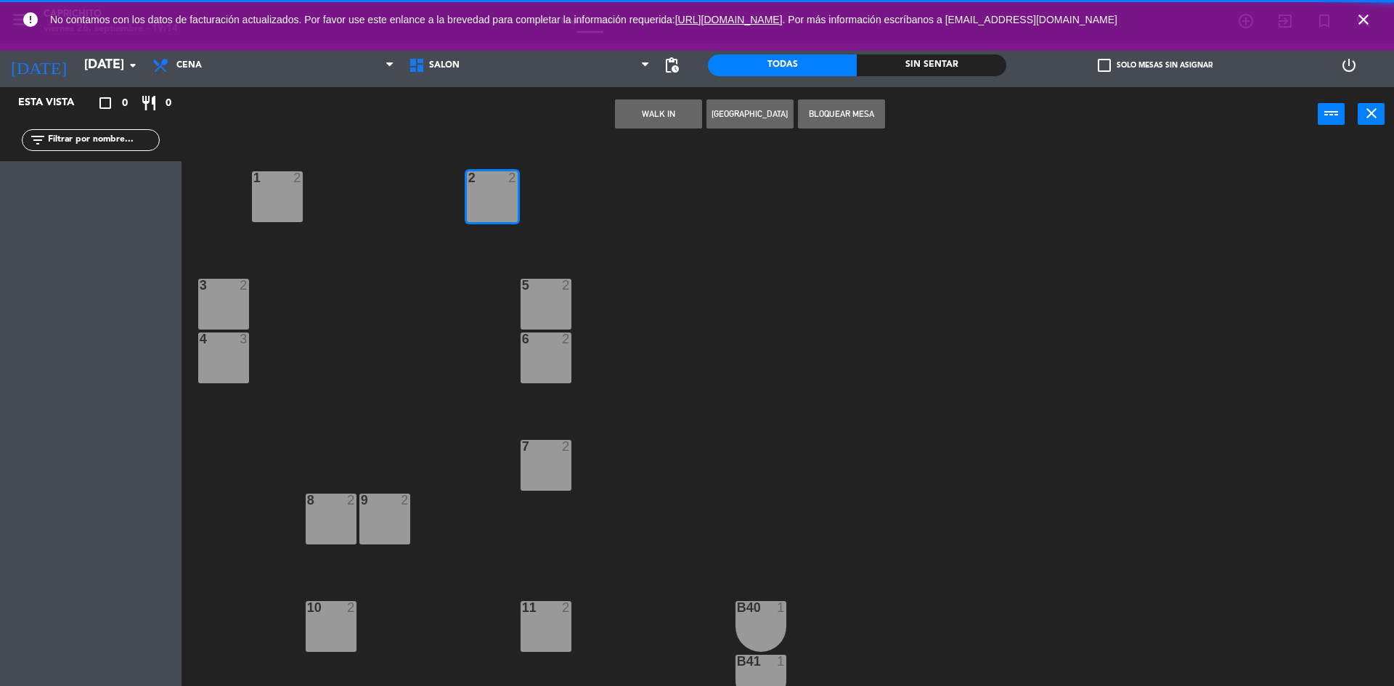
click at [134, 140] on input "text" at bounding box center [102, 140] width 113 height 16
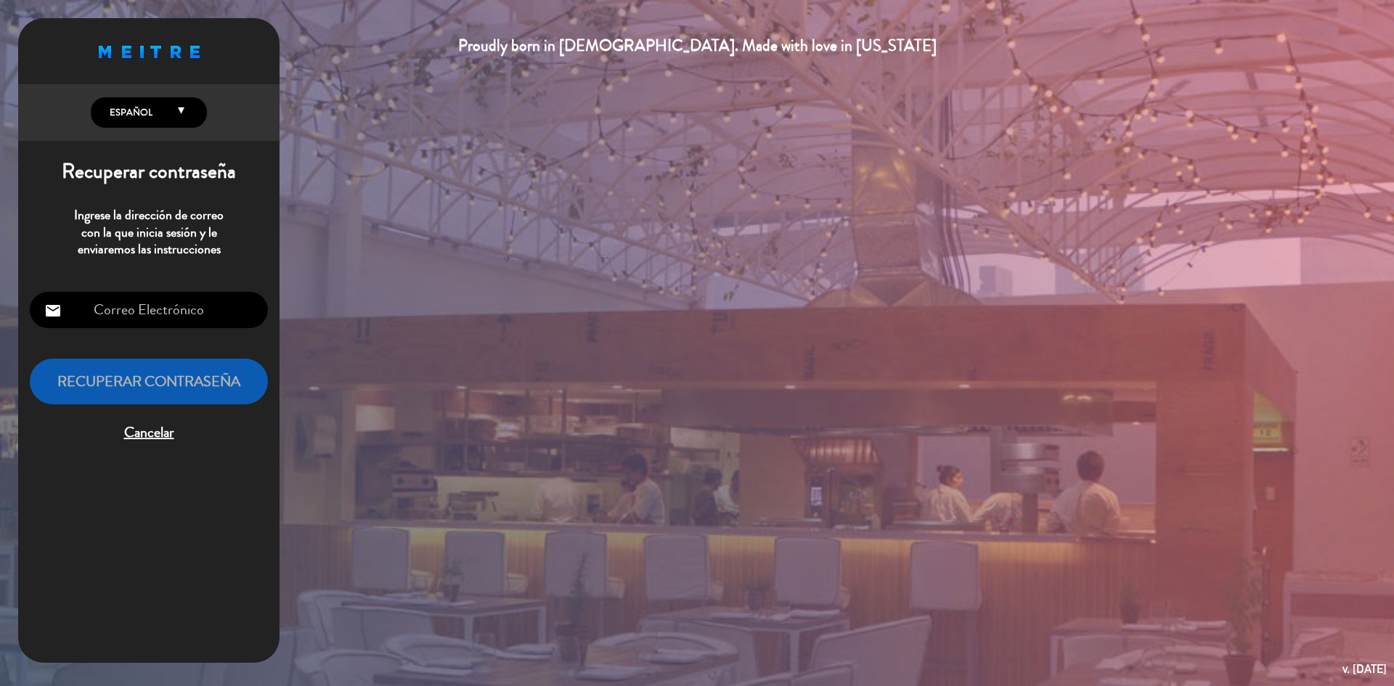
click at [107, 312] on input "email" at bounding box center [149, 310] width 238 height 37
click at [157, 308] on input "email" at bounding box center [149, 310] width 238 height 37
drag, startPoint x: 159, startPoint y: 308, endPoint x: 136, endPoint y: 304, distance: 23.6
click at [136, 304] on input "email" at bounding box center [149, 310] width 238 height 37
click at [144, 284] on div "email Recuperar contraseña Cancelar" at bounding box center [148, 368] width 261 height 176
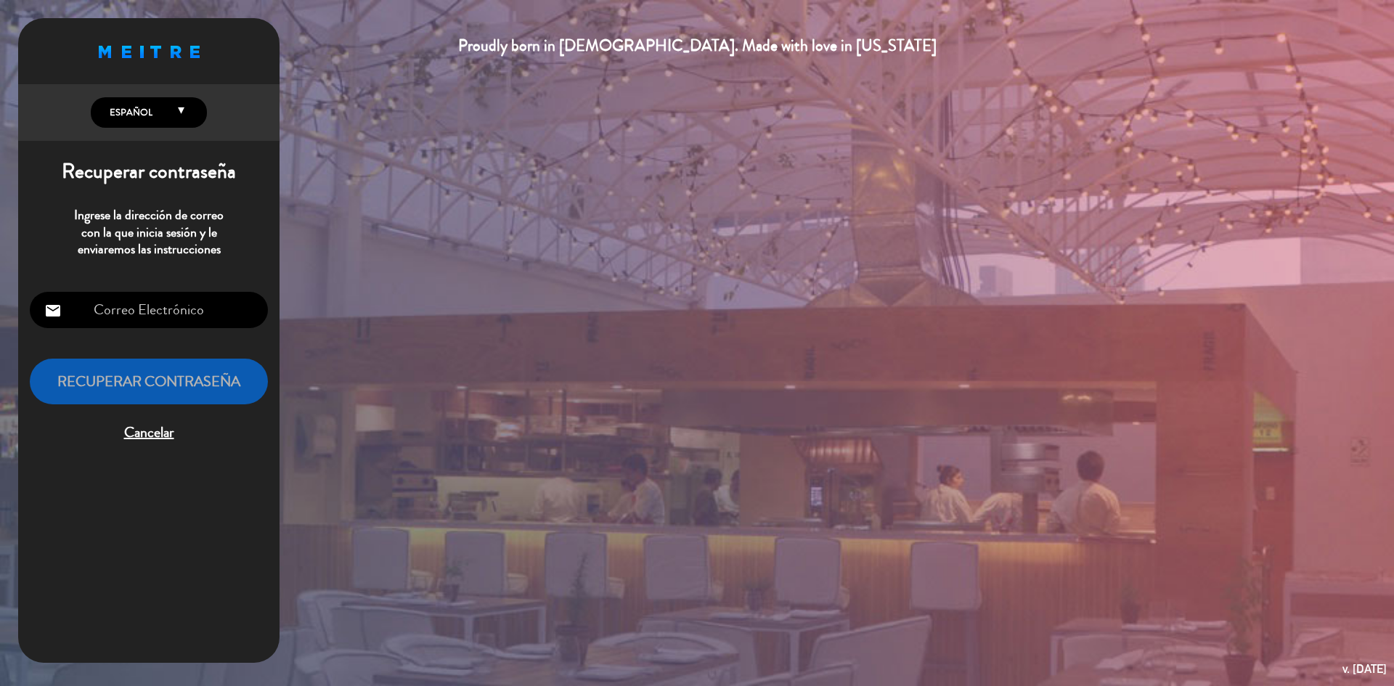
click at [163, 310] on input "email" at bounding box center [149, 310] width 238 height 37
click at [188, 314] on input "email" at bounding box center [149, 310] width 238 height 37
click at [147, 324] on input "email" at bounding box center [149, 310] width 238 height 37
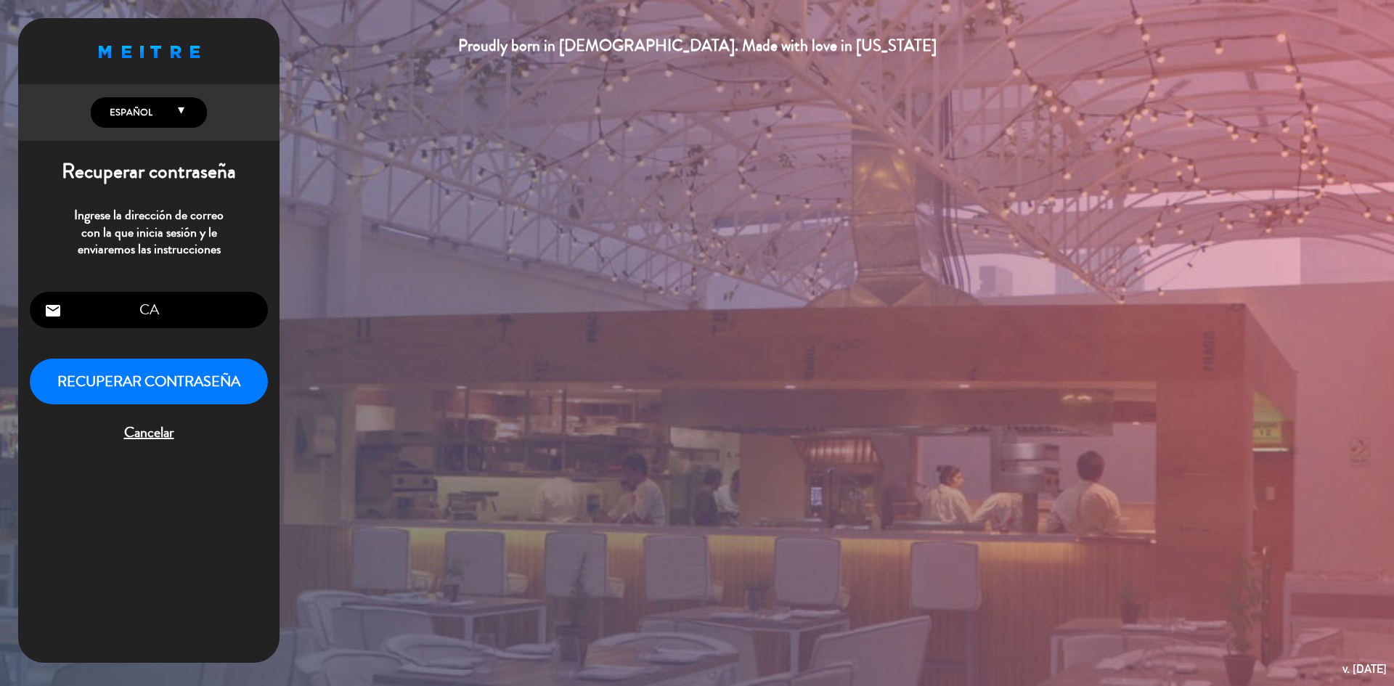
type input "C"
type input "[DOMAIN_NAME][EMAIL_ADDRESS][DOMAIN_NAME]"
